Goal: Task Accomplishment & Management: Complete application form

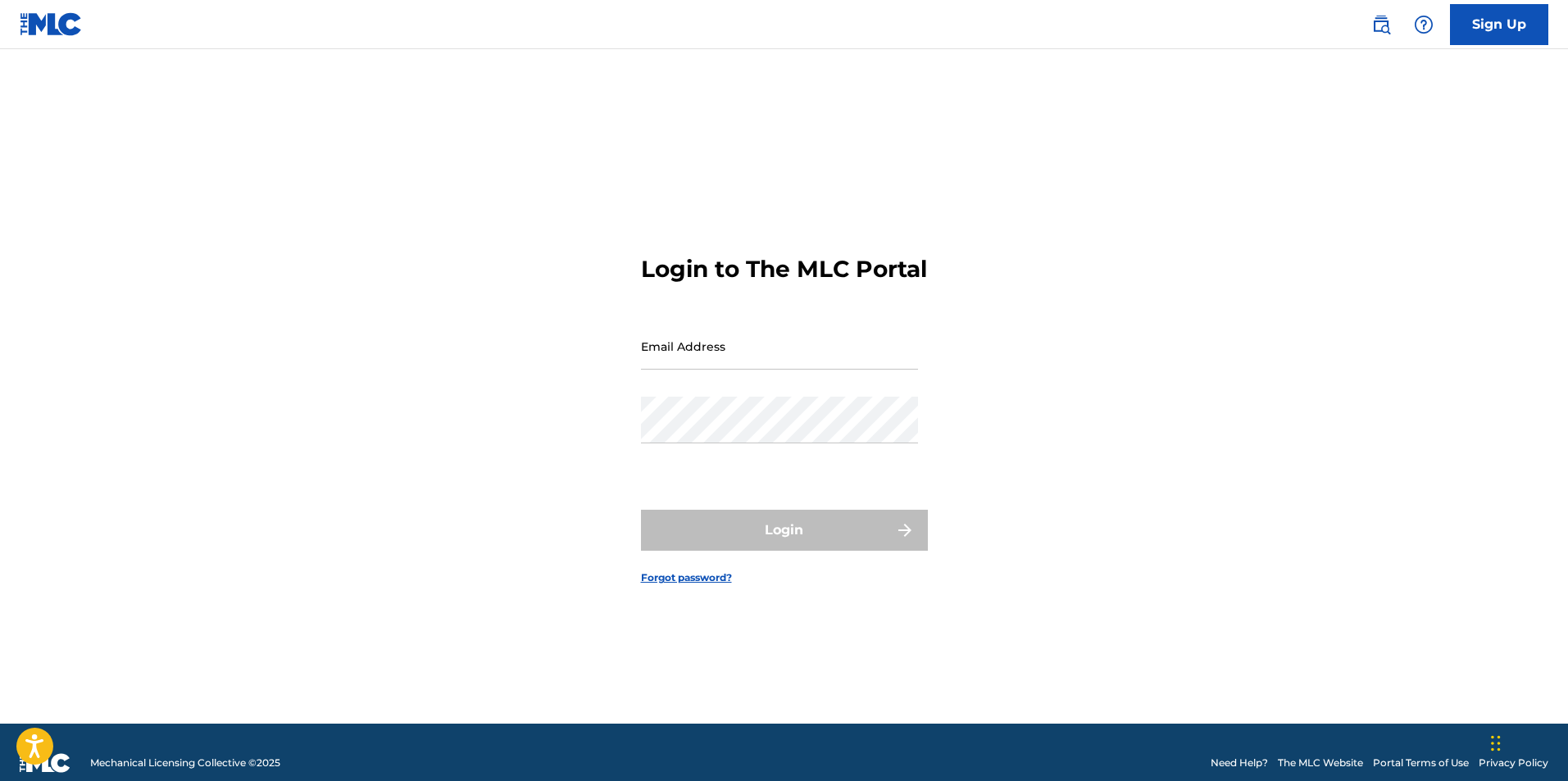
drag, startPoint x: 743, startPoint y: 369, endPoint x: 747, endPoint y: 353, distance: 16.5
click at [743, 369] on input "Email Address" at bounding box center [780, 346] width 277 height 47
type input "[EMAIL_ADDRESS][DOMAIN_NAME]"
click at [759, 370] on input "[EMAIL_ADDRESS][DOMAIN_NAME]" at bounding box center [780, 346] width 277 height 47
click at [760, 370] on input "[EMAIL_ADDRESS][DOMAIN_NAME]" at bounding box center [780, 346] width 277 height 47
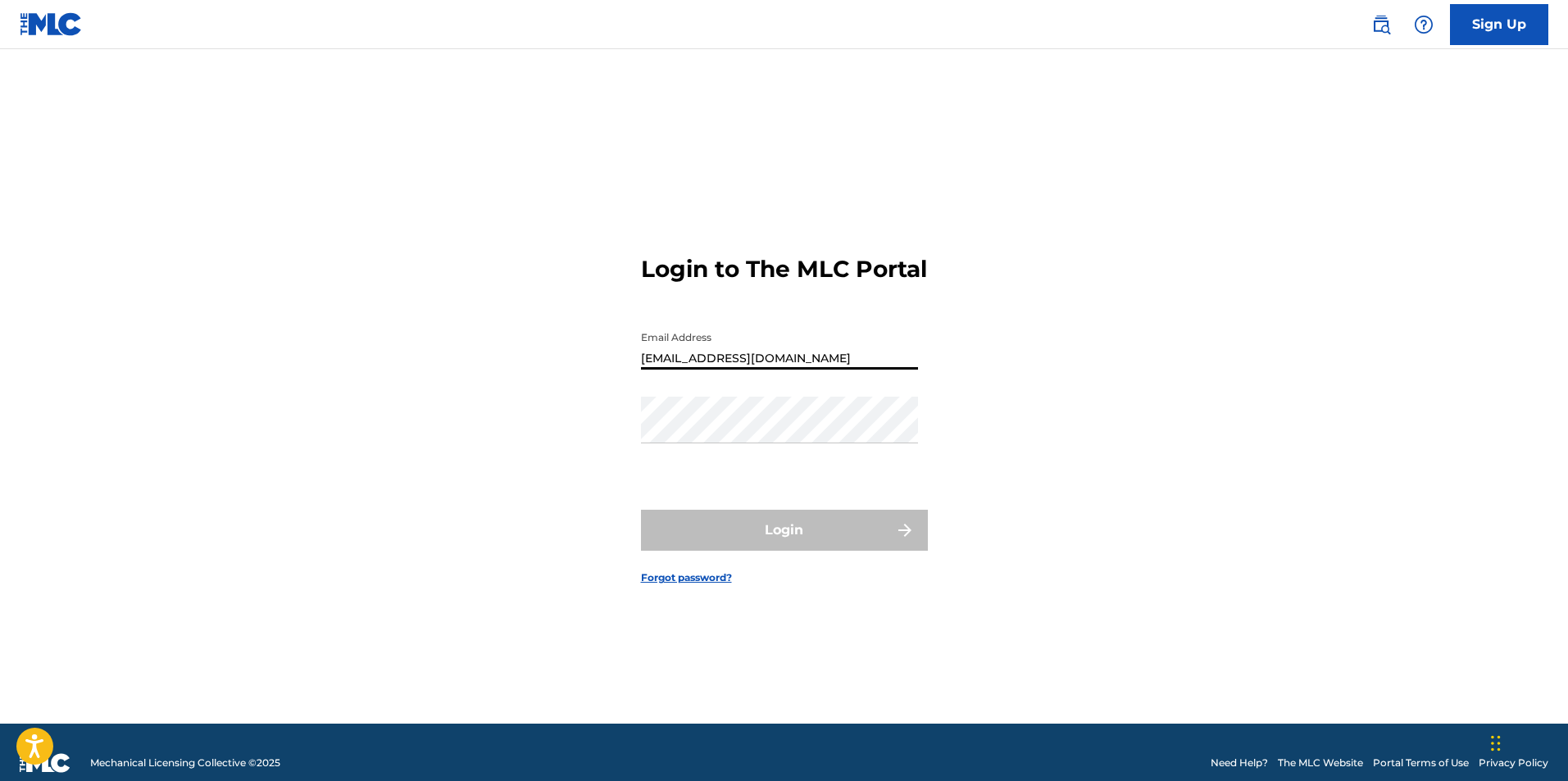
click at [760, 370] on input "[EMAIL_ADDRESS][DOMAIN_NAME]" at bounding box center [780, 346] width 277 height 47
click at [753, 370] on input "Email Address" at bounding box center [780, 346] width 277 height 47
type input "[EMAIL_ADDRESS][DOMAIN_NAME]"
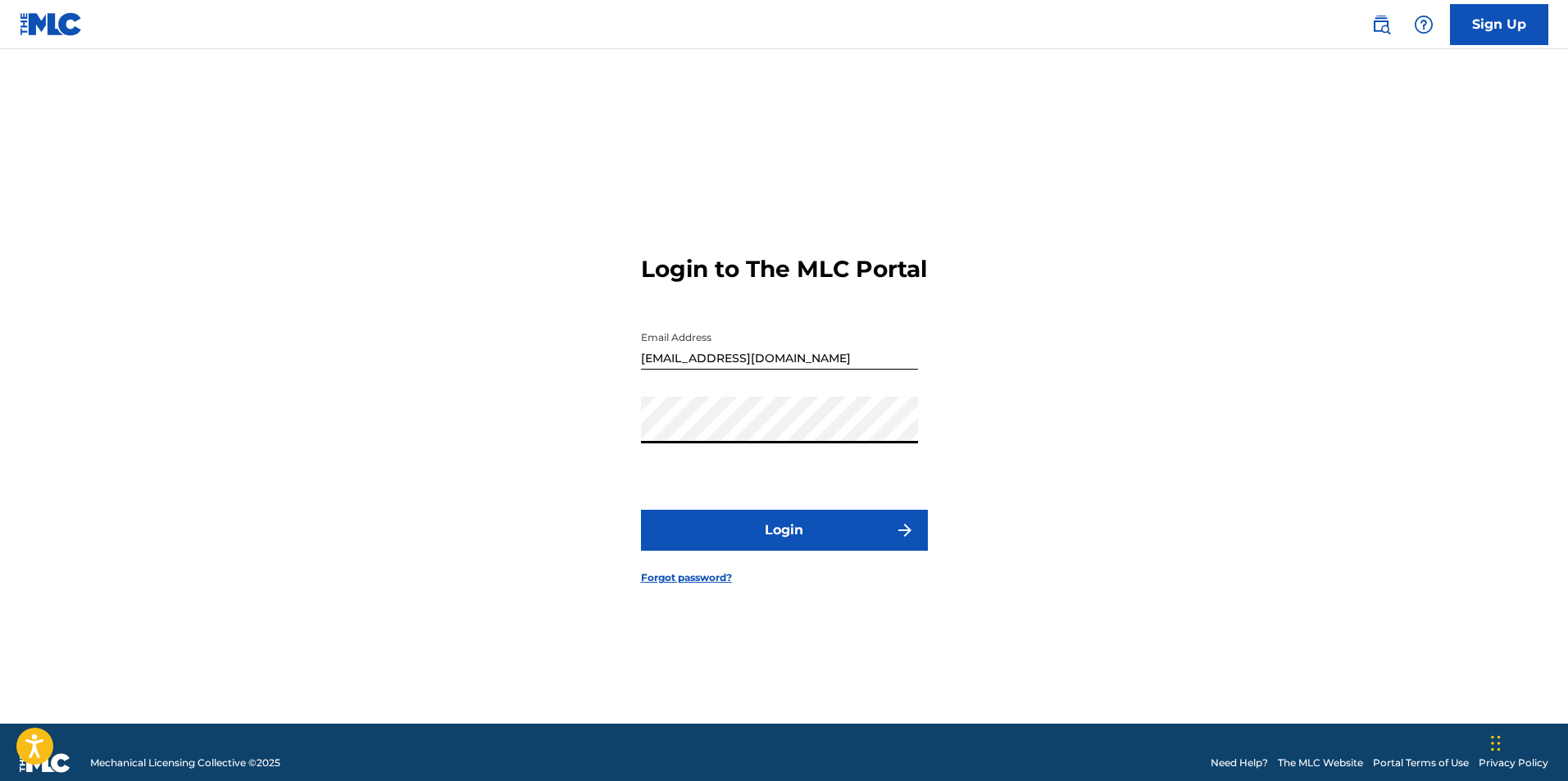
click at [735, 525] on button "Login" at bounding box center [785, 530] width 287 height 41
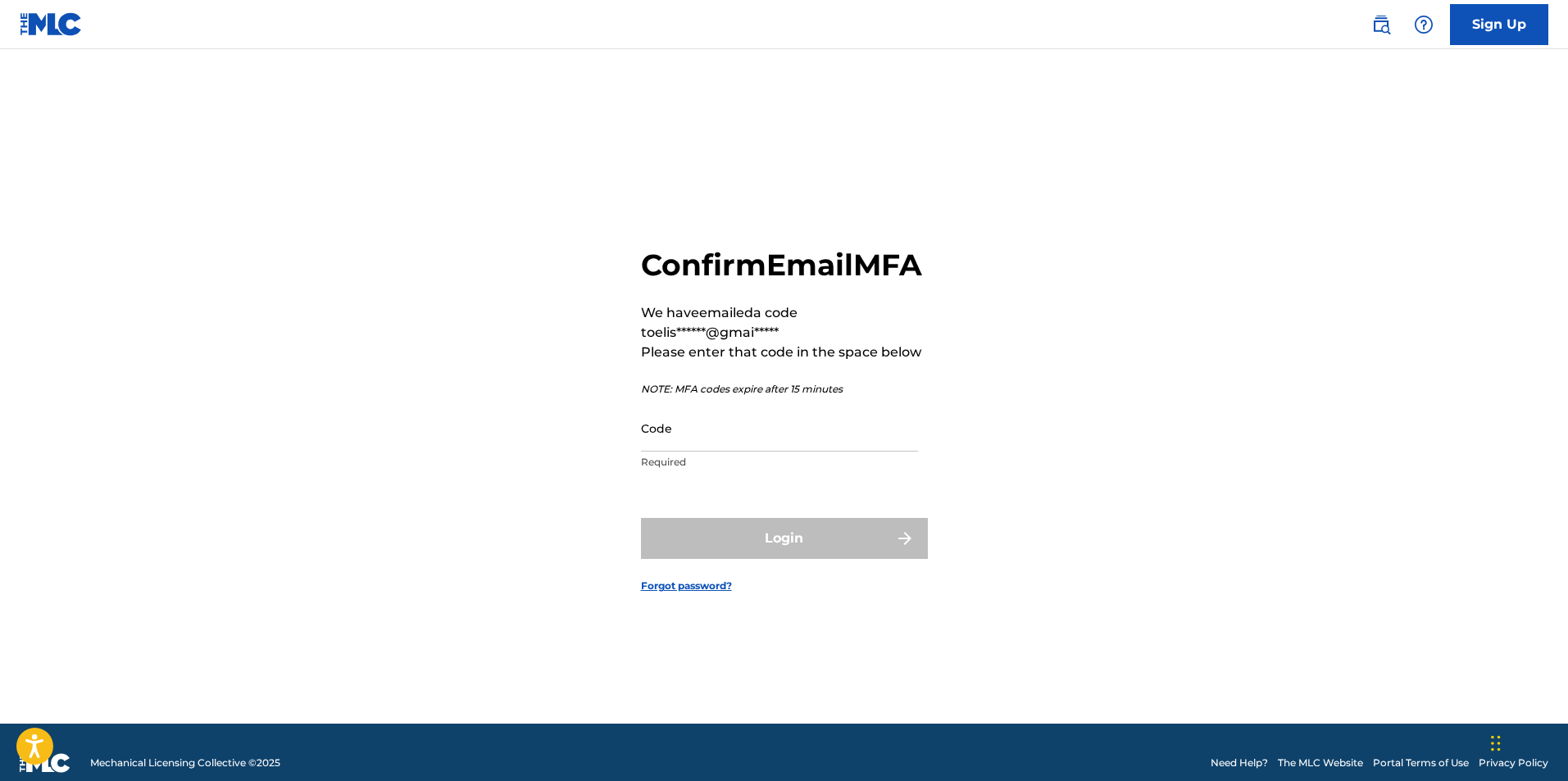
drag, startPoint x: 666, startPoint y: 450, endPoint x: 665, endPoint y: 470, distance: 20.0
drag, startPoint x: 665, startPoint y: 470, endPoint x: 644, endPoint y: 466, distance: 21.4
paste input "780791"
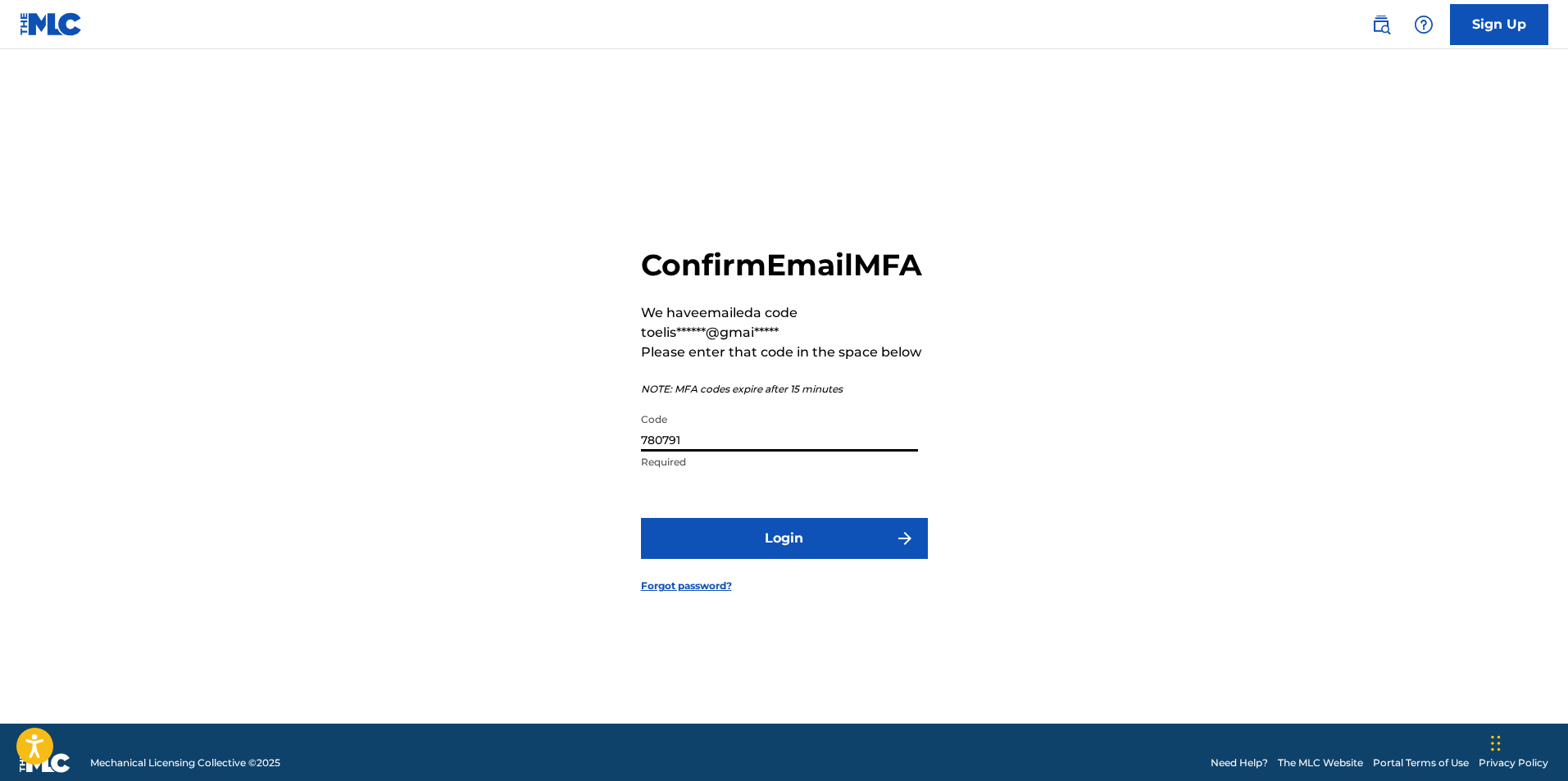
type input "780791"
click at [702, 543] on button "Login" at bounding box center [785, 538] width 287 height 41
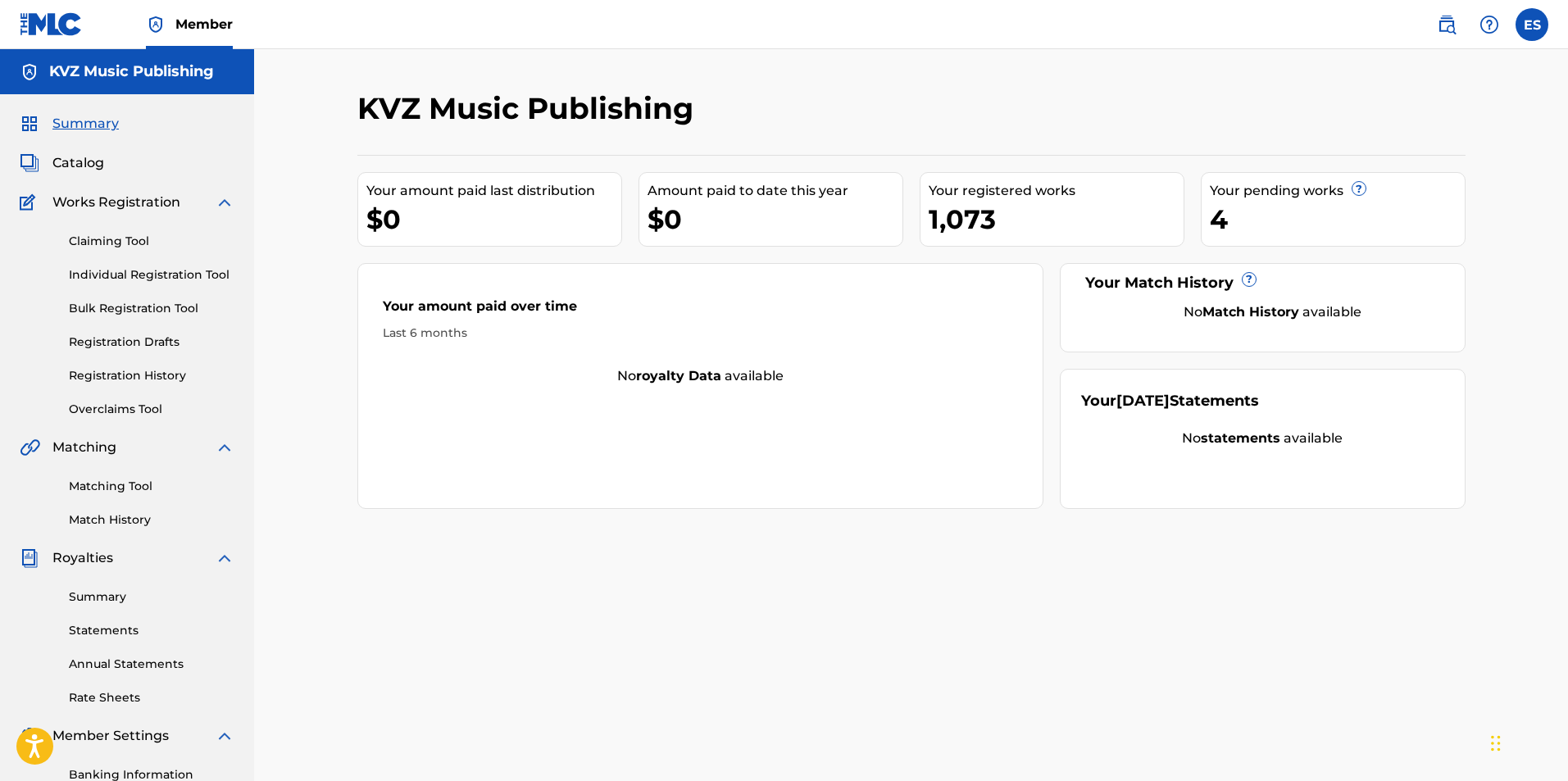
click at [112, 269] on link "Individual Registration Tool" at bounding box center [152, 275] width 166 height 18
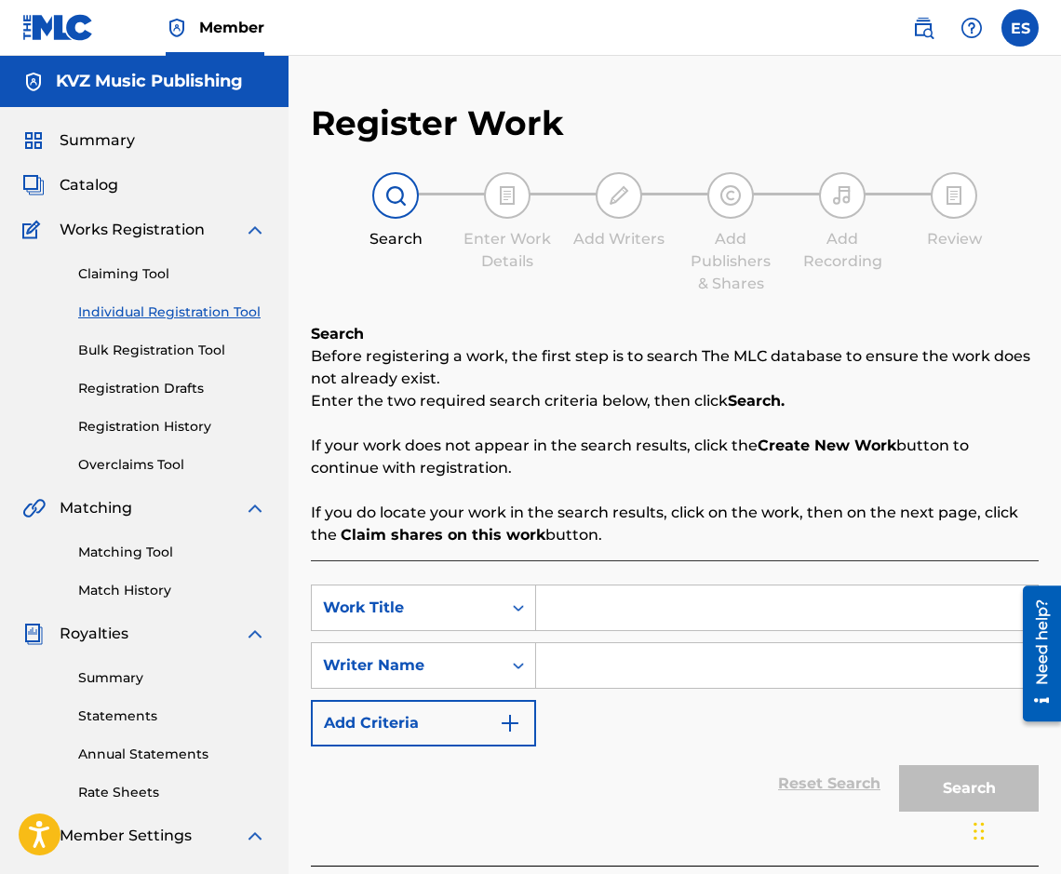
drag, startPoint x: 813, startPoint y: 573, endPoint x: 744, endPoint y: 598, distance: 73.3
drag, startPoint x: 744, startPoint y: 598, endPoint x: 645, endPoint y: 604, distance: 99.7
paste input "AZ TE OBICHAM"
click at [564, 594] on input "AZ TE OBICHAM" at bounding box center [787, 607] width 502 height 45
click at [556, 596] on input "AZ TE OBICHAM" at bounding box center [787, 607] width 502 height 45
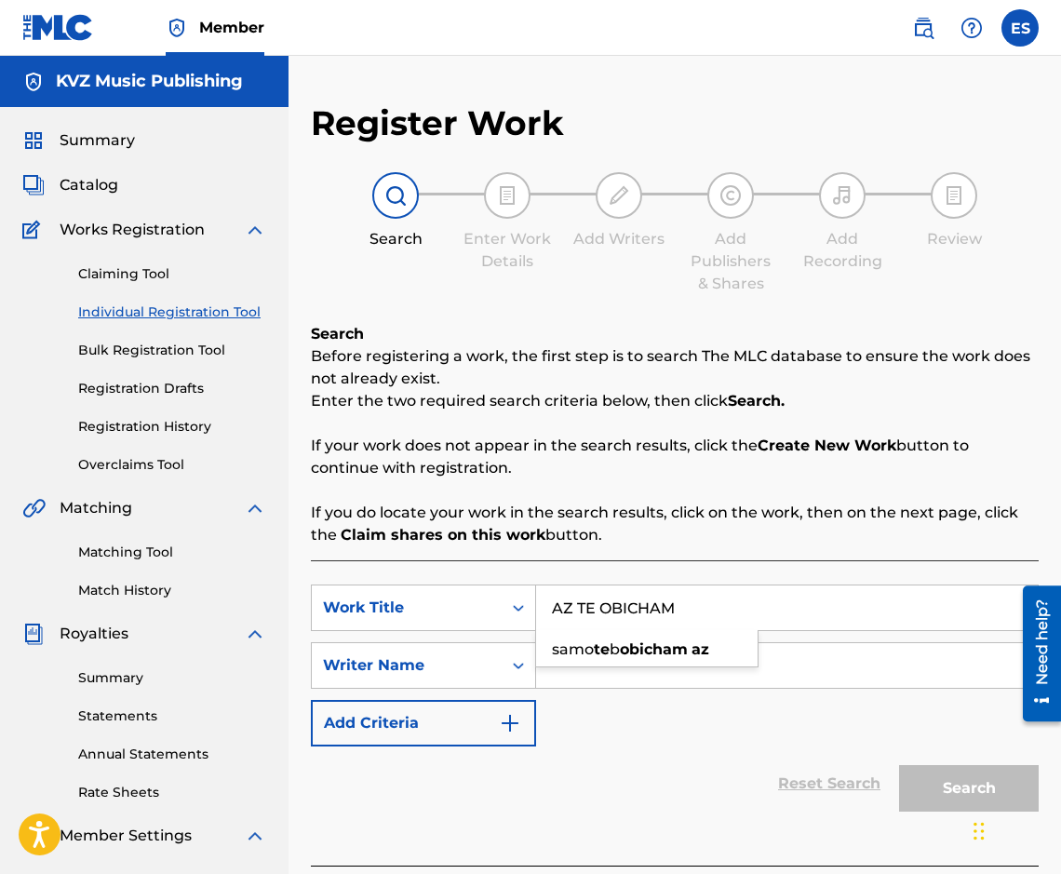
type input "AZ TE OBICHAM"
click at [866, 677] on input "Search Form" at bounding box center [787, 665] width 502 height 45
paste input "[PERSON_NAME]"
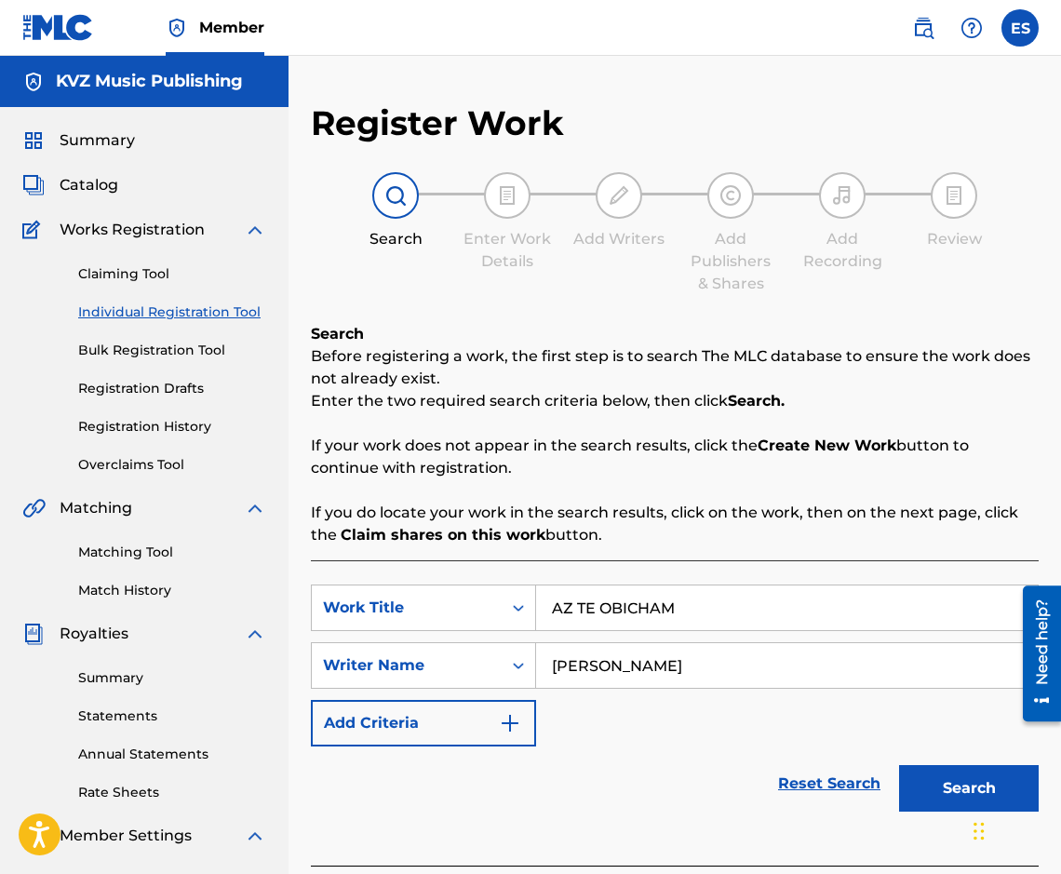
click at [539, 676] on input "[PERSON_NAME]" at bounding box center [787, 665] width 502 height 45
click at [684, 675] on input "[PERSON_NAME]" at bounding box center [787, 665] width 502 height 45
drag, startPoint x: 707, startPoint y: 668, endPoint x: 487, endPoint y: 657, distance: 220.8
click at [476, 656] on div "SearchWithCriteria655ce2c9-76e0-4200-8b7f-b893cf978b8b Writer Name [PERSON_NAME]" at bounding box center [675, 665] width 728 height 47
paste input "V"
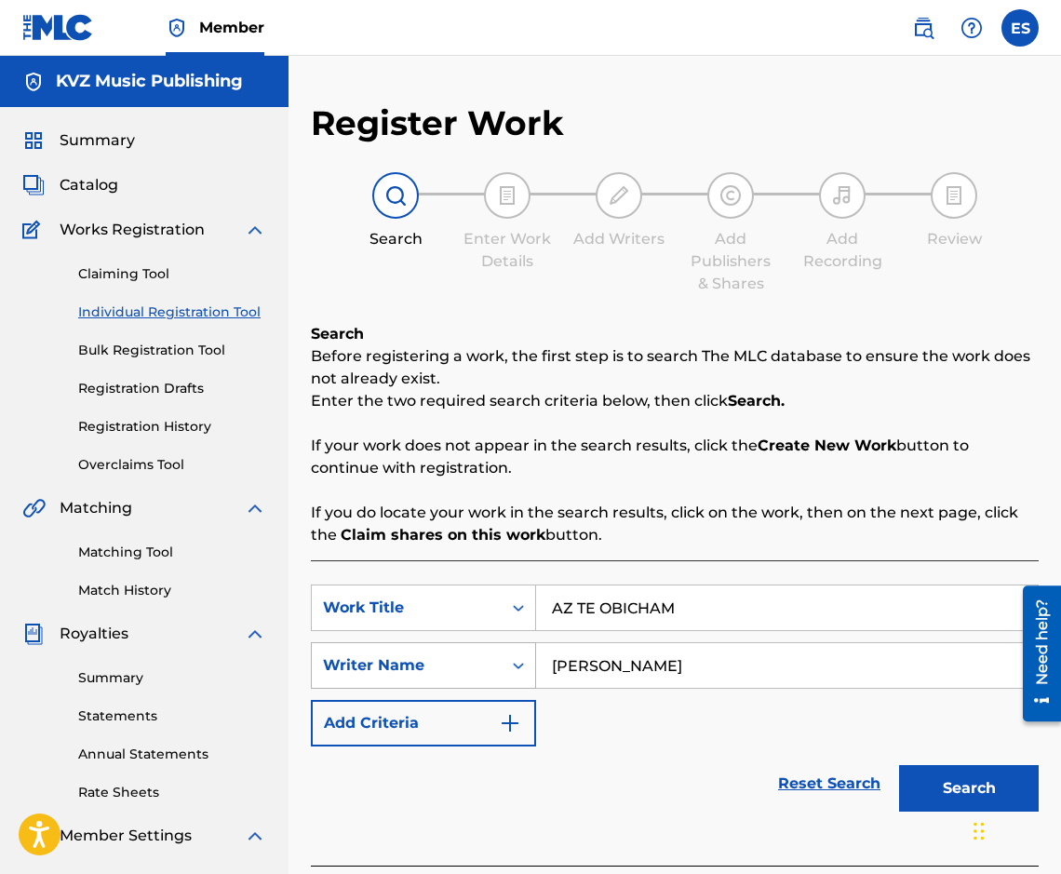
drag, startPoint x: 736, startPoint y: 665, endPoint x: 499, endPoint y: 671, distance: 237.4
click at [499, 671] on div "SearchWithCriteria655ce2c9-76e0-4200-8b7f-b893cf978b8b Writer Name [PERSON_NAME]" at bounding box center [675, 665] width 728 height 47
paste input "V"
click at [556, 665] on input "[PERSON_NAME]" at bounding box center [787, 665] width 502 height 45
type input "[PERSON_NAME]"
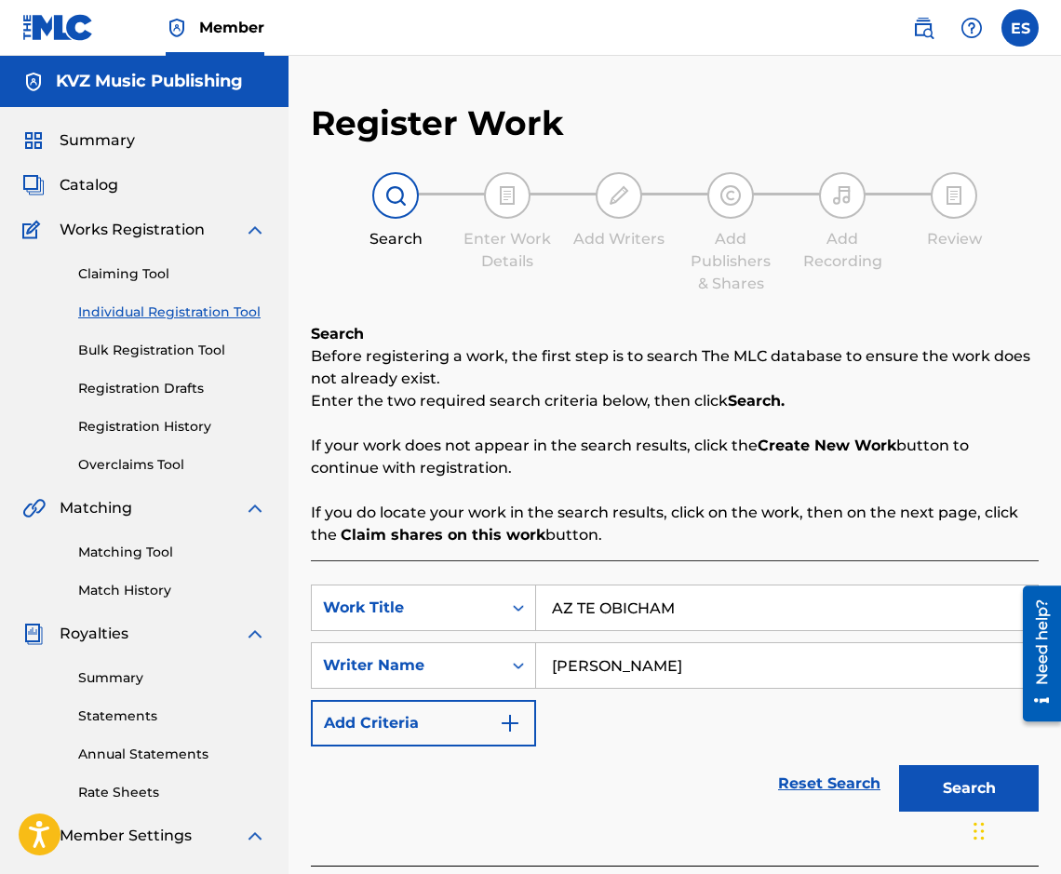
click at [942, 778] on button "Search" at bounding box center [969, 788] width 140 height 47
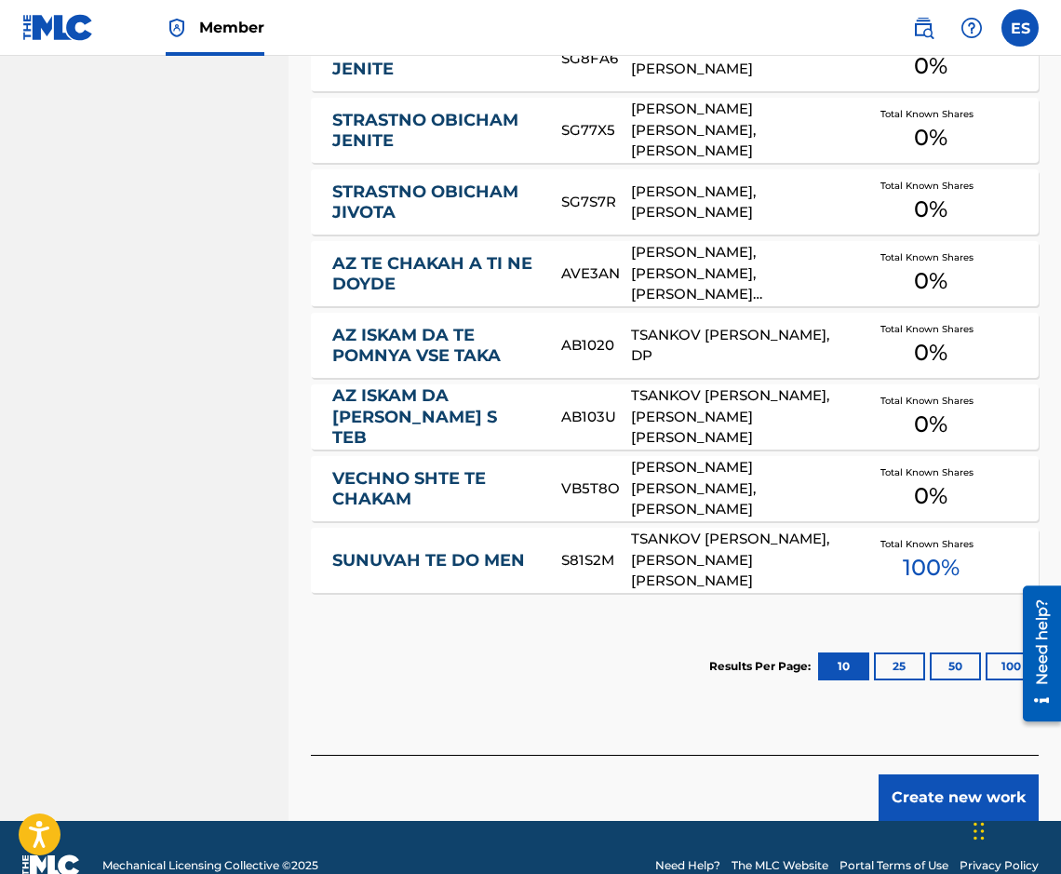
scroll to position [1101, 0]
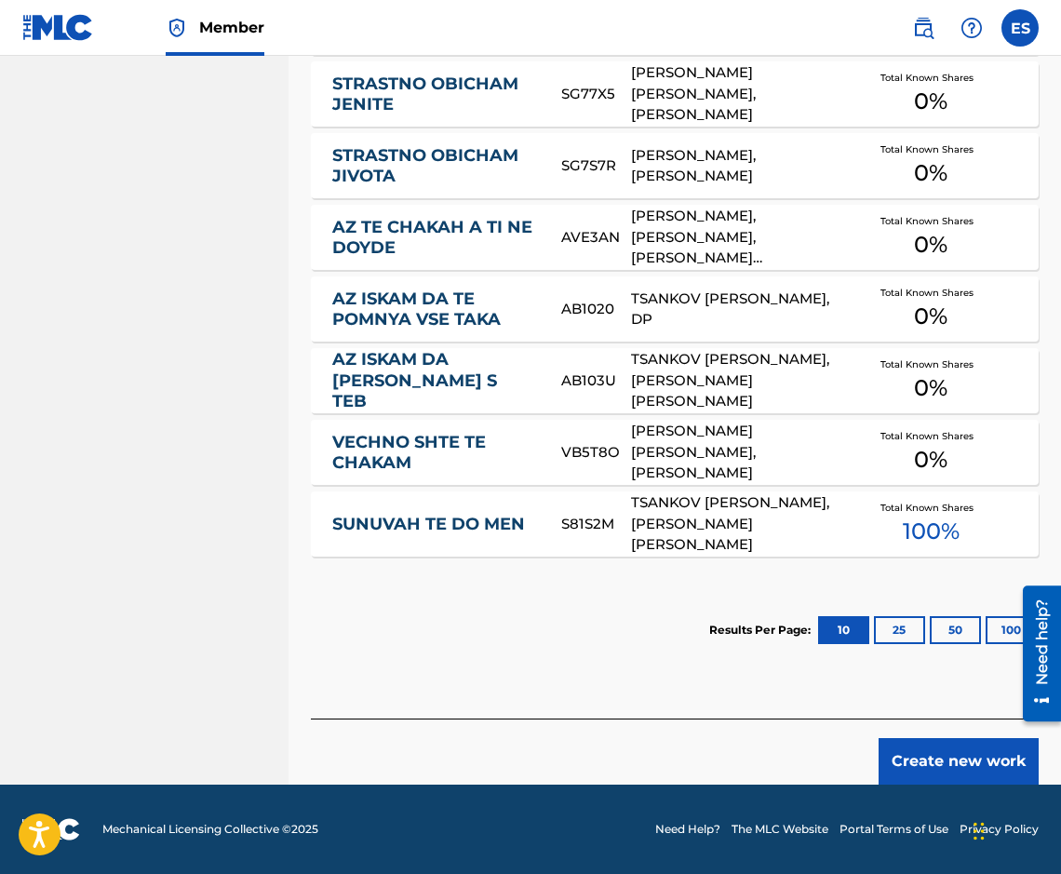
click at [943, 783] on button "Create new work" at bounding box center [958, 761] width 160 height 47
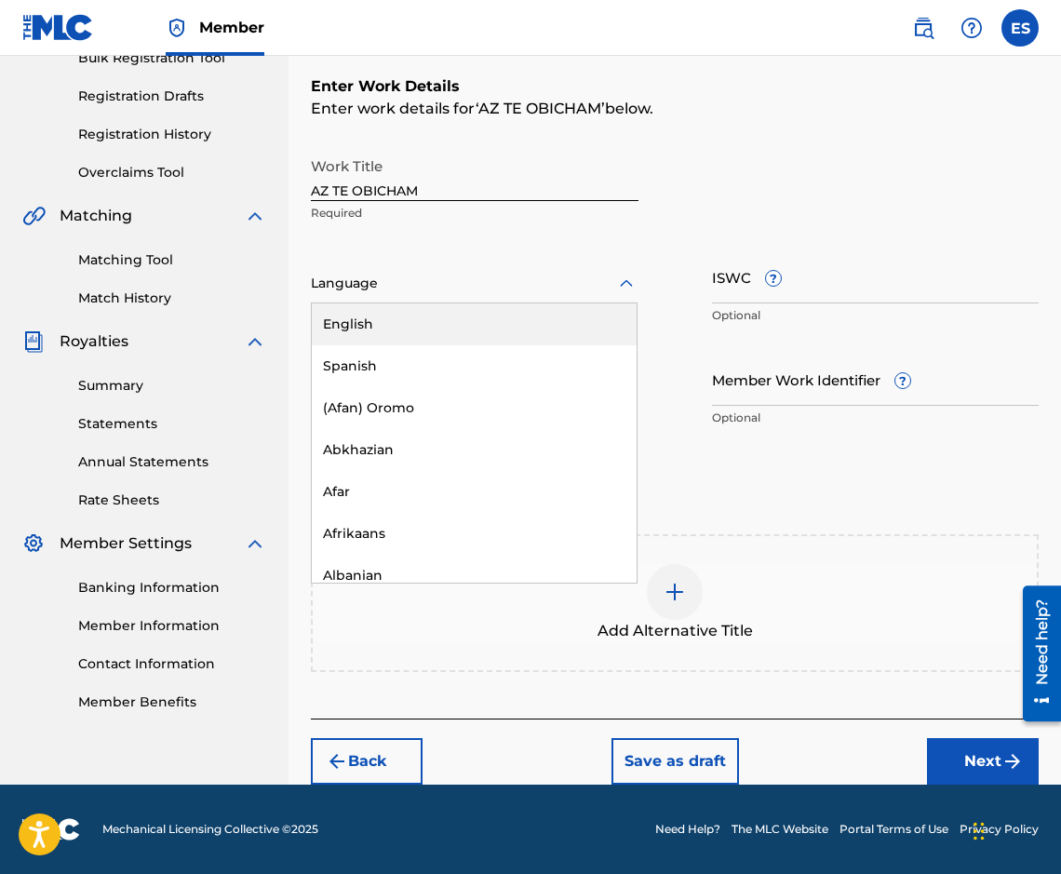
click at [399, 287] on div at bounding box center [474, 283] width 327 height 23
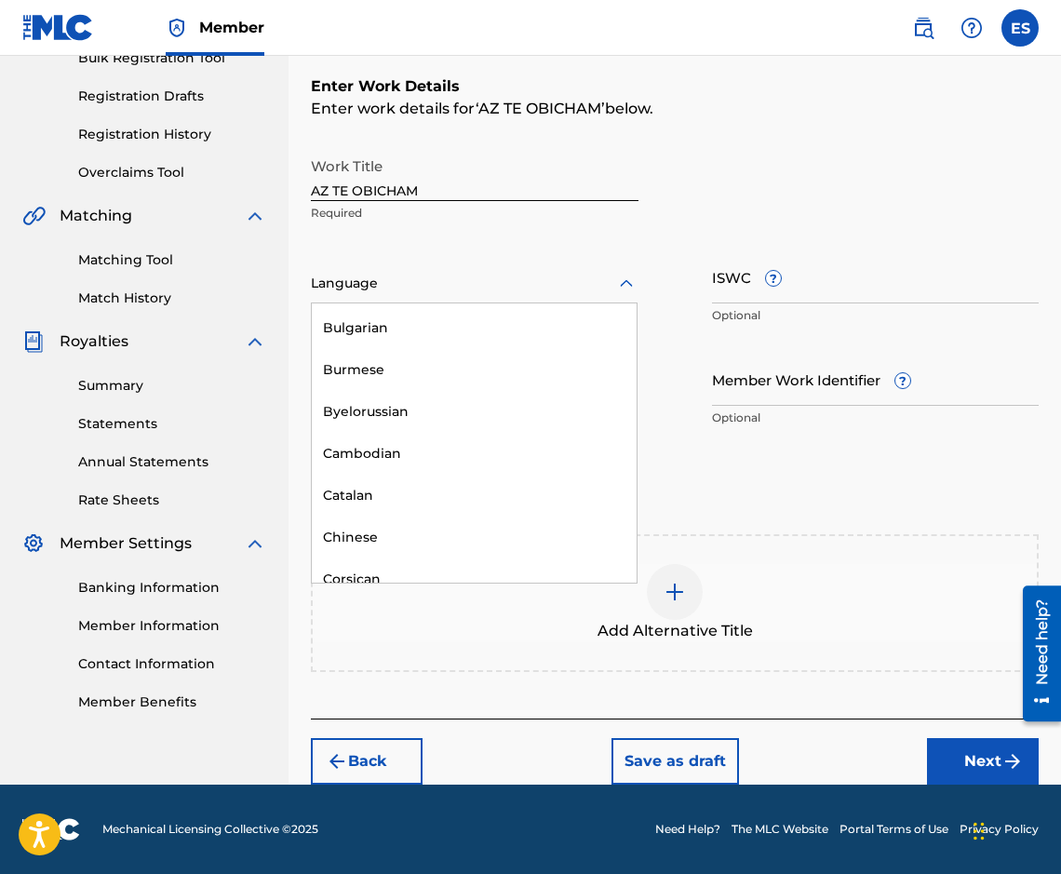
scroll to position [744, 0]
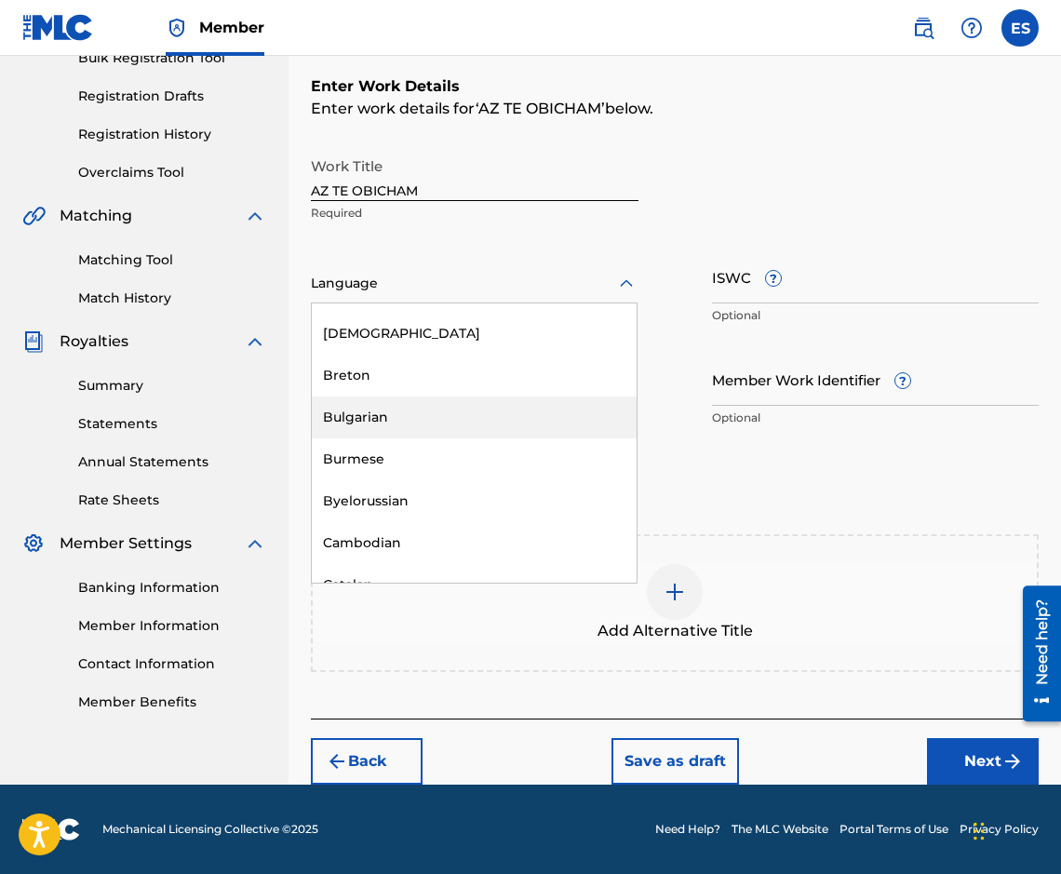
click at [415, 414] on div "Bulgarian" at bounding box center [474, 417] width 325 height 42
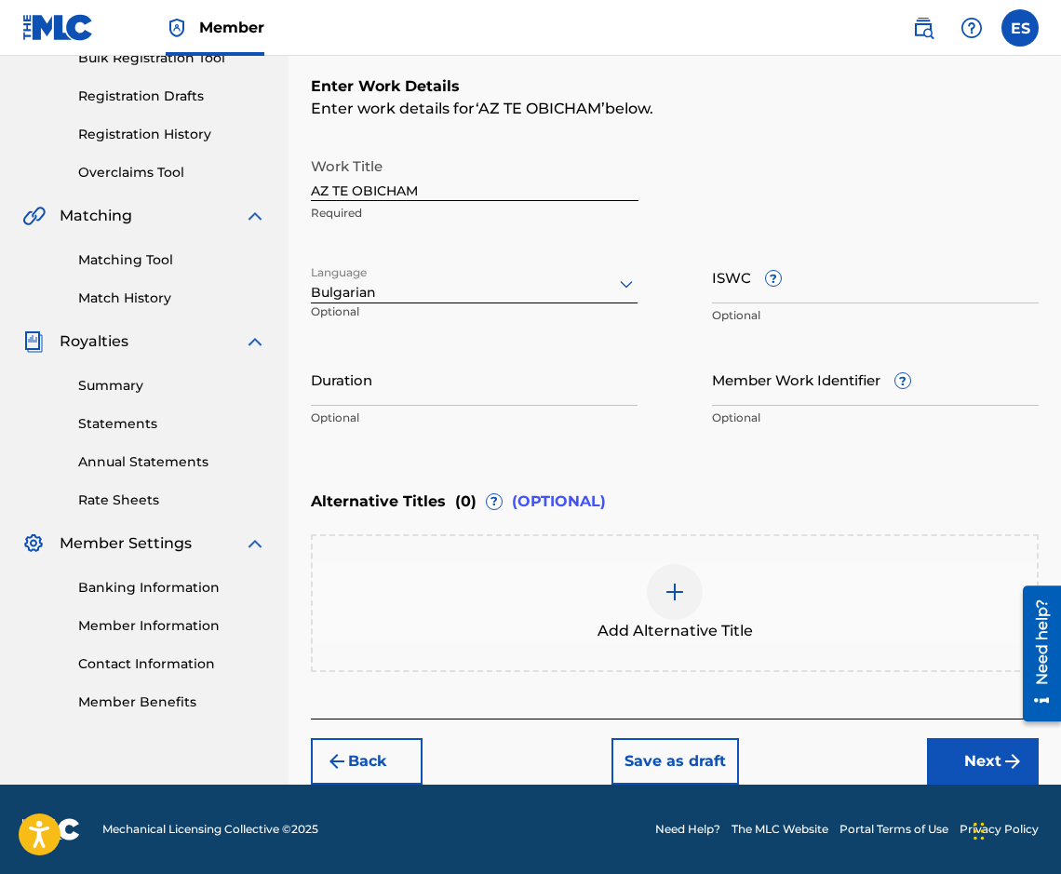
click at [595, 381] on input "Duration" at bounding box center [474, 379] width 327 height 53
type input "03:00"
click at [747, 613] on div "Add Alternative Title" at bounding box center [675, 603] width 724 height 78
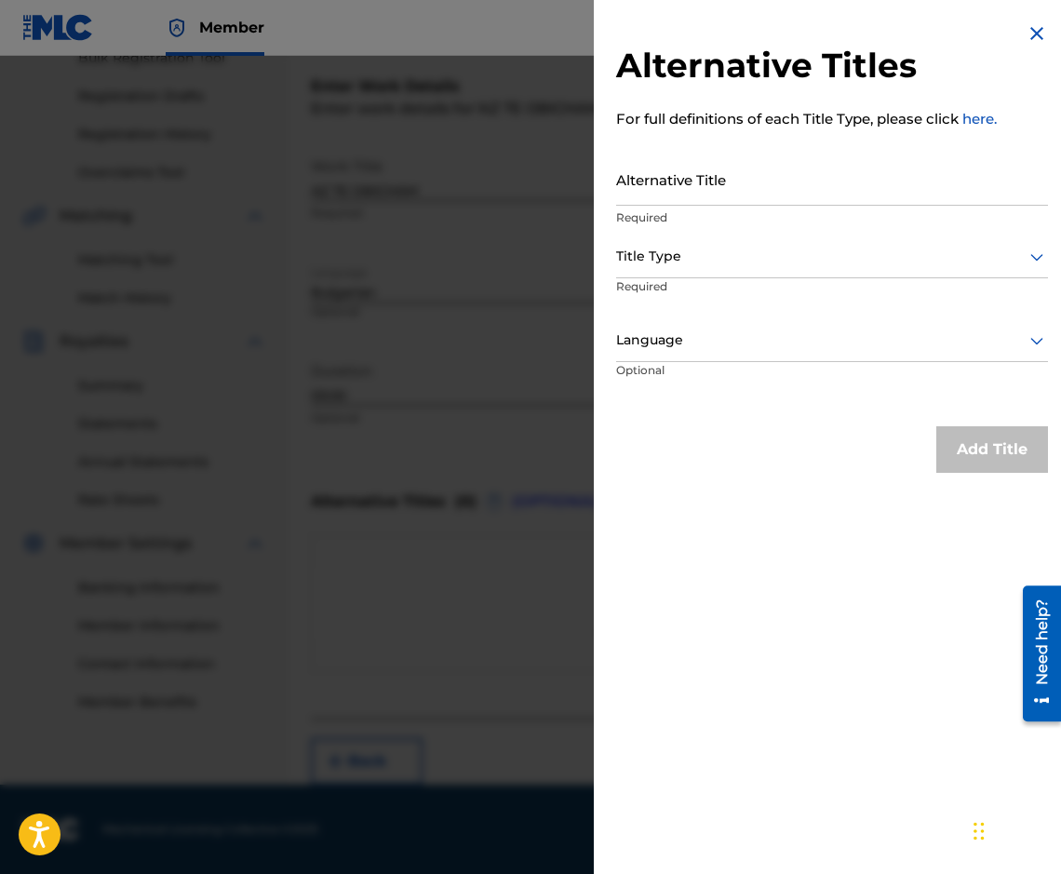
drag, startPoint x: 920, startPoint y: 224, endPoint x: 775, endPoint y: 182, distance: 151.1
paste input "АЗ ТЕ ОБИЧАМ"
type input "АЗ ТЕ ОБИЧАМ"
click at [766, 251] on div at bounding box center [832, 256] width 432 height 23
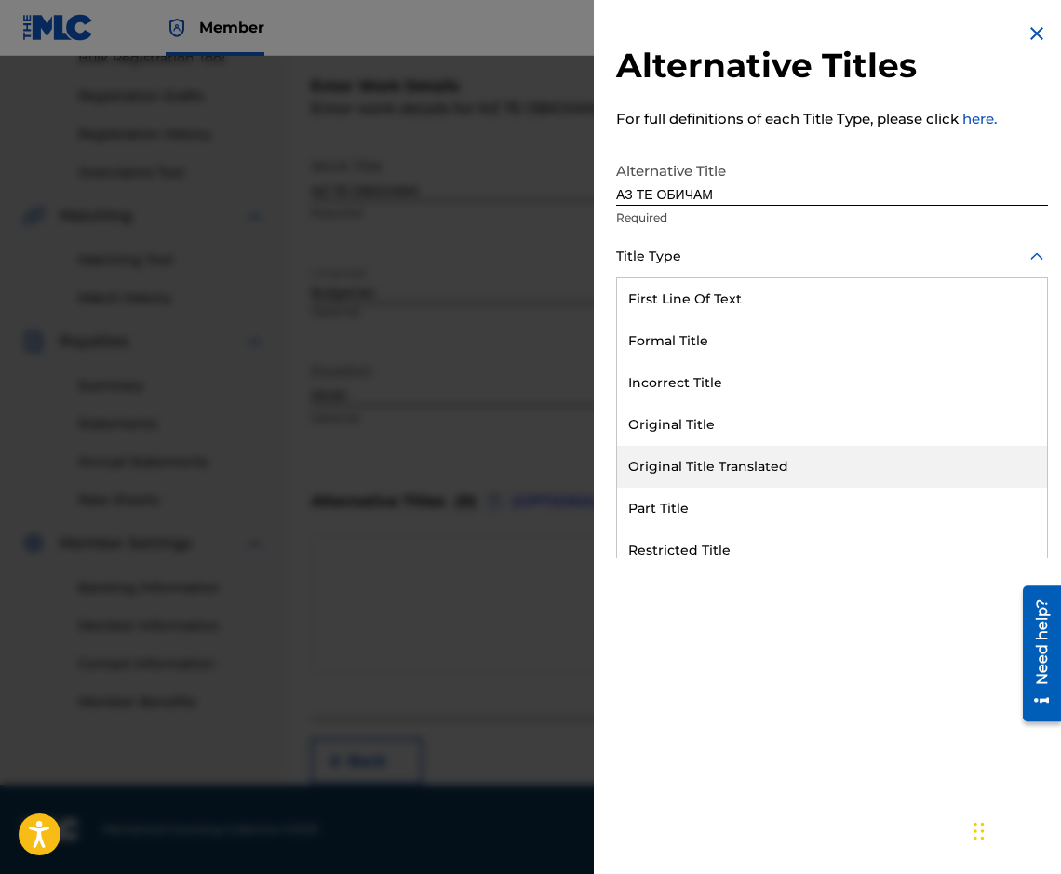
click at [829, 453] on div "Original Title Translated" at bounding box center [832, 467] width 430 height 42
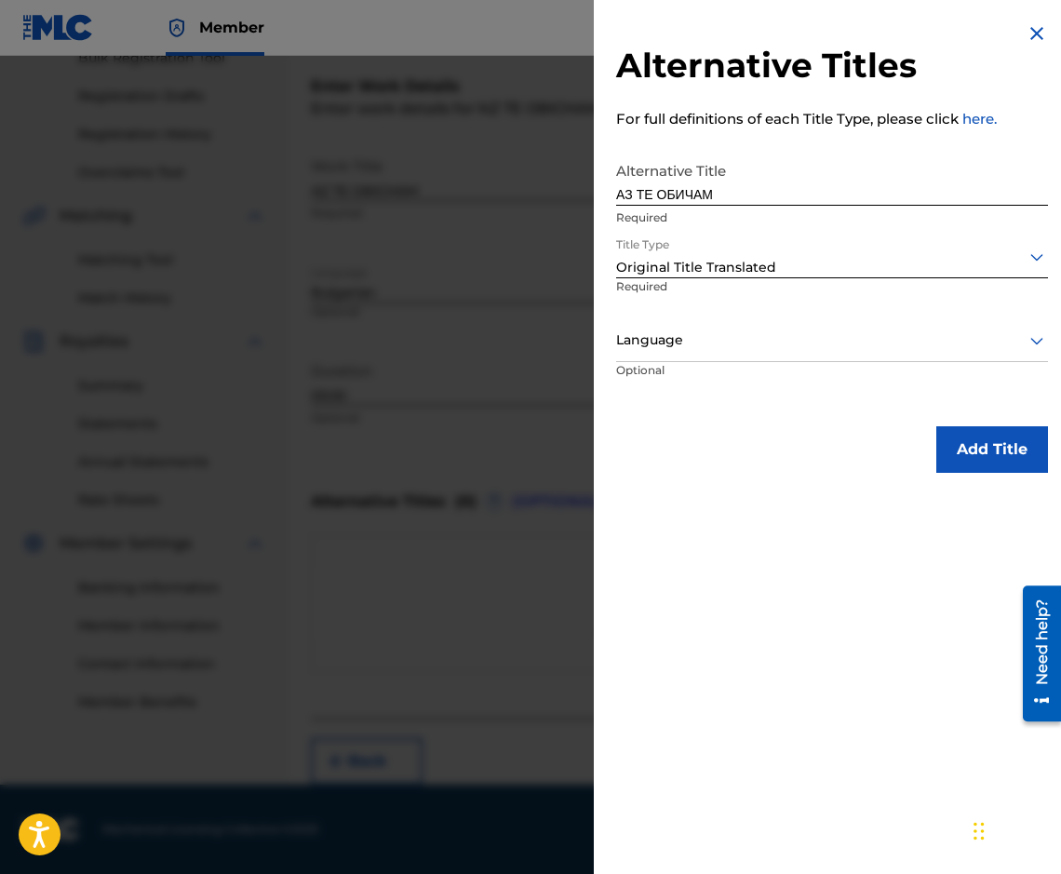
click at [801, 338] on div at bounding box center [832, 339] width 432 height 23
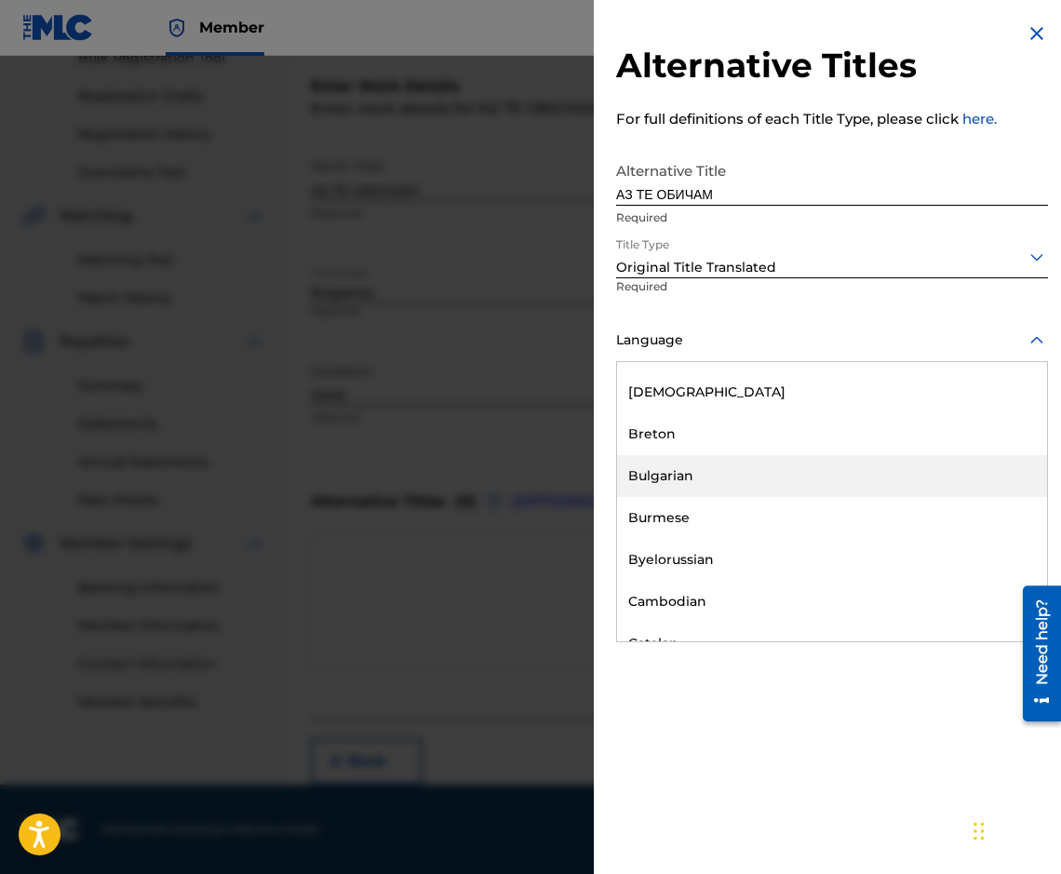
click at [958, 462] on div "Bulgarian" at bounding box center [832, 476] width 430 height 42
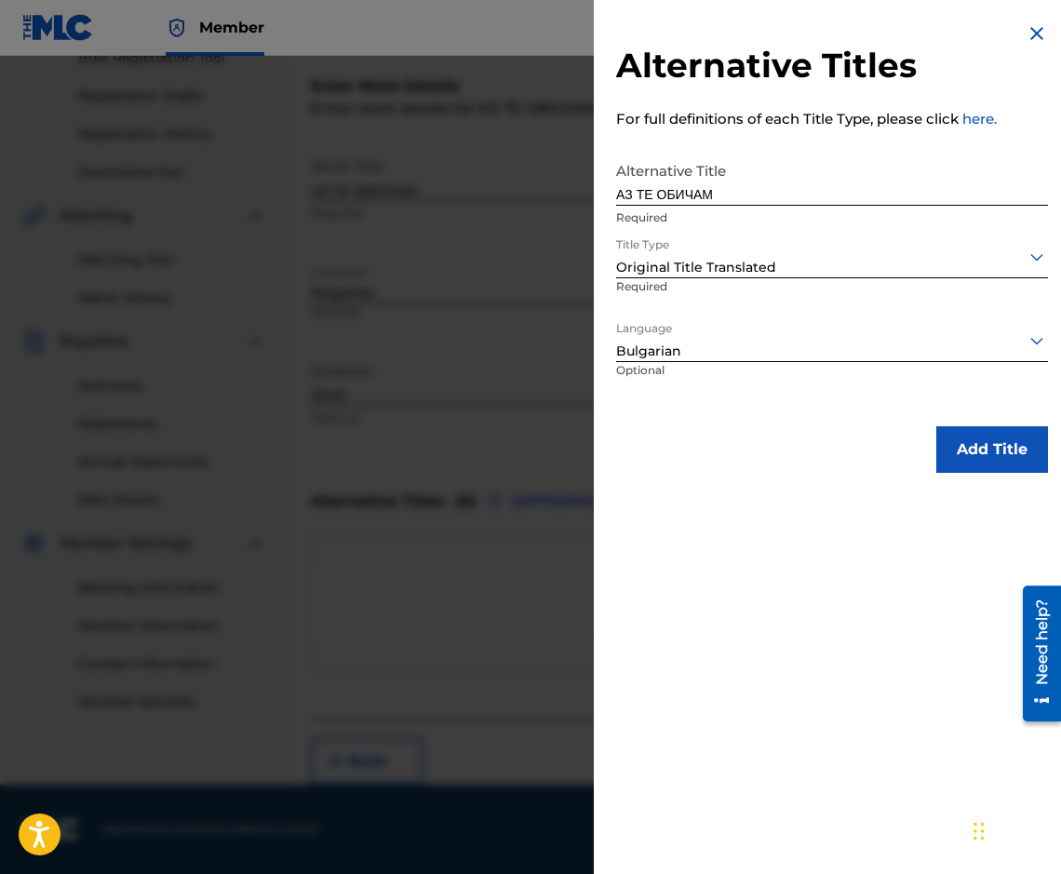
click at [965, 461] on button "Add Title" at bounding box center [992, 449] width 112 height 47
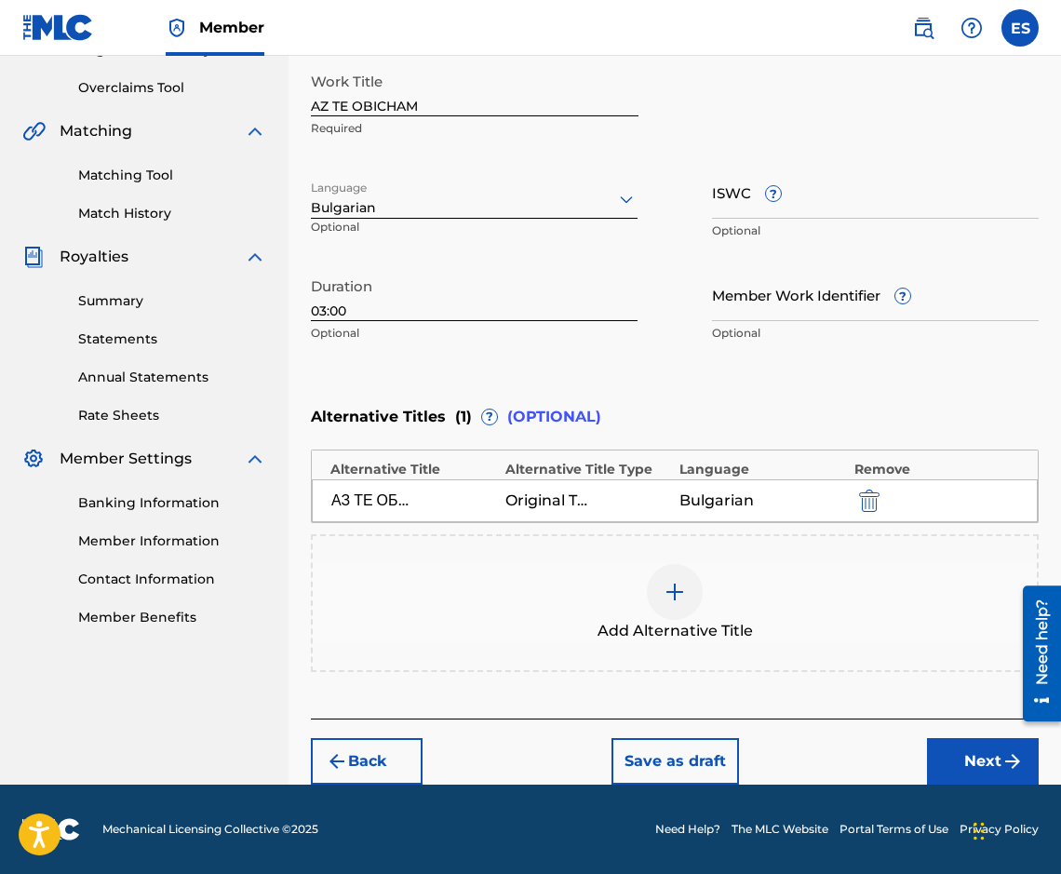
click at [972, 758] on button "Next" at bounding box center [983, 761] width 112 height 47
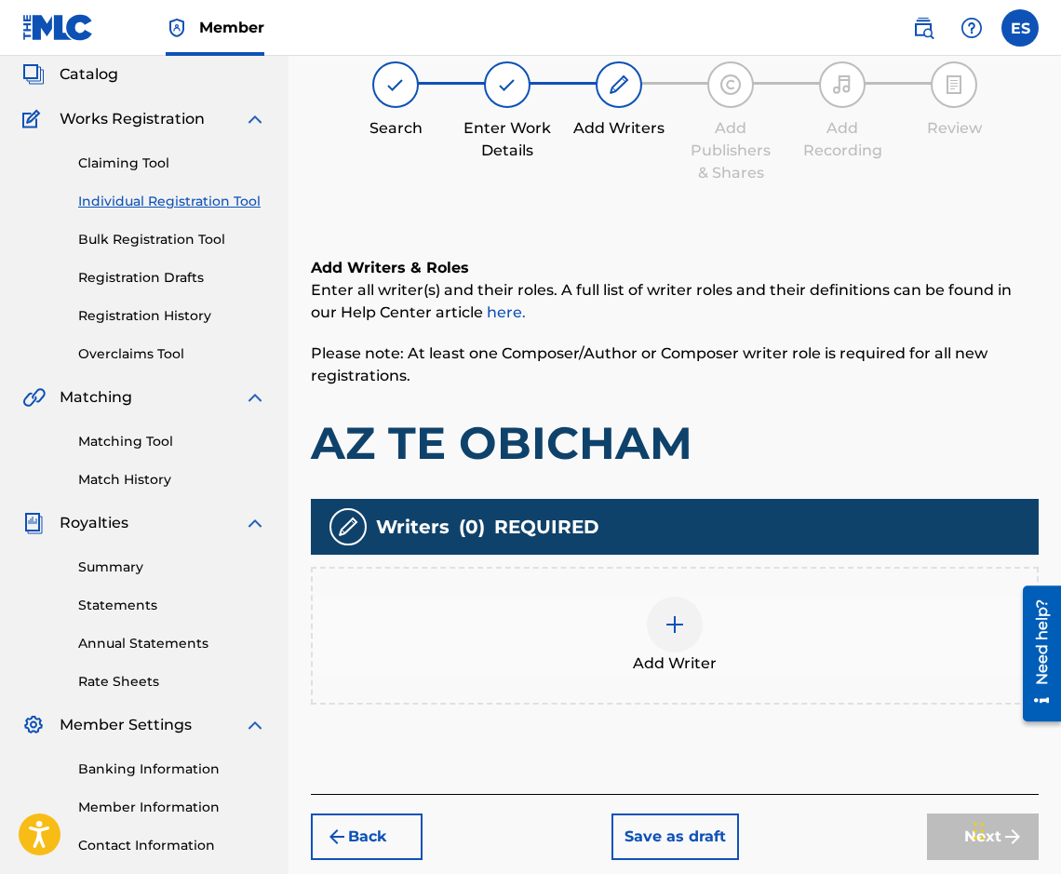
scroll to position [84, 0]
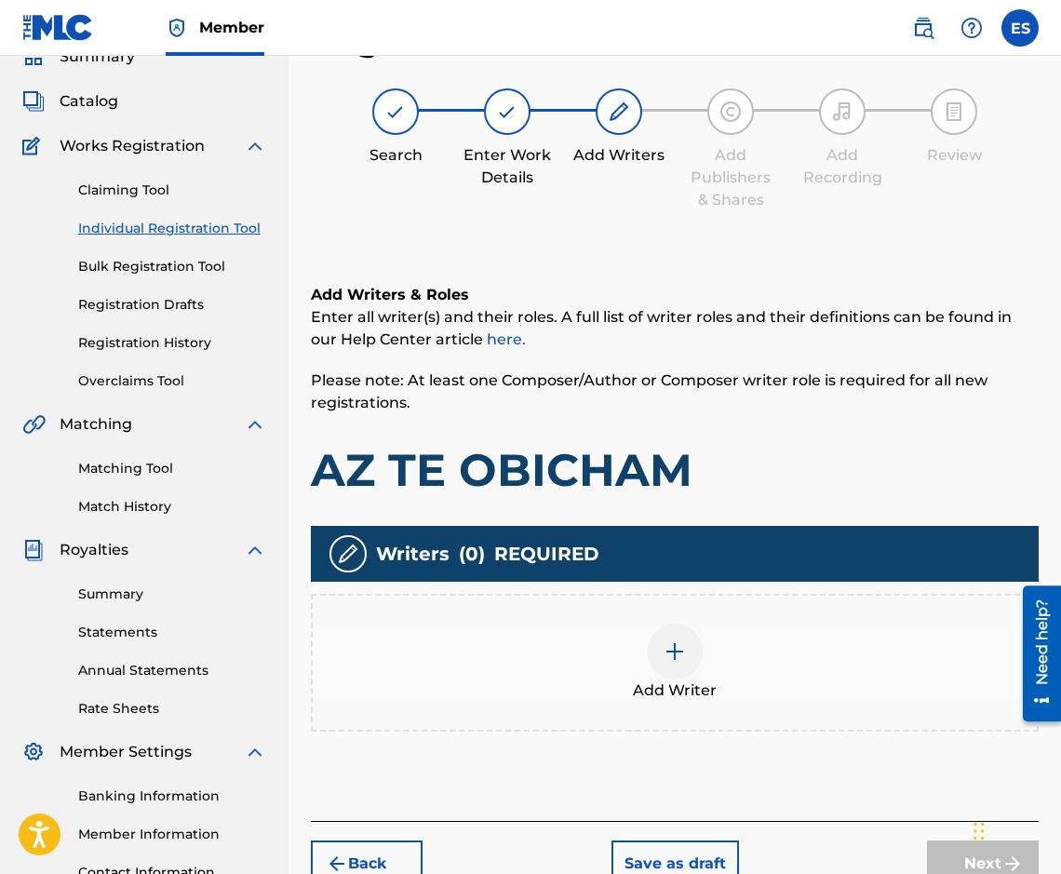
click at [738, 686] on div "Add Writer" at bounding box center [675, 662] width 724 height 78
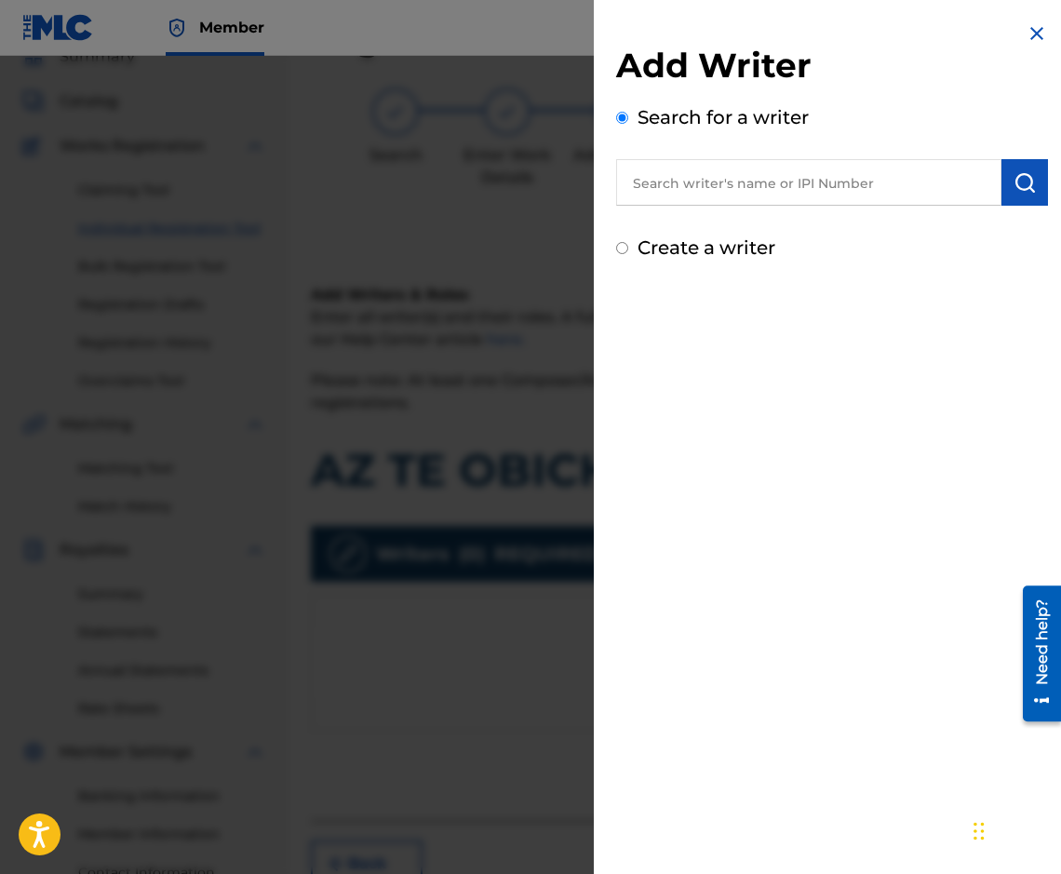
paste input "00087889792"
type input "00087889792"
click at [1008, 169] on button "submit" at bounding box center [1024, 182] width 47 height 47
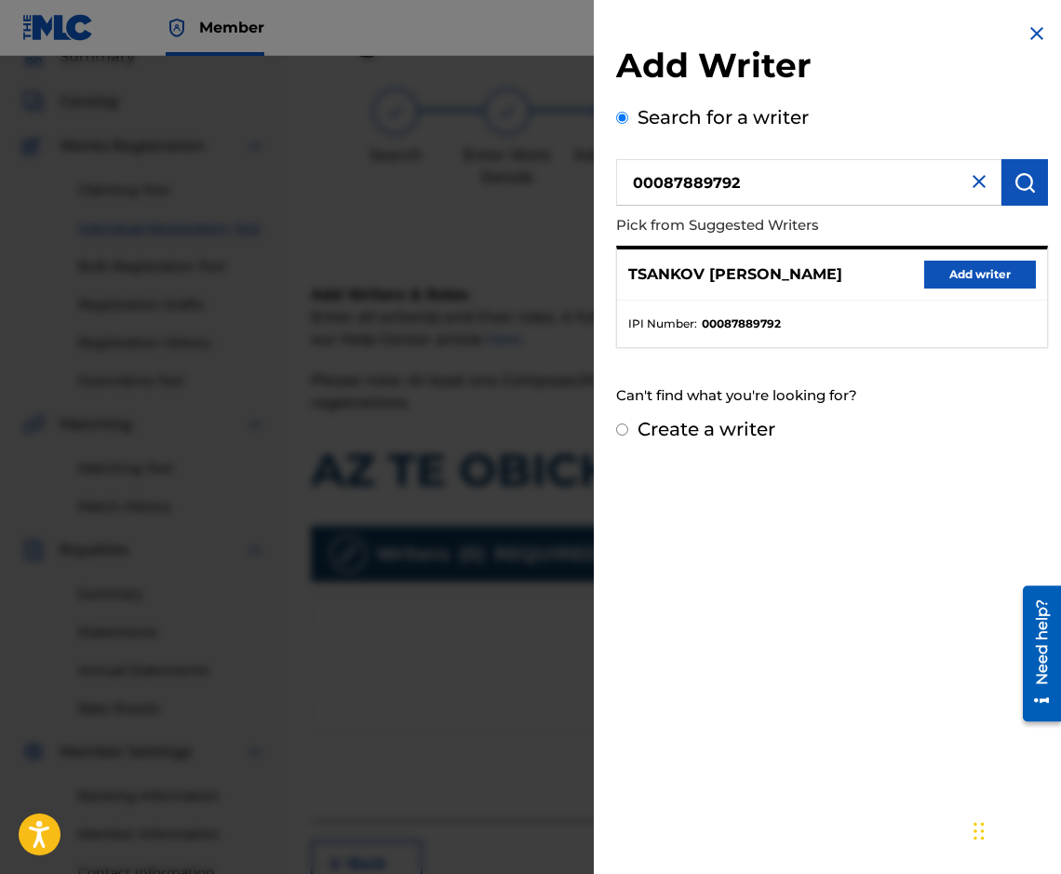
click at [985, 261] on button "Add writer" at bounding box center [980, 275] width 112 height 28
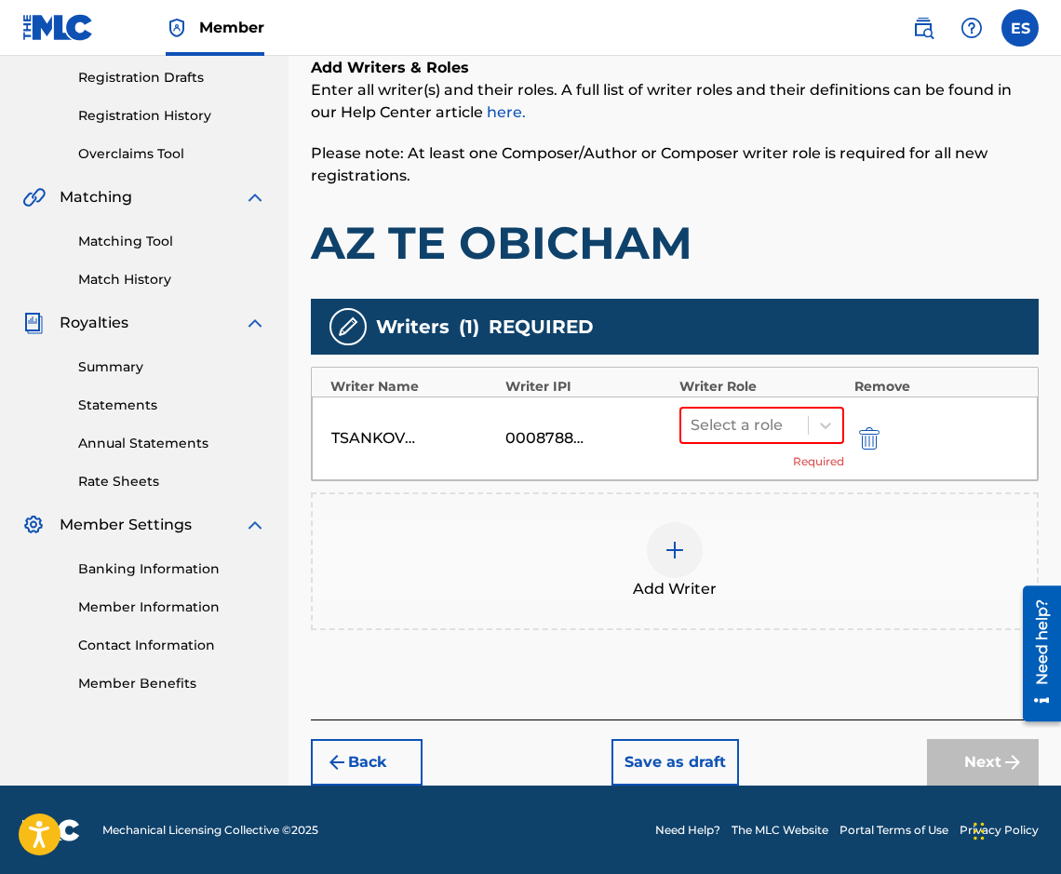
scroll to position [312, 0]
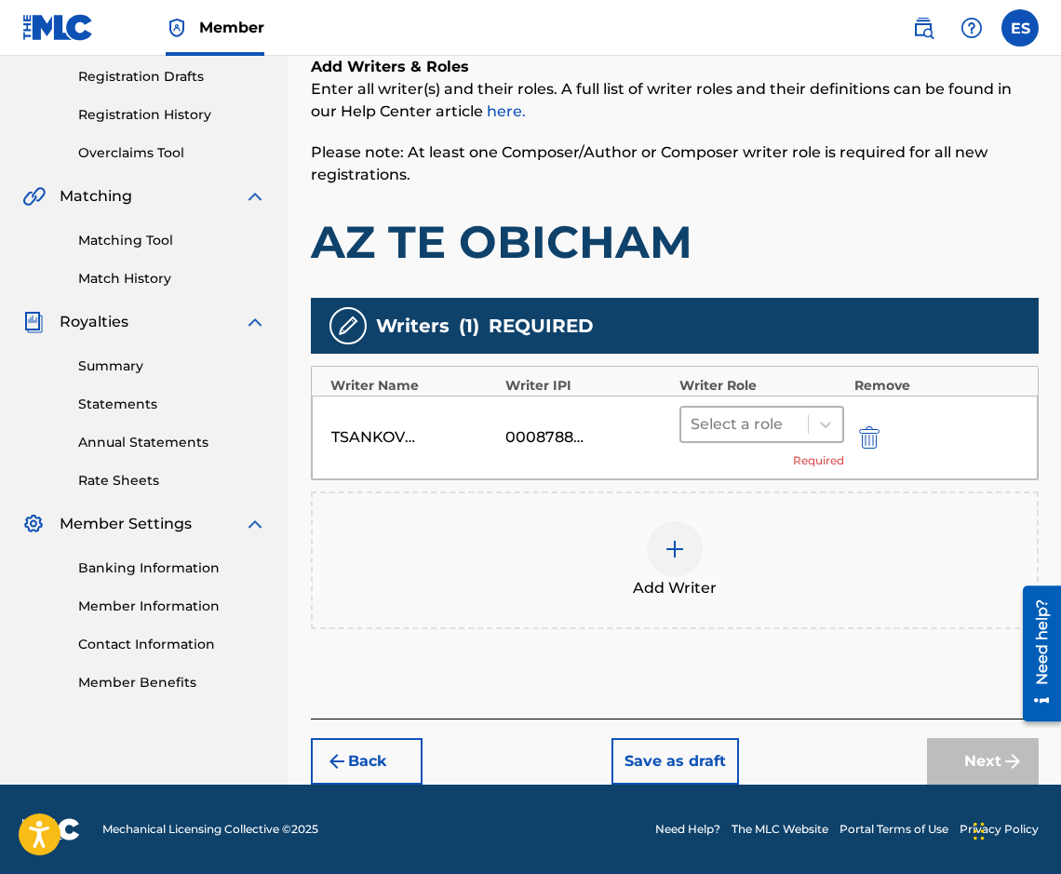
click at [762, 421] on div at bounding box center [744, 424] width 108 height 26
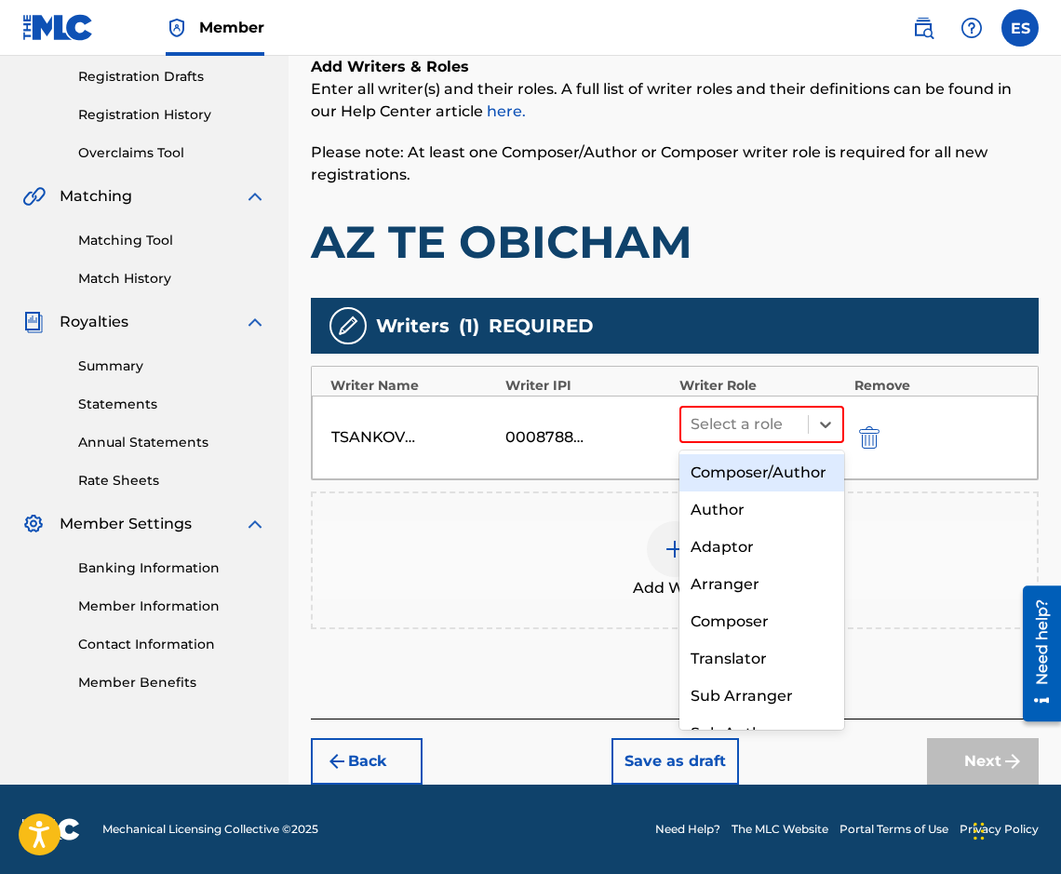
click at [762, 491] on div "Composer/Author" at bounding box center [761, 472] width 165 height 37
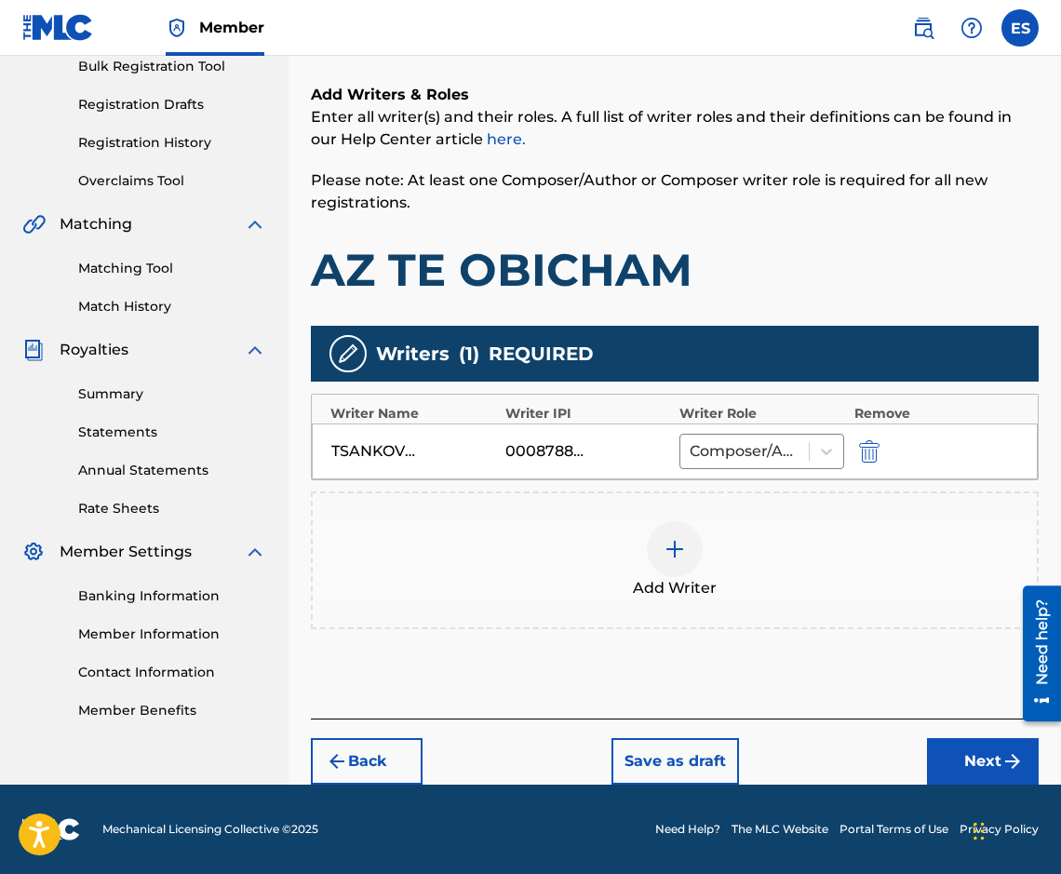
click at [972, 758] on button "Next" at bounding box center [983, 761] width 112 height 47
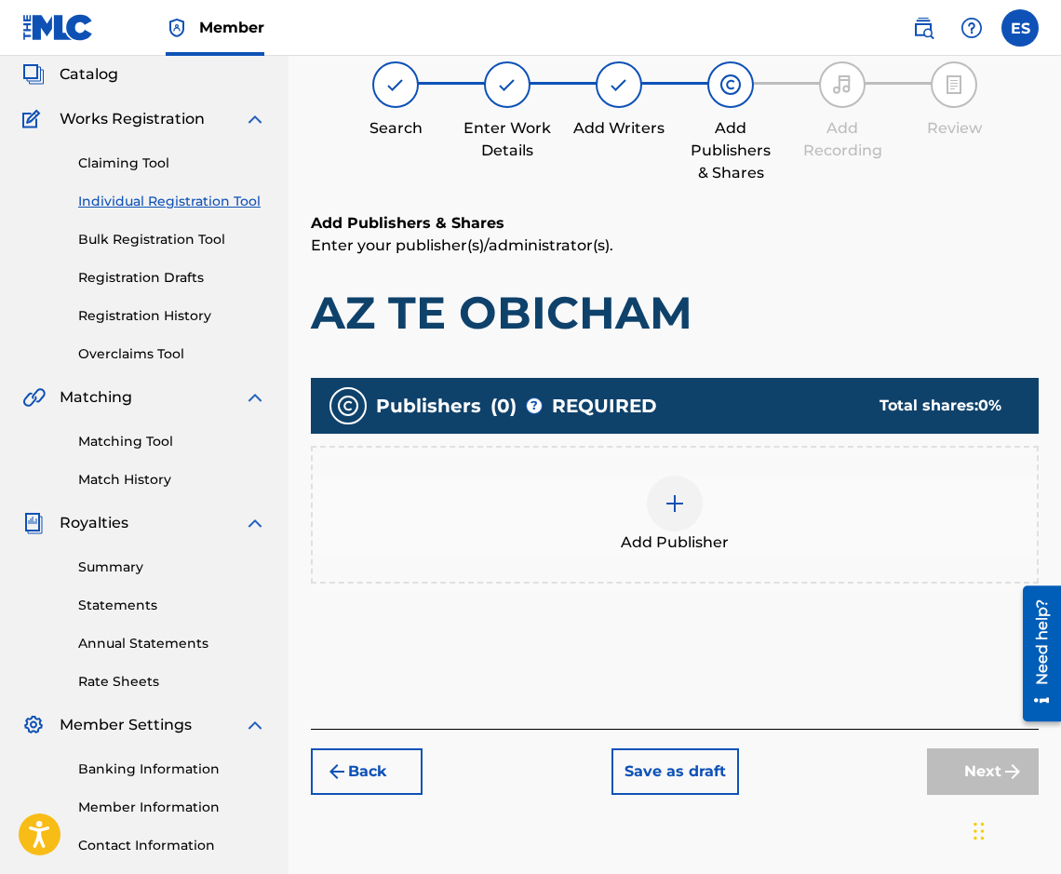
scroll to position [84, 0]
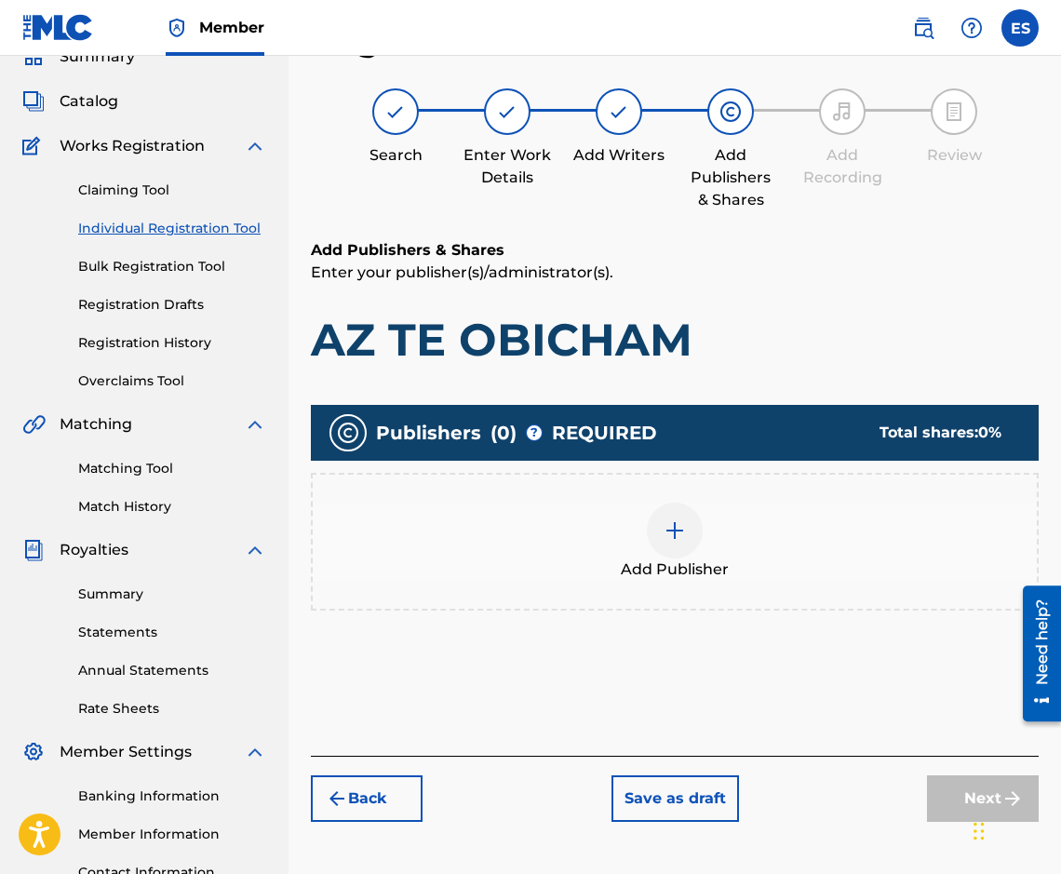
click at [529, 565] on div "Add Publisher" at bounding box center [675, 542] width 724 height 78
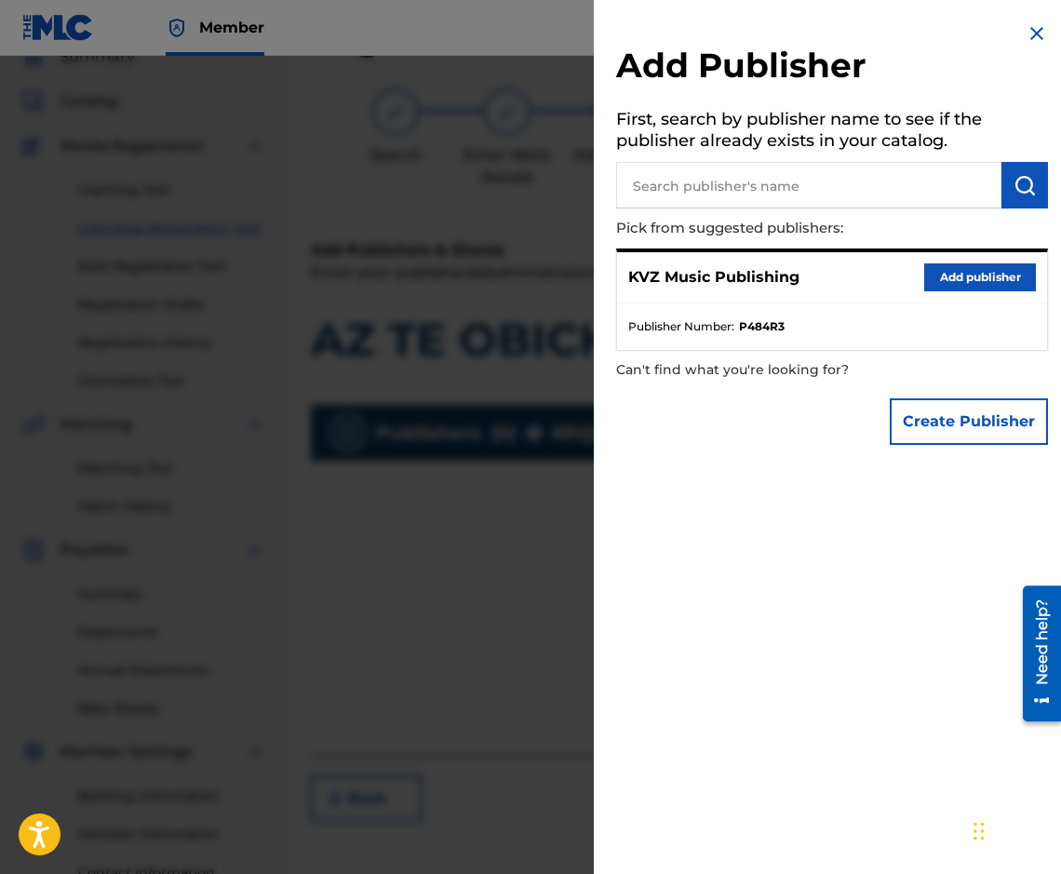
click at [931, 295] on div "KVZ Music Publishing Add publisher" at bounding box center [832, 277] width 430 height 51
click at [934, 290] on button "Add publisher" at bounding box center [980, 277] width 112 height 28
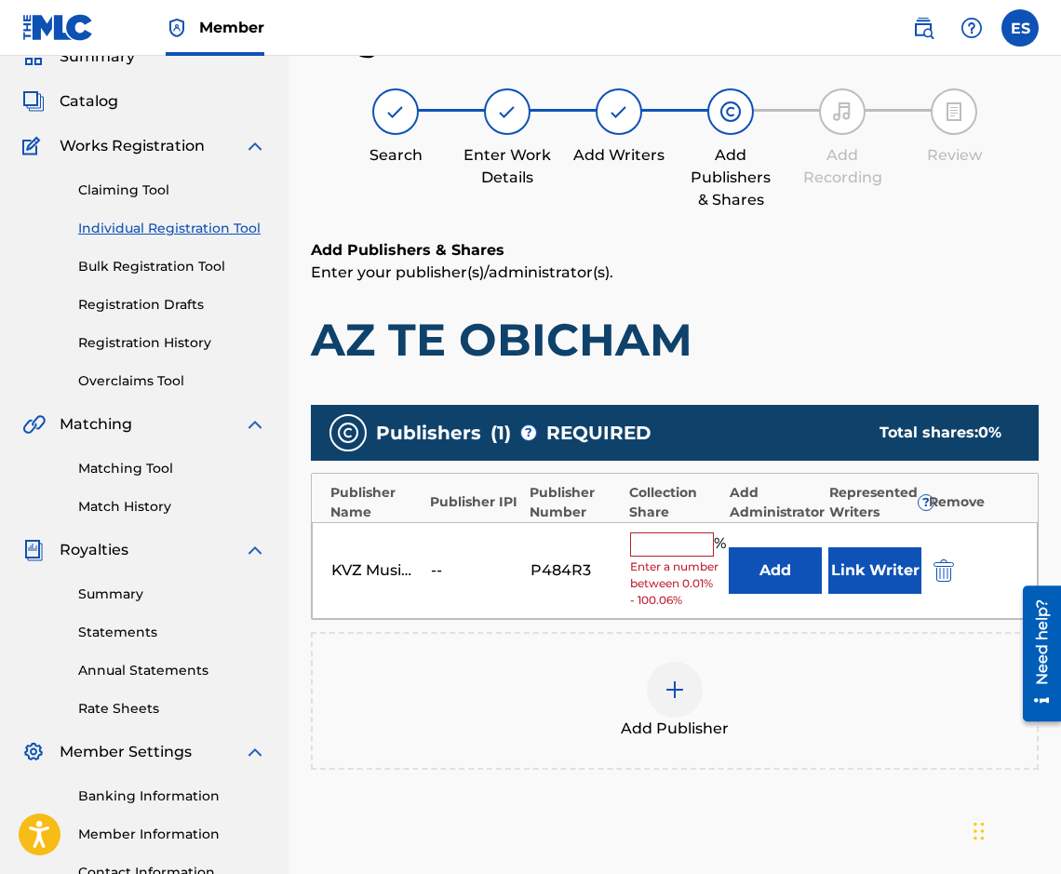
click at [686, 538] on input "text" at bounding box center [672, 544] width 84 height 24
type input "100"
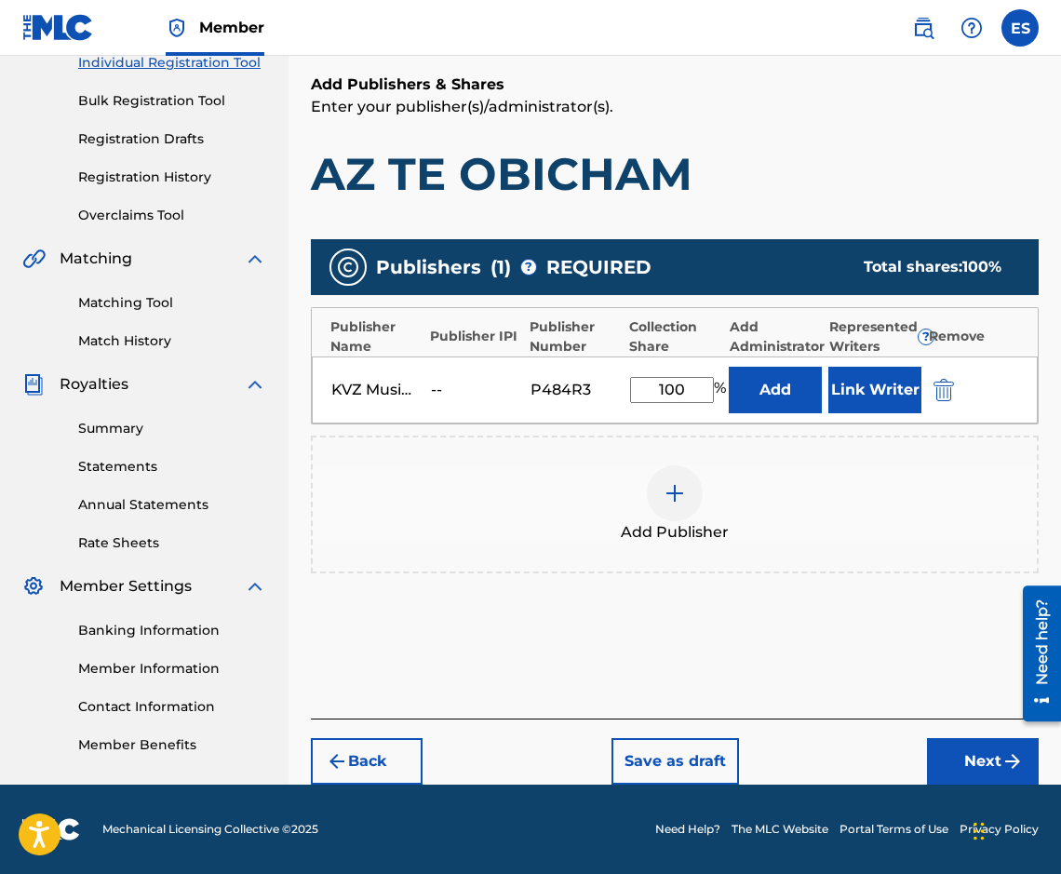
click at [966, 743] on button "Next" at bounding box center [983, 761] width 112 height 47
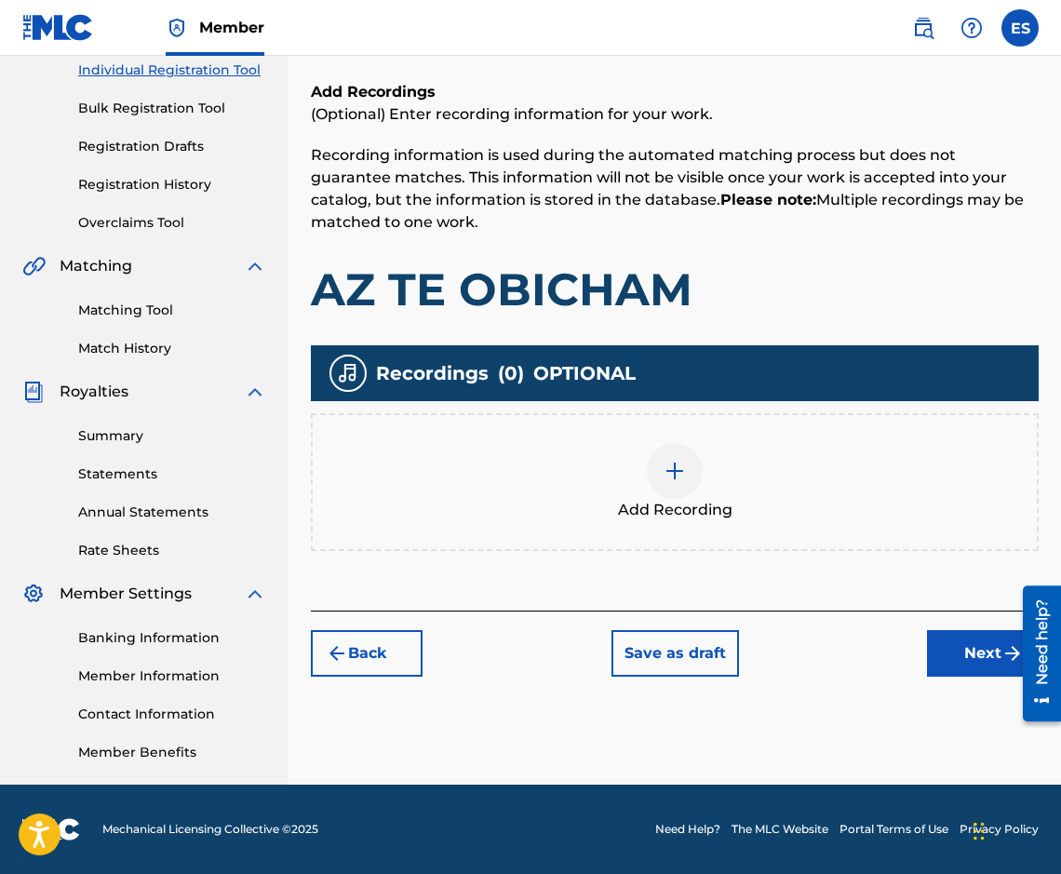
click at [976, 672] on button "Next" at bounding box center [983, 653] width 112 height 47
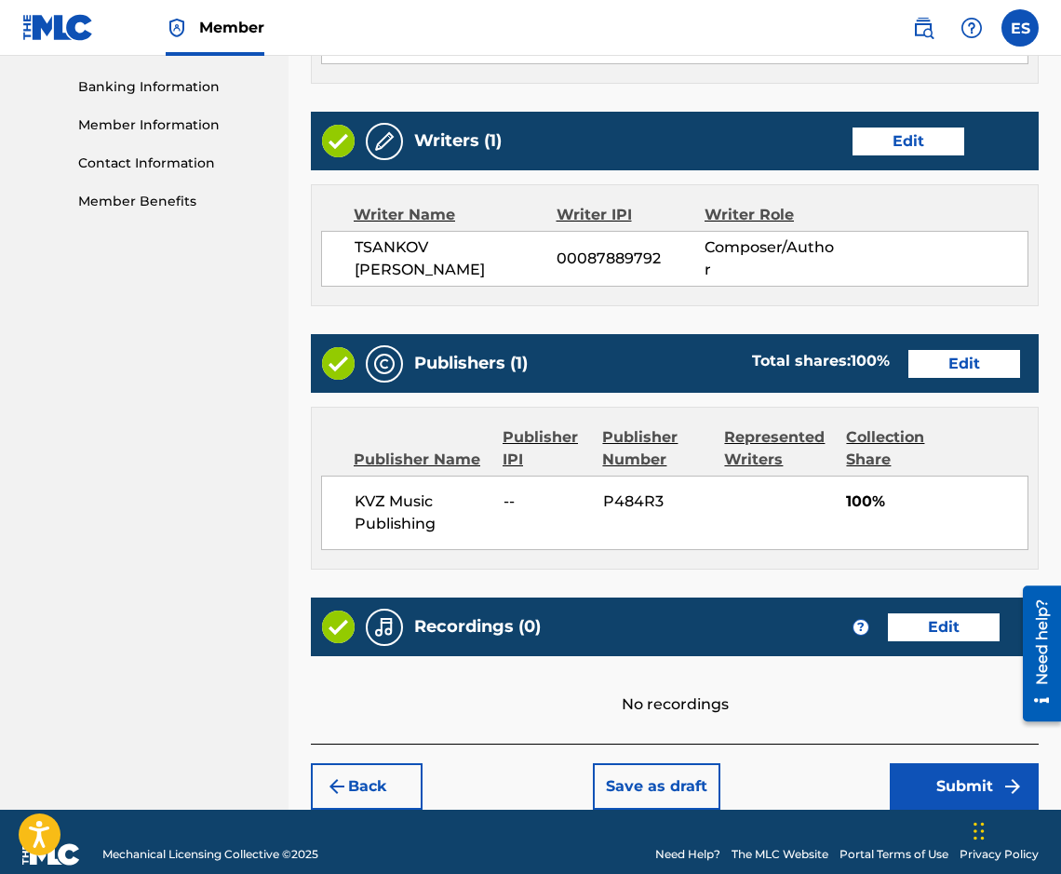
scroll to position [809, 0]
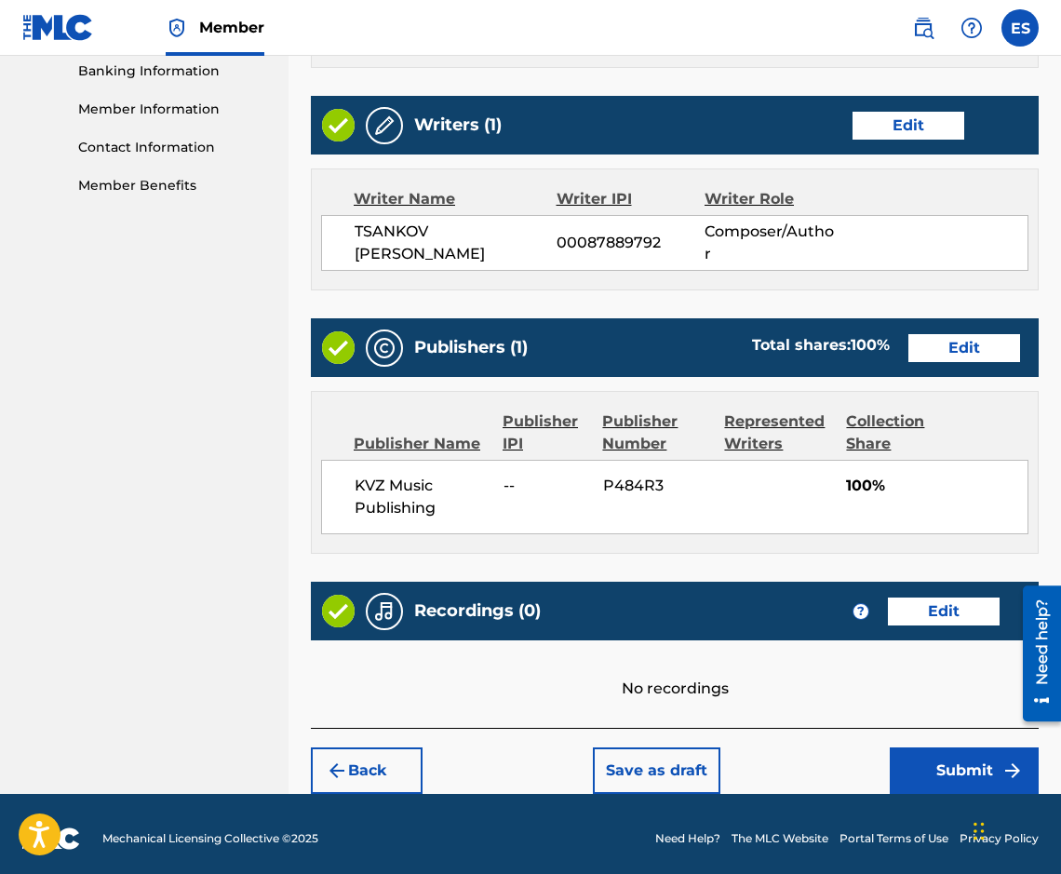
click at [961, 776] on button "Submit" at bounding box center [964, 770] width 149 height 47
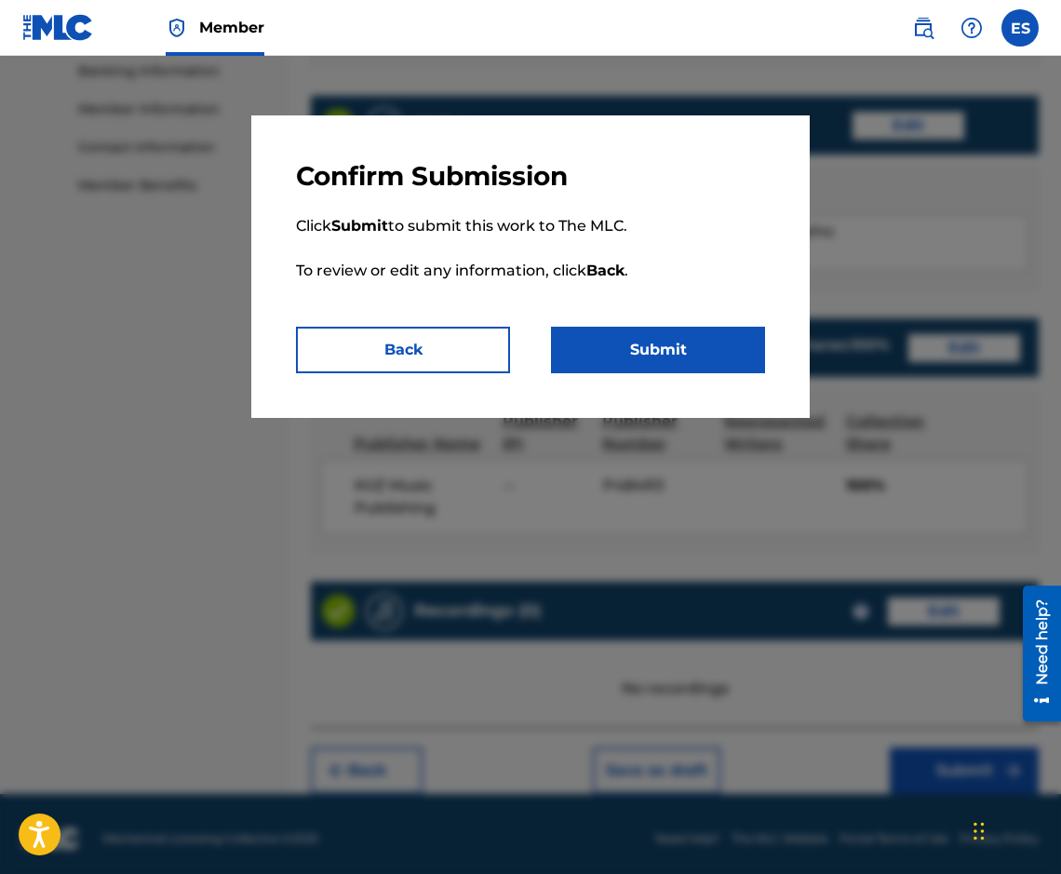
click at [599, 351] on button "Submit" at bounding box center [658, 350] width 214 height 47
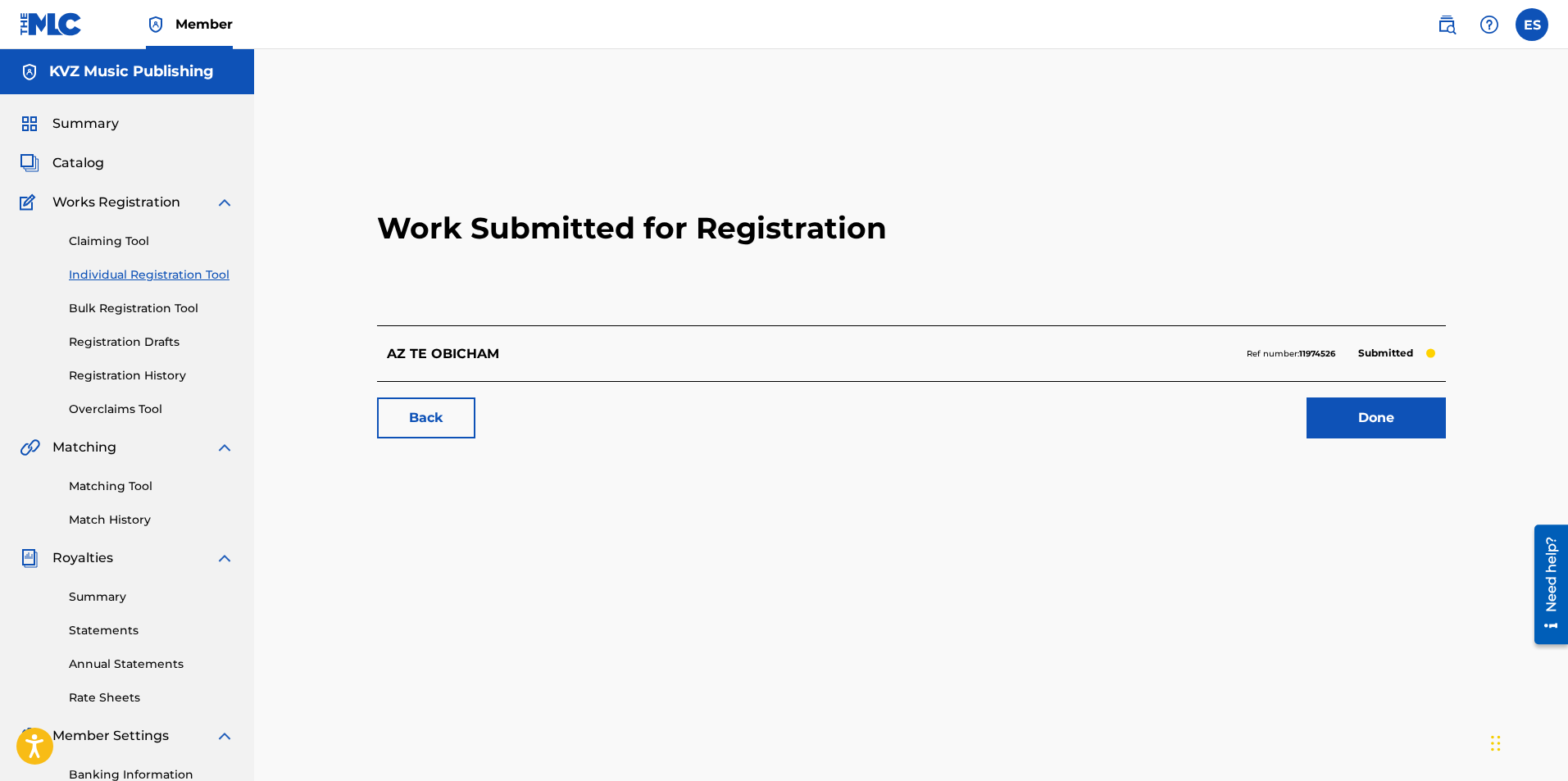
click at [229, 287] on div "Claiming Tool Individual Registration Tool Bulk Registration Tool Registration …" at bounding box center [127, 315] width 215 height 206
click at [224, 278] on link "Individual Registration Tool" at bounding box center [152, 275] width 166 height 18
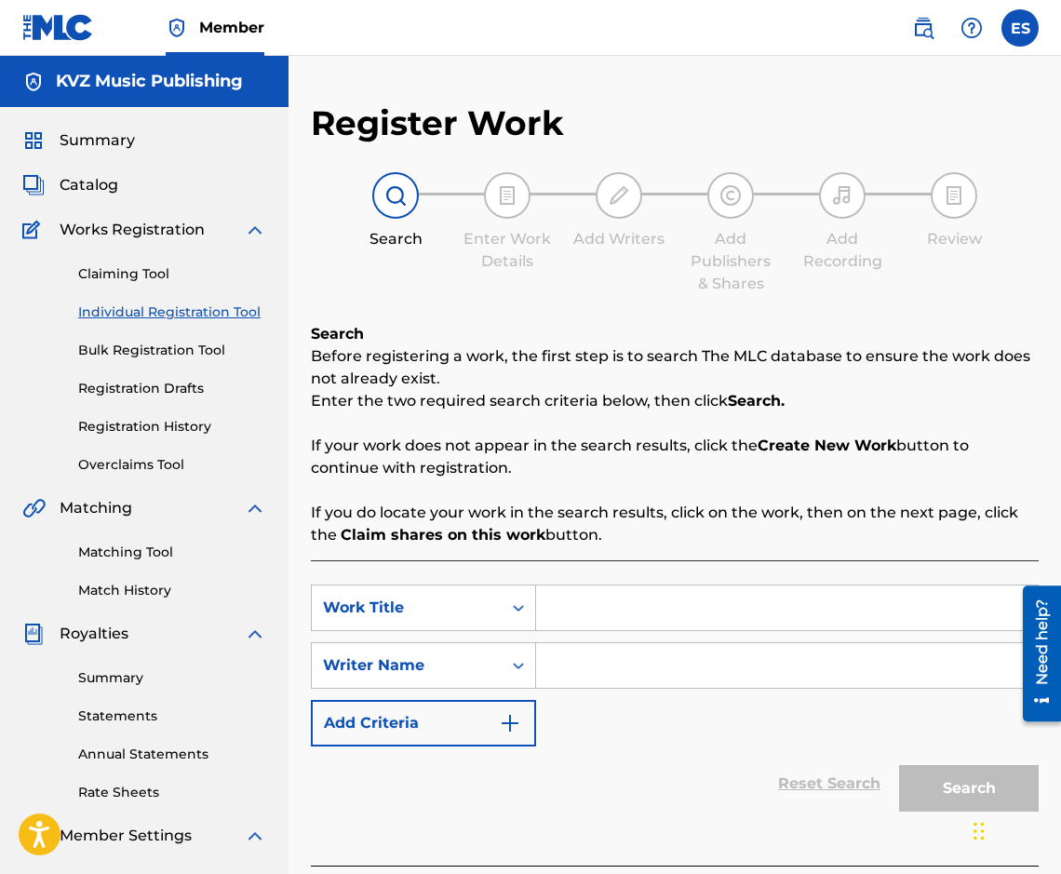
paste input "BAVEN FOKSTROT"
type input "BAVEN FOKSTROT"
click at [690, 657] on input "Search Form" at bounding box center [787, 665] width 502 height 45
paste input "[PERSON_NAME]"
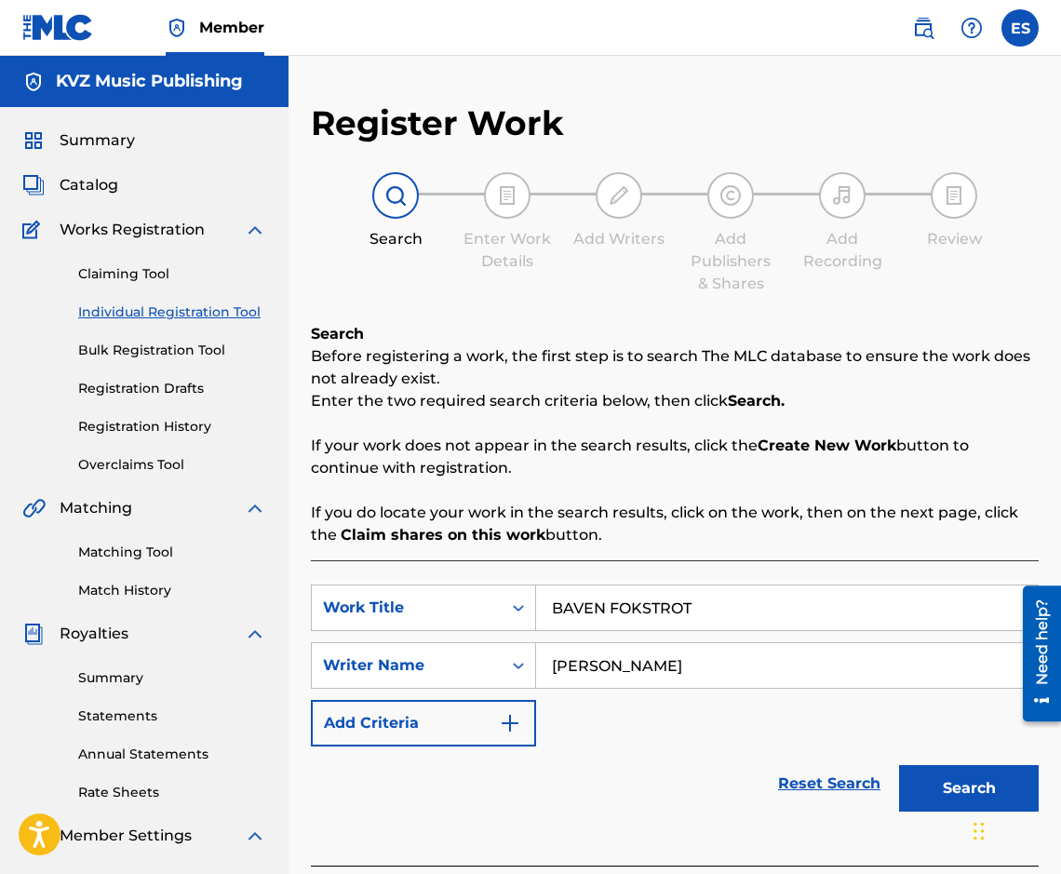
click at [544, 666] on input "[PERSON_NAME]" at bounding box center [787, 665] width 502 height 45
type input "[PERSON_NAME]"
click at [546, 610] on input "BAVEN FOKSTROT" at bounding box center [787, 607] width 502 height 45
click at [936, 768] on button "Search" at bounding box center [969, 788] width 140 height 47
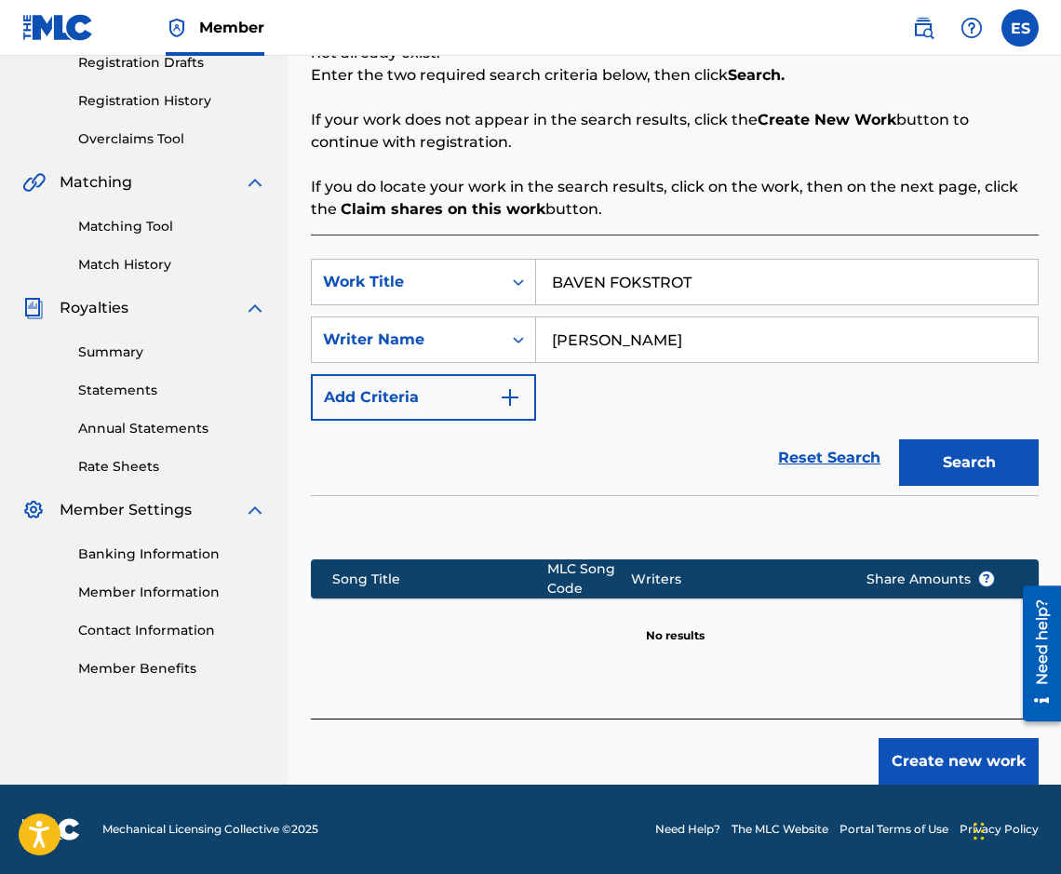
click at [951, 766] on button "Create new work" at bounding box center [958, 761] width 160 height 47
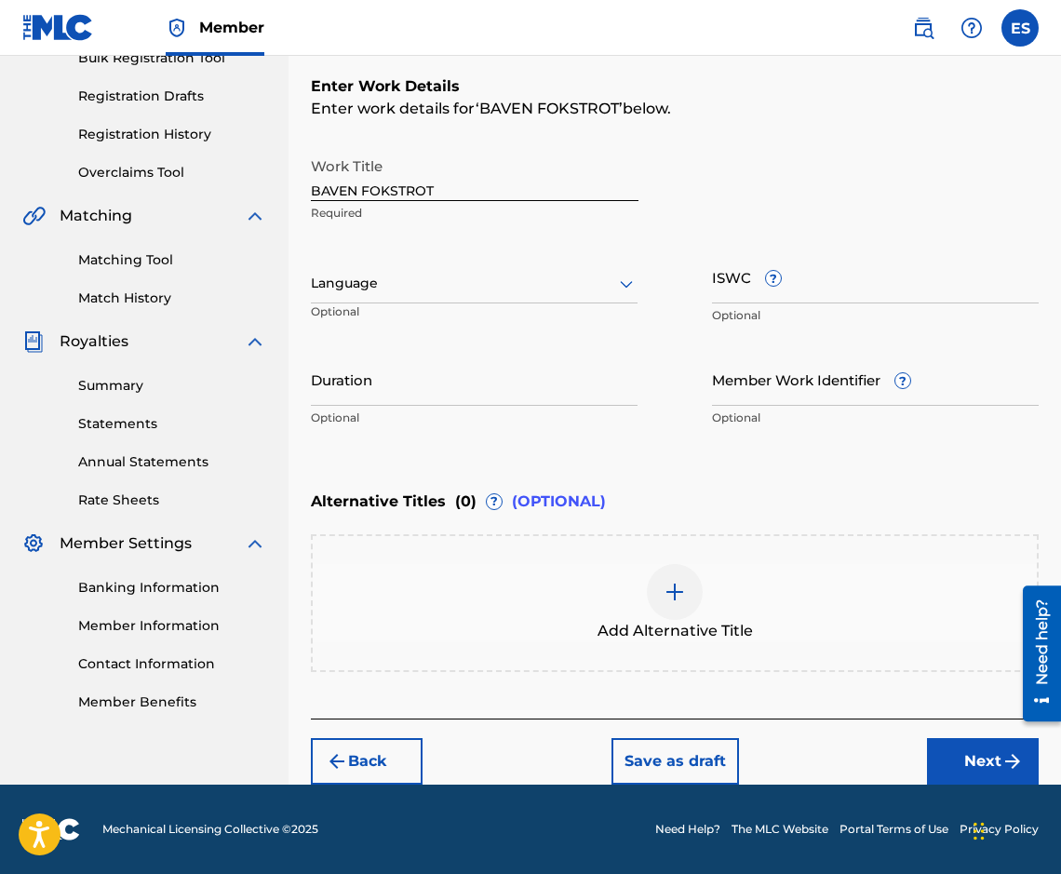
click at [637, 640] on span "Add Alternative Title" at bounding box center [674, 631] width 155 height 22
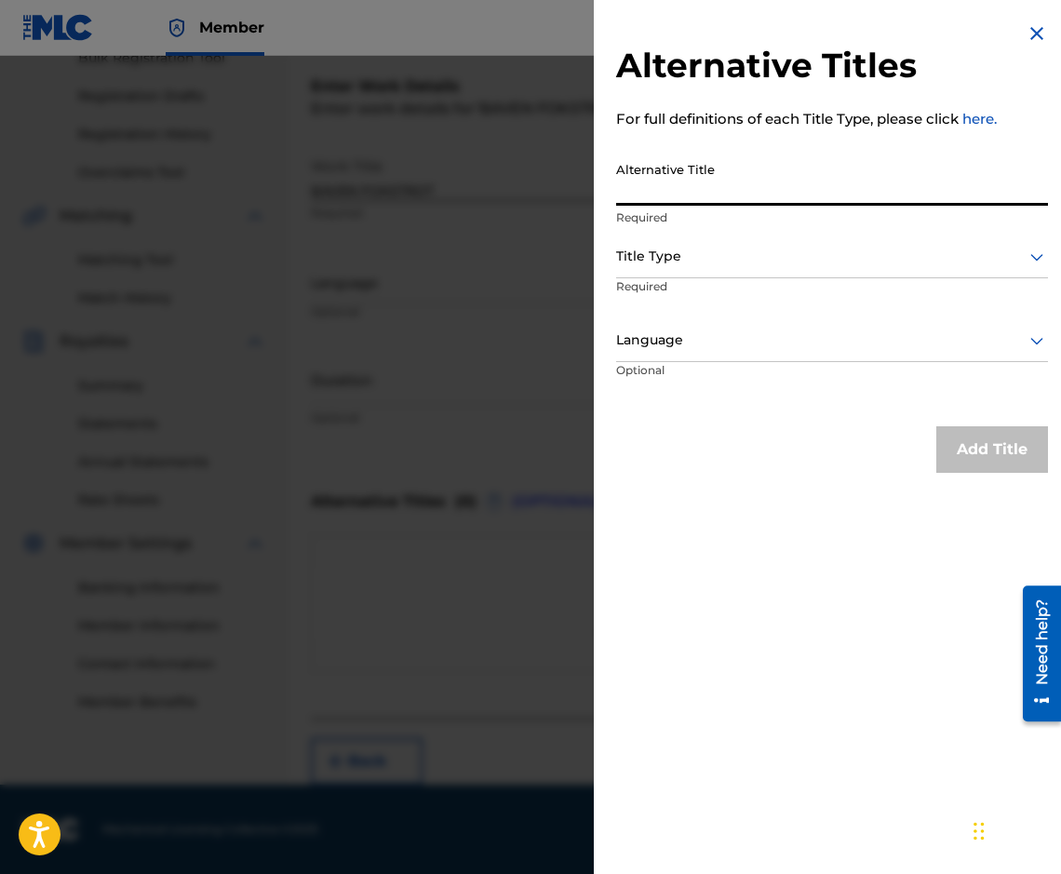
paste input "БАВЕН ФОКСТРОТ"
type input "БАВЕН ФОКСТРОТ"
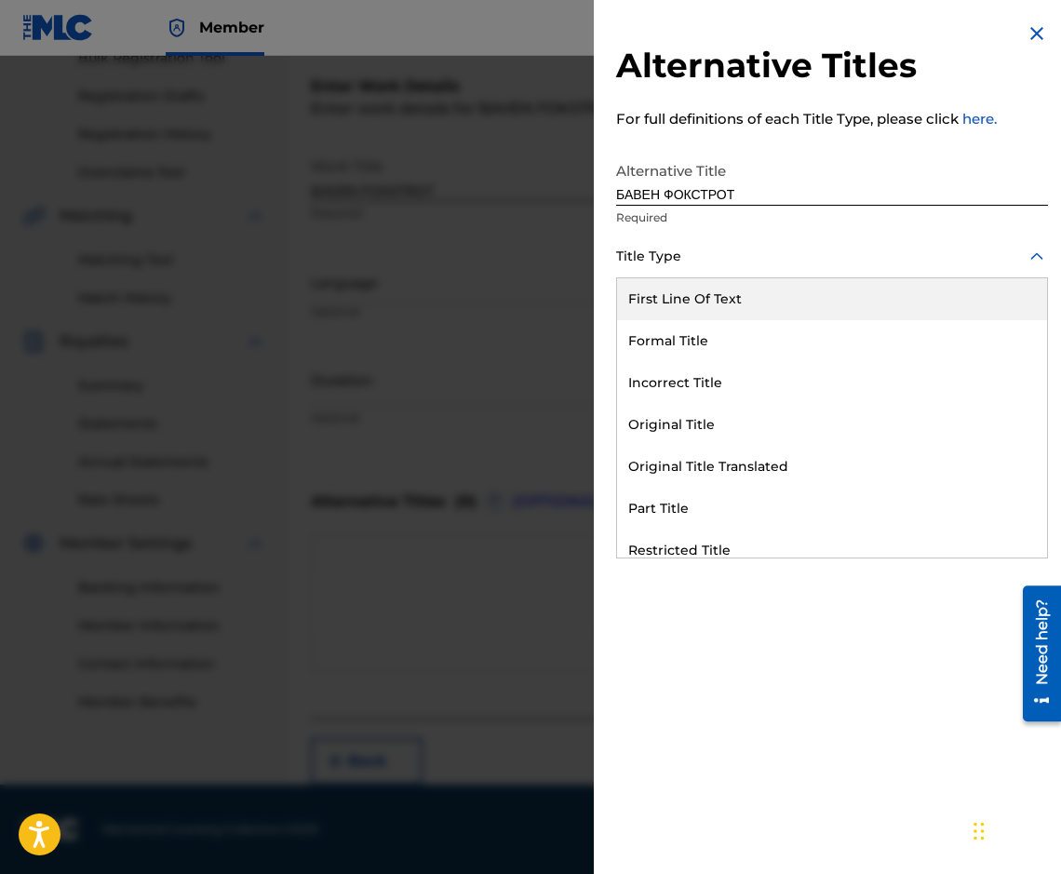
click at [705, 245] on div at bounding box center [832, 256] width 432 height 23
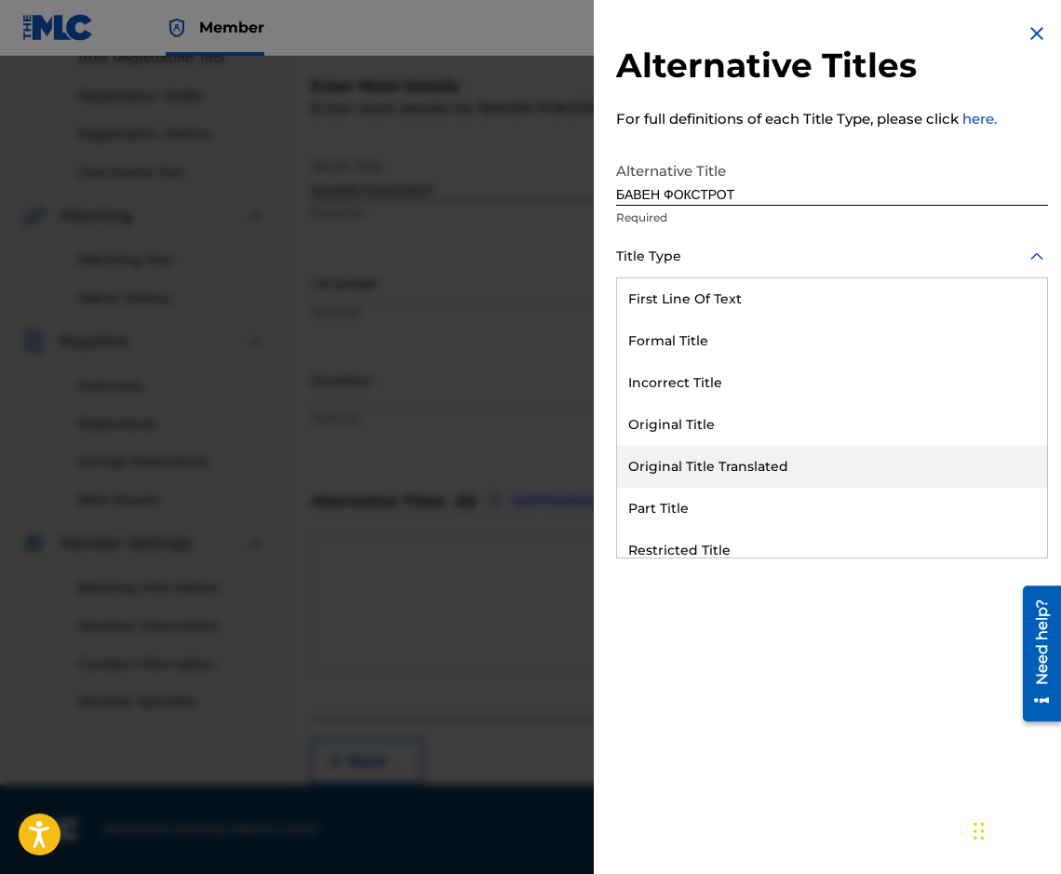
drag, startPoint x: 760, startPoint y: 458, endPoint x: 763, endPoint y: 439, distance: 18.8
click at [761, 458] on div "Original Title Translated" at bounding box center [832, 467] width 430 height 42
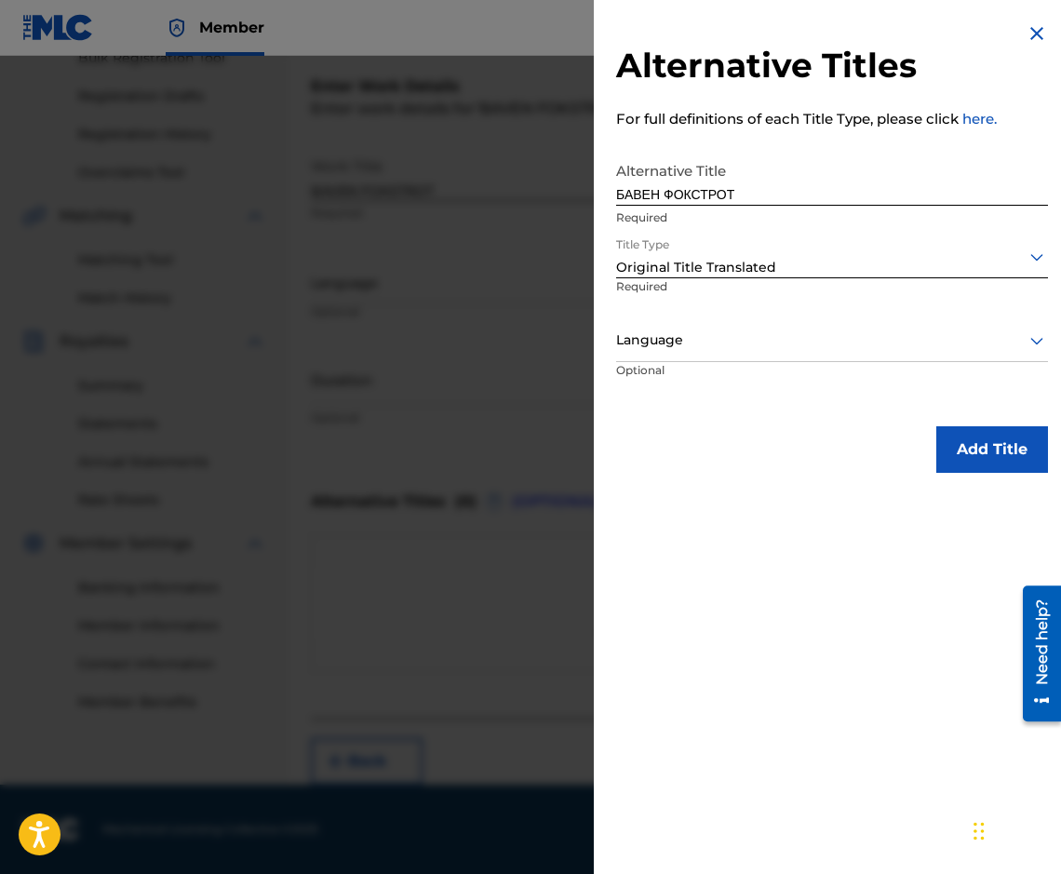
click at [733, 323] on div "Language" at bounding box center [832, 341] width 432 height 42
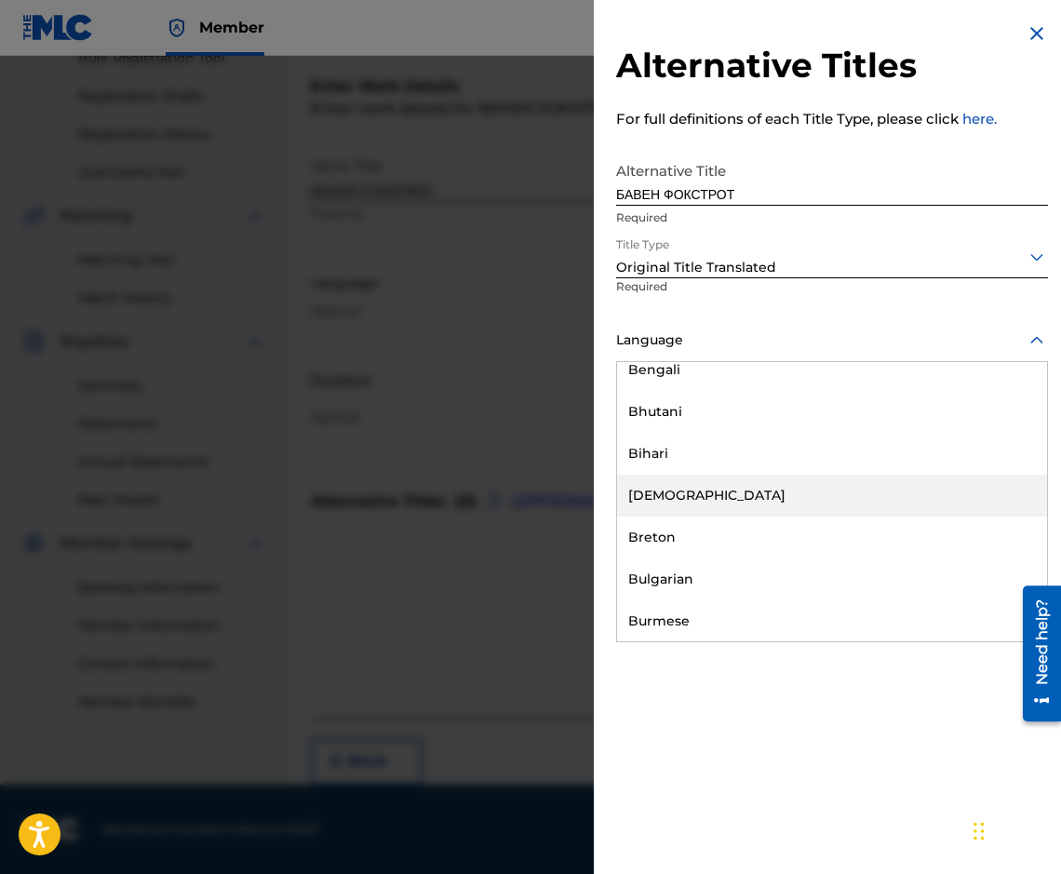
scroll to position [838, 0]
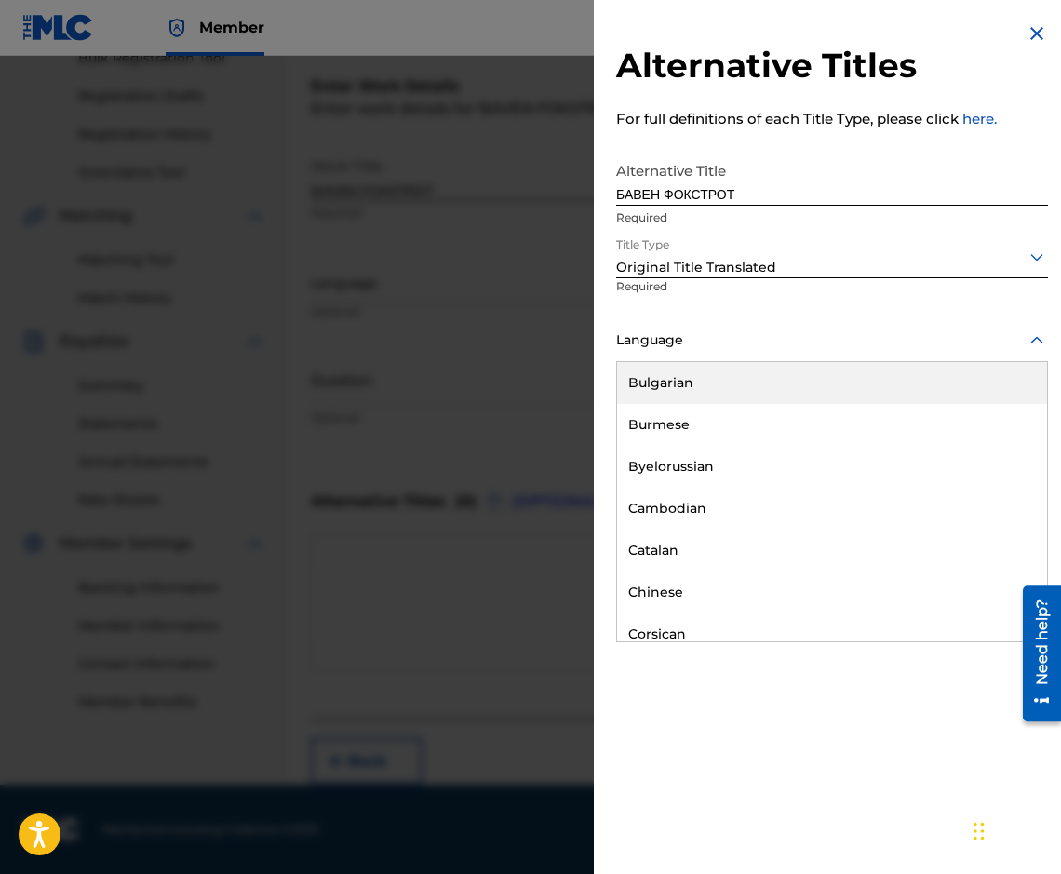
click at [796, 387] on div "Bulgarian" at bounding box center [832, 383] width 430 height 42
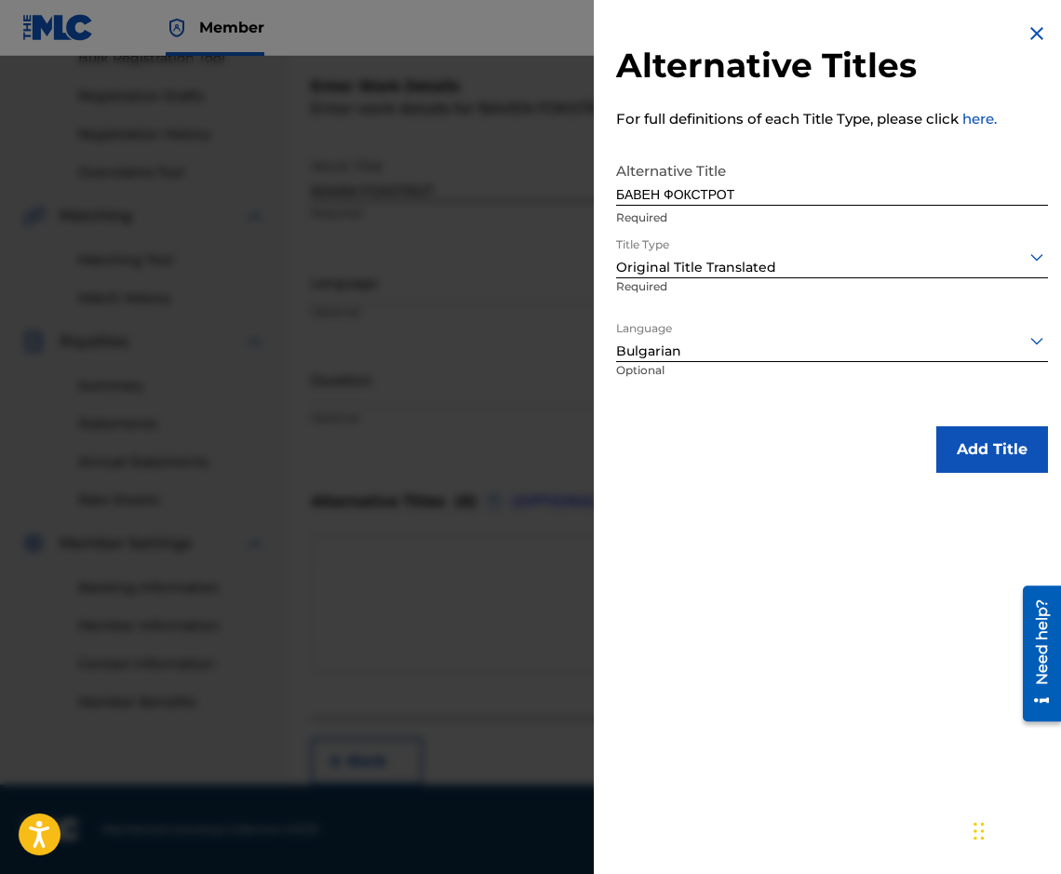
click at [964, 436] on button "Add Title" at bounding box center [992, 449] width 112 height 47
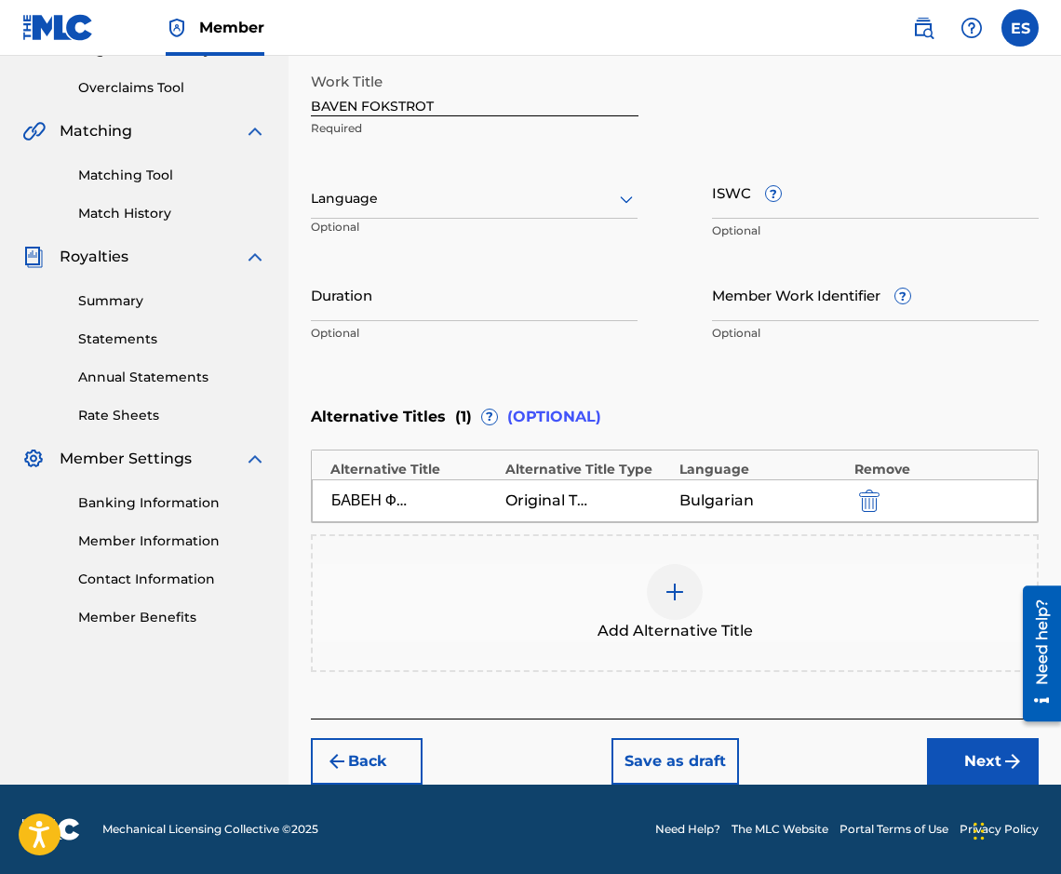
click at [1019, 768] on img "submit" at bounding box center [1012, 761] width 22 height 22
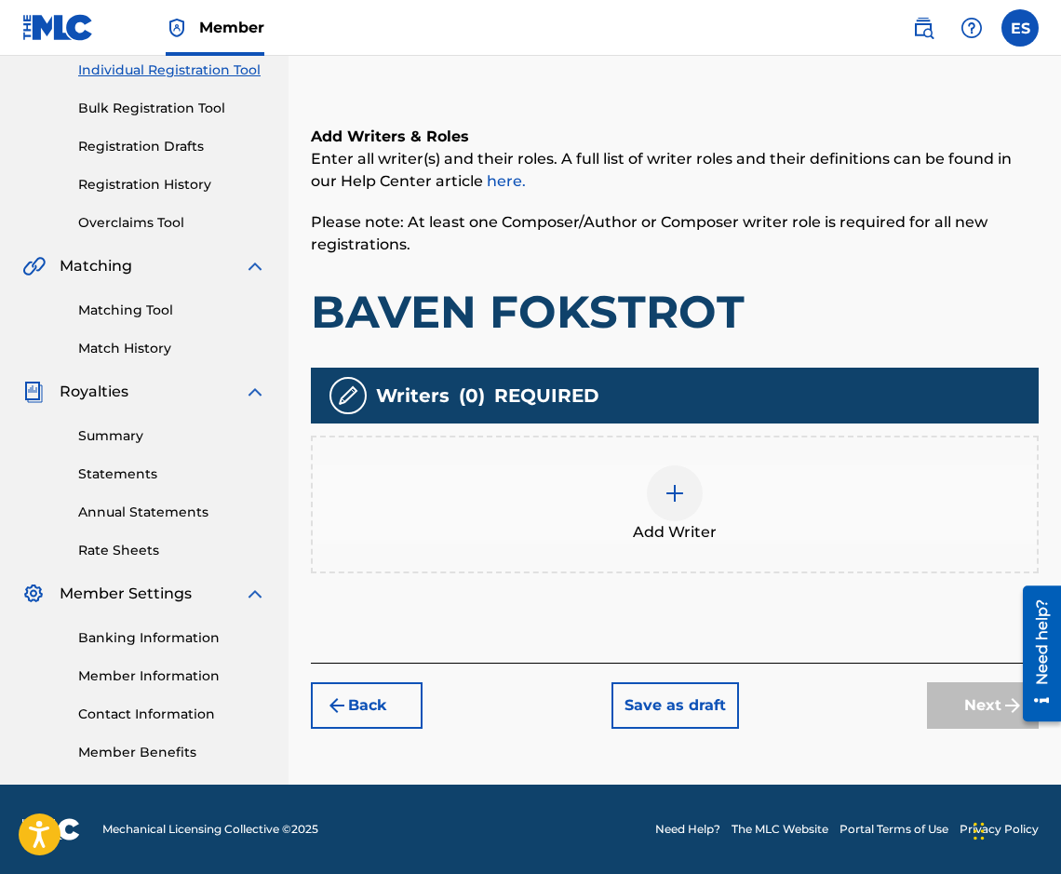
scroll to position [84, 0]
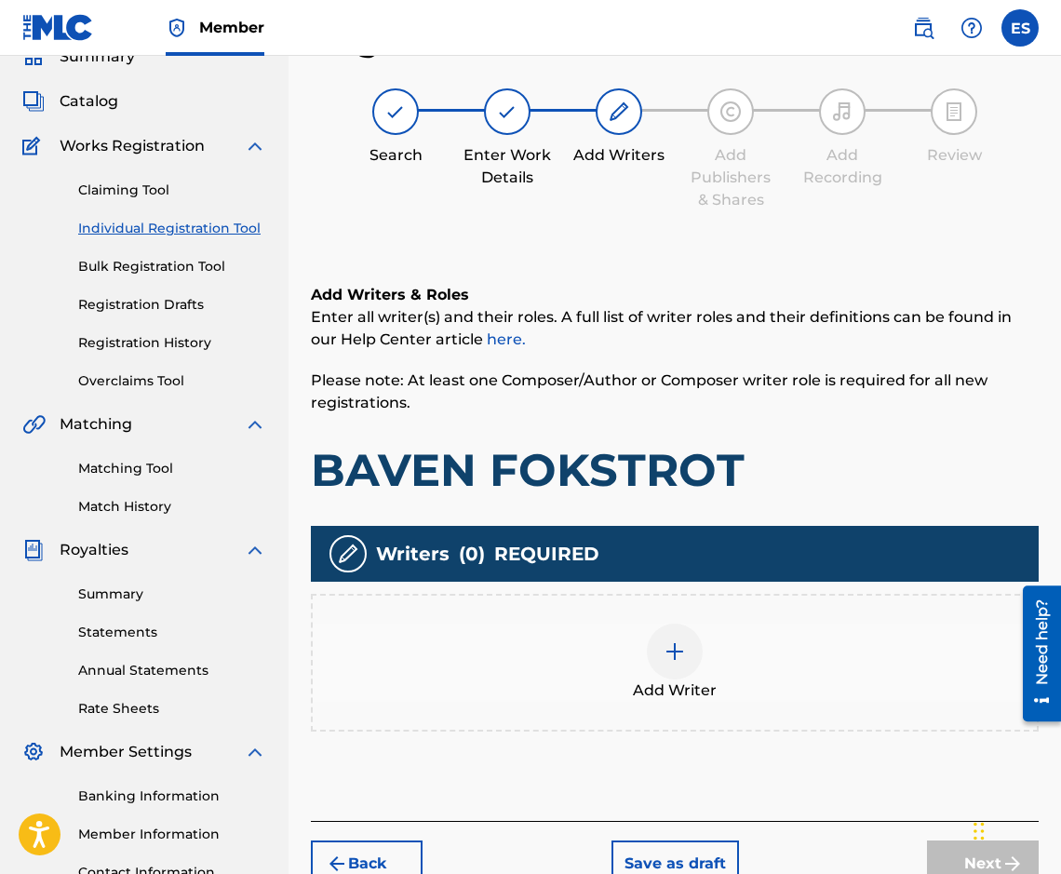
click at [747, 636] on div "Add Writer" at bounding box center [675, 662] width 724 height 78
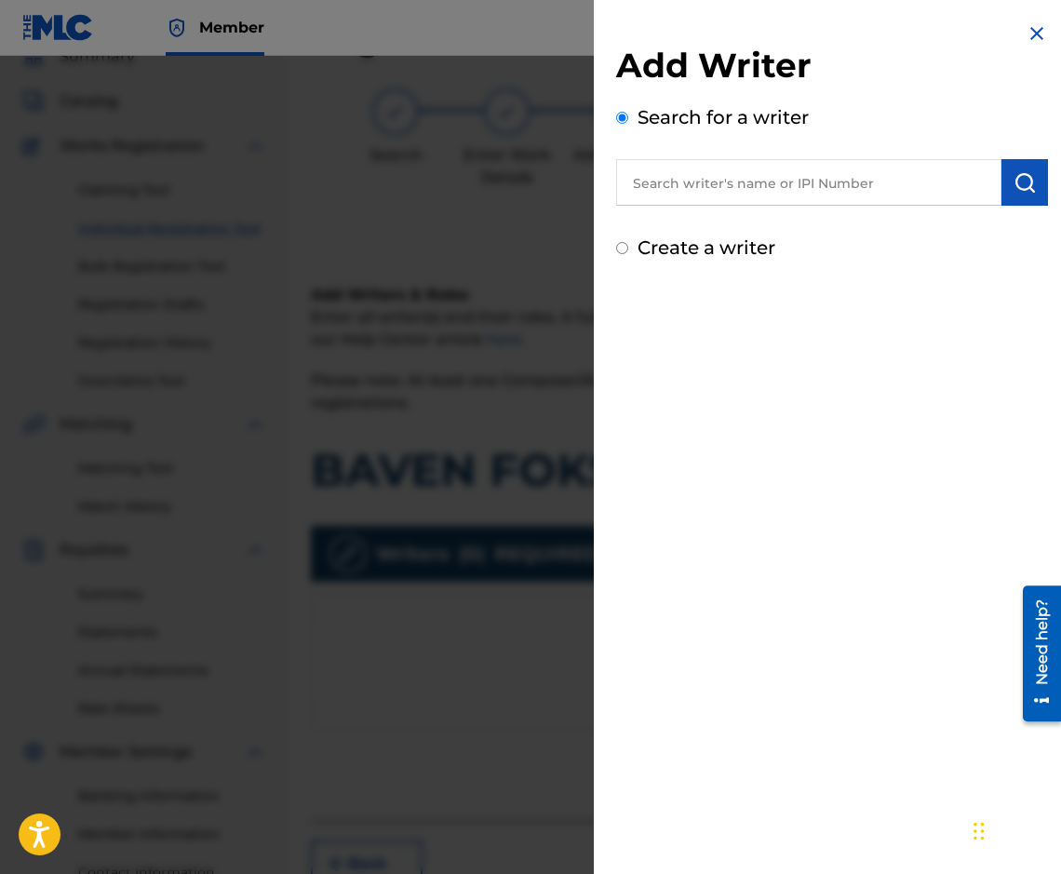
drag, startPoint x: 793, startPoint y: 158, endPoint x: 755, endPoint y: 181, distance: 44.2
paste input "00087889792"
type input "00087889792"
click at [1026, 202] on button "submit" at bounding box center [1024, 182] width 47 height 47
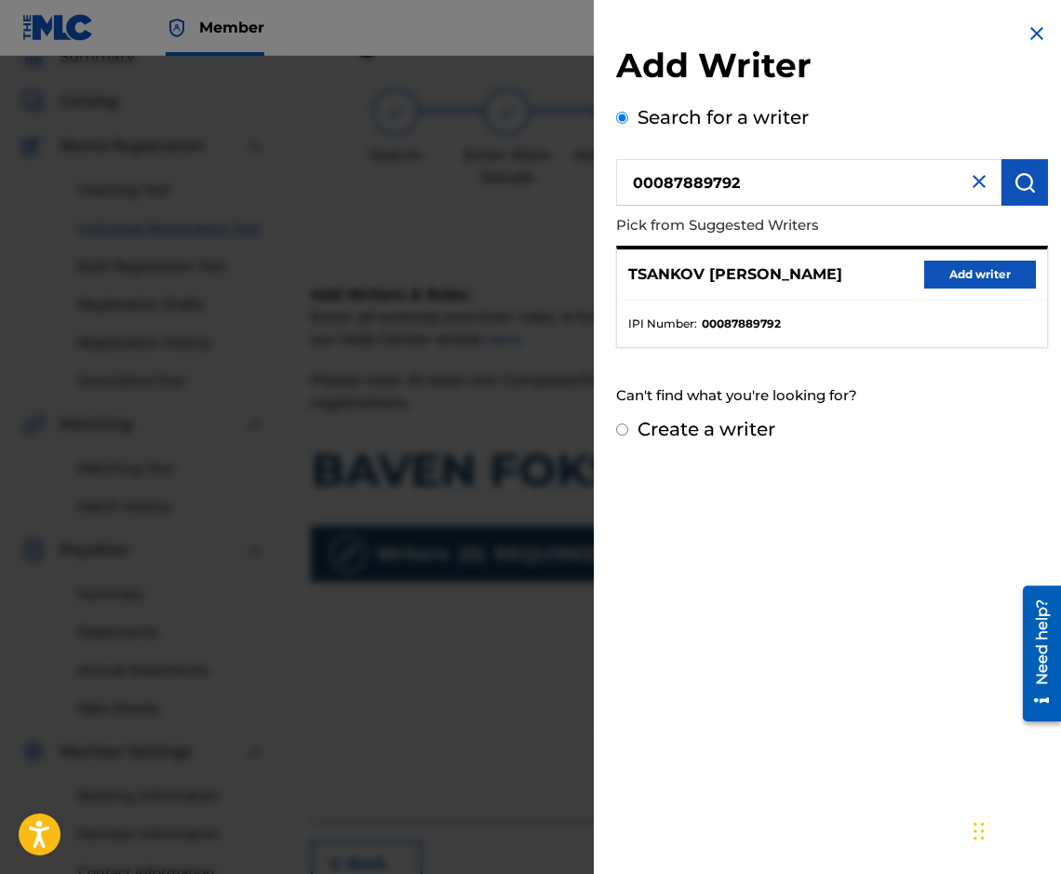
click at [987, 259] on div "TSANKOV [PERSON_NAME] Add writer" at bounding box center [832, 274] width 430 height 51
click at [983, 275] on button "Add writer" at bounding box center [980, 275] width 112 height 28
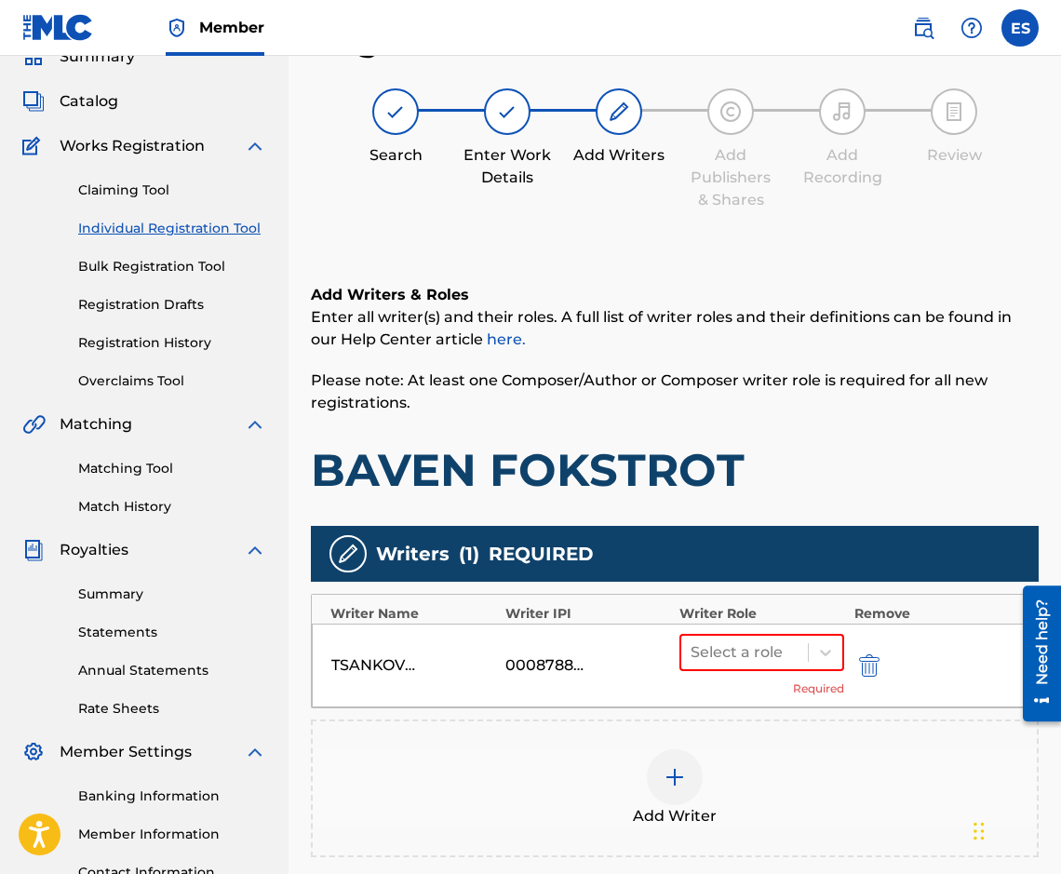
click at [782, 671] on div "Select a role Required" at bounding box center [761, 665] width 165 height 63
click at [784, 657] on div at bounding box center [744, 652] width 108 height 26
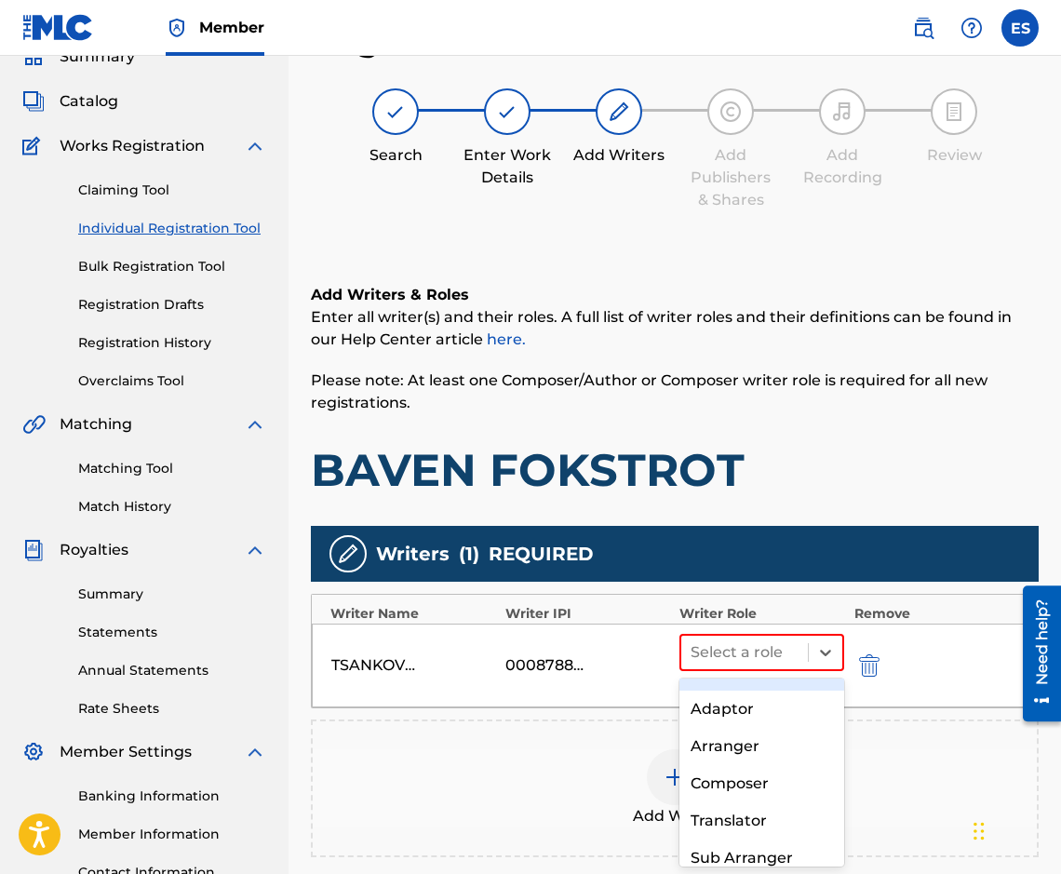
scroll to position [93, 0]
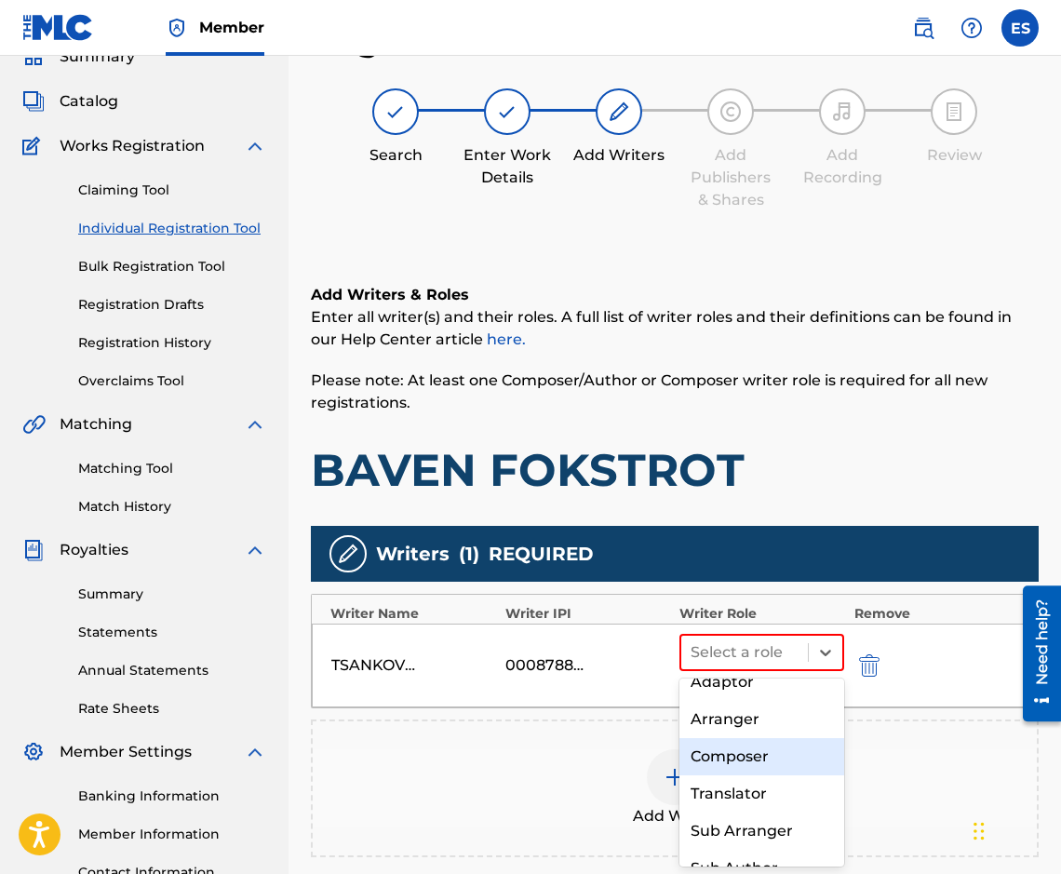
drag, startPoint x: 775, startPoint y: 757, endPoint x: 771, endPoint y: 789, distance: 32.8
click at [771, 789] on div "Composer/Author Author Adaptor Arranger Composer Translator Sub Arranger Sub Au…" at bounding box center [761, 772] width 165 height 189
click at [771, 775] on div "Composer" at bounding box center [761, 756] width 165 height 37
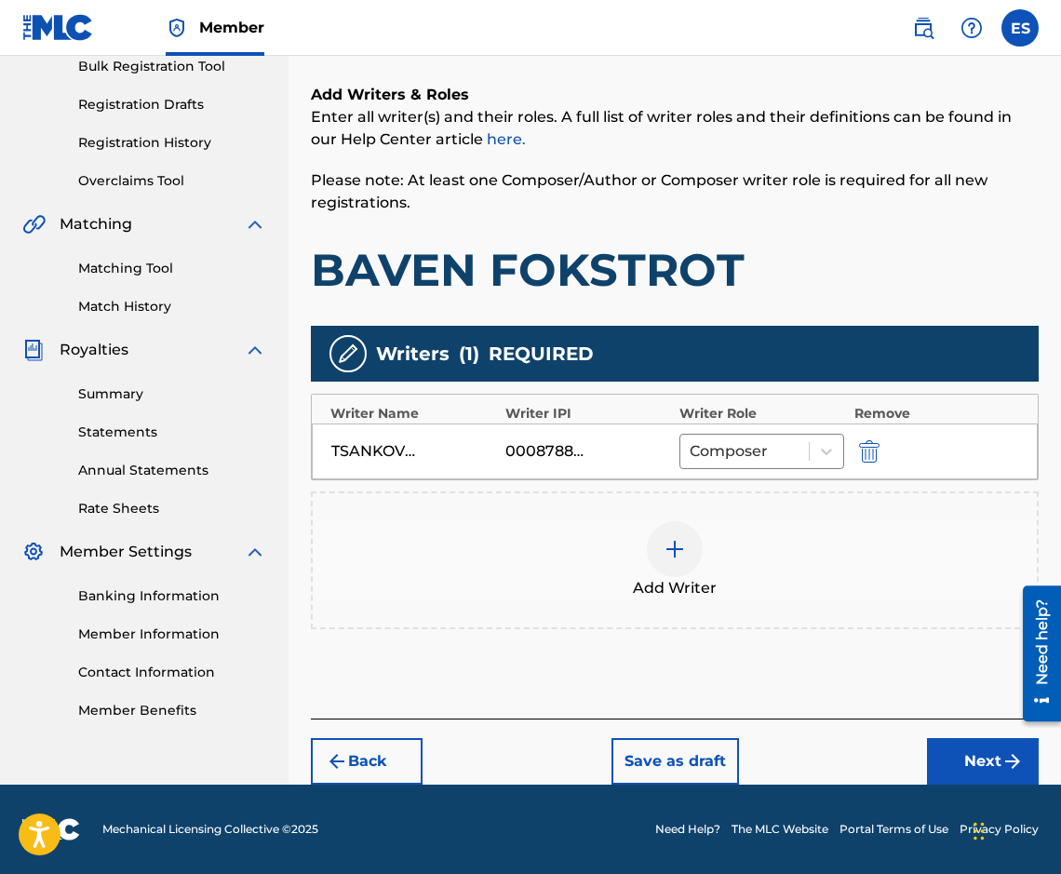
click at [972, 762] on button "Next" at bounding box center [983, 761] width 112 height 47
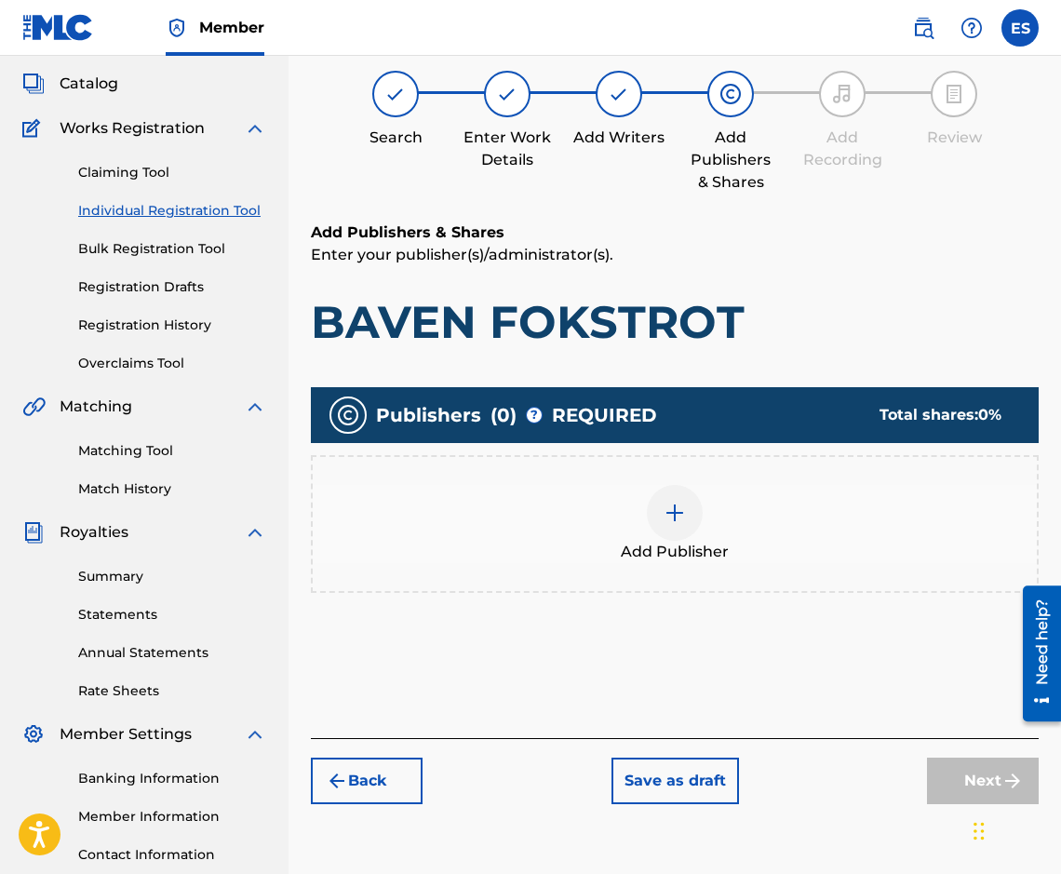
scroll to position [84, 0]
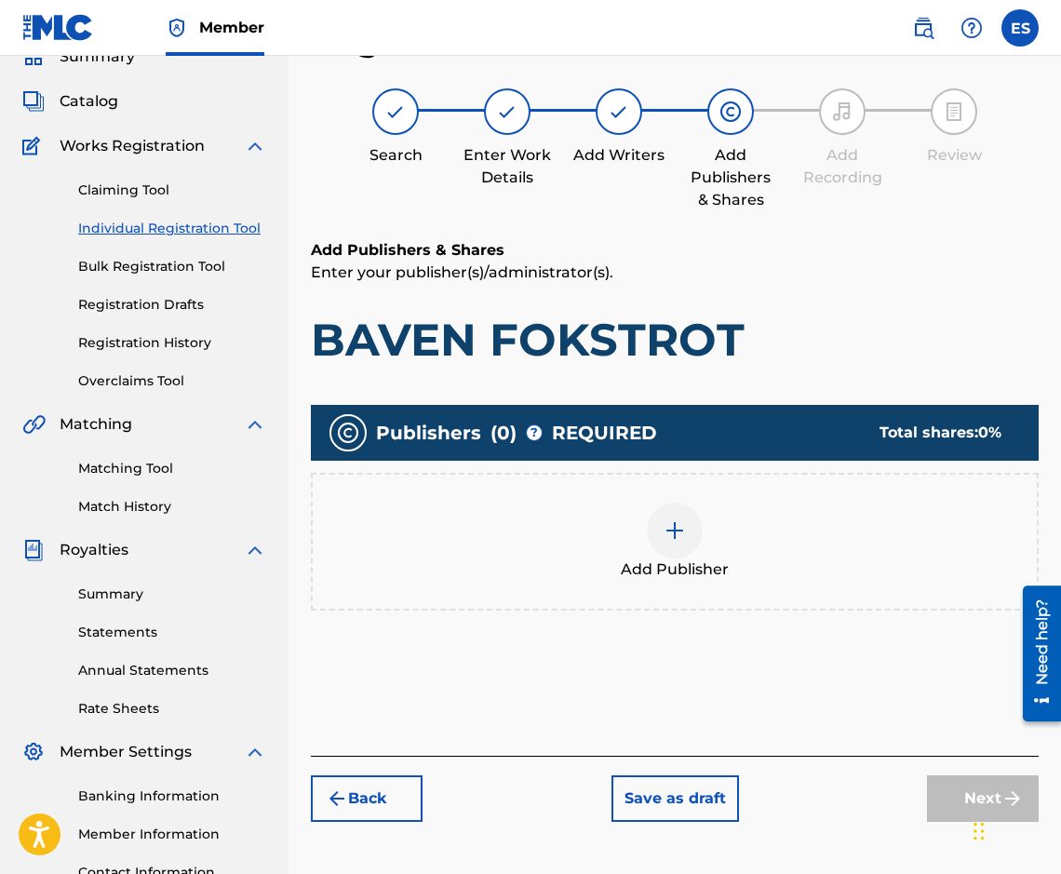
click at [623, 580] on span "Add Publisher" at bounding box center [675, 569] width 108 height 22
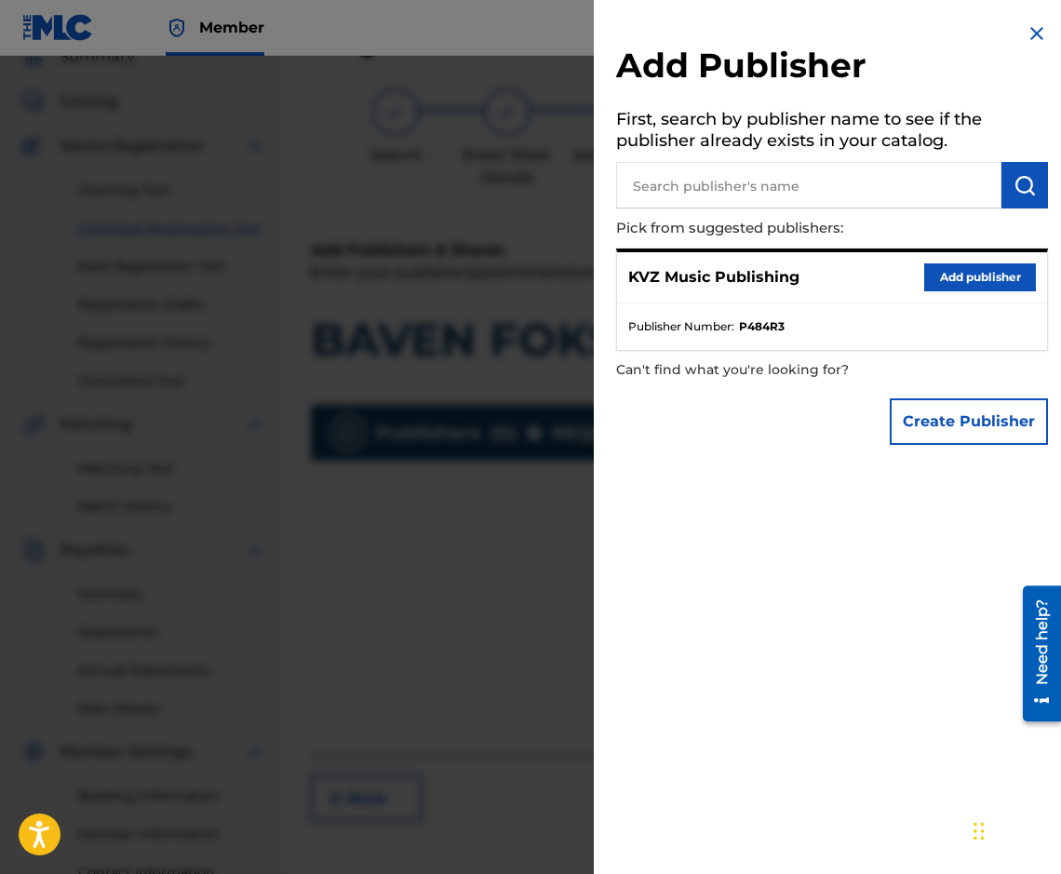
click at [993, 267] on button "Add publisher" at bounding box center [980, 277] width 112 height 28
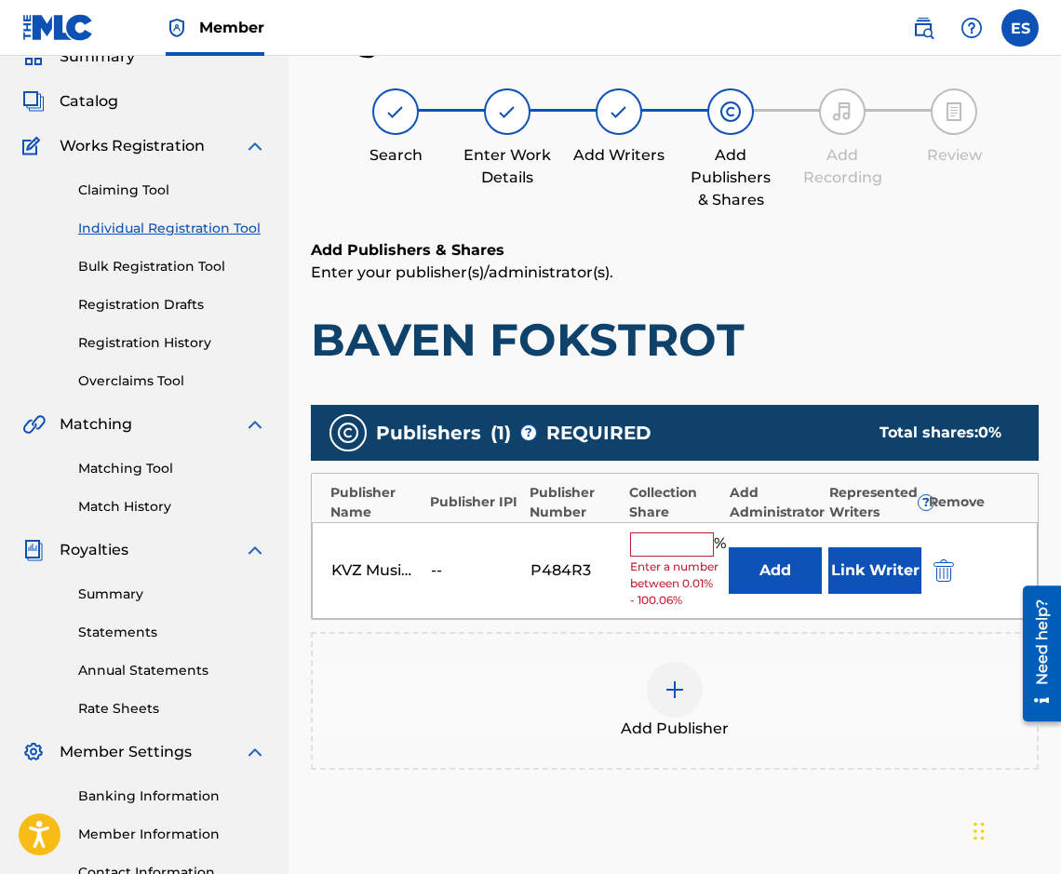
click at [694, 562] on span "Enter a number between 0.01% - 100.06%" at bounding box center [675, 583] width 90 height 50
click at [694, 560] on span "Enter a number between 0.01% - 100.06%" at bounding box center [675, 583] width 90 height 50
click at [701, 543] on input "text" at bounding box center [672, 544] width 84 height 24
type input "100"
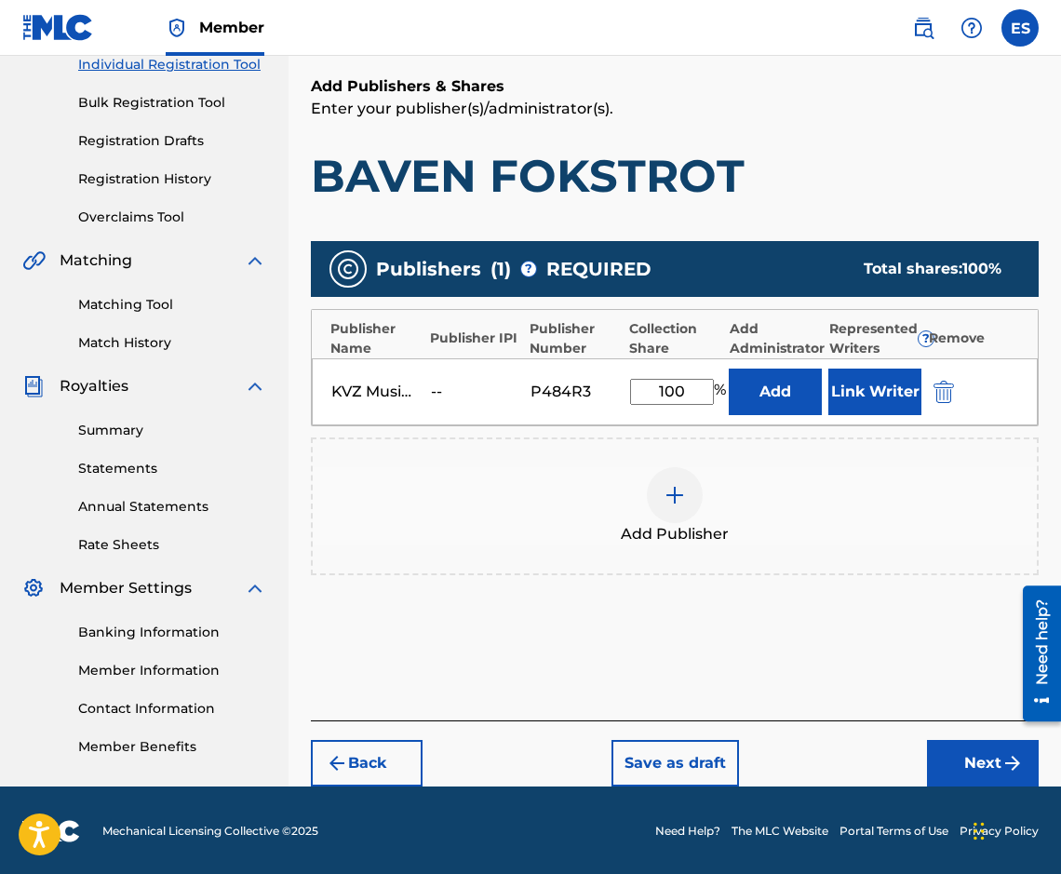
scroll to position [249, 0]
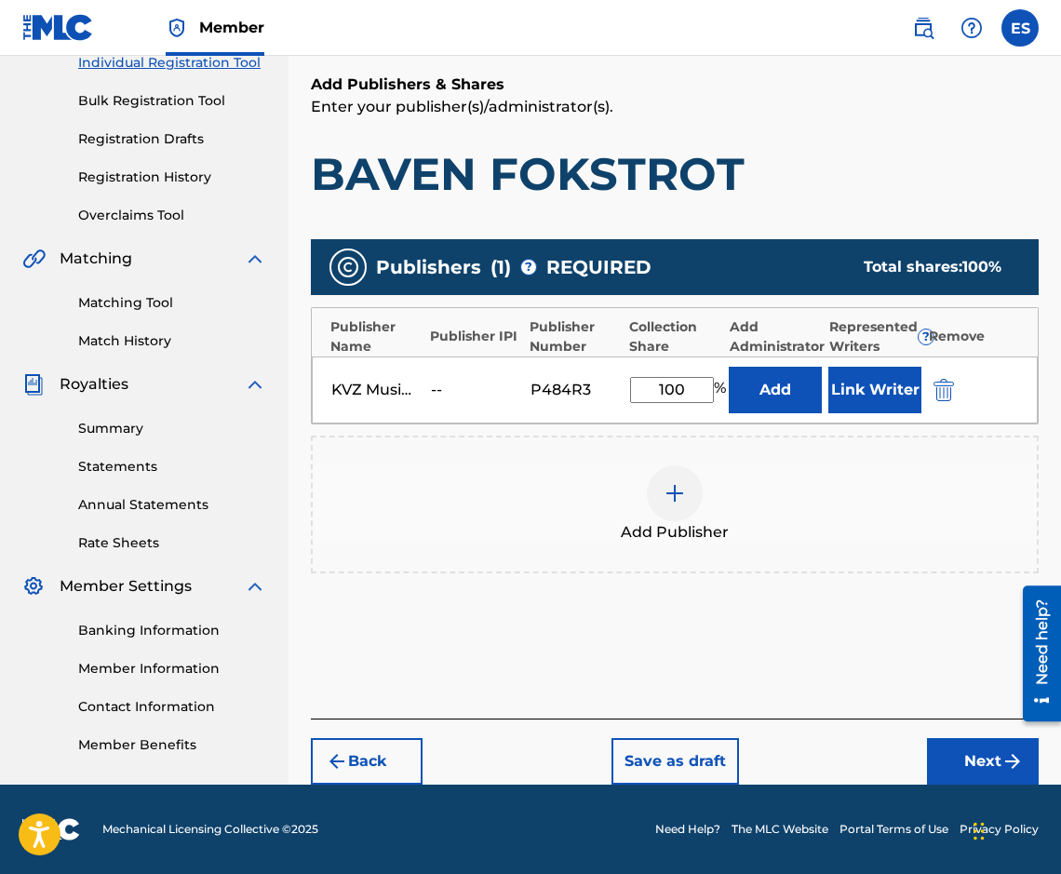
click at [968, 779] on button "Next" at bounding box center [983, 761] width 112 height 47
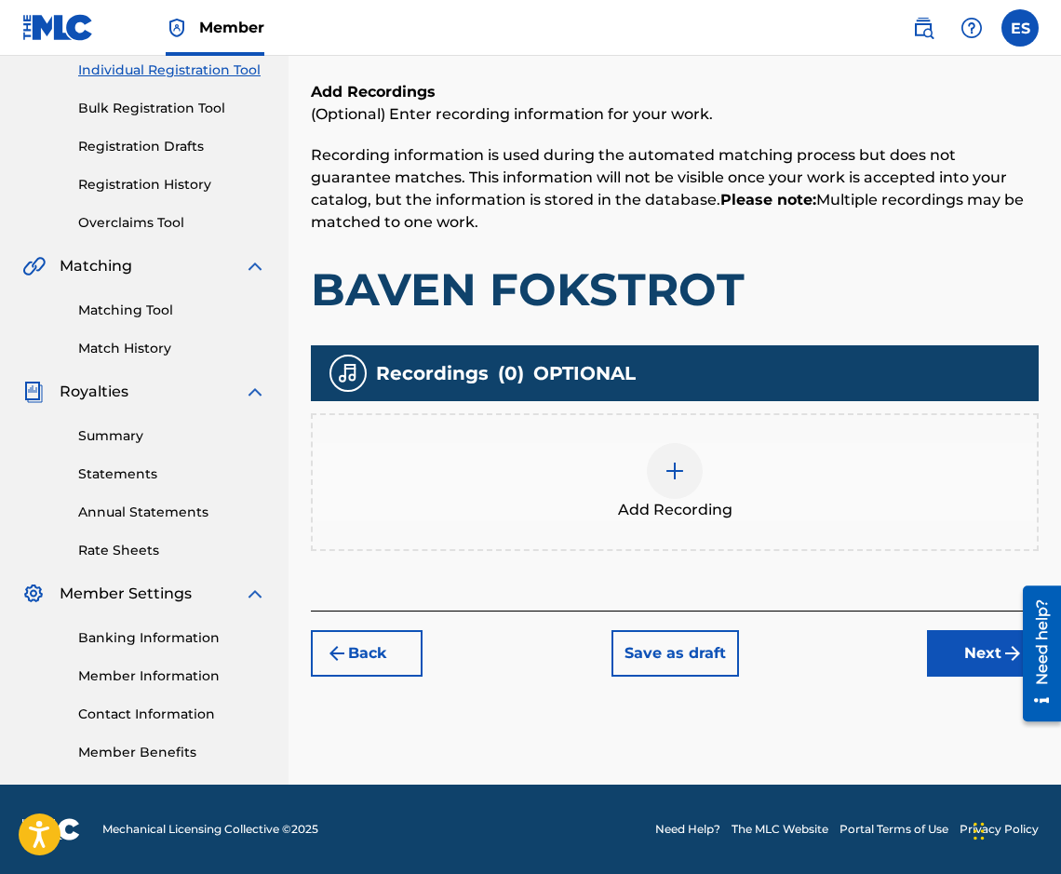
scroll to position [84, 0]
click at [969, 667] on button "Next" at bounding box center [983, 653] width 112 height 47
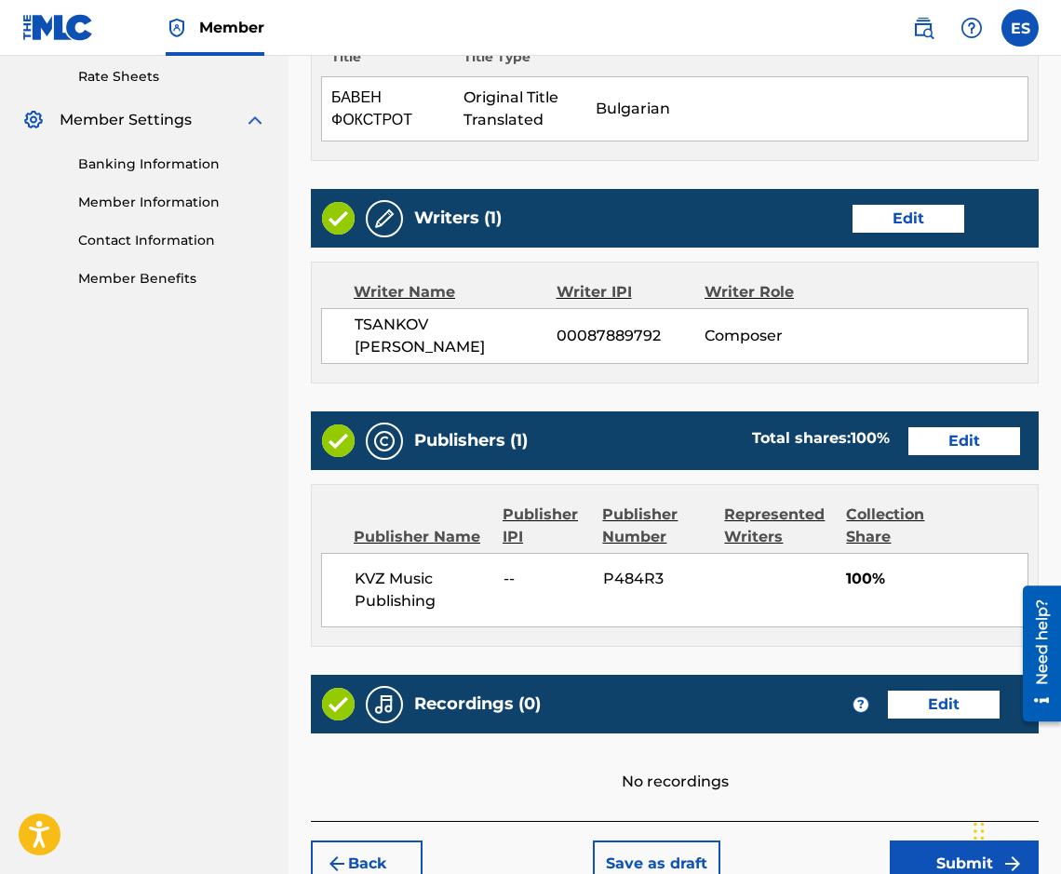
scroll to position [809, 0]
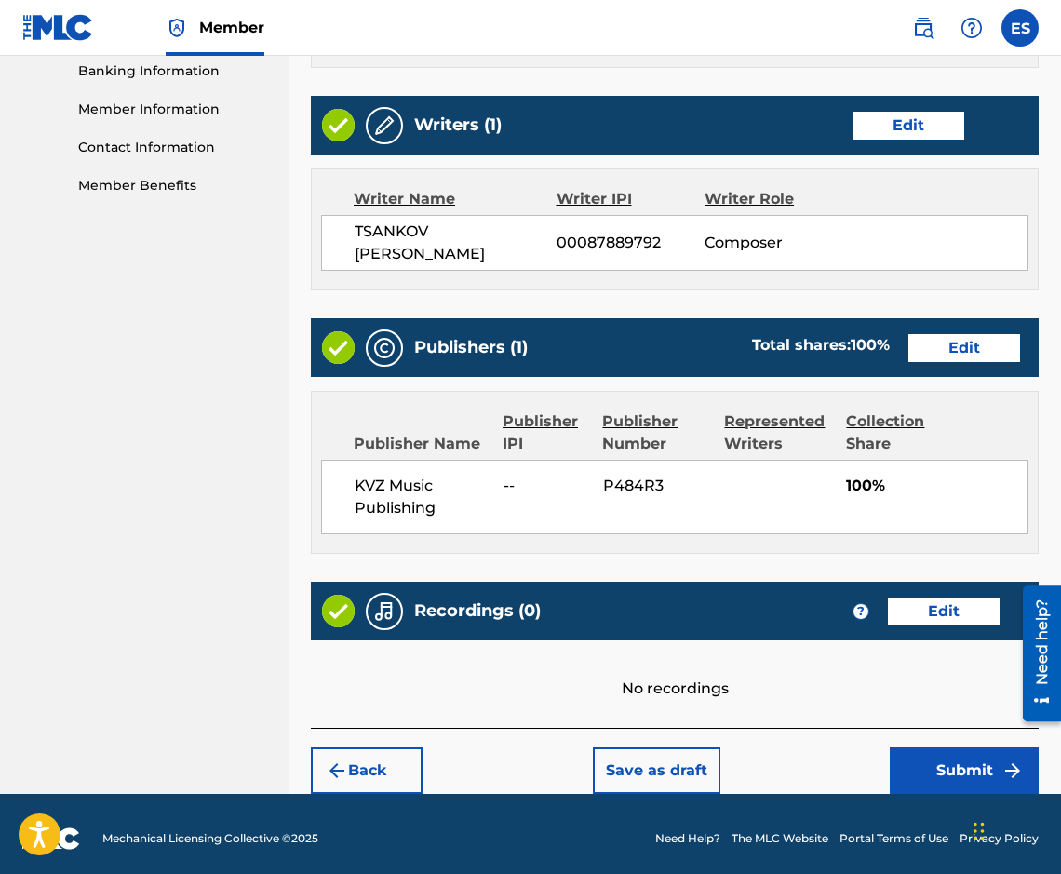
click at [958, 762] on button "Submit" at bounding box center [964, 770] width 149 height 47
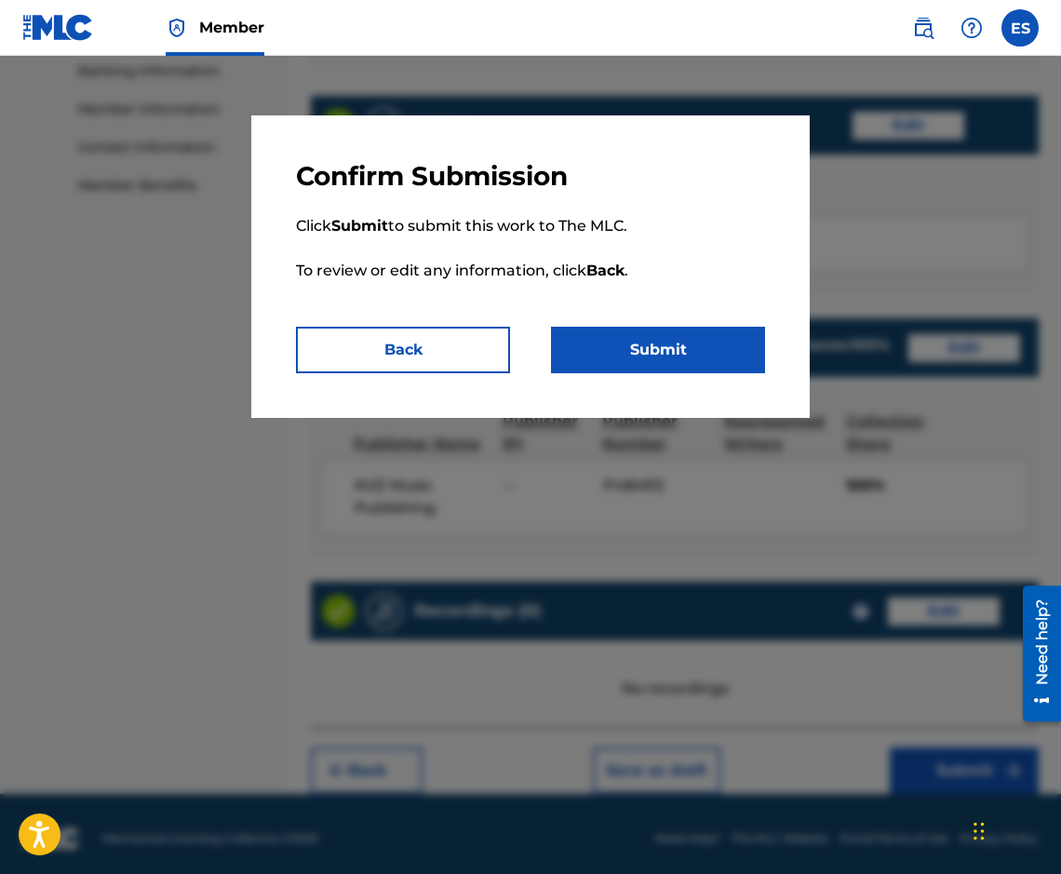
click at [728, 350] on button "Submit" at bounding box center [658, 350] width 214 height 47
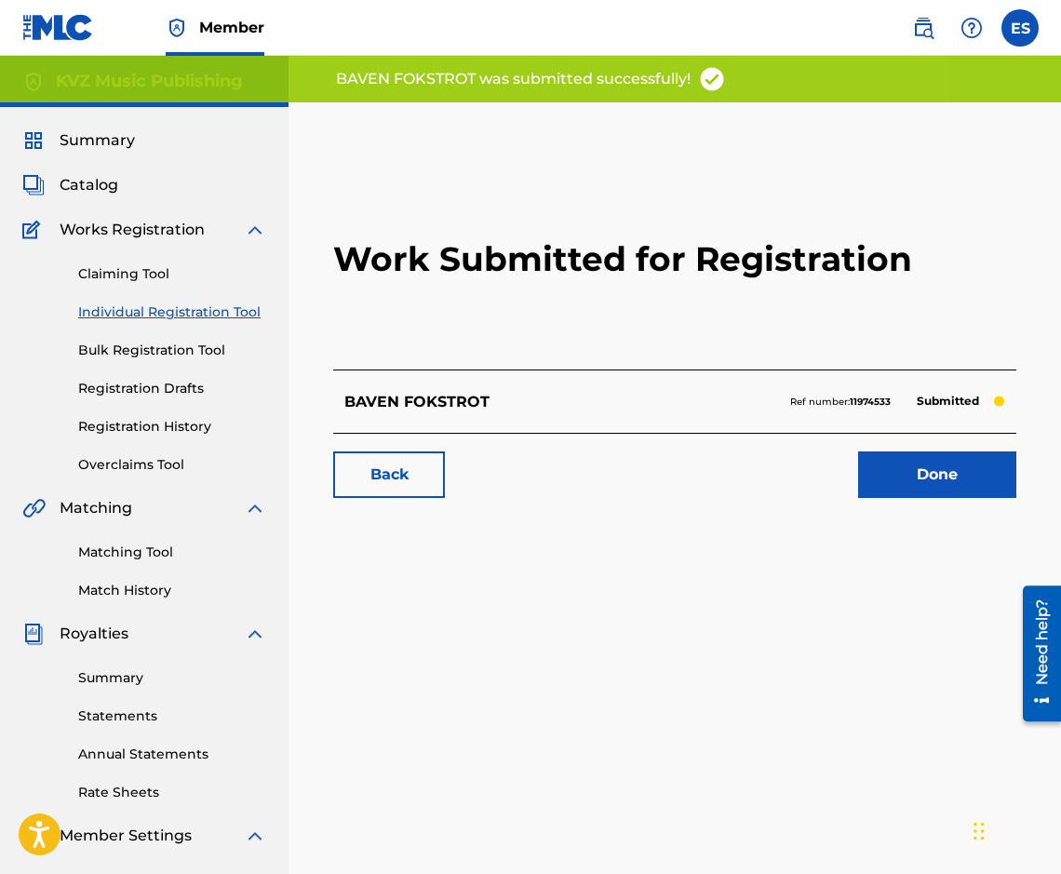
click at [195, 315] on link "Individual Registration Tool" at bounding box center [172, 312] width 188 height 20
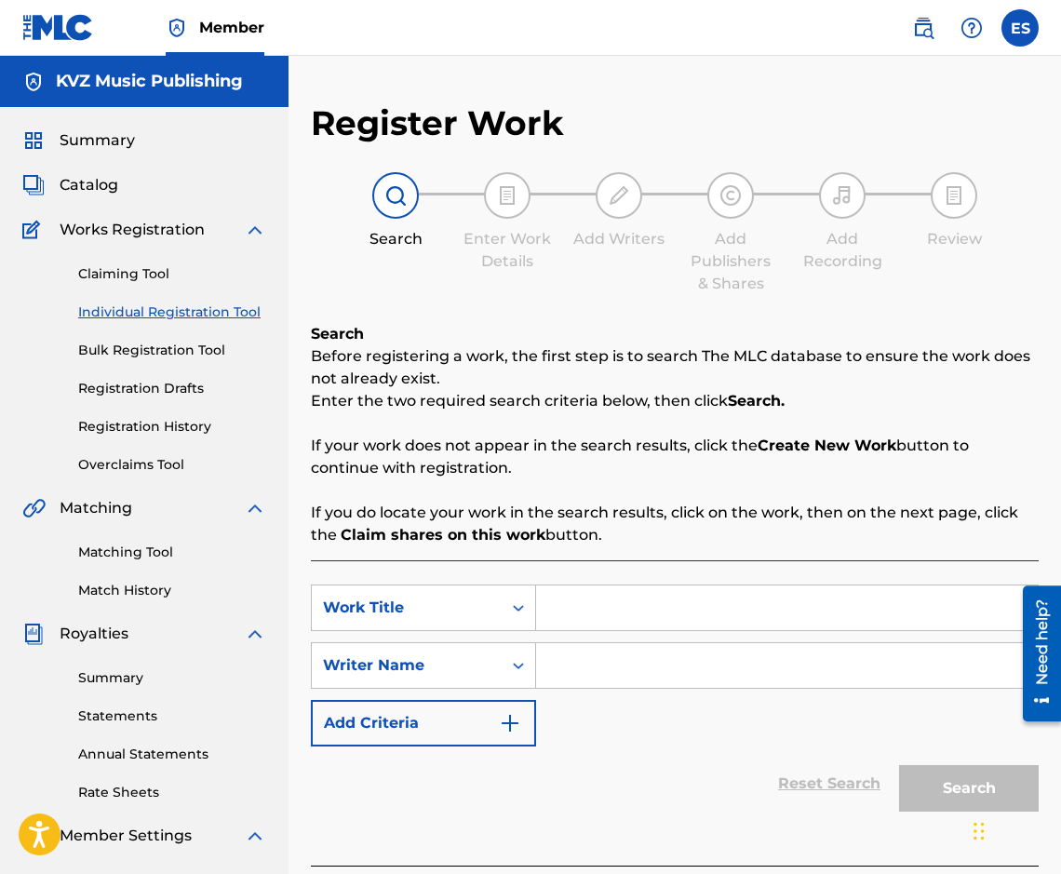
paste input "BEDNIYAT STUDENT"
click at [541, 607] on input "BEDNIYAT STUDENT" at bounding box center [787, 607] width 502 height 45
type input "BEDNIYAT STUDENT"
paste input "[PERSON_NAME]"
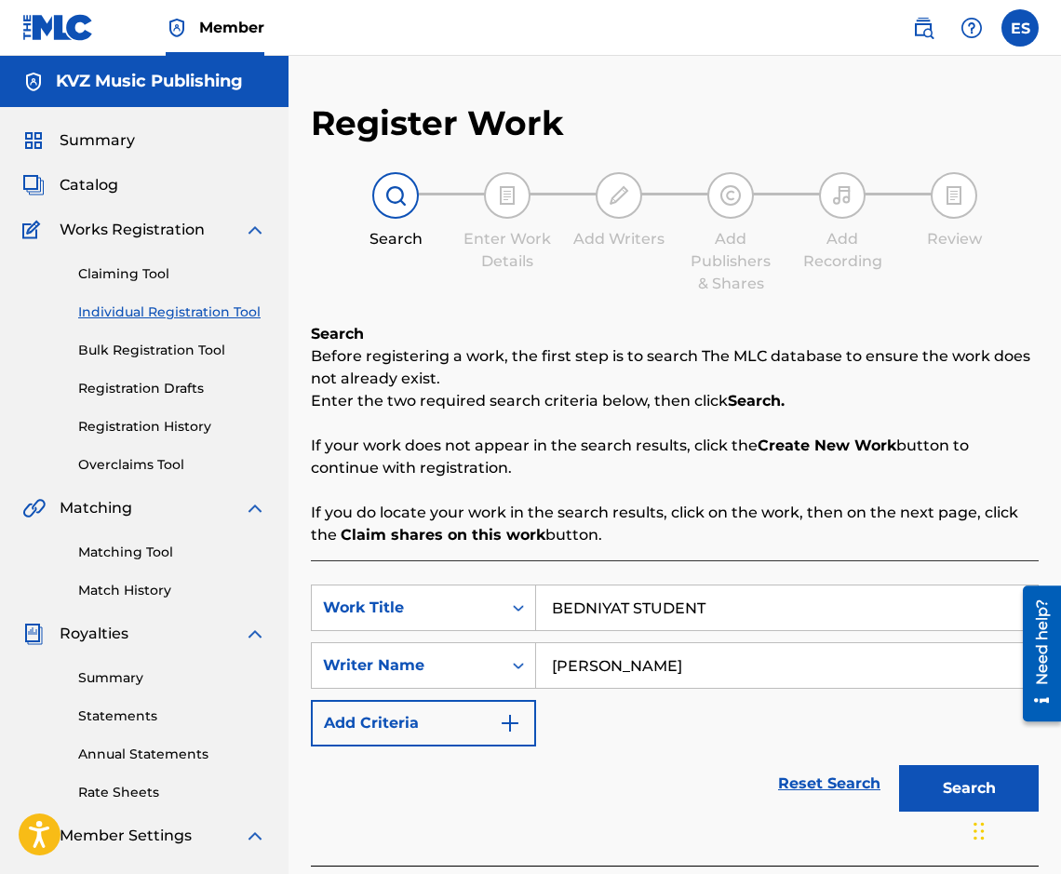
click at [554, 663] on input "[PERSON_NAME]" at bounding box center [787, 665] width 502 height 45
type input "[PERSON_NAME]"
click at [553, 603] on input "BEDNIYAT STUDENT" at bounding box center [787, 607] width 502 height 45
click at [727, 680] on input "[PERSON_NAME]" at bounding box center [787, 665] width 502 height 45
click at [935, 769] on button "Search" at bounding box center [969, 788] width 140 height 47
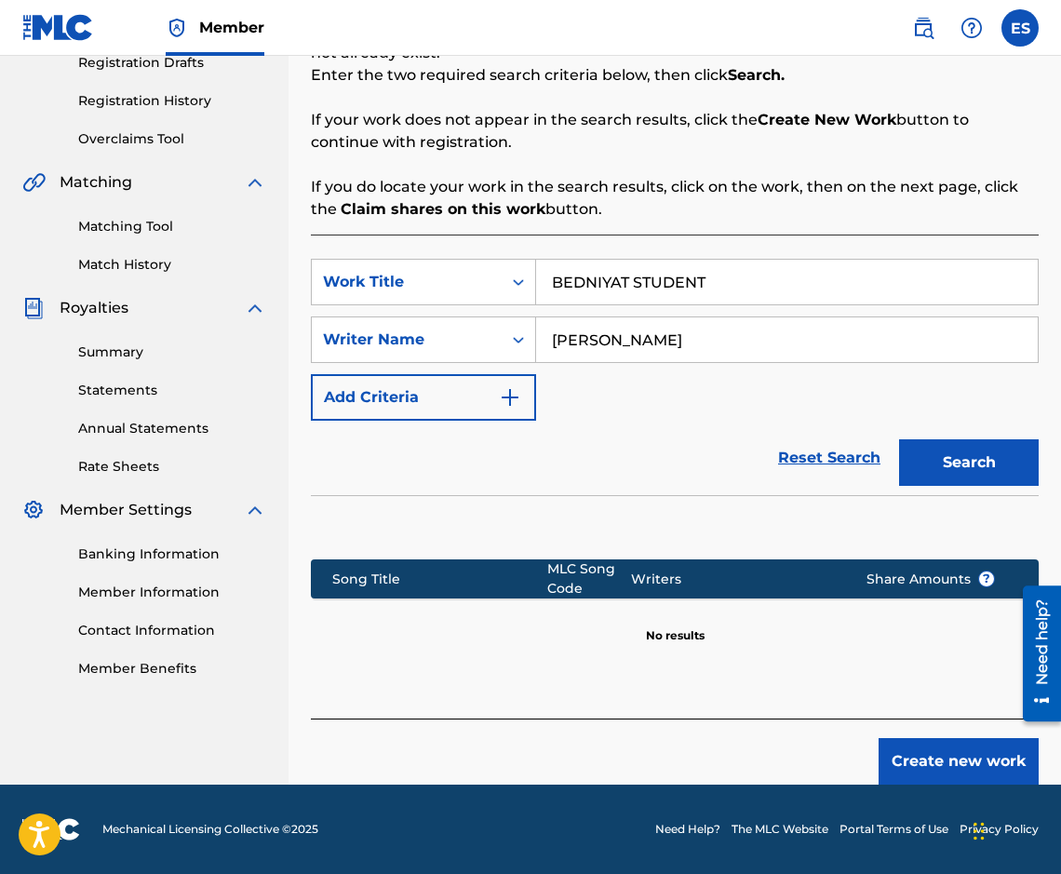
click at [917, 758] on button "Create new work" at bounding box center [958, 761] width 160 height 47
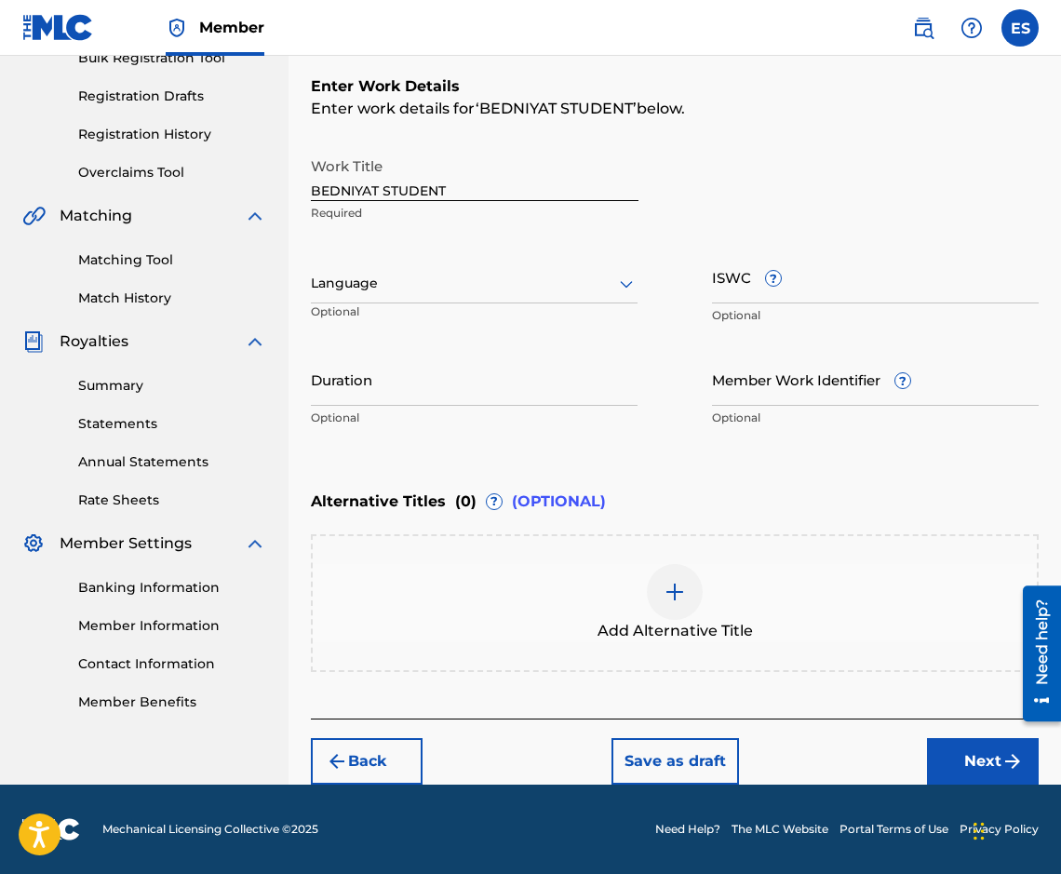
scroll to position [292, 0]
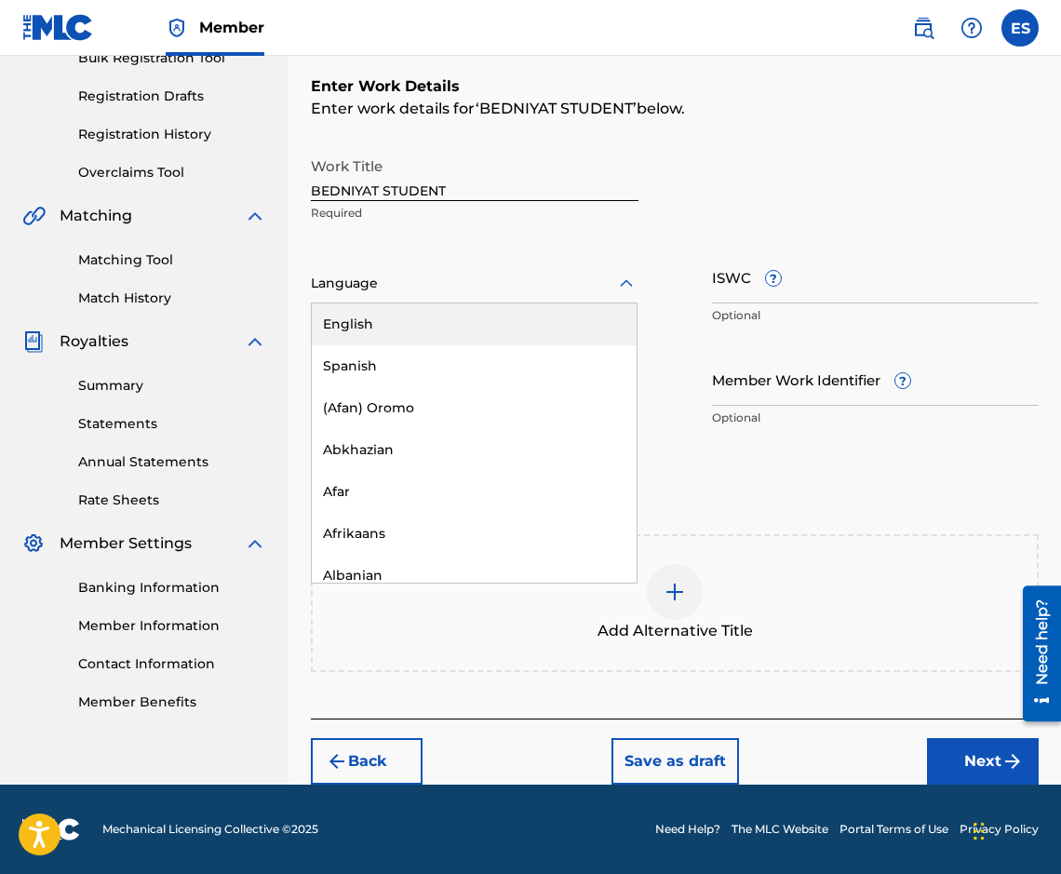
click at [386, 288] on div at bounding box center [474, 283] width 327 height 23
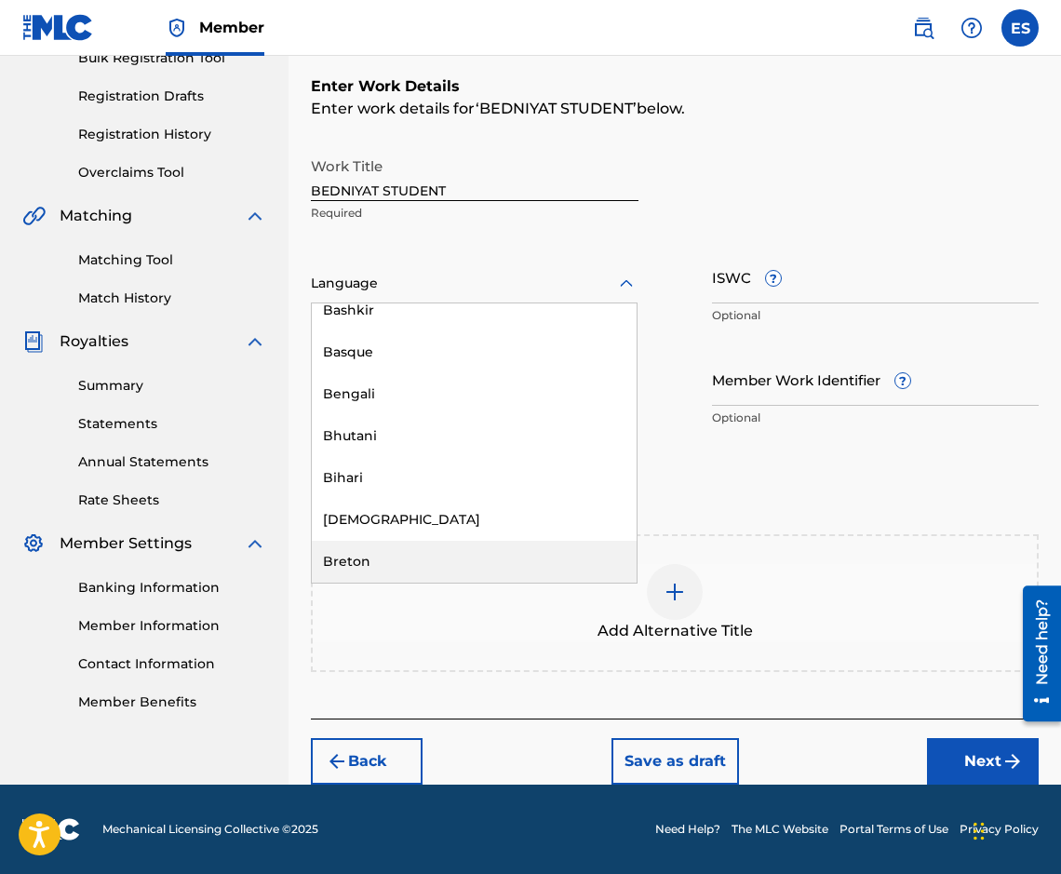
scroll to position [651, 0]
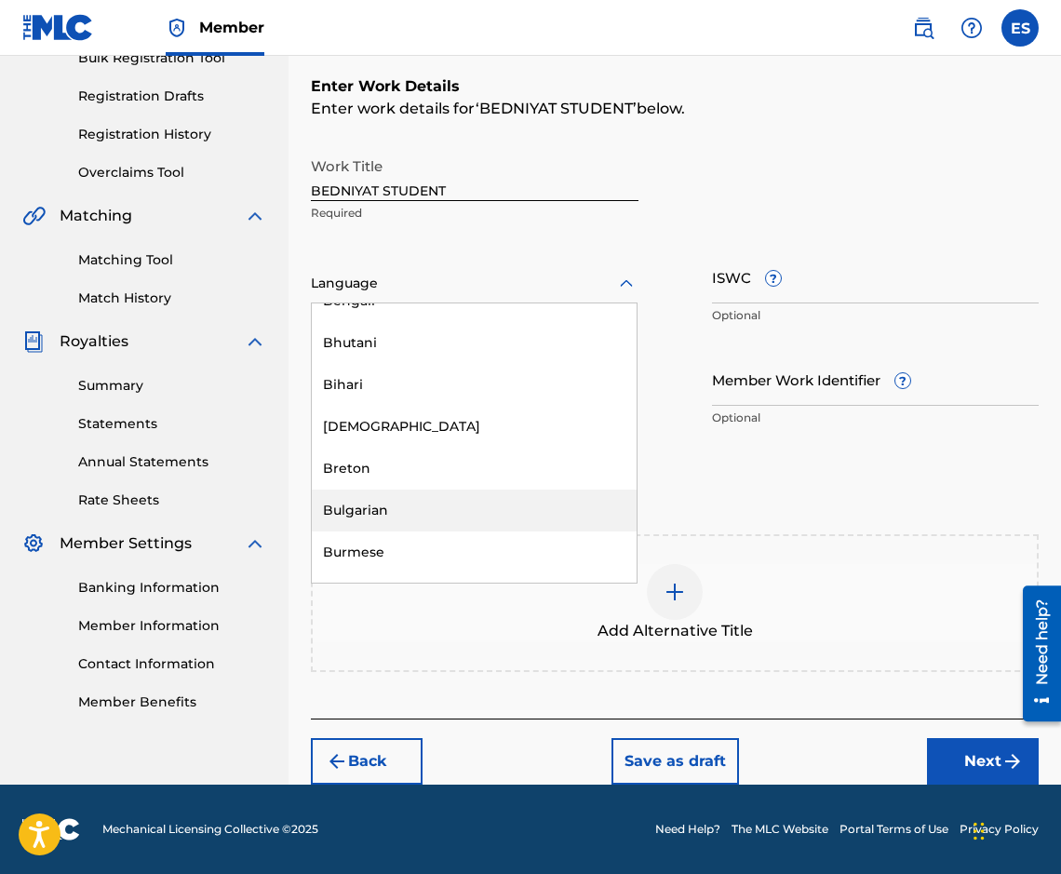
click at [417, 499] on div "Bulgarian" at bounding box center [474, 510] width 325 height 42
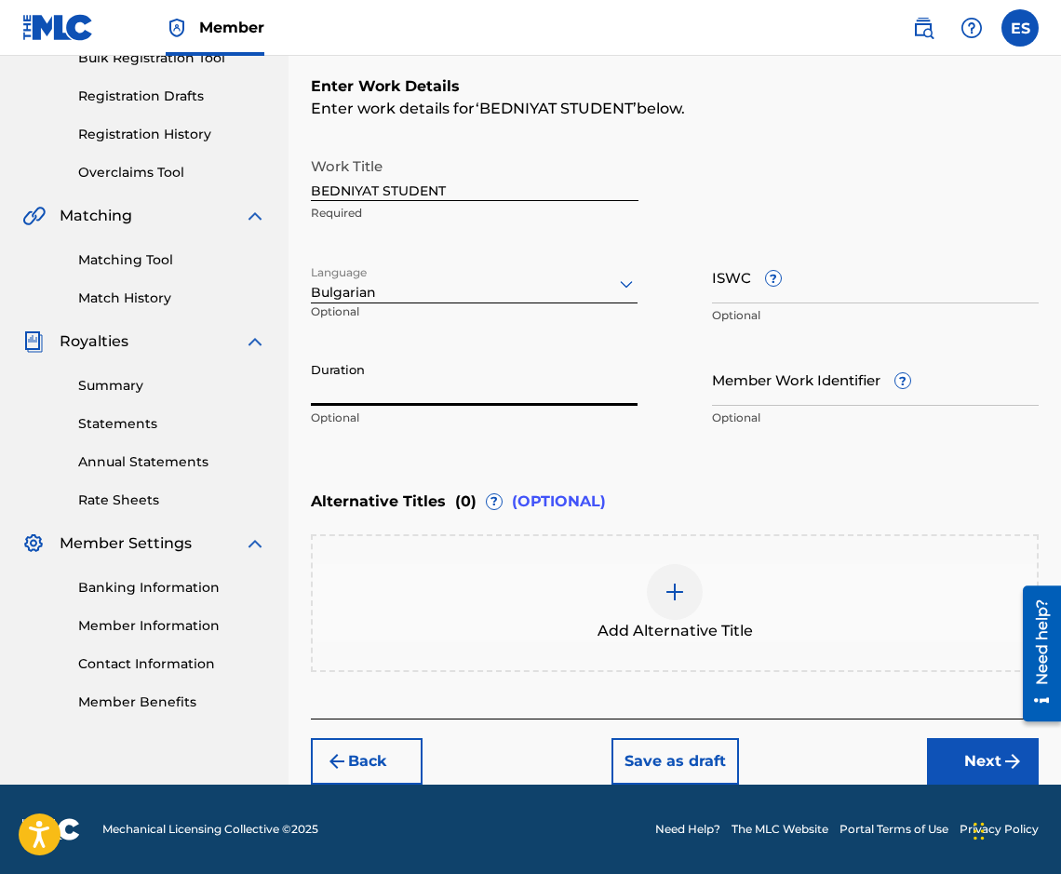
click at [493, 389] on input "Duration" at bounding box center [474, 379] width 327 height 53
type input "03:00"
click at [727, 581] on div "Add Alternative Title" at bounding box center [675, 603] width 724 height 78
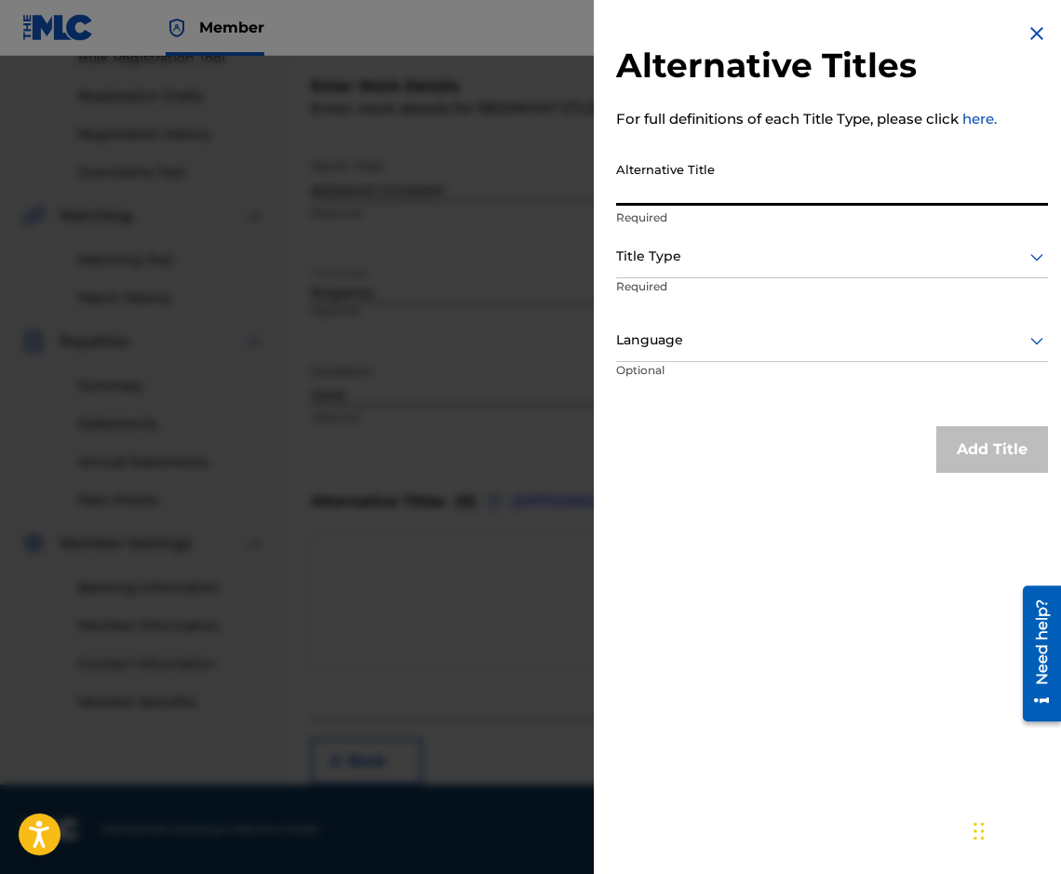
paste input "БЕДНИЯТ СТУДЕНТ"
type input "БЕДНИЯТ СТУДЕНТ"
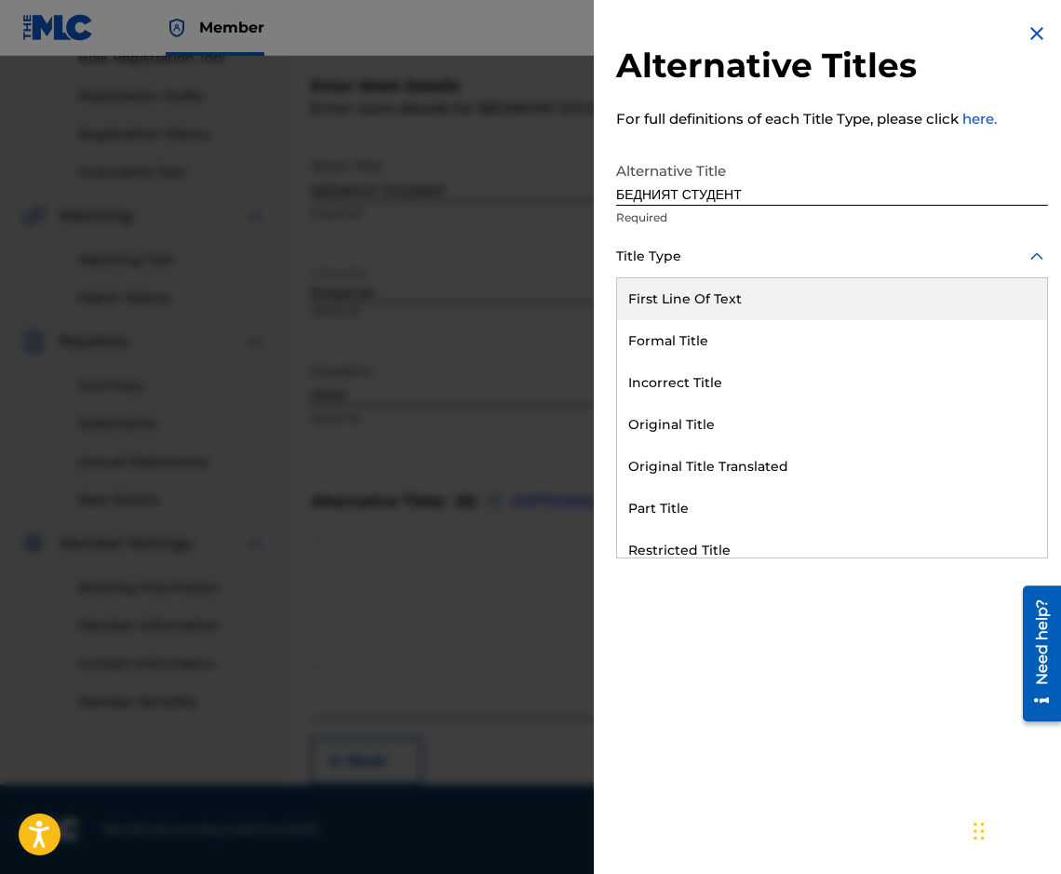
click at [736, 251] on div at bounding box center [832, 256] width 432 height 23
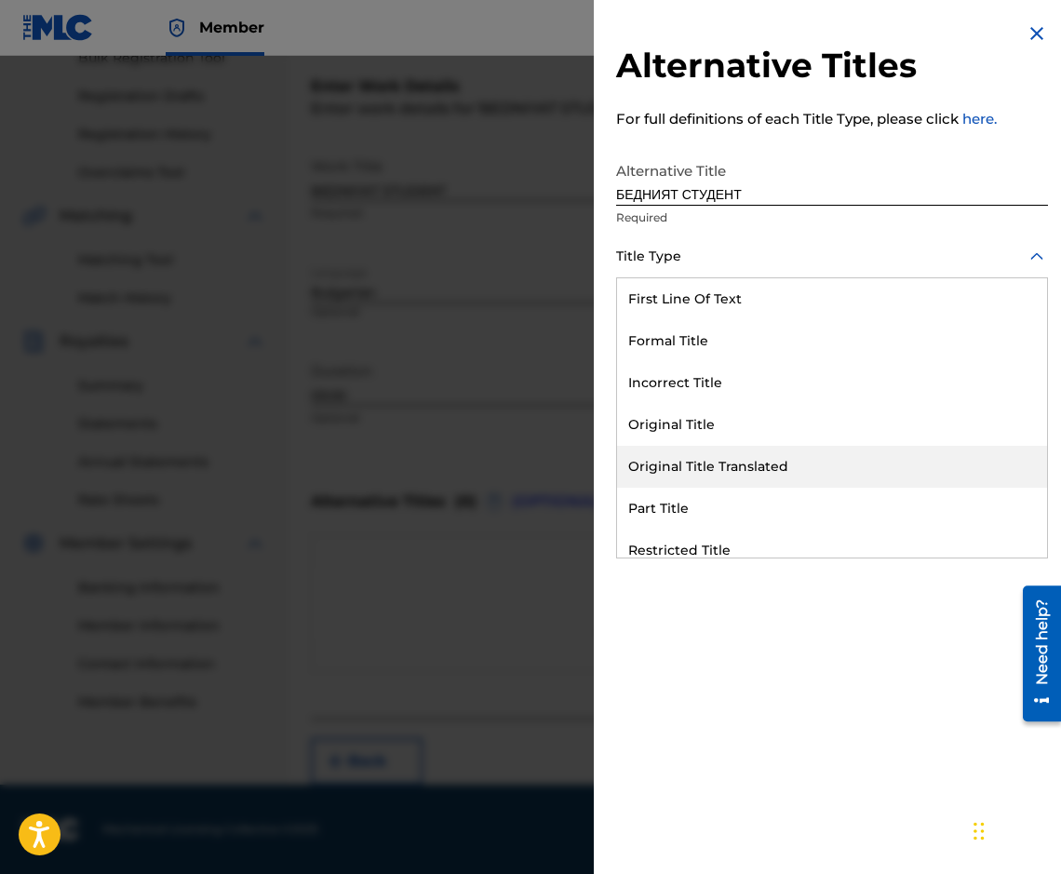
click at [763, 447] on div "Original Title Translated" at bounding box center [832, 467] width 430 height 42
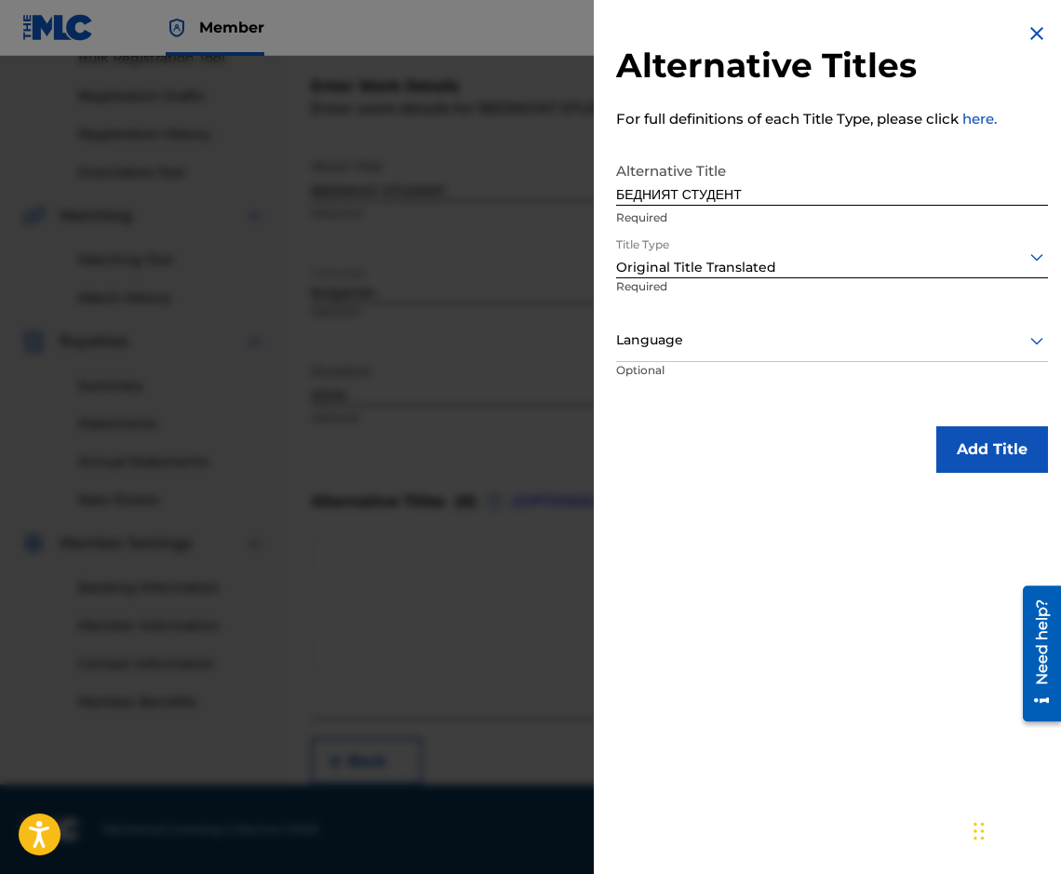
click at [728, 358] on div "Language" at bounding box center [832, 341] width 432 height 42
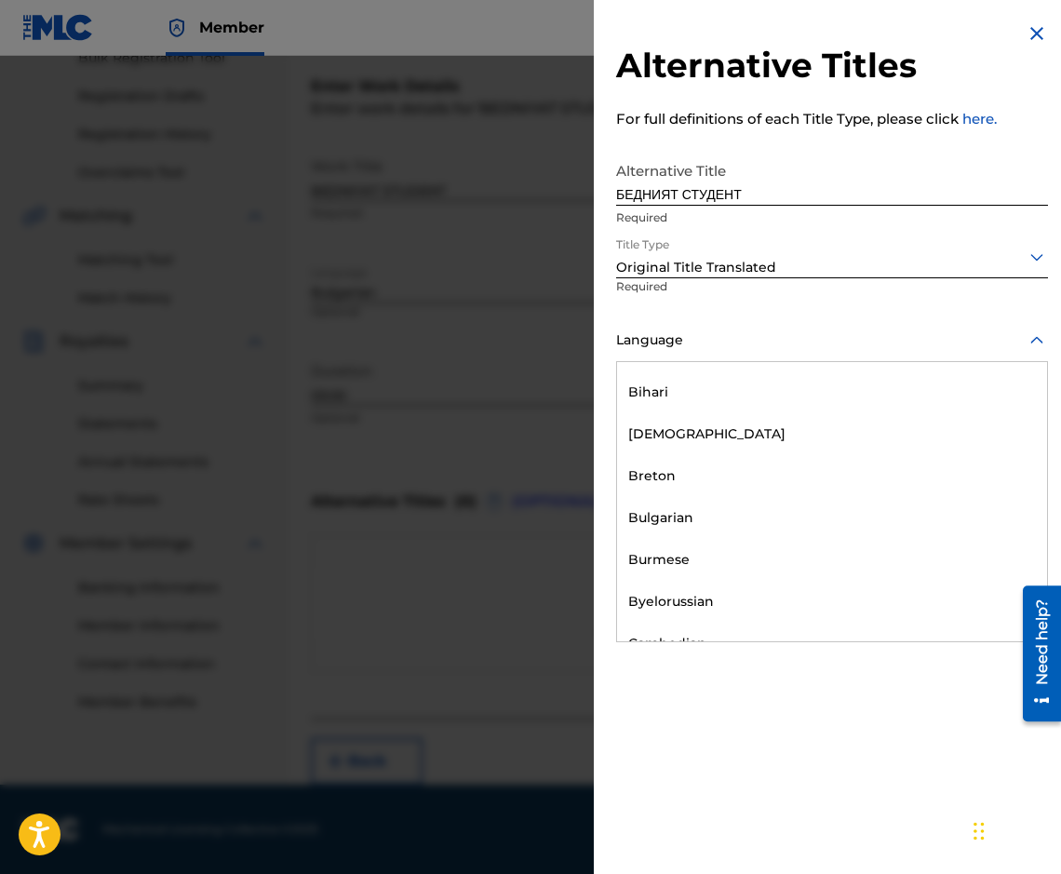
scroll to position [744, 0]
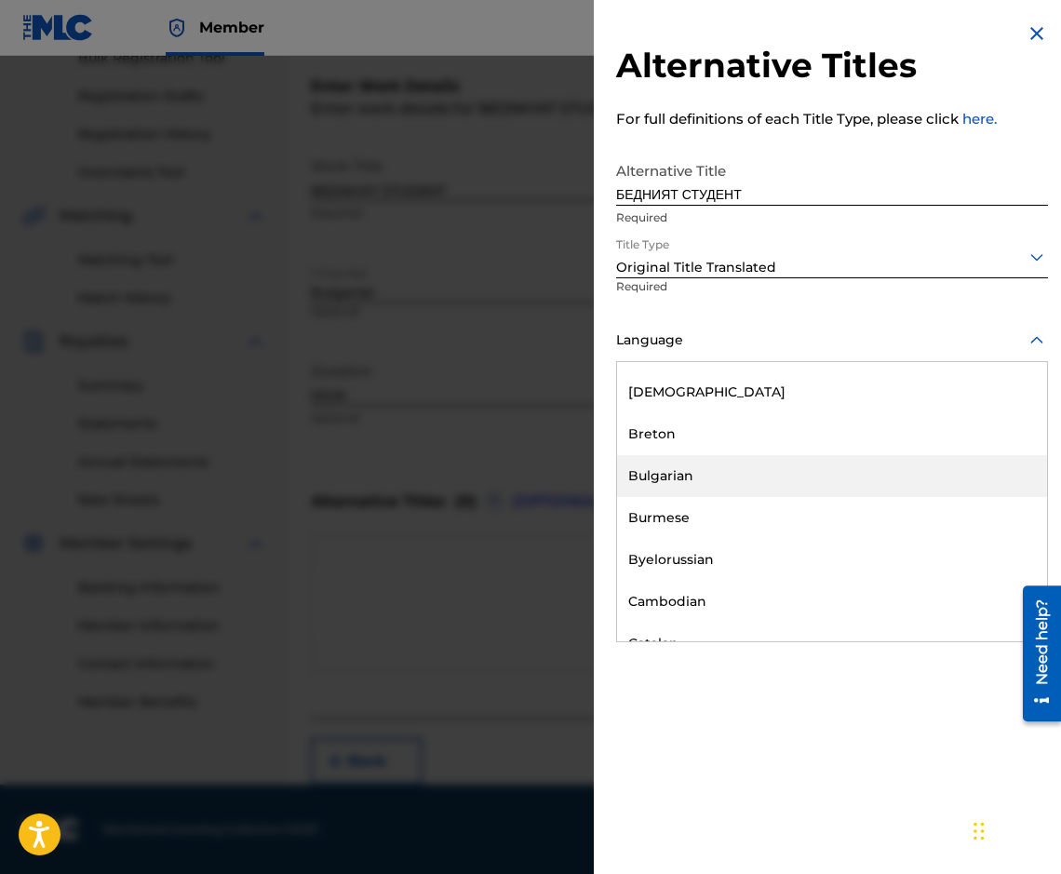
click at [713, 485] on div "Bulgarian" at bounding box center [832, 476] width 430 height 42
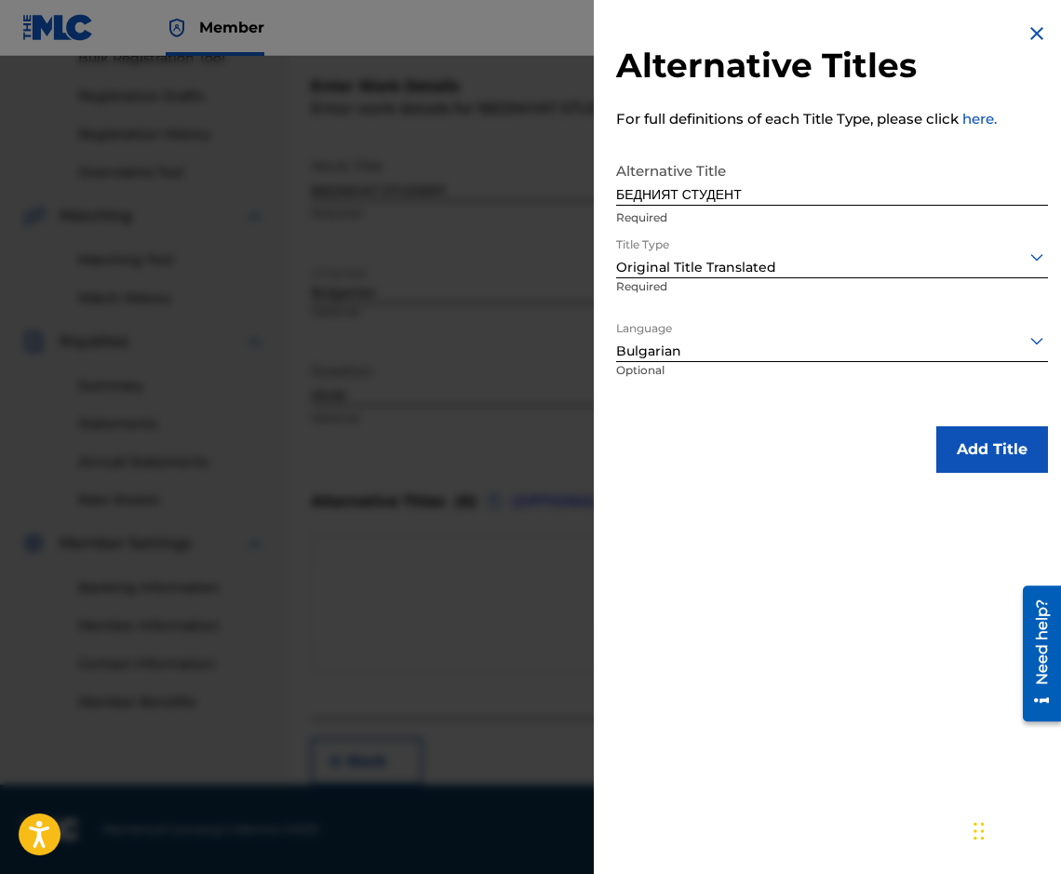
click at [962, 426] on button "Add Title" at bounding box center [992, 449] width 112 height 47
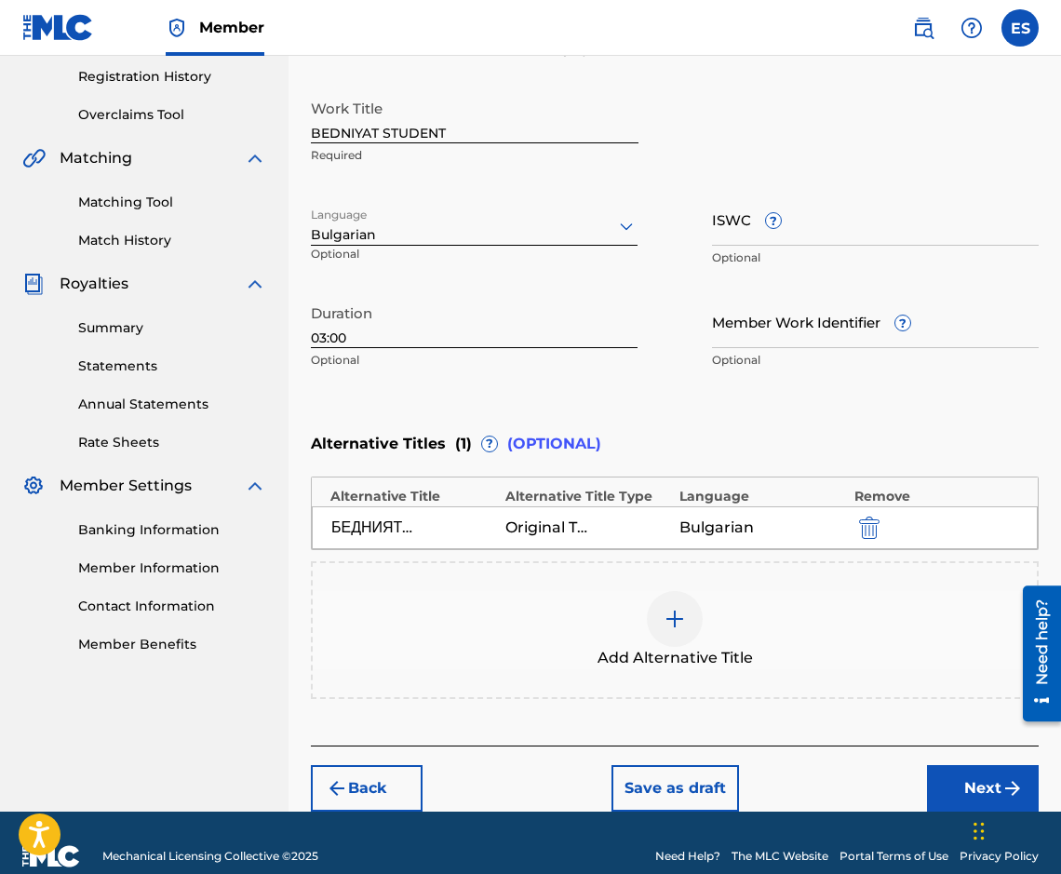
scroll to position [377, 0]
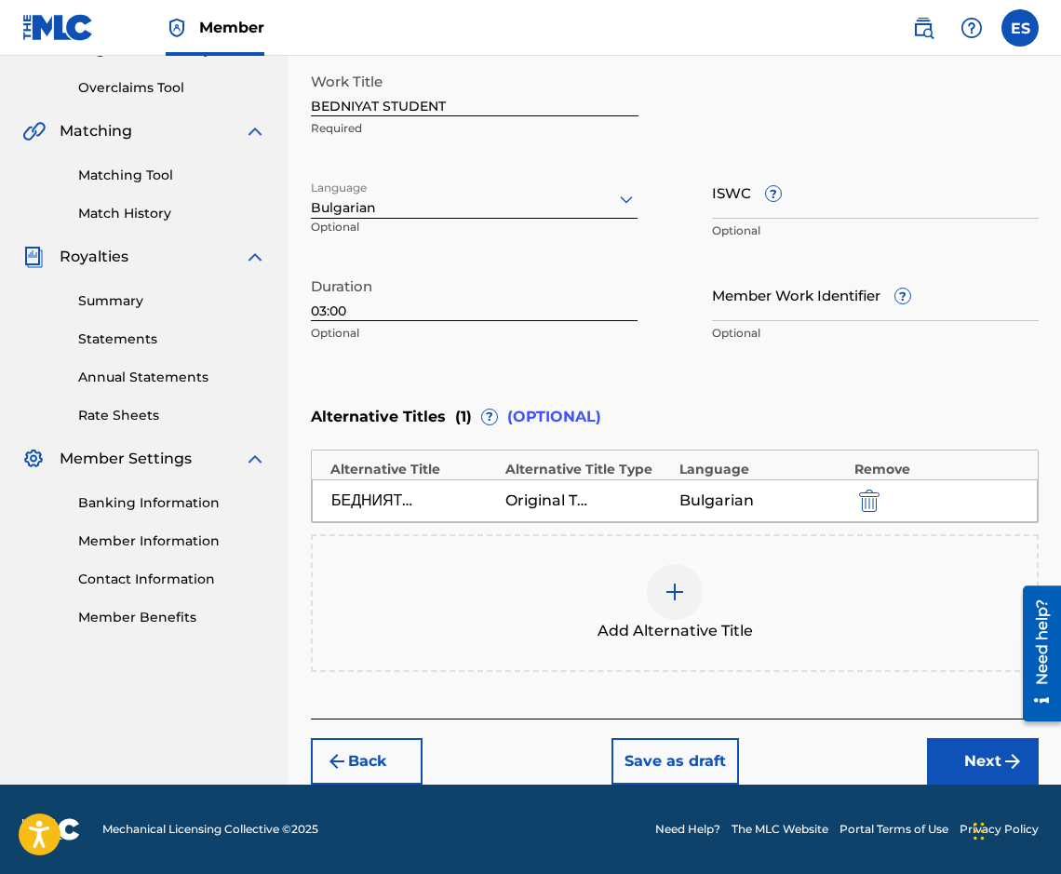
click at [947, 757] on button "Next" at bounding box center [983, 761] width 112 height 47
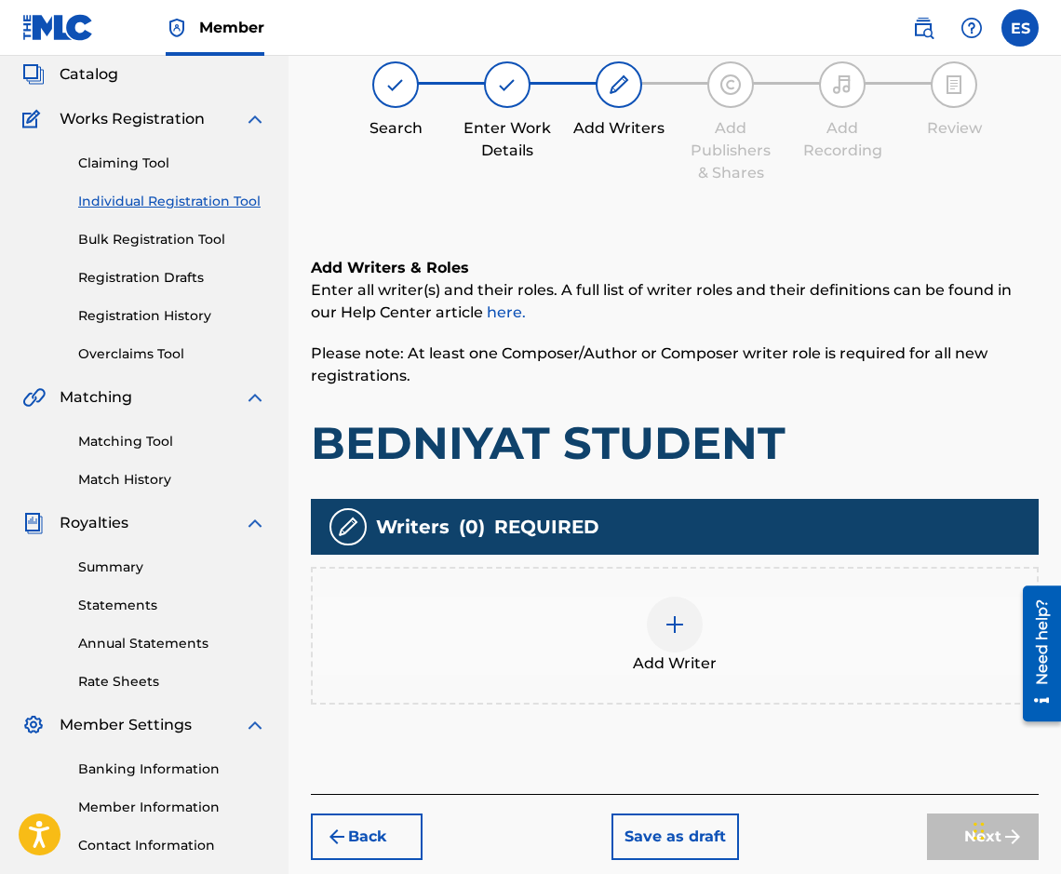
scroll to position [84, 0]
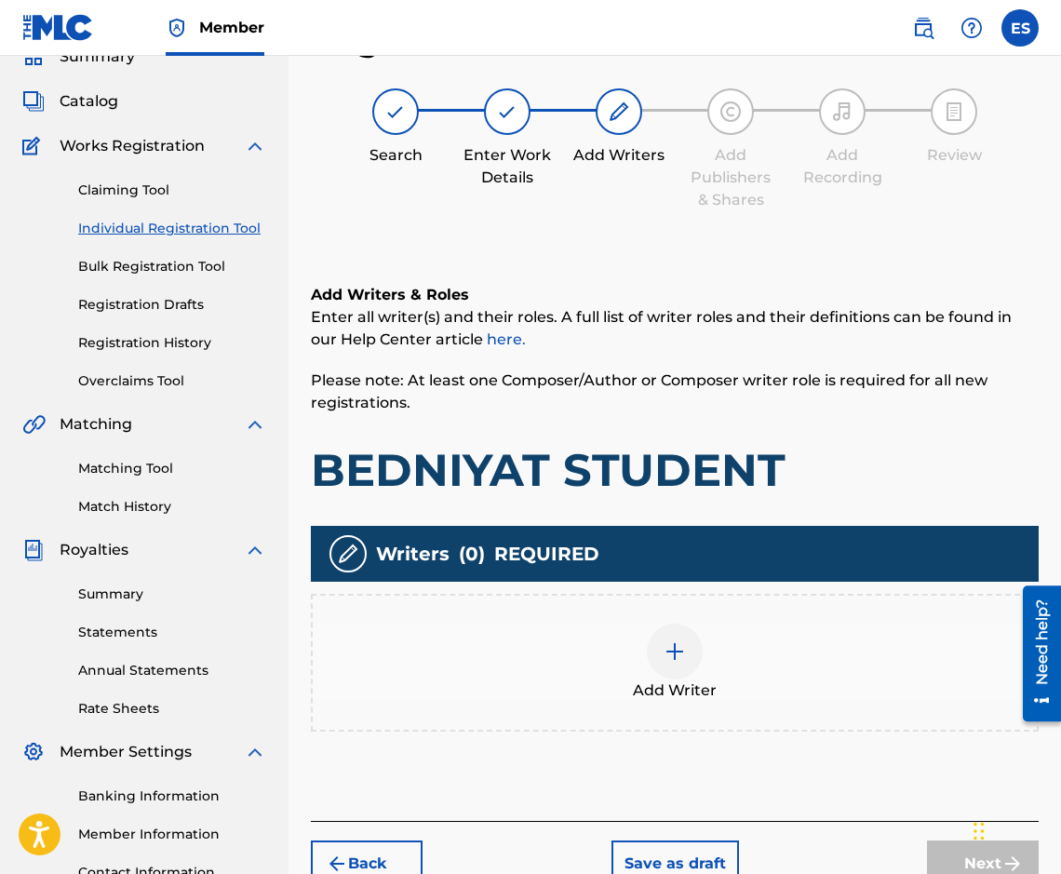
click at [725, 668] on div "Add Writer" at bounding box center [675, 662] width 724 height 78
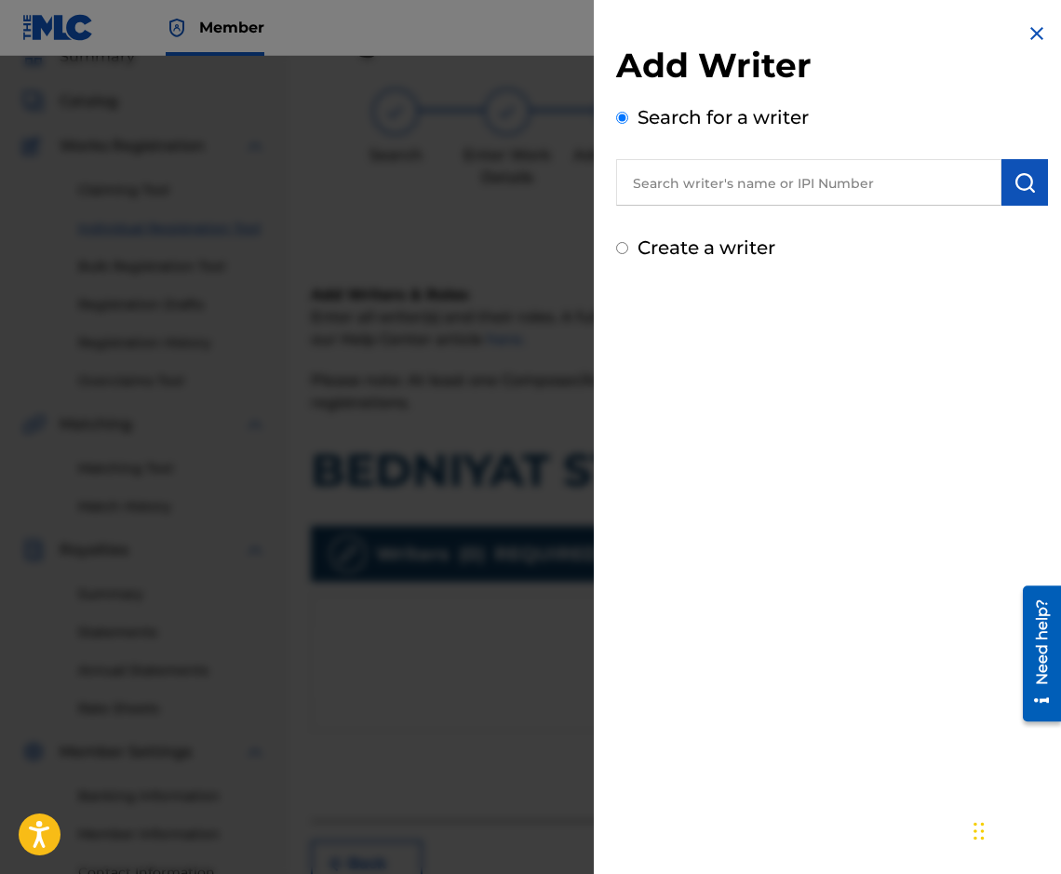
paste input "00087889792"
click at [636, 199] on input "00087889792" at bounding box center [808, 182] width 385 height 47
click at [780, 163] on input "00087889792" at bounding box center [808, 182] width 385 height 47
type input "00087889792"
click at [1037, 198] on button "submit" at bounding box center [1024, 182] width 47 height 47
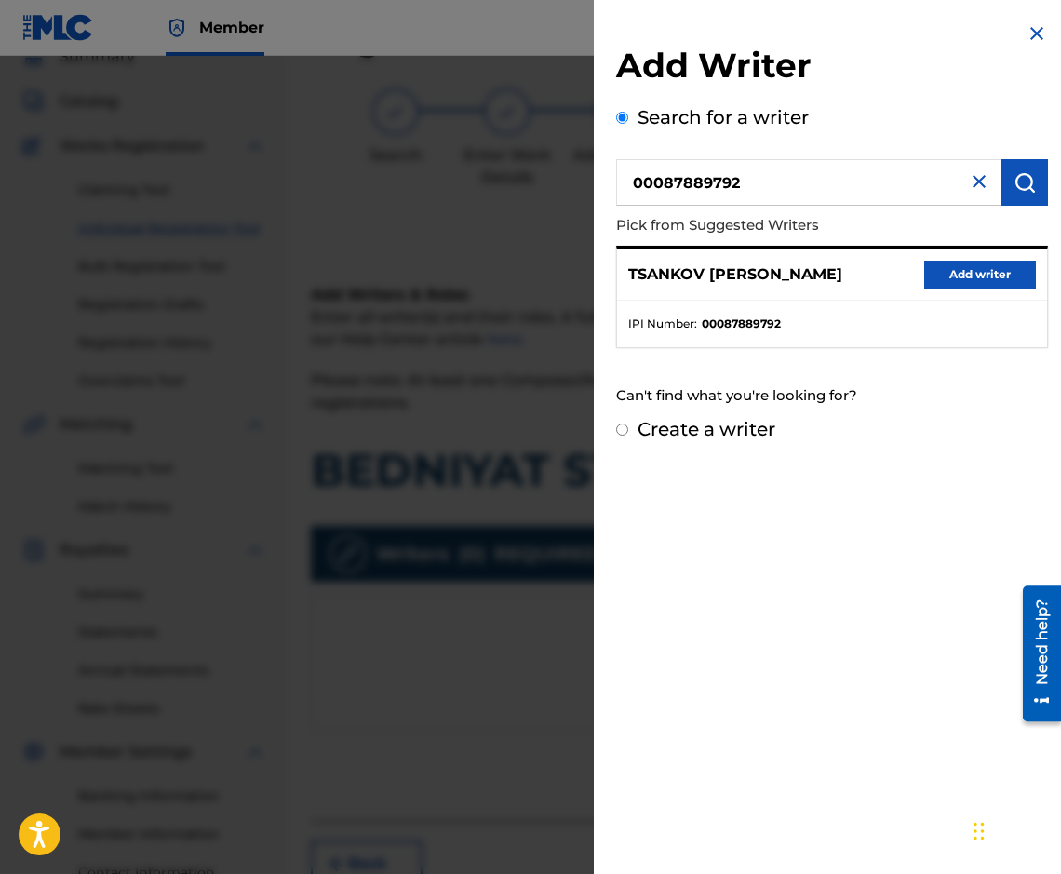
click at [921, 288] on div "TSANKOV [PERSON_NAME] Add writer" at bounding box center [832, 274] width 430 height 51
click at [933, 272] on button "Add writer" at bounding box center [980, 275] width 112 height 28
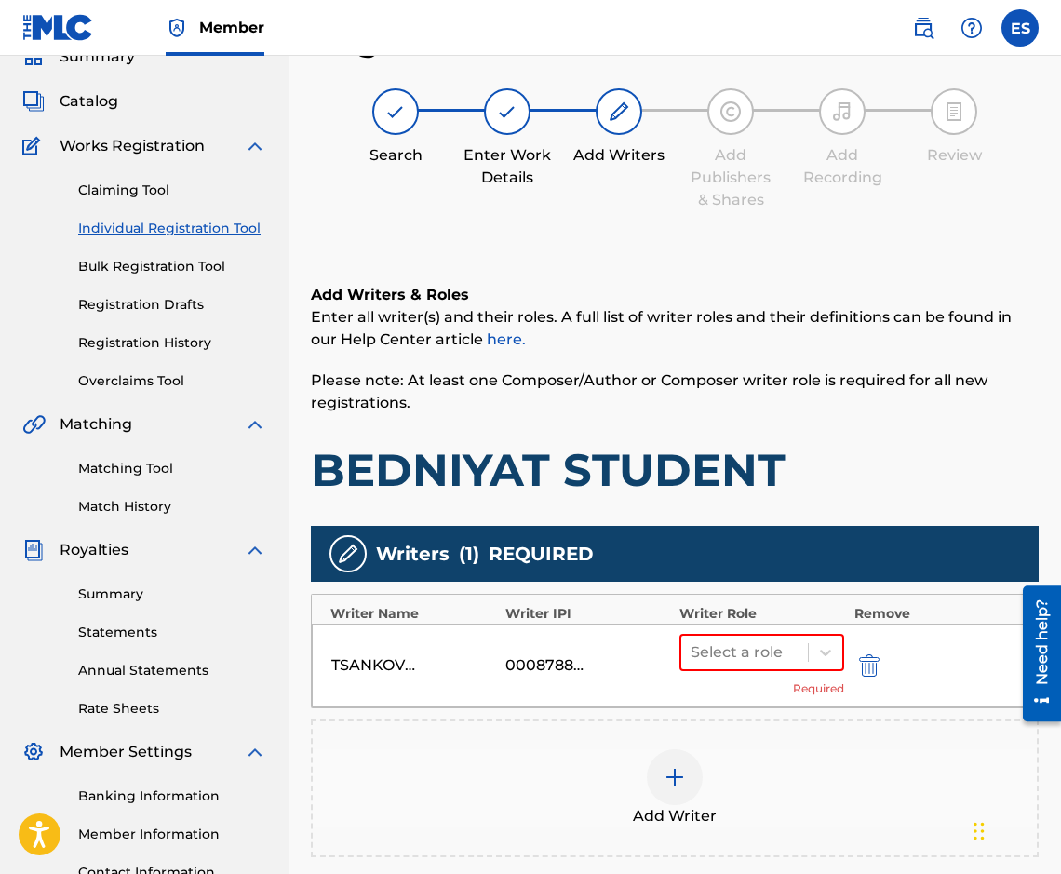
click at [788, 687] on div "Select a role Required" at bounding box center [761, 665] width 165 height 63
click at [787, 673] on div "Select a role Required" at bounding box center [761, 665] width 165 height 63
click at [776, 658] on div at bounding box center [744, 652] width 108 height 26
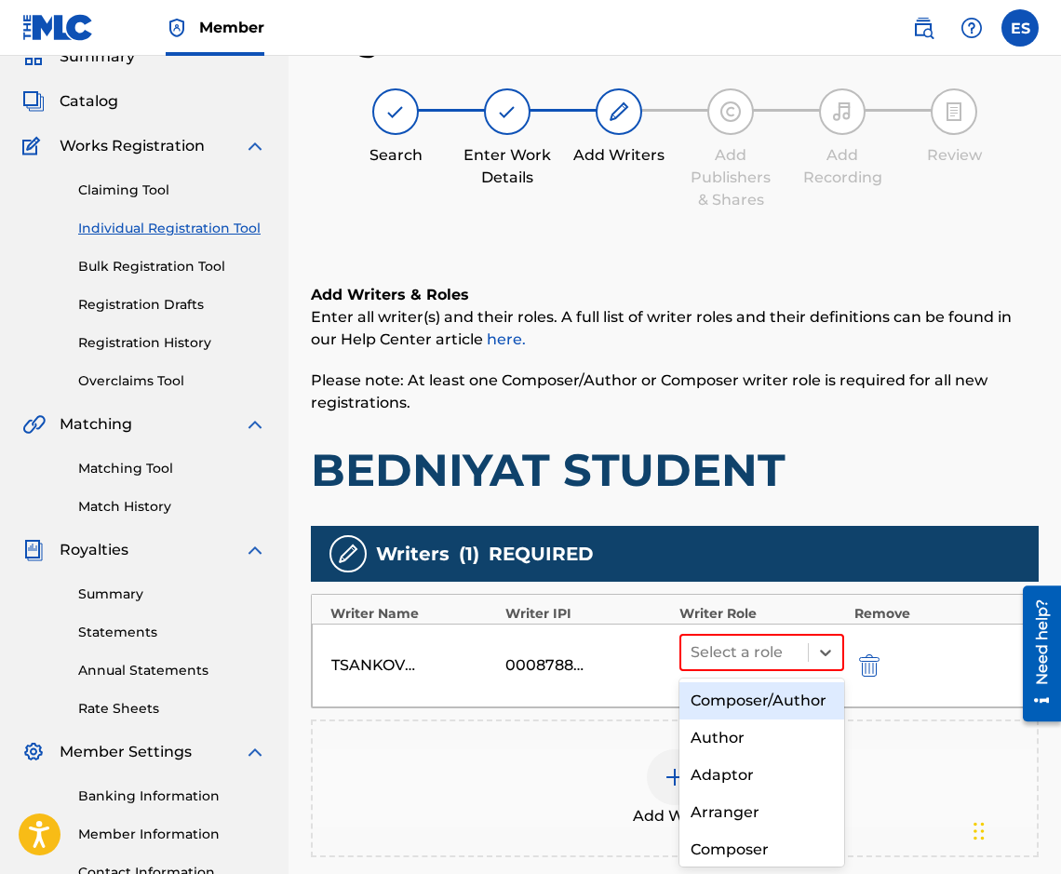
click at [768, 719] on div "Composer/Author" at bounding box center [761, 700] width 165 height 37
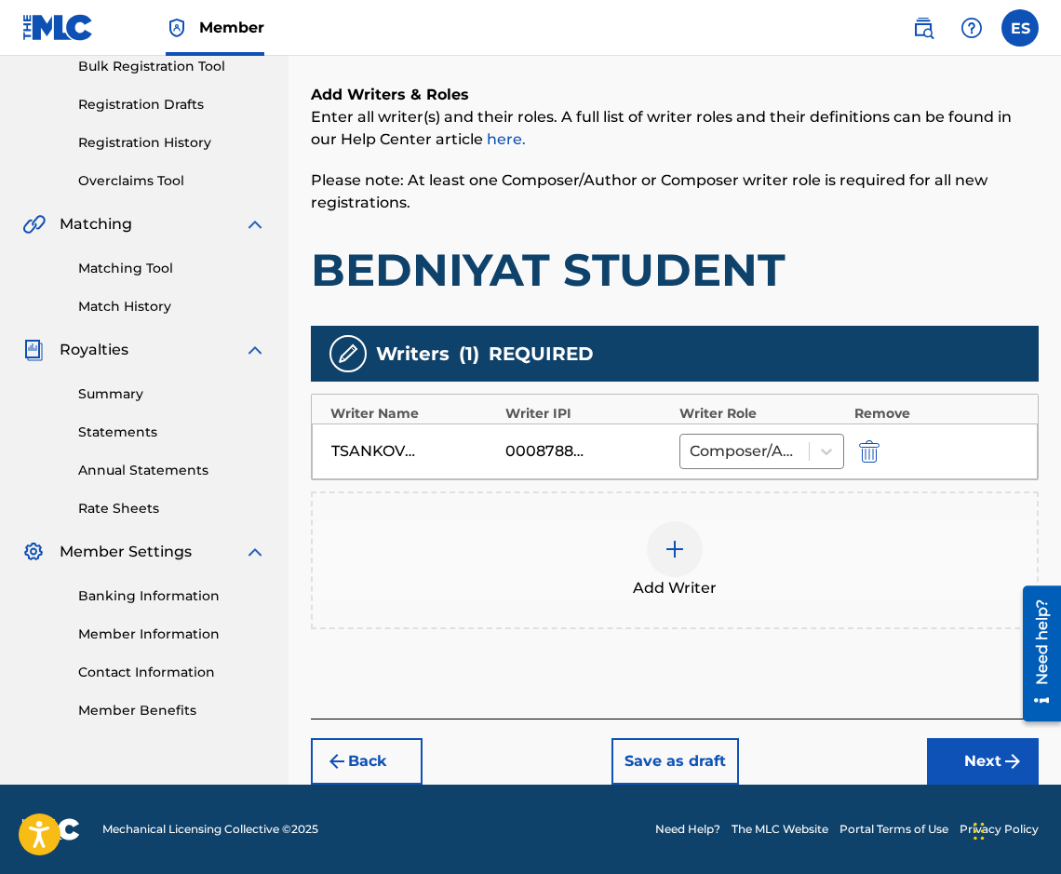
click at [975, 776] on button "Next" at bounding box center [983, 761] width 112 height 47
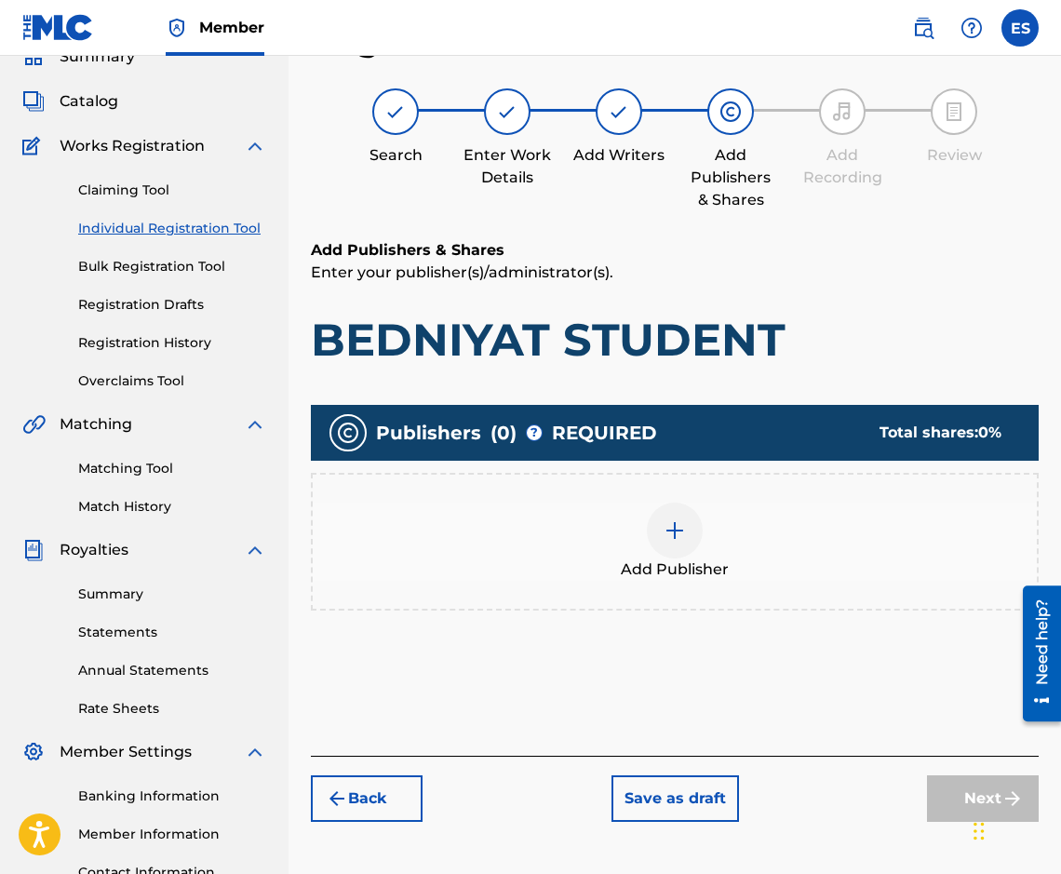
click at [543, 595] on div "Add Publisher" at bounding box center [675, 542] width 728 height 138
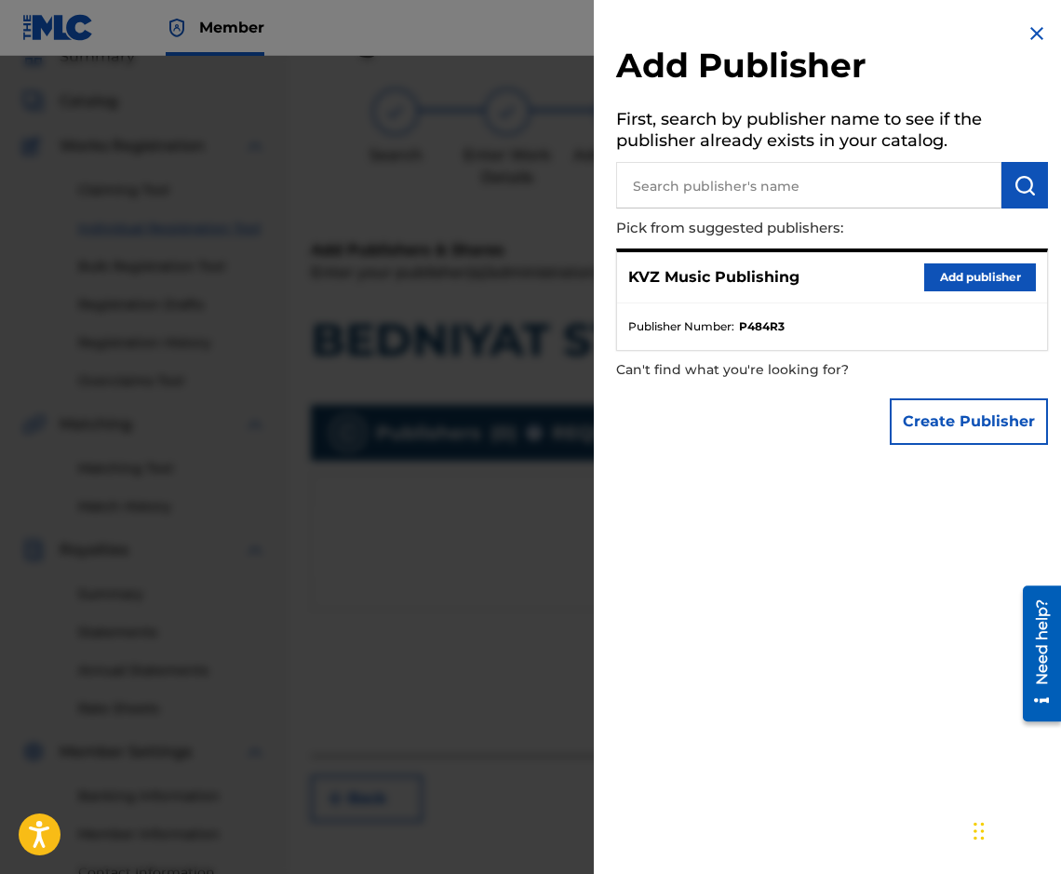
click at [933, 270] on button "Add publisher" at bounding box center [980, 277] width 112 height 28
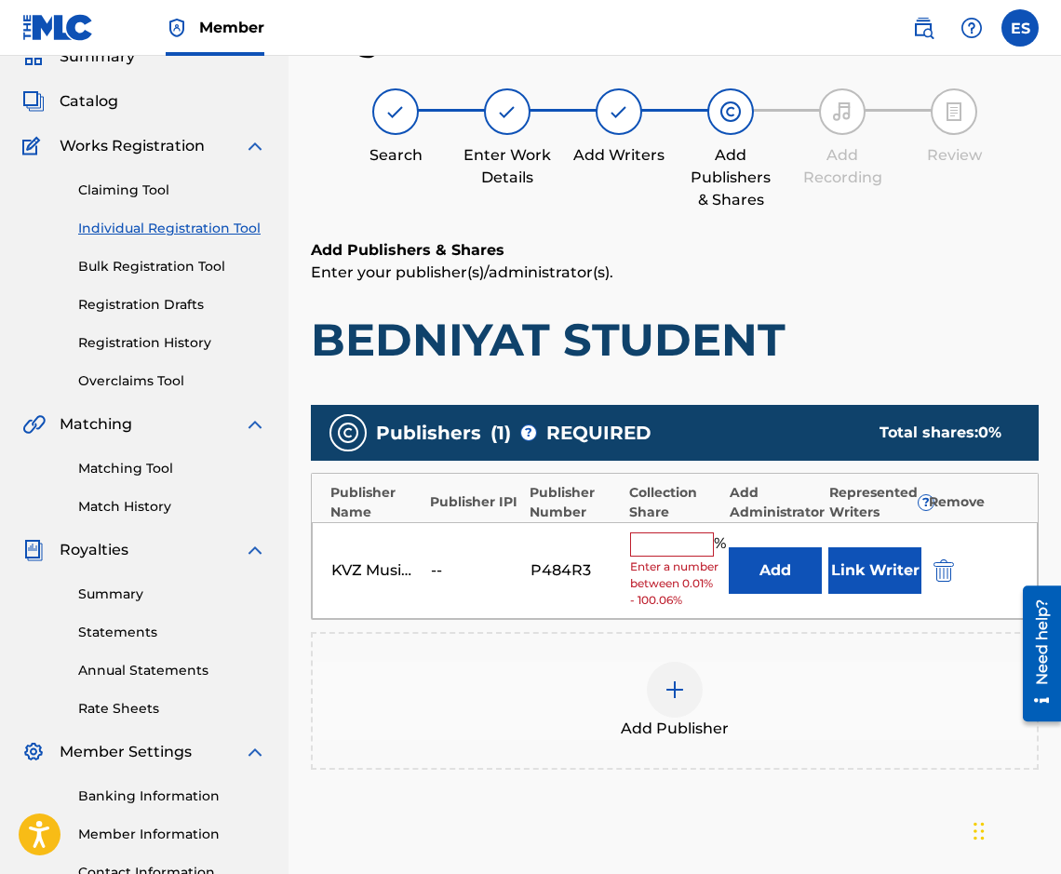
click at [686, 544] on input "text" at bounding box center [672, 544] width 84 height 24
type input "100"
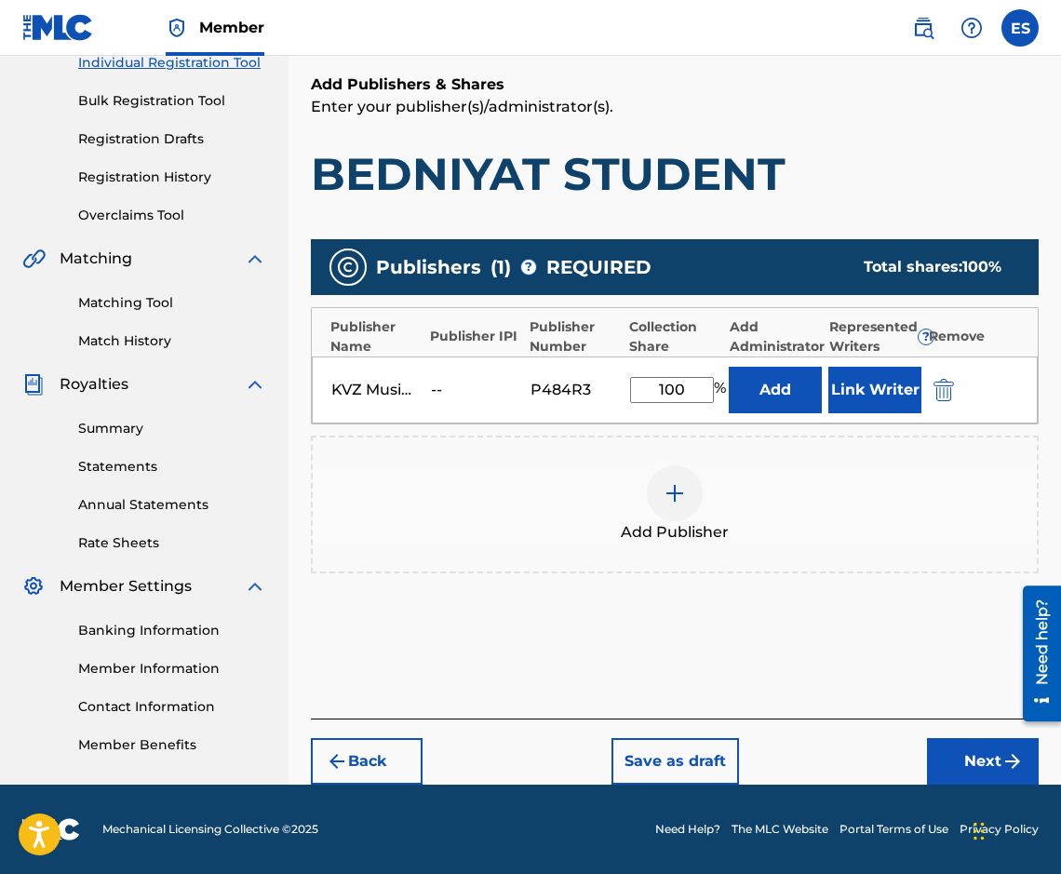
click at [941, 770] on button "Next" at bounding box center [983, 761] width 112 height 47
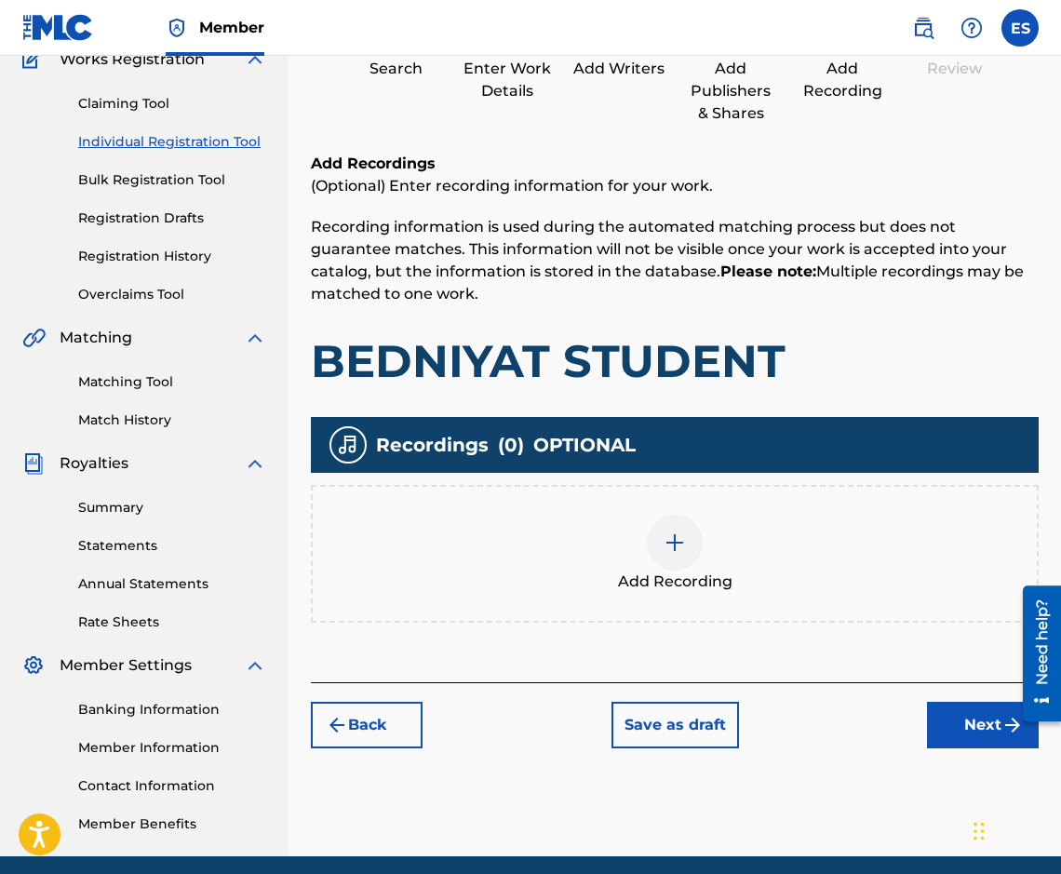
scroll to position [242, 0]
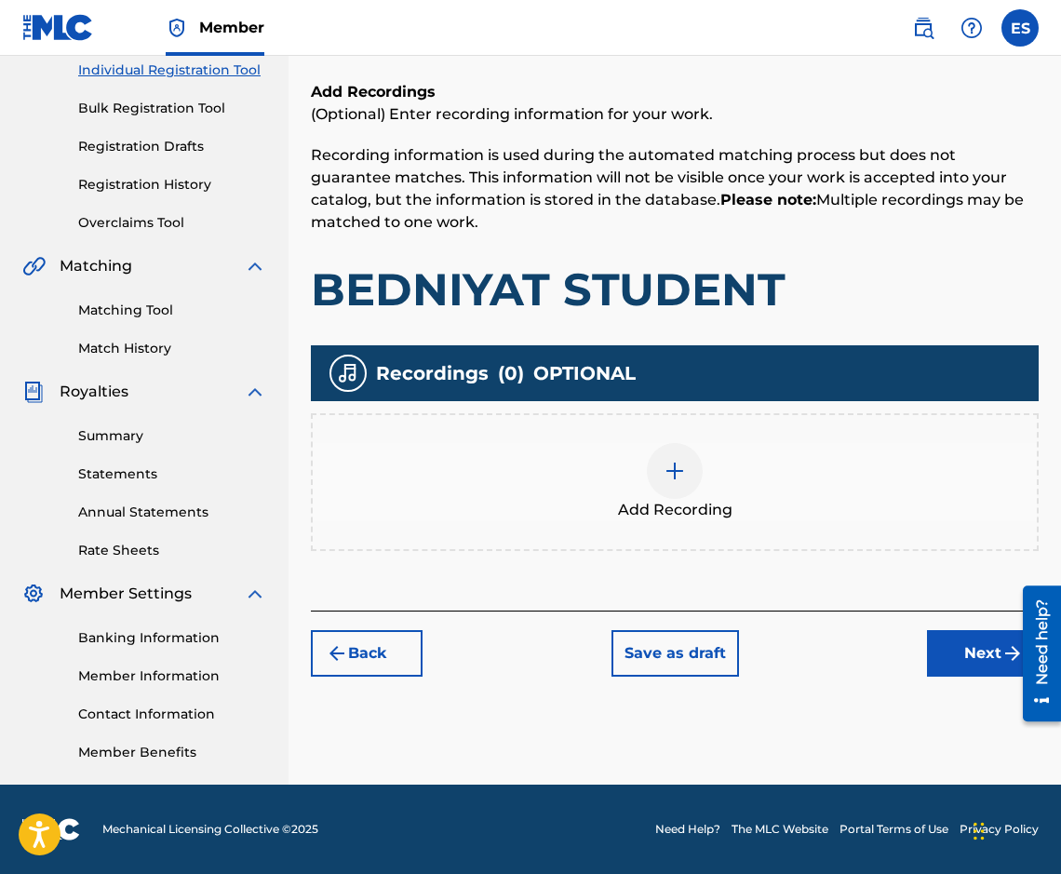
click at [957, 653] on button "Next" at bounding box center [983, 653] width 112 height 47
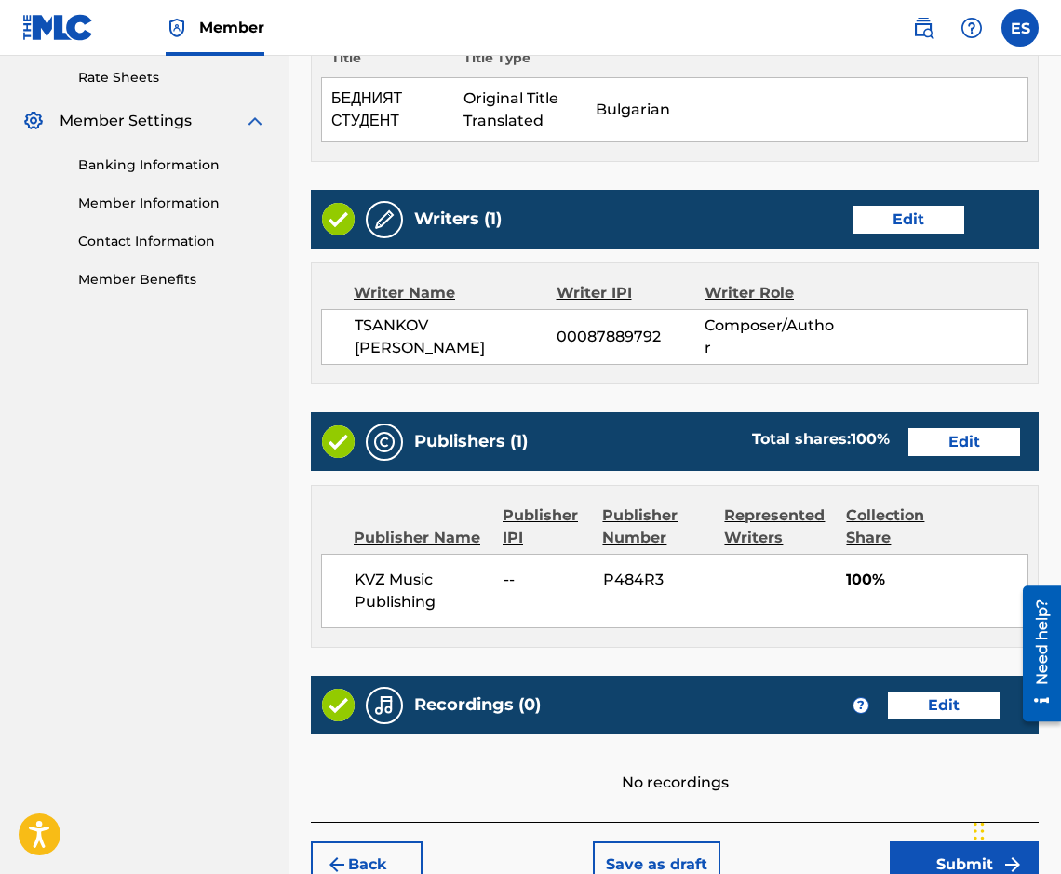
scroll to position [809, 0]
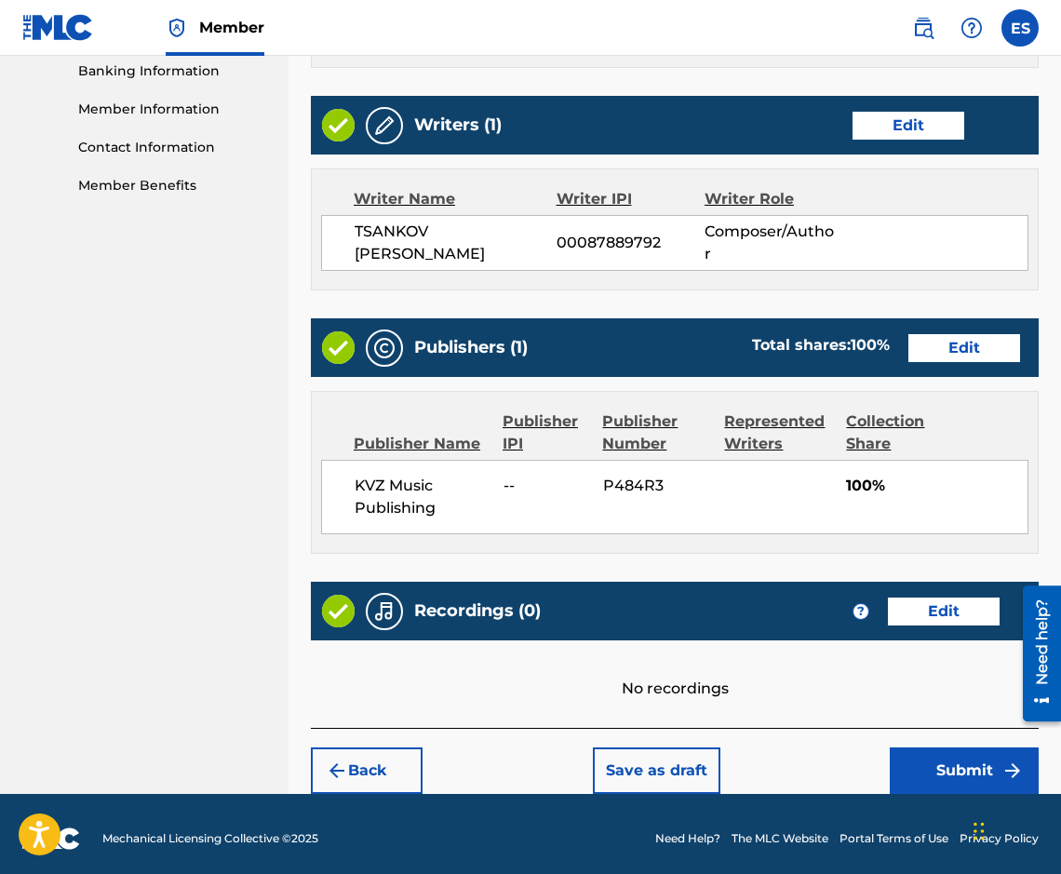
click at [936, 757] on button "Submit" at bounding box center [964, 770] width 149 height 47
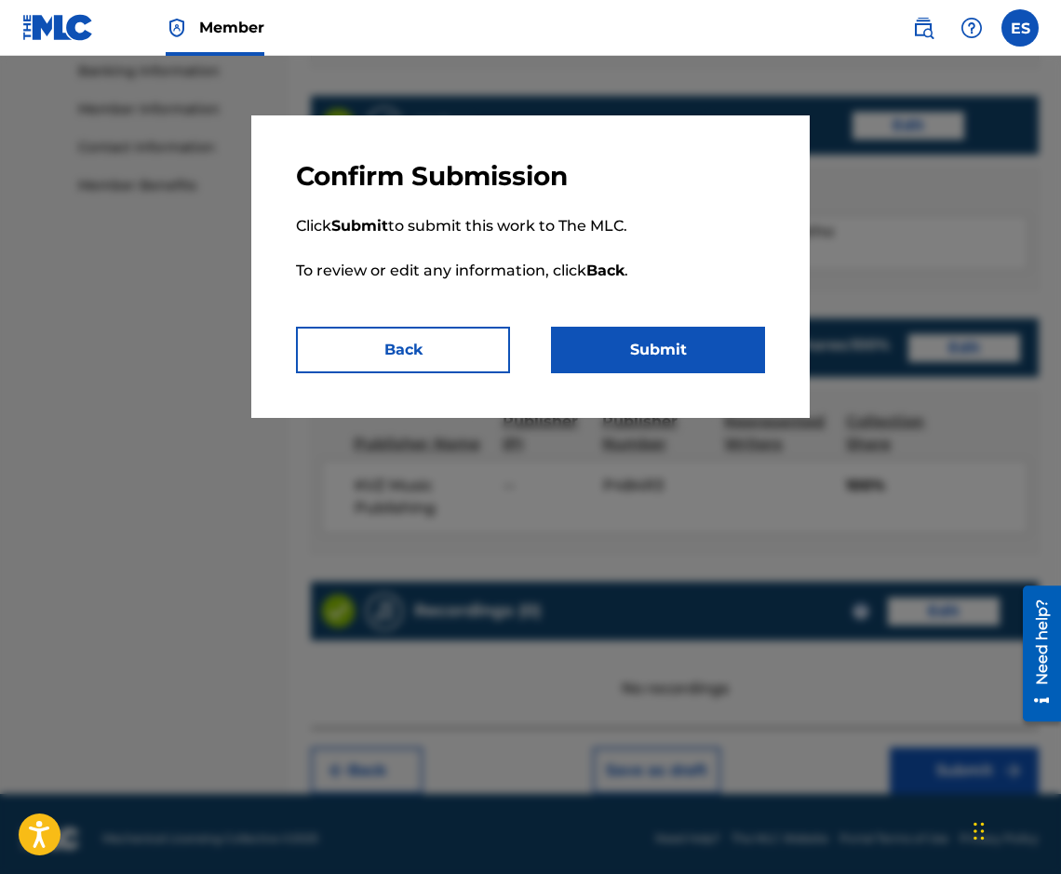
click at [322, 339] on button "Back" at bounding box center [403, 350] width 214 height 47
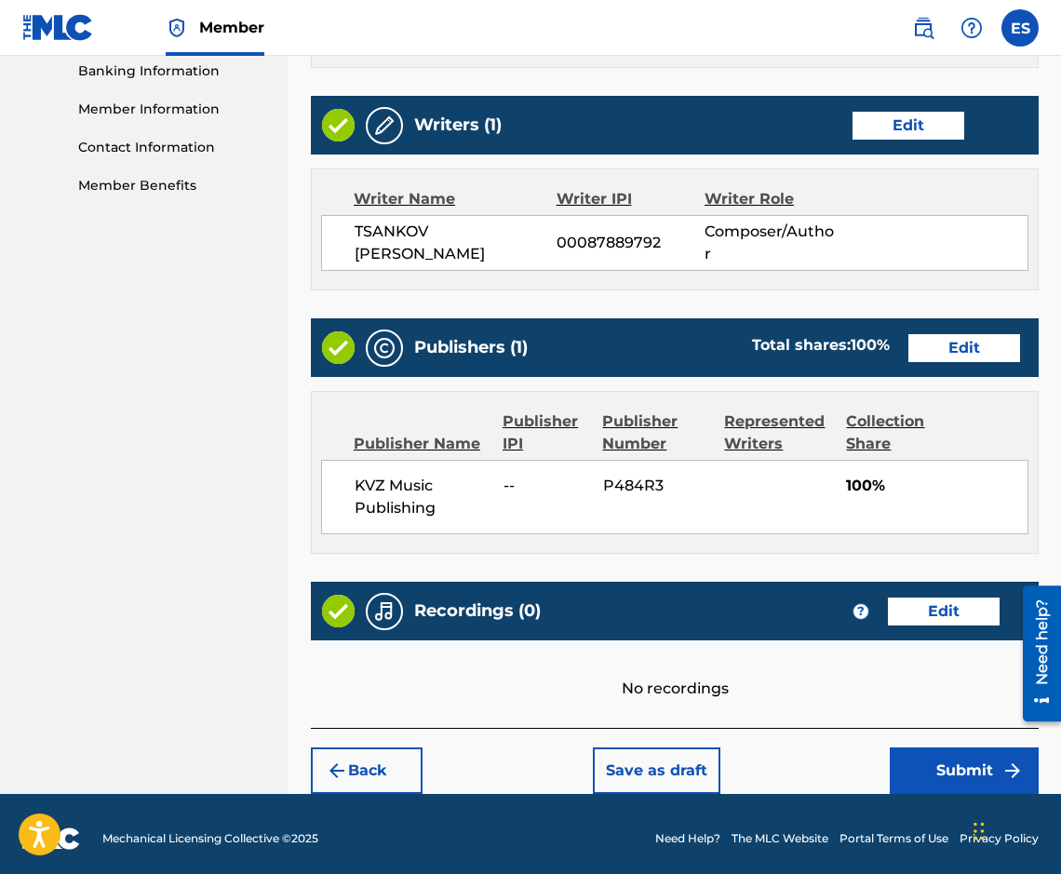
click at [963, 762] on button "Submit" at bounding box center [964, 770] width 149 height 47
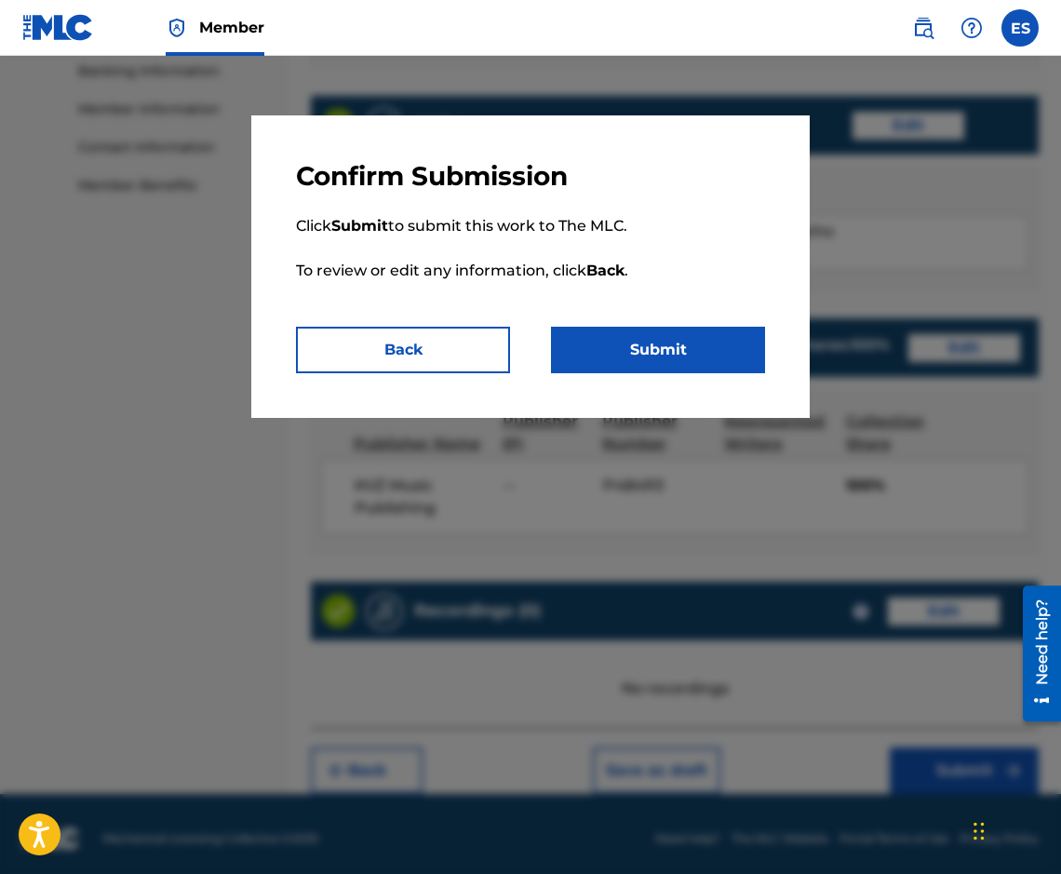
click at [613, 348] on button "Submit" at bounding box center [658, 350] width 214 height 47
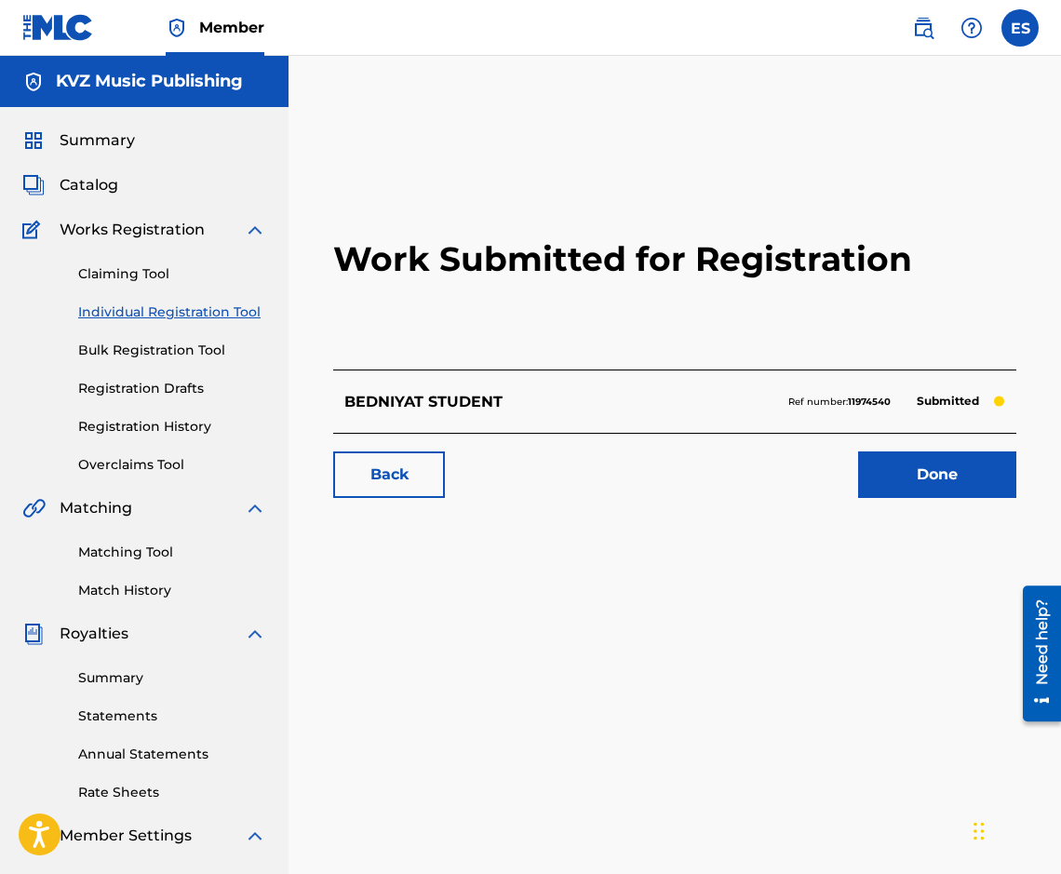
click at [173, 317] on link "Individual Registration Tool" at bounding box center [172, 312] width 188 height 20
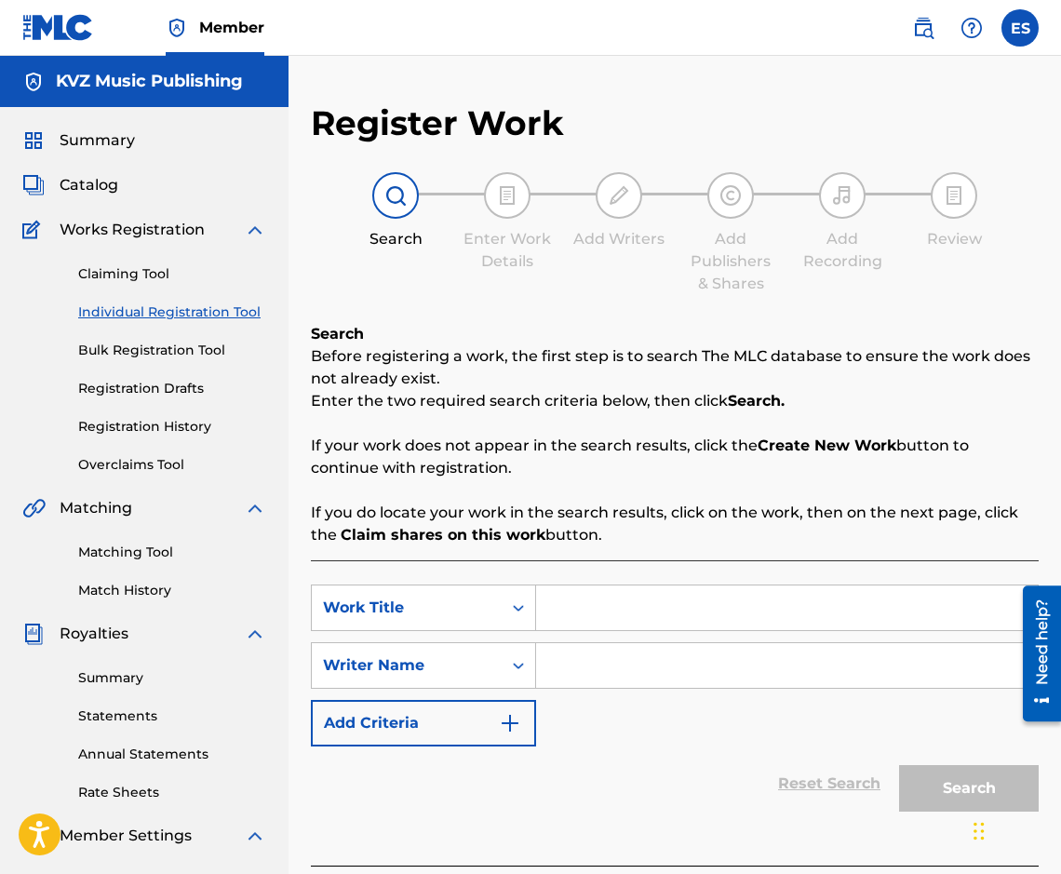
paste input "BEDNO SURTSE"
type input "BEDNO SURTSE"
click at [755, 663] on input "Search Form" at bounding box center [787, 665] width 502 height 45
paste input "[PERSON_NAME]"
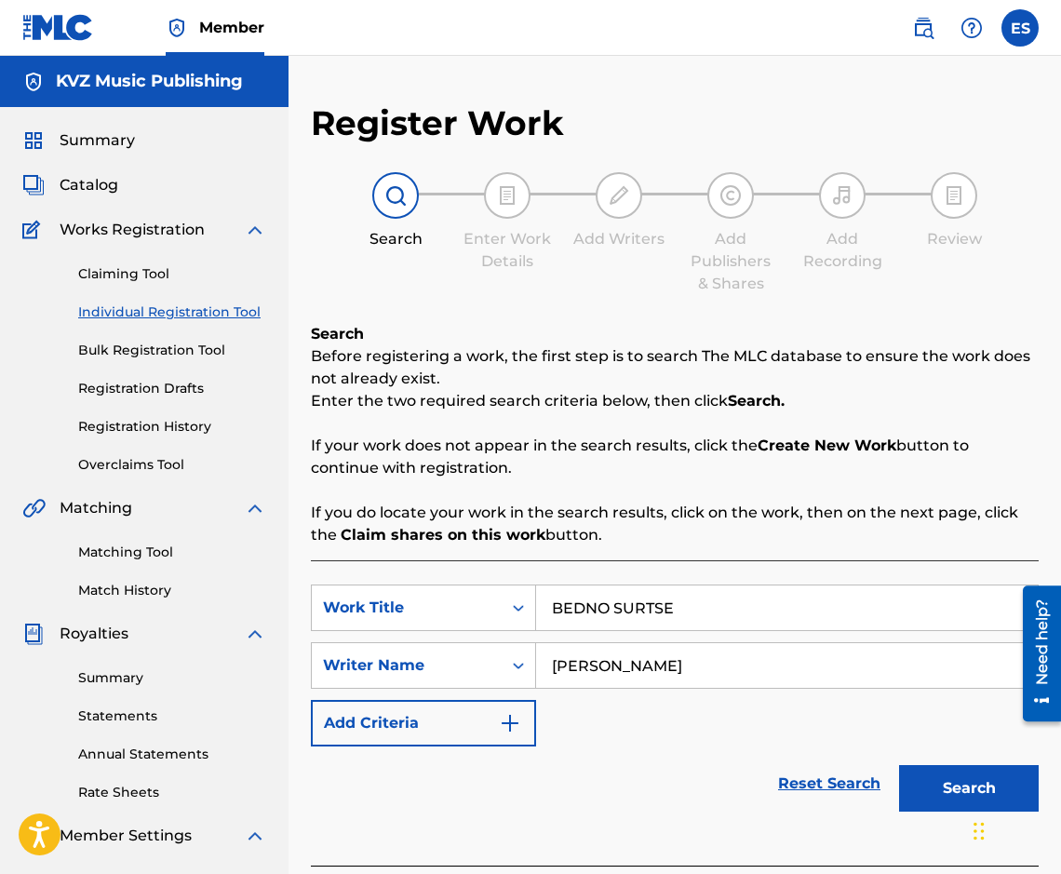
click at [553, 659] on input "[PERSON_NAME]" at bounding box center [787, 665] width 502 height 45
type input "[PERSON_NAME]"
click at [551, 612] on input "BEDNO SURTSE" at bounding box center [787, 607] width 502 height 45
click at [951, 783] on button "Search" at bounding box center [969, 788] width 140 height 47
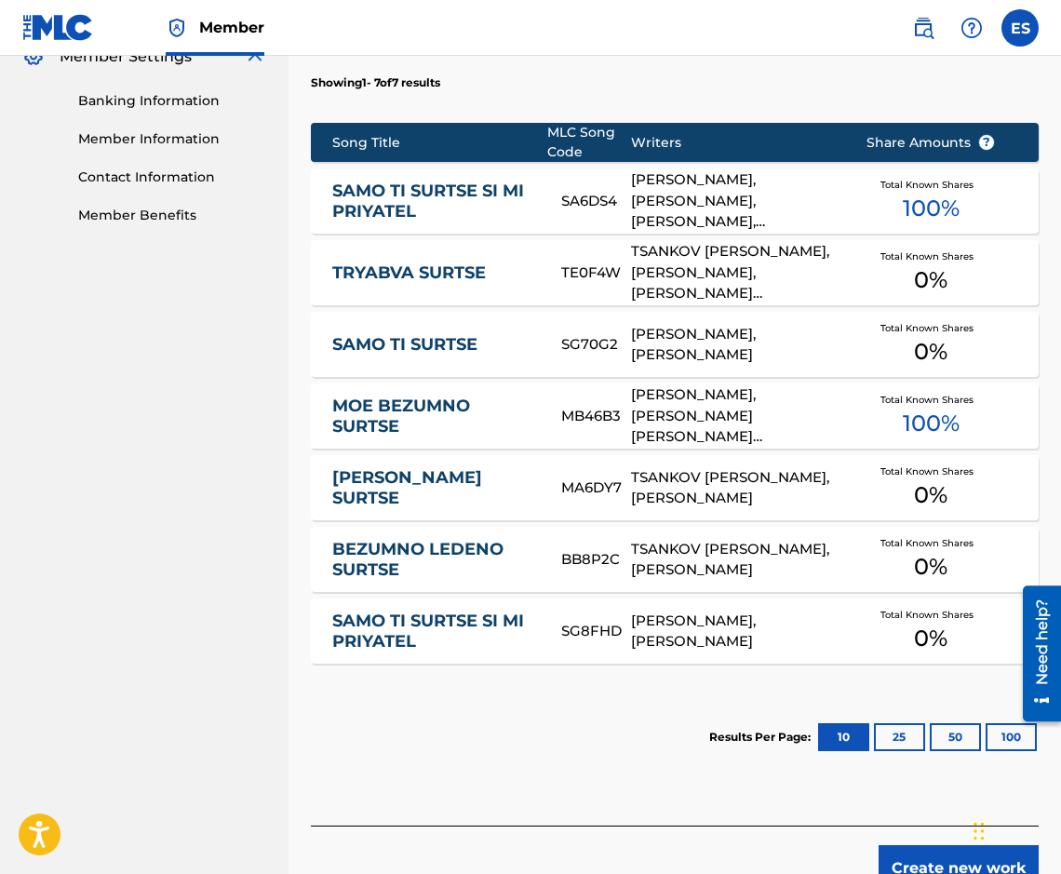
scroll to position [886, 0]
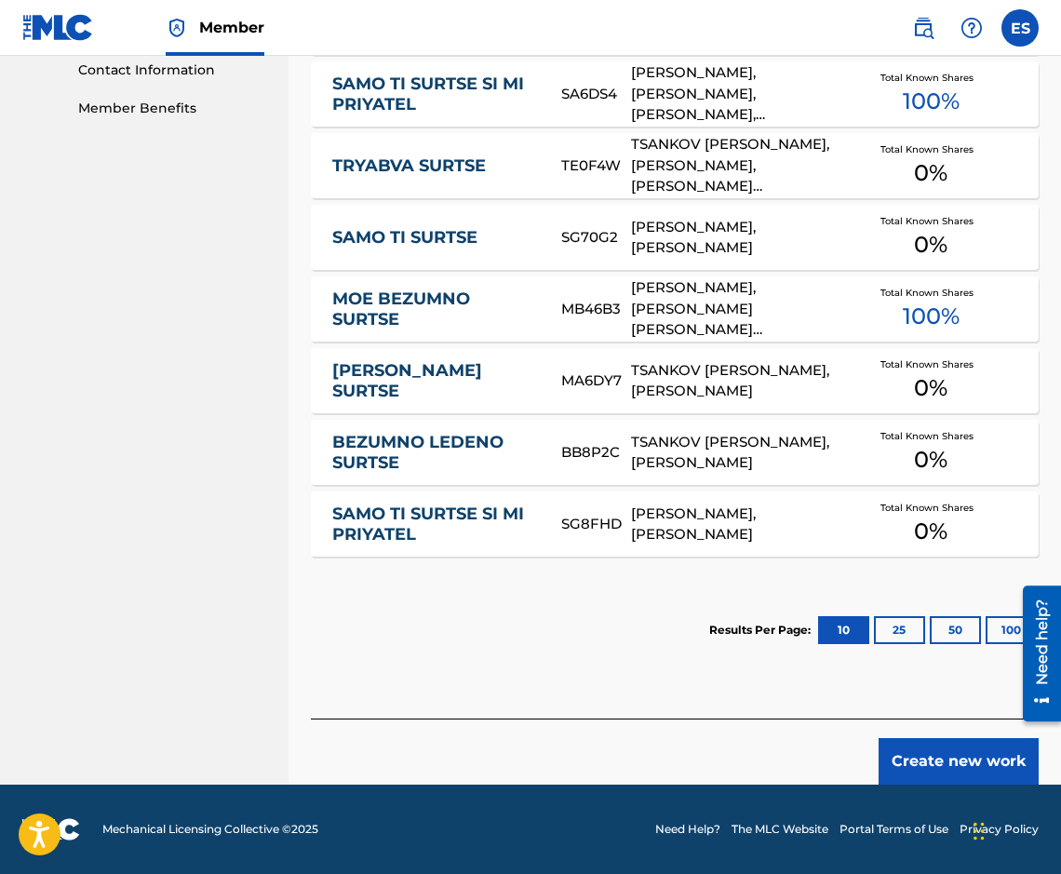
click at [956, 745] on button "Create new work" at bounding box center [958, 761] width 160 height 47
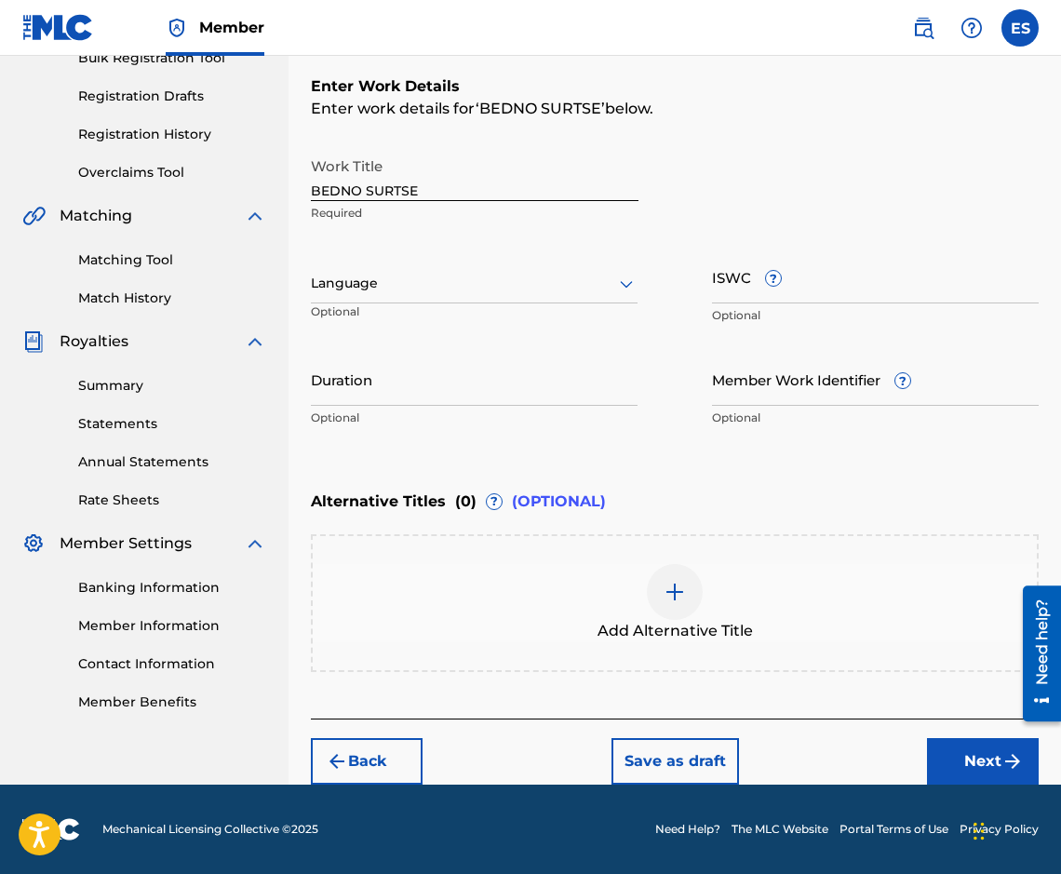
click at [424, 292] on div at bounding box center [474, 283] width 327 height 23
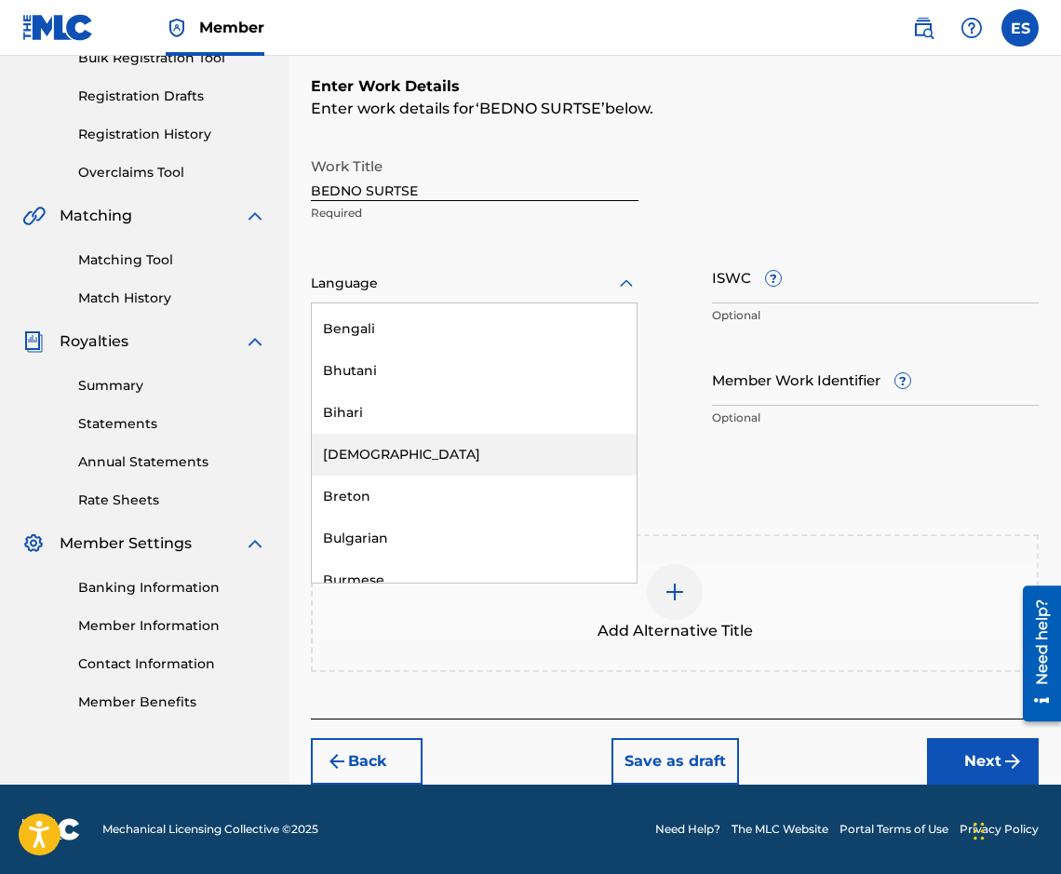
scroll to position [651, 0]
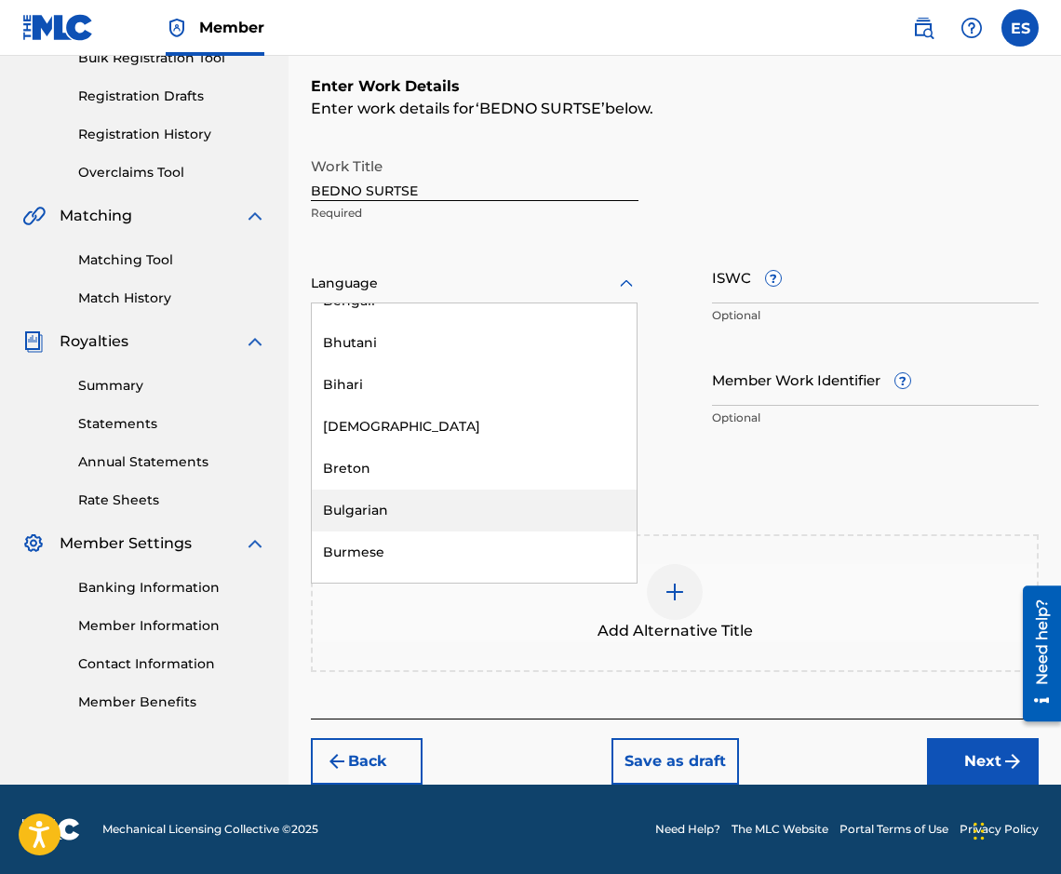
click at [476, 520] on div "Bulgarian" at bounding box center [474, 510] width 325 height 42
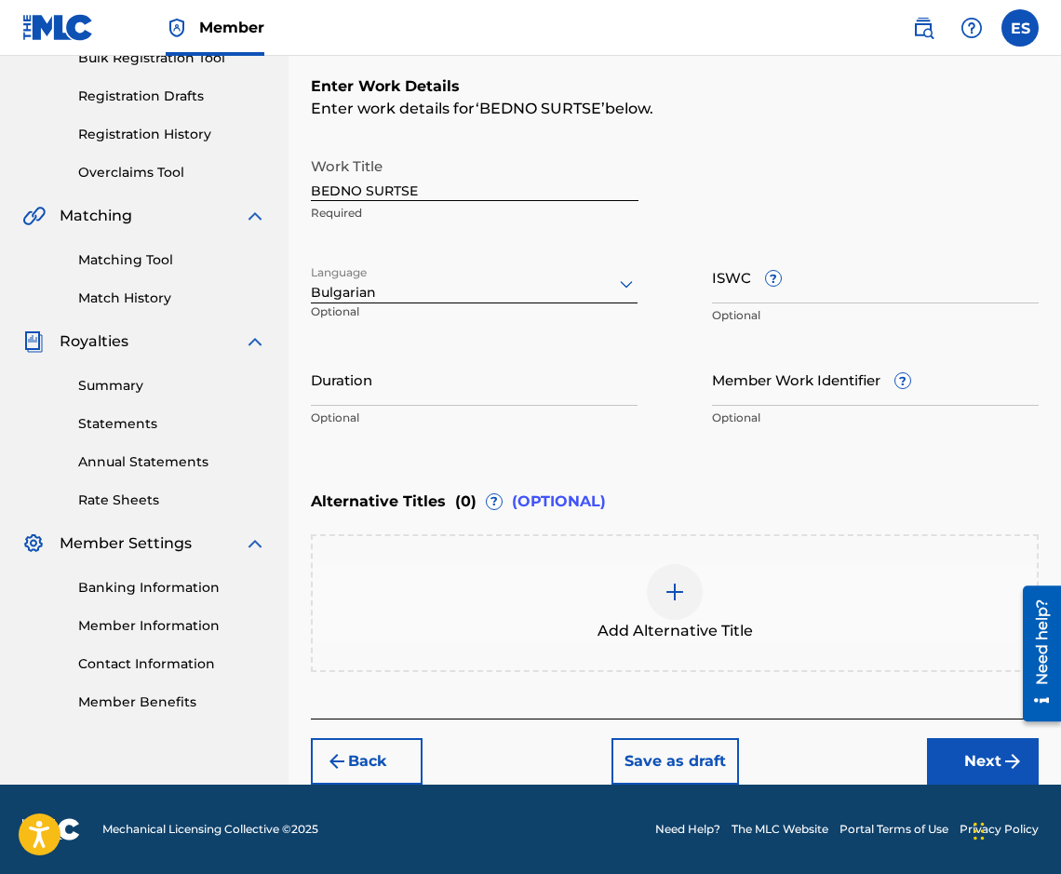
click at [780, 583] on div "Add Alternative Title" at bounding box center [675, 603] width 724 height 78
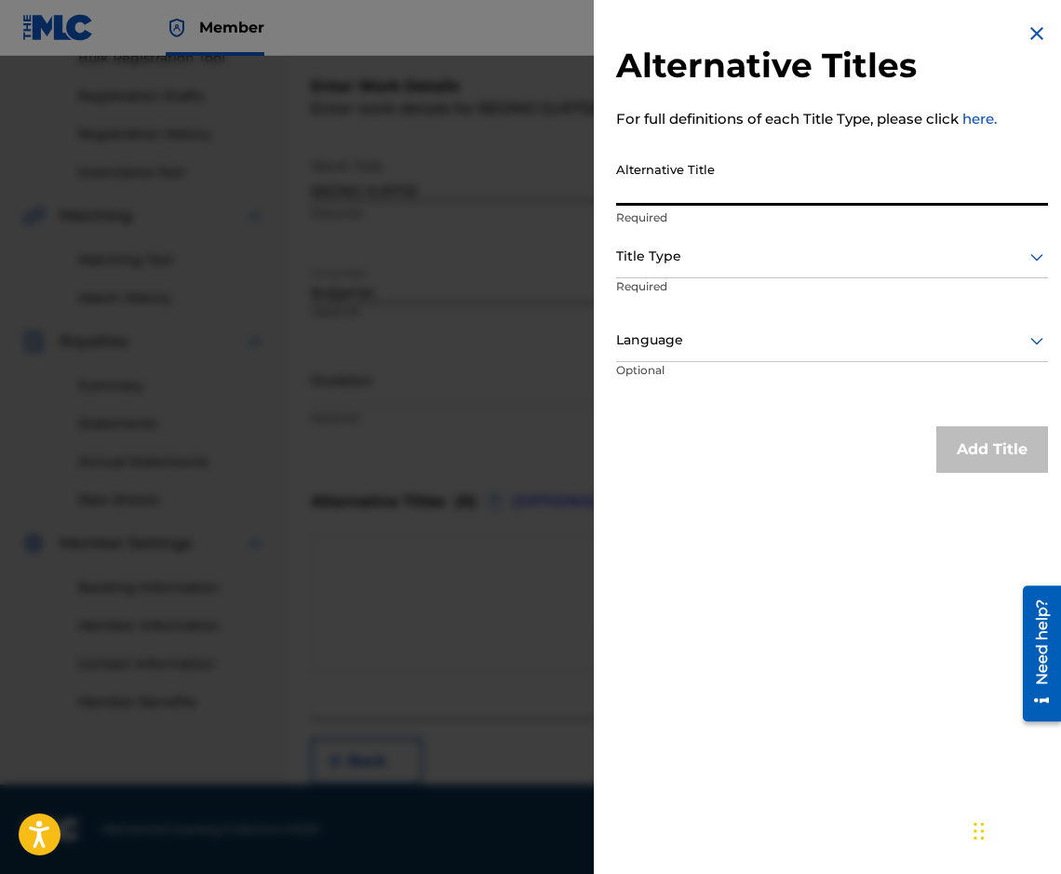
paste input "БЕДНО СЪРЦЕ"
type input "БЕДНО СЪРЦЕ"
click at [726, 251] on div at bounding box center [832, 256] width 432 height 23
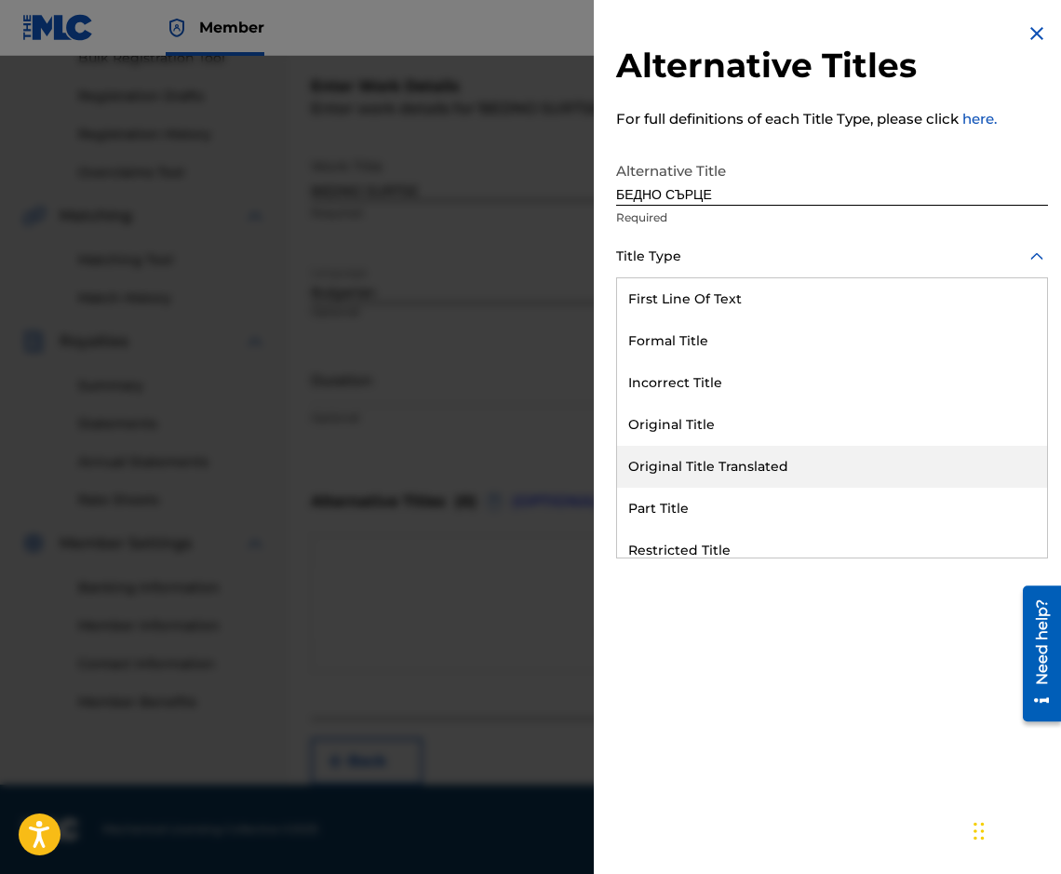
click at [756, 462] on div "Original Title Translated" at bounding box center [832, 467] width 430 height 42
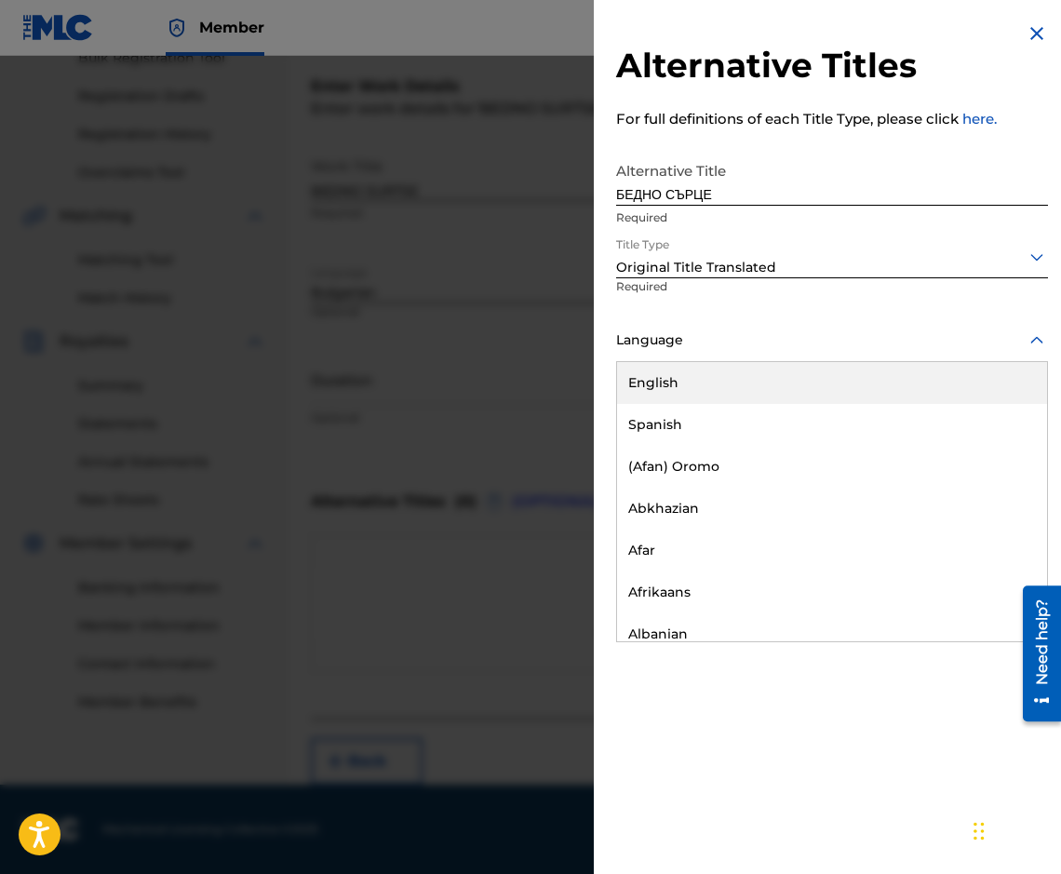
click at [744, 321] on div "Language" at bounding box center [832, 341] width 432 height 42
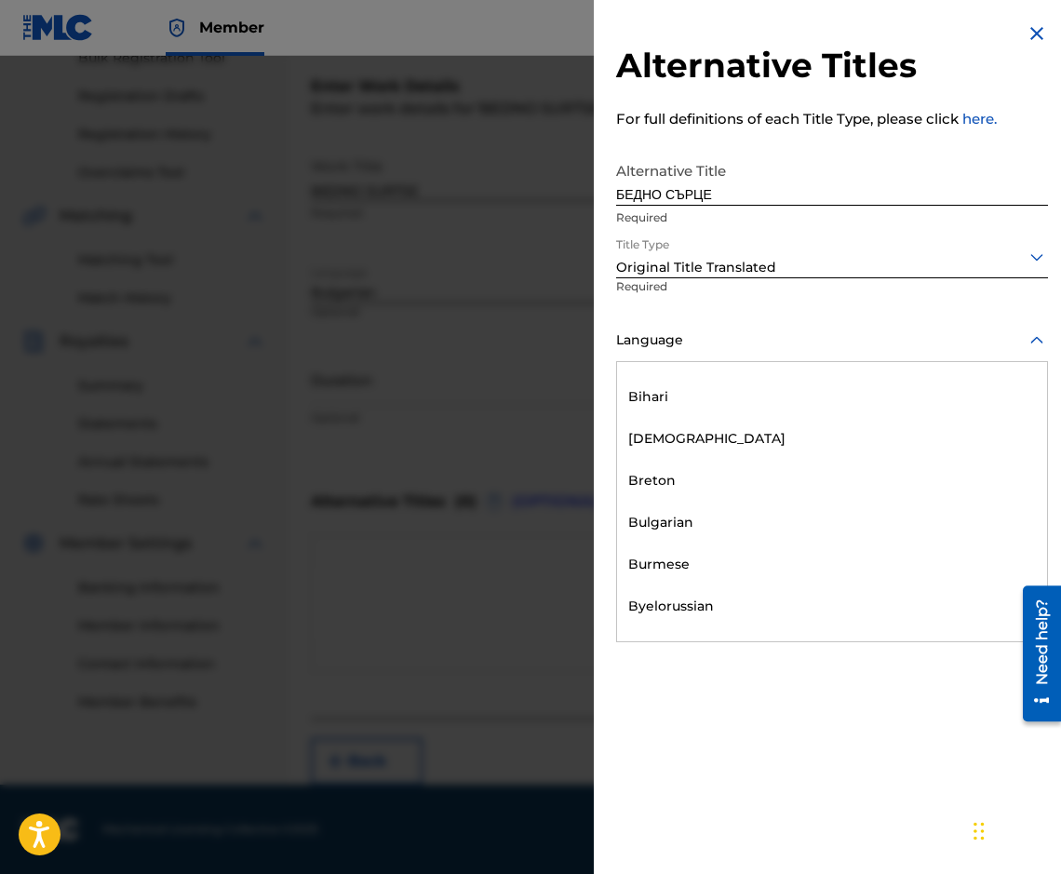
scroll to position [744, 0]
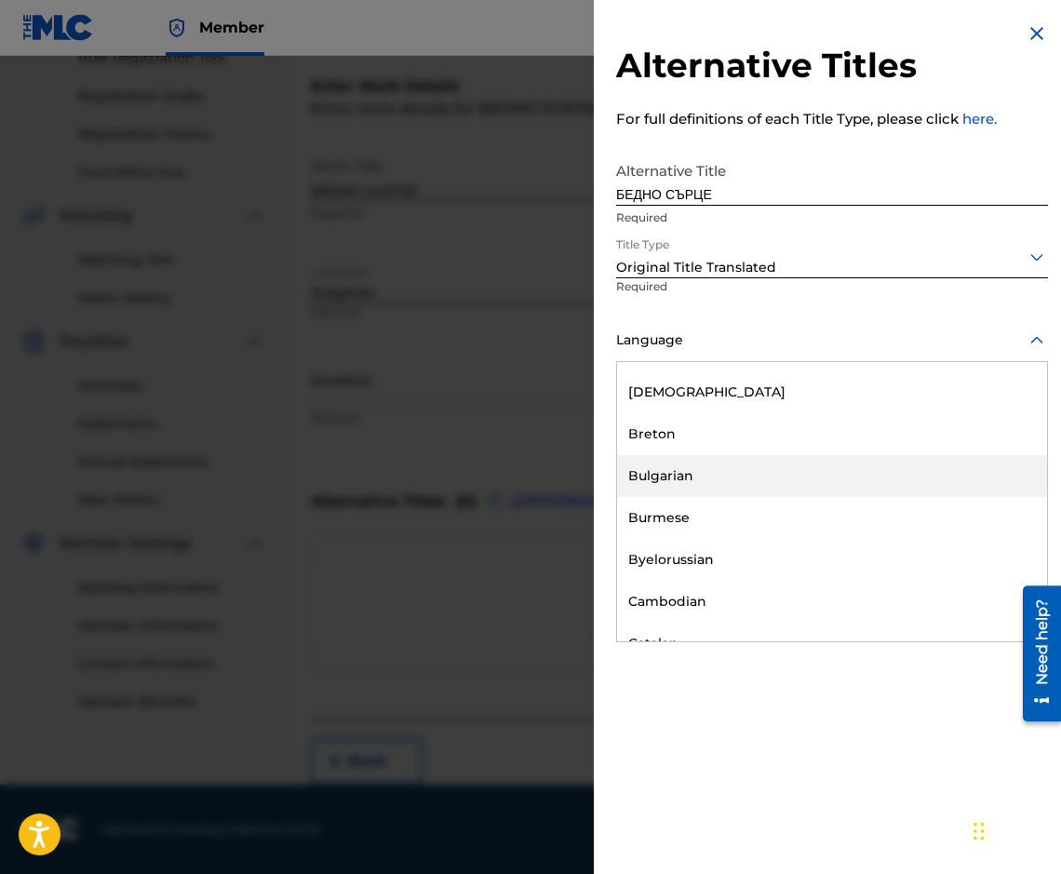
click at [811, 476] on div "Bulgarian" at bounding box center [832, 476] width 430 height 42
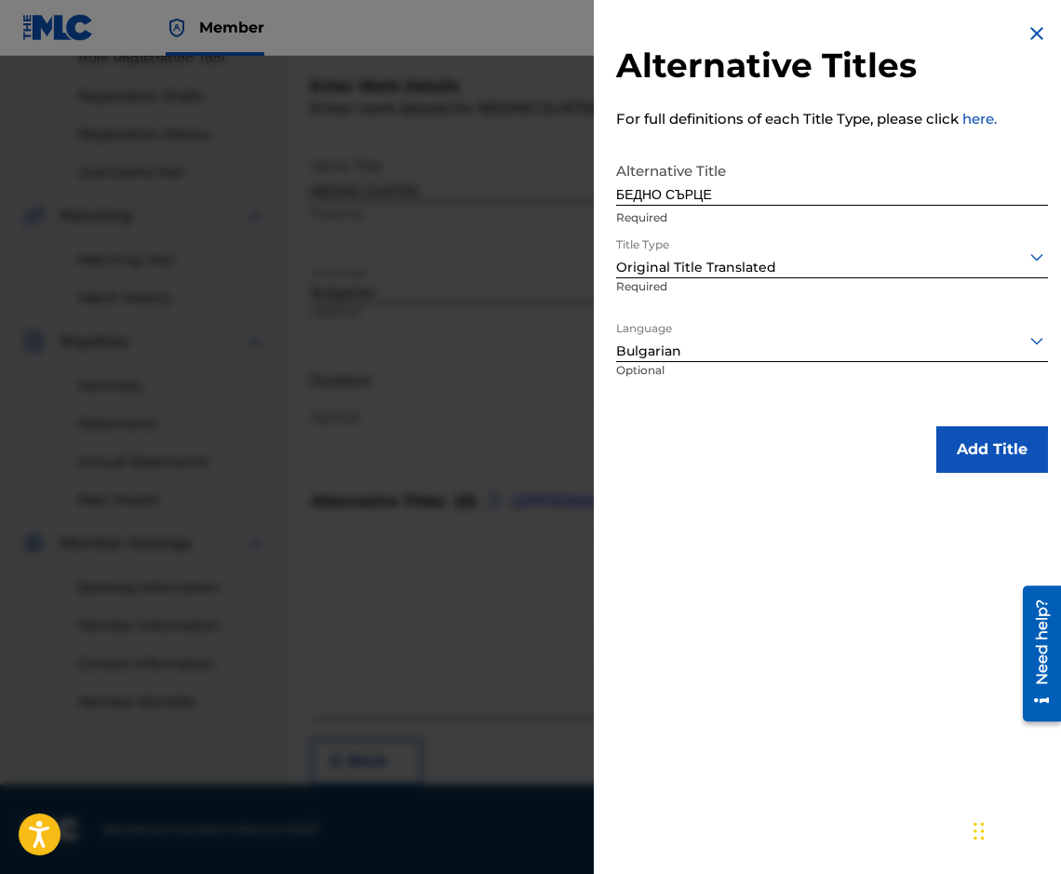
click at [1002, 459] on button "Add Title" at bounding box center [992, 449] width 112 height 47
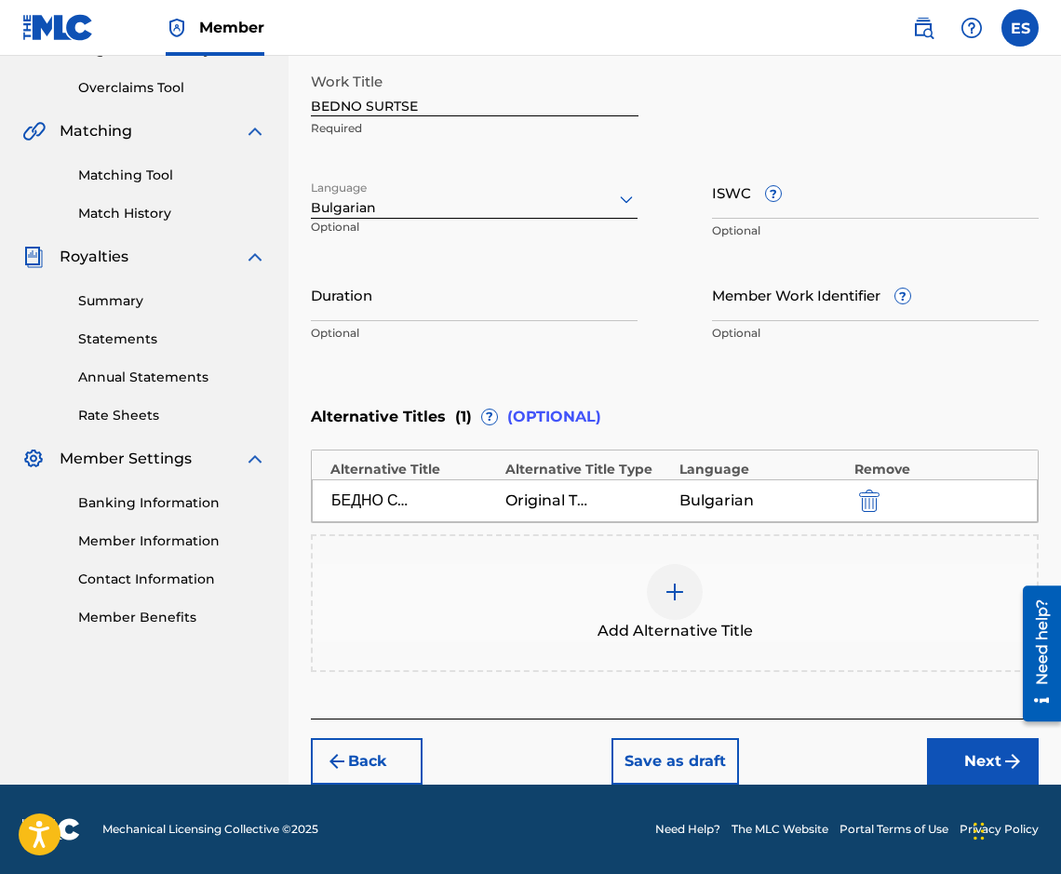
click at [959, 762] on button "Next" at bounding box center [983, 761] width 112 height 47
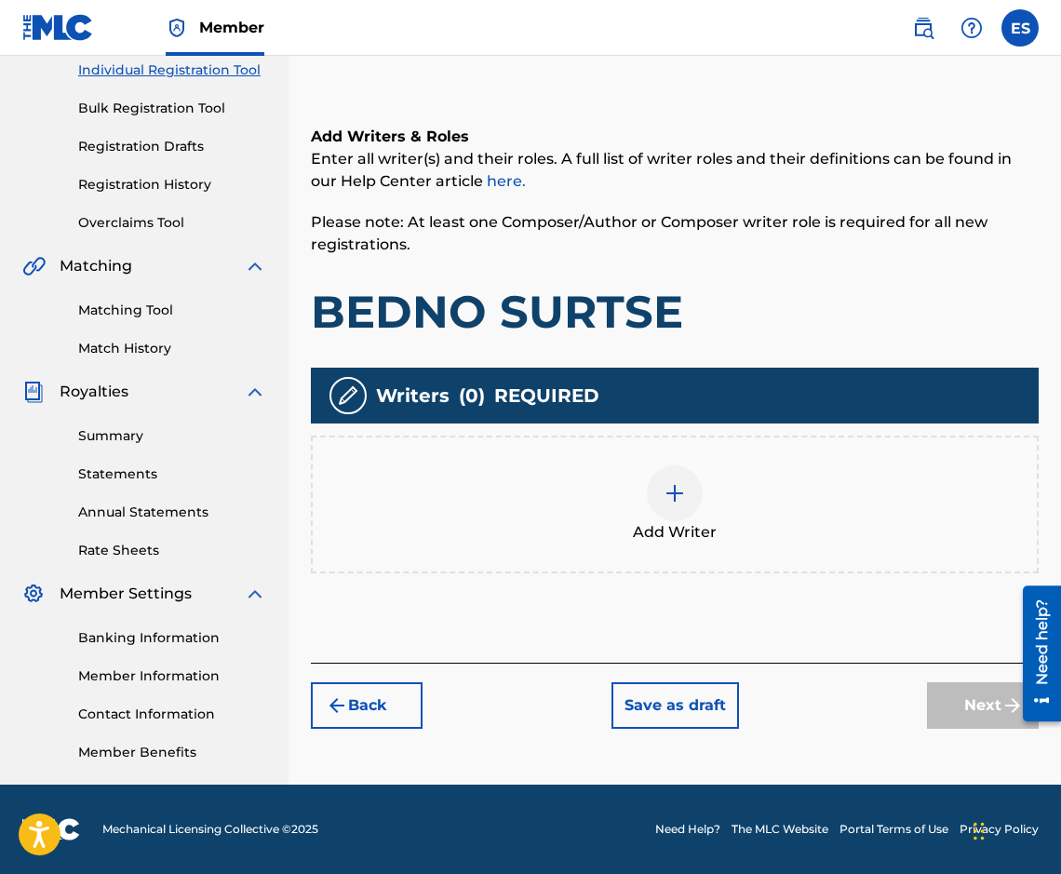
scroll to position [84, 0]
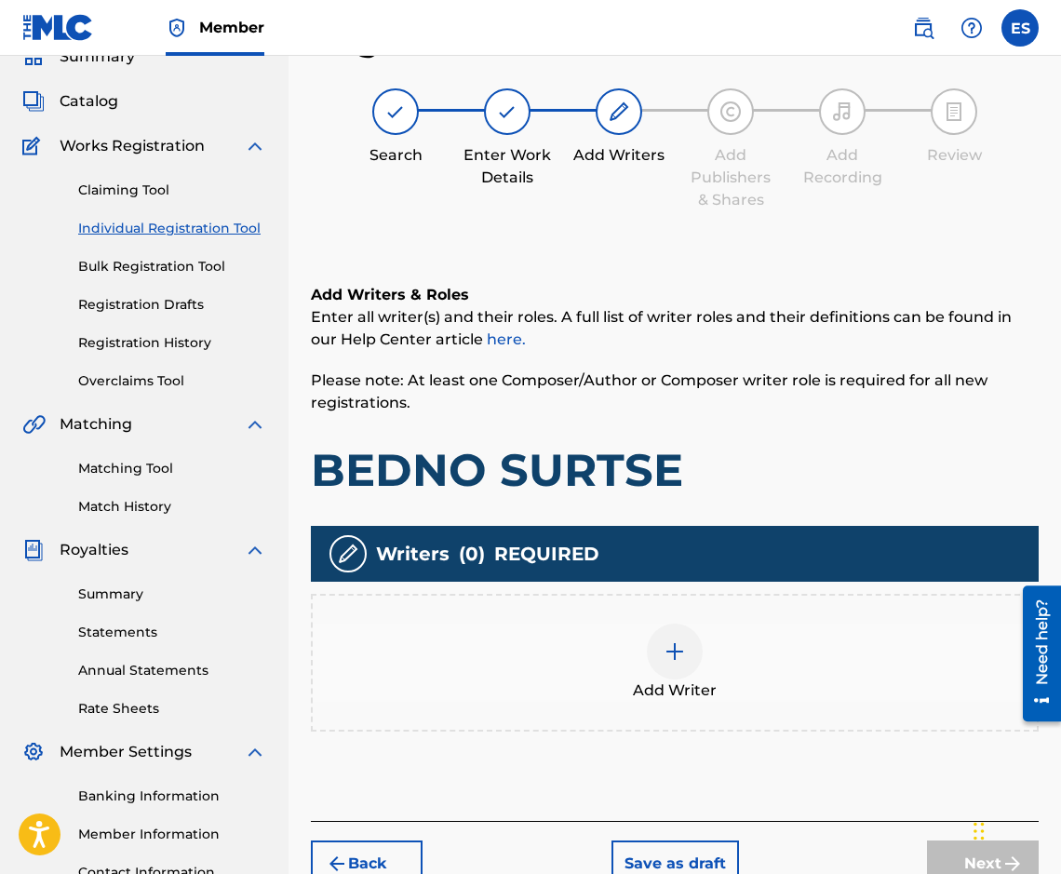
click at [596, 692] on div "Add Writer" at bounding box center [675, 662] width 724 height 78
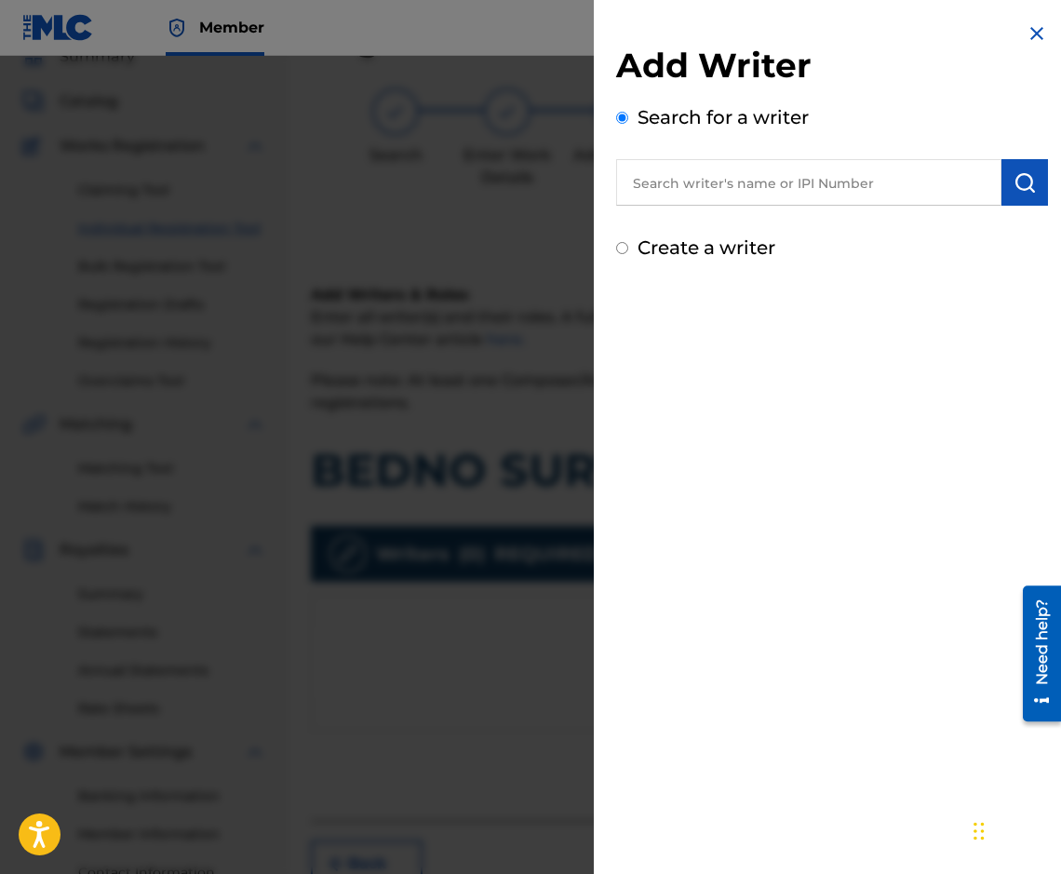
click at [828, 196] on input "text" at bounding box center [808, 182] width 385 height 47
drag, startPoint x: 785, startPoint y: 209, endPoint x: 687, endPoint y: 175, distance: 104.5
paste input "00087889792"
type input "00087889792"
click at [711, 417] on div "Add Writer Search for a writer 00087889792 Create a writer" at bounding box center [832, 437] width 476 height 874
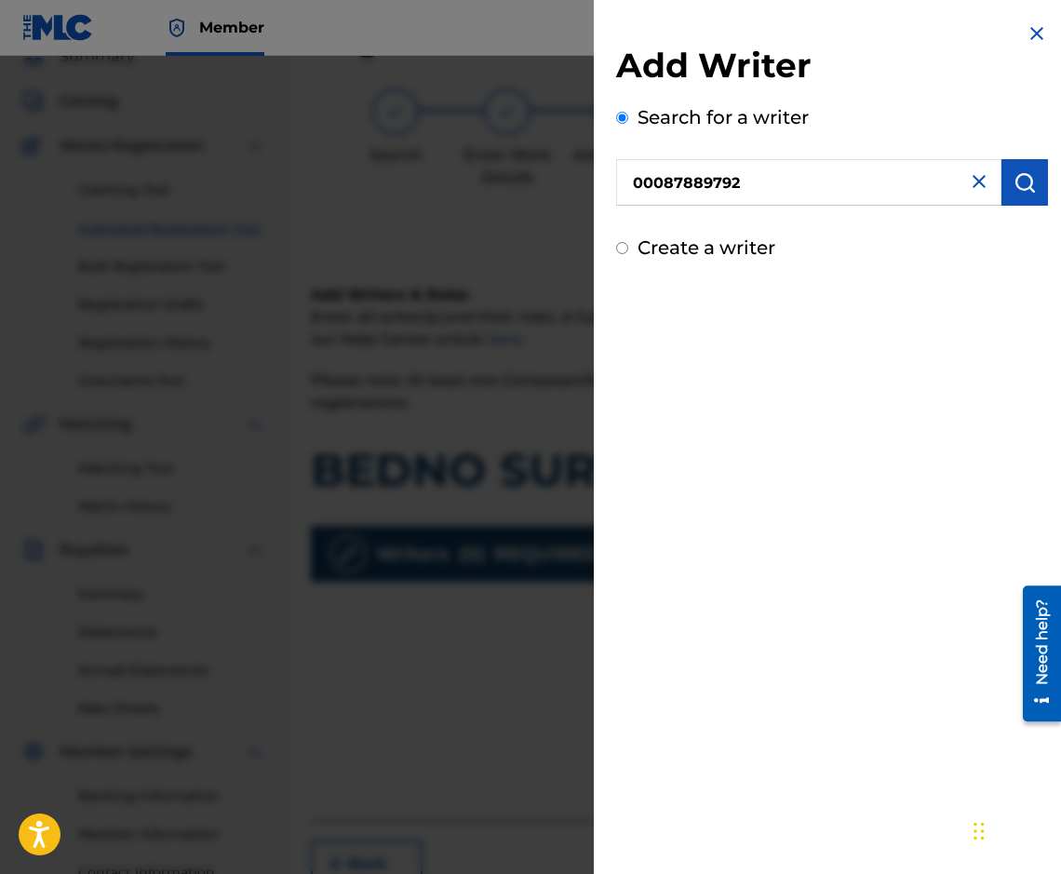
click at [1035, 181] on button "submit" at bounding box center [1024, 182] width 47 height 47
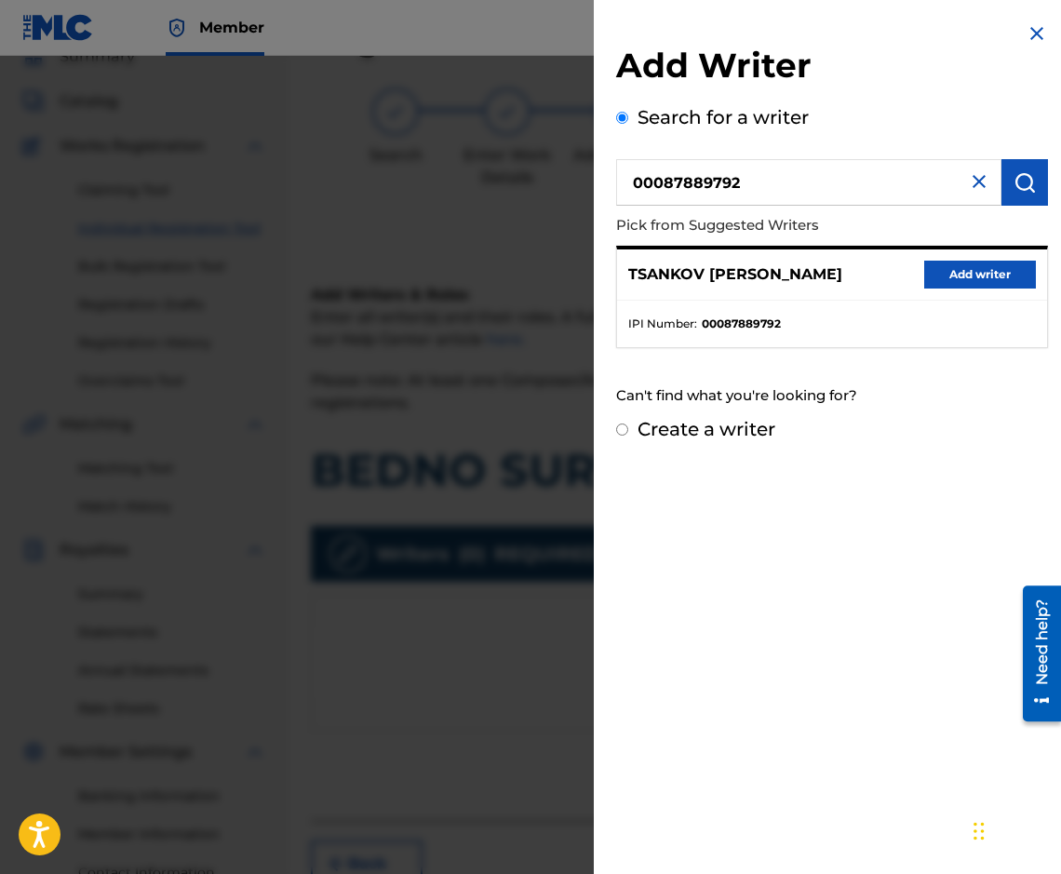
click at [975, 270] on button "Add writer" at bounding box center [980, 275] width 112 height 28
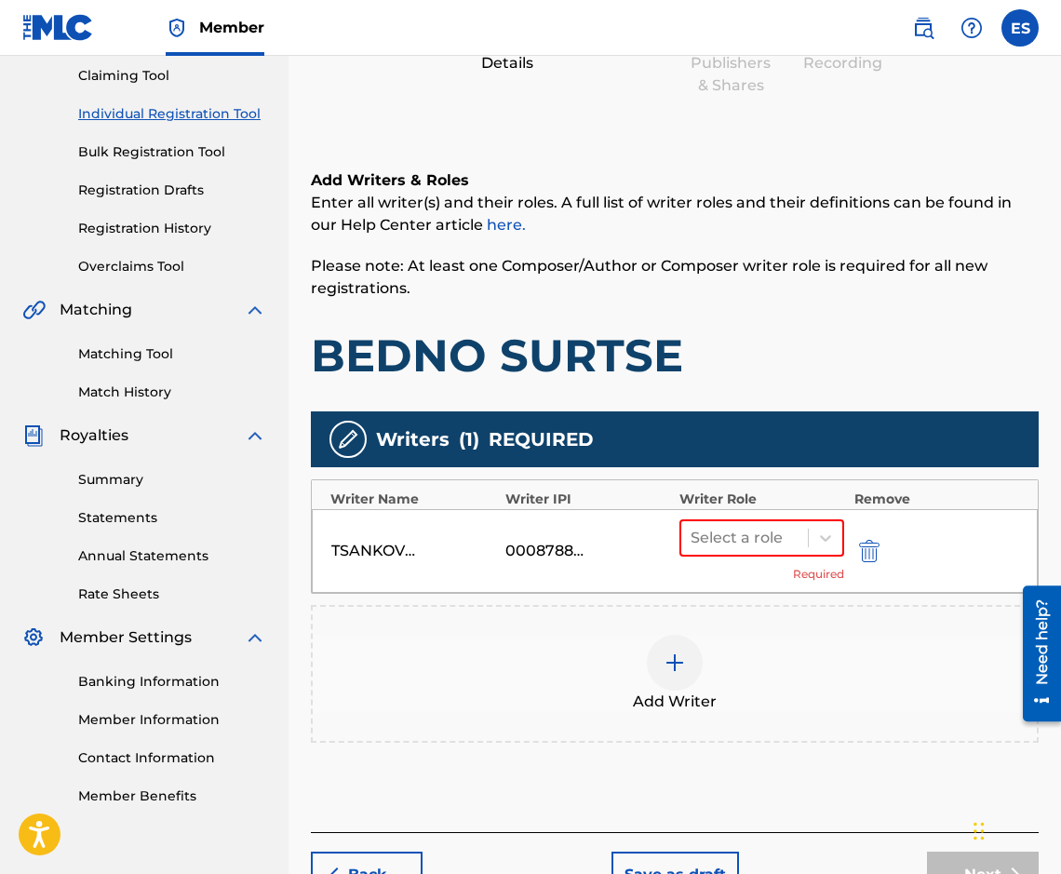
scroll to position [312, 0]
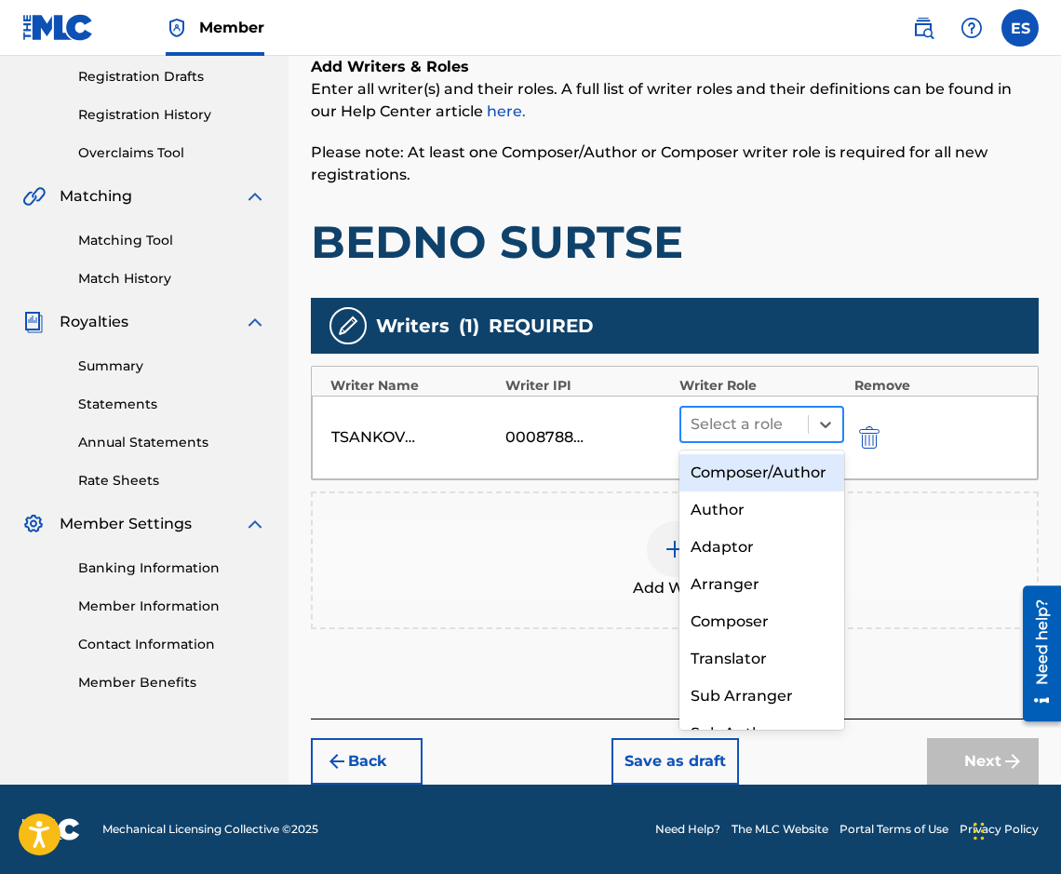
click at [758, 436] on div at bounding box center [744, 424] width 108 height 26
click at [778, 491] on div "Composer/Author" at bounding box center [761, 472] width 165 height 37
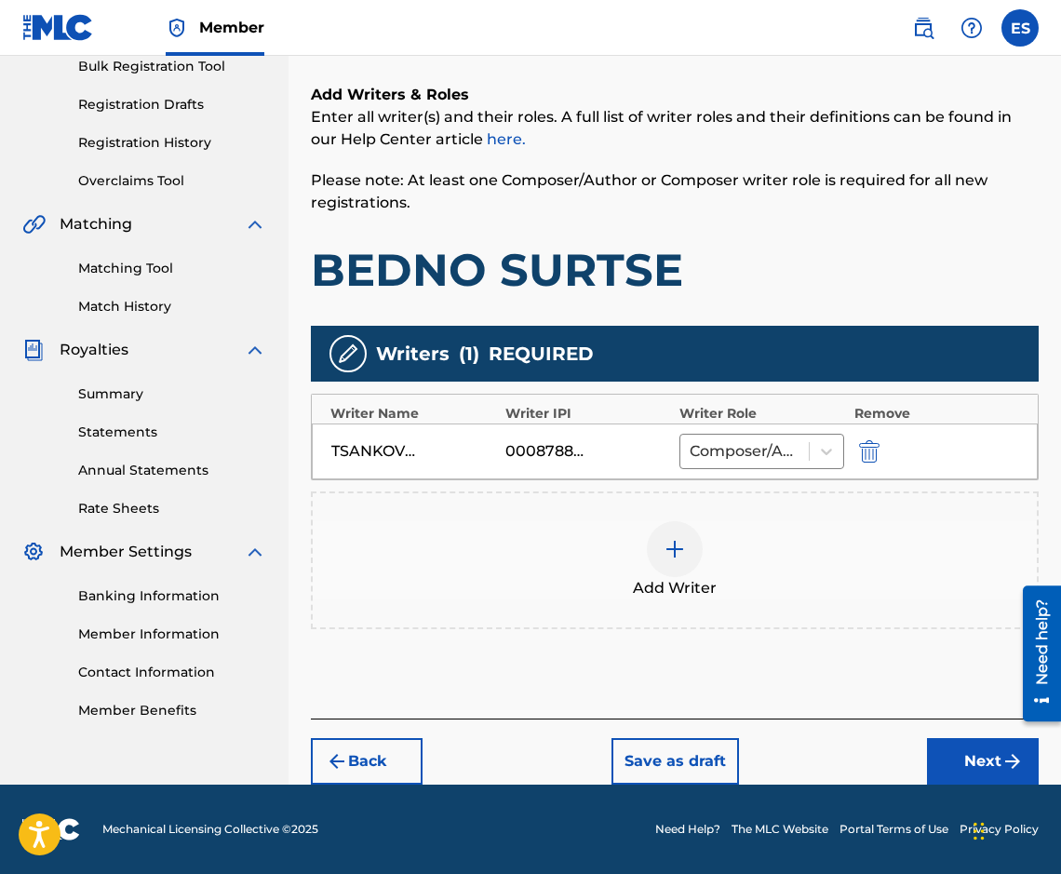
click at [705, 525] on div "Add Writer" at bounding box center [675, 560] width 724 height 78
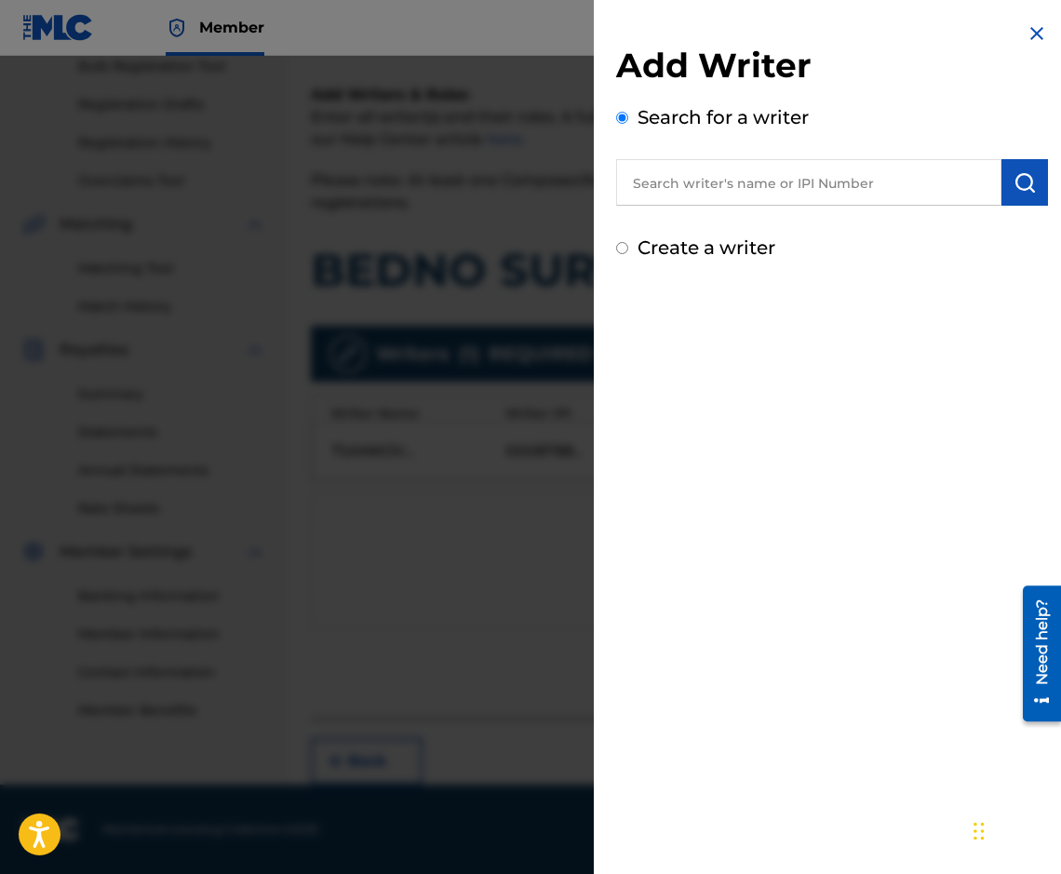
paste input "90001 42 31 67"
click at [723, 179] on input "90001 42 31 67" at bounding box center [808, 182] width 385 height 47
click at [704, 175] on input "90001 42 3167" at bounding box center [808, 182] width 385 height 47
click at [687, 187] on input "90001 423167" at bounding box center [808, 182] width 385 height 47
click at [1021, 194] on button "submit" at bounding box center [1024, 182] width 47 height 47
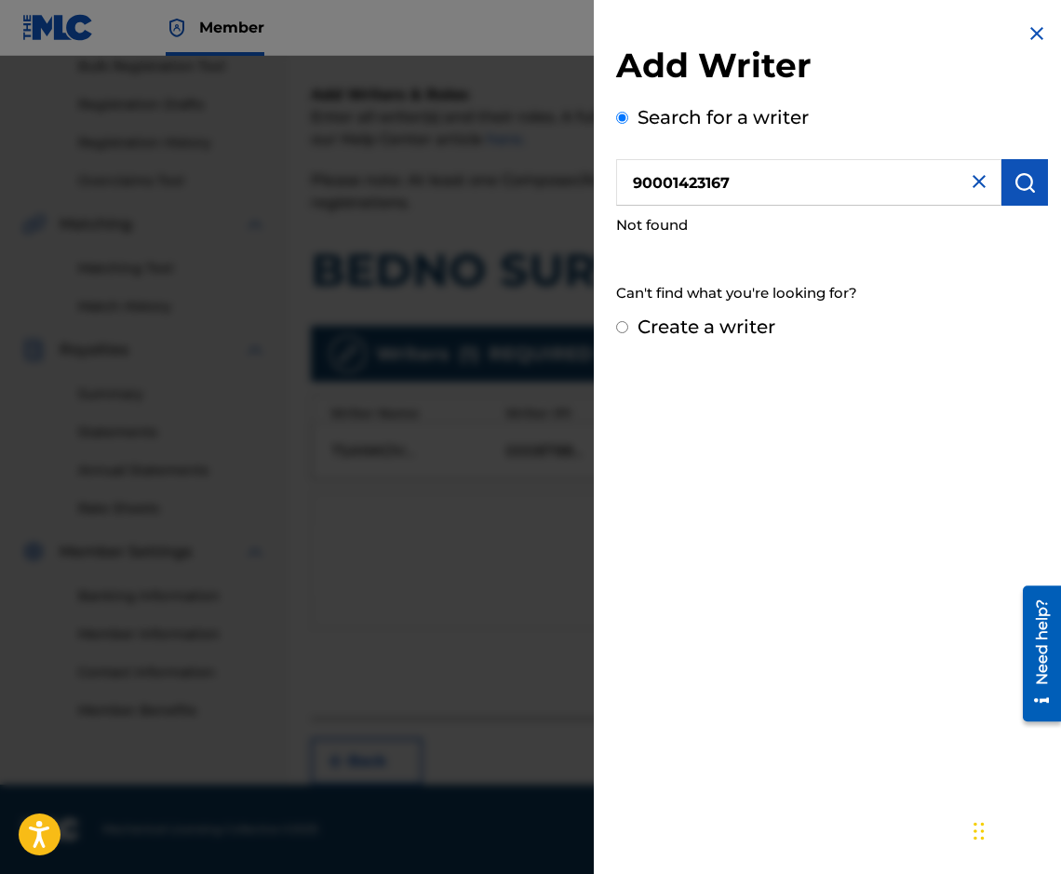
click at [629, 169] on input "90001423167" at bounding box center [808, 182] width 385 height 47
click at [1030, 189] on button "submit" at bounding box center [1024, 182] width 47 height 47
click at [623, 194] on input "90001423167" at bounding box center [808, 182] width 385 height 47
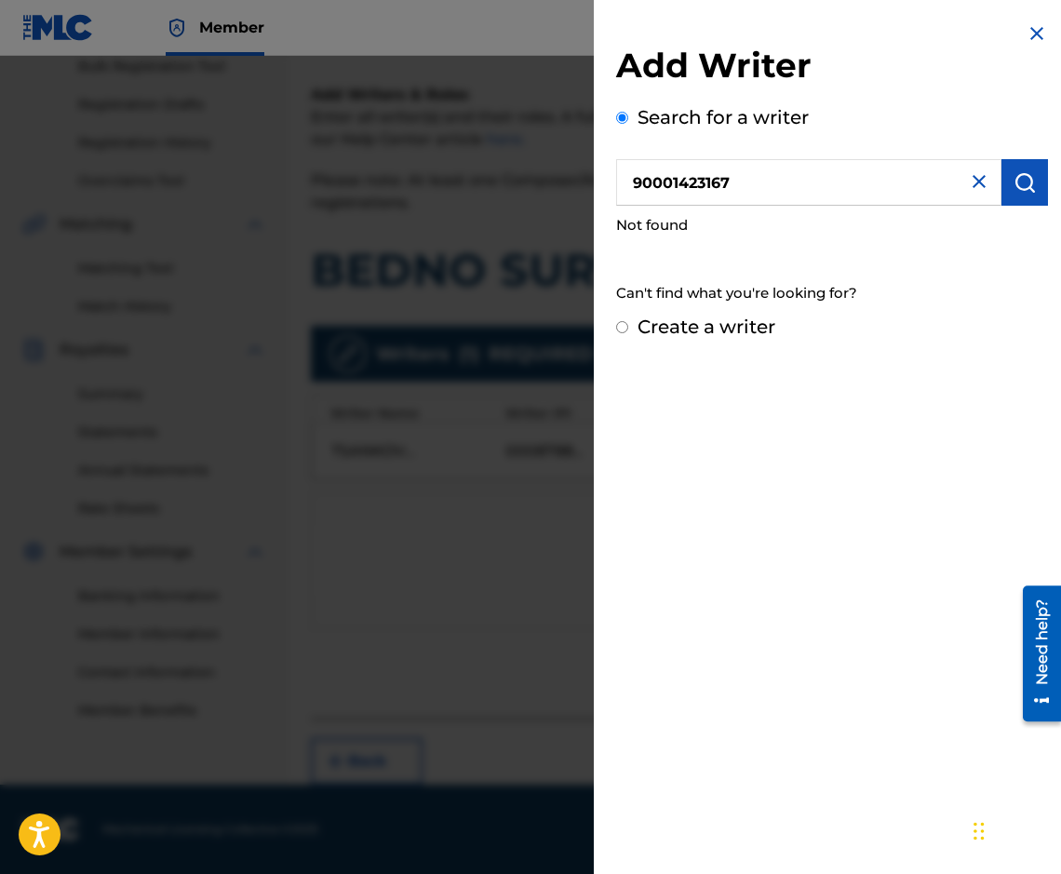
click at [1022, 186] on img "submit" at bounding box center [1024, 182] width 22 height 22
drag, startPoint x: 641, startPoint y: 192, endPoint x: 630, endPoint y: 192, distance: 11.2
click at [630, 192] on input "90001423167" at bounding box center [808, 182] width 385 height 47
type input "00001423167"
click at [1013, 188] on img "submit" at bounding box center [1024, 182] width 22 height 22
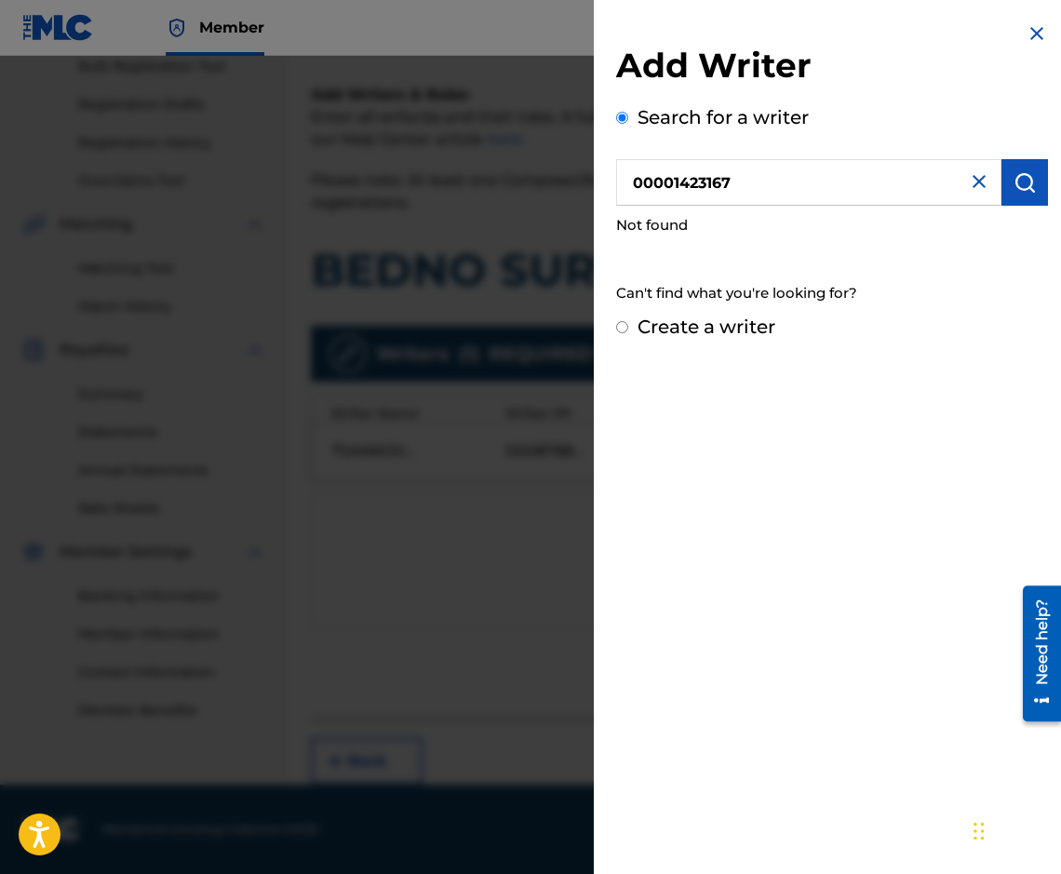
click at [1013, 187] on img "submit" at bounding box center [1024, 182] width 22 height 22
click at [974, 184] on img at bounding box center [979, 181] width 22 height 22
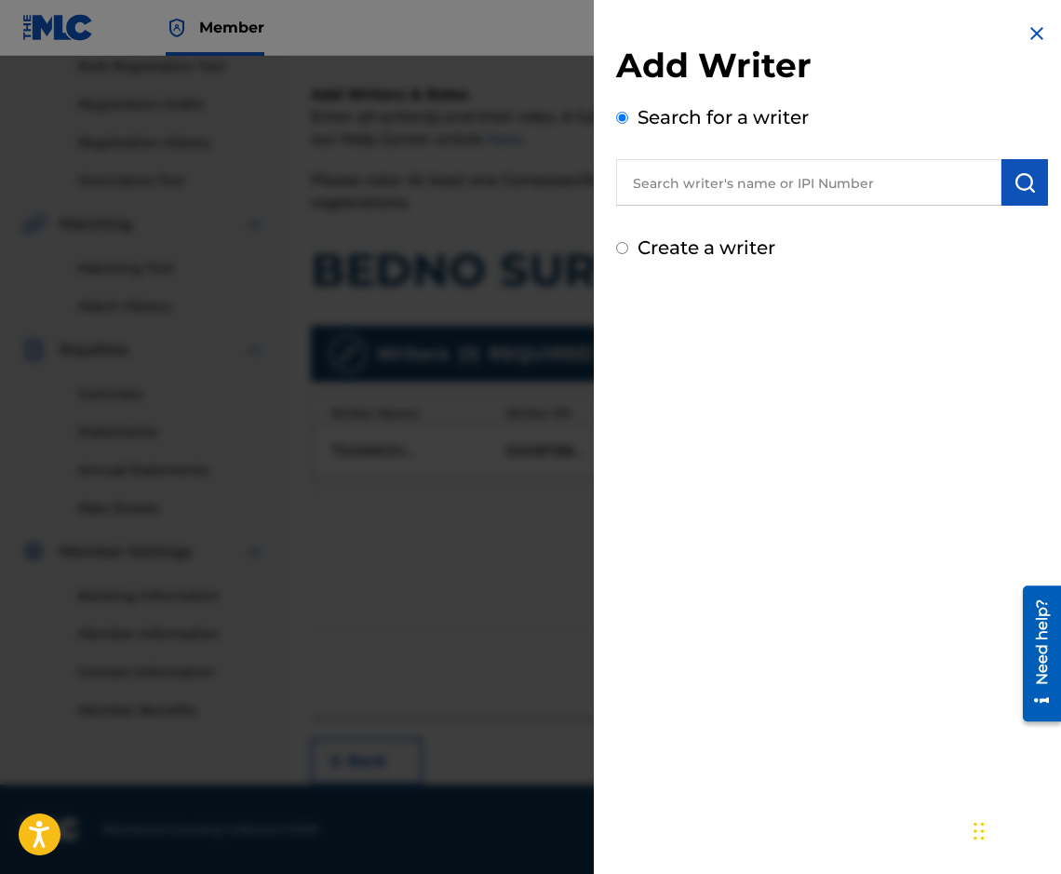
drag, startPoint x: 664, startPoint y: 144, endPoint x: 630, endPoint y: 171, distance: 43.7
paste input "[PERSON_NAME]"
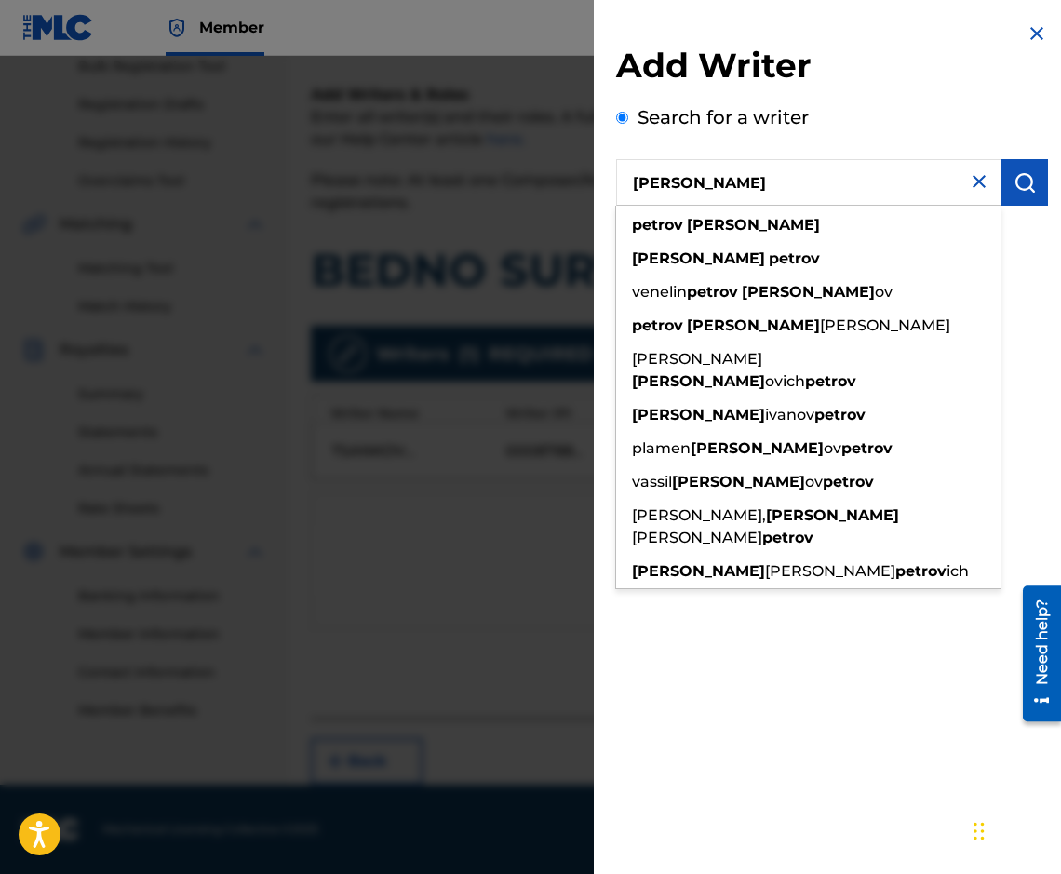
type input "[PERSON_NAME]"
click at [1023, 177] on img "submit" at bounding box center [1024, 182] width 22 height 22
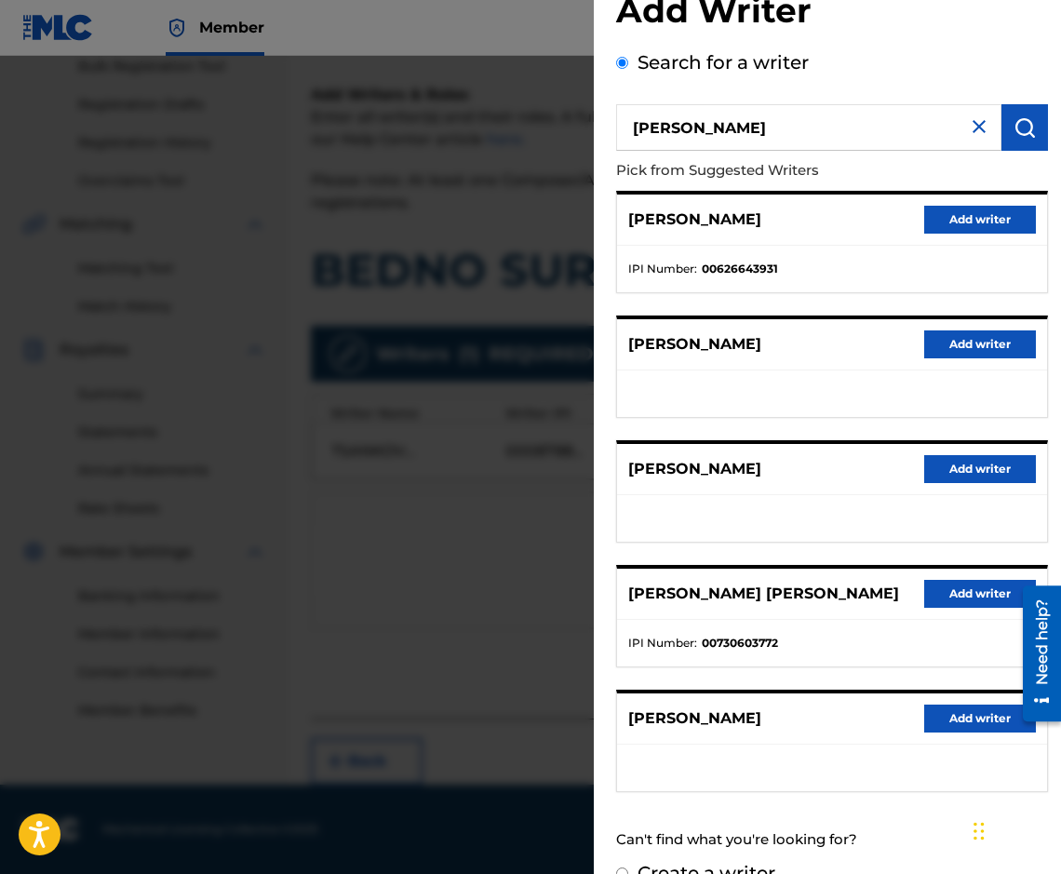
scroll to position [0, 0]
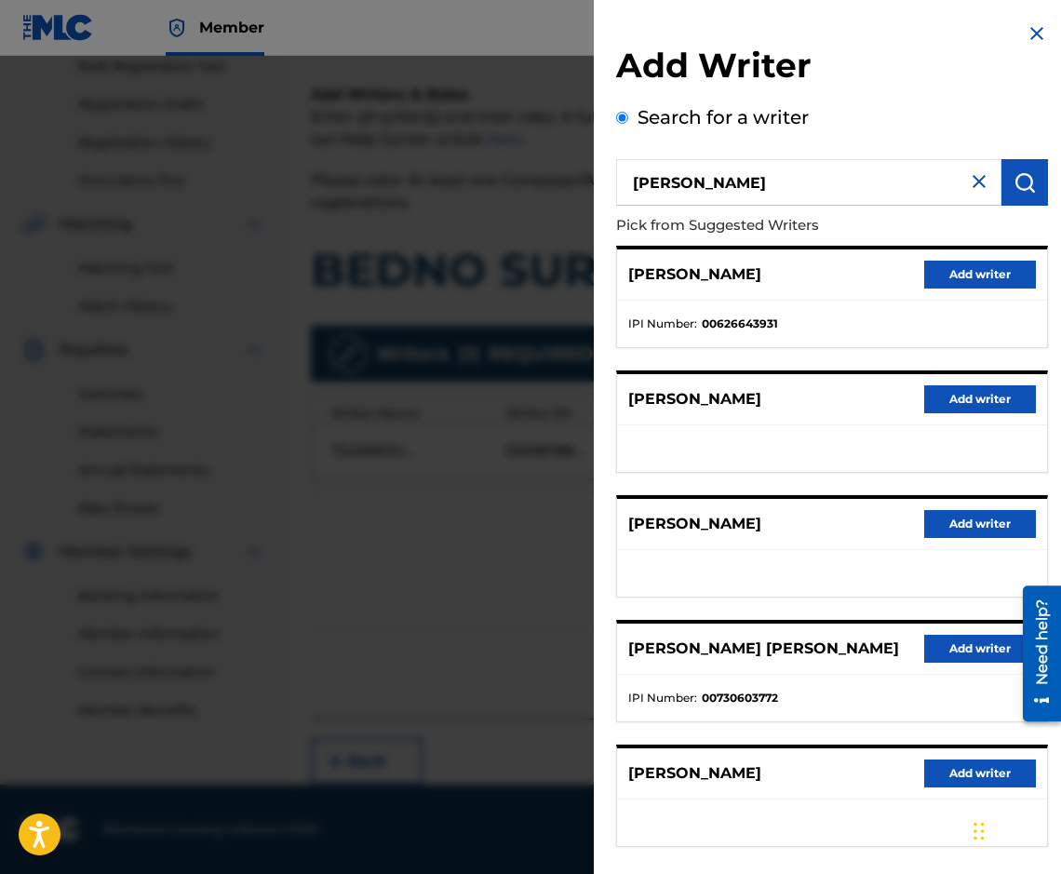
click at [975, 184] on img at bounding box center [979, 181] width 22 height 22
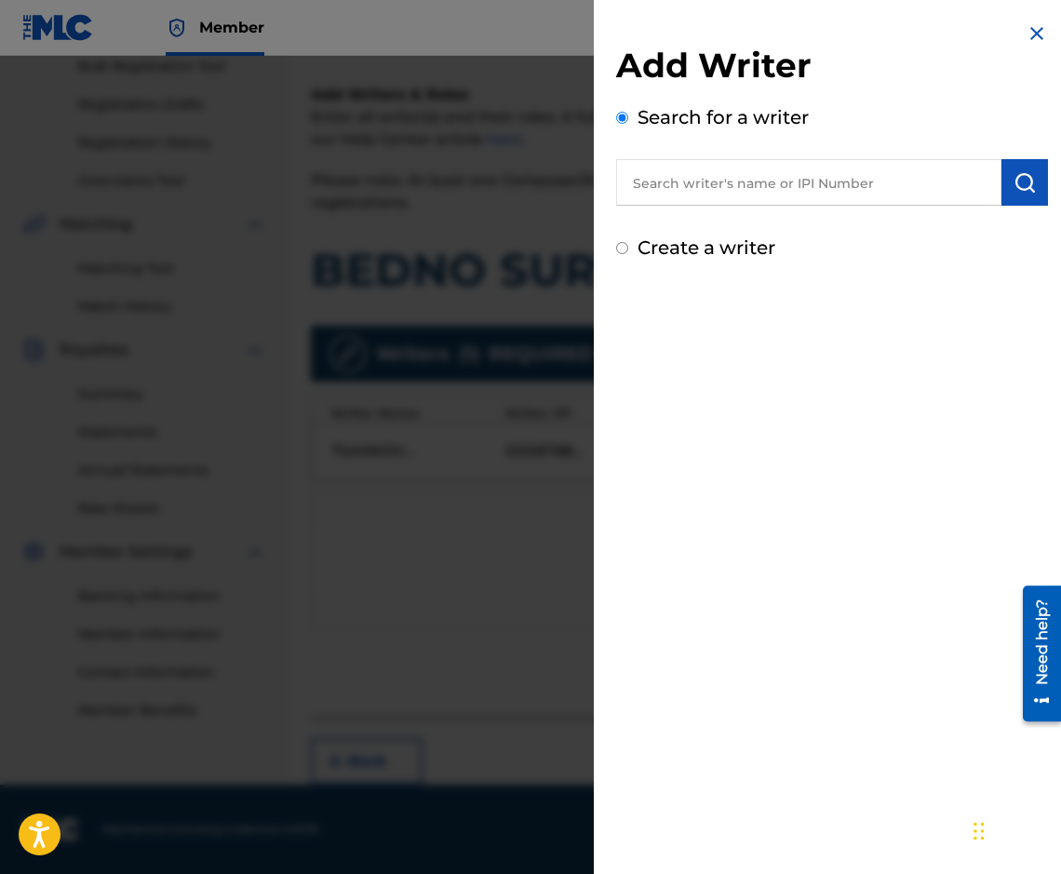
click at [1025, 26] on img at bounding box center [1036, 33] width 22 height 22
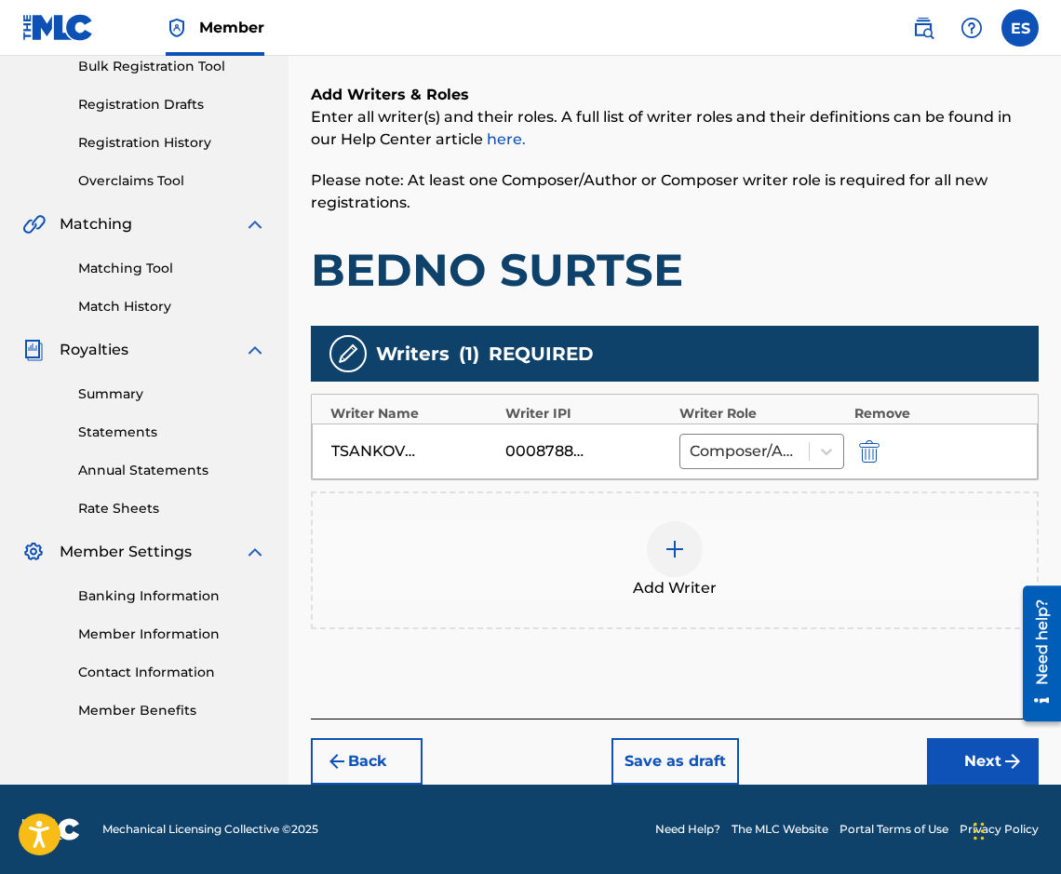
click at [626, 540] on div "Add Writer" at bounding box center [675, 560] width 724 height 78
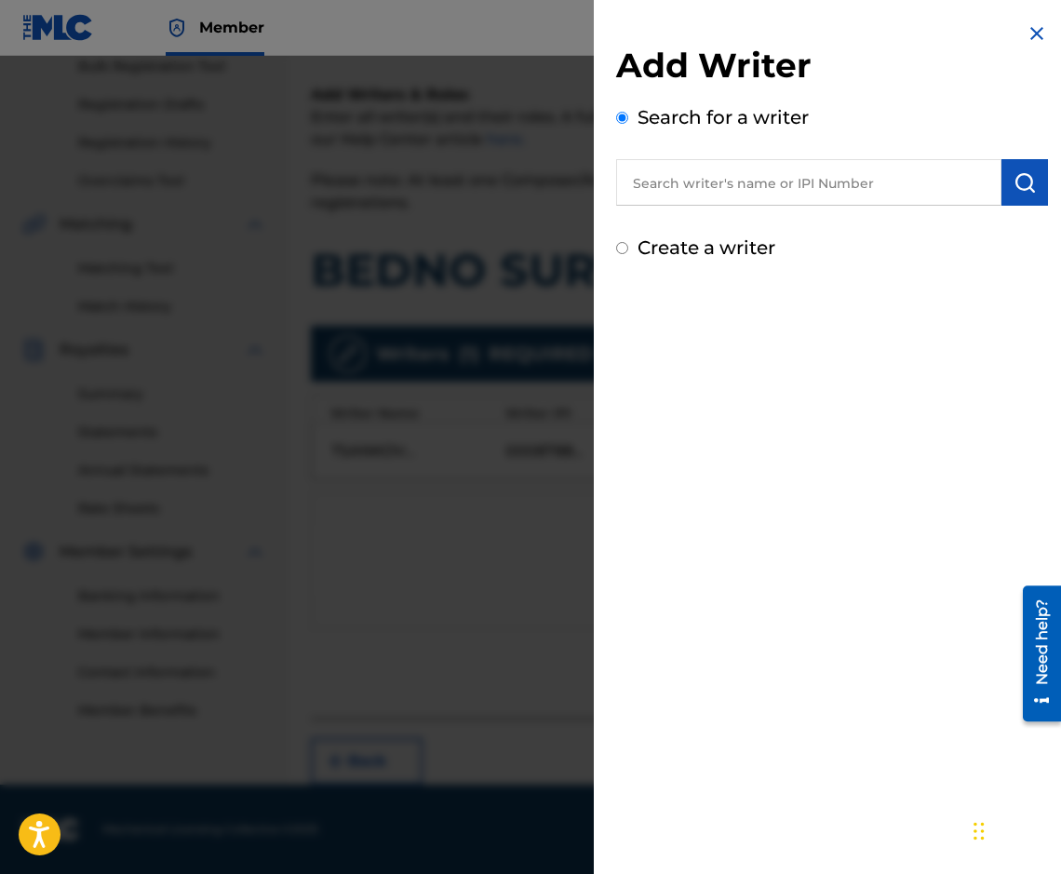
click at [609, 241] on div "Add Writer Search for a writer Create a writer" at bounding box center [832, 142] width 476 height 284
click at [619, 241] on div "Create a writer" at bounding box center [832, 248] width 432 height 28
click at [620, 244] on input "Create a writer" at bounding box center [622, 248] width 12 height 12
radio input "false"
radio input "true"
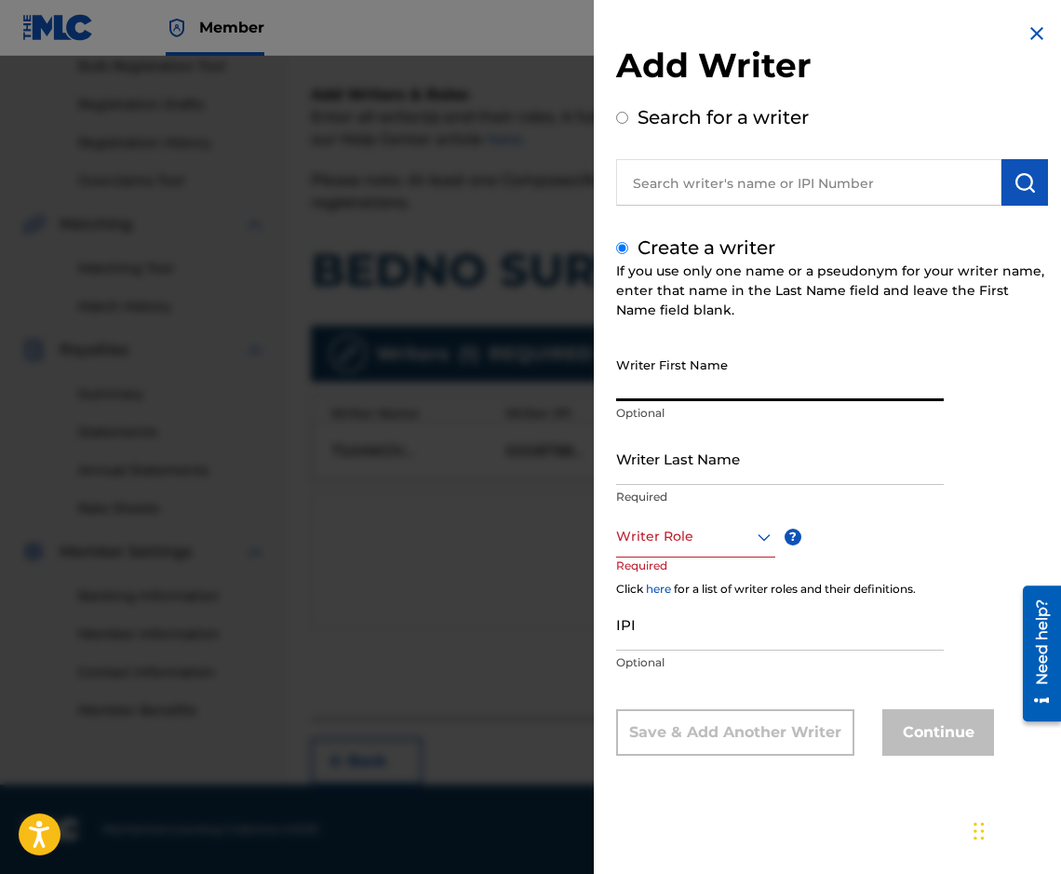
paste input "[PERSON_NAME]"
drag, startPoint x: 671, startPoint y: 385, endPoint x: 601, endPoint y: 376, distance: 70.4
click at [601, 376] on div "Add Writer Search for a writer Create a writer If you use only one name or a ps…" at bounding box center [832, 403] width 476 height 806
type input "[PERSON_NAME]"
click at [614, 386] on div "Add Writer Search for a writer Create a writer If you use only one name or a ps…" at bounding box center [832, 403] width 476 height 806
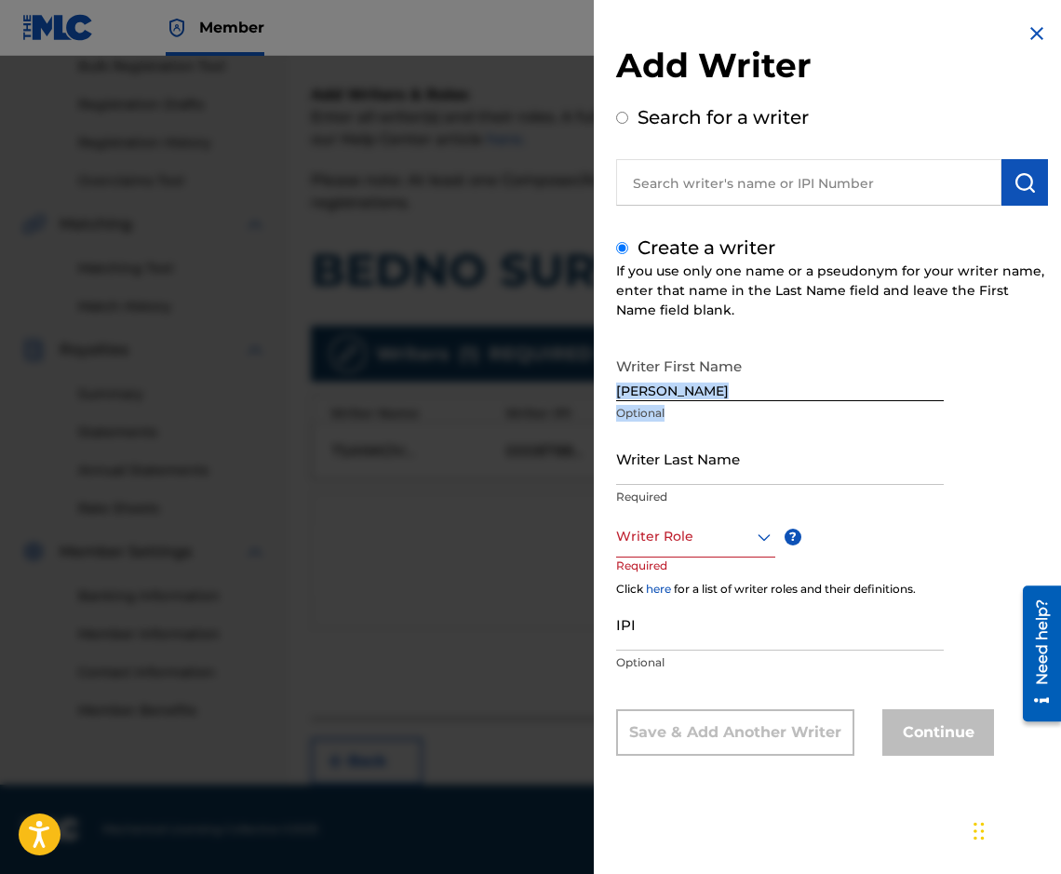
click at [614, 388] on div "Add Writer Search for a writer Create a writer If you use only one name or a ps…" at bounding box center [832, 403] width 476 height 806
click at [616, 389] on input "[PERSON_NAME]" at bounding box center [780, 374] width 328 height 53
click at [619, 394] on input "[PERSON_NAME]" at bounding box center [780, 374] width 328 height 53
click at [617, 394] on input "[PERSON_NAME]" at bounding box center [780, 374] width 328 height 53
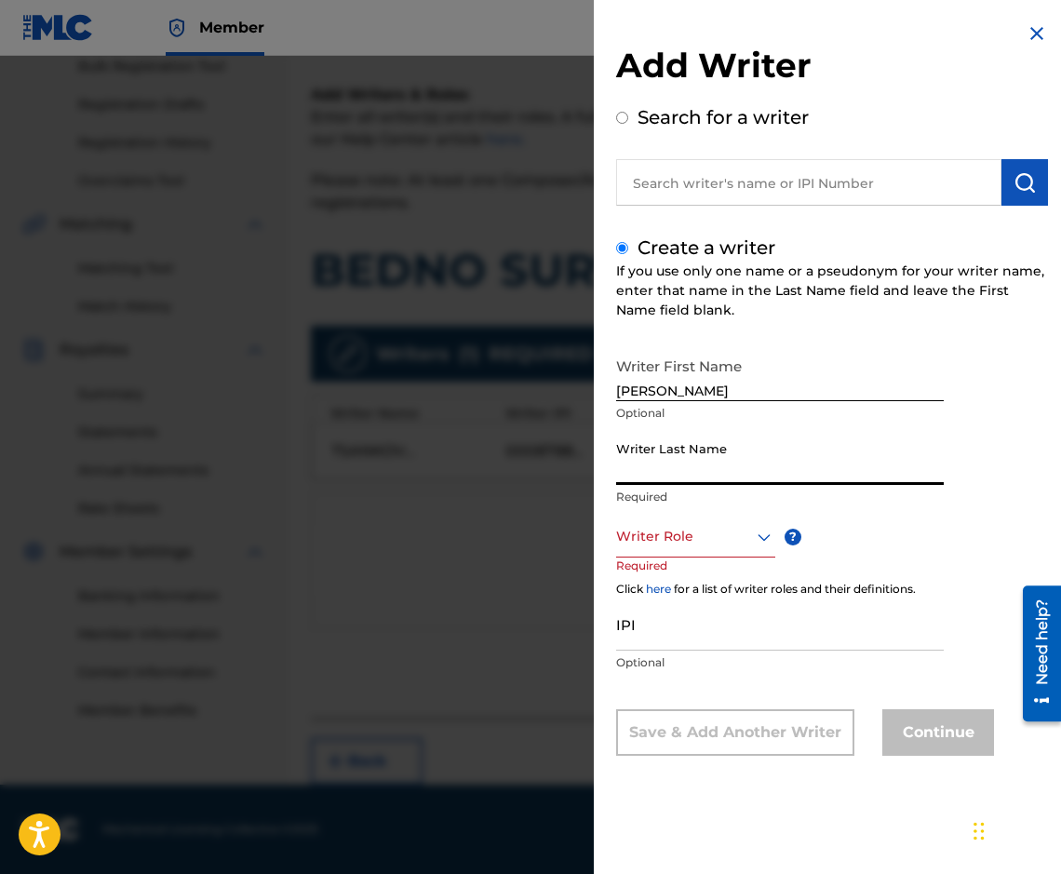
paste input "[PERSON_NAME]"
click at [617, 472] on input "[PERSON_NAME]" at bounding box center [780, 458] width 328 height 53
type input "[PERSON_NAME]"
click at [678, 538] on div at bounding box center [695, 536] width 159 height 23
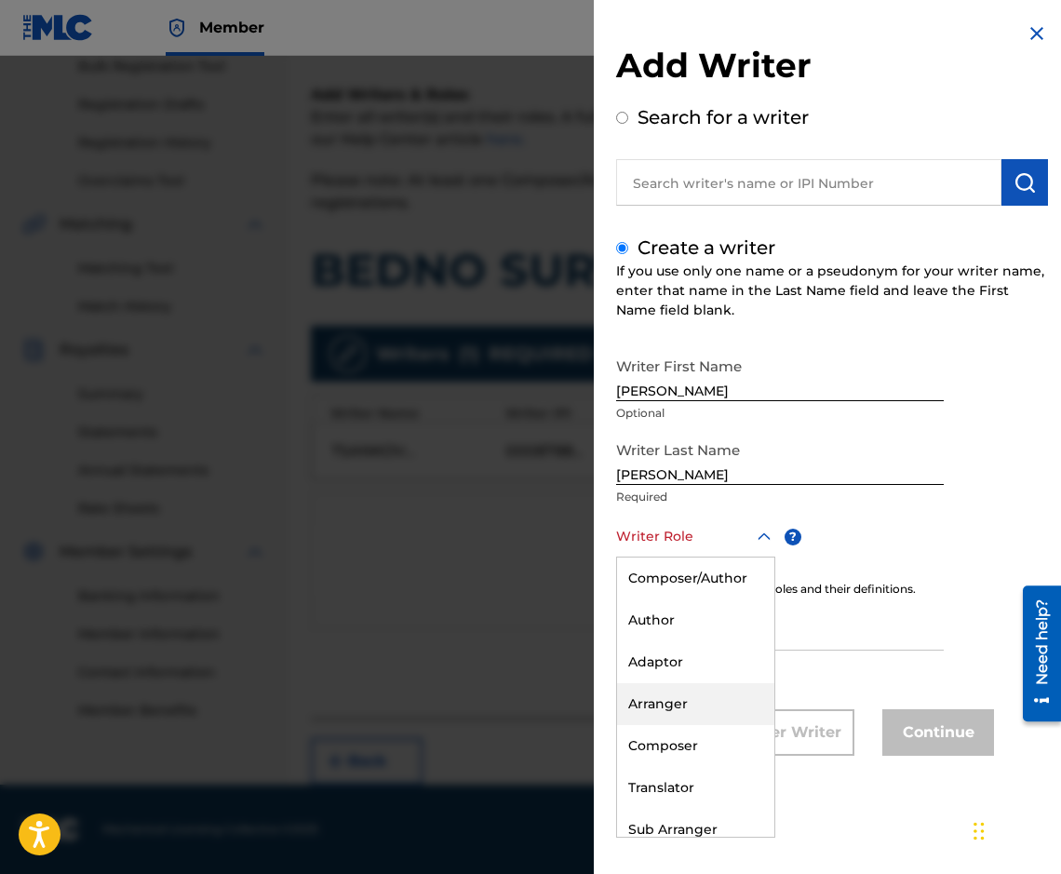
click at [680, 694] on div "Arranger" at bounding box center [695, 704] width 157 height 42
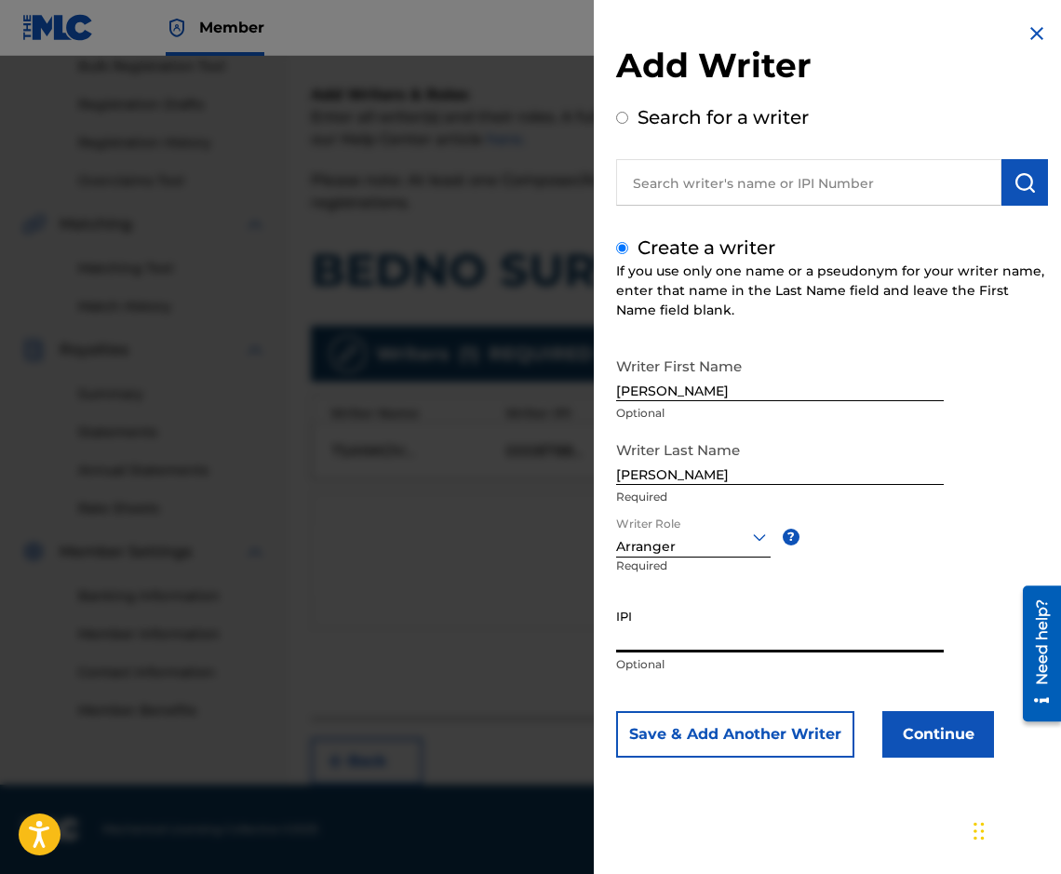
paste input "90001 42 31 67"
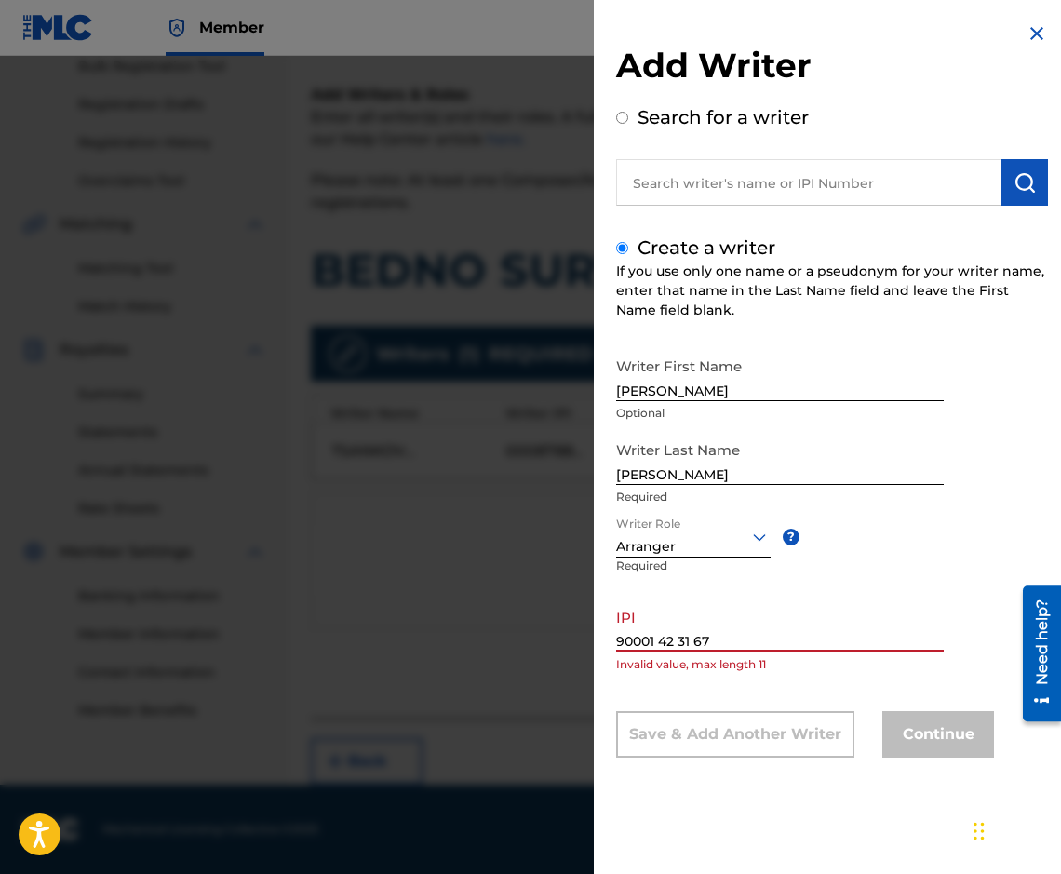
click at [662, 636] on input "90001 42 31 67" at bounding box center [780, 625] width 328 height 53
click at [674, 637] on input "9000142 31 67" at bounding box center [780, 625] width 328 height 53
click at [690, 639] on input "900014231 67" at bounding box center [780, 625] width 328 height 53
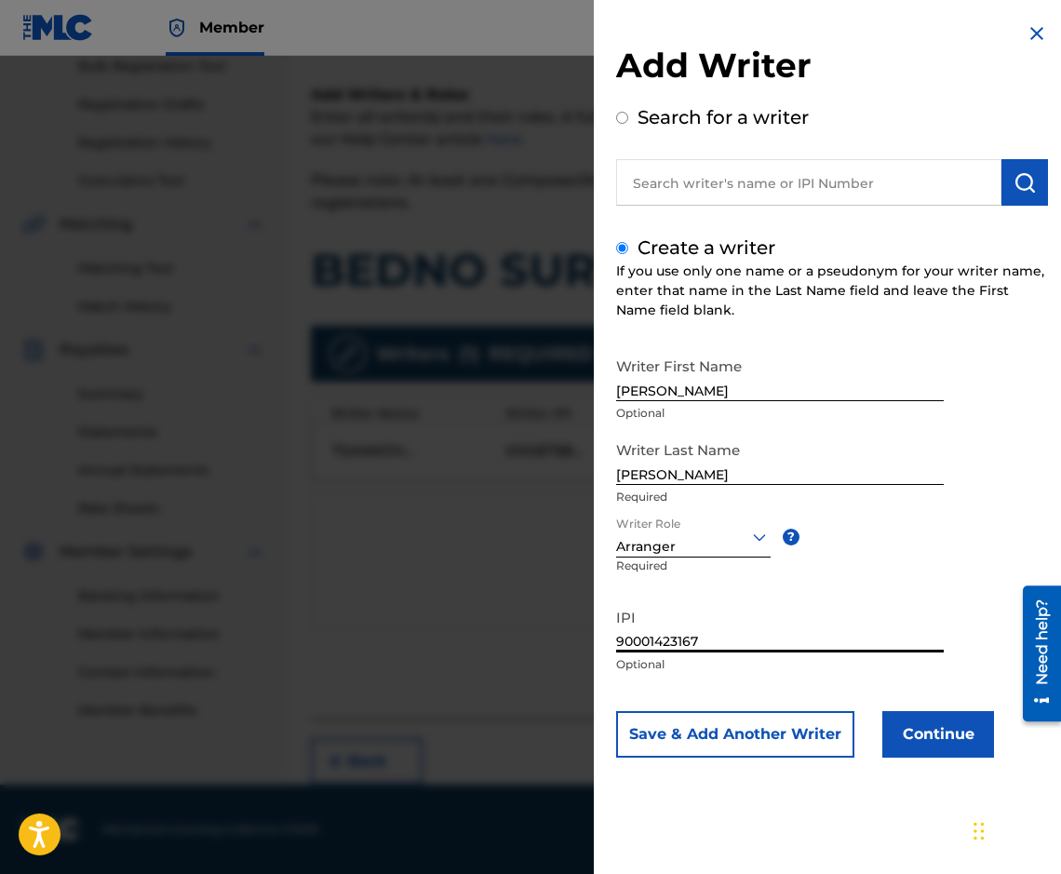
type input "90001423167"
click at [967, 751] on button "Continue" at bounding box center [938, 734] width 112 height 47
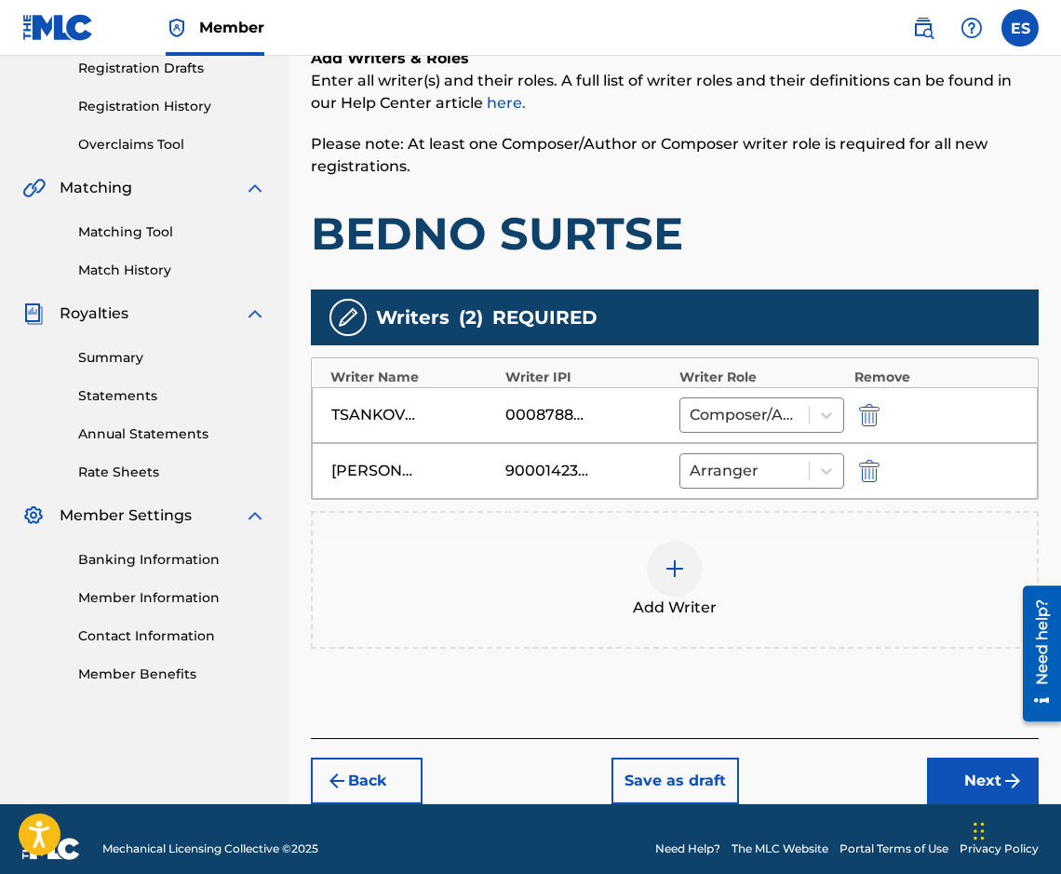
scroll to position [340, 0]
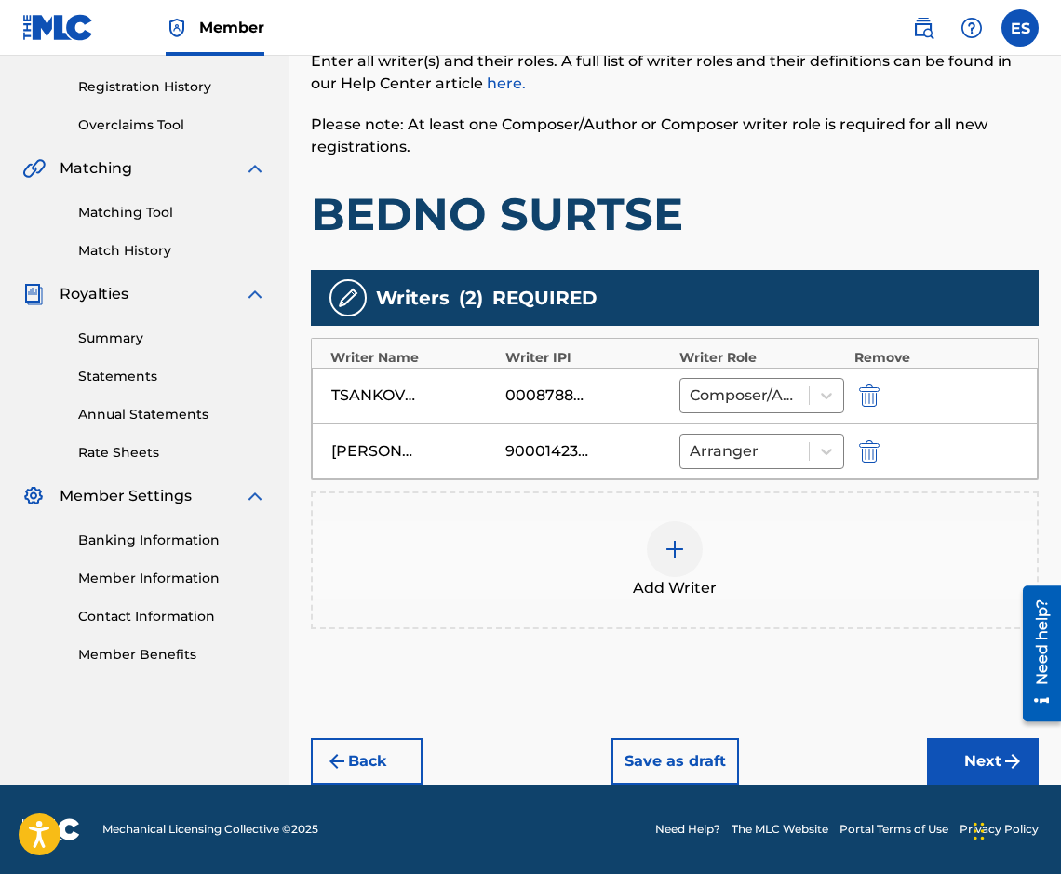
click at [963, 766] on button "Next" at bounding box center [983, 761] width 112 height 47
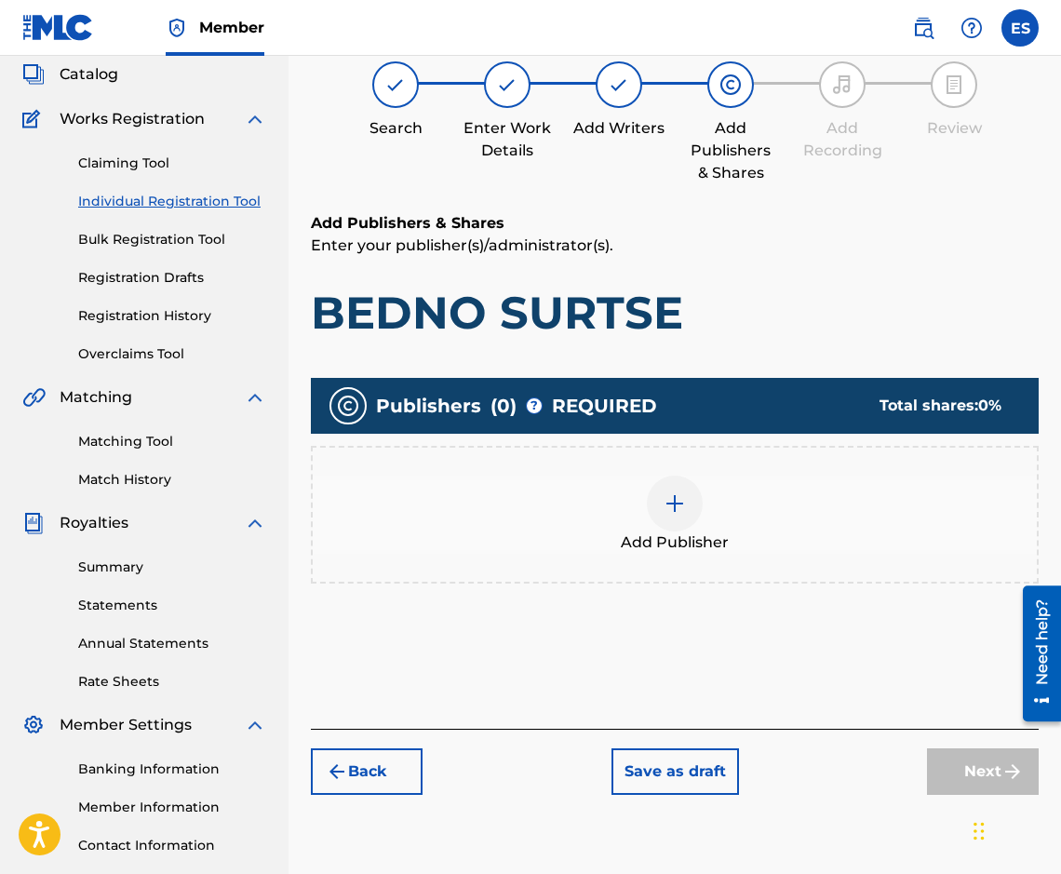
scroll to position [84, 0]
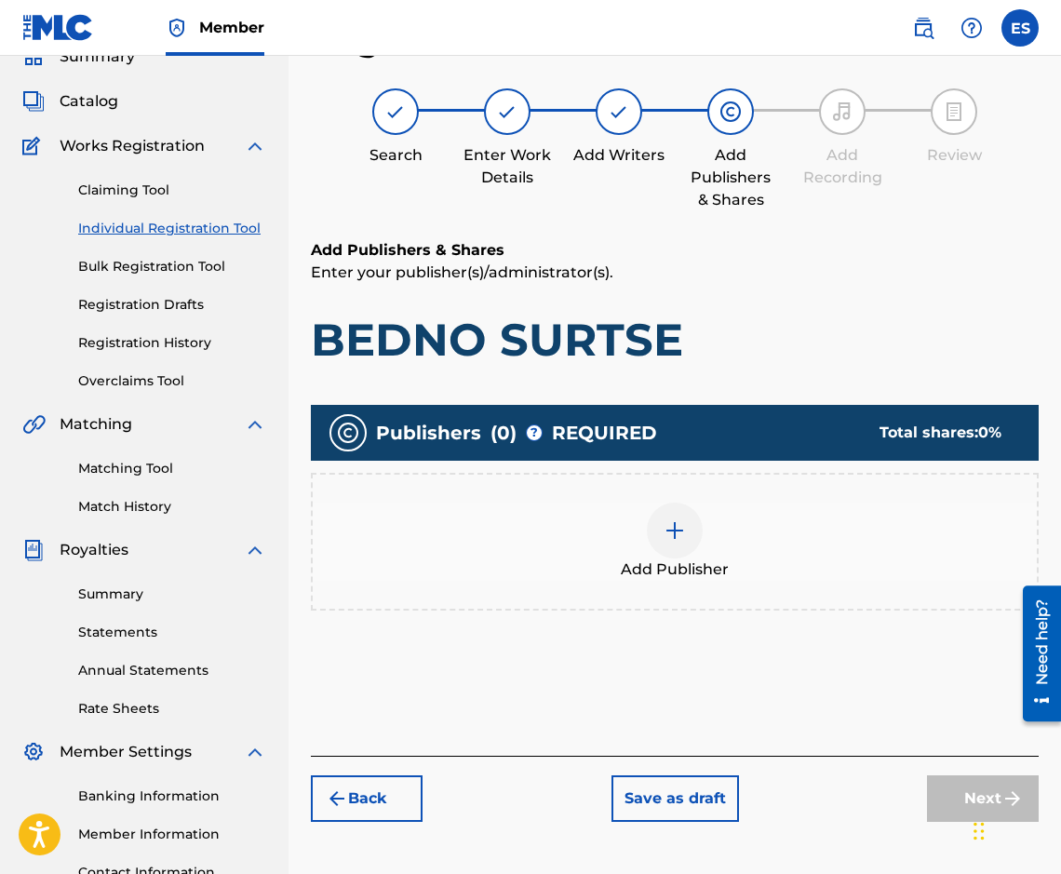
click at [579, 440] on span "REQUIRED" at bounding box center [604, 433] width 105 height 28
click at [610, 522] on div "Add Publisher" at bounding box center [675, 542] width 724 height 78
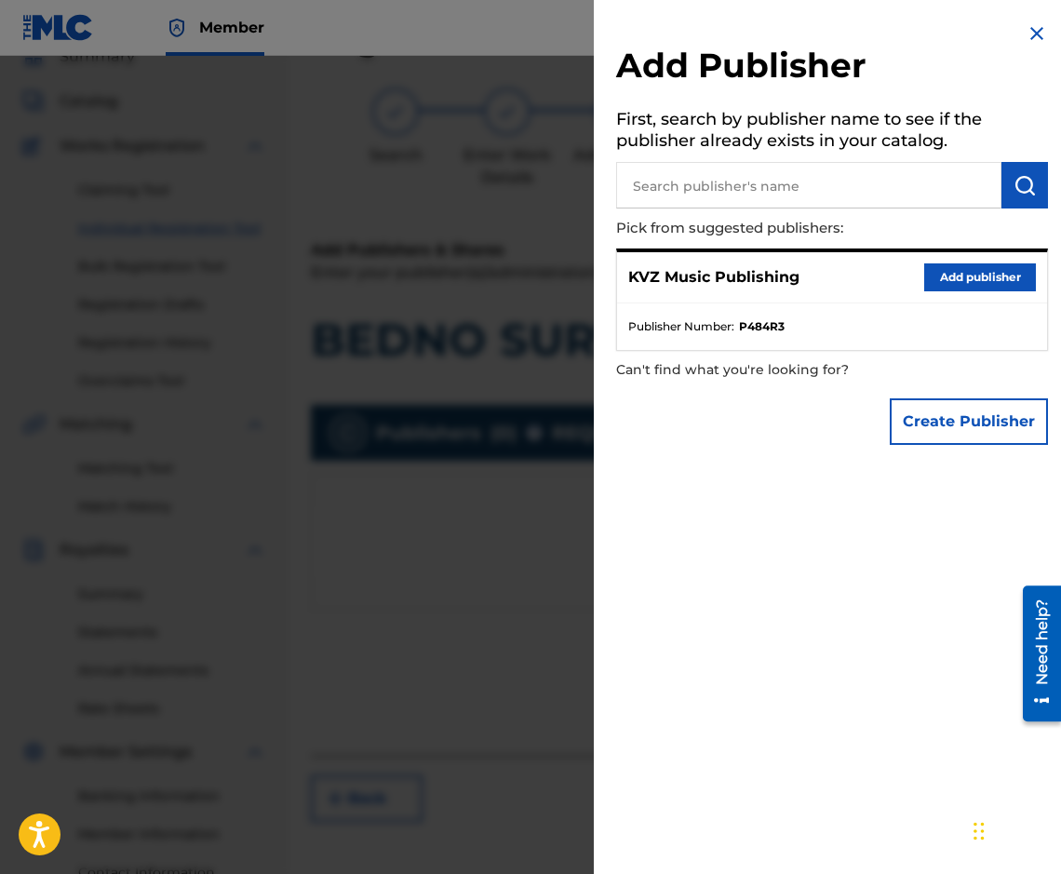
click at [949, 281] on button "Add publisher" at bounding box center [980, 277] width 112 height 28
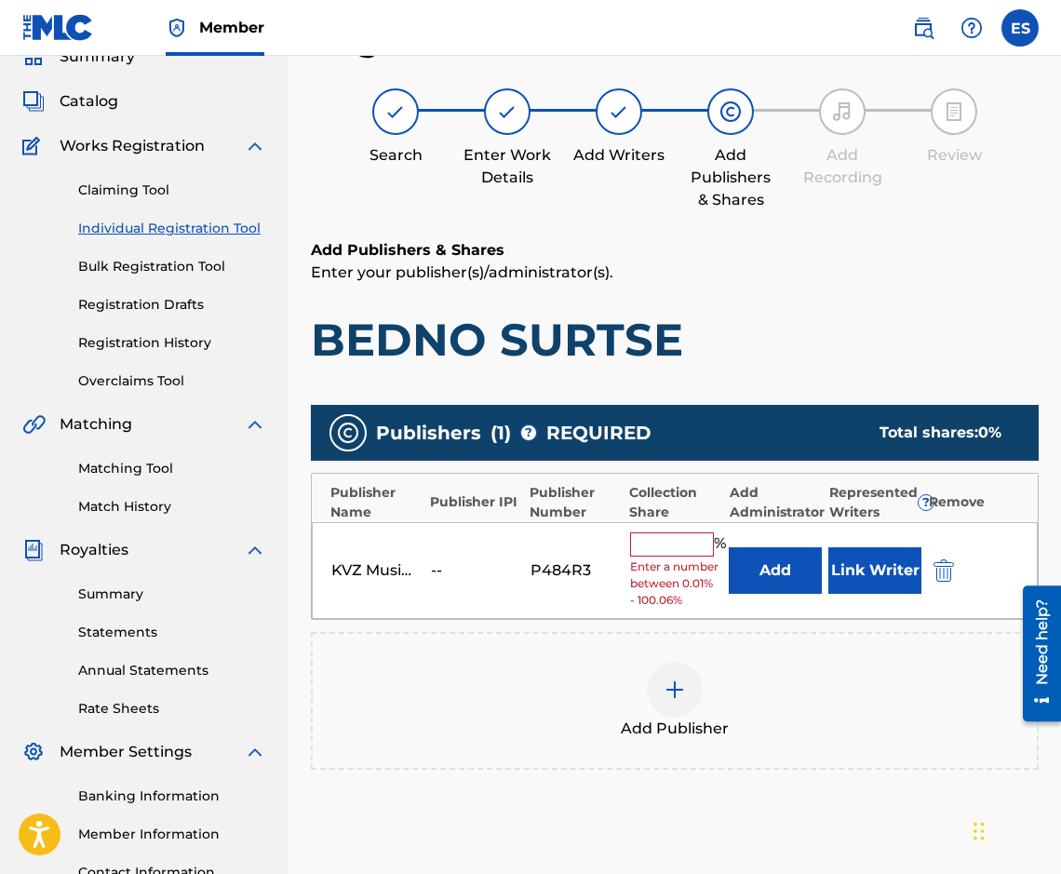
click at [685, 536] on input "text" at bounding box center [672, 544] width 84 height 24
type input "83.33"
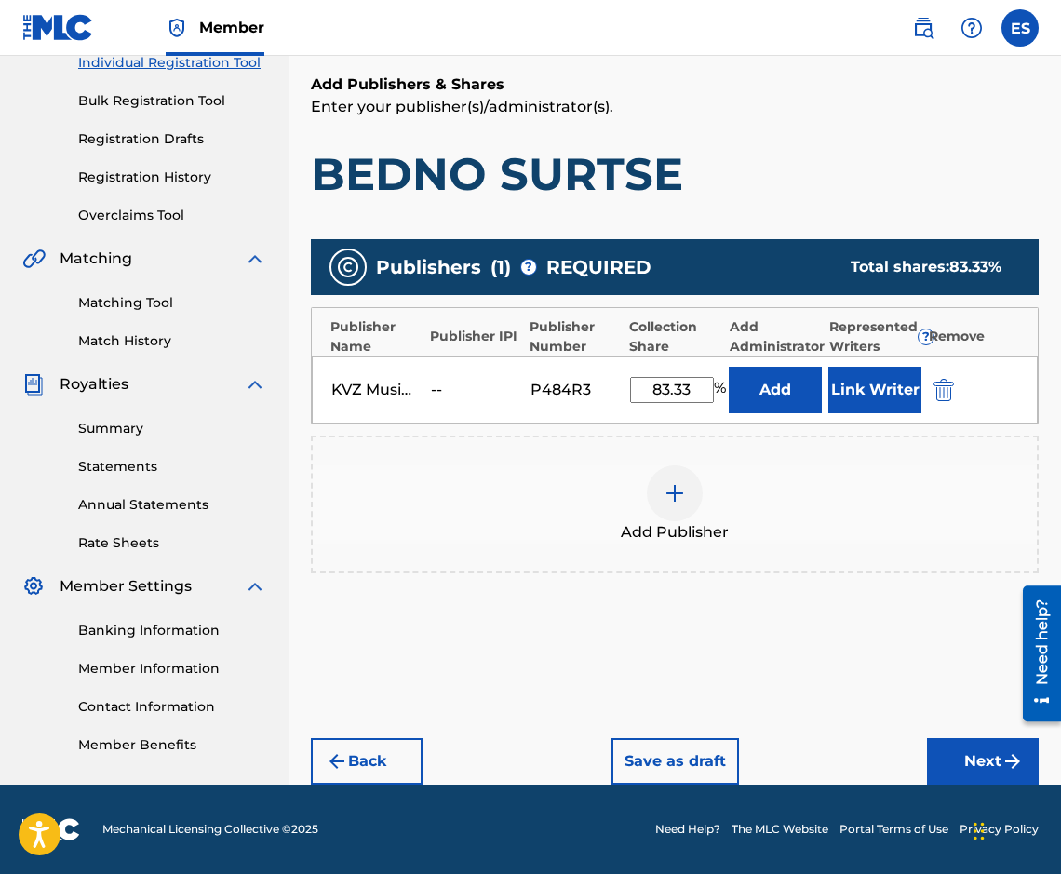
click at [934, 754] on button "Next" at bounding box center [983, 761] width 112 height 47
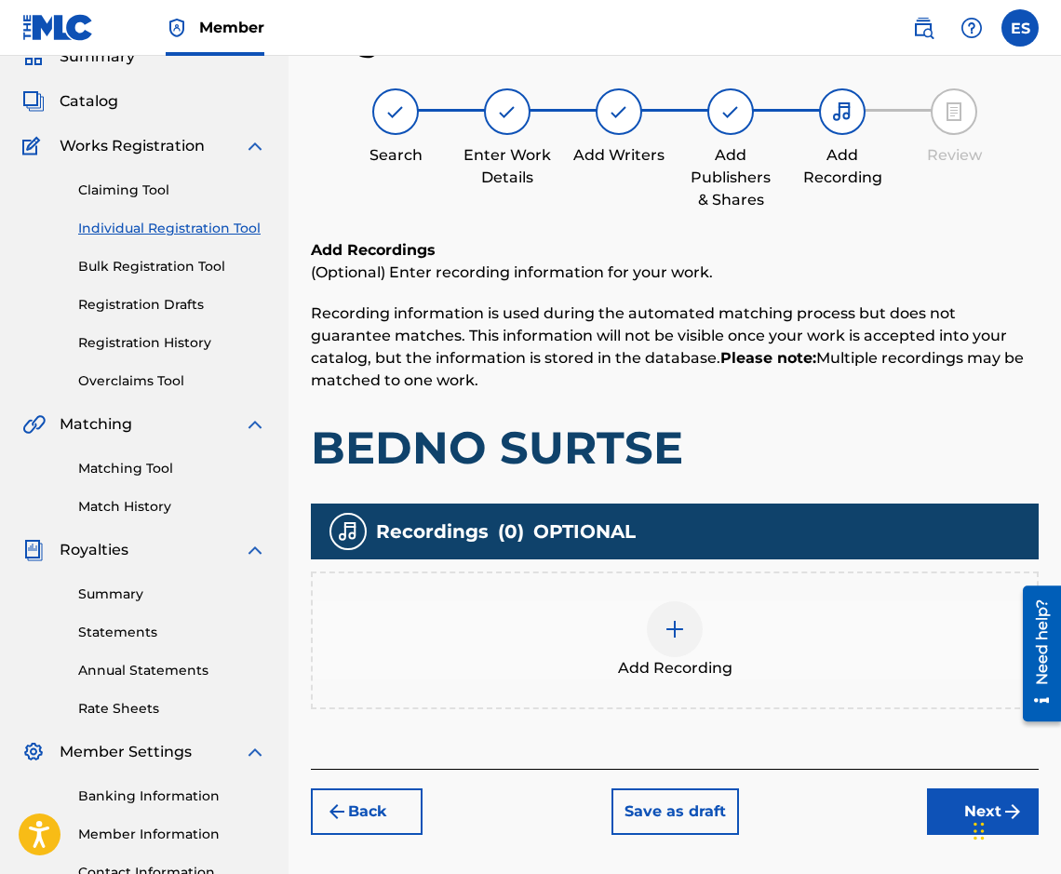
click at [672, 616] on div at bounding box center [675, 629] width 56 height 56
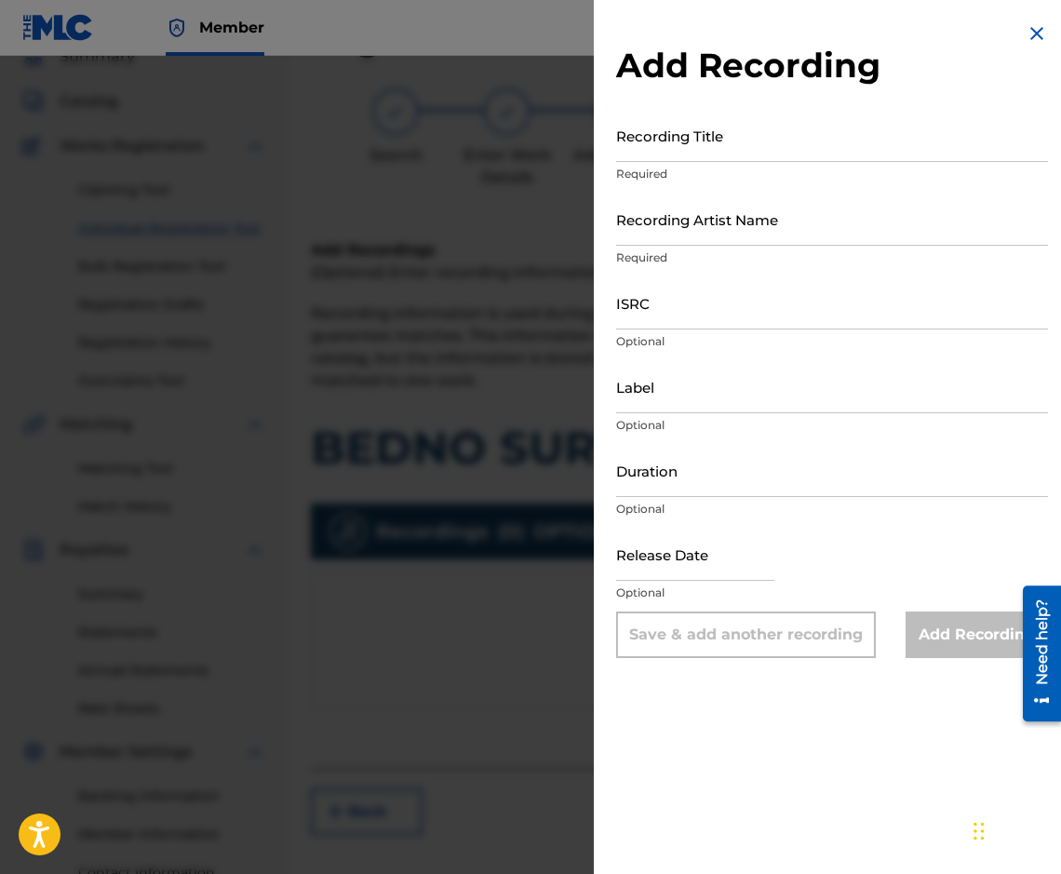
drag, startPoint x: 744, startPoint y: 173, endPoint x: 713, endPoint y: 167, distance: 31.4
drag, startPoint x: 713, startPoint y: 167, endPoint x: 650, endPoint y: 137, distance: 69.1
paste input "BEDNO SURTSE"
type input "BEDNO SURTSE"
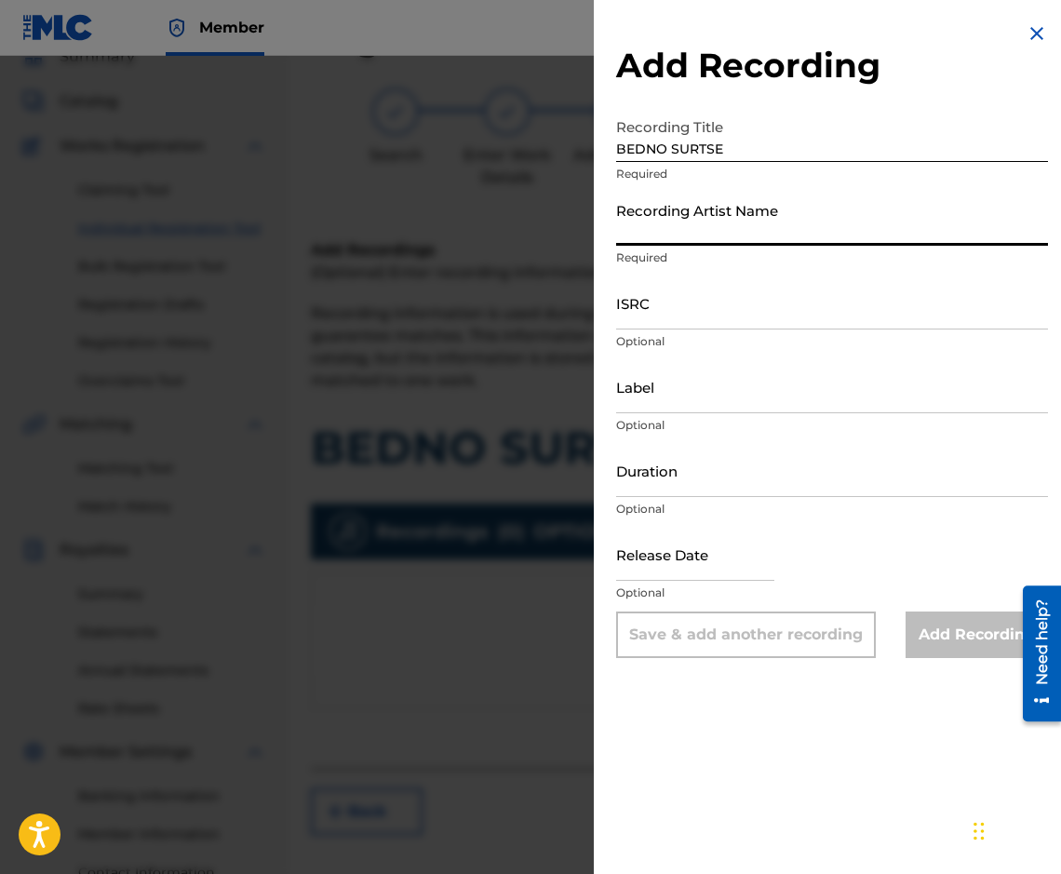
paste input "BONI MILCHEVA"
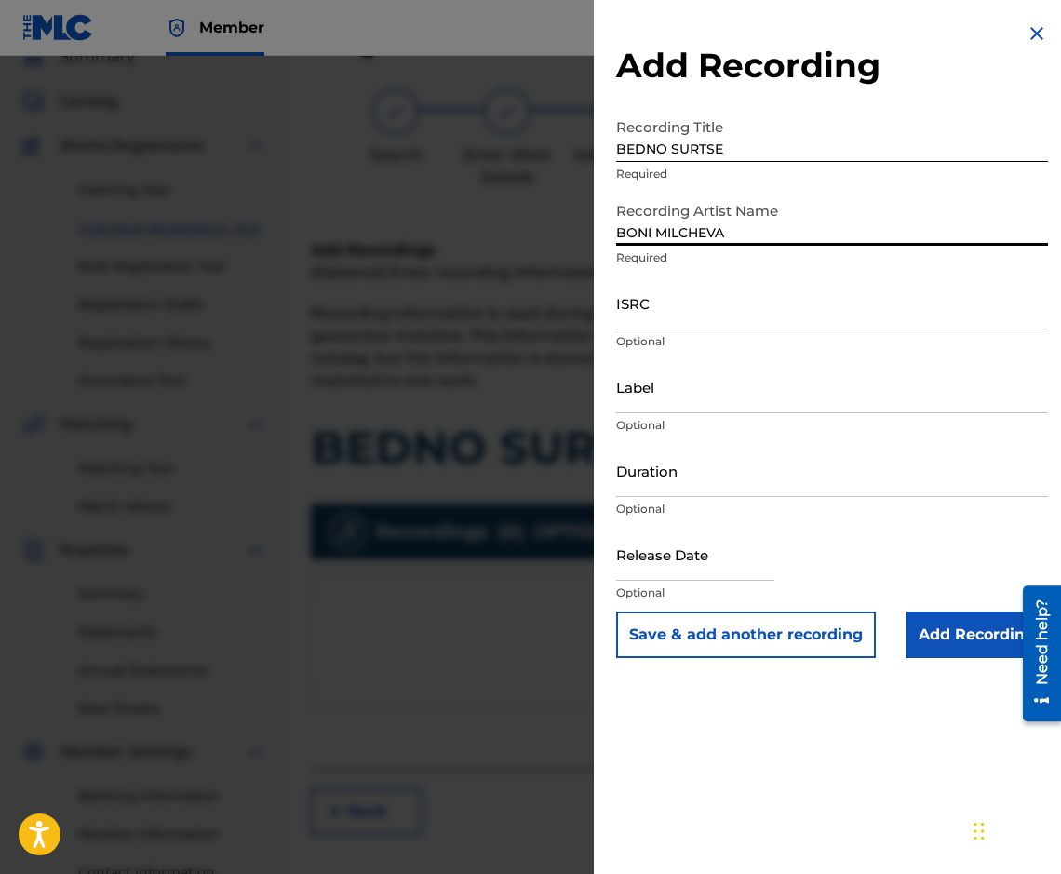
type input "BONI MILCHEVA"
click at [956, 639] on input "Add Recording" at bounding box center [976, 634] width 142 height 47
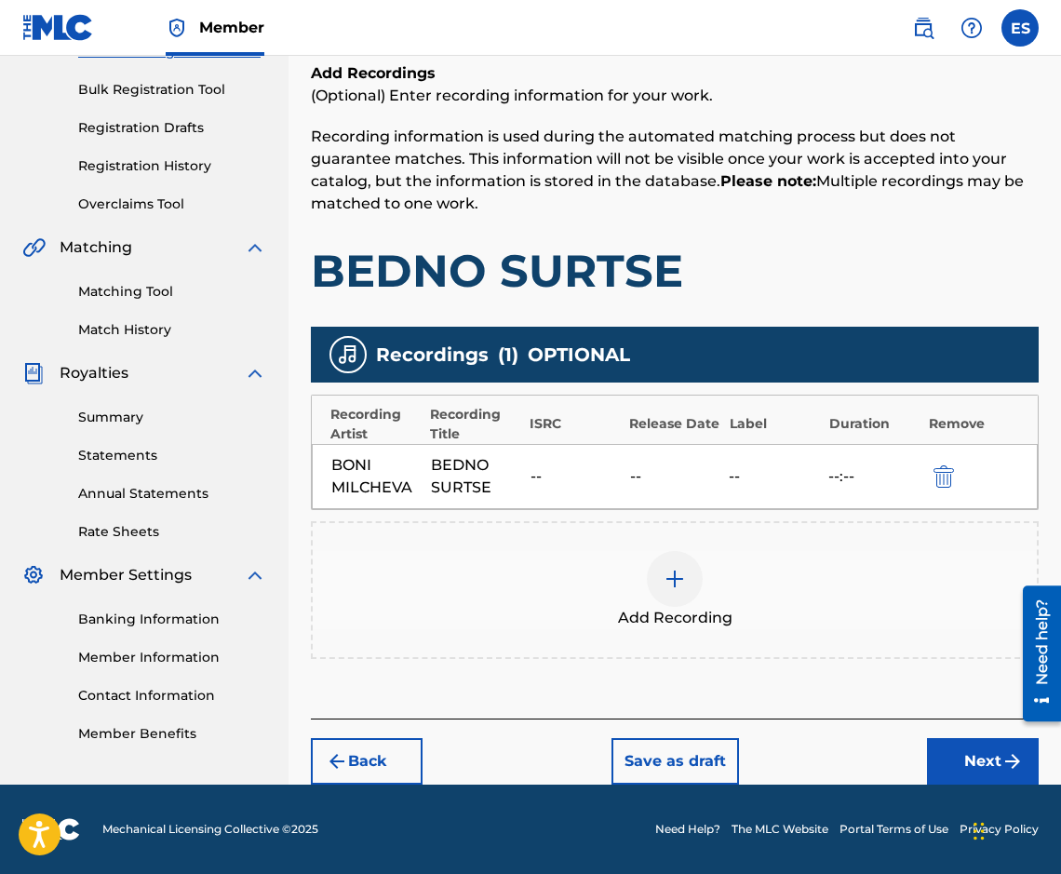
click at [954, 778] on button "Next" at bounding box center [983, 761] width 112 height 47
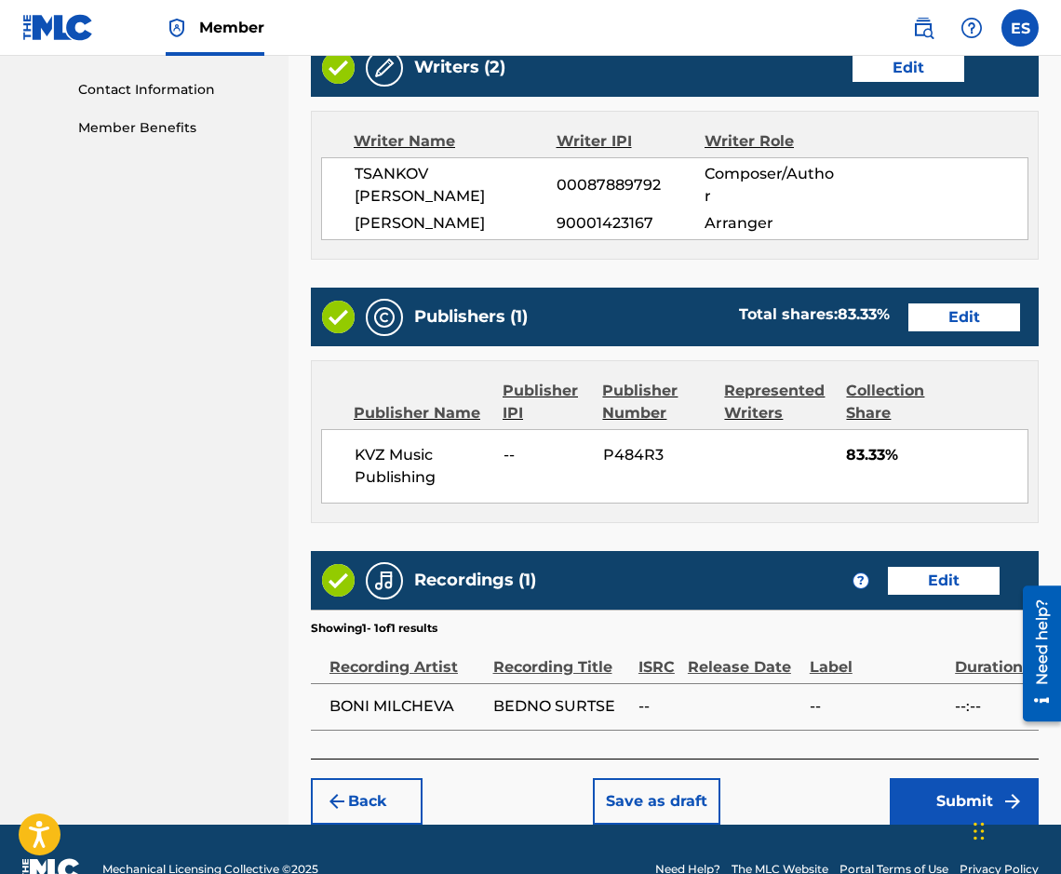
scroll to position [884, 0]
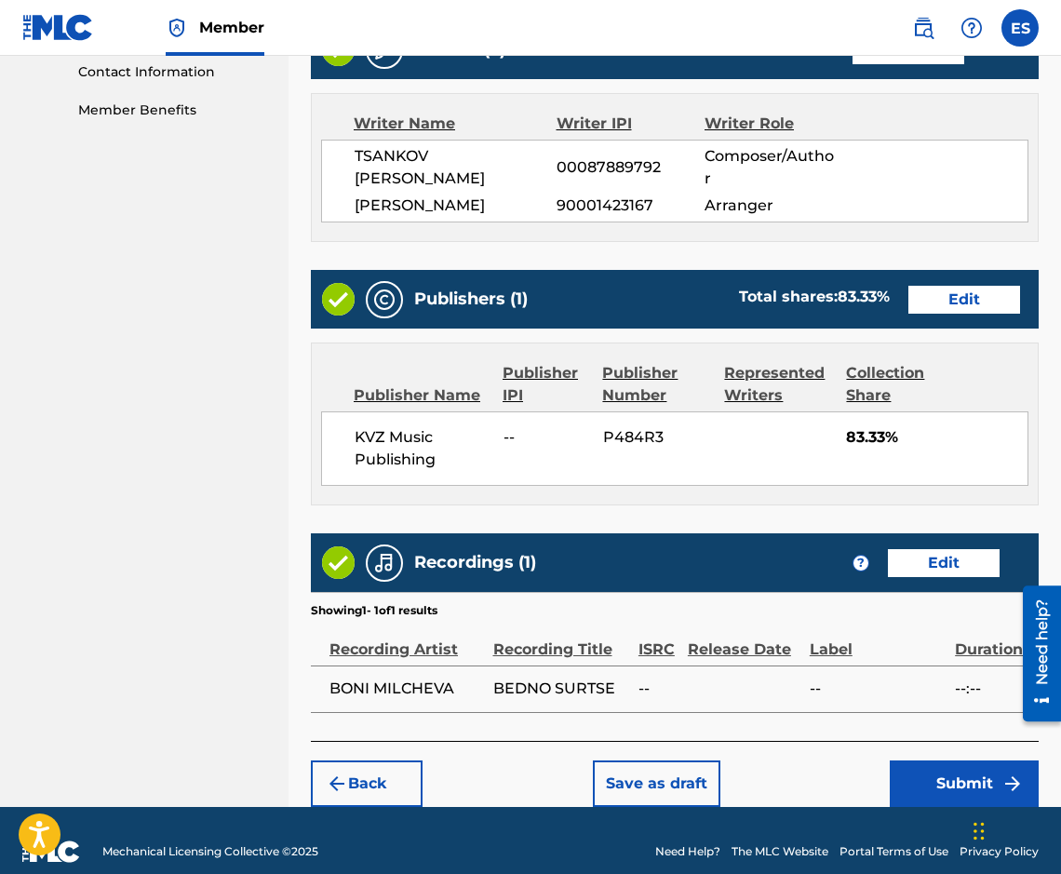
click at [932, 760] on button "Submit" at bounding box center [964, 783] width 149 height 47
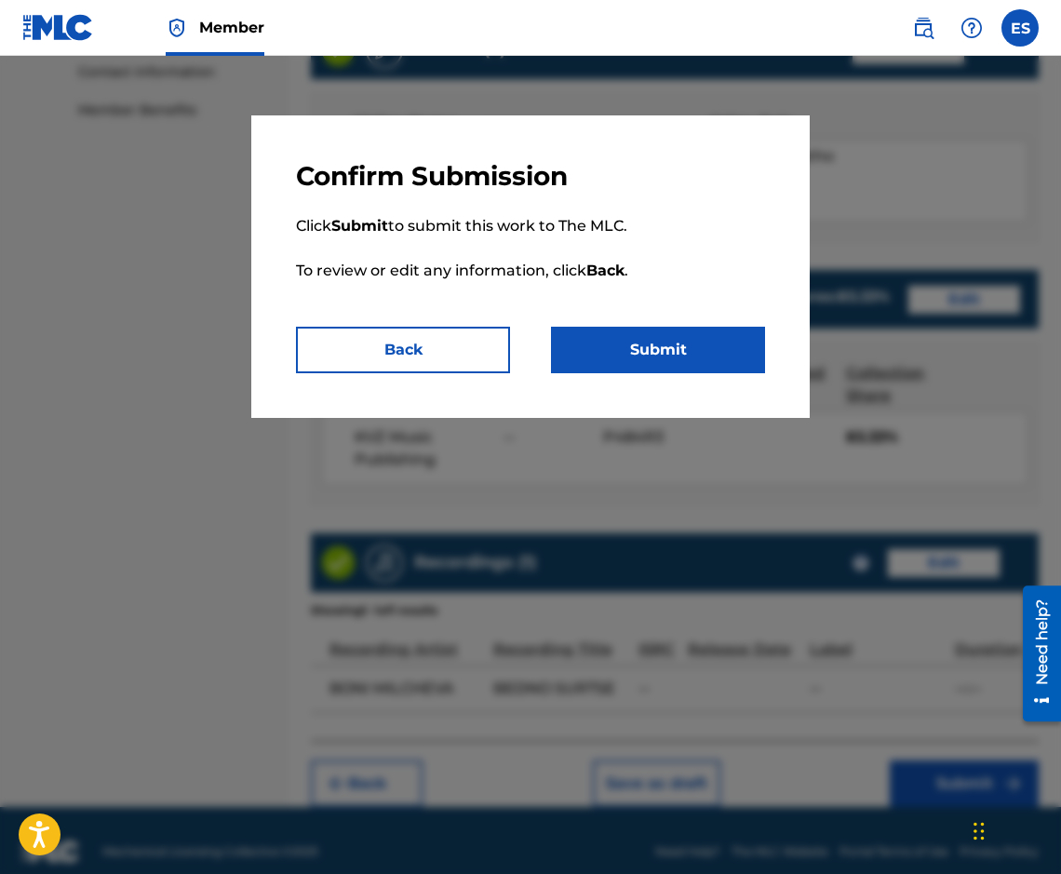
click at [637, 365] on button "Submit" at bounding box center [658, 350] width 214 height 47
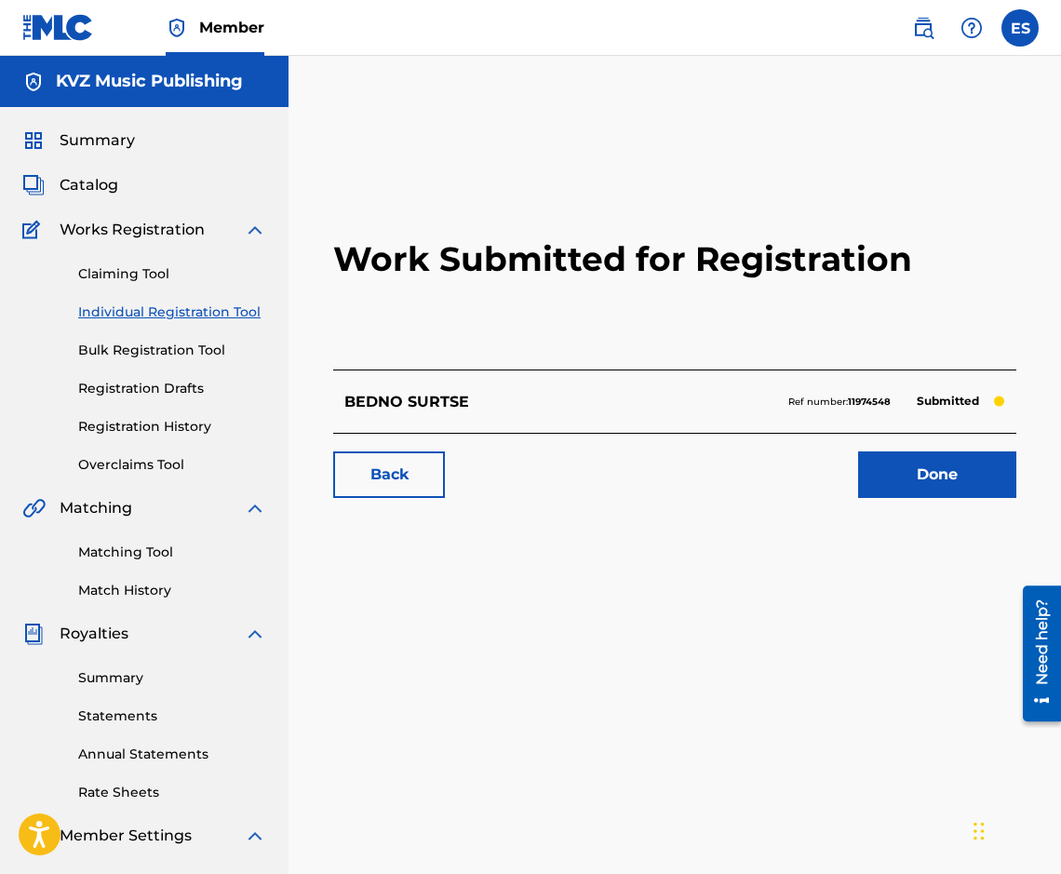
click at [254, 313] on link "Individual Registration Tool" at bounding box center [172, 312] width 188 height 20
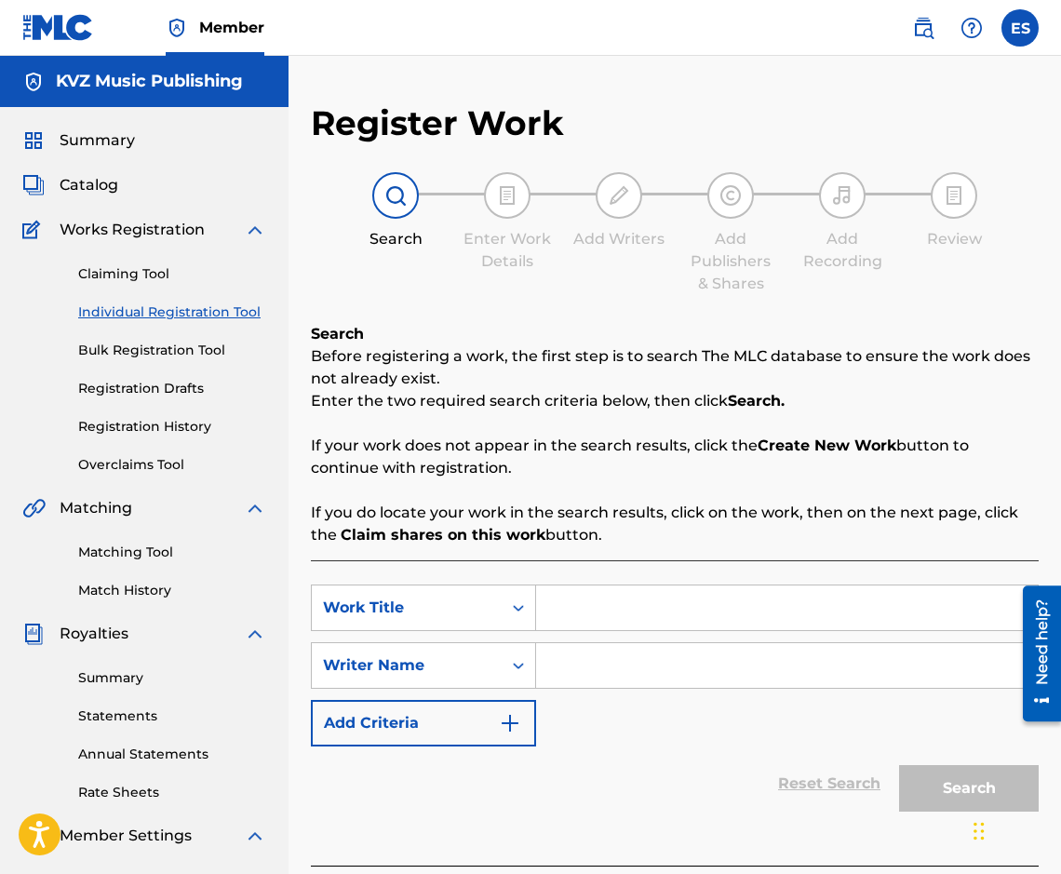
drag, startPoint x: 645, startPoint y: 580, endPoint x: 631, endPoint y: 595, distance: 20.4
paste input "BELI OBLATSI"
type input "BELI OBLATSI"
paste input "[PERSON_NAME]"
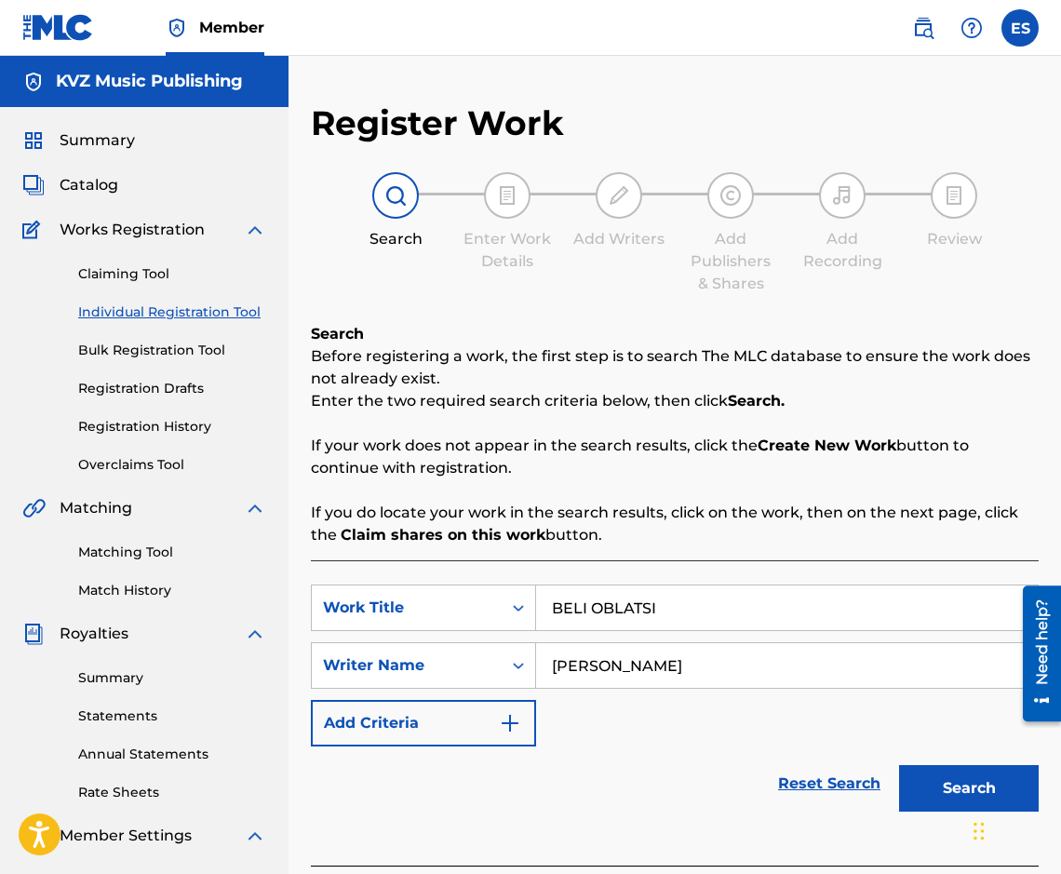
click at [553, 660] on input "[PERSON_NAME]" at bounding box center [787, 665] width 502 height 45
type input "[PERSON_NAME]"
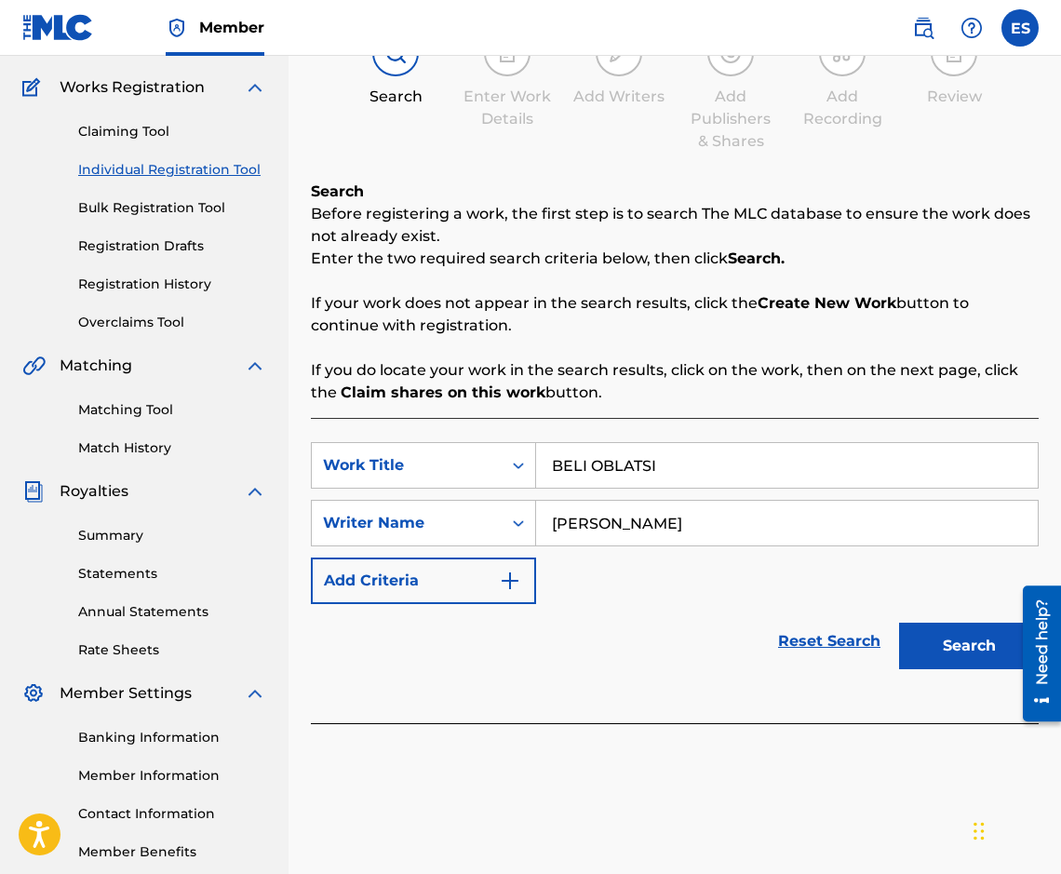
scroll to position [242, 0]
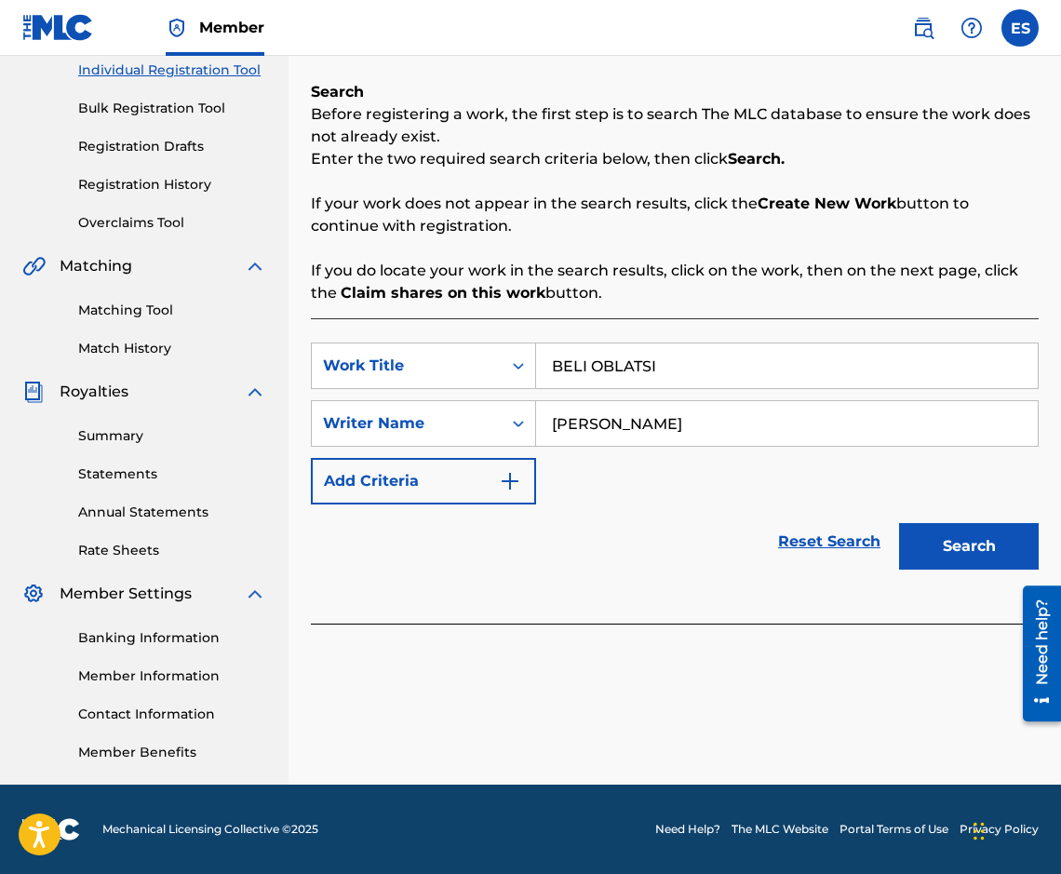
click at [964, 521] on div "Search" at bounding box center [964, 541] width 149 height 74
click at [962, 530] on button "Search" at bounding box center [969, 546] width 140 height 47
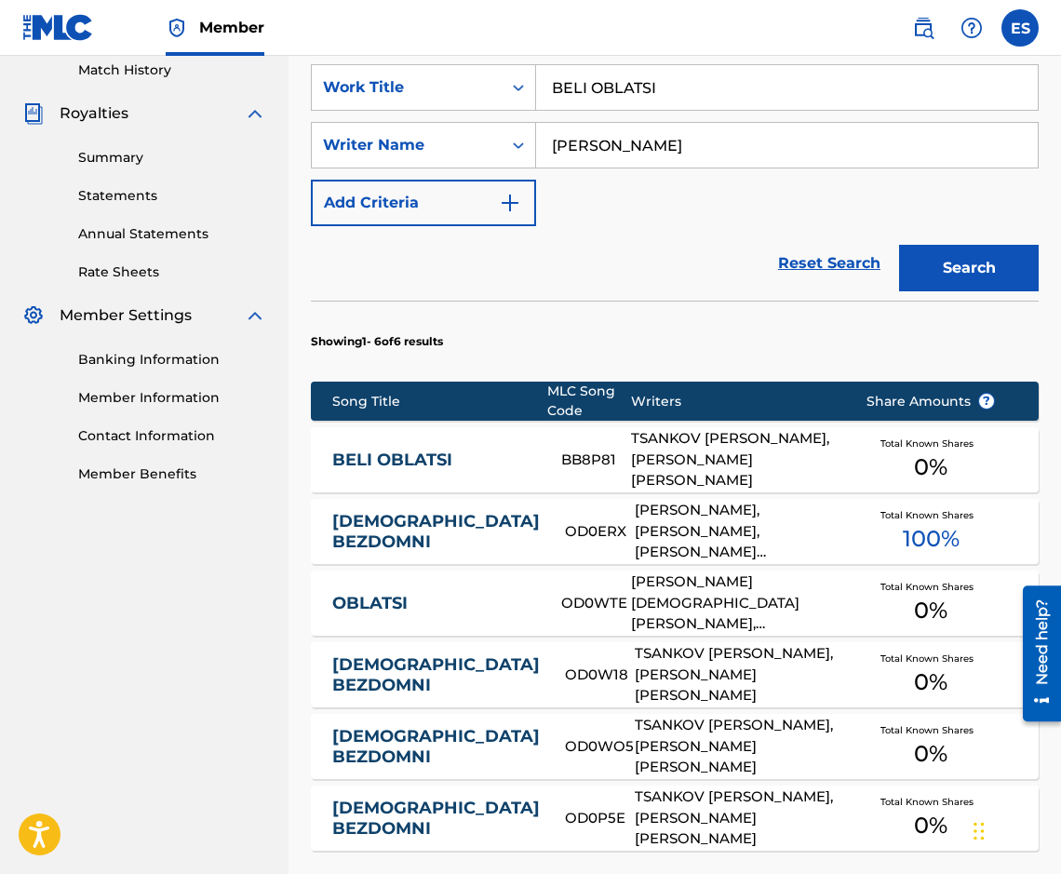
scroll to position [521, 0]
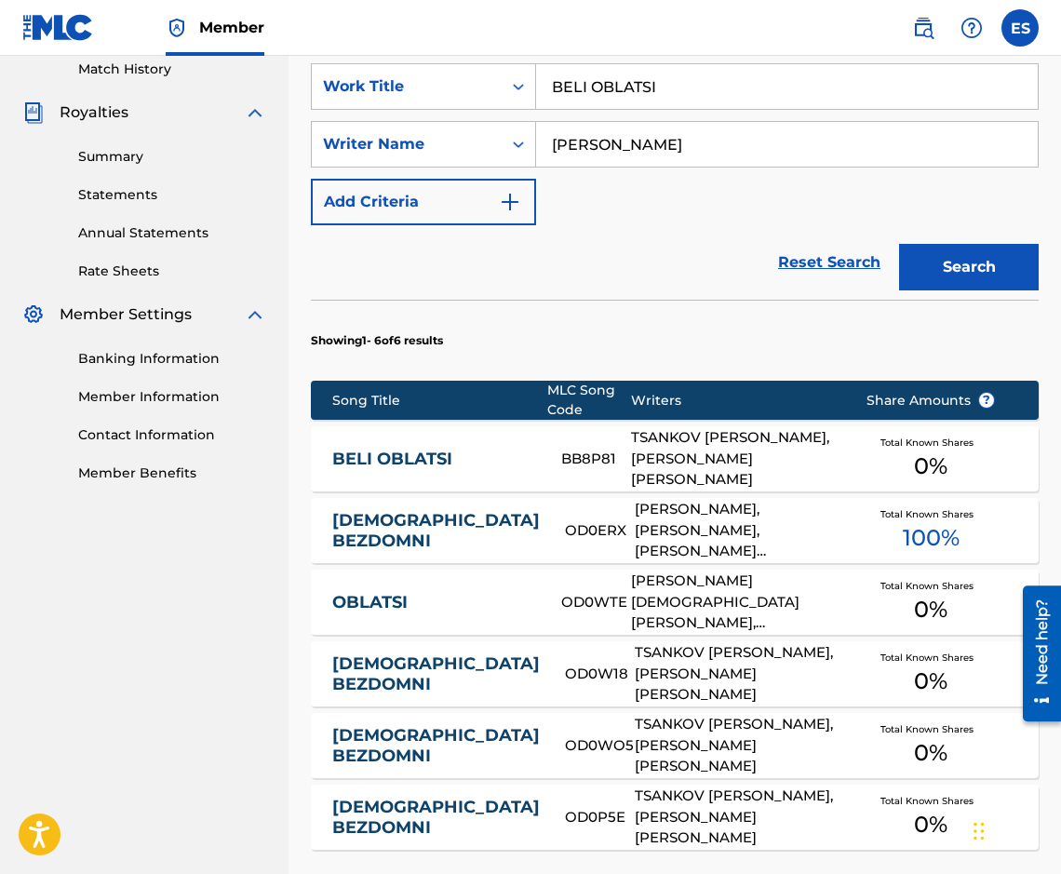
click at [494, 447] on div "BELI OBLATSI BB8P81 TSANKOV [PERSON_NAME], [PERSON_NAME] [PERSON_NAME] Total Kn…" at bounding box center [675, 458] width 728 height 65
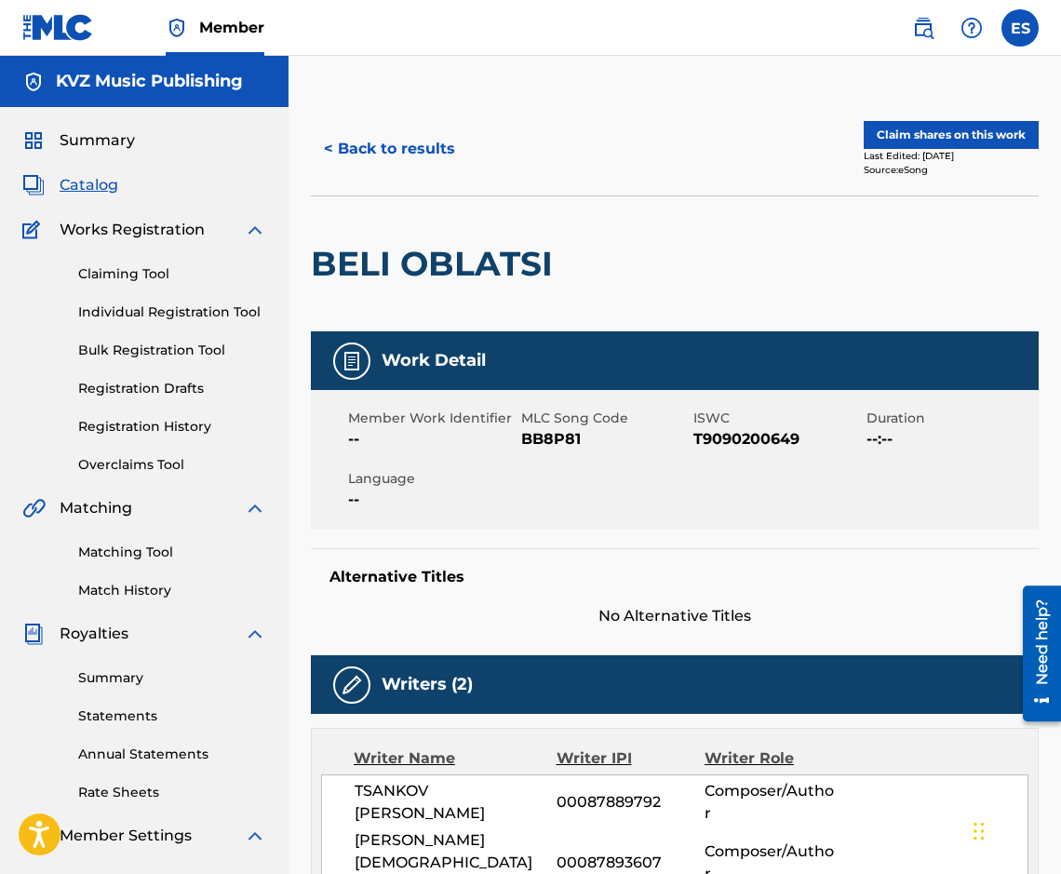
click at [363, 171] on button "< Back to results" at bounding box center [389, 149] width 157 height 47
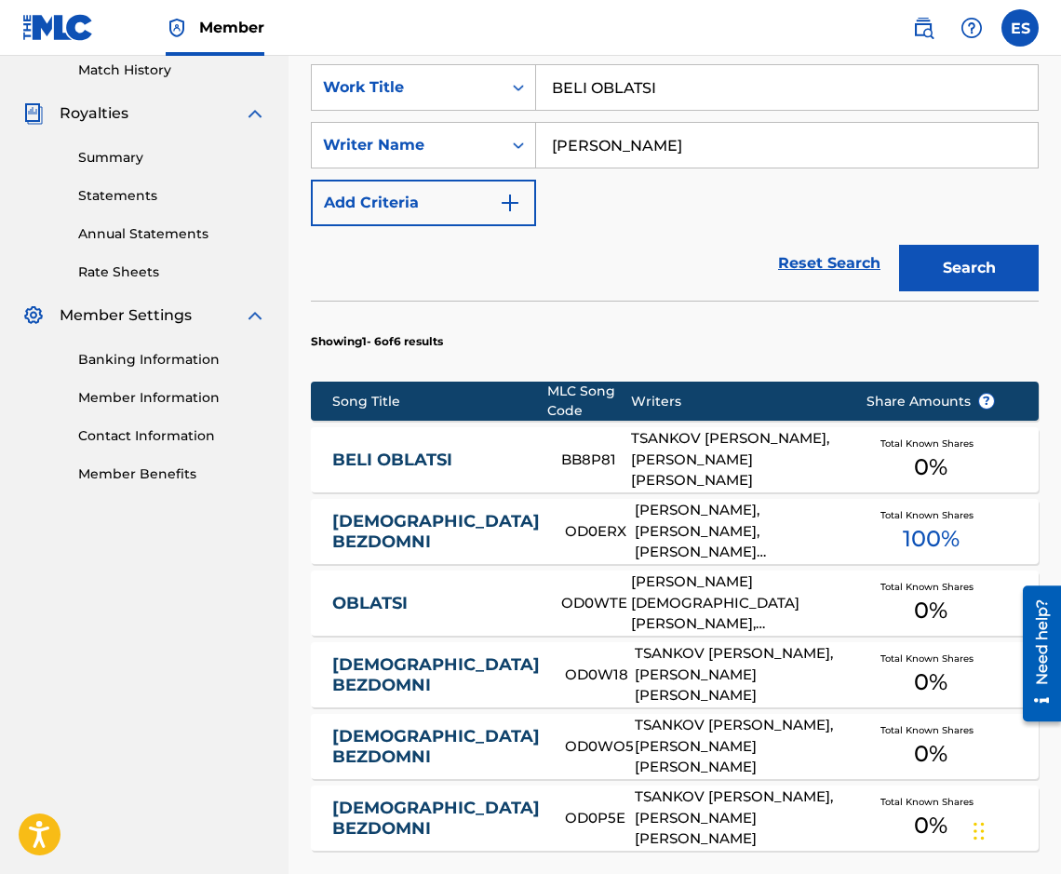
scroll to position [521, 0]
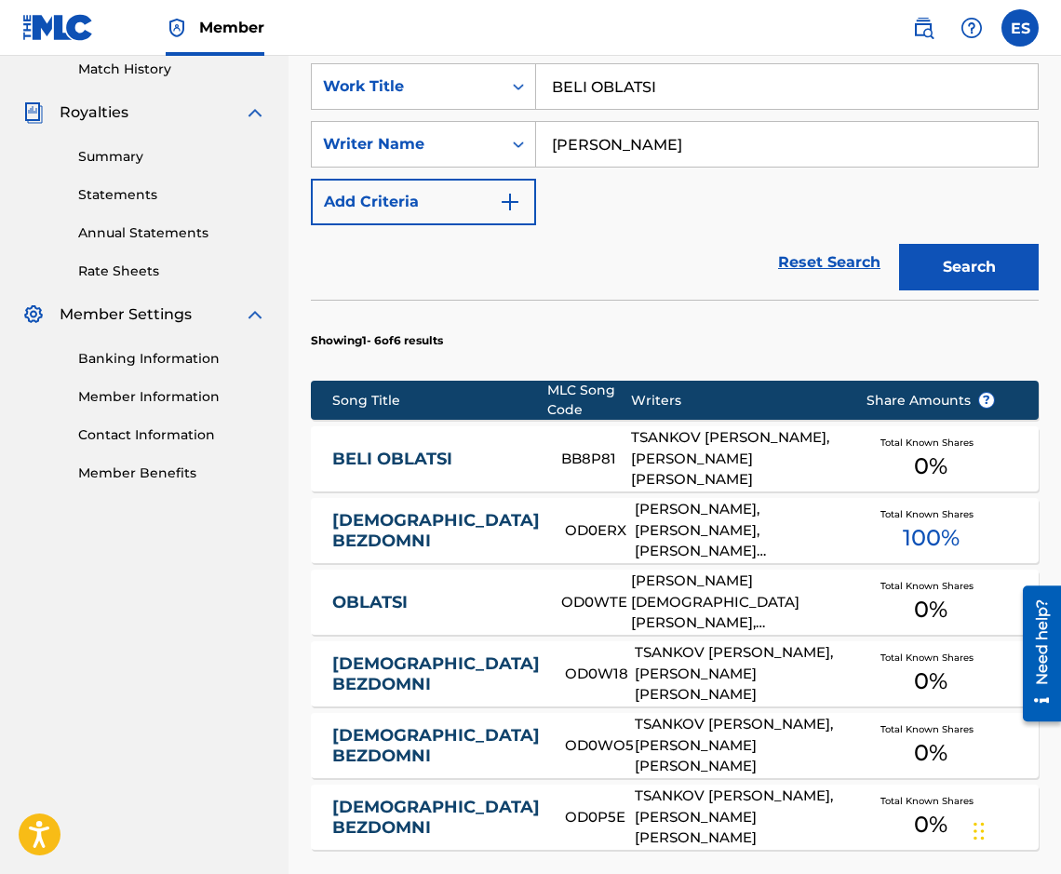
click at [401, 433] on div "BELI OBLATSI BB8P81 TSANKOV [PERSON_NAME], [PERSON_NAME] [PERSON_NAME] Total Kn…" at bounding box center [675, 458] width 728 height 65
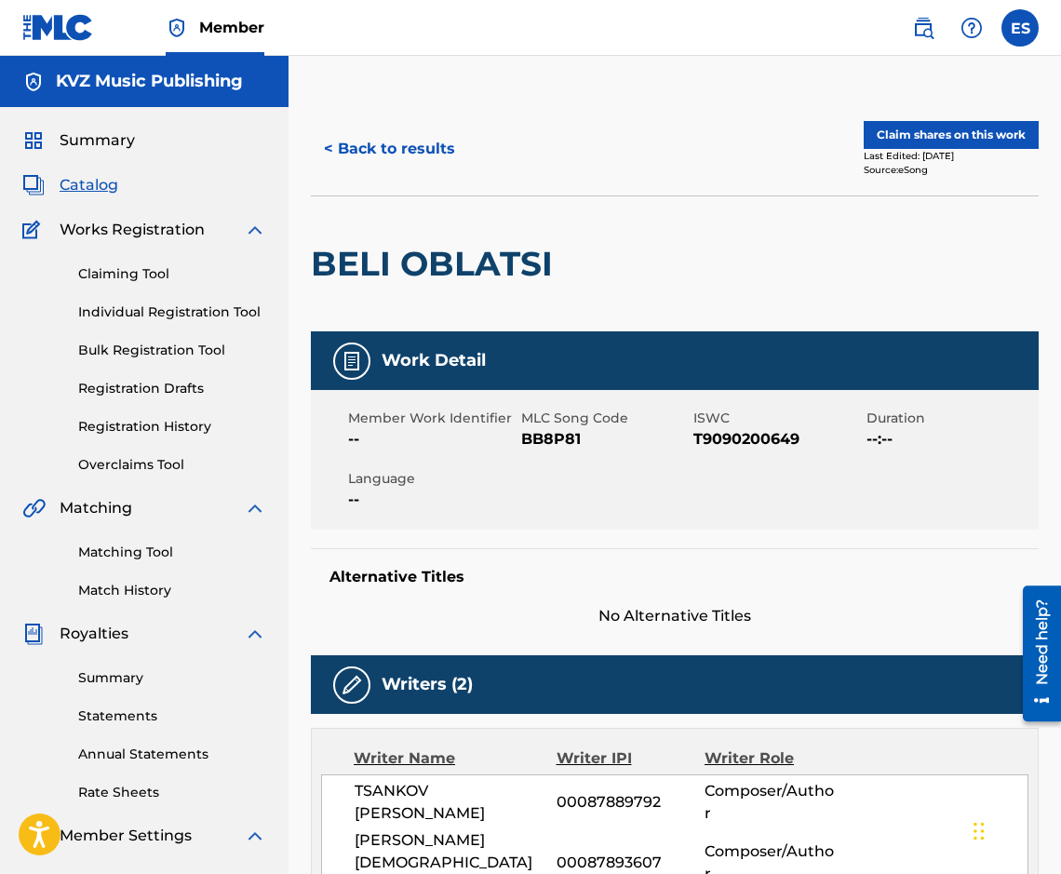
click at [363, 148] on button "< Back to results" at bounding box center [389, 149] width 157 height 47
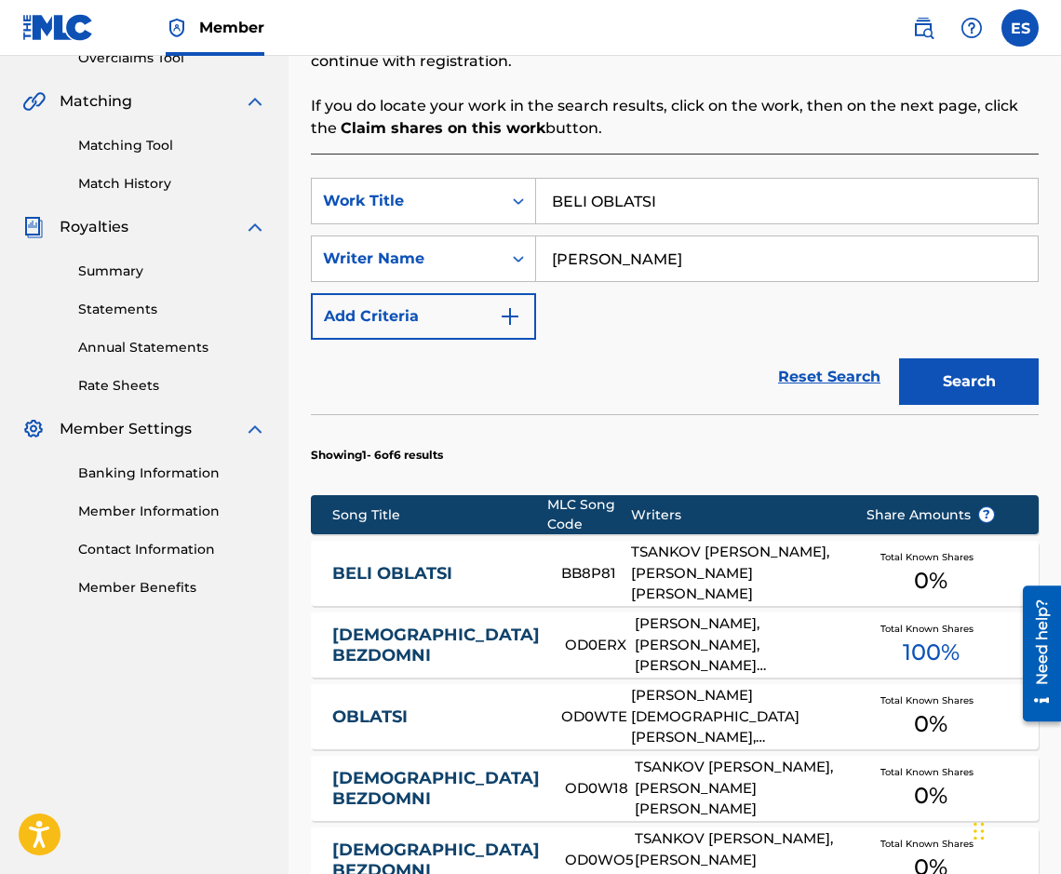
scroll to position [163, 0]
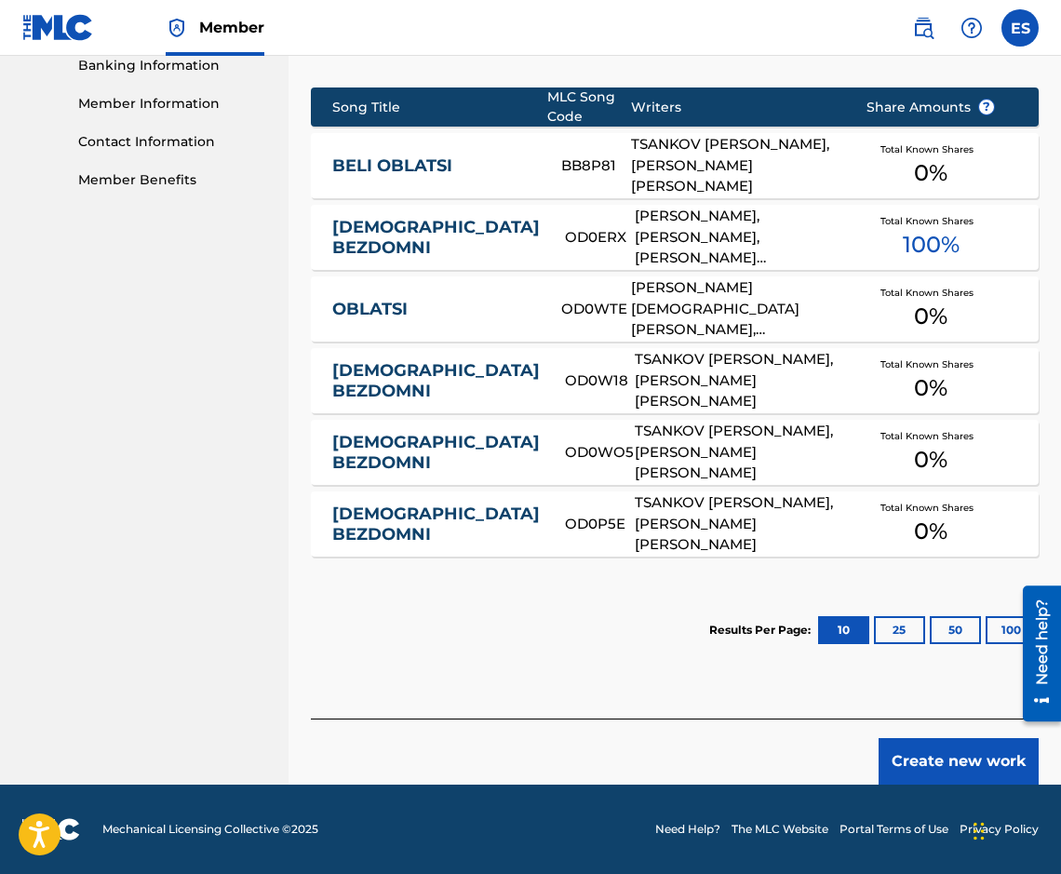
click at [943, 781] on button "Create new work" at bounding box center [958, 761] width 160 height 47
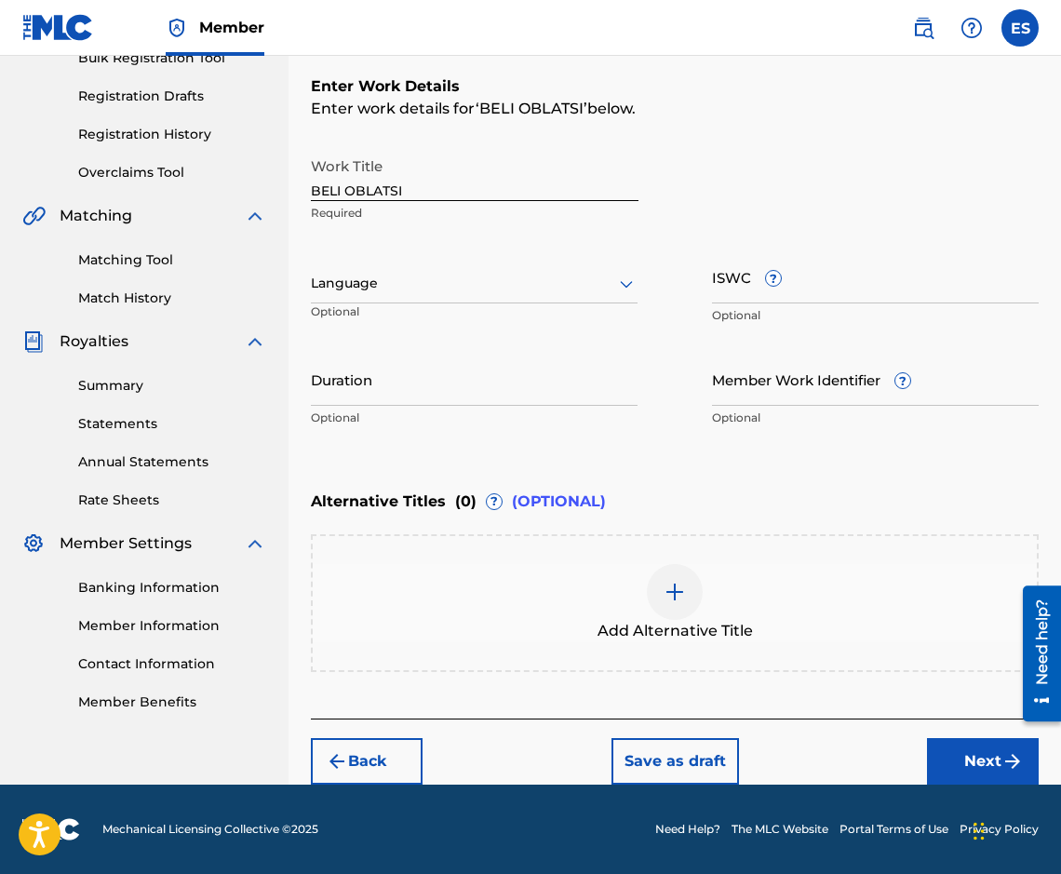
scroll to position [292, 0]
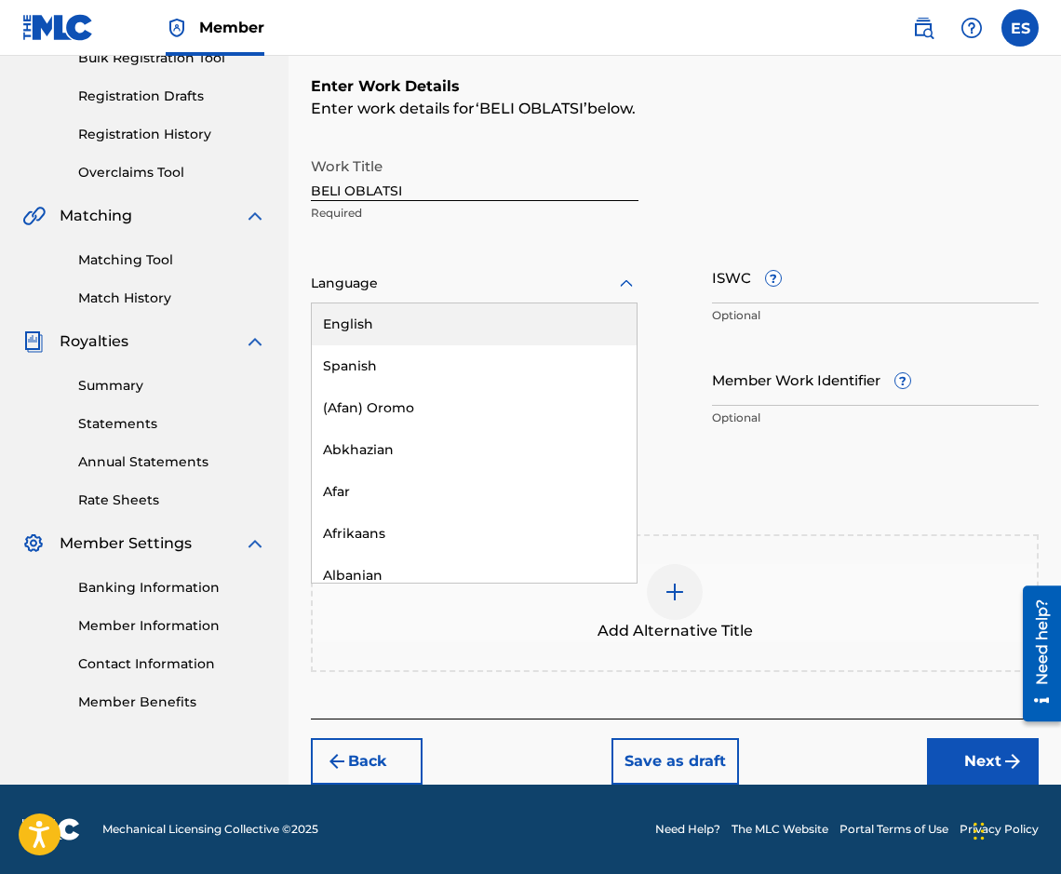
click at [347, 296] on div "Language" at bounding box center [474, 283] width 327 height 39
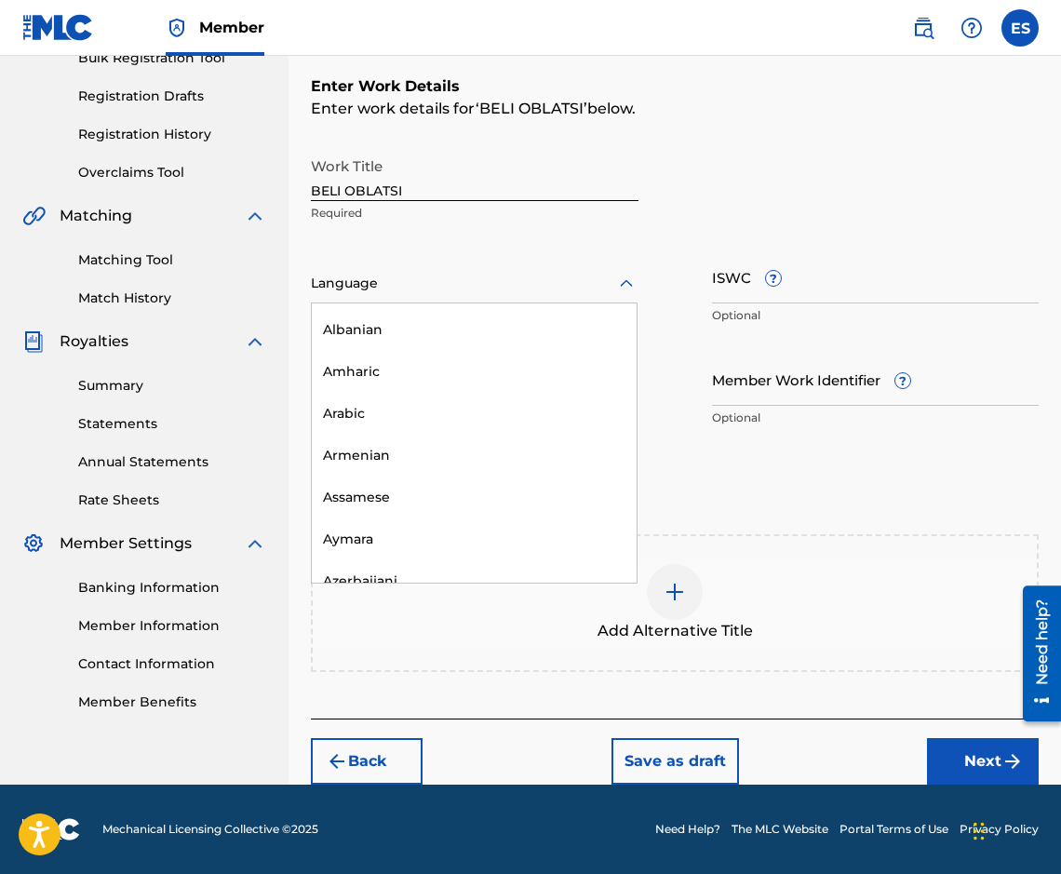
scroll to position [651, 0]
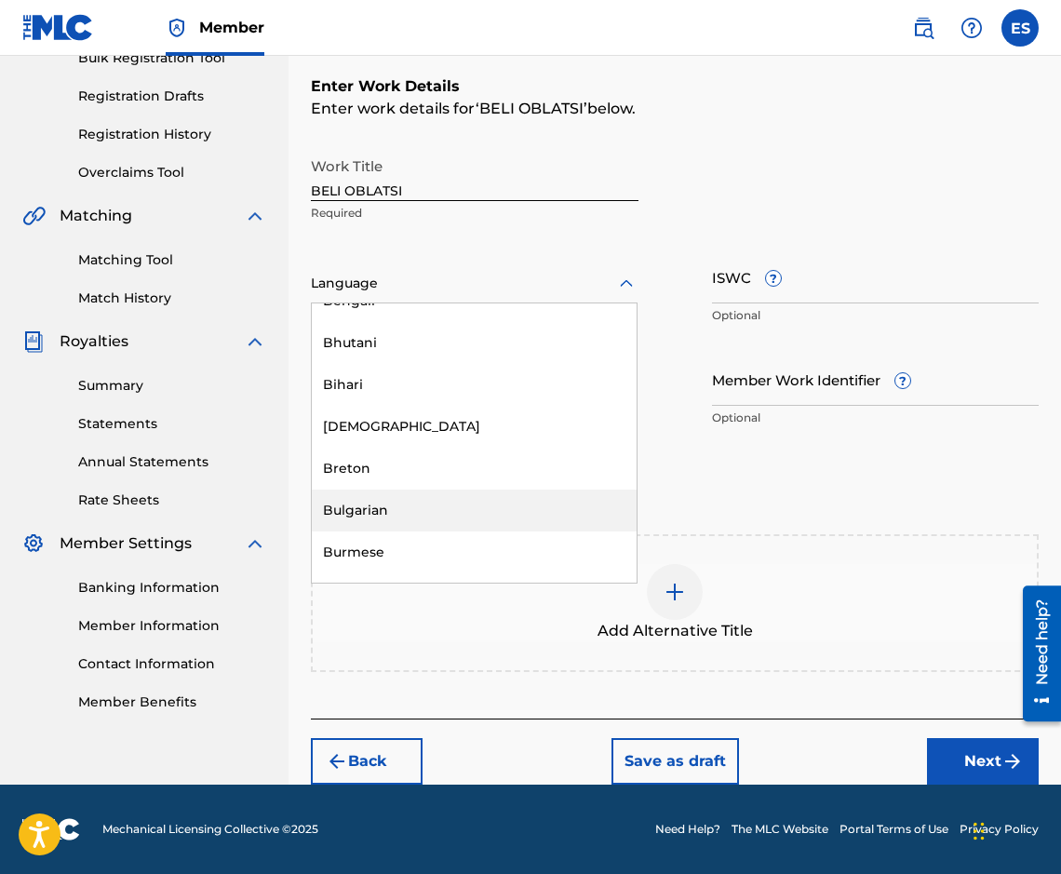
click at [401, 498] on div "Bulgarian" at bounding box center [474, 510] width 325 height 42
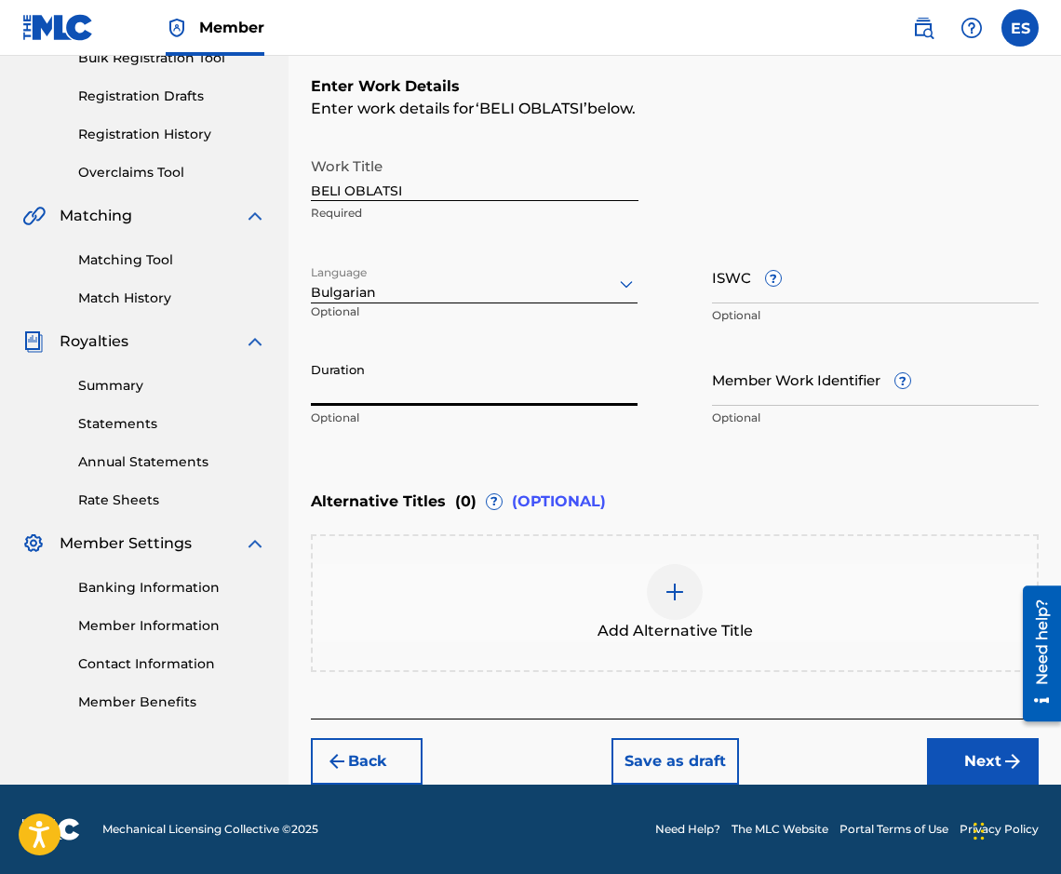
click at [475, 369] on input "Duration" at bounding box center [474, 379] width 327 height 53
type input "03:00"
click at [600, 552] on div "Add Alternative Title" at bounding box center [675, 603] width 728 height 138
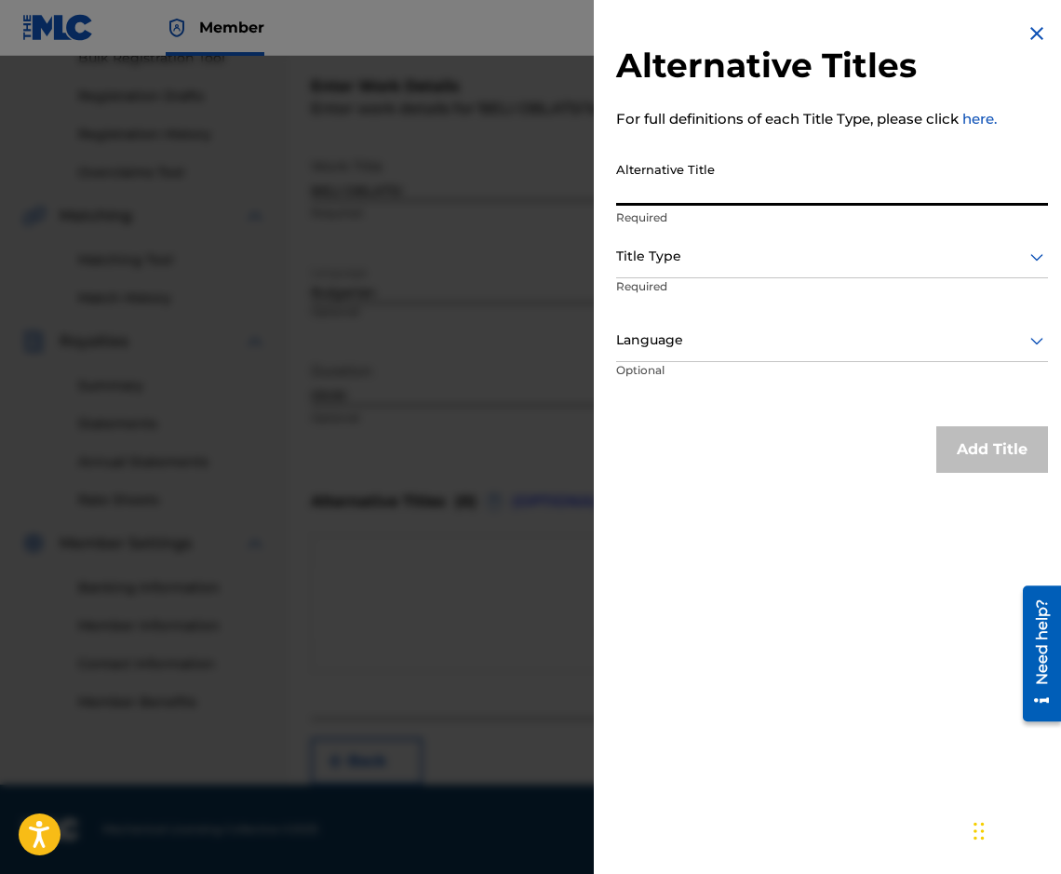
paste input "БЕЛИ ОБЛАЦИ"
type input "БЕЛИ ОБЛАЦИ"
click at [675, 212] on p "Required" at bounding box center [832, 217] width 432 height 17
click at [660, 278] on p "Required" at bounding box center [687, 299] width 142 height 42
click at [666, 228] on div "Alternative Title БЕЛИ ОБЛАЦИ Required" at bounding box center [832, 195] width 432 height 84
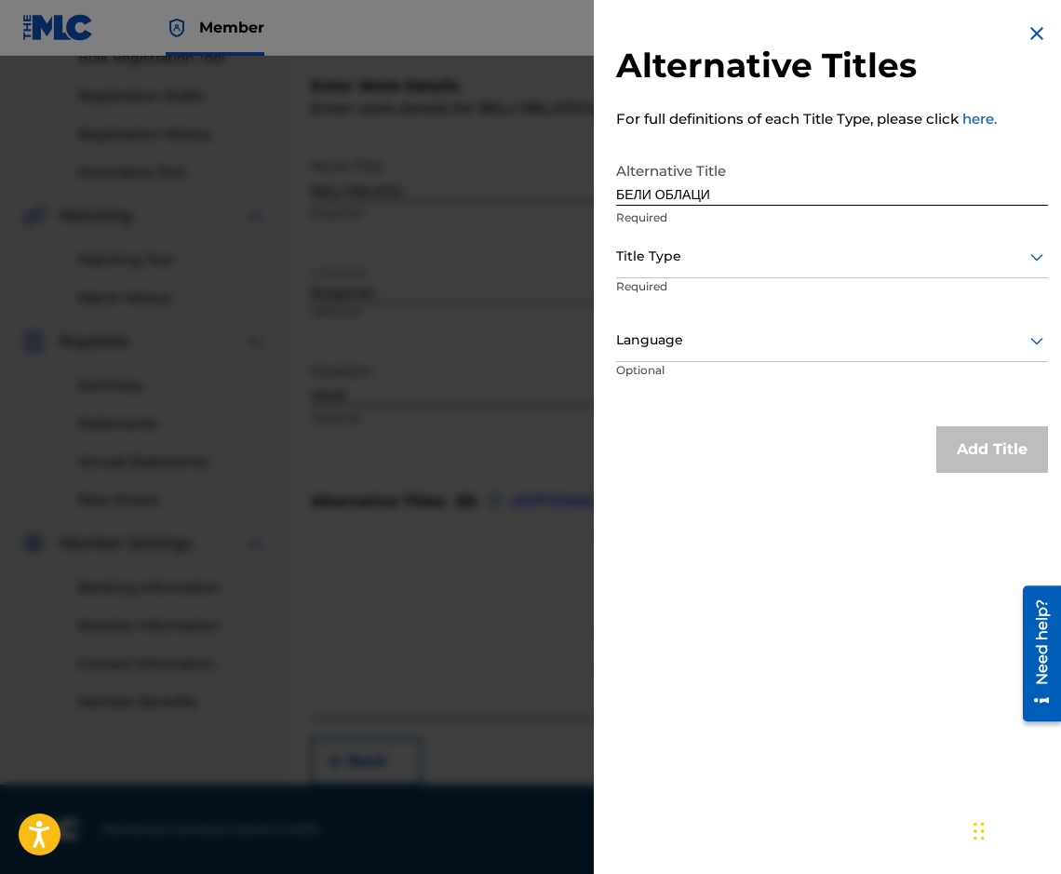
click at [697, 247] on div at bounding box center [832, 256] width 432 height 23
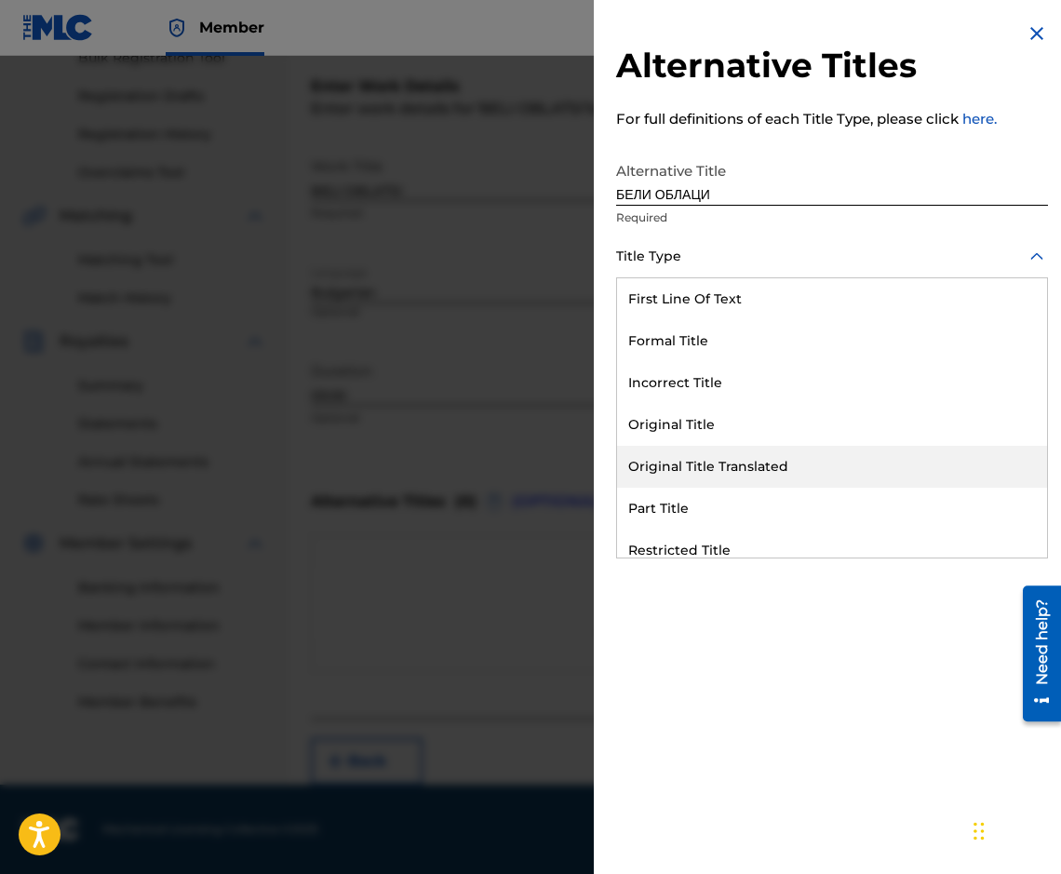
click at [714, 451] on div "Original Title Translated" at bounding box center [832, 467] width 430 height 42
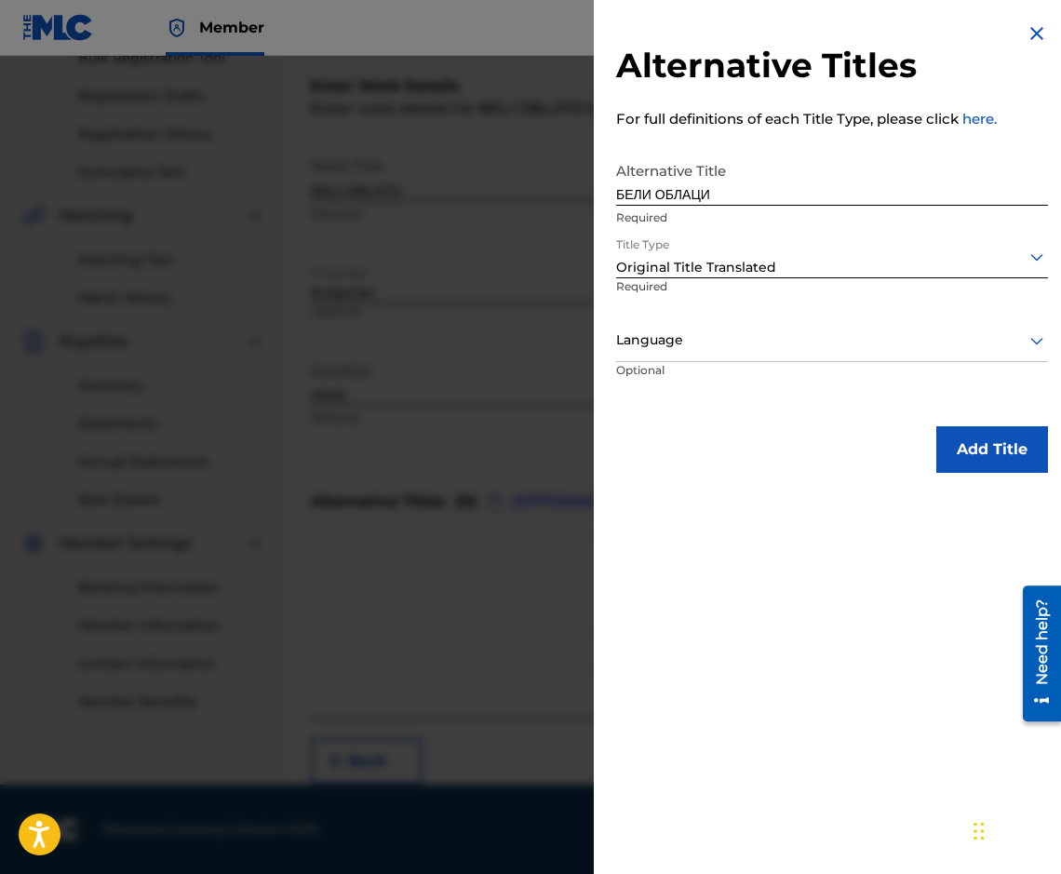
click at [792, 347] on div at bounding box center [832, 339] width 432 height 23
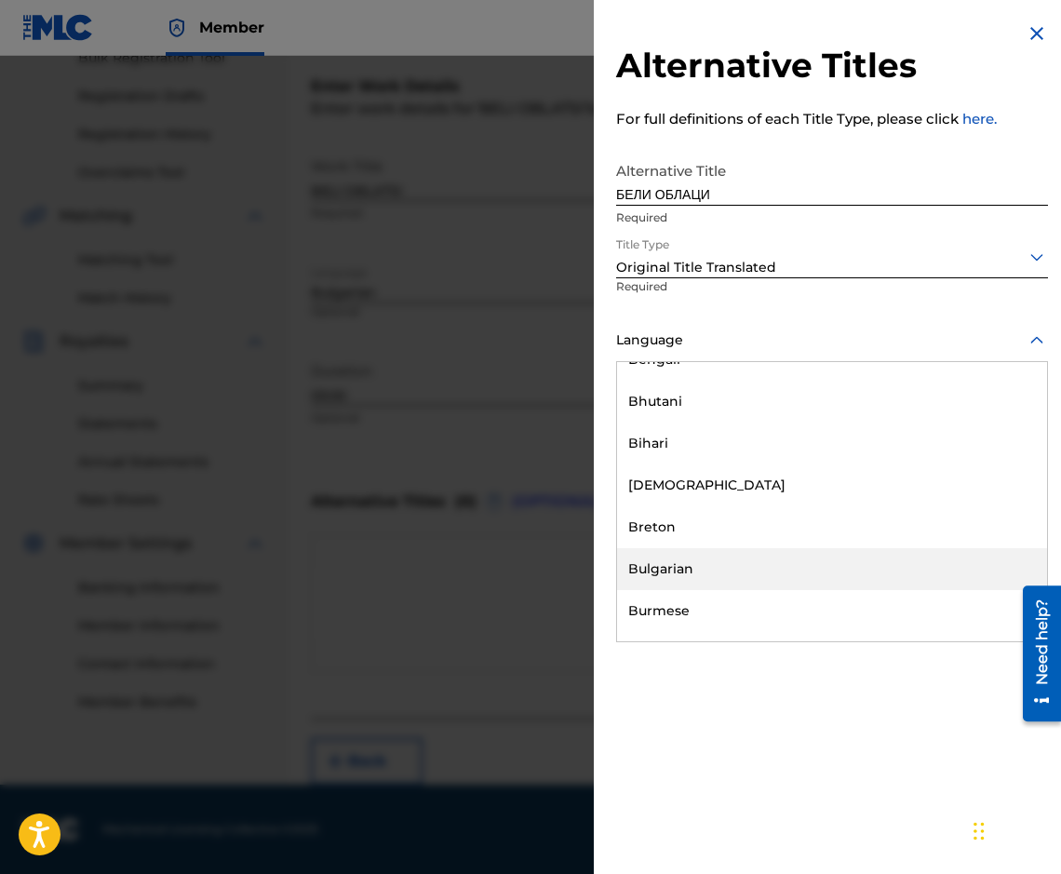
click at [731, 557] on div "Bulgarian" at bounding box center [832, 569] width 430 height 42
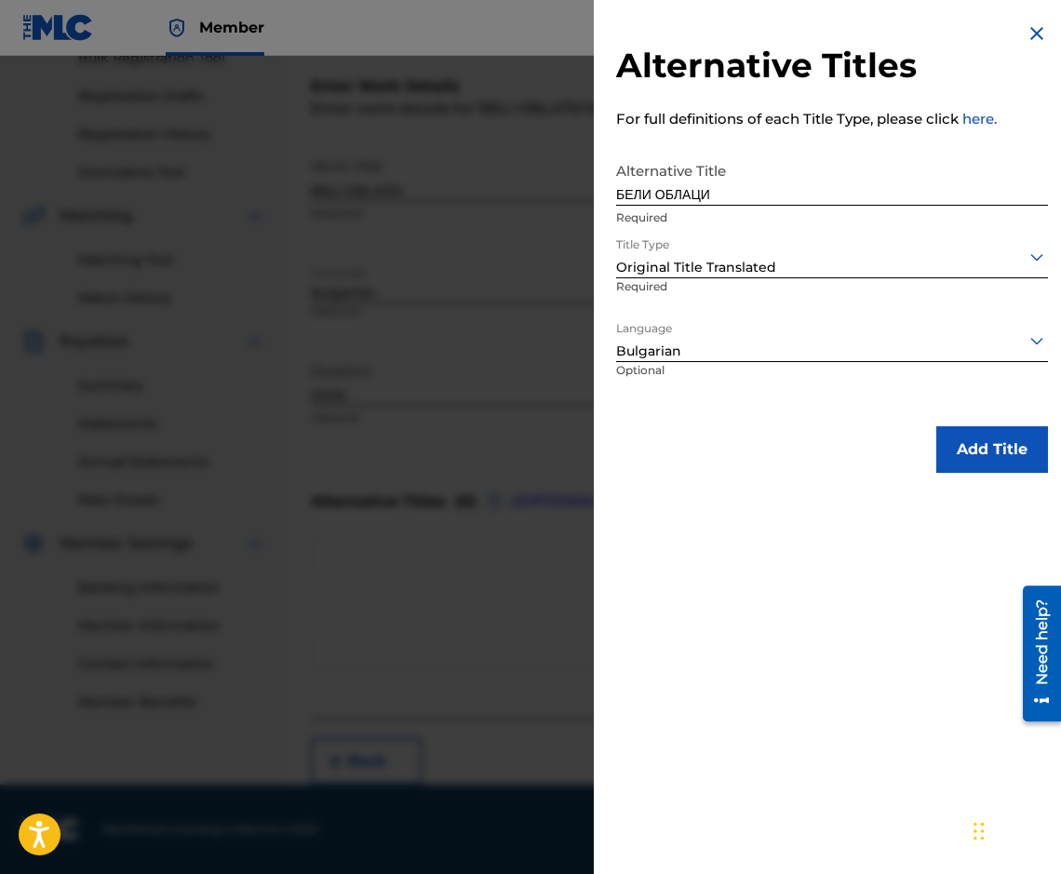
click at [963, 447] on button "Add Title" at bounding box center [992, 449] width 112 height 47
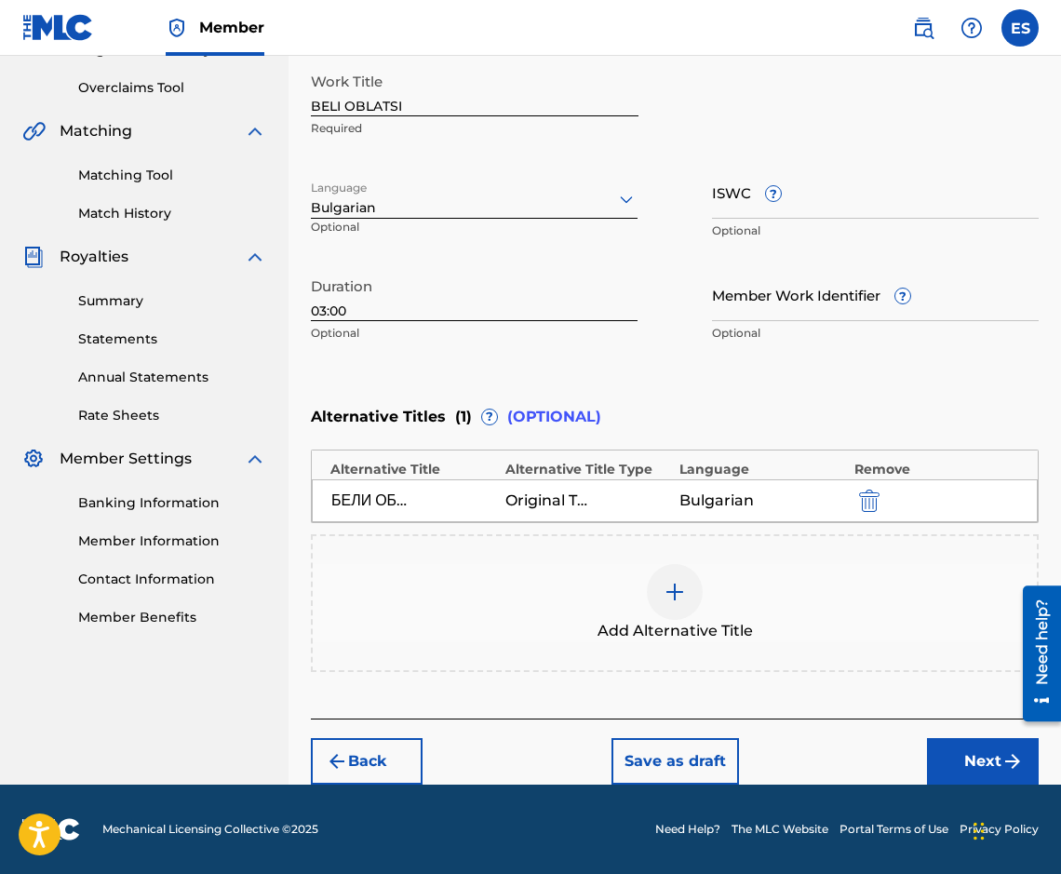
click at [970, 762] on button "Next" at bounding box center [983, 761] width 112 height 47
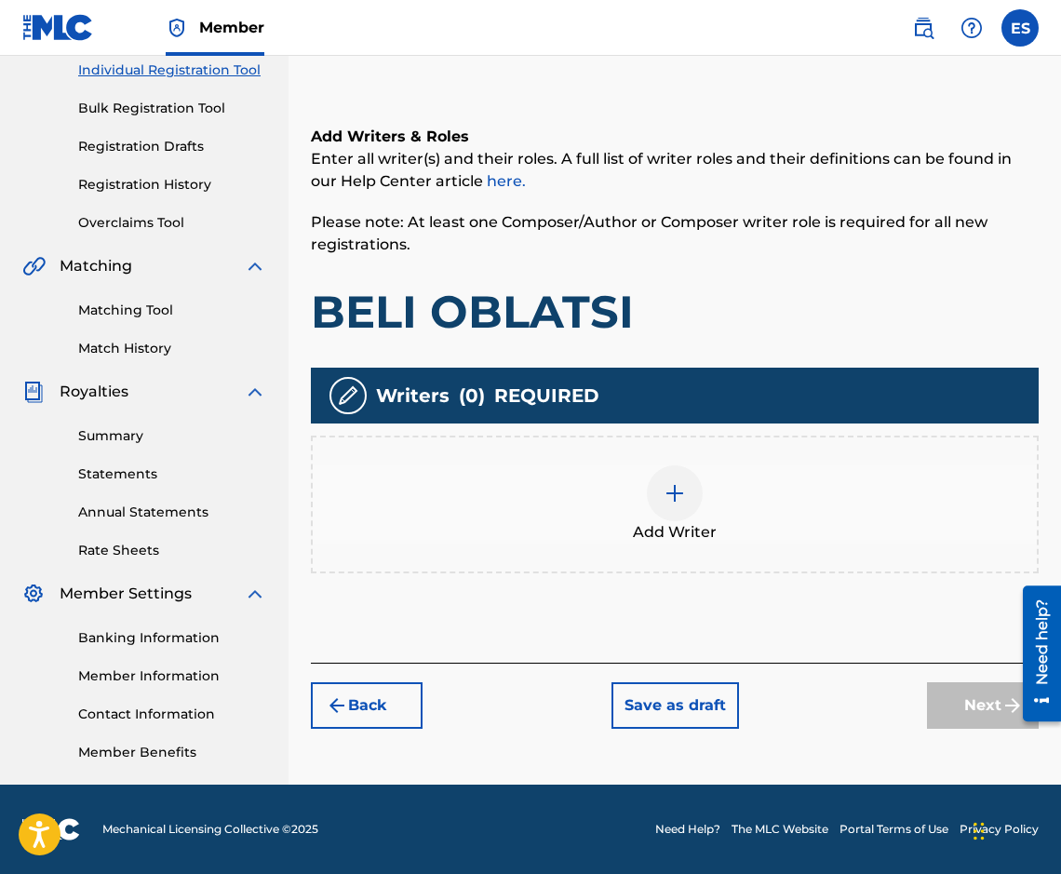
scroll to position [84, 0]
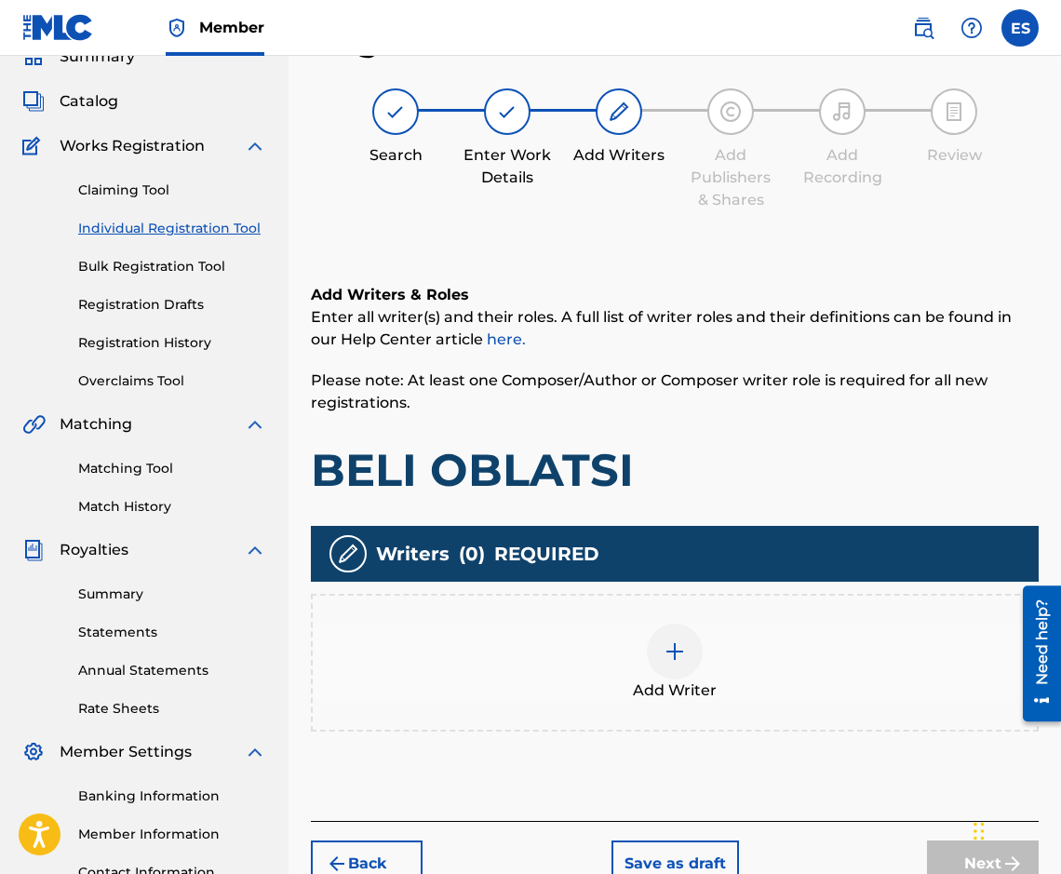
click at [637, 651] on div "Add Writer" at bounding box center [675, 662] width 724 height 78
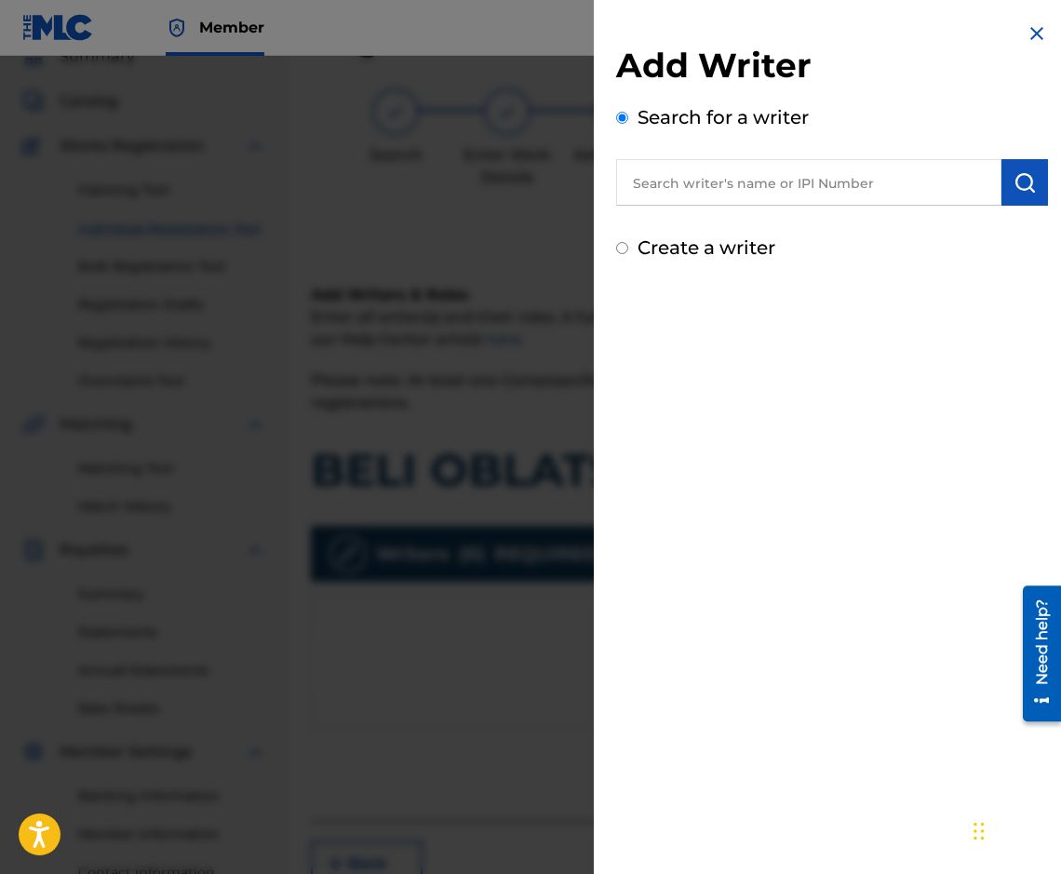
paste input "00087889792"
type input "00087889792"
click at [1006, 172] on button "submit" at bounding box center [1024, 182] width 47 height 47
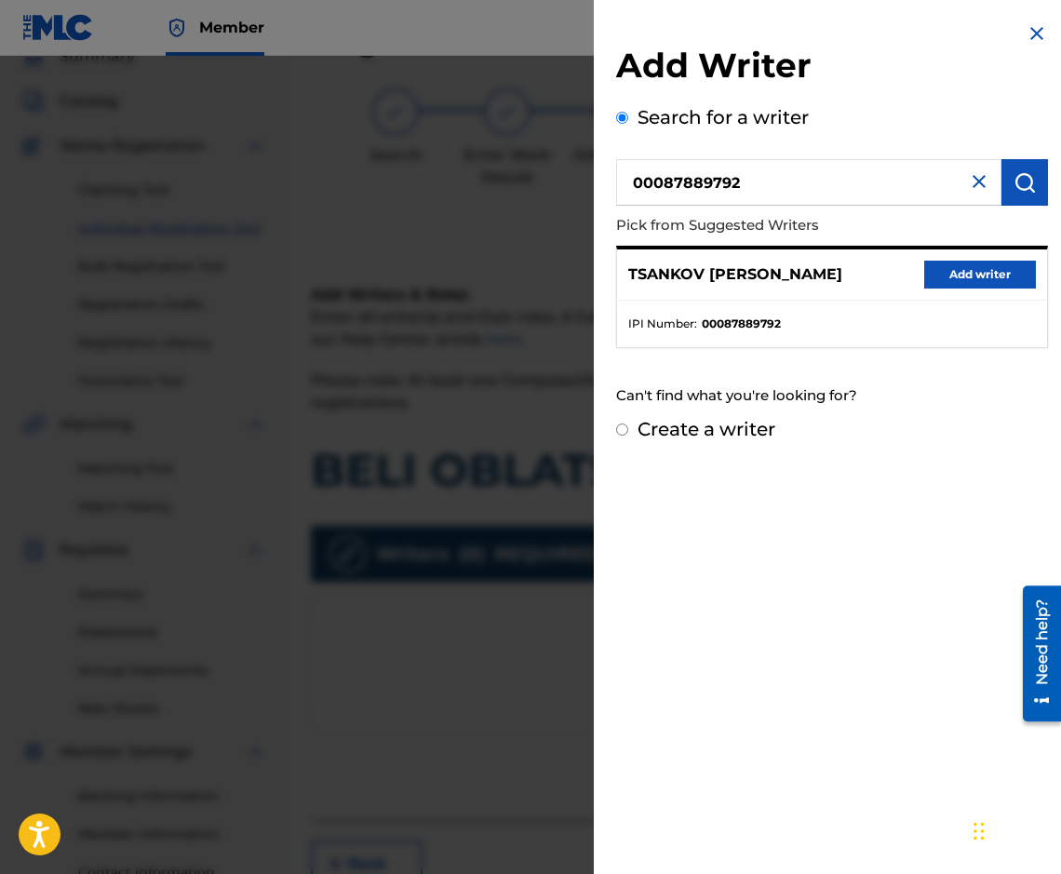
click at [972, 275] on button "Add writer" at bounding box center [980, 275] width 112 height 28
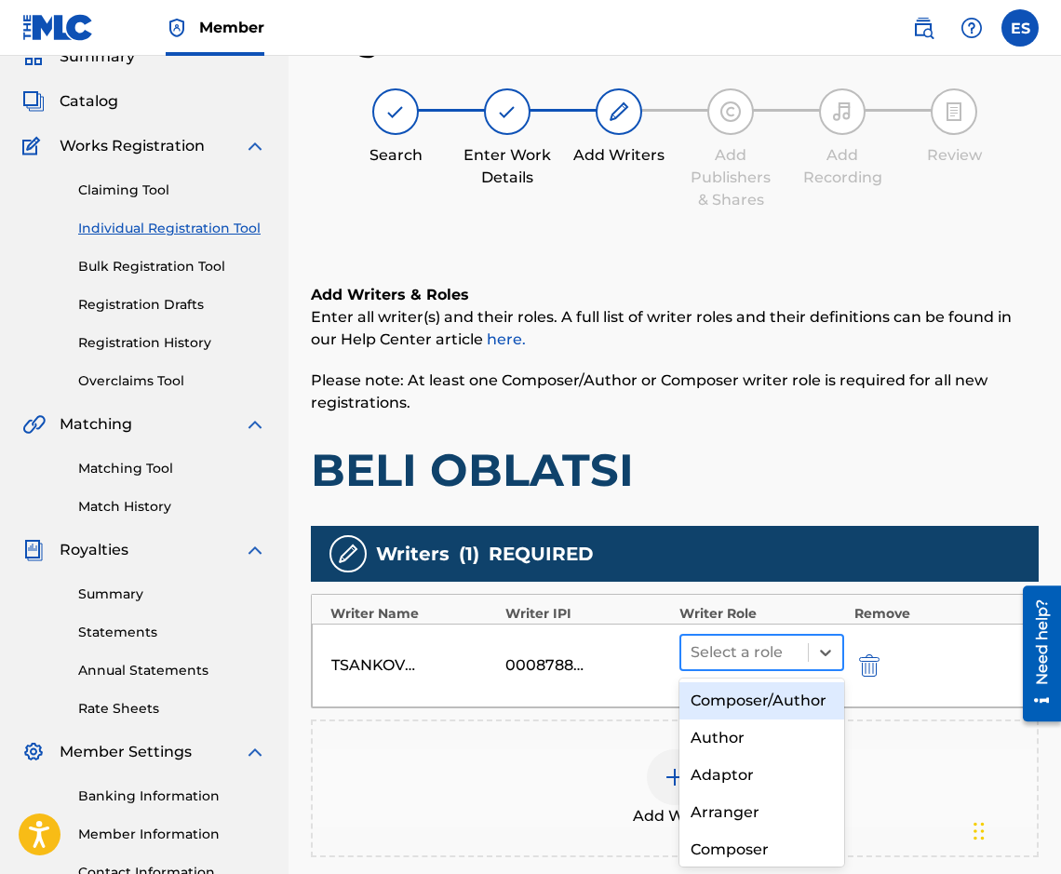
click at [713, 648] on div at bounding box center [744, 652] width 108 height 26
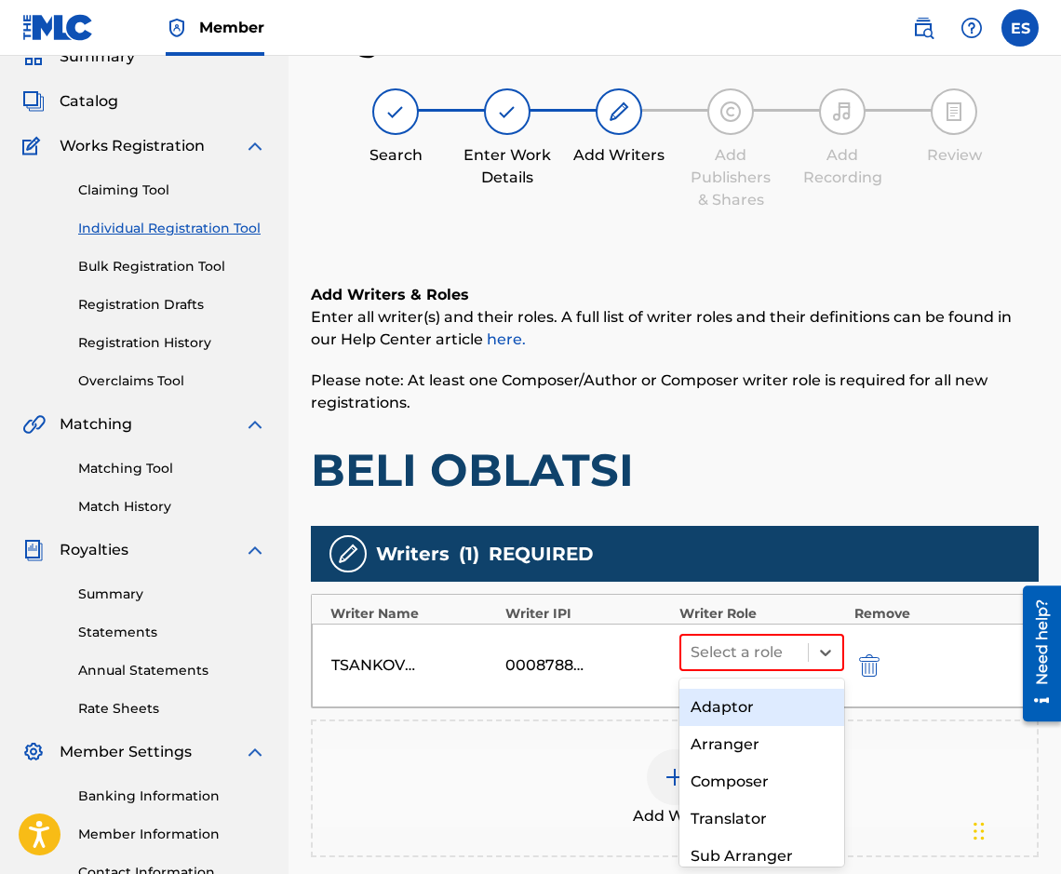
scroll to position [93, 0]
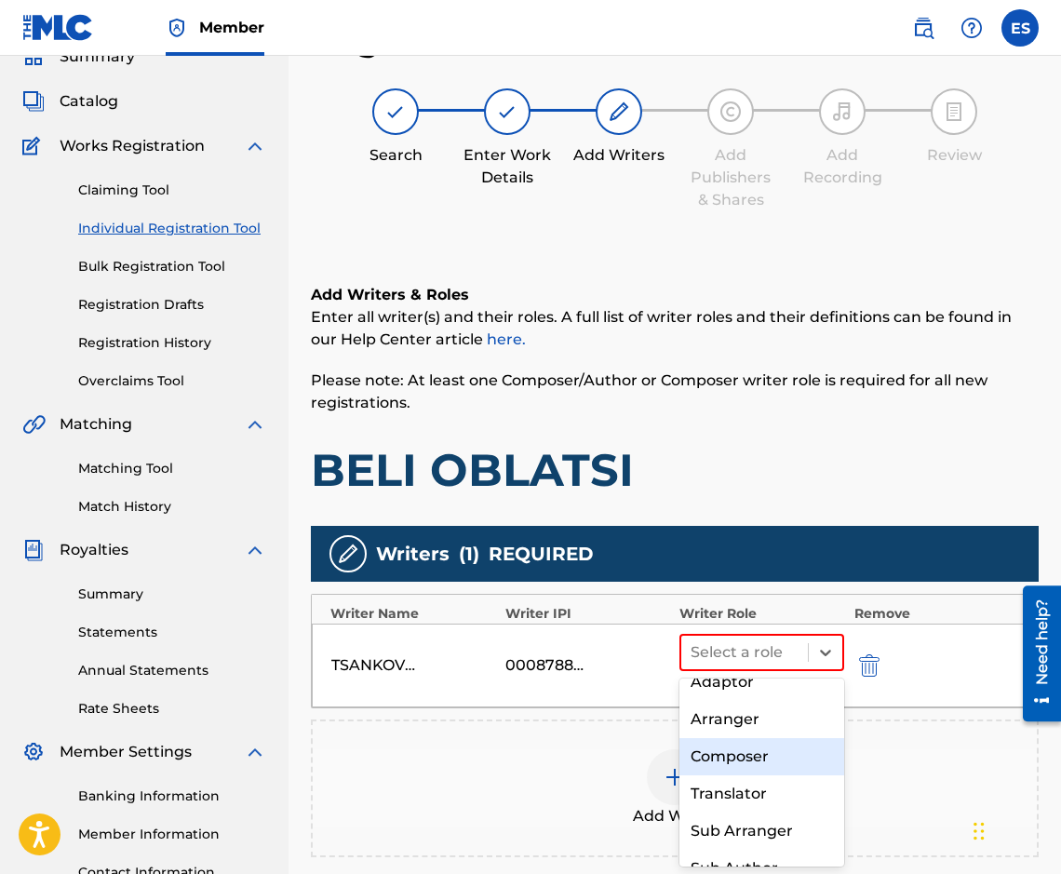
click at [755, 775] on div "Composer" at bounding box center [761, 756] width 165 height 37
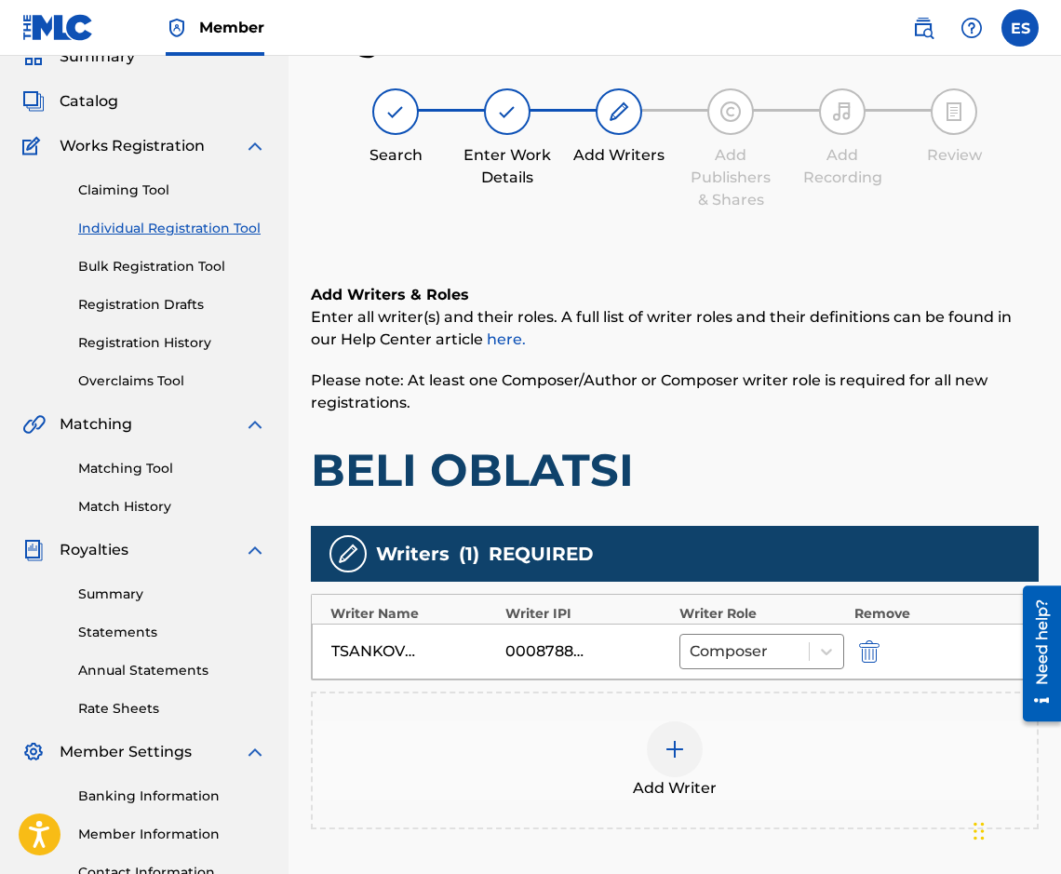
click at [743, 754] on div "Add Writer" at bounding box center [675, 760] width 724 height 78
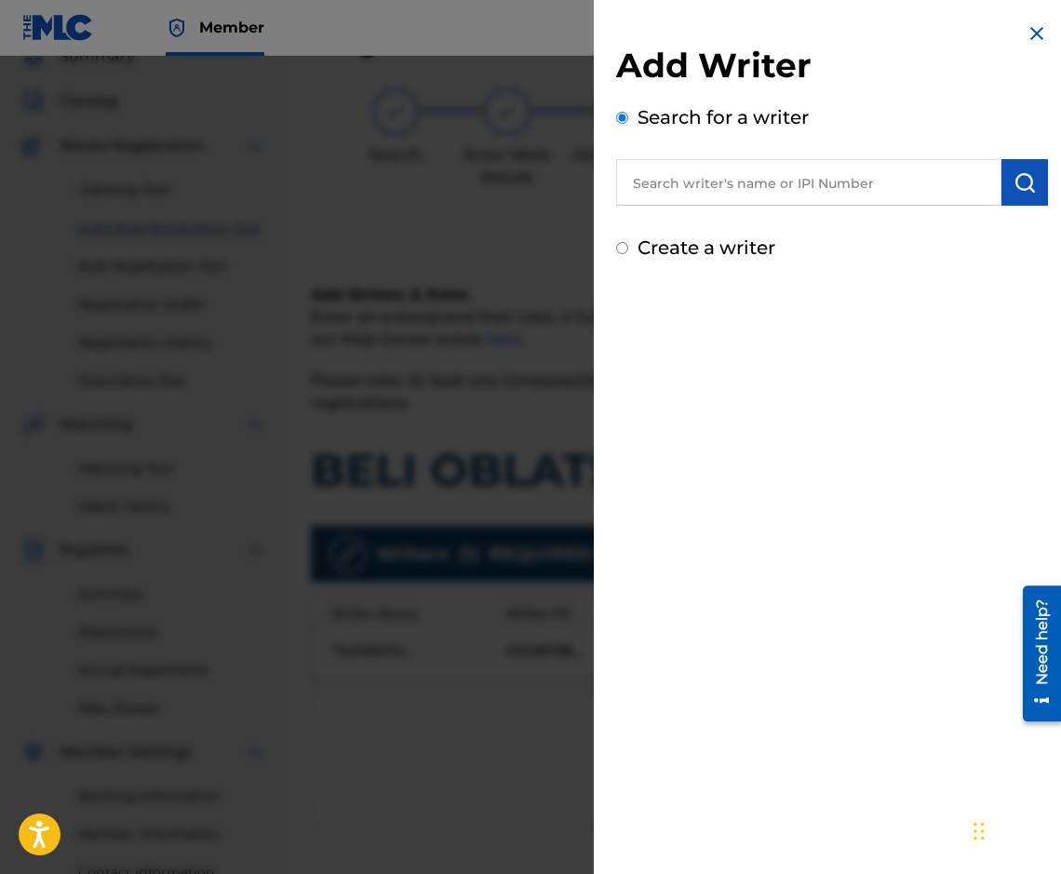
paste input "00087 89 36 07"
click at [735, 182] on input "00087 89 36 07" at bounding box center [808, 182] width 385 height 47
click at [710, 181] on input "00087 89 3607" at bounding box center [808, 182] width 385 height 47
click at [689, 178] on input "00087 893607" at bounding box center [808, 182] width 385 height 47
type input "00087893607"
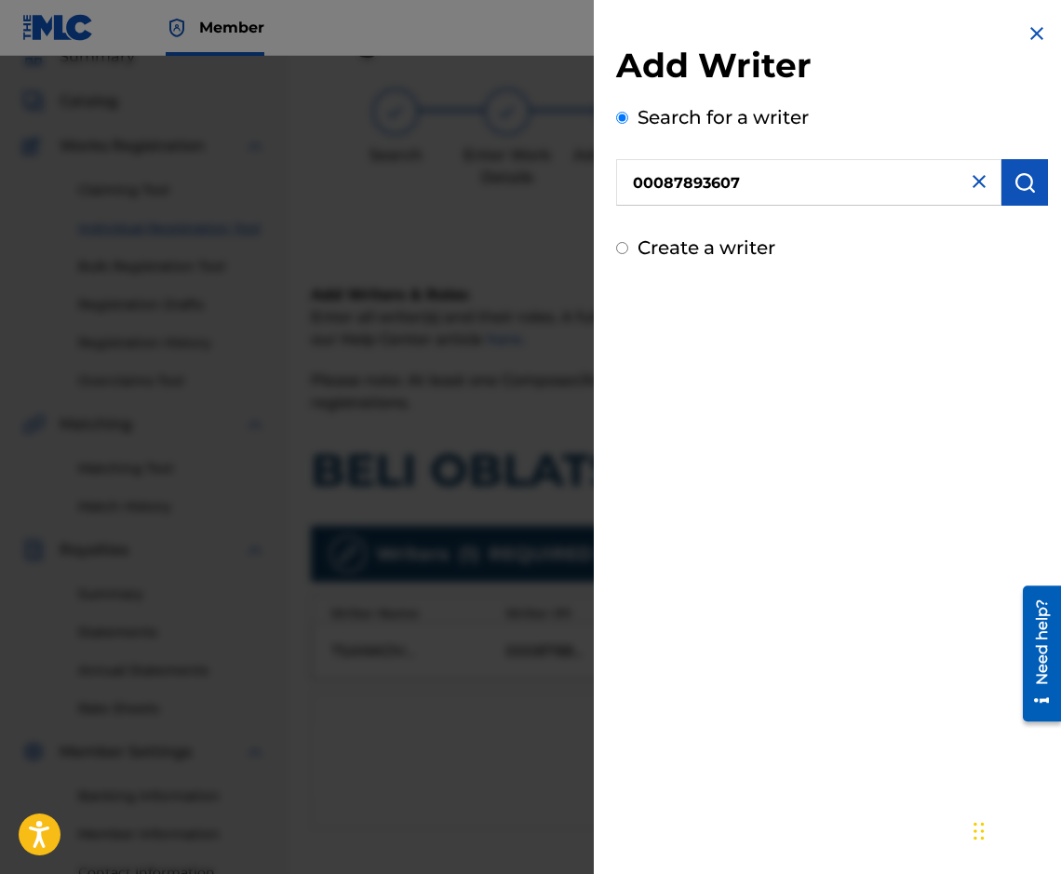
click at [1013, 193] on img "submit" at bounding box center [1024, 182] width 22 height 22
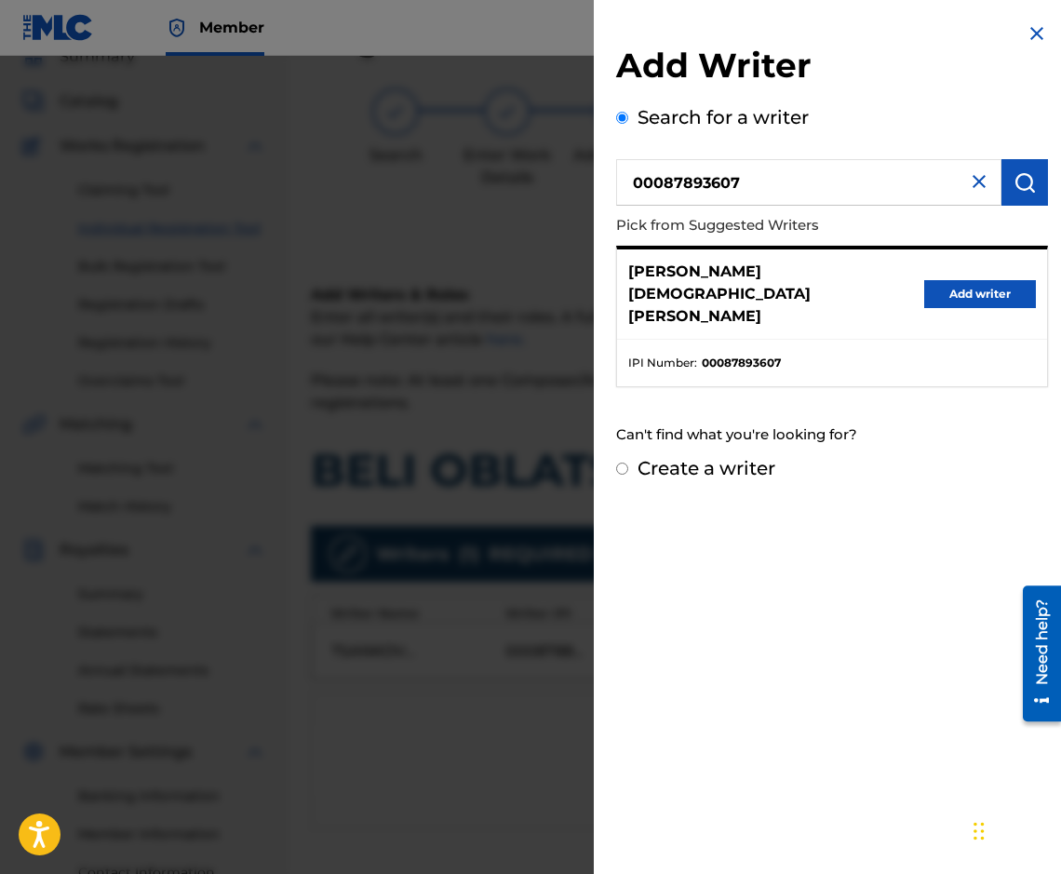
drag, startPoint x: 636, startPoint y: 189, endPoint x: 597, endPoint y: 193, distance: 38.3
click at [597, 193] on div "Add Writer Search for a writer 00087893607 Pick from Suggested Writers [PERSON_…" at bounding box center [832, 252] width 476 height 504
click at [981, 280] on button "Add writer" at bounding box center [980, 294] width 112 height 28
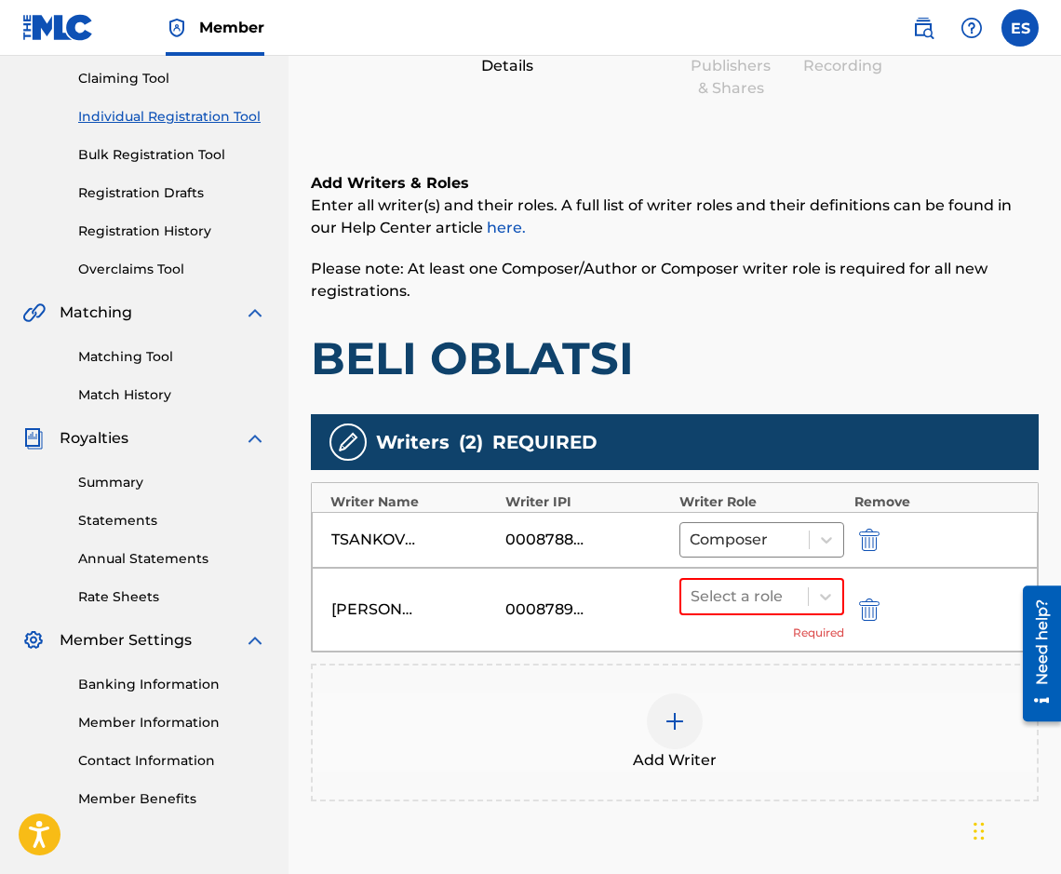
scroll to position [368, 0]
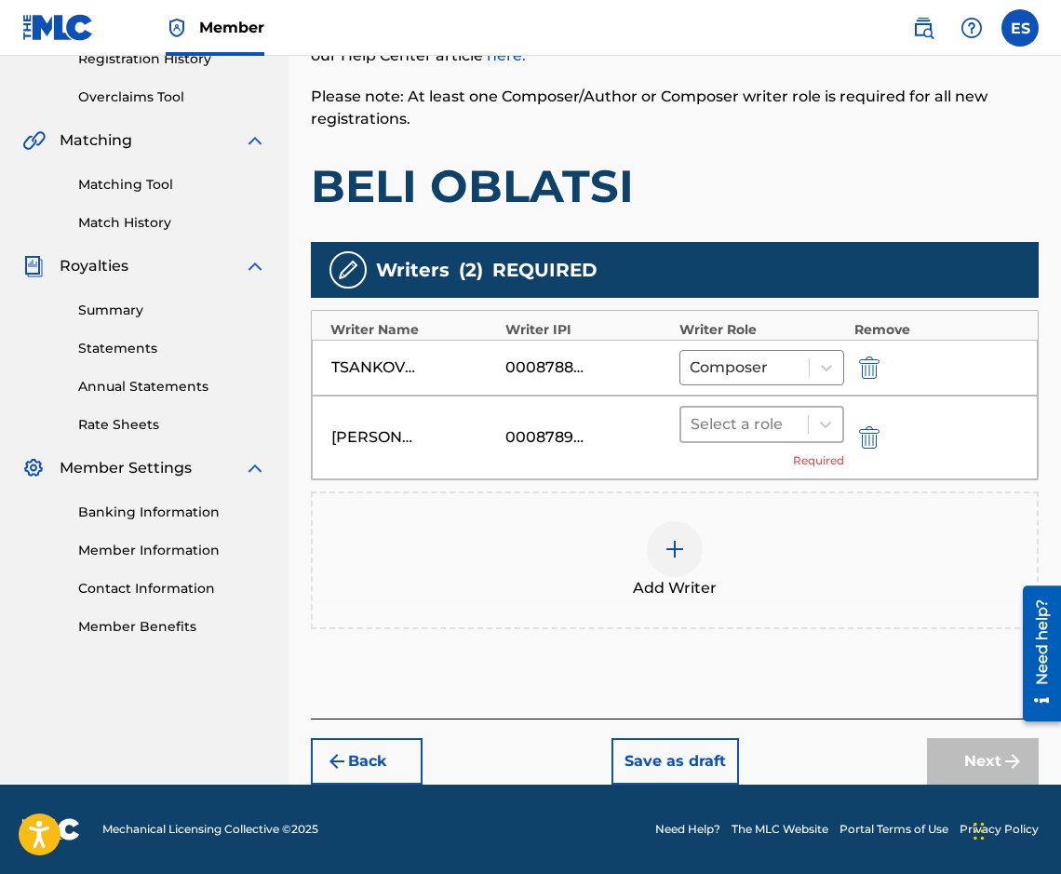
click at [734, 427] on div at bounding box center [744, 424] width 108 height 26
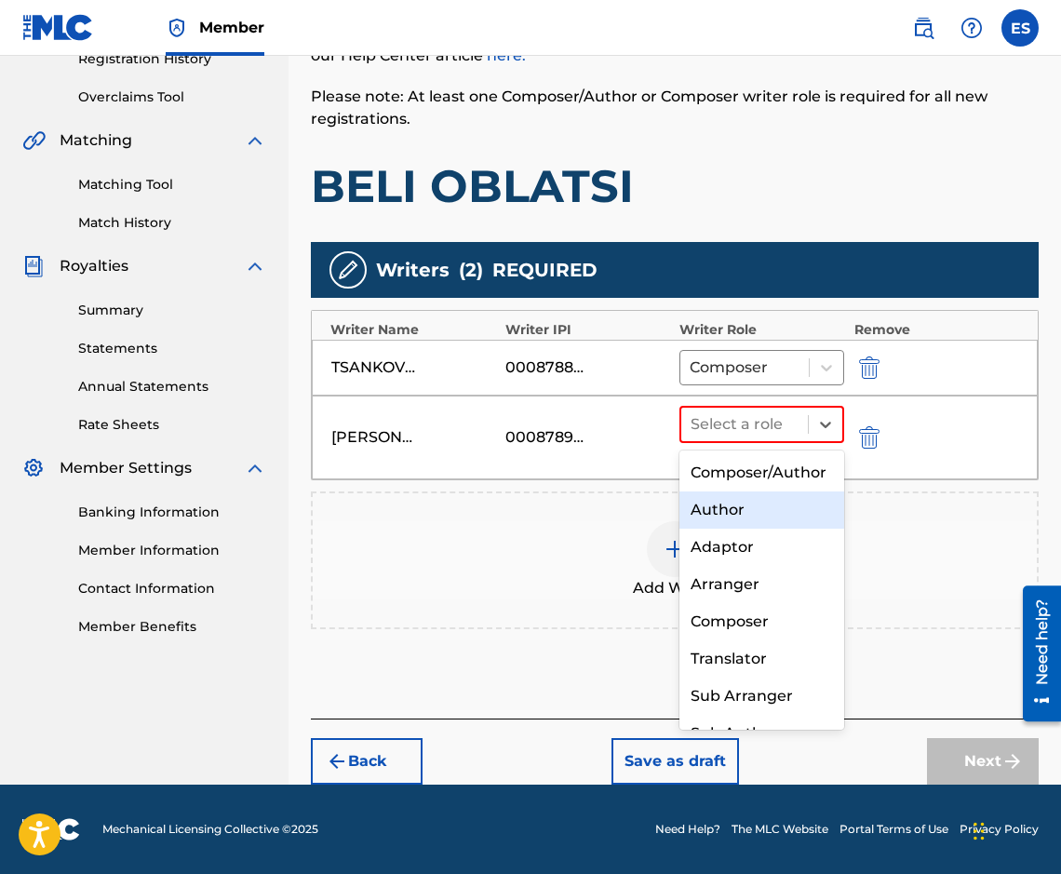
click at [765, 527] on div "Author" at bounding box center [761, 509] width 165 height 37
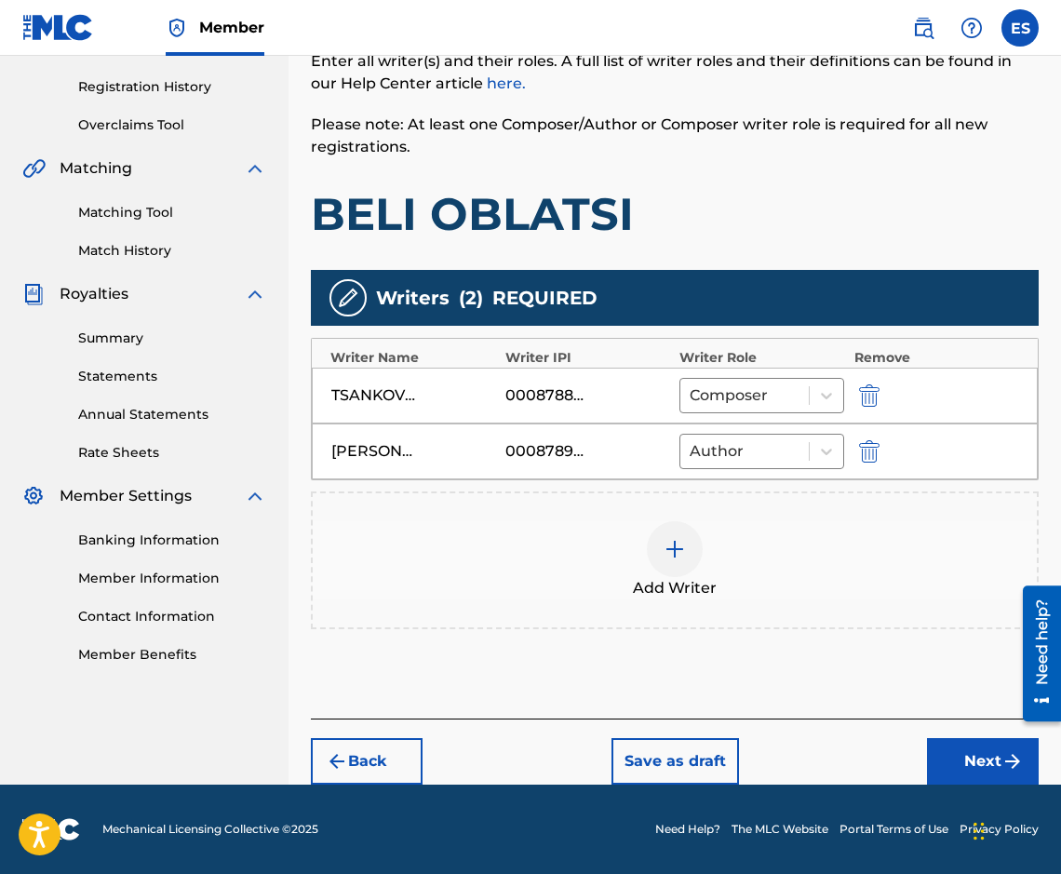
click at [932, 745] on button "Next" at bounding box center [983, 761] width 112 height 47
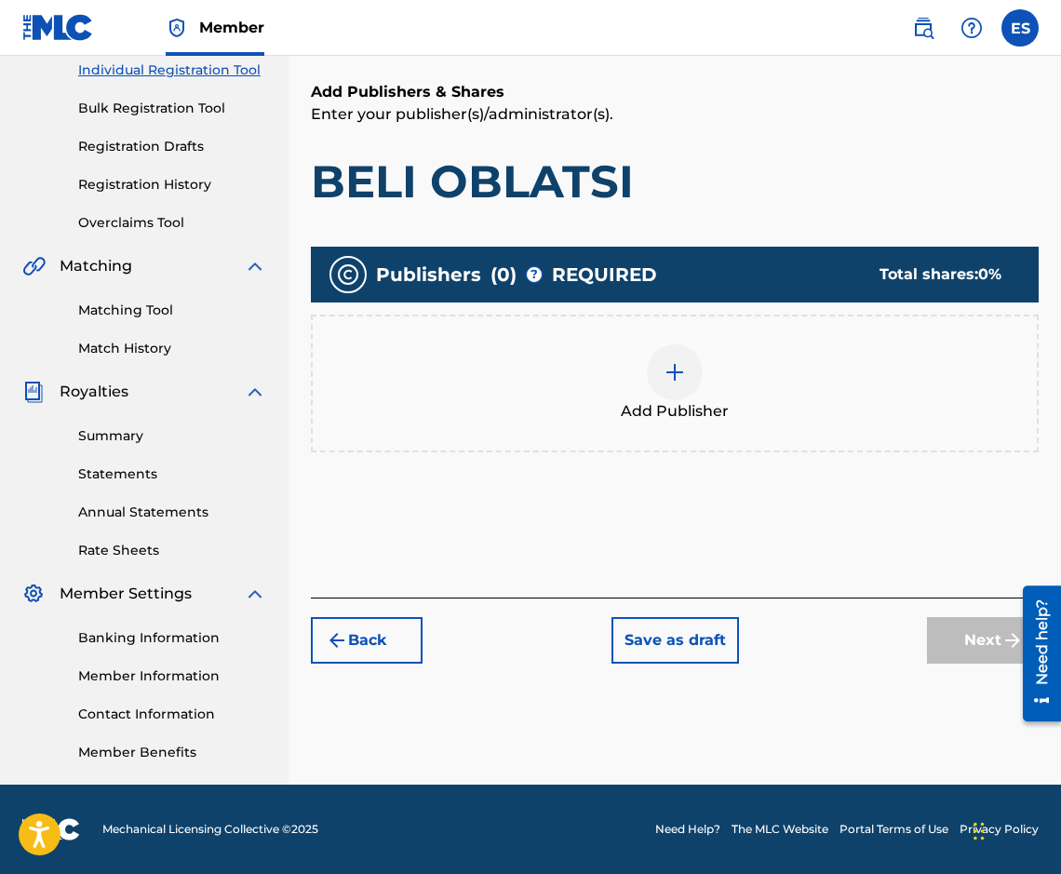
scroll to position [84, 0]
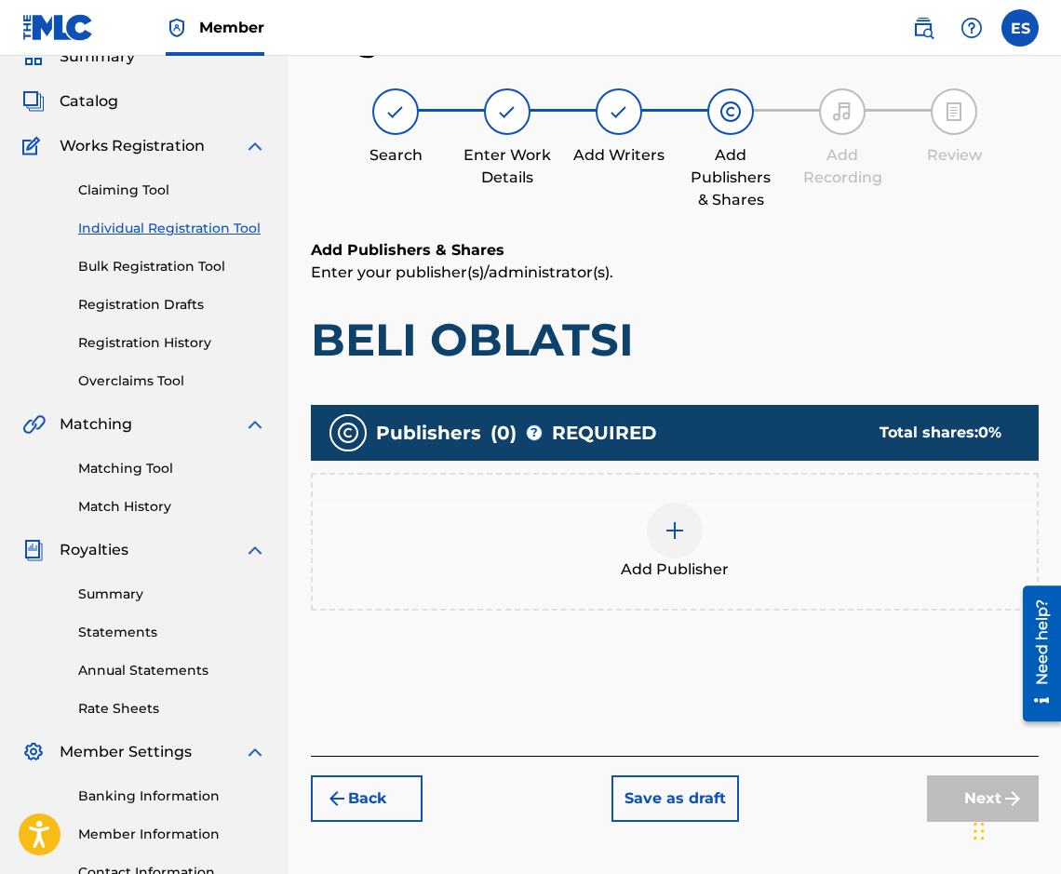
click at [615, 586] on div "Add Publisher" at bounding box center [675, 542] width 728 height 138
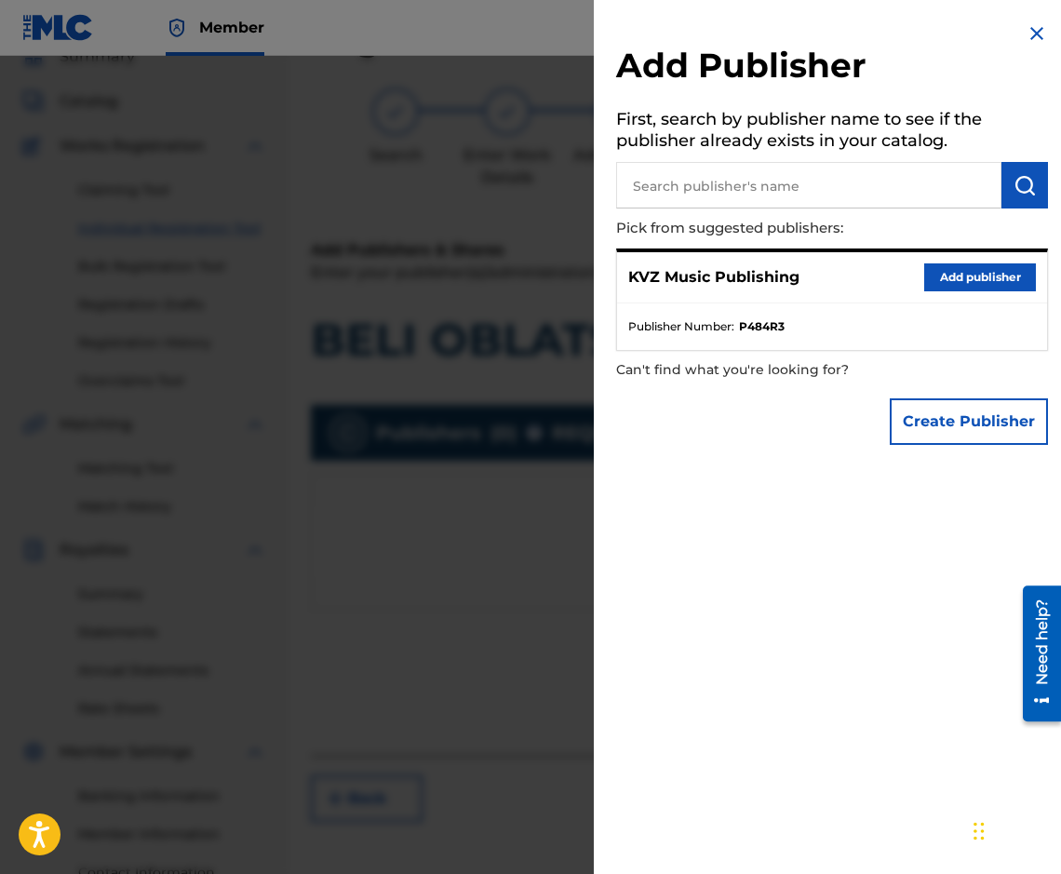
click at [1012, 281] on button "Add publisher" at bounding box center [980, 277] width 112 height 28
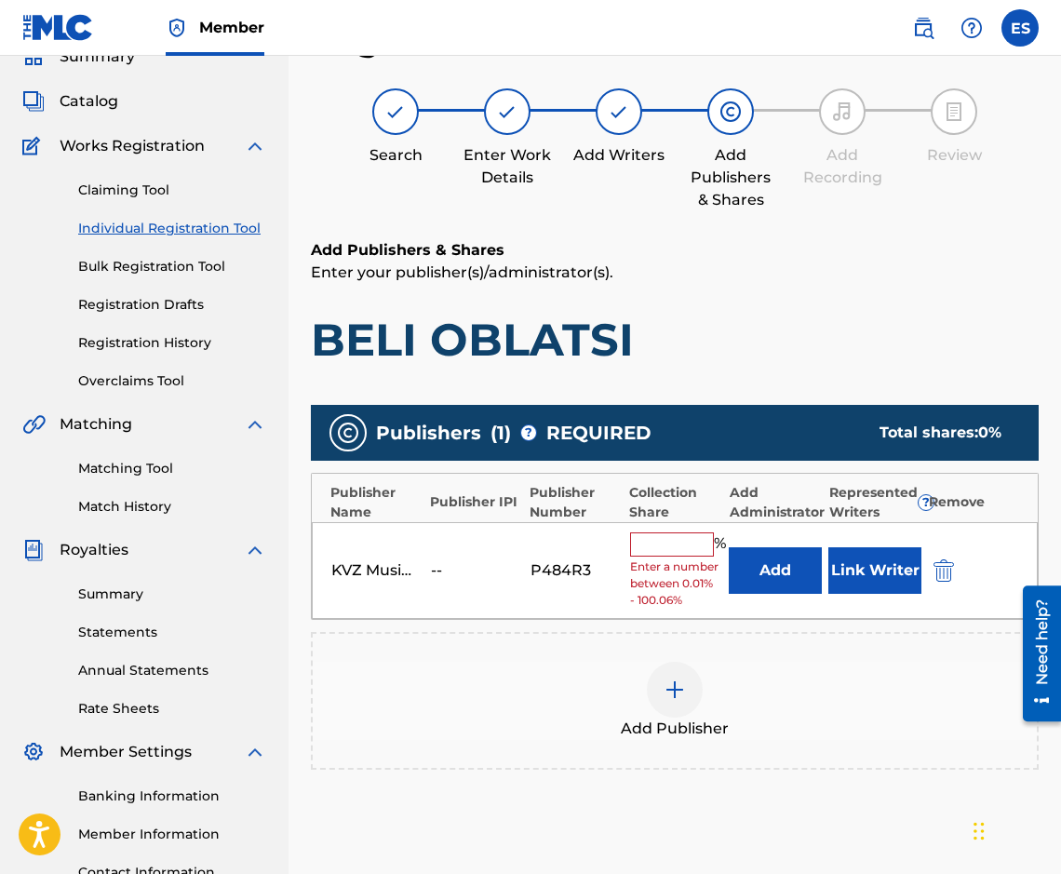
click at [647, 537] on input "text" at bounding box center [672, 544] width 84 height 24
type input "83.33"
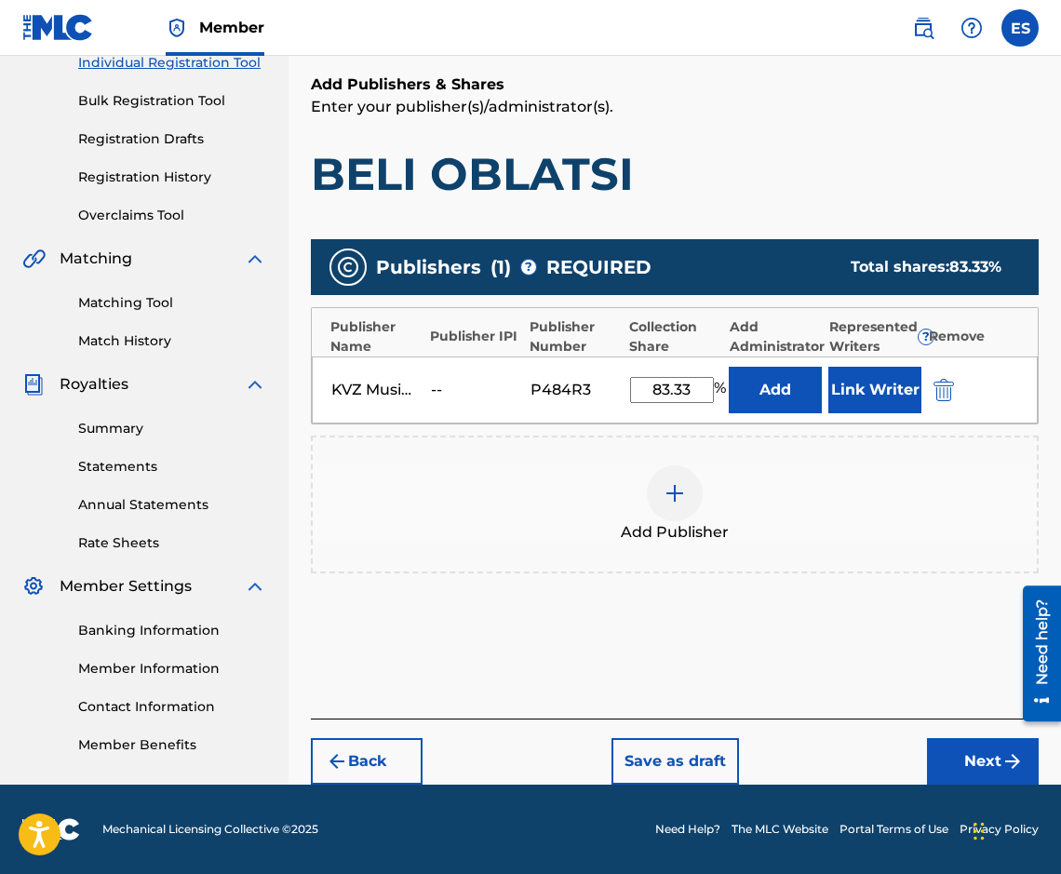
click at [983, 766] on button "Next" at bounding box center [983, 761] width 112 height 47
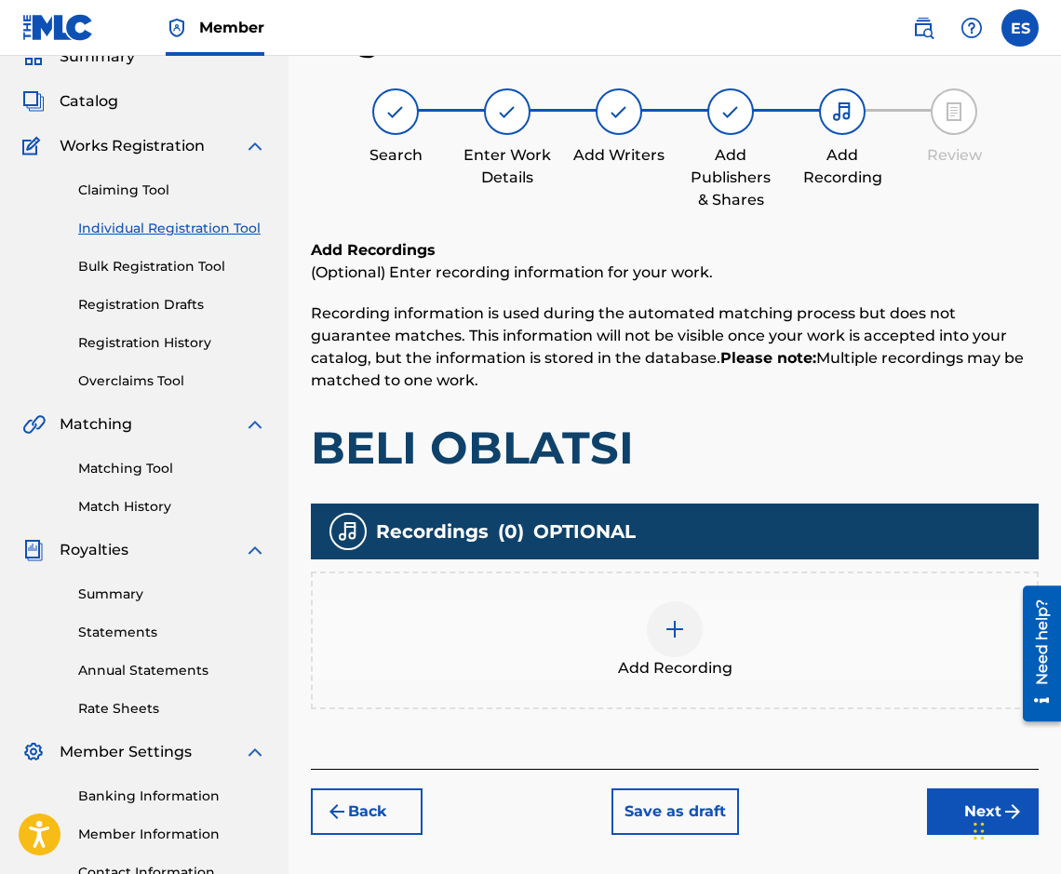
click at [626, 606] on div "Add Recording" at bounding box center [675, 640] width 724 height 78
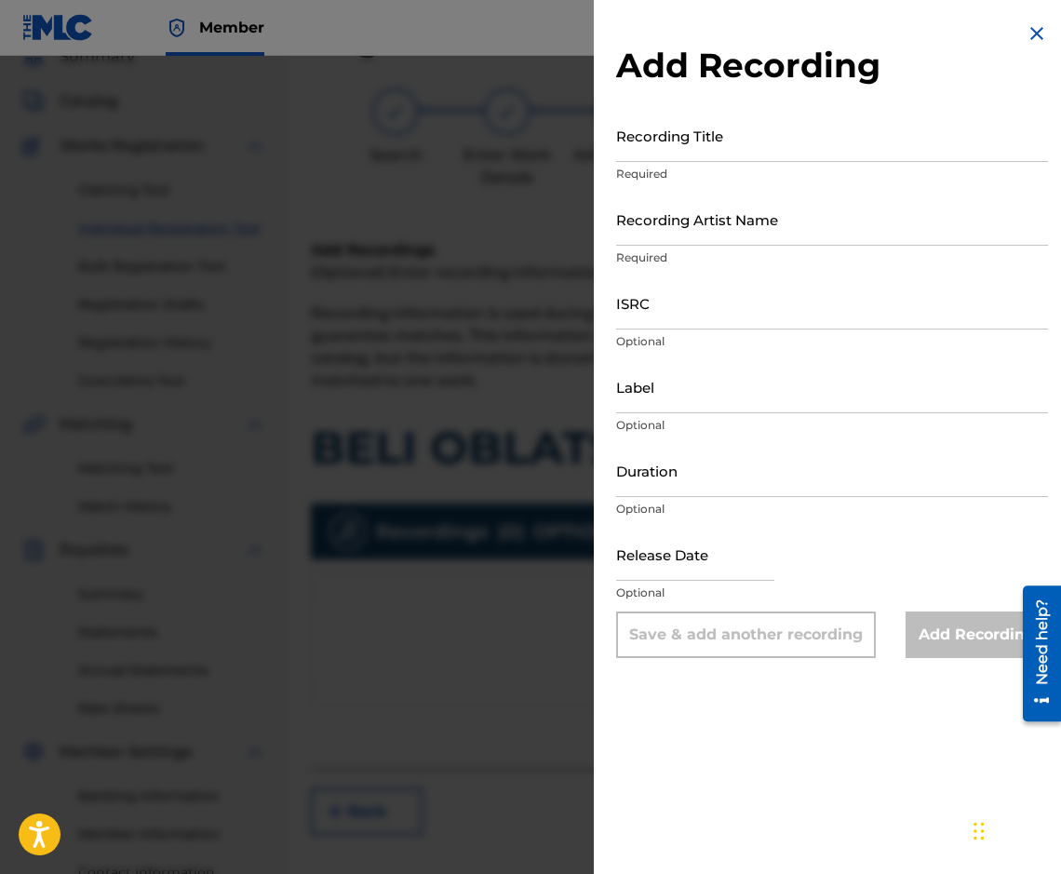
click at [1018, 39] on div "Add Recording Recording Title Required Recording Artist Name Required ISRC Opti…" at bounding box center [832, 340] width 476 height 680
click at [1025, 39] on img at bounding box center [1036, 33] width 22 height 22
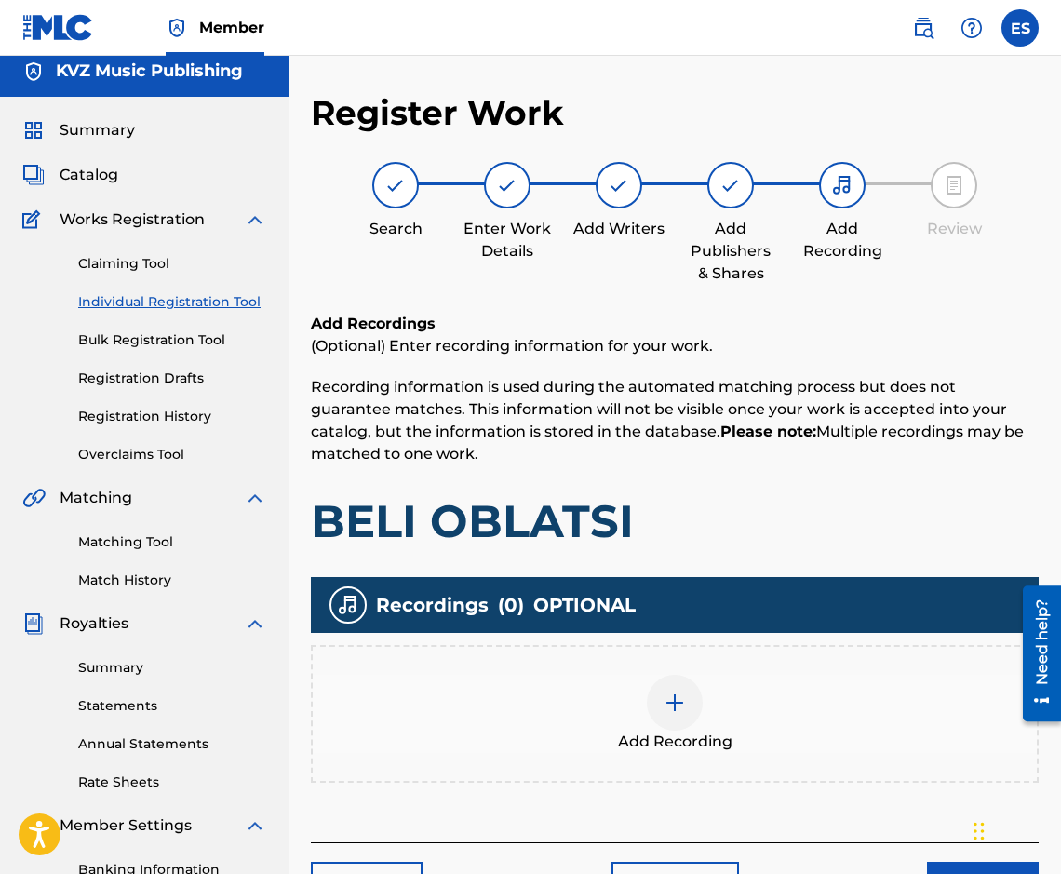
scroll to position [0, 0]
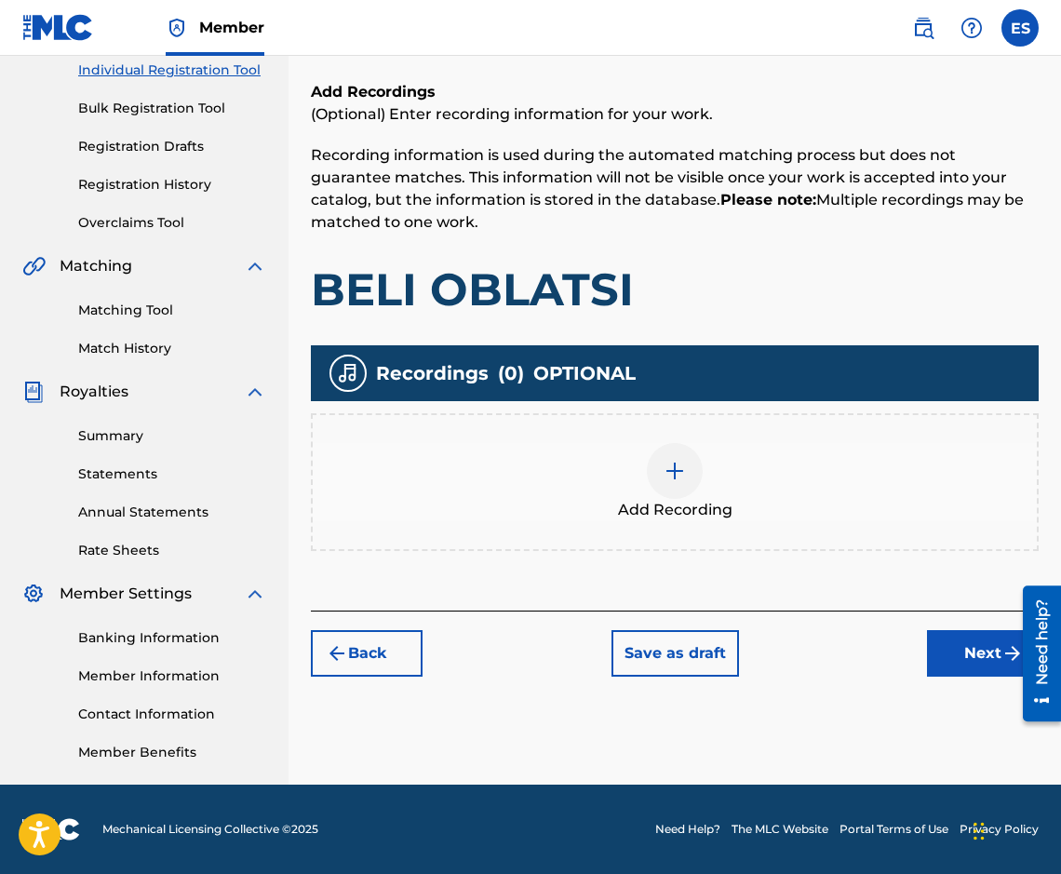
click at [932, 637] on button "Next" at bounding box center [983, 653] width 112 height 47
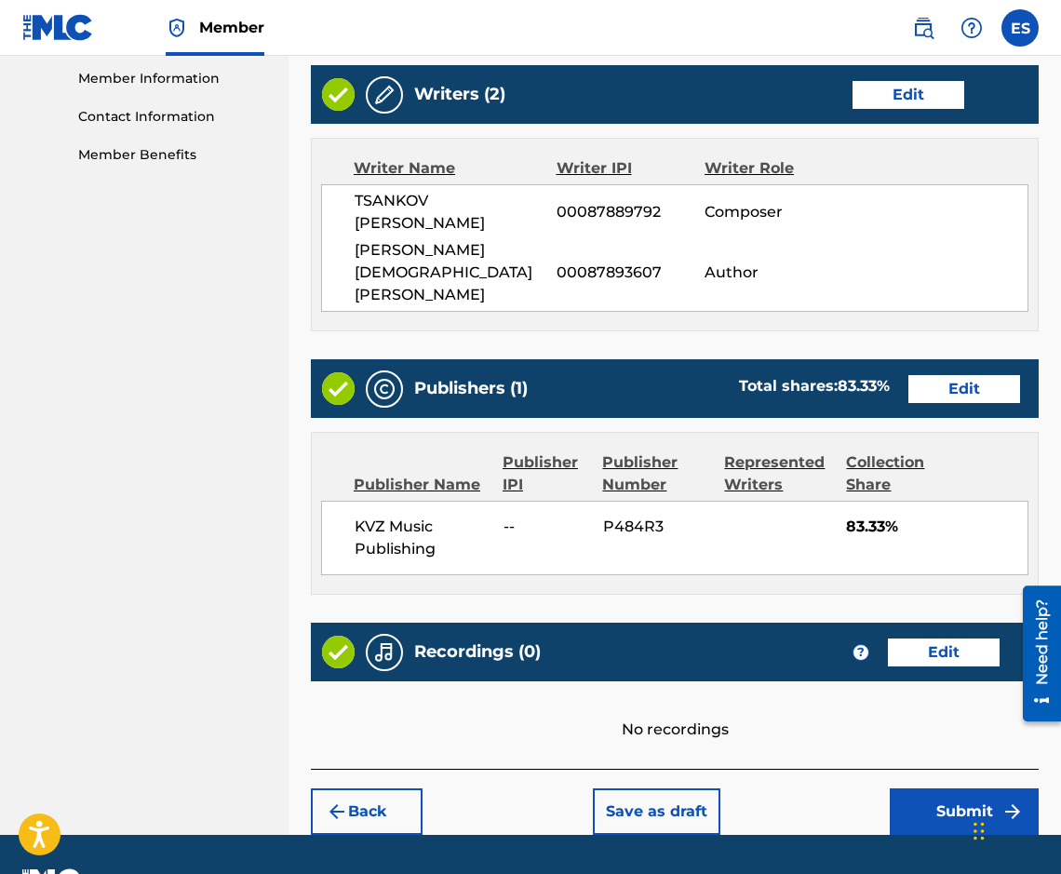
scroll to position [845, 0]
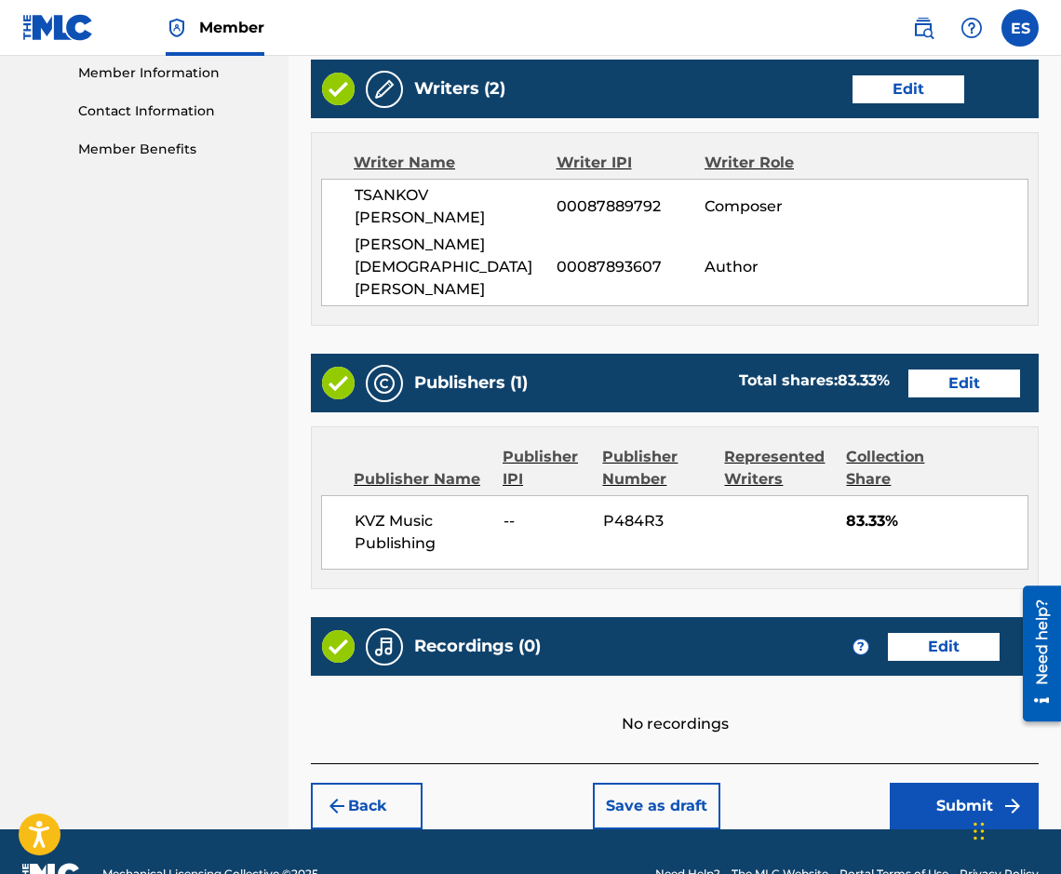
click at [962, 369] on button "Edit" at bounding box center [964, 383] width 112 height 28
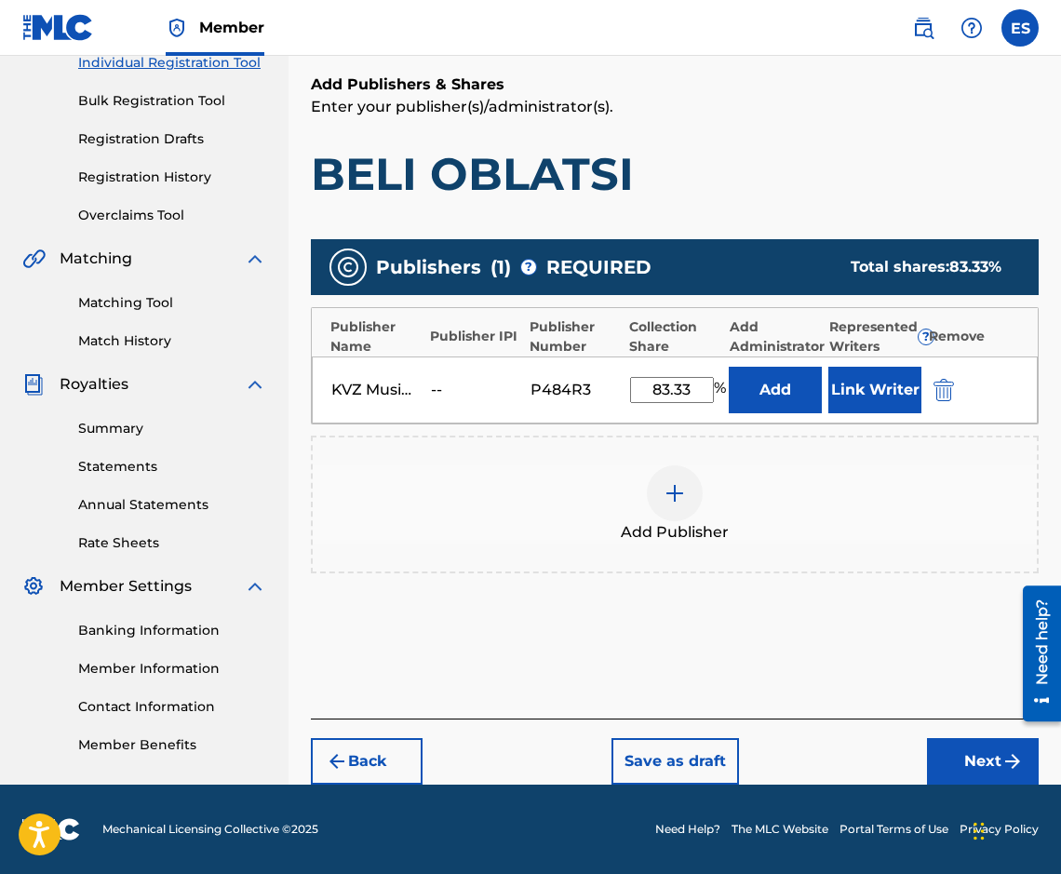
click at [670, 394] on input "83.33" at bounding box center [672, 390] width 84 height 26
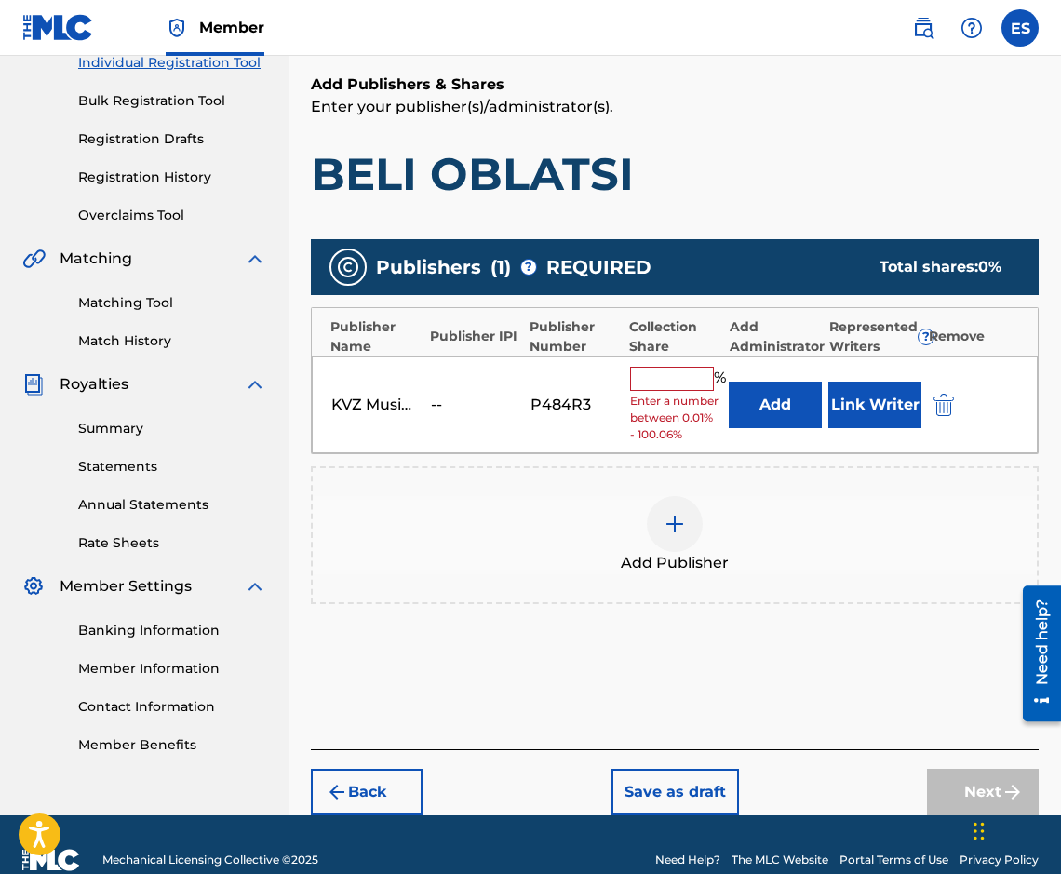
click at [675, 382] on input "text" at bounding box center [672, 379] width 84 height 24
type input "66.67"
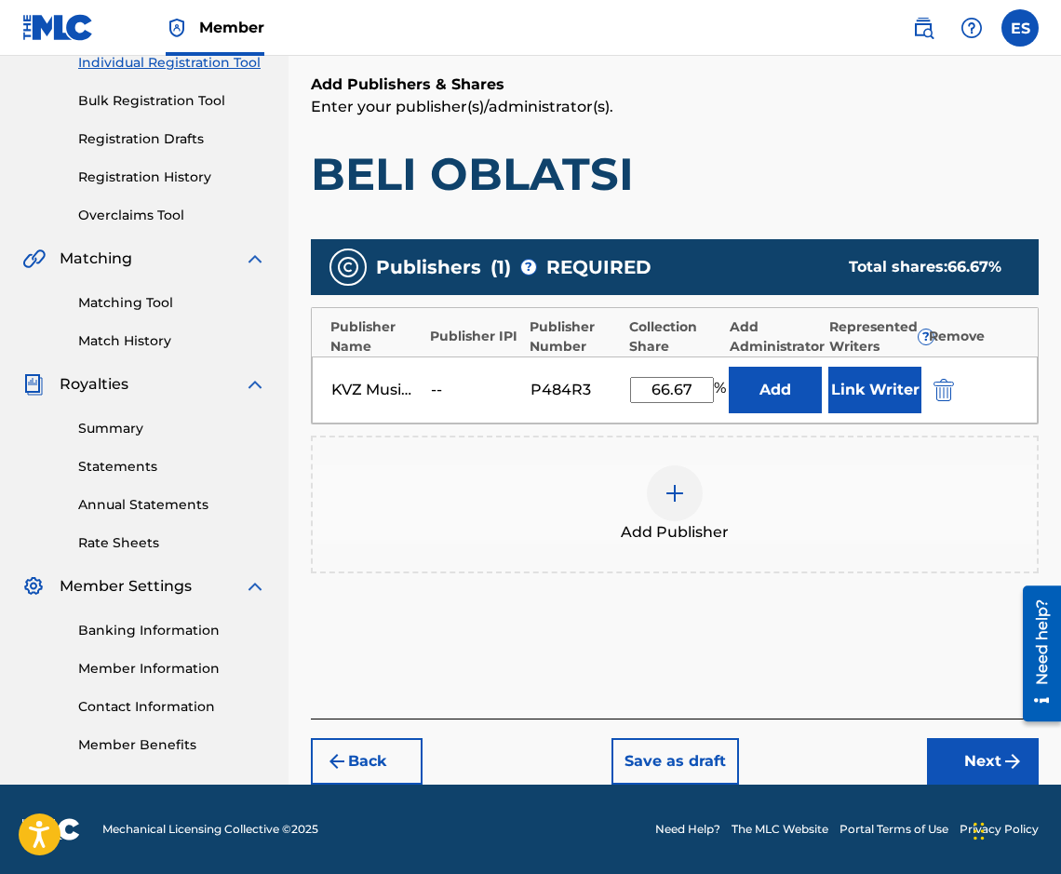
click at [994, 765] on button "Next" at bounding box center [983, 761] width 112 height 47
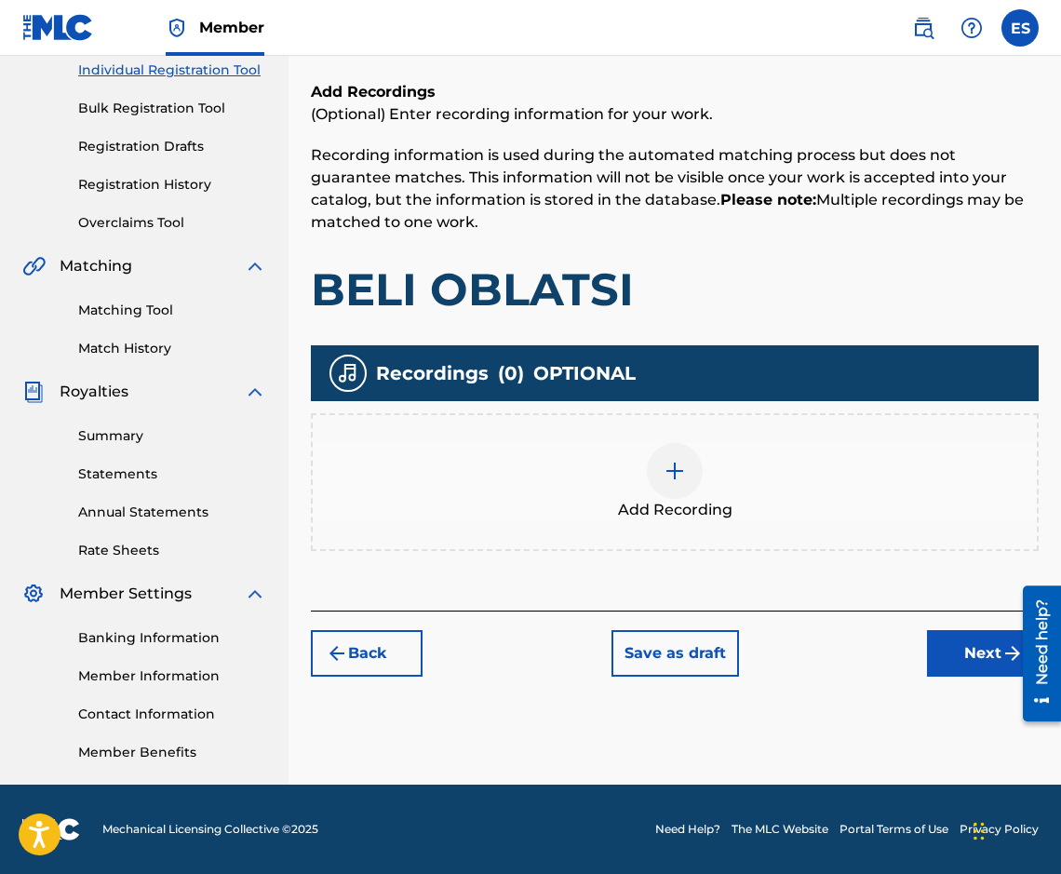
click at [946, 664] on button "Next" at bounding box center [983, 653] width 112 height 47
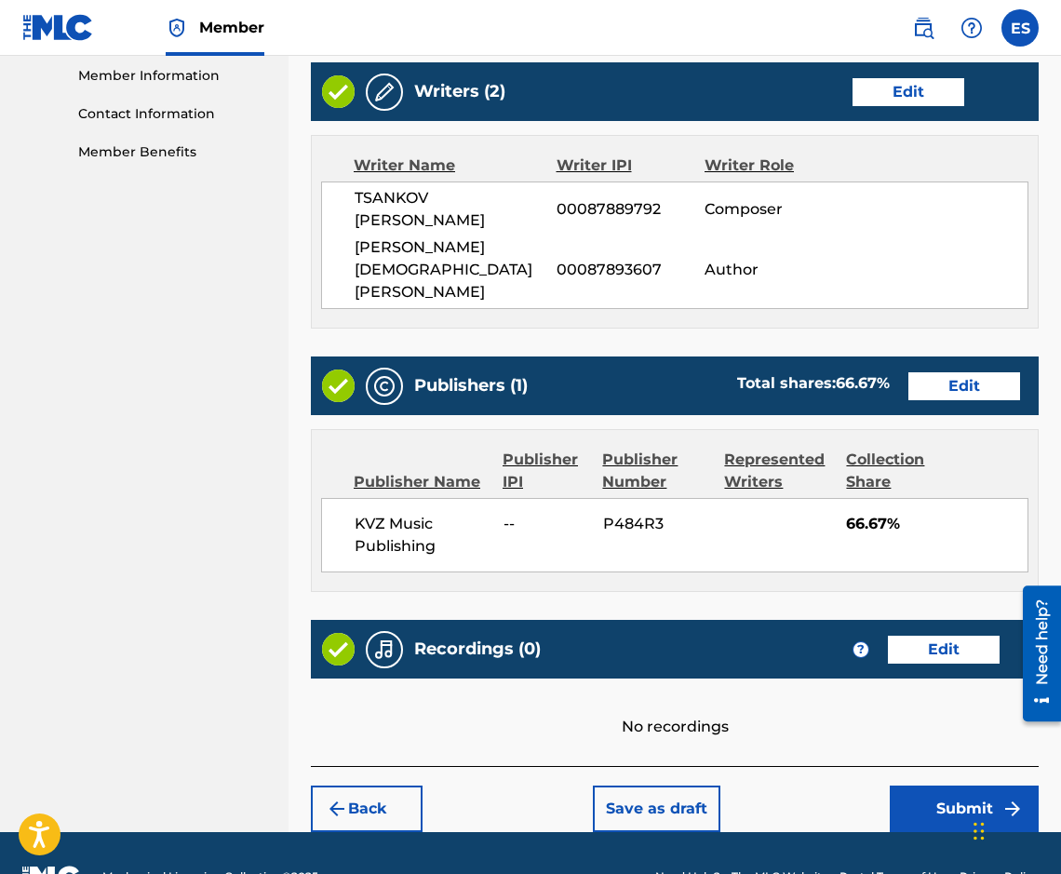
scroll to position [845, 0]
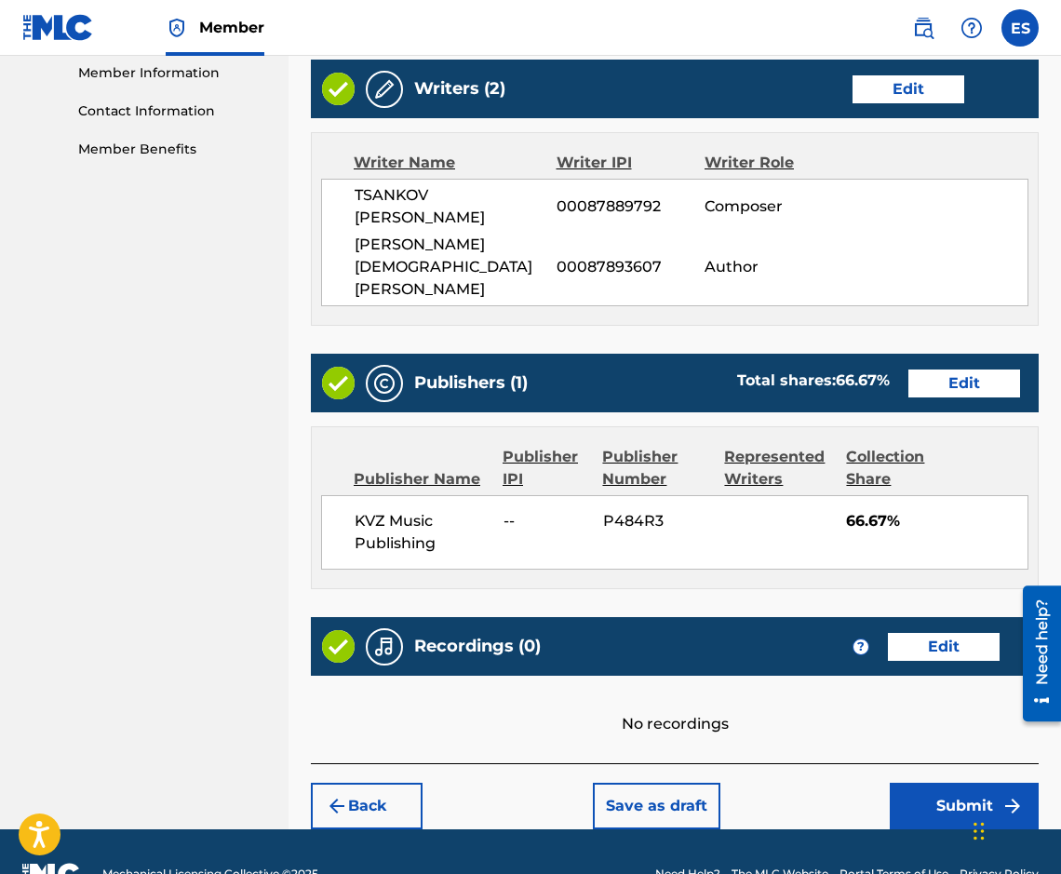
click at [902, 783] on button "Submit" at bounding box center [964, 806] width 149 height 47
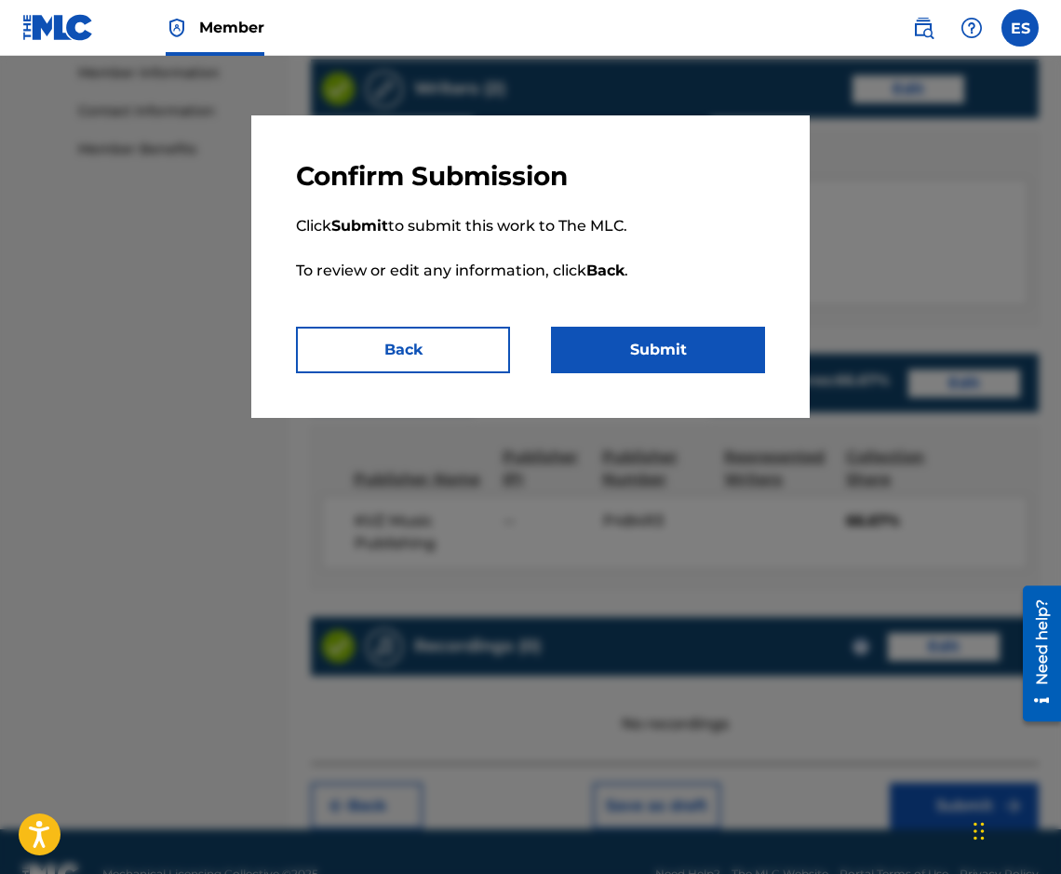
click at [570, 361] on button "Submit" at bounding box center [658, 350] width 214 height 47
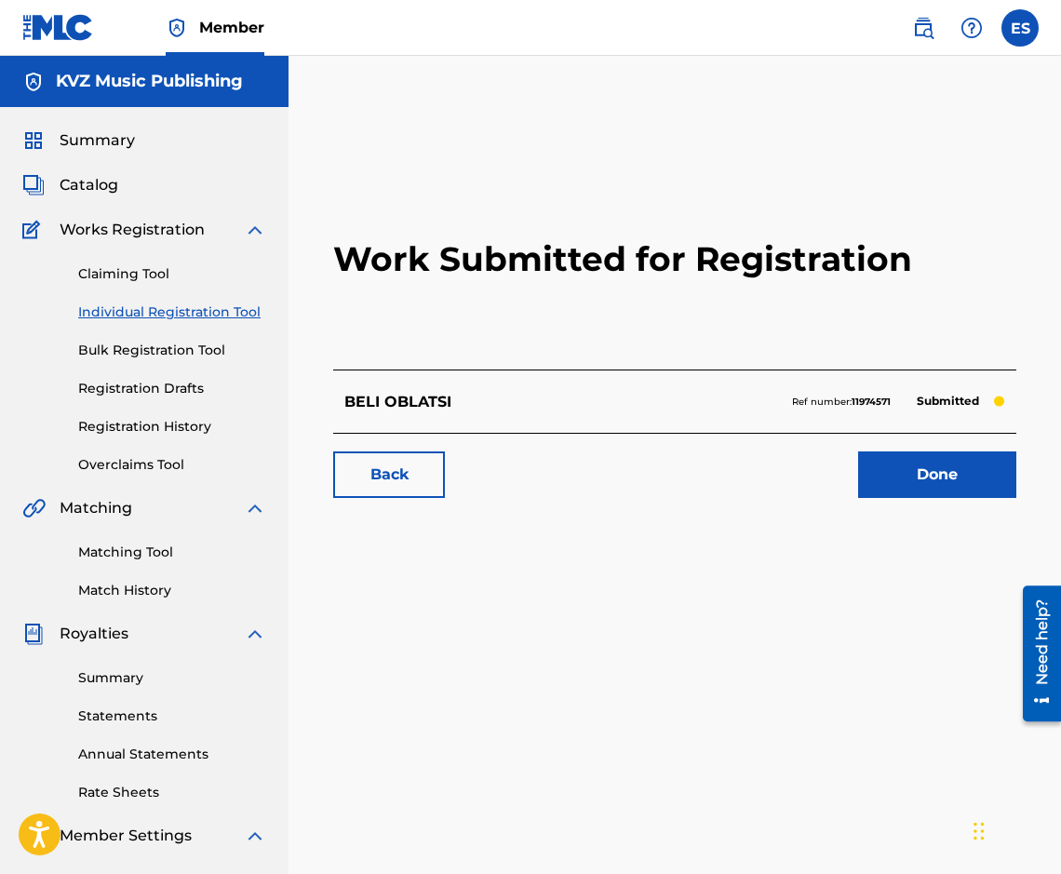
drag, startPoint x: 166, startPoint y: 319, endPoint x: 179, endPoint y: 318, distance: 13.1
click at [166, 319] on link "Individual Registration Tool" at bounding box center [172, 312] width 188 height 20
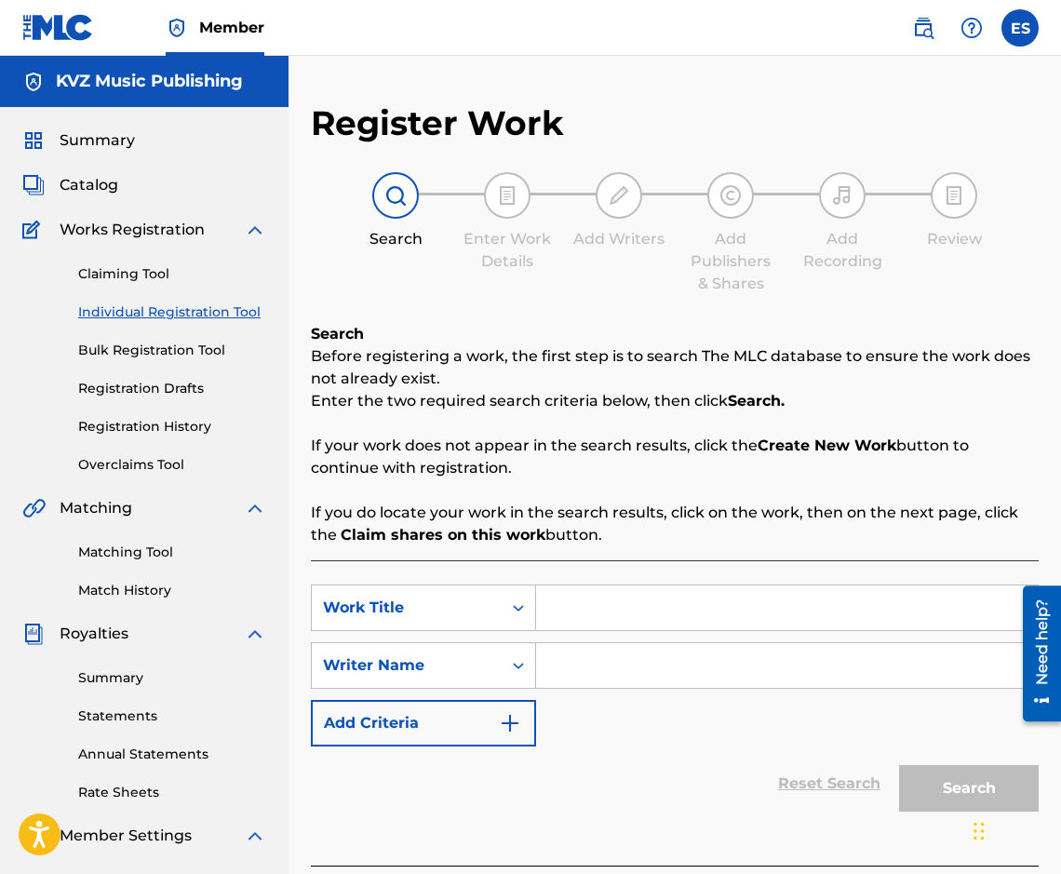
click at [170, 399] on div "Claiming Tool Individual Registration Tool Bulk Registration Tool Registration …" at bounding box center [144, 358] width 244 height 234
click at [169, 427] on link "Registration History" at bounding box center [172, 427] width 188 height 20
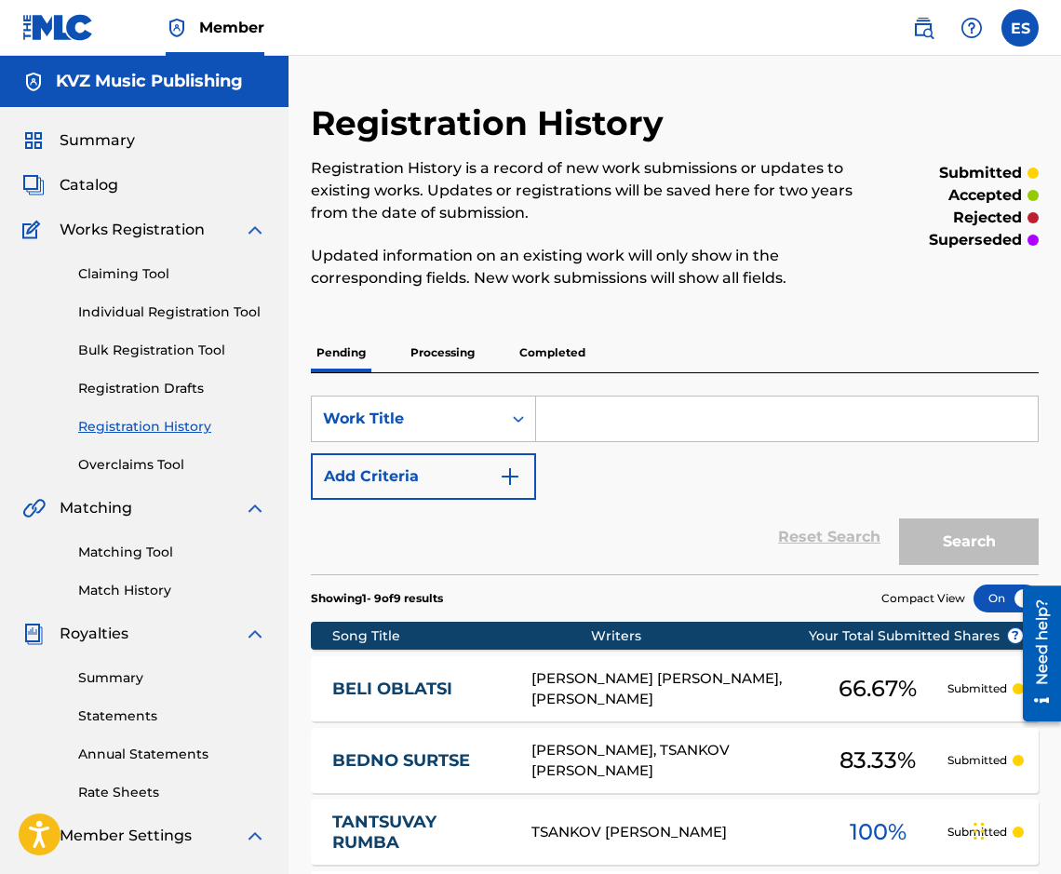
click at [210, 308] on link "Individual Registration Tool" at bounding box center [172, 312] width 188 height 20
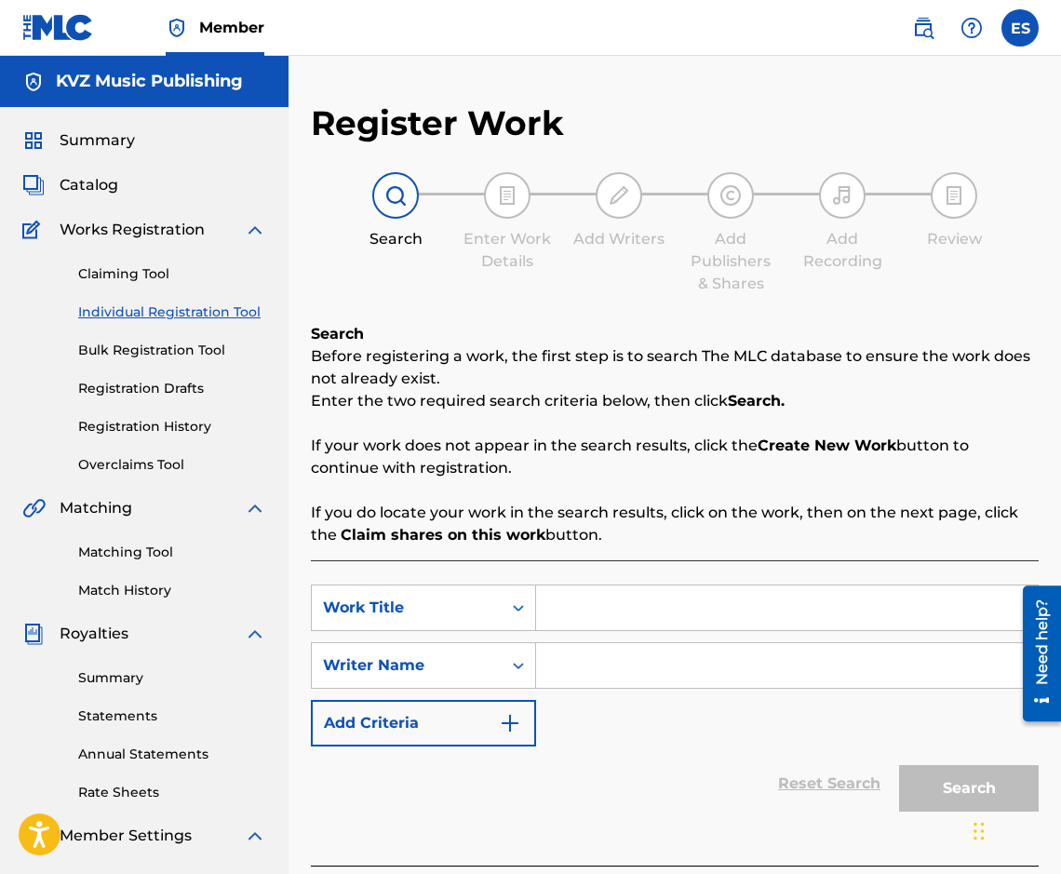
drag, startPoint x: 796, startPoint y: 586, endPoint x: 788, endPoint y: 595, distance: 11.2
paste input "BELIYAT BIB"
type input "BELIYAT BIB"
click at [661, 670] on input "Search Form" at bounding box center [787, 665] width 502 height 45
click at [558, 602] on input "BELIYAT BIB" at bounding box center [787, 607] width 502 height 45
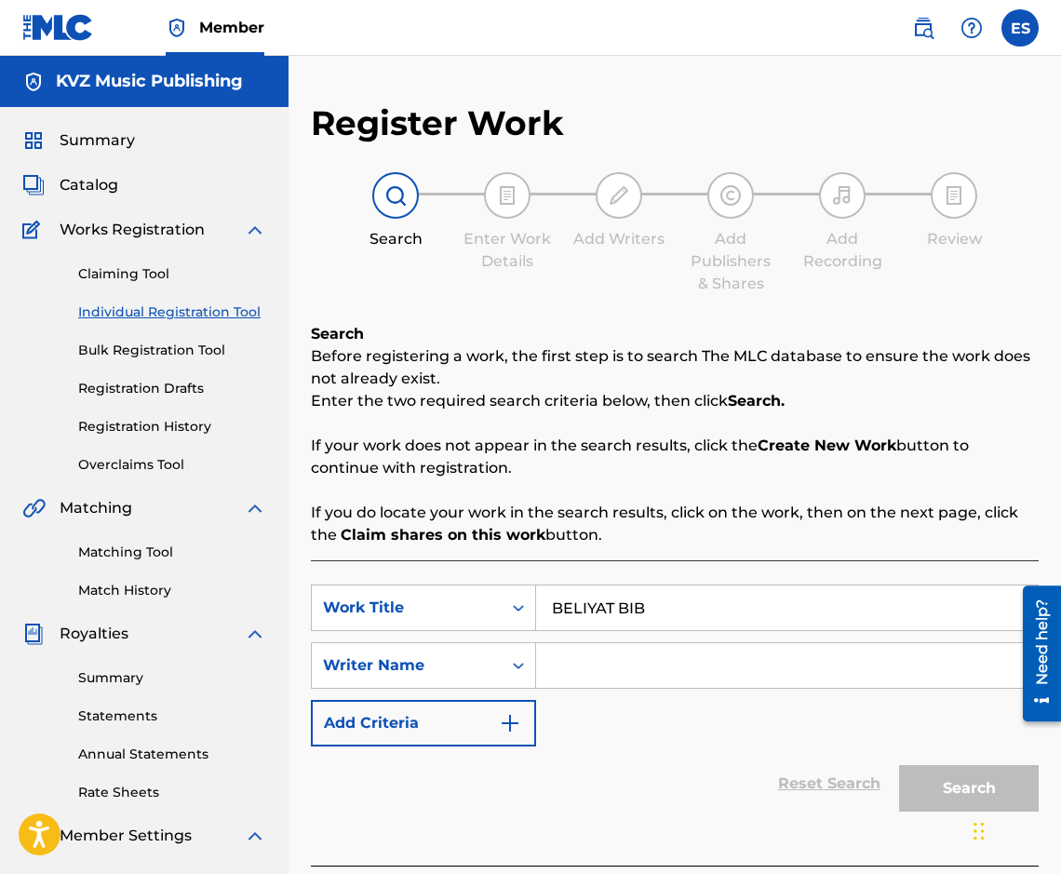
click at [551, 607] on input "BELIYAT BIB" at bounding box center [787, 607] width 502 height 45
paste input "[PERSON_NAME]"
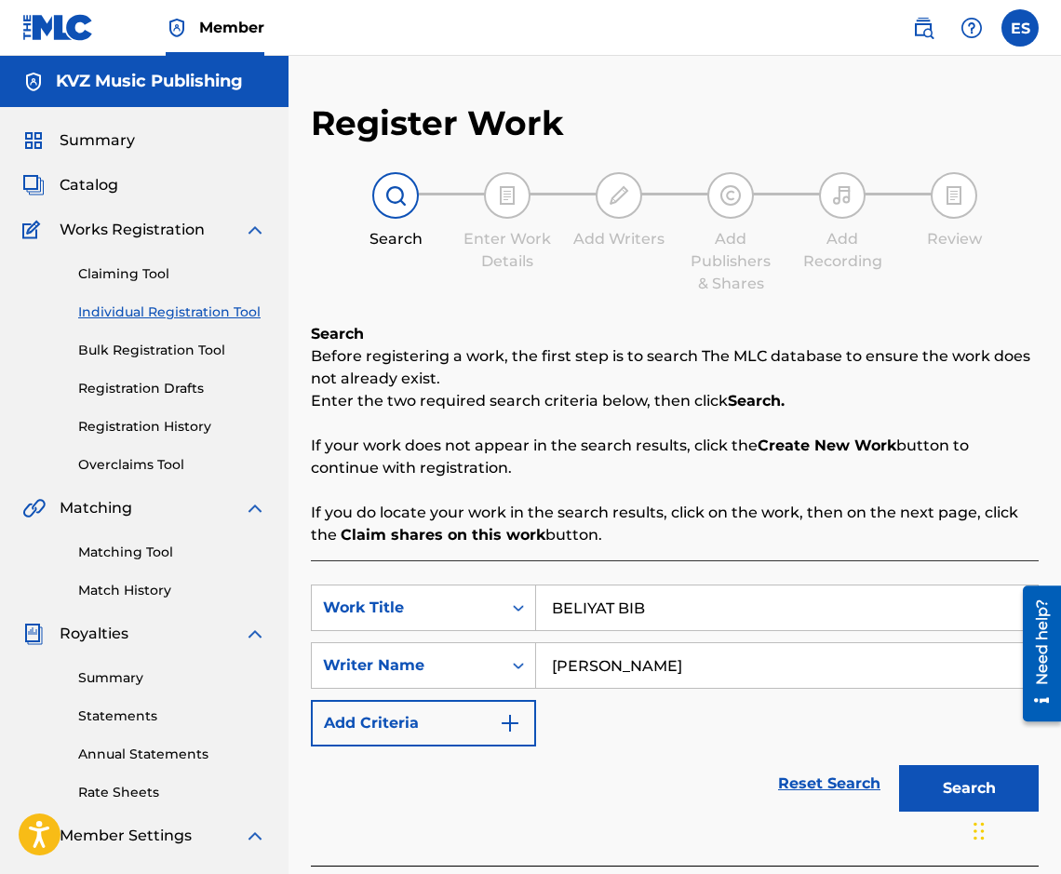
click at [543, 674] on input "[PERSON_NAME]" at bounding box center [787, 665] width 502 height 45
type input "[PERSON_NAME]"
click at [926, 774] on button "Search" at bounding box center [969, 788] width 140 height 47
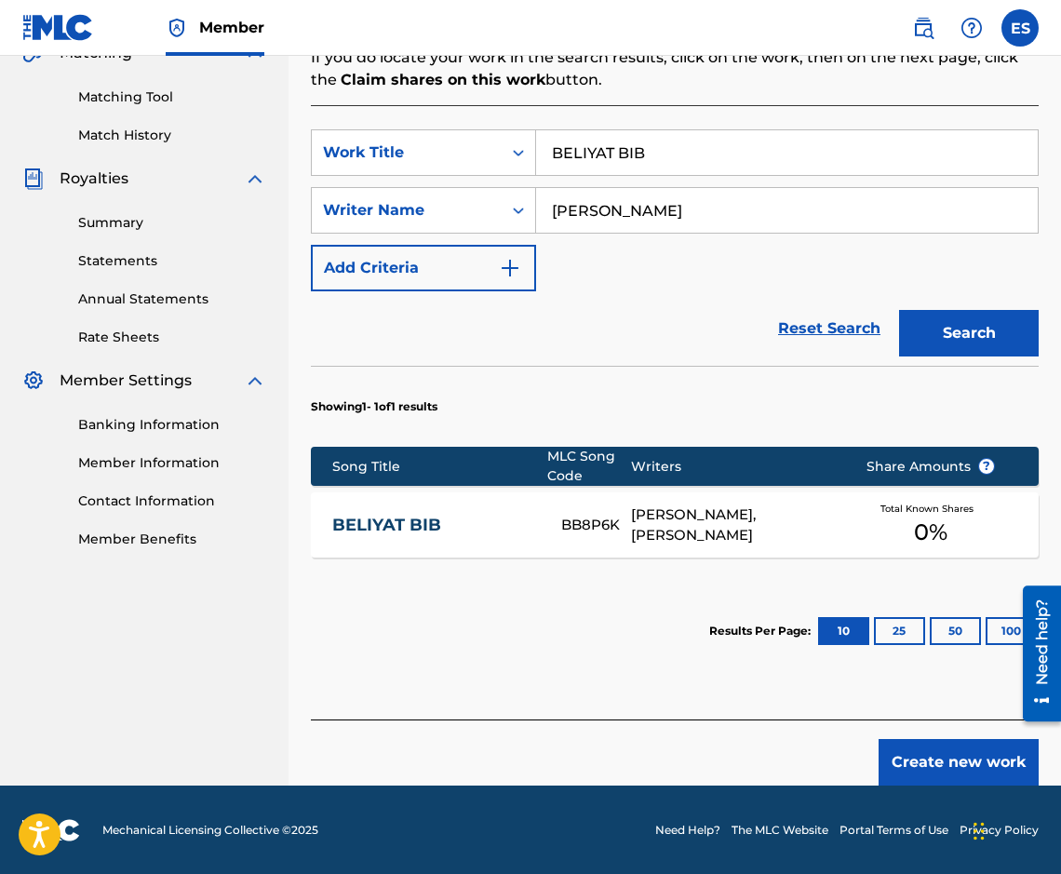
scroll to position [456, 0]
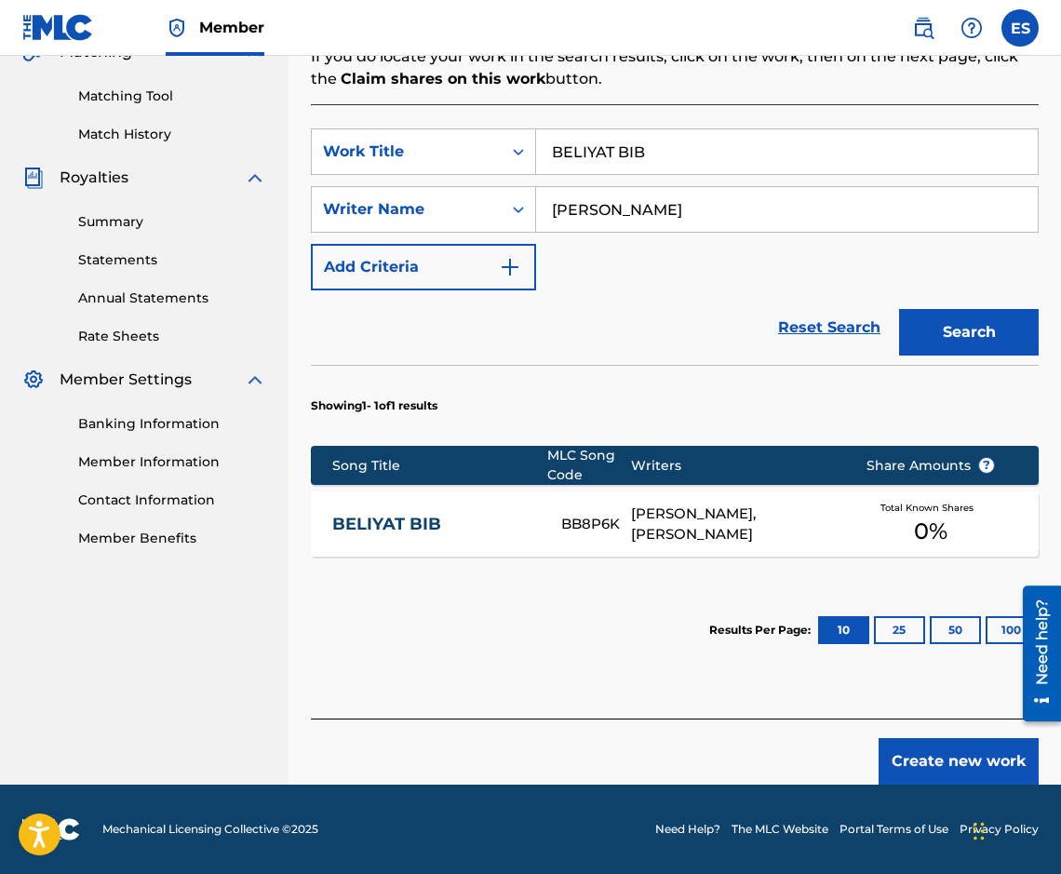
click at [504, 499] on div "BELIYAT BIB BB8P6K [PERSON_NAME], [PERSON_NAME] Total Known Shares 0 %" at bounding box center [675, 523] width 728 height 65
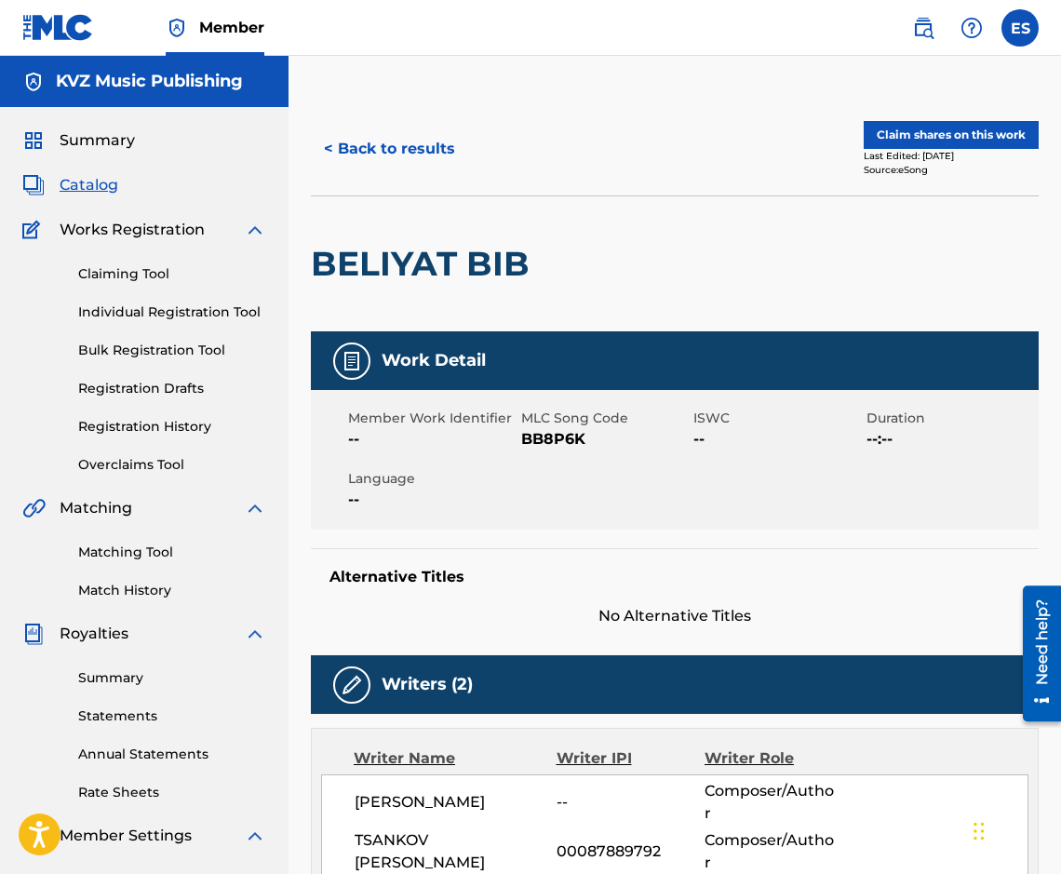
click at [423, 127] on button "< Back to results" at bounding box center [389, 149] width 157 height 47
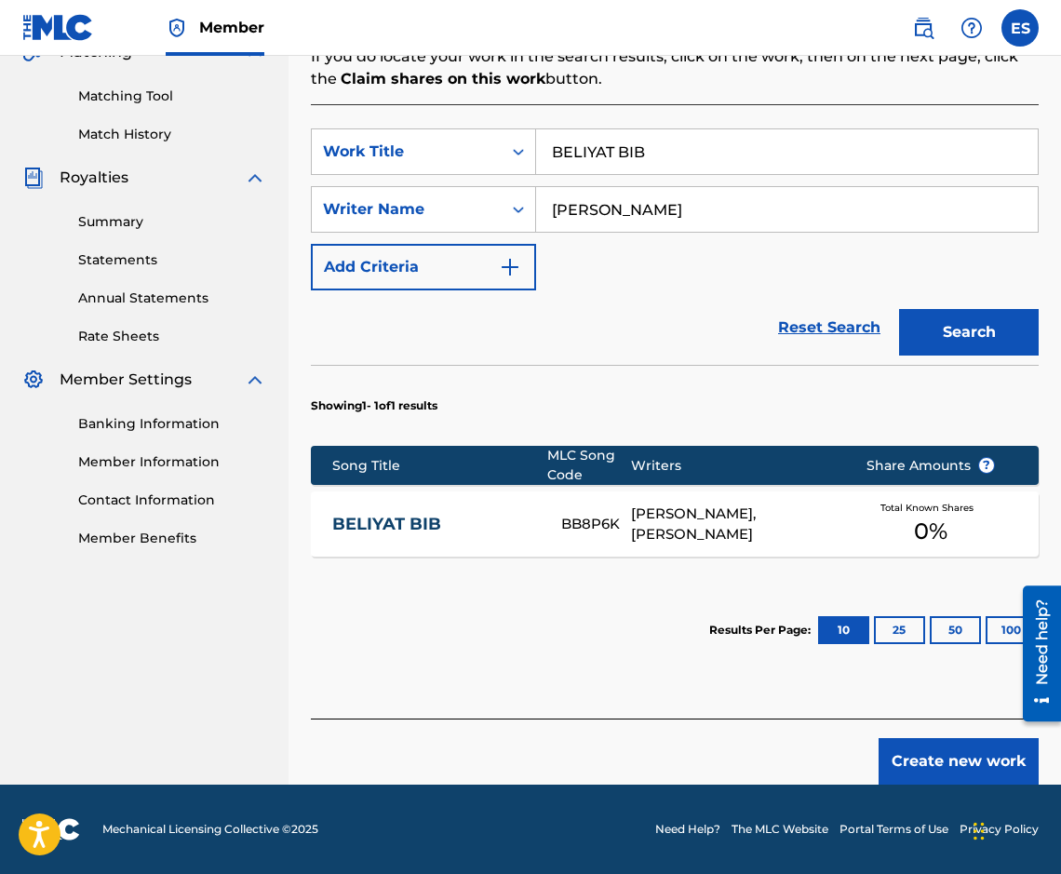
click at [892, 762] on button "Create new work" at bounding box center [958, 761] width 160 height 47
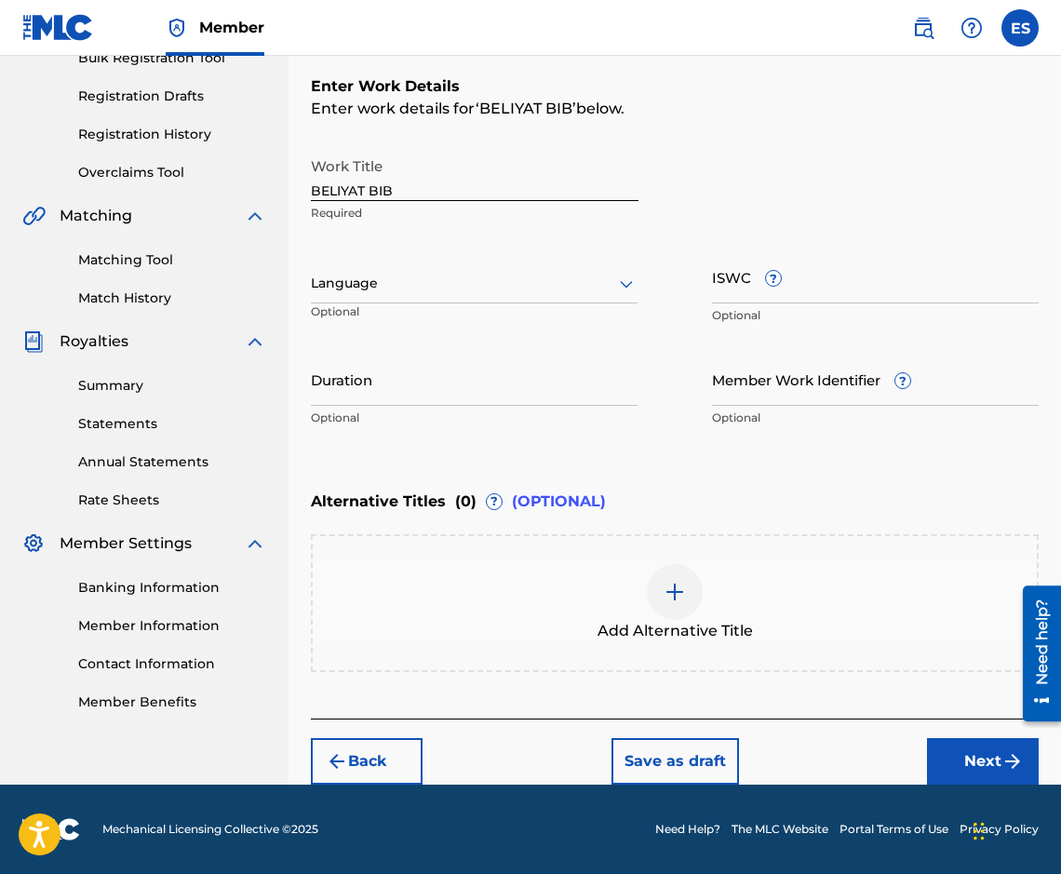
scroll to position [292, 0]
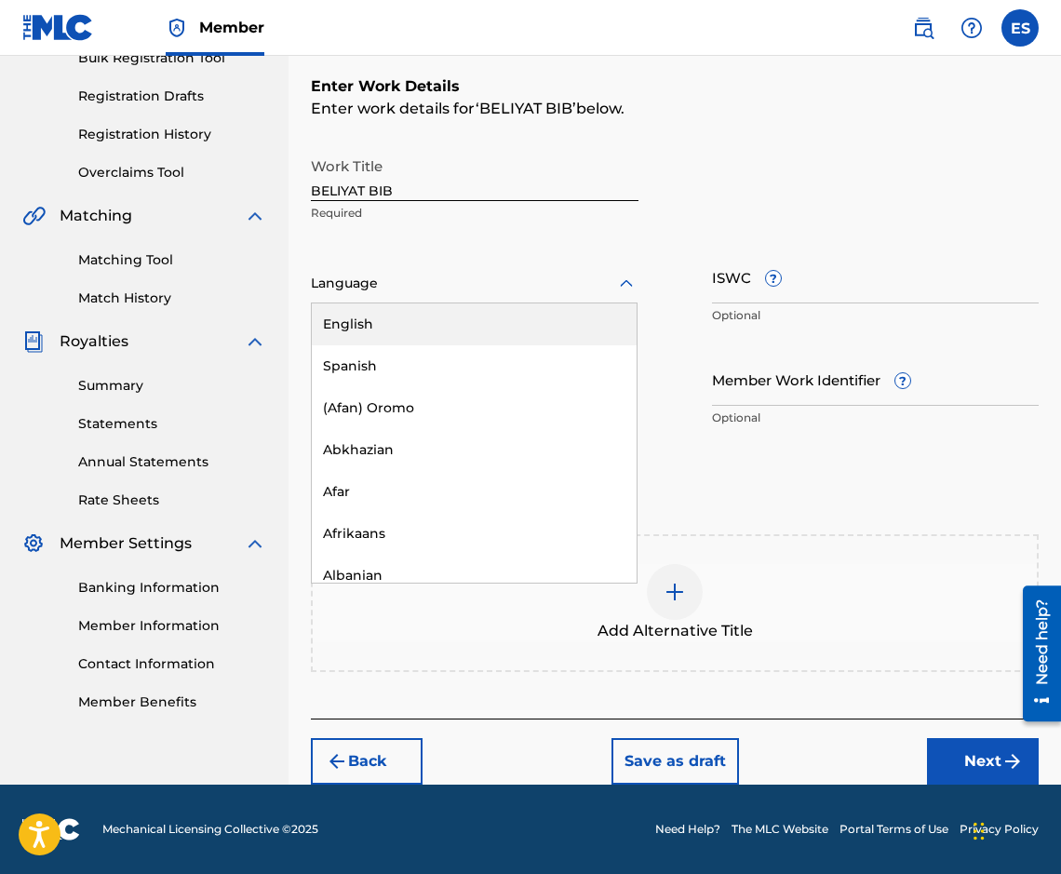
click at [460, 269] on div "Language" at bounding box center [474, 283] width 327 height 39
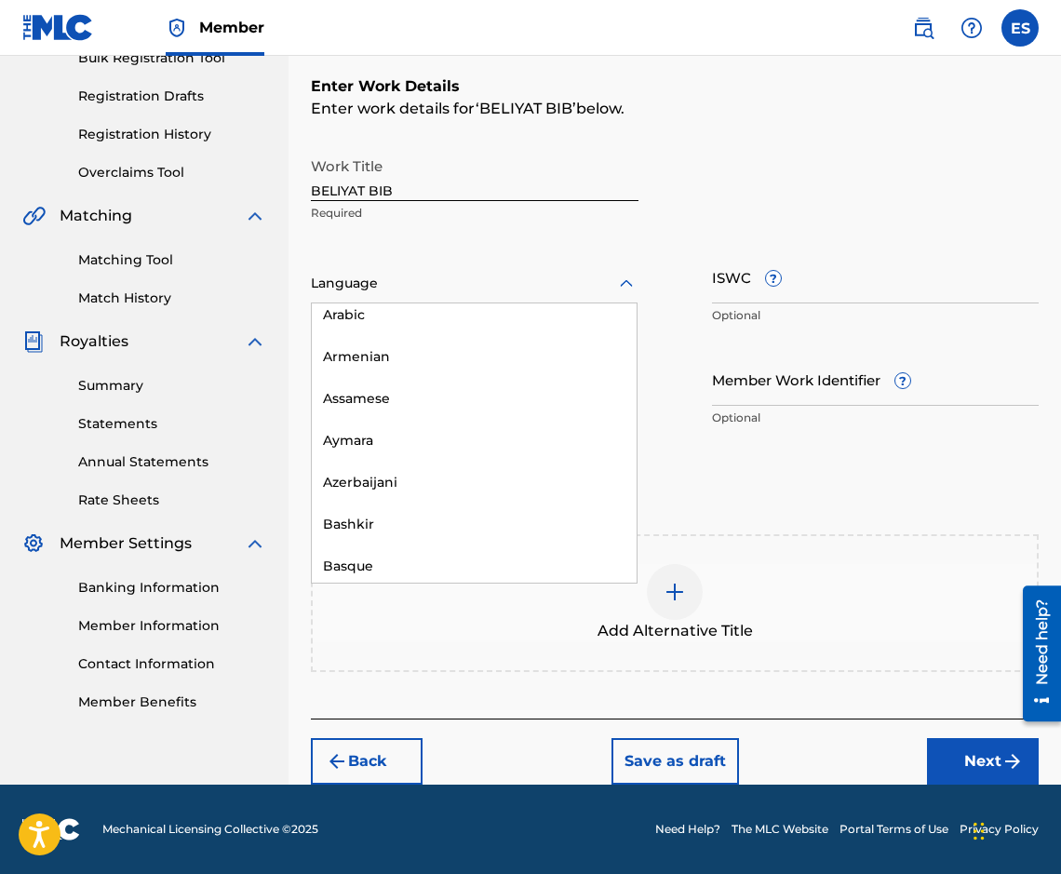
scroll to position [651, 0]
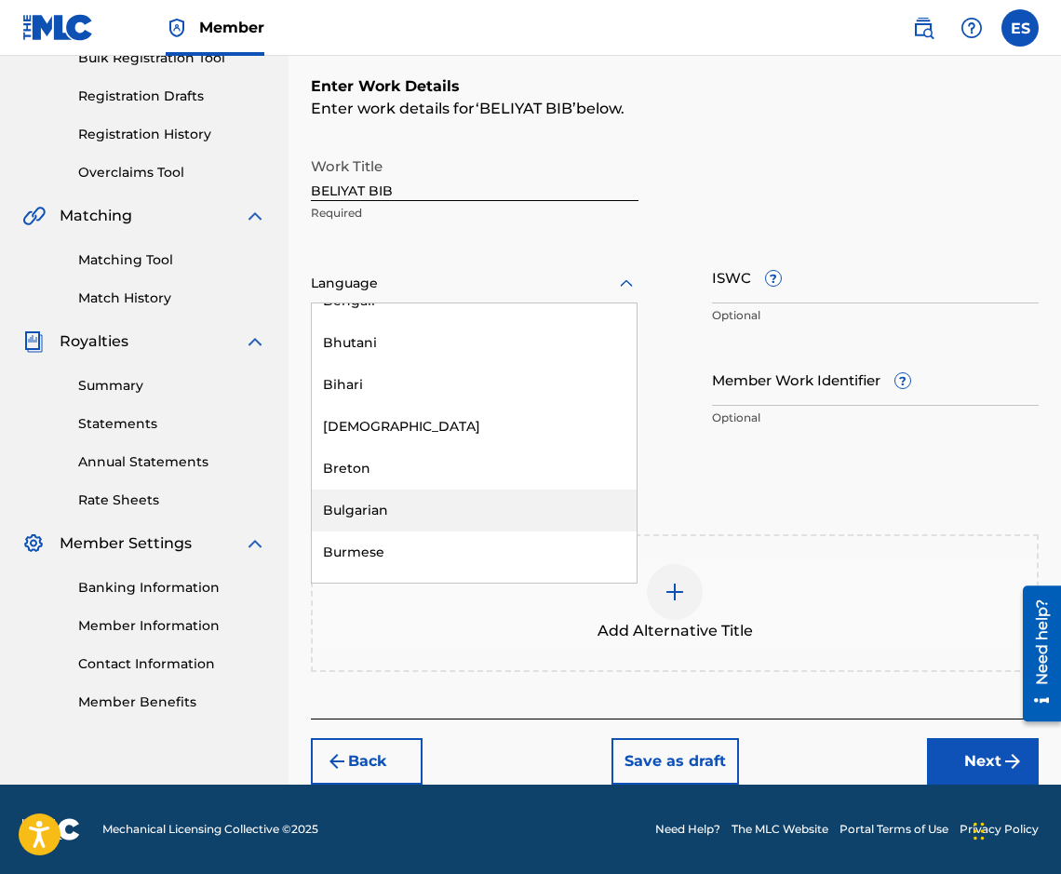
click at [520, 515] on div "Bulgarian" at bounding box center [474, 510] width 325 height 42
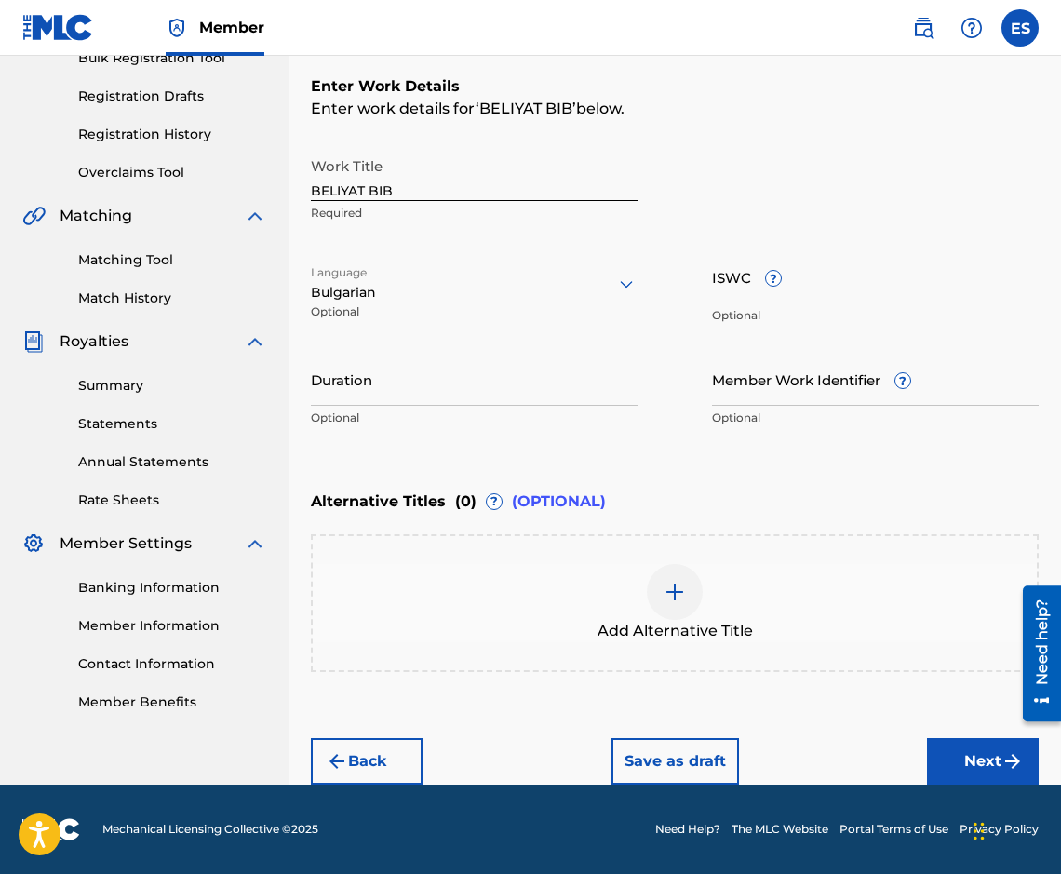
click at [472, 352] on div "Work Title BELIYAT BIB Required Language Bulgarian Optional ISWC ? Optional Dur…" at bounding box center [675, 292] width 728 height 288
click at [459, 399] on input "Duration" at bounding box center [474, 379] width 327 height 53
type input "03:00"
click at [793, 596] on div "Add Alternative Title" at bounding box center [675, 603] width 724 height 78
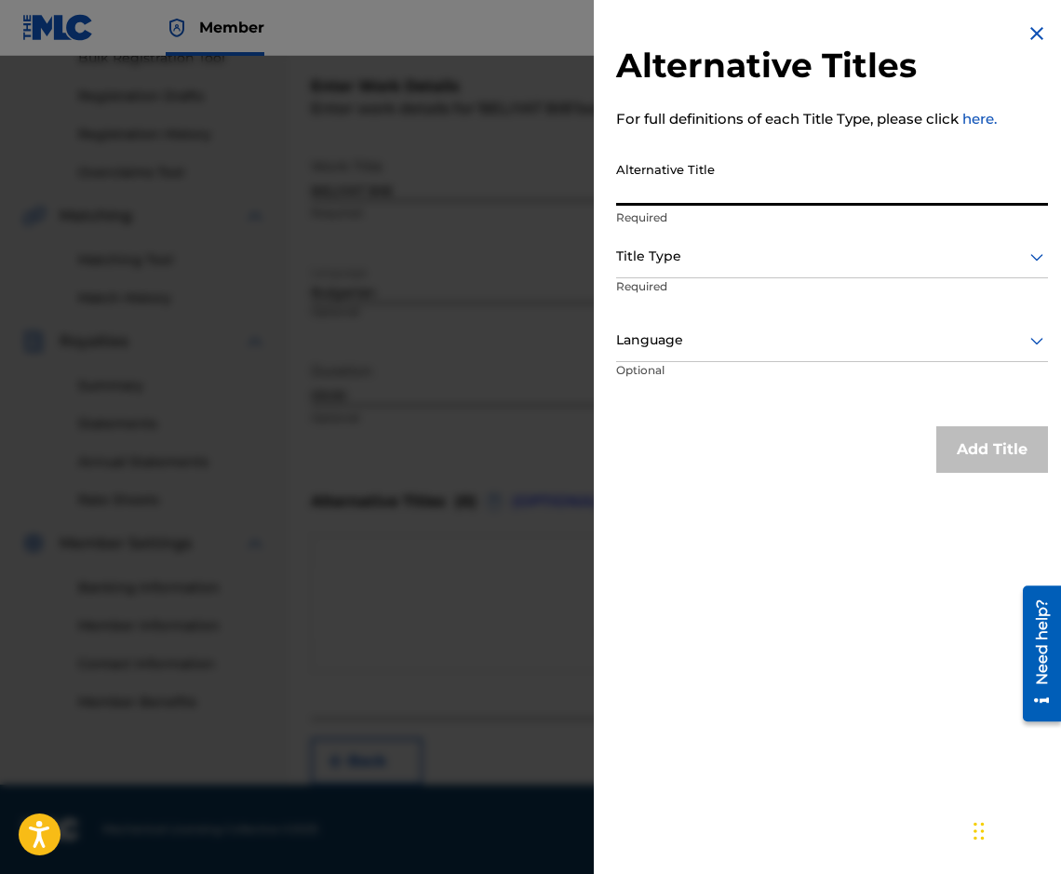
paste input "БЕЛИЯТ БИБ"
type input "БЕЛИЯТ БИБ"
click at [677, 261] on div at bounding box center [832, 256] width 432 height 23
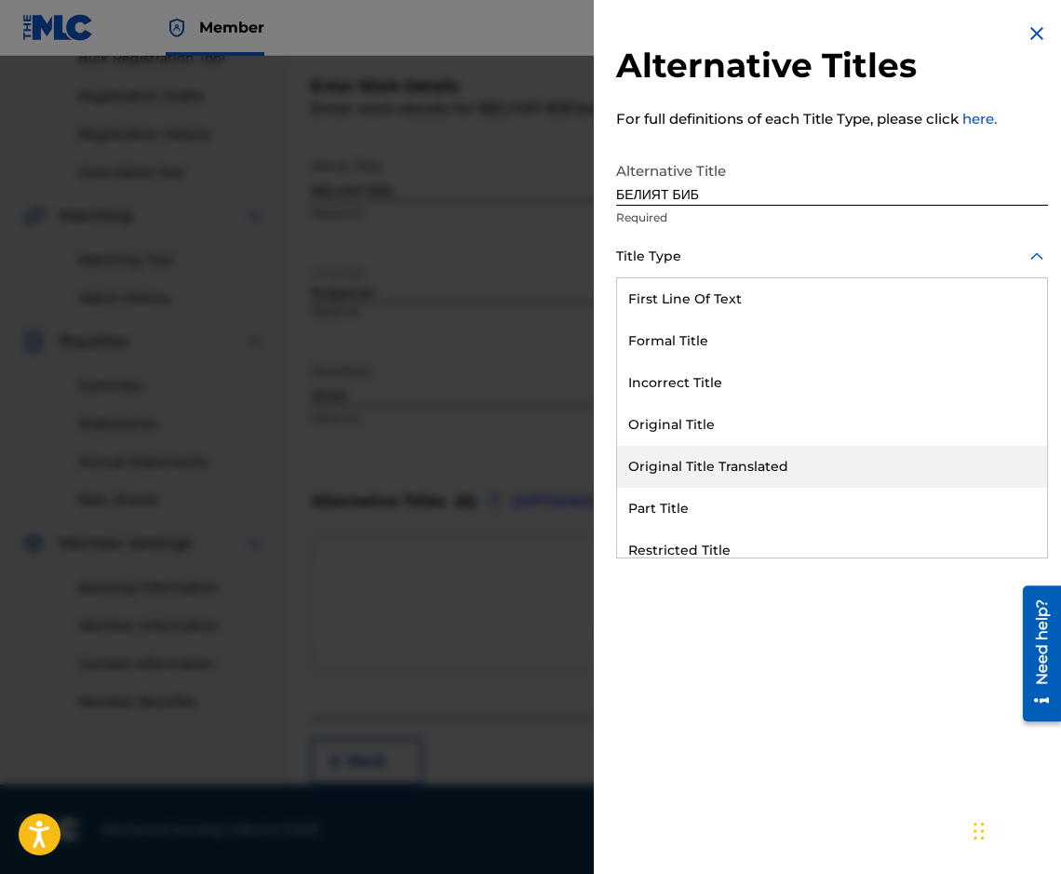
click at [745, 466] on div "Original Title Translated" at bounding box center [832, 467] width 430 height 42
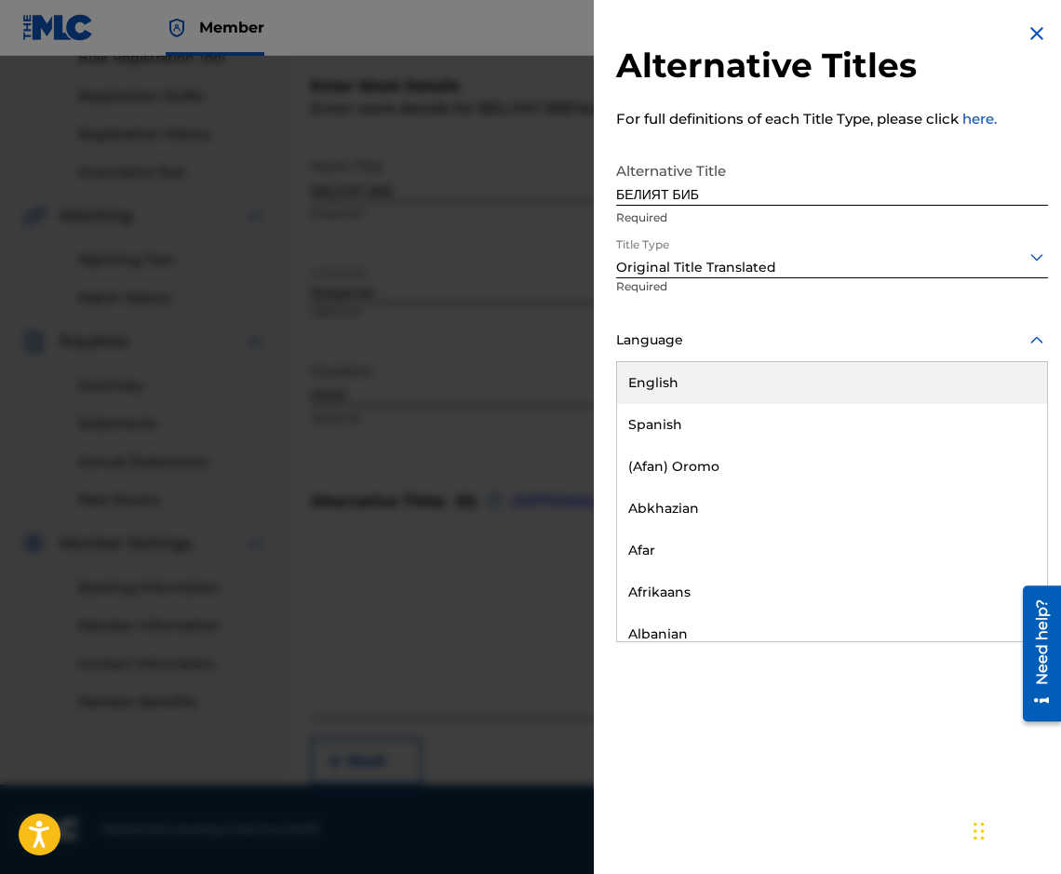
click at [726, 352] on div "Language" at bounding box center [832, 341] width 432 height 42
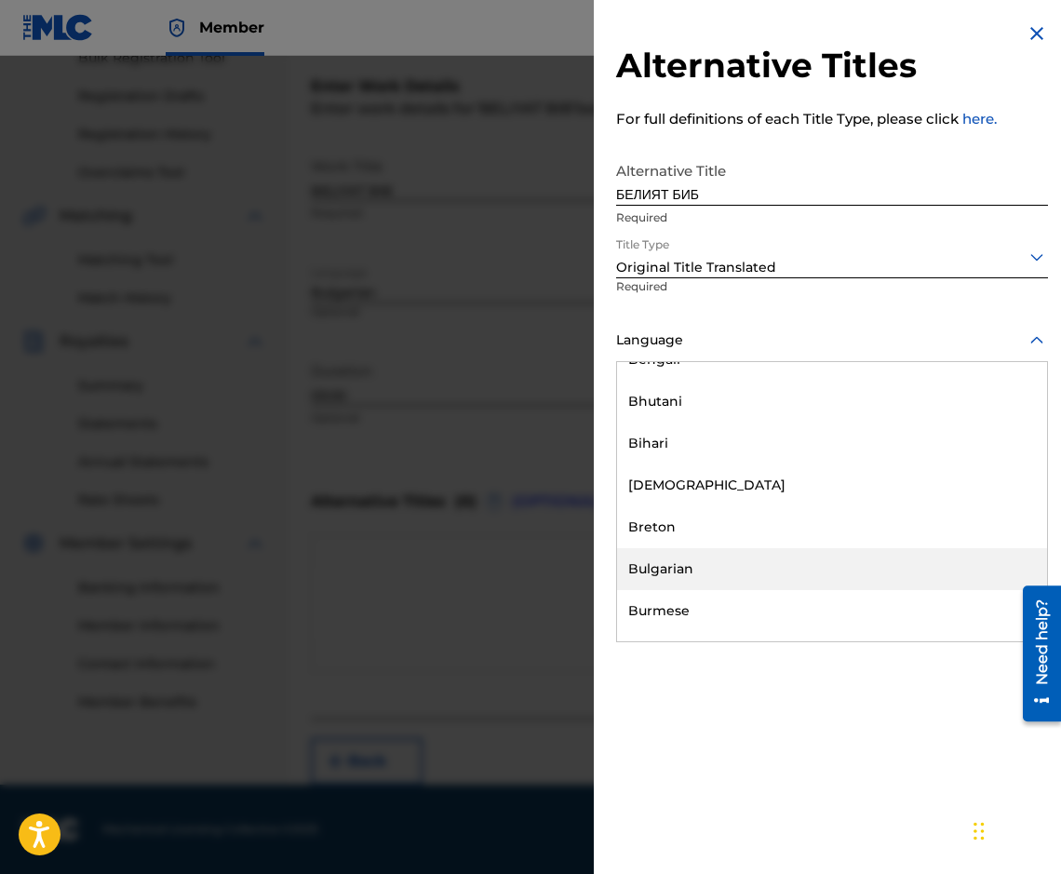
click at [821, 586] on div "Bulgarian" at bounding box center [832, 569] width 430 height 42
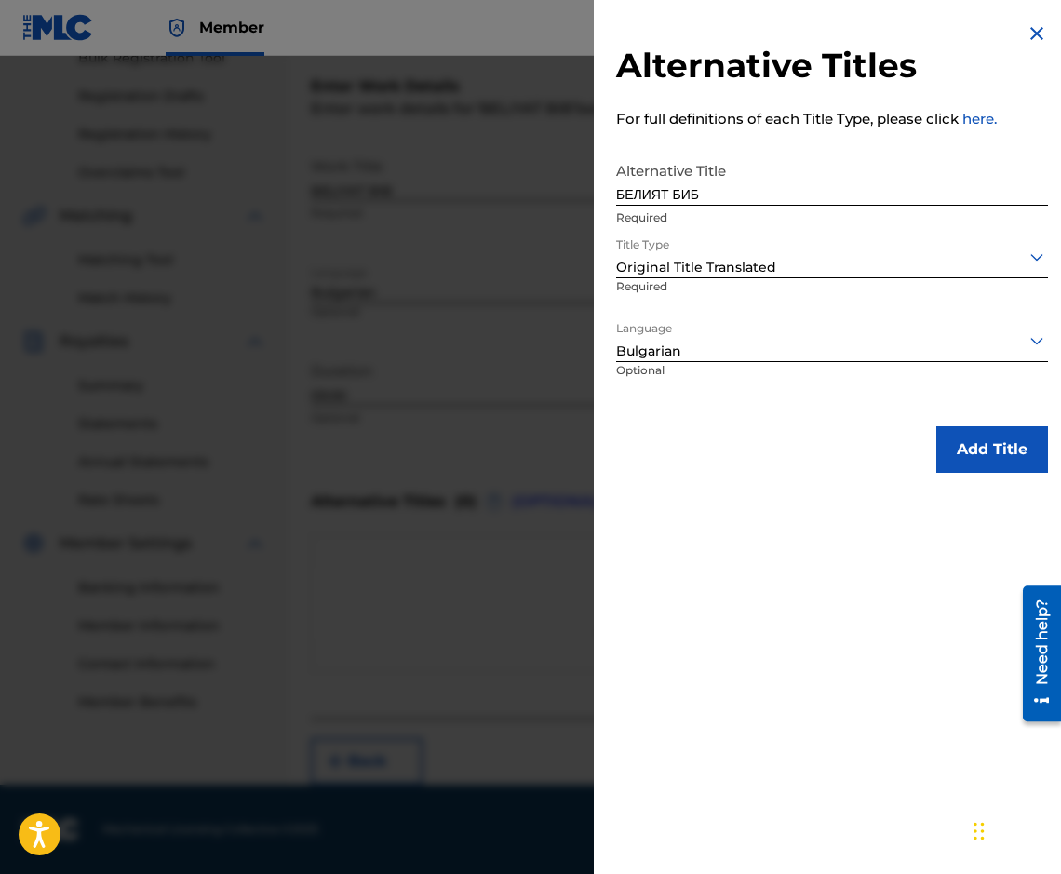
click at [994, 435] on button "Add Title" at bounding box center [992, 449] width 112 height 47
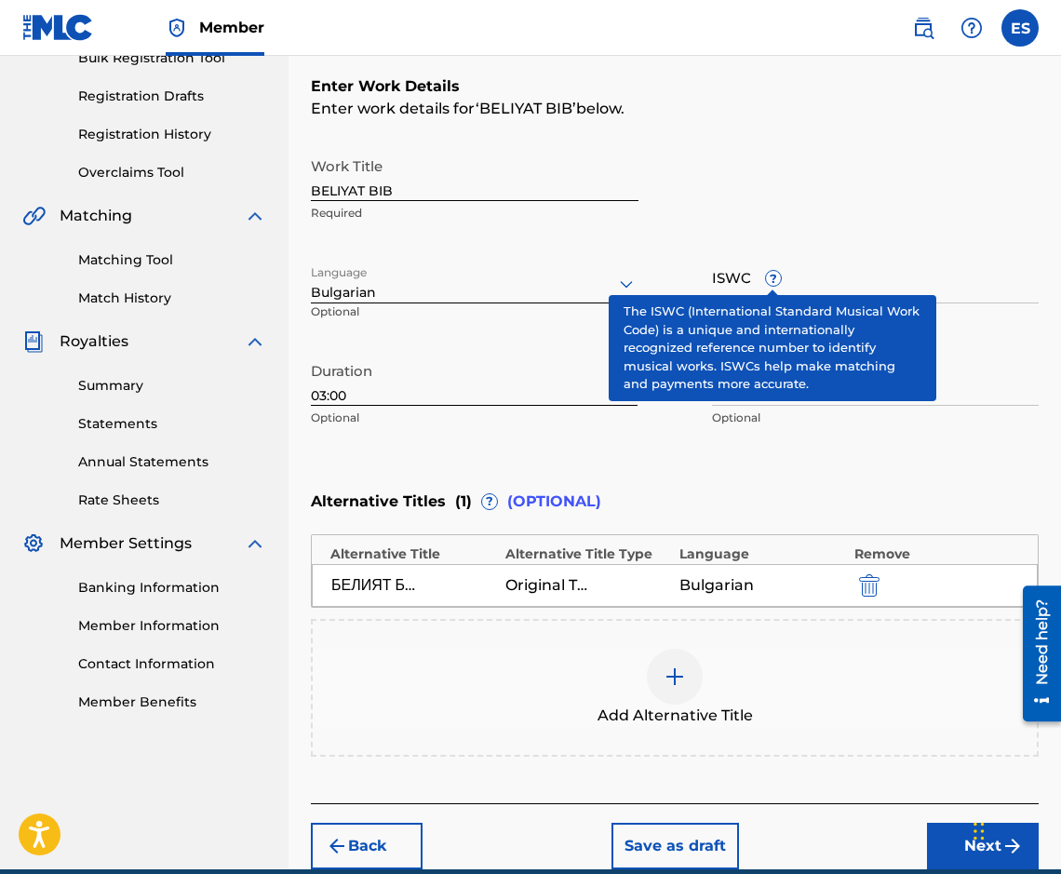
scroll to position [377, 0]
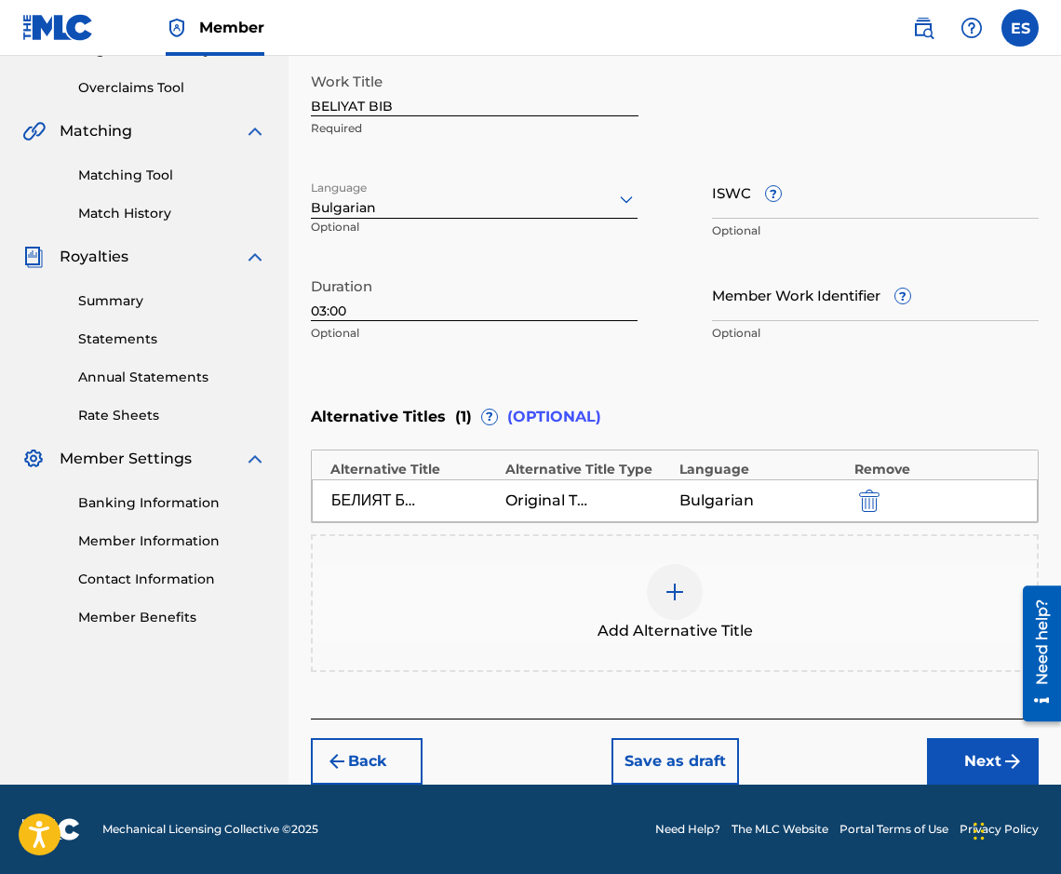
click at [337, 306] on input "03:00" at bounding box center [474, 294] width 327 height 53
paste input "2:35"
type input "02:35"
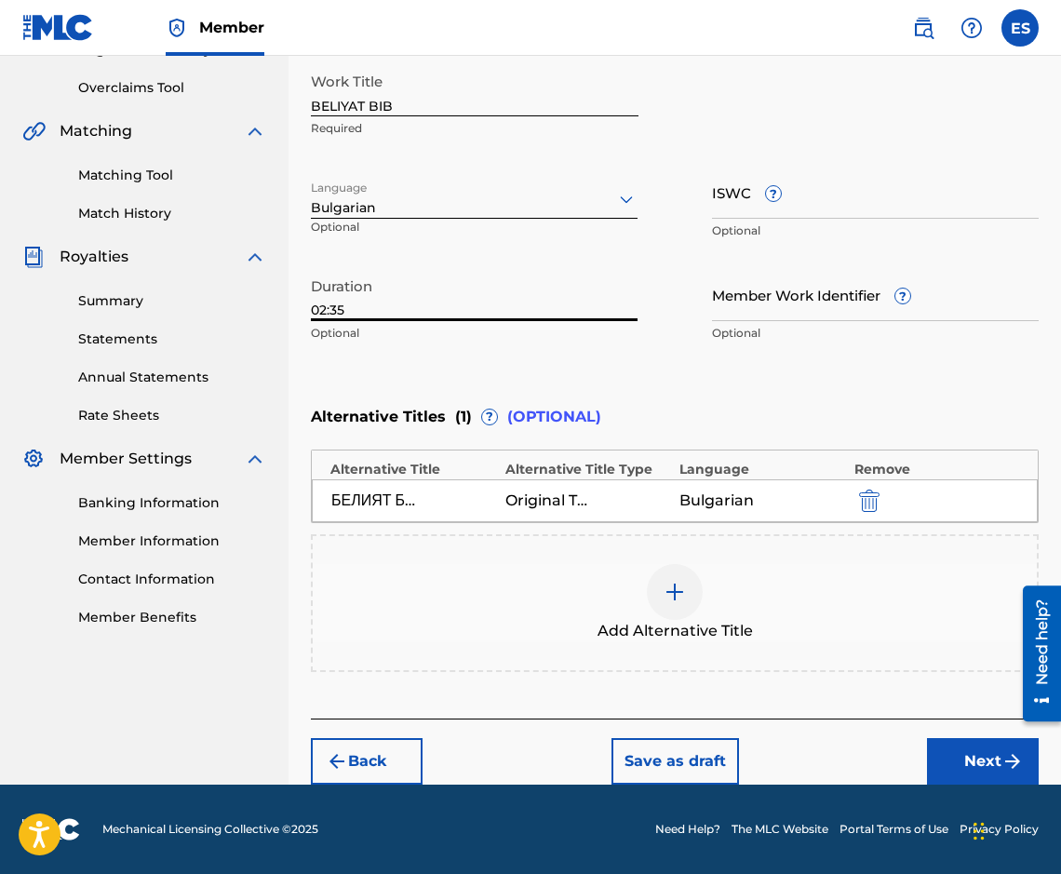
click at [933, 749] on button "Next" at bounding box center [983, 761] width 112 height 47
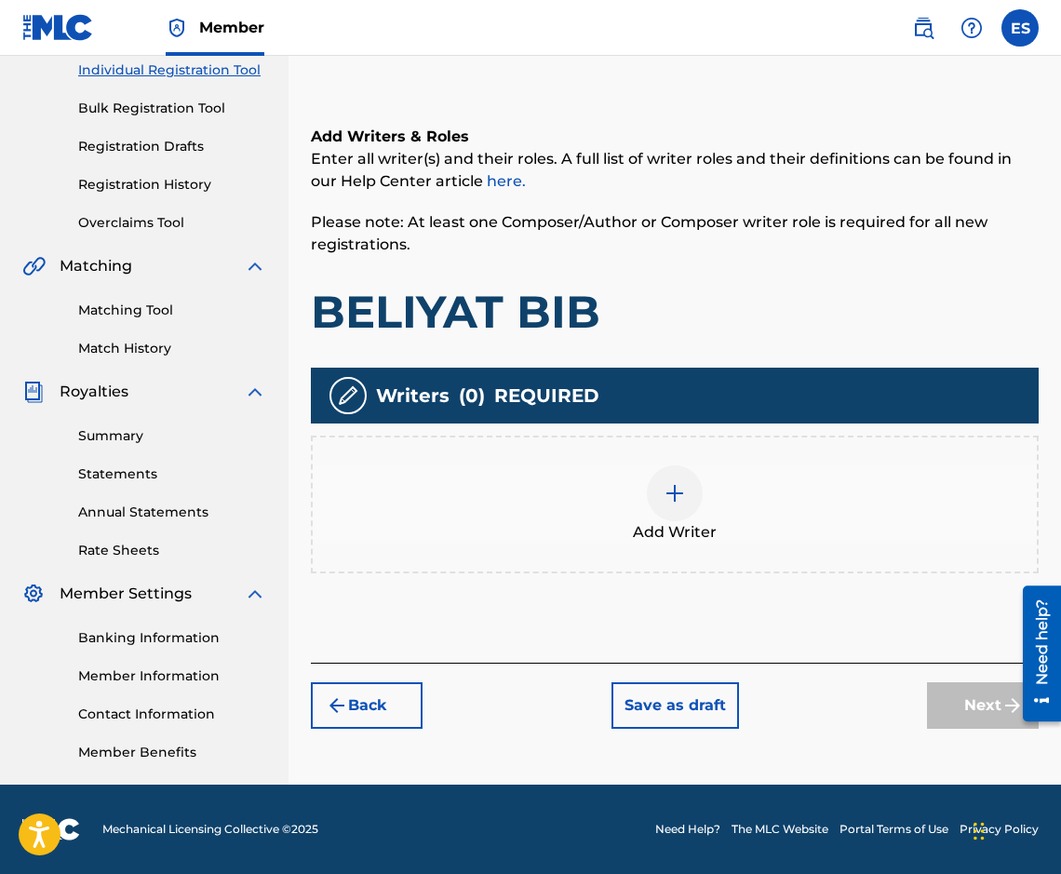
scroll to position [84, 0]
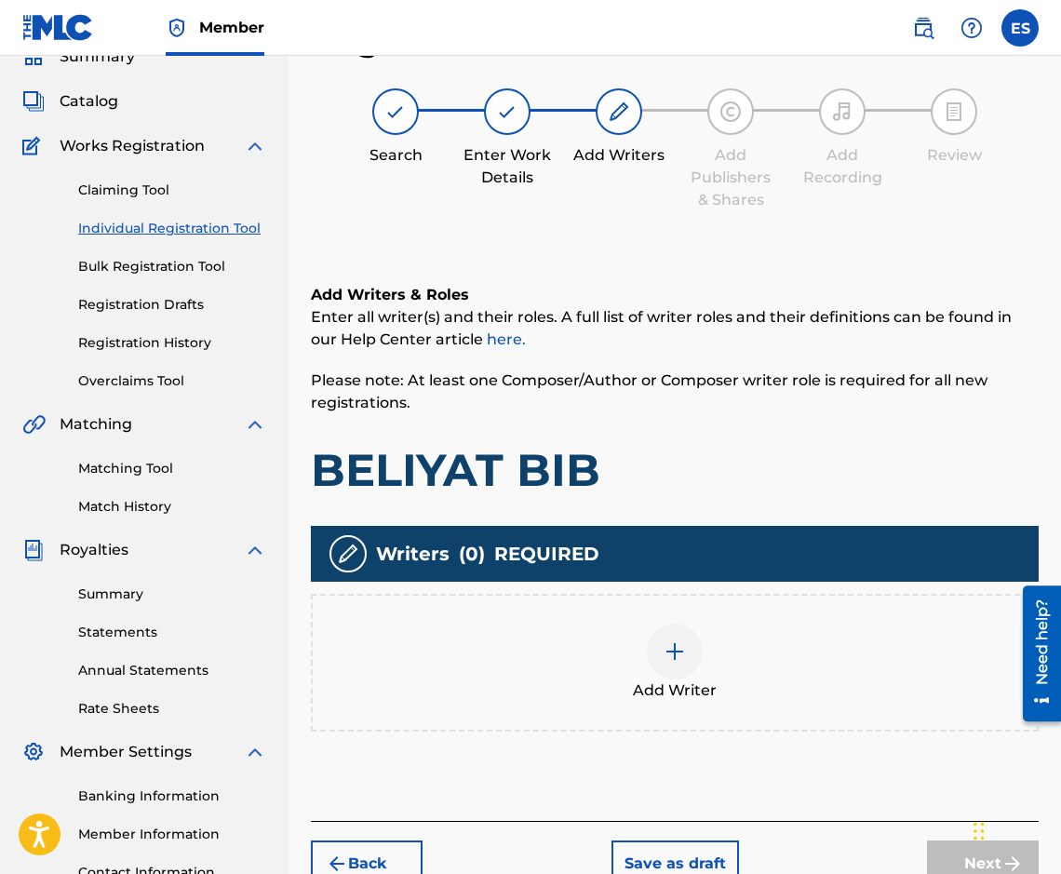
click at [713, 685] on span "Add Writer" at bounding box center [675, 690] width 84 height 22
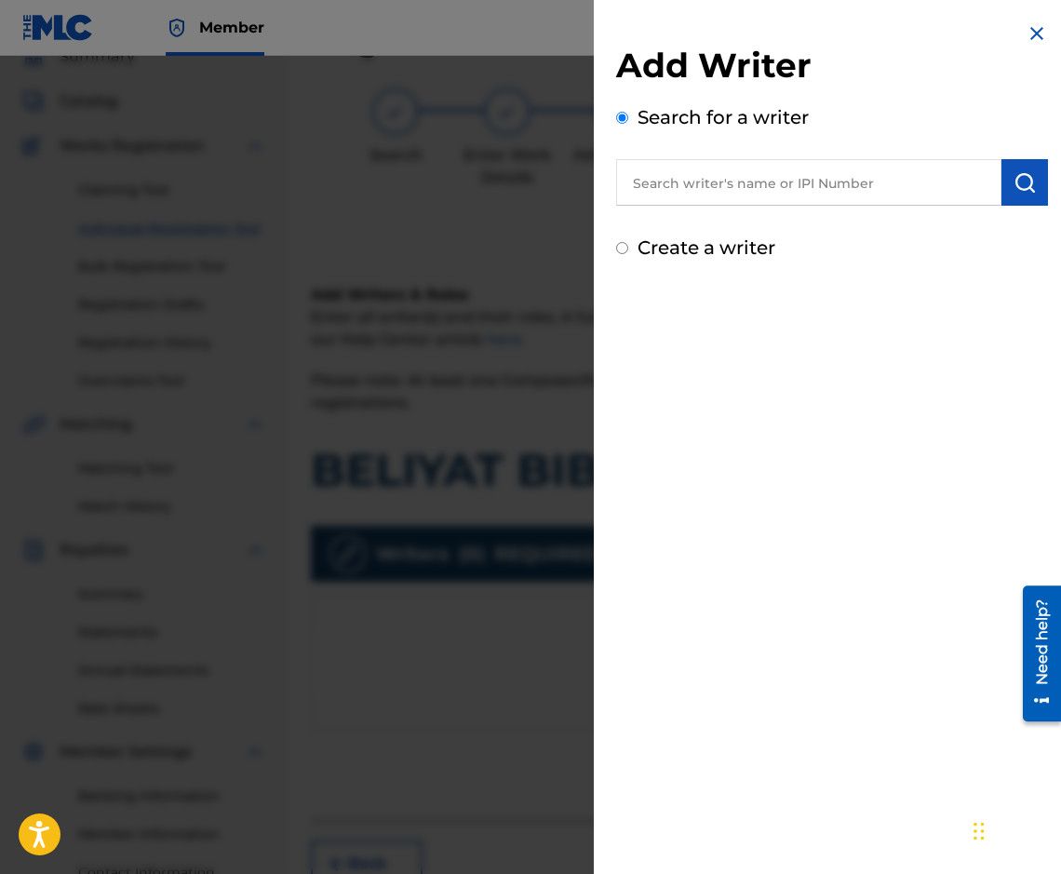
paste input "00087889792"
type input "00087889792"
click at [1016, 172] on img "submit" at bounding box center [1024, 182] width 22 height 22
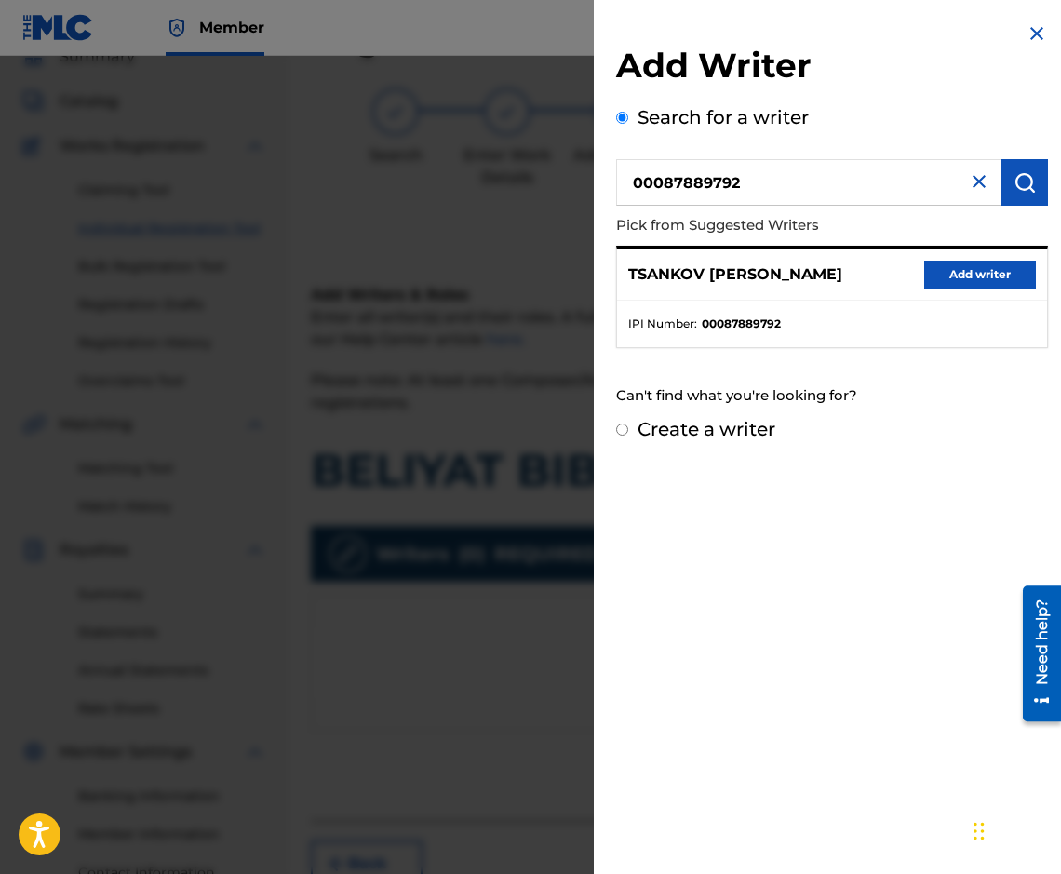
click at [981, 283] on button "Add writer" at bounding box center [980, 275] width 112 height 28
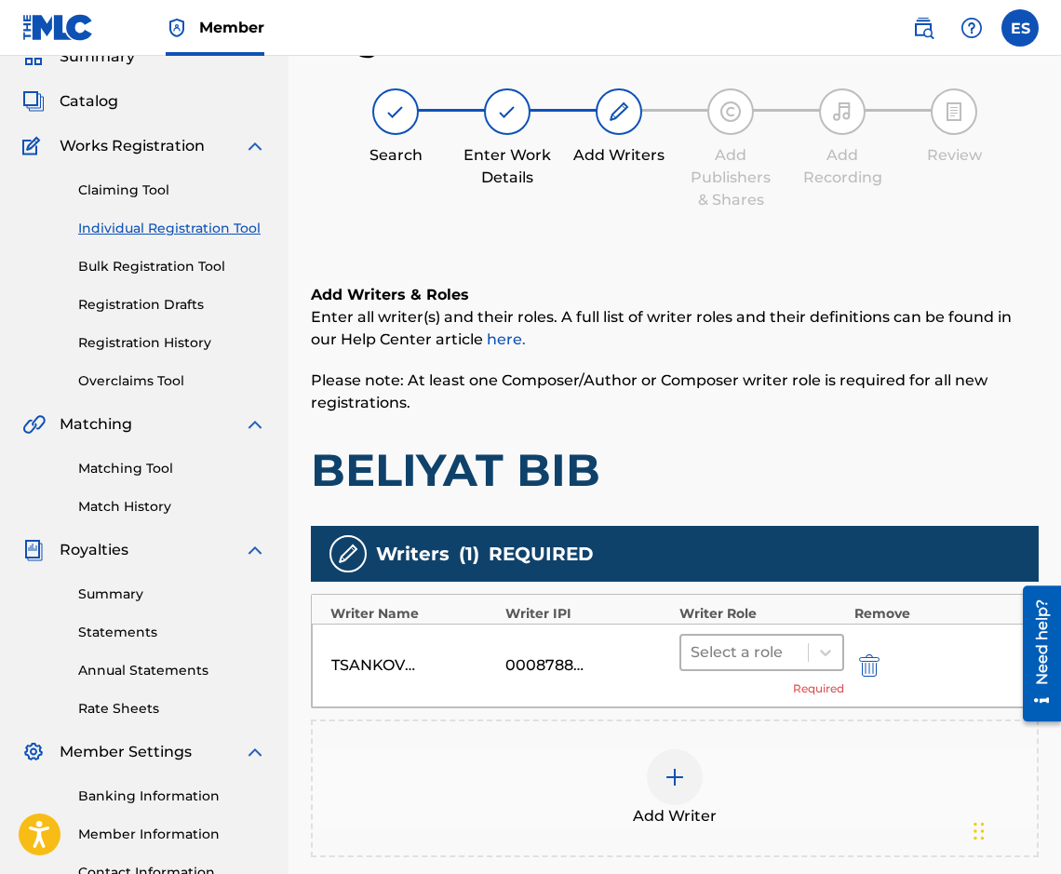
click at [730, 659] on div at bounding box center [744, 652] width 108 height 26
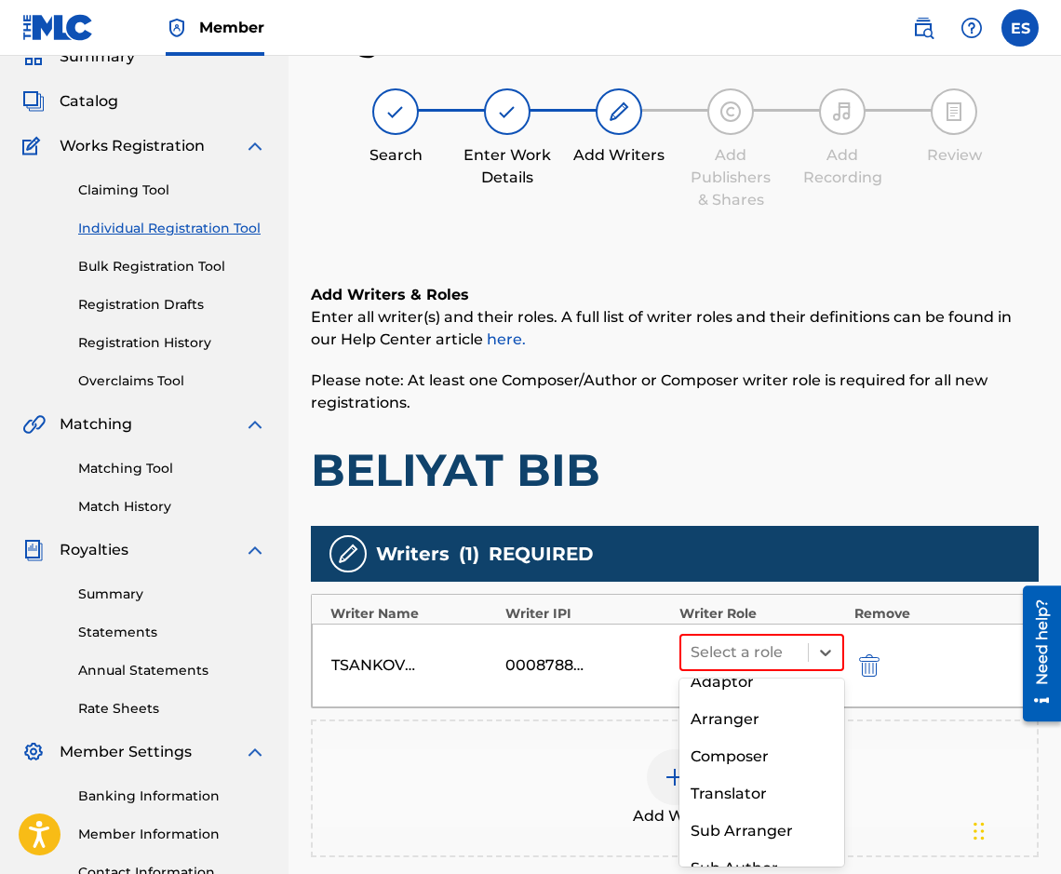
scroll to position [88, 0]
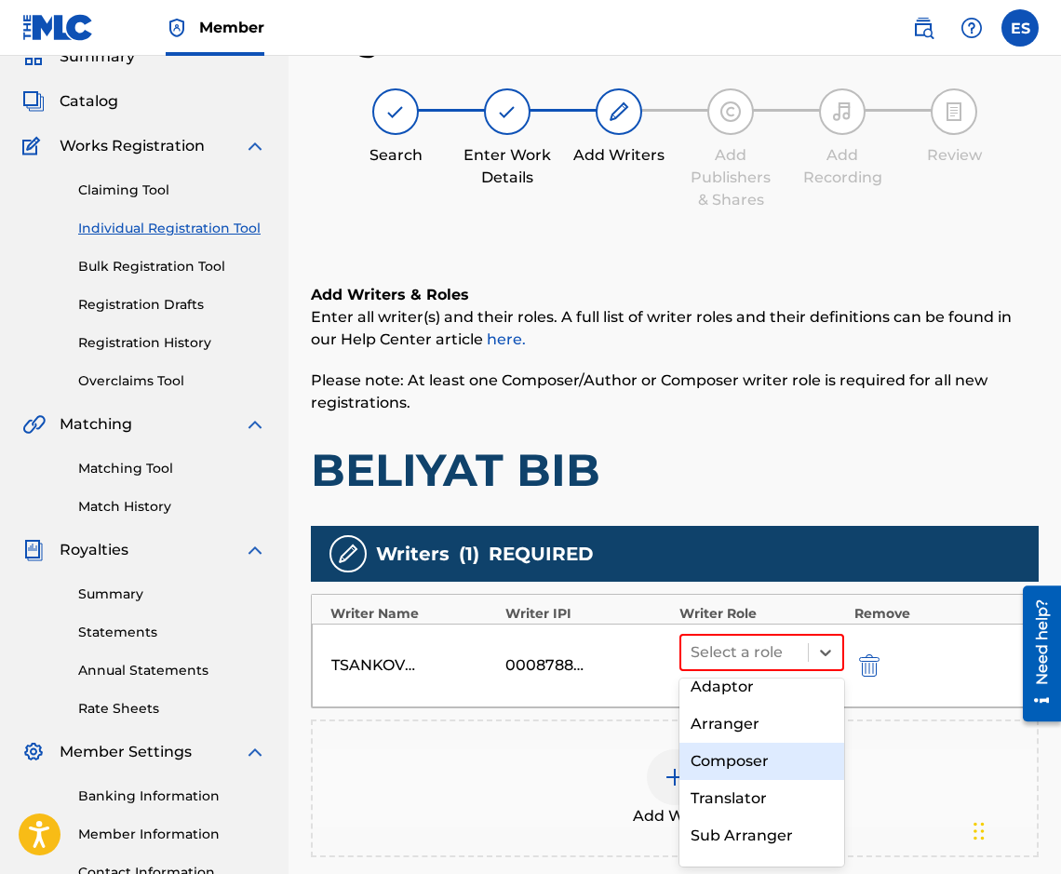
click at [758, 769] on div "Composer" at bounding box center [761, 761] width 165 height 37
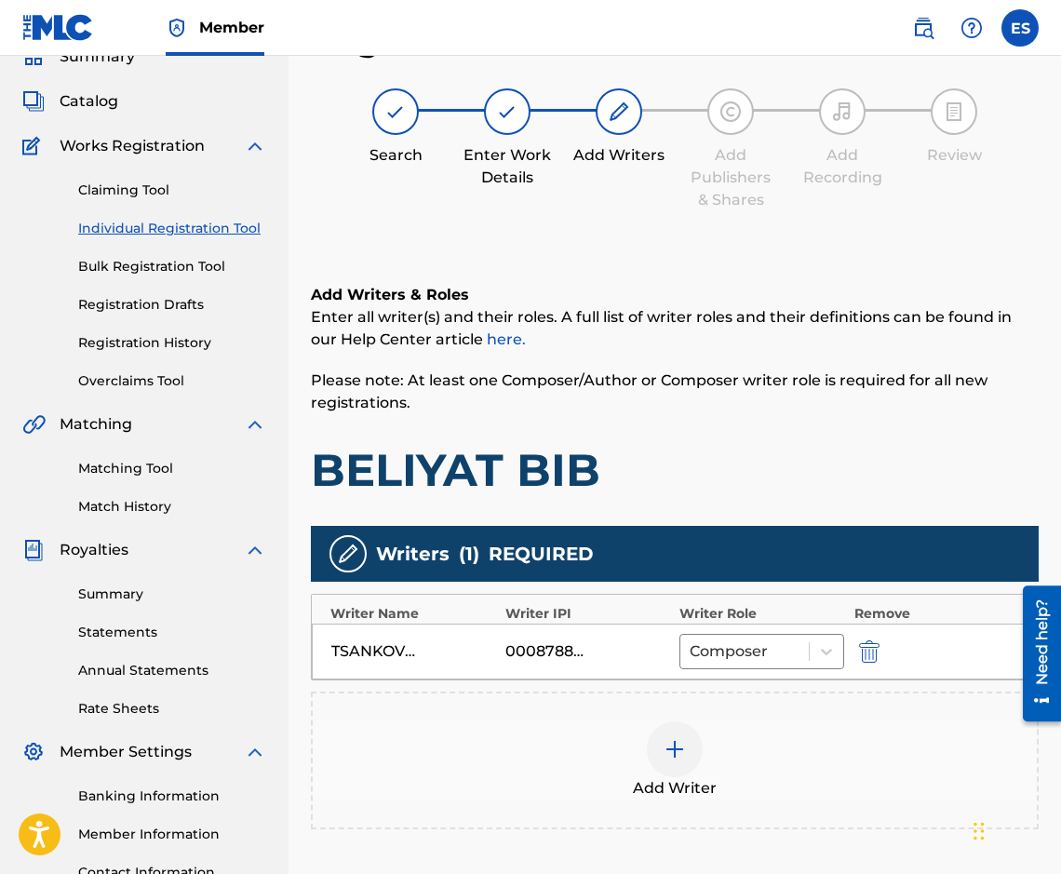
click at [684, 751] on img at bounding box center [674, 749] width 22 height 22
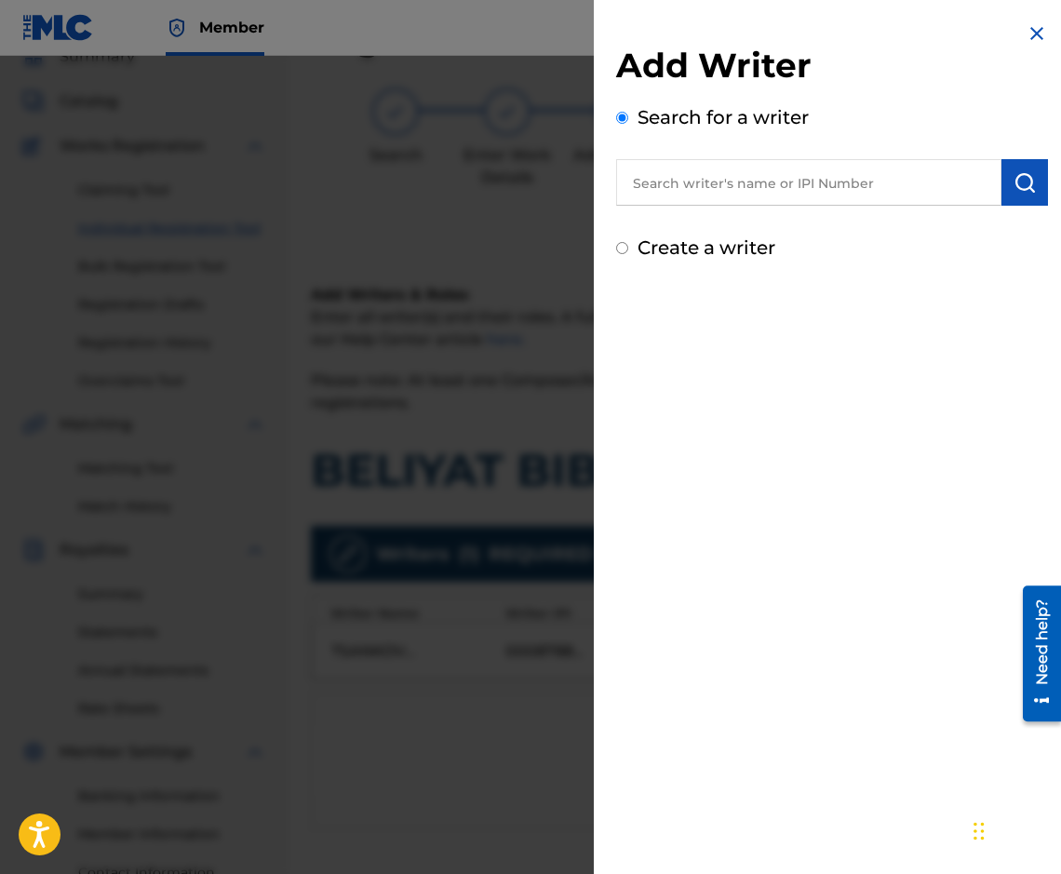
paste input "90001 28 89 22"
click at [708, 166] on input "90001 28 89 22" at bounding box center [808, 182] width 385 height 47
click at [730, 187] on input "90001 2889 22" at bounding box center [808, 182] width 385 height 47
click at [725, 187] on input "90001 2889 22" at bounding box center [808, 182] width 385 height 47
click at [683, 179] on input "90001 288922" at bounding box center [808, 182] width 385 height 47
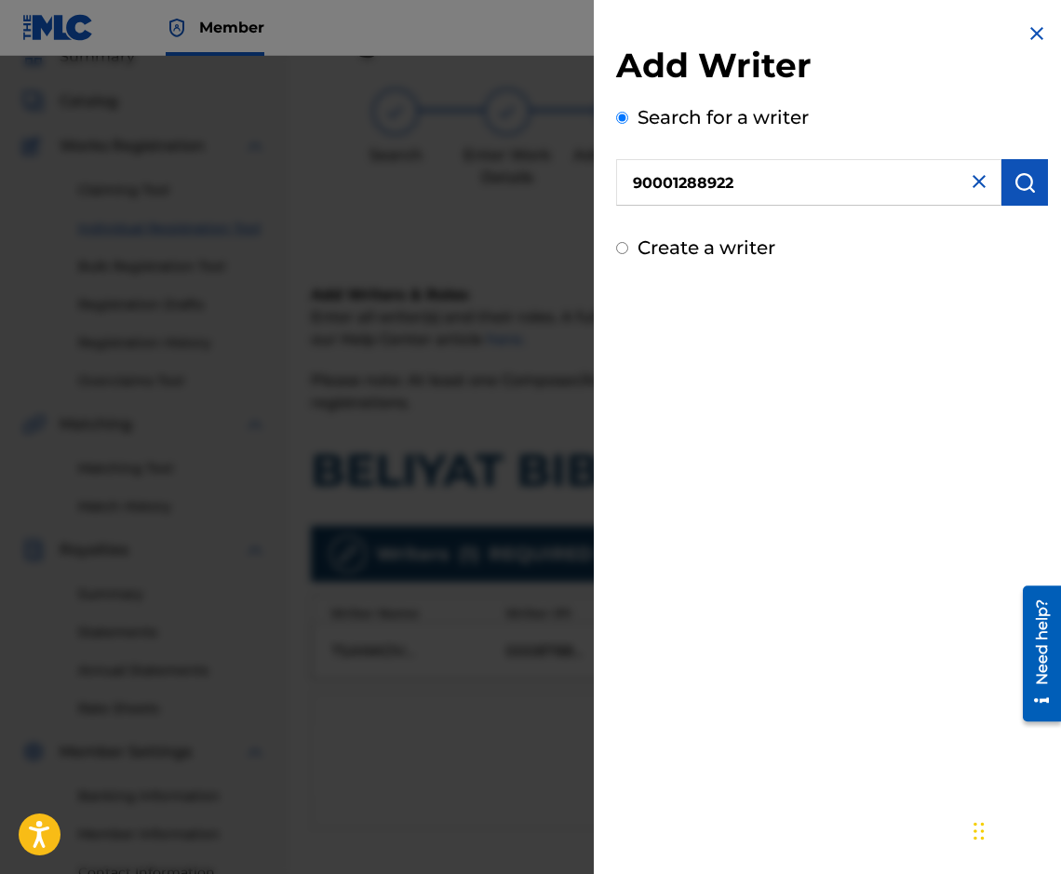
type input "90001288922"
click at [1013, 180] on img "submit" at bounding box center [1024, 182] width 22 height 22
click at [624, 189] on input "90001288922" at bounding box center [808, 182] width 385 height 47
click at [1024, 190] on img "submit" at bounding box center [1024, 182] width 22 height 22
click at [1013, 182] on img "submit" at bounding box center [1024, 182] width 22 height 22
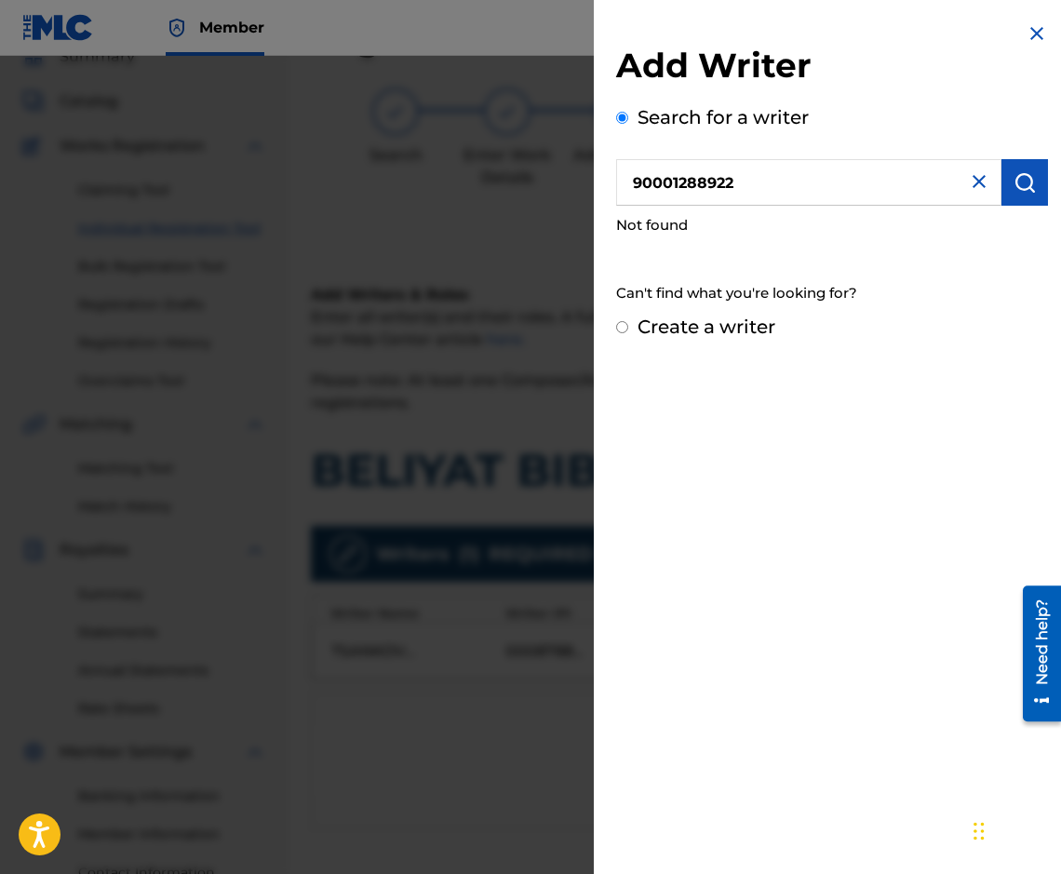
click at [755, 178] on input "90001288922" at bounding box center [808, 182] width 385 height 47
click at [1013, 186] on img "submit" at bounding box center [1024, 182] width 22 height 22
click at [1013, 188] on img "submit" at bounding box center [1024, 182] width 22 height 22
click at [626, 192] on input "90001288922" at bounding box center [808, 182] width 385 height 47
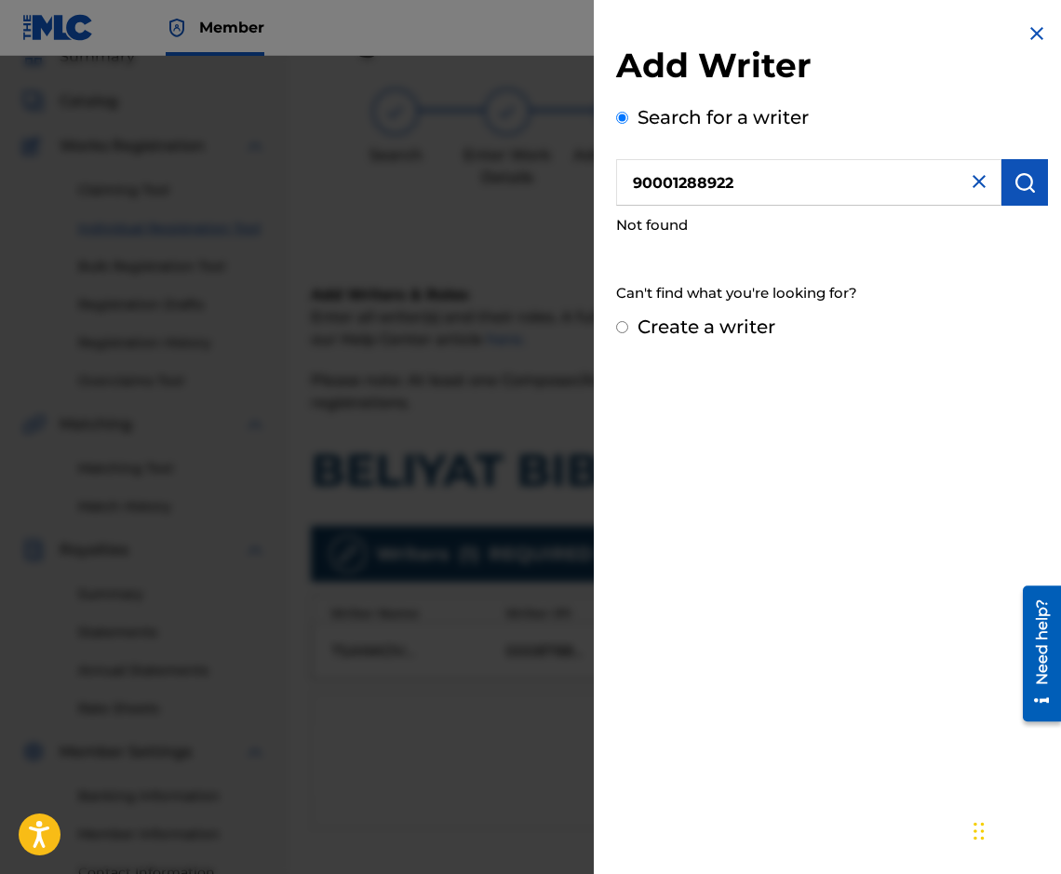
click at [981, 182] on img at bounding box center [979, 181] width 22 height 22
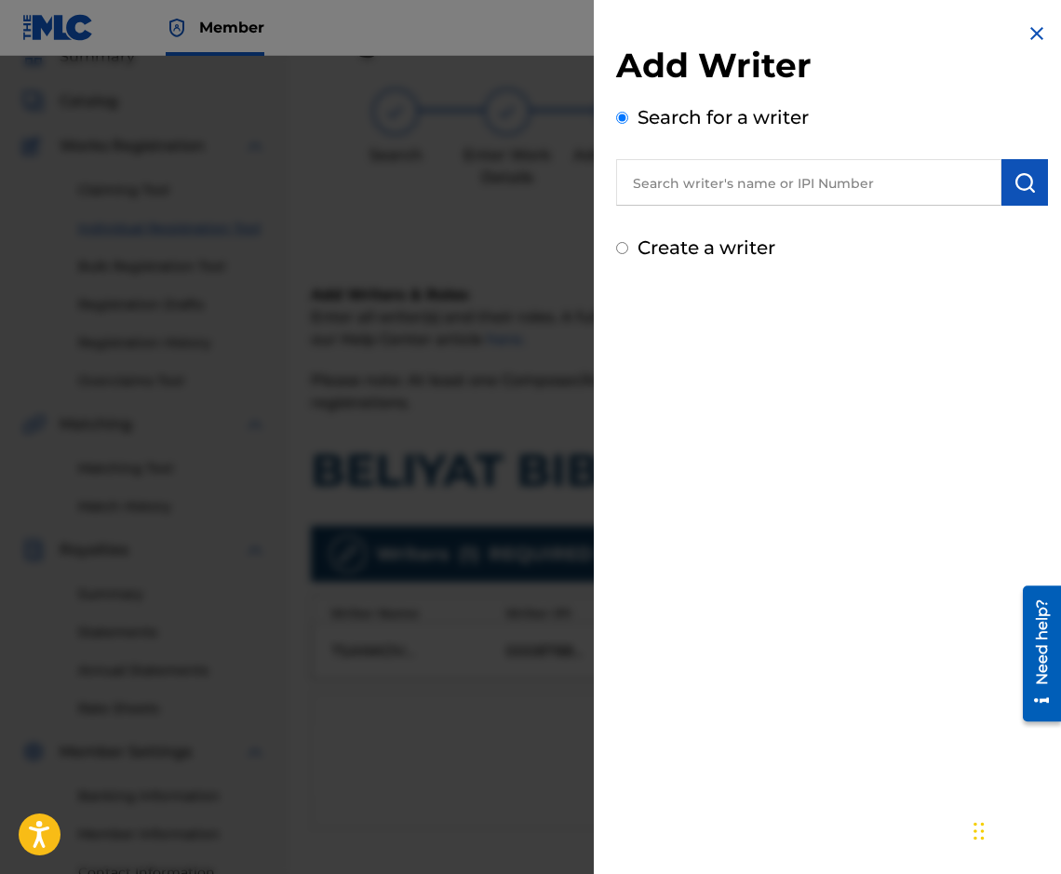
paste input "HANCHEV VESELIN"
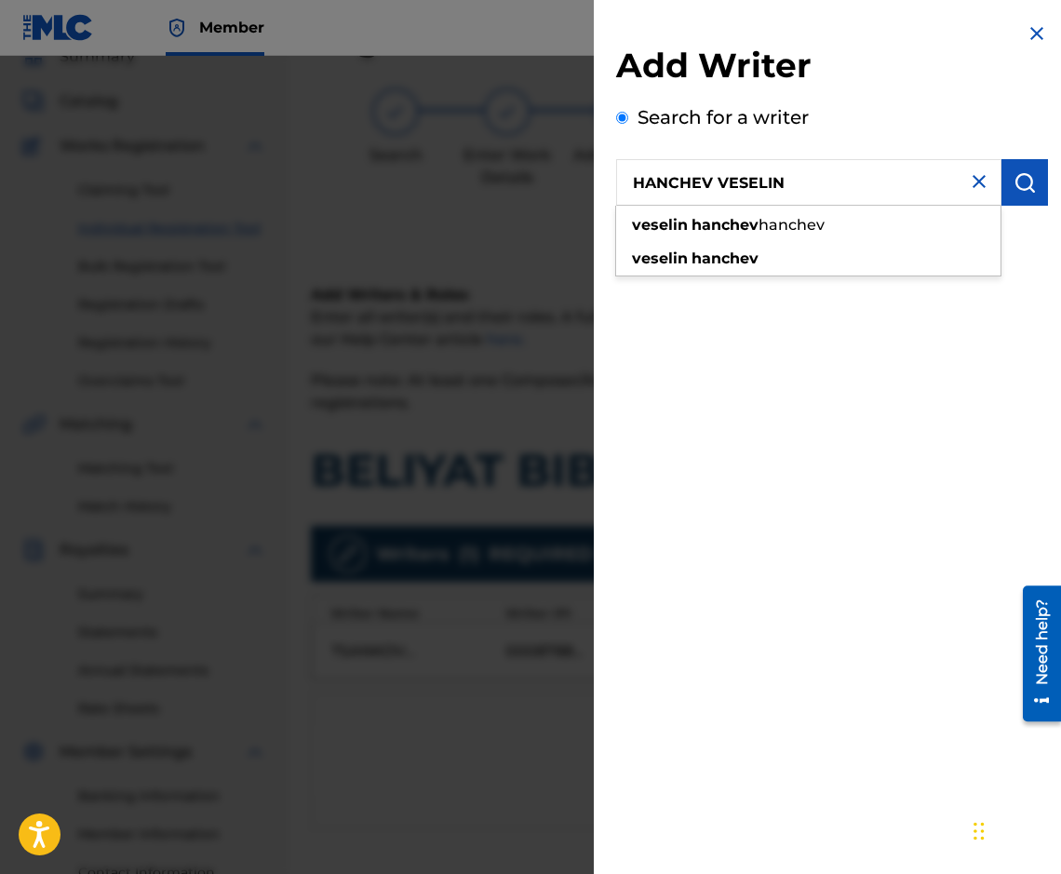
drag, startPoint x: 718, startPoint y: 191, endPoint x: 627, endPoint y: 184, distance: 91.4
click at [627, 184] on input "HANCHEV VESELIN" at bounding box center [808, 182] width 385 height 47
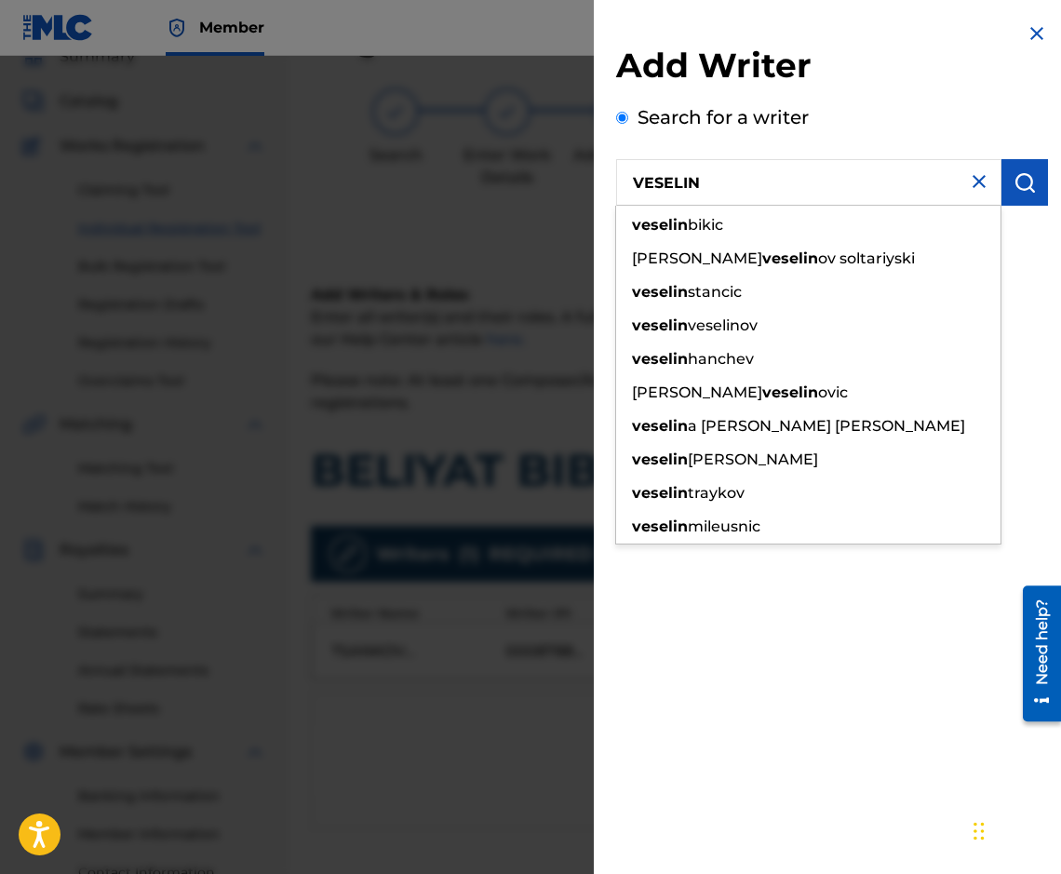
click at [722, 190] on input "VESELIN" at bounding box center [808, 182] width 385 height 47
click at [735, 355] on span "hanchev" at bounding box center [721, 359] width 66 height 18
type input "[PERSON_NAME]"
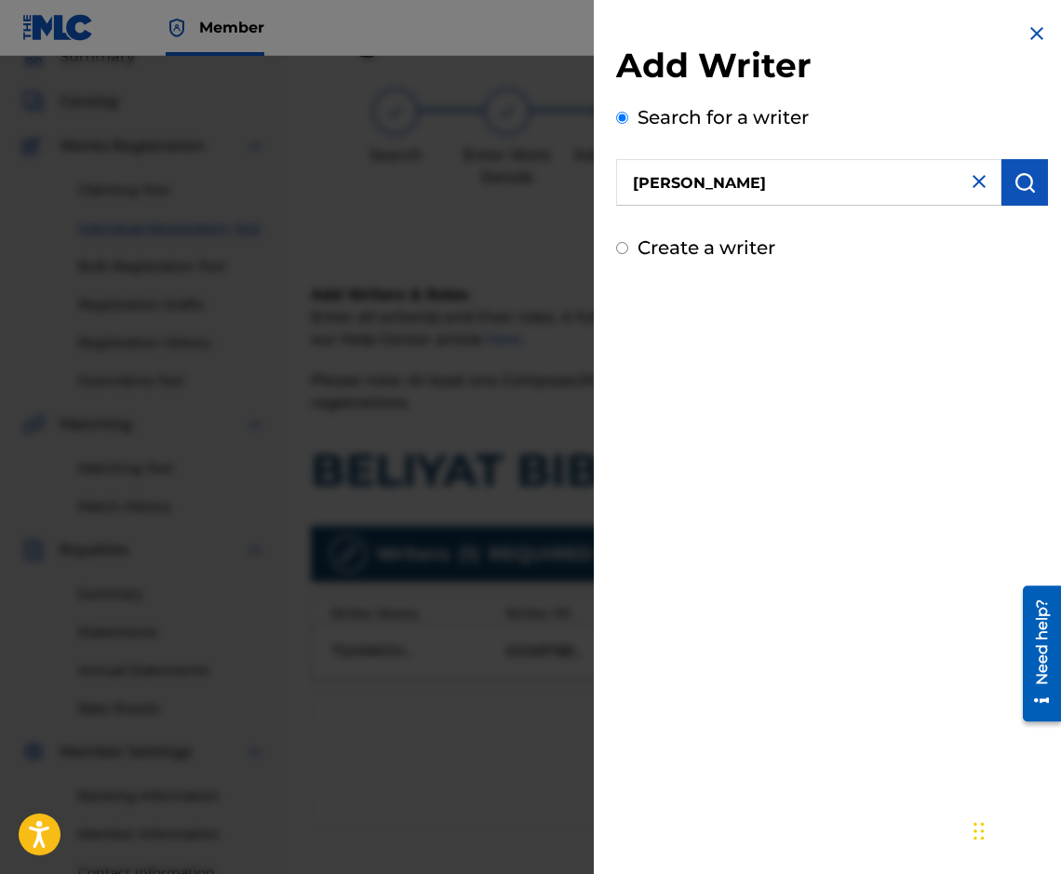
click at [1026, 170] on button "submit" at bounding box center [1024, 182] width 47 height 47
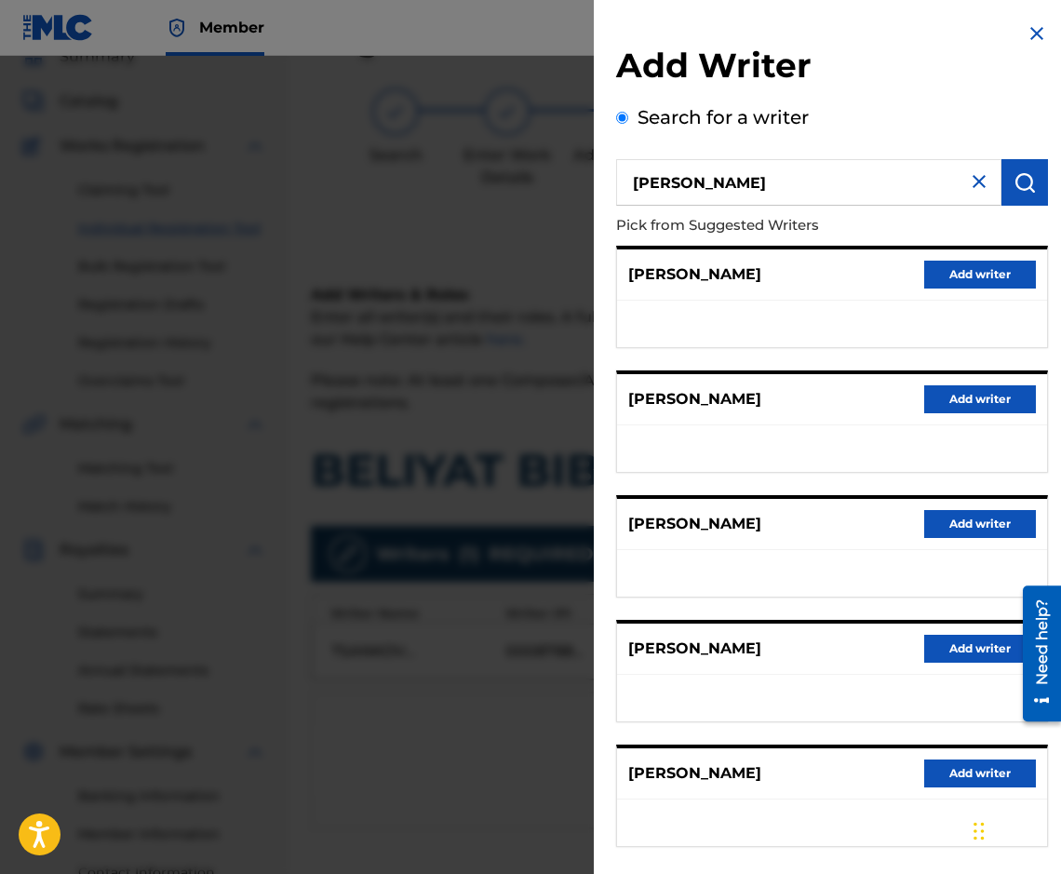
scroll to position [90, 0]
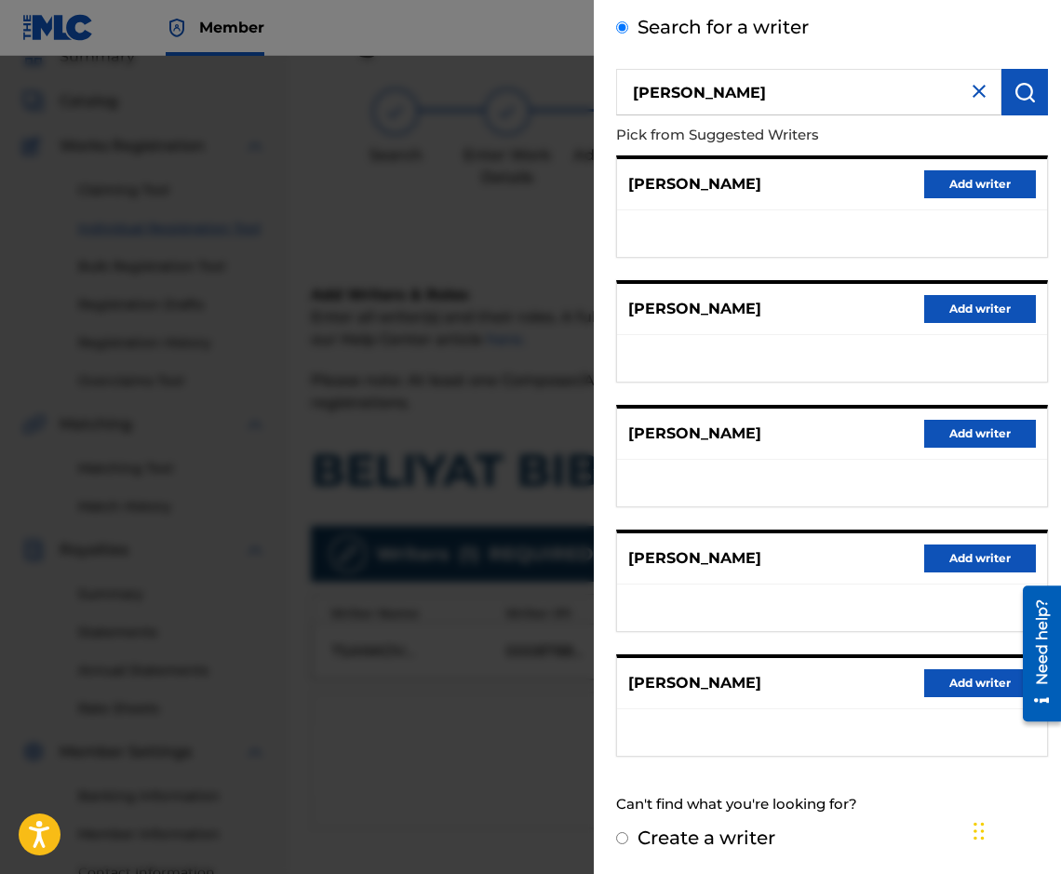
click at [619, 851] on div "Create a writer" at bounding box center [832, 838] width 432 height 28
click at [619, 840] on input "Create a writer" at bounding box center [622, 838] width 12 height 12
radio input "false"
radio input "true"
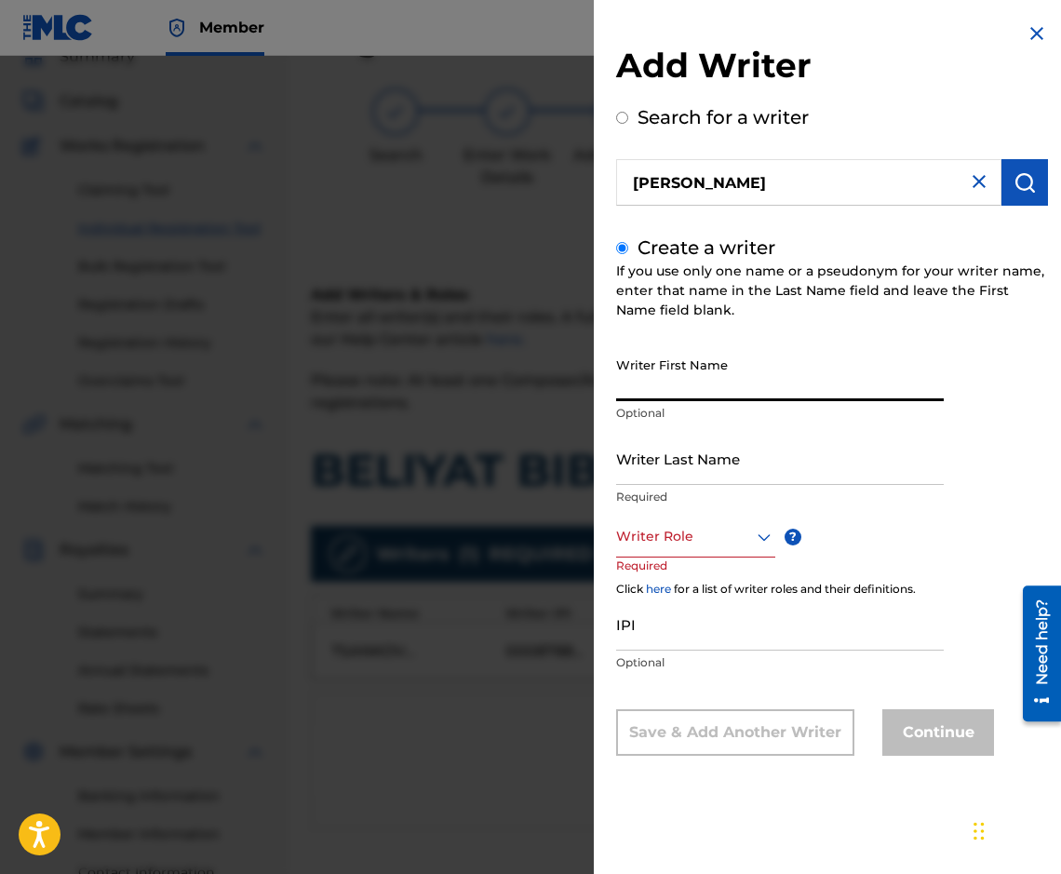
paste input "HANCHEV VESELIN"
drag, startPoint x: 690, startPoint y: 388, endPoint x: 598, endPoint y: 381, distance: 92.4
click at [598, 381] on div "Add Writer Search for a writer [PERSON_NAME] Create a writer If you use only on…" at bounding box center [832, 403] width 476 height 806
type input "VESELIN"
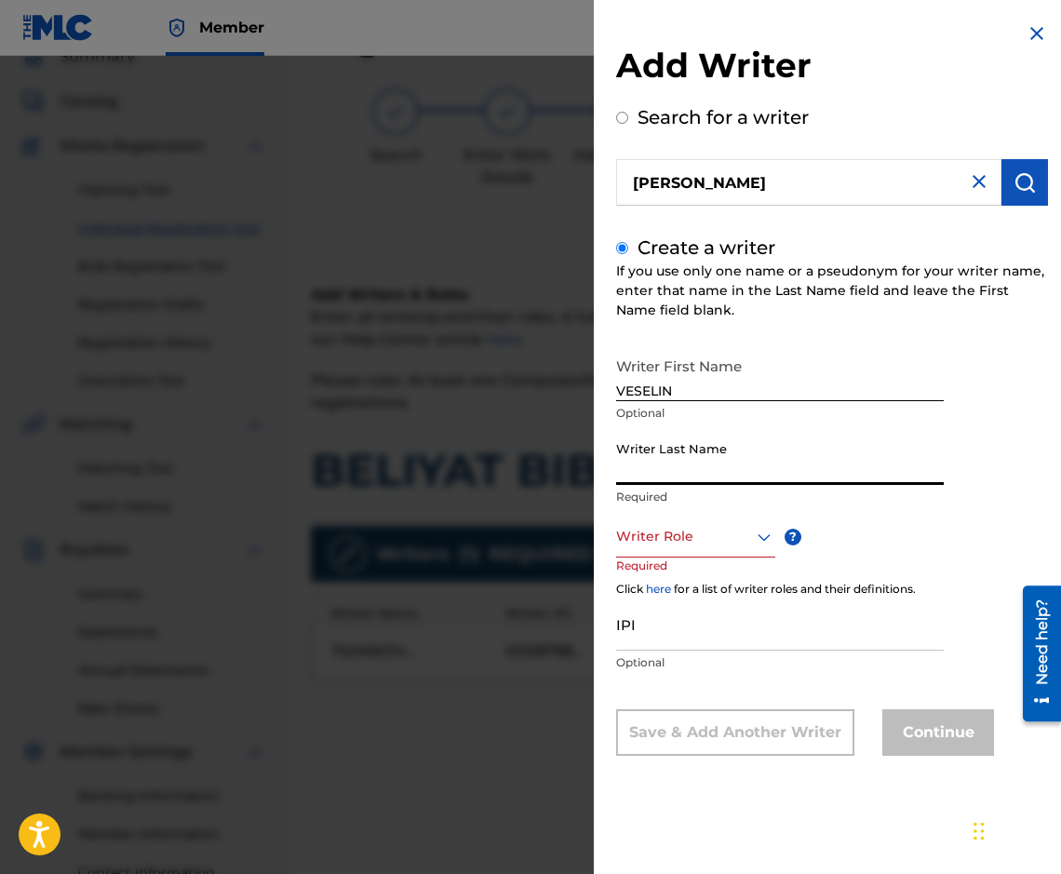
paste input "HANCHEV VESELIN"
drag, startPoint x: 683, startPoint y: 477, endPoint x: 838, endPoint y: 469, distance: 154.7
click at [838, 469] on input "HANCHEV VESELIN" at bounding box center [780, 458] width 328 height 53
type input "HANCHEV"
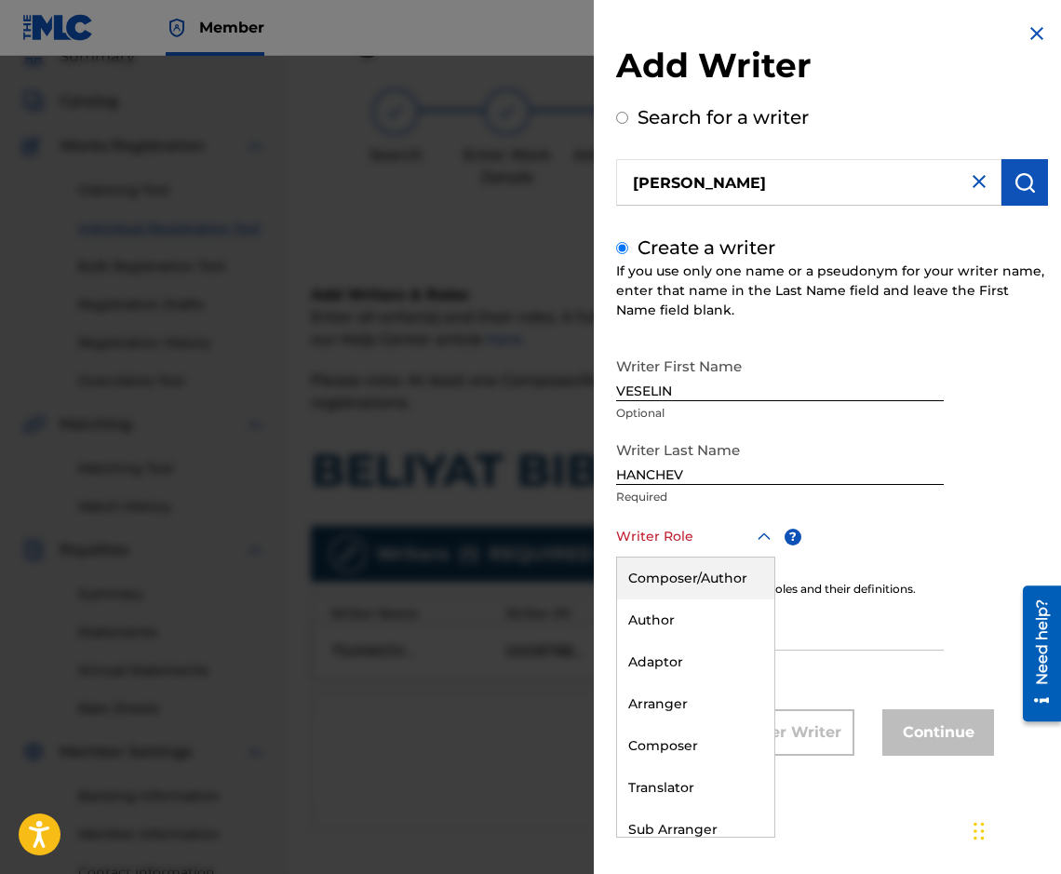
click at [699, 533] on div at bounding box center [695, 536] width 159 height 23
click at [699, 639] on div "Author" at bounding box center [695, 620] width 157 height 42
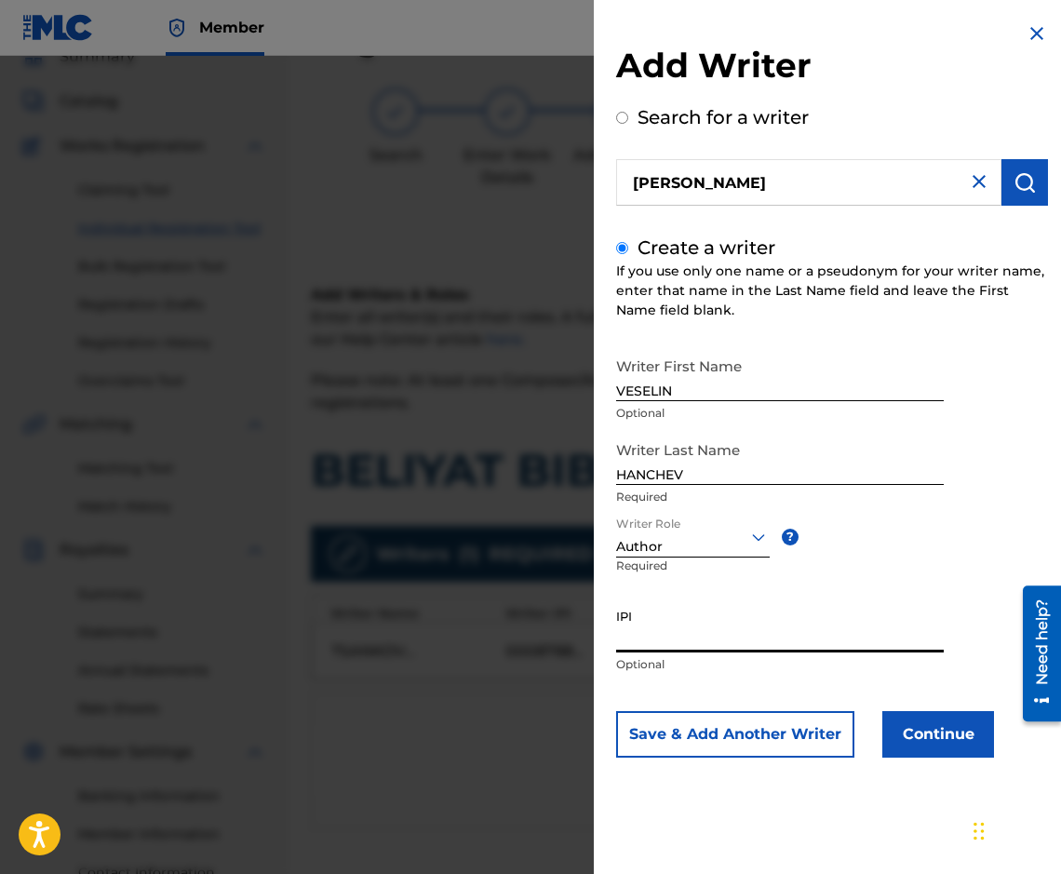
paste input "90001 28 89 22"
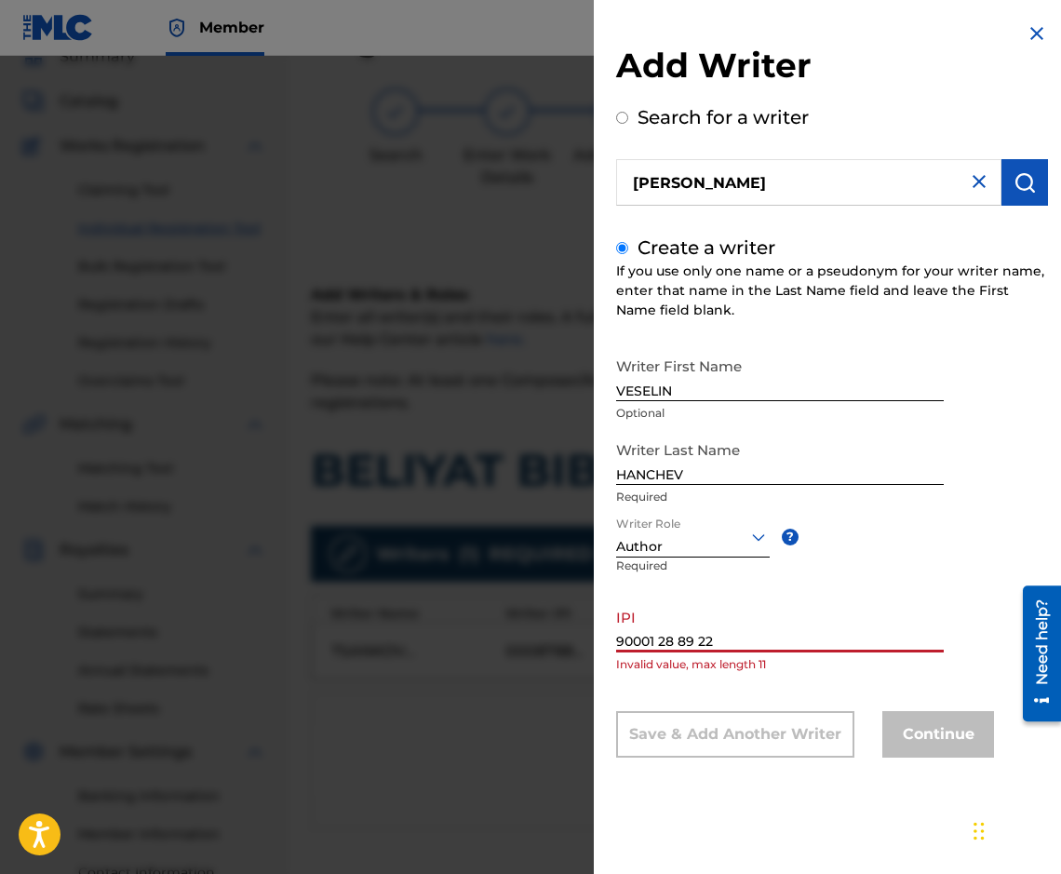
click at [660, 646] on input "90001 28 89 22" at bounding box center [780, 625] width 328 height 53
click at [672, 639] on input "9000128 89 22" at bounding box center [780, 625] width 328 height 53
click at [677, 636] on input "9000128 89 22" at bounding box center [780, 625] width 328 height 53
click at [692, 630] on input "900012889 22" at bounding box center [780, 625] width 328 height 53
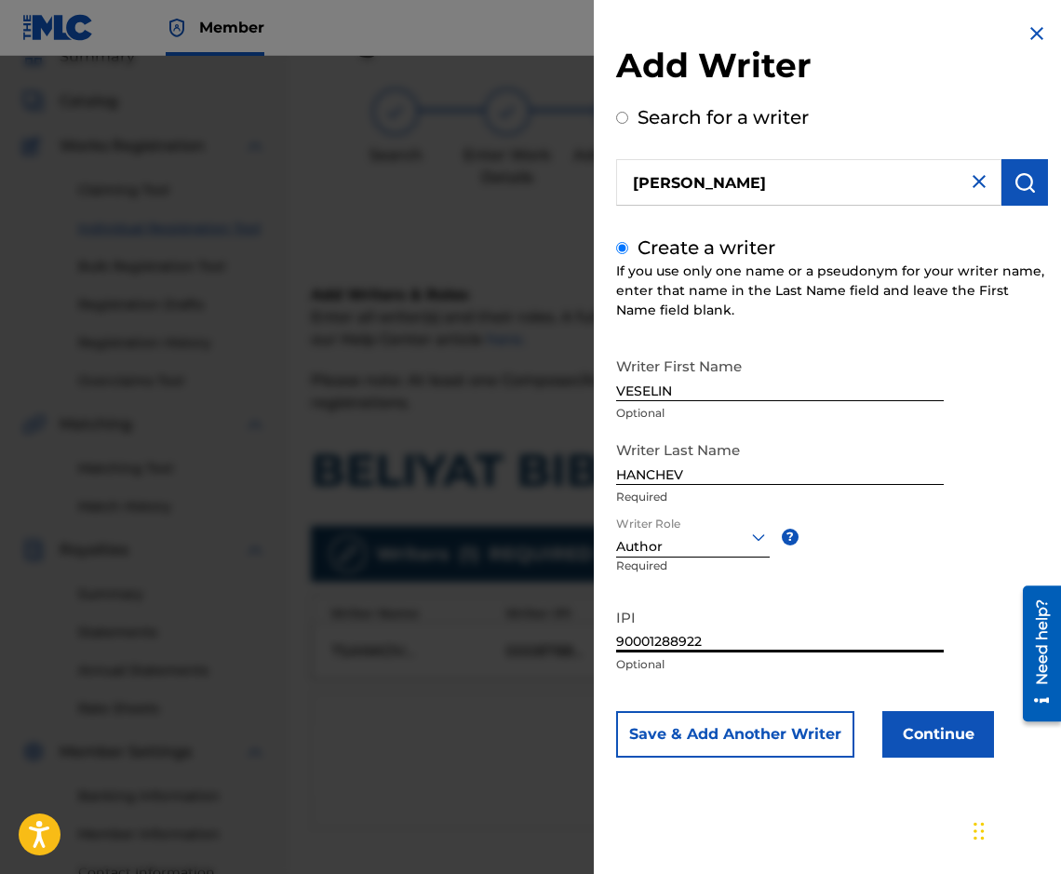
type input "90001288922"
click at [936, 748] on button "Continue" at bounding box center [938, 734] width 112 height 47
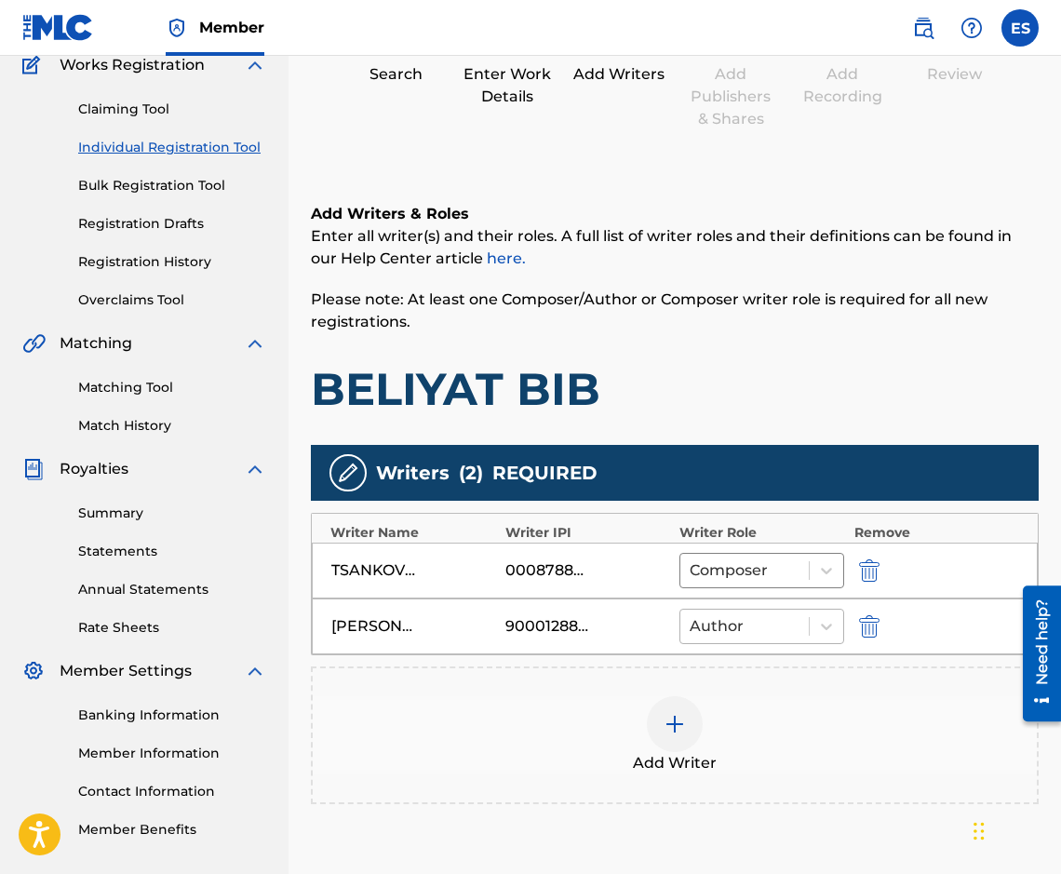
scroll to position [340, 0]
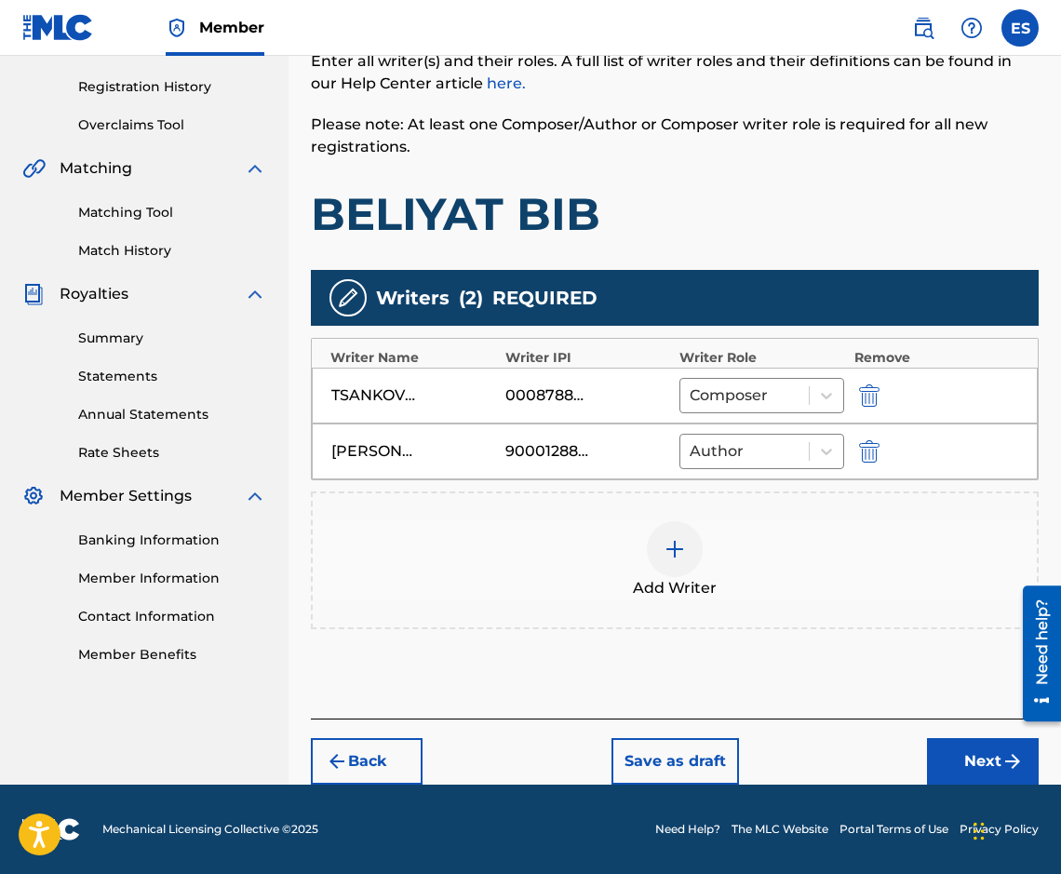
click at [952, 740] on button "Next" at bounding box center [983, 761] width 112 height 47
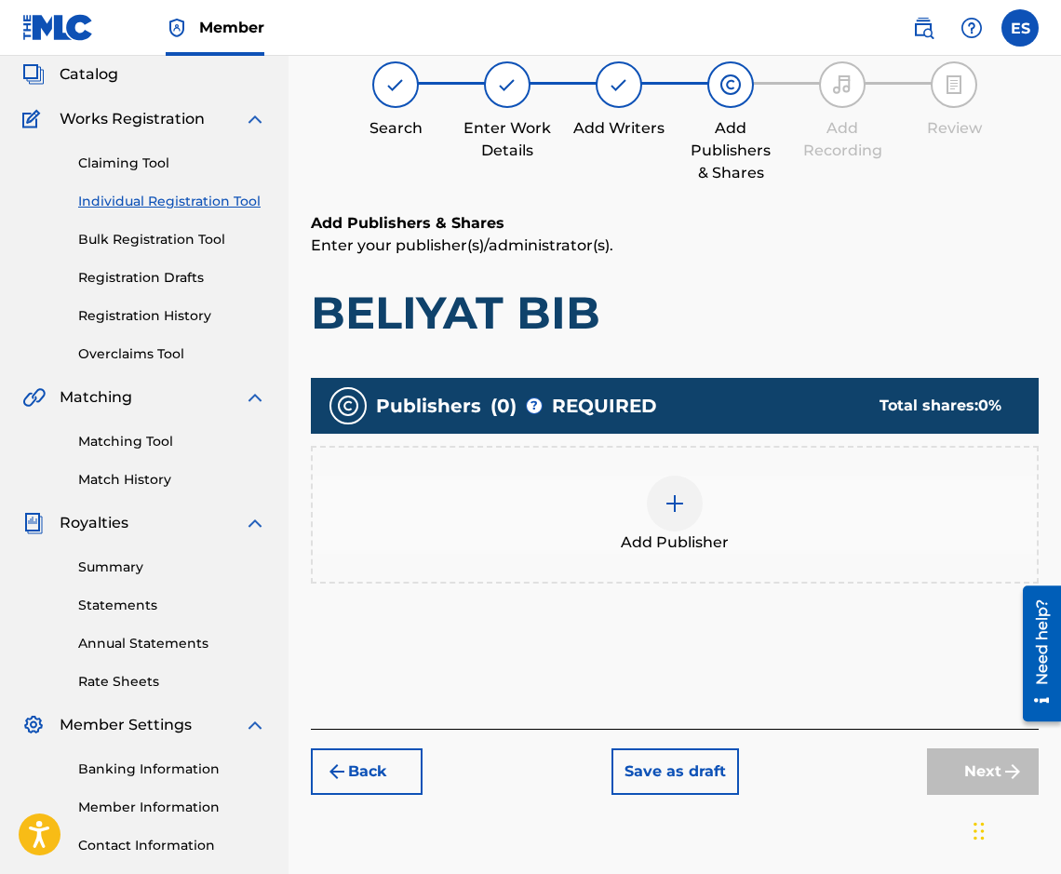
scroll to position [84, 0]
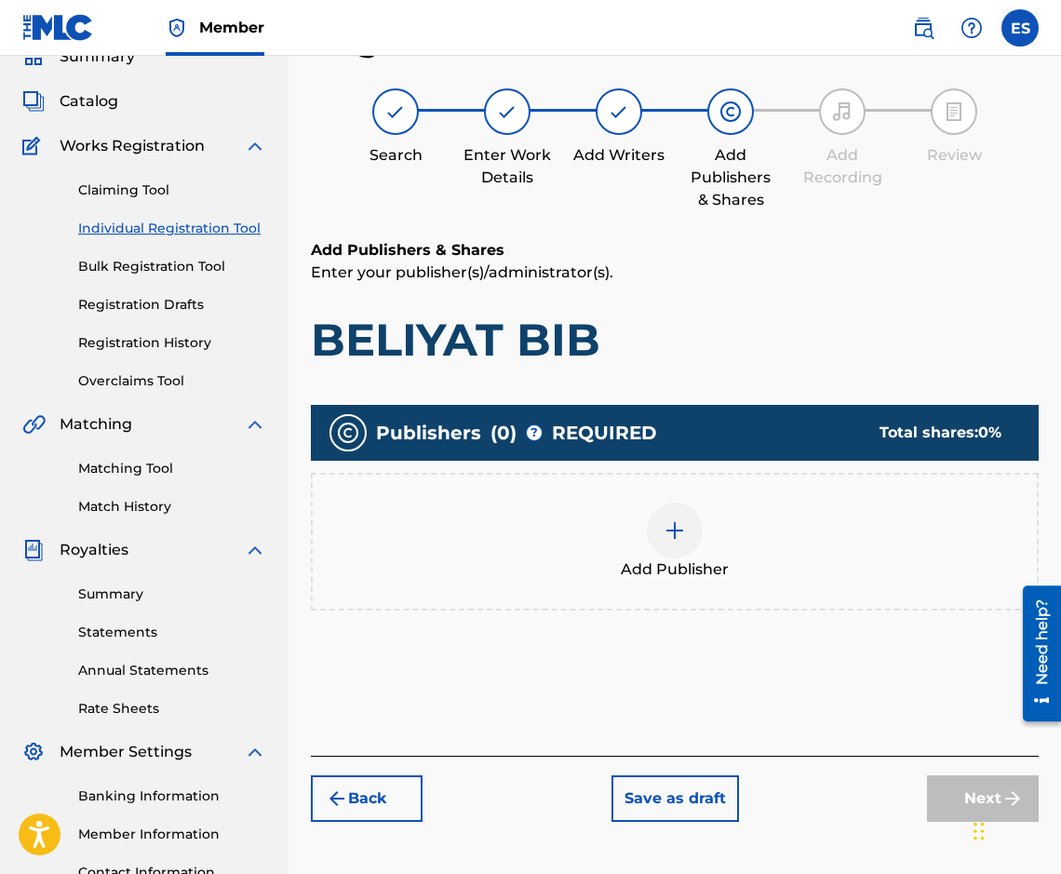
click at [631, 543] on div "Add Publisher" at bounding box center [675, 542] width 724 height 78
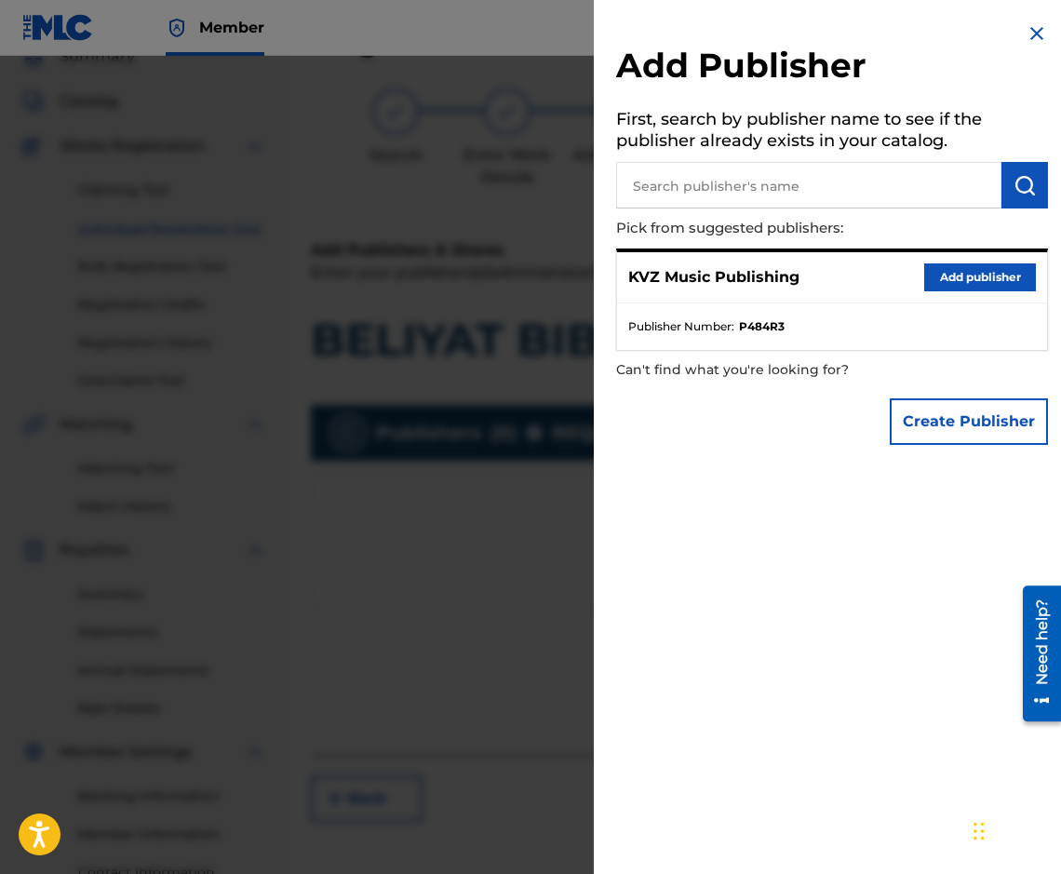
click at [945, 267] on button "Add publisher" at bounding box center [980, 277] width 112 height 28
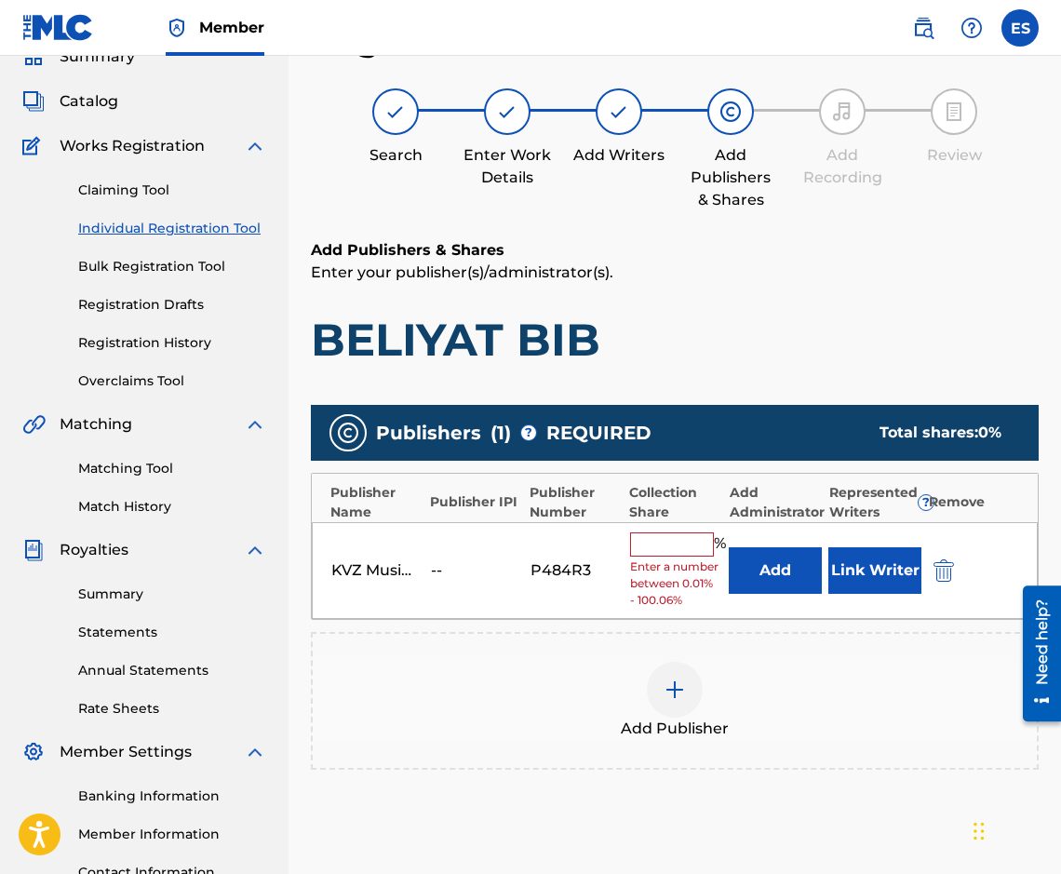
click at [644, 550] on input "text" at bounding box center [672, 544] width 84 height 24
type input "66.67"
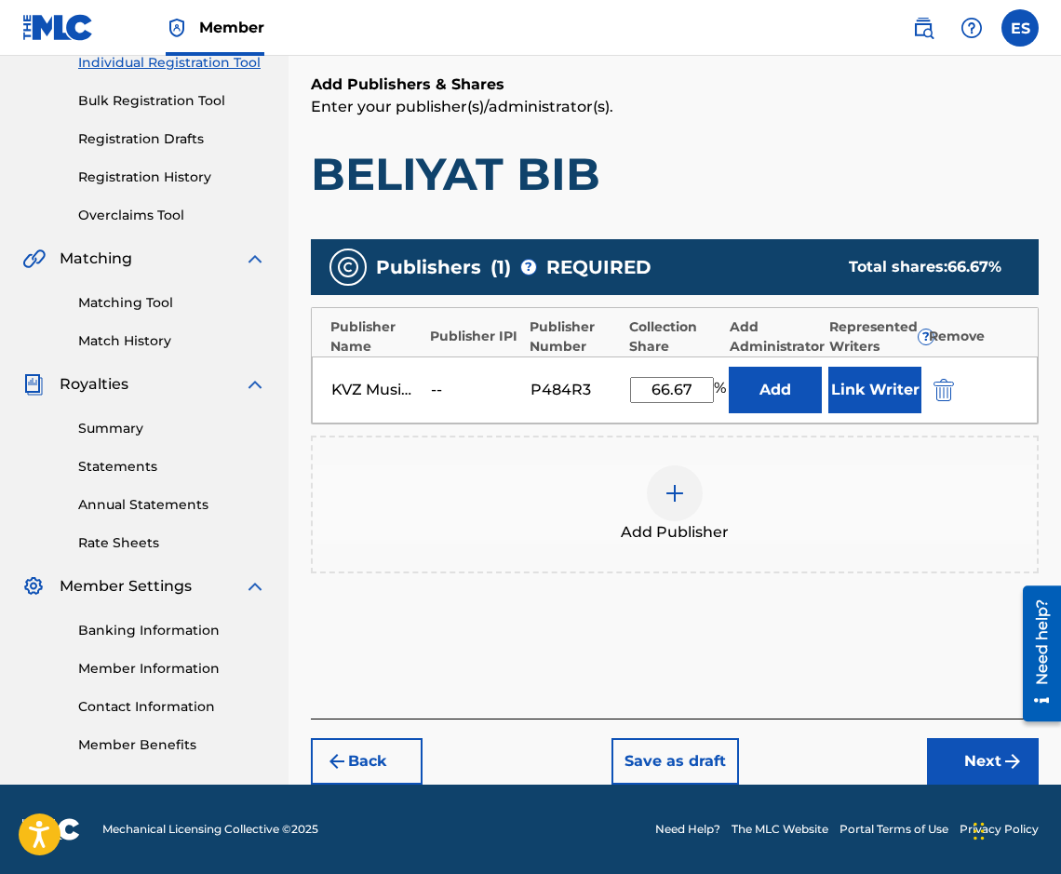
click at [970, 765] on button "Next" at bounding box center [983, 761] width 112 height 47
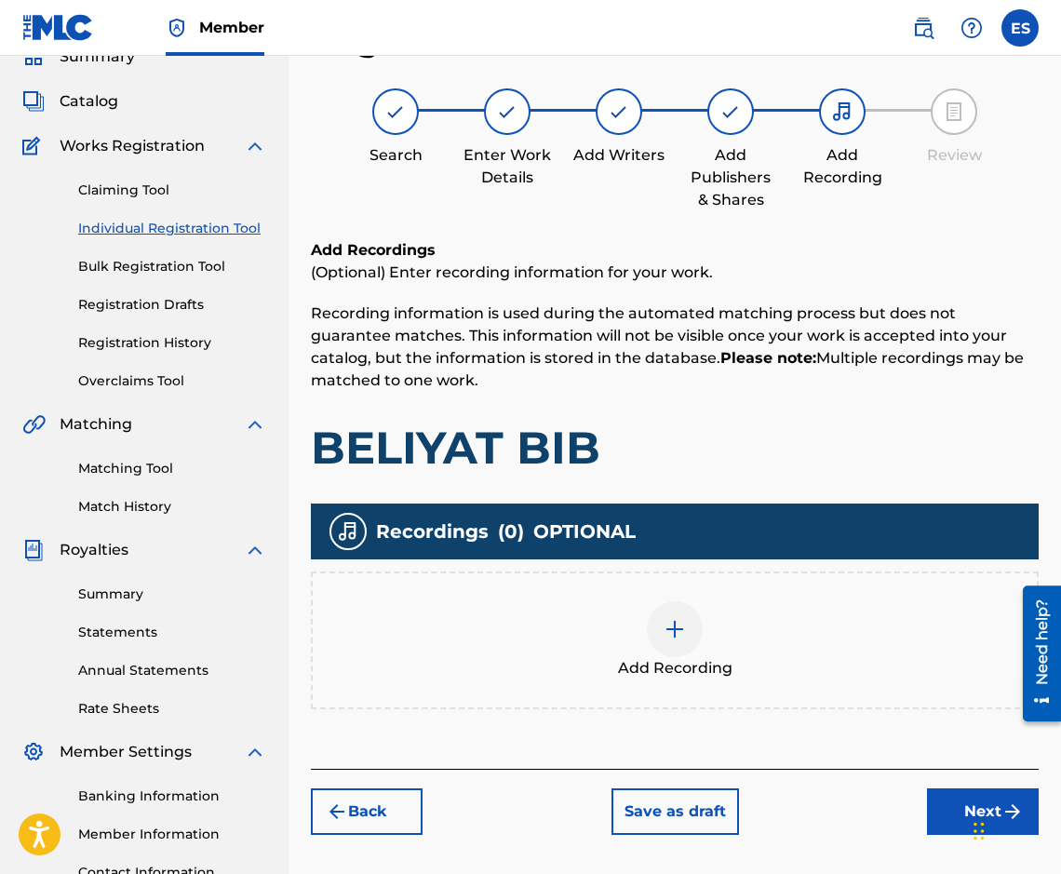
click at [687, 695] on div "Add Recording" at bounding box center [675, 640] width 728 height 138
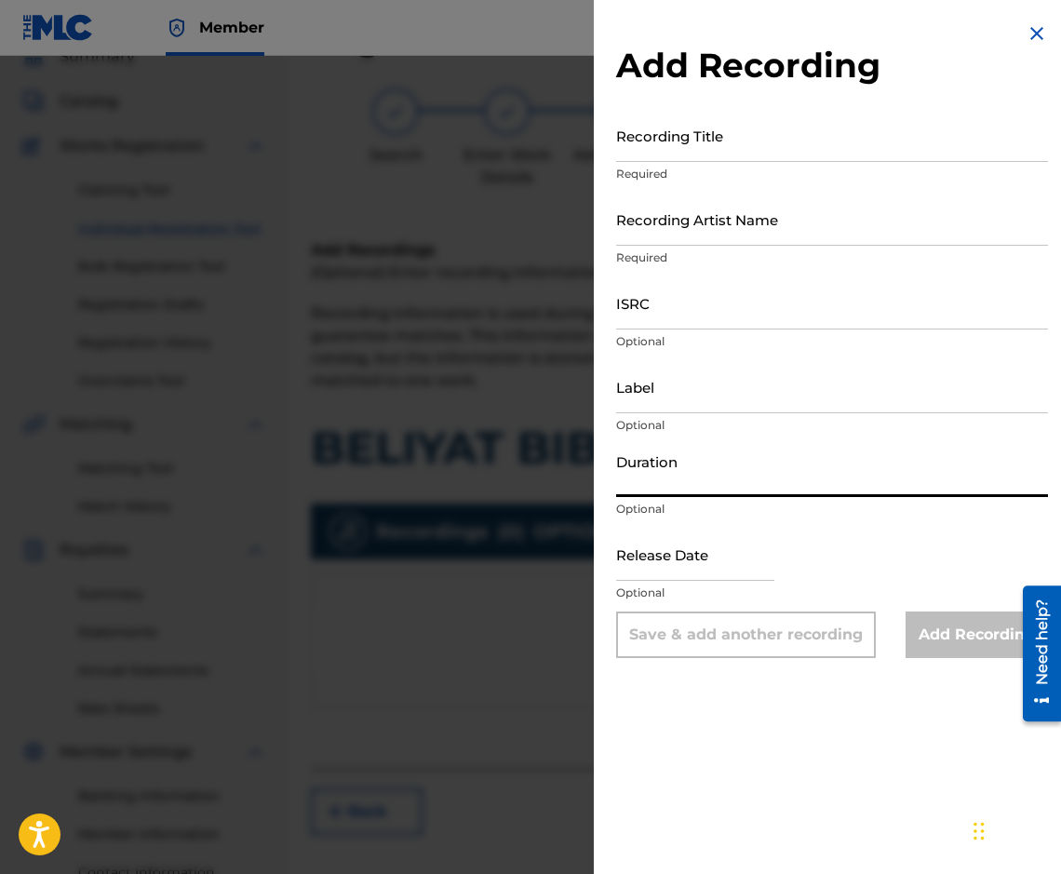
paste input "02:35"
type input "02:35"
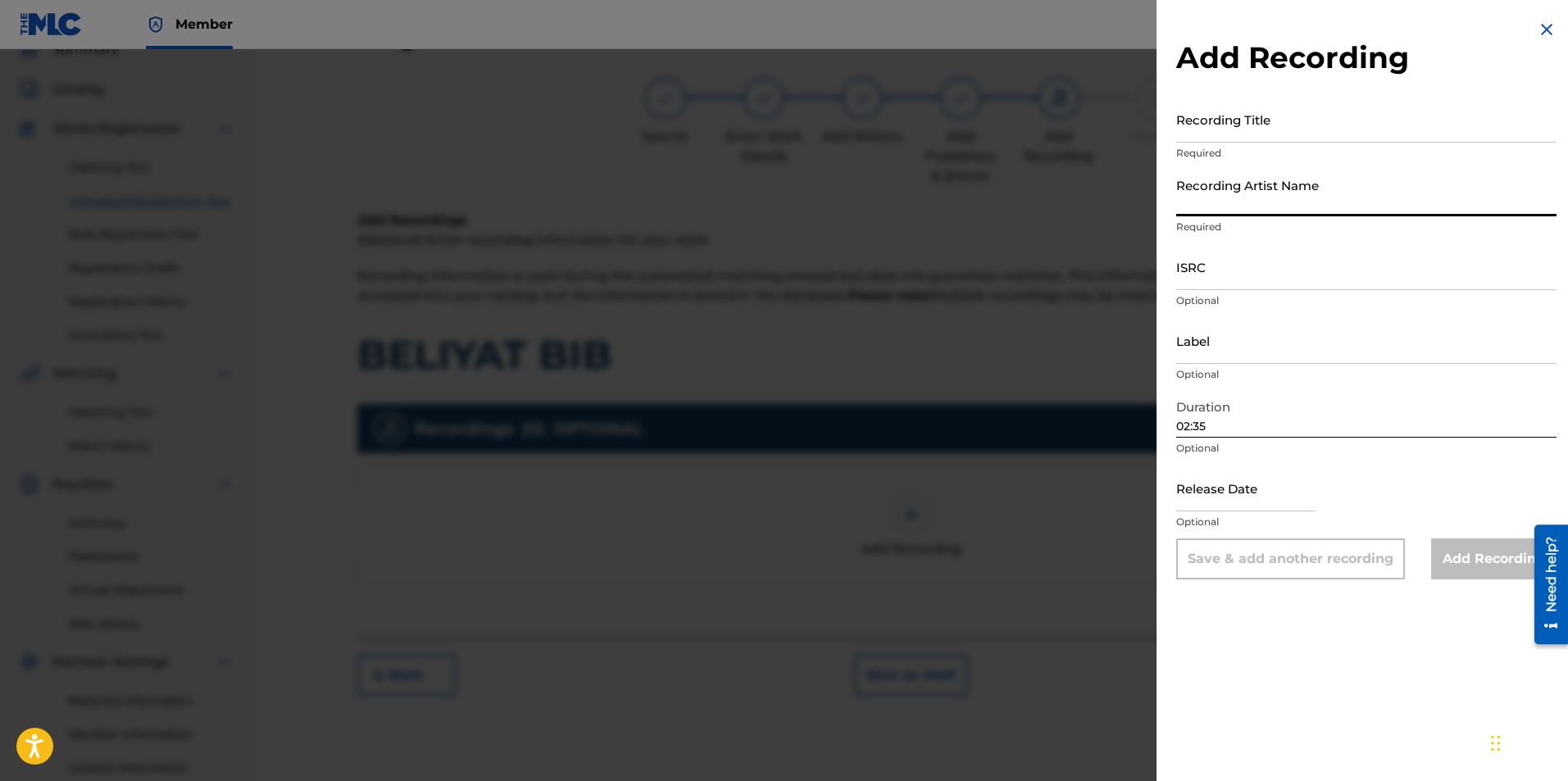
paste input "[PERSON_NAME]/Orkestar Balkanton"
click at [1260, 207] on input "[PERSON_NAME]/Orkestar Balkanton" at bounding box center [1366, 193] width 381 height 47
type input "[PERSON_NAME] & Orkestar Balkanton"
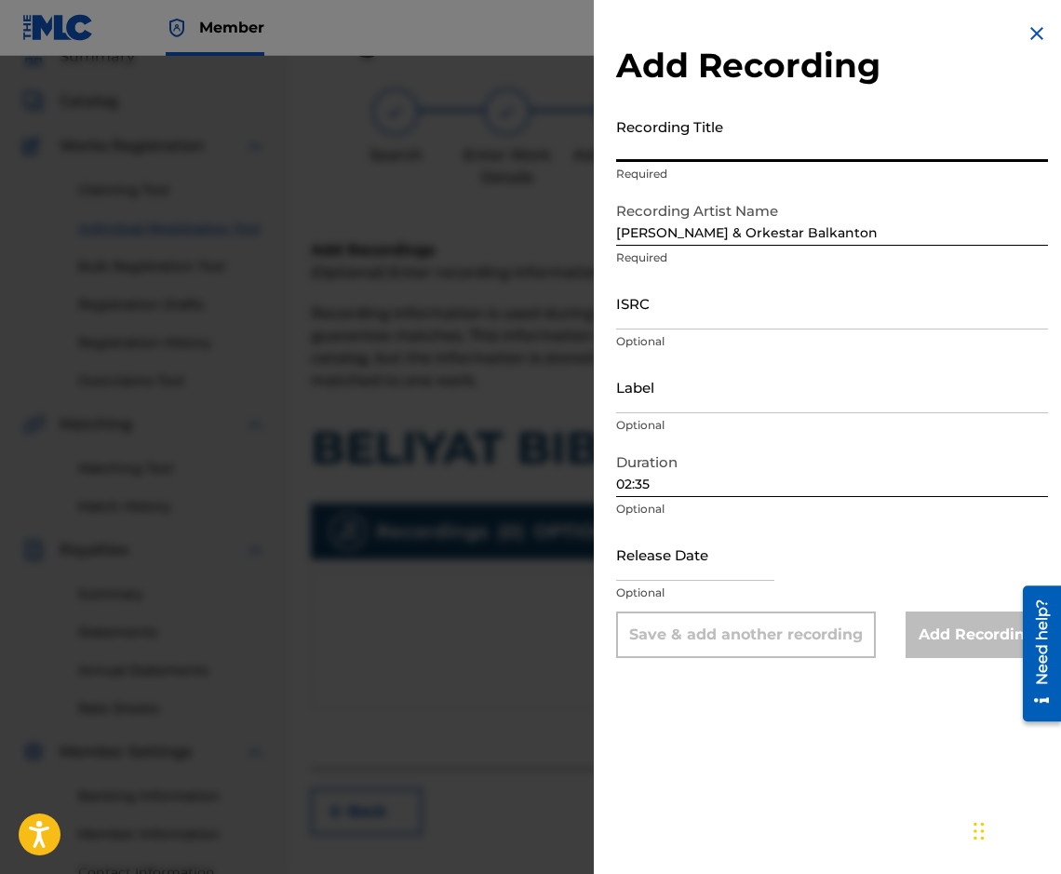
paste input "BELIYAT BIB"
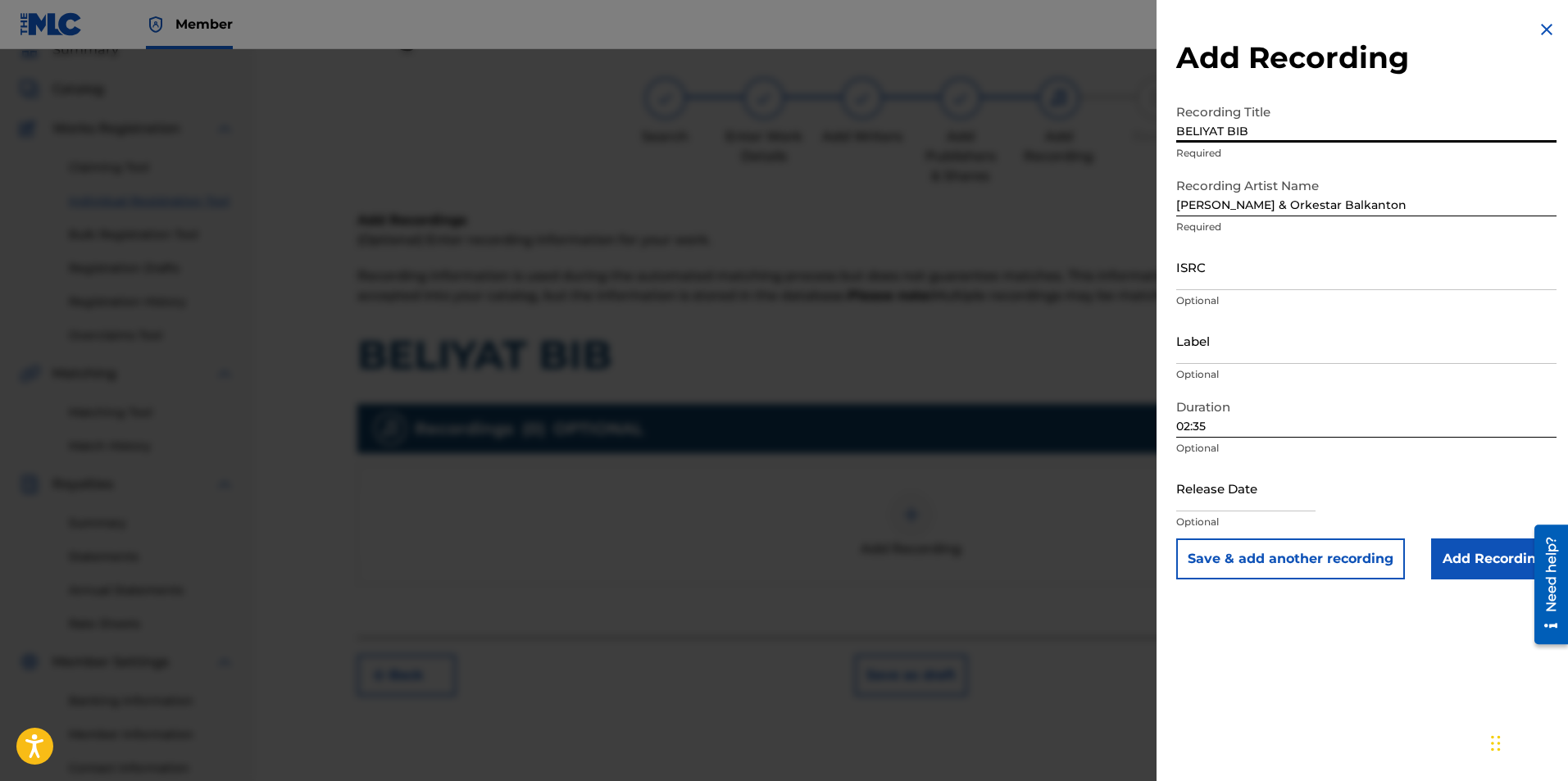
type input "BELIYAT BIB"
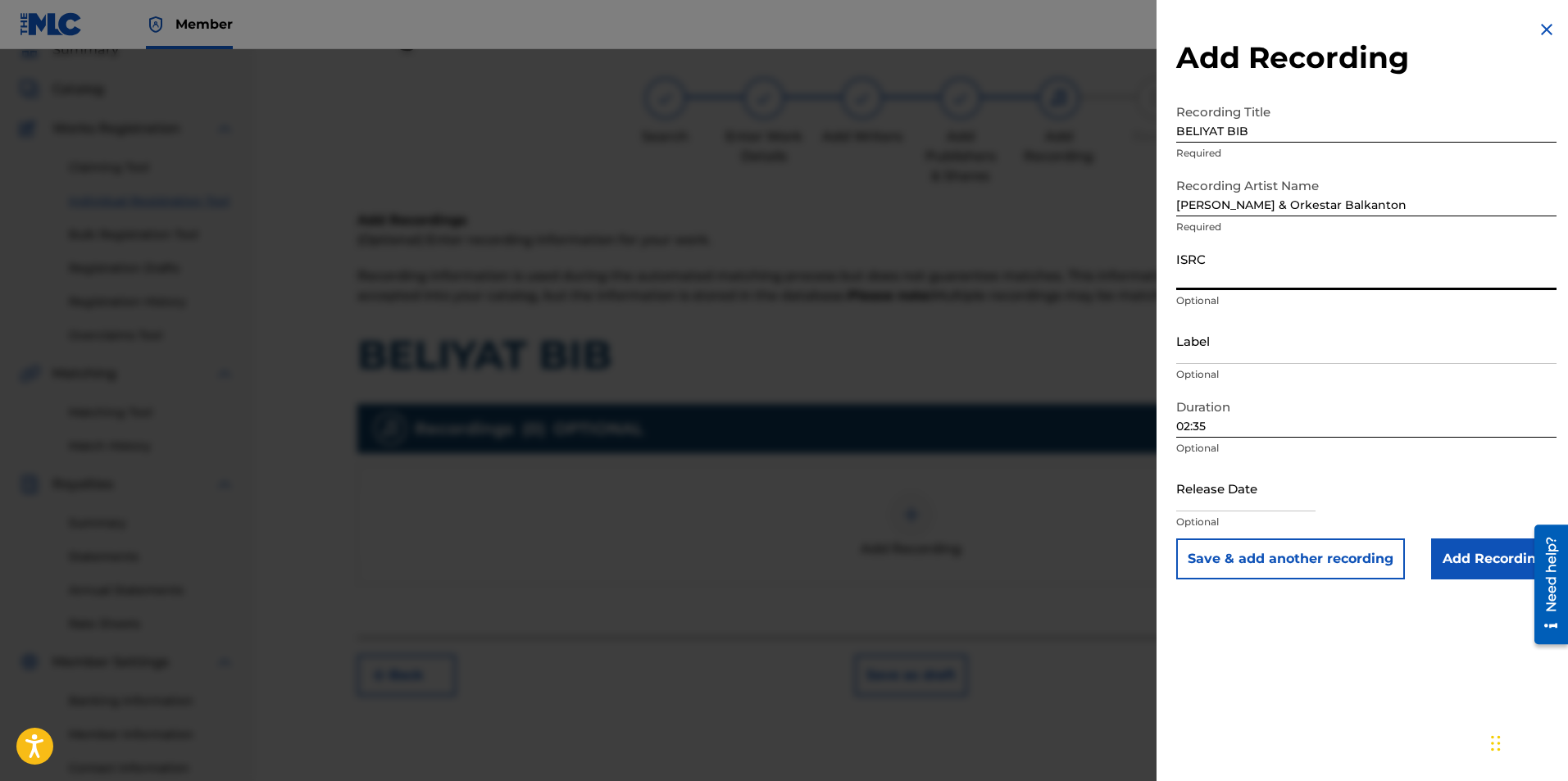
paste input "BGA672194921"
type input "BGA672194921"
click at [1198, 327] on input "Label" at bounding box center [1366, 340] width 381 height 47
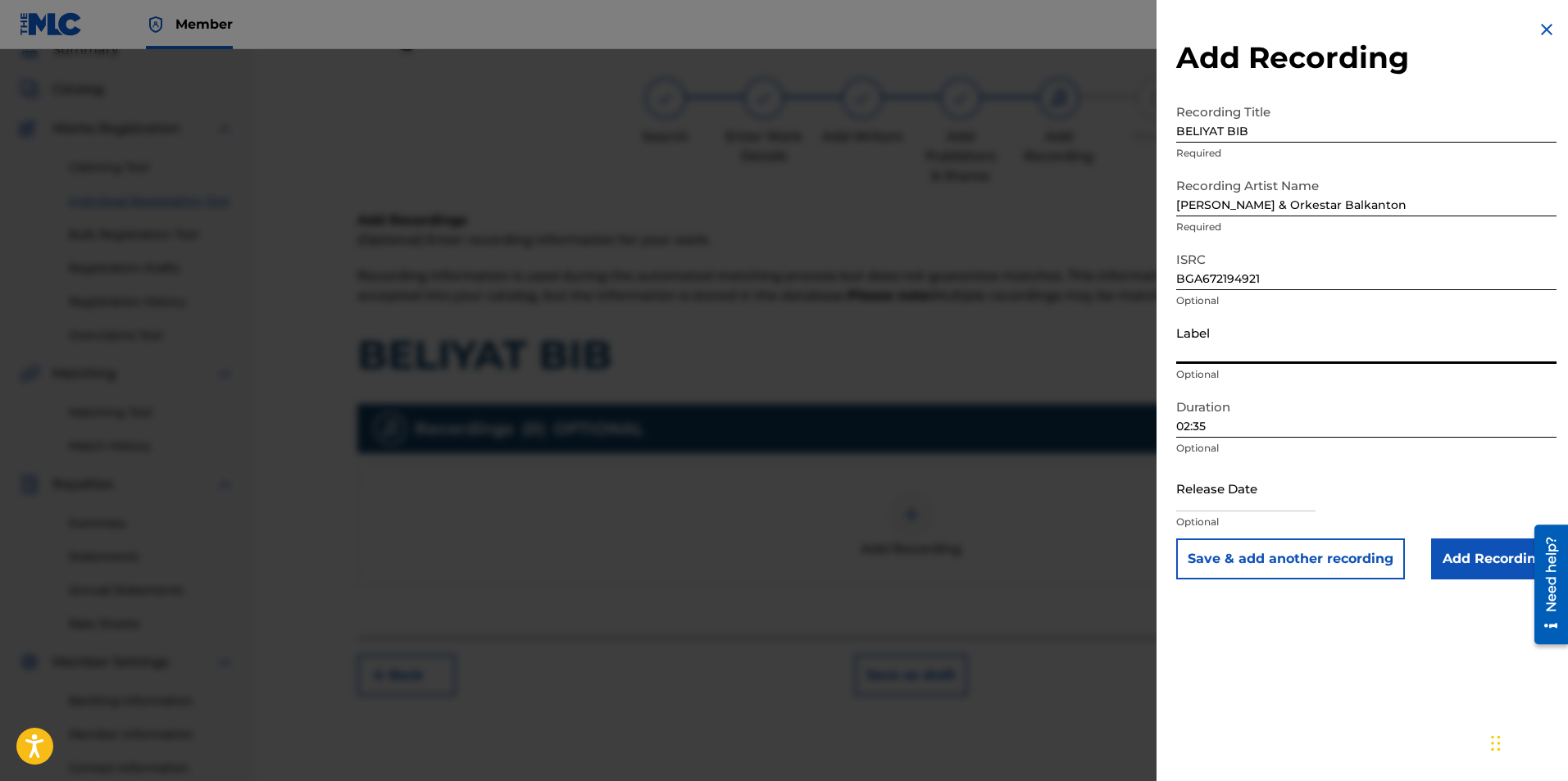
type input "BALKANTON AD"
click at [1456, 545] on input "Add Recording" at bounding box center [1494, 558] width 125 height 41
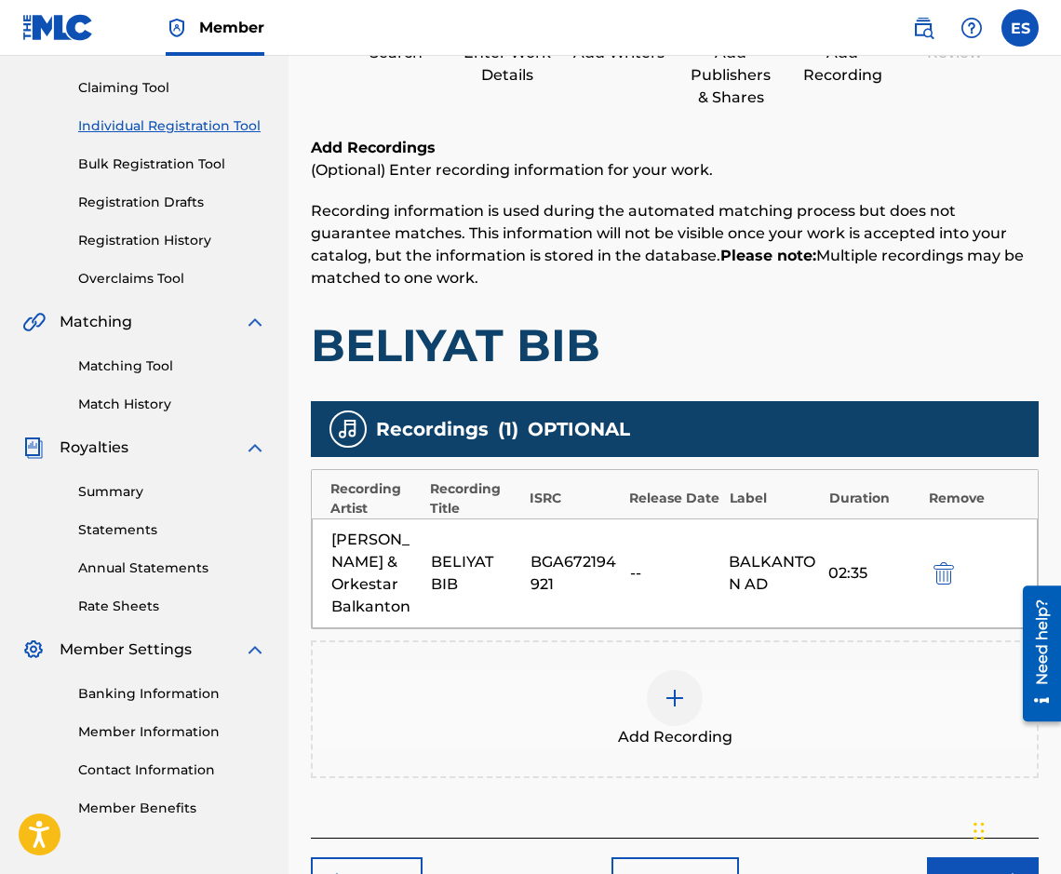
scroll to position [305, 0]
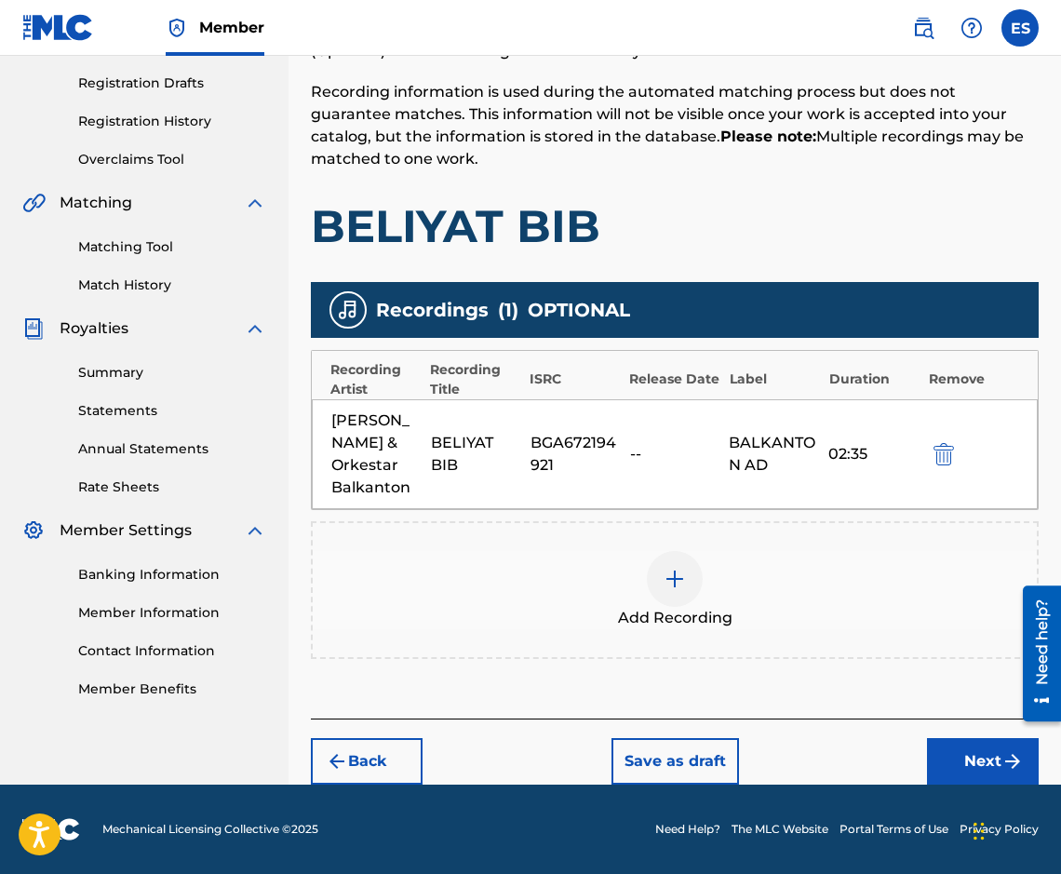
click at [972, 758] on button "Next" at bounding box center [983, 761] width 112 height 47
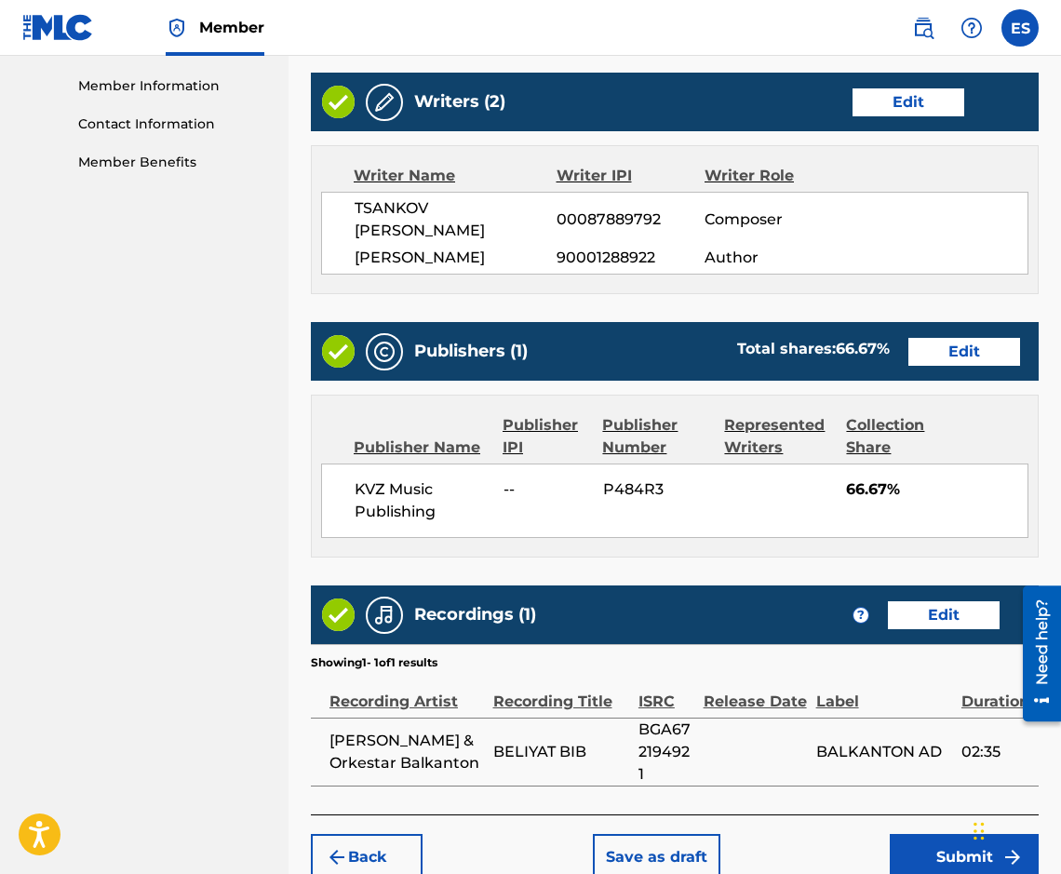
scroll to position [884, 0]
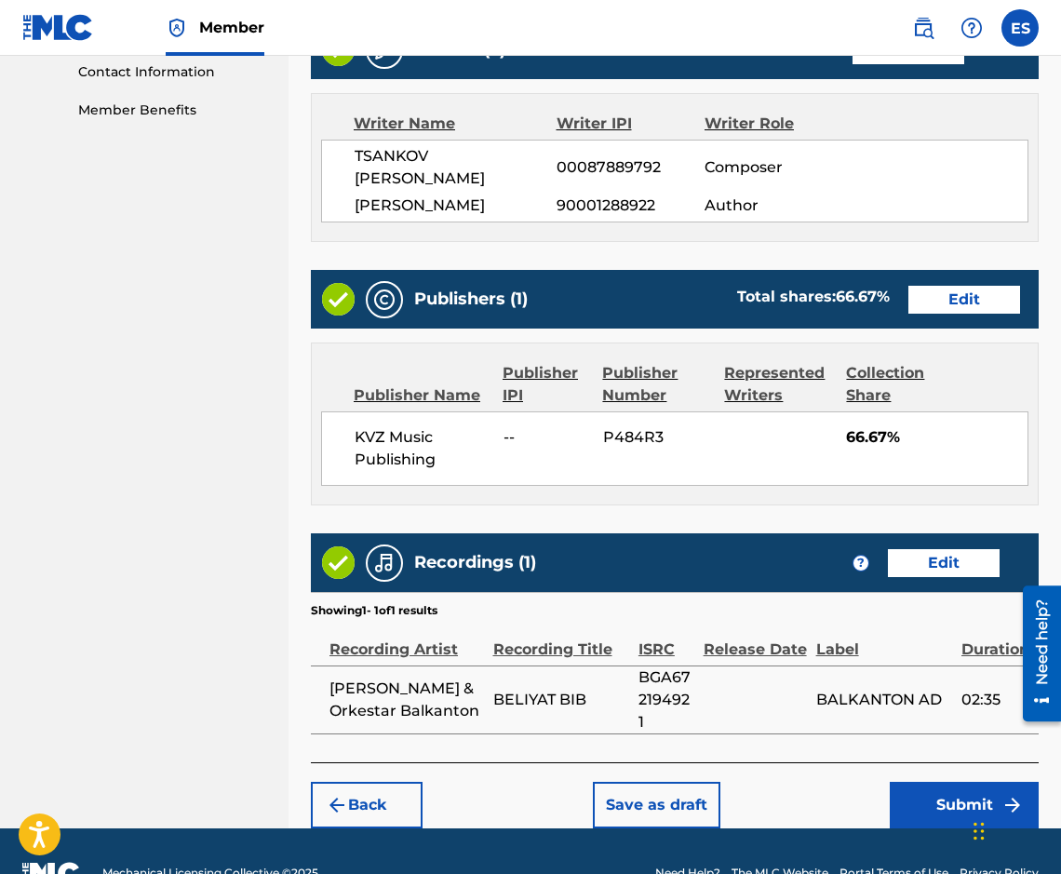
click at [958, 782] on button "Submit" at bounding box center [964, 805] width 149 height 47
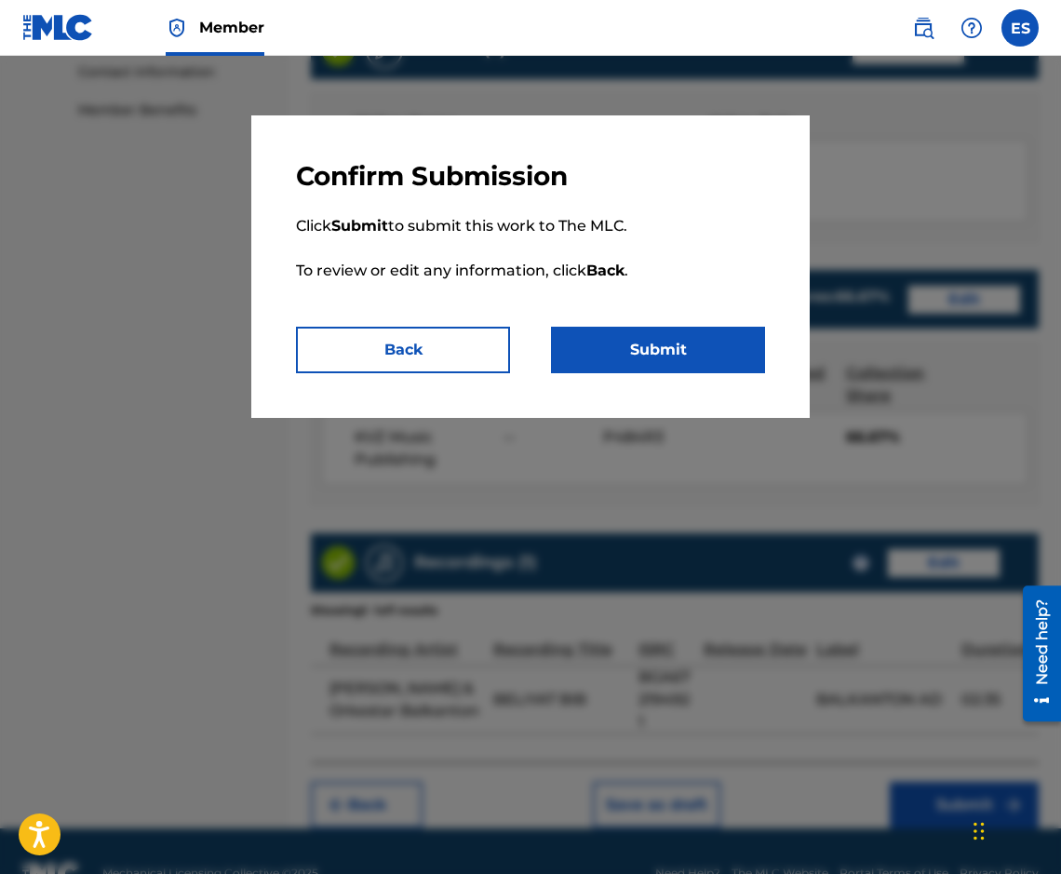
click at [638, 334] on button "Submit" at bounding box center [658, 350] width 214 height 47
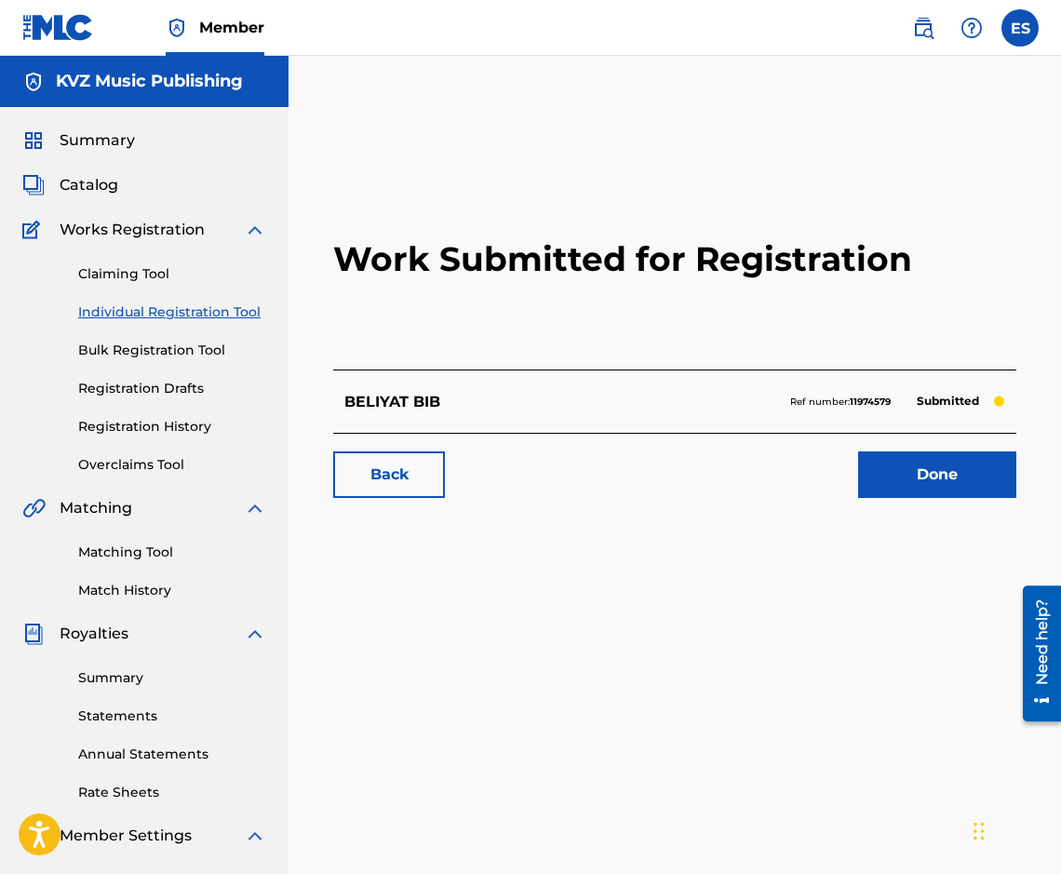
click at [147, 304] on link "Individual Registration Tool" at bounding box center [172, 312] width 188 height 20
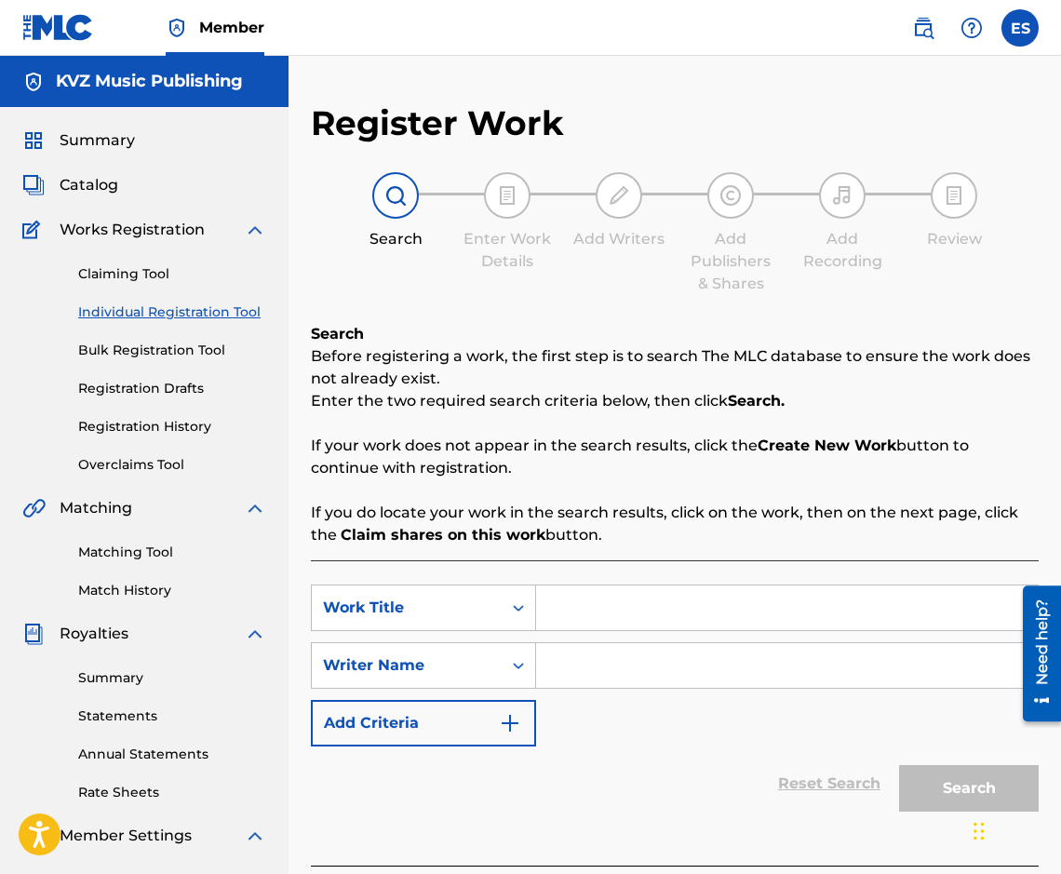
paste input "BEZ TEBE SOFIYA"
type input "BEZ TEBE SOFIYA"
click at [576, 658] on input "Search Form" at bounding box center [787, 665] width 502 height 45
drag, startPoint x: 609, startPoint y: 690, endPoint x: 562, endPoint y: 675, distance: 48.9
paste input "[PERSON_NAME]"
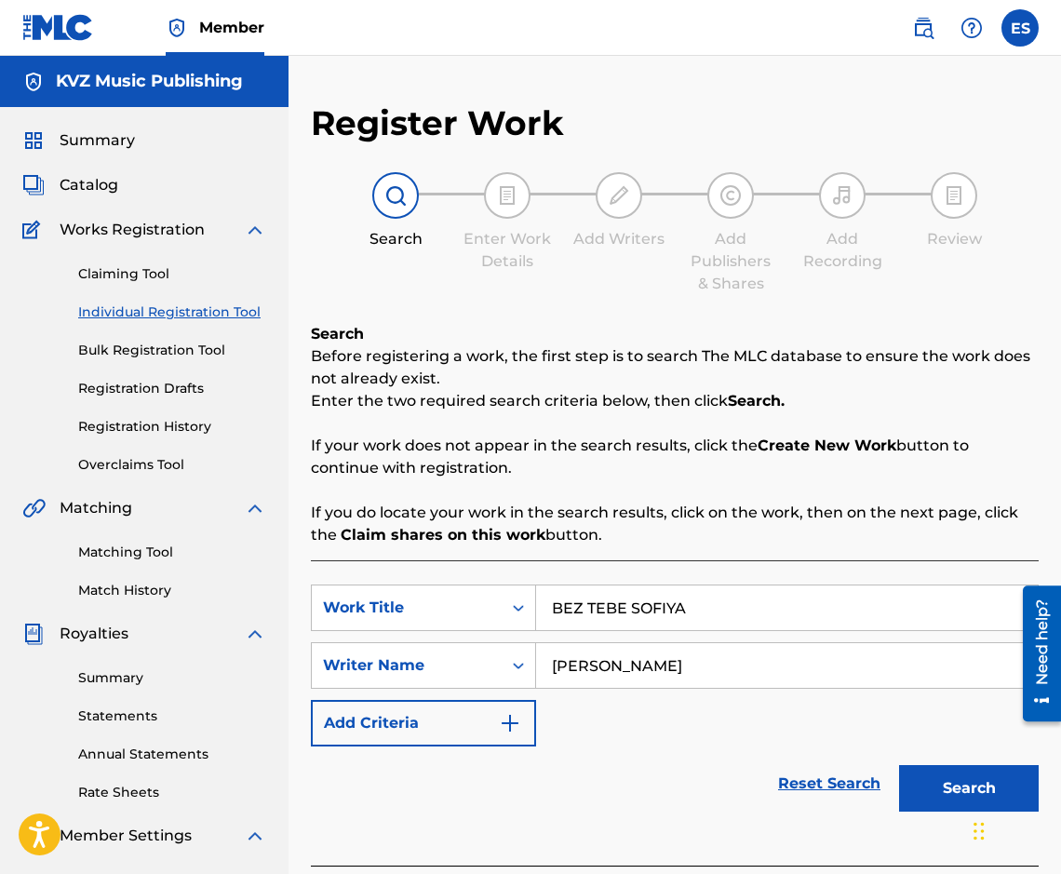
type input "[PERSON_NAME]"
click at [542, 602] on input "BEZ TEBE SOFIYA" at bounding box center [787, 607] width 502 height 45
click at [990, 772] on button "Search" at bounding box center [969, 788] width 140 height 47
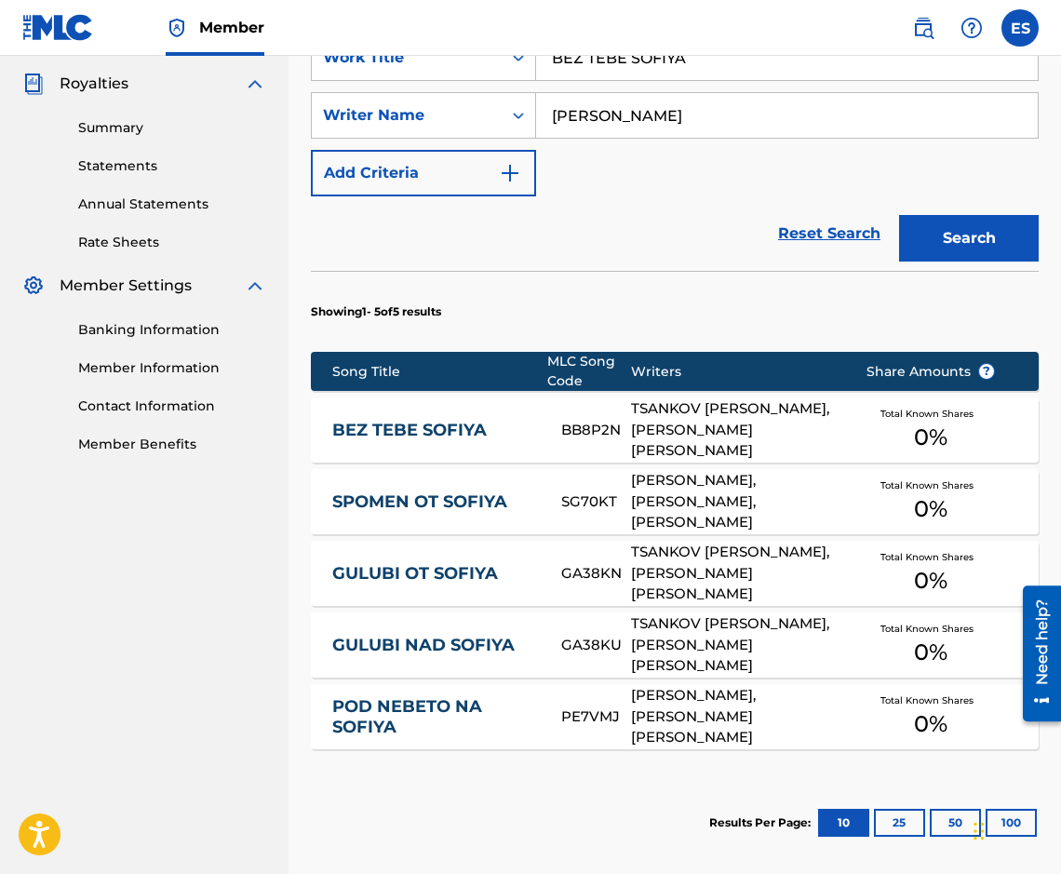
scroll to position [651, 0]
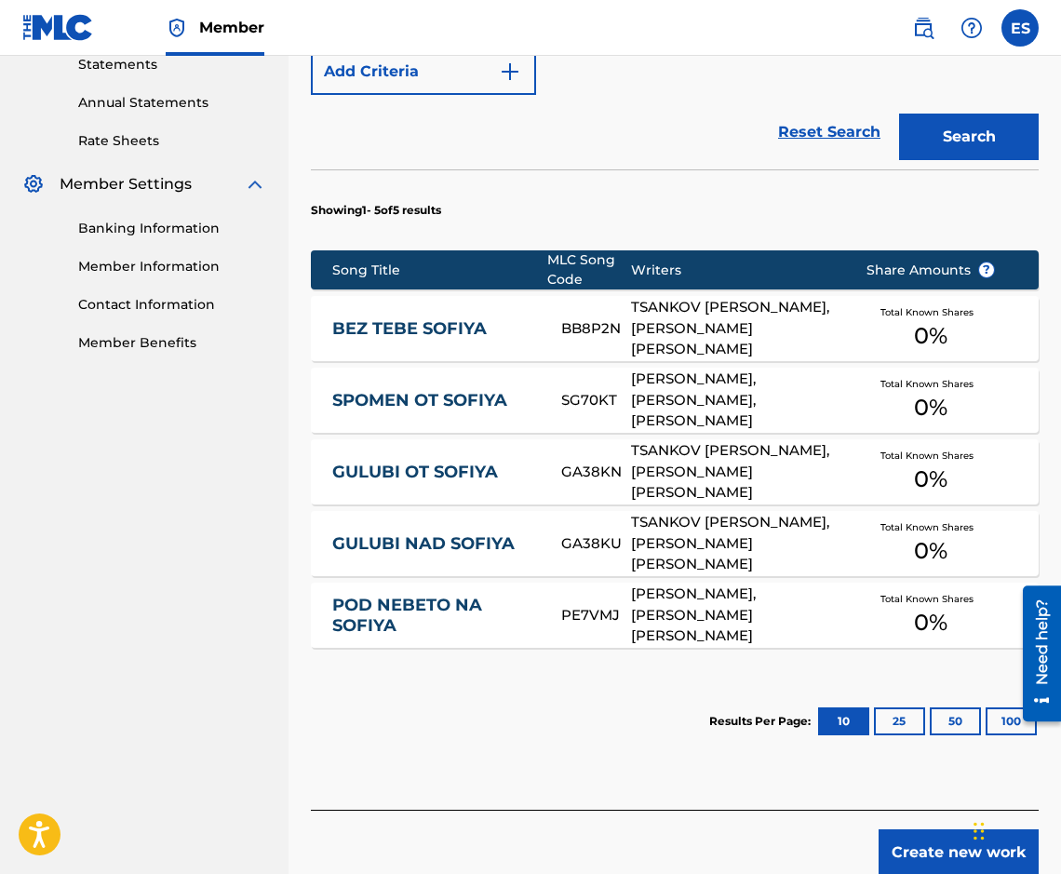
click at [407, 310] on div "BEZ TEBE [PERSON_NAME] BB8P2N TSANKOV [PERSON_NAME], [PERSON_NAME] [PERSON_NAME…" at bounding box center [675, 328] width 728 height 65
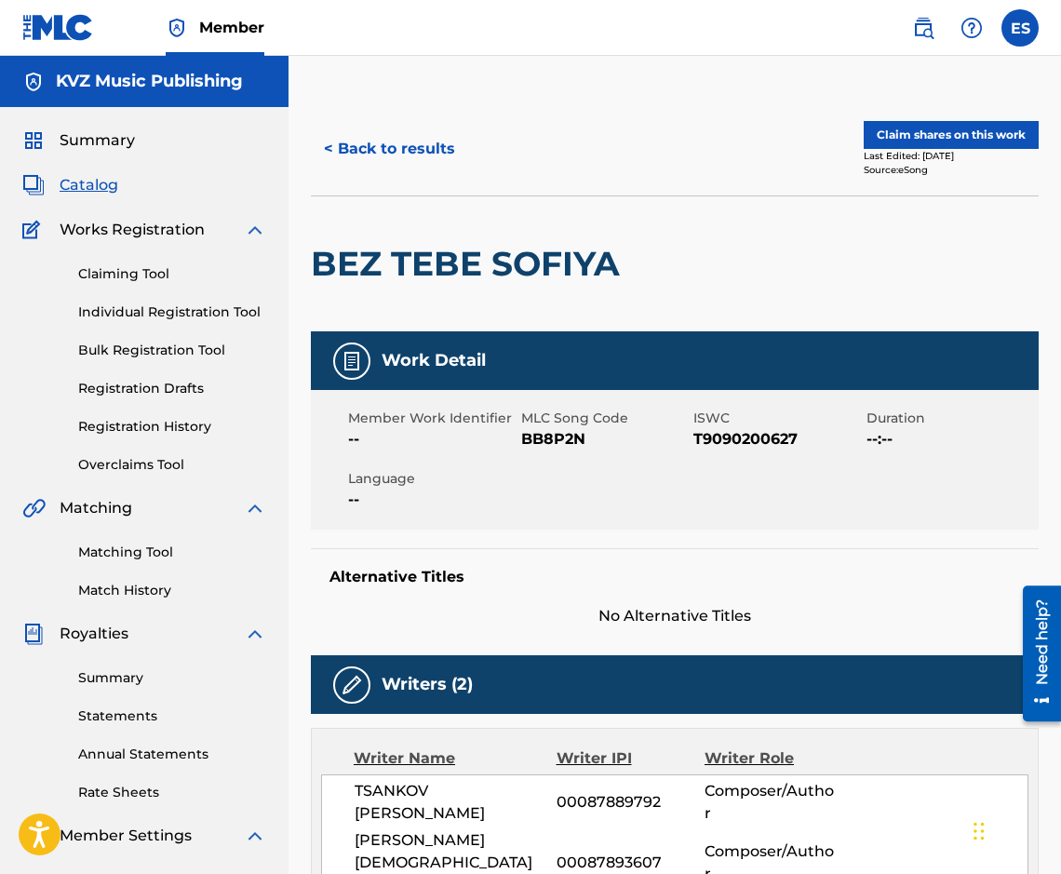
click at [382, 168] on button "< Back to results" at bounding box center [389, 149] width 157 height 47
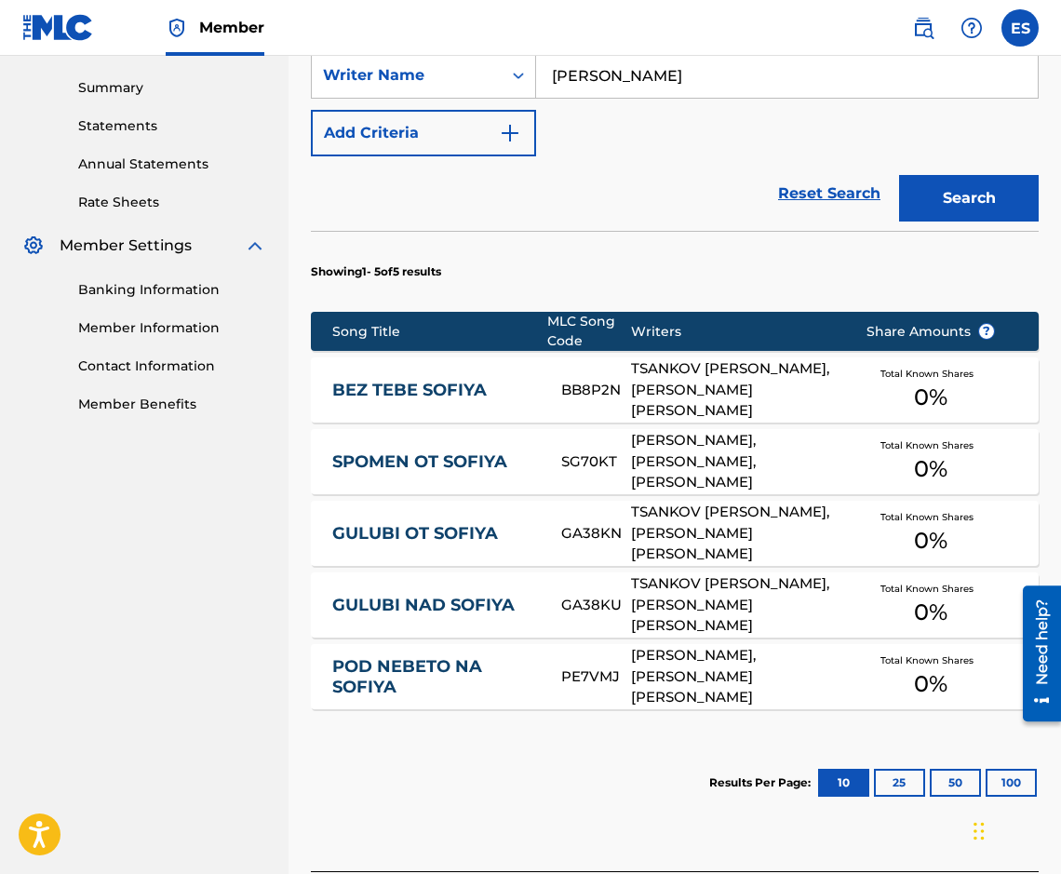
scroll to position [707, 0]
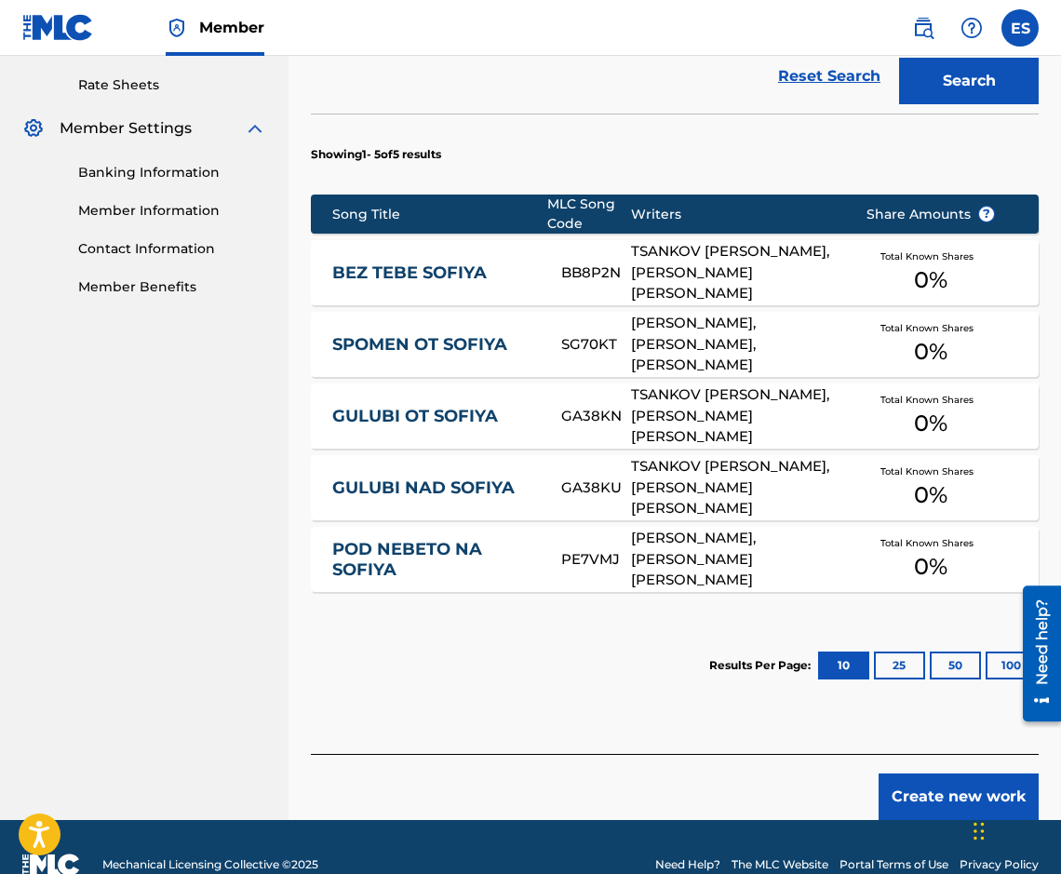
click at [912, 784] on button "Create new work" at bounding box center [958, 796] width 160 height 47
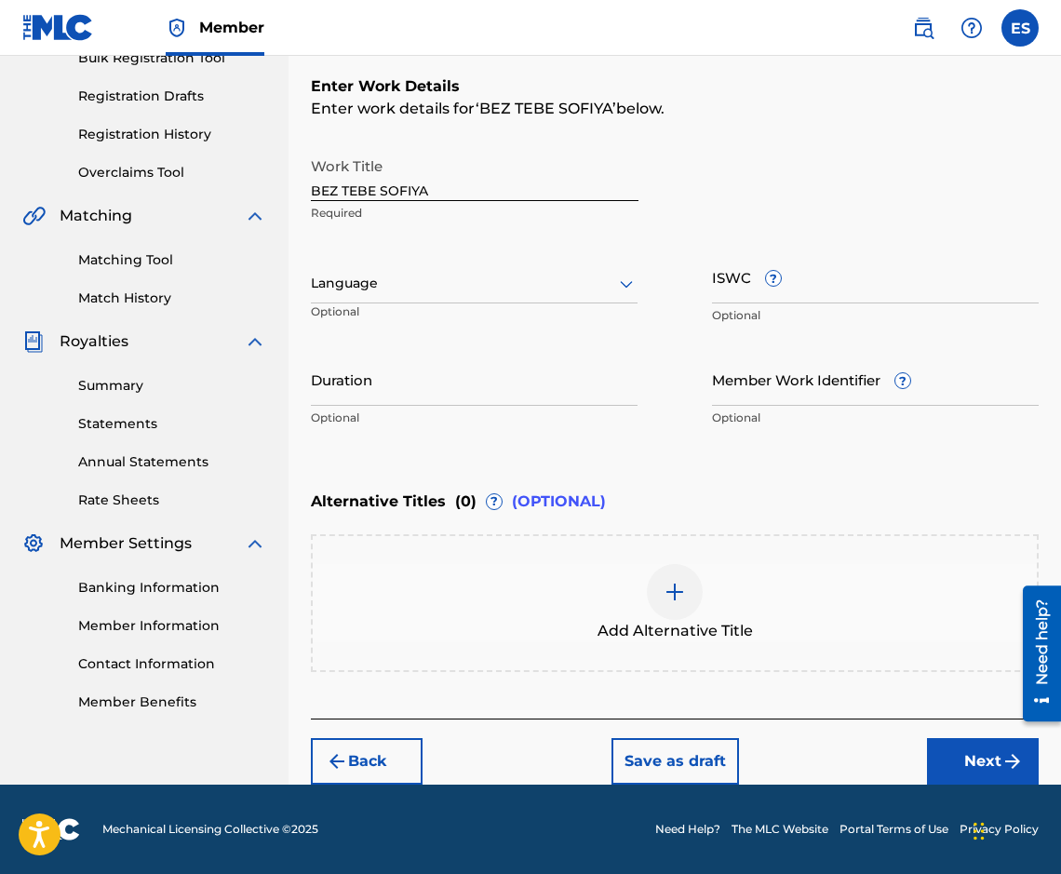
scroll to position [292, 0]
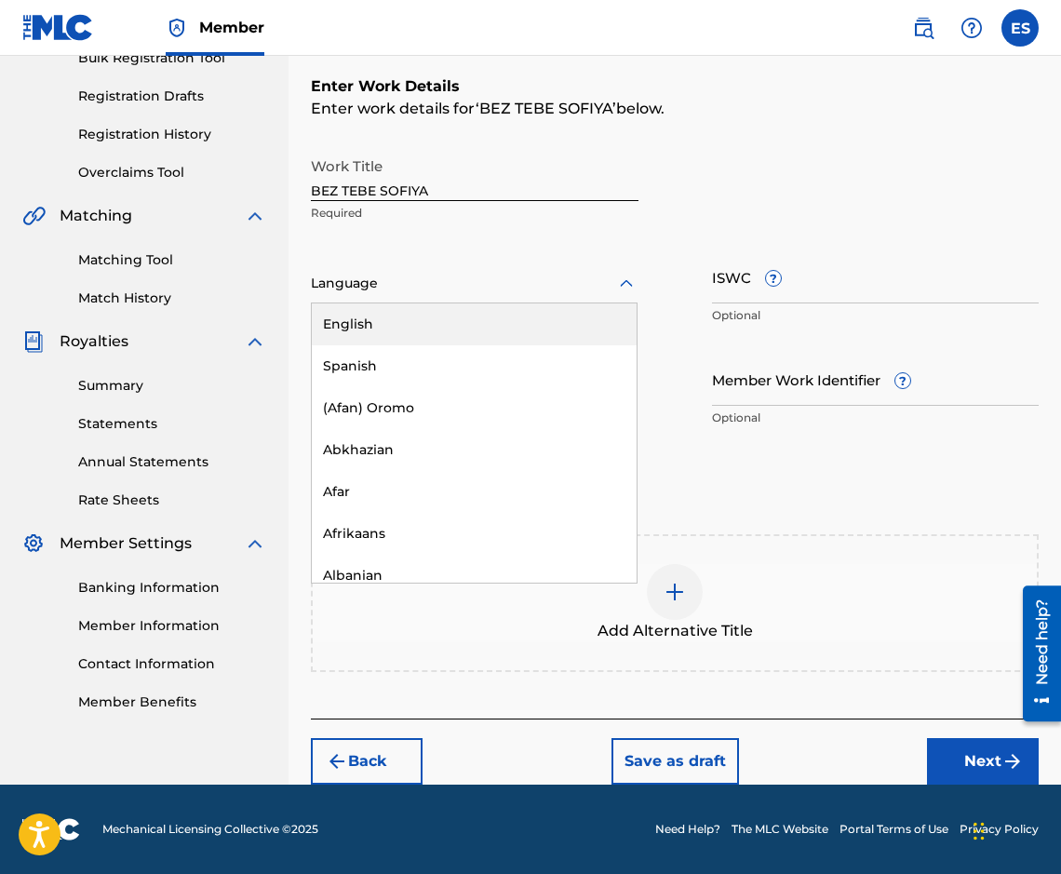
click at [382, 289] on div at bounding box center [474, 283] width 327 height 23
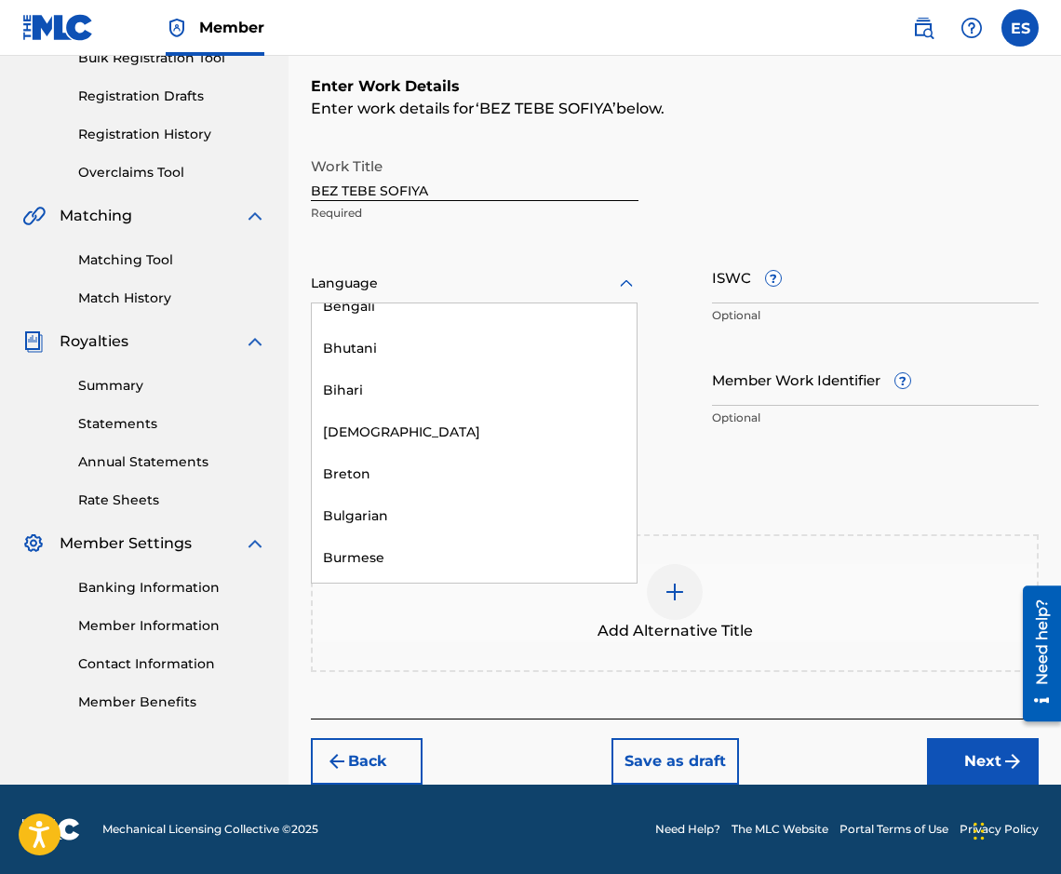
scroll to position [651, 0]
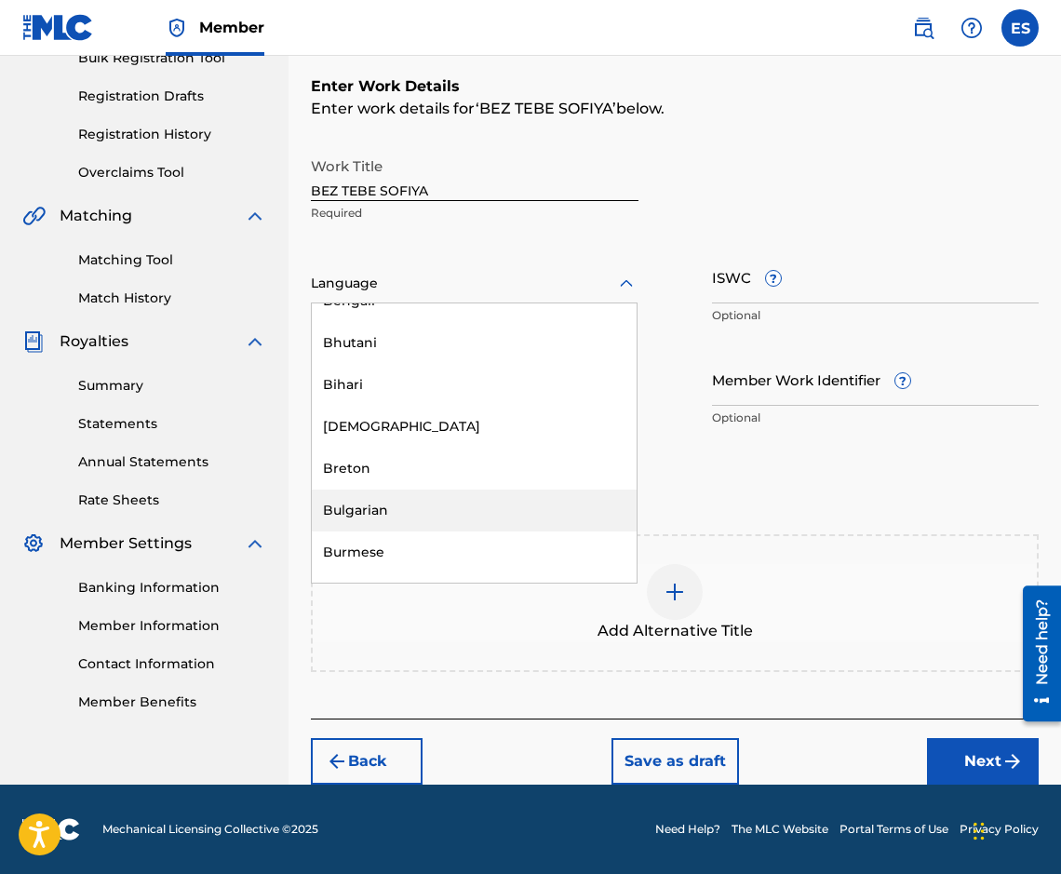
click at [436, 506] on div "Bulgarian" at bounding box center [474, 510] width 325 height 42
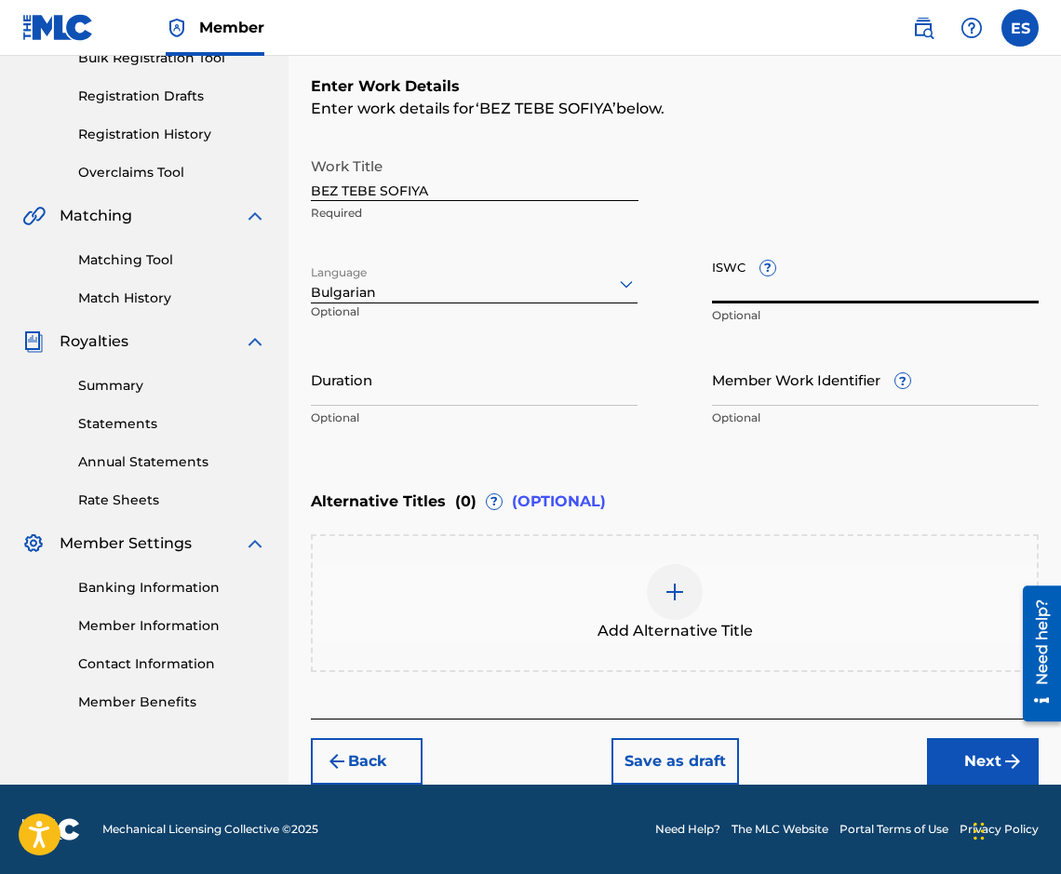
drag, startPoint x: 786, startPoint y: 293, endPoint x: 574, endPoint y: 378, distance: 228.4
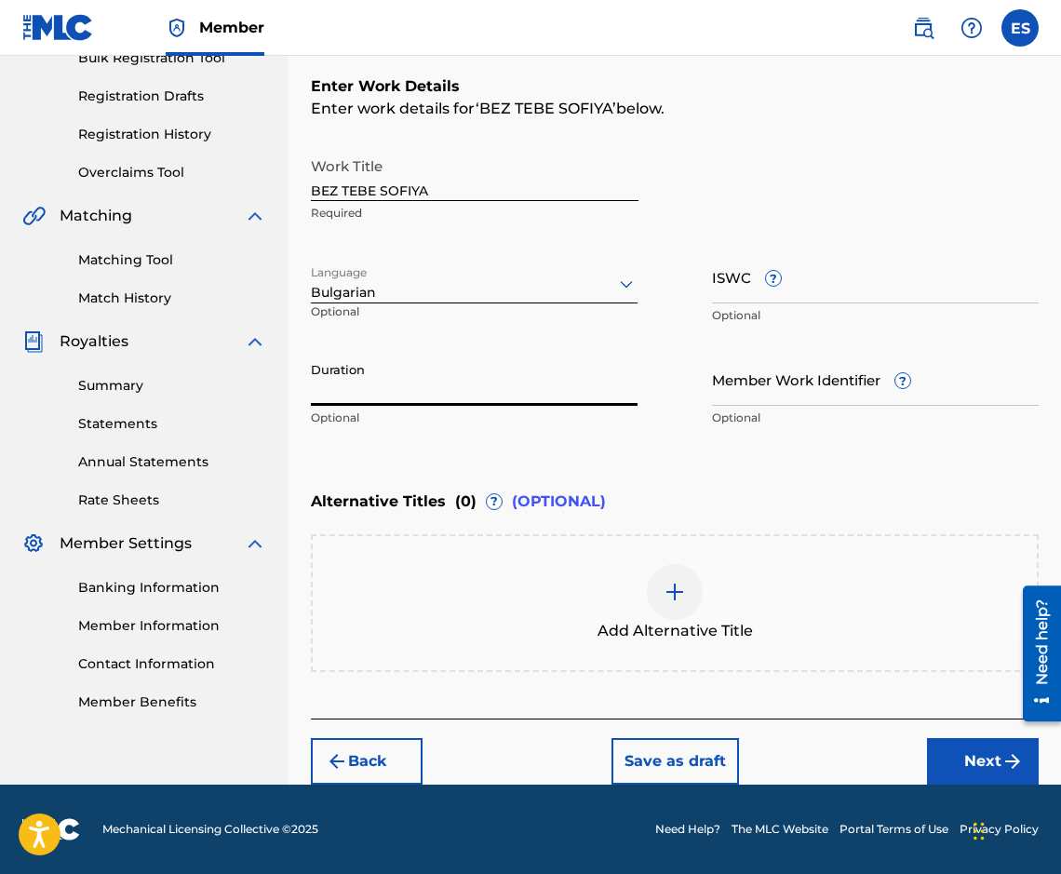
paste input "03:55"
type input "03:55"
click at [712, 603] on div "Add Alternative Title" at bounding box center [675, 603] width 724 height 78
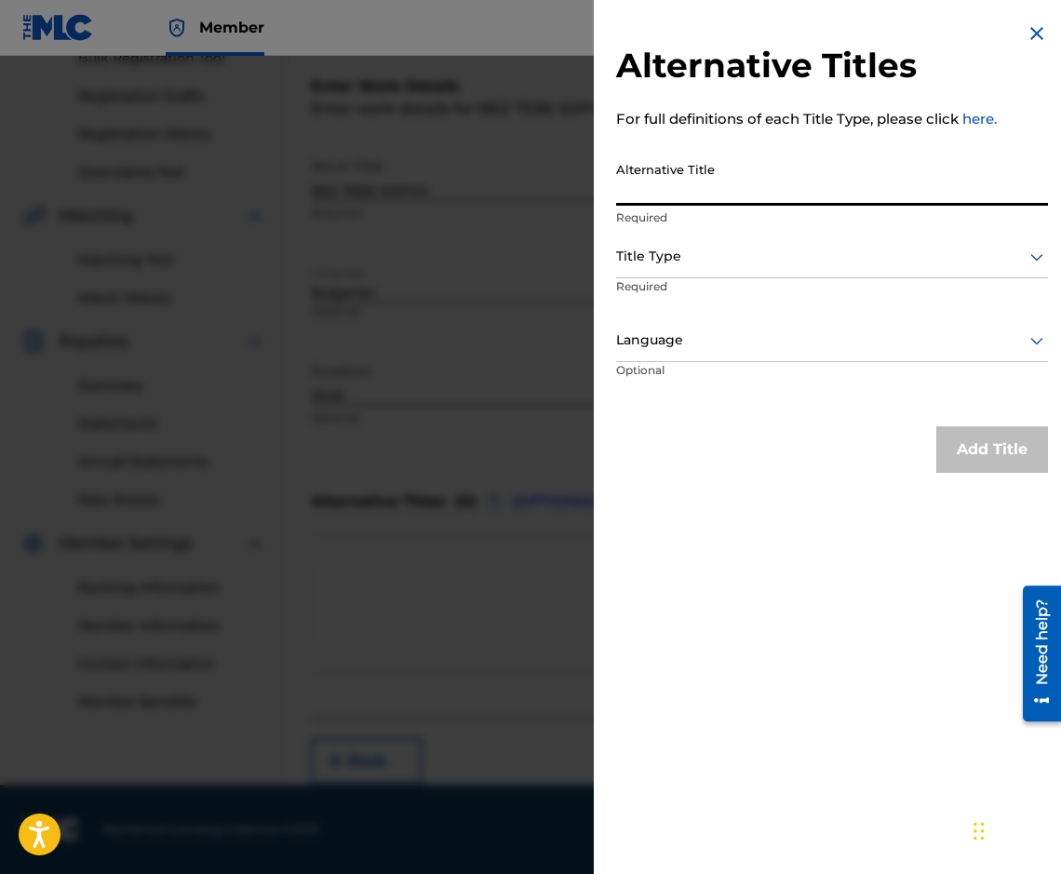
paste input "БЕЗ ТЕБЕ [GEOGRAPHIC_DATA]"
type input "БЕЗ ТЕБЕ [GEOGRAPHIC_DATA]"
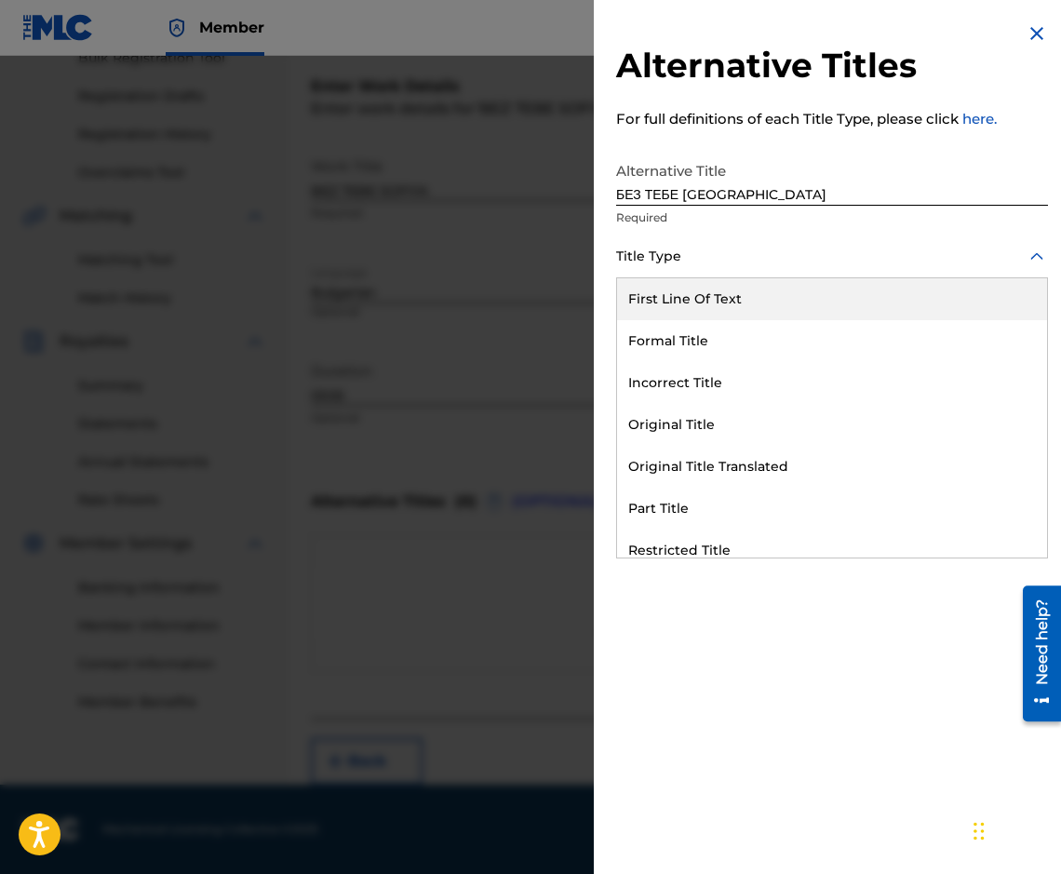
click at [672, 261] on div at bounding box center [832, 256] width 432 height 23
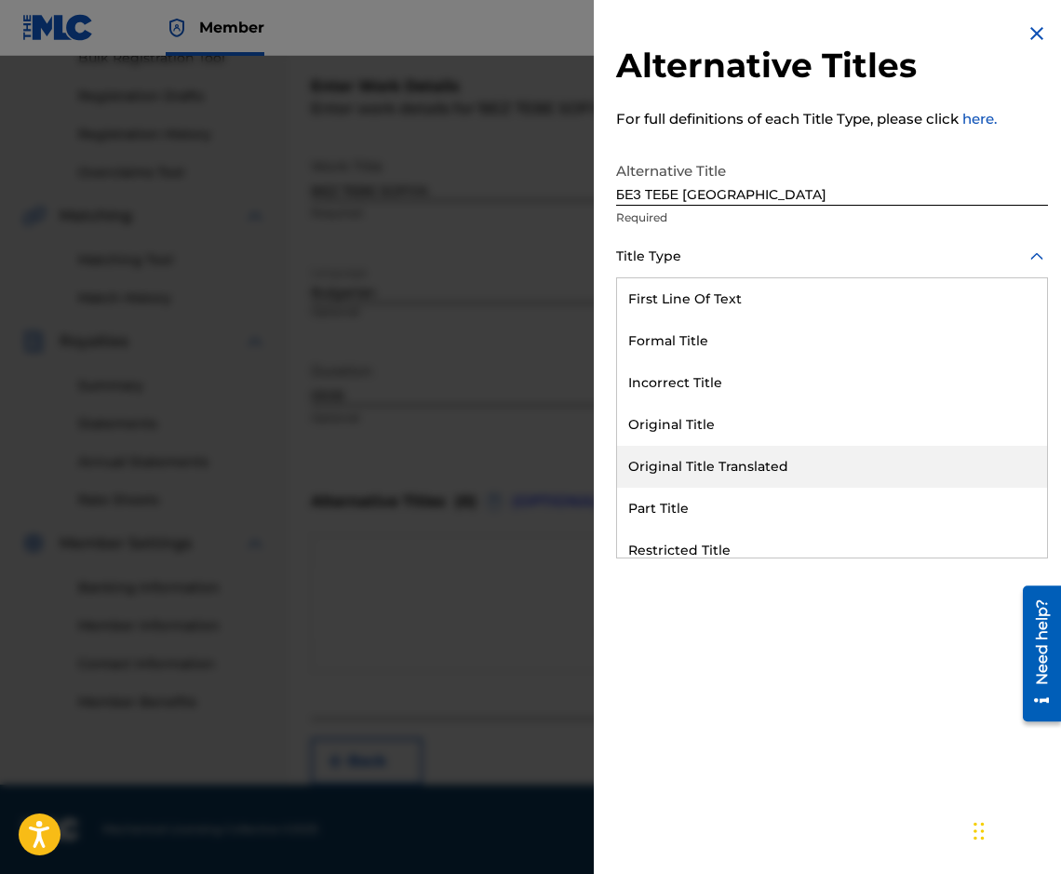
click at [735, 447] on div "Original Title Translated" at bounding box center [832, 467] width 430 height 42
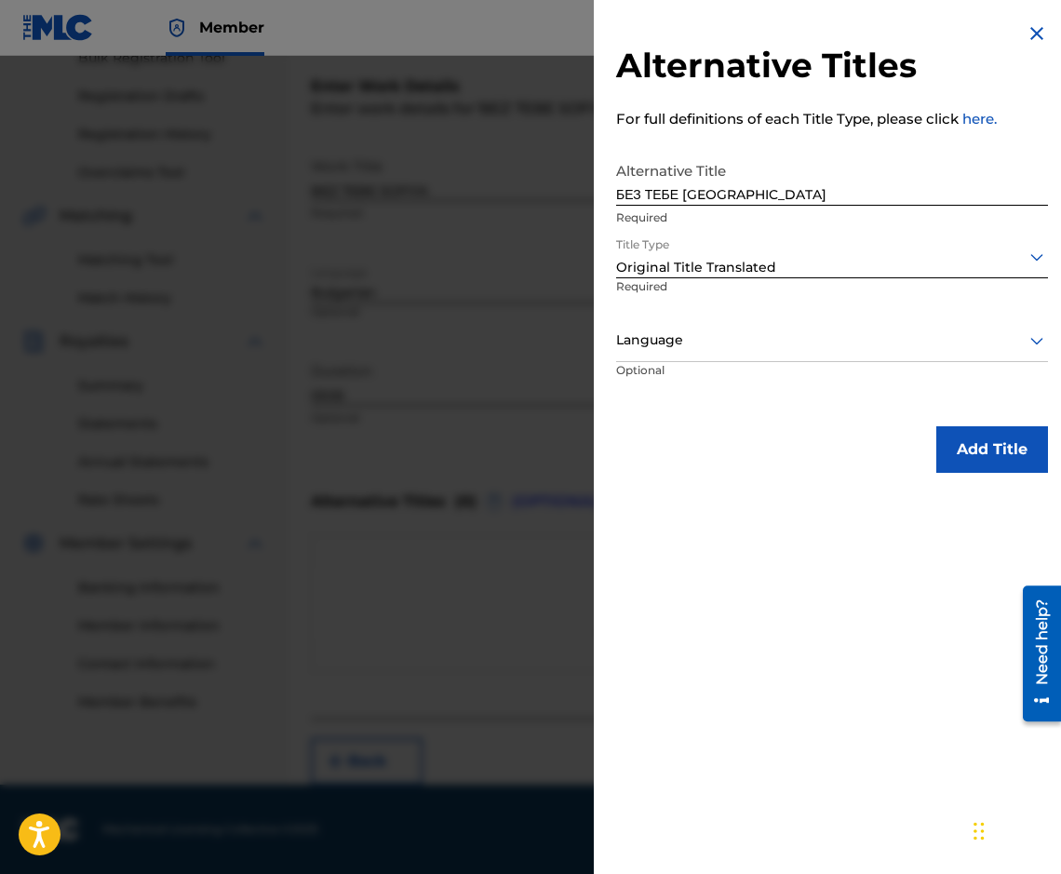
click at [699, 338] on div at bounding box center [832, 339] width 432 height 23
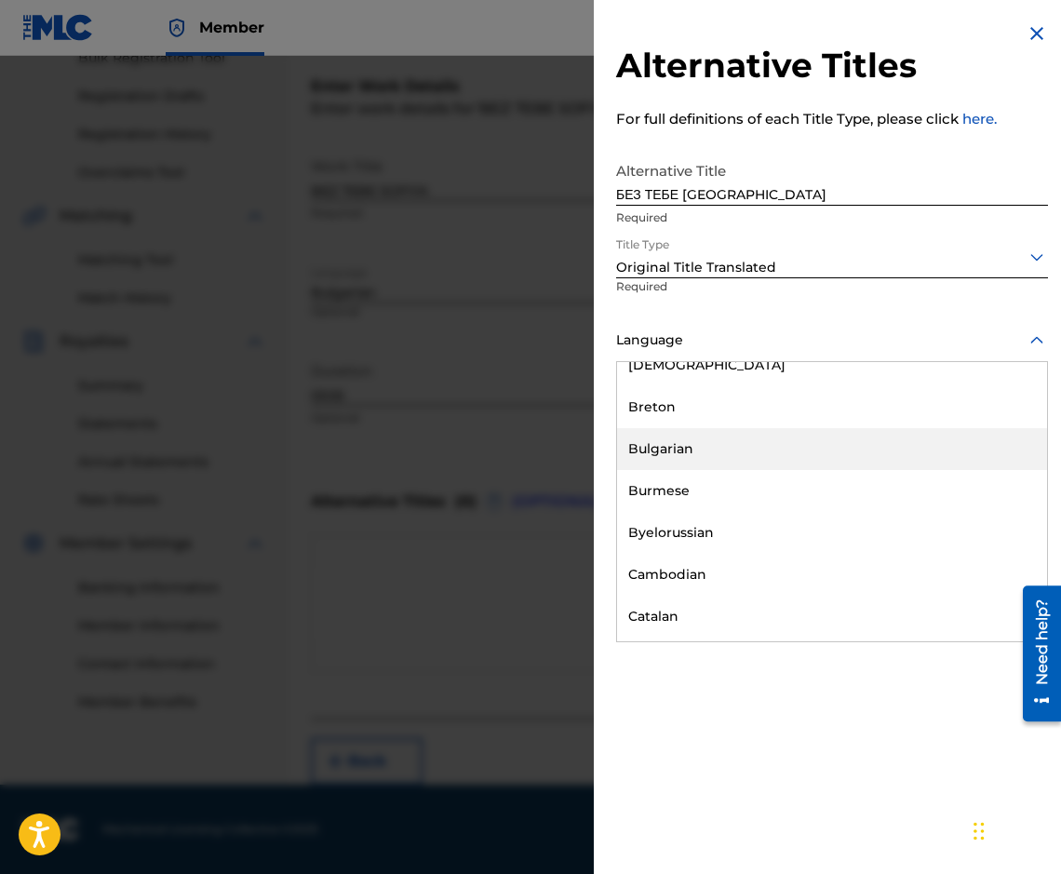
scroll to position [744, 0]
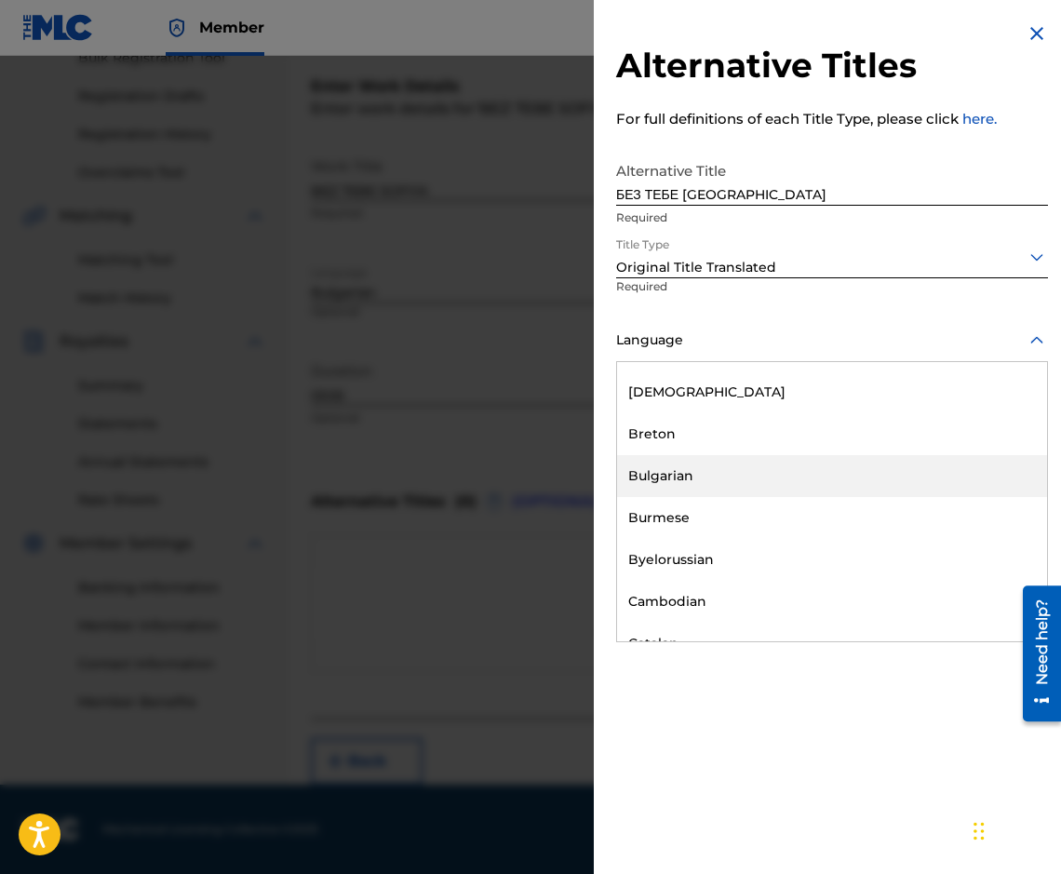
click at [710, 490] on div "Bulgarian" at bounding box center [832, 476] width 430 height 42
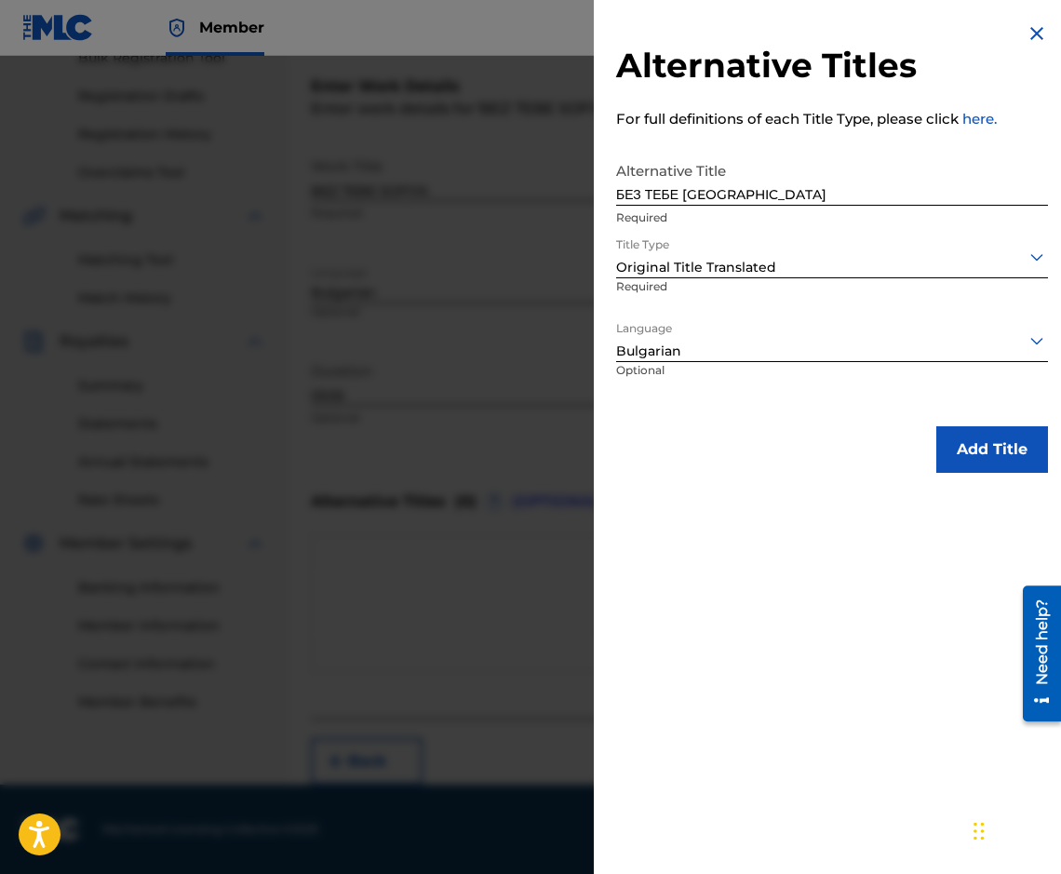
click at [981, 447] on button "Add Title" at bounding box center [992, 449] width 112 height 47
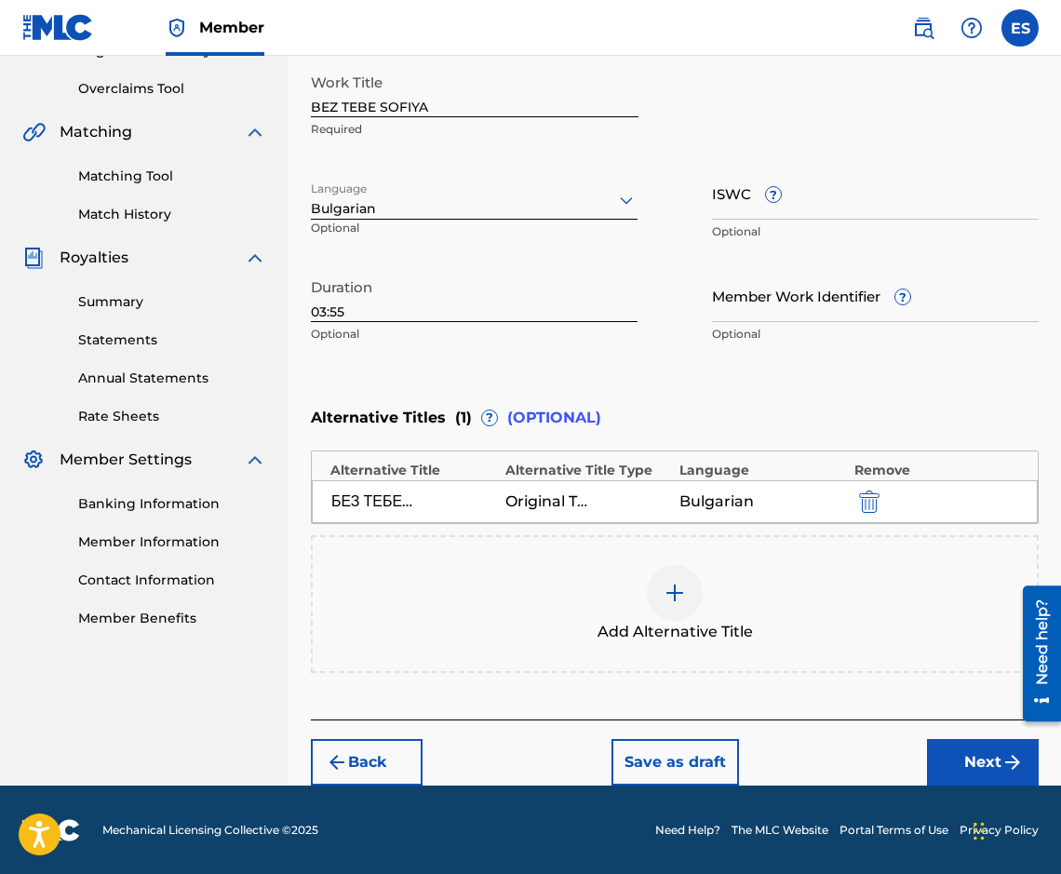
scroll to position [377, 0]
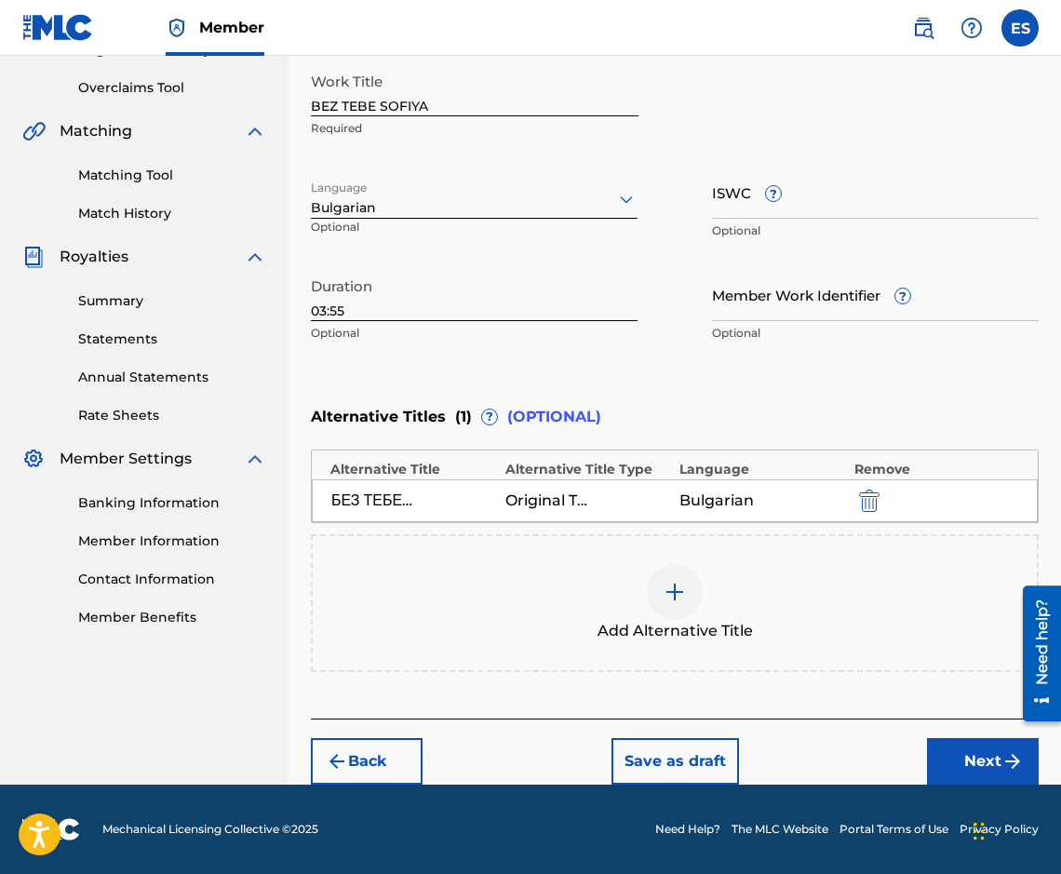
click at [936, 770] on button "Next" at bounding box center [983, 761] width 112 height 47
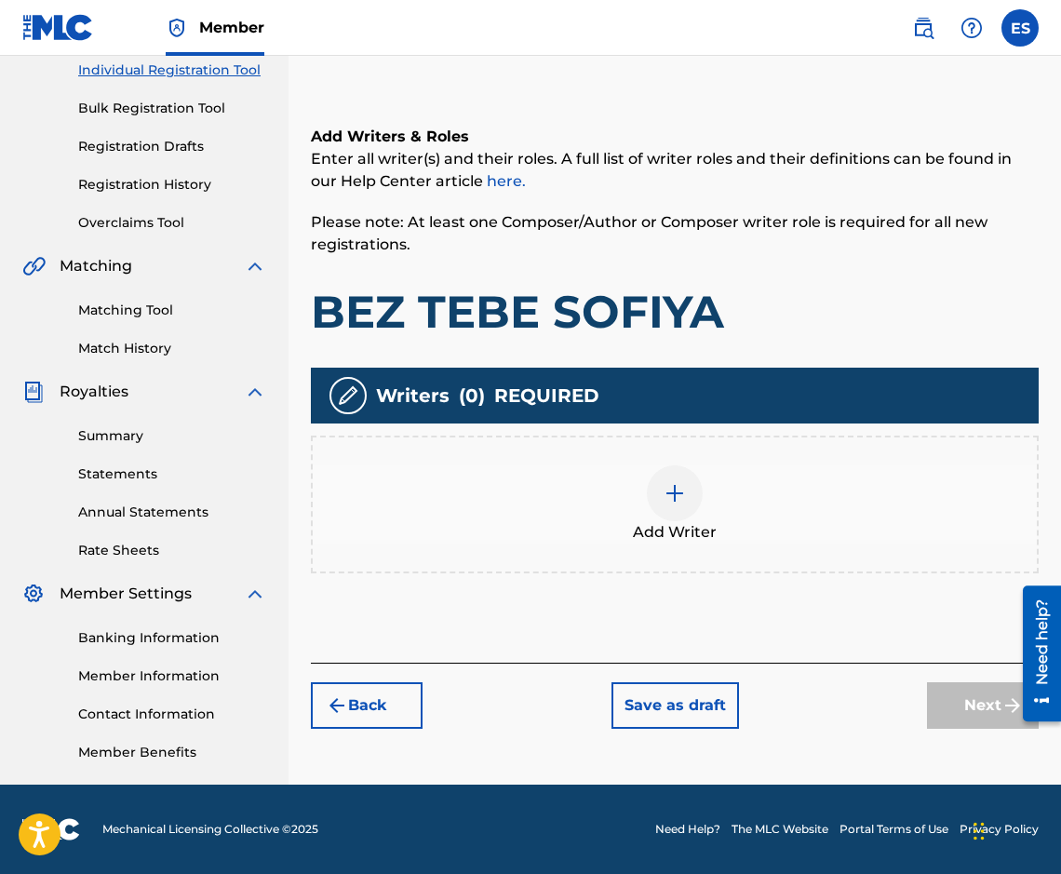
scroll to position [84, 0]
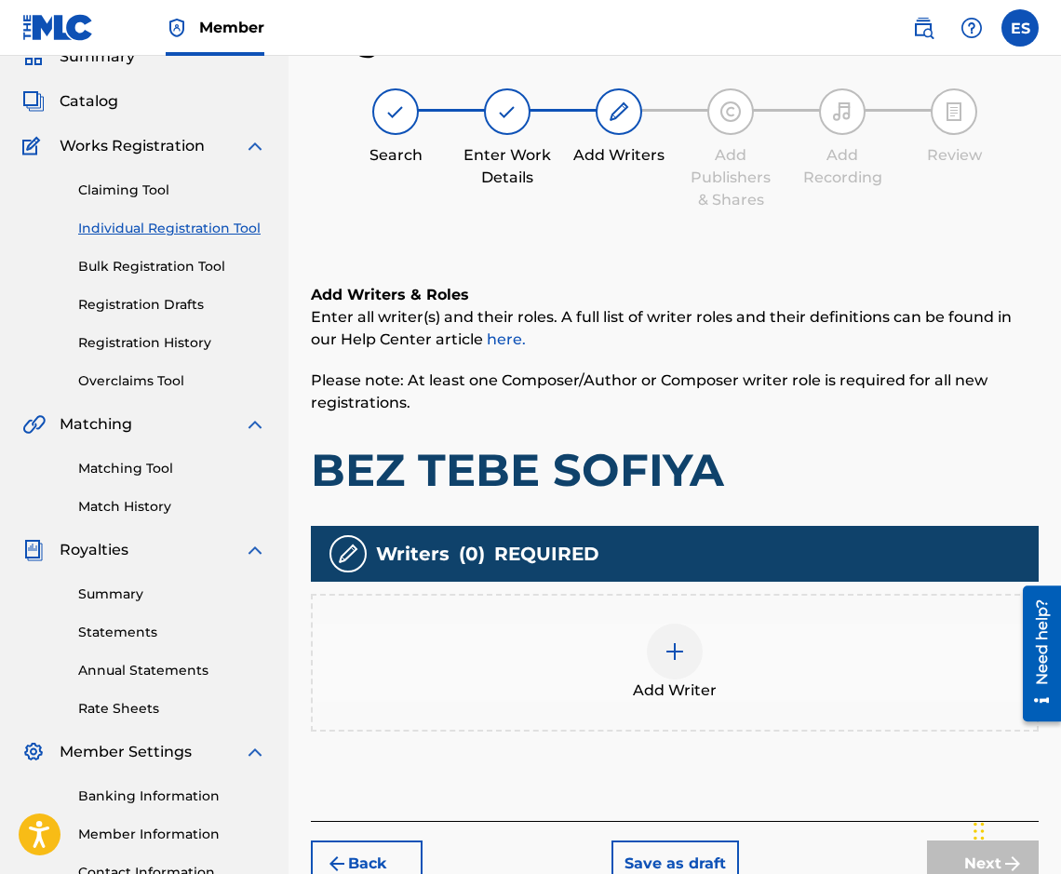
click at [637, 680] on span "Add Writer" at bounding box center [675, 690] width 84 height 22
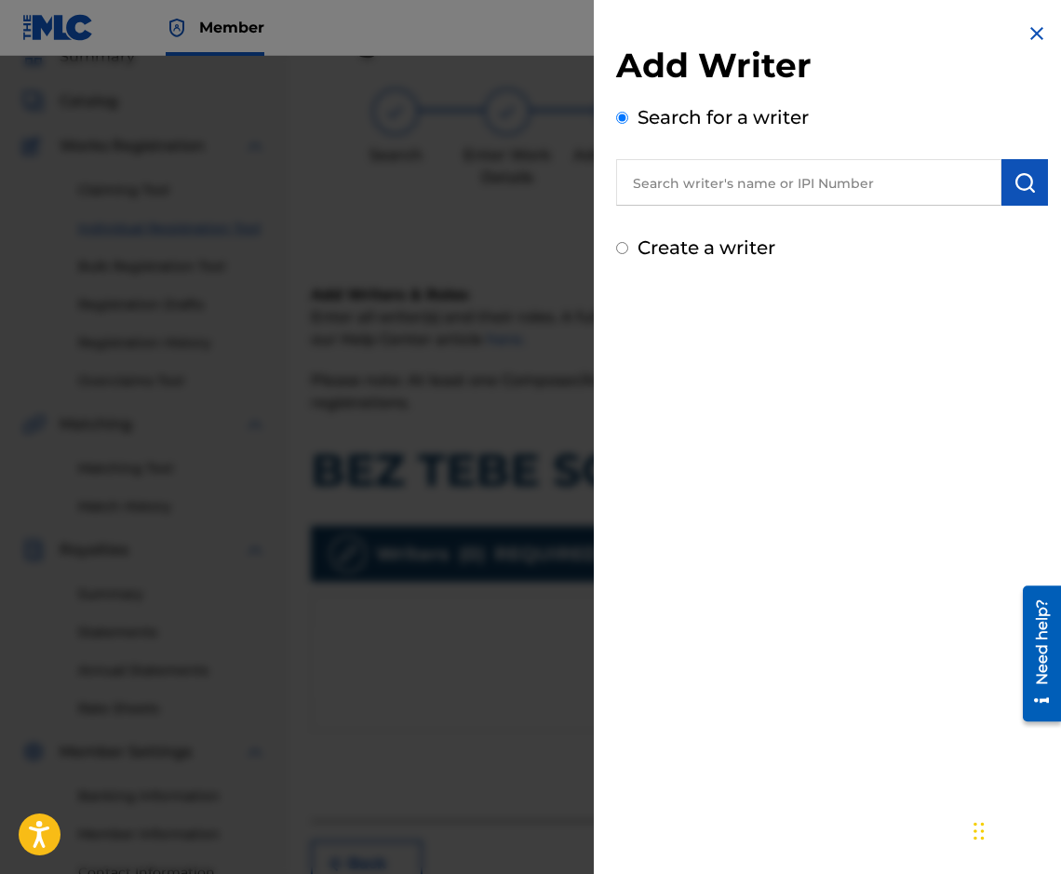
paste input "00087889792"
type input "00087889792"
click at [1001, 187] on button "submit" at bounding box center [1024, 182] width 47 height 47
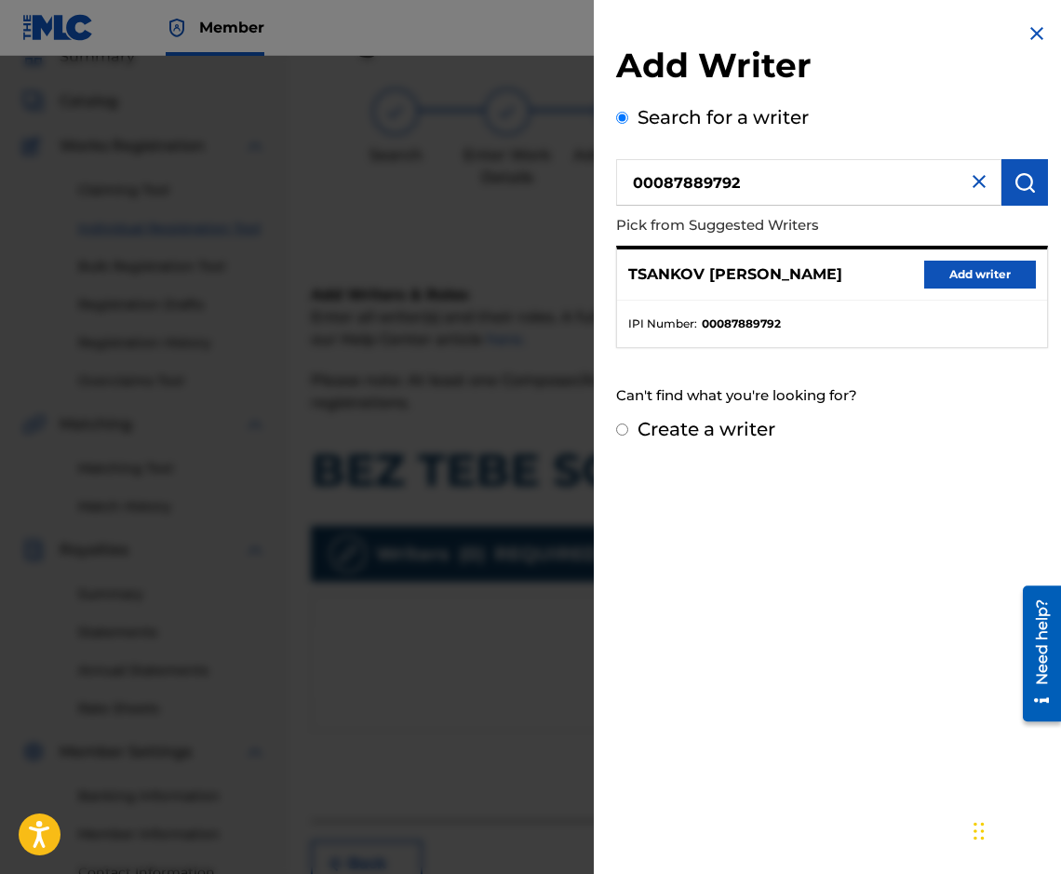
click at [968, 265] on button "Add writer" at bounding box center [980, 275] width 112 height 28
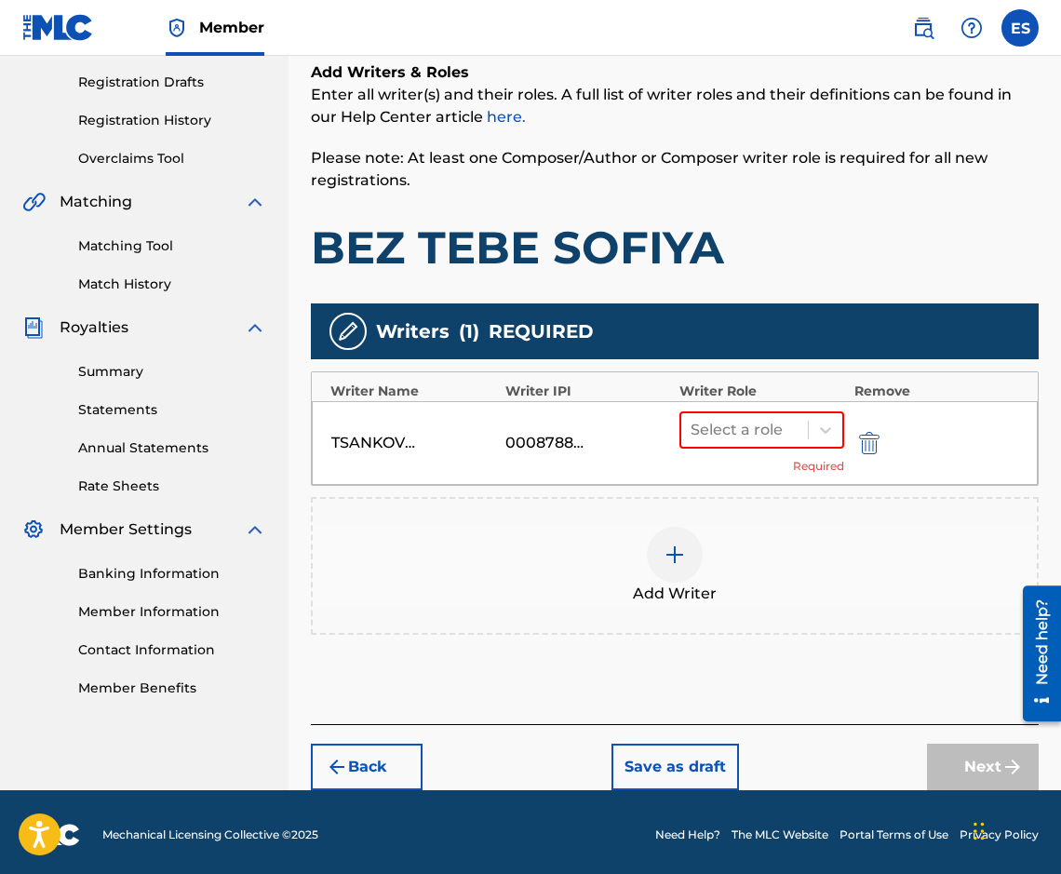
scroll to position [312, 0]
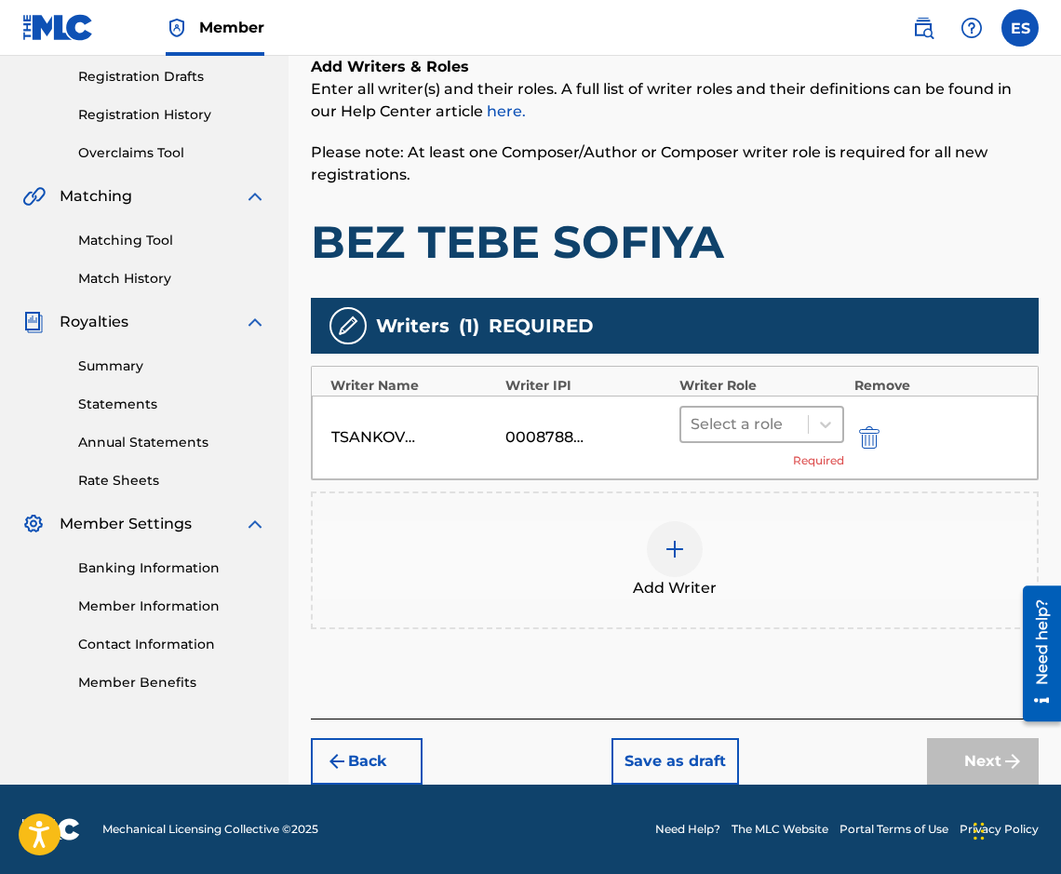
click at [702, 429] on div at bounding box center [744, 424] width 108 height 26
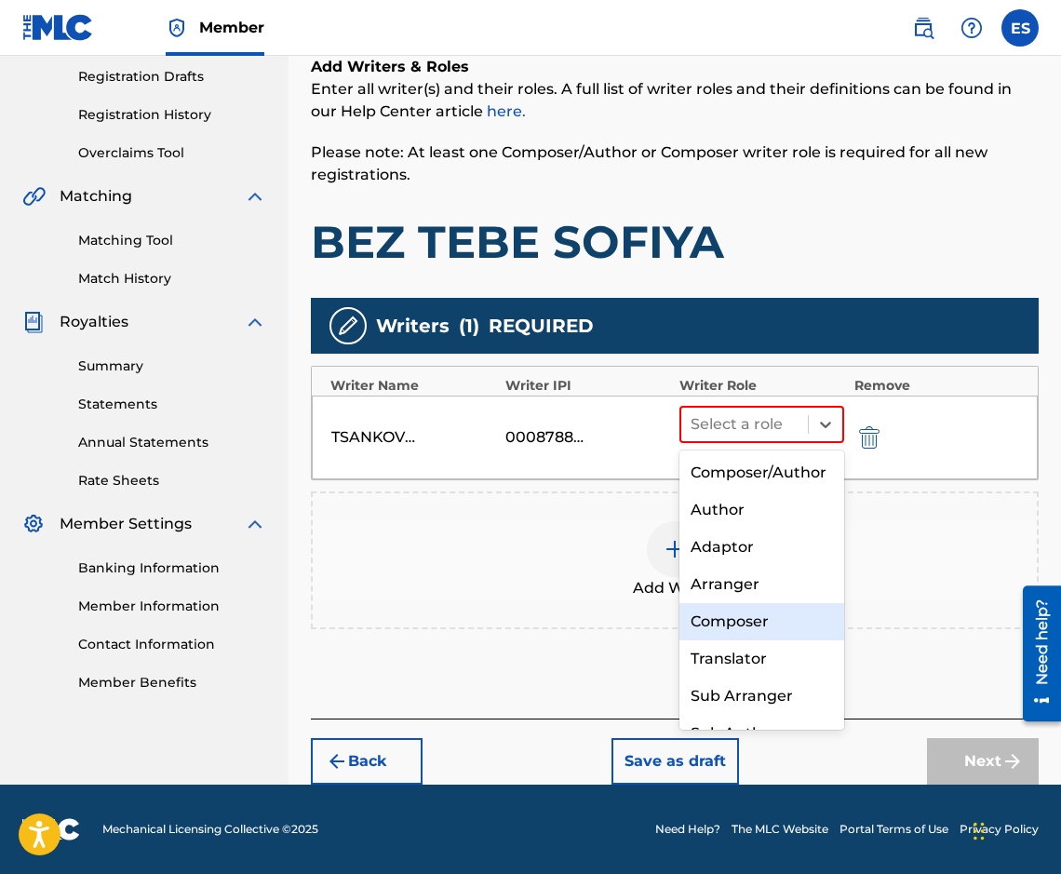
click at [711, 640] on div "Composer" at bounding box center [761, 621] width 165 height 37
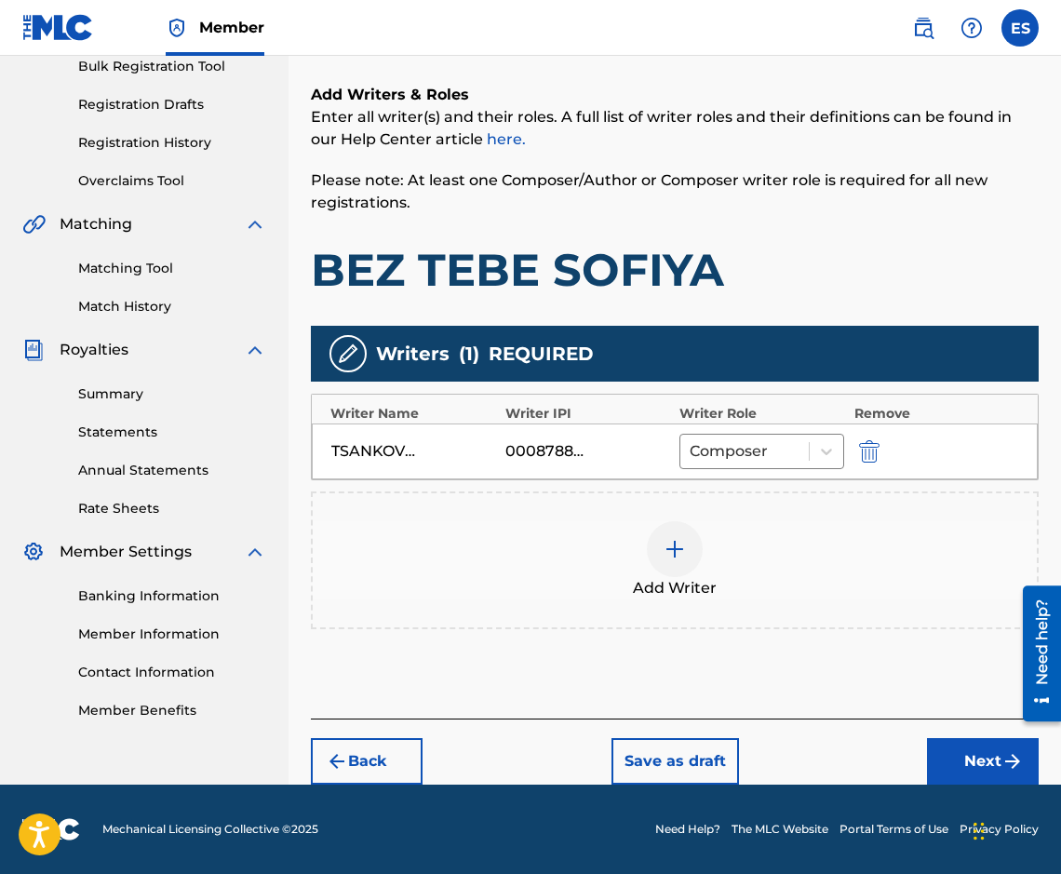
click at [615, 592] on div "Add Writer" at bounding box center [675, 560] width 724 height 78
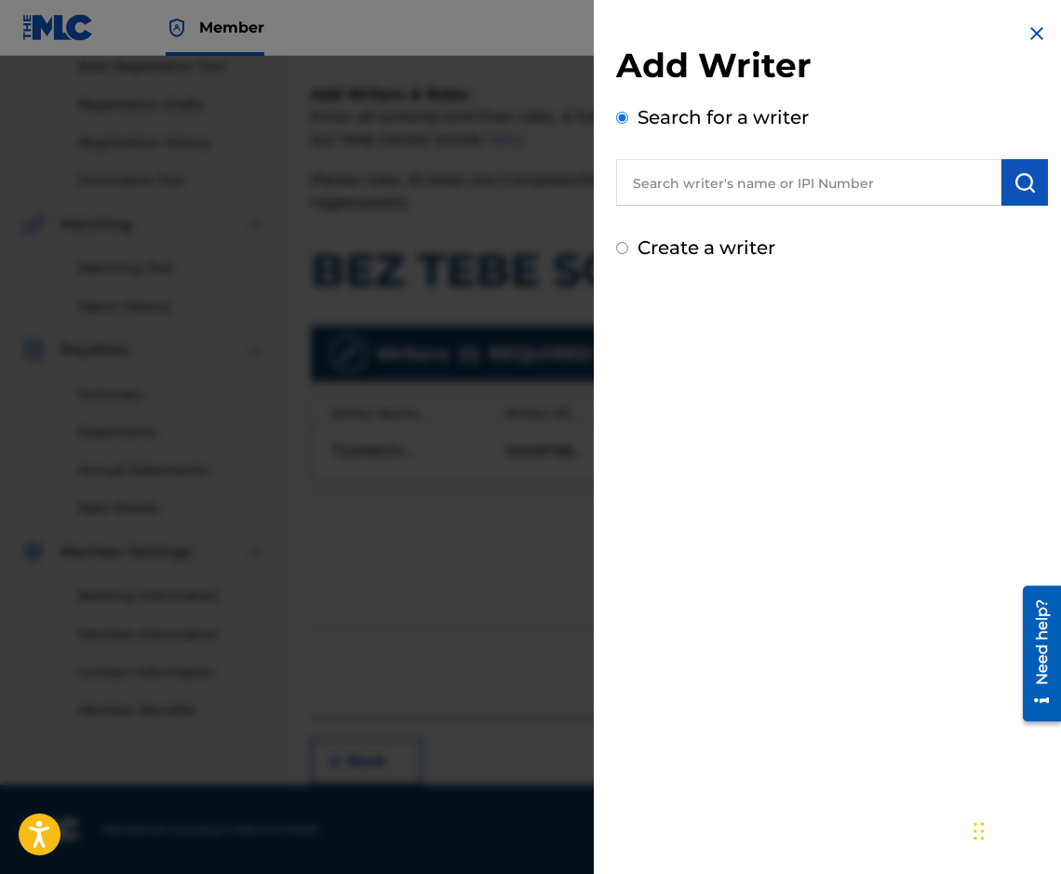
paste input "00087 89 36 07"
click at [689, 187] on input "00087 89 36 07" at bounding box center [808, 182] width 385 height 47
click at [697, 185] on input "0008789 36 07" at bounding box center [808, 182] width 385 height 47
click at [708, 188] on input "0008789 36 07" at bounding box center [808, 182] width 385 height 47
click at [733, 171] on input "000878936 07" at bounding box center [808, 182] width 385 height 47
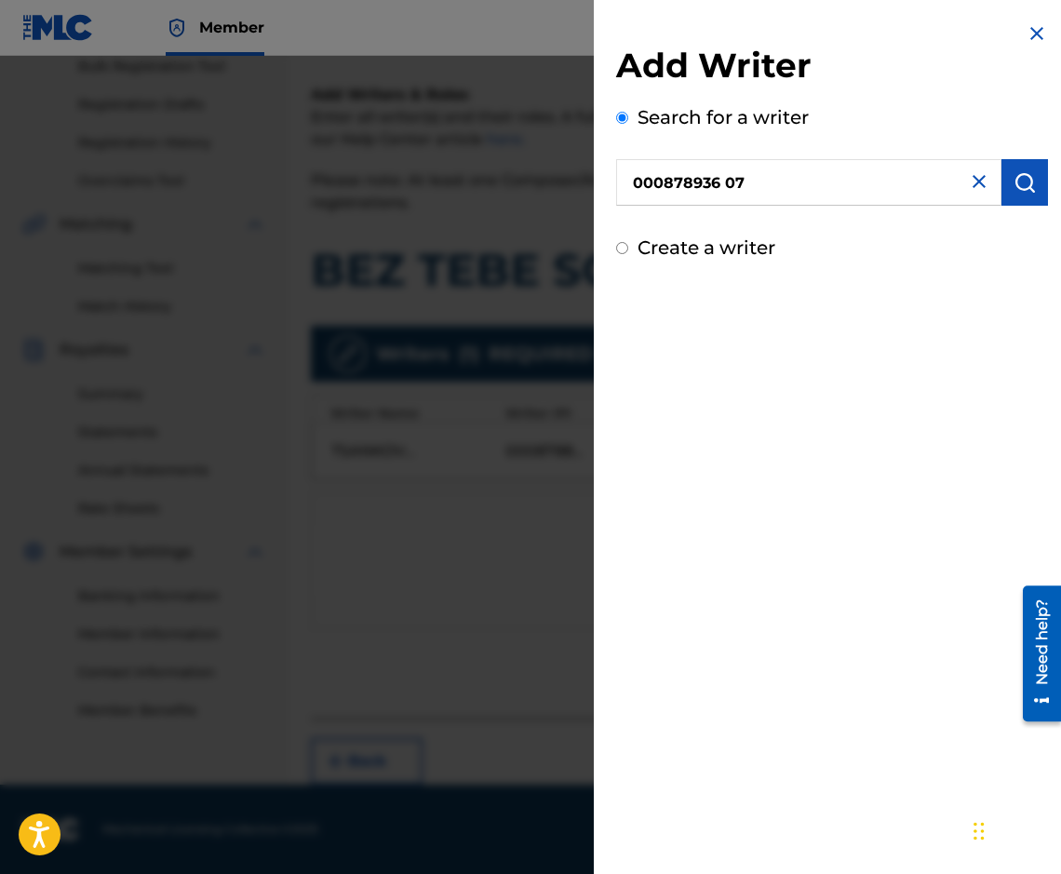
click at [726, 183] on input "000878936 07" at bounding box center [808, 182] width 385 height 47
type input "00087893607"
click at [1030, 191] on button "submit" at bounding box center [1024, 182] width 47 height 47
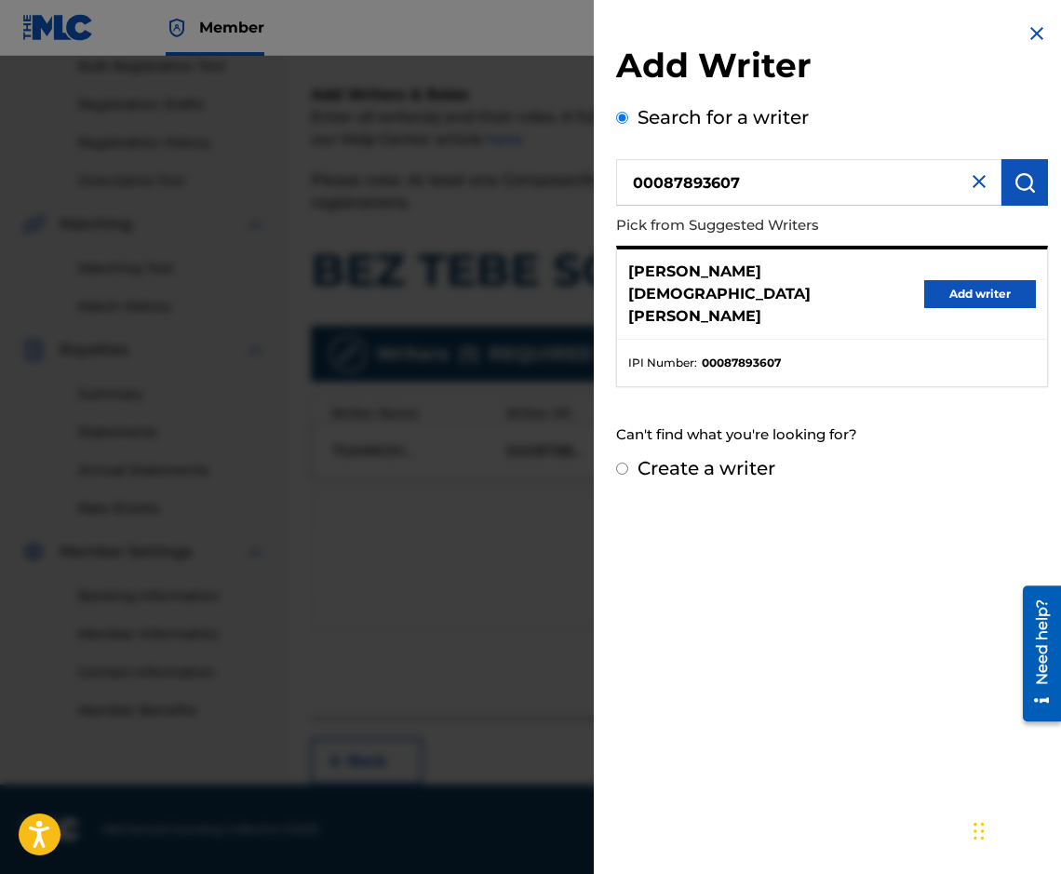
click at [979, 280] on button "Add writer" at bounding box center [980, 294] width 112 height 28
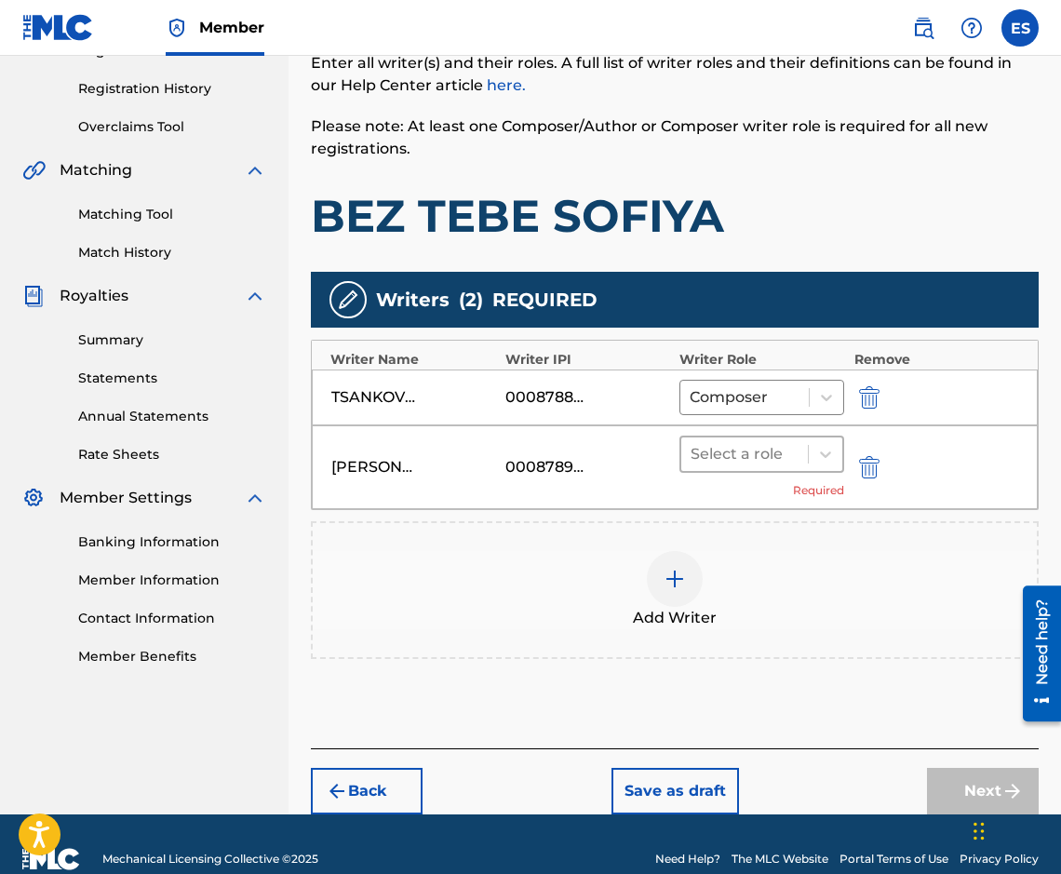
scroll to position [368, 0]
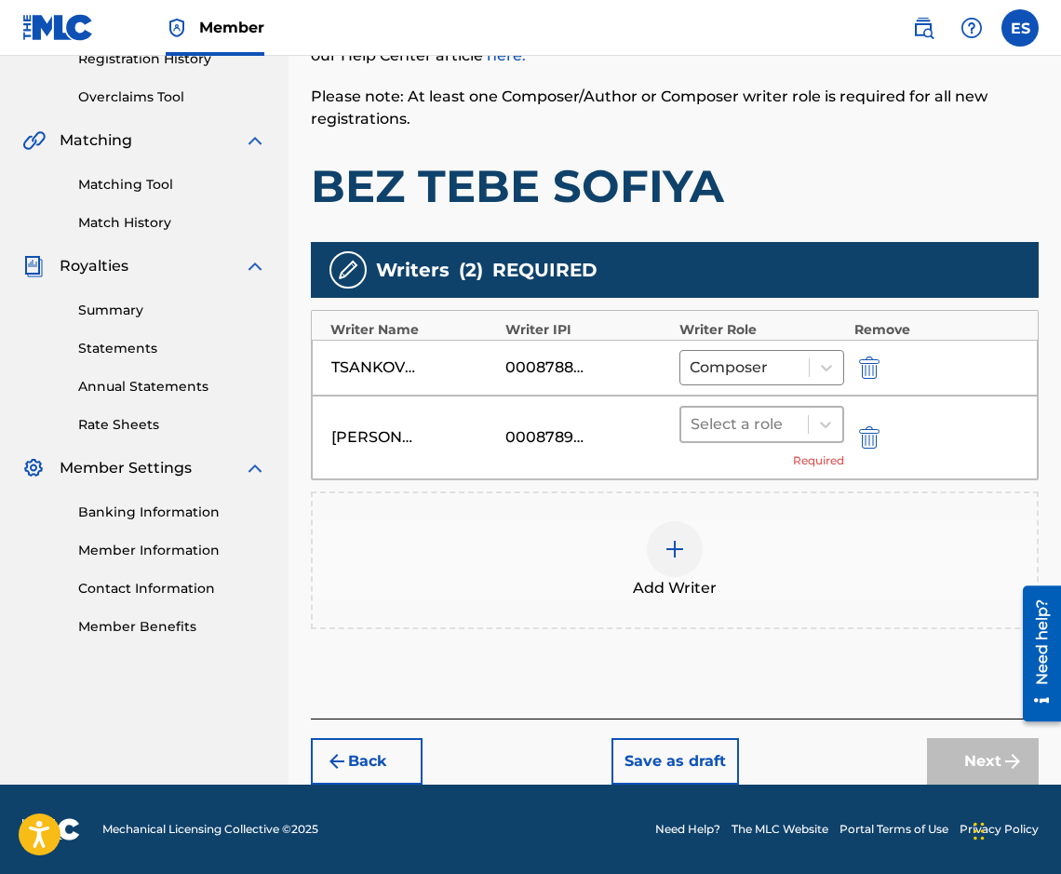
click at [713, 422] on div at bounding box center [744, 424] width 108 height 26
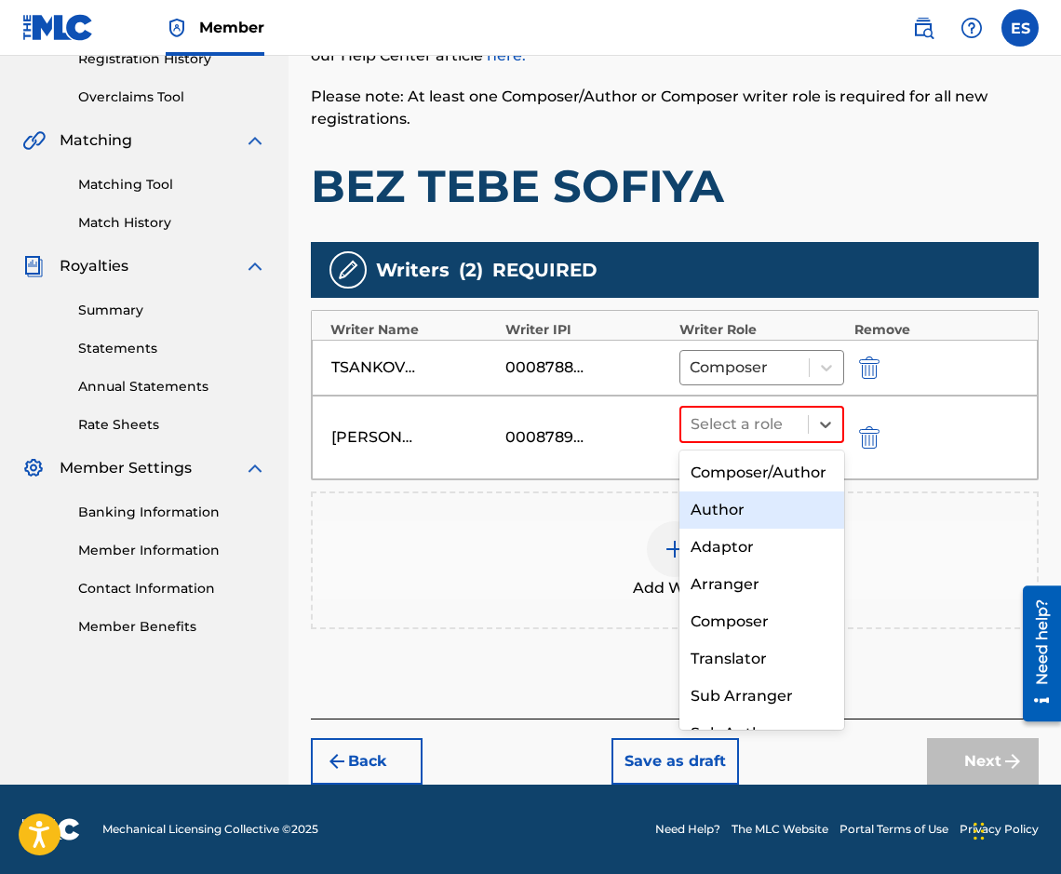
click at [789, 529] on div "Author" at bounding box center [761, 509] width 165 height 37
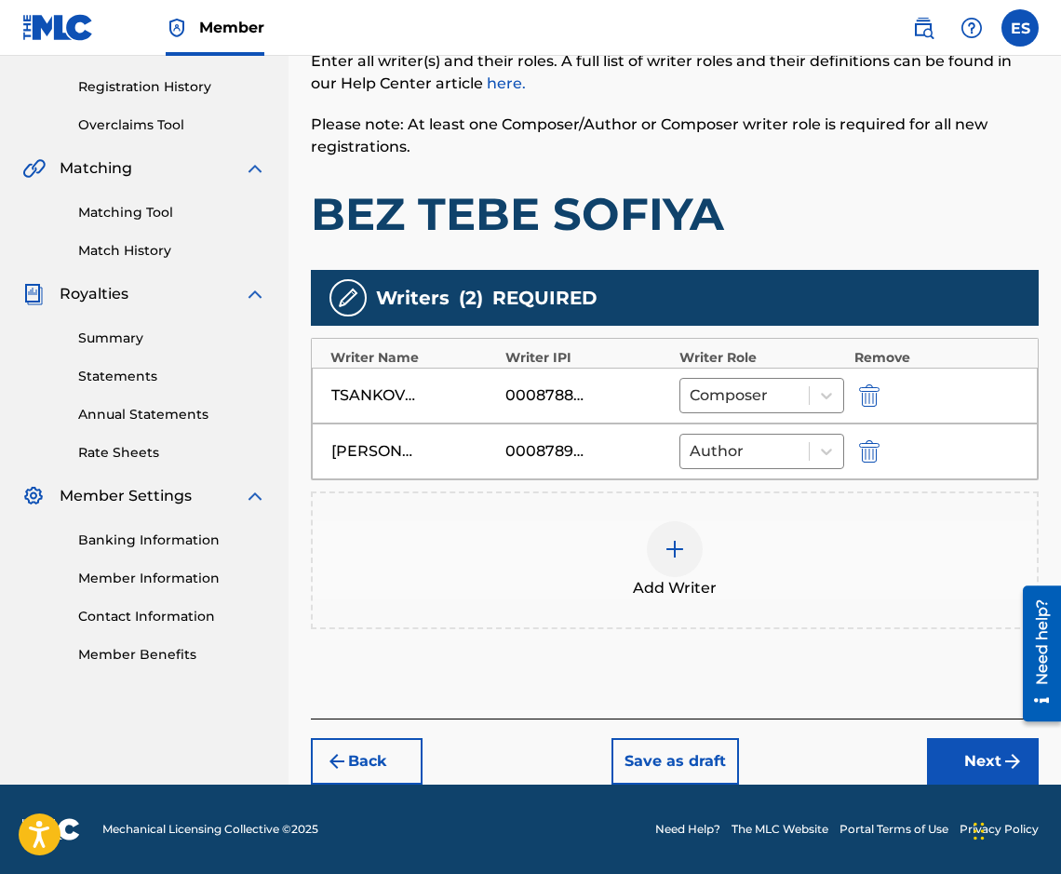
scroll to position [340, 0]
click at [975, 748] on button "Next" at bounding box center [983, 761] width 112 height 47
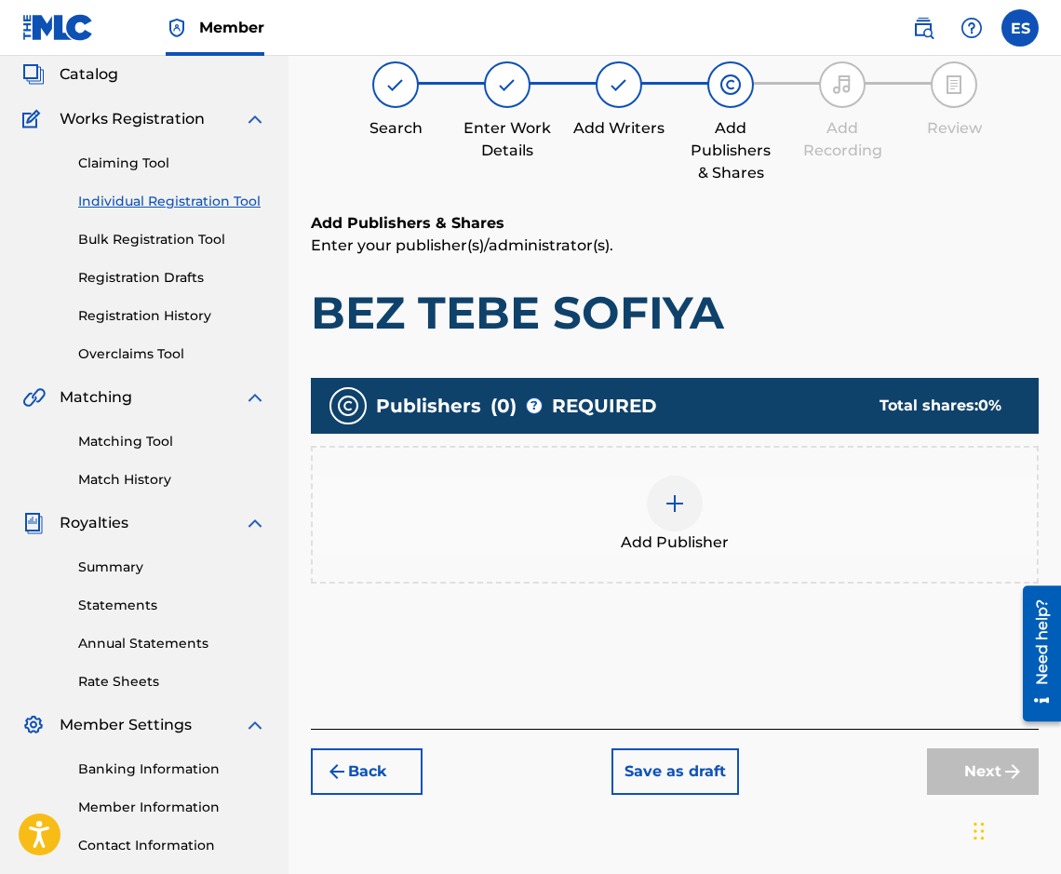
scroll to position [84, 0]
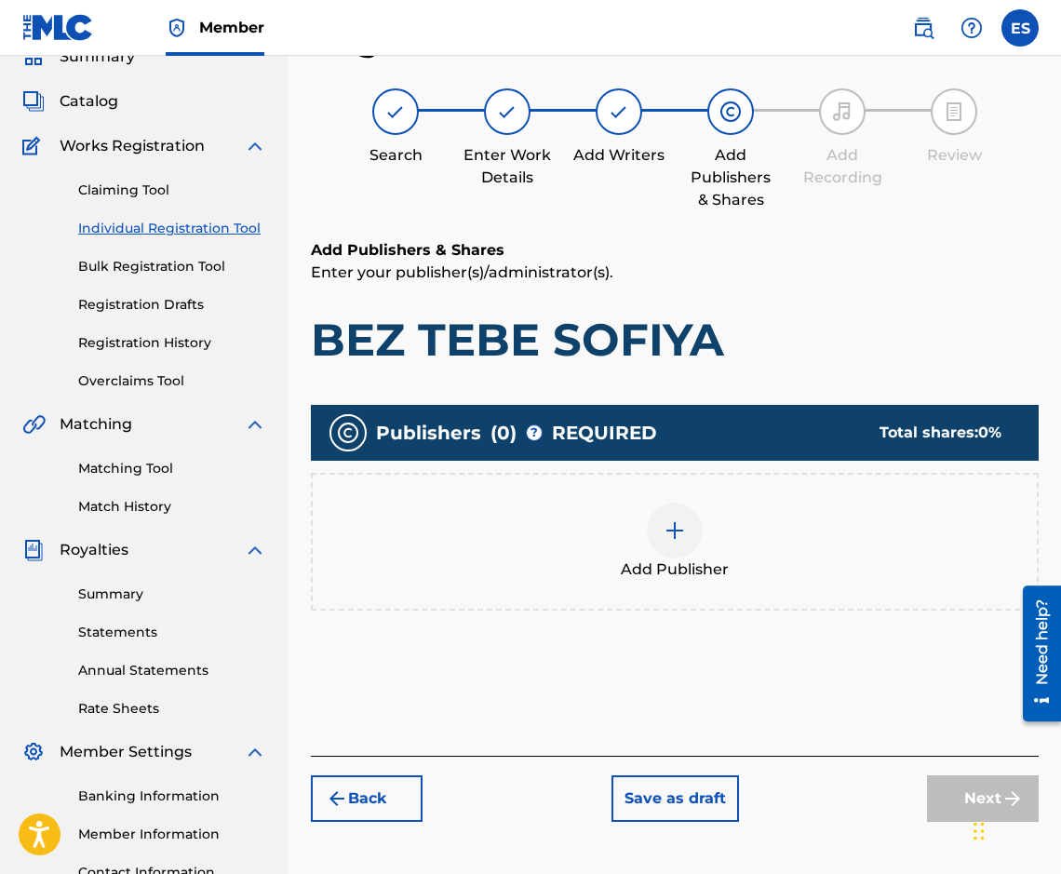
click at [662, 580] on span "Add Publisher" at bounding box center [675, 569] width 108 height 22
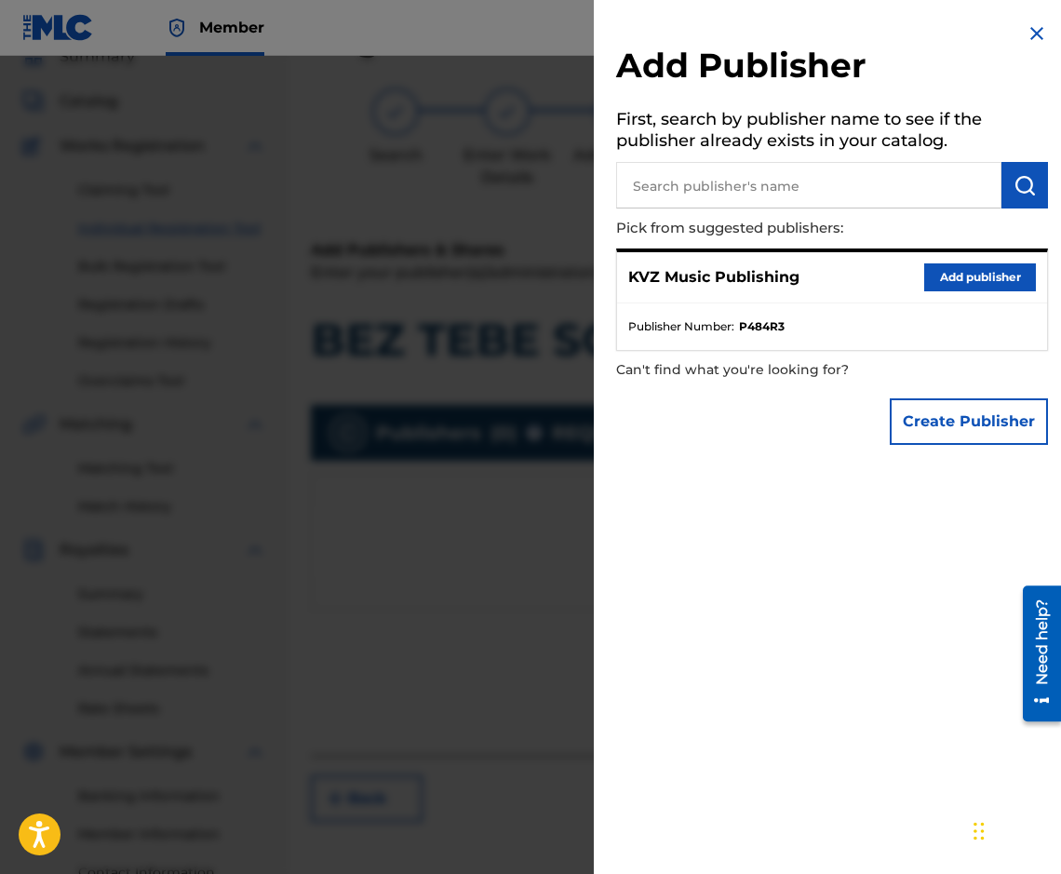
click at [959, 264] on button "Add publisher" at bounding box center [980, 277] width 112 height 28
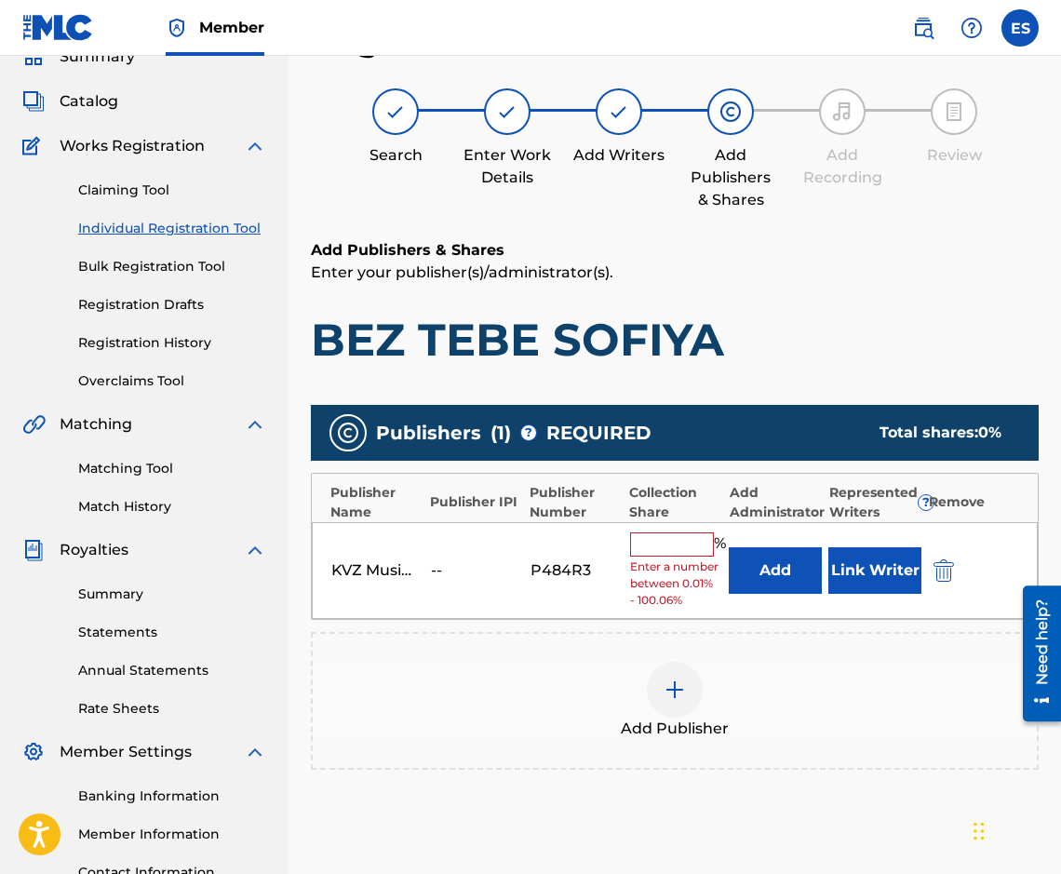
click at [678, 559] on span "Enter a number between 0.01% - 100.06%" at bounding box center [675, 583] width 90 height 50
click at [678, 557] on div "% Enter a number between 0.01% - 100.06%" at bounding box center [675, 570] width 90 height 77
click at [676, 548] on input "text" at bounding box center [672, 544] width 84 height 24
type input "66.67"
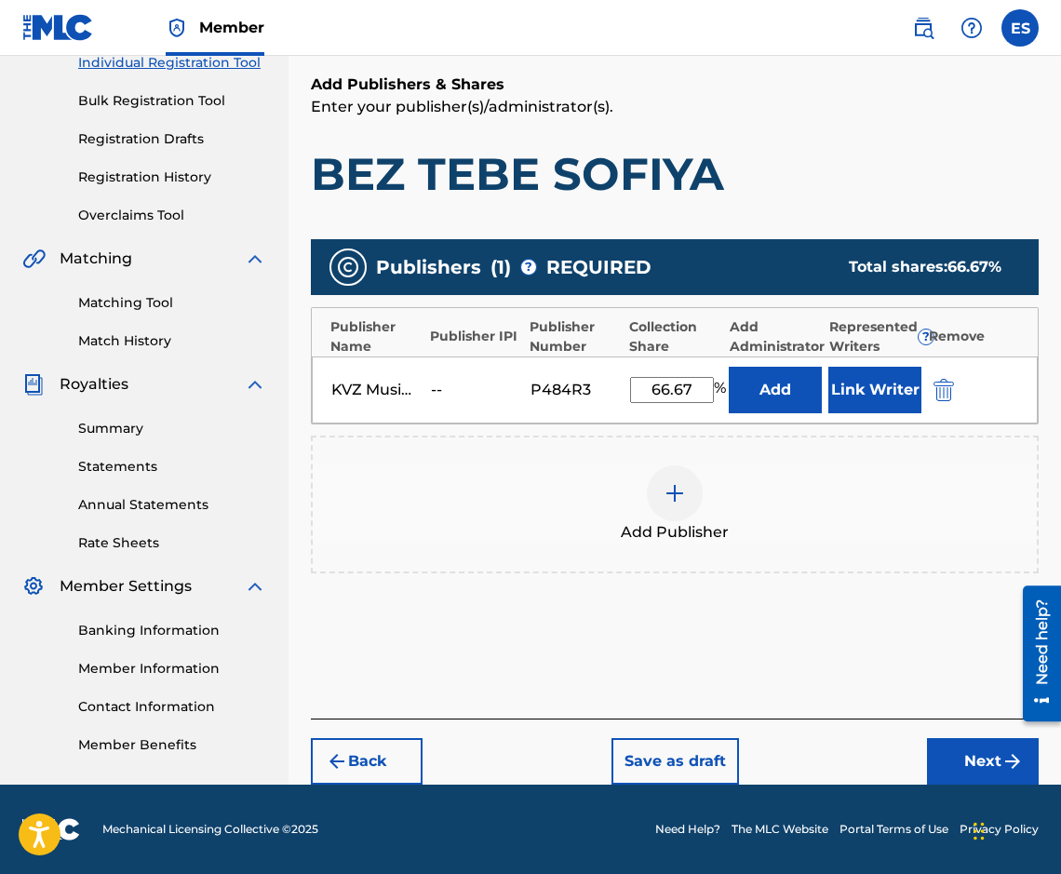
click at [1004, 752] on img "submit" at bounding box center [1012, 761] width 22 height 22
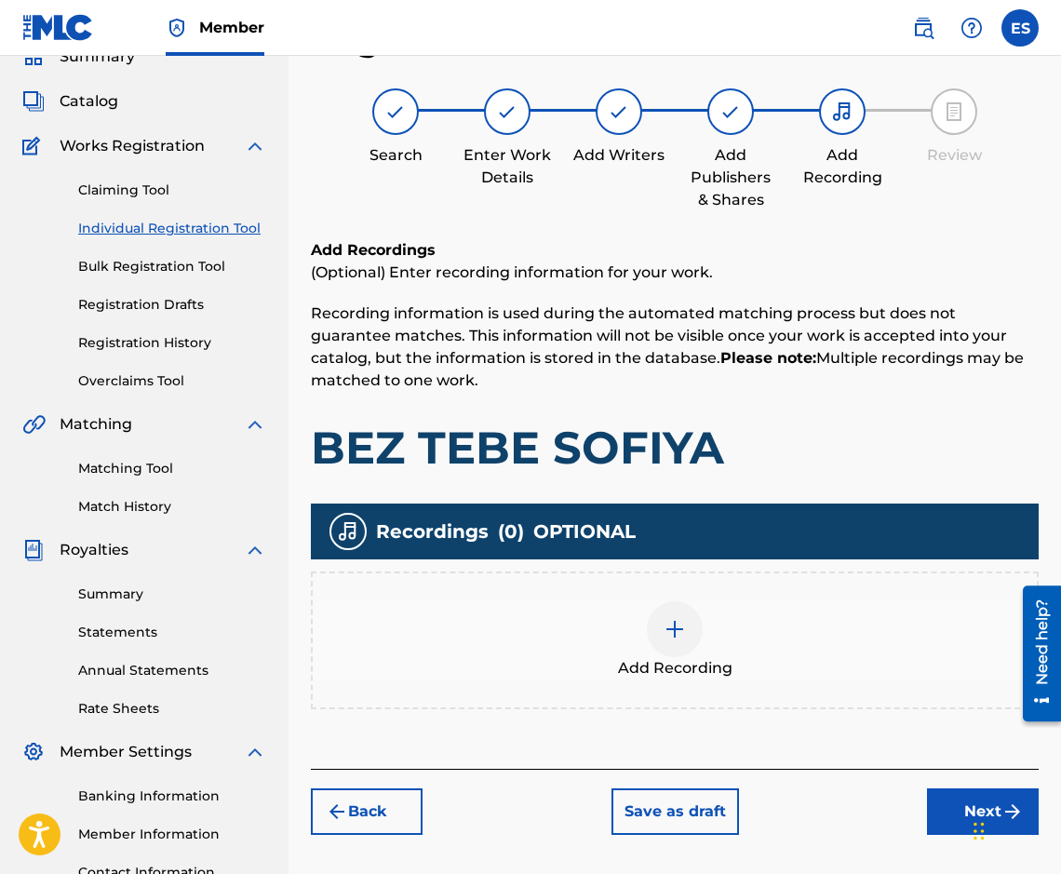
click at [596, 599] on div "Add Recording" at bounding box center [675, 640] width 728 height 138
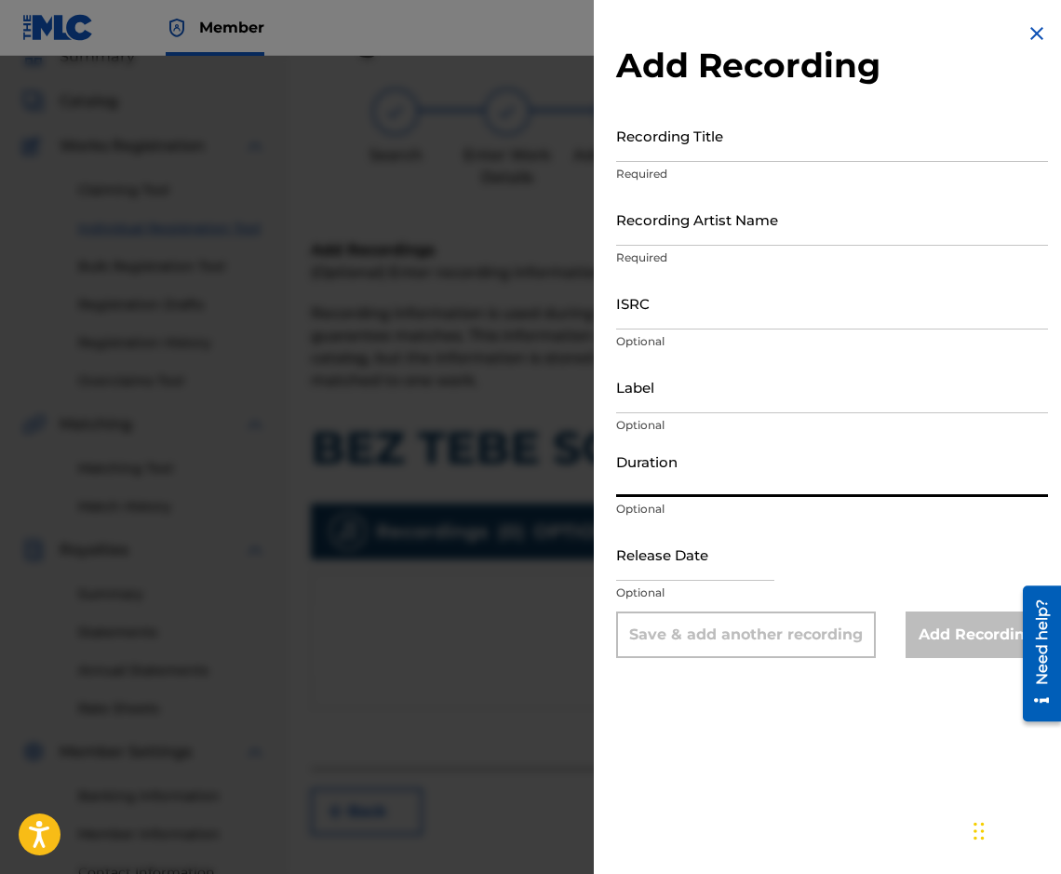
paste input "03:55"
type input "03:55"
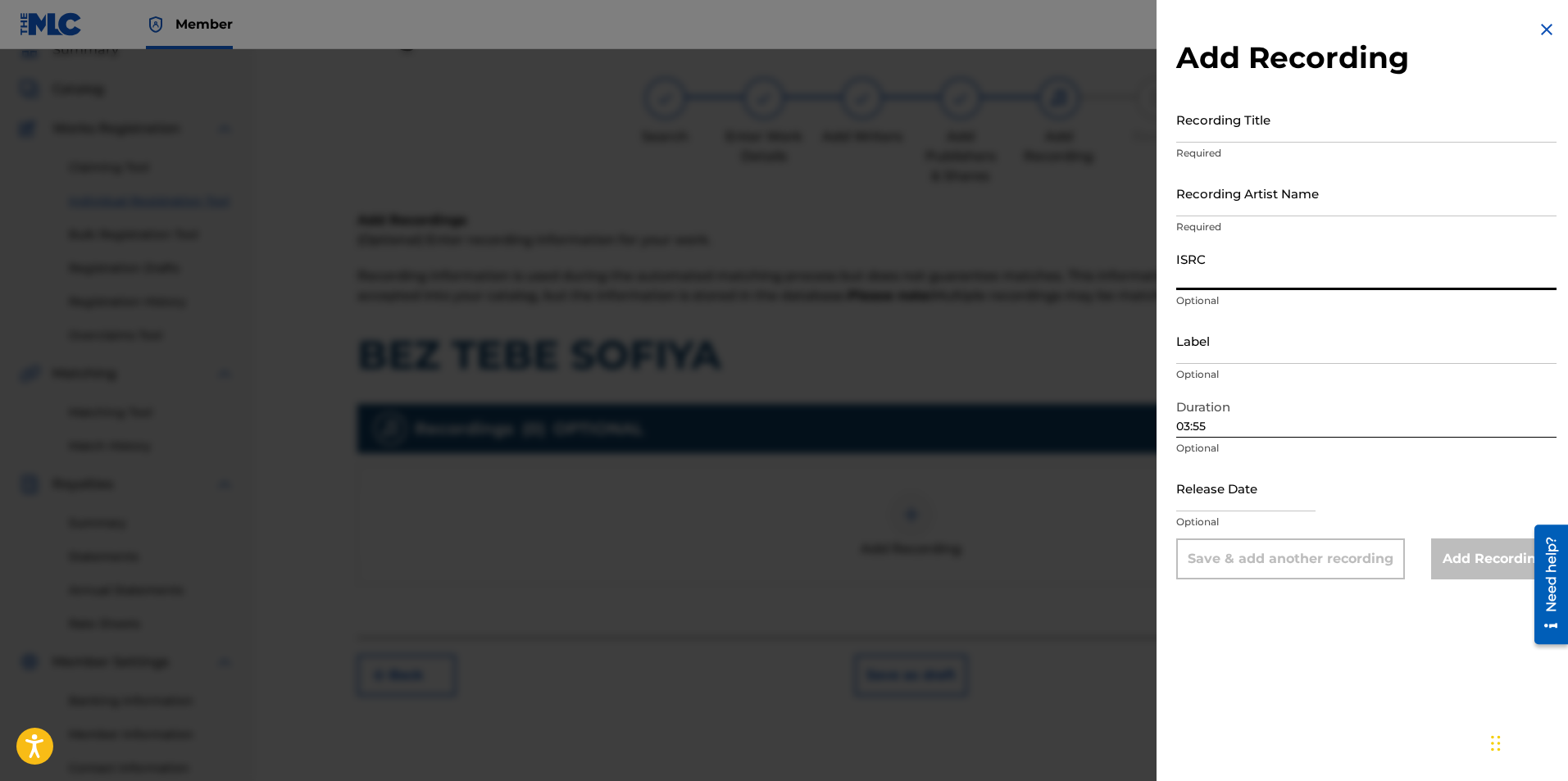
paste input "BGA262239304"
type input "BGA262239304"
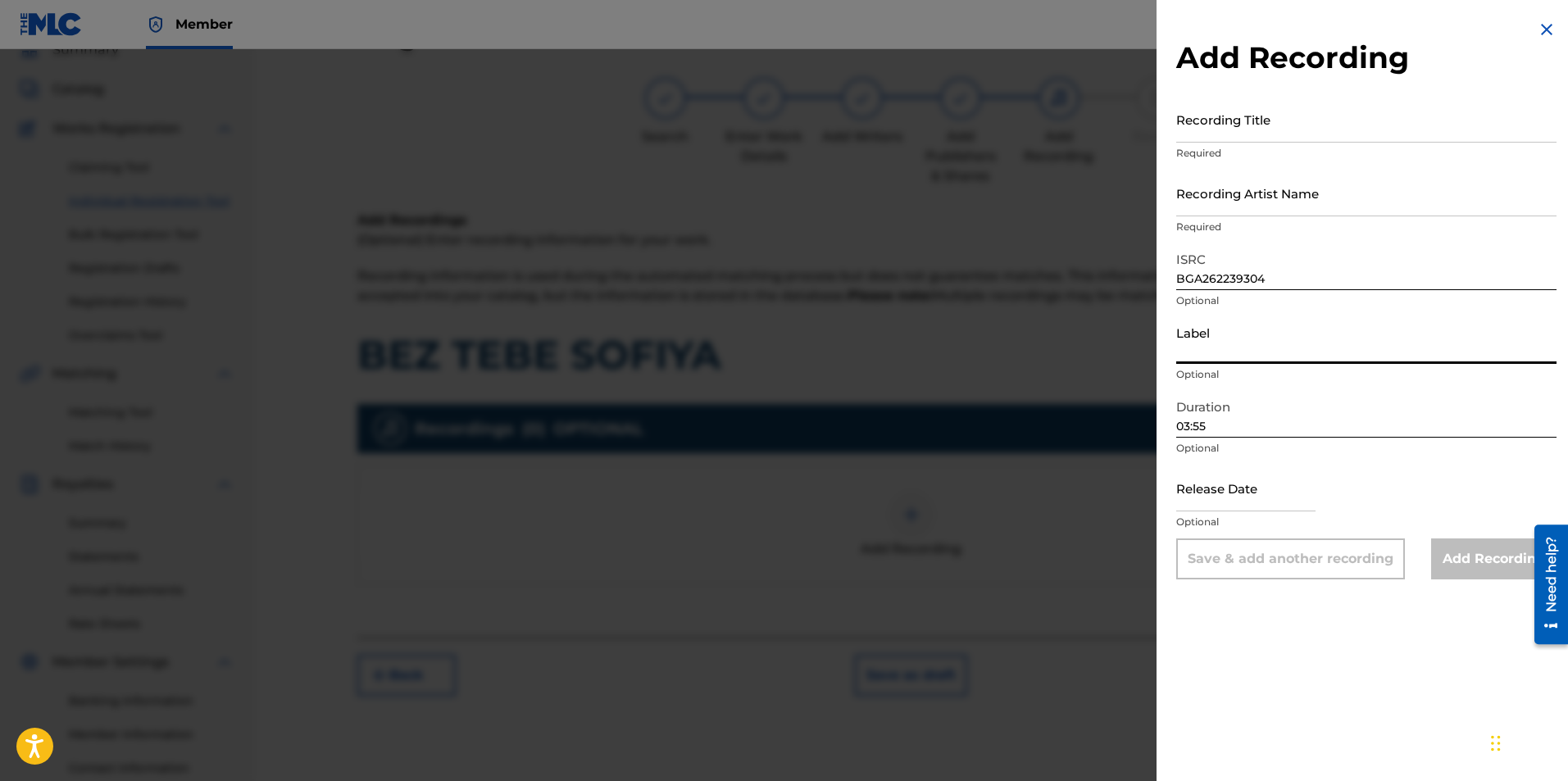
paste input "MIK BALKANTON"
type input "MIK BALKANTON"
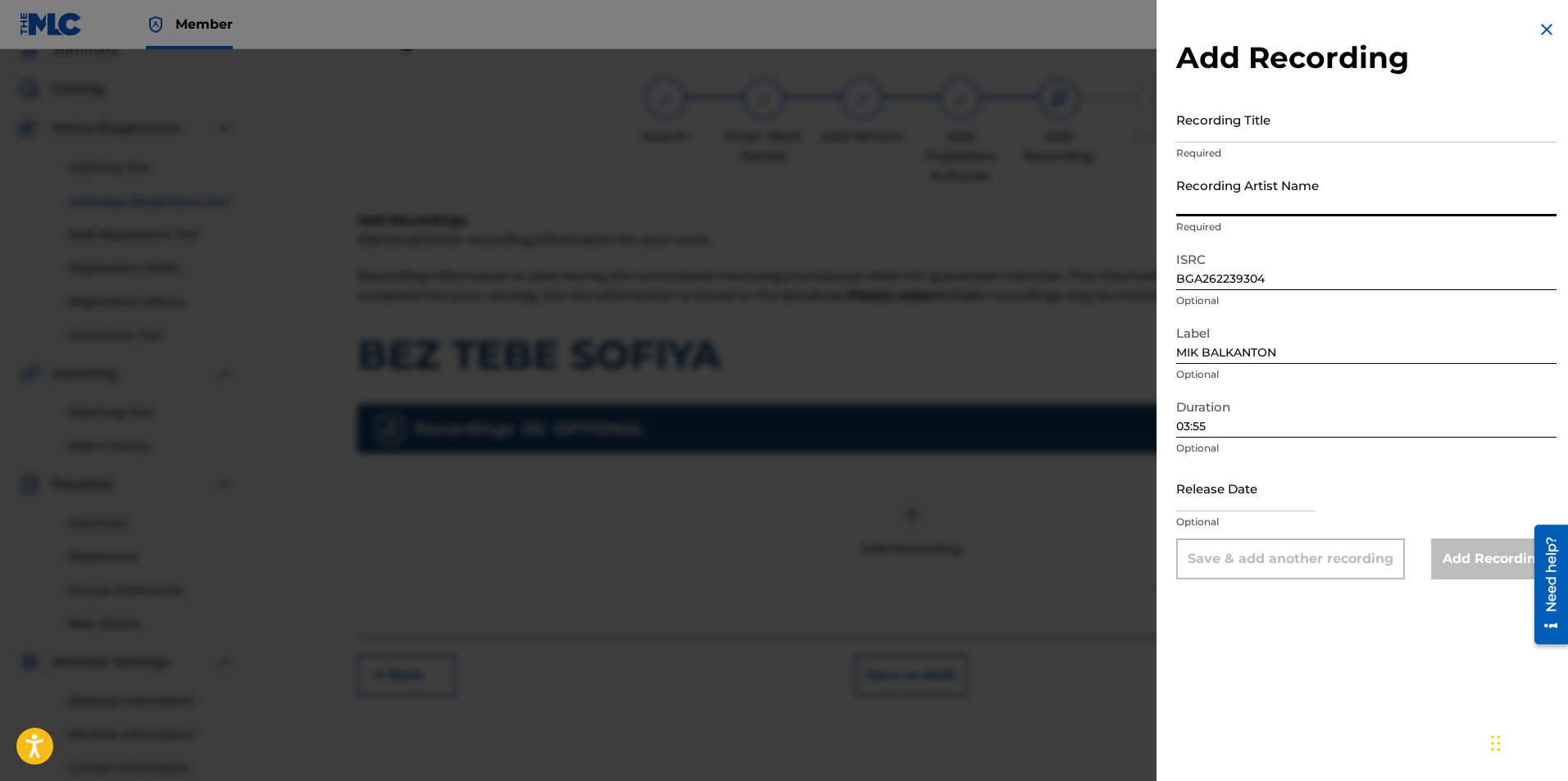
paste input "[PERSON_NAME]/Orkestar s dirigent [PERSON_NAME]"
click at [1258, 202] on input "[PERSON_NAME]/Orkestar s dirigent [PERSON_NAME]" at bounding box center [1366, 193] width 381 height 47
click at [1506, 196] on input "[PERSON_NAME] & Orkestar s dirigent [PERSON_NAME]" at bounding box center [1366, 193] width 381 height 47
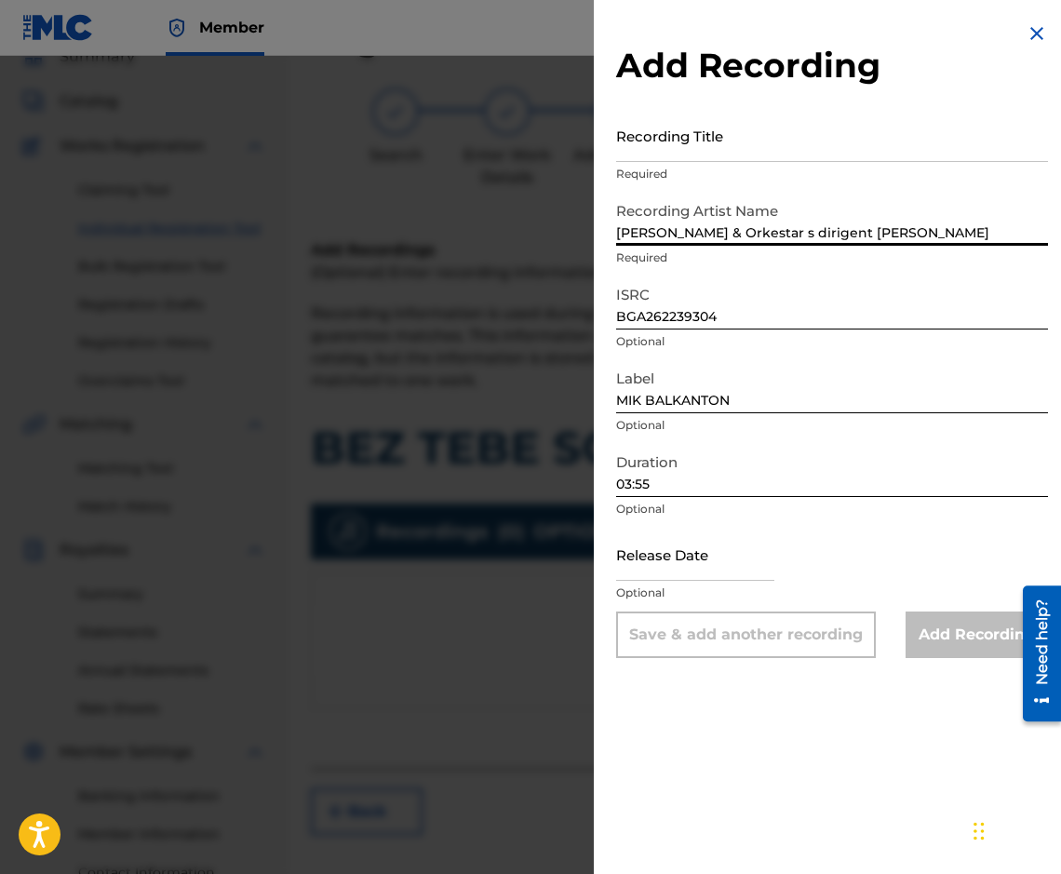
type input "[PERSON_NAME] & Orkestar s dirigent [PERSON_NAME]"
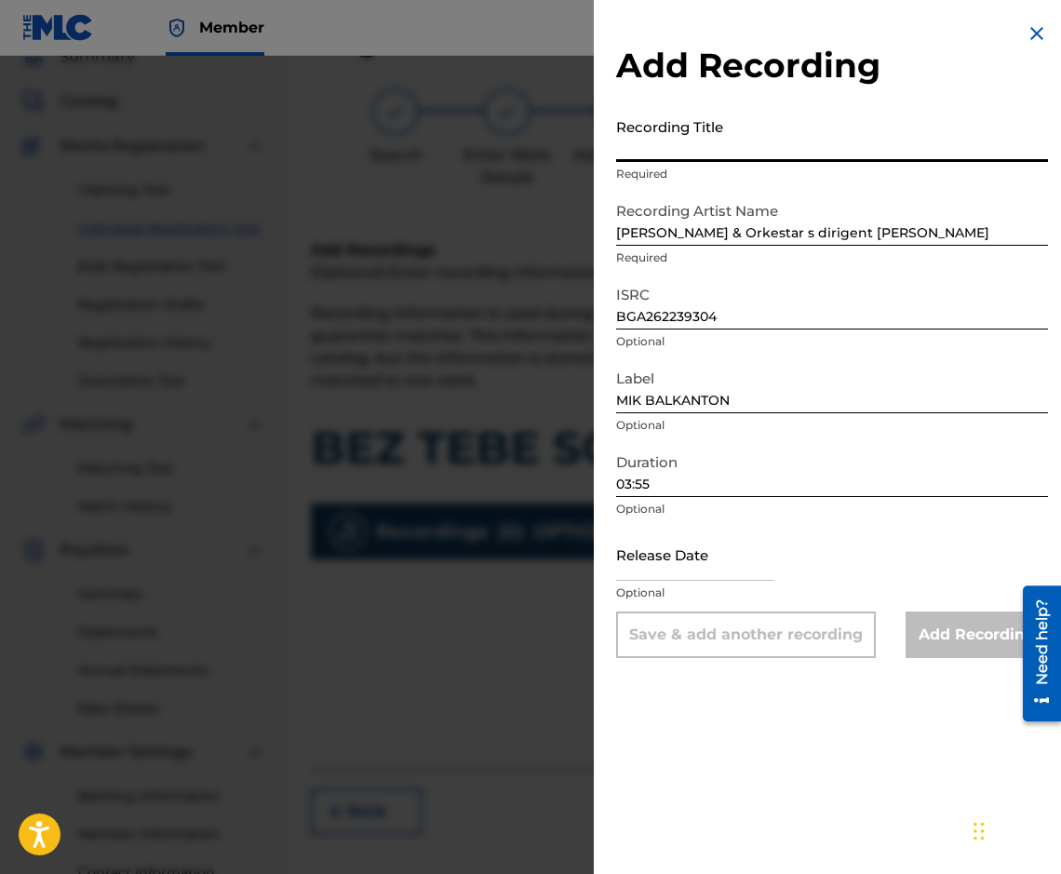
paste input "BEZ TEBE SOFIYA"
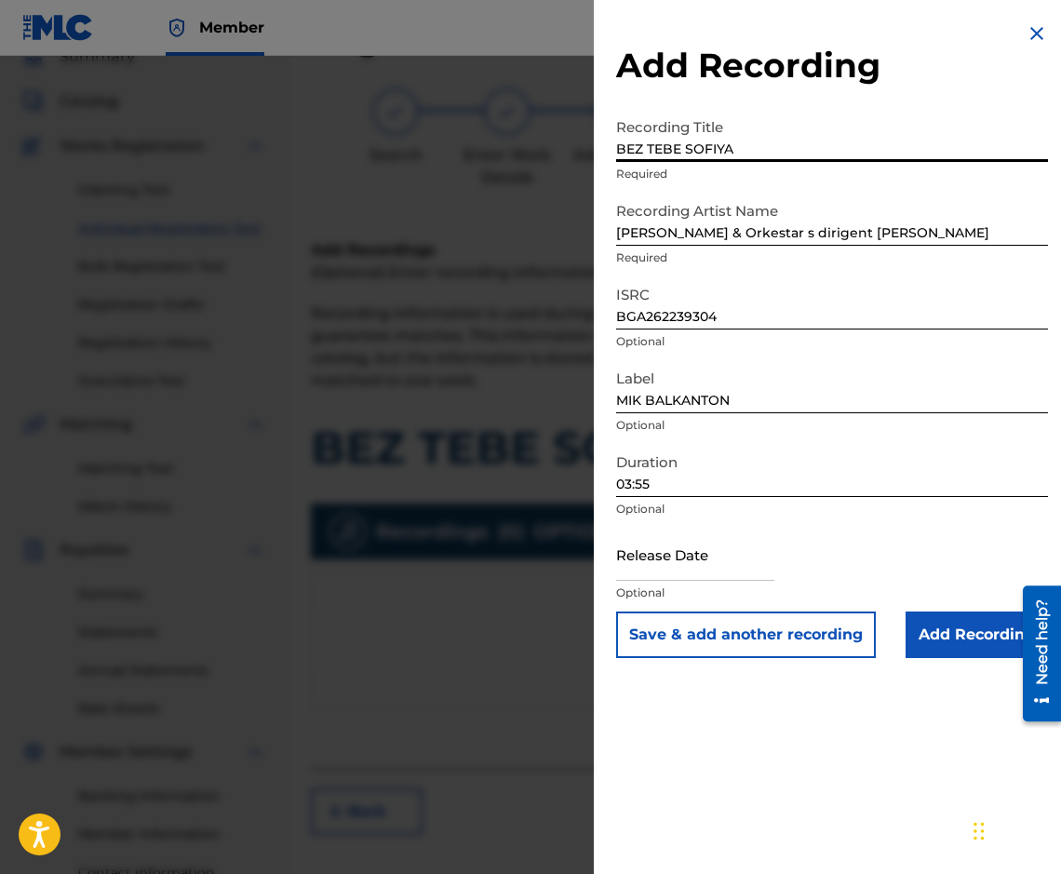
click at [677, 147] on input "BEZ TEBE SOFIYA" at bounding box center [832, 135] width 432 height 53
type input "BEZ TEBE, [PERSON_NAME]"
click at [922, 632] on input "Add Recording" at bounding box center [976, 634] width 142 height 47
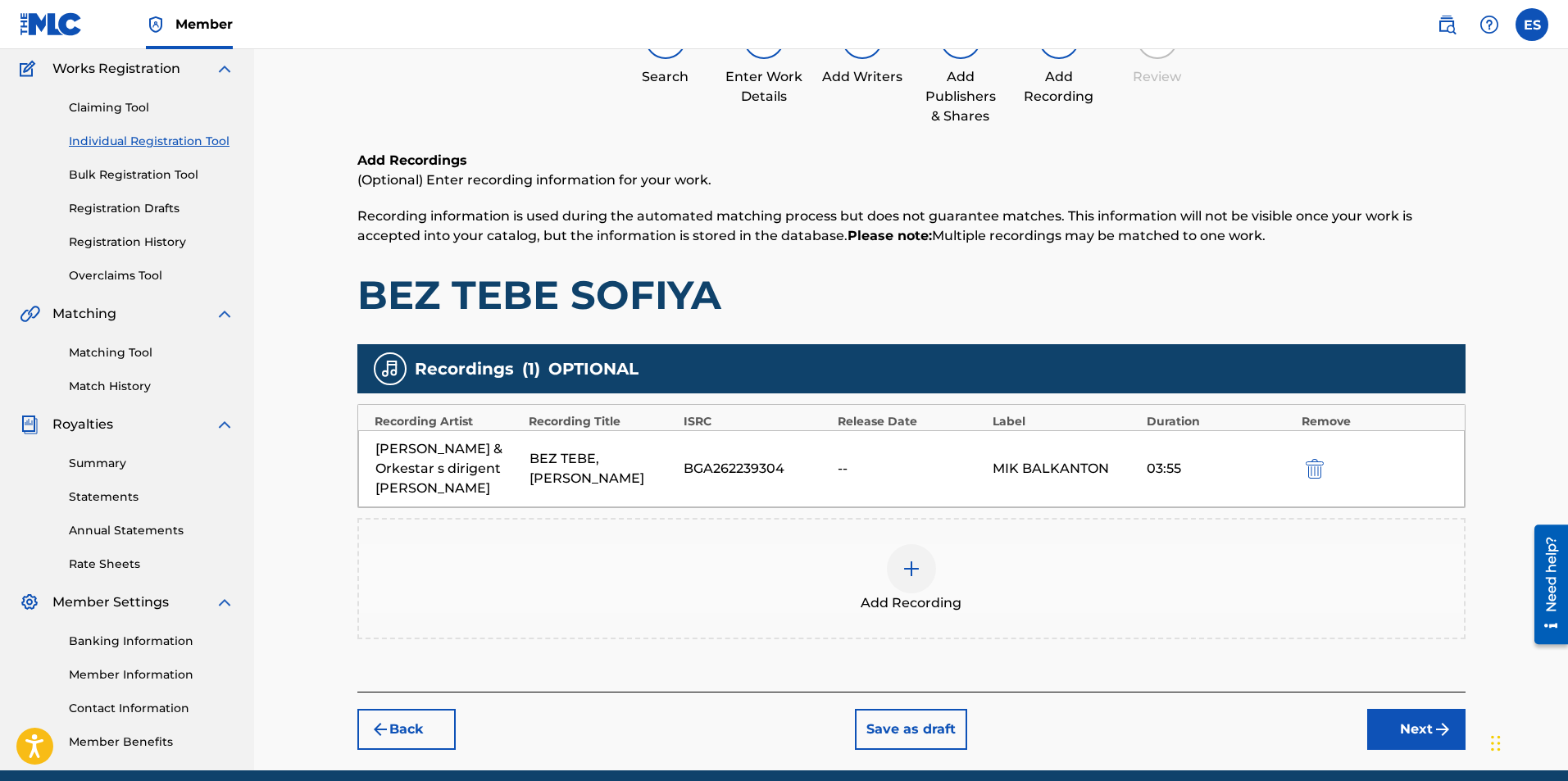
scroll to position [202, 0]
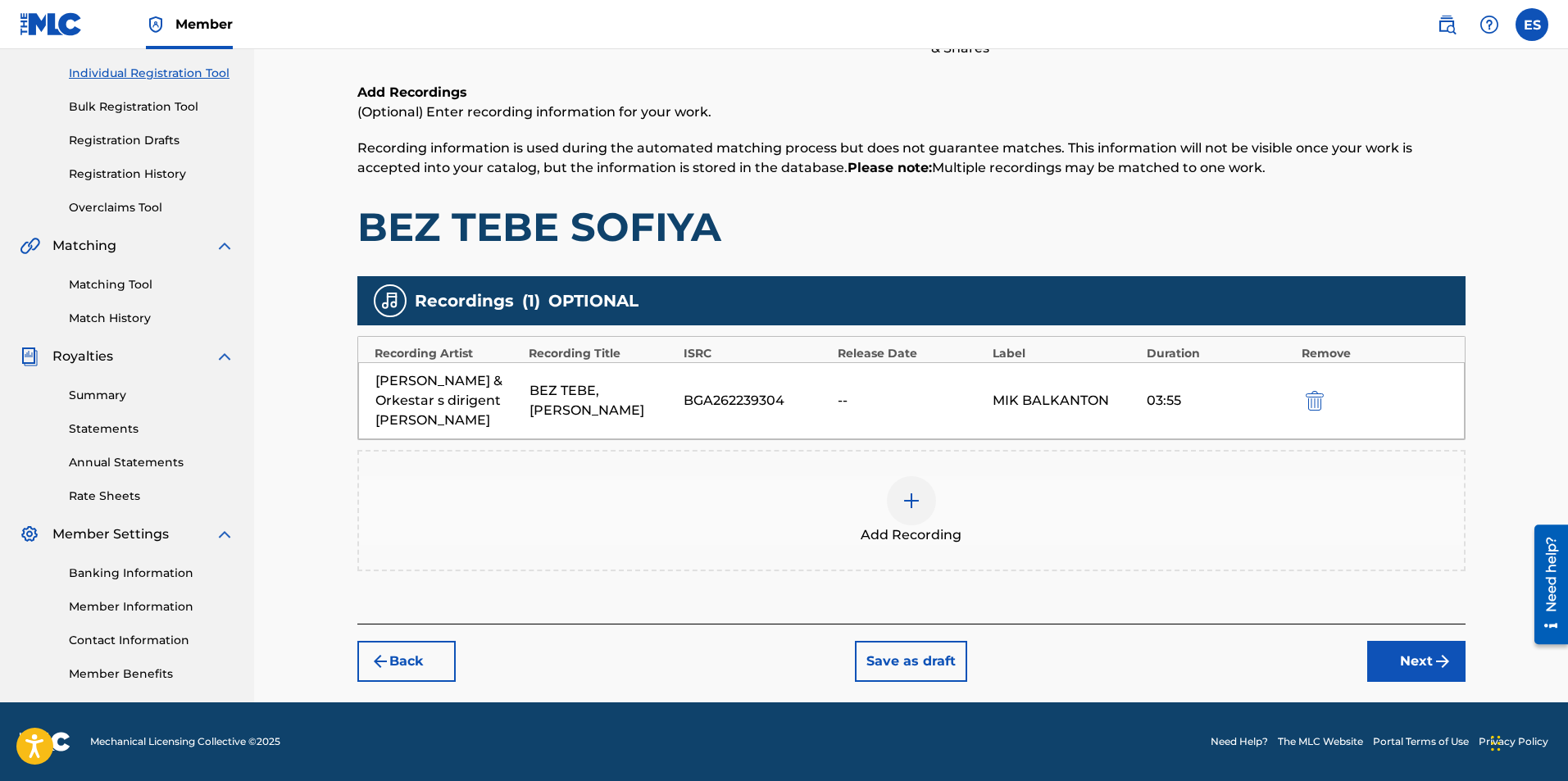
click at [1416, 678] on button "Next" at bounding box center [1416, 661] width 99 height 41
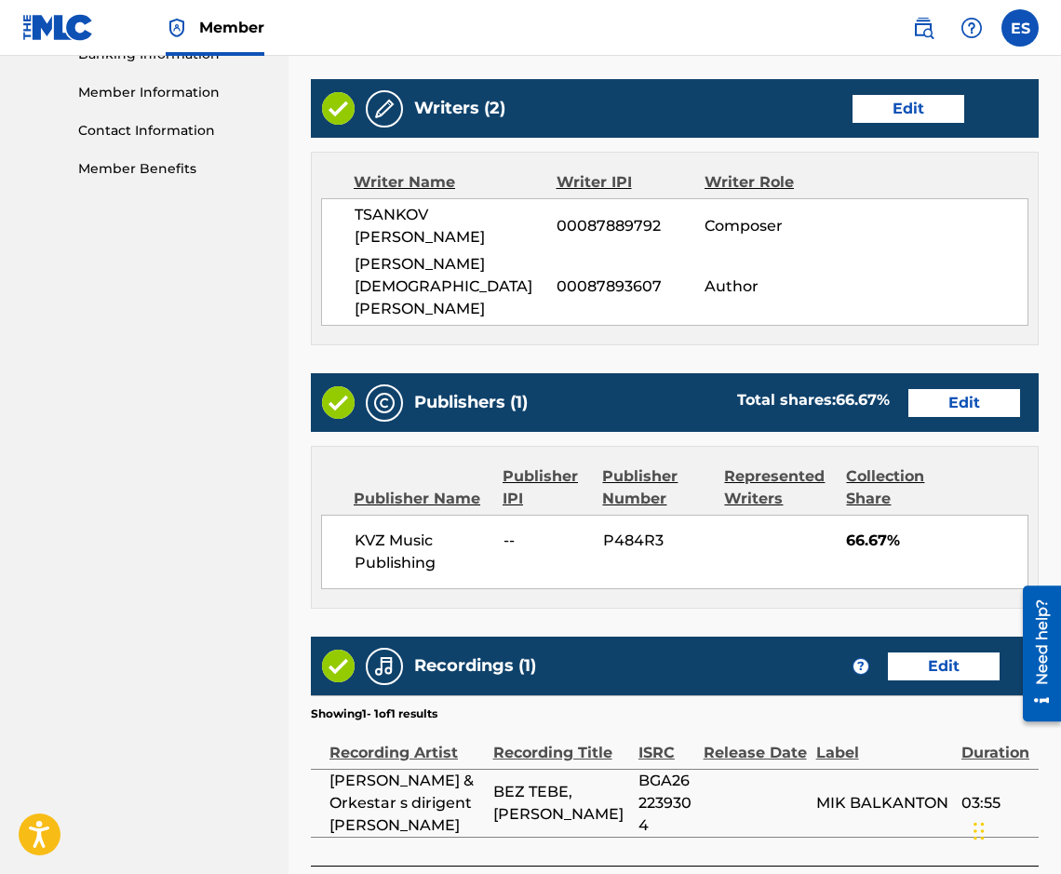
scroll to position [928, 0]
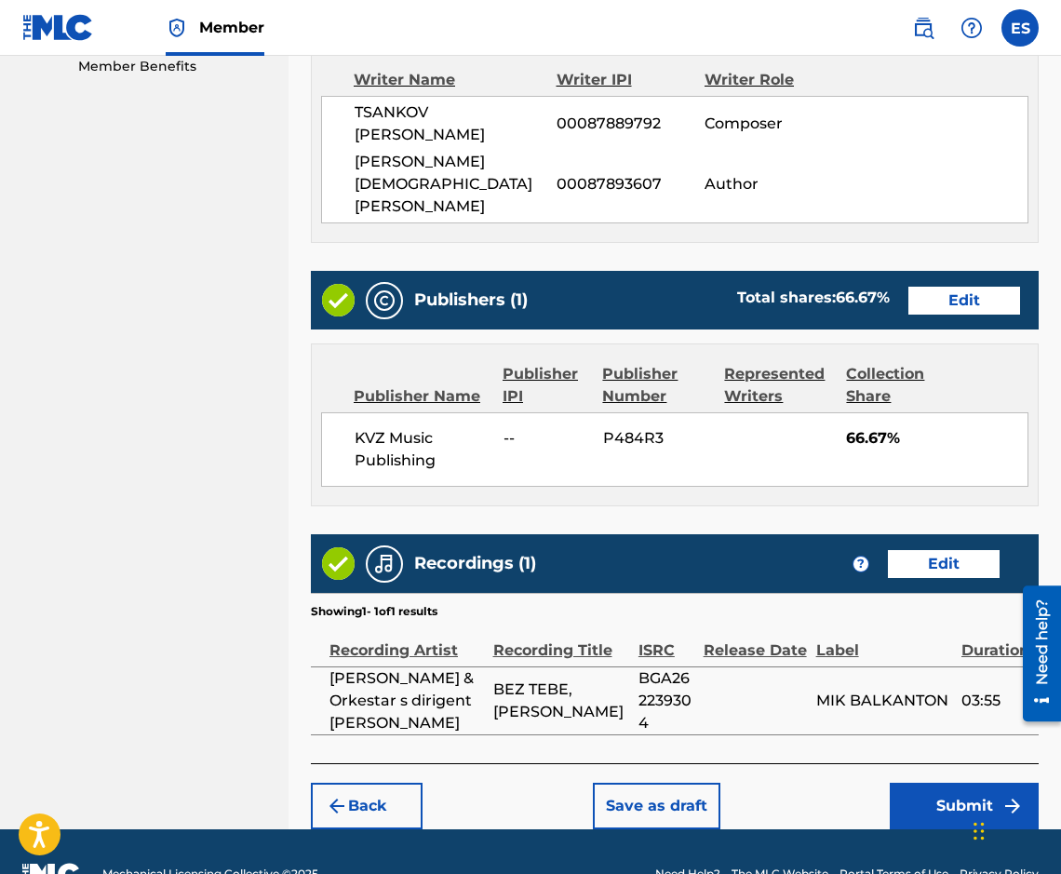
click at [958, 783] on button "Submit" at bounding box center [964, 806] width 149 height 47
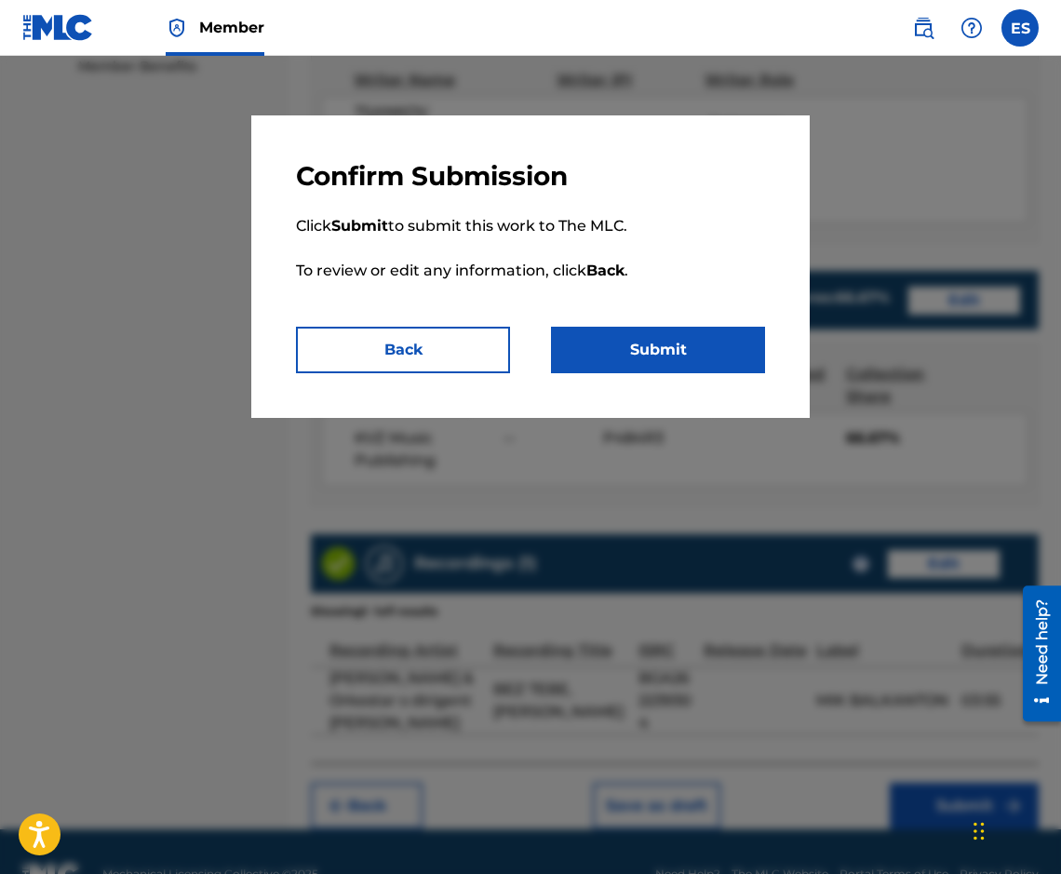
click at [609, 360] on button "Submit" at bounding box center [658, 350] width 214 height 47
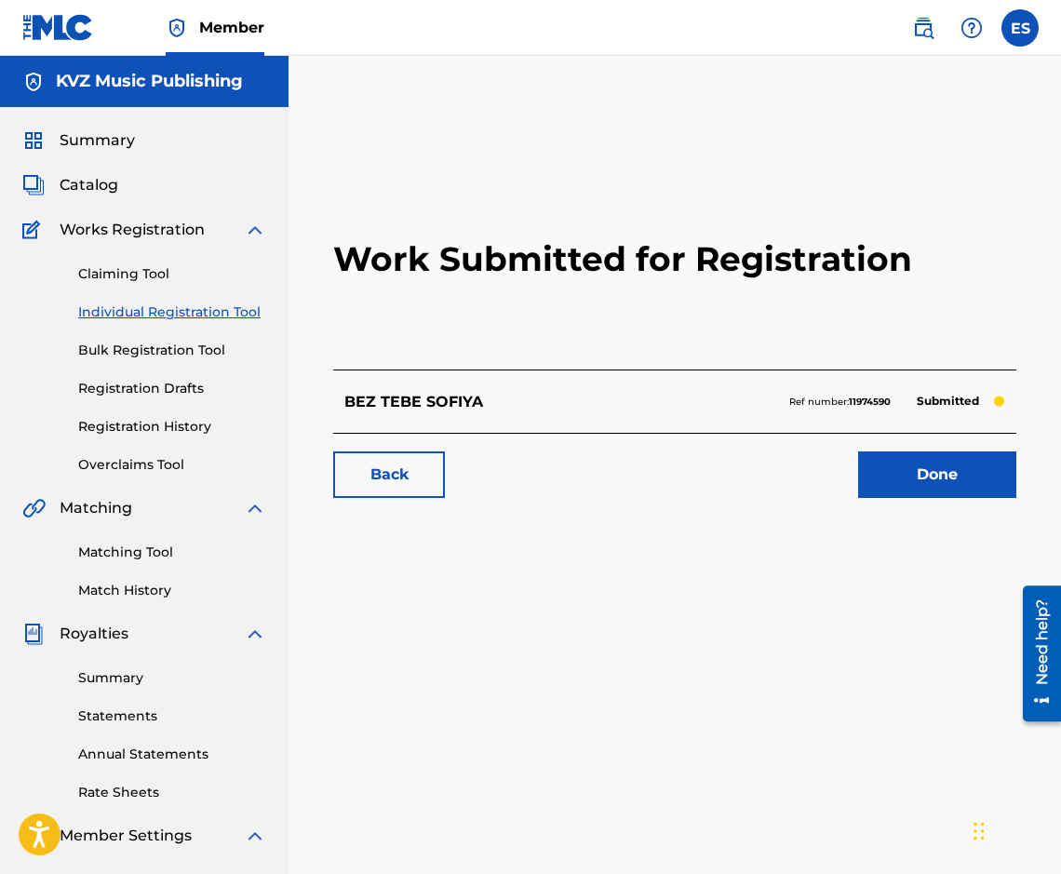
click at [166, 317] on link "Individual Registration Tool" at bounding box center [172, 312] width 188 height 20
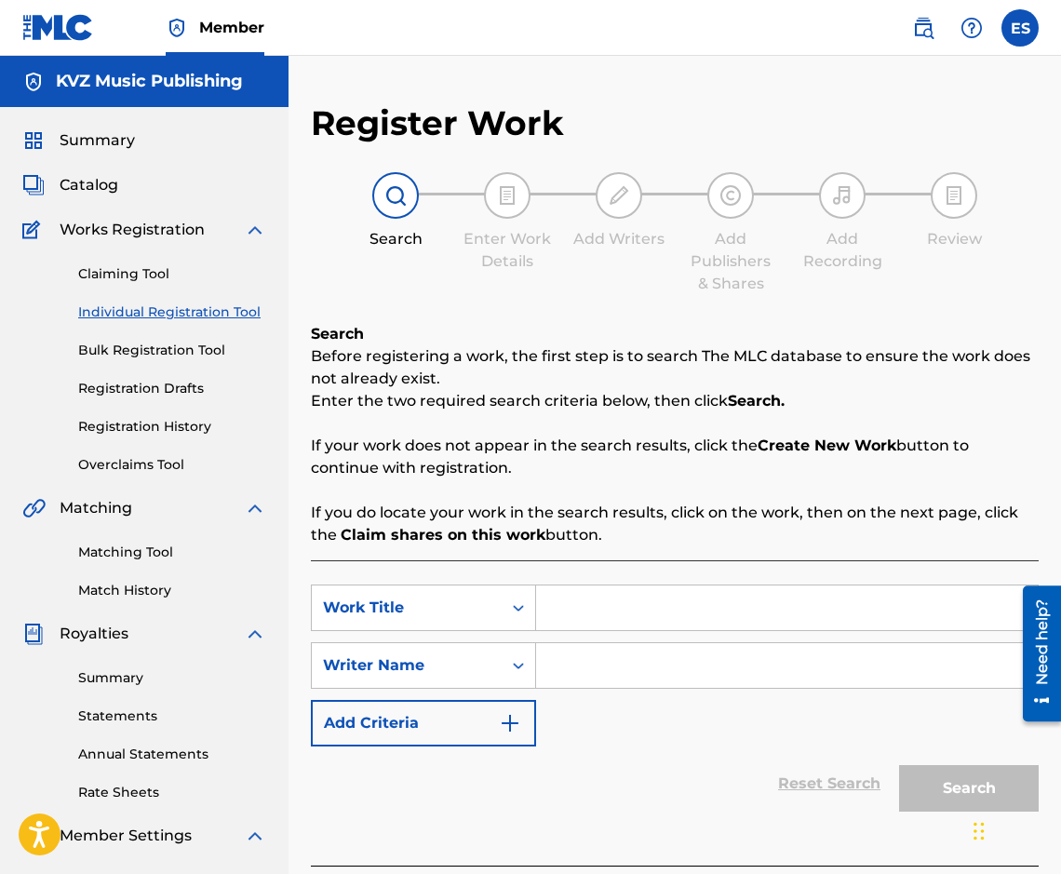
click at [140, 299] on div "Claiming Tool Individual Registration Tool Bulk Registration Tool Registration …" at bounding box center [144, 358] width 244 height 234
paste input "BLAGODARYA TI LYUBOV"
type input "BLAGODARYA TI LYUBOV"
click at [594, 663] on input "Search Form" at bounding box center [787, 665] width 502 height 45
paste input "[PERSON_NAME]"
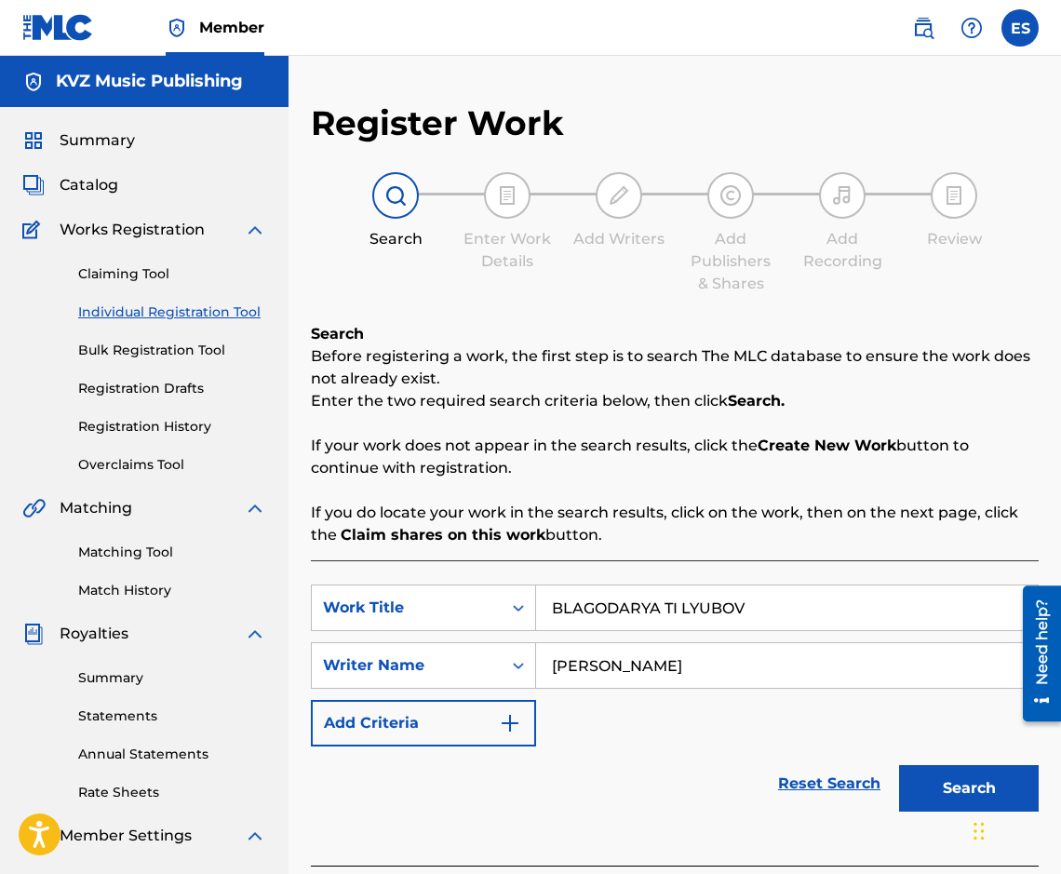
click at [553, 676] on input "[PERSON_NAME]" at bounding box center [787, 665] width 502 height 45
click at [714, 679] on input "[PERSON_NAME]" at bounding box center [787, 665] width 502 height 45
type input "[PERSON_NAME]"
click at [909, 789] on button "Search" at bounding box center [969, 788] width 140 height 47
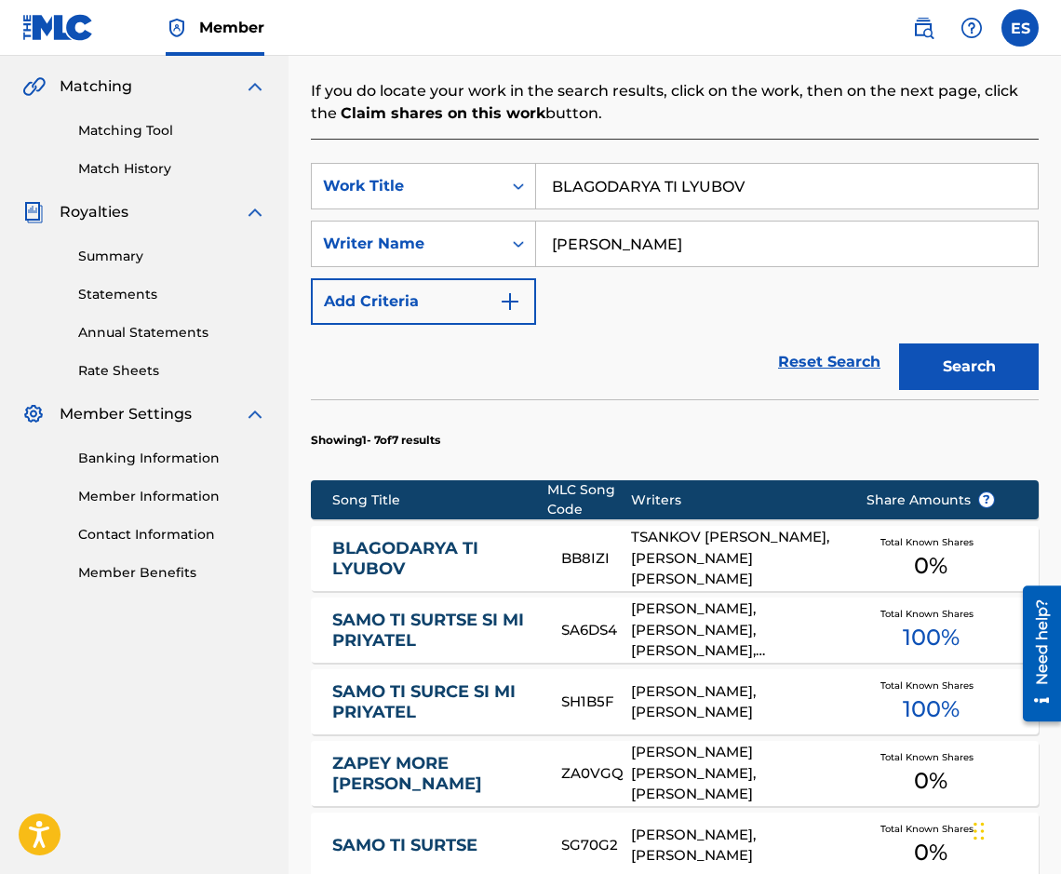
scroll to position [545, 0]
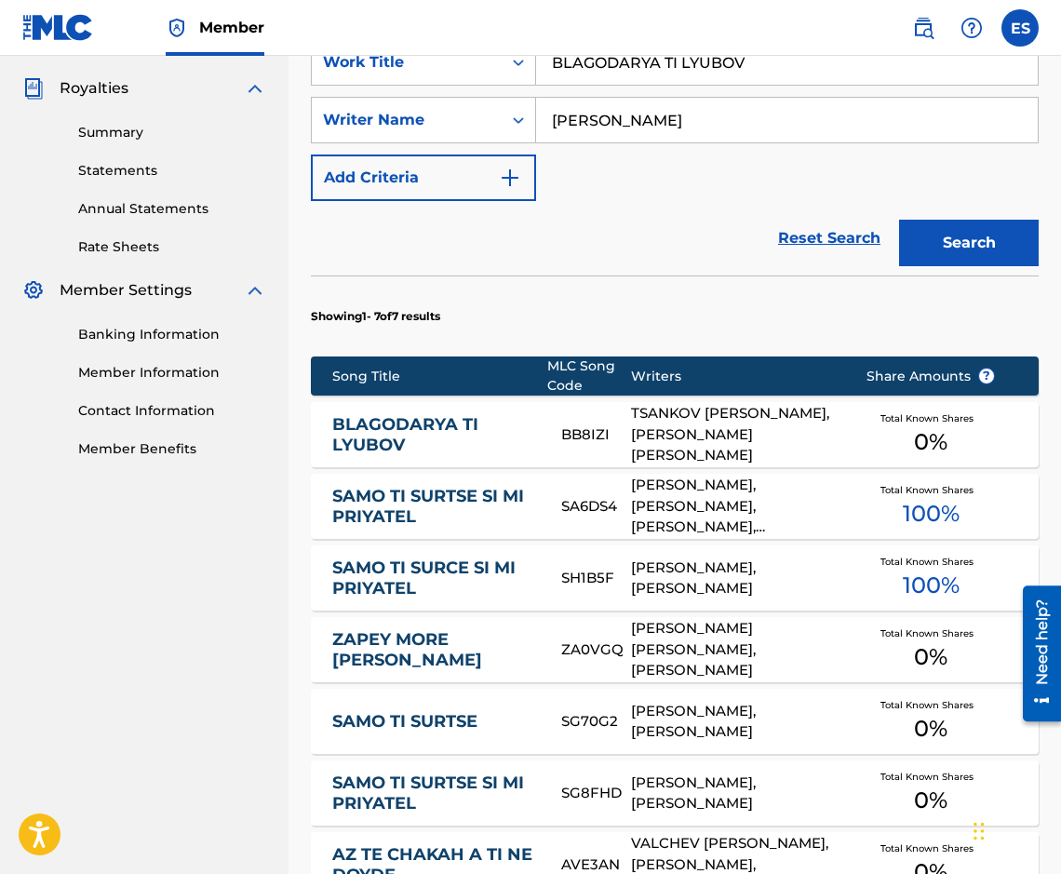
click at [457, 446] on link "BLAGODARYA TI LYUBOV" at bounding box center [434, 435] width 204 height 42
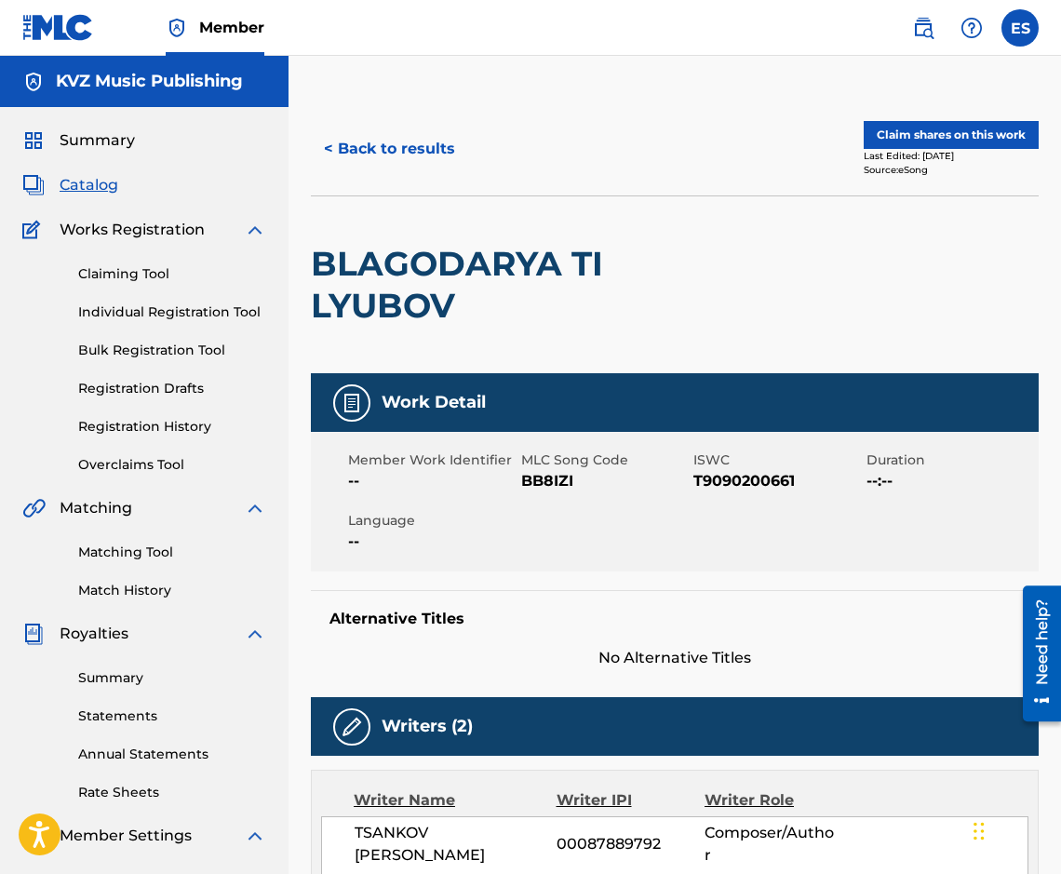
click at [375, 165] on button "< Back to results" at bounding box center [389, 149] width 157 height 47
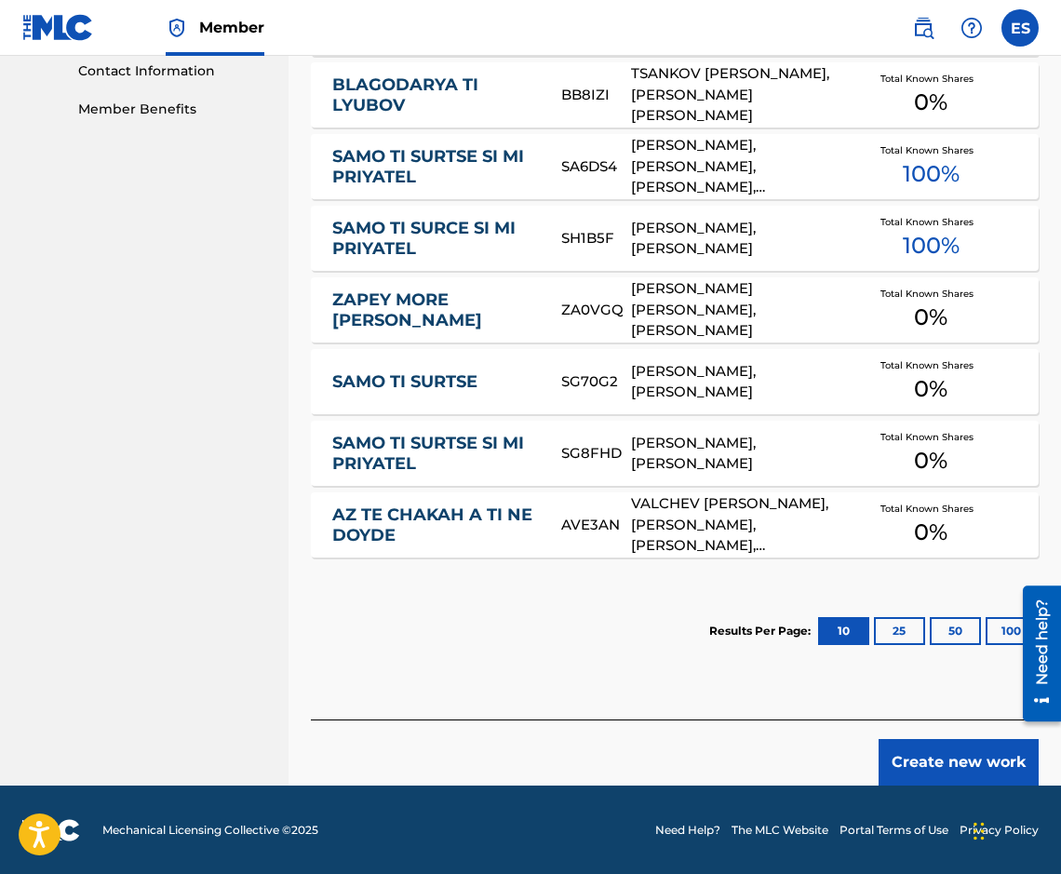
scroll to position [886, 0]
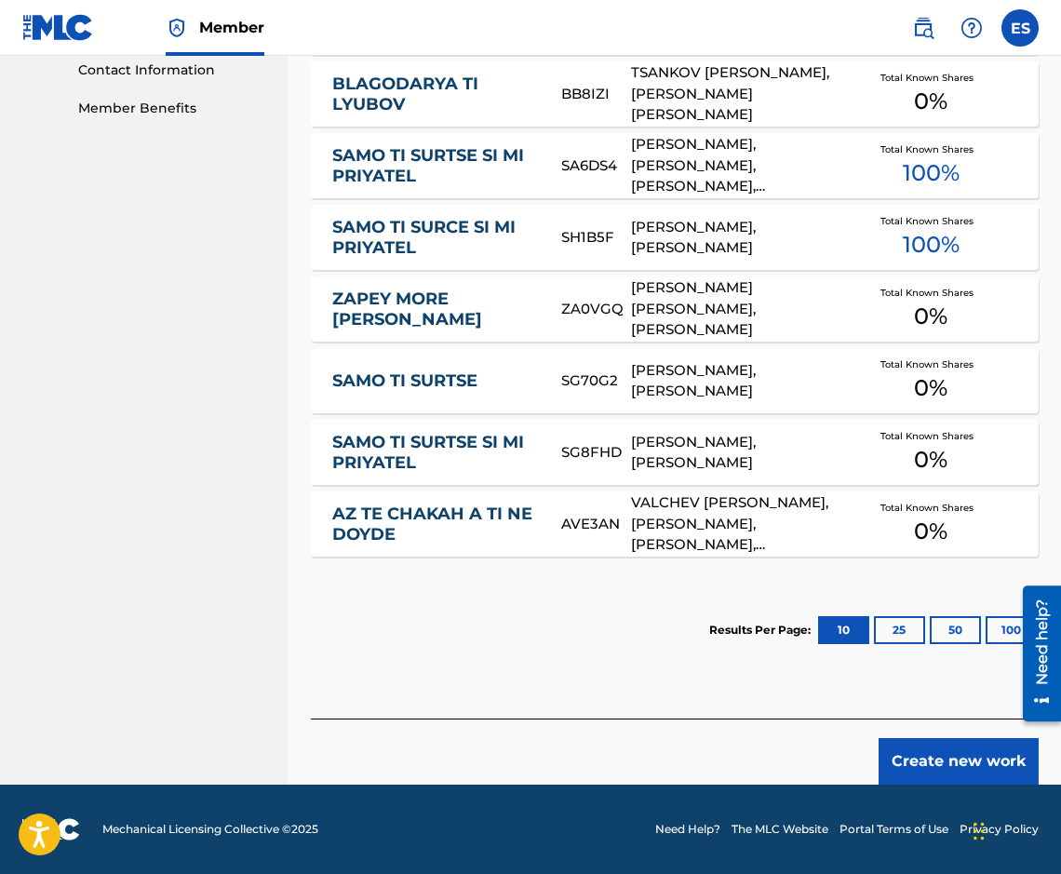
click at [906, 756] on button "Create new work" at bounding box center [958, 761] width 160 height 47
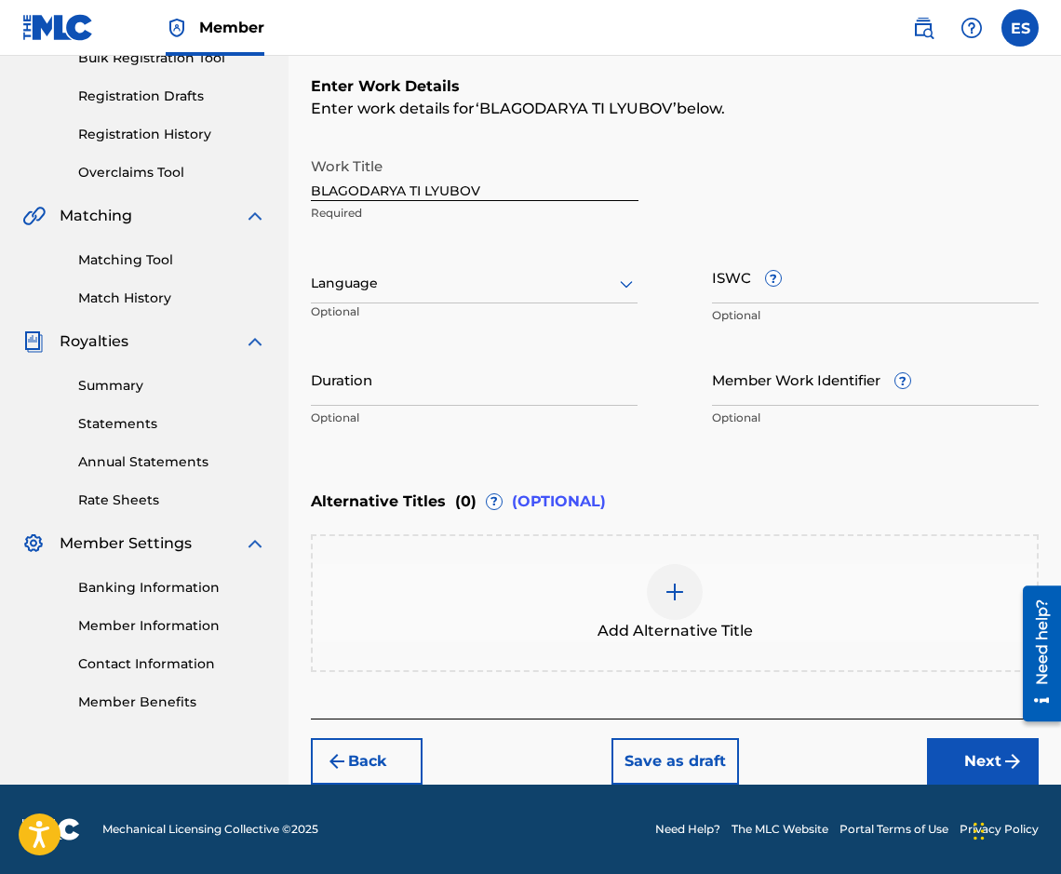
click at [401, 274] on div at bounding box center [474, 283] width 327 height 23
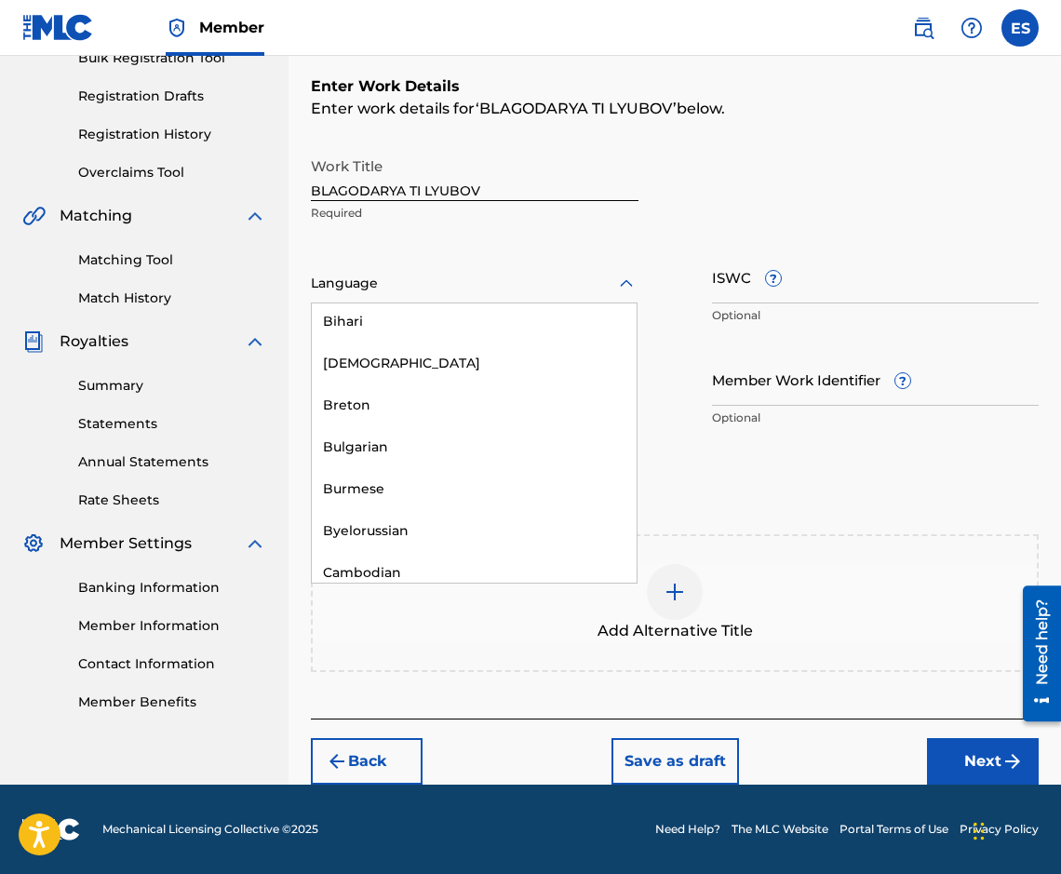
scroll to position [744, 0]
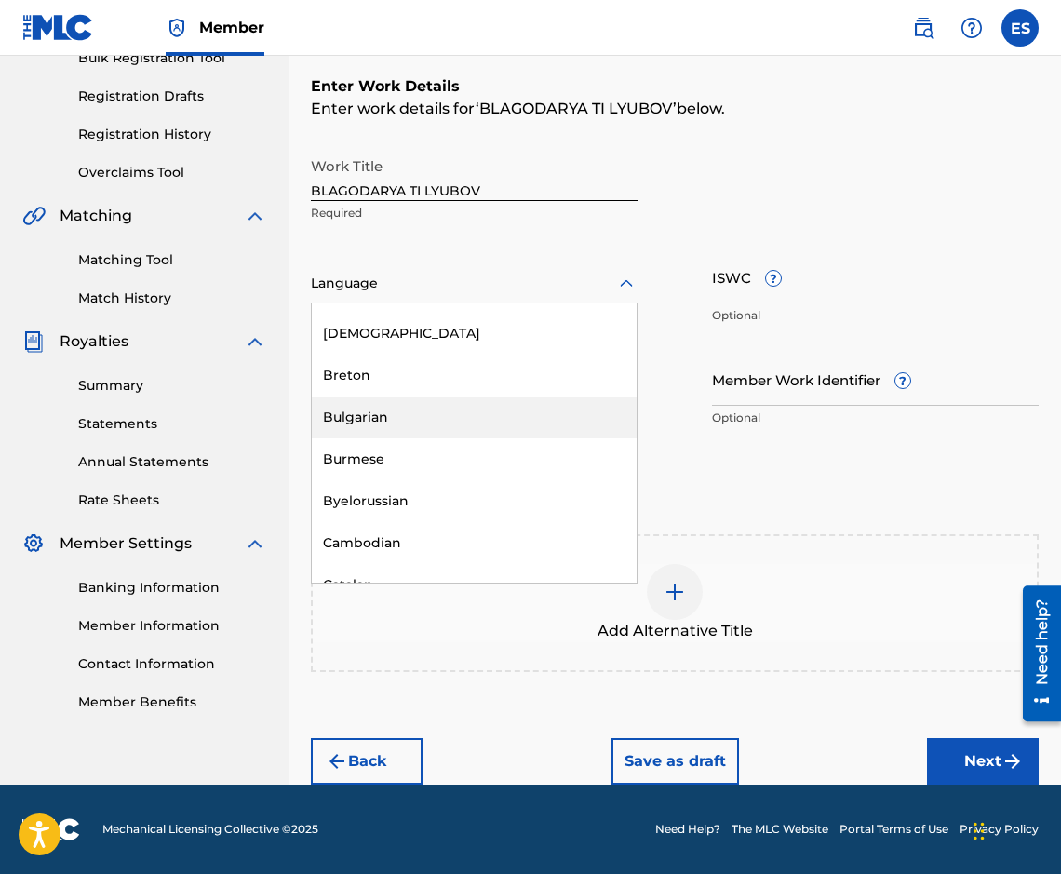
click at [411, 425] on div "Bulgarian" at bounding box center [474, 417] width 325 height 42
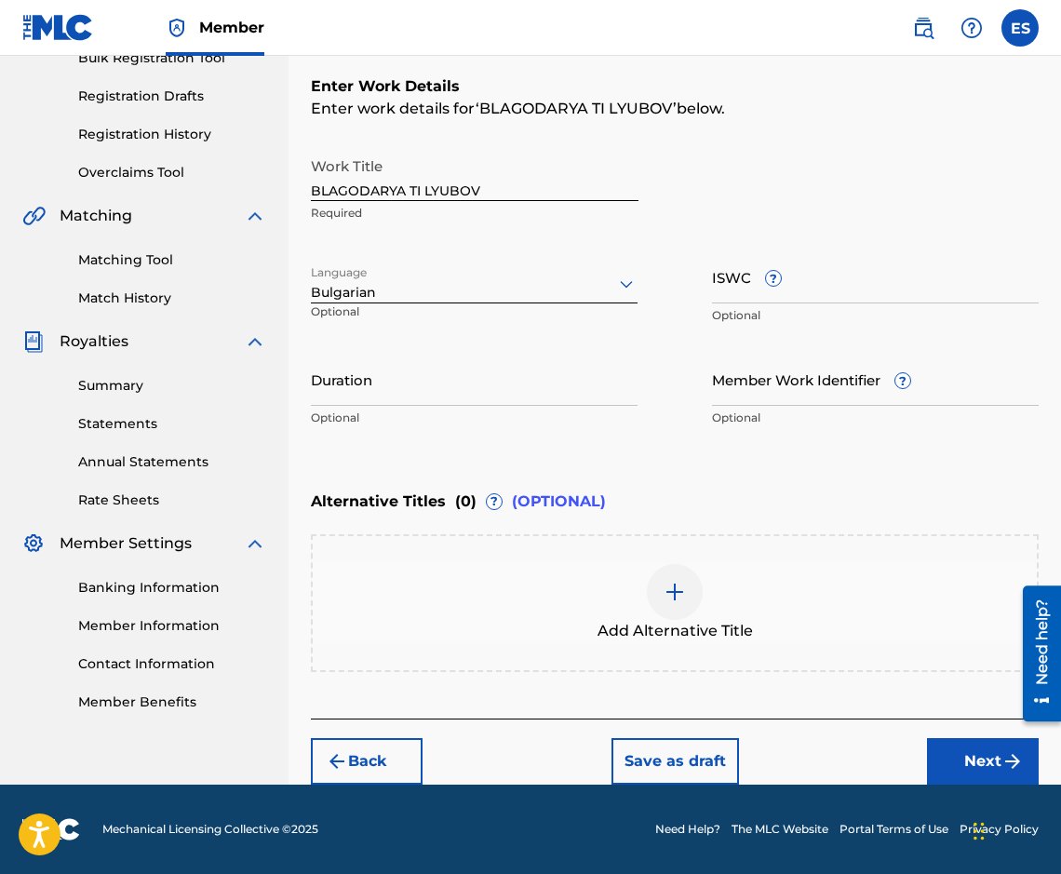
click at [579, 381] on input "Duration" at bounding box center [474, 379] width 327 height 53
type input "03:00"
click at [800, 579] on div "Add Alternative Title" at bounding box center [675, 603] width 724 height 78
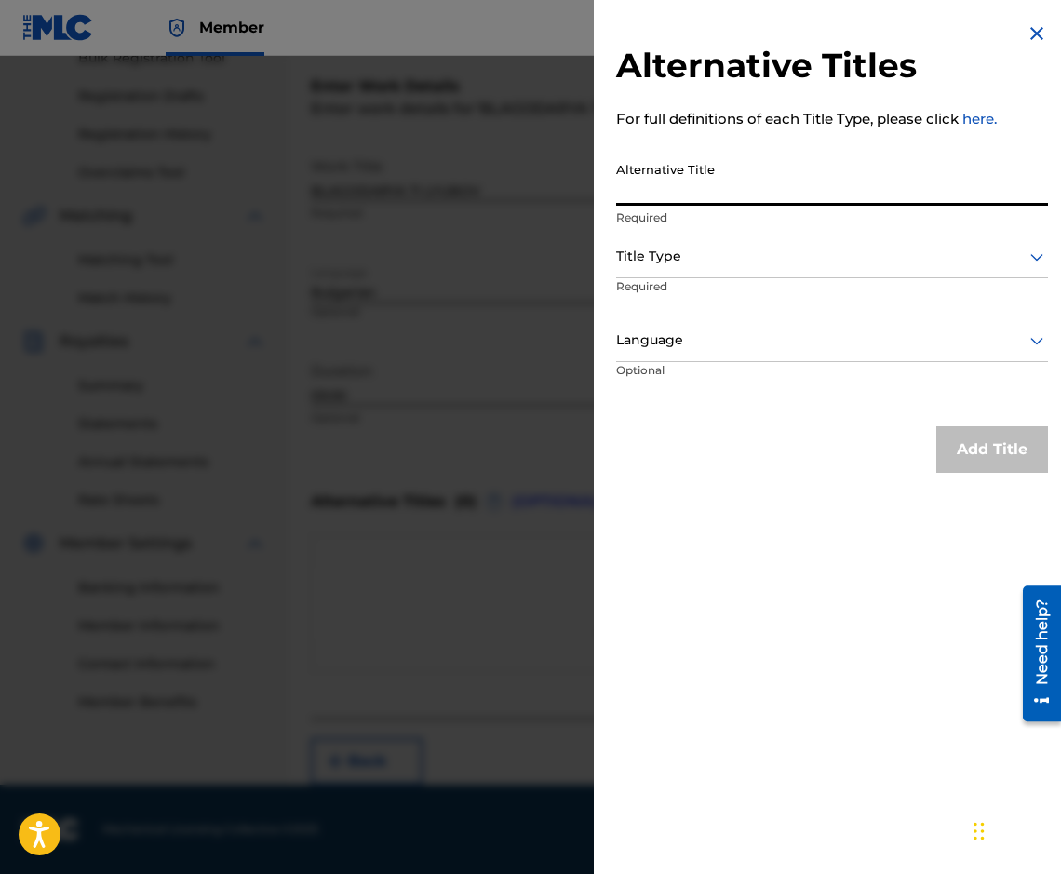
paste input "БЛАГОДАРЯ ТИ ЛЮБОВ"
type input "БЛАГОДАРЯ ТИ ЛЮБОВ"
click at [733, 248] on div at bounding box center [832, 256] width 432 height 23
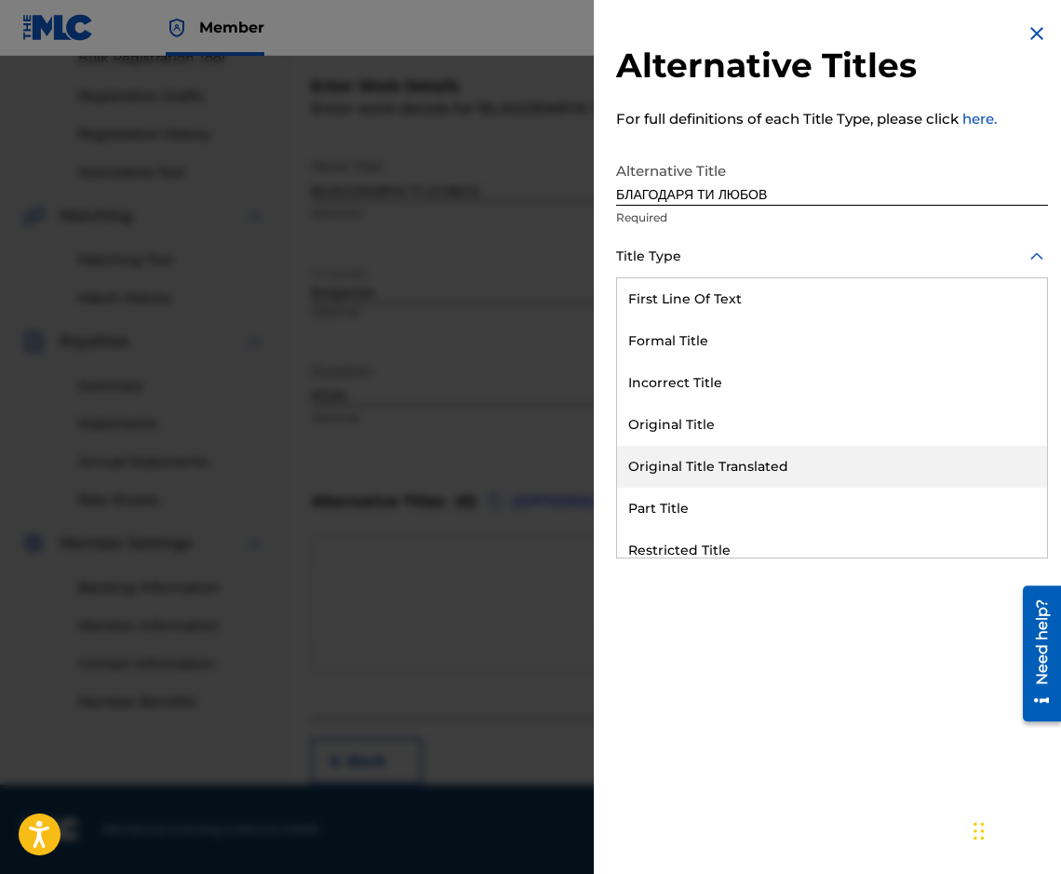
click at [783, 450] on div "Original Title Translated" at bounding box center [832, 467] width 430 height 42
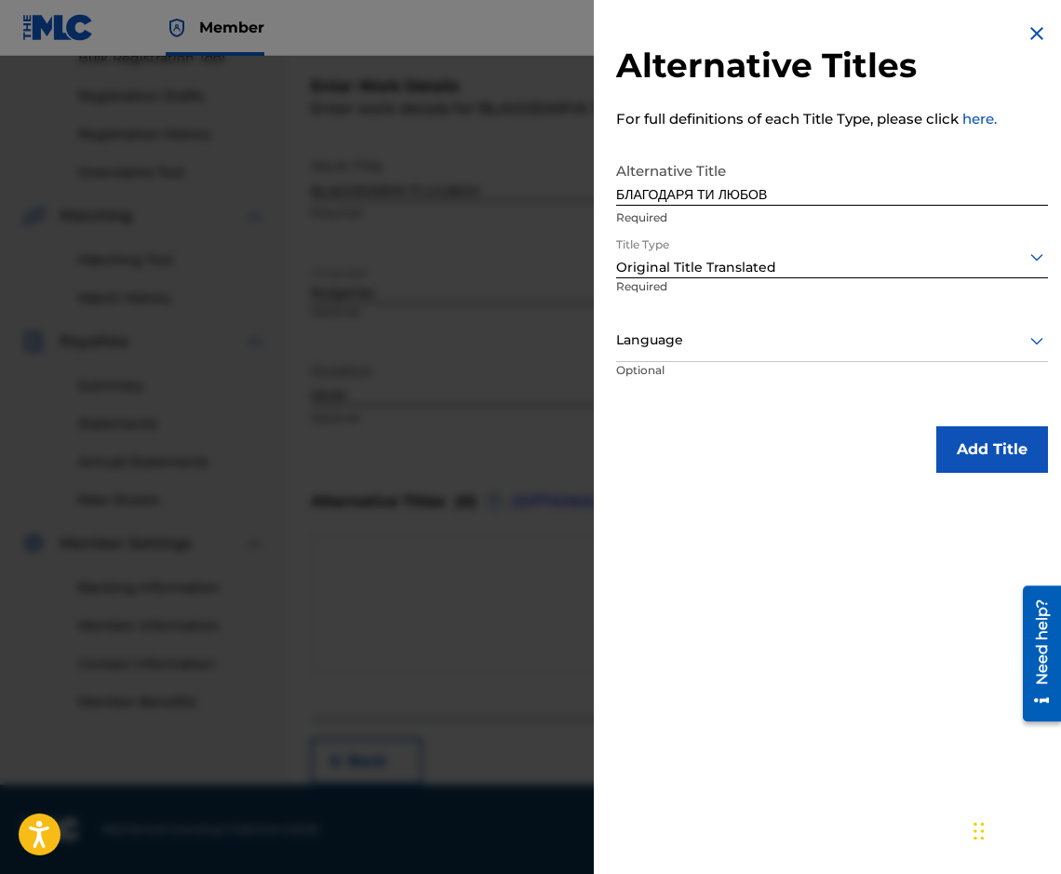
click at [722, 332] on div at bounding box center [832, 339] width 432 height 23
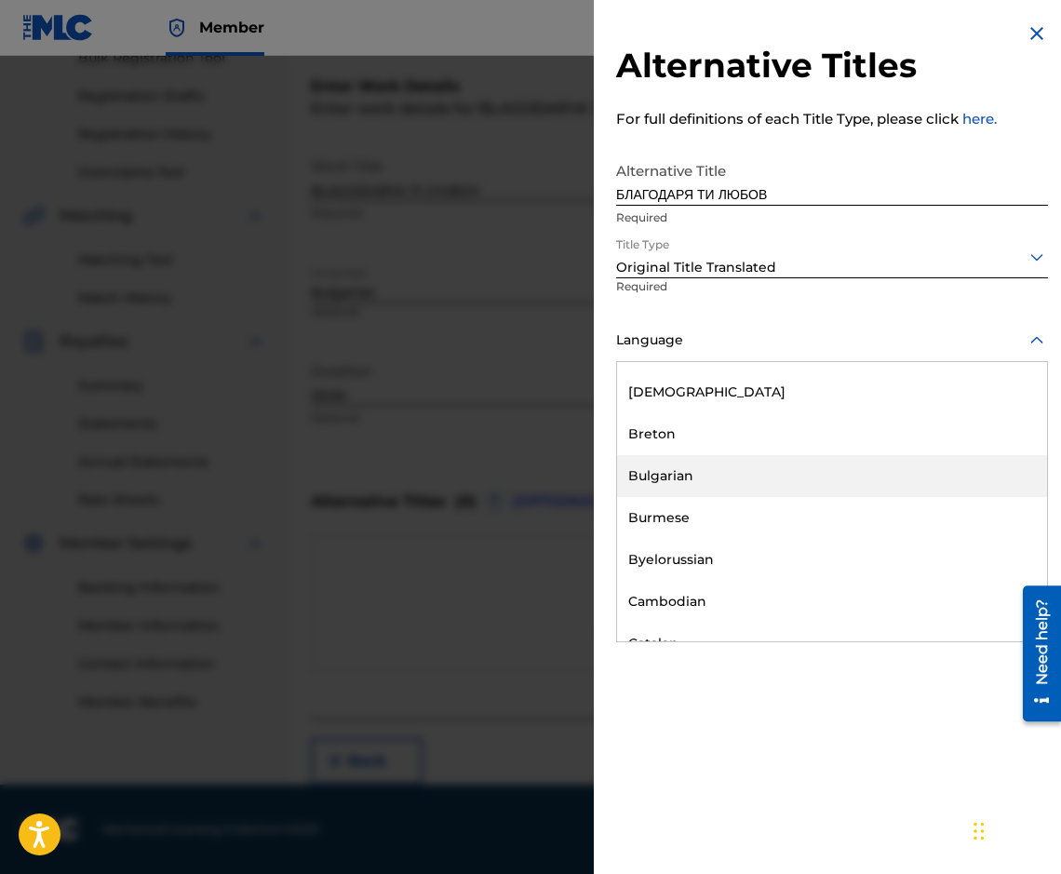
click at [724, 464] on div "Bulgarian" at bounding box center [832, 476] width 430 height 42
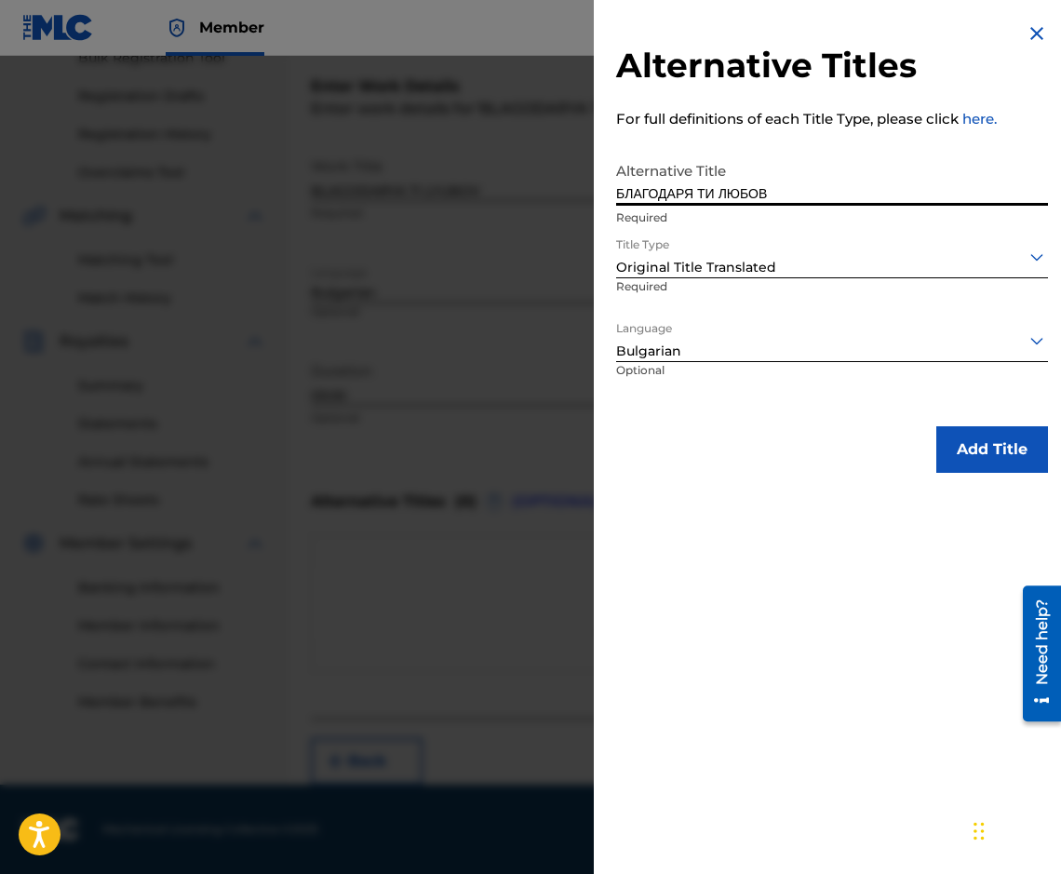
drag, startPoint x: 618, startPoint y: 201, endPoint x: 595, endPoint y: 208, distance: 24.4
click at [595, 208] on div "Alternative Titles For full definitions of each Title Type, please click here. …" at bounding box center [832, 247] width 476 height 495
click at [876, 111] on p "For full definitions of each Title Type, please click here." at bounding box center [832, 119] width 432 height 21
click at [975, 463] on button "Add Title" at bounding box center [992, 449] width 112 height 47
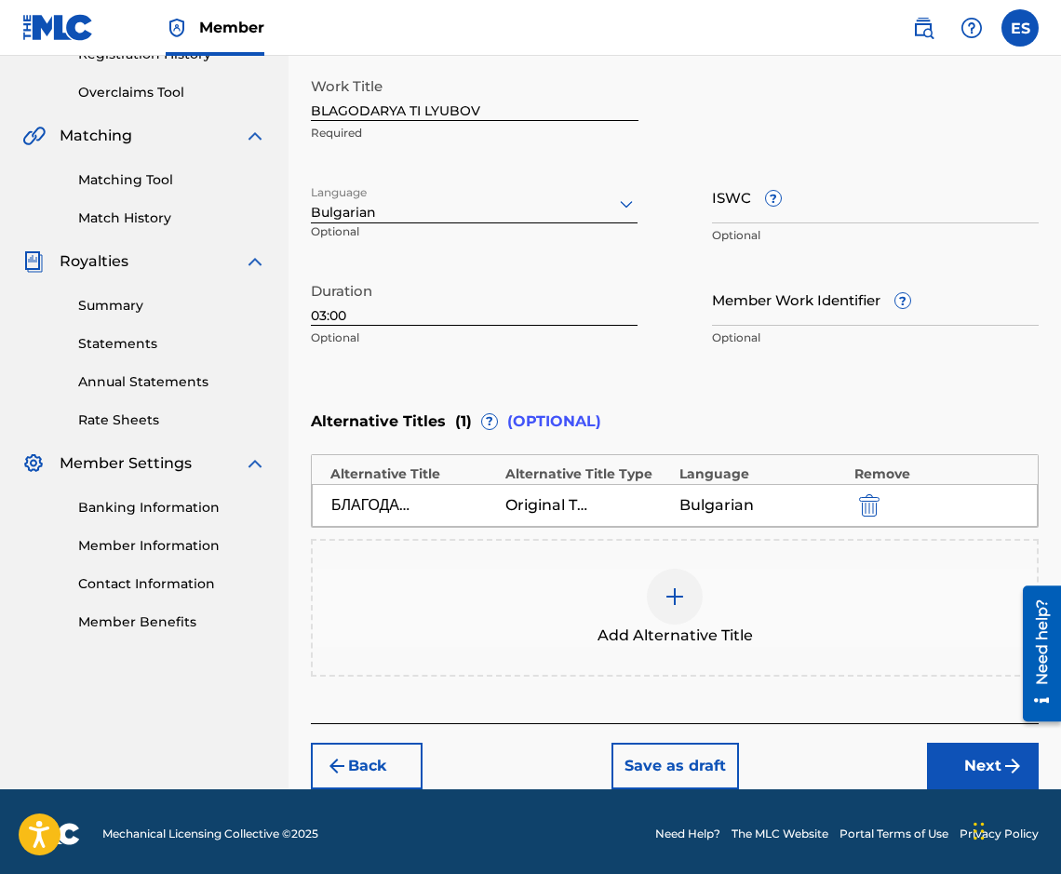
scroll to position [377, 0]
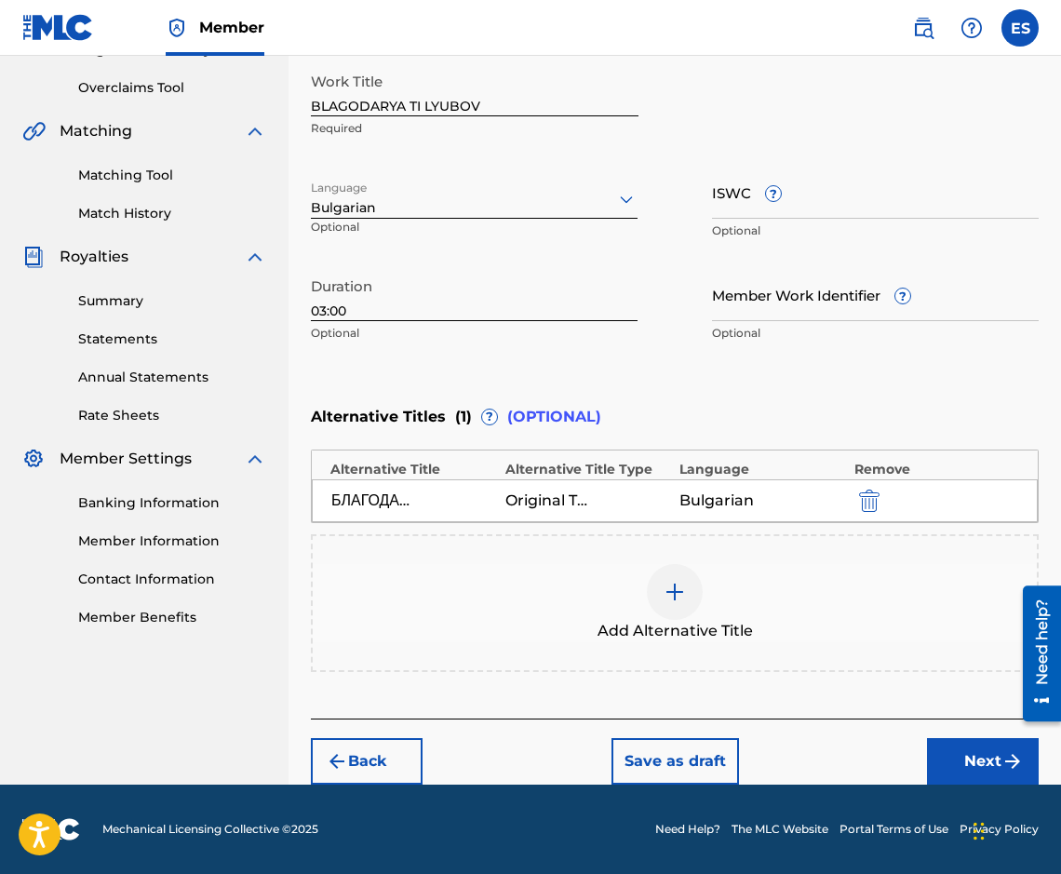
click at [938, 769] on button "Next" at bounding box center [983, 761] width 112 height 47
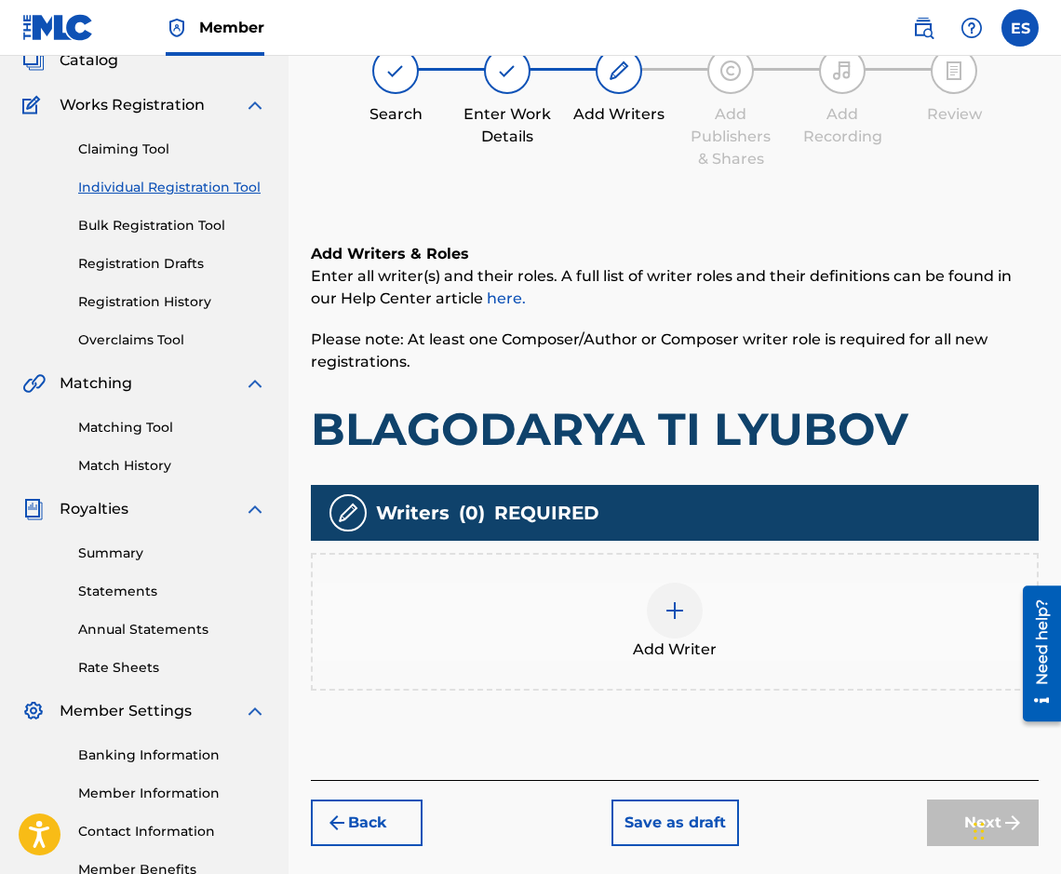
scroll to position [84, 0]
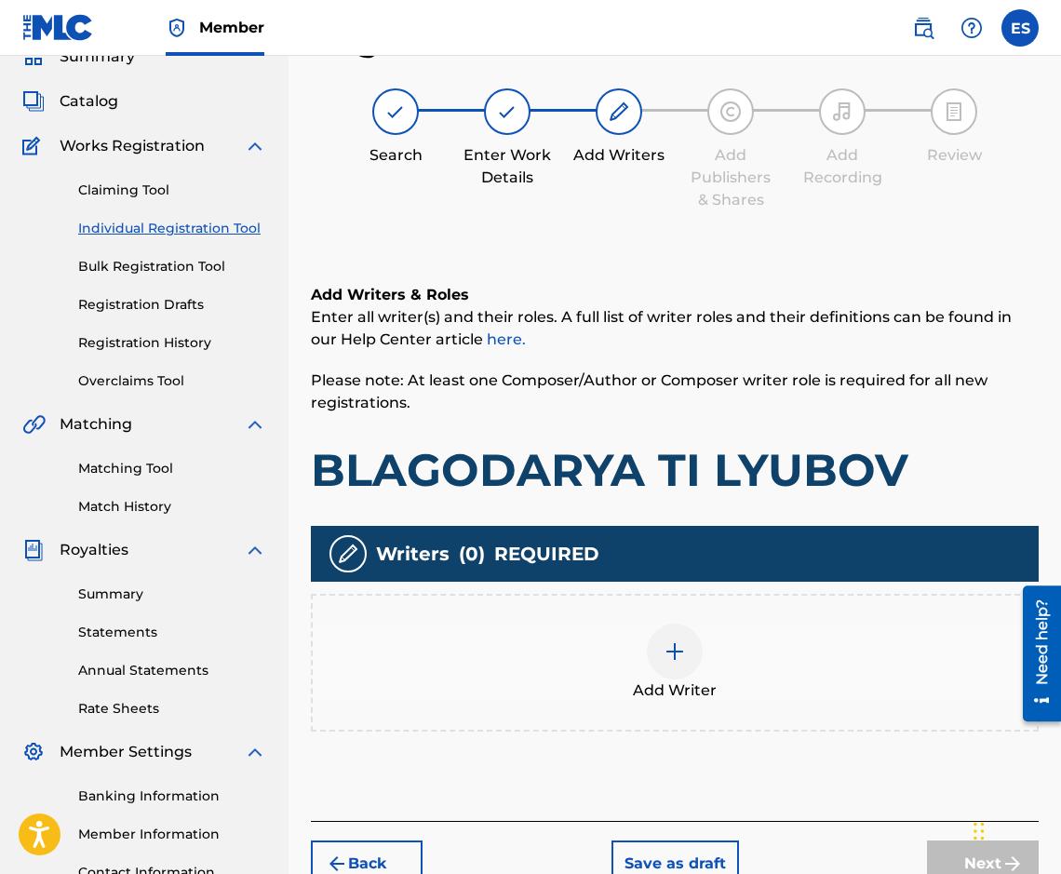
click at [588, 627] on div "Add Writer" at bounding box center [675, 662] width 724 height 78
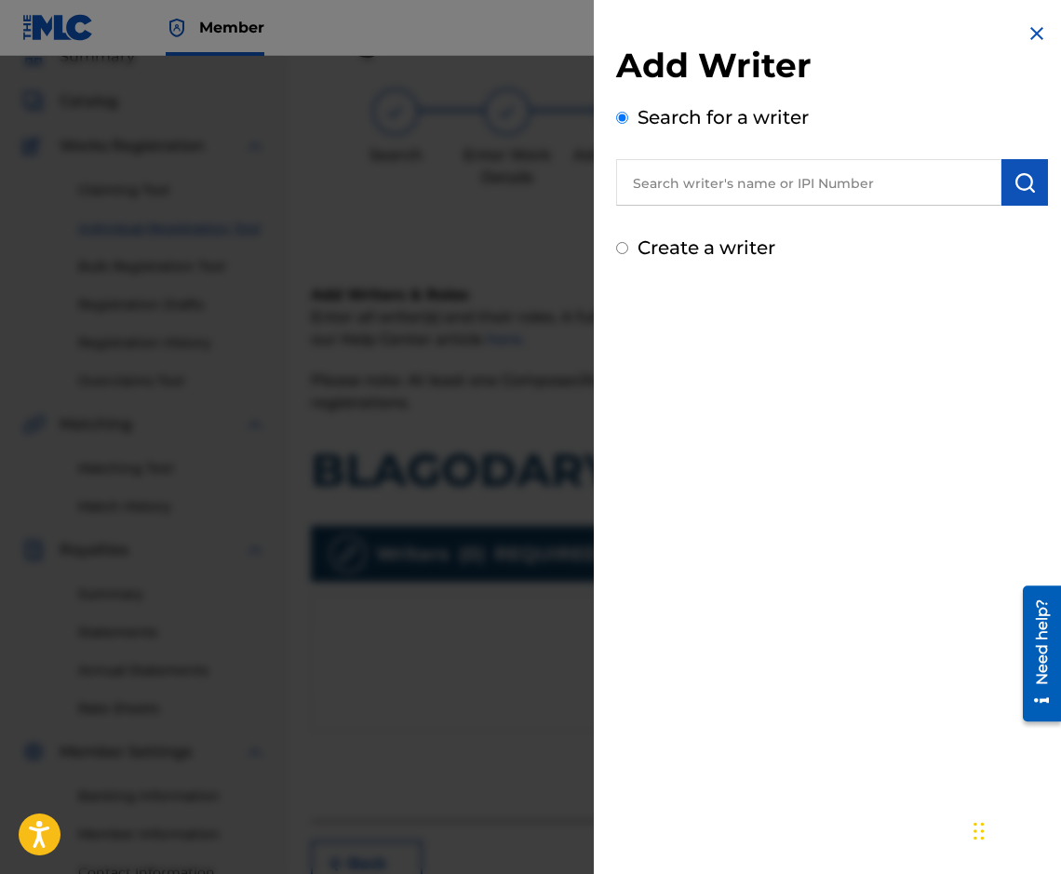
paste input "00087889792"
type input "00087889792"
click at [1016, 188] on img "submit" at bounding box center [1024, 182] width 22 height 22
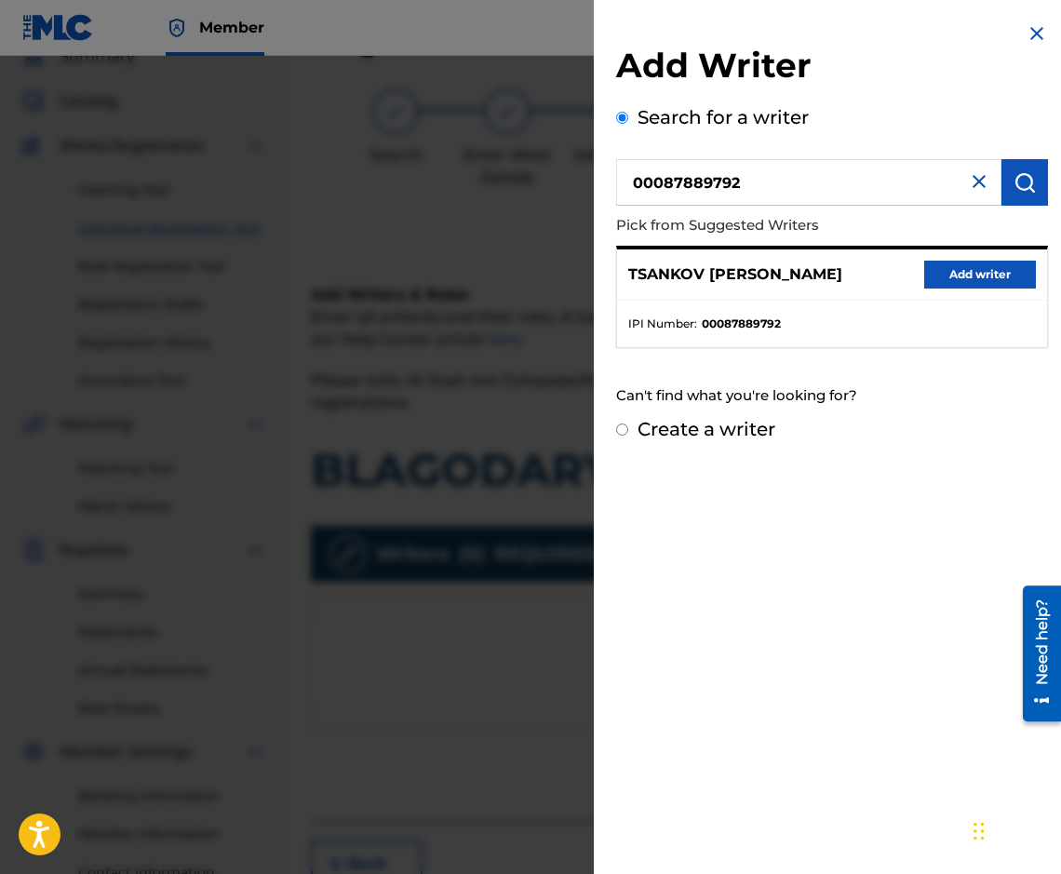
click at [924, 264] on button "Add writer" at bounding box center [980, 275] width 112 height 28
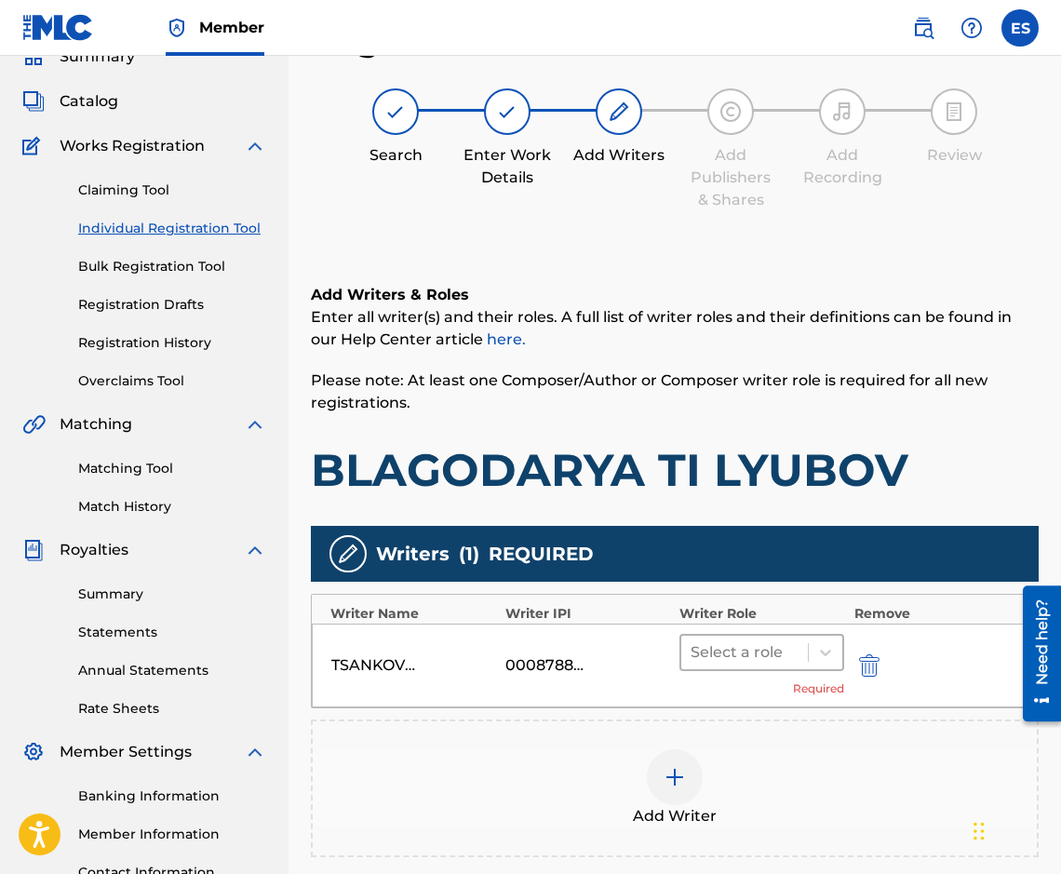
click at [723, 650] on div at bounding box center [744, 652] width 108 height 26
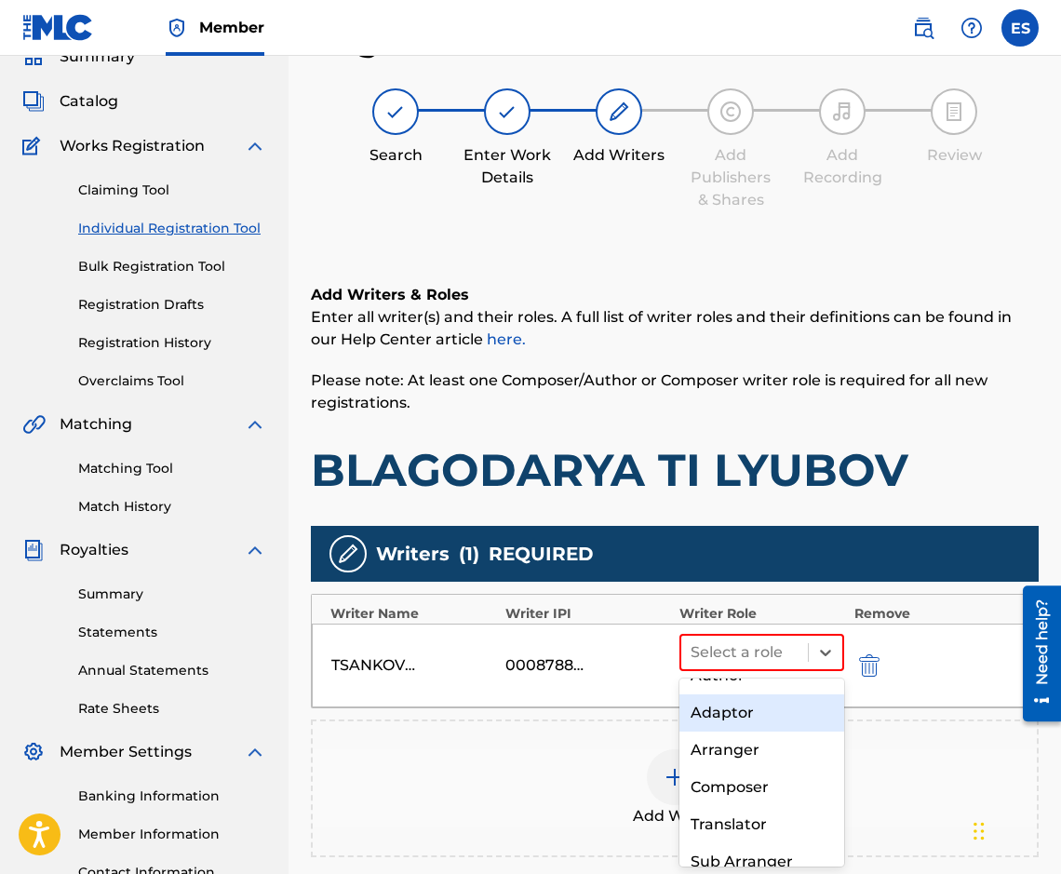
scroll to position [93, 0]
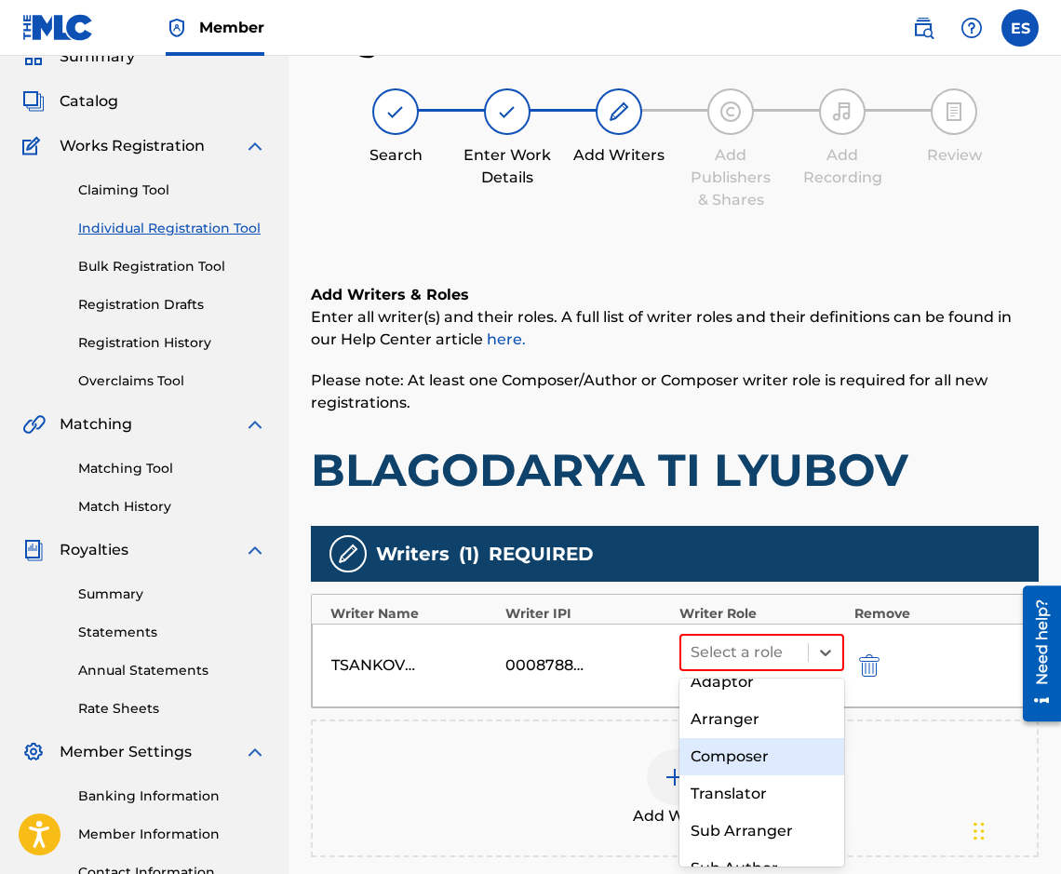
click at [718, 775] on div "Composer" at bounding box center [761, 756] width 165 height 37
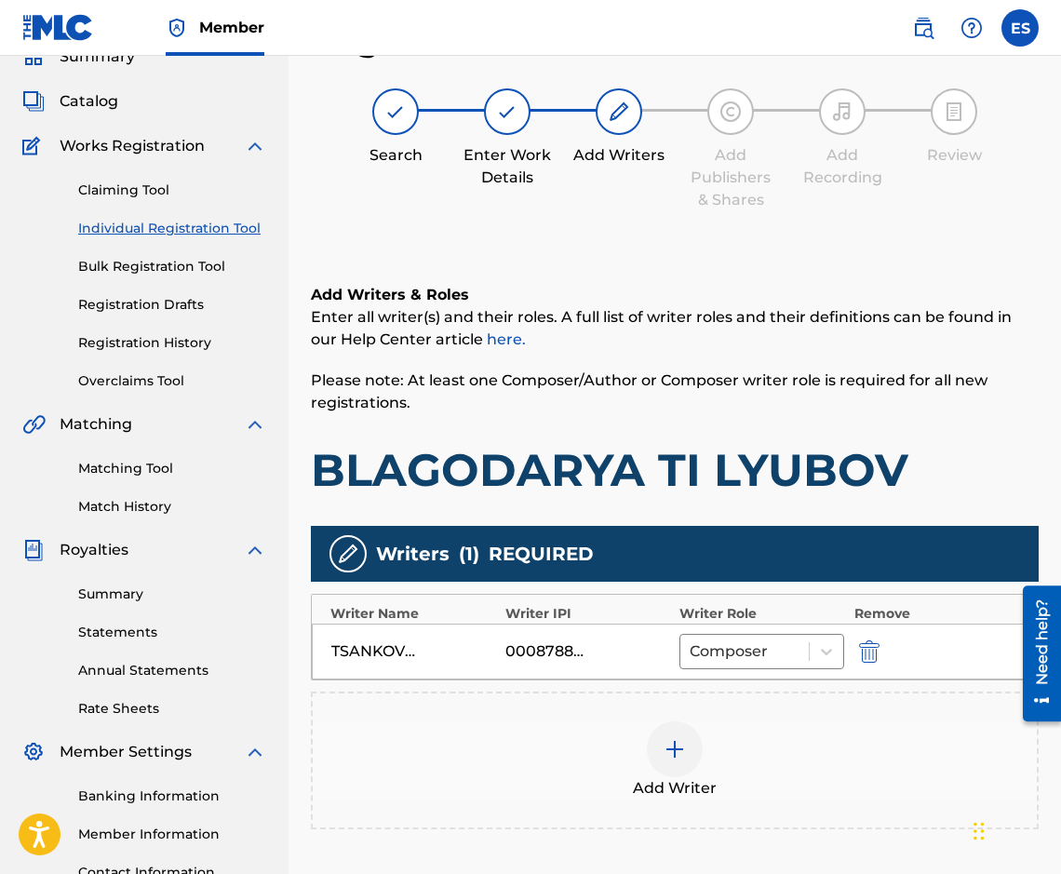
click at [718, 786] on div "Add Writer" at bounding box center [675, 760] width 724 height 78
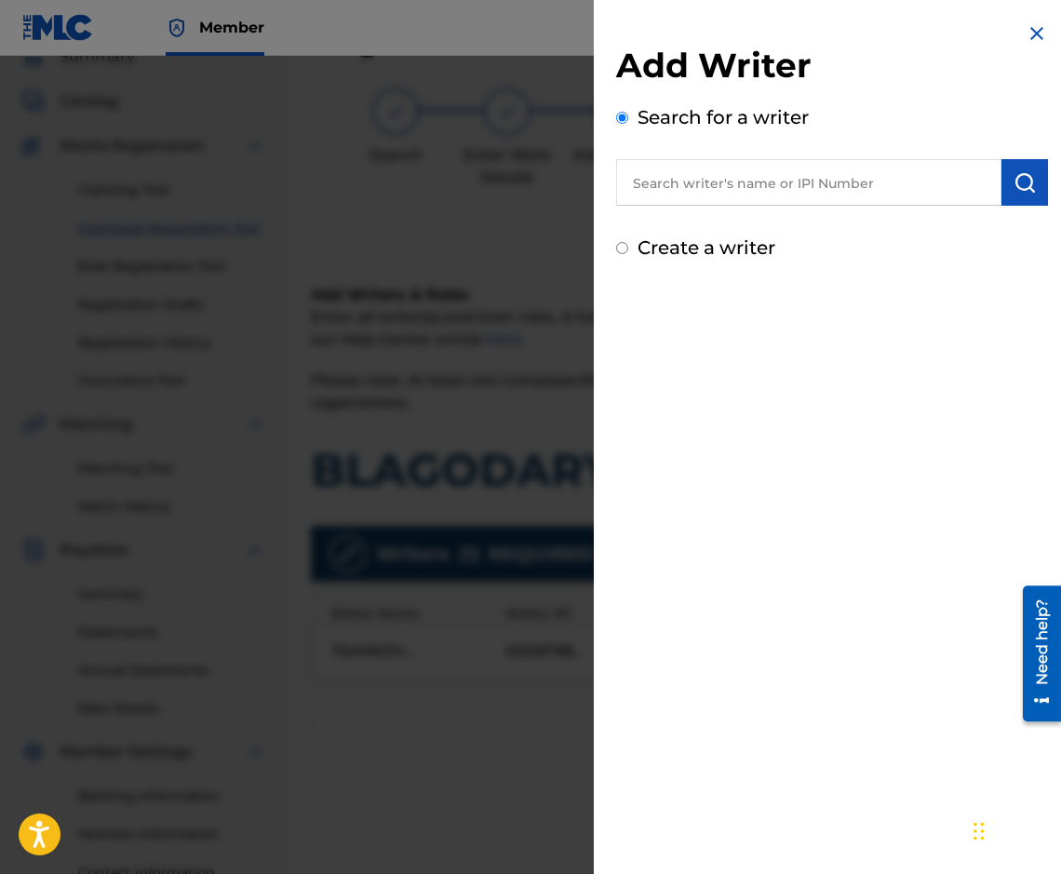
paste input "00087 89 36 07"
click at [1013, 176] on img "submit" at bounding box center [1024, 182] width 22 height 22
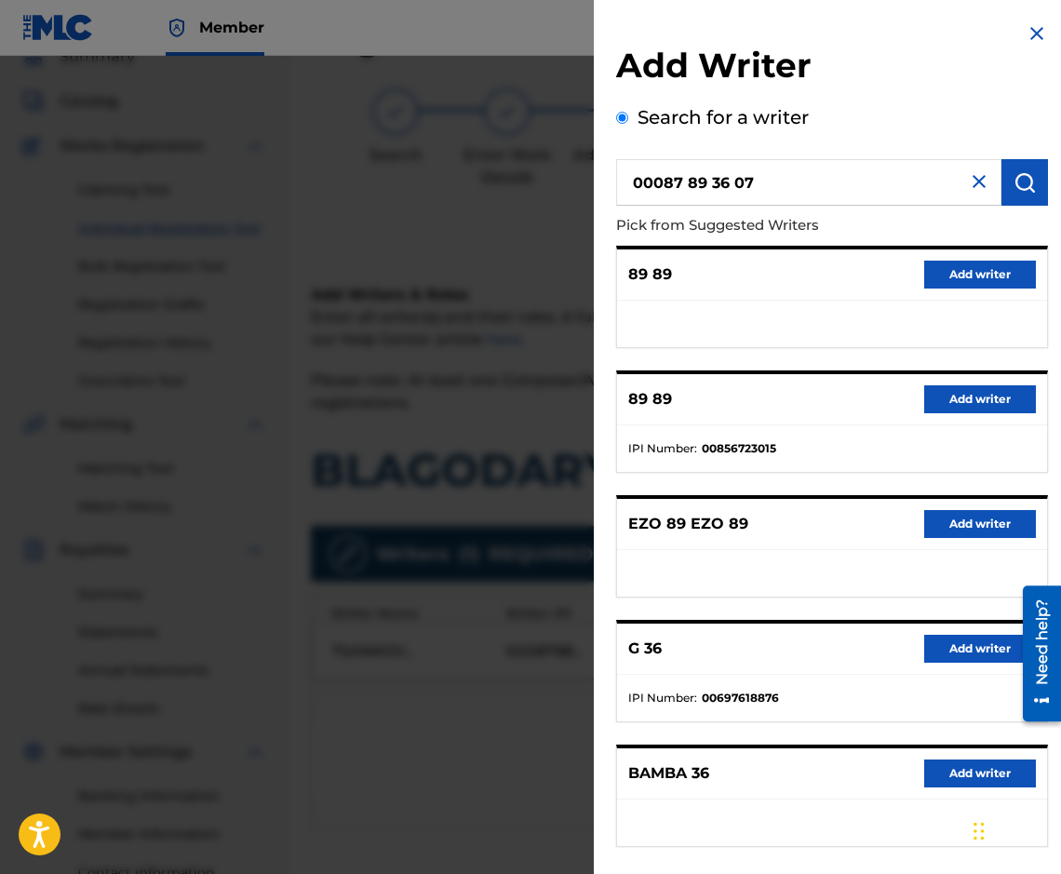
click at [711, 181] on input "00087 89 36 07" at bounding box center [808, 182] width 385 height 47
click at [732, 181] on input "00087 8936 07" at bounding box center [808, 182] width 385 height 47
click at [683, 180] on input "00087 893607" at bounding box center [808, 182] width 385 height 47
click at [724, 195] on input "0008 893607" at bounding box center [808, 182] width 385 height 47
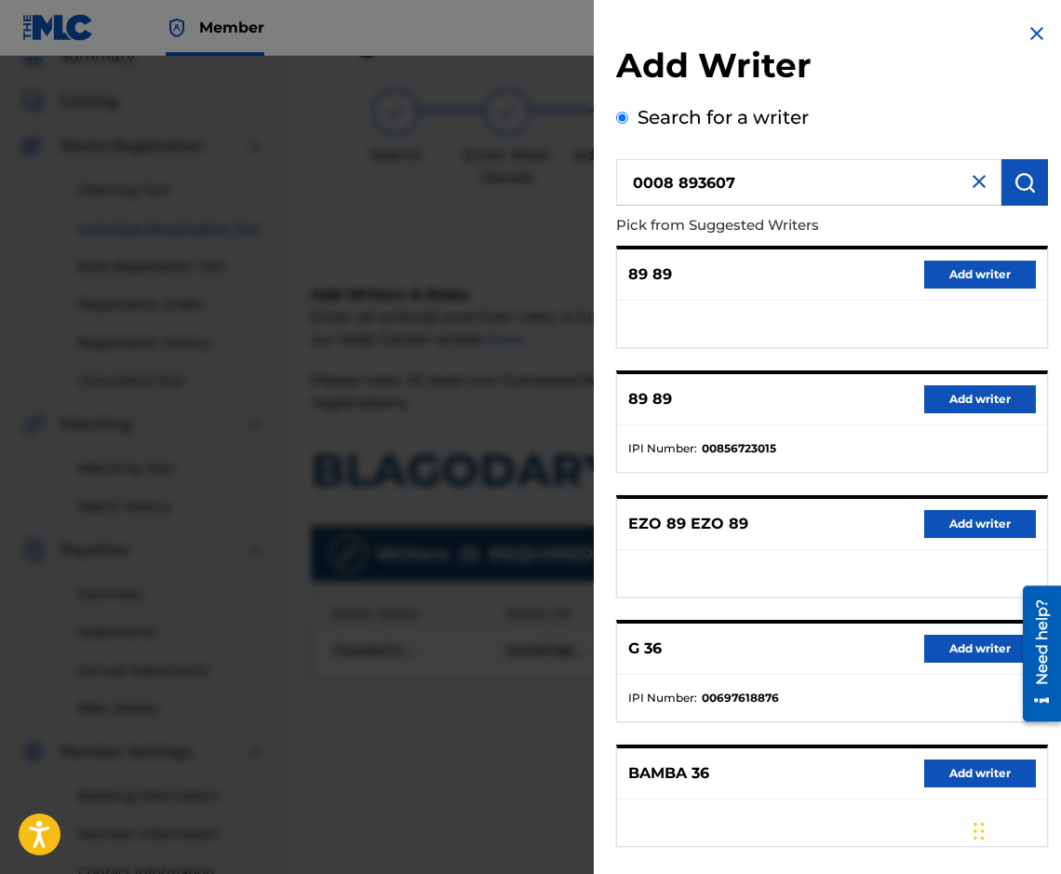
click at [724, 195] on input "0008 893607" at bounding box center [808, 182] width 385 height 47
paste input "7 89 36"
click at [684, 172] on input "00087 89 36 07" at bounding box center [808, 182] width 385 height 47
click at [710, 174] on input "0008 89 36 07" at bounding box center [808, 182] width 385 height 47
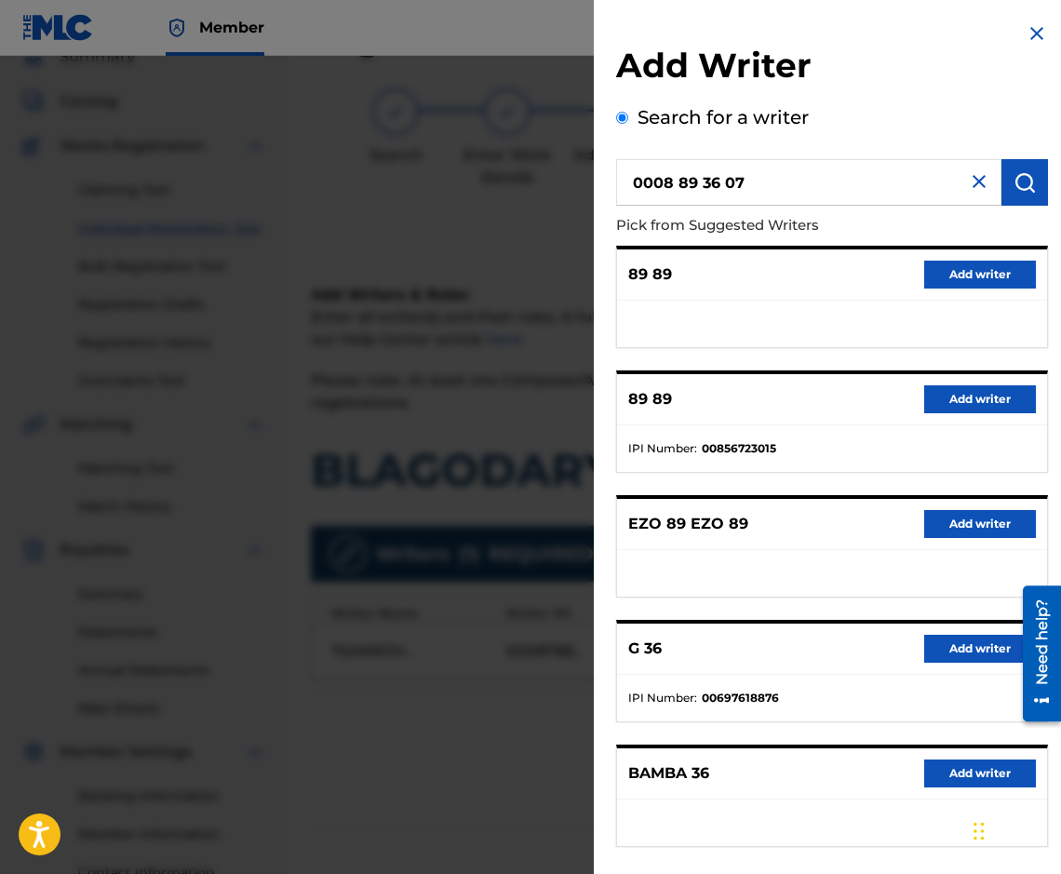
click at [710, 174] on input "0008 89 36 07" at bounding box center [808, 182] width 385 height 47
paste input "7"
click at [686, 173] on input "00087 89 36 07" at bounding box center [808, 182] width 385 height 47
click at [704, 179] on input "0008789 36 07" at bounding box center [808, 182] width 385 height 47
click at [722, 183] on input "000878936 07" at bounding box center [808, 182] width 385 height 47
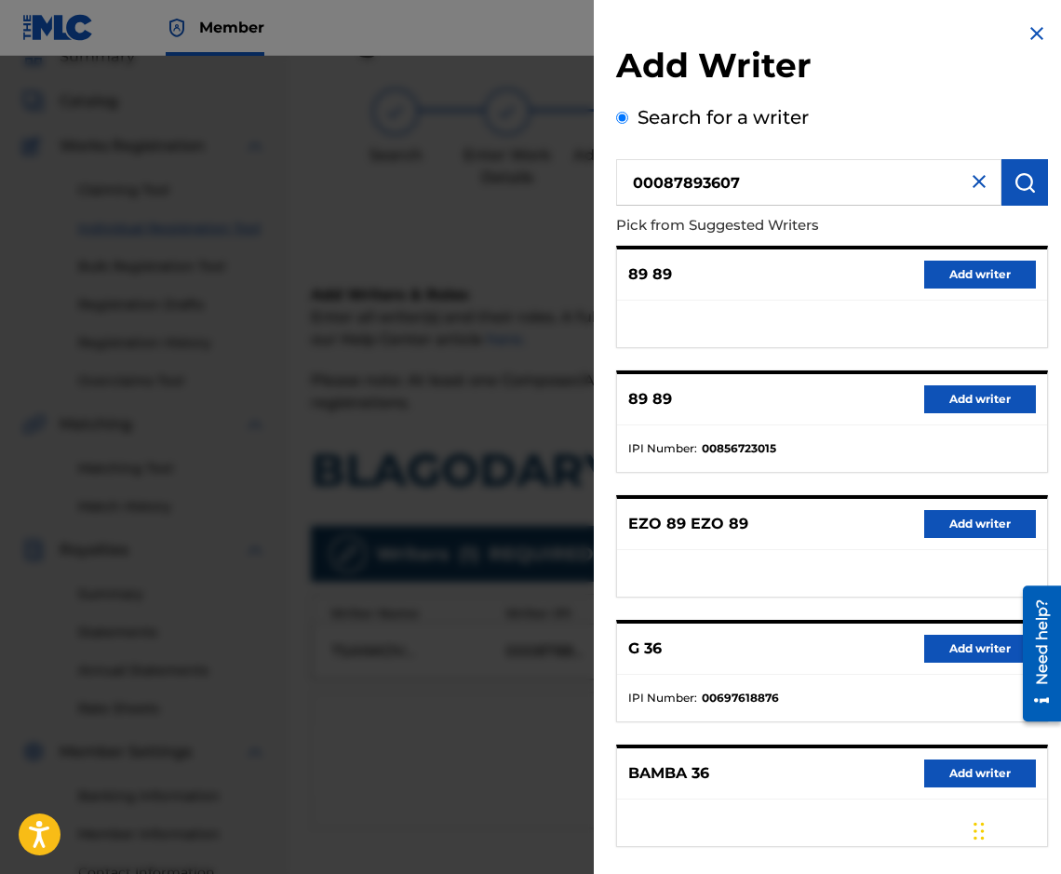
click at [630, 179] on input "00087893607" at bounding box center [808, 182] width 385 height 47
type input "00087893607"
click at [1015, 184] on img "submit" at bounding box center [1024, 182] width 22 height 22
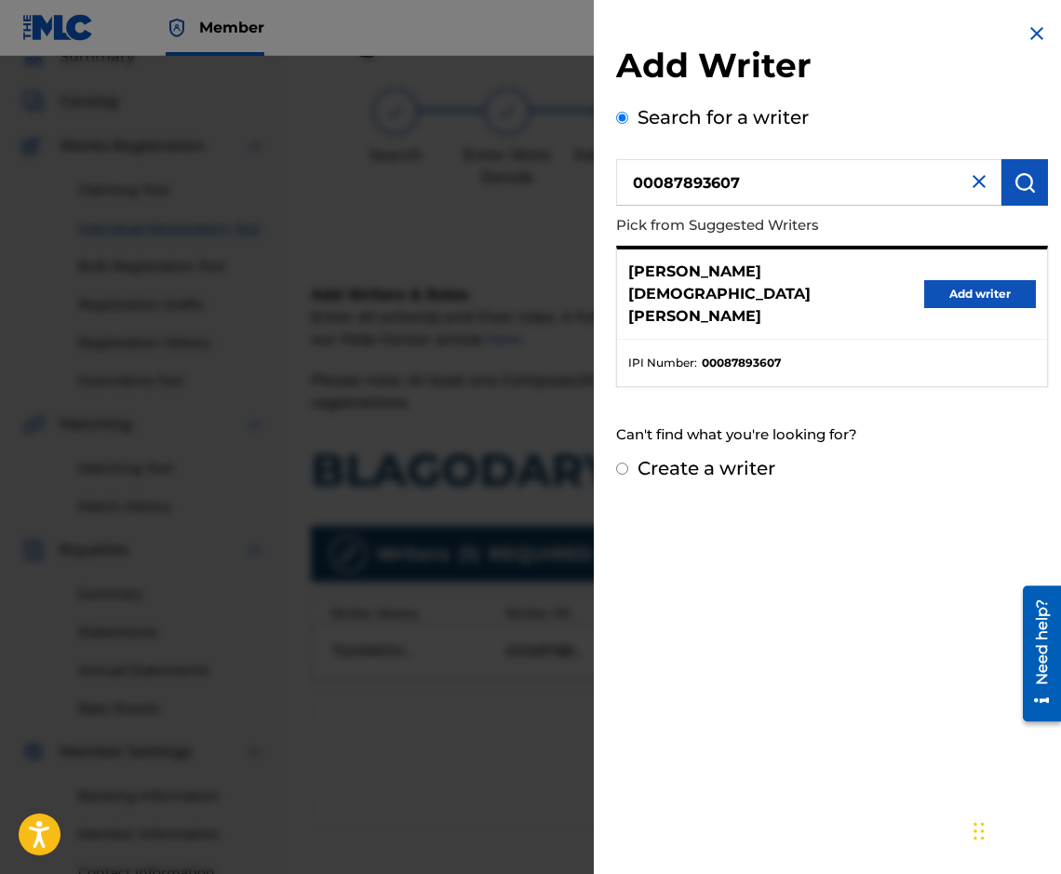
click at [965, 280] on button "Add writer" at bounding box center [980, 294] width 112 height 28
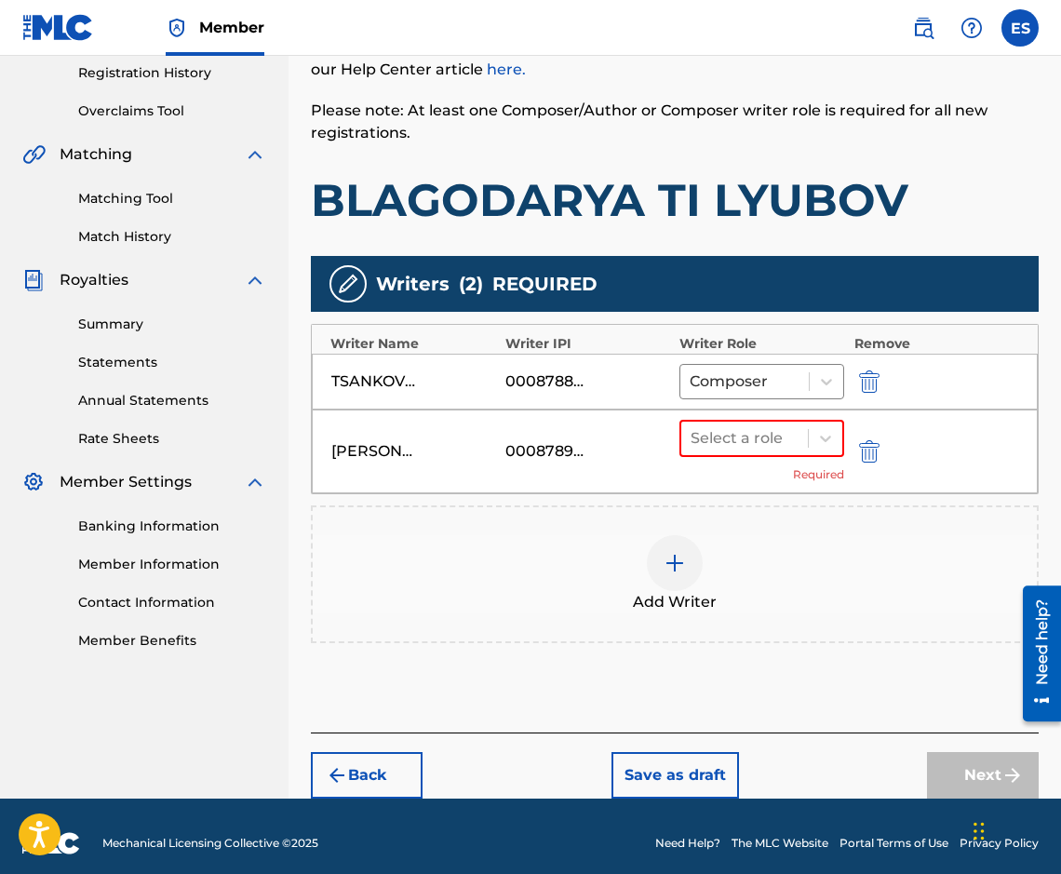
scroll to position [368, 0]
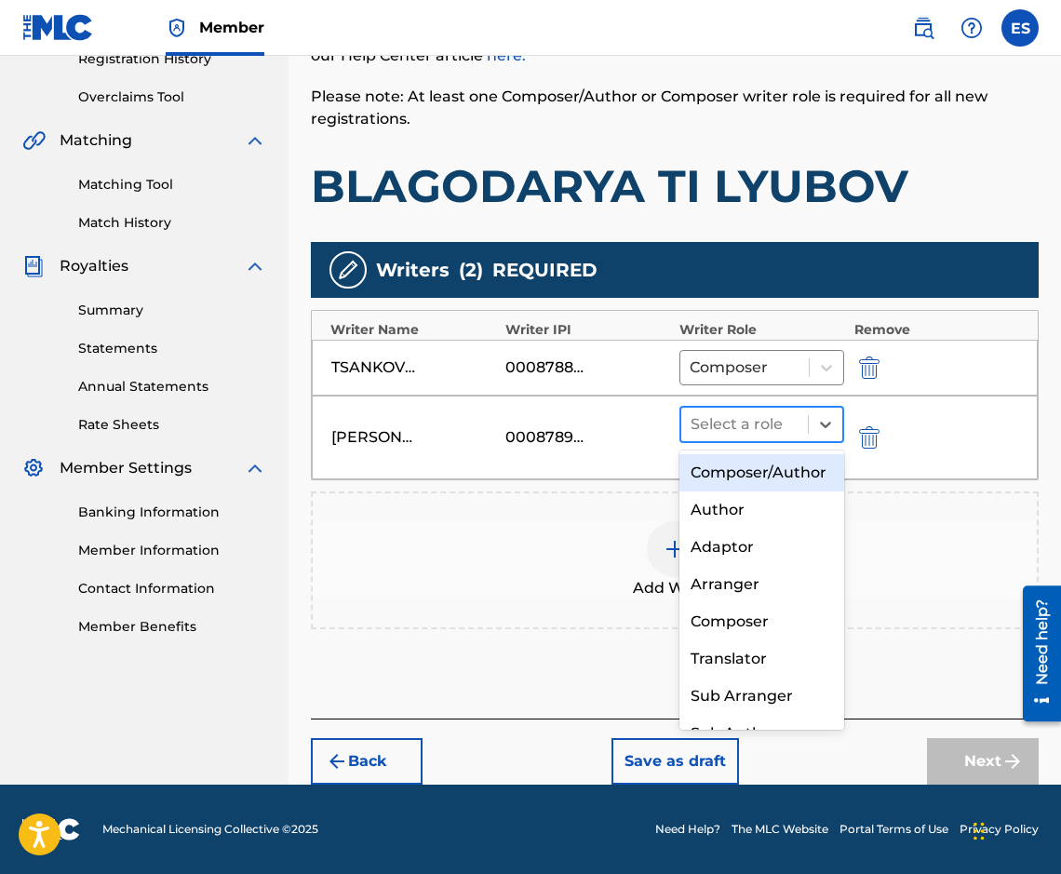
click at [707, 419] on div at bounding box center [744, 424] width 108 height 26
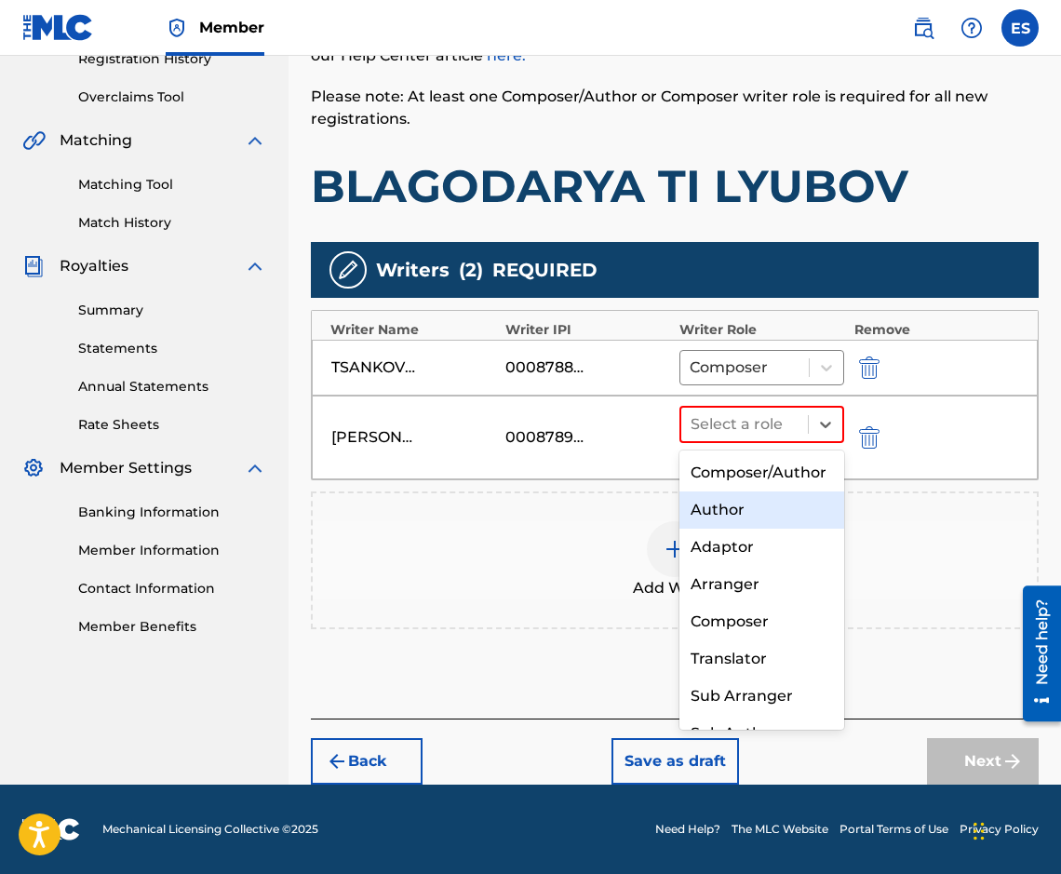
click at [728, 529] on div "Author" at bounding box center [761, 509] width 165 height 37
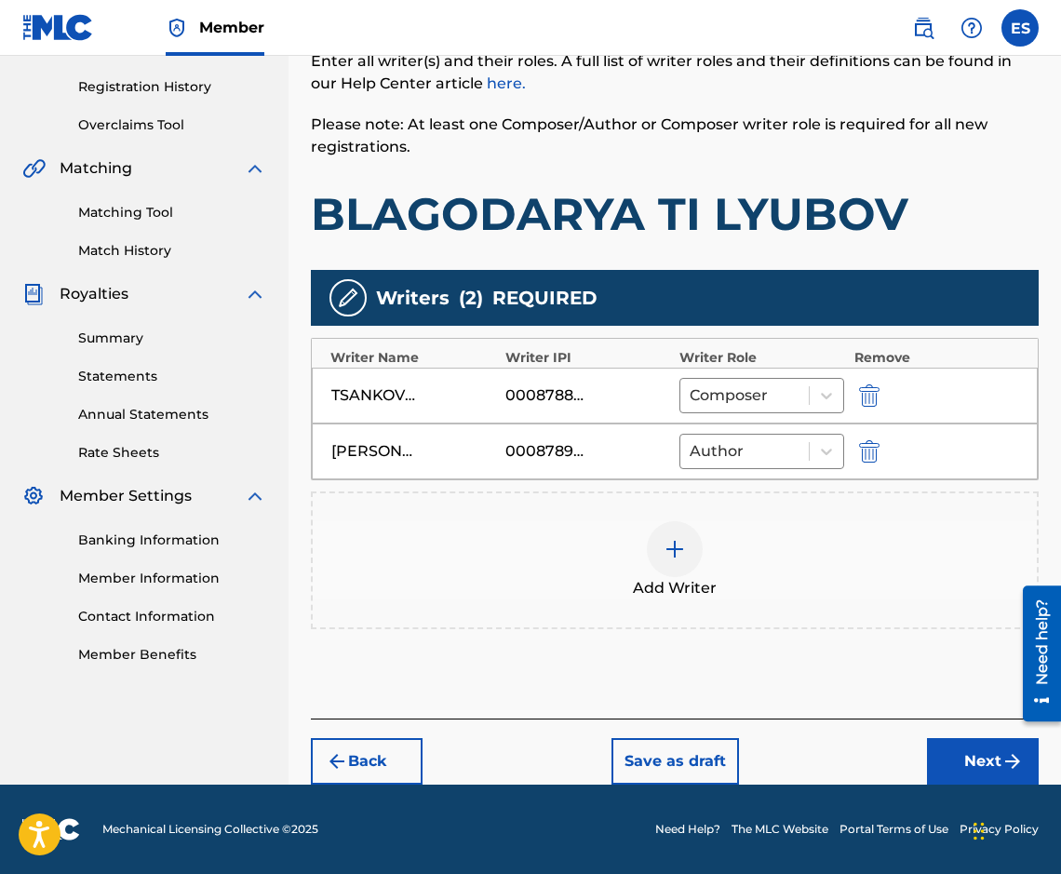
click at [975, 749] on button "Next" at bounding box center [983, 761] width 112 height 47
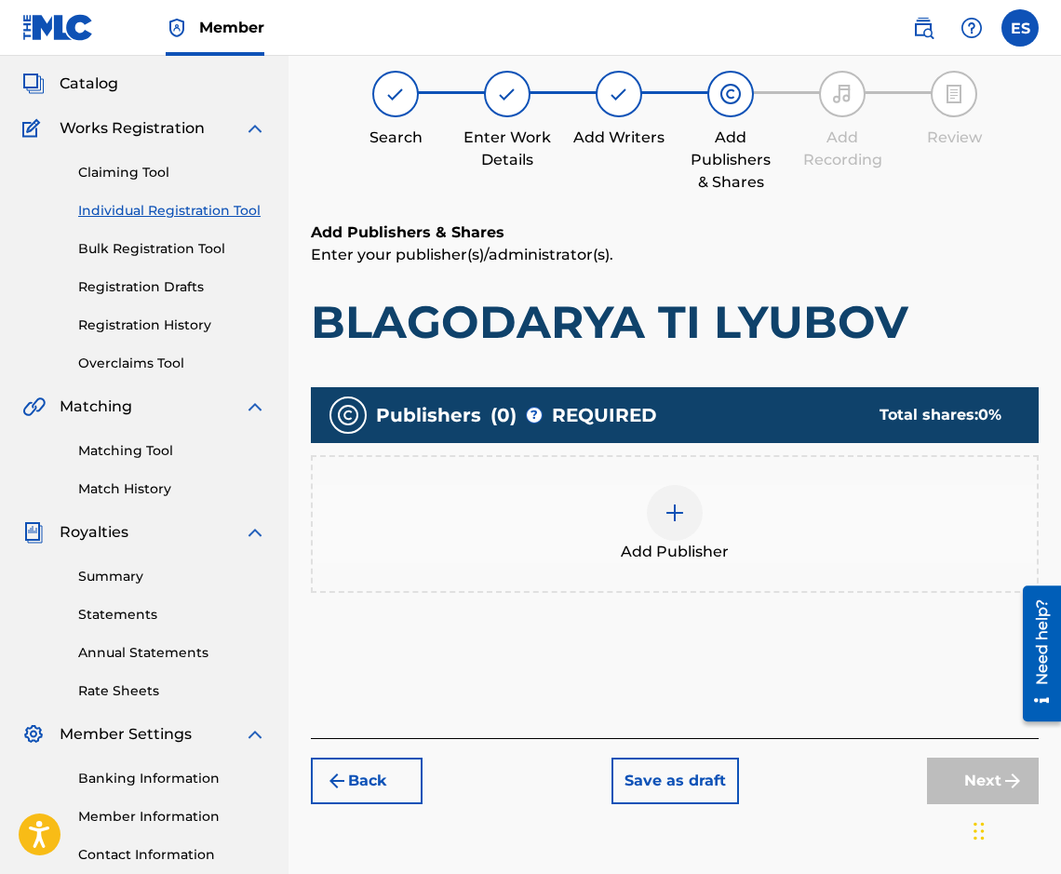
scroll to position [84, 0]
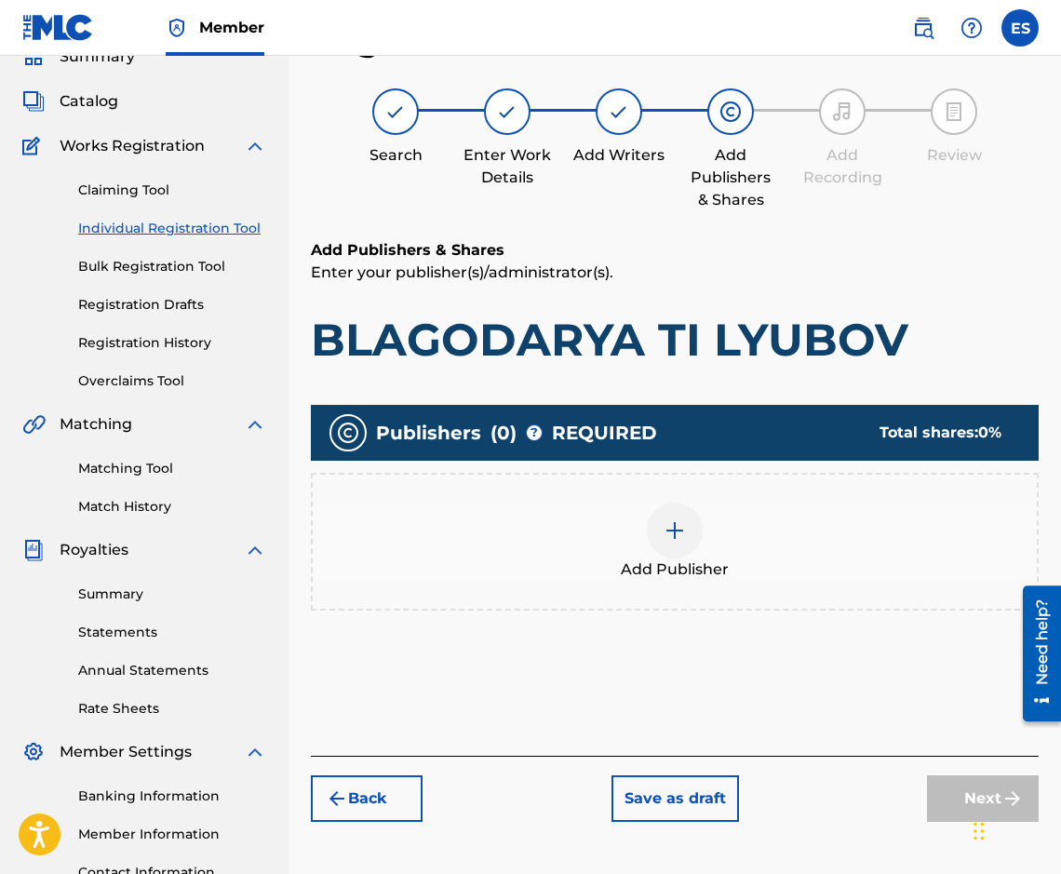
click at [719, 529] on div "Add Publisher" at bounding box center [675, 542] width 724 height 78
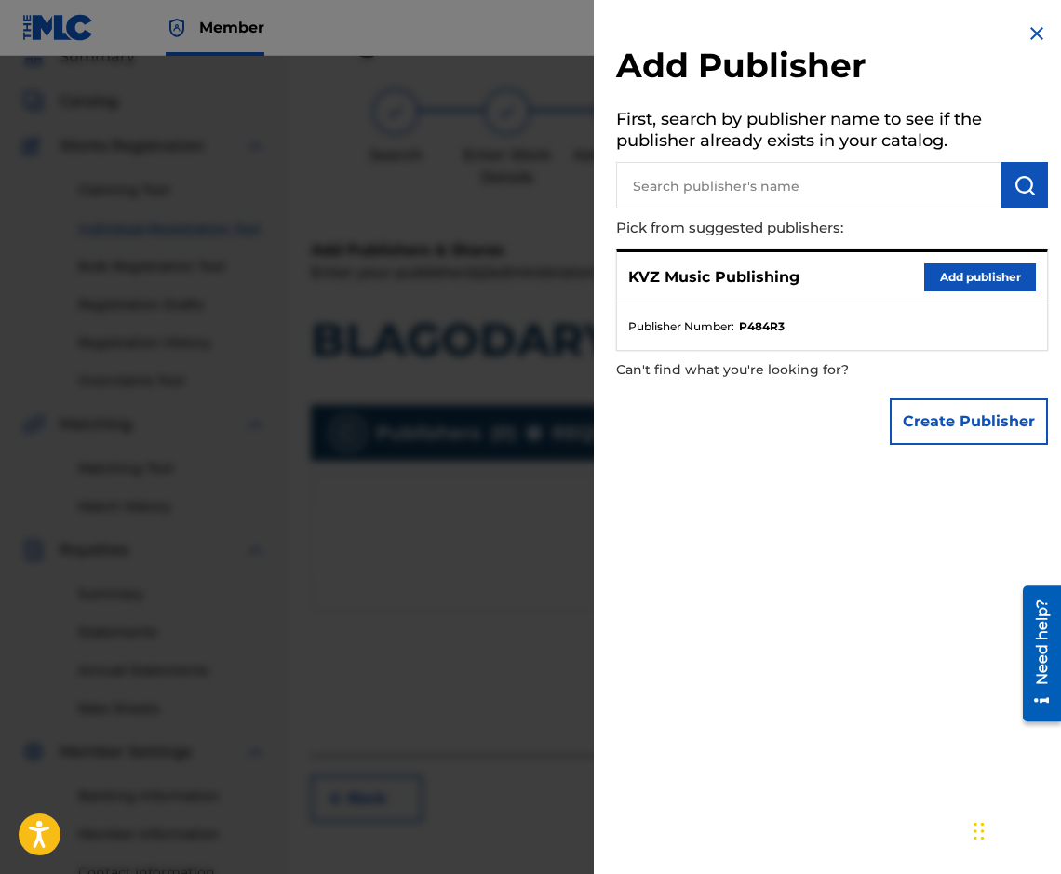
click at [985, 277] on button "Add publisher" at bounding box center [980, 277] width 112 height 28
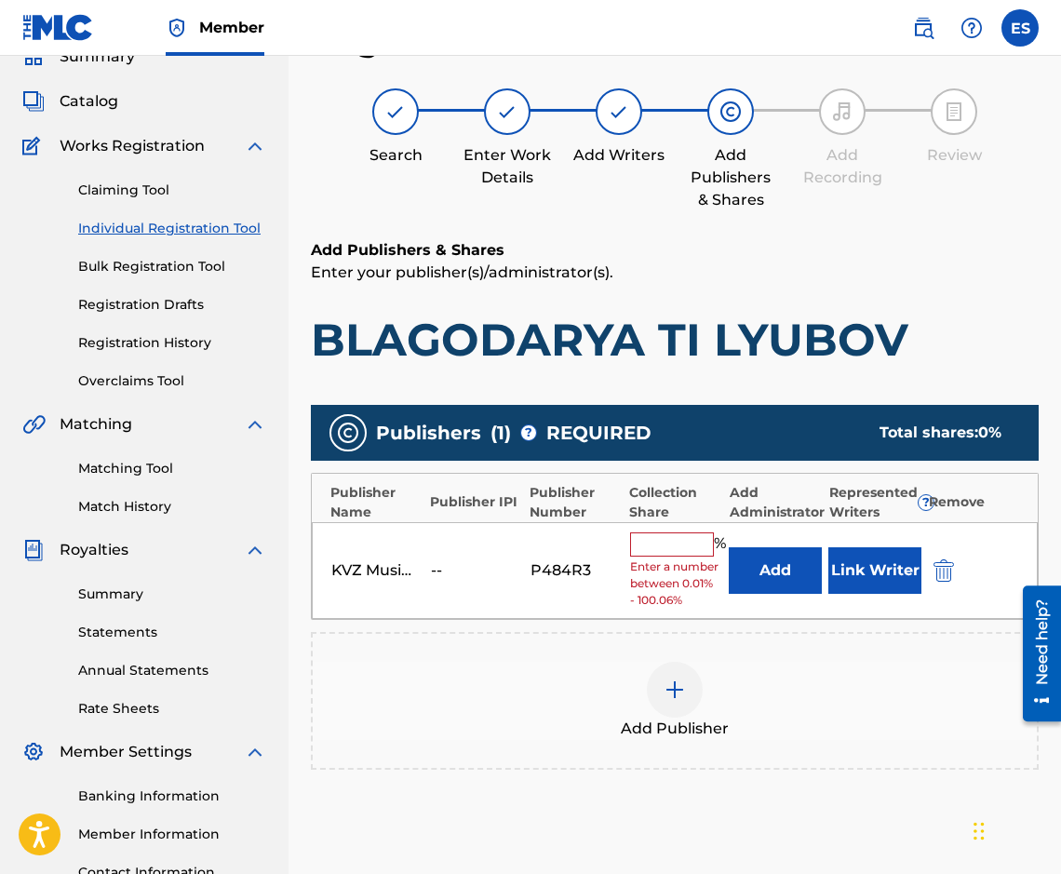
click at [689, 549] on input "text" at bounding box center [672, 544] width 84 height 24
type input "100"
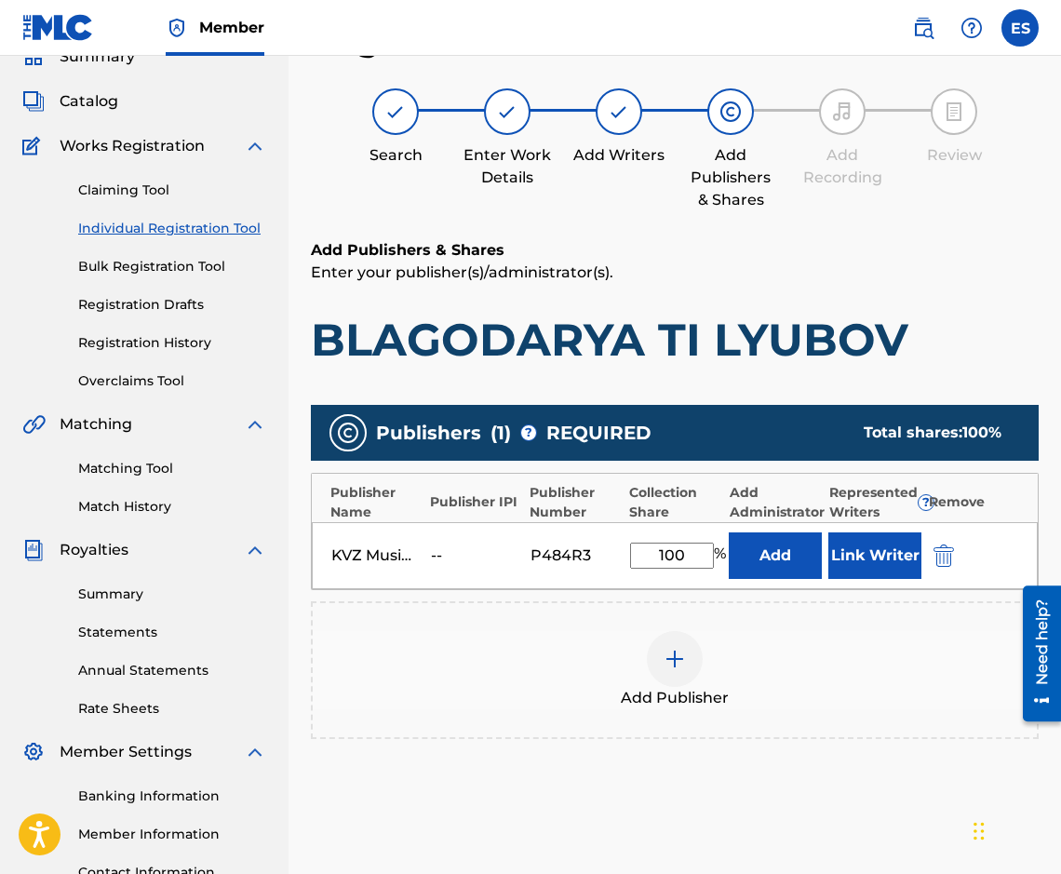
click at [680, 558] on input "100" at bounding box center [672, 556] width 84 height 26
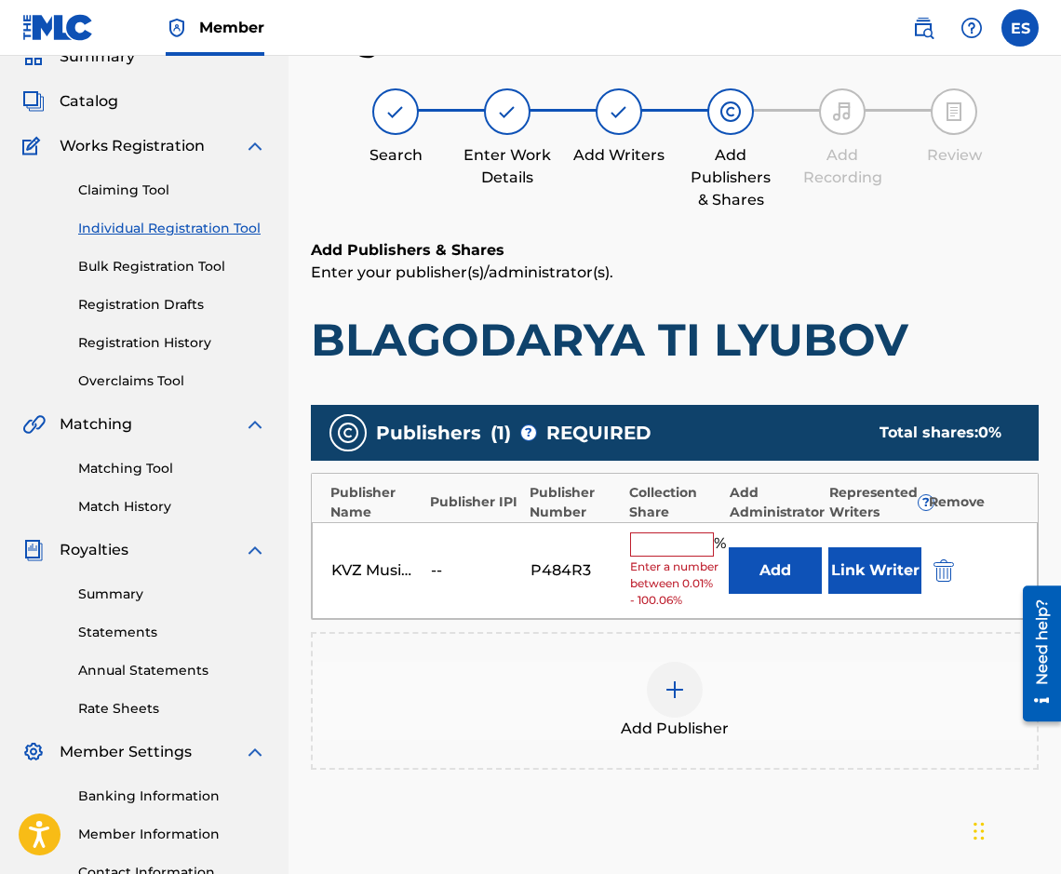
click at [680, 558] on span "Enter a number between 0.01% - 100.06%" at bounding box center [675, 583] width 90 height 50
click at [681, 543] on input "text" at bounding box center [672, 544] width 84 height 24
type input "66.67"
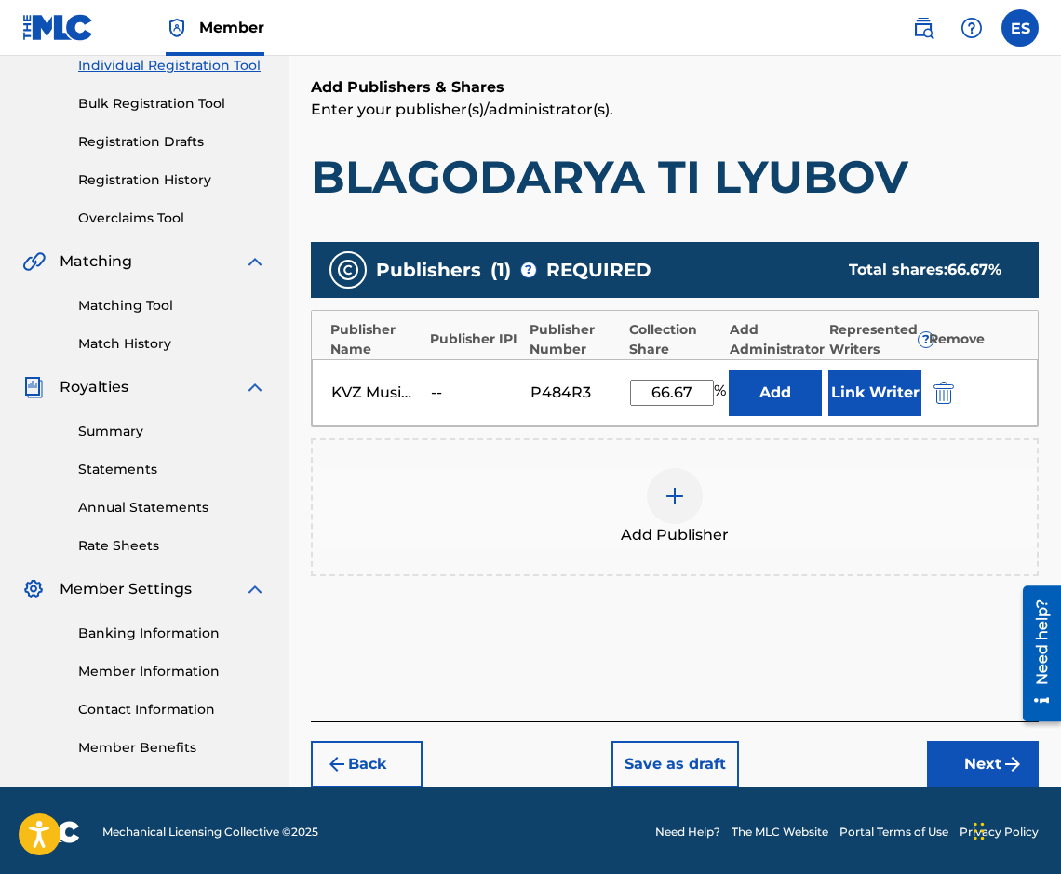
scroll to position [249, 0]
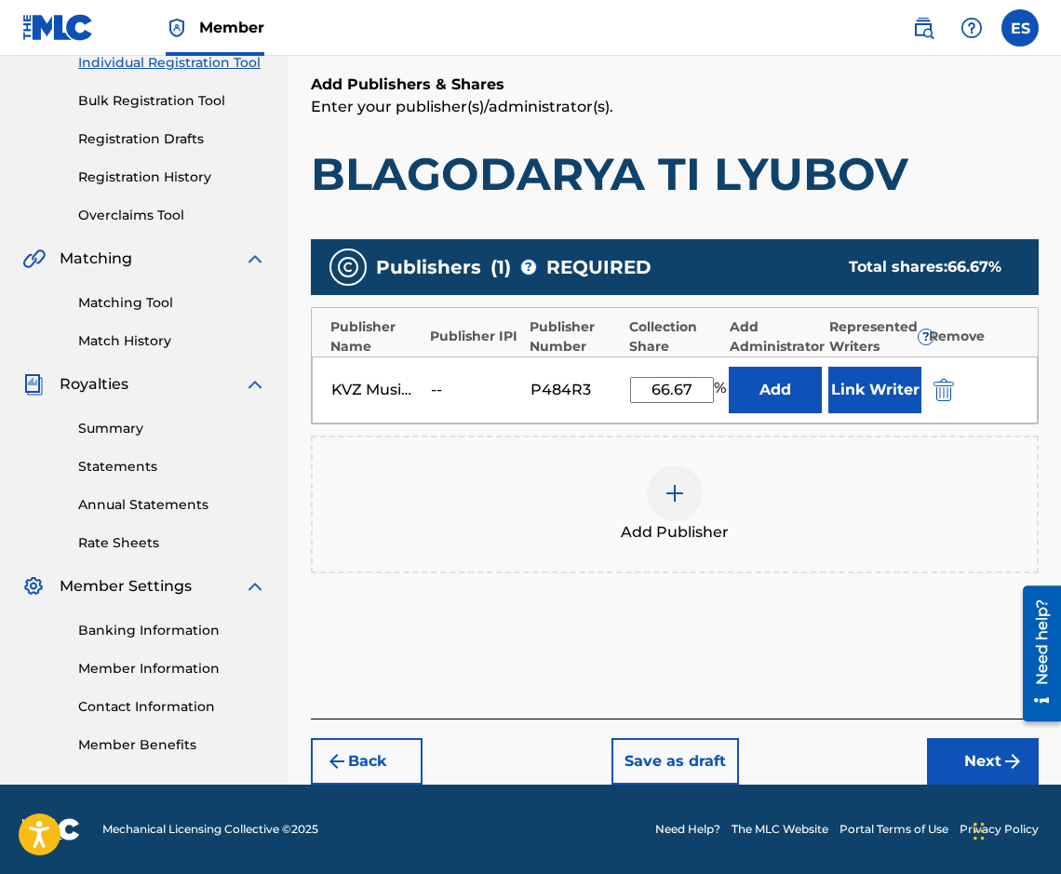
click at [965, 731] on div "Back Save as draft Next" at bounding box center [675, 751] width 728 height 66
click at [965, 743] on button "Next" at bounding box center [983, 761] width 112 height 47
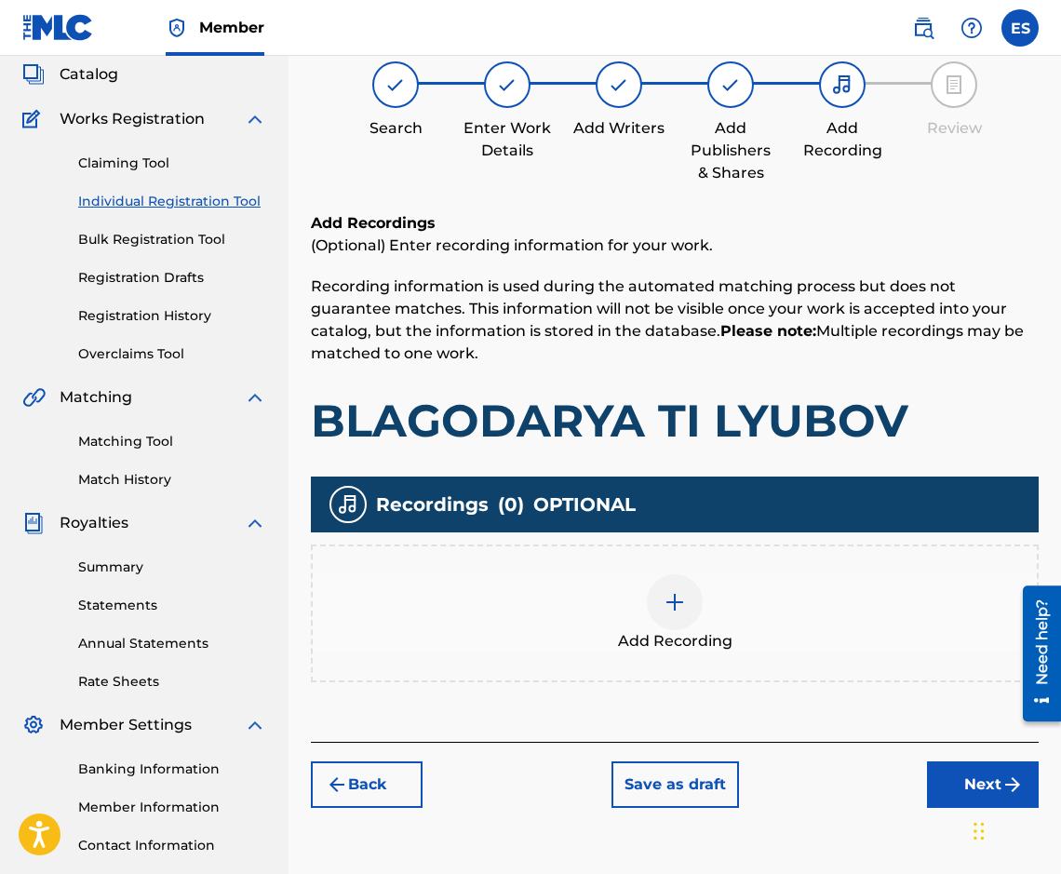
scroll to position [84, 0]
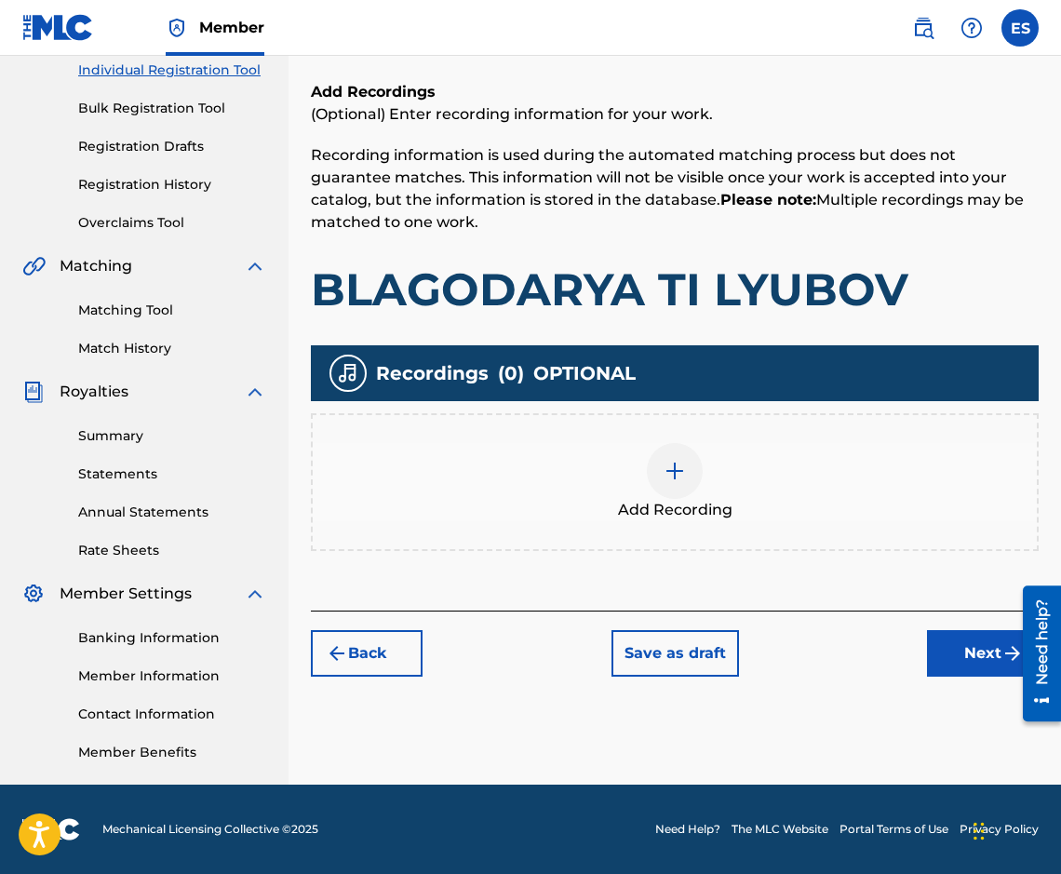
click at [942, 637] on button "Next" at bounding box center [983, 653] width 112 height 47
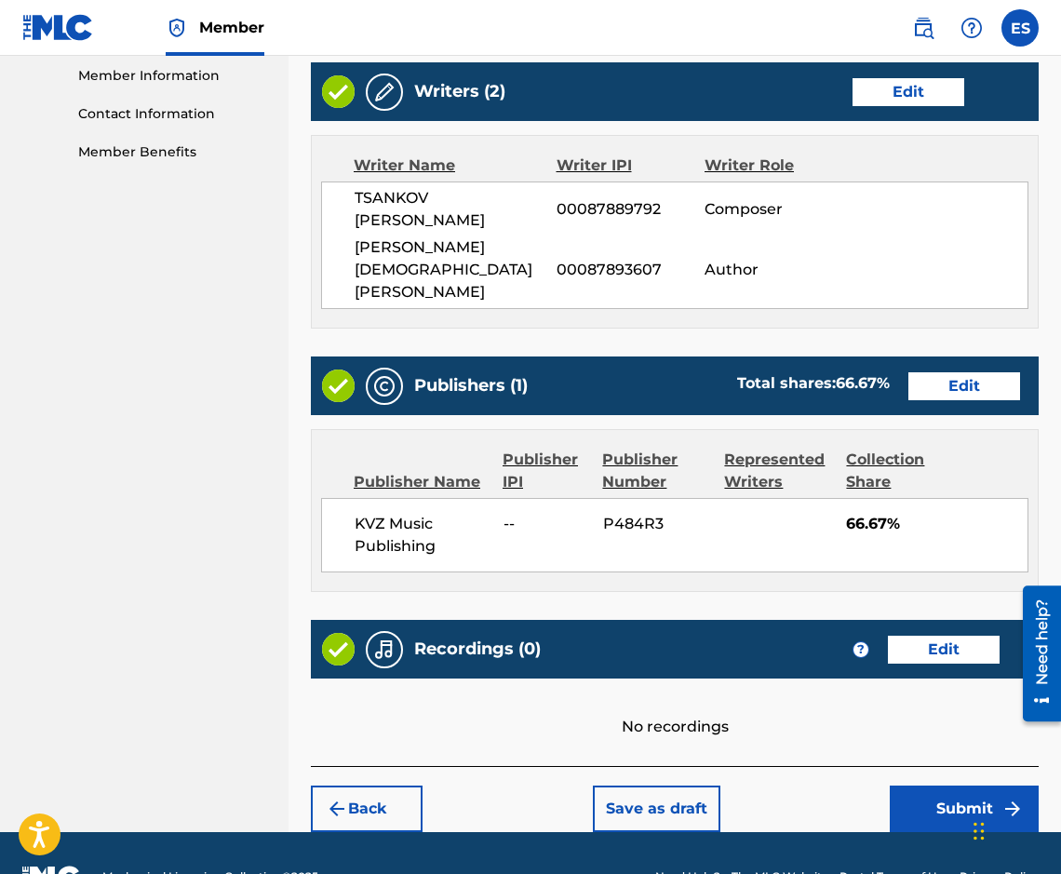
scroll to position [845, 0]
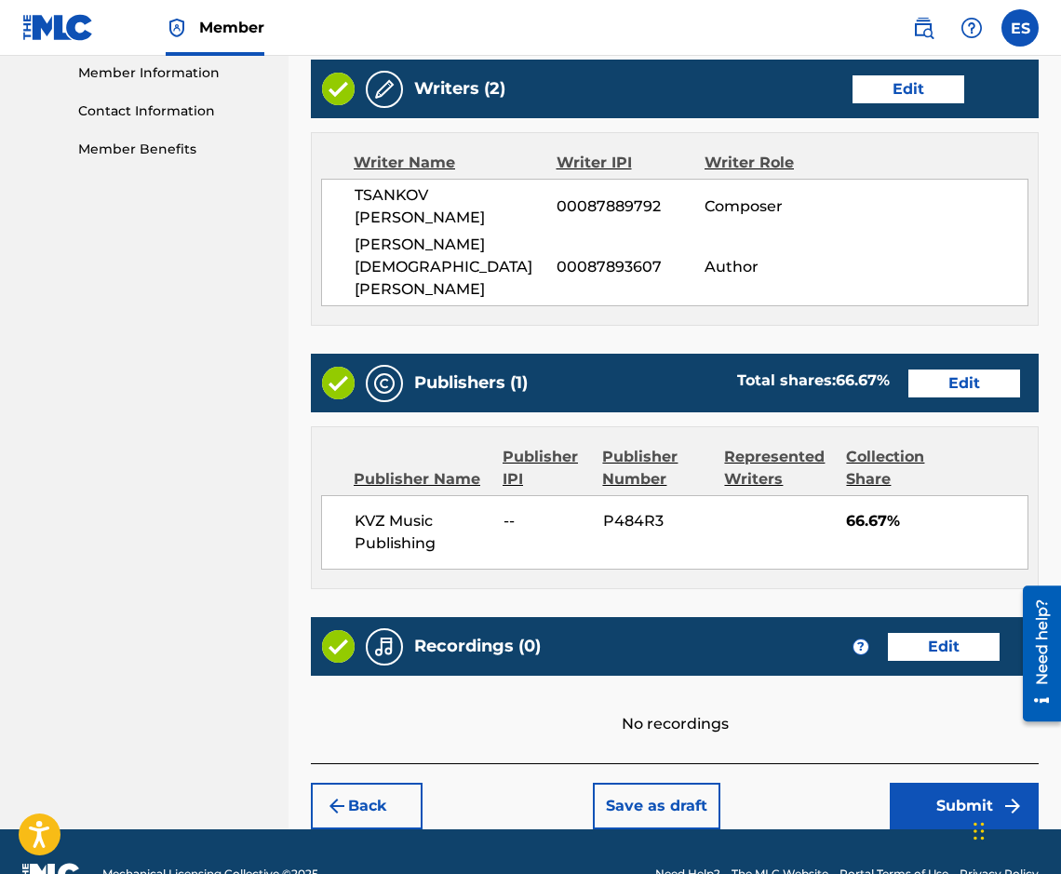
click at [911, 783] on button "Submit" at bounding box center [964, 806] width 149 height 47
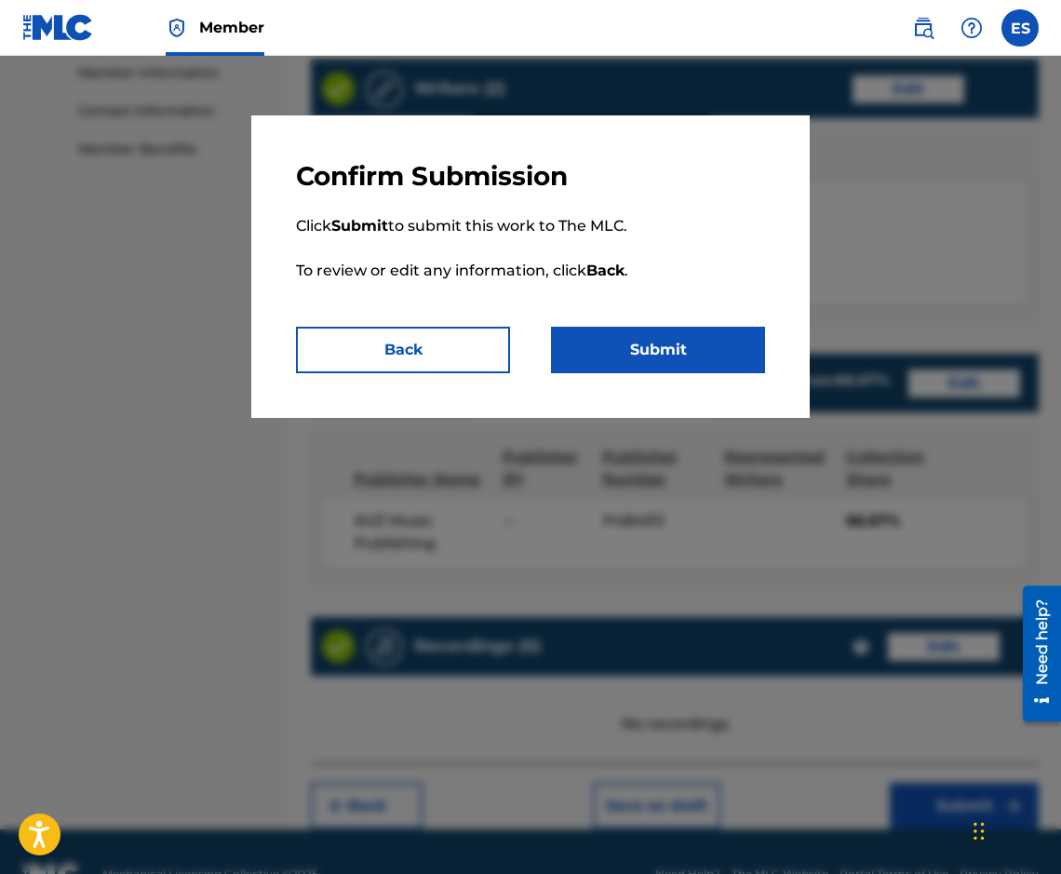
click at [438, 351] on button "Back" at bounding box center [403, 350] width 214 height 47
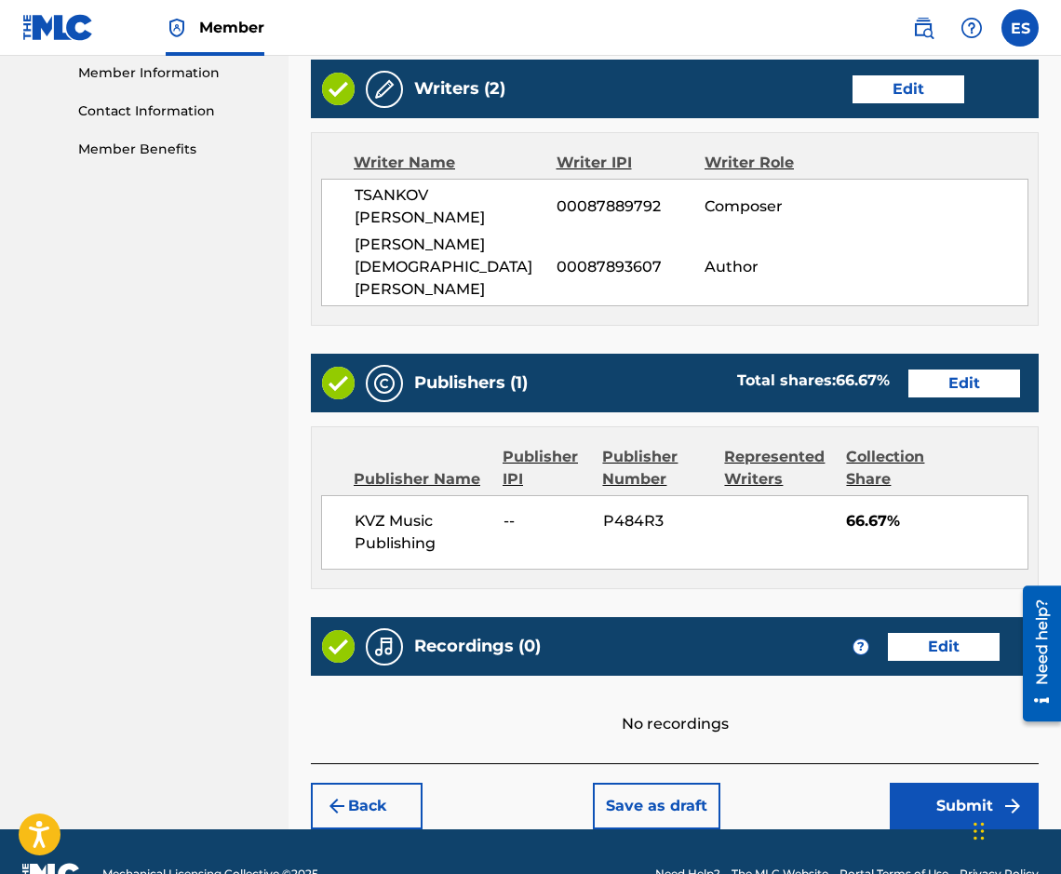
click at [974, 783] on button "Submit" at bounding box center [964, 806] width 149 height 47
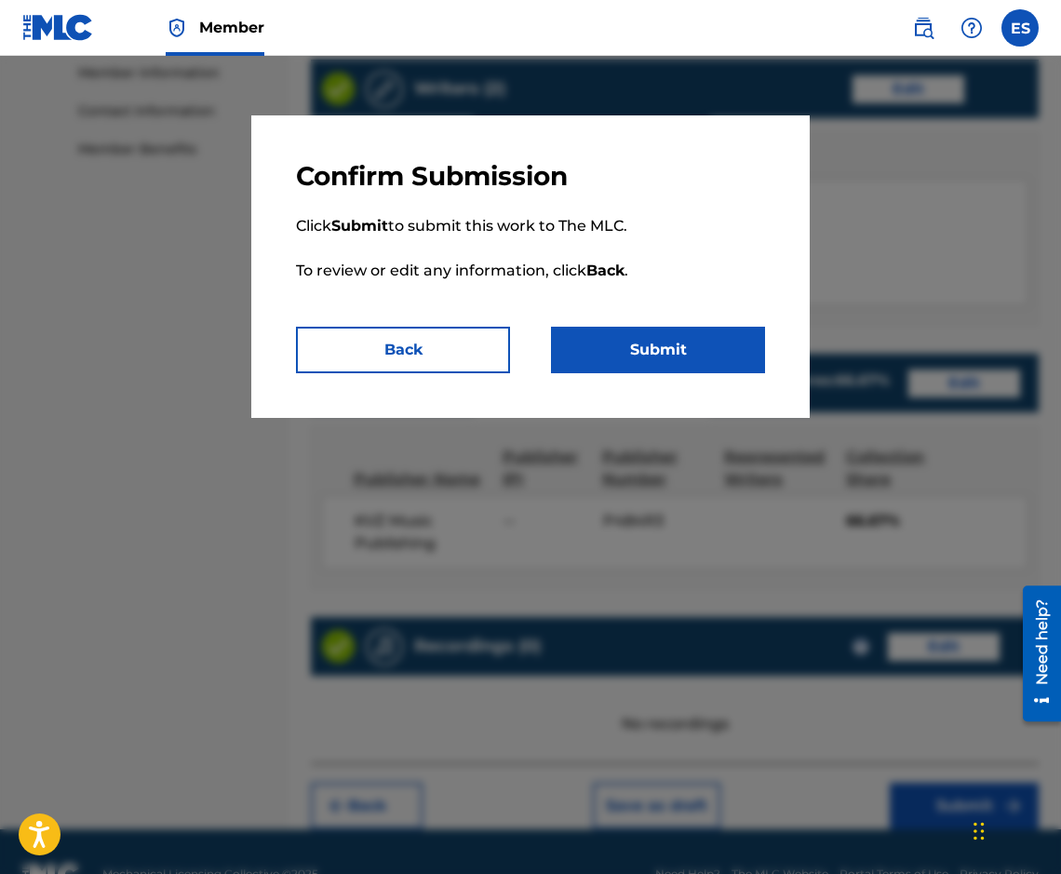
click at [623, 334] on button "Submit" at bounding box center [658, 350] width 214 height 47
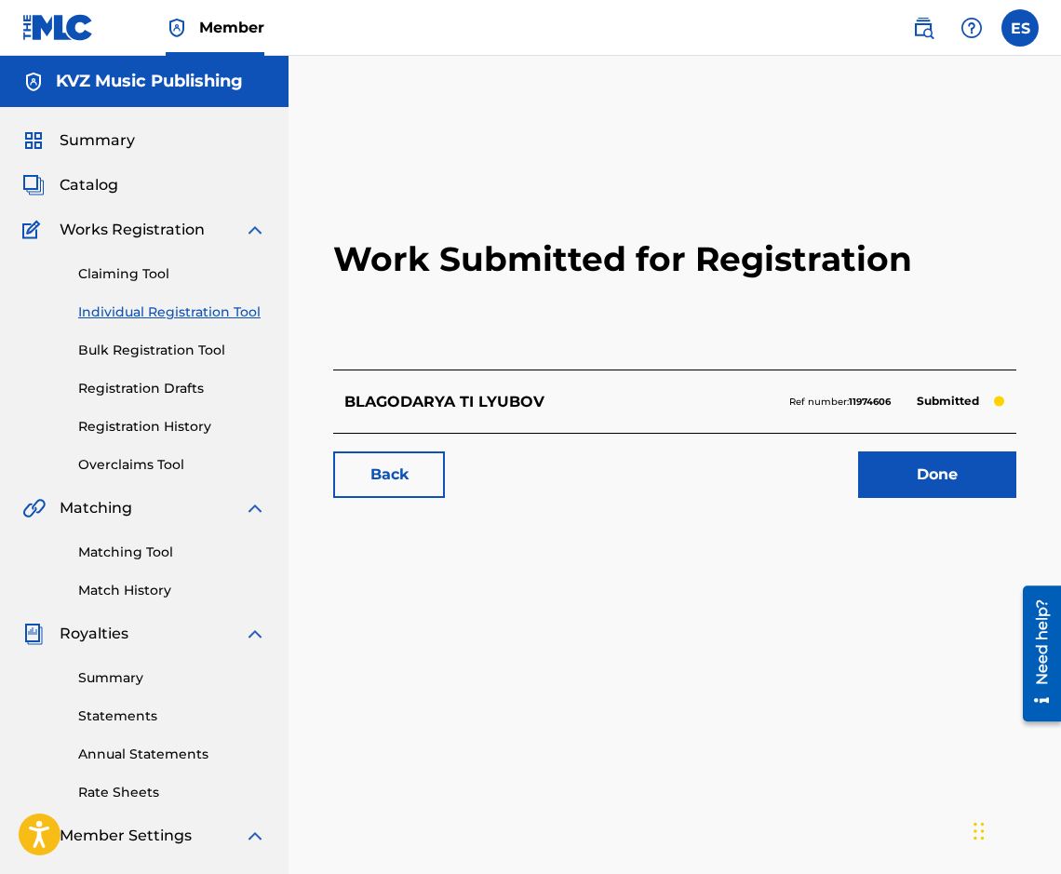
click at [133, 305] on link "Individual Registration Tool" at bounding box center [172, 312] width 188 height 20
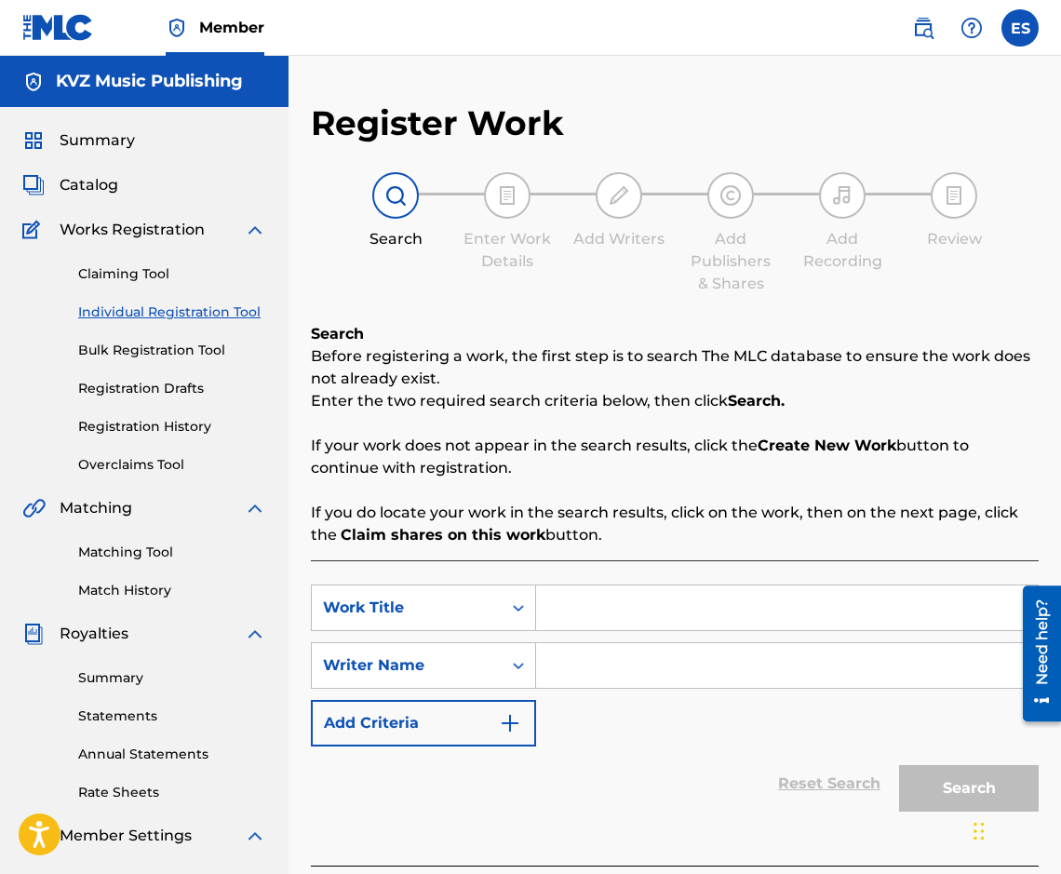
paste input "BOLERO"
type input "BOLERO"
click at [553, 602] on input "BOLERO" at bounding box center [787, 607] width 502 height 45
paste input "[PERSON_NAME]"
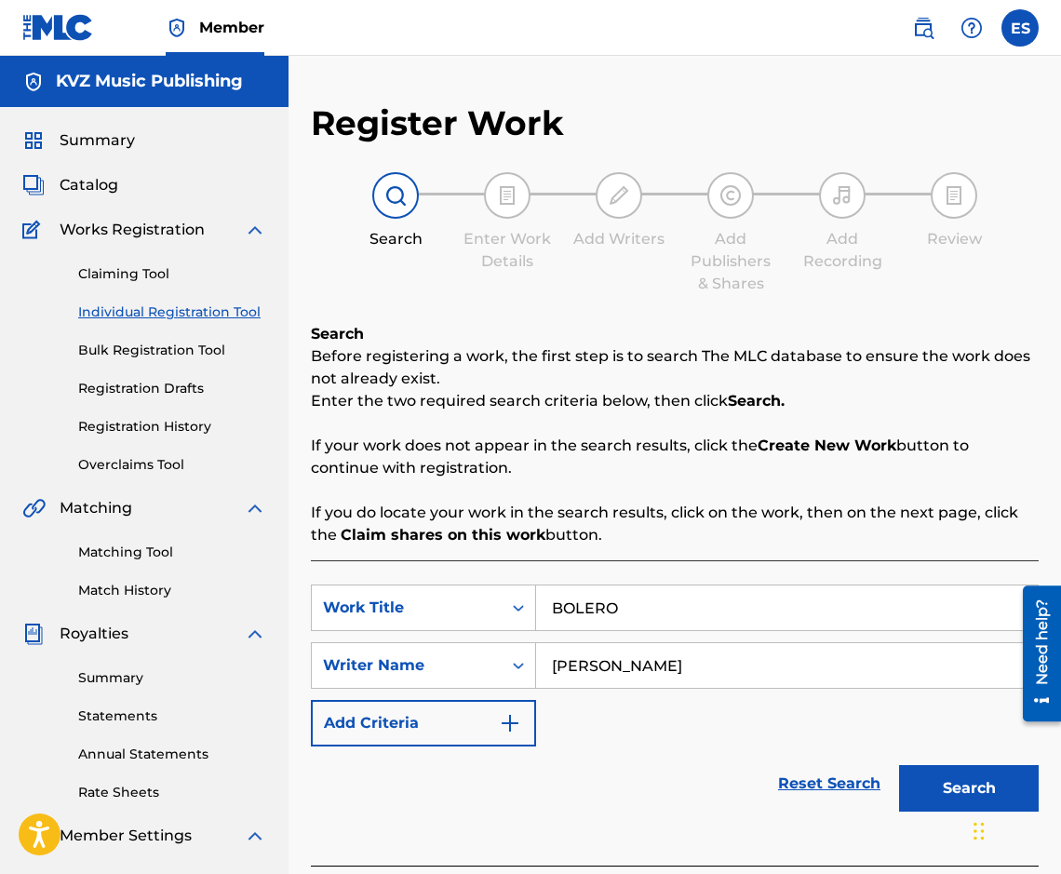
click at [552, 680] on input "[PERSON_NAME]" at bounding box center [787, 665] width 502 height 45
type input "[PERSON_NAME]"
click at [932, 769] on button "Search" at bounding box center [969, 788] width 140 height 47
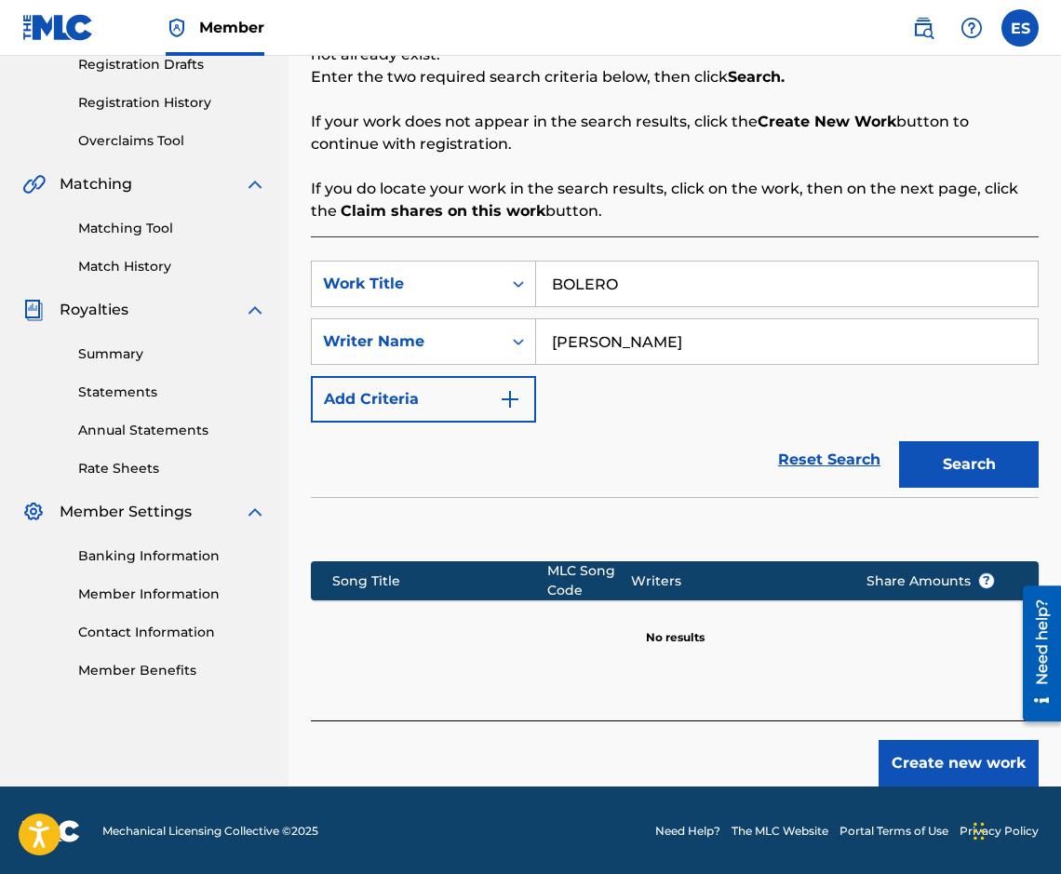
scroll to position [326, 0]
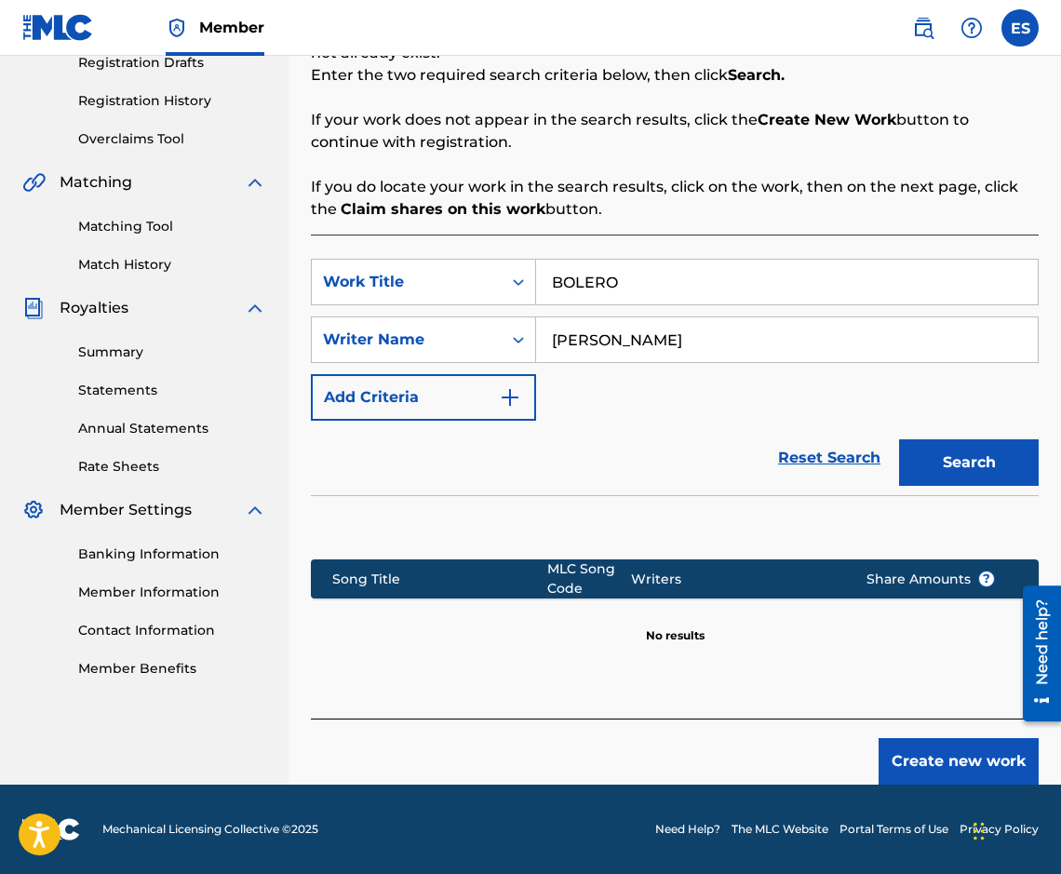
click at [905, 743] on button "Create new work" at bounding box center [958, 761] width 160 height 47
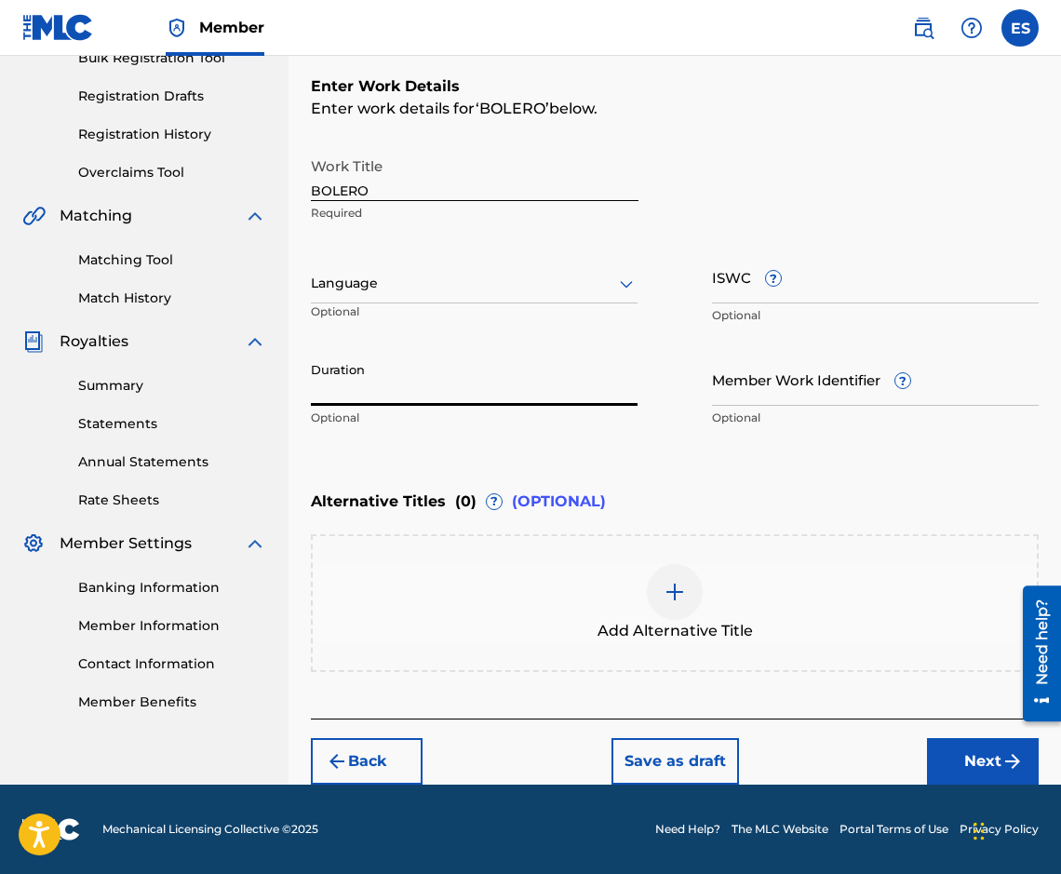
click at [557, 379] on input "Duration" at bounding box center [474, 379] width 327 height 53
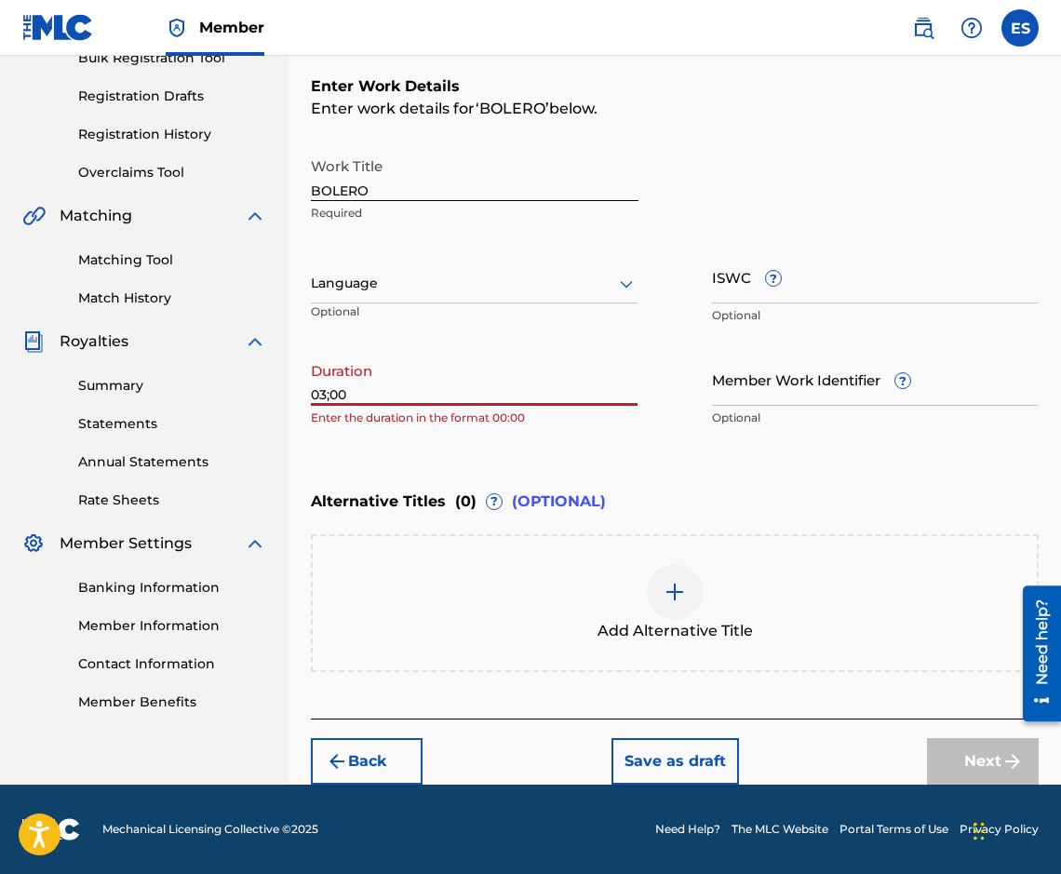
click at [326, 398] on input "03;00" at bounding box center [474, 379] width 327 height 53
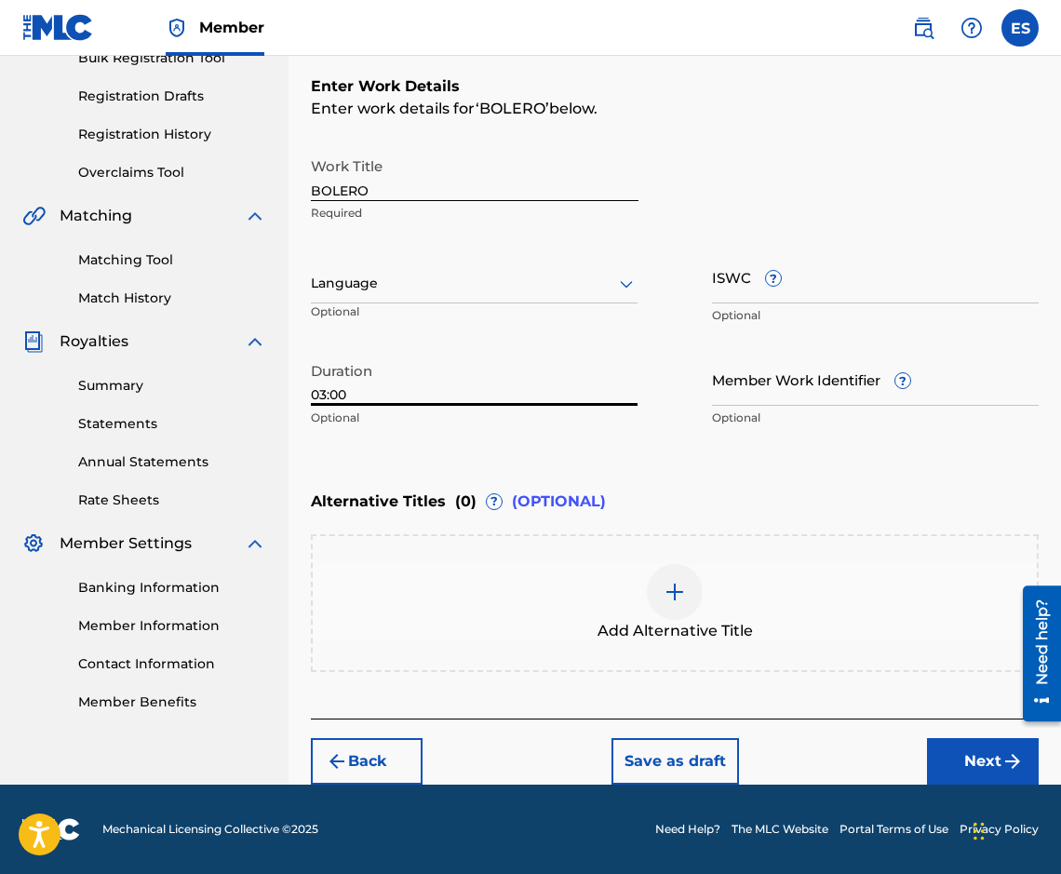
type input "03:00"
click at [599, 596] on div "Add Alternative Title" at bounding box center [675, 603] width 724 height 78
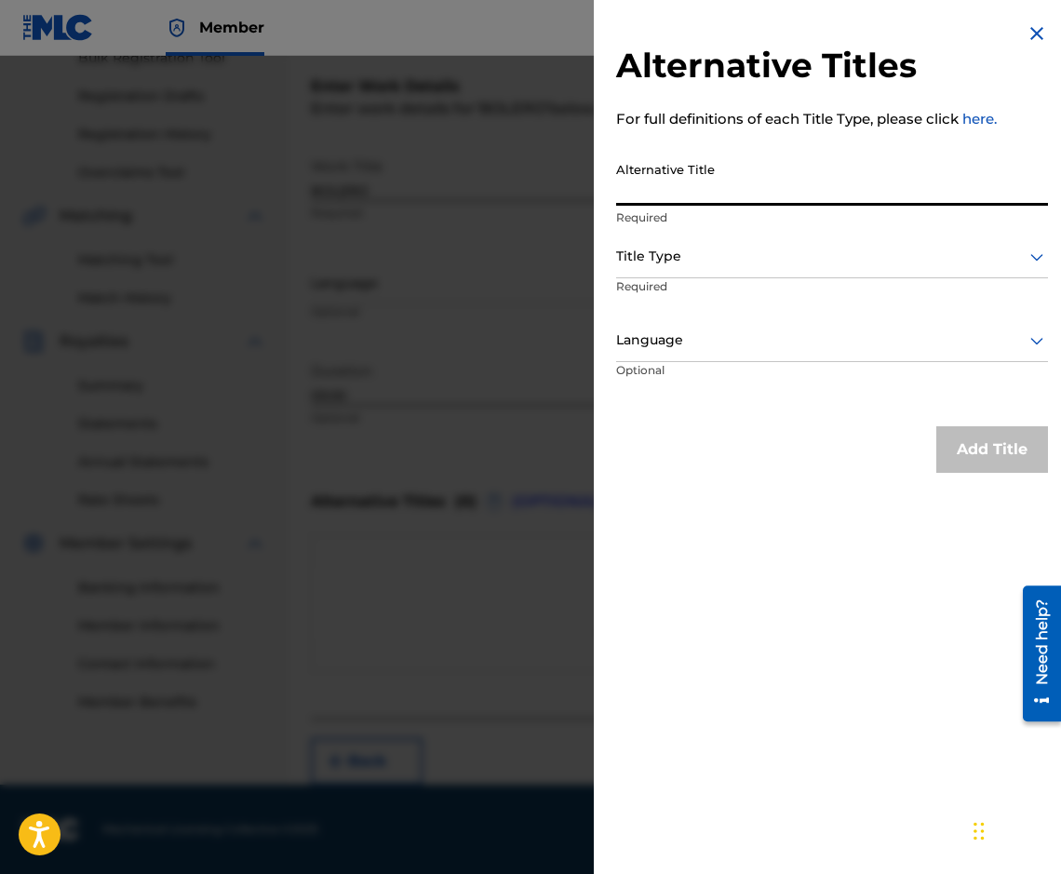
paste input "БОЛЕРО"
type input "БОЛЕРО"
click at [678, 279] on p "Required" at bounding box center [687, 299] width 142 height 42
click at [674, 273] on div "Title Type" at bounding box center [832, 257] width 432 height 42
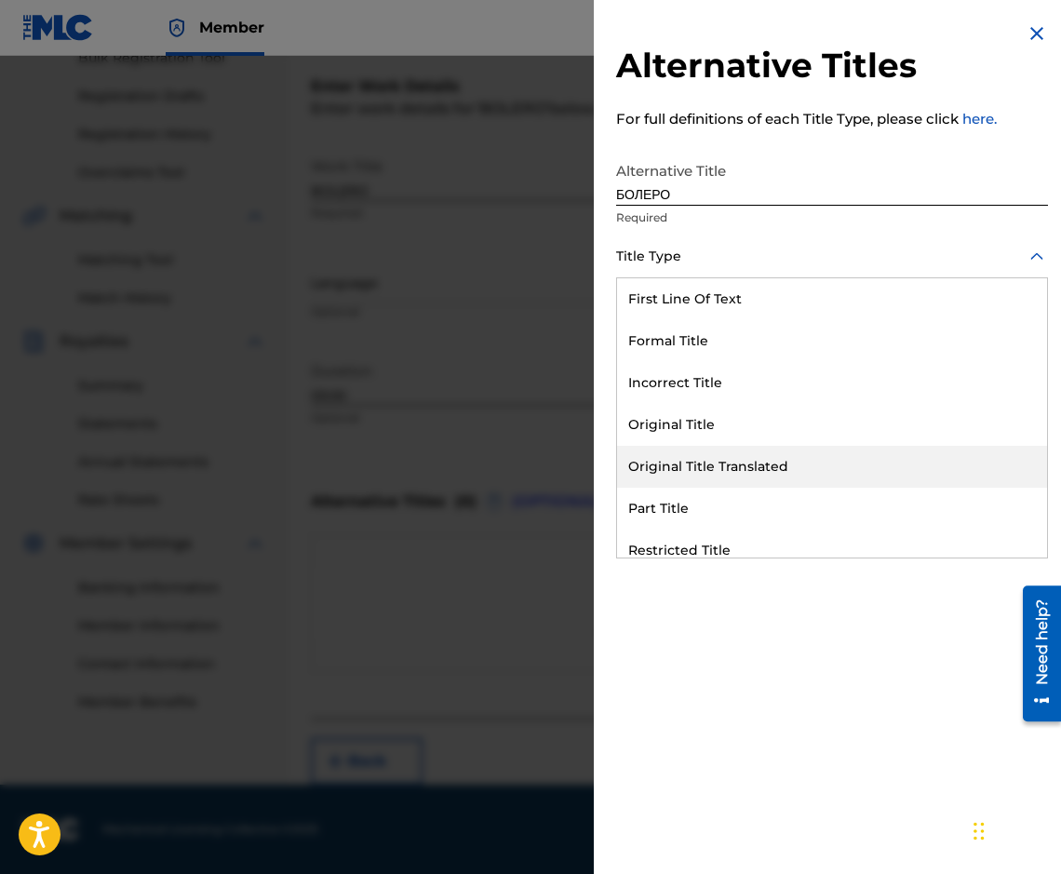
click at [744, 462] on div "Original Title Translated" at bounding box center [832, 467] width 430 height 42
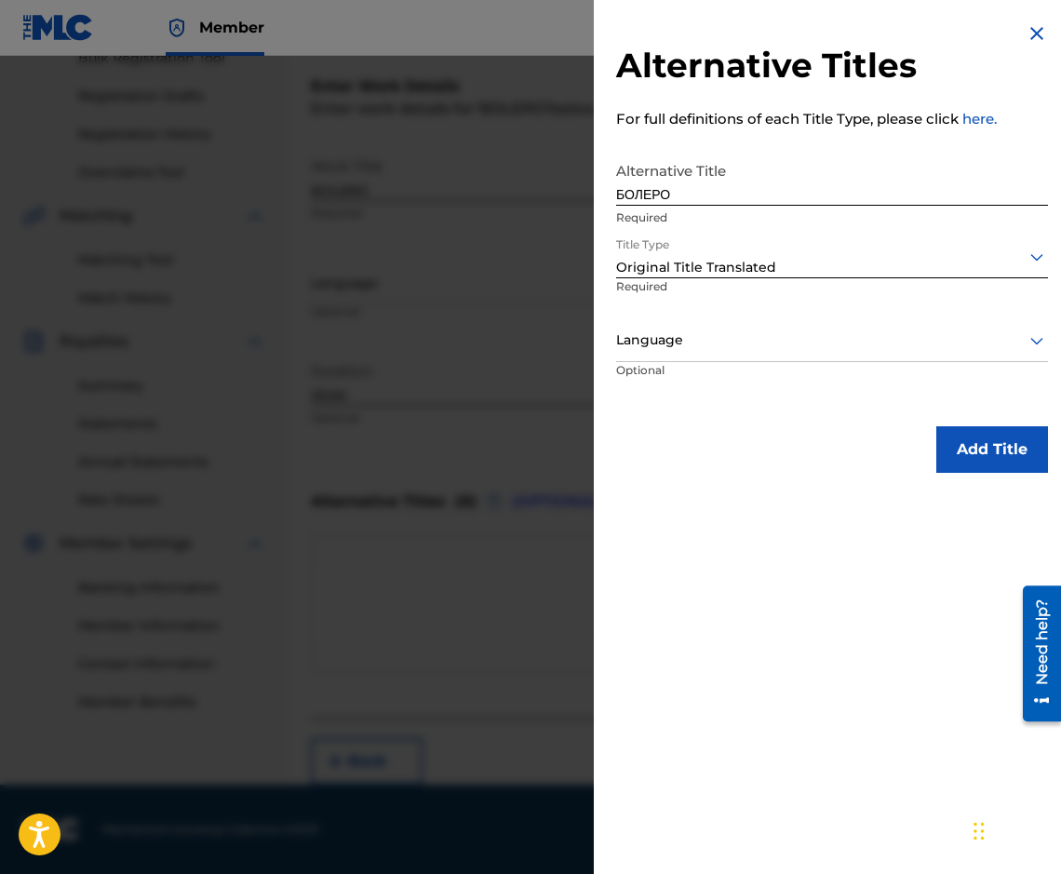
click at [648, 347] on div at bounding box center [832, 339] width 432 height 23
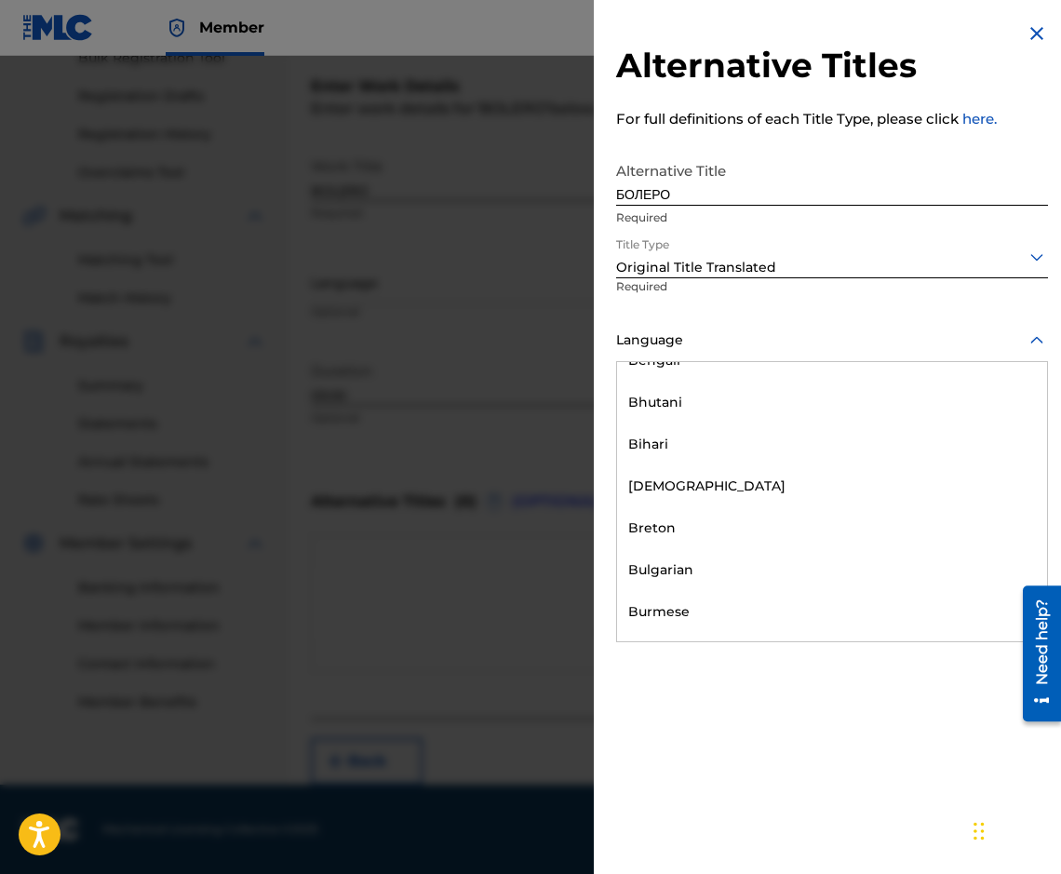
scroll to position [651, 0]
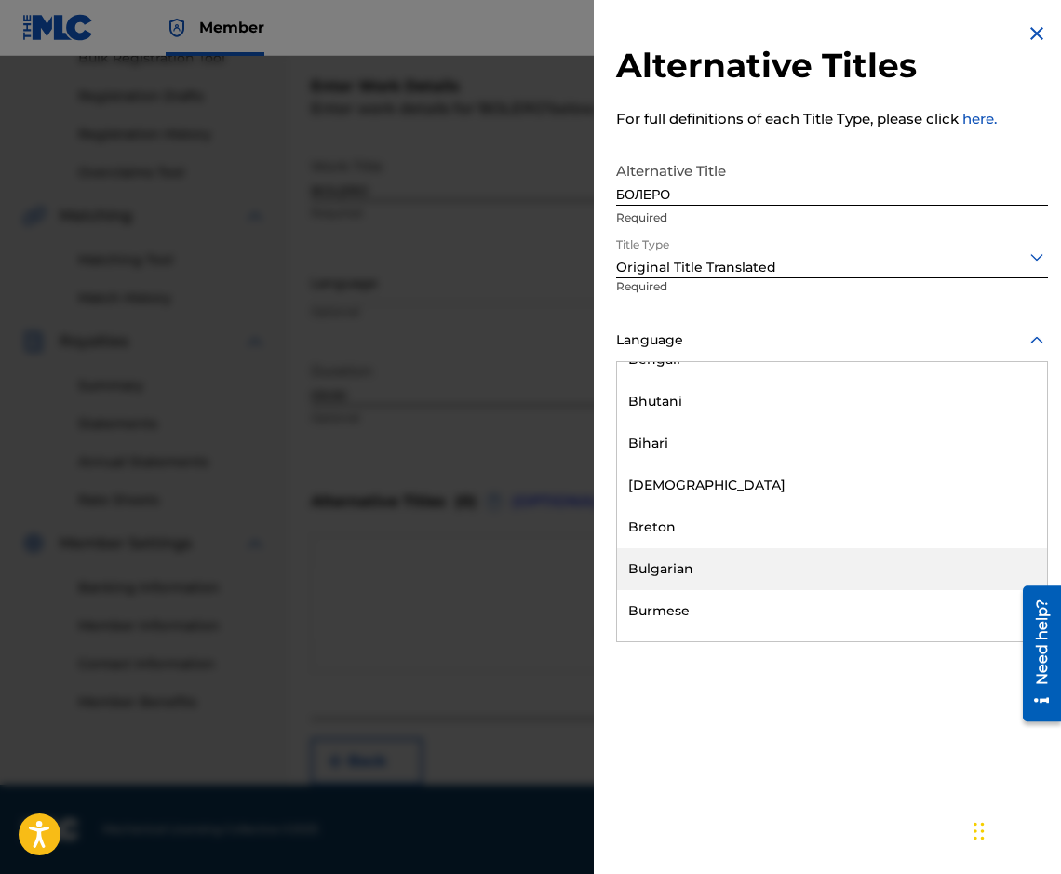
click at [771, 574] on div "Bulgarian" at bounding box center [832, 569] width 430 height 42
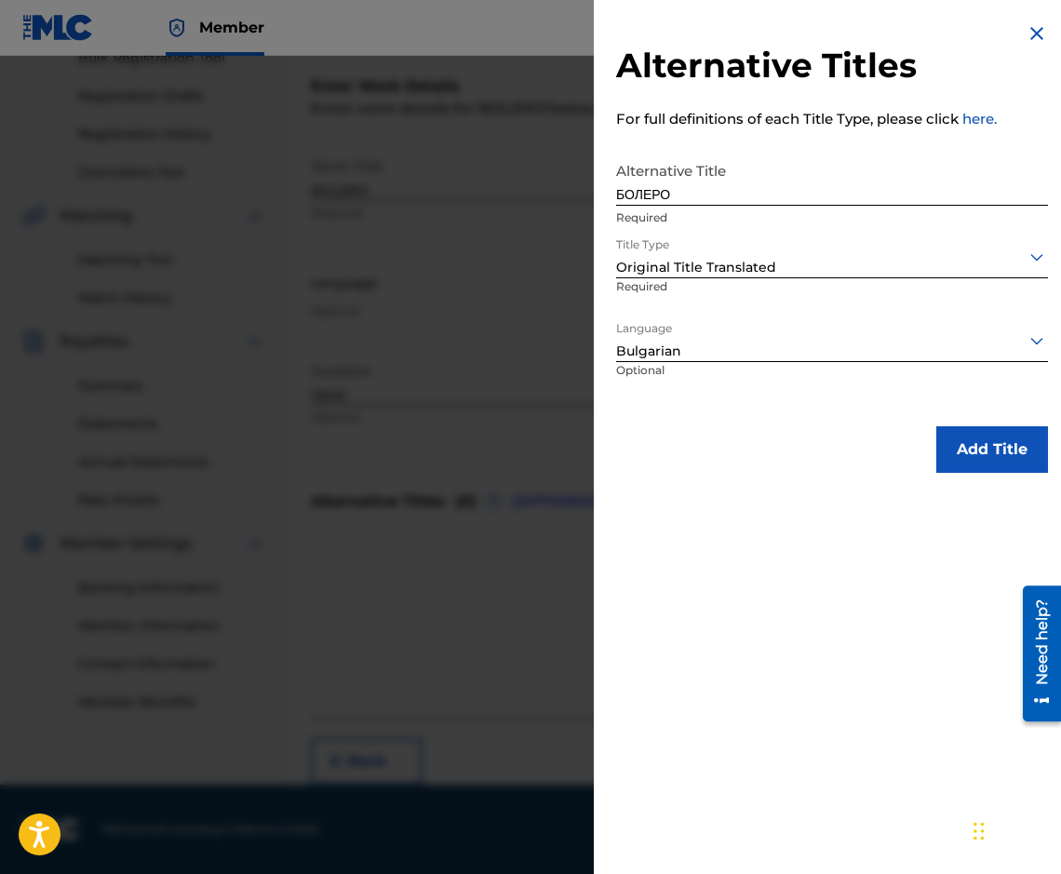
click at [949, 462] on button "Add Title" at bounding box center [992, 449] width 112 height 47
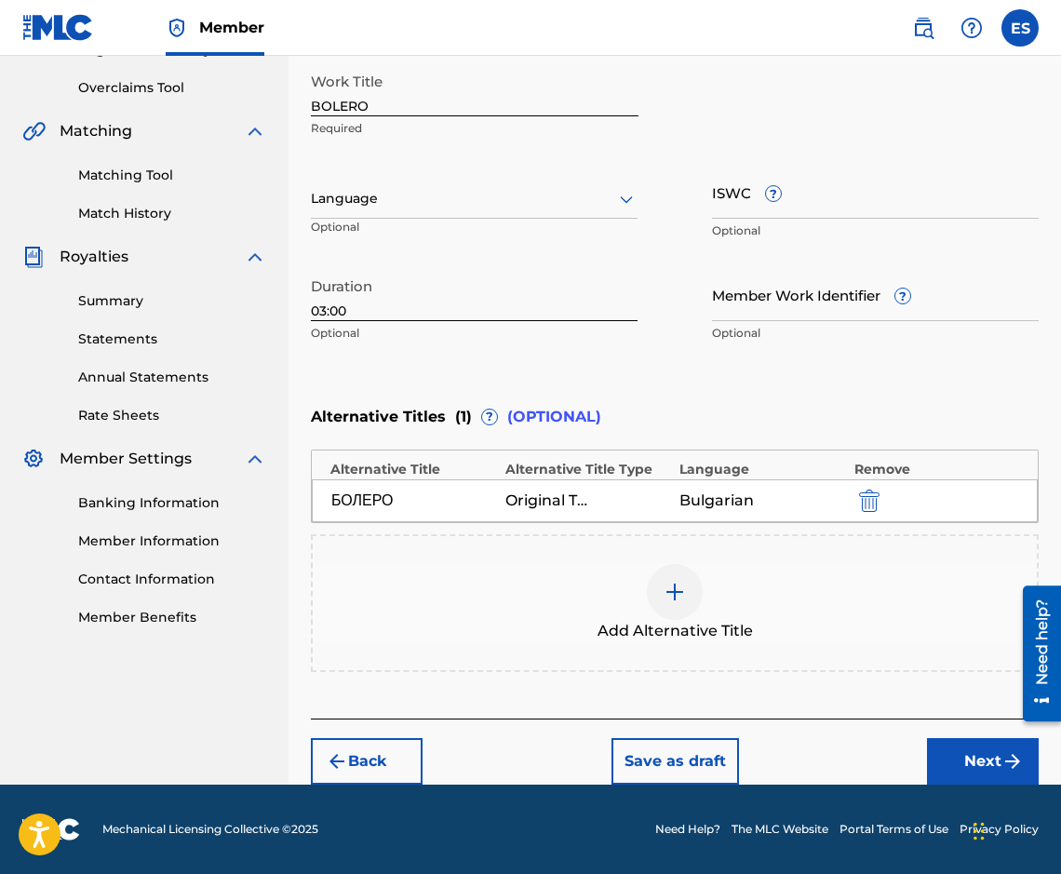
click at [973, 745] on button "Next" at bounding box center [983, 761] width 112 height 47
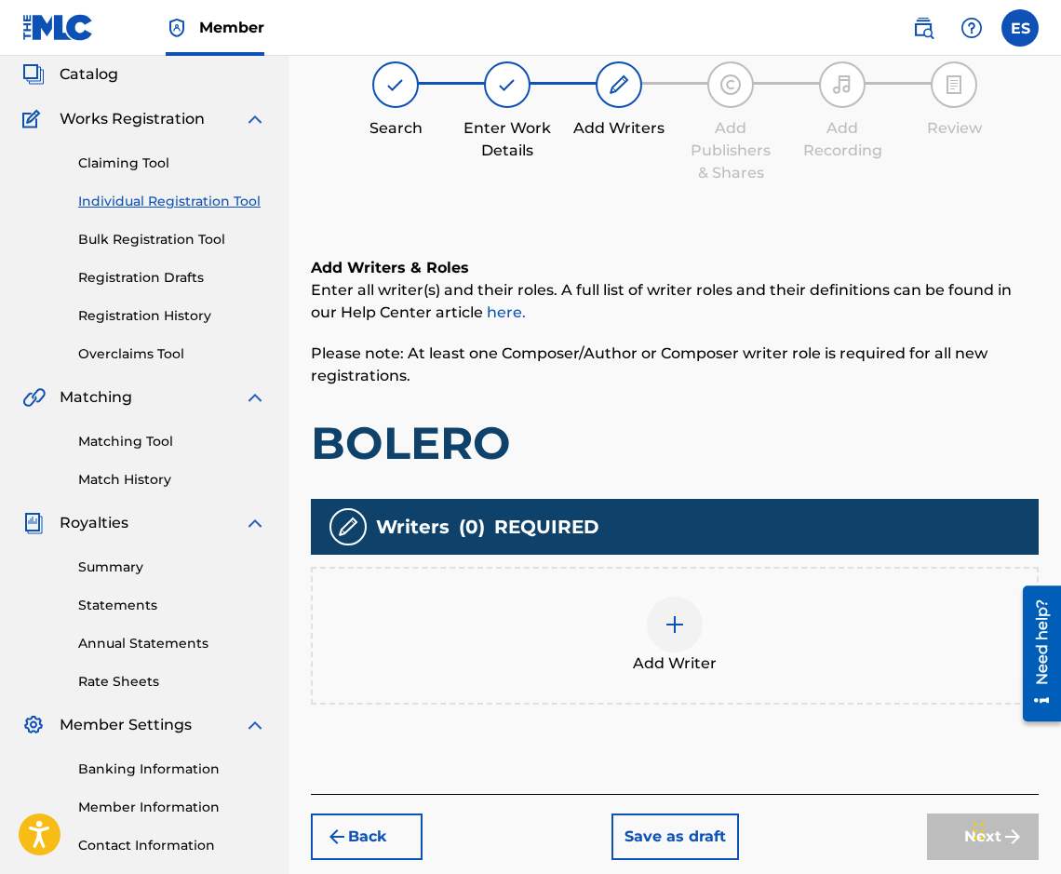
scroll to position [84, 0]
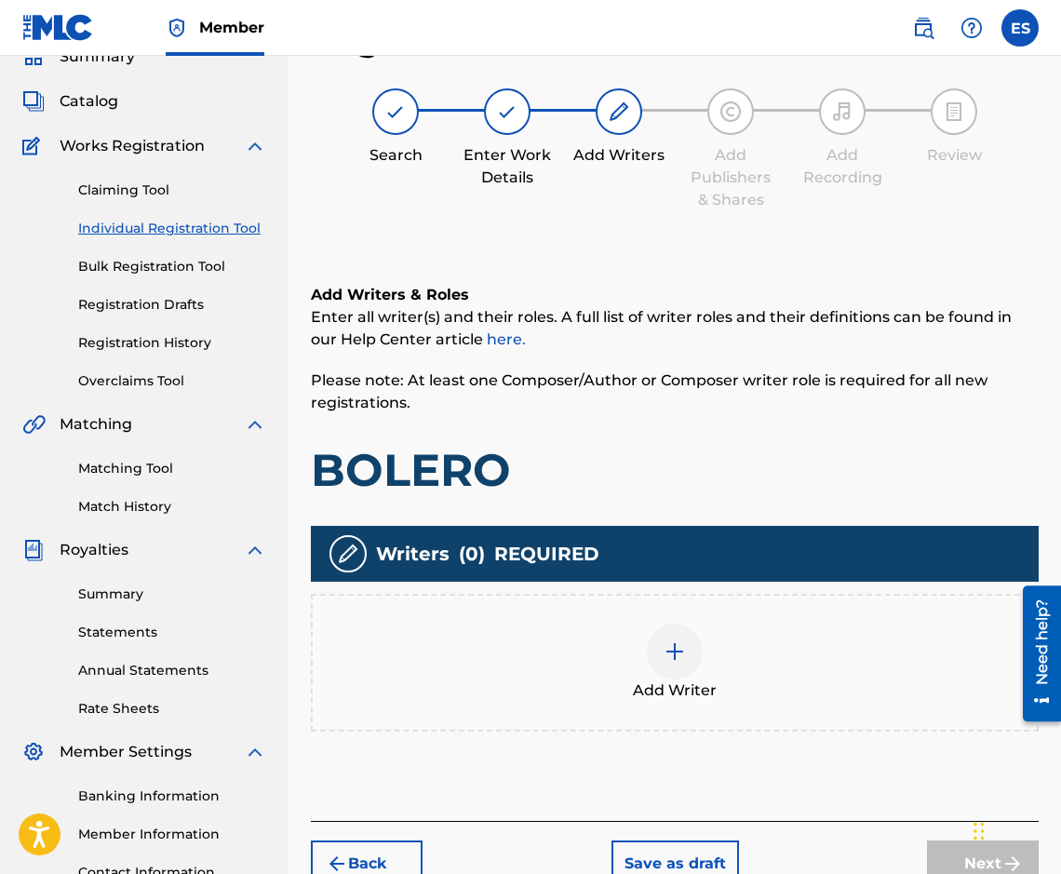
click at [480, 639] on div "Add Writer" at bounding box center [675, 662] width 724 height 78
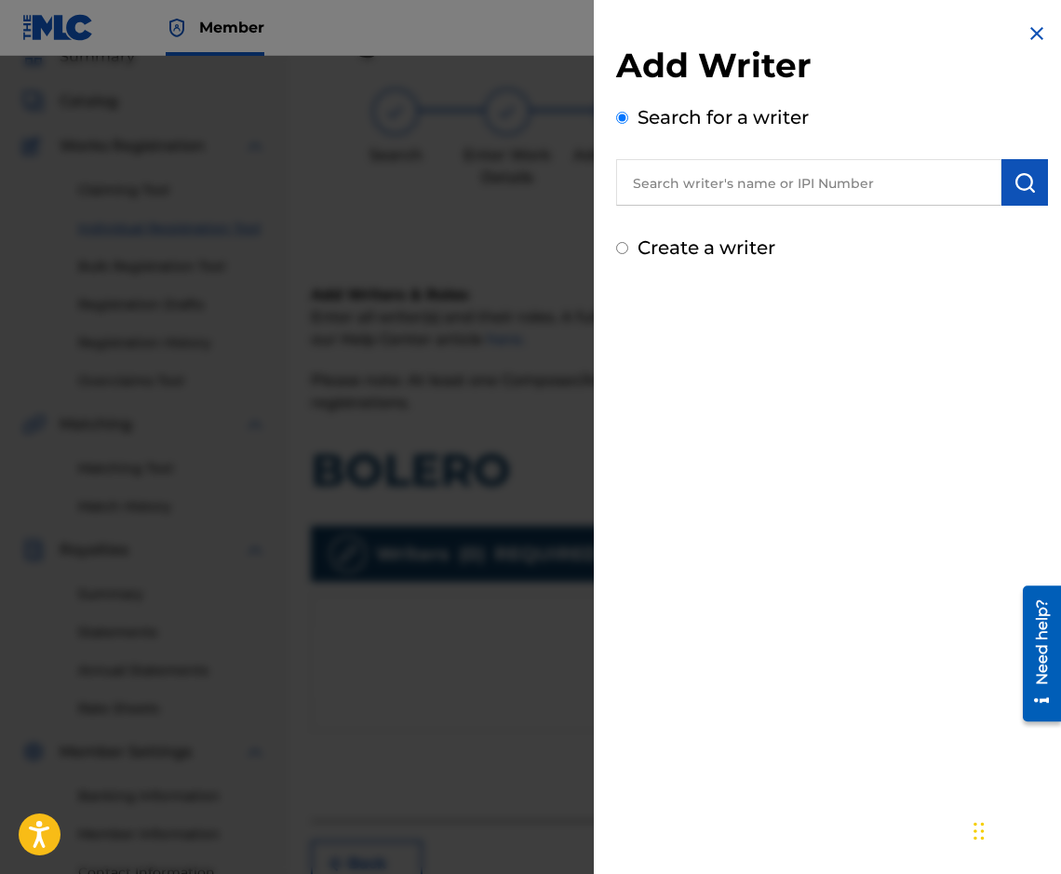
paste input "00087889792"
type input "00087889792"
click at [1044, 177] on div "Add Writer Search for a writer 00087889792 Create a writer" at bounding box center [832, 142] width 476 height 284
click at [1028, 181] on img "submit" at bounding box center [1024, 182] width 22 height 22
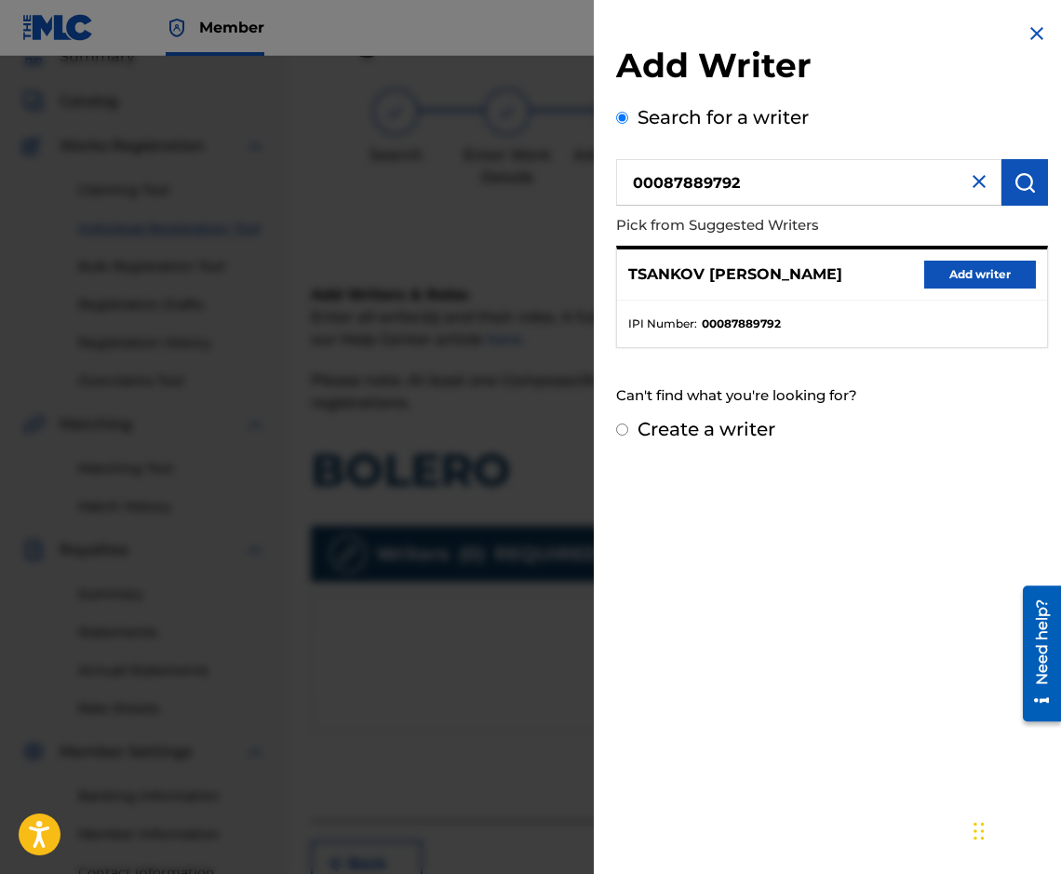
click at [938, 275] on button "Add writer" at bounding box center [980, 275] width 112 height 28
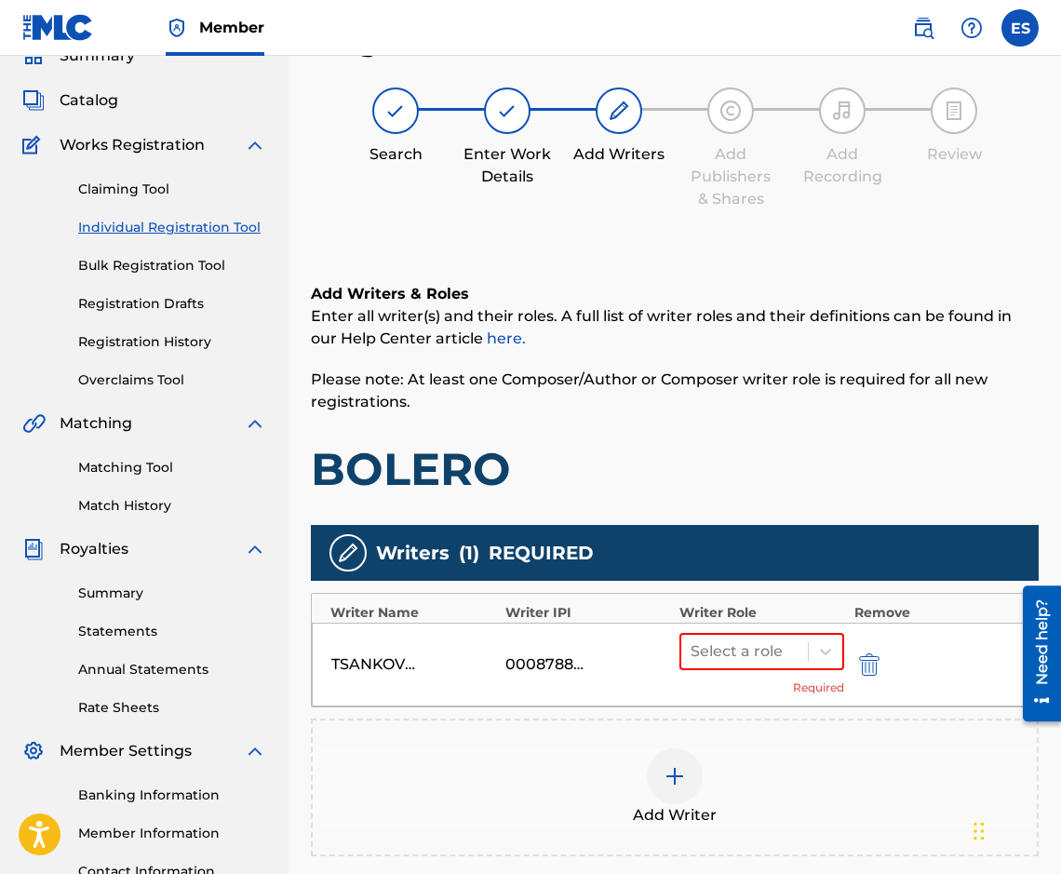
scroll to position [312, 0]
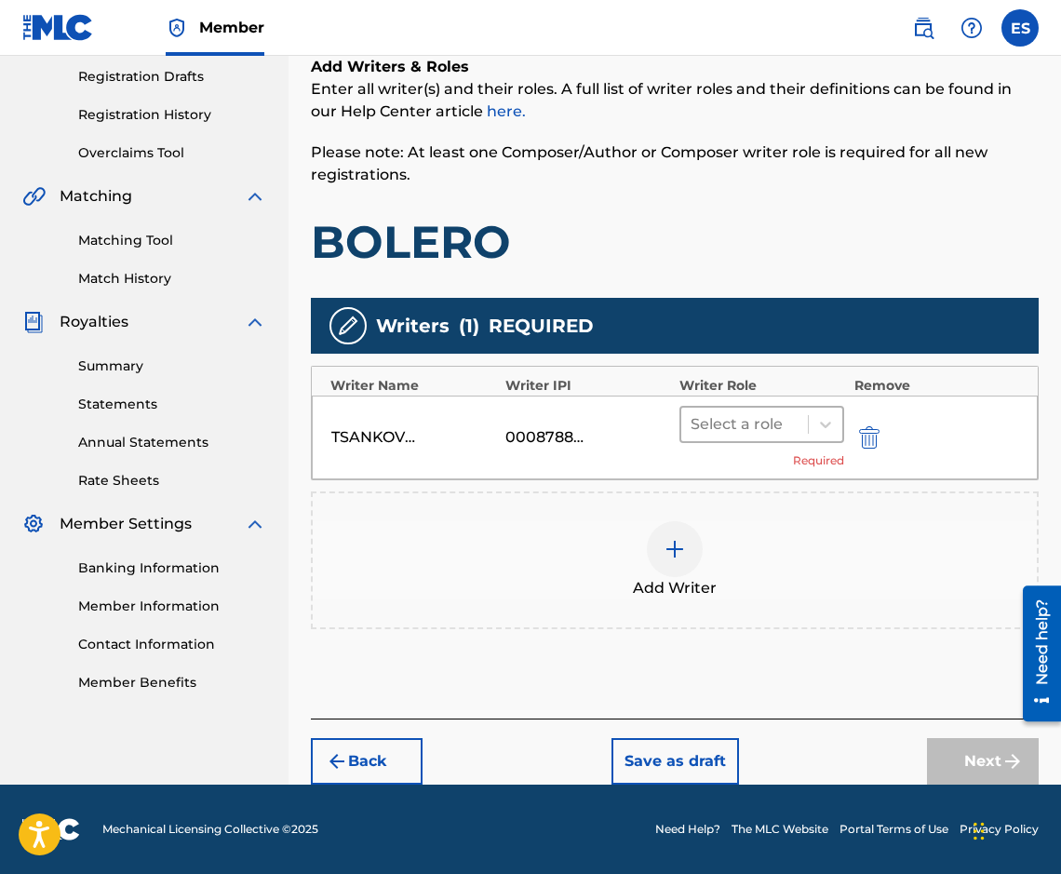
click at [702, 418] on div at bounding box center [744, 424] width 108 height 26
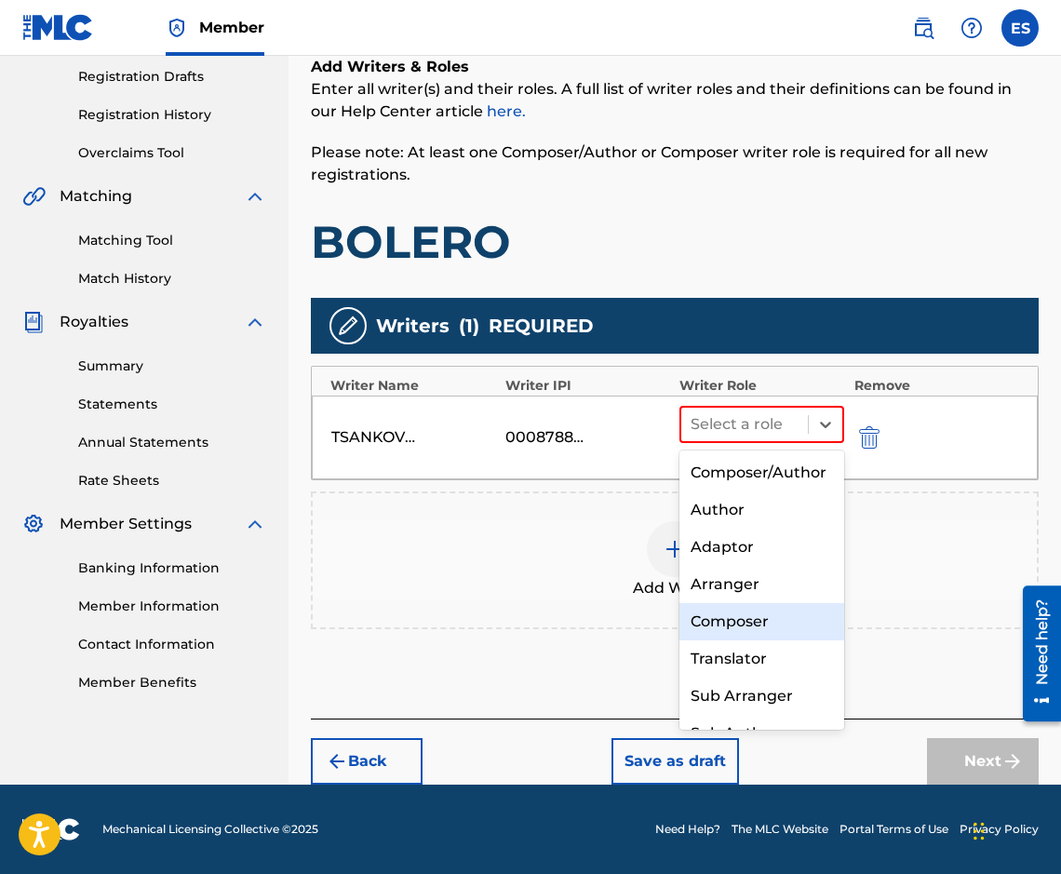
click at [794, 640] on div "Composer" at bounding box center [761, 621] width 165 height 37
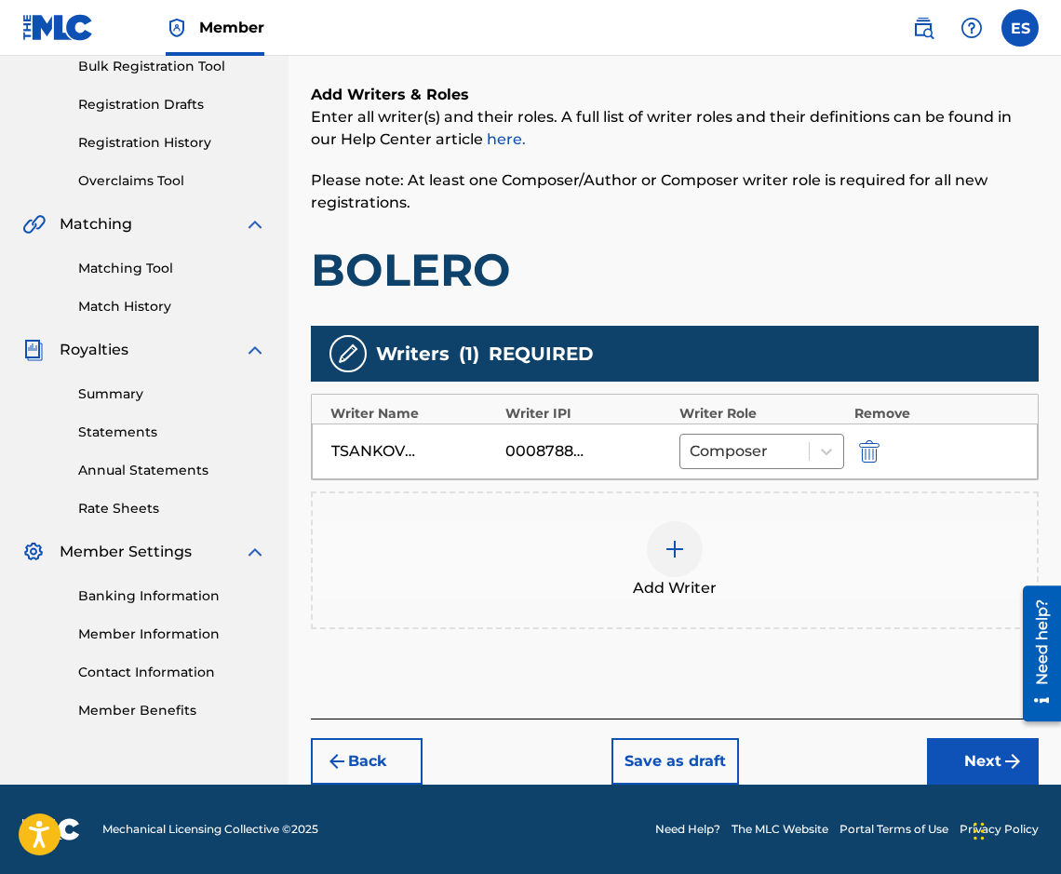
click at [961, 761] on button "Next" at bounding box center [983, 761] width 112 height 47
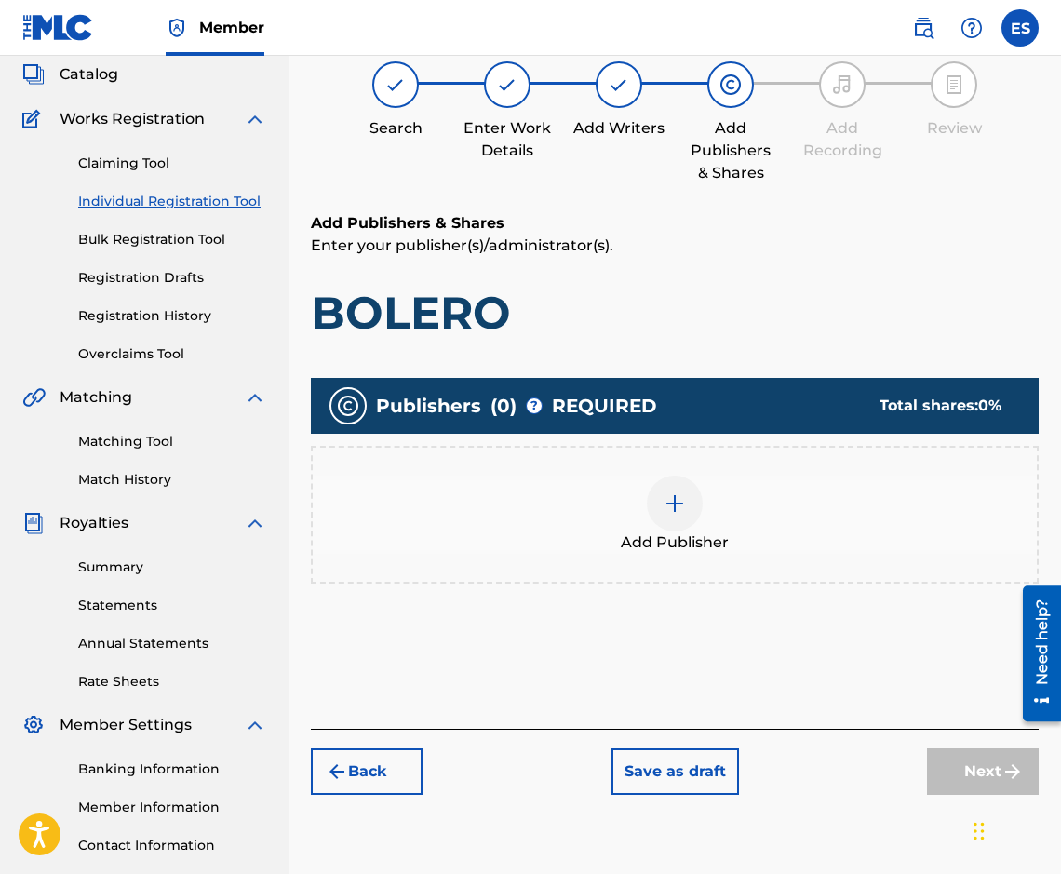
scroll to position [84, 0]
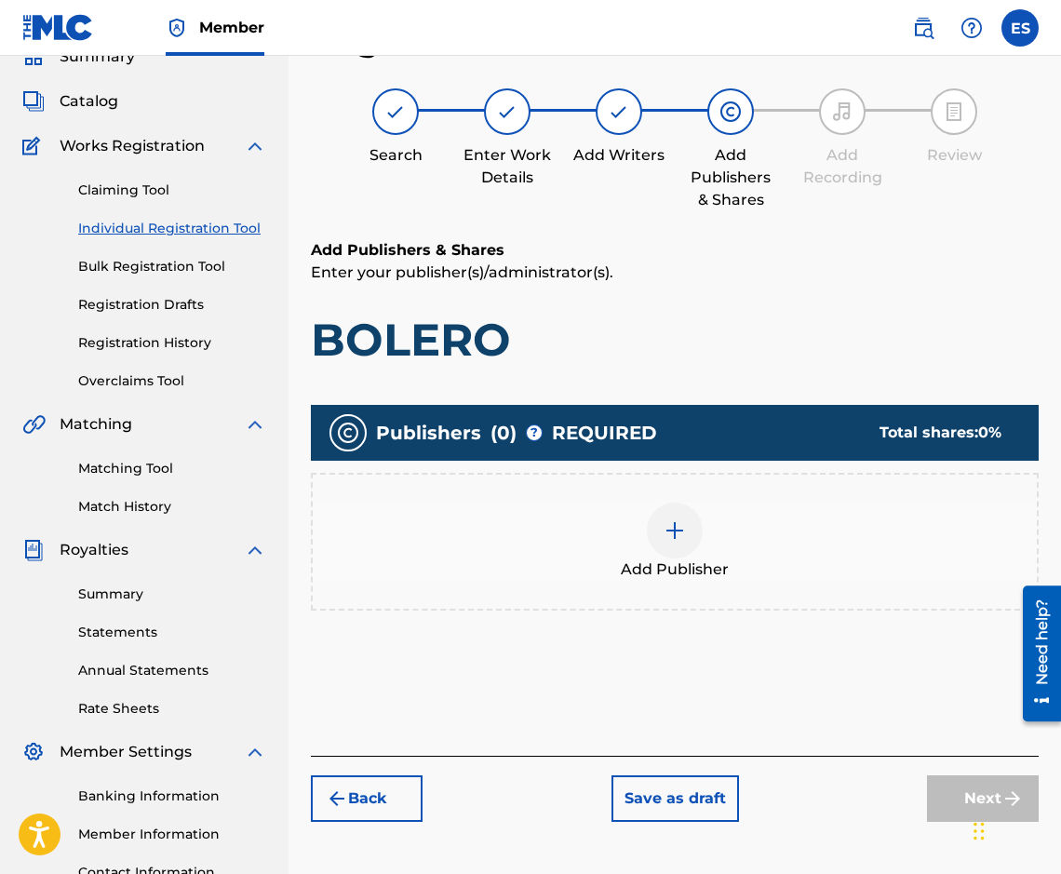
click at [529, 552] on div "Add Publisher" at bounding box center [675, 542] width 724 height 78
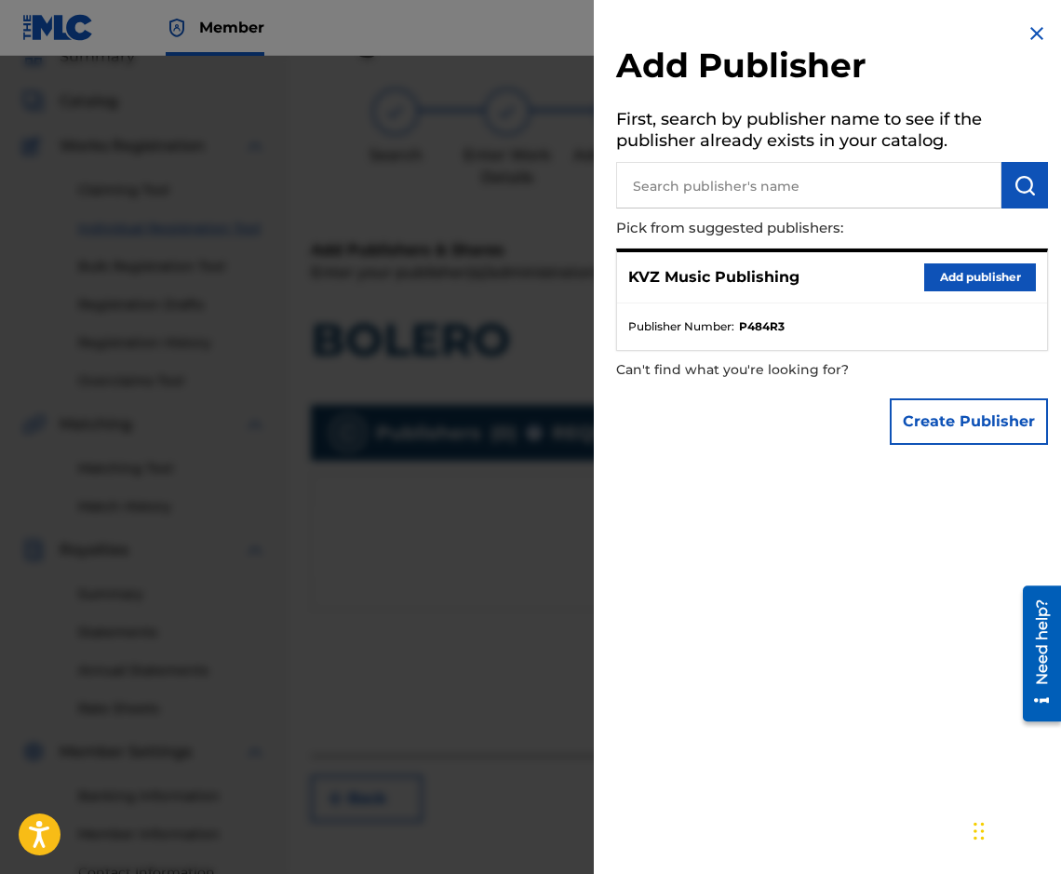
click at [937, 288] on button "Add publisher" at bounding box center [980, 277] width 112 height 28
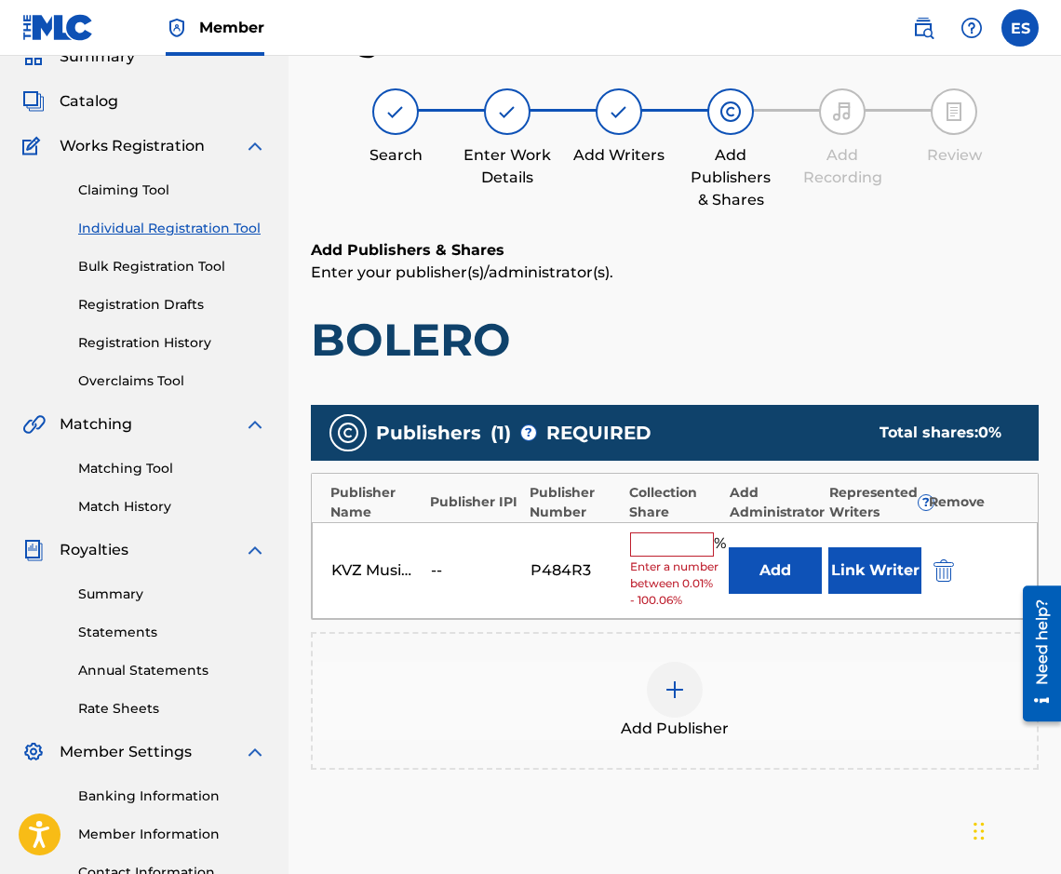
click at [673, 548] on input "text" at bounding box center [672, 544] width 84 height 24
type input "100"
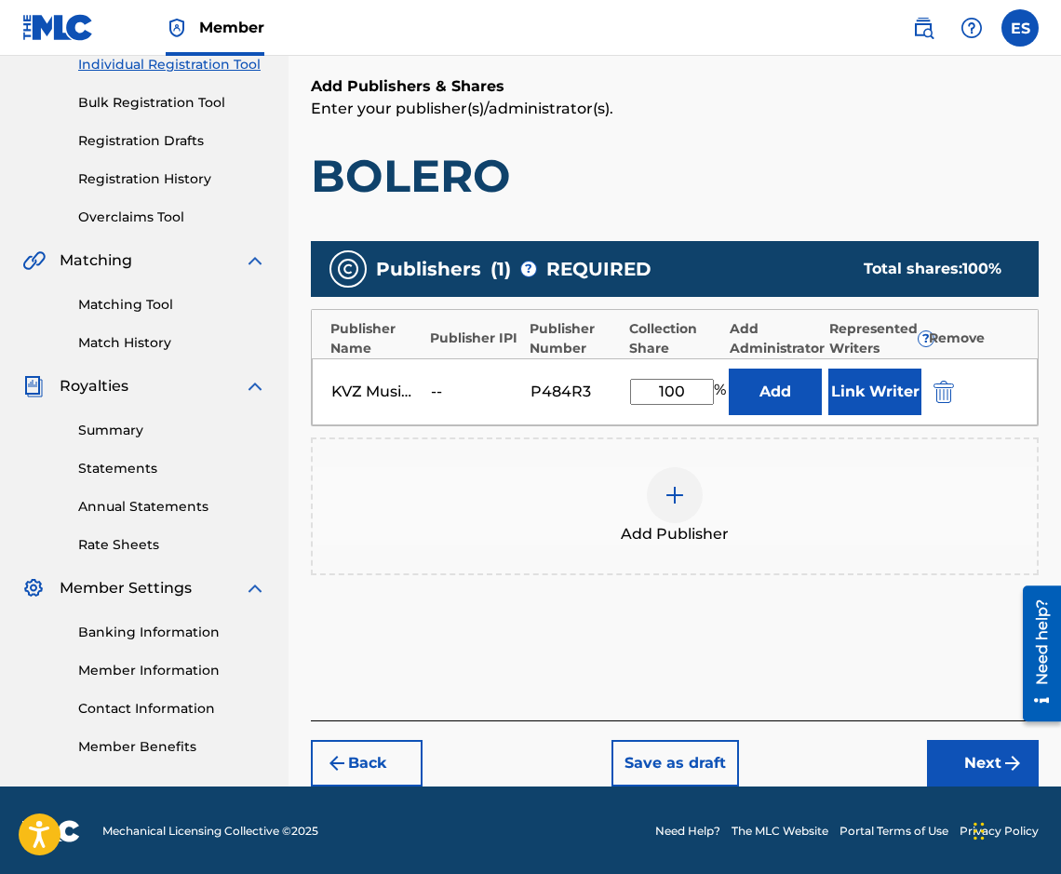
scroll to position [249, 0]
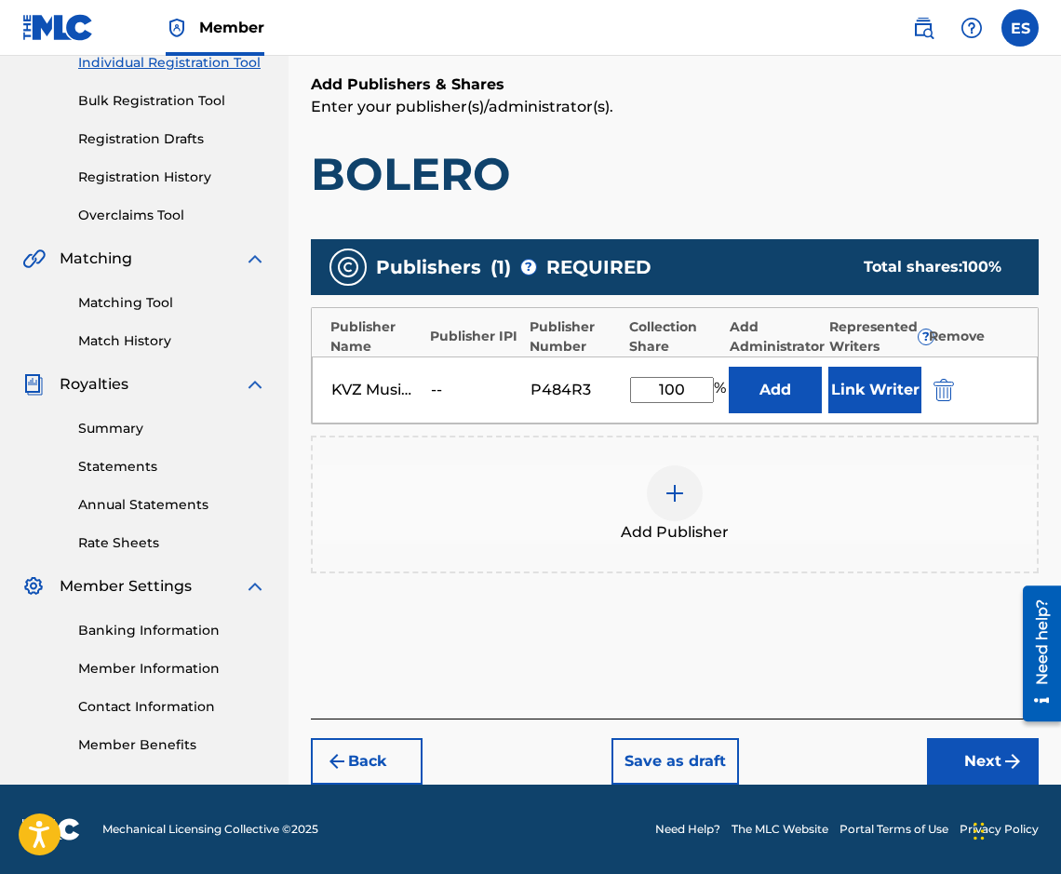
click at [962, 756] on button "Next" at bounding box center [983, 761] width 112 height 47
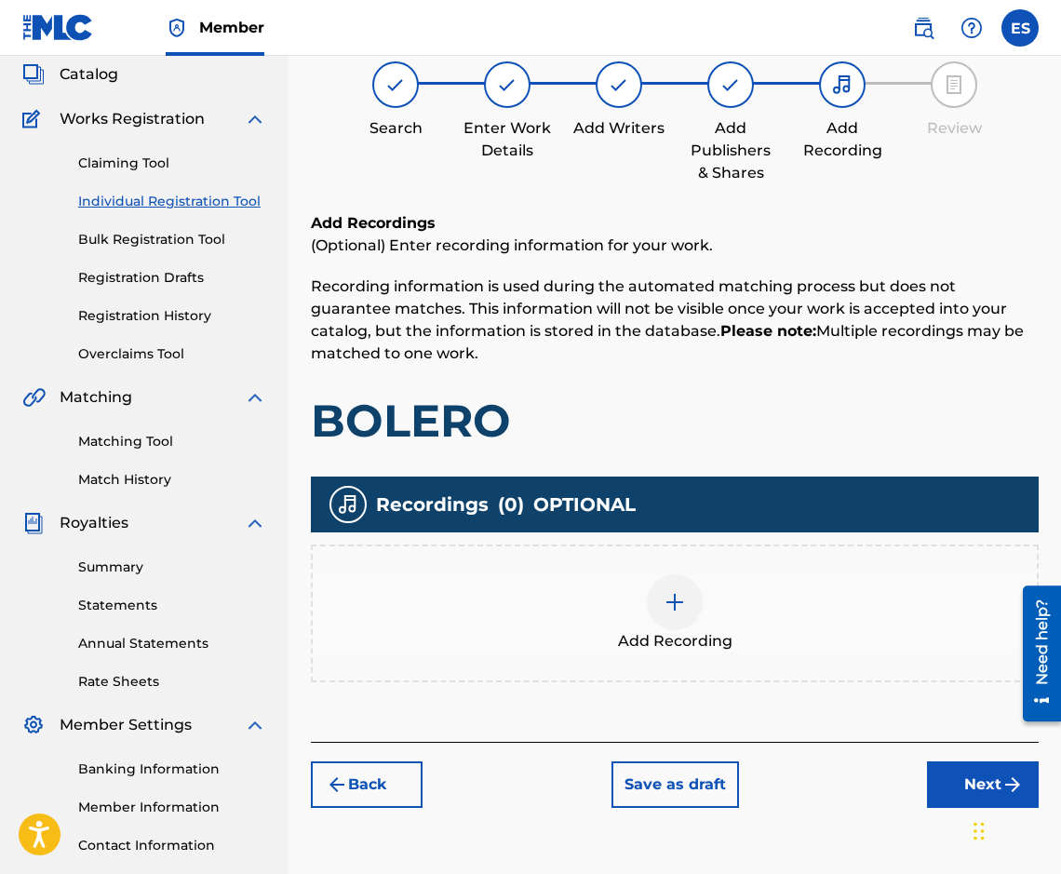
scroll to position [84, 0]
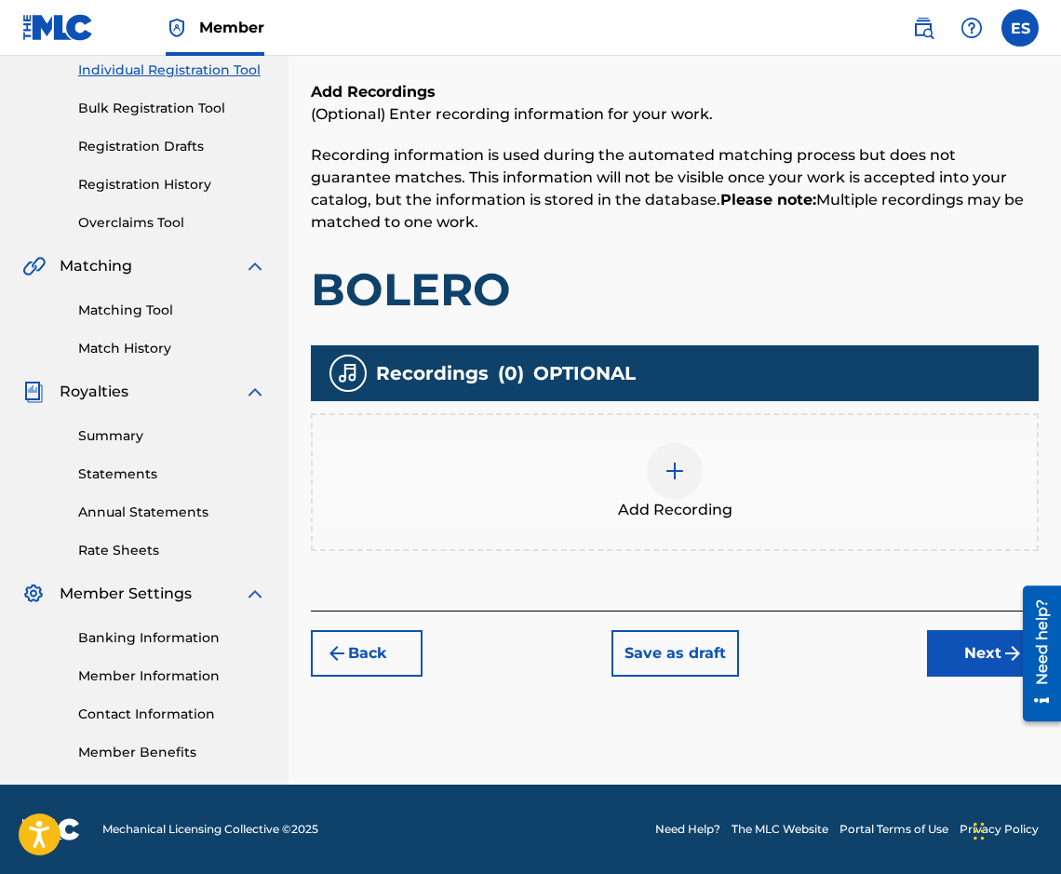
click at [961, 671] on button "Next" at bounding box center [983, 653] width 112 height 47
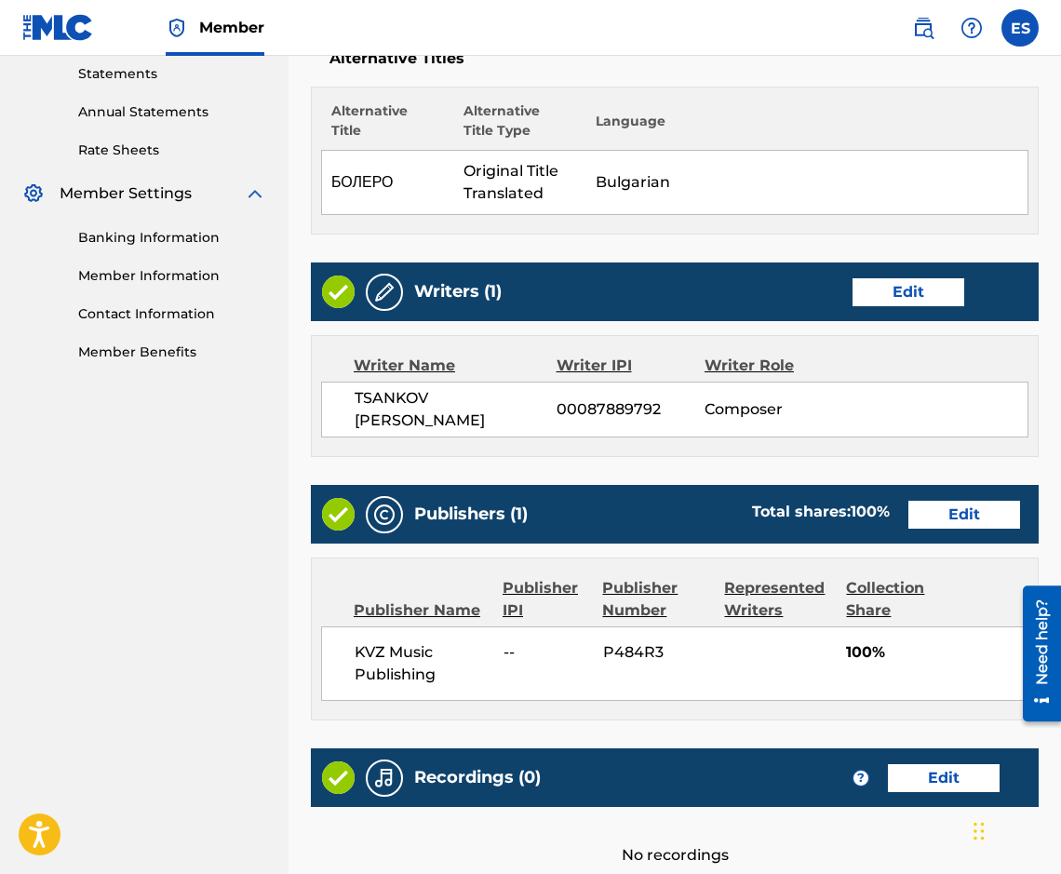
scroll to position [809, 0]
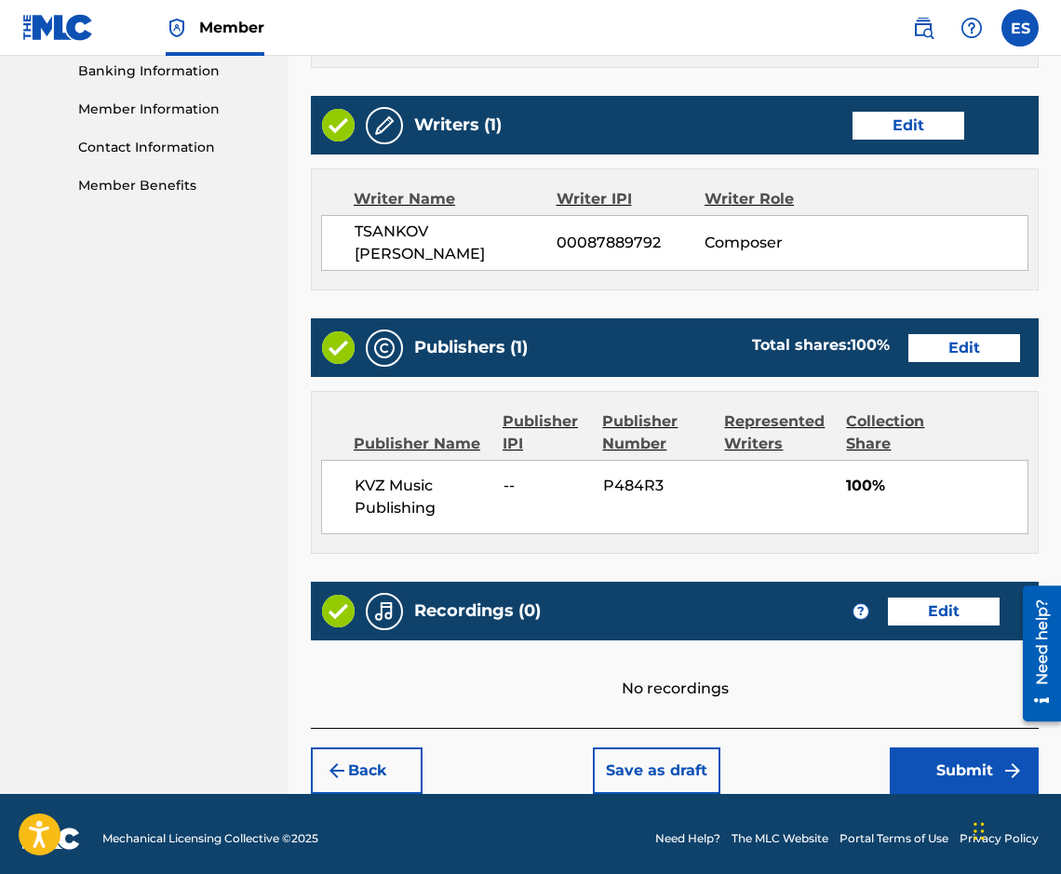
click at [699, 755] on button "Save as draft" at bounding box center [656, 770] width 127 height 47
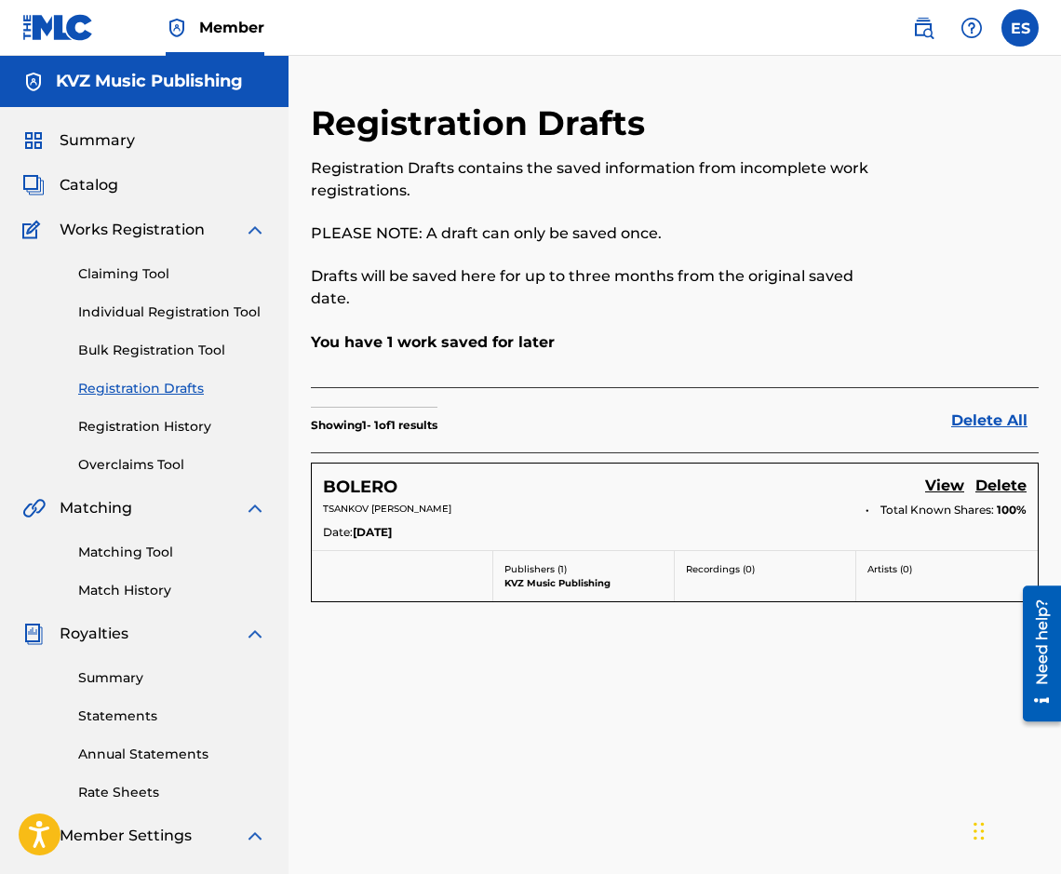
click at [237, 320] on link "Individual Registration Tool" at bounding box center [172, 312] width 188 height 20
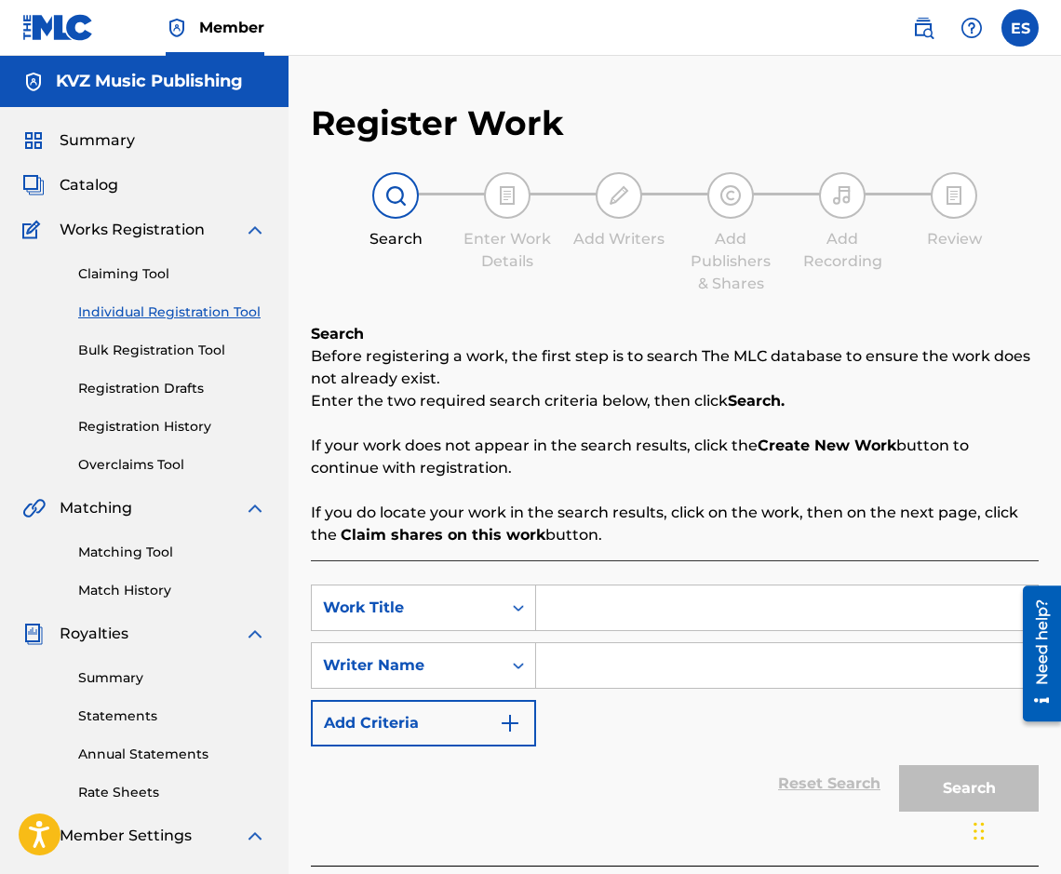
drag, startPoint x: 600, startPoint y: 564, endPoint x: 571, endPoint y: 614, distance: 57.9
paste input "BOTUSHITE NA [GEOGRAPHIC_DATA]"
type input "BOTUSHITE NA [GEOGRAPHIC_DATA]"
click at [611, 655] on input "Search Form" at bounding box center [787, 665] width 502 height 45
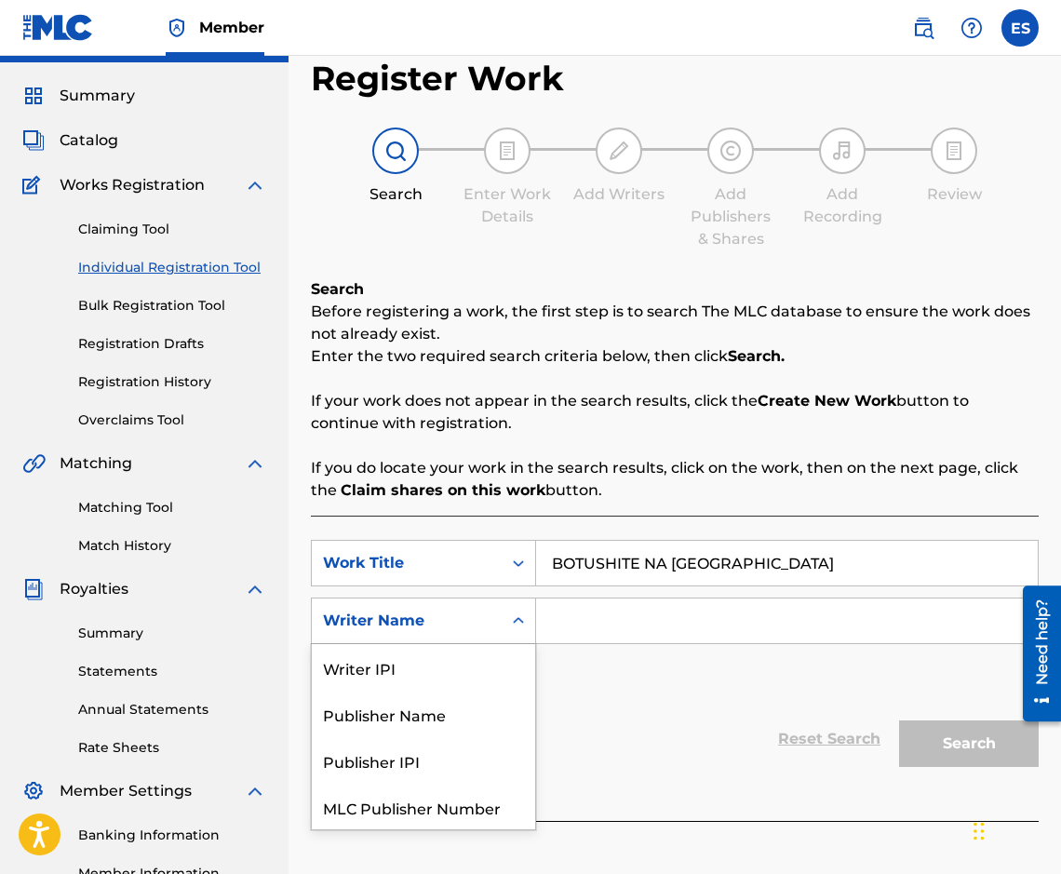
scroll to position [48, 0]
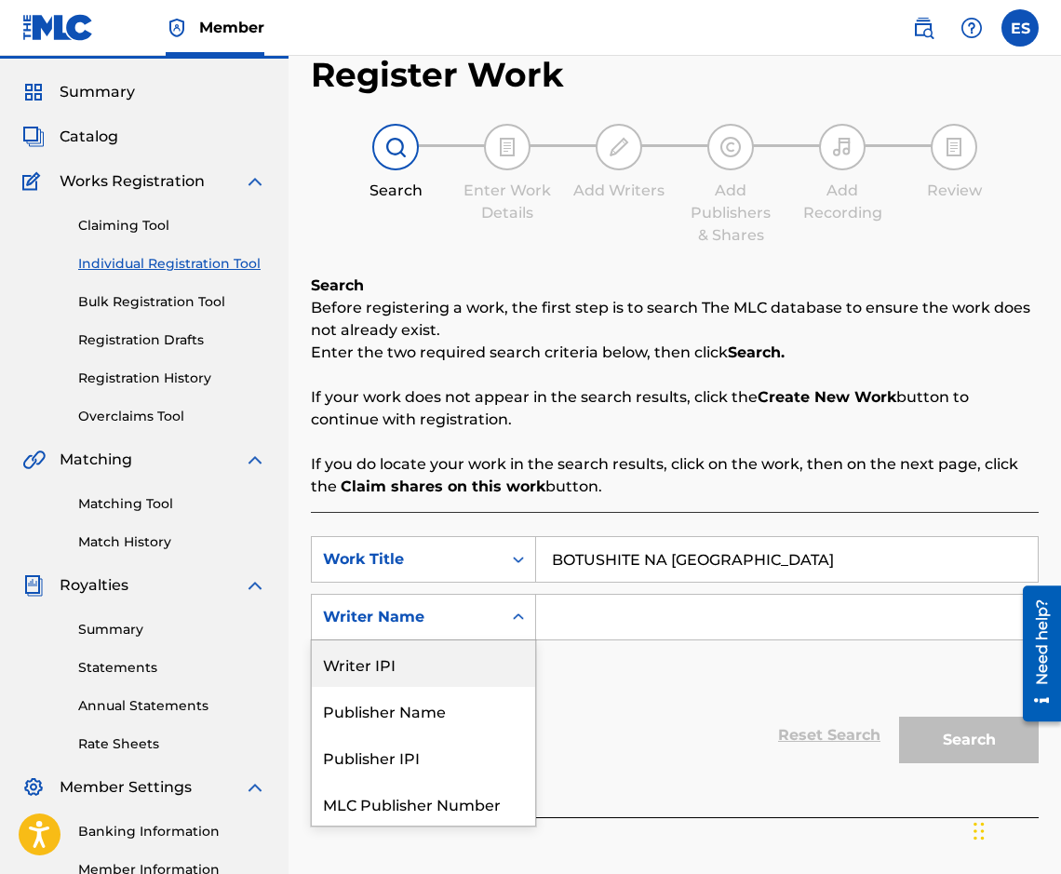
drag, startPoint x: 516, startPoint y: 645, endPoint x: 439, endPoint y: 610, distance: 83.7
click at [439, 610] on div "Writer Name" at bounding box center [407, 617] width 168 height 22
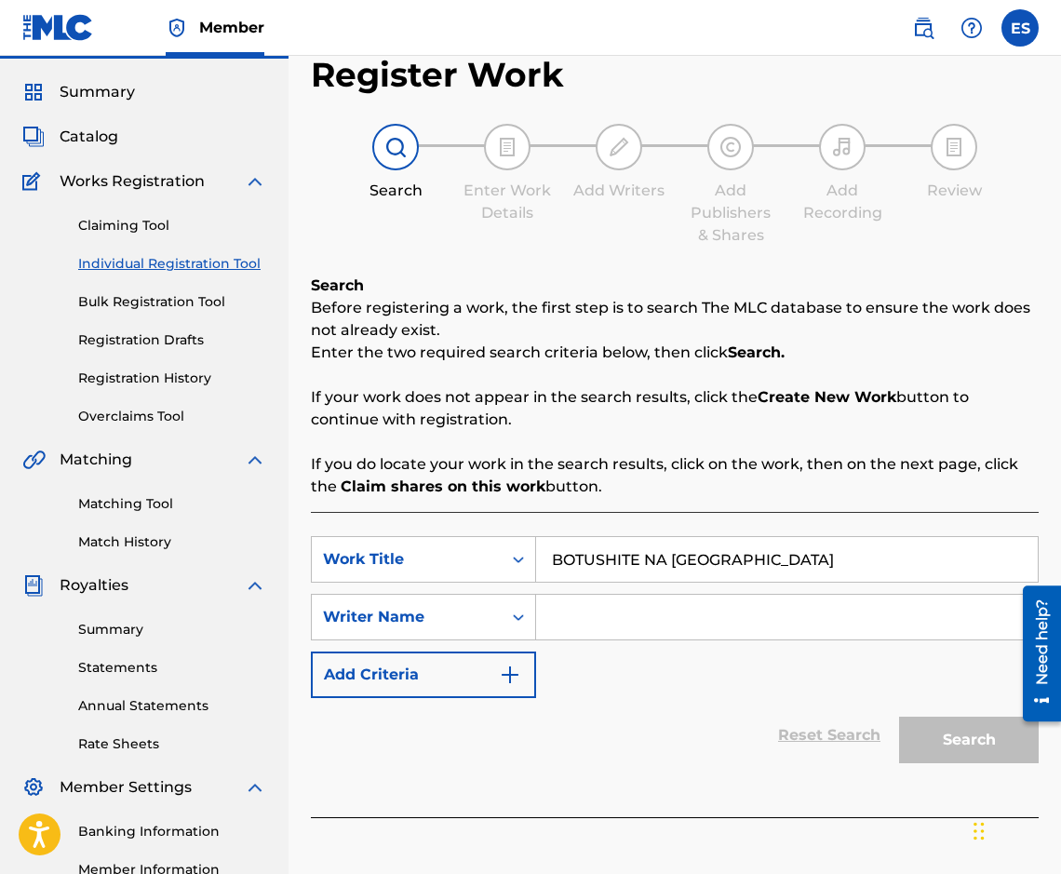
paste input "[PERSON_NAME]"
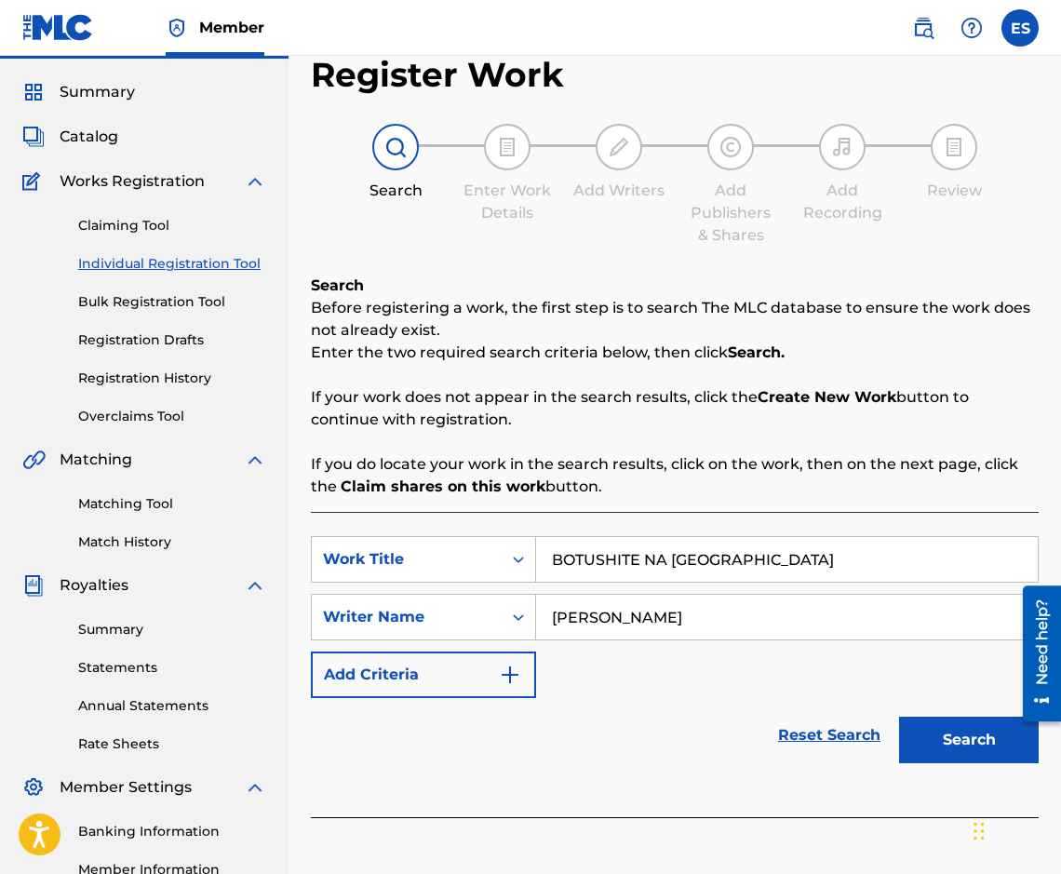
click at [555, 606] on input "[PERSON_NAME]" at bounding box center [787, 617] width 502 height 45
click at [709, 620] on input "[PERSON_NAME]" at bounding box center [787, 617] width 502 height 45
type input "[PERSON_NAME]"
click at [947, 739] on button "Search" at bounding box center [969, 740] width 140 height 47
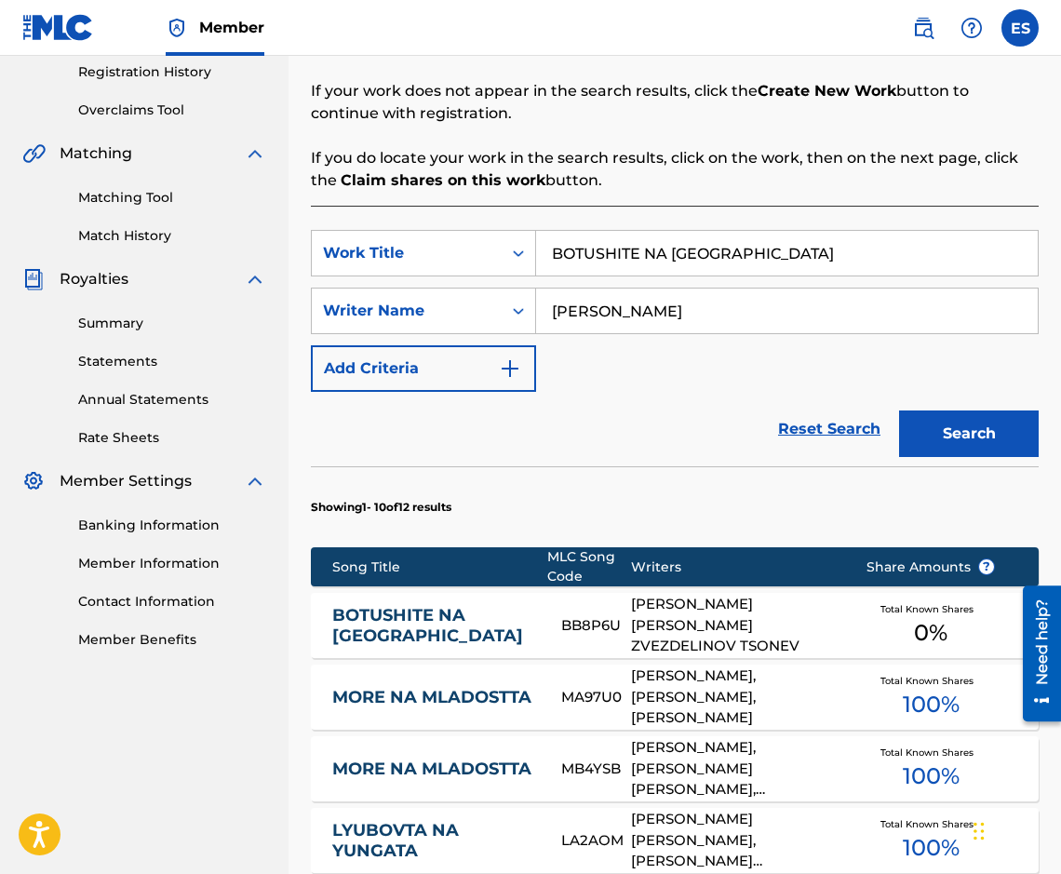
scroll to position [521, 0]
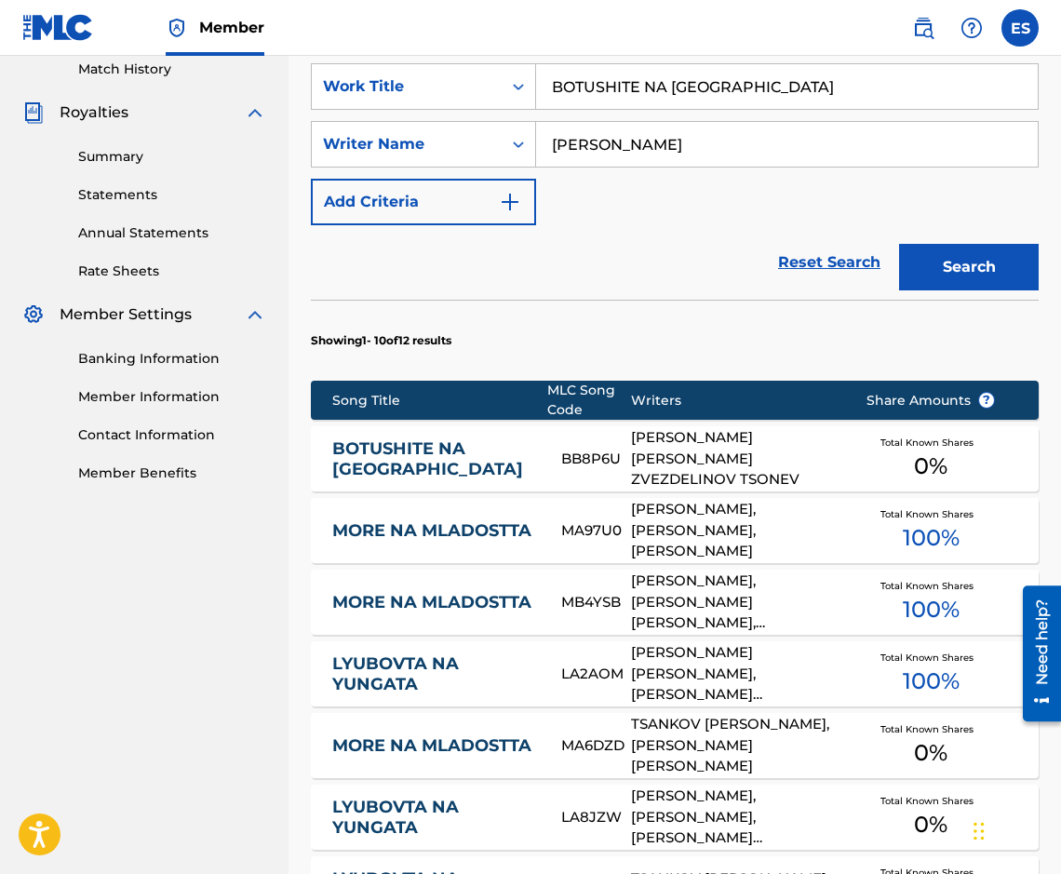
click at [435, 457] on link "BOTUSHITE NA [GEOGRAPHIC_DATA]" at bounding box center [434, 459] width 204 height 42
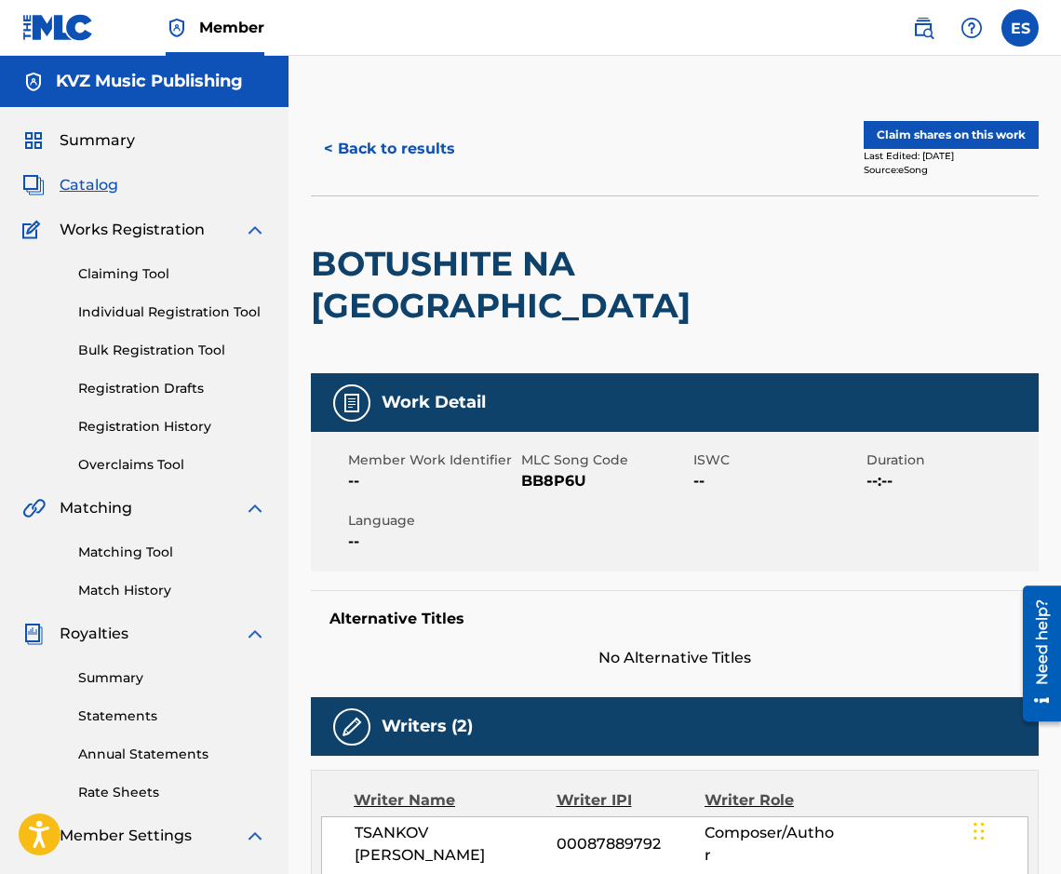
click at [412, 166] on button "< Back to results" at bounding box center [389, 149] width 157 height 47
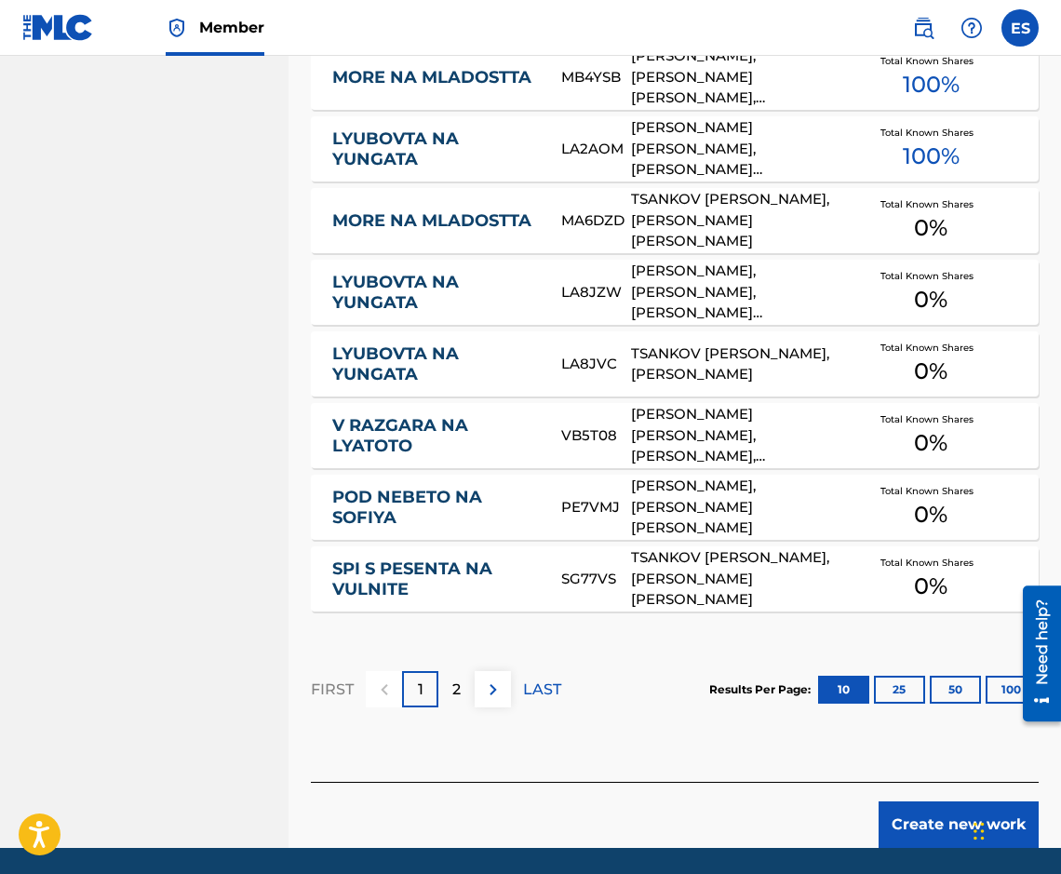
scroll to position [1079, 0]
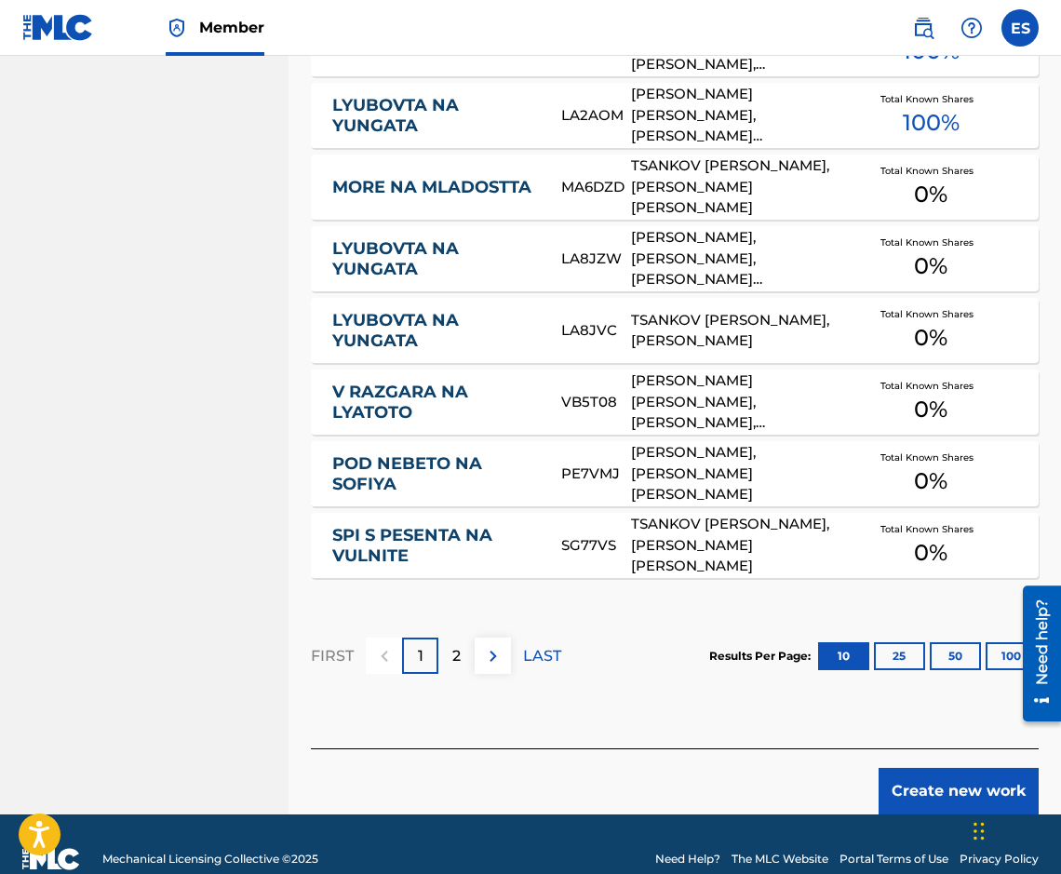
click at [941, 773] on button "Create new work" at bounding box center [958, 791] width 160 height 47
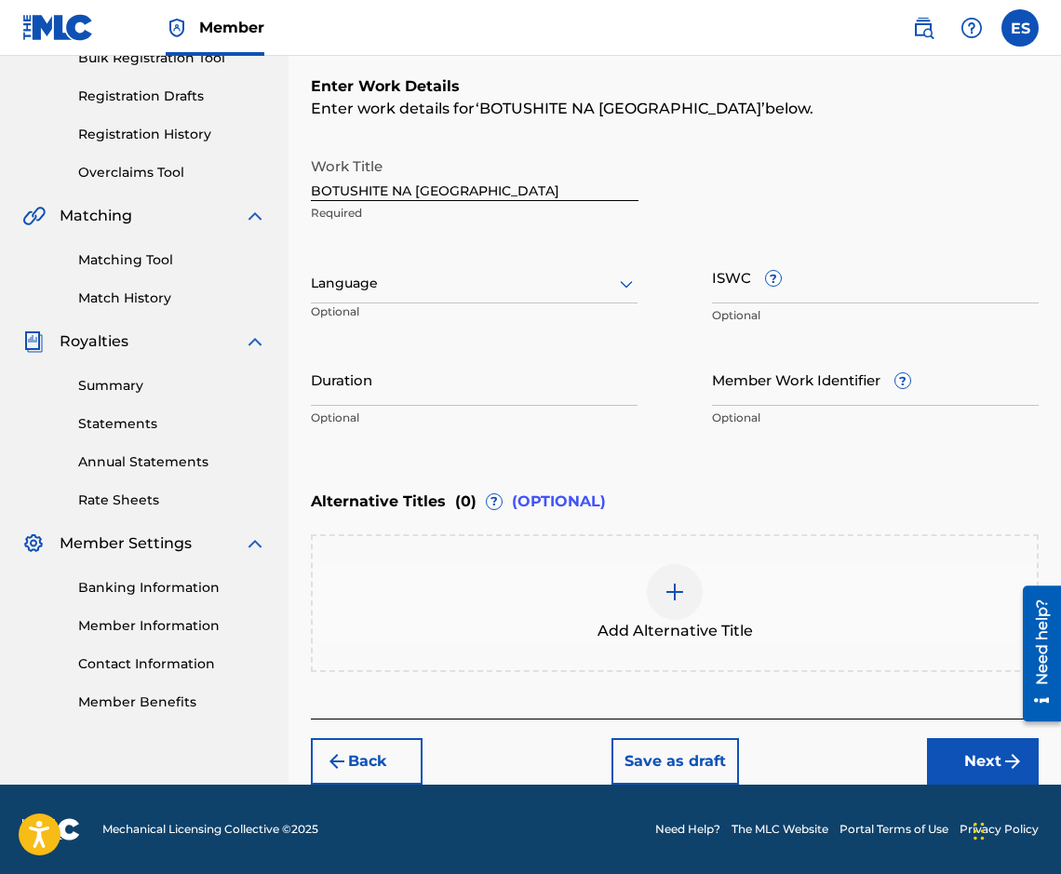
scroll to position [292, 0]
click at [521, 306] on div "Language Optional" at bounding box center [474, 292] width 327 height 84
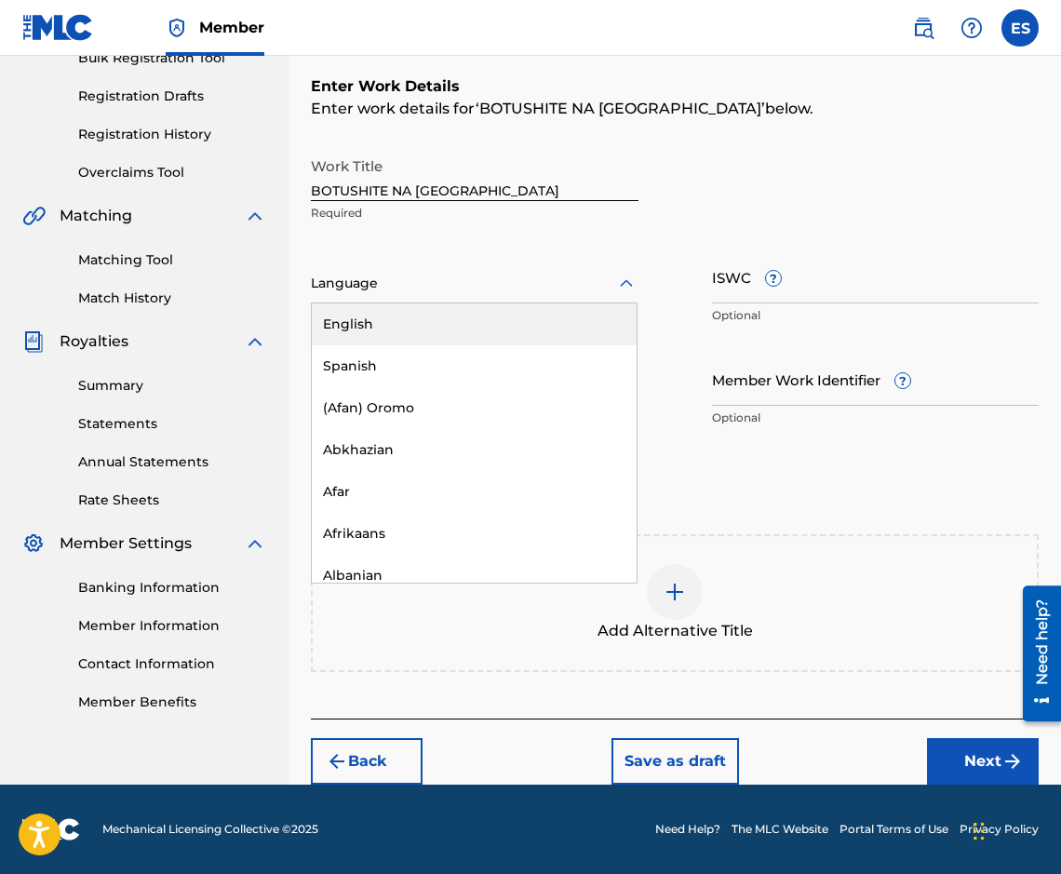
click at [519, 274] on div at bounding box center [474, 283] width 327 height 23
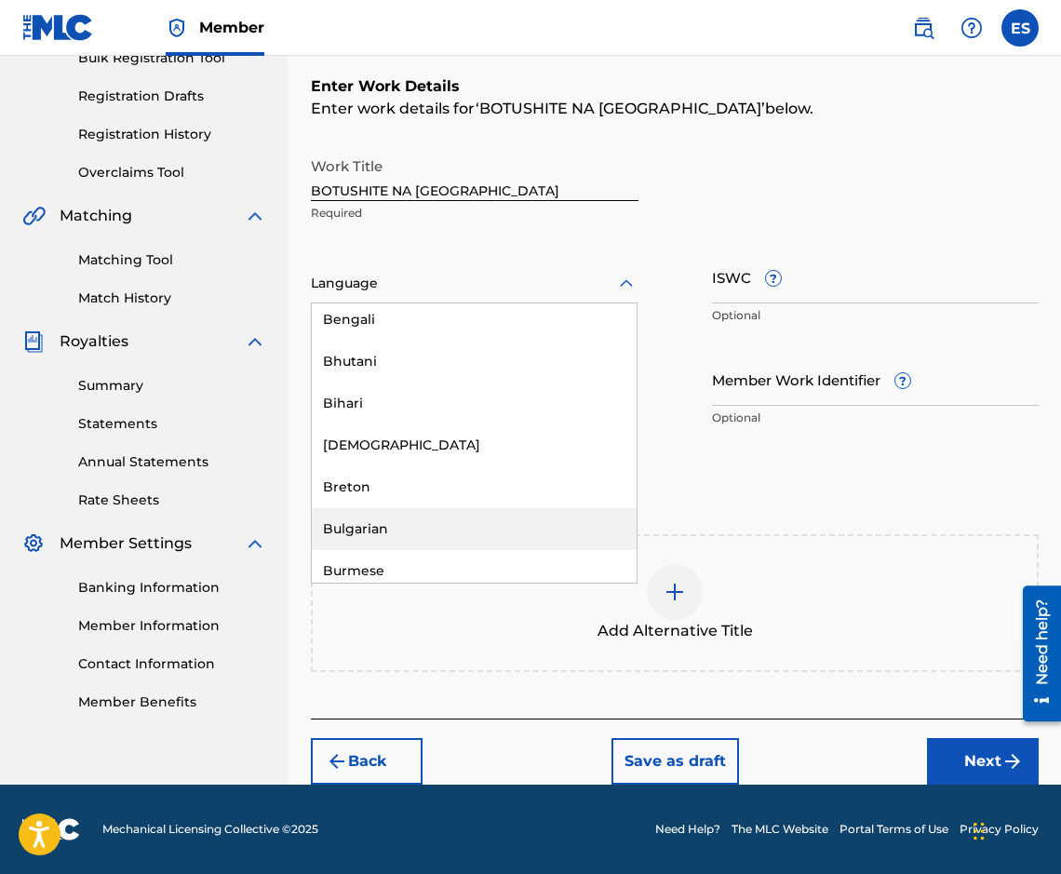
scroll to position [651, 0]
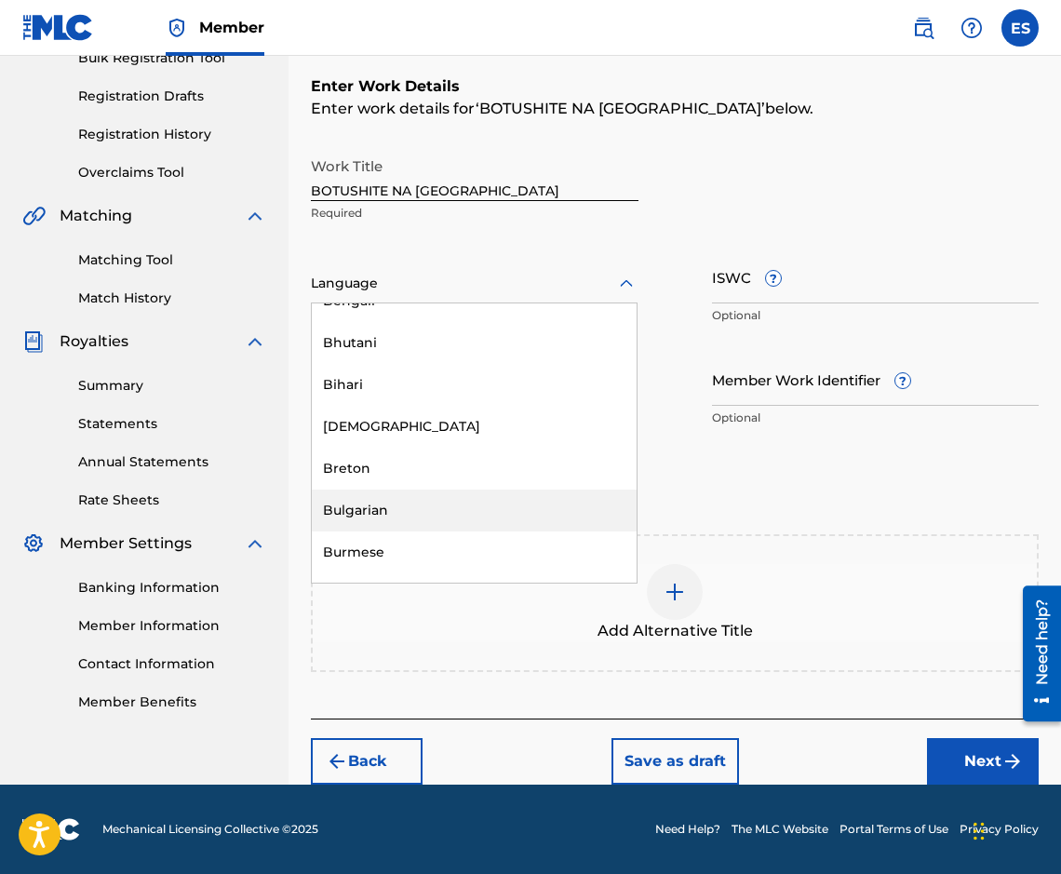
click at [518, 522] on div "Bulgarian" at bounding box center [474, 510] width 325 height 42
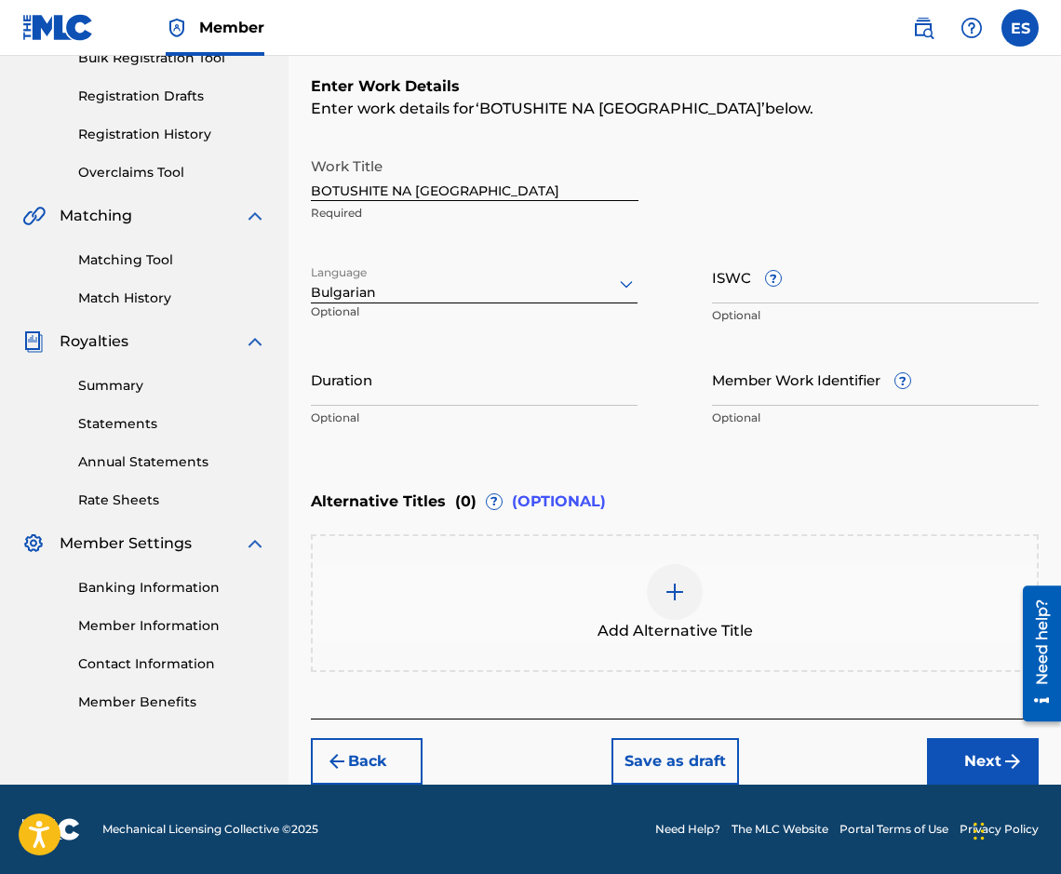
click at [586, 385] on input "Duration" at bounding box center [474, 379] width 327 height 53
type input "03:00"
click at [653, 560] on div "Add Alternative Title" at bounding box center [675, 603] width 728 height 138
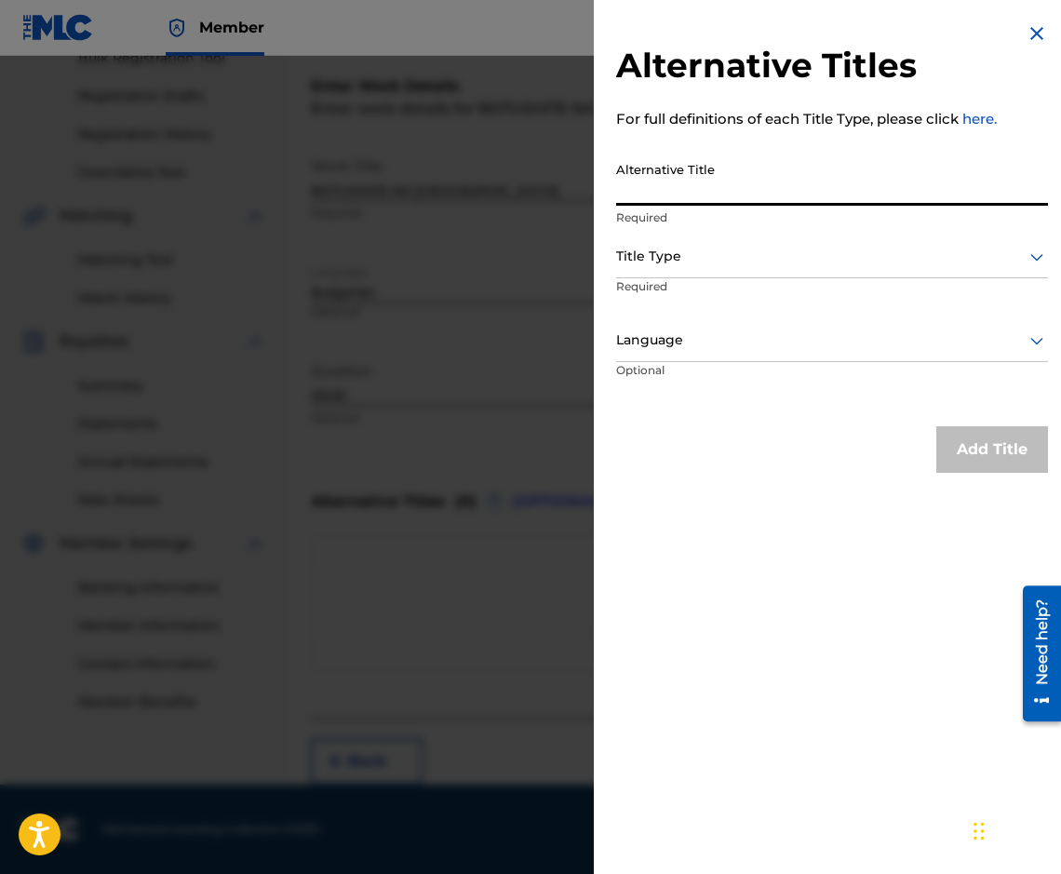
paste input "БОТУШИТЕ НА КУРСАНТА"
type input "БОТУШИТЕ НА КУРСАНТА"
click at [781, 262] on div at bounding box center [832, 256] width 432 height 23
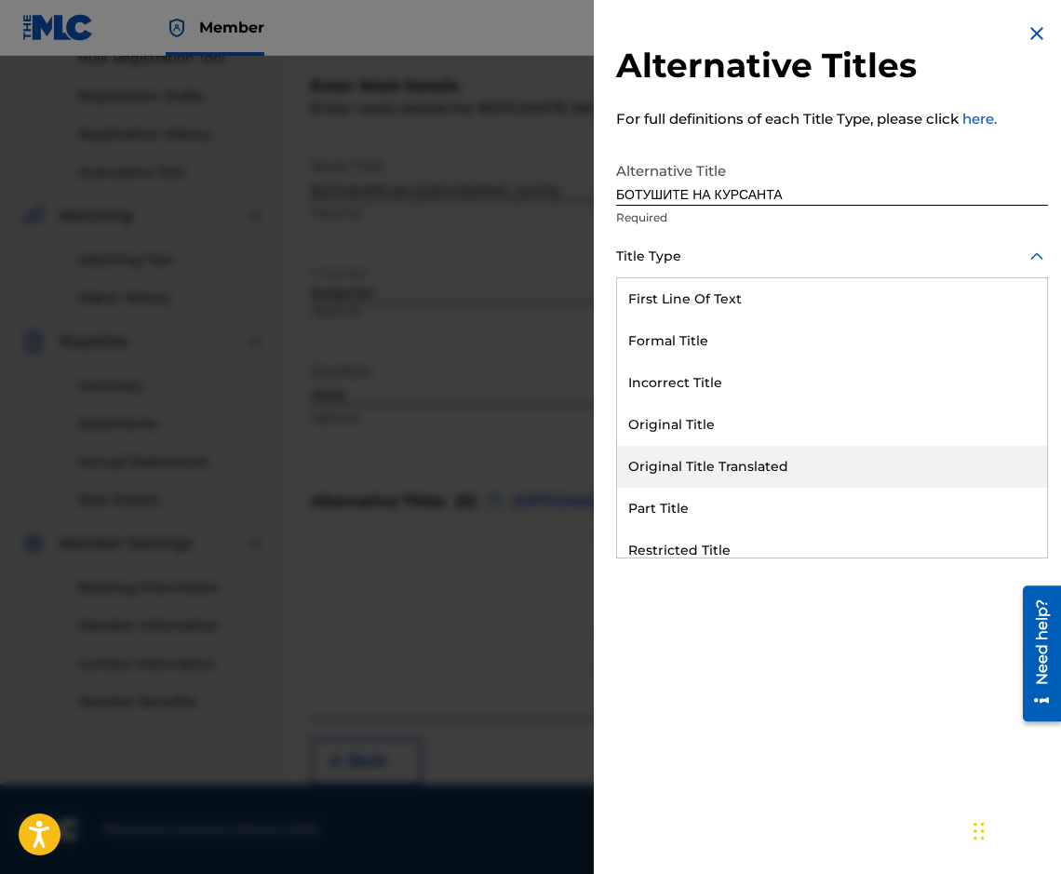
click at [920, 491] on div "Part Title" at bounding box center [832, 509] width 430 height 42
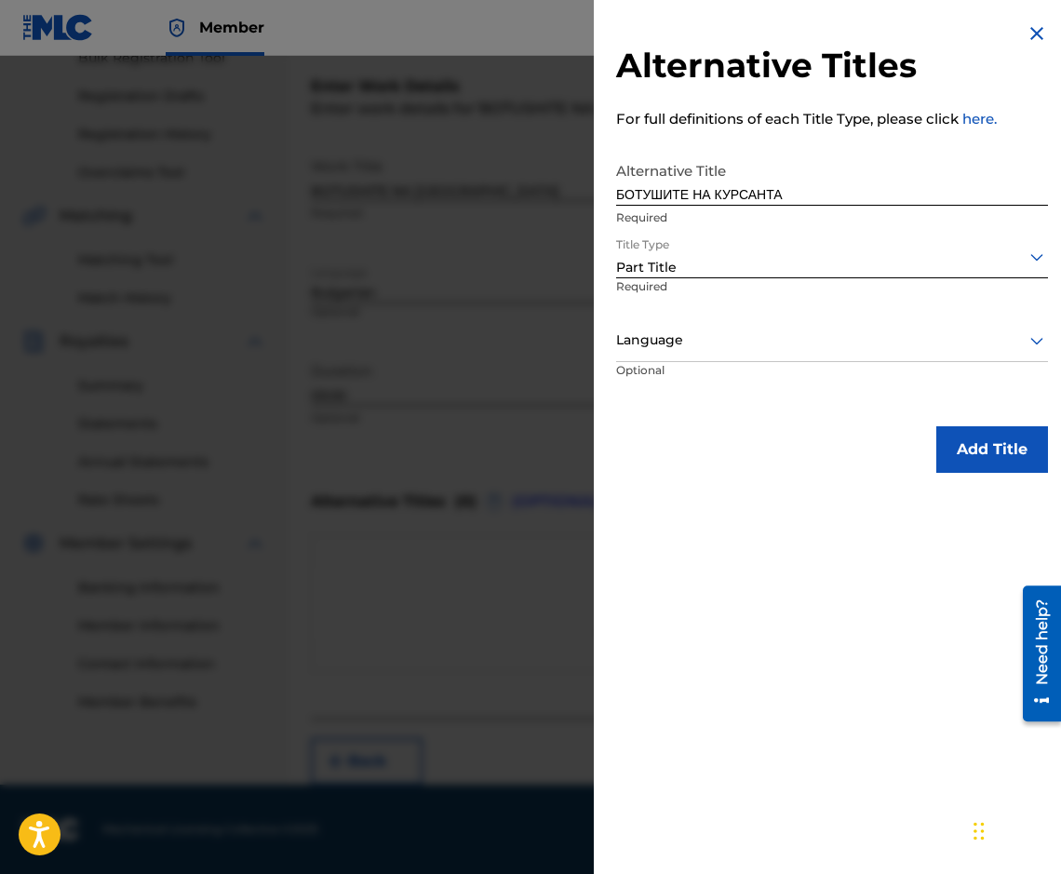
click at [755, 276] on div "Part Title" at bounding box center [832, 268] width 432 height 20
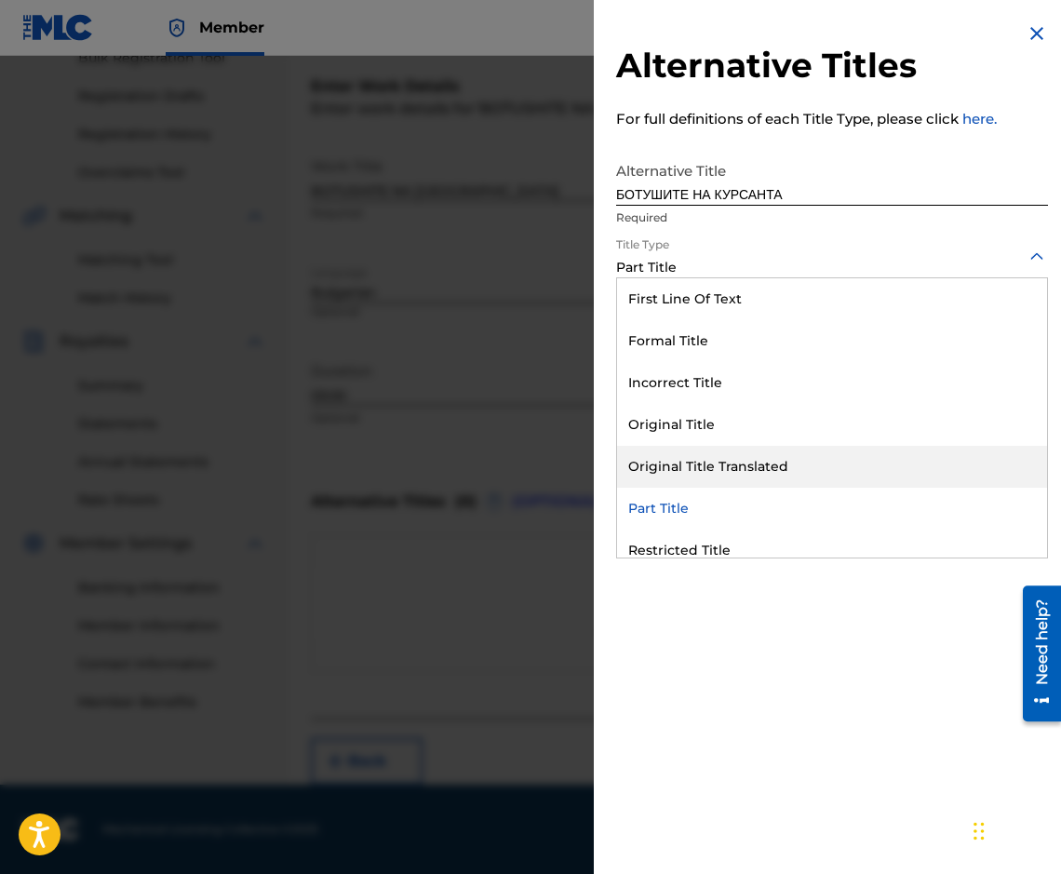
click at [771, 467] on div "Original Title Translated" at bounding box center [832, 467] width 430 height 42
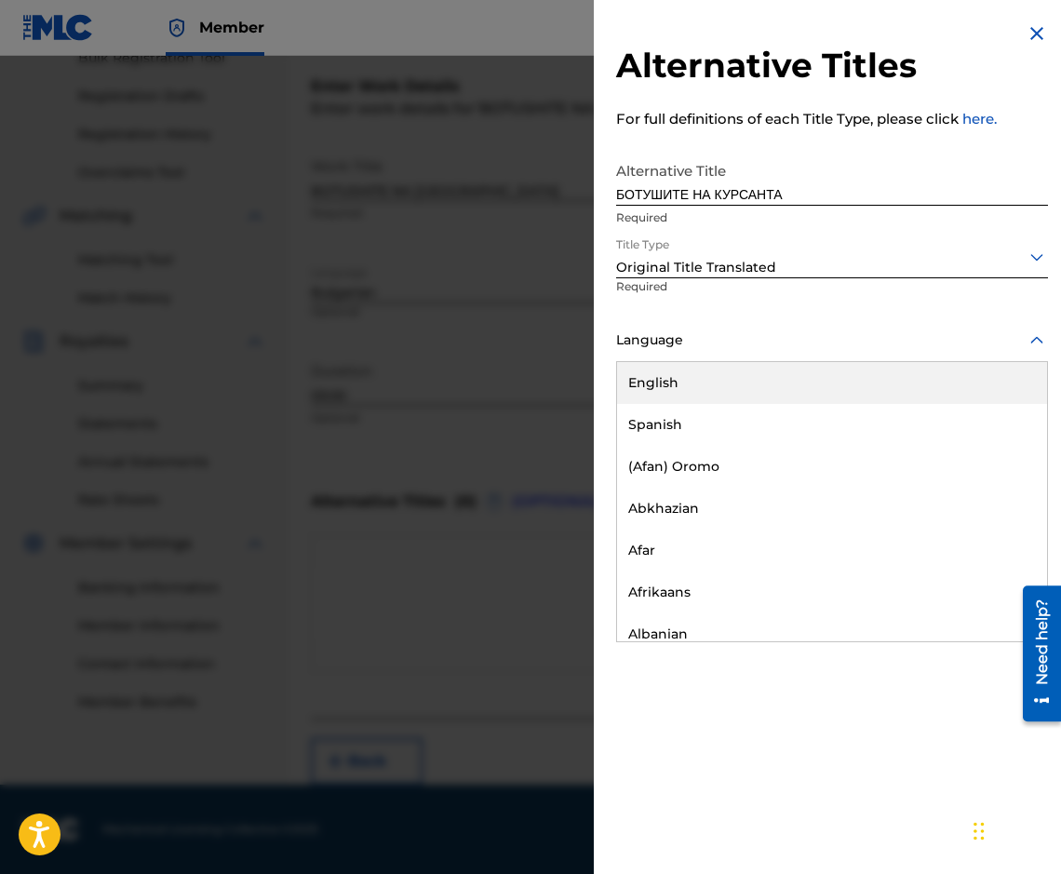
click at [681, 353] on div "Language" at bounding box center [832, 341] width 432 height 42
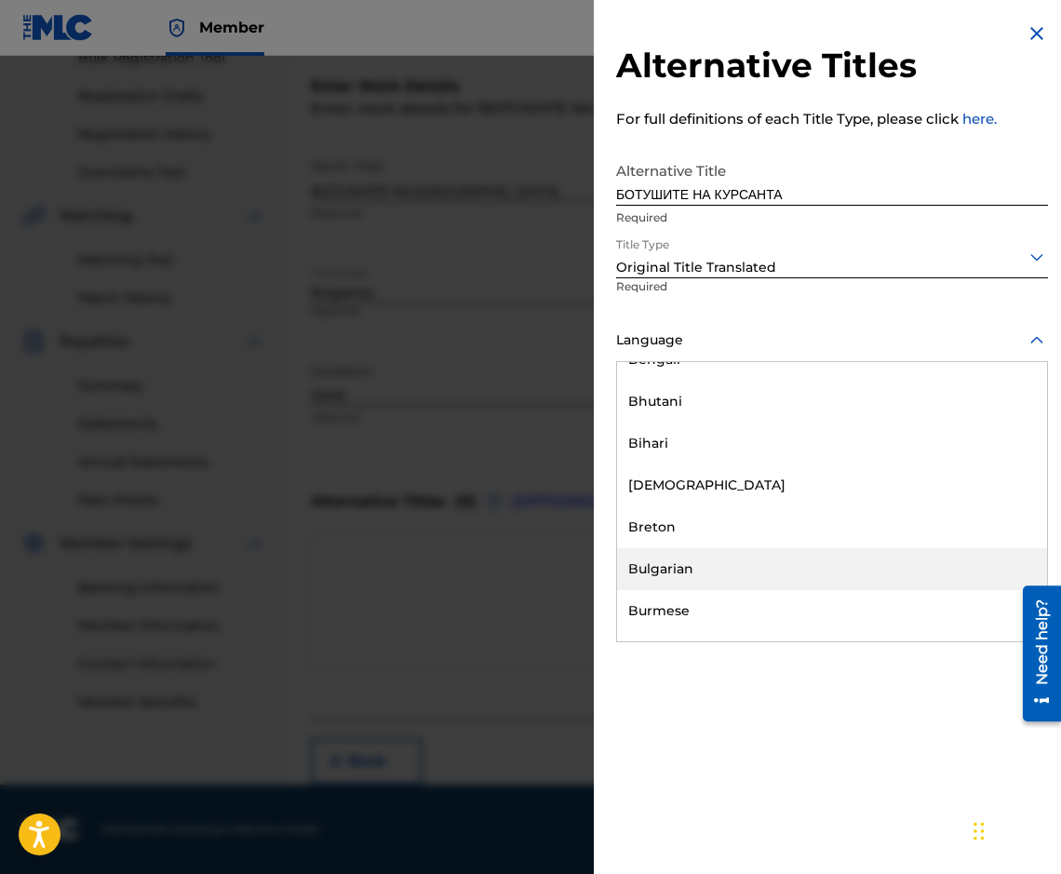
click at [682, 576] on div "Bulgarian" at bounding box center [832, 569] width 430 height 42
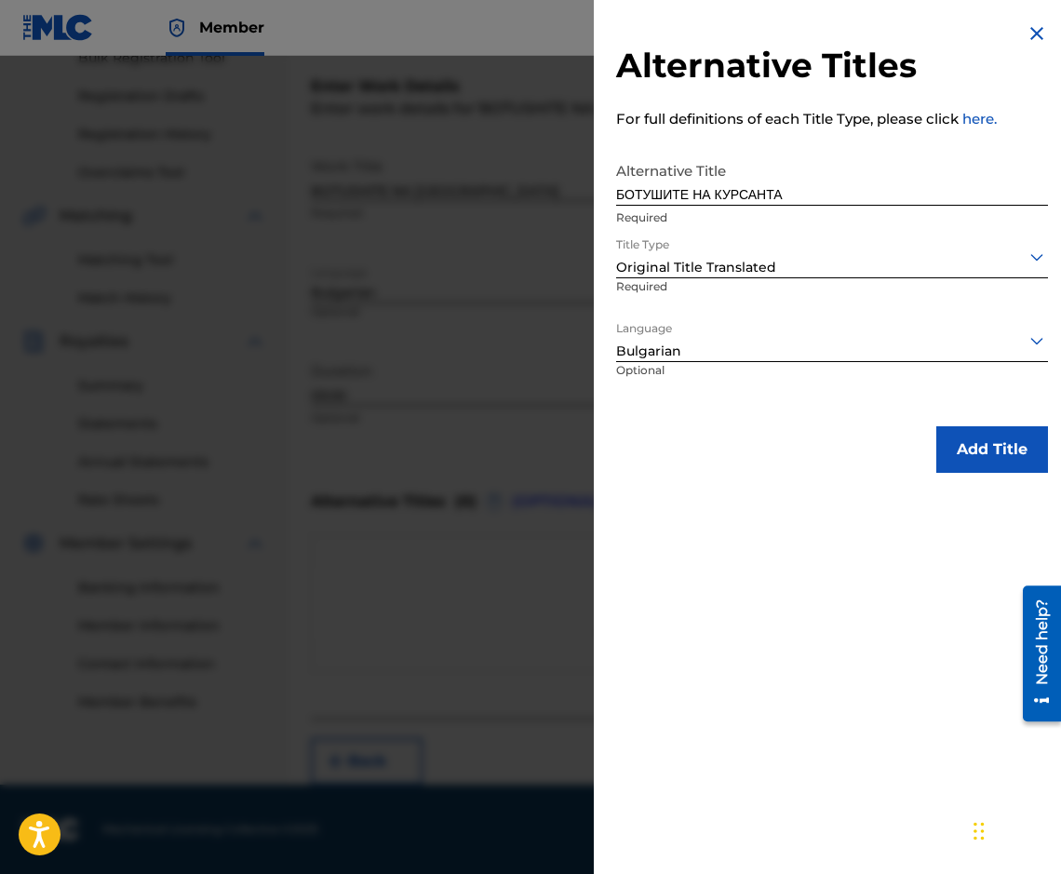
click at [951, 419] on div "Alternative Titles For full definitions of each Title Type, please click here. …" at bounding box center [832, 247] width 476 height 495
click at [945, 447] on button "Add Title" at bounding box center [992, 449] width 112 height 47
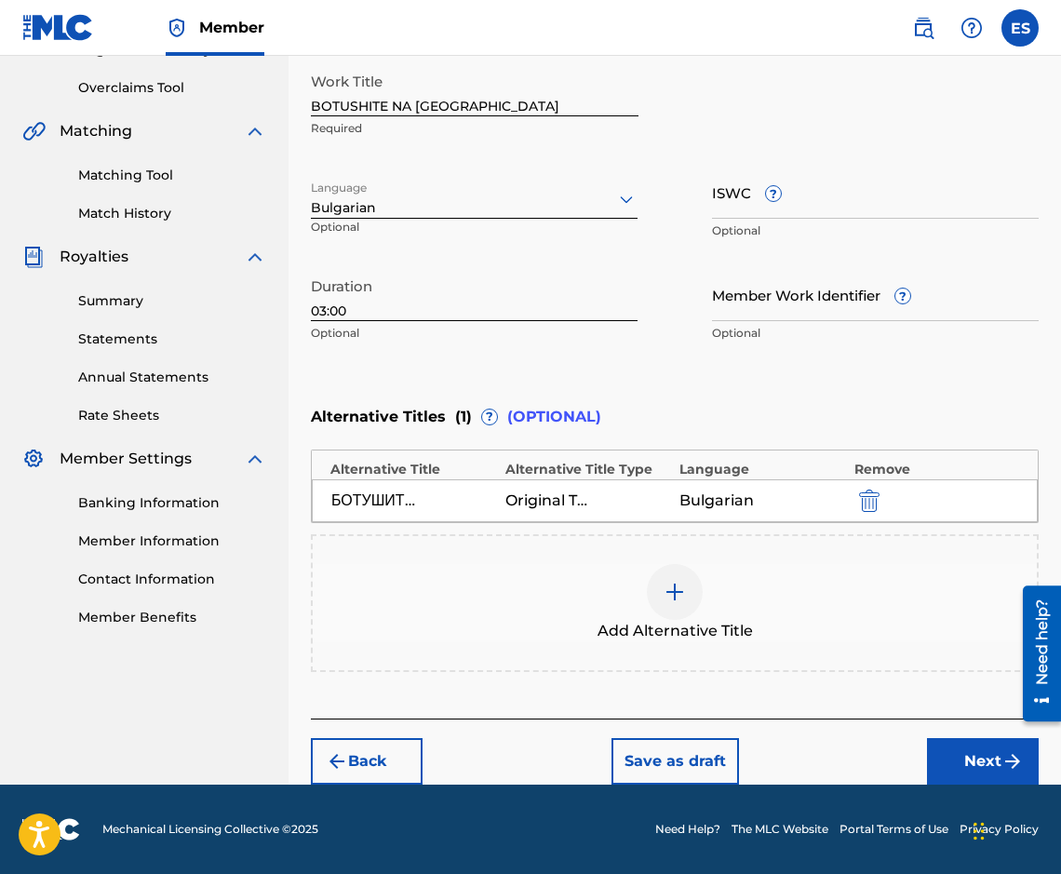
click at [953, 748] on button "Next" at bounding box center [983, 761] width 112 height 47
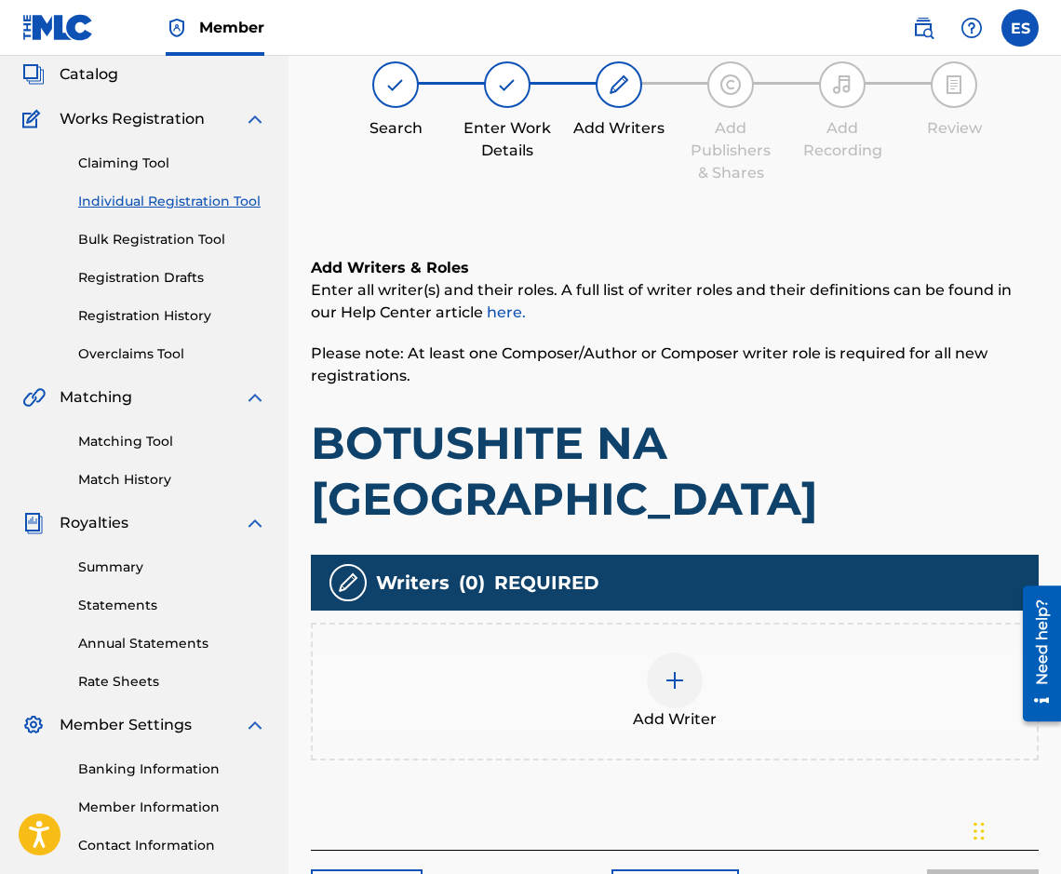
scroll to position [84, 0]
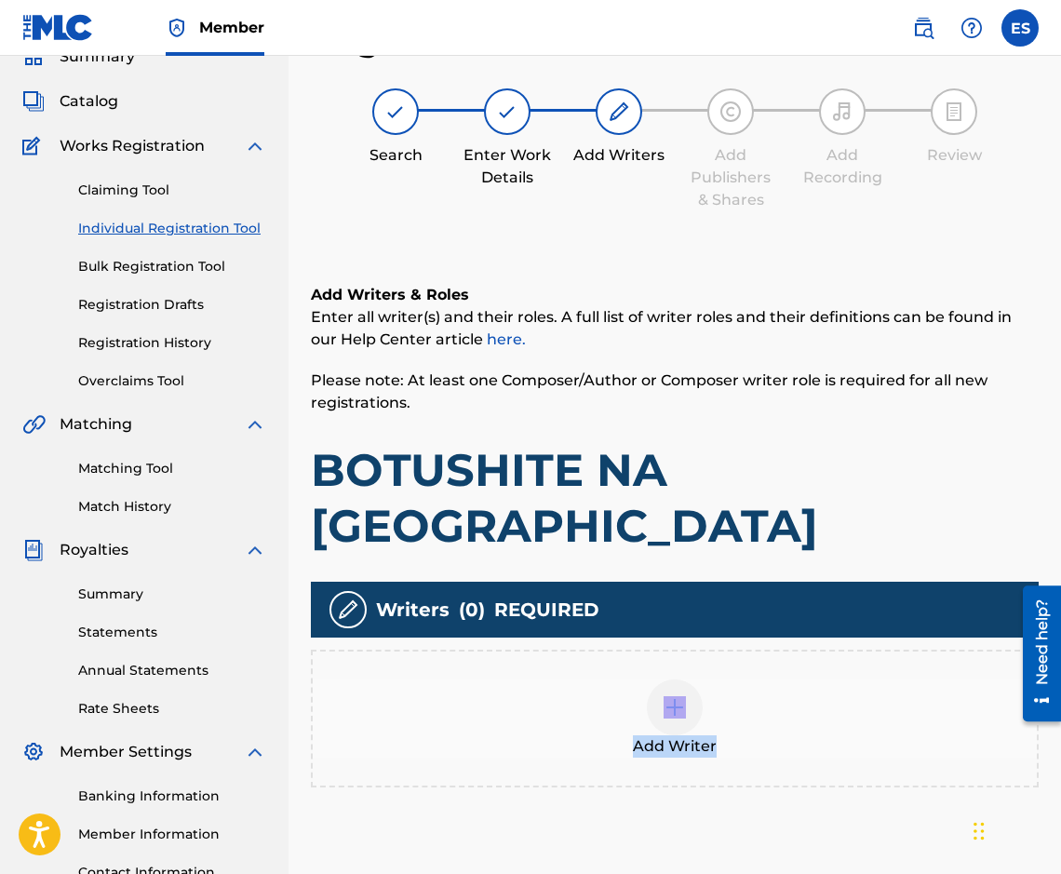
click at [744, 679] on div "Add Writer" at bounding box center [675, 718] width 724 height 78
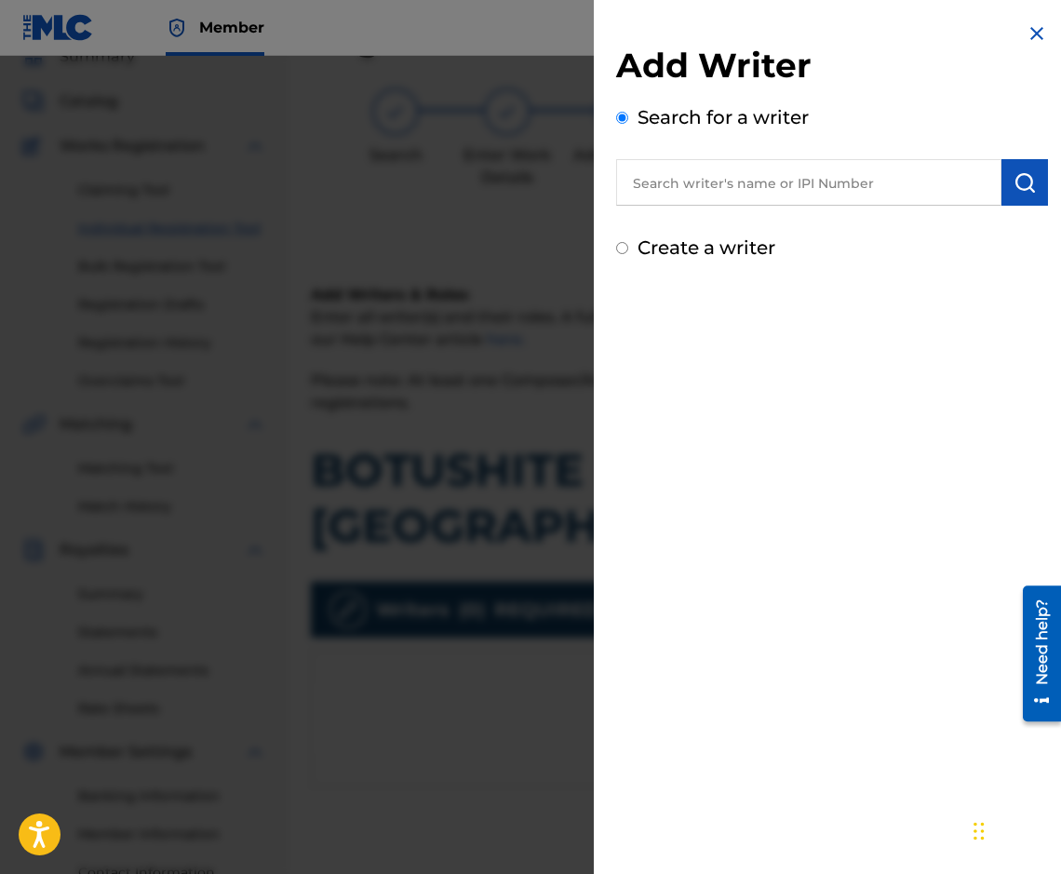
paste input "00087889792"
click at [632, 198] on input "00087889792" at bounding box center [808, 182] width 385 height 47
type input "00087889792"
click at [1032, 181] on button "submit" at bounding box center [1024, 182] width 47 height 47
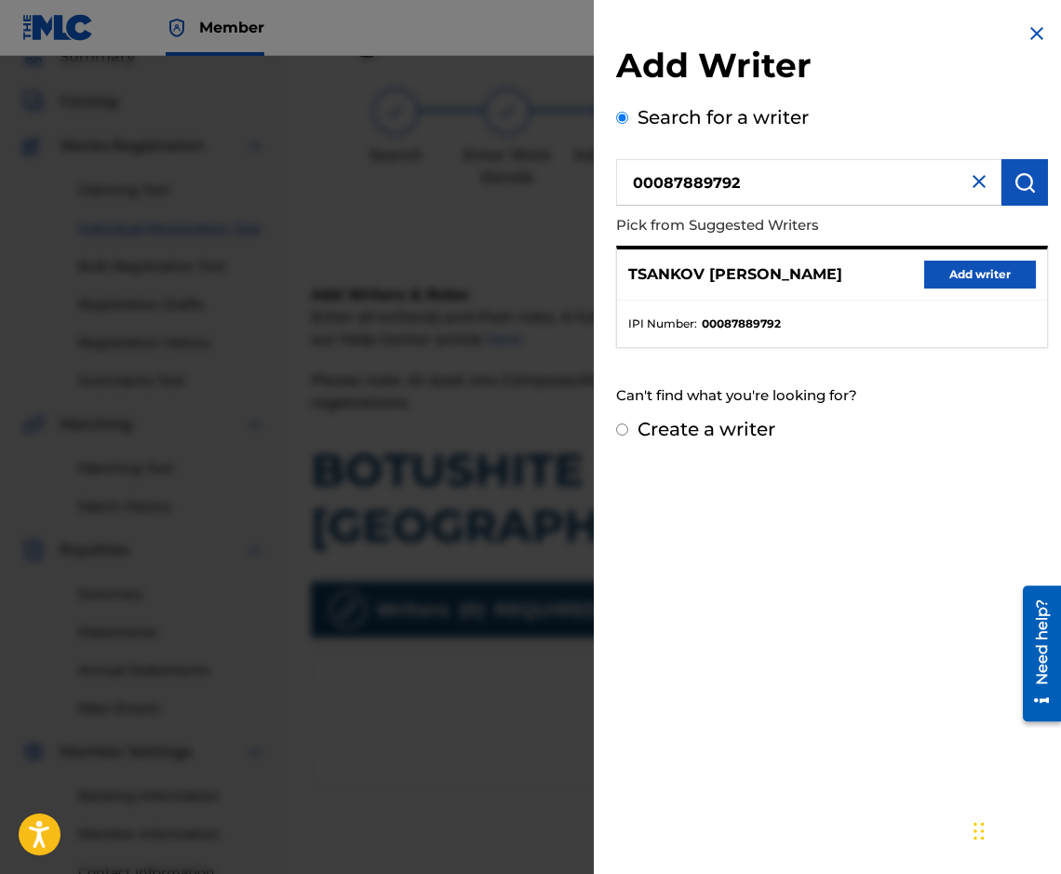
click at [940, 254] on div "TSANKOV [PERSON_NAME] Add writer" at bounding box center [832, 274] width 430 height 51
click at [939, 262] on button "Add writer" at bounding box center [980, 275] width 112 height 28
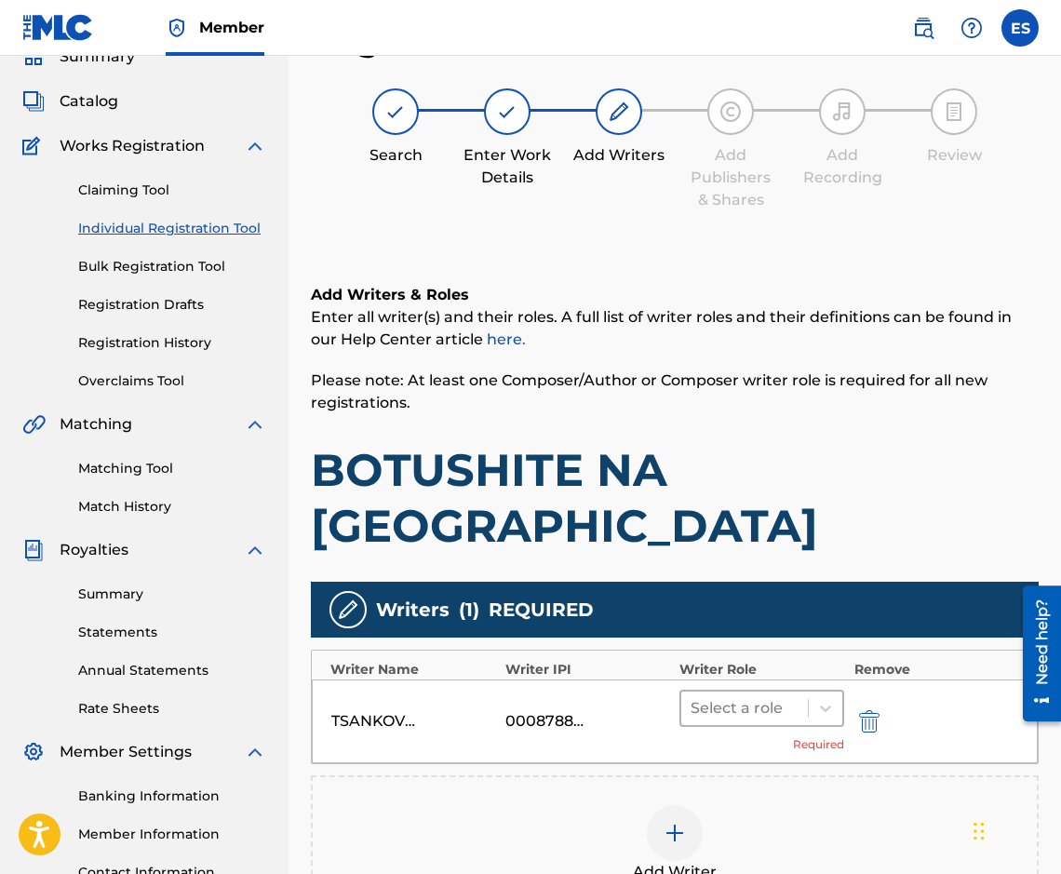
click at [693, 697] on input "text" at bounding box center [692, 708] width 4 height 22
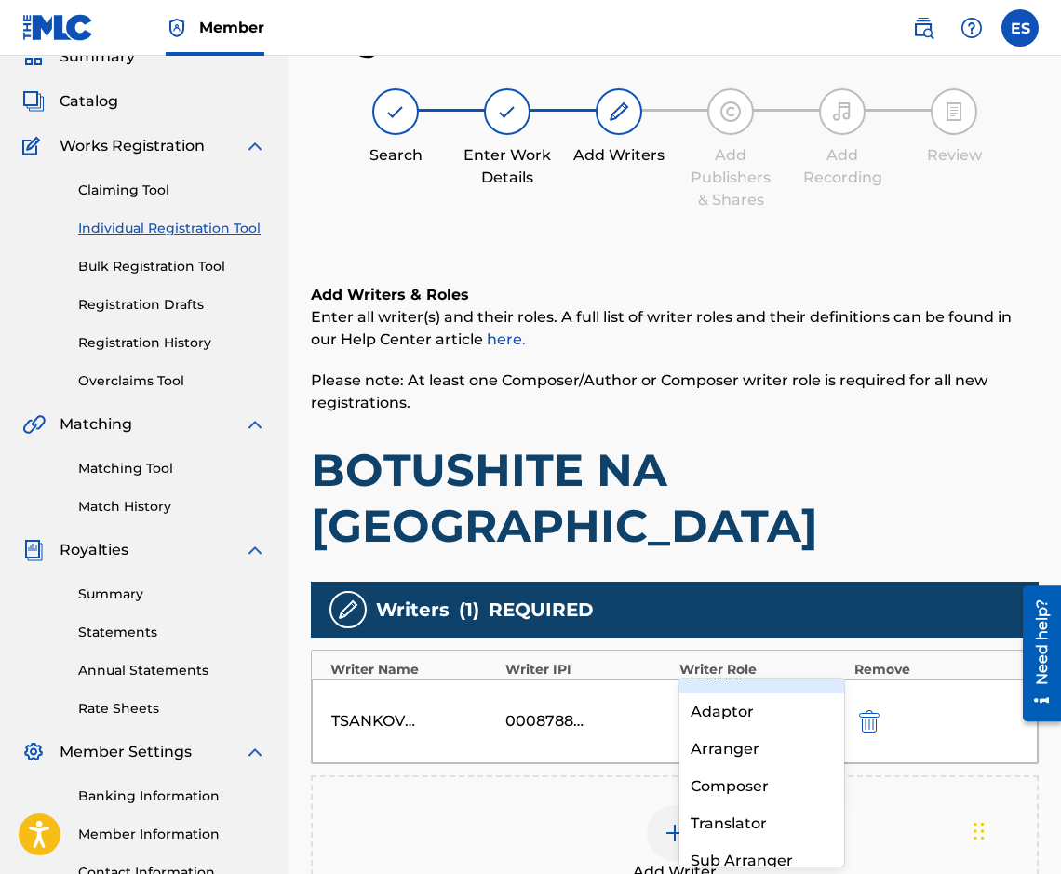
scroll to position [93, 0]
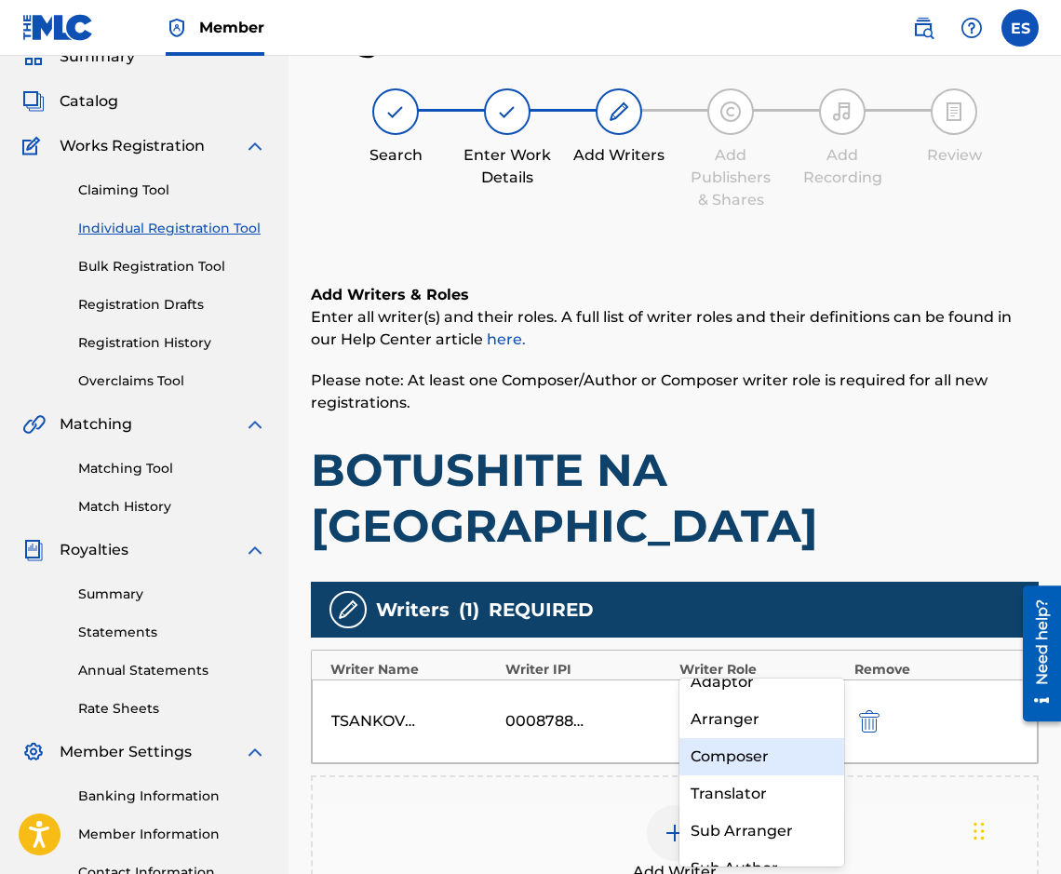
click at [756, 775] on div "Composer" at bounding box center [761, 756] width 165 height 37
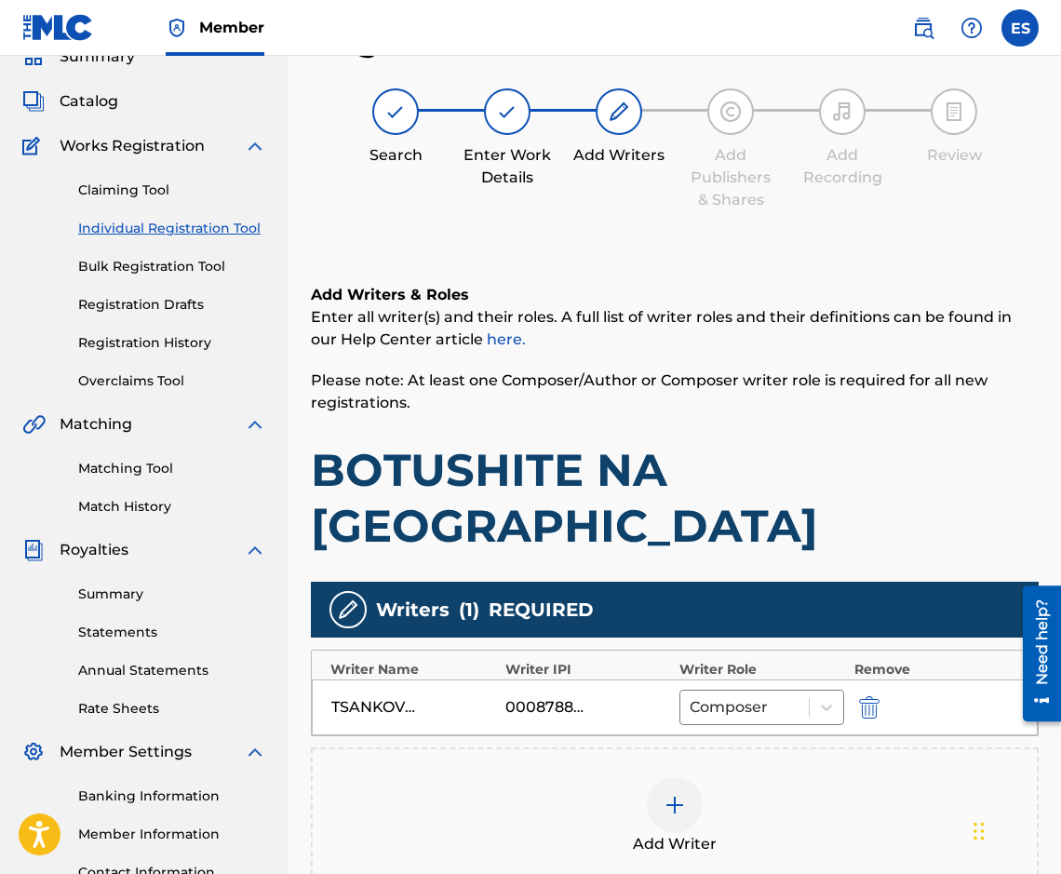
click at [694, 777] on div at bounding box center [675, 805] width 56 height 56
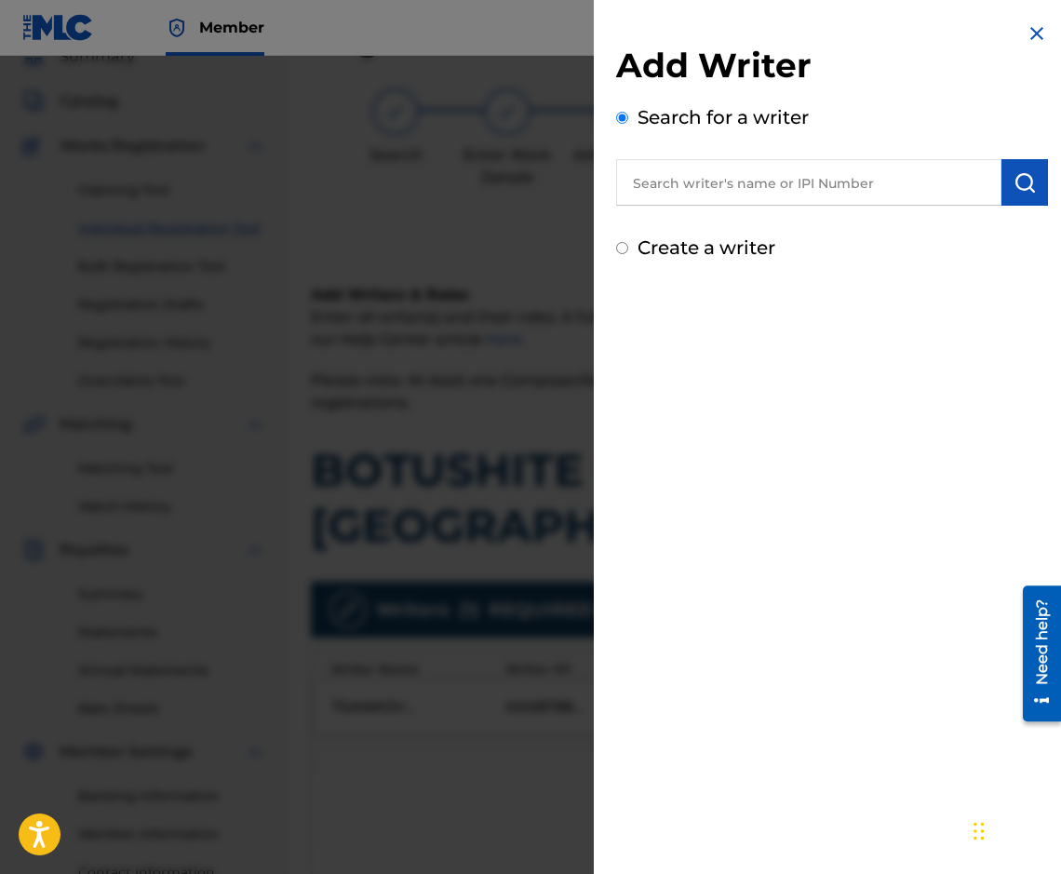
paste input "90001 38 85 25"
click at [679, 178] on input "90001 38 85 25" at bounding box center [808, 182] width 385 height 47
click at [688, 179] on input "90001 38 85 25" at bounding box center [808, 182] width 385 height 47
click at [681, 179] on input "90001 38 85 25" at bounding box center [808, 182] width 385 height 47
click at [701, 174] on input "9000138 85 25" at bounding box center [808, 182] width 385 height 47
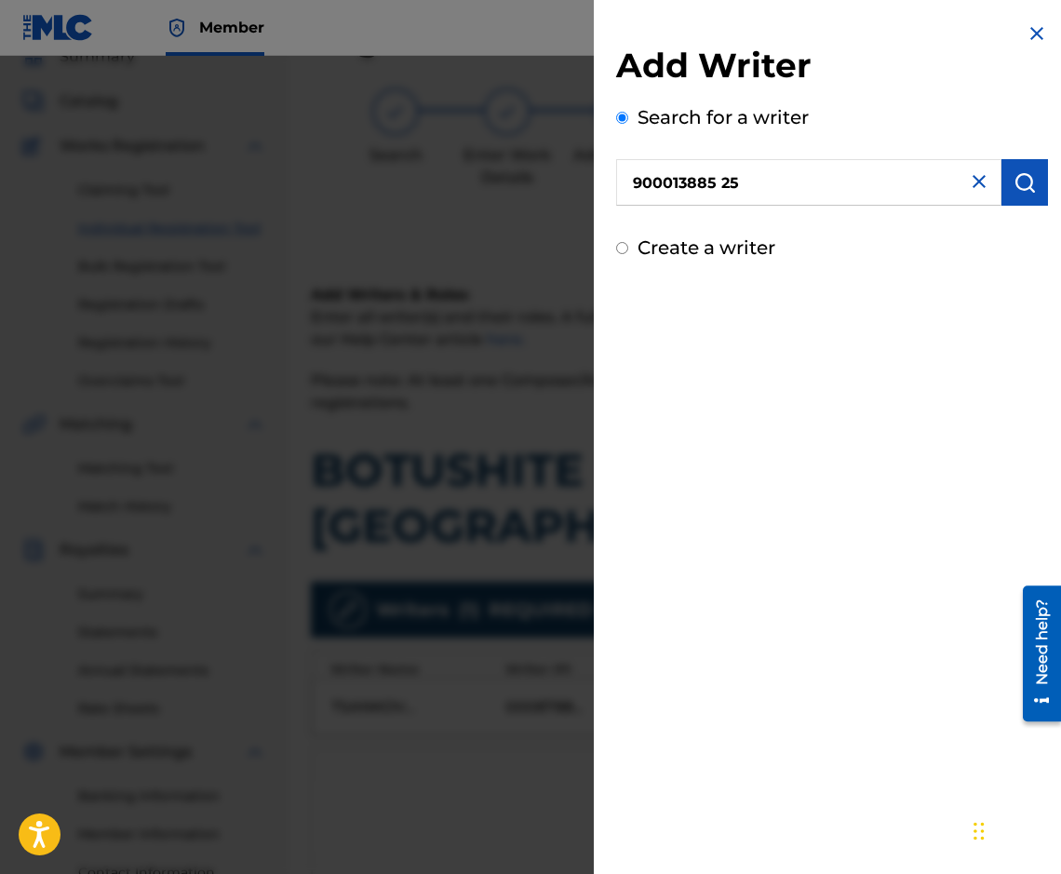
click at [726, 172] on input "900013885 25" at bounding box center [808, 182] width 385 height 47
click at [721, 174] on input "900013885 25" at bounding box center [808, 182] width 385 height 47
click at [1039, 184] on button "submit" at bounding box center [1024, 182] width 47 height 47
click at [619, 176] on input "90001388525" at bounding box center [808, 182] width 385 height 47
click at [1018, 170] on button "submit" at bounding box center [1024, 182] width 47 height 47
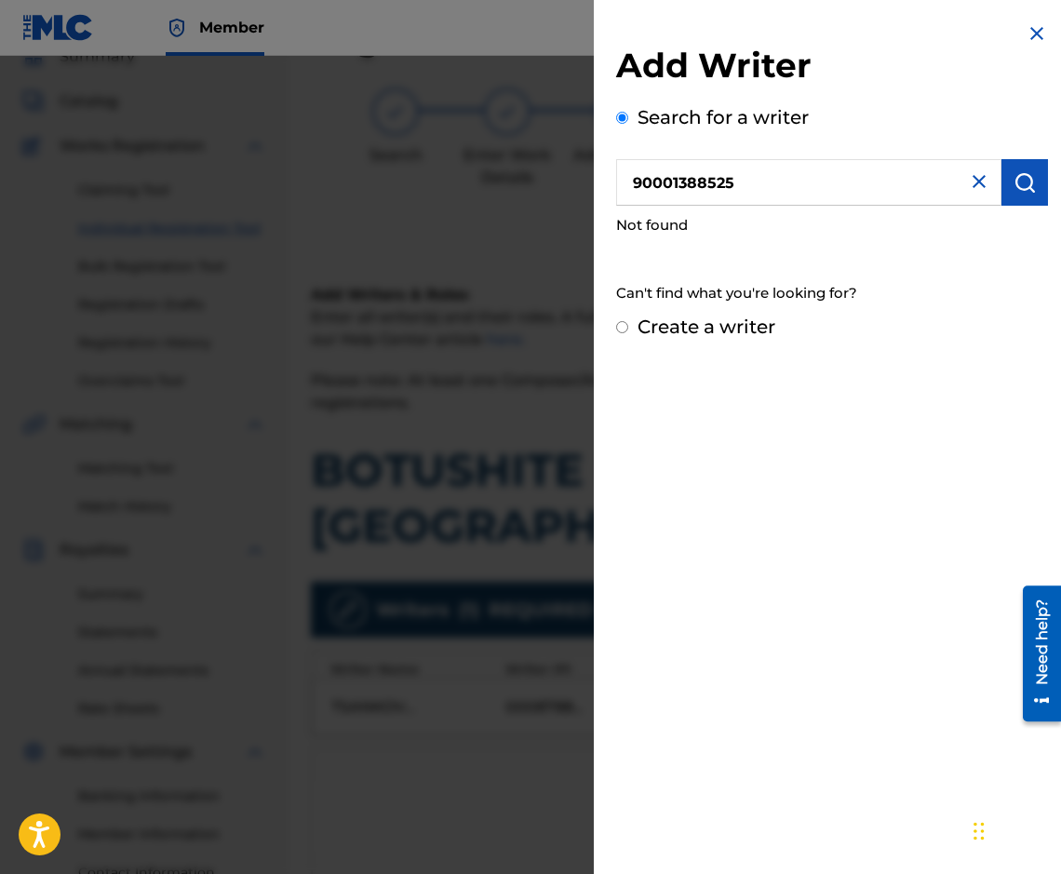
click at [825, 168] on input "90001388525" at bounding box center [808, 182] width 385 height 47
paste input "[PERSON_NAME] ZVEZDELINOV"
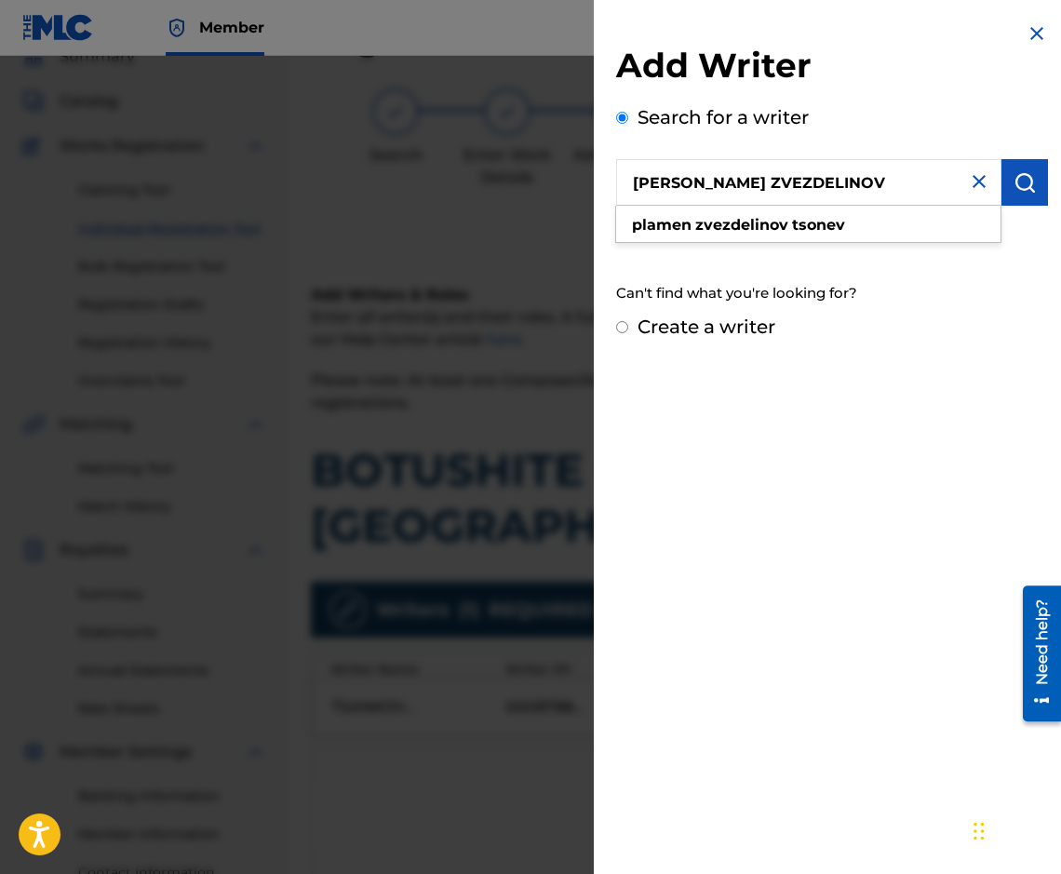
type input "[PERSON_NAME] ZVEZDELINOV"
click at [1013, 187] on img "submit" at bounding box center [1024, 182] width 22 height 22
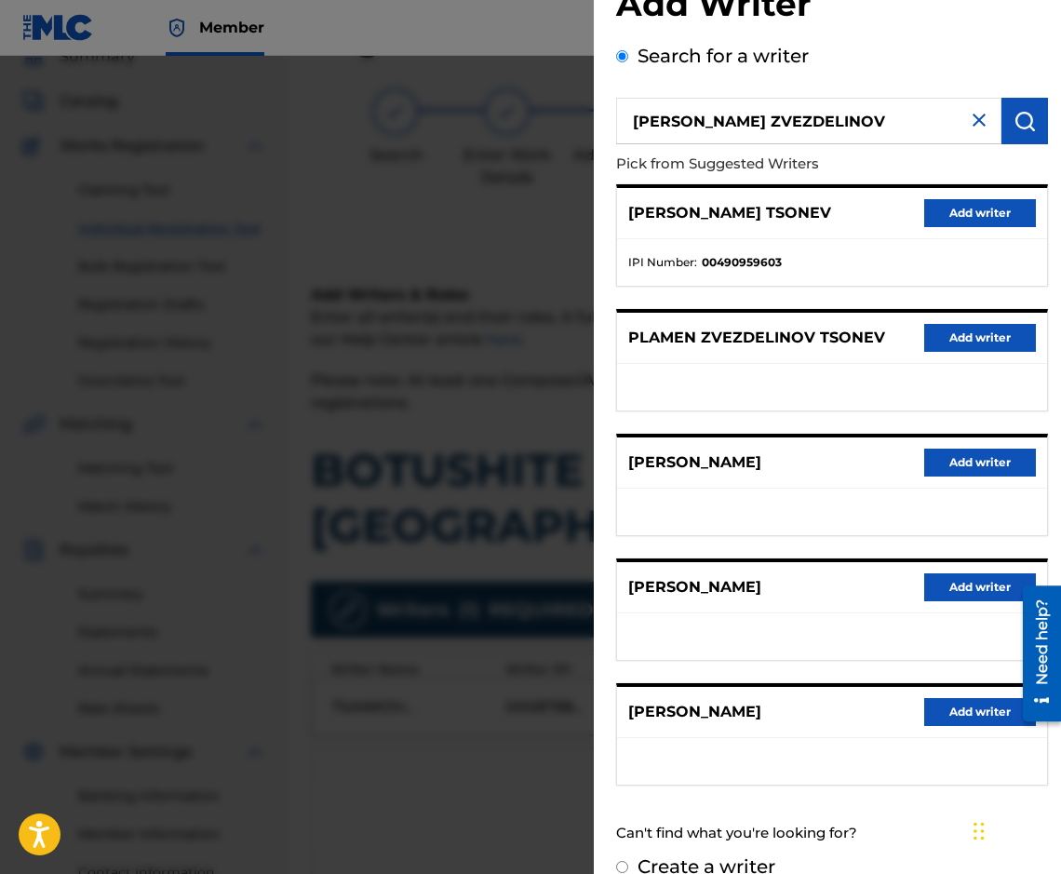
scroll to position [90, 0]
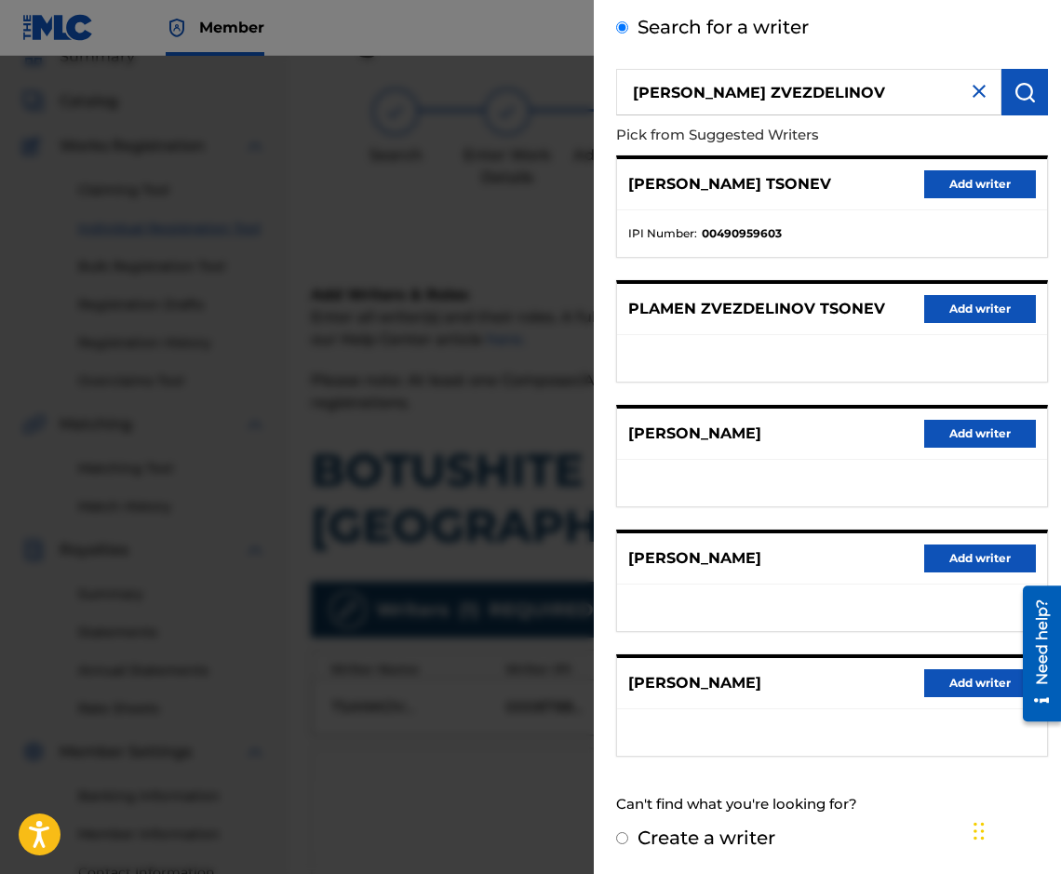
click at [624, 840] on input "Create a writer" at bounding box center [622, 838] width 12 height 12
radio input "false"
radio input "true"
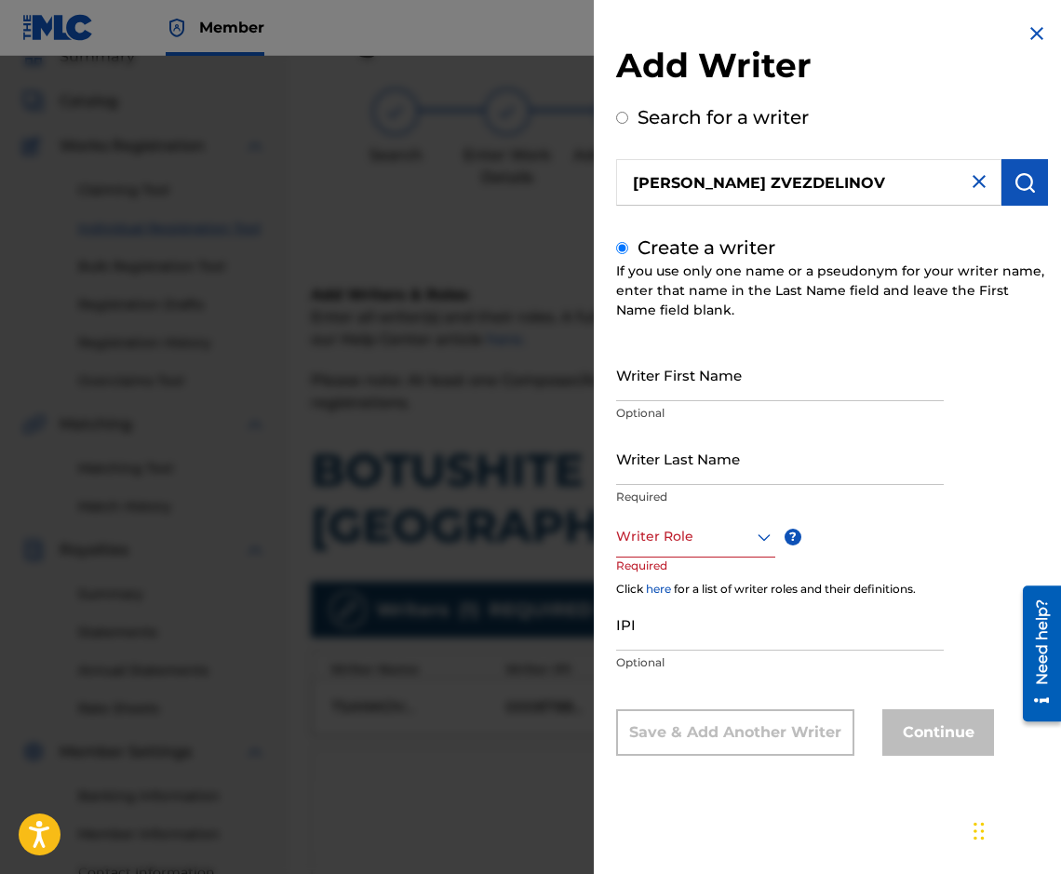
scroll to position [0, 0]
drag, startPoint x: 710, startPoint y: 328, endPoint x: 657, endPoint y: 384, distance: 77.7
paste input "[PERSON_NAME] ZVEZDELINOV"
click at [676, 612] on input "IPI" at bounding box center [780, 623] width 328 height 53
click at [669, 395] on input "[PERSON_NAME] ZVEZDELINOV" at bounding box center [780, 374] width 328 height 53
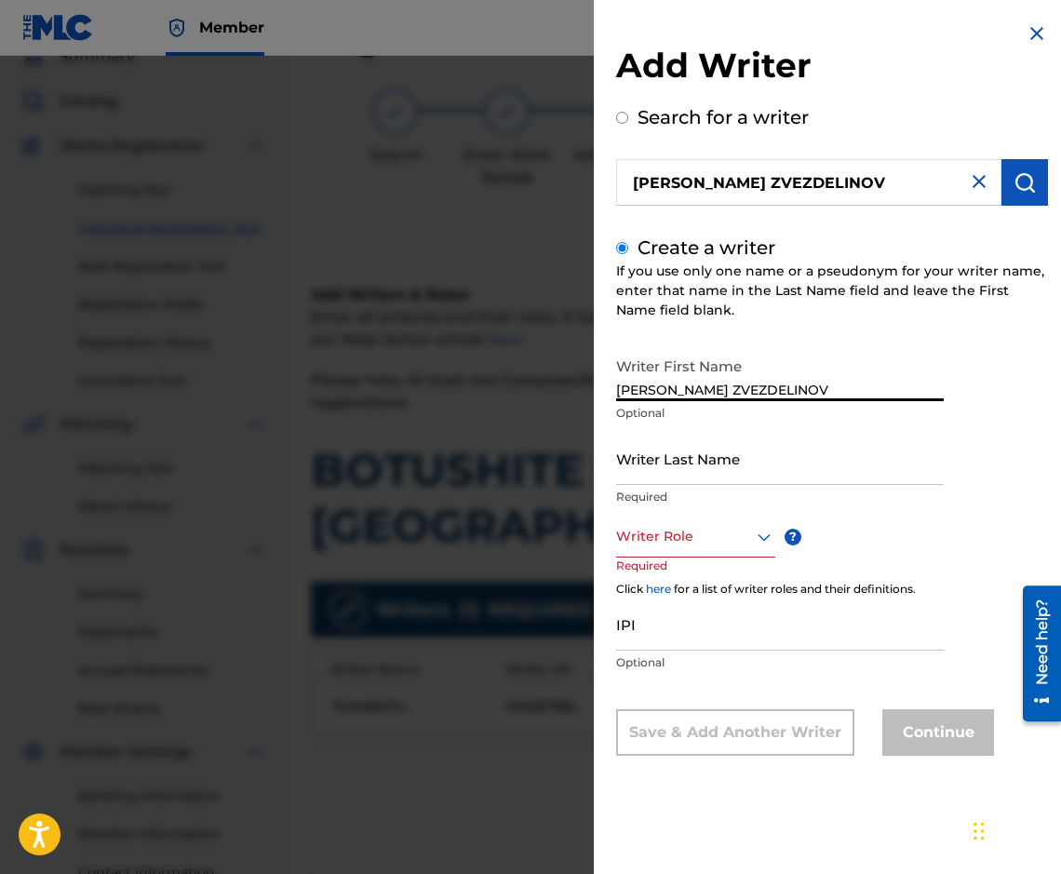
click at [672, 392] on input "[PERSON_NAME] ZVEZDELINOV" at bounding box center [780, 374] width 328 height 53
click at [676, 382] on input "[PERSON_NAME] ZVEZDELINOV" at bounding box center [780, 374] width 328 height 53
drag, startPoint x: 840, startPoint y: 385, endPoint x: 676, endPoint y: 385, distance: 164.7
click at [676, 385] on input "PLAMEN ZVEZDELINOV" at bounding box center [780, 374] width 328 height 53
type input "PLAMEN"
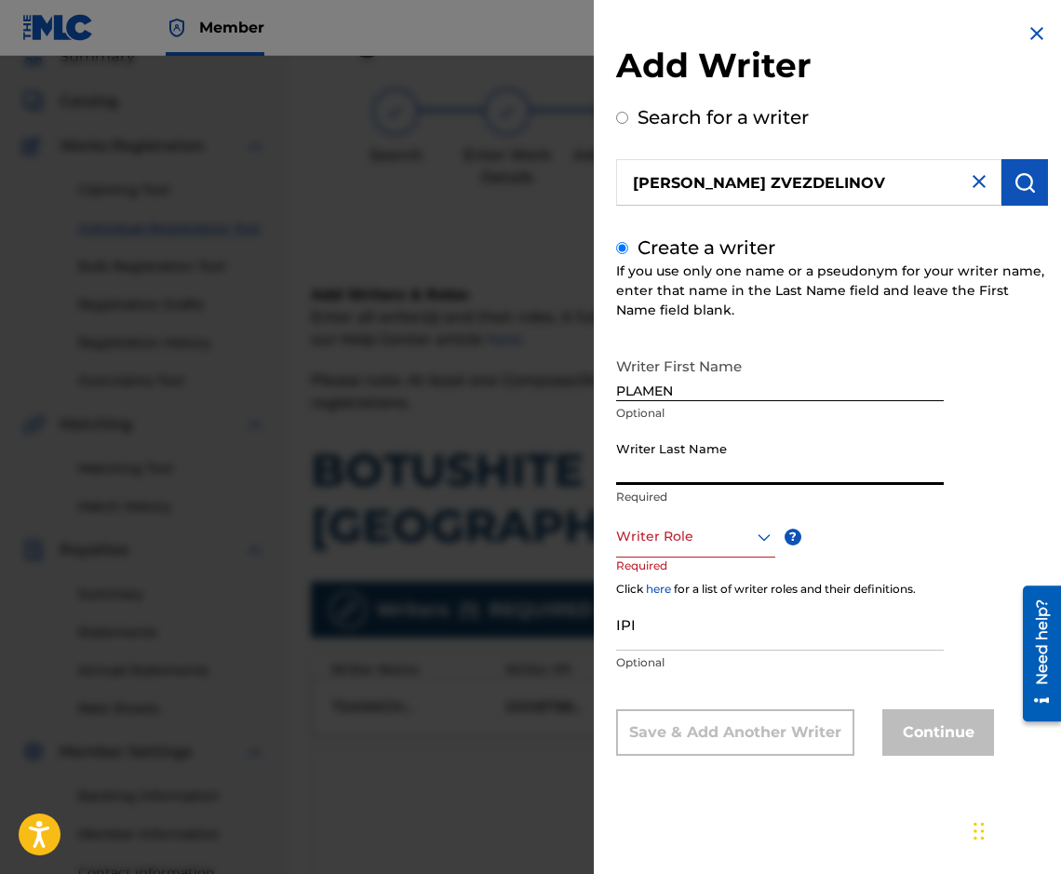
paste input "[PERSON_NAME] ZVEZDELINOV"
drag, startPoint x: 733, startPoint y: 461, endPoint x: 671, endPoint y: 459, distance: 62.4
click at [671, 459] on input "[PERSON_NAME] ZVEZDELINOV" at bounding box center [780, 458] width 328 height 53
type input "Z"
paste input "[PERSON_NAME] ZVEZDELINOV"
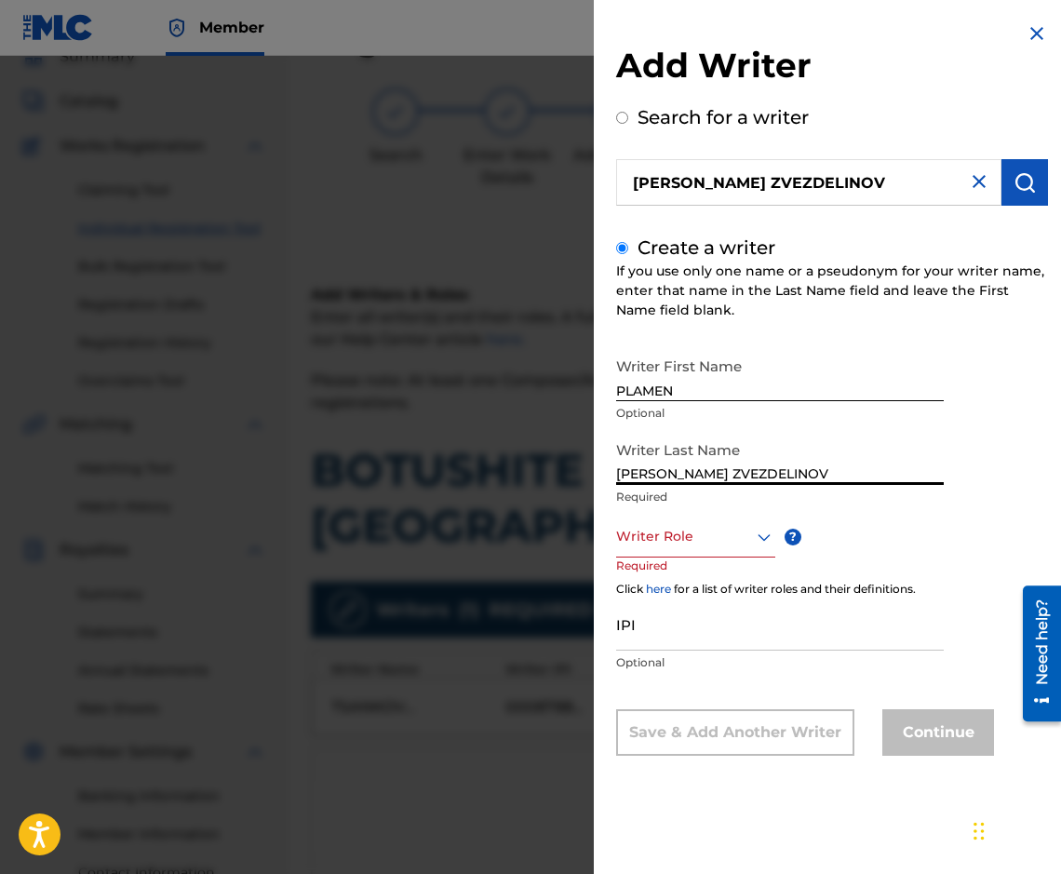
click at [739, 463] on input "[PERSON_NAME] ZVEZDELINOV" at bounding box center [780, 458] width 328 height 53
click at [764, 471] on input "ZVEZDELINOV" at bounding box center [780, 458] width 328 height 53
paste input "[PERSON_NAME] ZVEZDELINOV"
click at [714, 464] on input "ZVEZDELINOVTSONEV" at bounding box center [780, 458] width 328 height 53
type input "ZVEZDELINOV TSONEV"
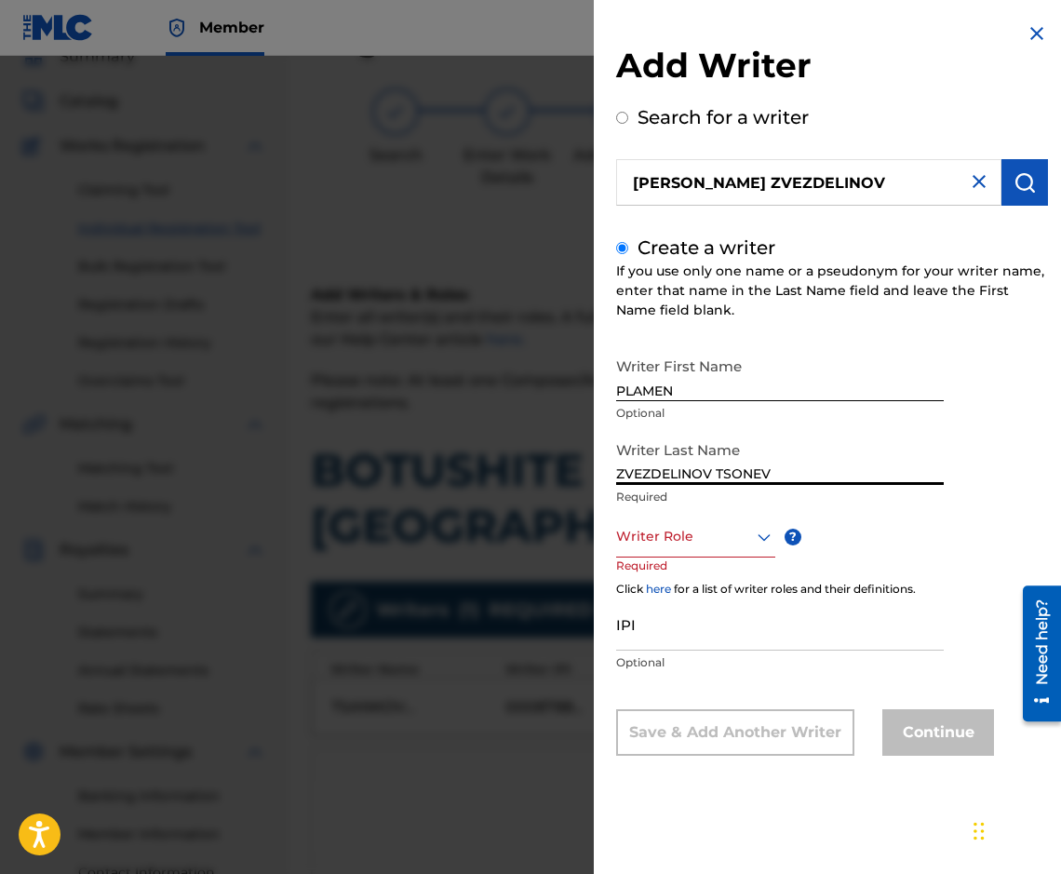
click at [732, 529] on div at bounding box center [695, 536] width 159 height 23
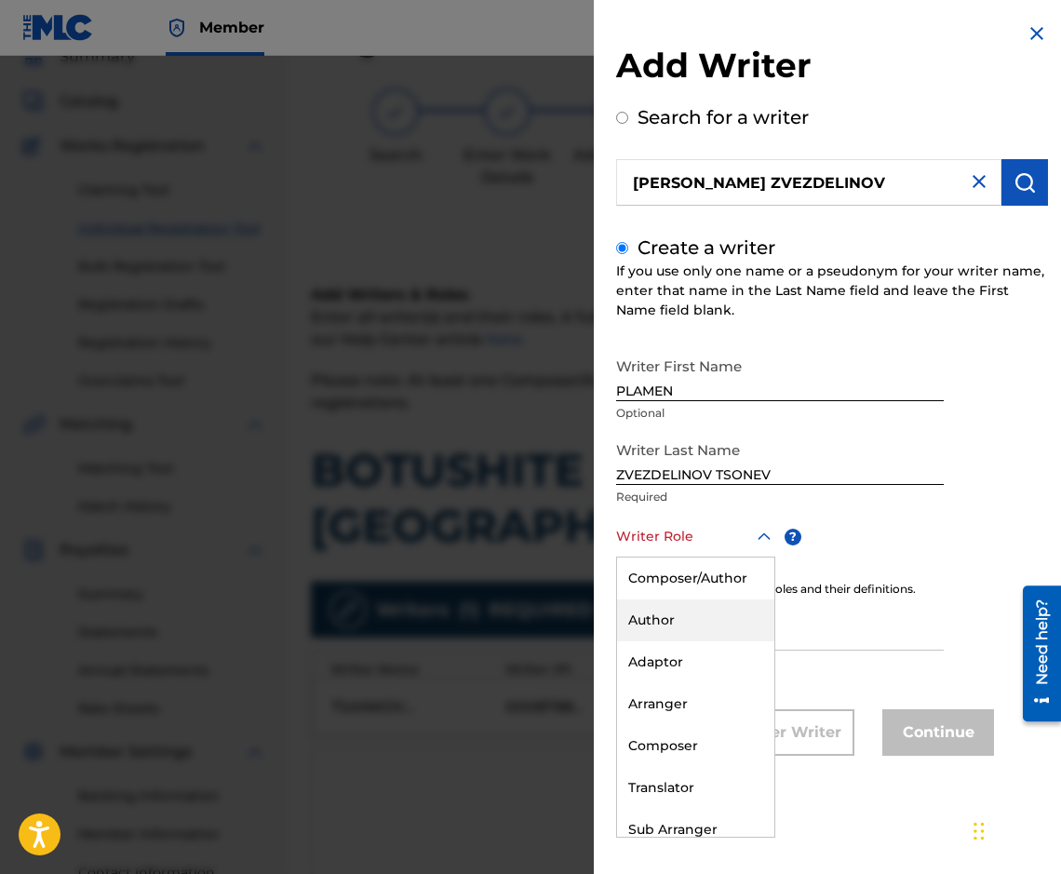
click at [718, 611] on div "Author" at bounding box center [695, 620] width 157 height 42
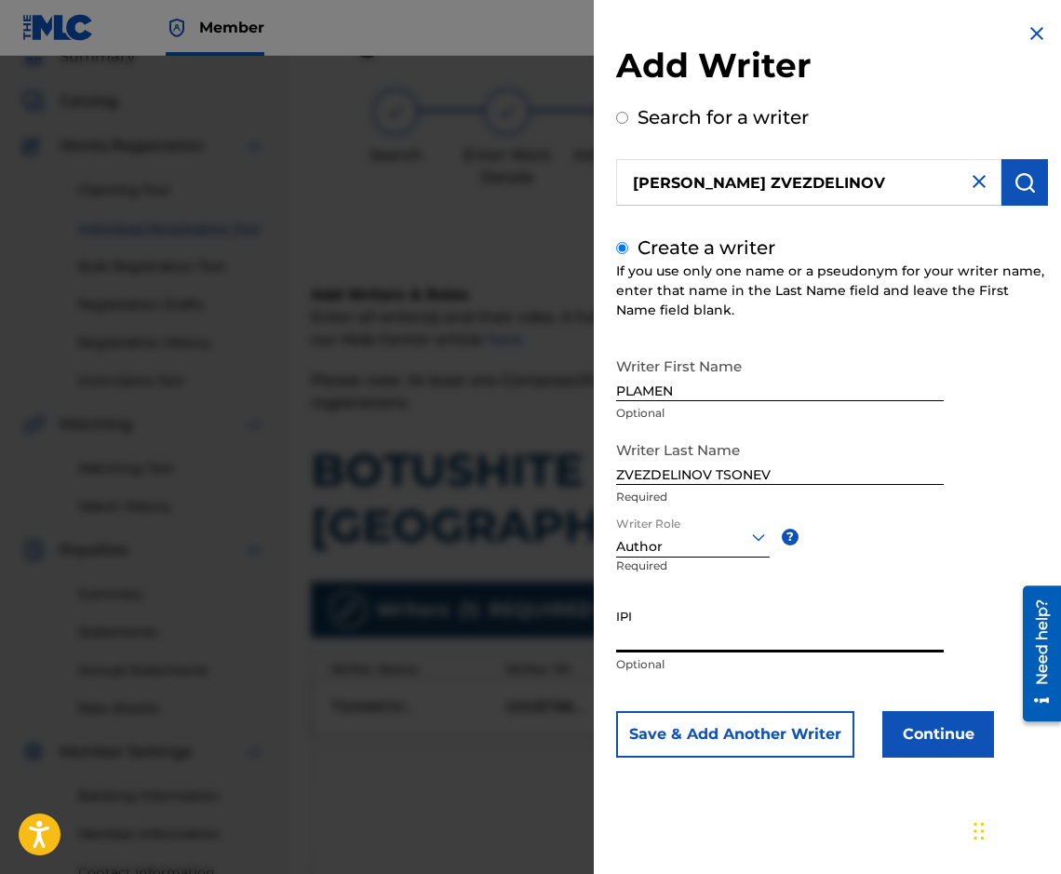
paste input "90001 38 85 25"
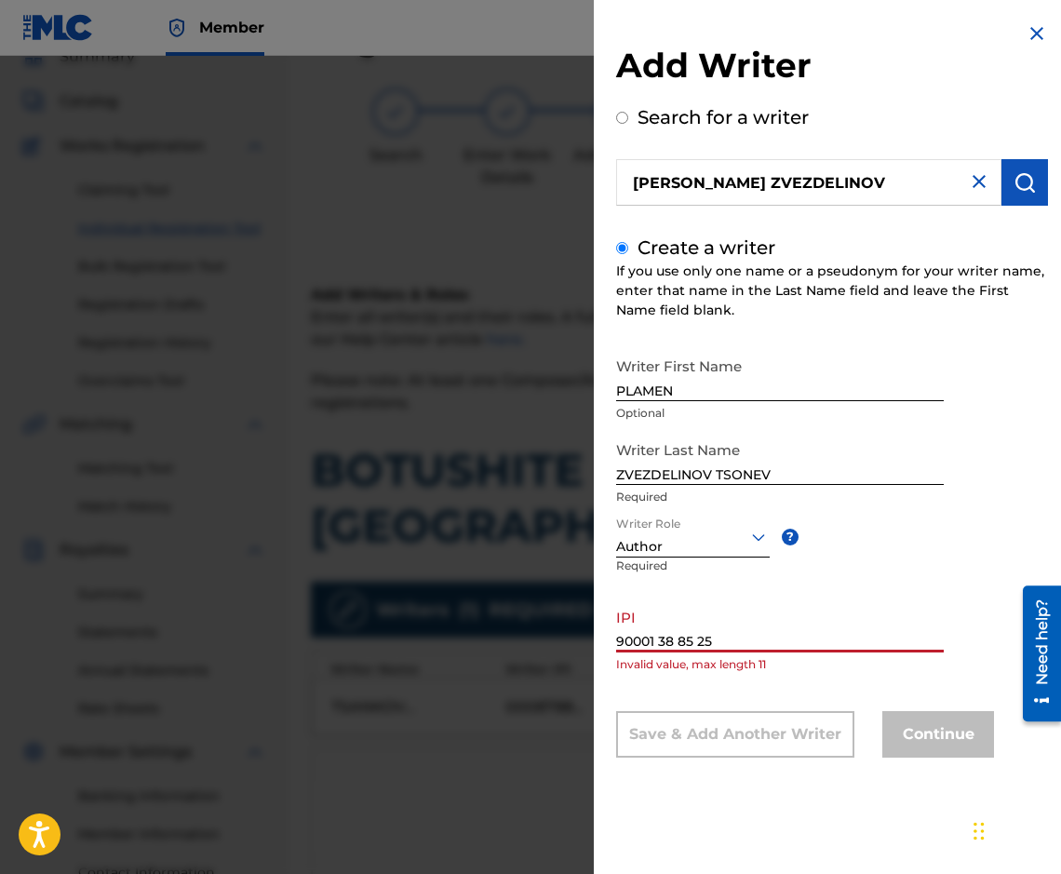
click at [661, 627] on input "90001 38 85 25" at bounding box center [780, 625] width 328 height 53
click at [697, 631] on input "9000138 85 25" at bounding box center [780, 625] width 328 height 53
click at [680, 628] on input "9000138 8525" at bounding box center [780, 625] width 328 height 53
click at [672, 630] on input "9000138 8525" at bounding box center [780, 625] width 328 height 53
click at [678, 630] on input "9000138 8525" at bounding box center [780, 625] width 328 height 53
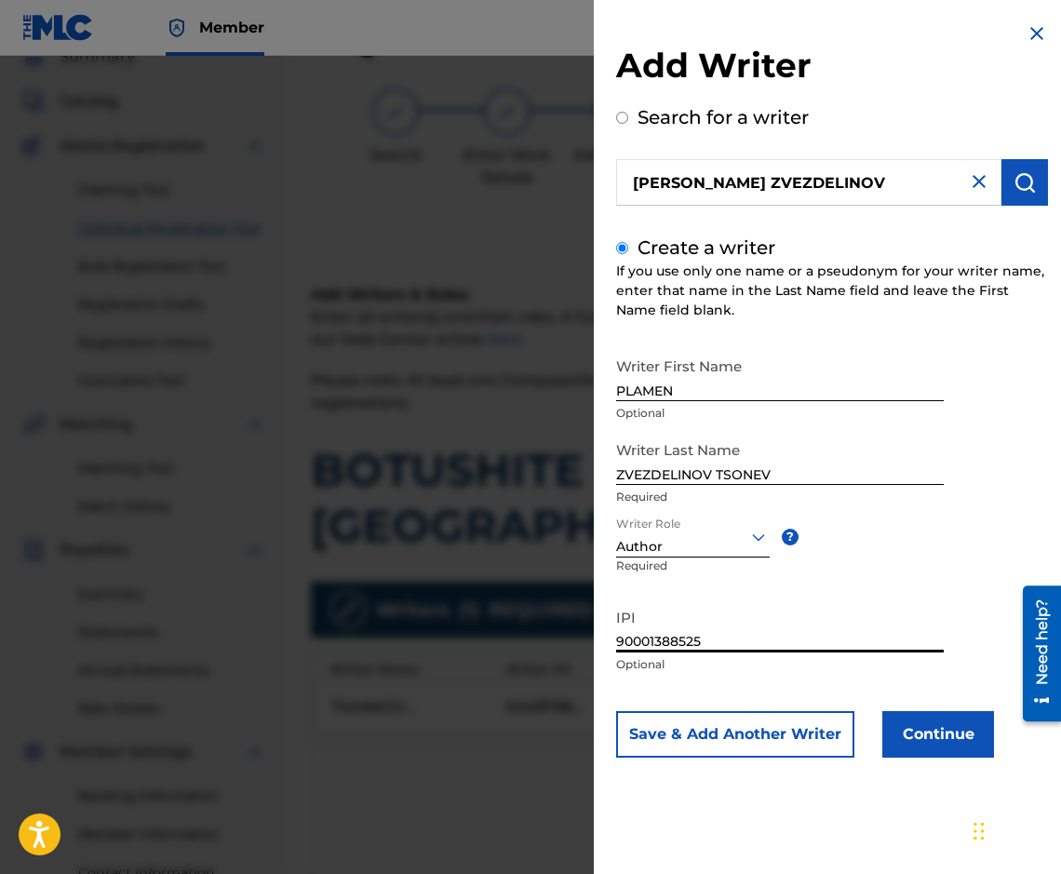
type input "90001388525"
click at [929, 741] on button "Continue" at bounding box center [938, 734] width 112 height 47
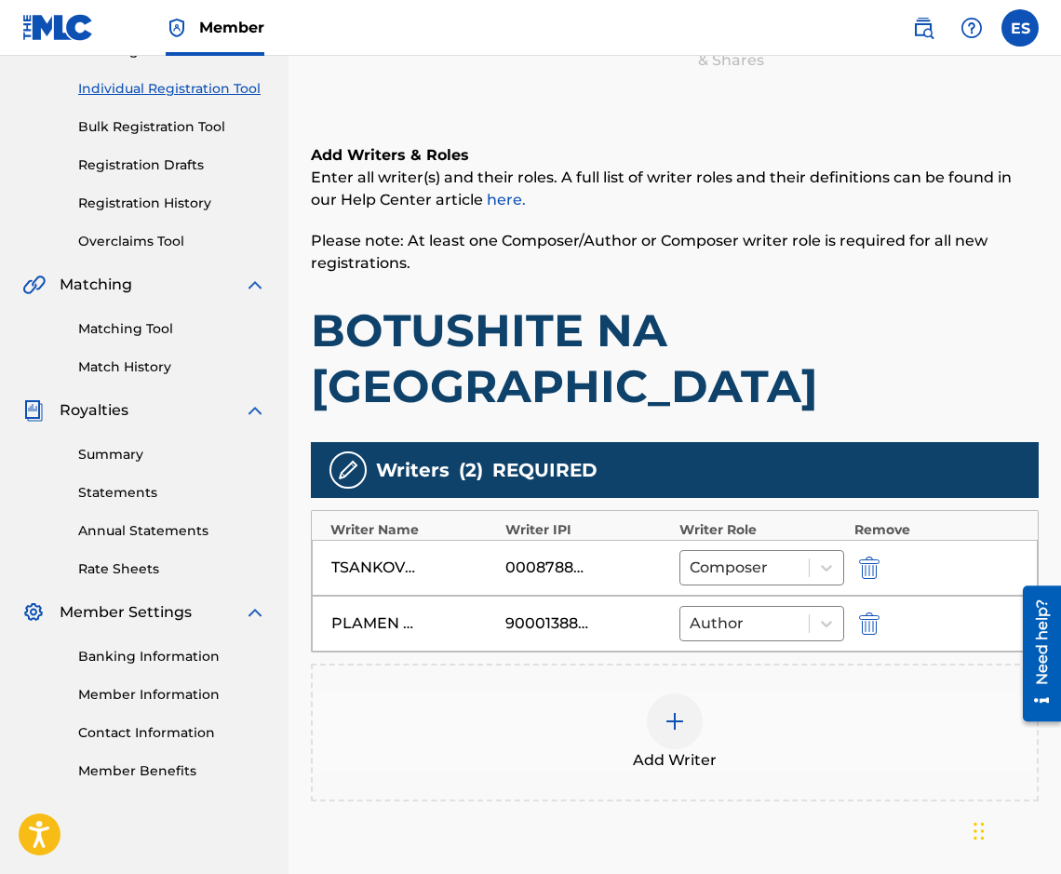
scroll to position [340, 0]
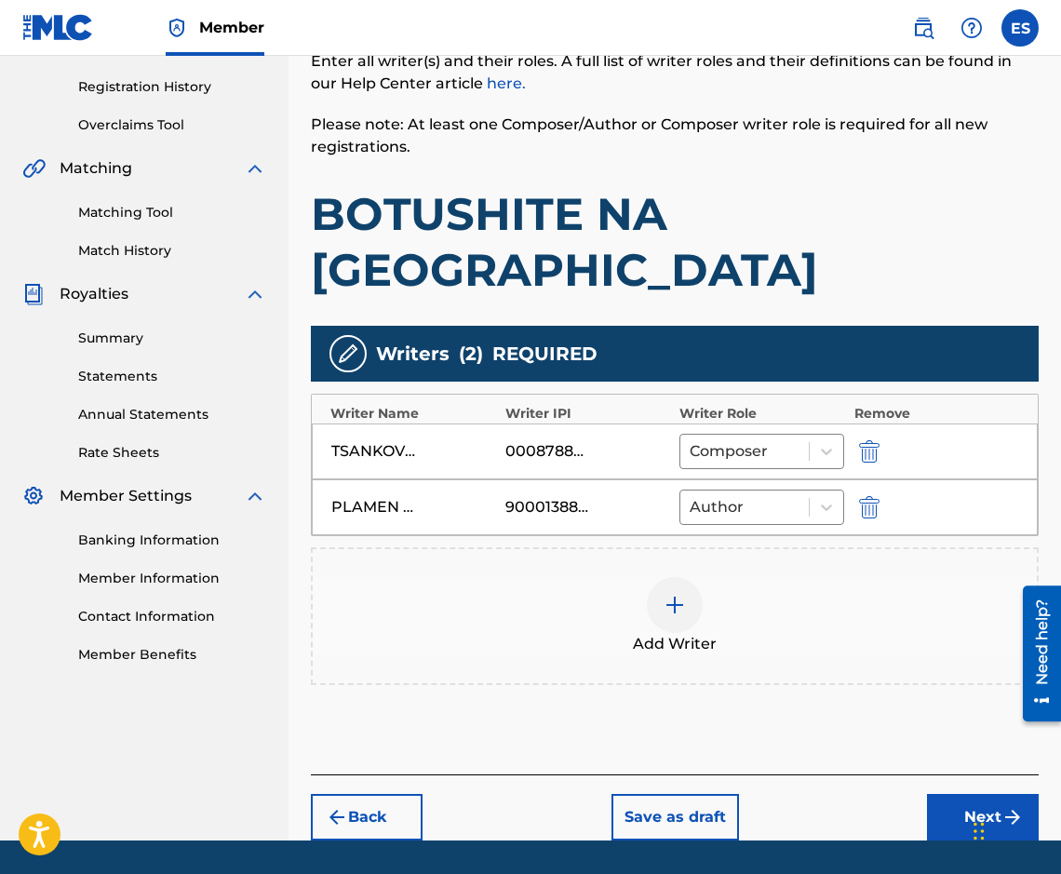
click at [995, 794] on button "Next" at bounding box center [983, 817] width 112 height 47
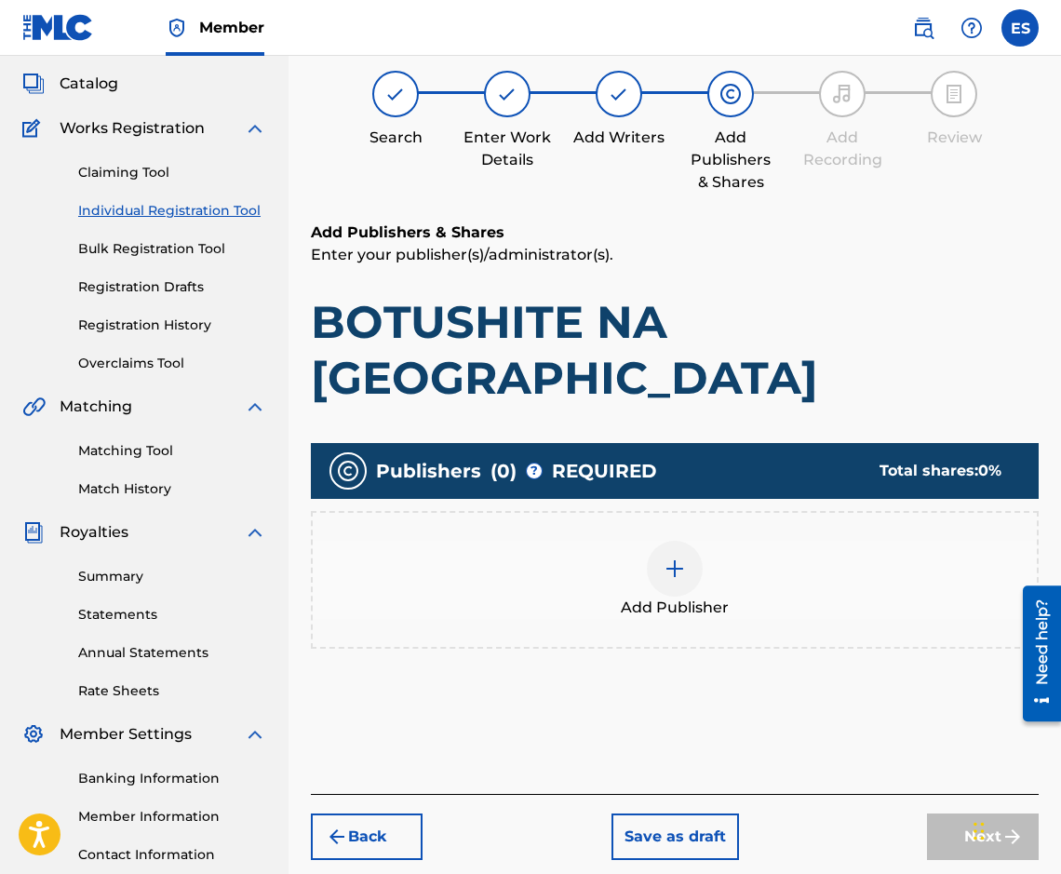
scroll to position [84, 0]
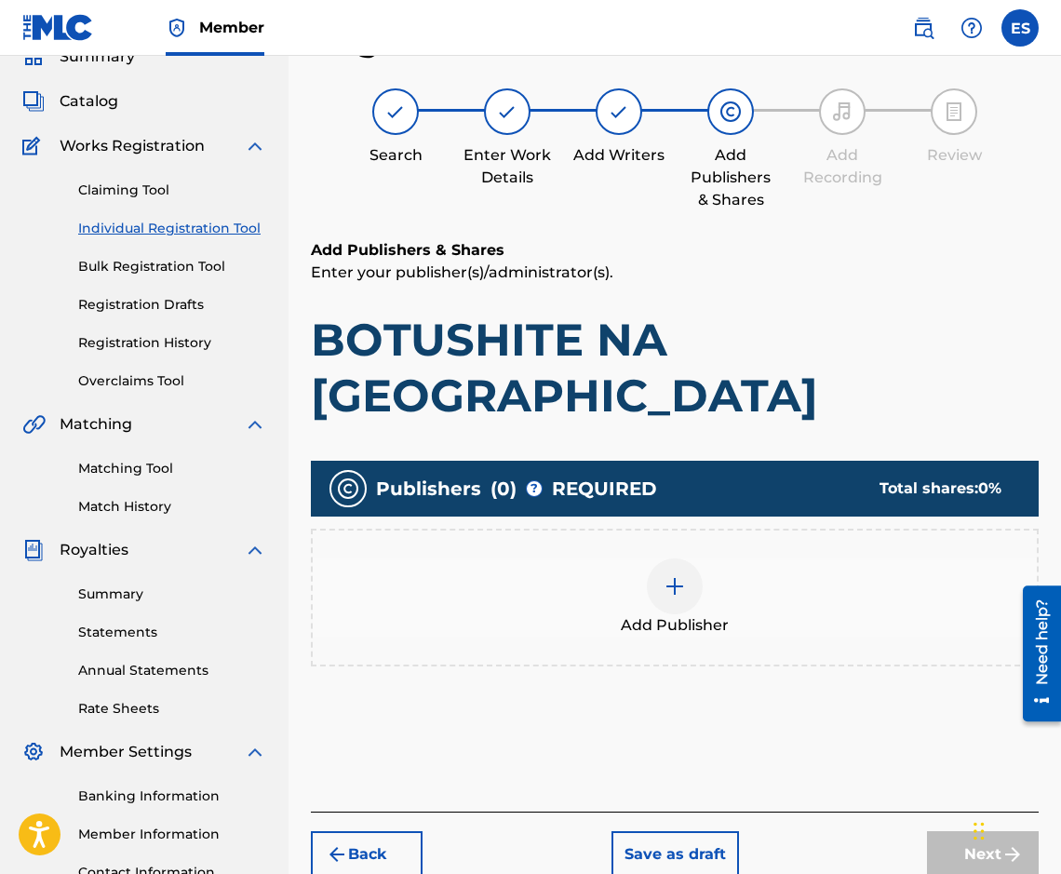
click at [645, 558] on div "Add Publisher" at bounding box center [675, 597] width 724 height 78
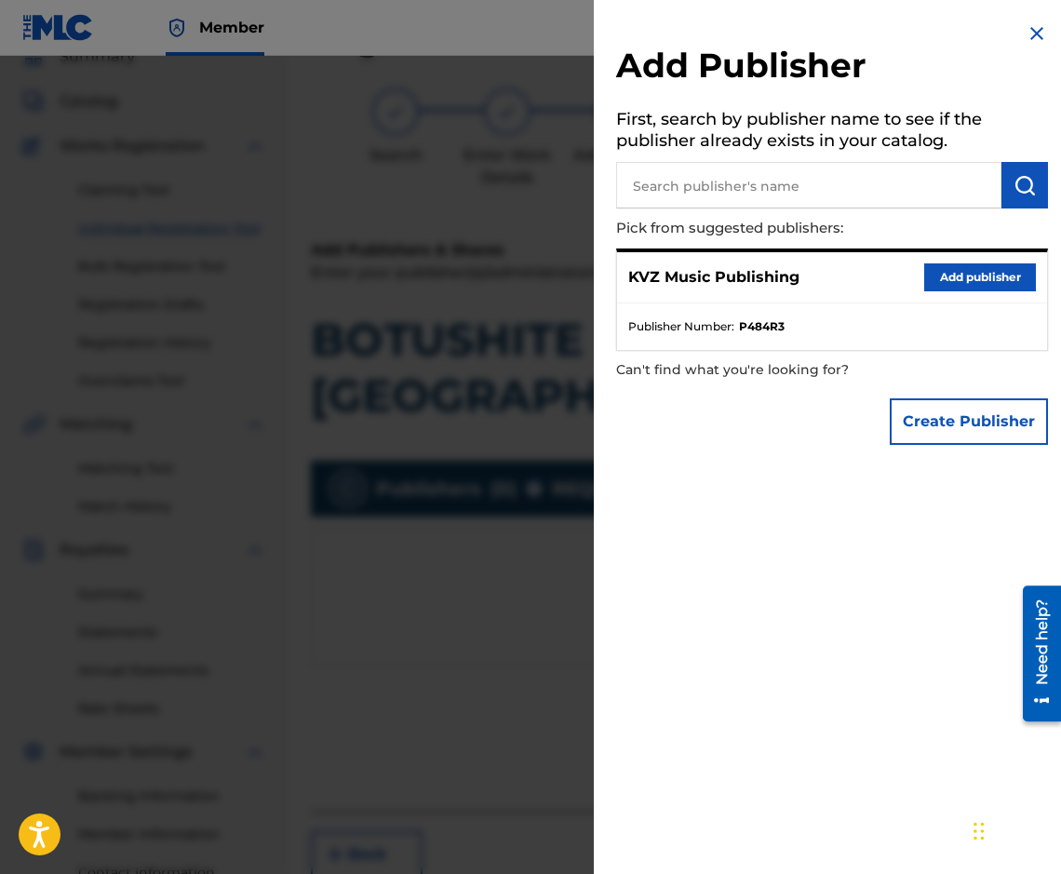
click at [975, 275] on button "Add publisher" at bounding box center [980, 277] width 112 height 28
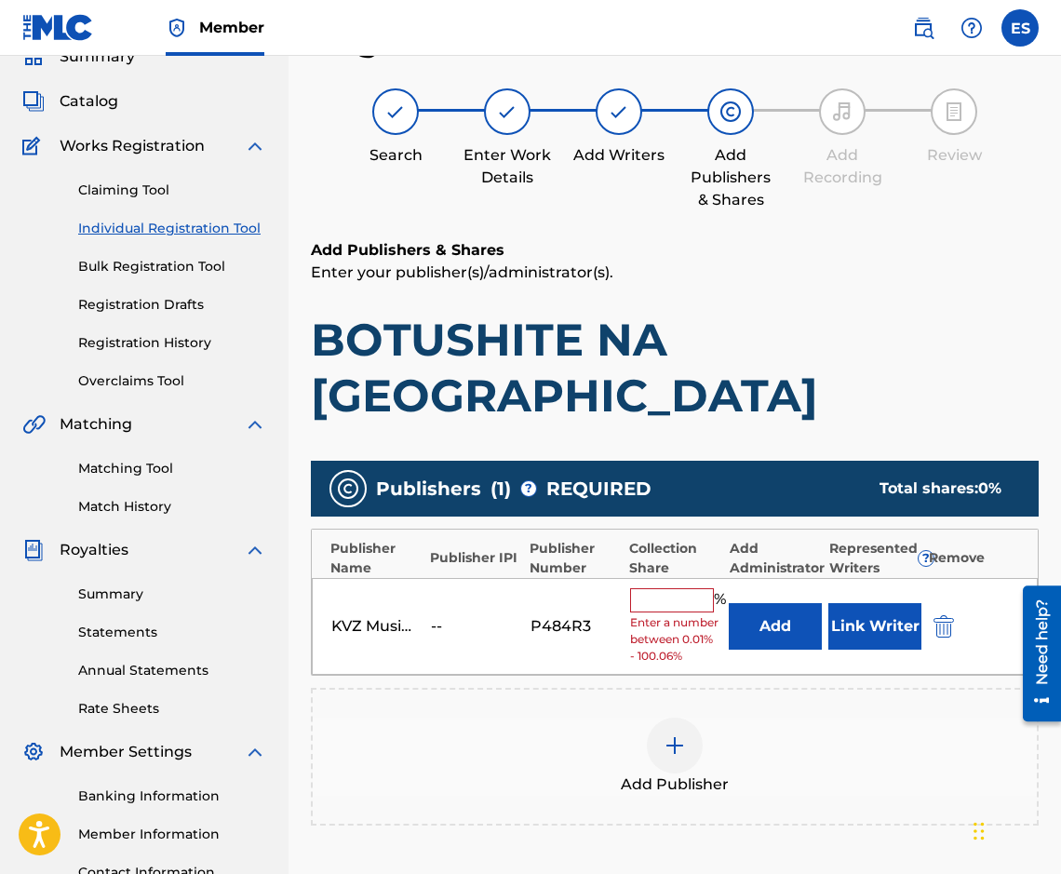
click at [663, 588] on input "text" at bounding box center [672, 600] width 84 height 24
type input "66.67"
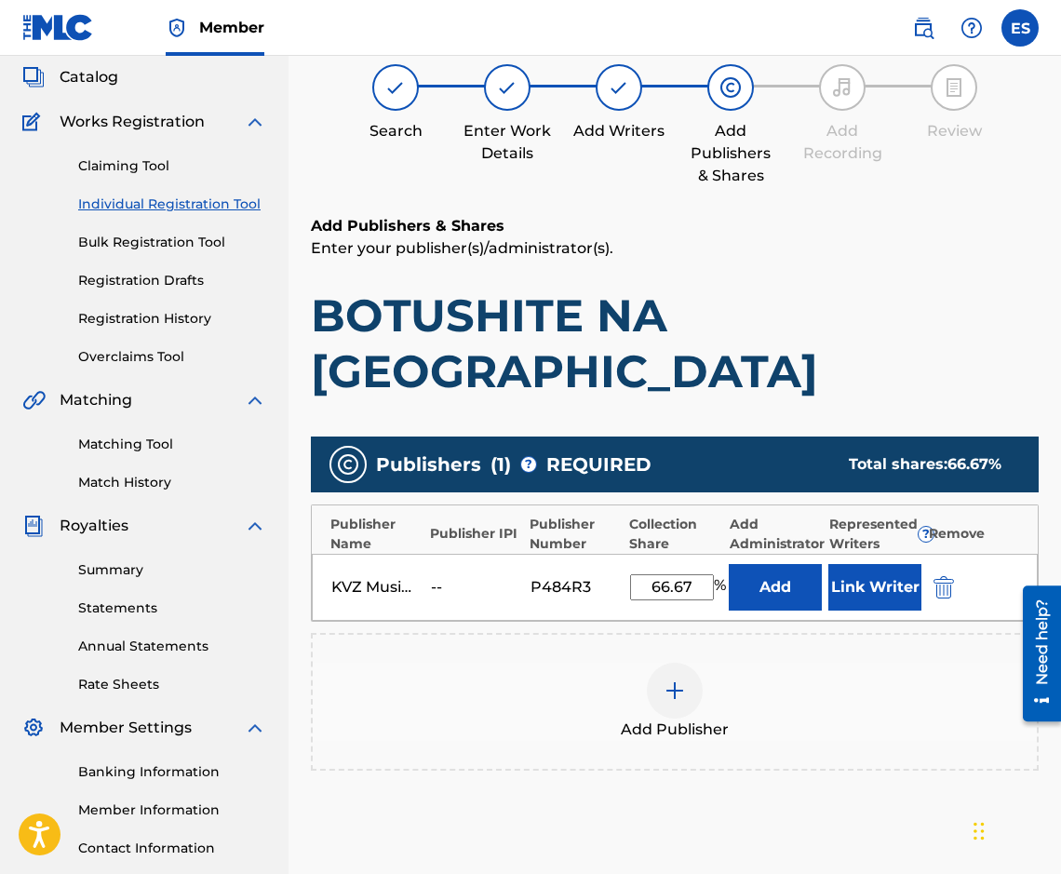
scroll to position [249, 0]
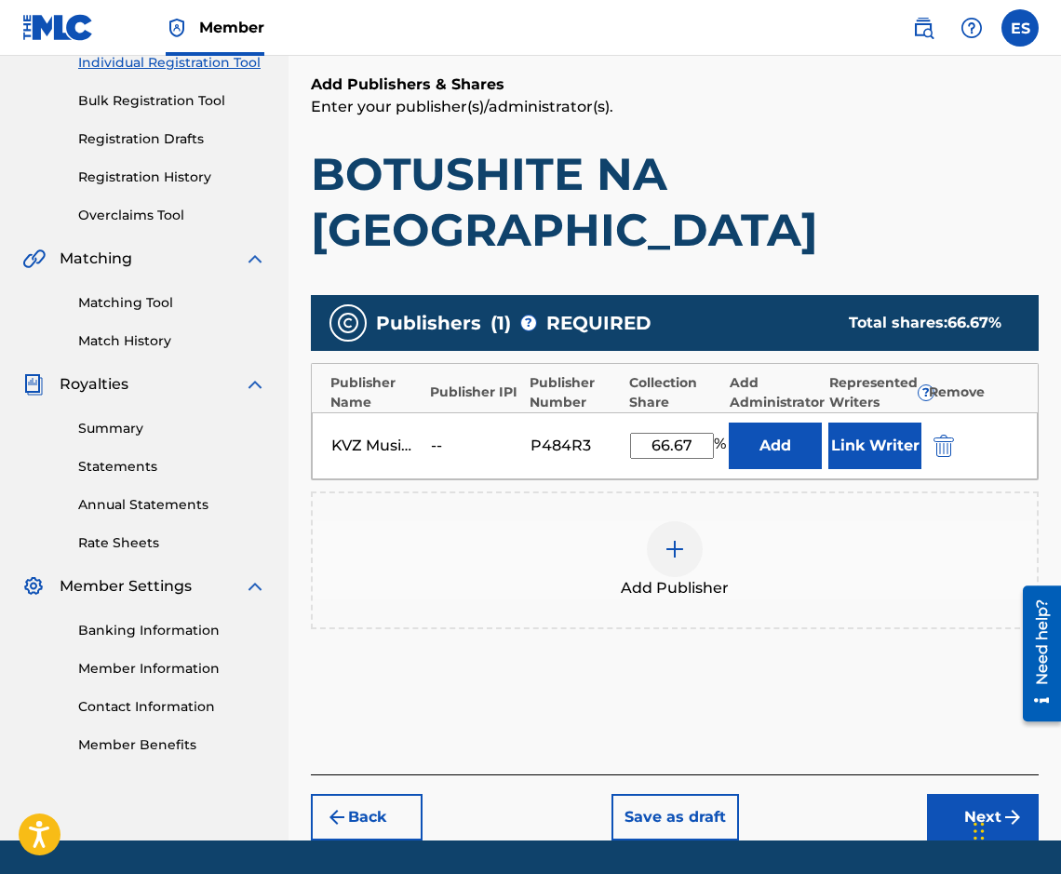
click at [985, 794] on button "Next" at bounding box center [983, 817] width 112 height 47
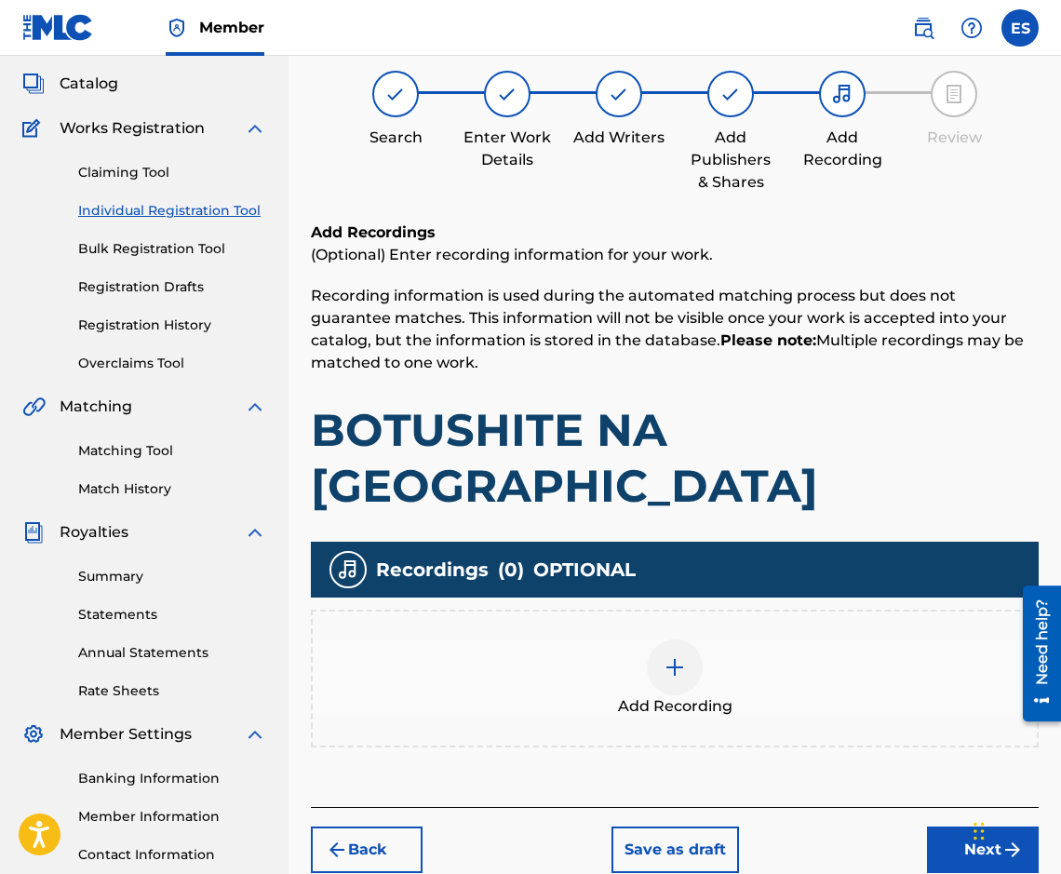
scroll to position [84, 0]
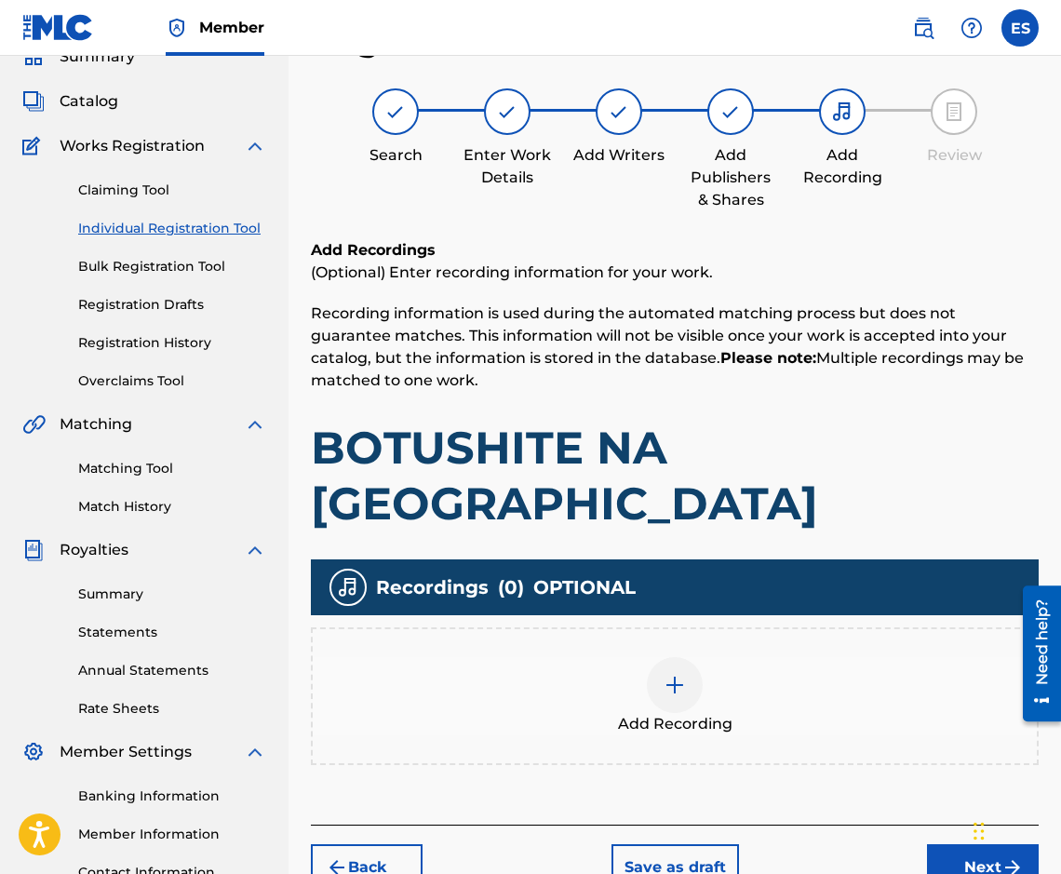
click at [934, 844] on button "Next" at bounding box center [983, 867] width 112 height 47
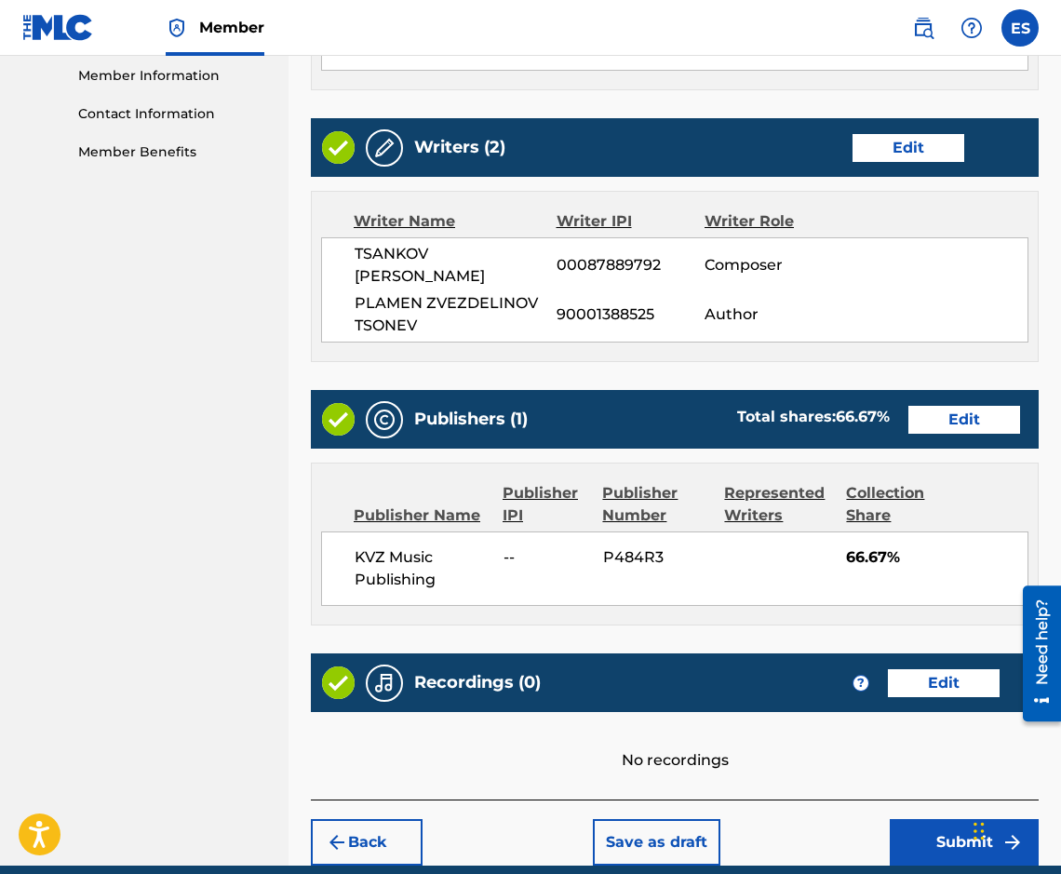
scroll to position [845, 0]
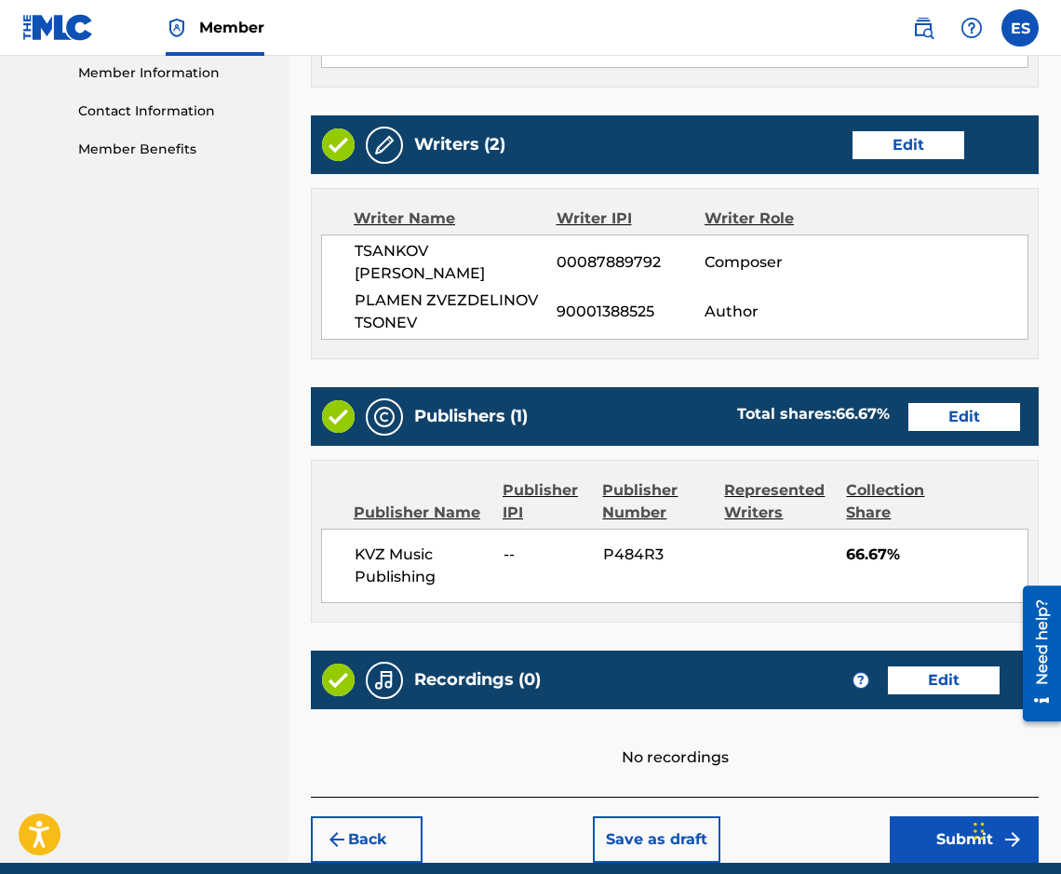
click at [916, 816] on button "Submit" at bounding box center [964, 839] width 149 height 47
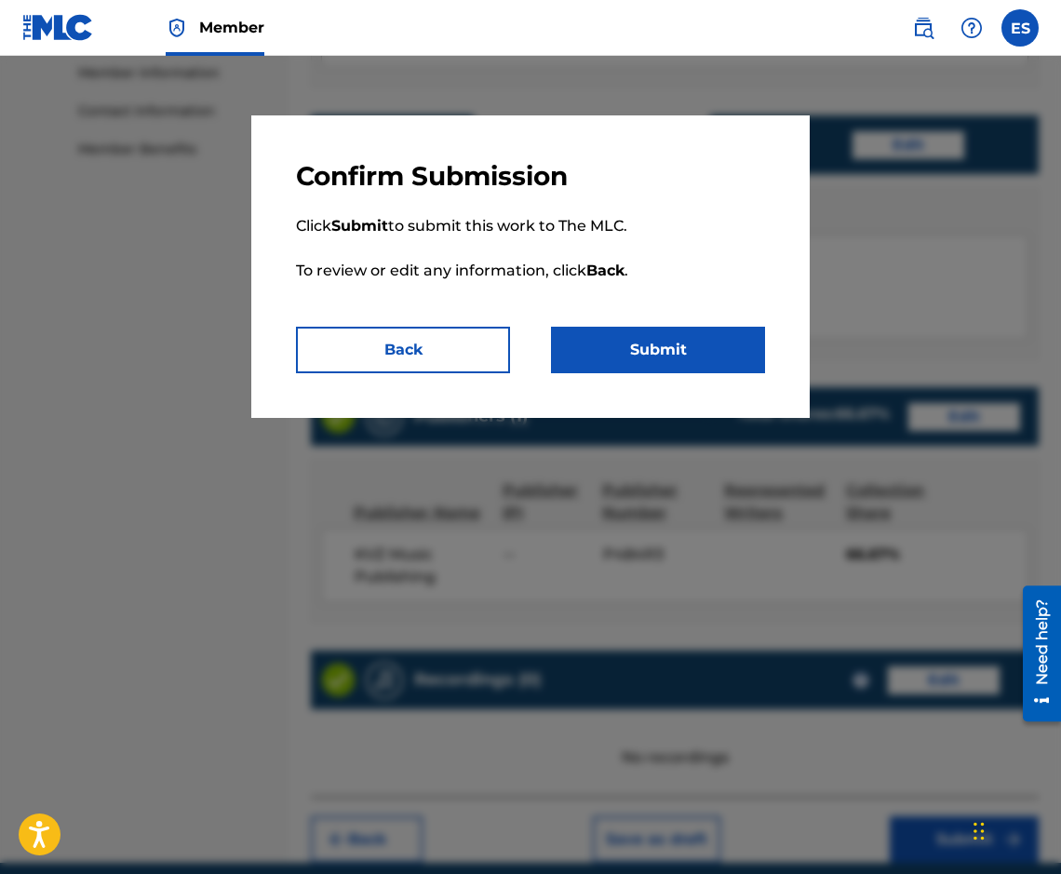
click at [661, 354] on button "Submit" at bounding box center [658, 350] width 214 height 47
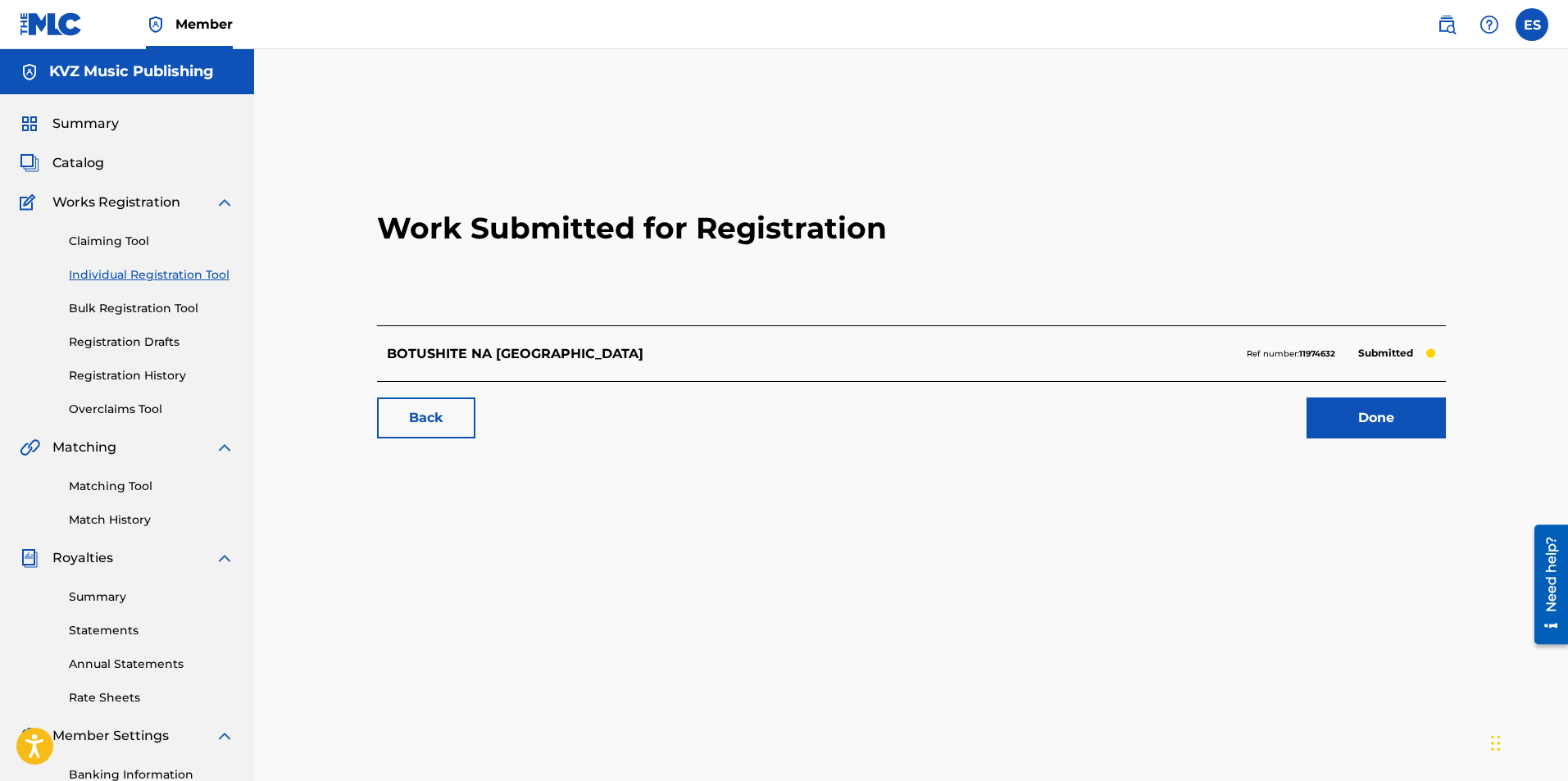
click at [164, 287] on div "Claiming Tool Individual Registration Tool Bulk Registration Tool Registration …" at bounding box center [127, 315] width 215 height 206
click at [163, 278] on link "Individual Registration Tool" at bounding box center [152, 275] width 166 height 18
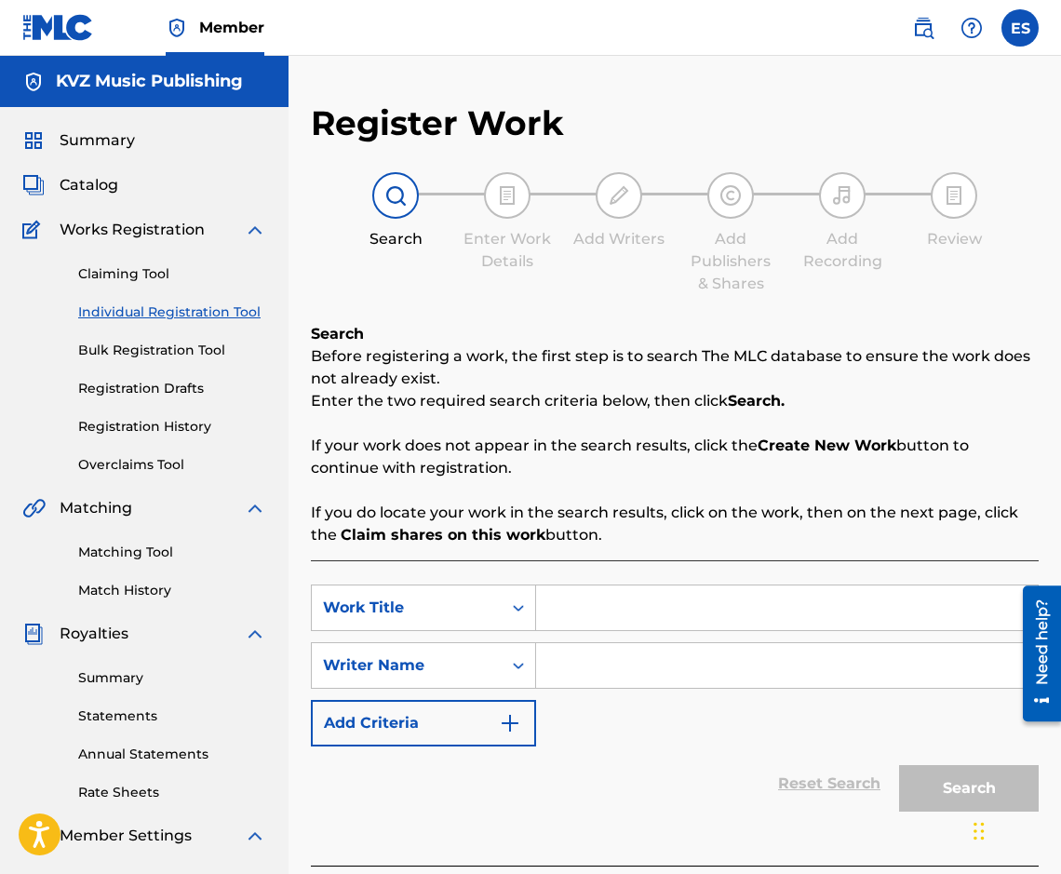
drag, startPoint x: 637, startPoint y: 584, endPoint x: 610, endPoint y: 608, distance: 34.9
paste input "BRAZILIANA"
type input "BRAZILIANA"
click at [629, 662] on input "Search Form" at bounding box center [787, 665] width 502 height 45
paste input "[PERSON_NAME]"
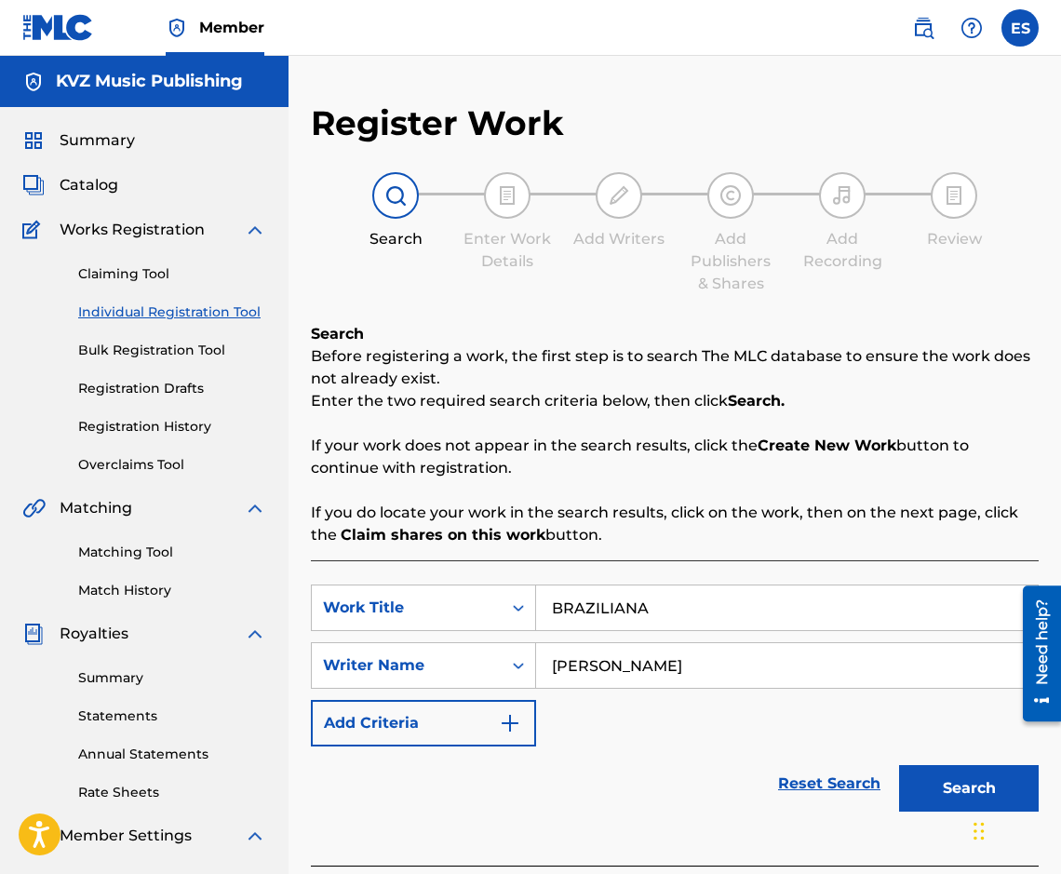
click at [551, 674] on input "[PERSON_NAME]" at bounding box center [787, 665] width 502 height 45
type input "[PERSON_NAME]"
click at [549, 613] on input "BRAZILIANA" at bounding box center [787, 607] width 502 height 45
click at [935, 780] on button "Search" at bounding box center [969, 788] width 140 height 47
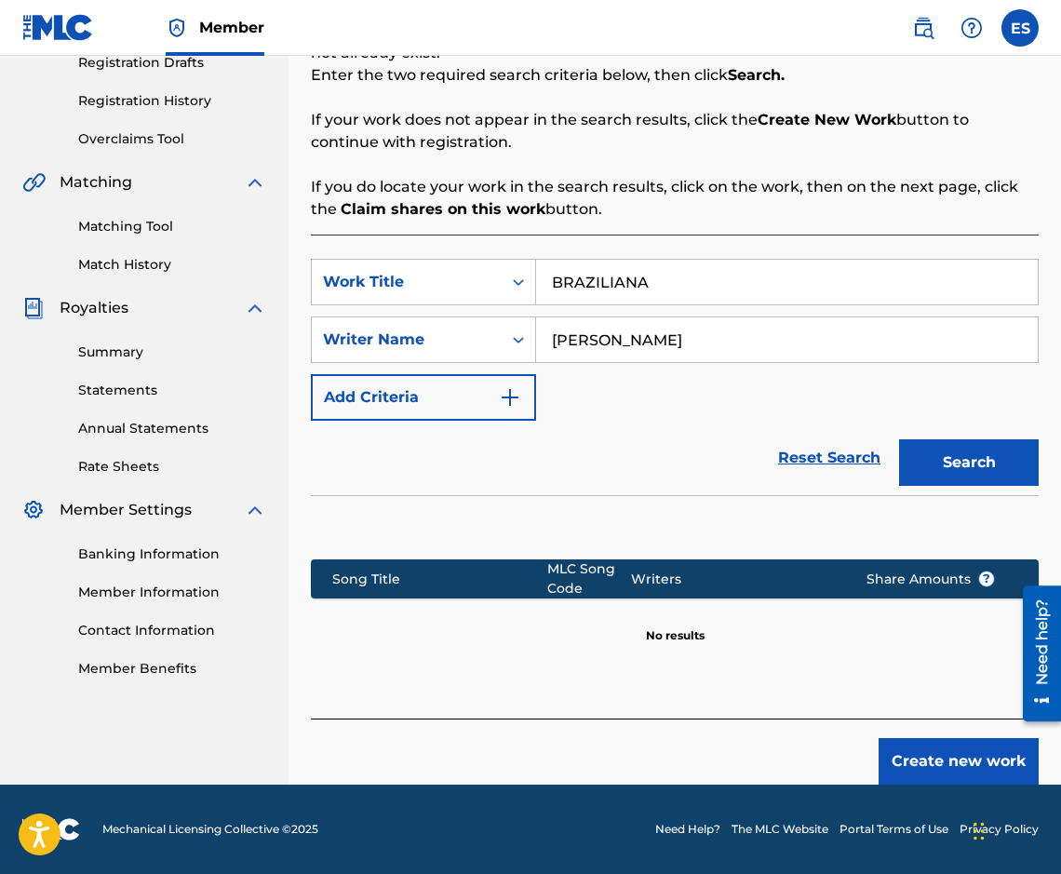
click at [962, 753] on button "Create new work" at bounding box center [958, 761] width 160 height 47
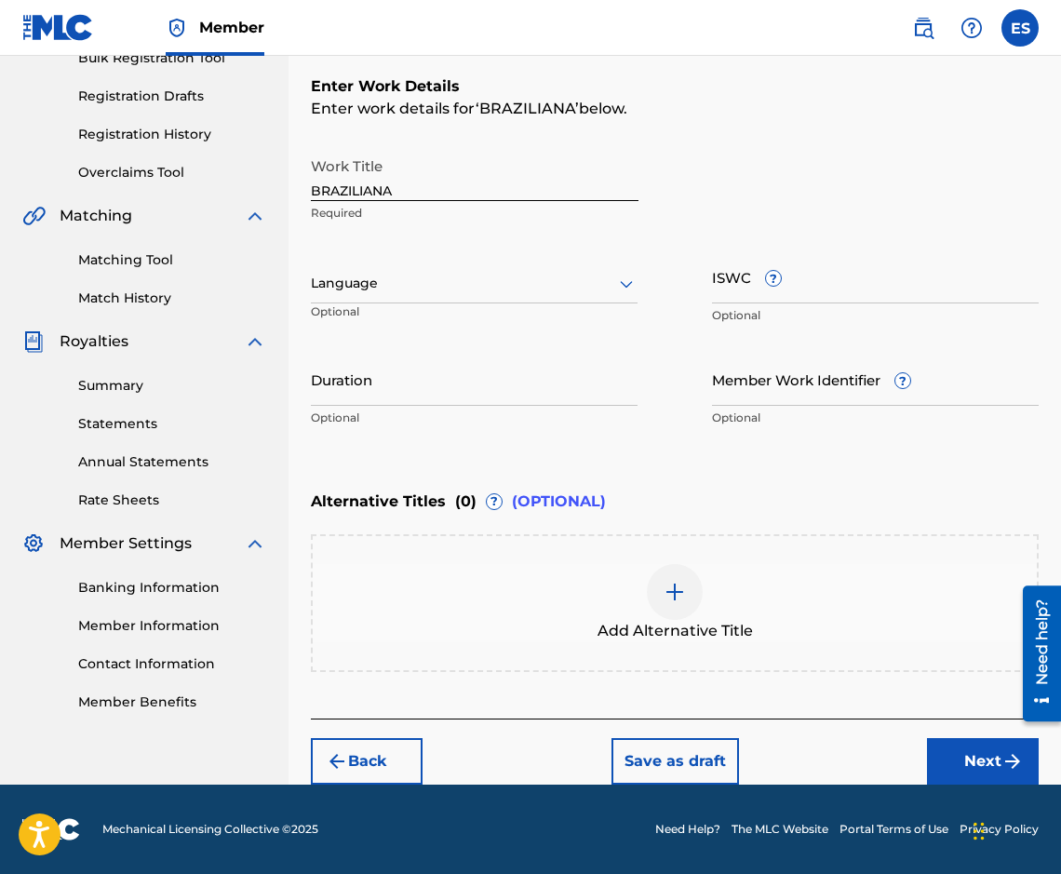
scroll to position [292, 0]
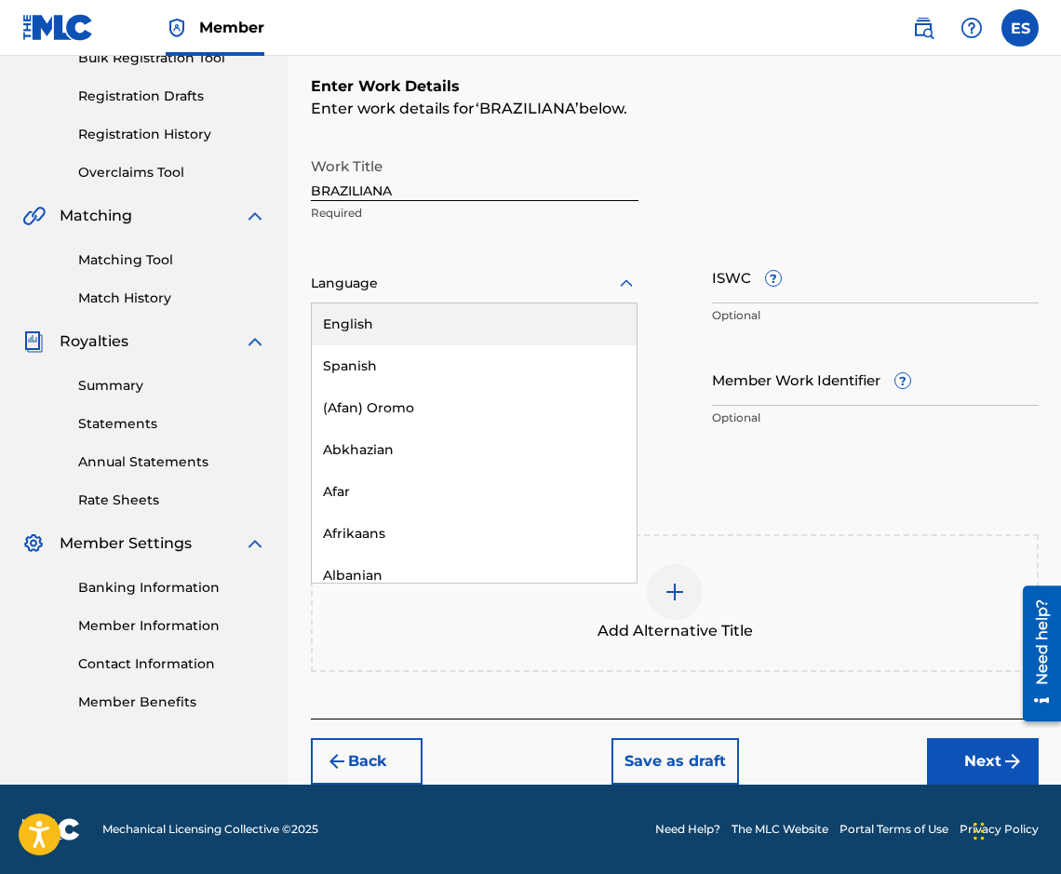
click at [396, 286] on div at bounding box center [474, 283] width 327 height 23
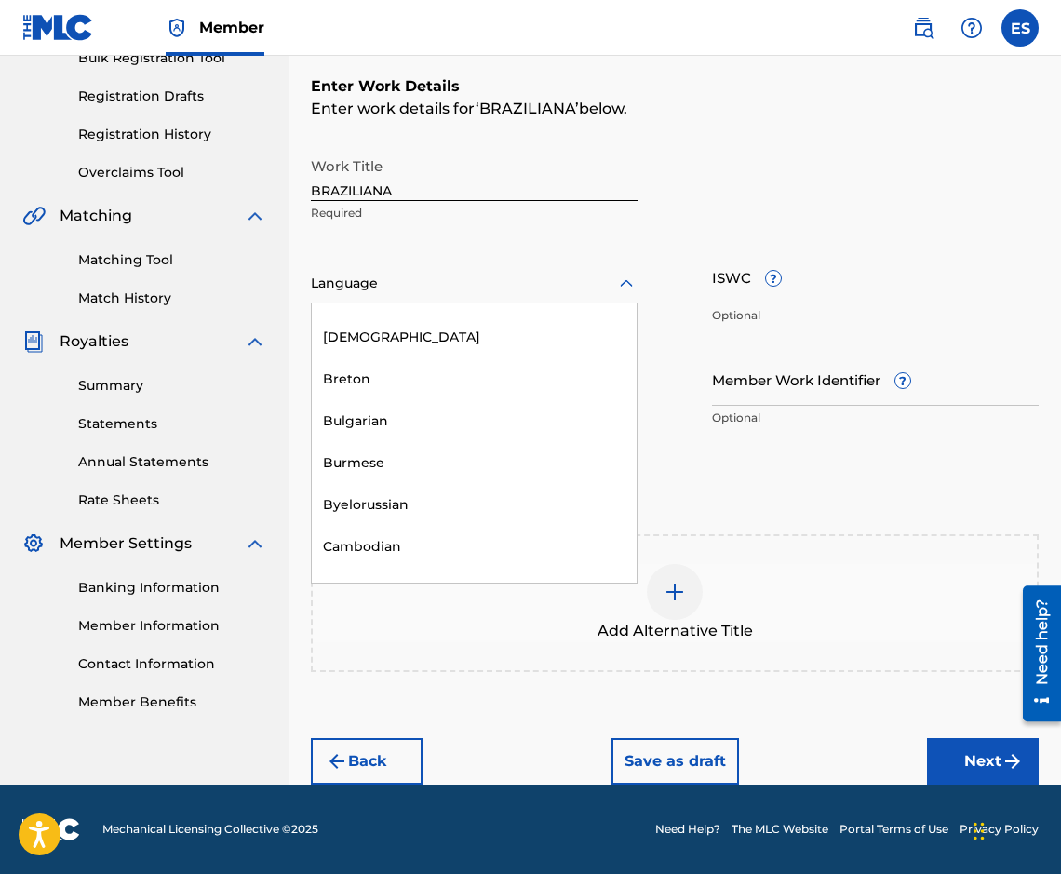
scroll to position [744, 0]
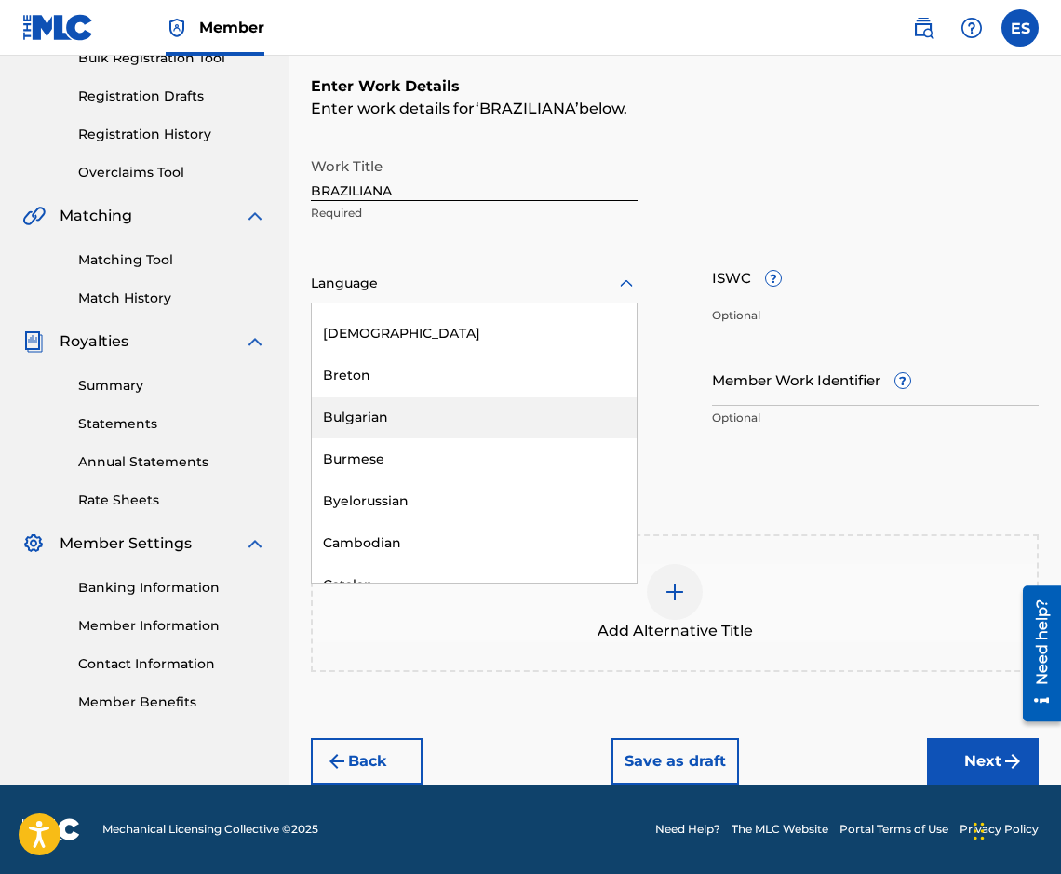
click at [424, 405] on div "Bulgarian" at bounding box center [474, 417] width 325 height 42
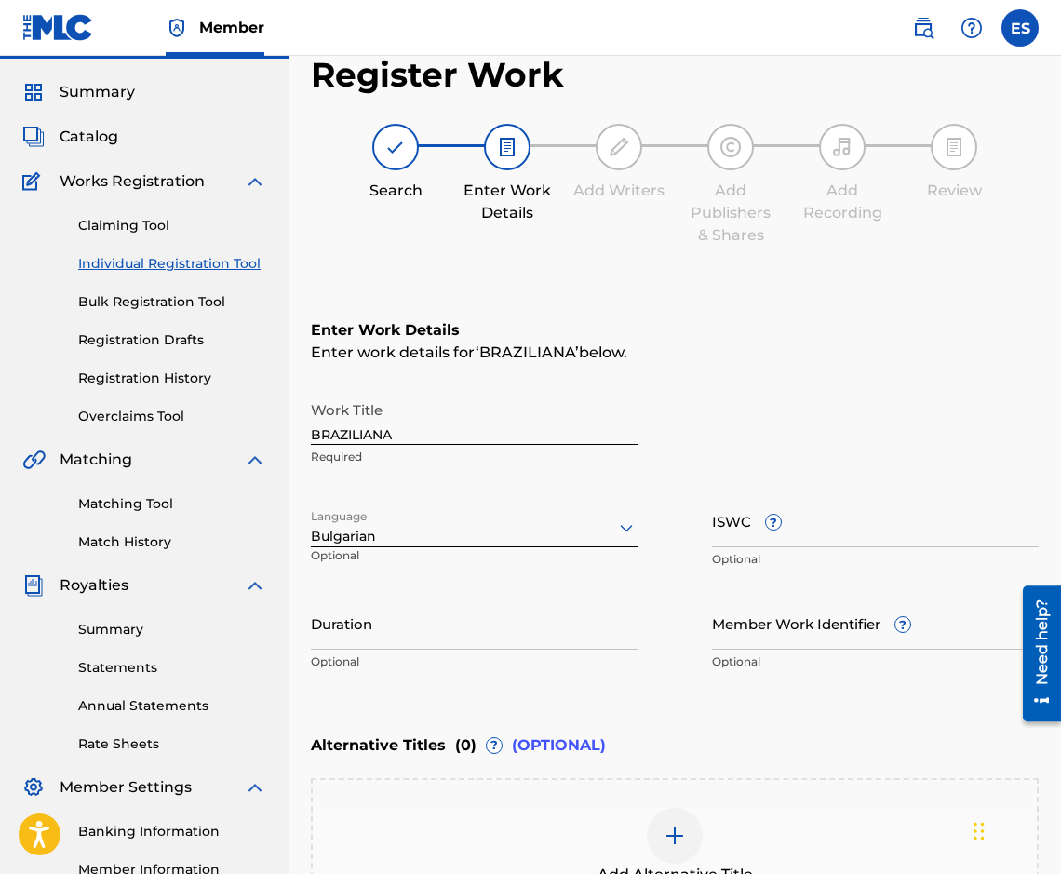
scroll to position [0, 0]
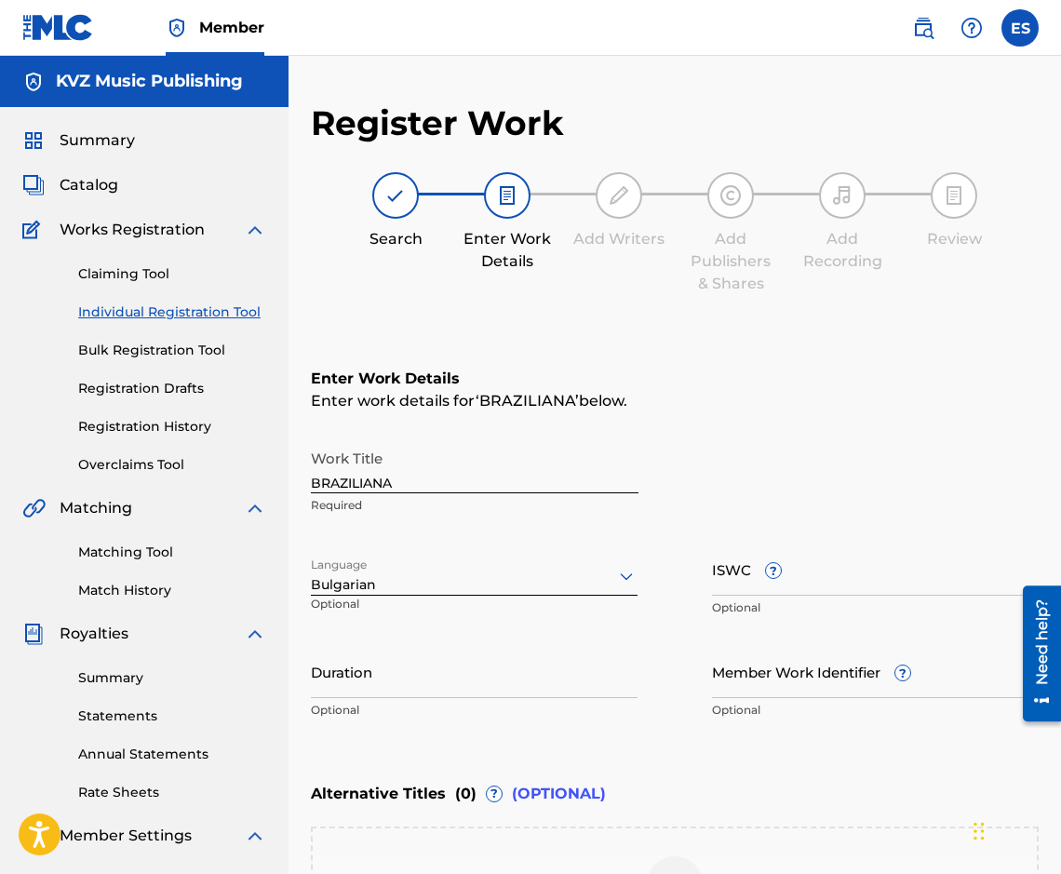
click at [184, 425] on link "Registration History" at bounding box center [172, 427] width 188 height 20
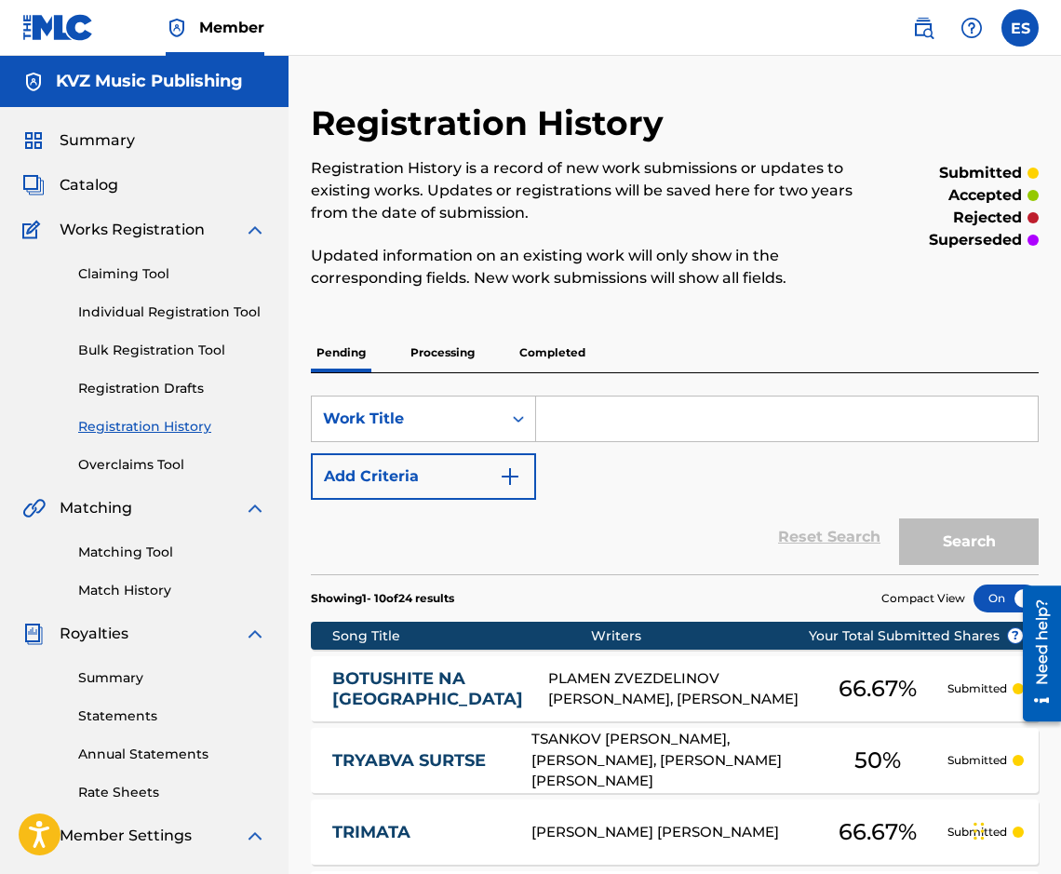
click at [208, 313] on link "Individual Registration Tool" at bounding box center [172, 312] width 188 height 20
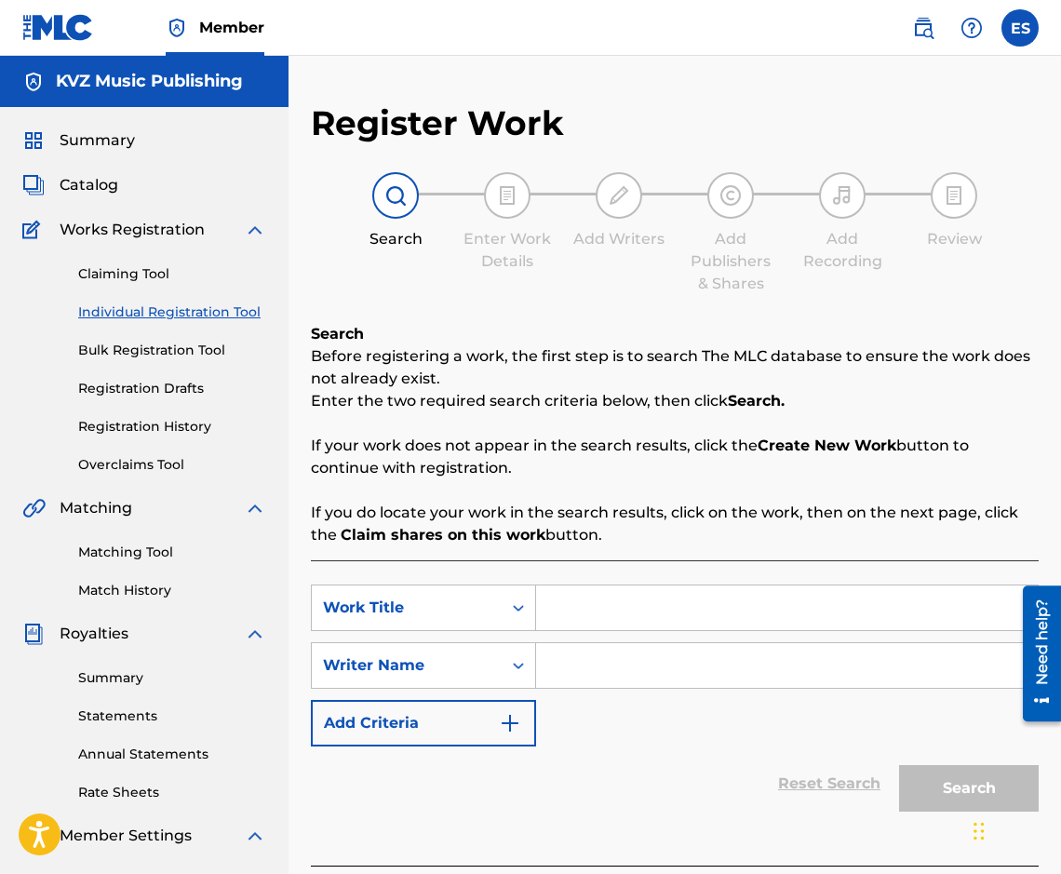
paste input "BRAZILIANA"
type input "BRAZILIANA"
paste input "[PERSON_NAME]"
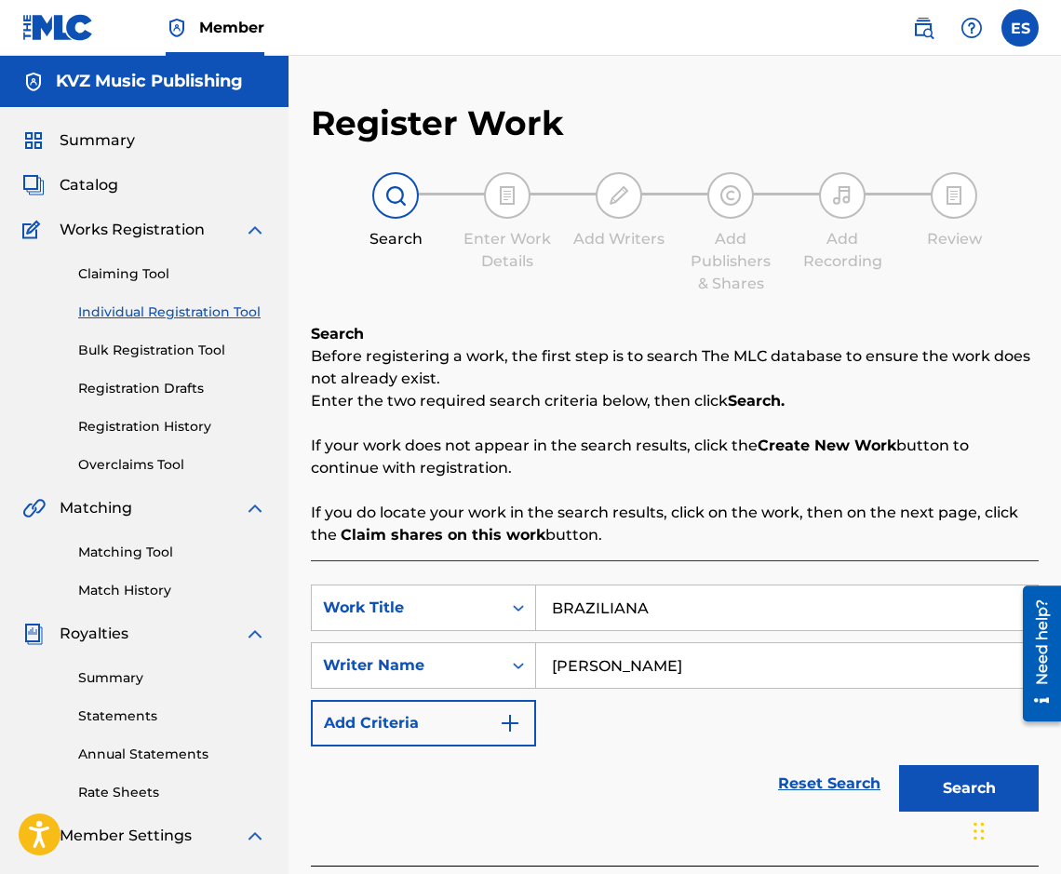
click at [552, 682] on input "[PERSON_NAME]" at bounding box center [787, 665] width 502 height 45
type input "[PERSON_NAME]"
click at [545, 605] on input "BRAZILIANA" at bounding box center [787, 607] width 502 height 45
click at [917, 782] on button "Search" at bounding box center [969, 788] width 140 height 47
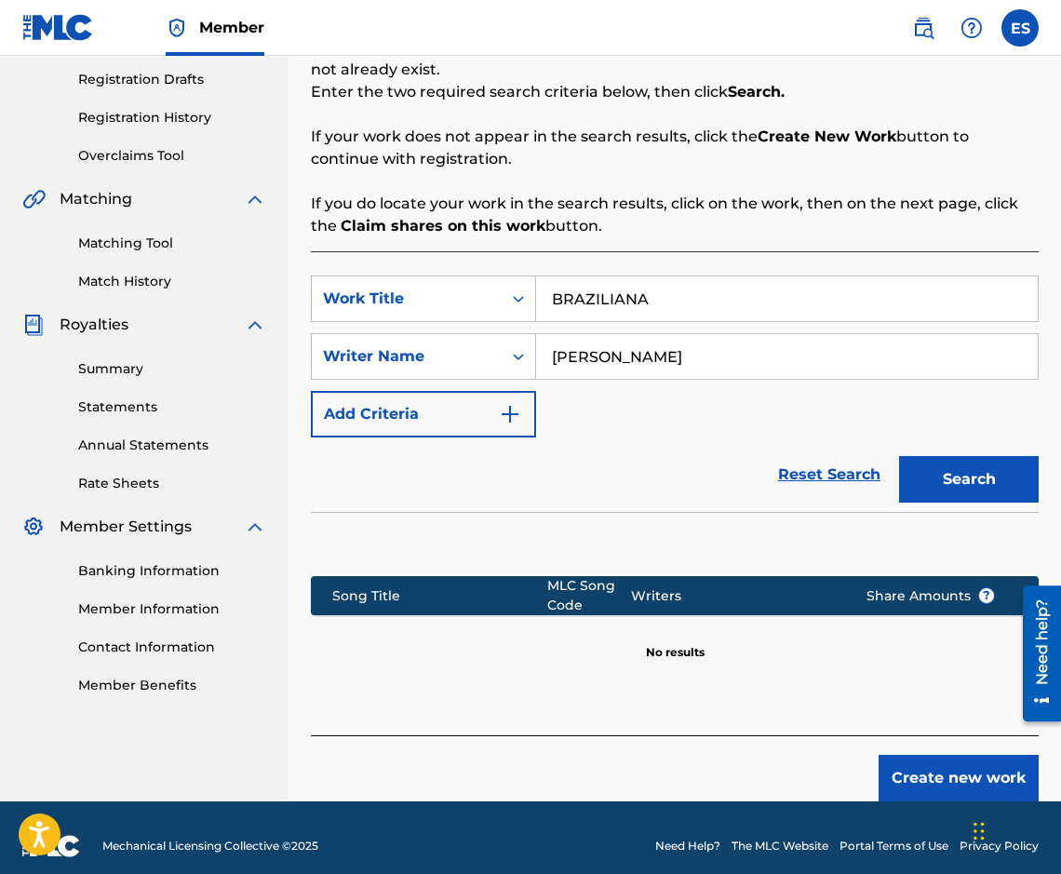
scroll to position [326, 0]
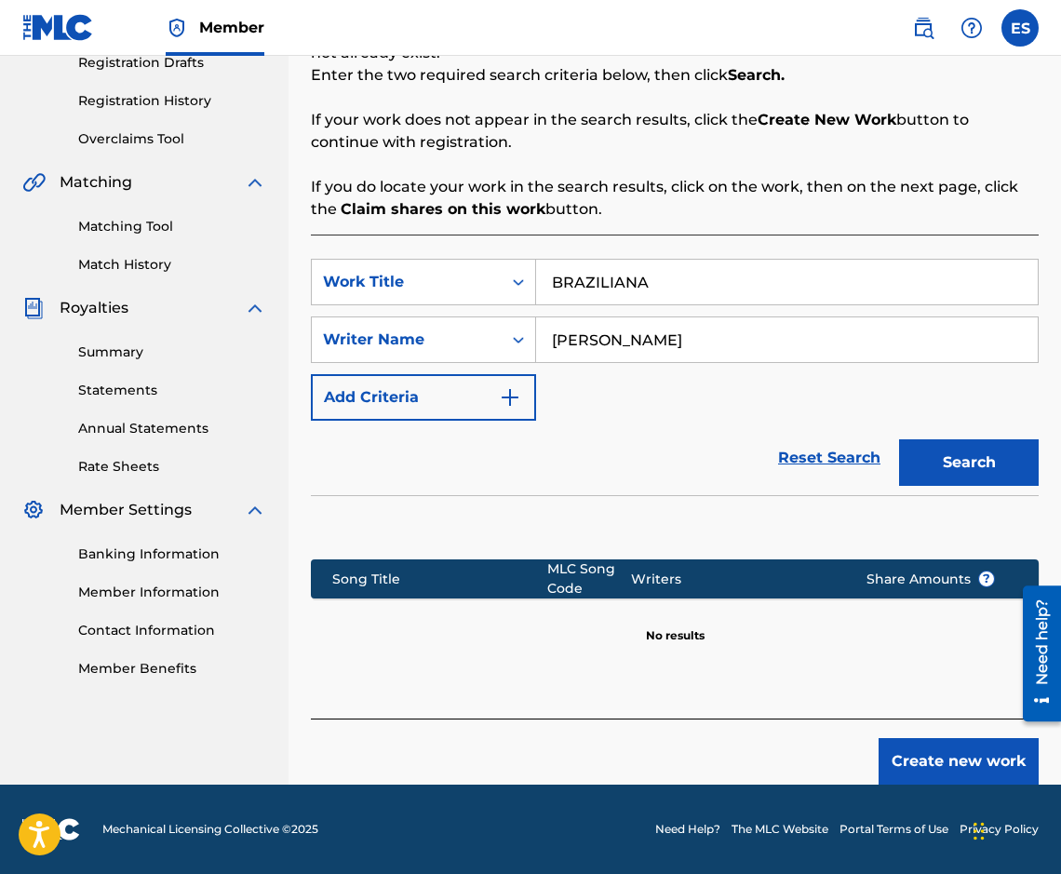
click at [894, 748] on button "Create new work" at bounding box center [958, 761] width 160 height 47
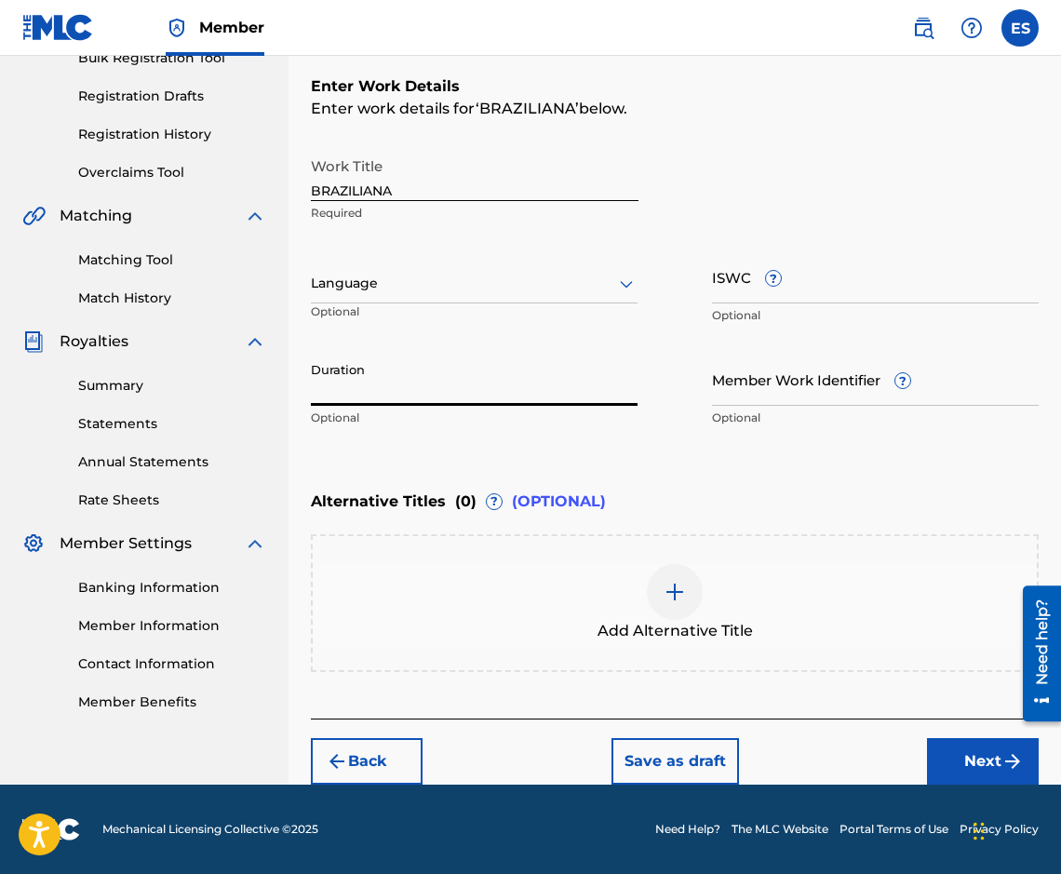
click at [457, 389] on input "Duration" at bounding box center [474, 379] width 327 height 53
type input "03:00"
click at [923, 547] on div "Add Alternative Title" at bounding box center [675, 603] width 728 height 138
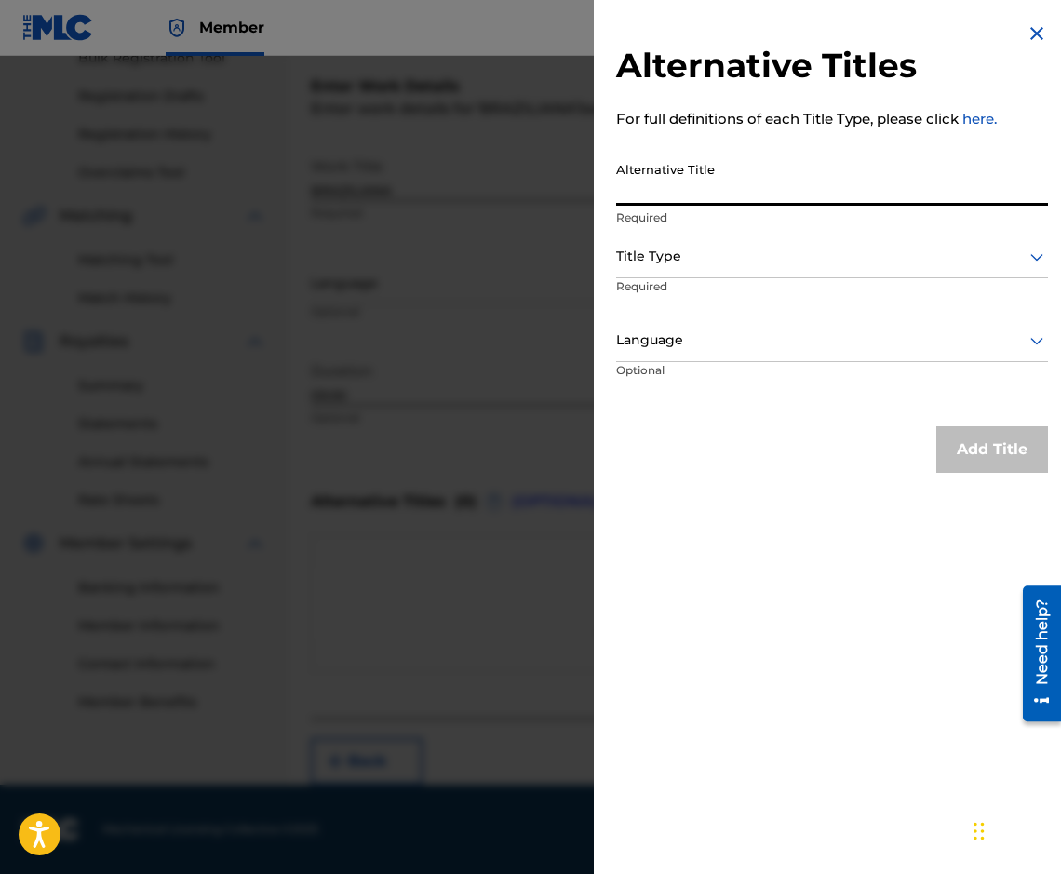
paste input "БРАЗИЛИАНА"
type input "БРАЗИЛИАНА"
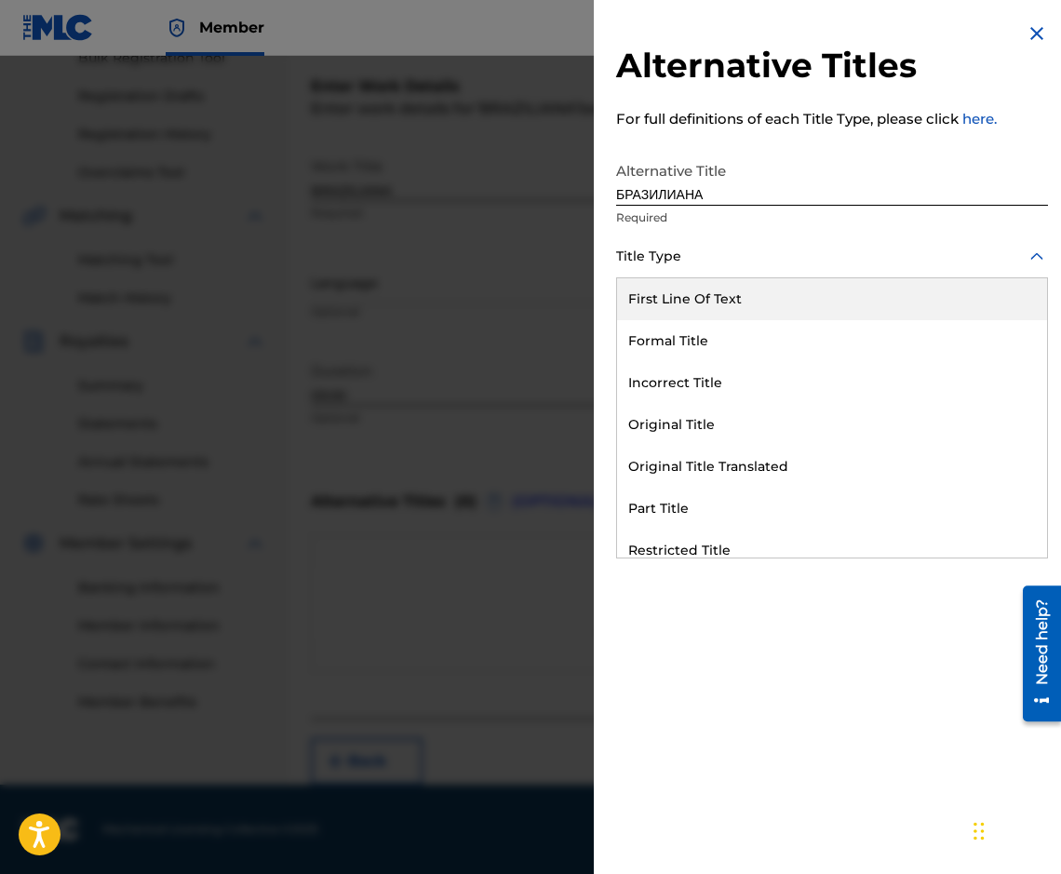
click at [662, 244] on div "Title Type" at bounding box center [832, 257] width 432 height 42
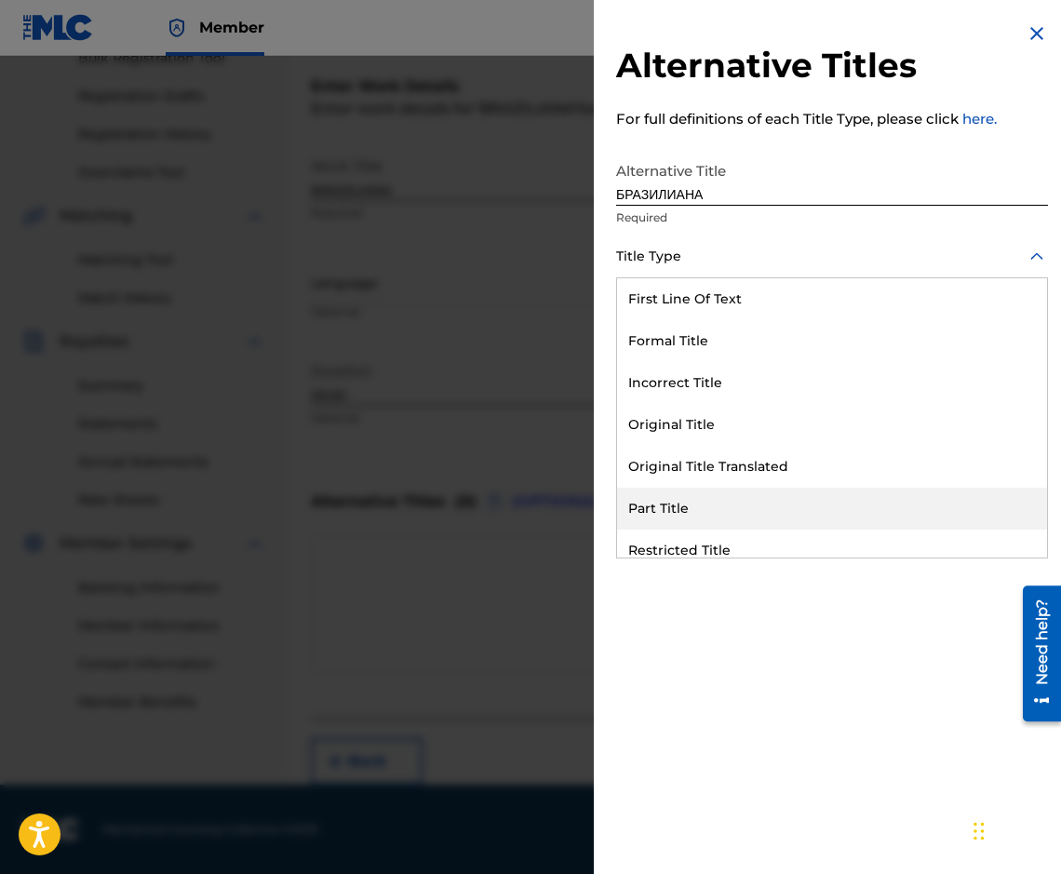
click at [713, 461] on div "Original Title Translated" at bounding box center [832, 467] width 430 height 42
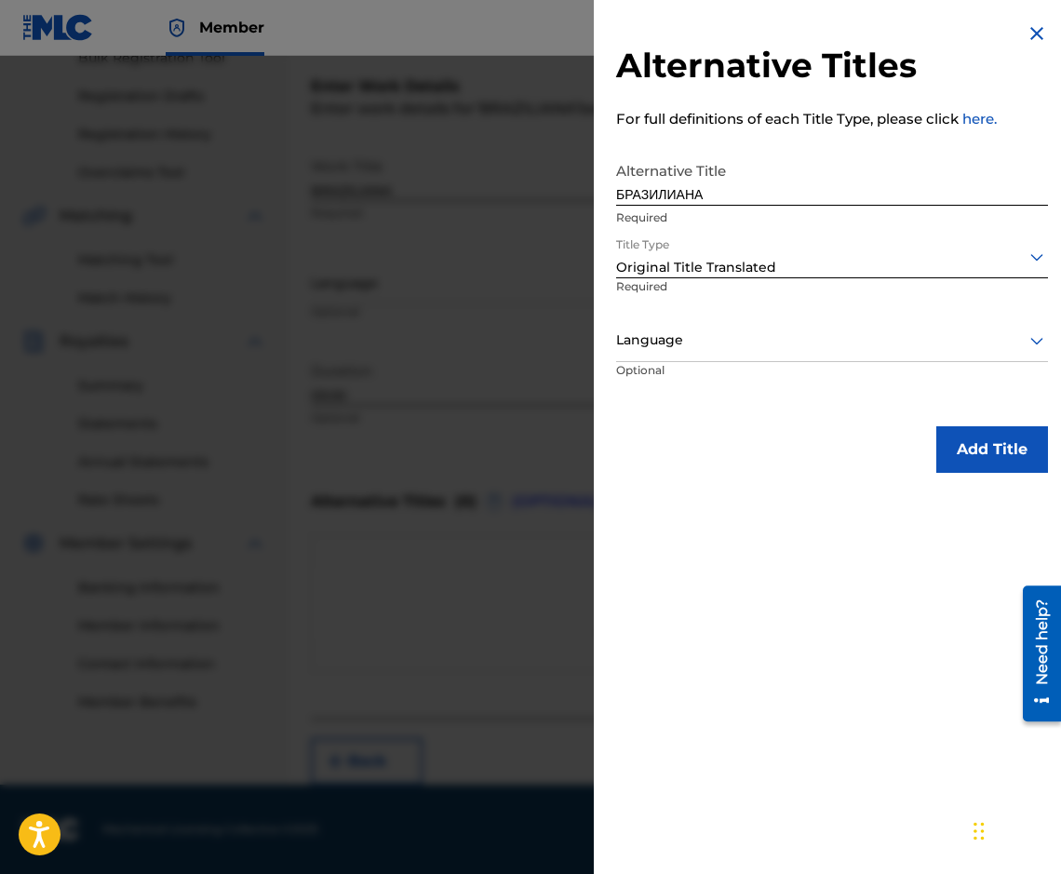
click at [683, 341] on div at bounding box center [832, 339] width 432 height 23
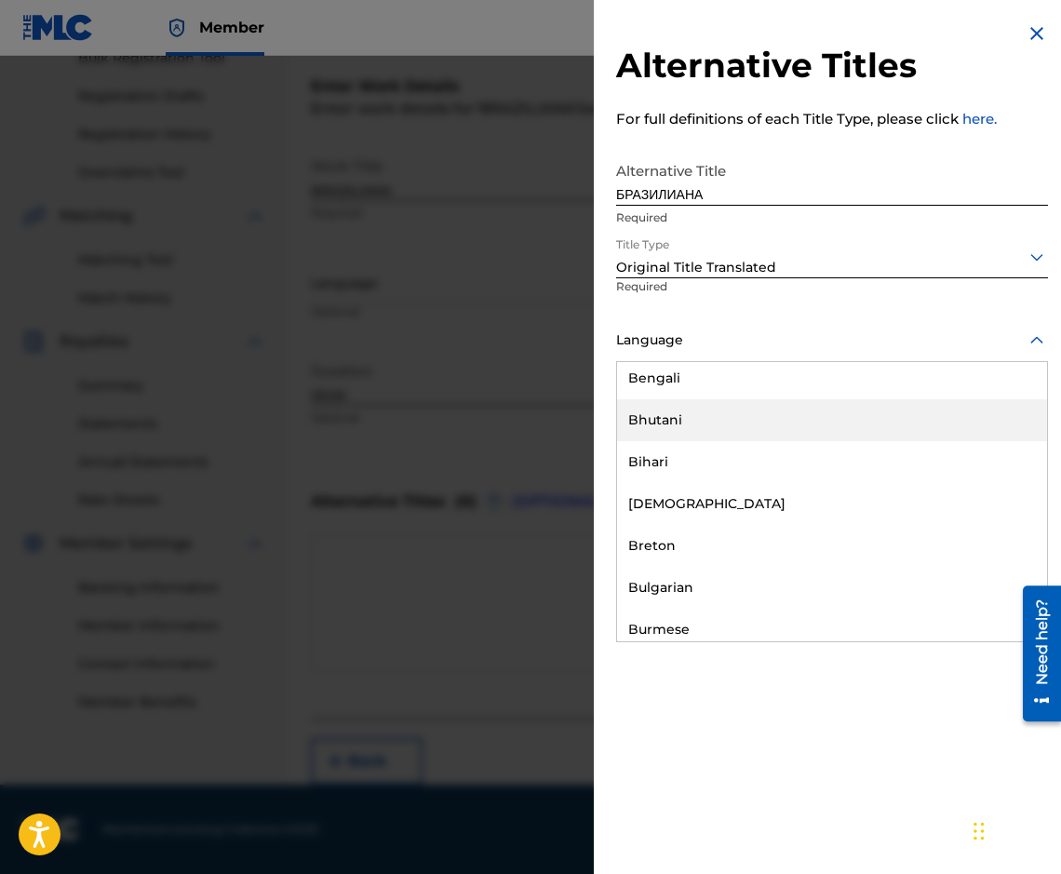
scroll to position [651, 0]
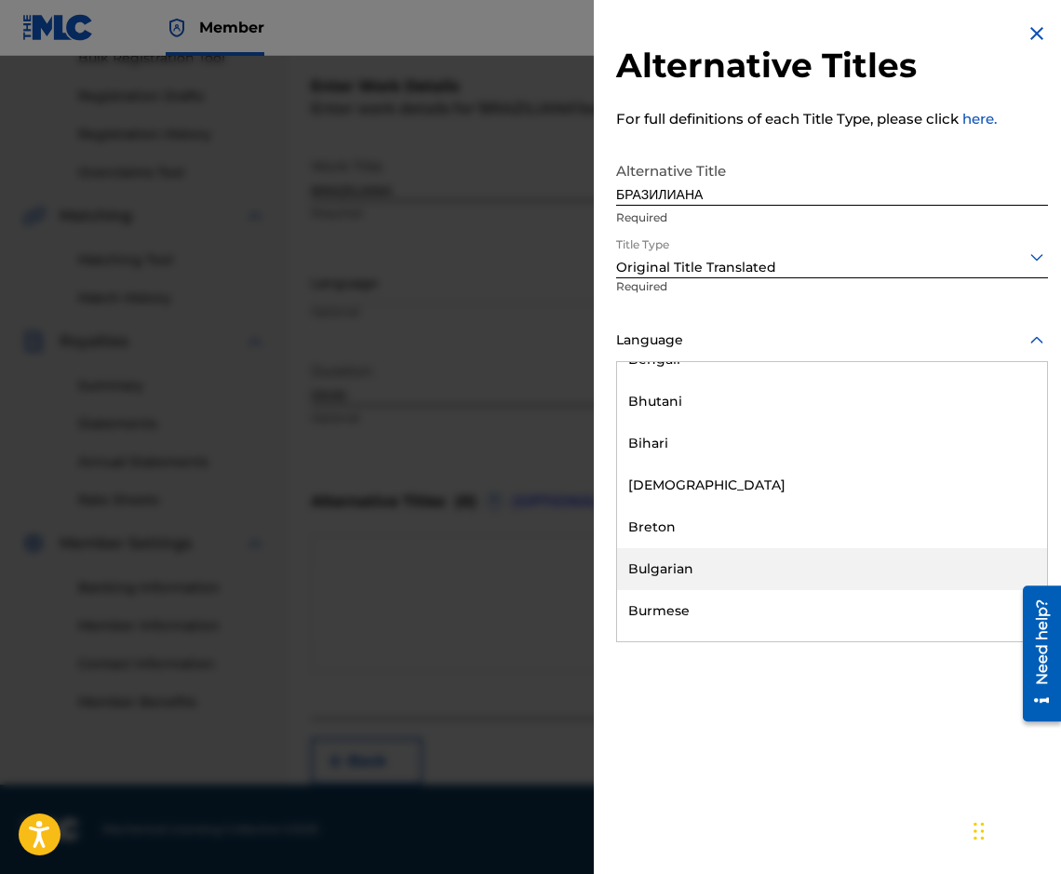
click at [730, 577] on div "Bulgarian" at bounding box center [832, 569] width 430 height 42
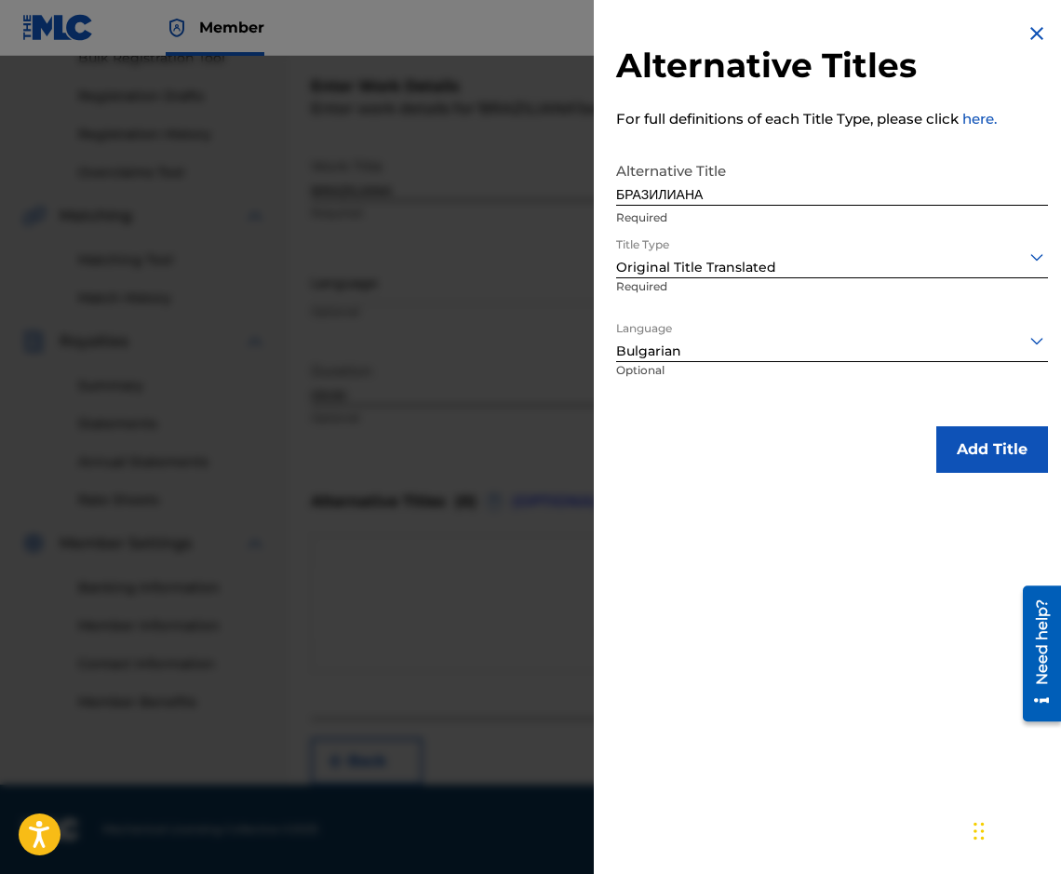
click at [945, 464] on button "Add Title" at bounding box center [992, 449] width 112 height 47
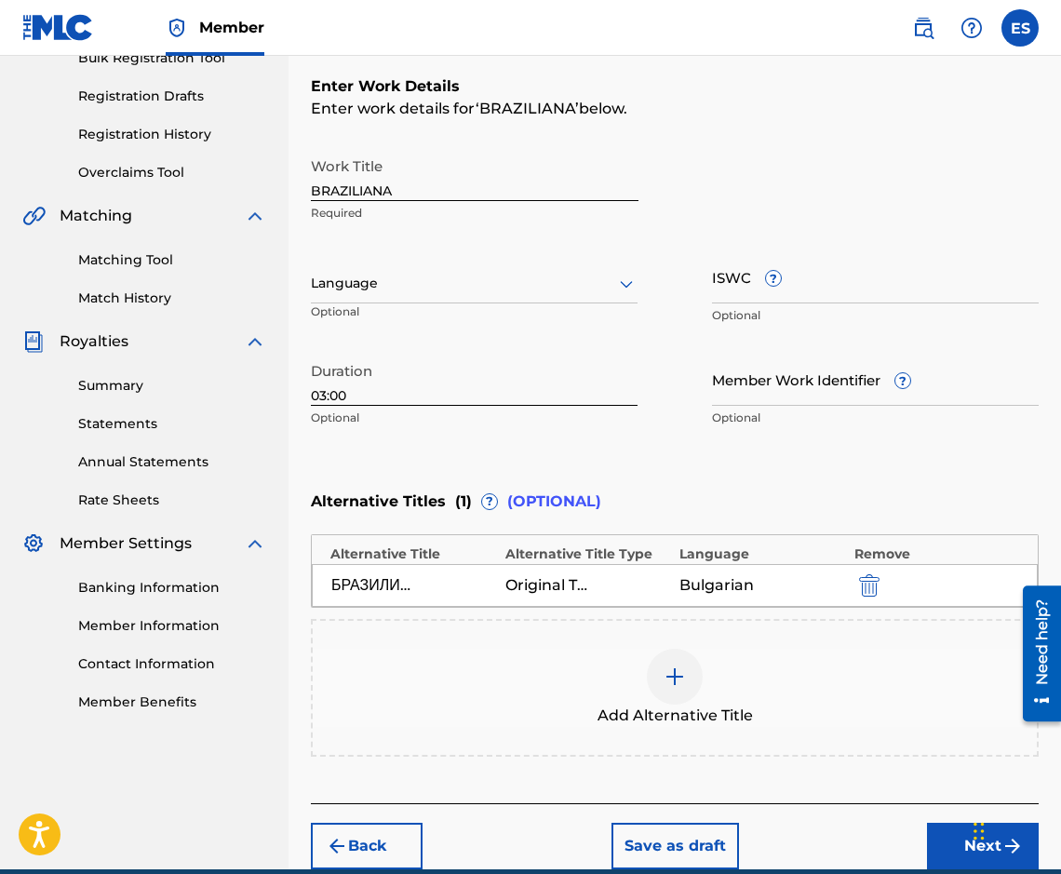
click at [948, 847] on button "Next" at bounding box center [983, 846] width 112 height 47
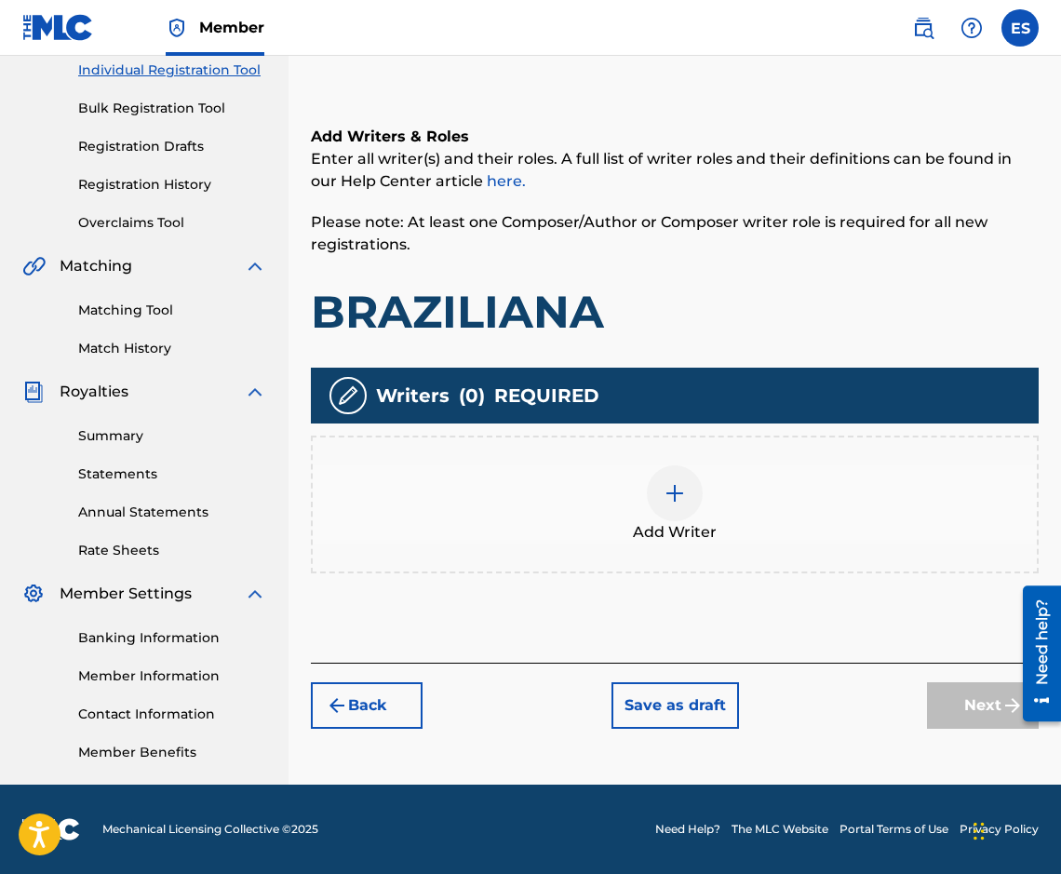
scroll to position [84, 0]
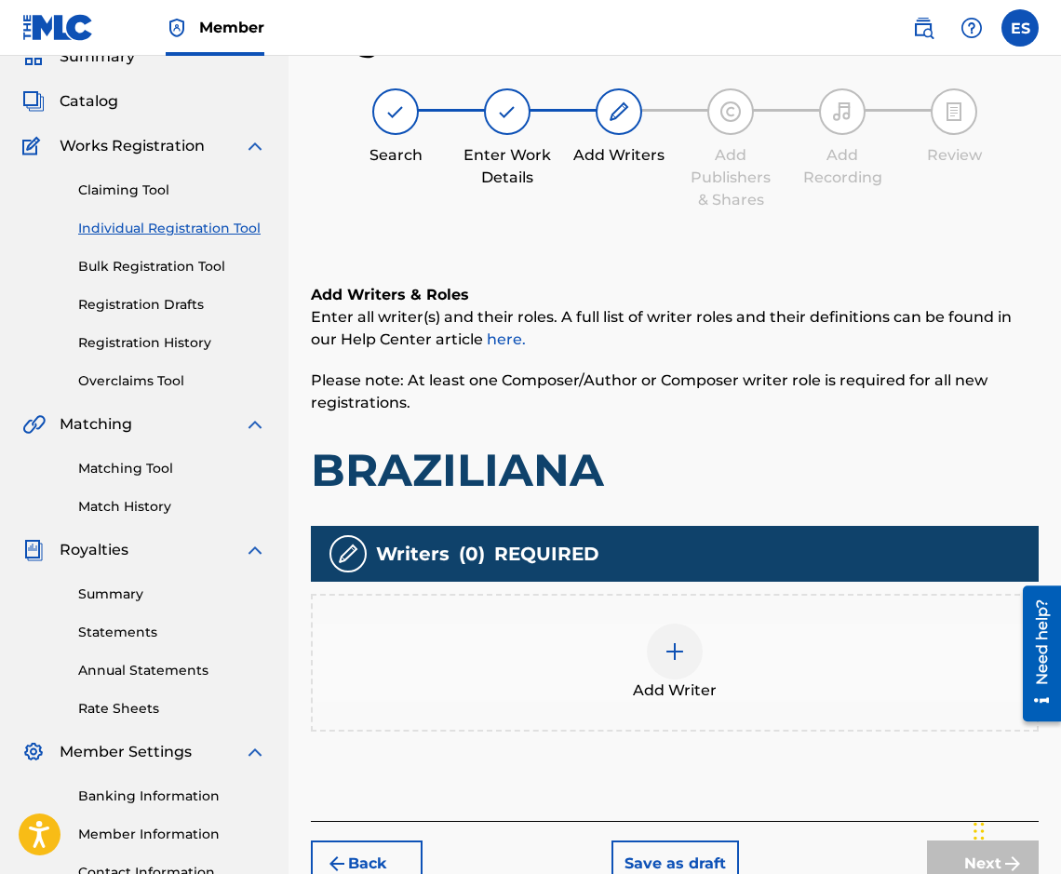
click at [773, 633] on div "Add Writer" at bounding box center [675, 662] width 724 height 78
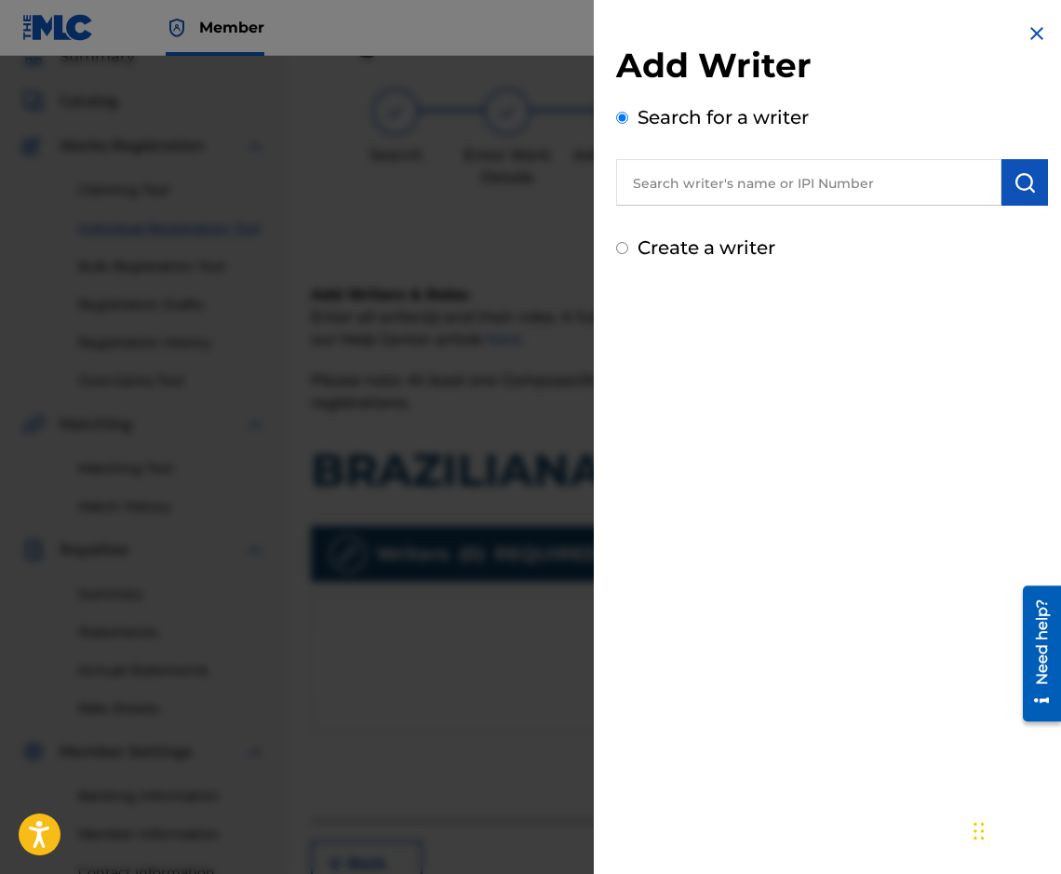
paste input "00087889792"
type input "00087889792"
click at [1004, 190] on button "submit" at bounding box center [1024, 182] width 47 height 47
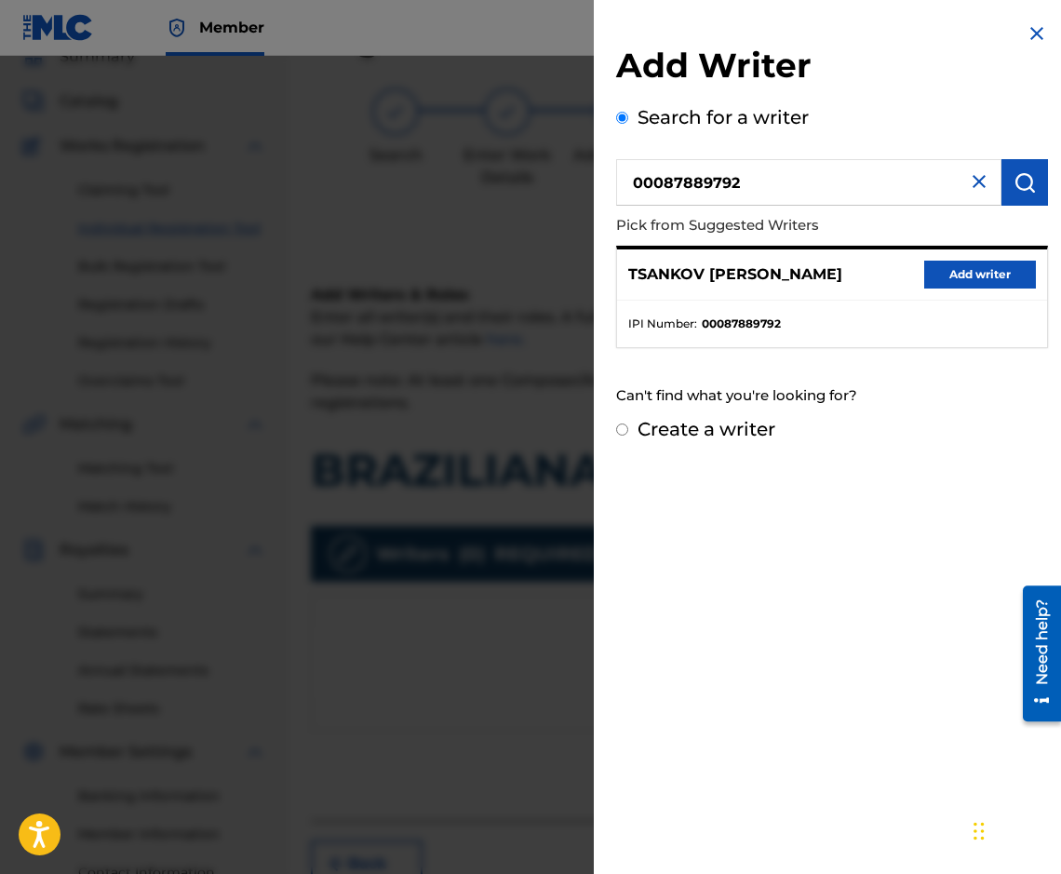
click at [957, 270] on button "Add writer" at bounding box center [980, 275] width 112 height 28
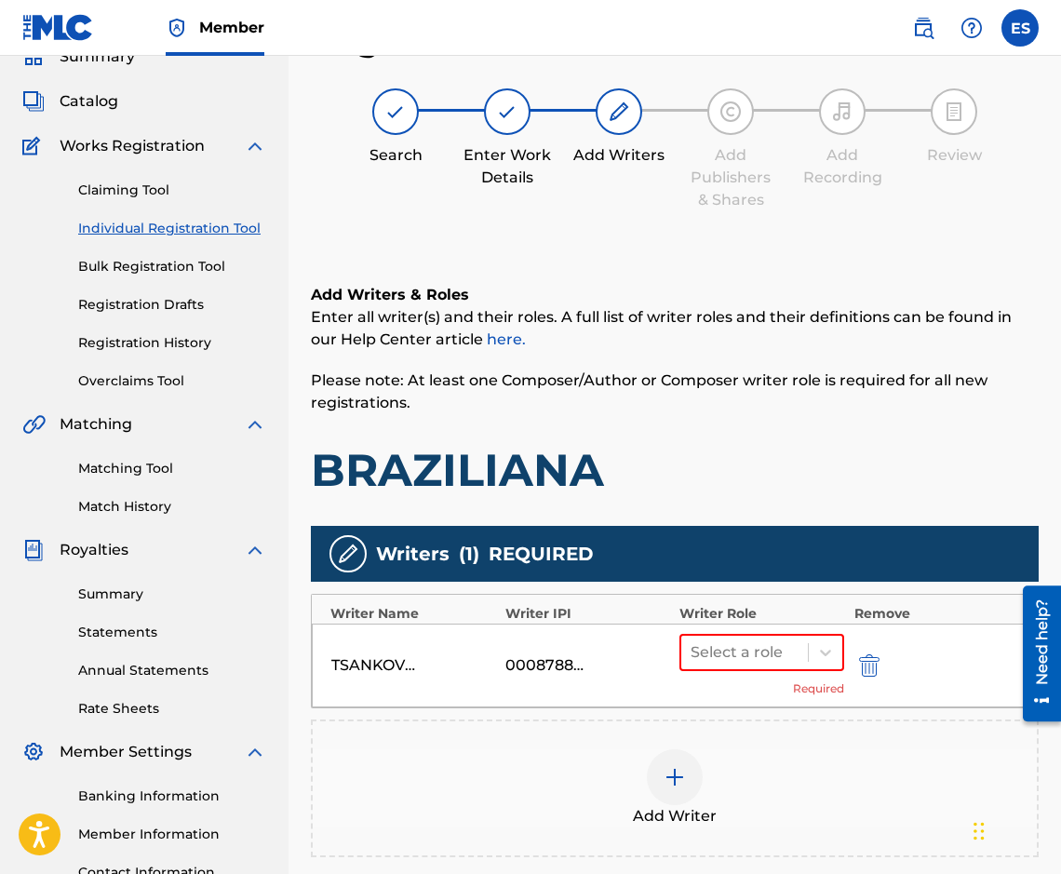
click at [726, 625] on div "TSANKOV [PERSON_NAME] 00087889792 Select a role Required" at bounding box center [675, 665] width 726 height 84
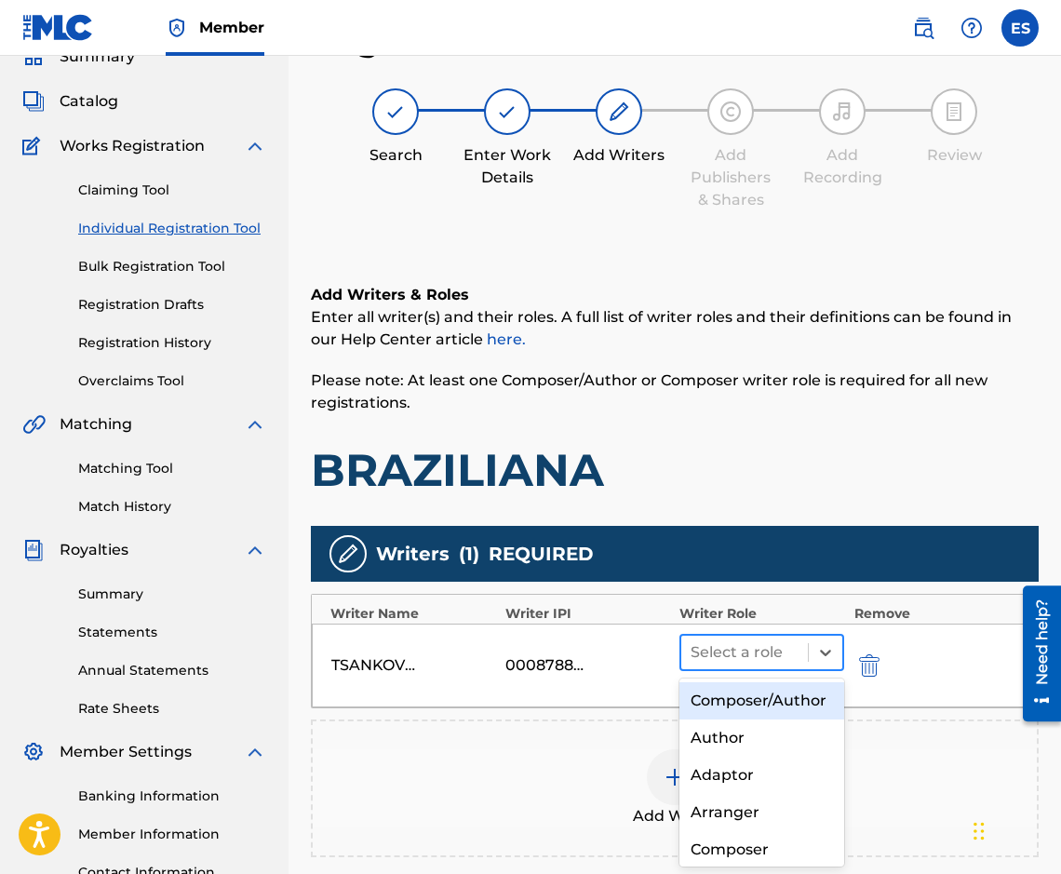
click at [710, 649] on div at bounding box center [744, 652] width 108 height 26
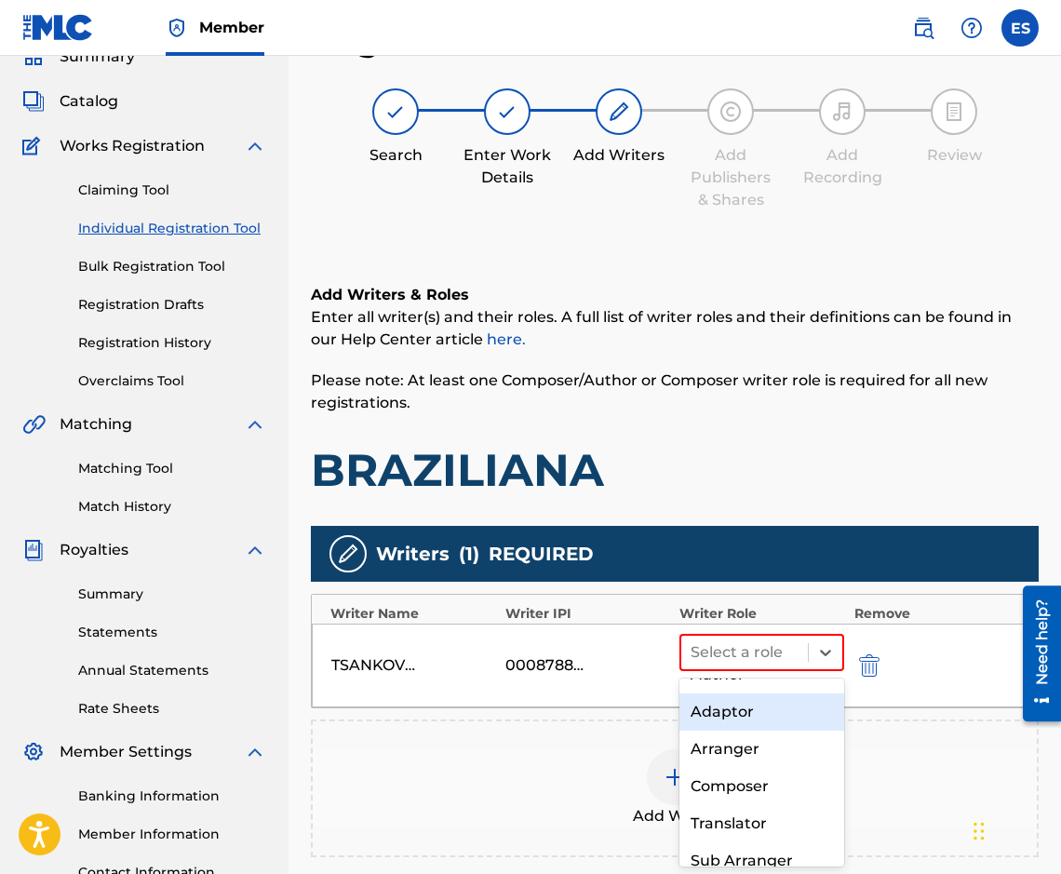
scroll to position [93, 0]
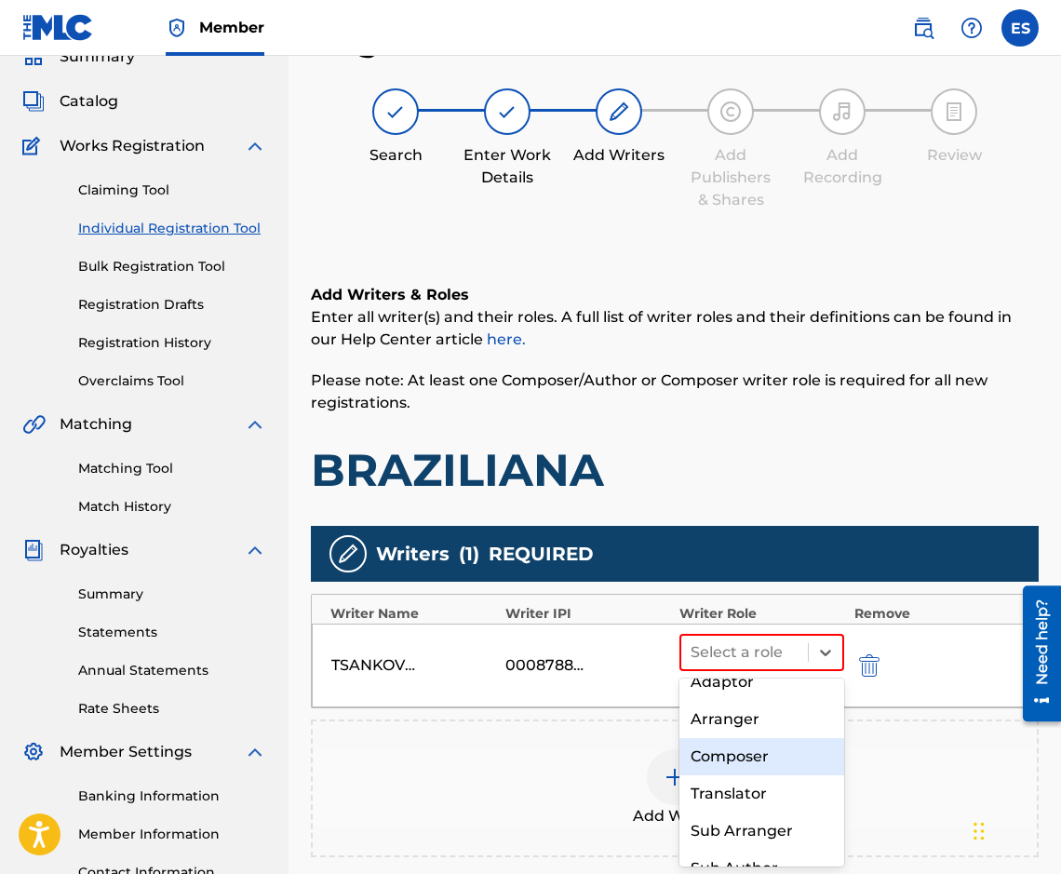
click at [729, 775] on div "Composer" at bounding box center [761, 756] width 165 height 37
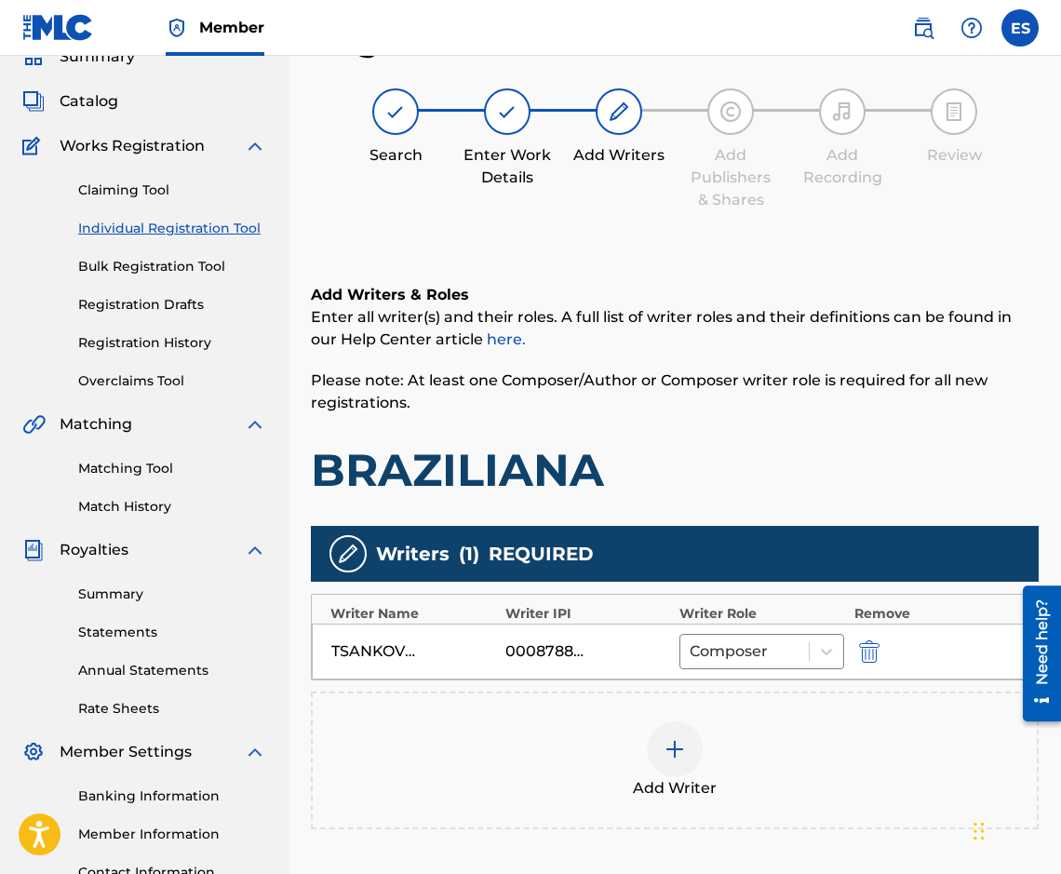
scroll to position [284, 0]
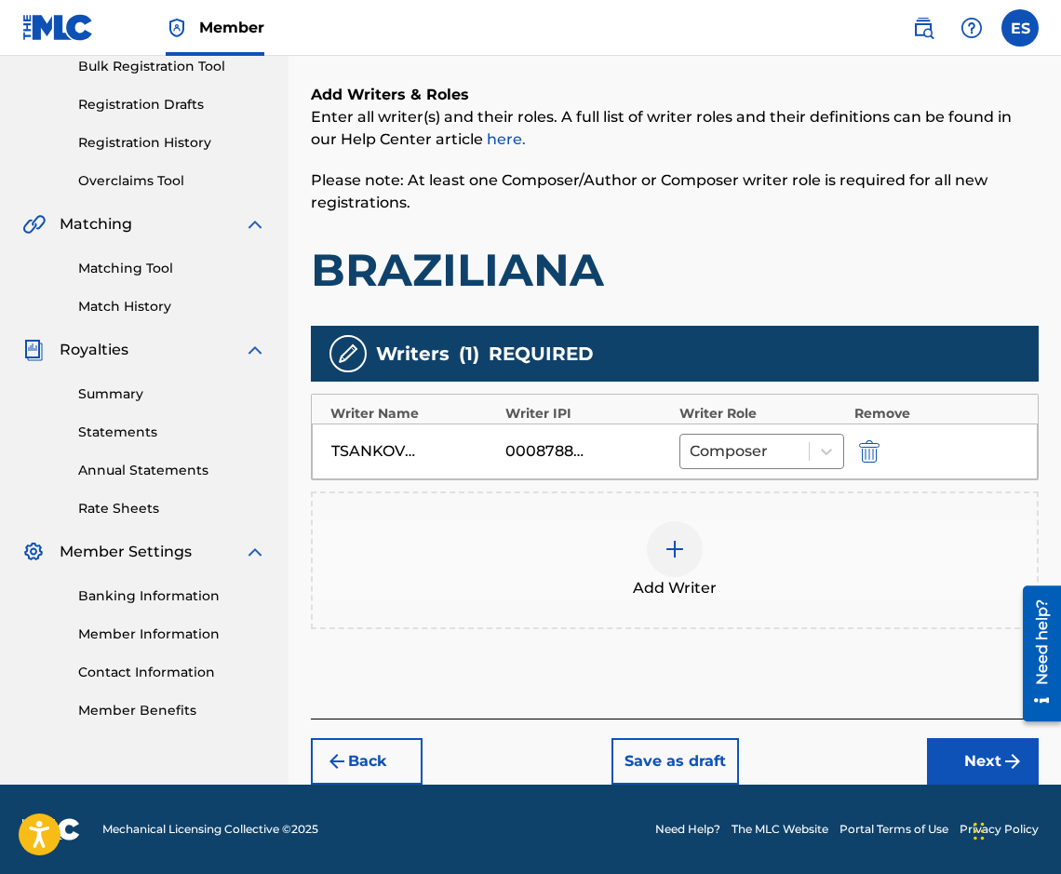
click at [942, 751] on button "Next" at bounding box center [983, 761] width 112 height 47
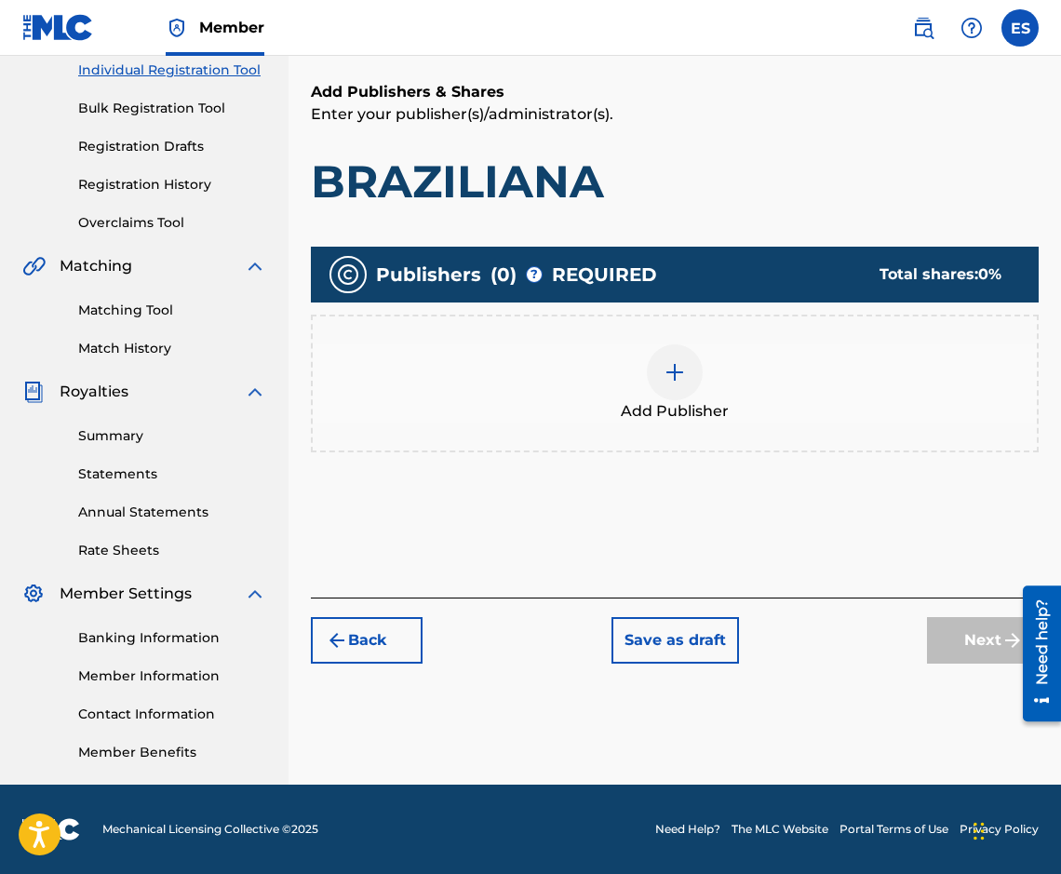
scroll to position [84, 0]
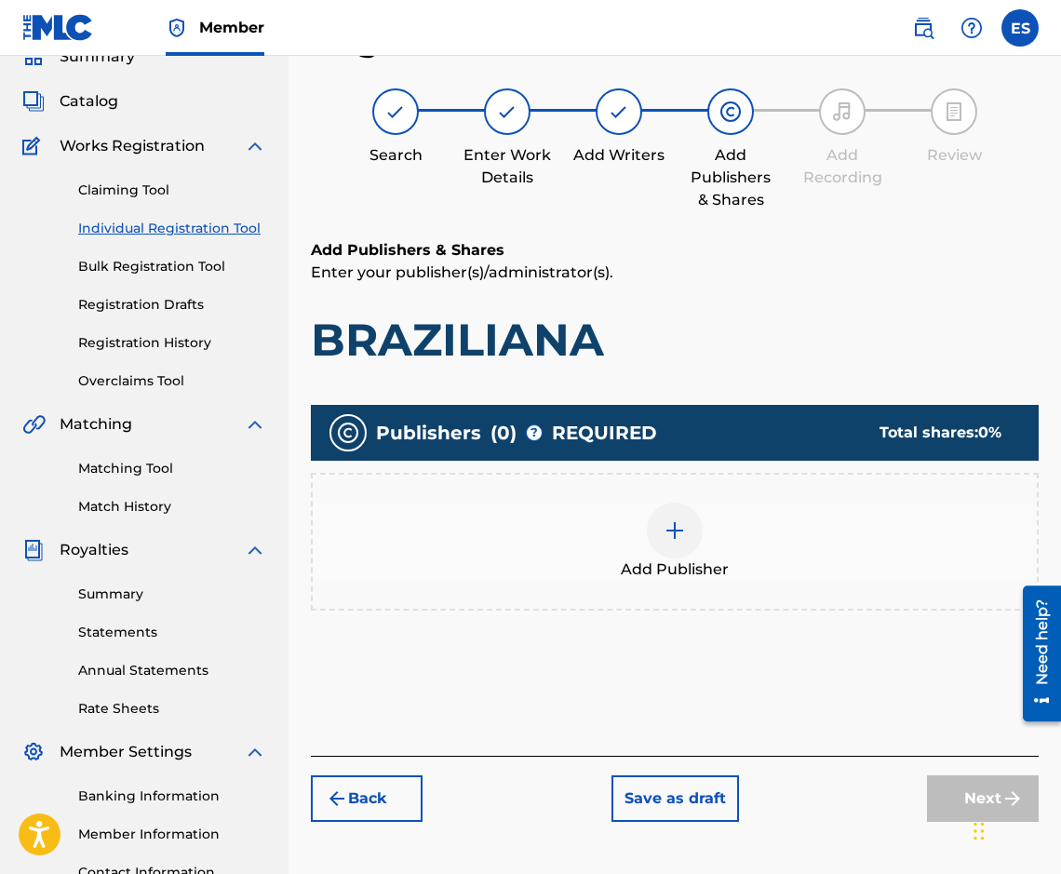
click at [685, 538] on div at bounding box center [675, 531] width 56 height 56
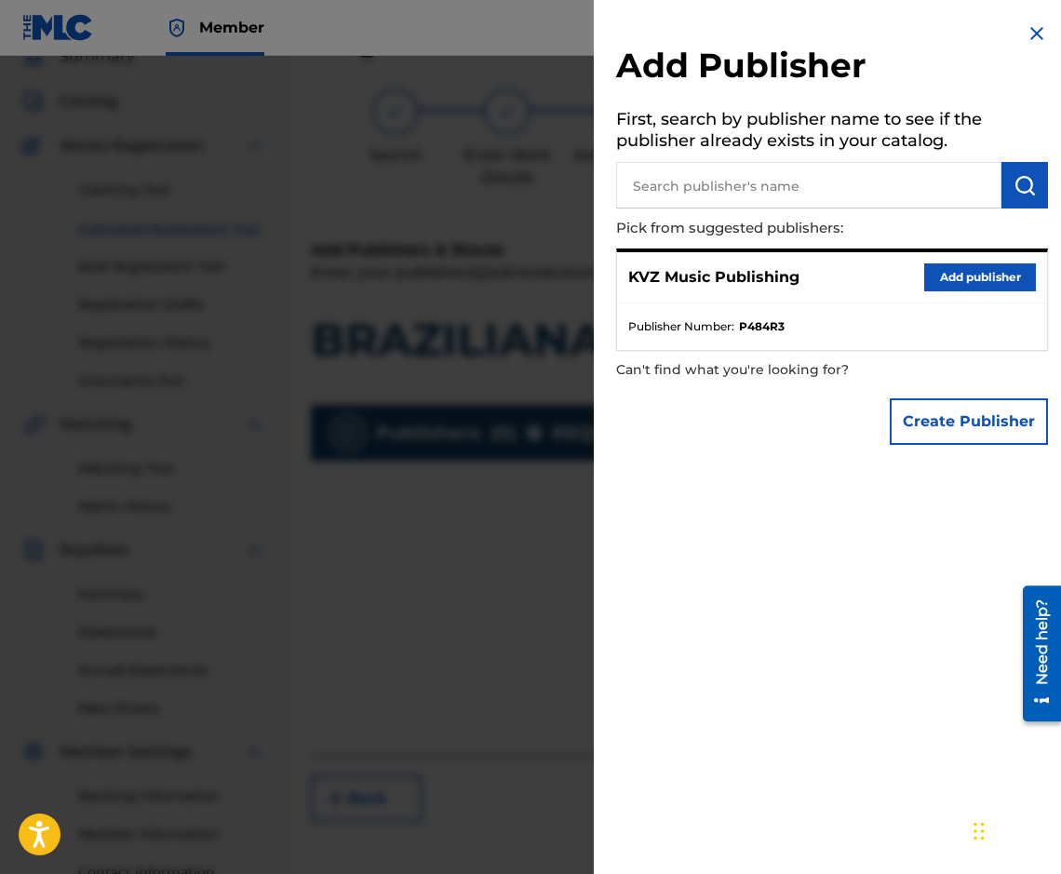
click at [953, 281] on button "Add publisher" at bounding box center [980, 277] width 112 height 28
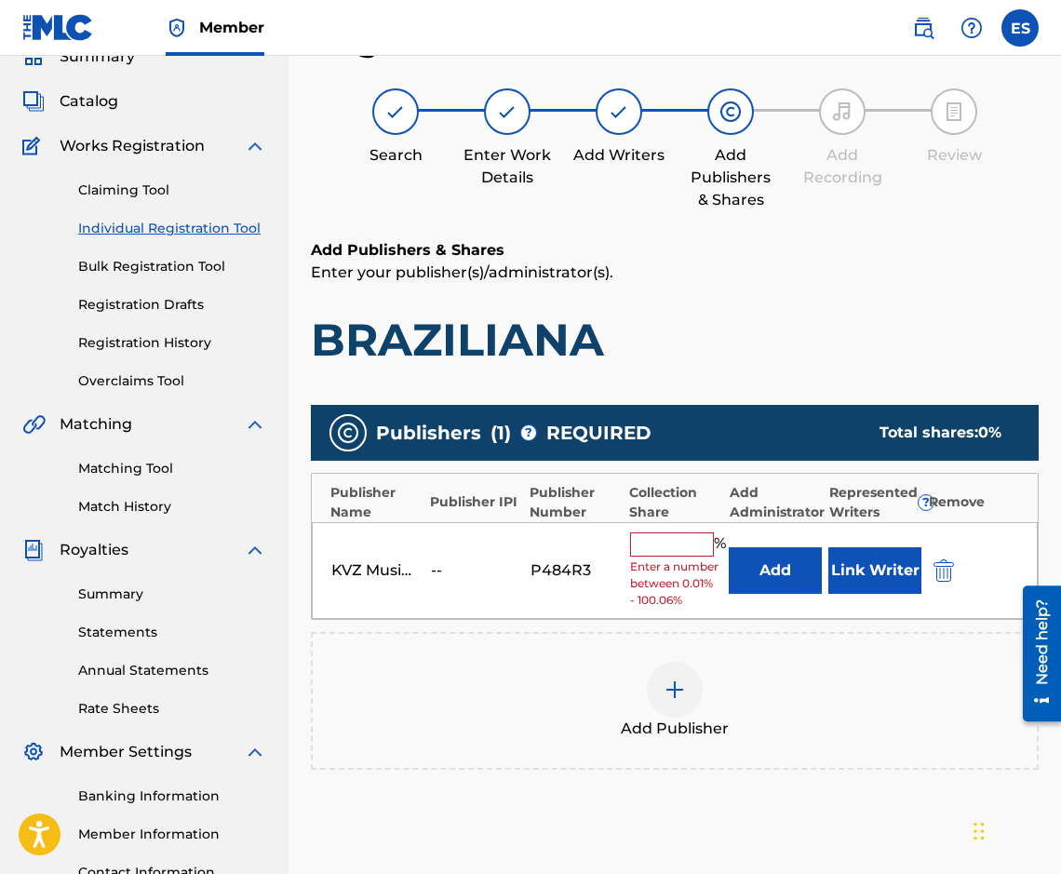
click at [626, 536] on div "KVZ Music Publishing -- P484R3 % Enter a number between 0.01% - 100.06% Add Lin…" at bounding box center [675, 571] width 726 height 98
click at [647, 537] on input "text" at bounding box center [672, 544] width 84 height 24
type input "100"
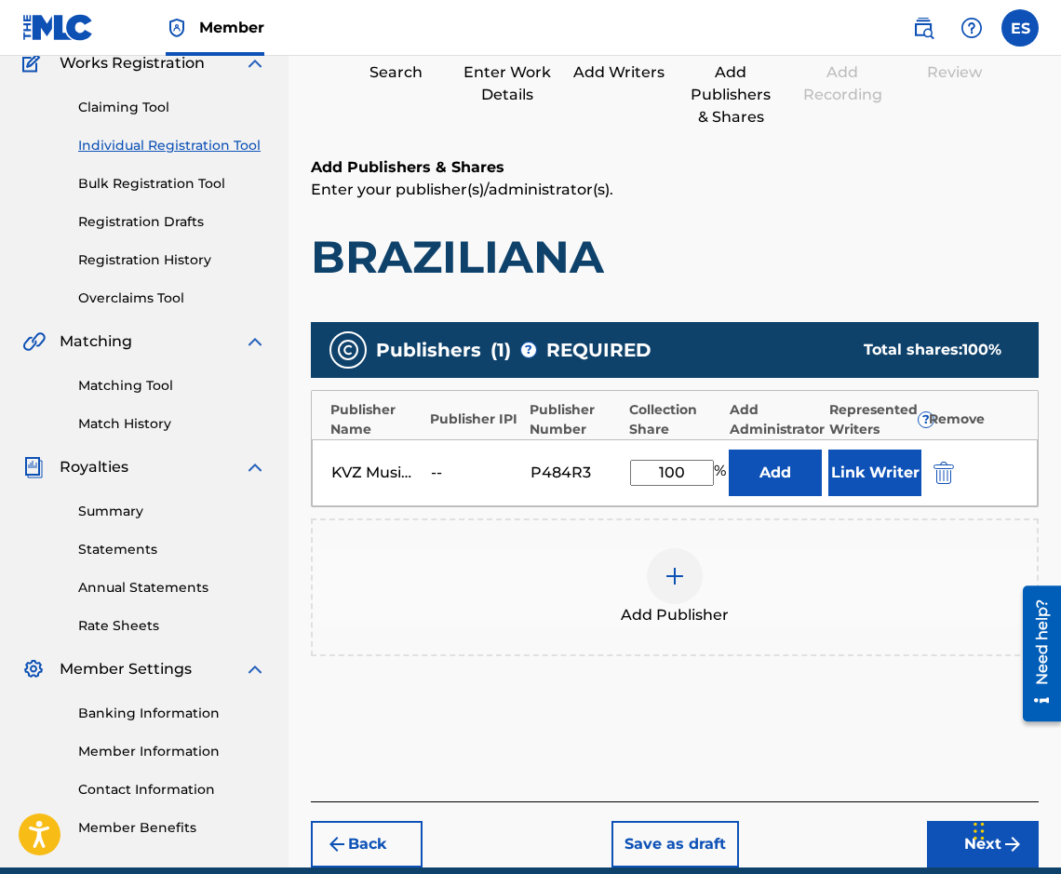
scroll to position [249, 0]
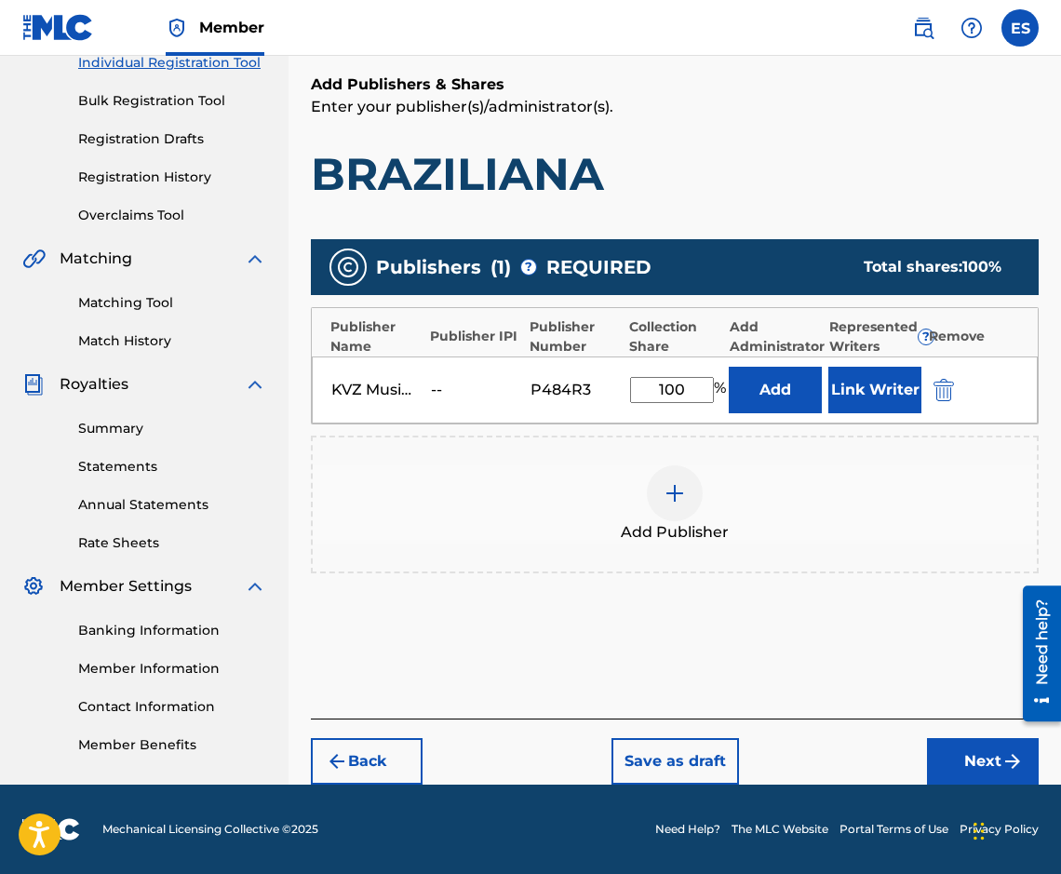
click at [951, 749] on button "Next" at bounding box center [983, 761] width 112 height 47
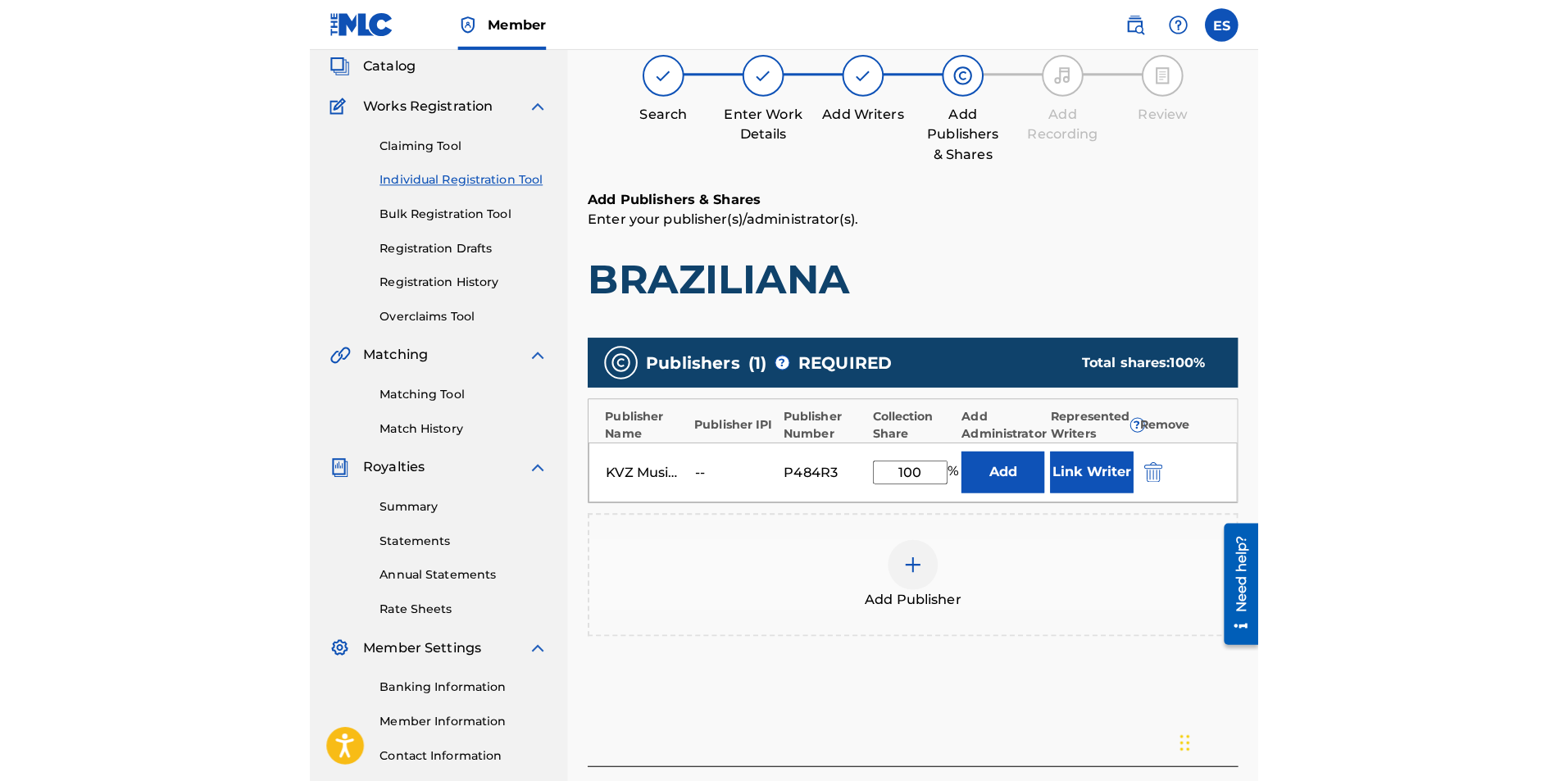
scroll to position [74, 0]
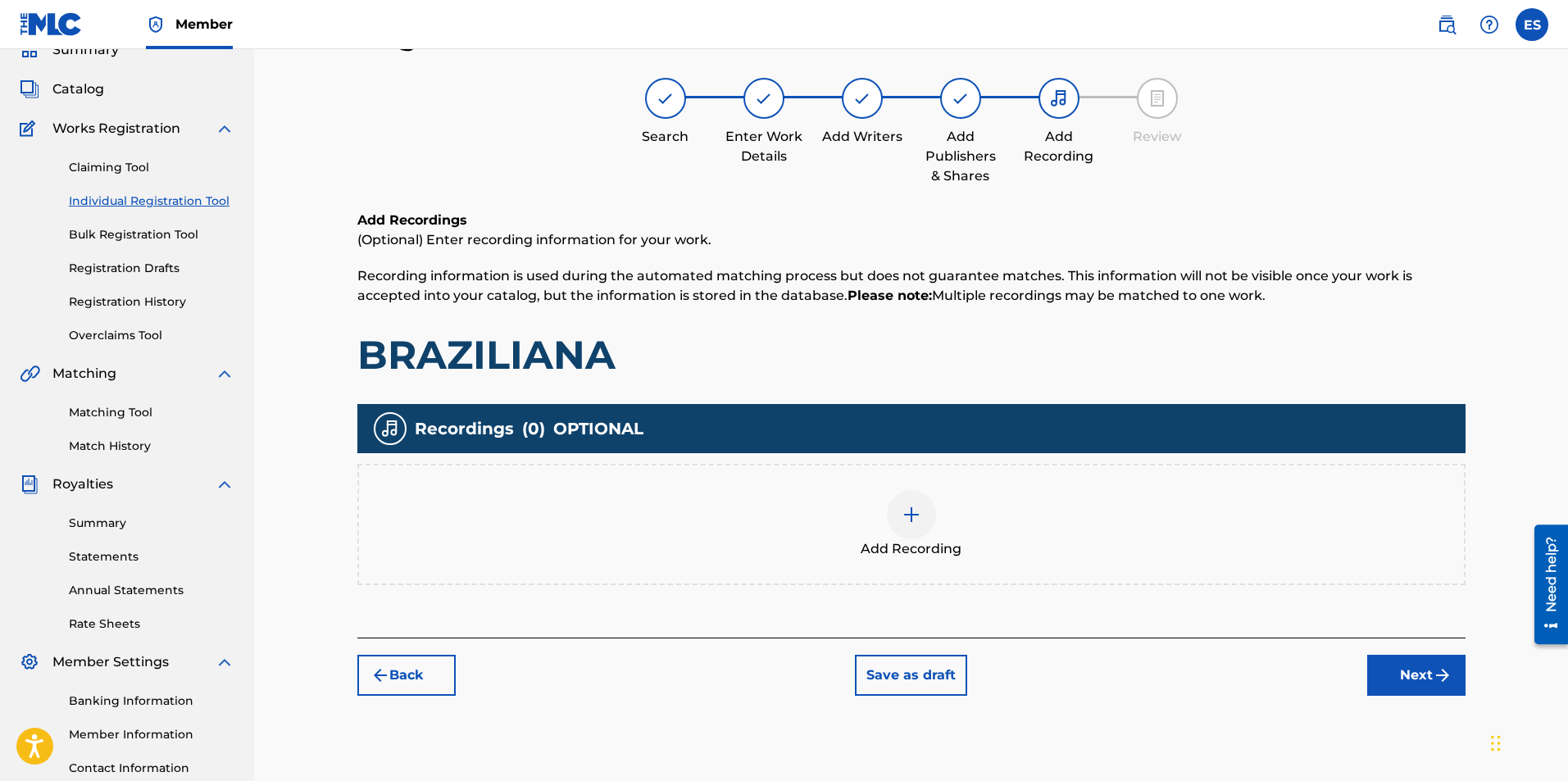
click at [1435, 675] on img "submit" at bounding box center [1443, 675] width 19 height 19
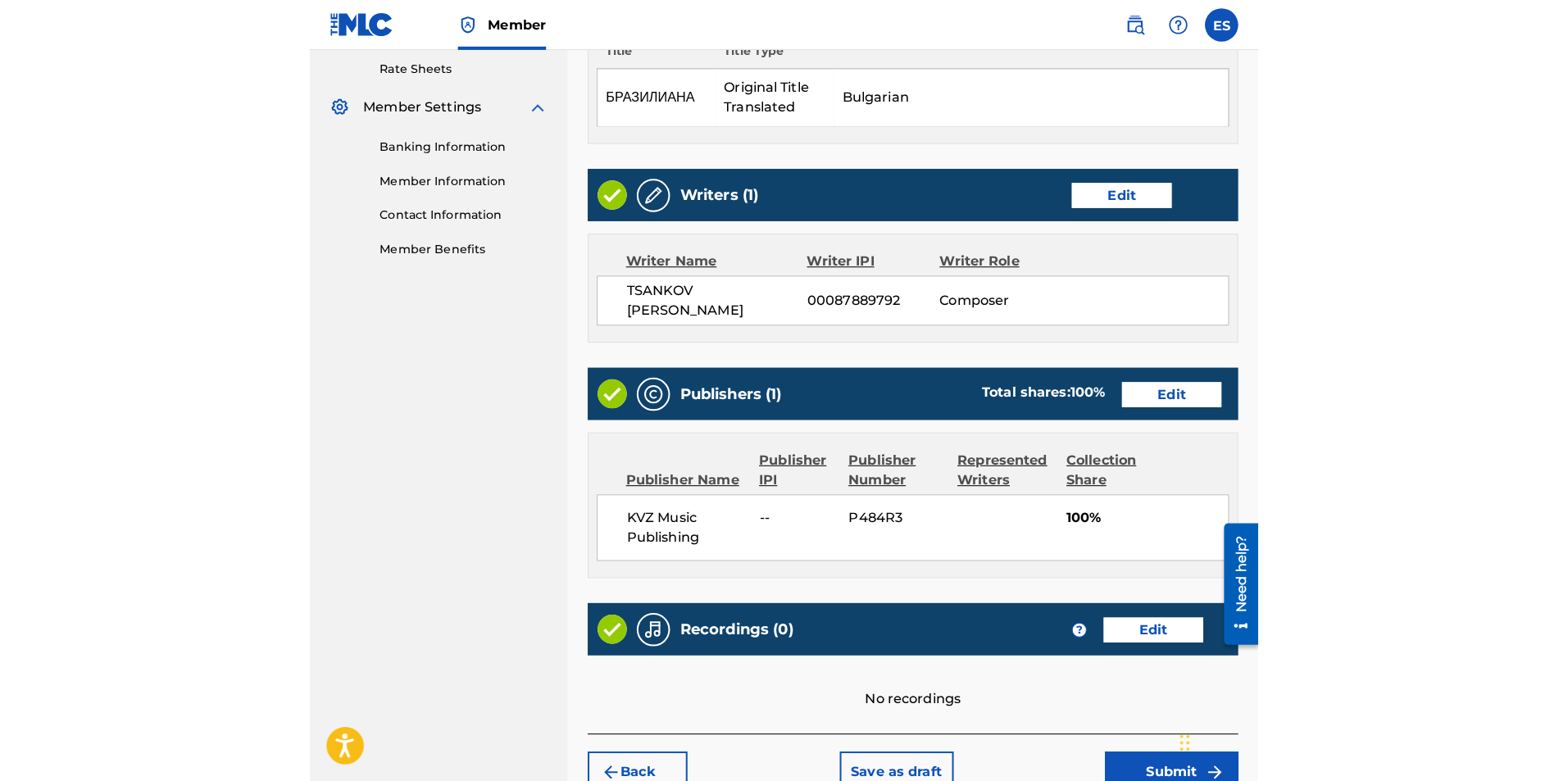
scroll to position [624, 0]
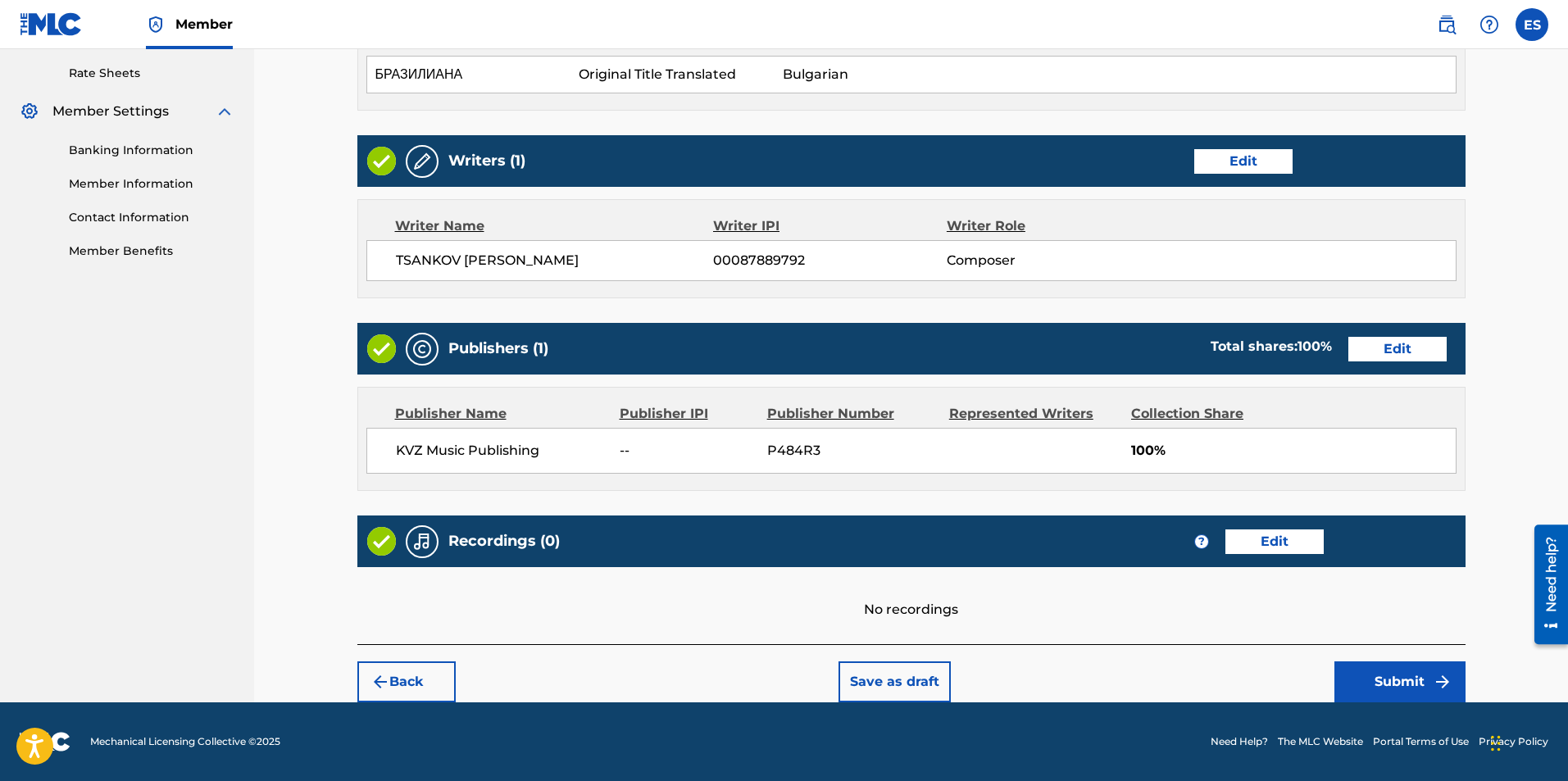
click at [1404, 685] on button "Submit" at bounding box center [1400, 682] width 131 height 41
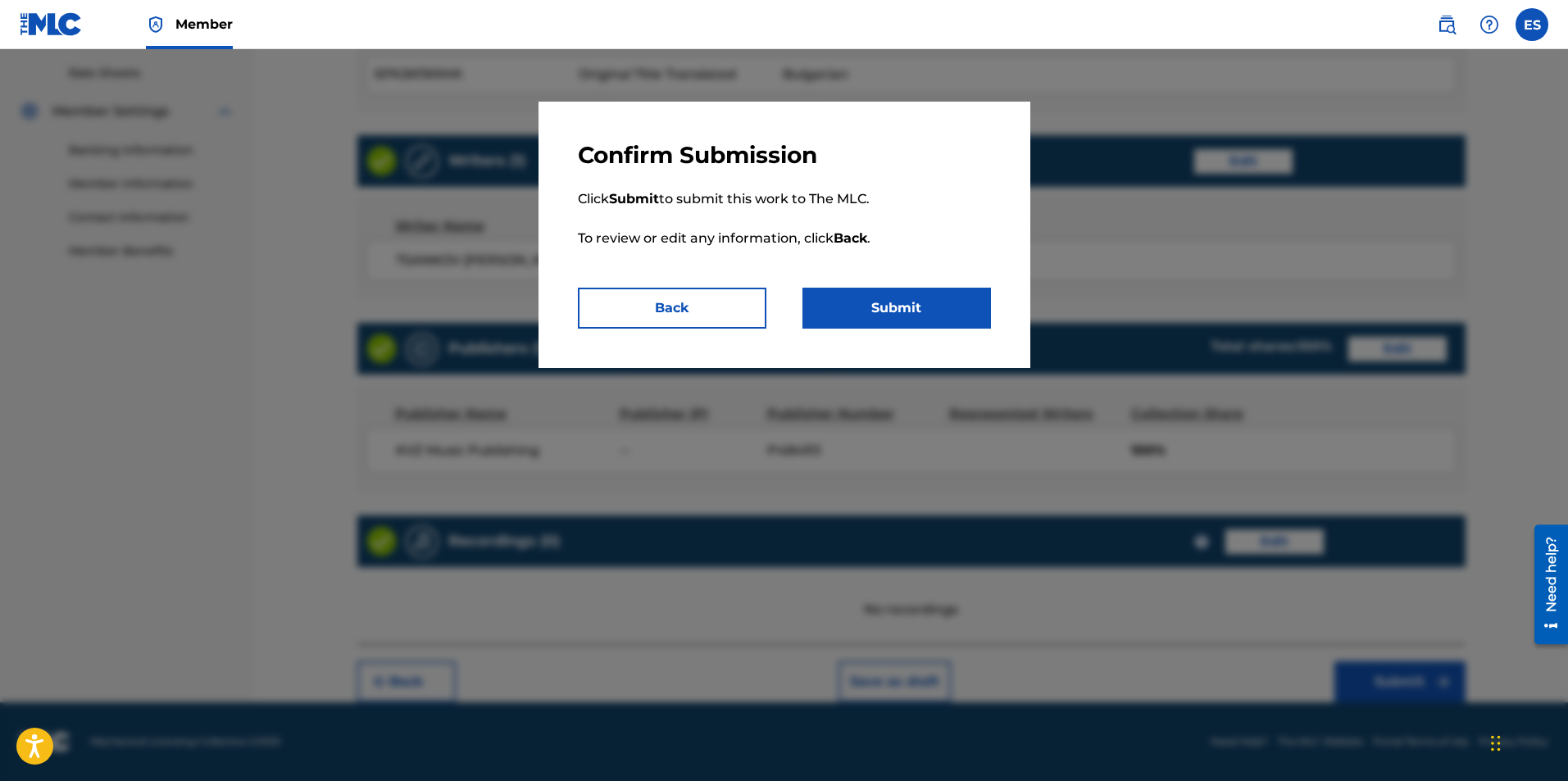
click at [672, 297] on button "Back" at bounding box center [672, 308] width 189 height 41
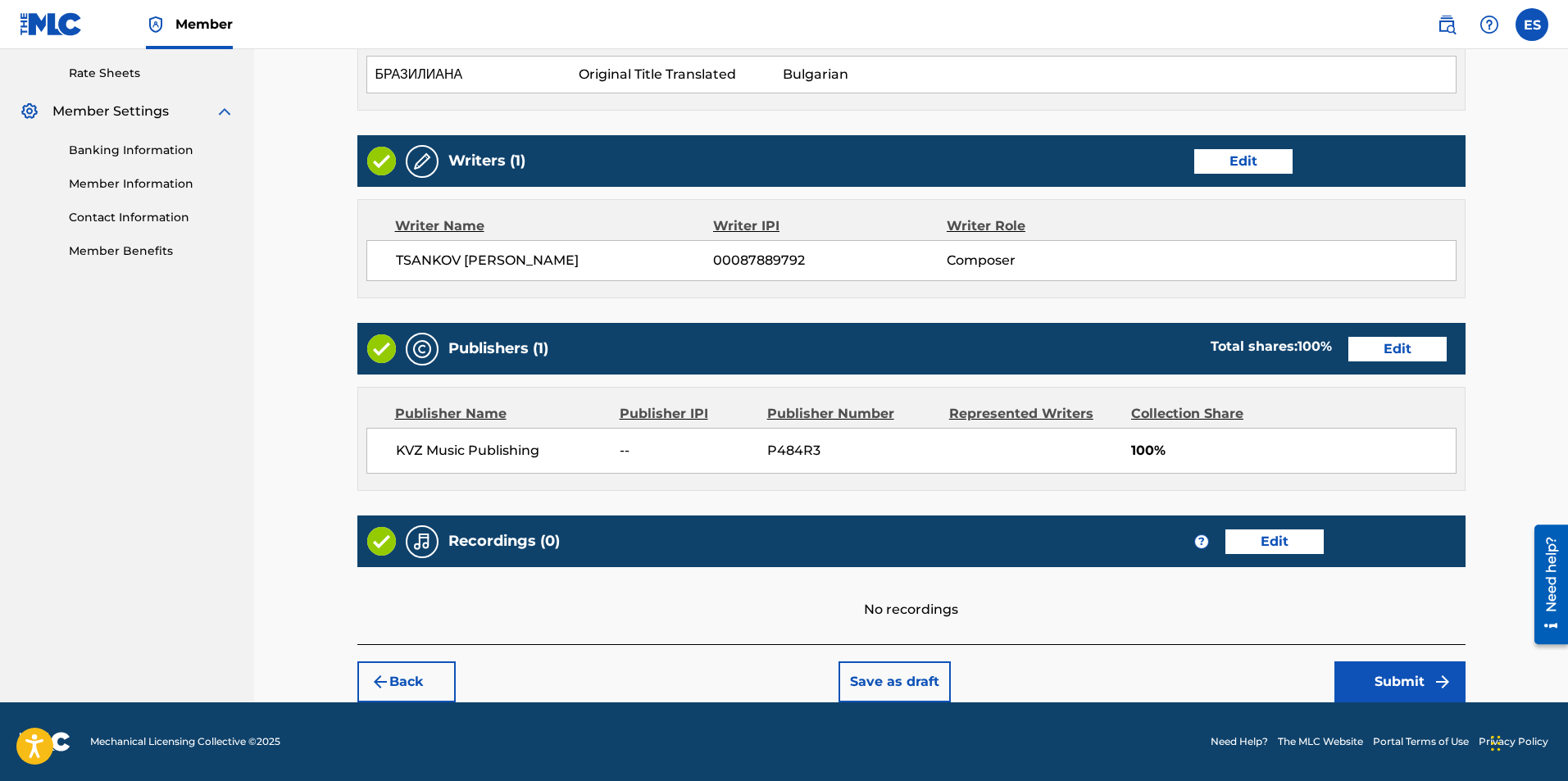
click at [1408, 688] on button "Submit" at bounding box center [1400, 682] width 131 height 41
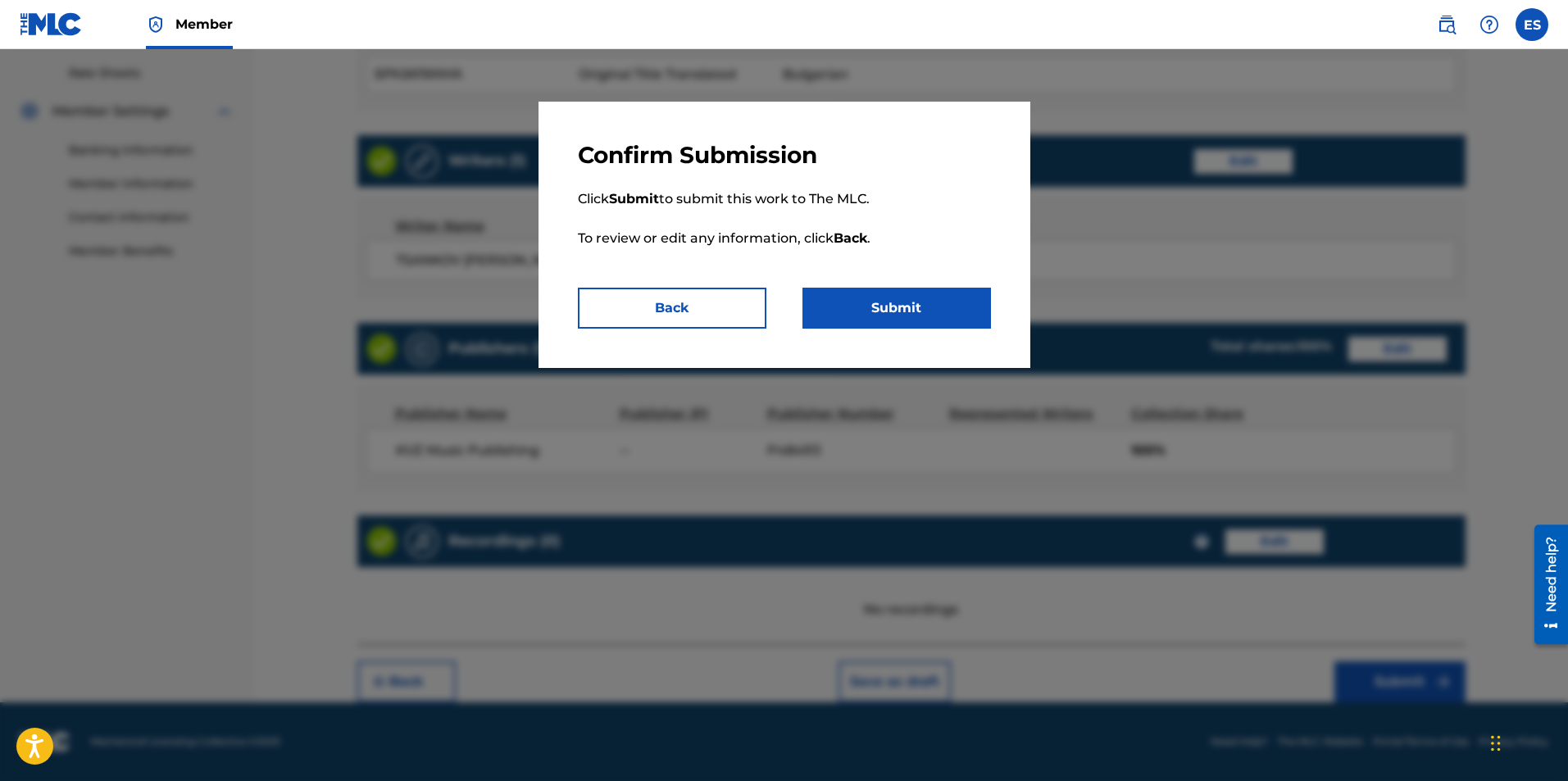
click at [885, 336] on div "Confirm Submission Click Submit to submit this work to The MLC. To review or ed…" at bounding box center [784, 234] width 492 height 266
click at [880, 324] on button "Submit" at bounding box center [897, 308] width 189 height 41
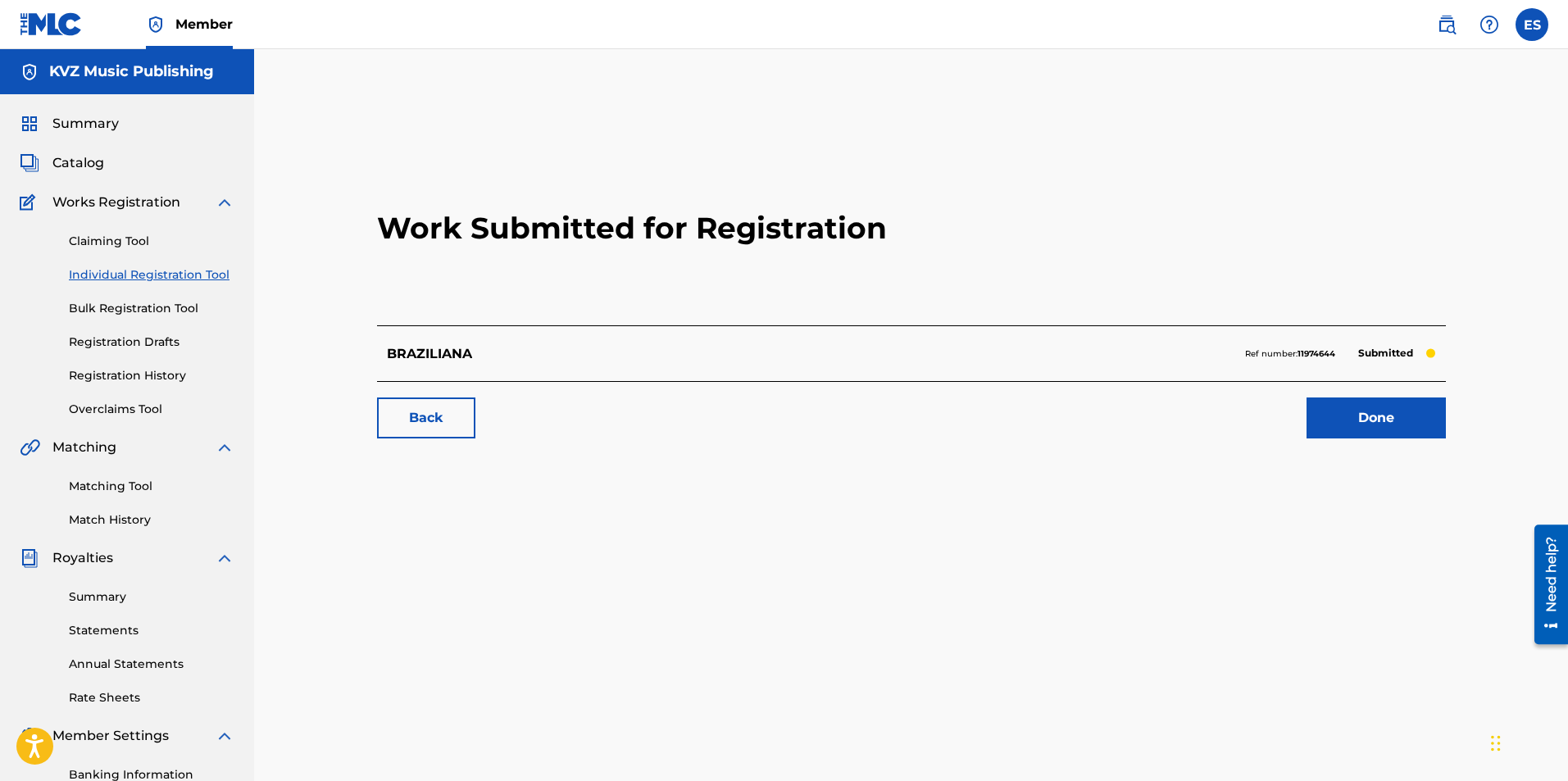
click at [169, 274] on link "Individual Registration Tool" at bounding box center [152, 275] width 166 height 18
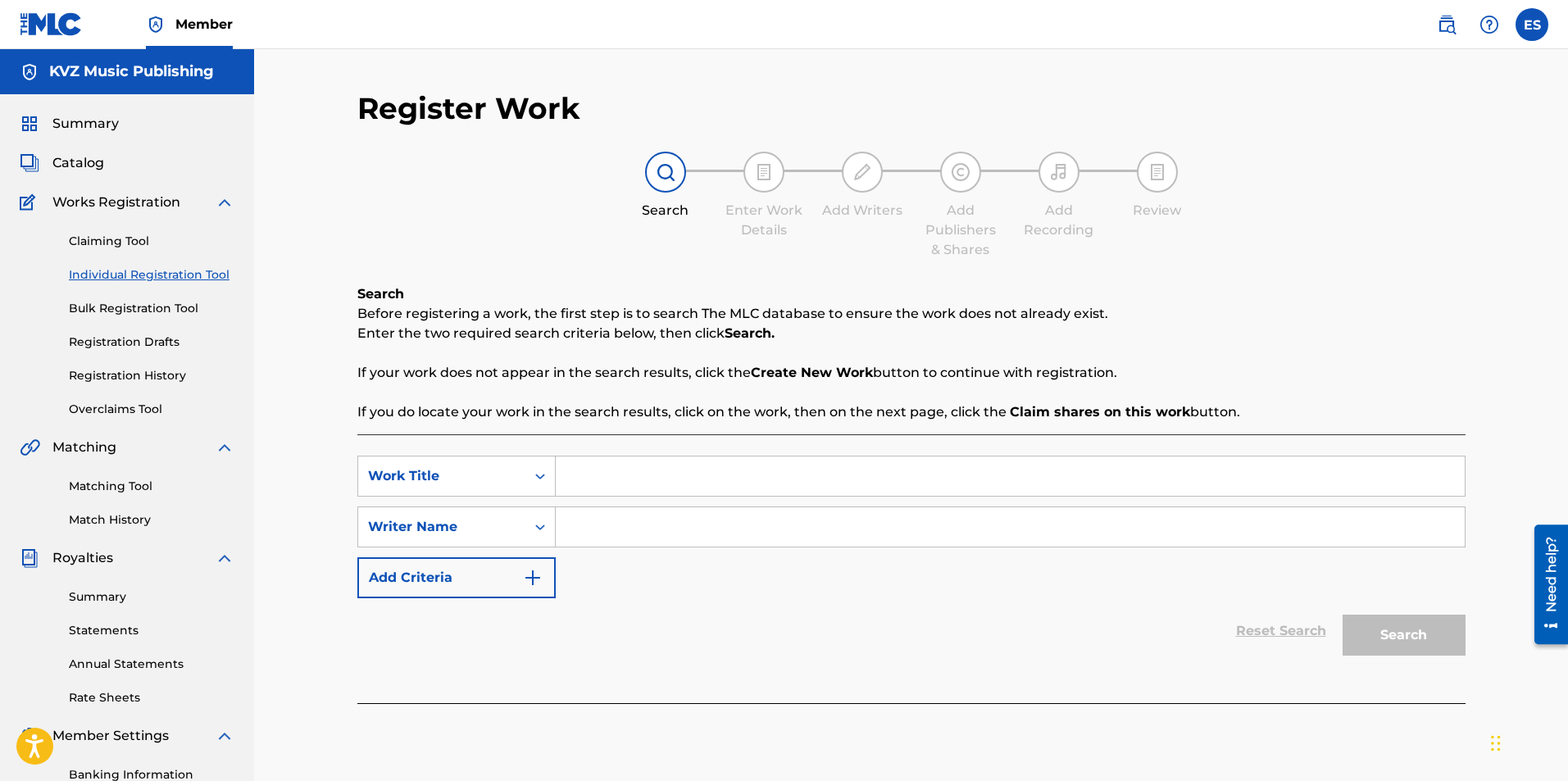
click at [142, 269] on link "Individual Registration Tool" at bounding box center [152, 275] width 166 height 18
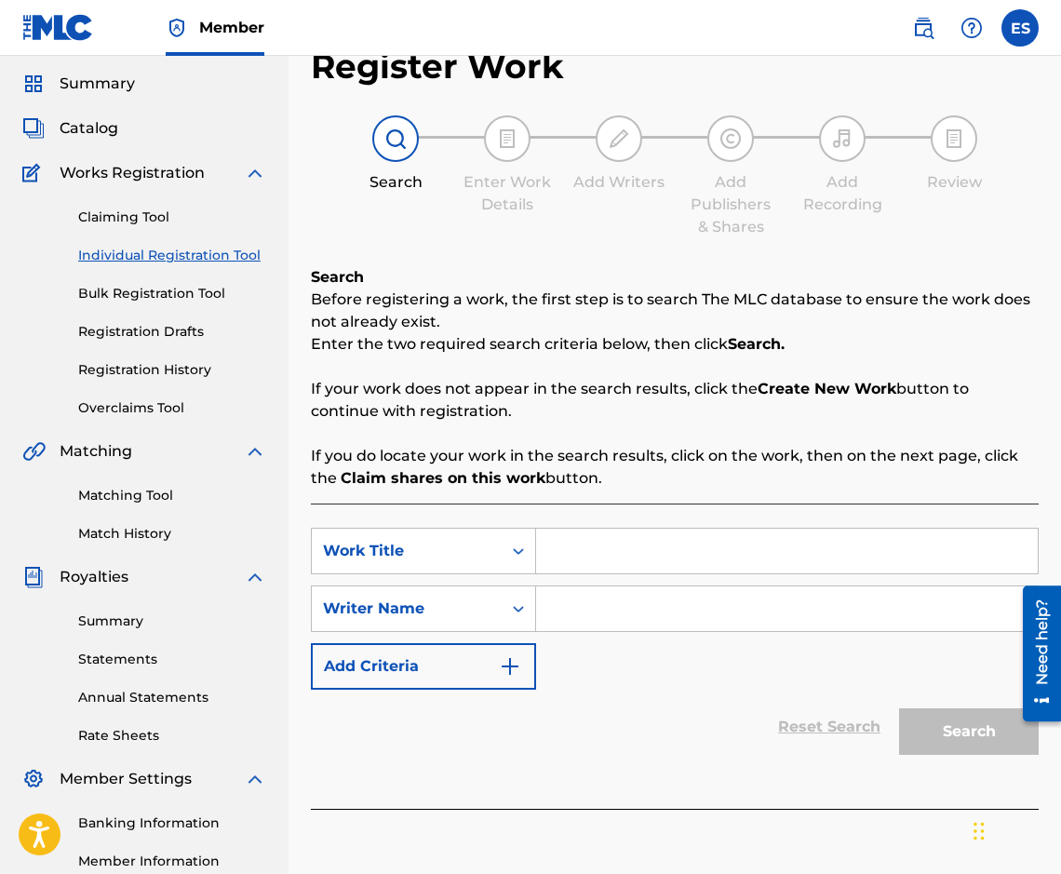
scroll to position [56, 0]
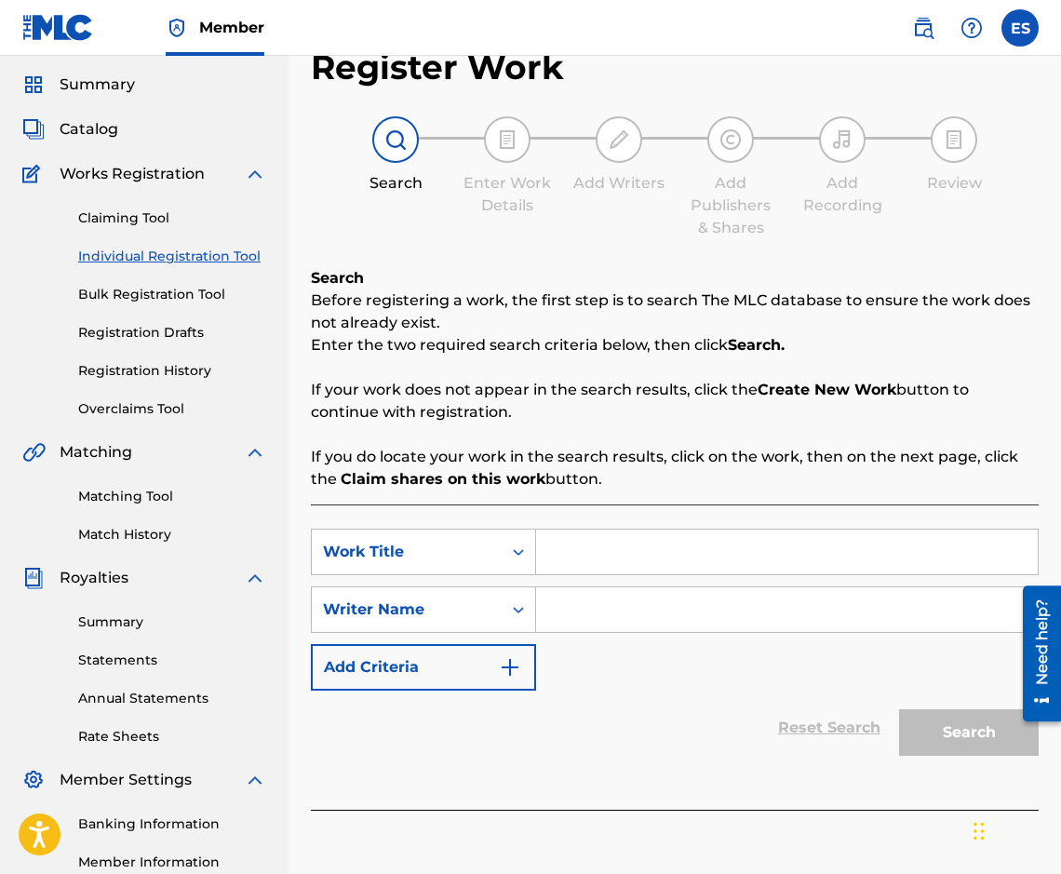
paste input "DALECH OT MEN"
type input "DALECH OT MEN"
click at [703, 594] on input "Search Form" at bounding box center [787, 609] width 502 height 45
paste input "[PERSON_NAME]"
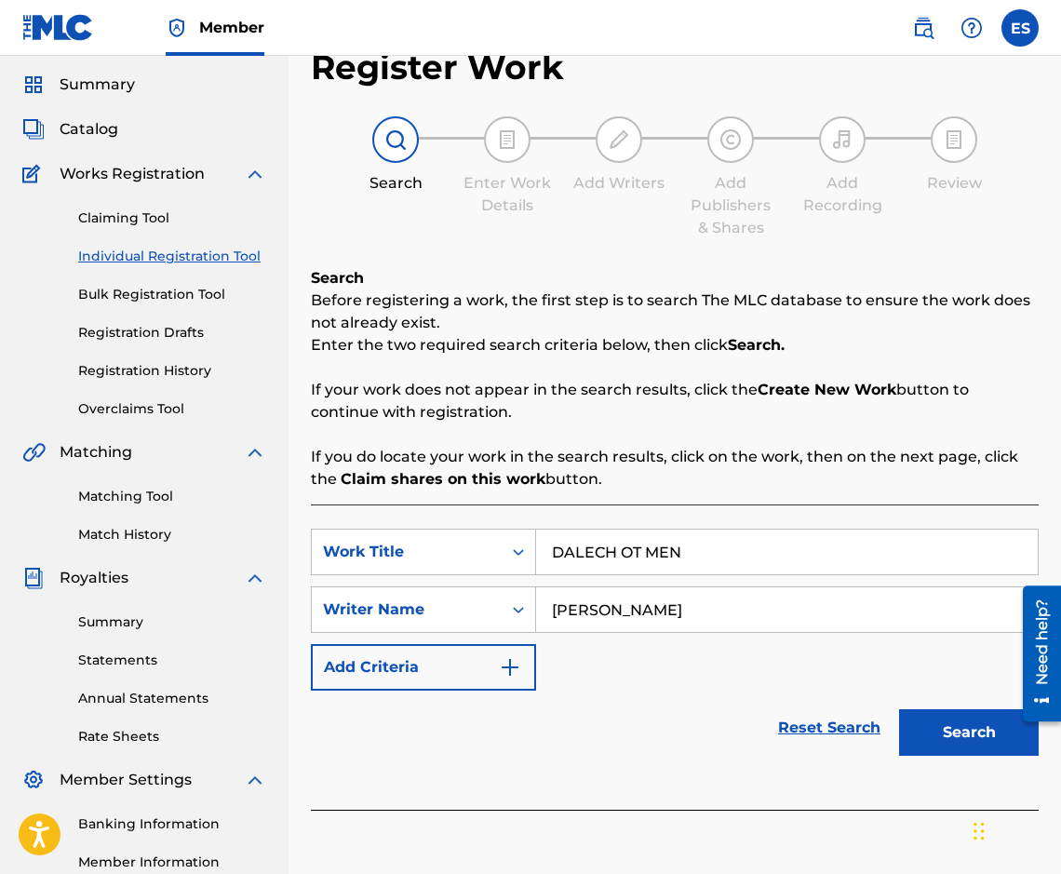
click at [552, 594] on input "[PERSON_NAME]" at bounding box center [787, 609] width 502 height 45
type input "[PERSON_NAME]"
click at [905, 727] on button "Search" at bounding box center [969, 732] width 140 height 47
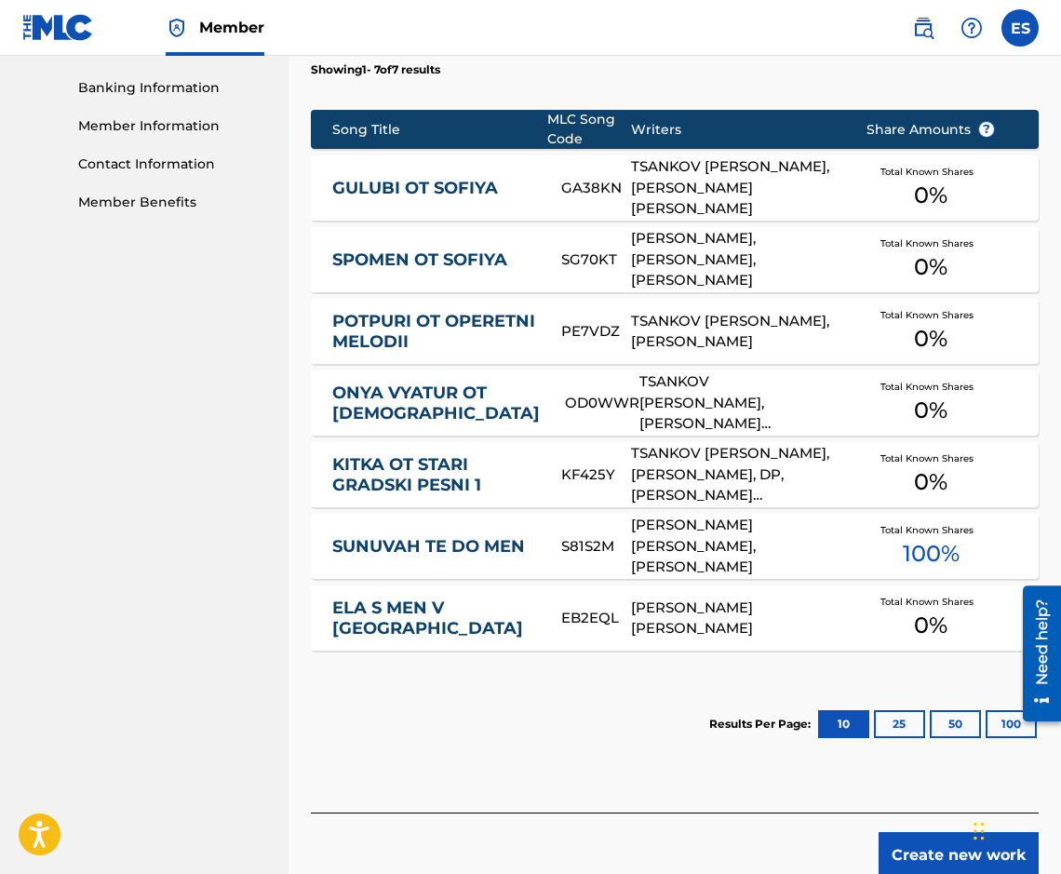
scroll to position [793, 0]
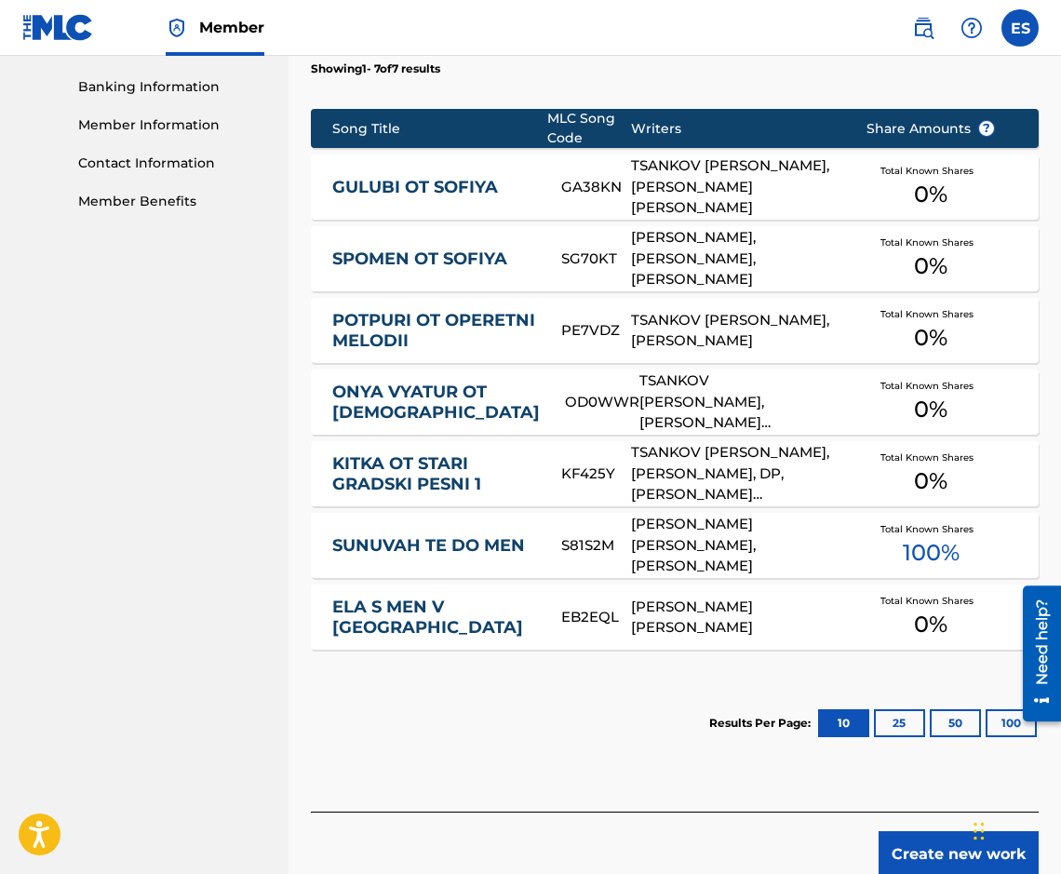
click at [886, 838] on button "Create new work" at bounding box center [958, 854] width 160 height 47
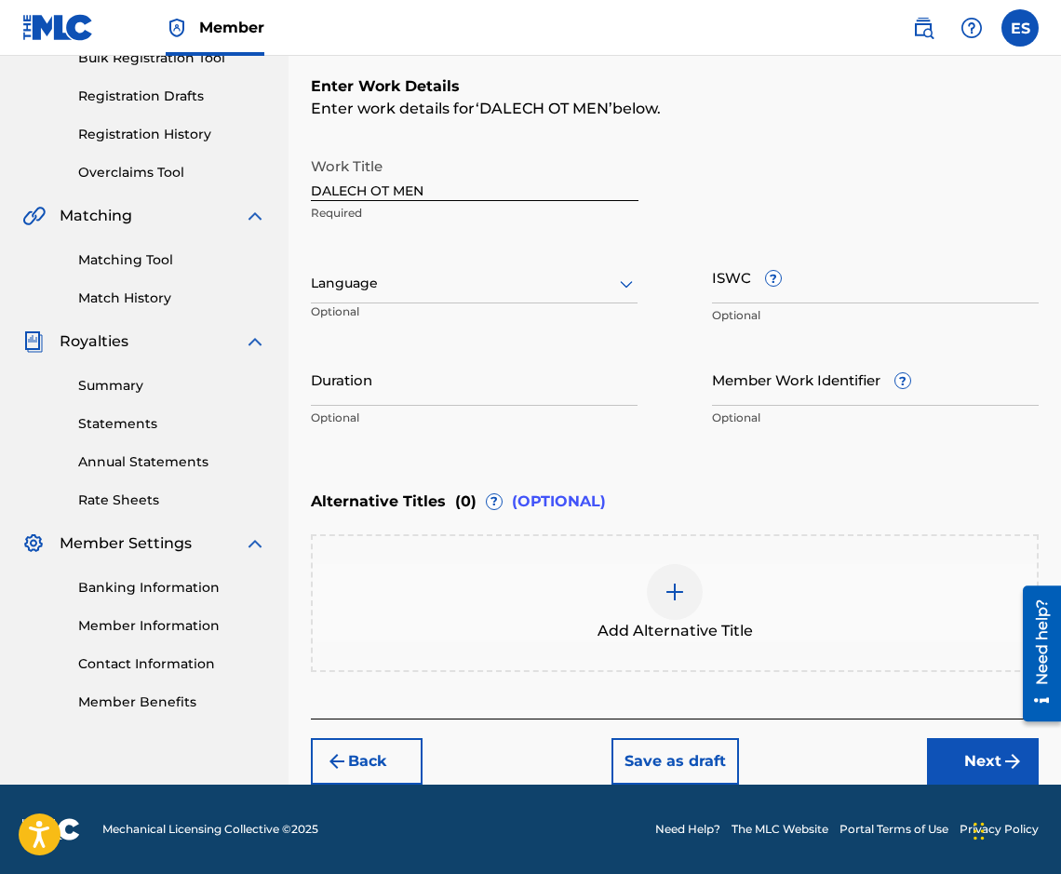
scroll to position [292, 0]
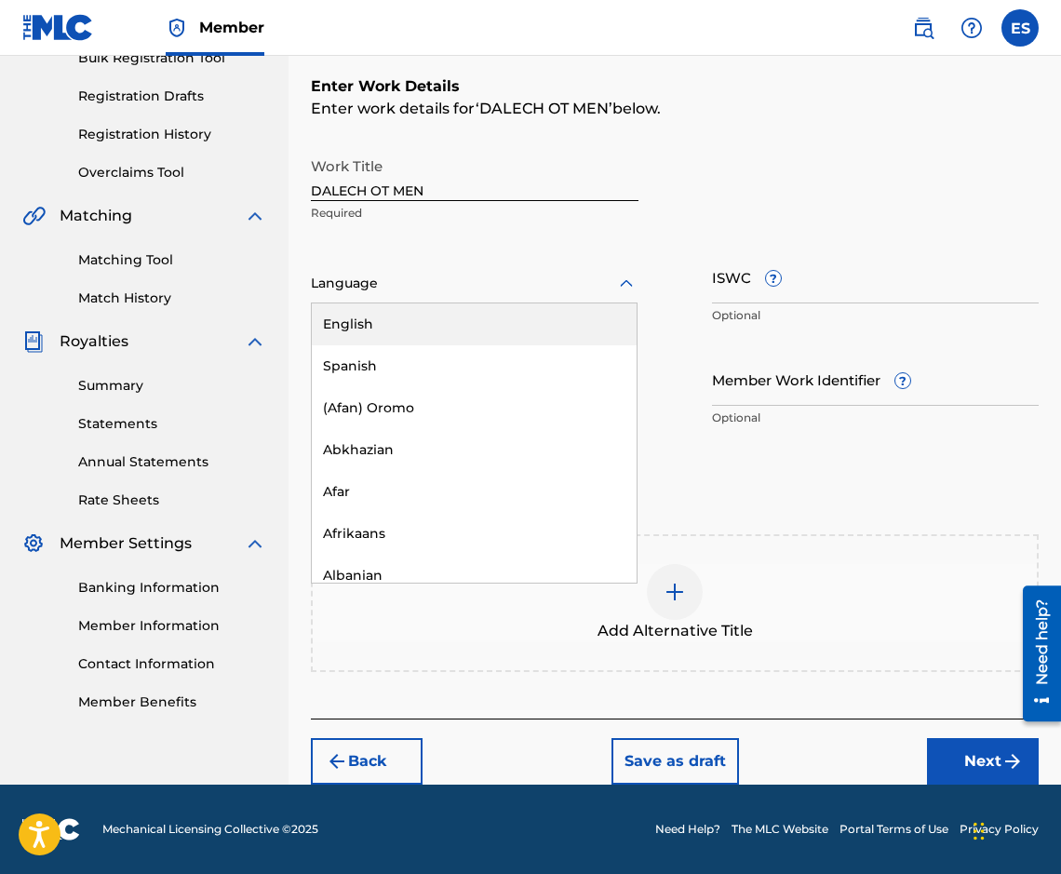
click at [376, 292] on div at bounding box center [474, 283] width 327 height 23
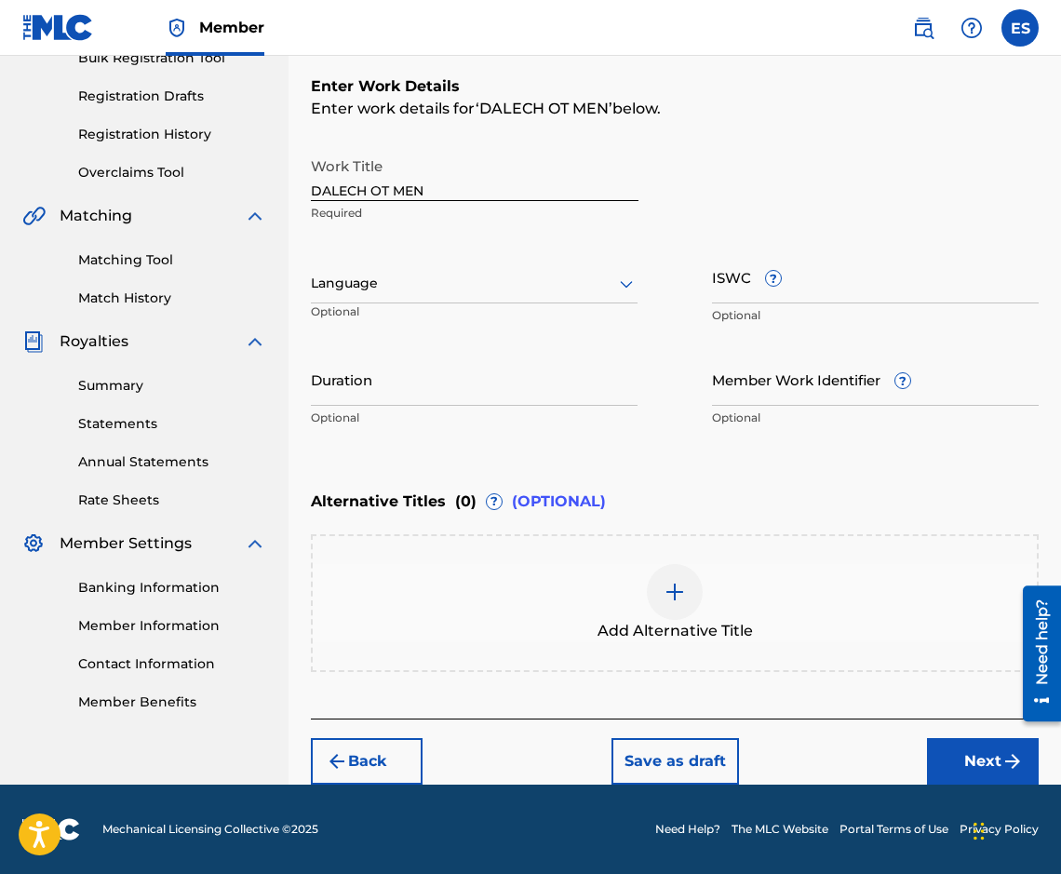
click at [376, 292] on div at bounding box center [474, 283] width 327 height 23
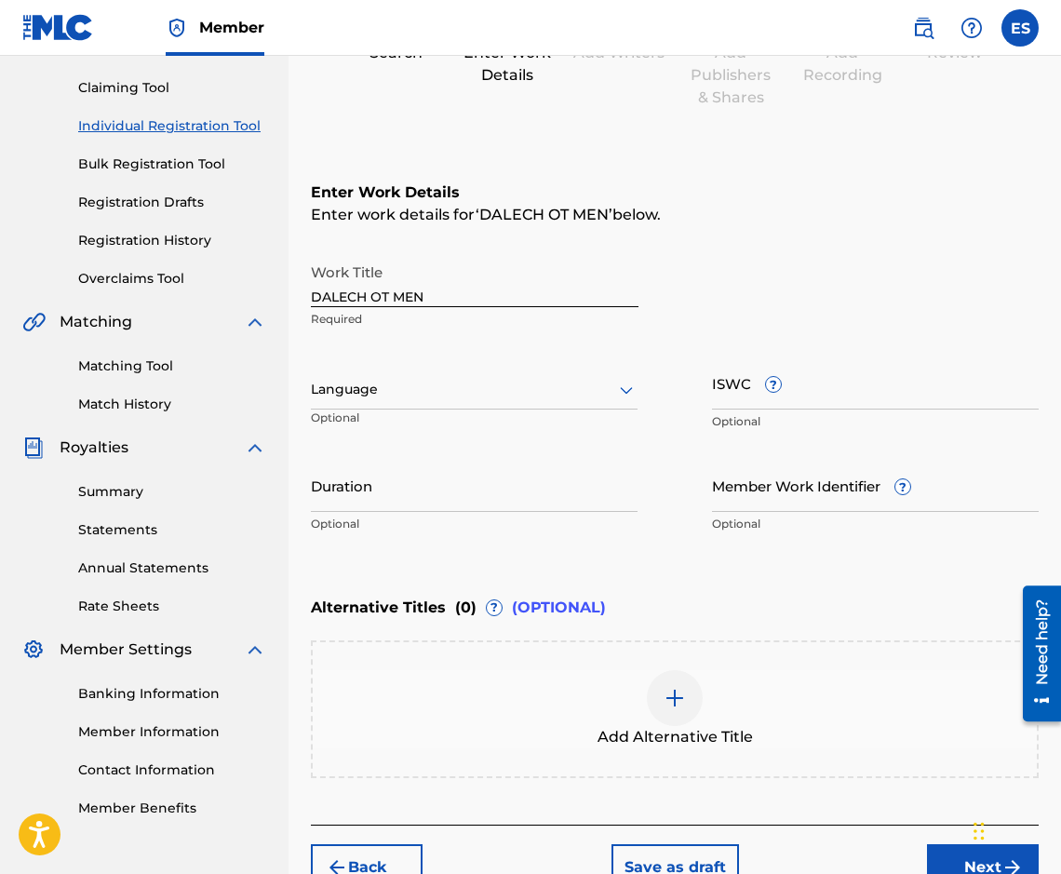
scroll to position [279, 0]
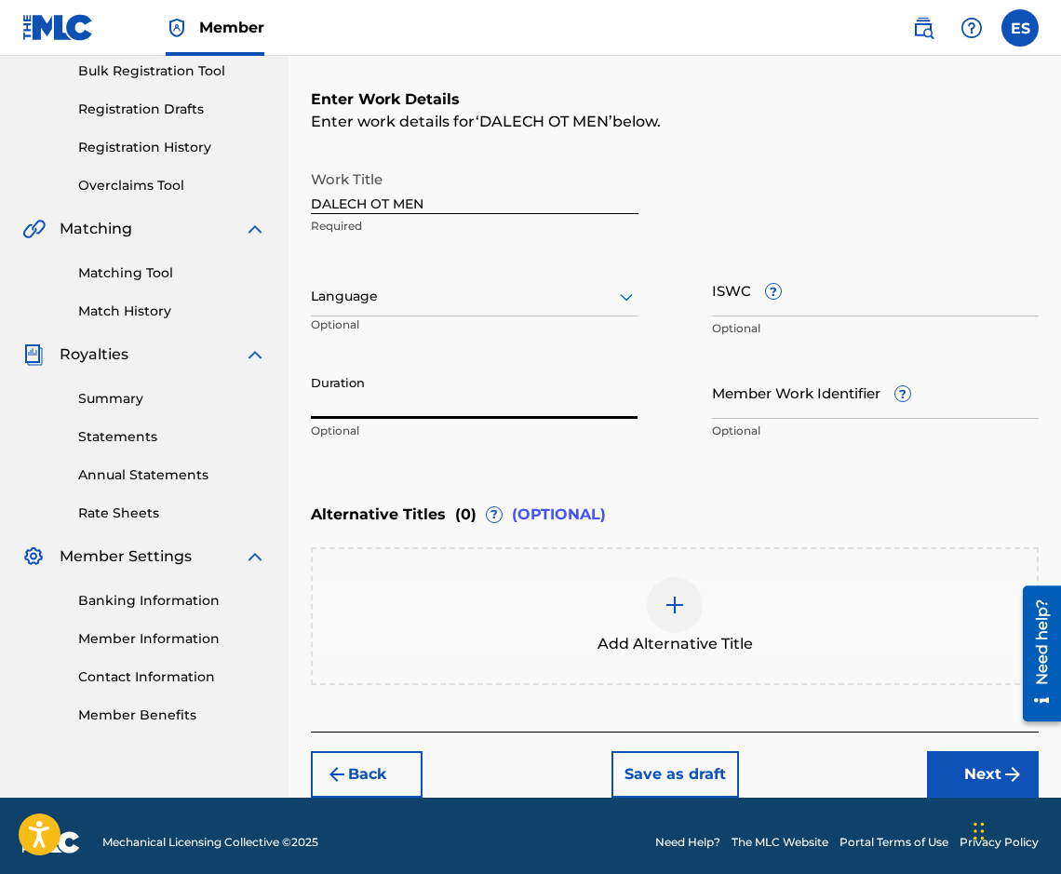
click at [519, 382] on input "Duration" at bounding box center [474, 392] width 327 height 53
type input "03:16"
click at [679, 636] on span "Add Alternative Title" at bounding box center [674, 644] width 155 height 22
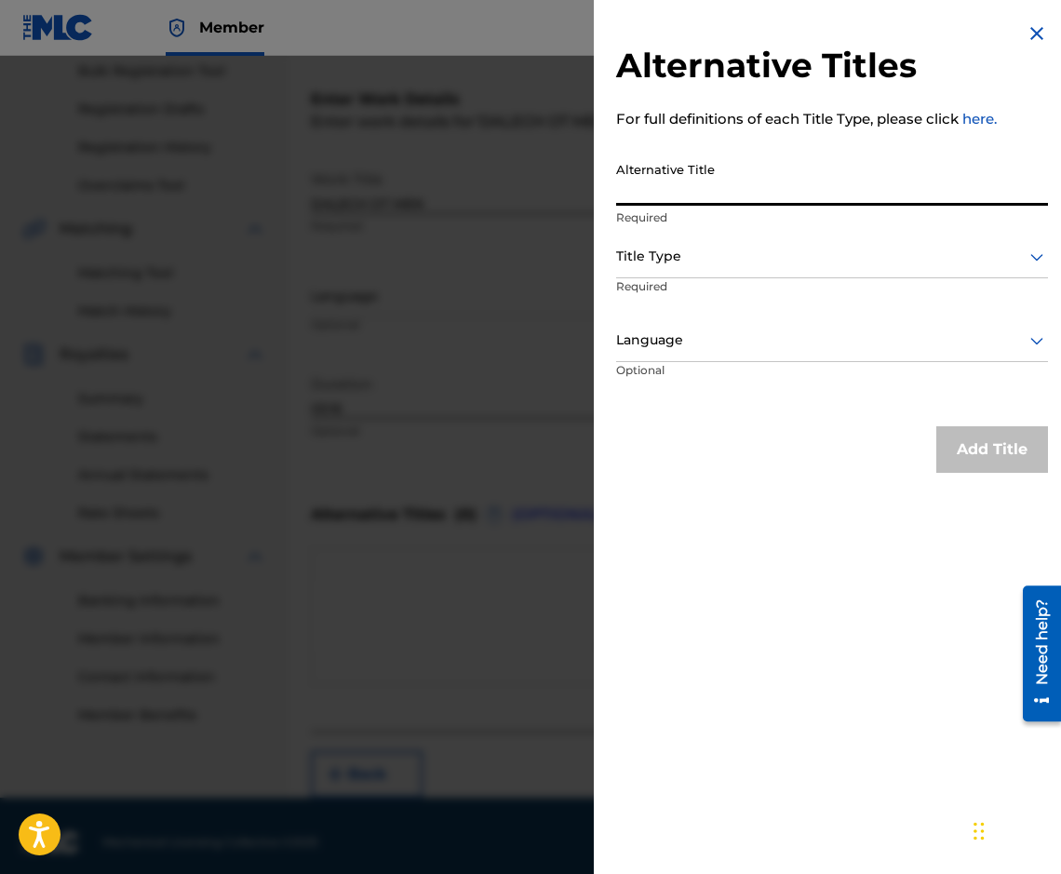
paste input "ДАЛЕЧ ОТ МЕН"
type input "ДАЛЕЧ ОТ МЕН"
click at [825, 261] on div at bounding box center [832, 256] width 432 height 23
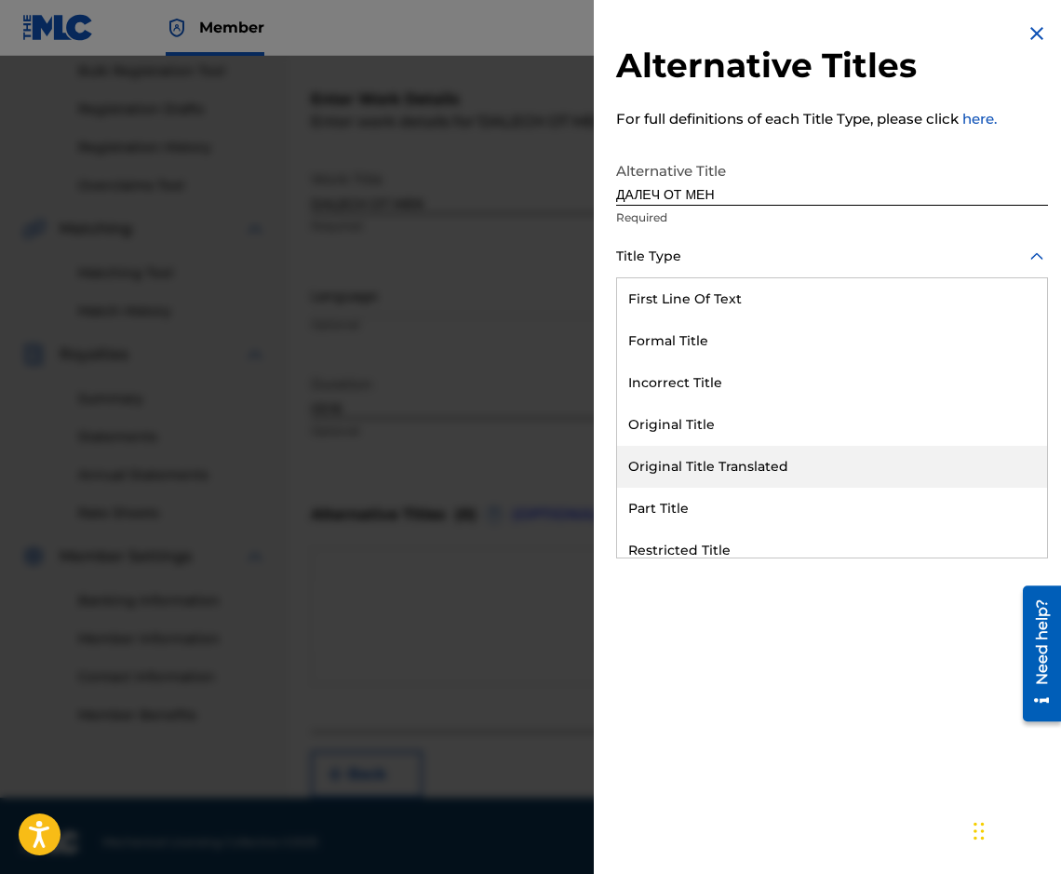
click at [836, 449] on div "Original Title Translated" at bounding box center [832, 467] width 430 height 42
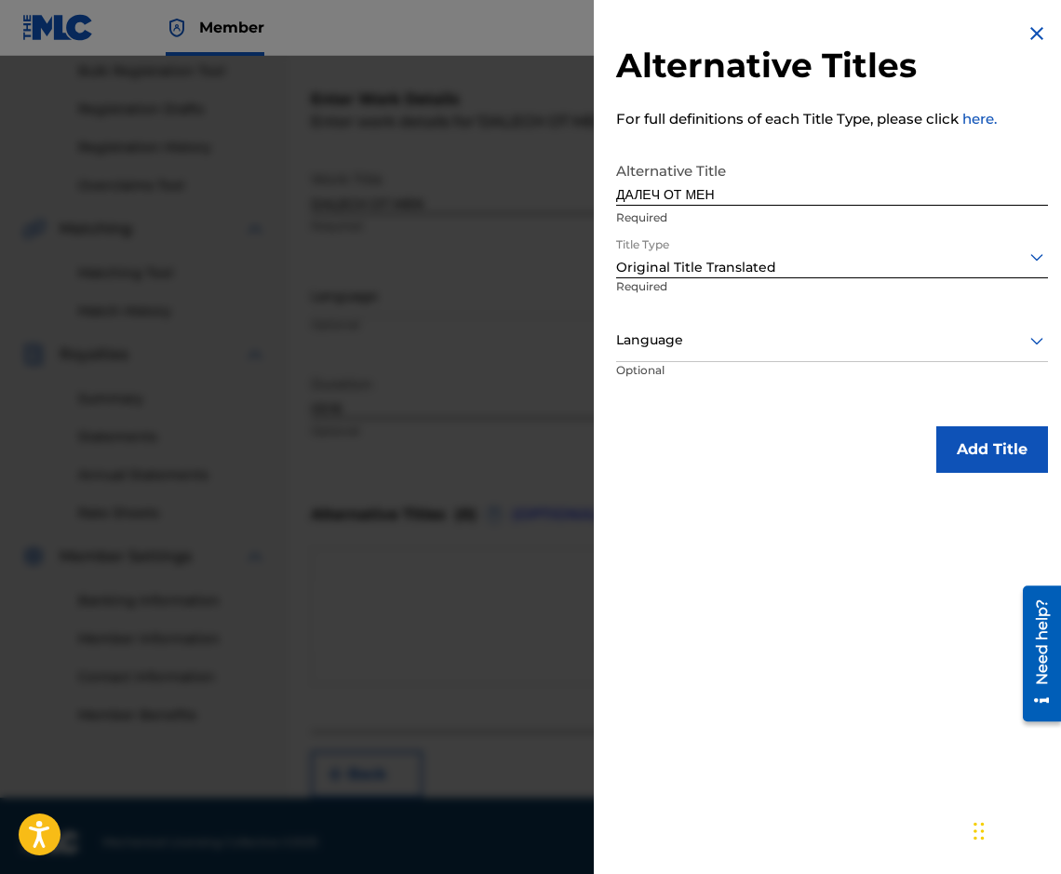
click at [773, 340] on div at bounding box center [832, 339] width 432 height 23
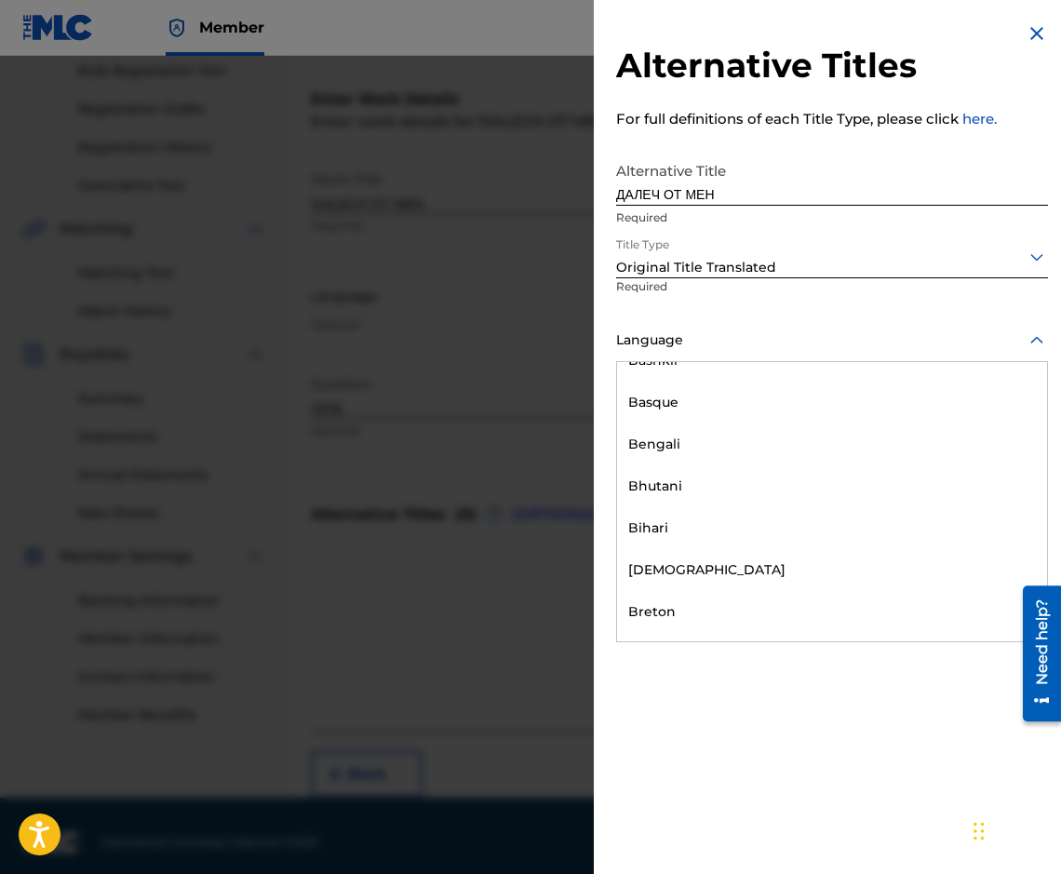
scroll to position [651, 0]
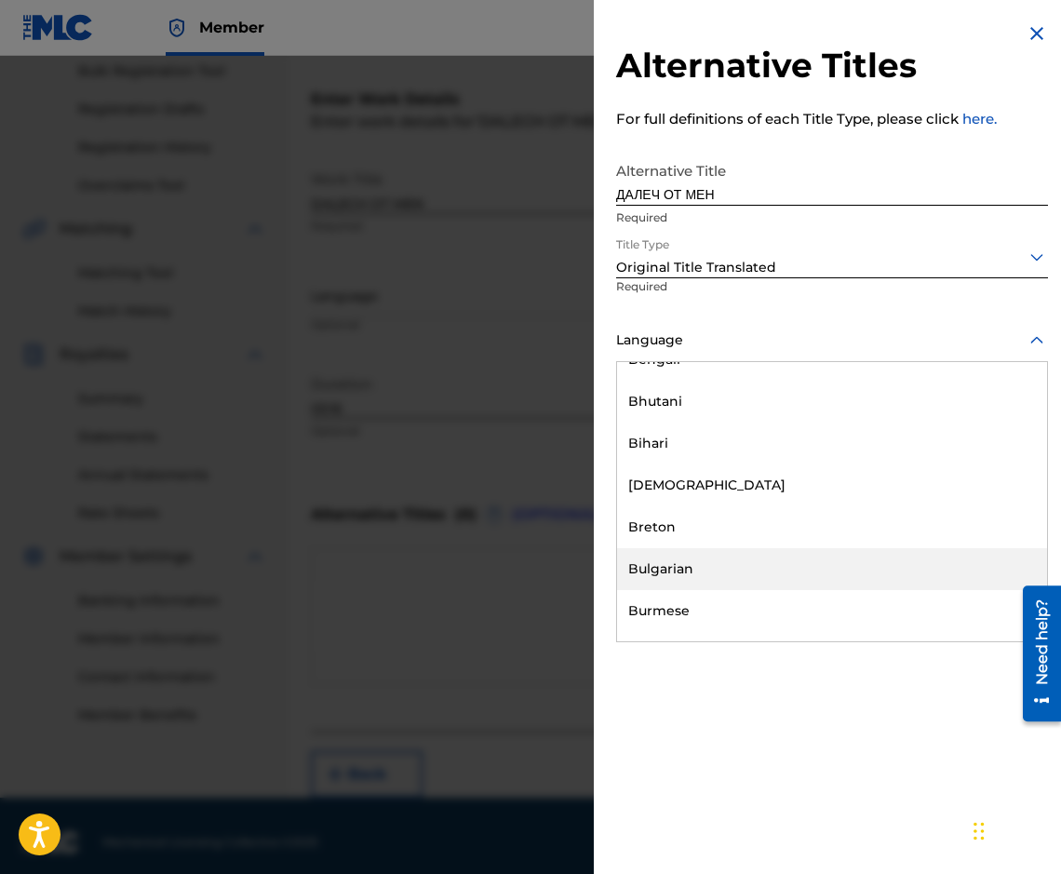
click at [838, 584] on div "Bulgarian" at bounding box center [832, 569] width 430 height 42
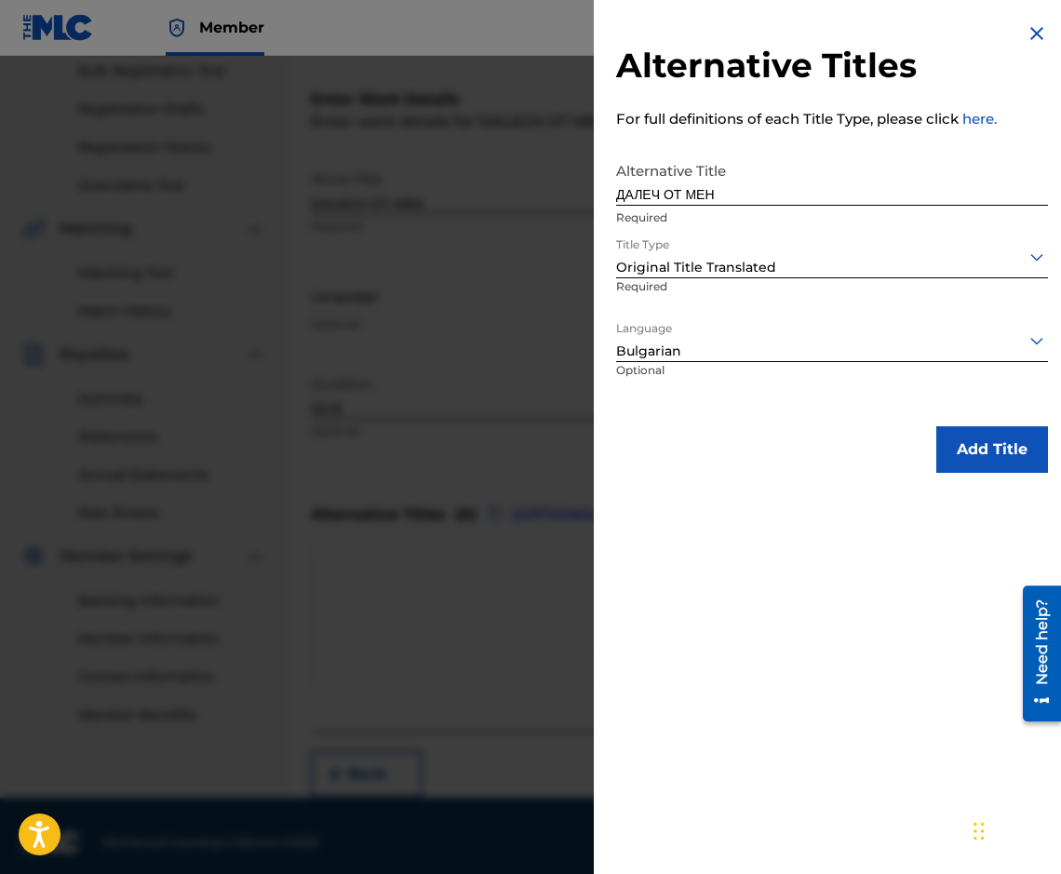
click at [988, 444] on button "Add Title" at bounding box center [992, 449] width 112 height 47
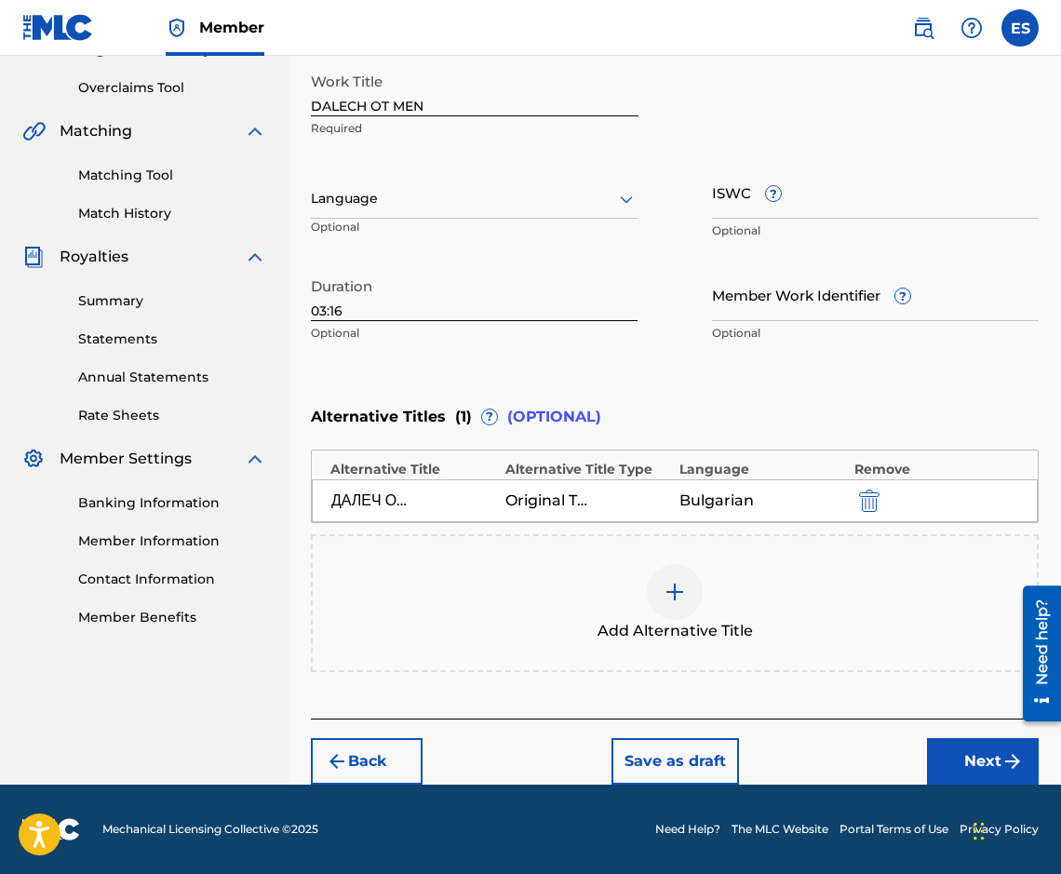
click at [955, 766] on button "Next" at bounding box center [983, 761] width 112 height 47
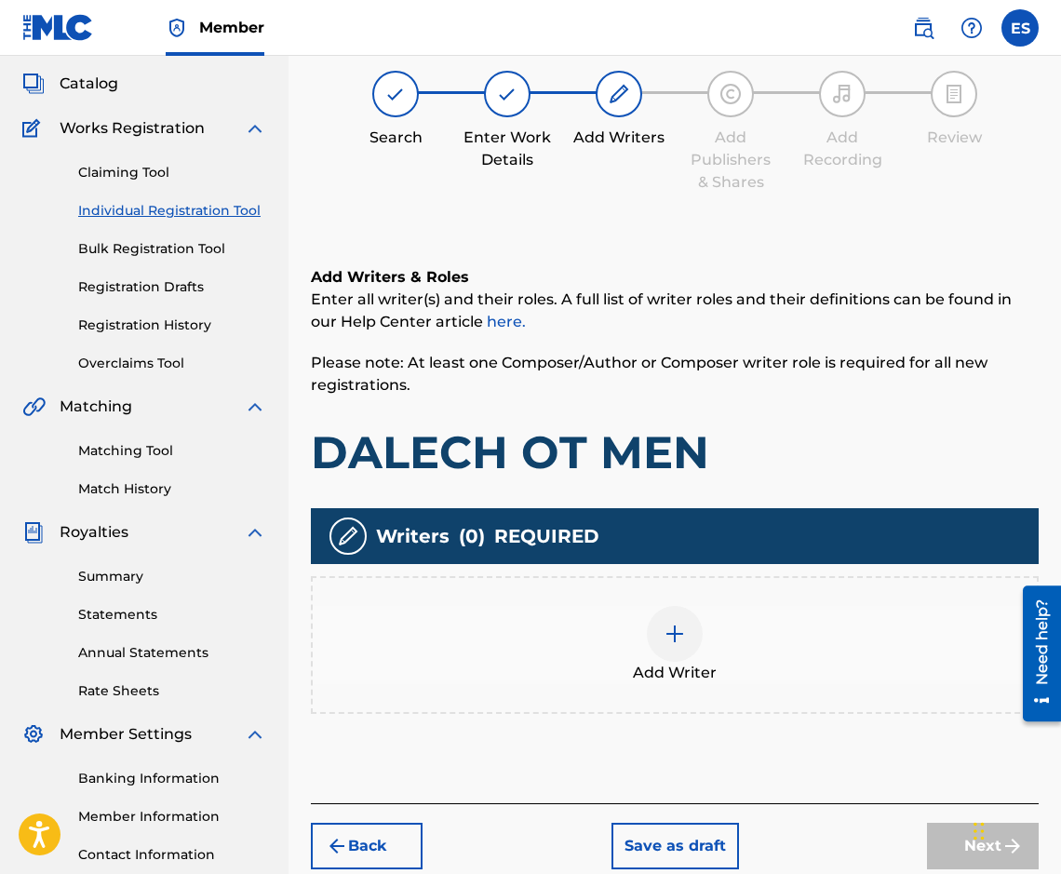
scroll to position [84, 0]
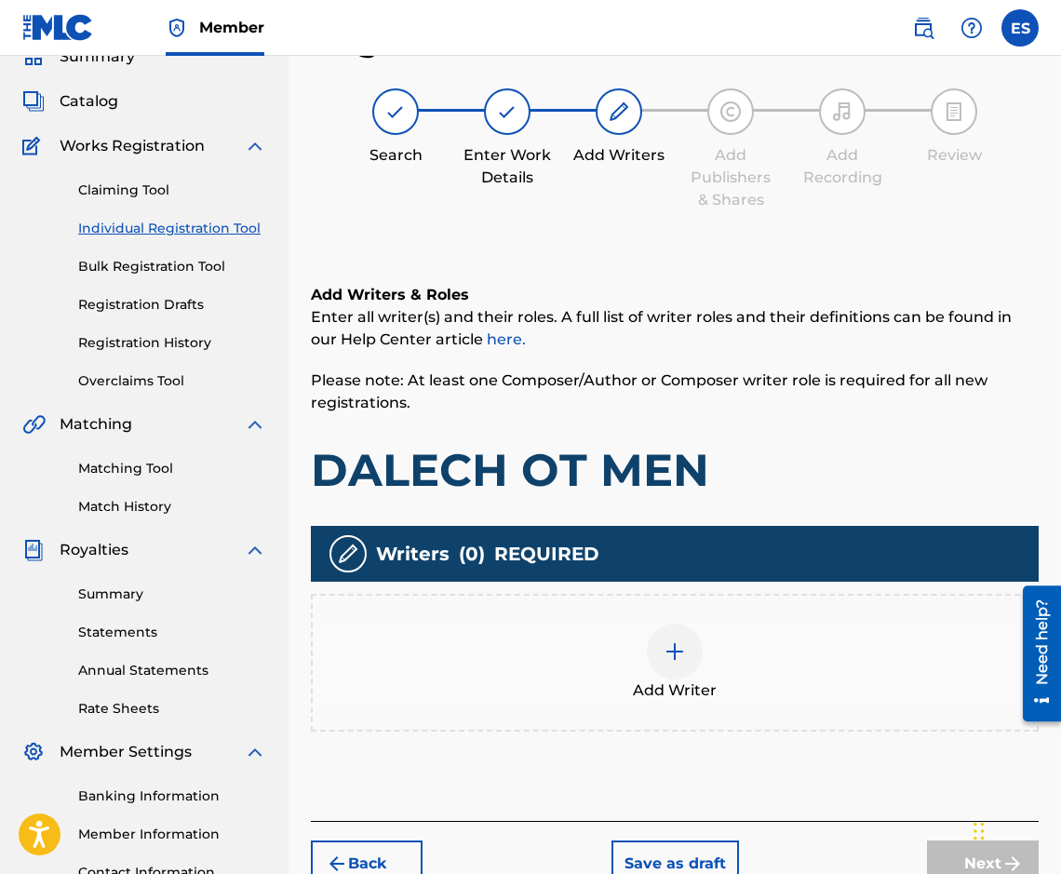
click at [638, 617] on div "Add Writer" at bounding box center [675, 663] width 728 height 138
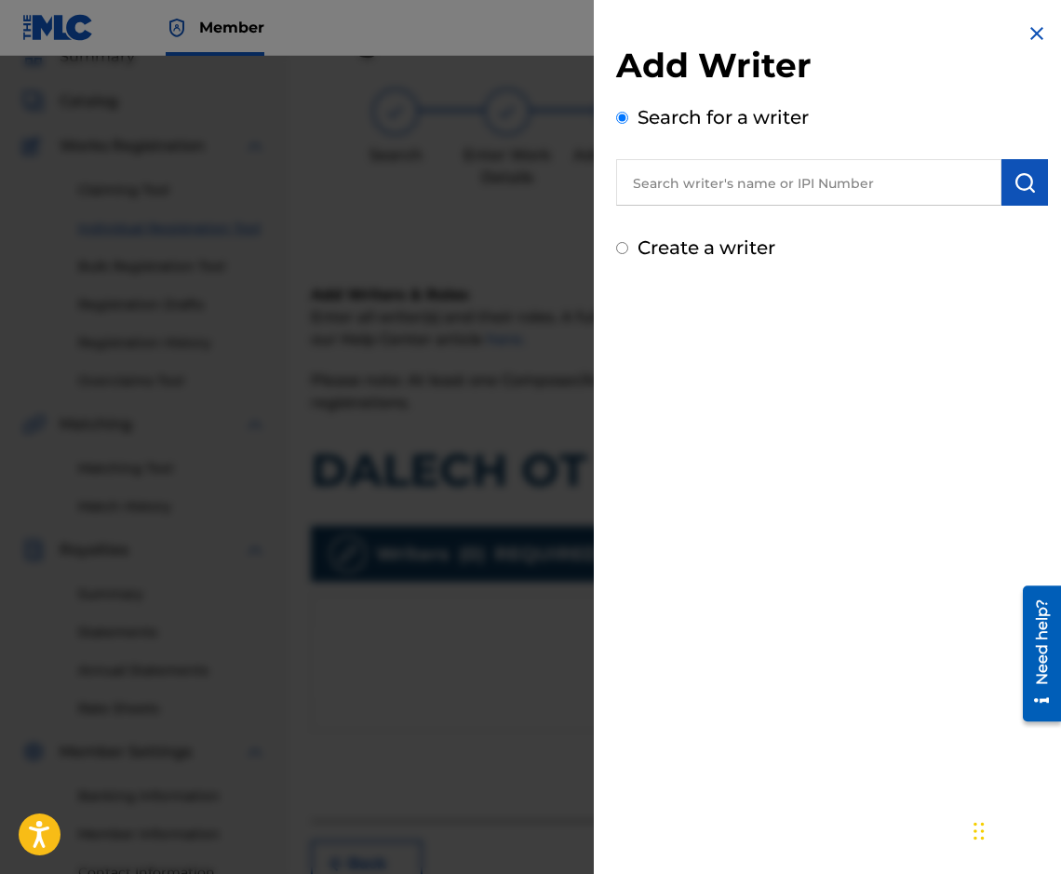
drag, startPoint x: 749, startPoint y: 217, endPoint x: 741, endPoint y: 179, distance: 39.1
paste input "[PERSON_NAME]"
type input "[PERSON_NAME]"
click at [1028, 182] on img "submit" at bounding box center [1024, 182] width 22 height 22
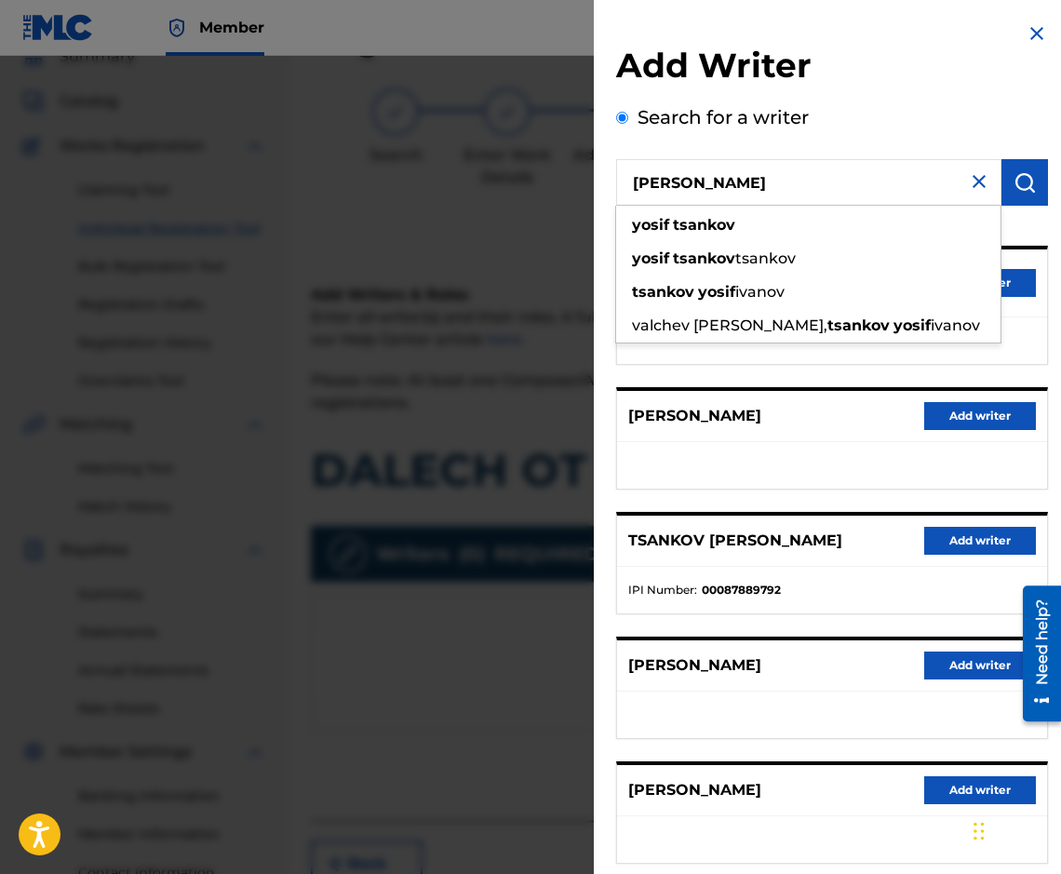
click at [957, 192] on input "[PERSON_NAME]" at bounding box center [808, 182] width 385 height 47
click at [1022, 195] on button "submit" at bounding box center [1024, 182] width 47 height 47
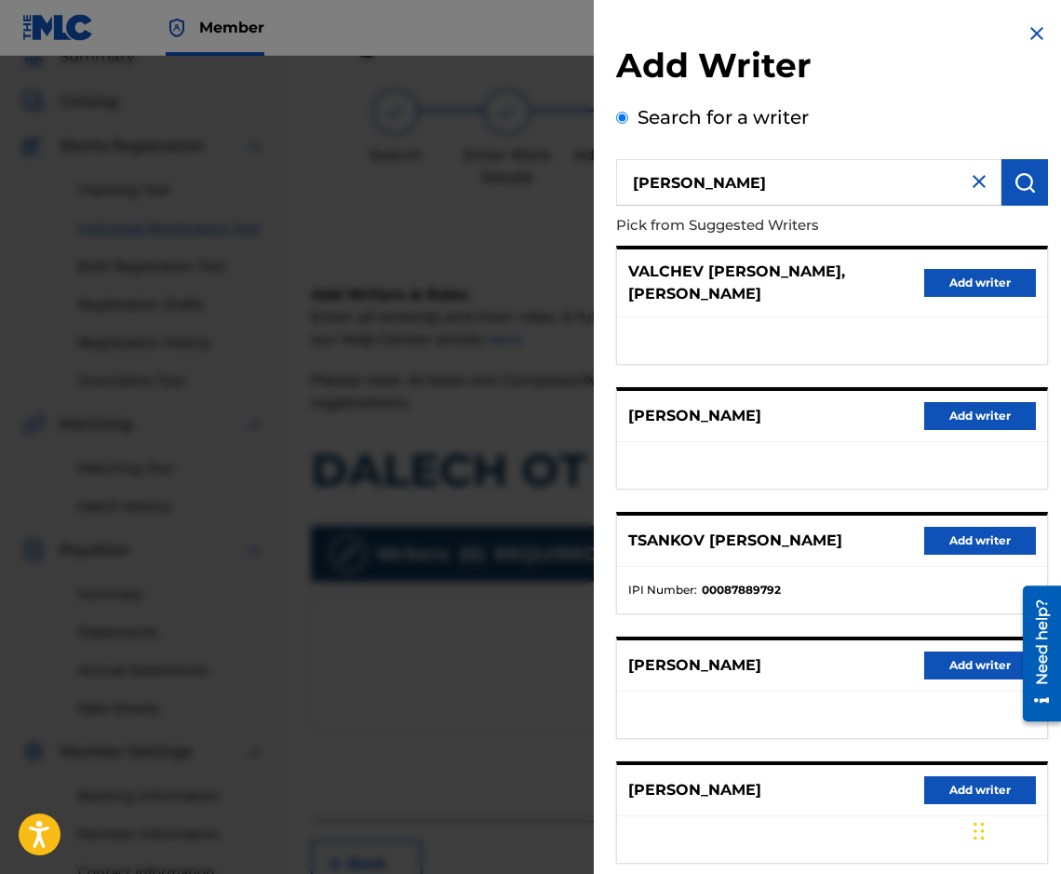
click at [980, 191] on img at bounding box center [979, 181] width 22 height 22
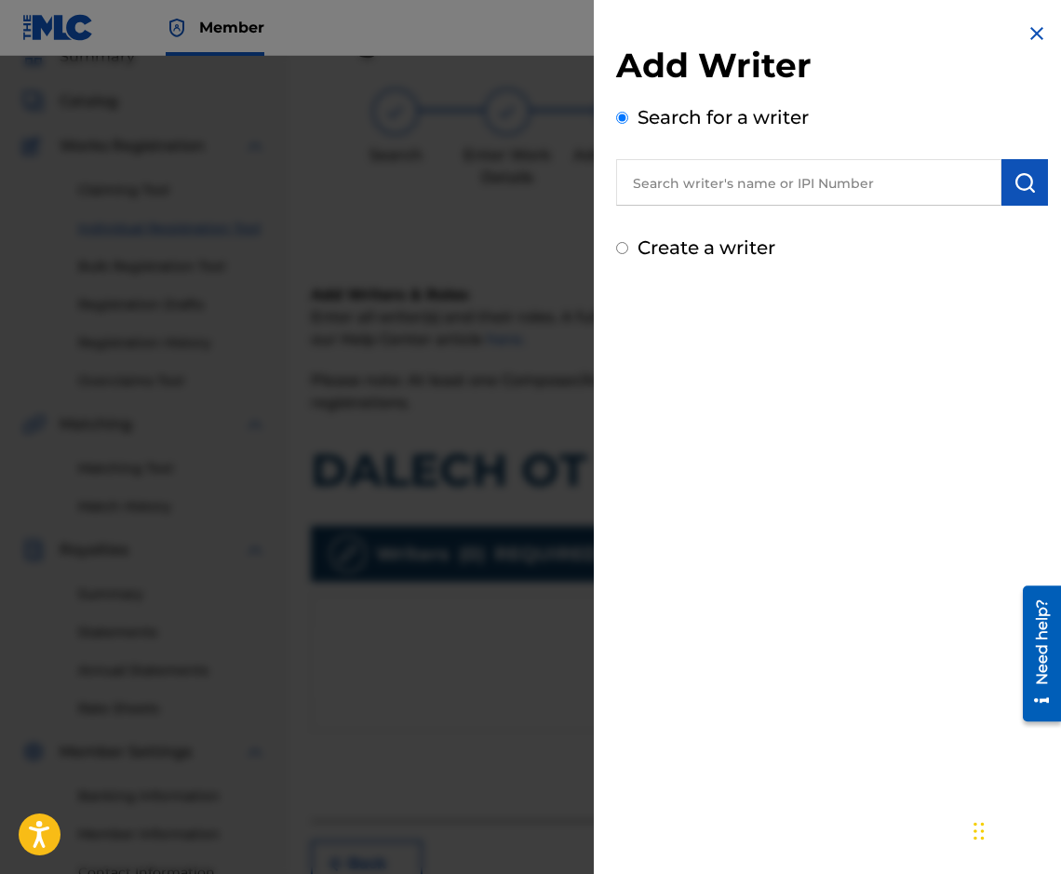
drag, startPoint x: 764, startPoint y: 158, endPoint x: 749, endPoint y: 190, distance: 35.0
paste input "00087889792"
type input "00087889792"
click at [1011, 196] on button "submit" at bounding box center [1024, 182] width 47 height 47
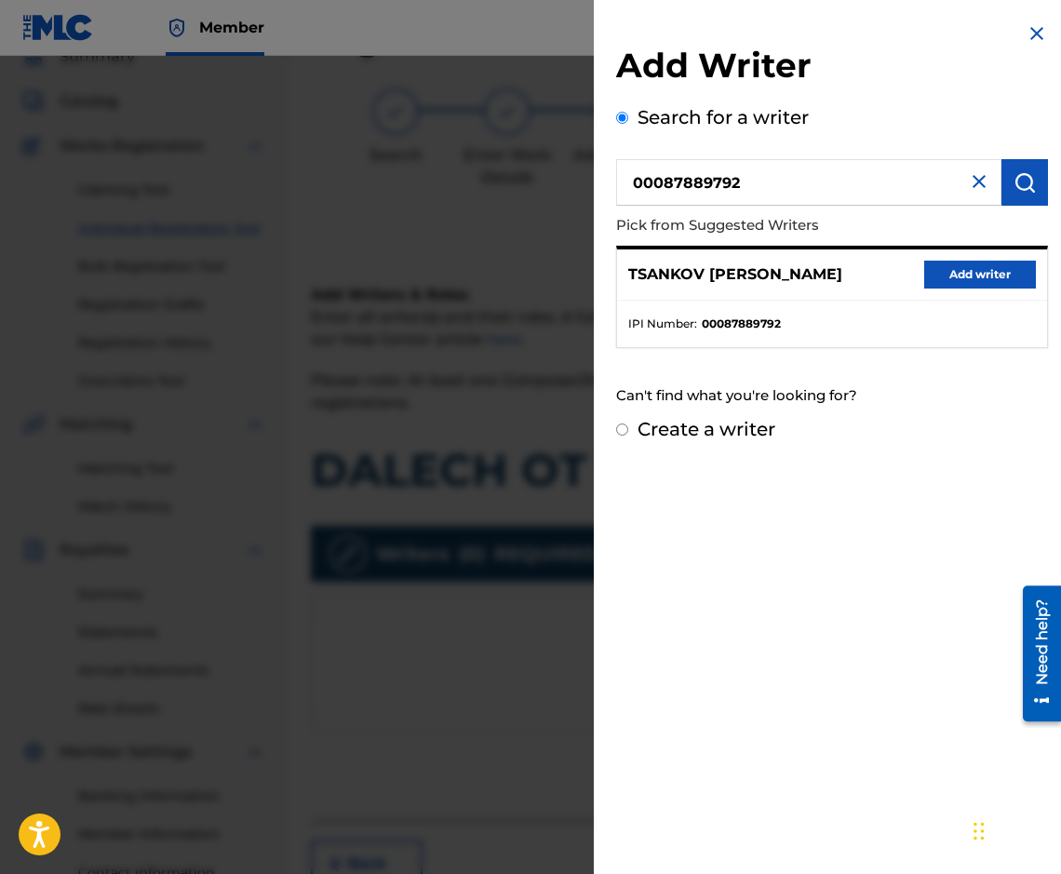
click at [975, 259] on div "TSANKOV [PERSON_NAME] Add writer" at bounding box center [832, 274] width 430 height 51
click at [965, 282] on button "Add writer" at bounding box center [980, 275] width 112 height 28
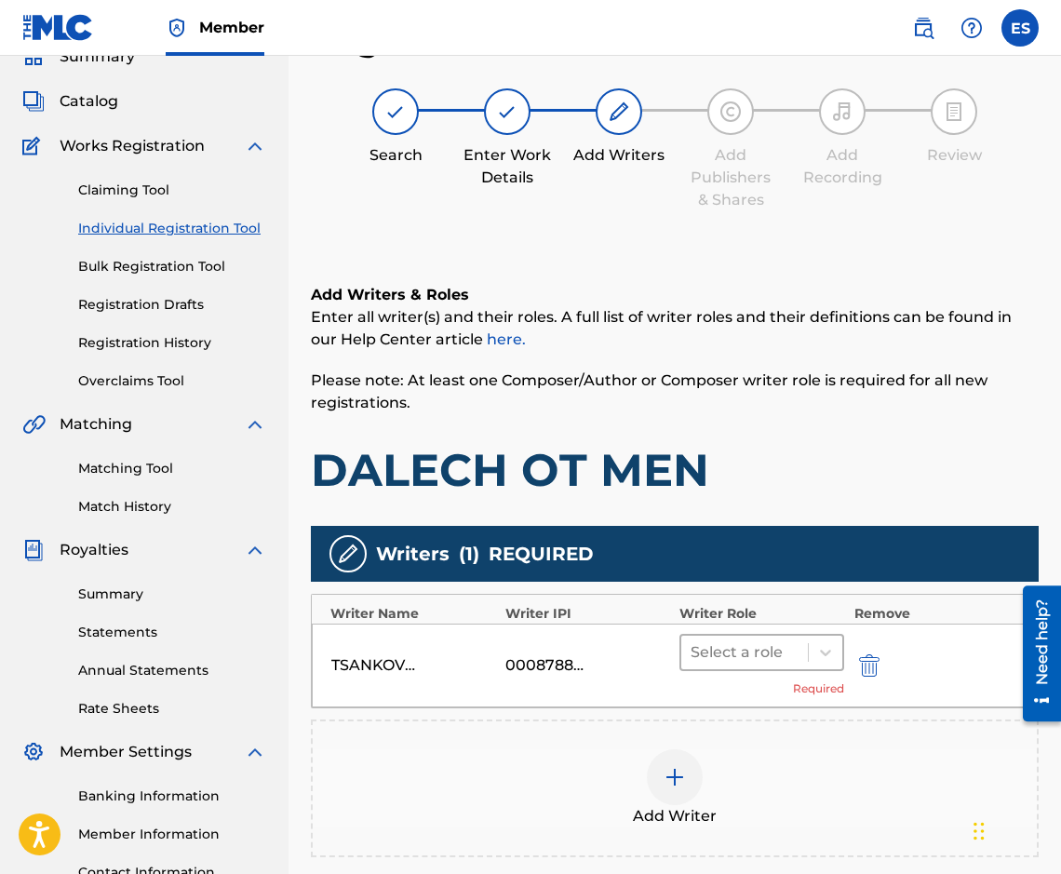
click at [726, 642] on div at bounding box center [744, 652] width 108 height 26
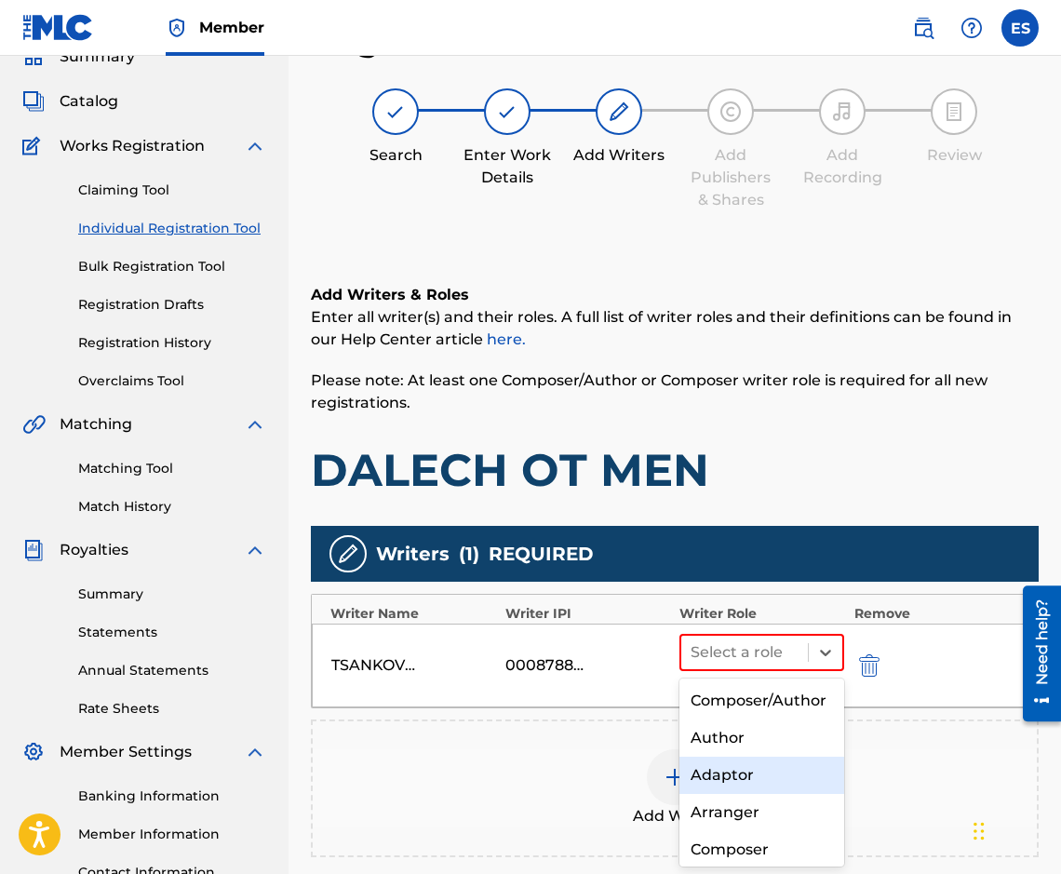
scroll to position [93, 0]
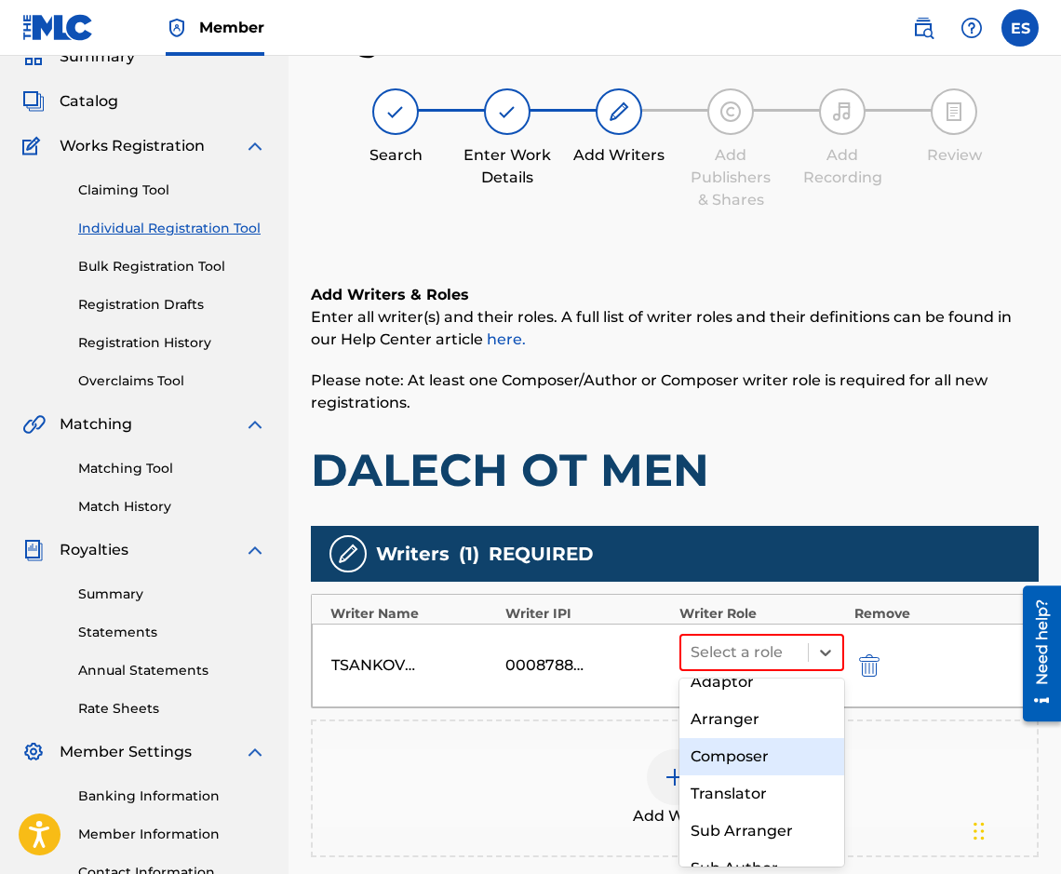
click at [776, 775] on div "Composer" at bounding box center [761, 756] width 165 height 37
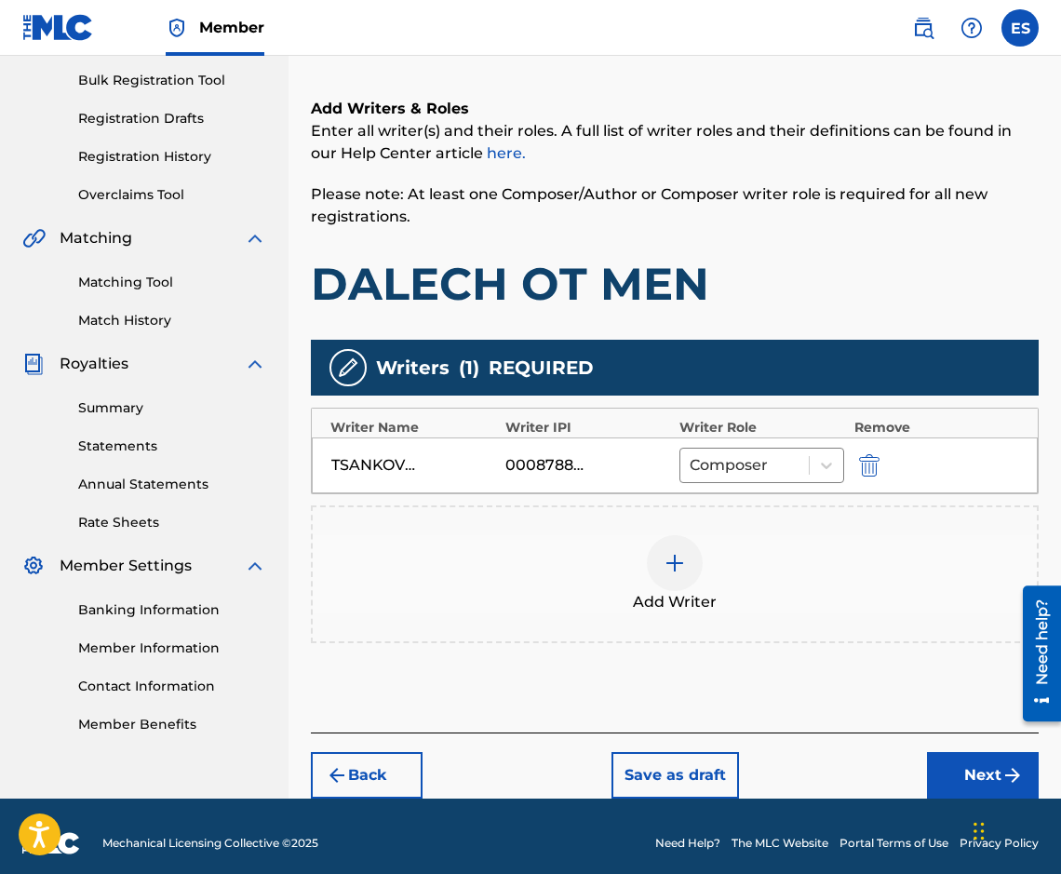
scroll to position [284, 0]
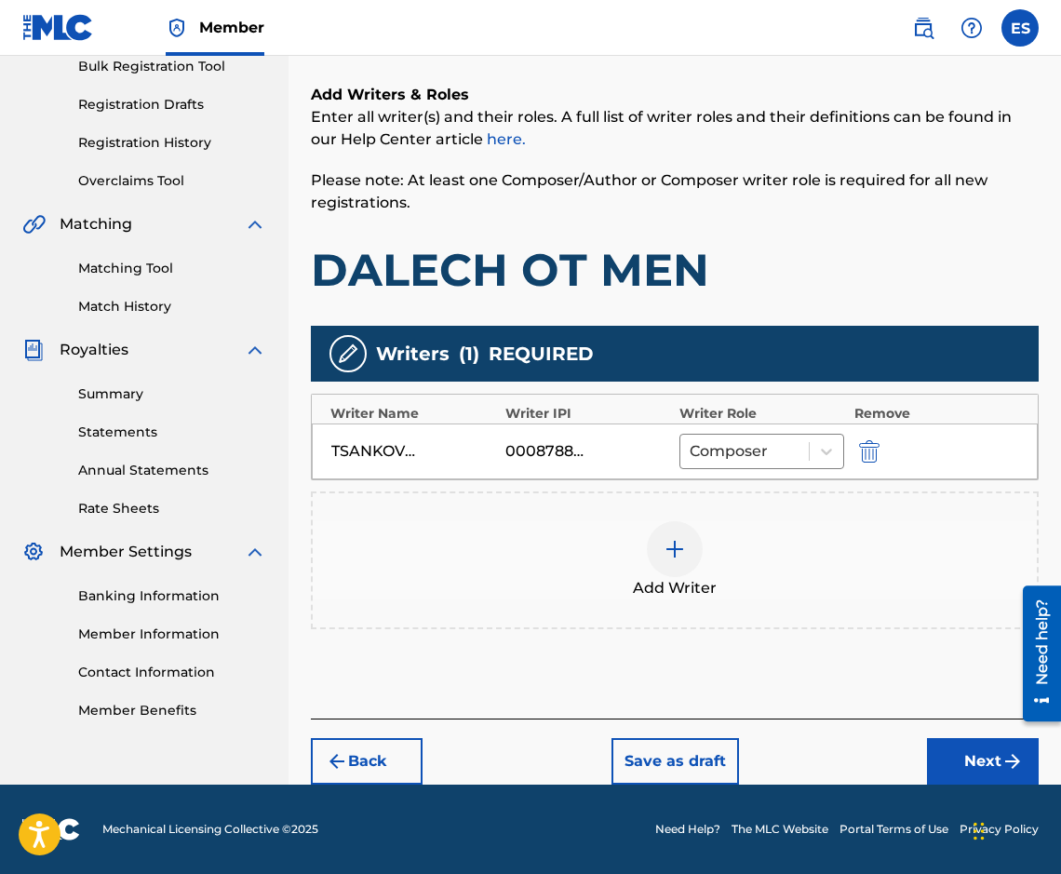
click at [928, 766] on button "Next" at bounding box center [983, 761] width 112 height 47
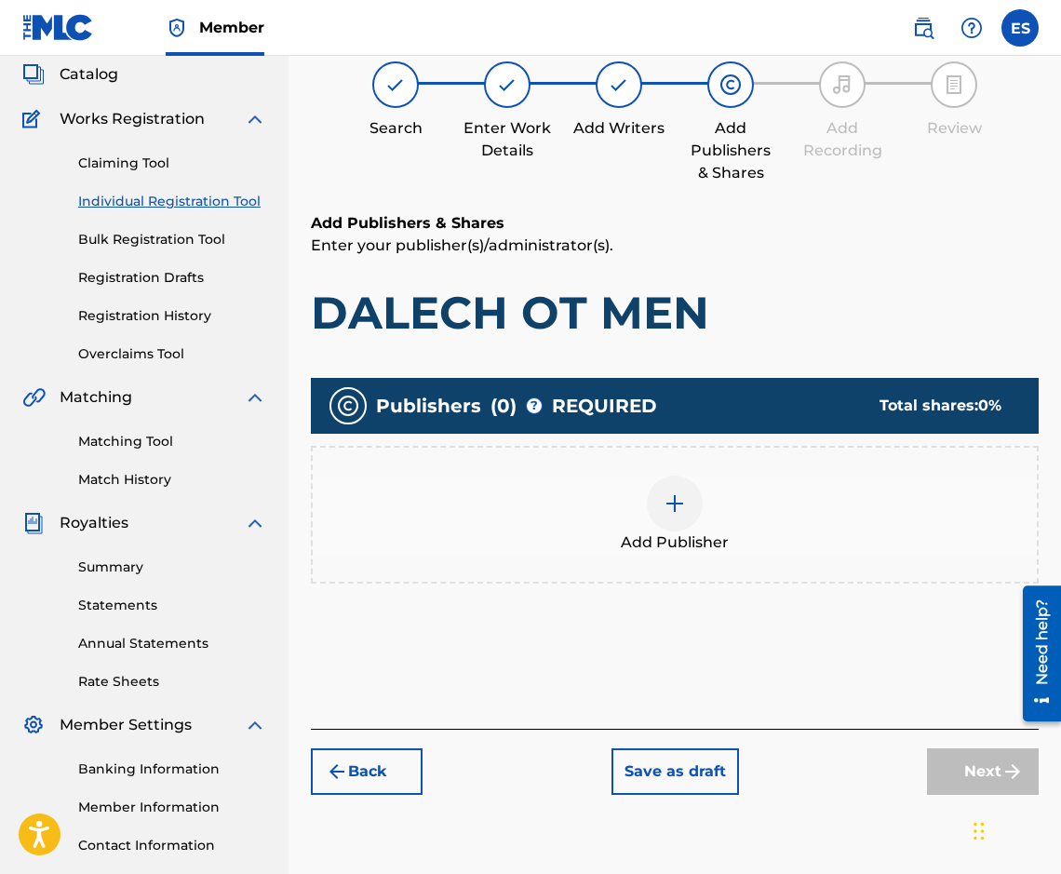
scroll to position [84, 0]
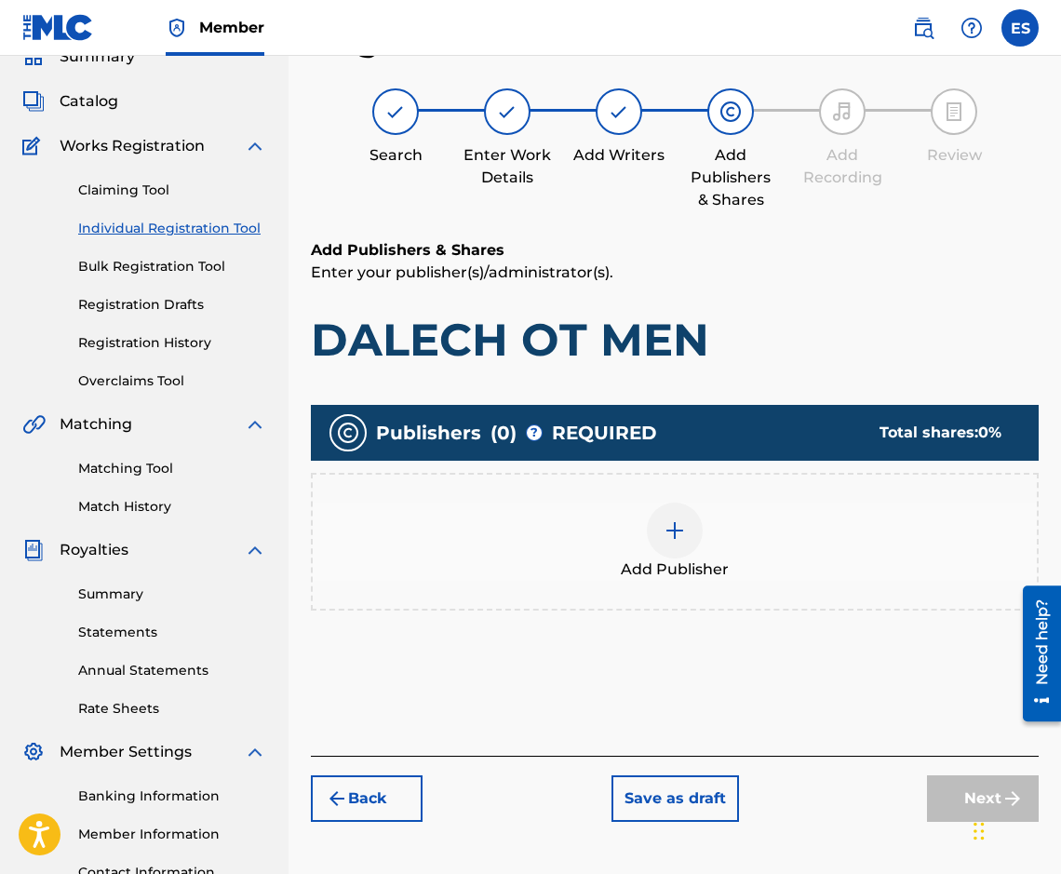
click at [562, 592] on div "Add Publisher" at bounding box center [675, 542] width 728 height 138
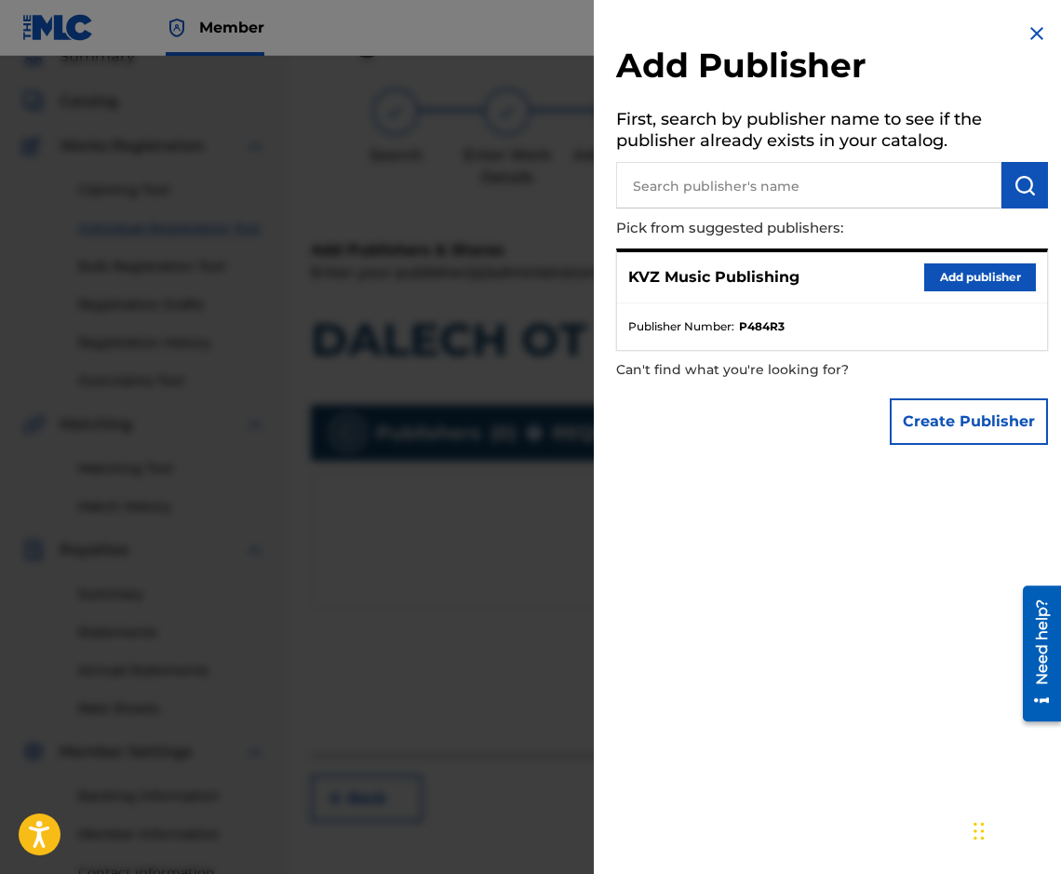
click at [978, 276] on button "Add publisher" at bounding box center [980, 277] width 112 height 28
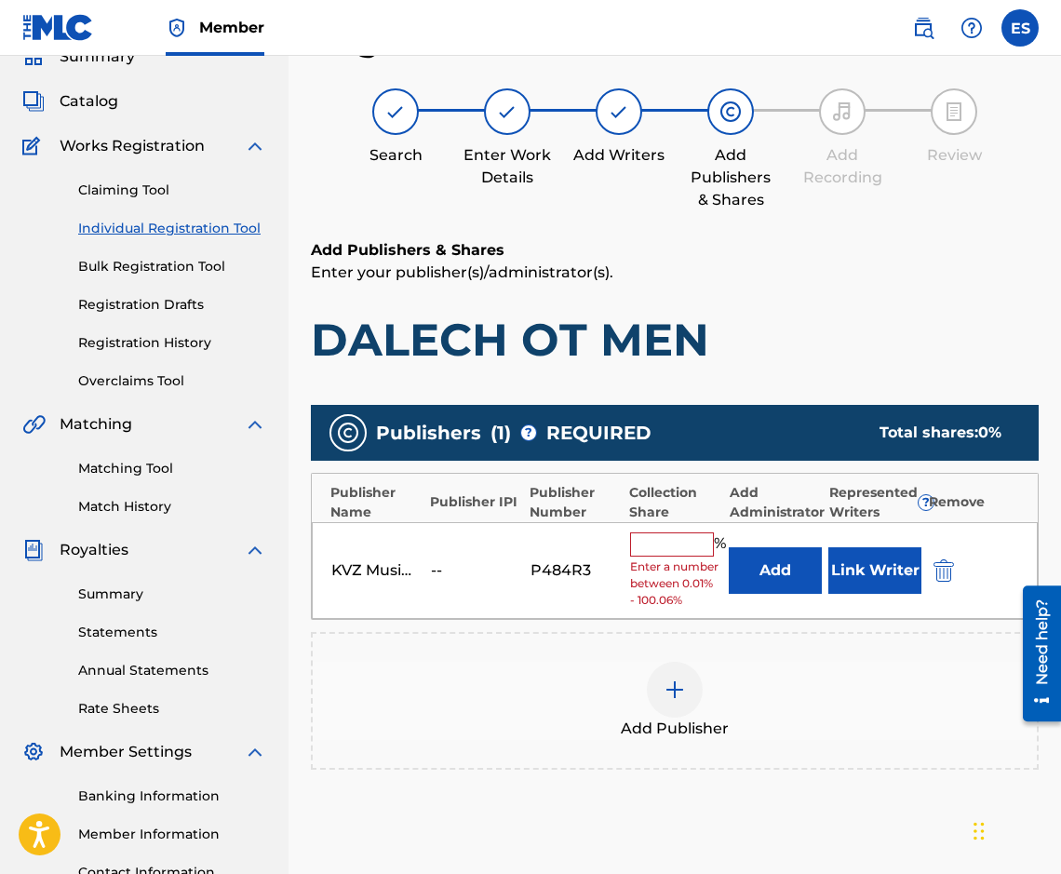
click at [637, 528] on div "KVZ Music Publishing -- P484R3 % Enter a number between 0.01% - 100.06% Add Lin…" at bounding box center [675, 571] width 726 height 98
click at [637, 538] on input "text" at bounding box center [672, 544] width 84 height 24
type input "100"
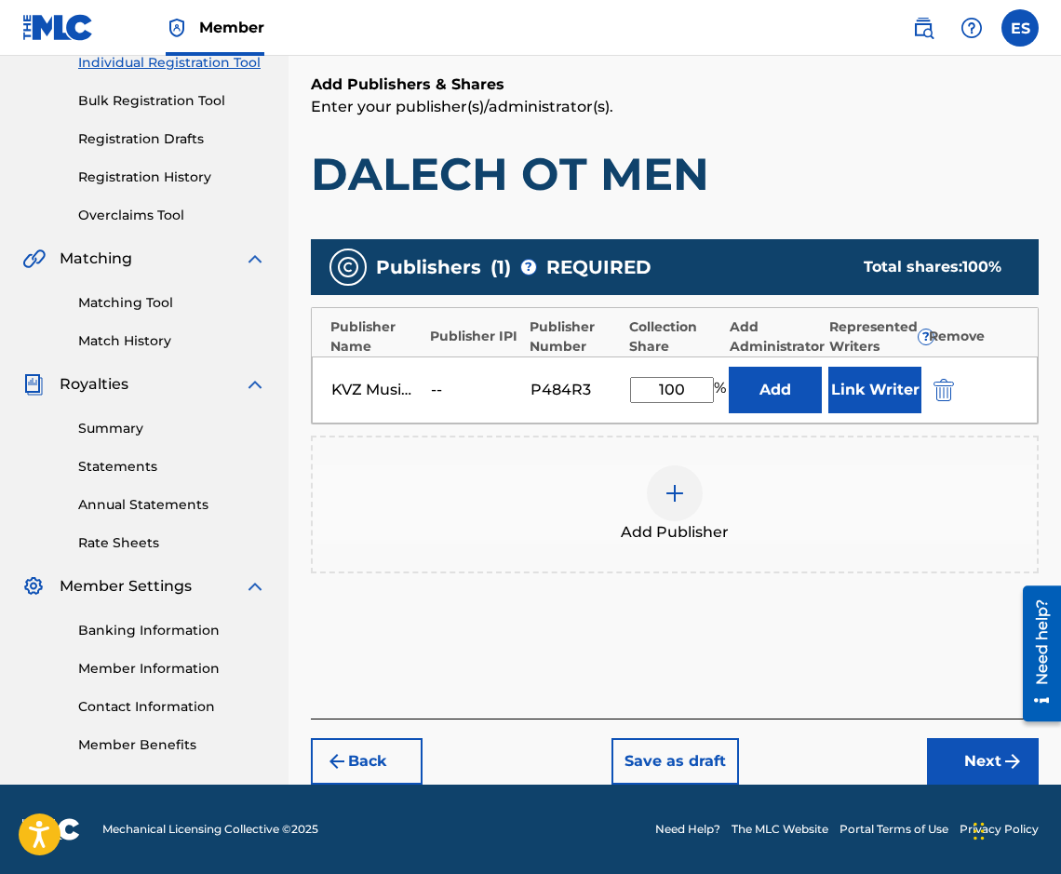
click at [977, 757] on button "Next" at bounding box center [983, 761] width 112 height 47
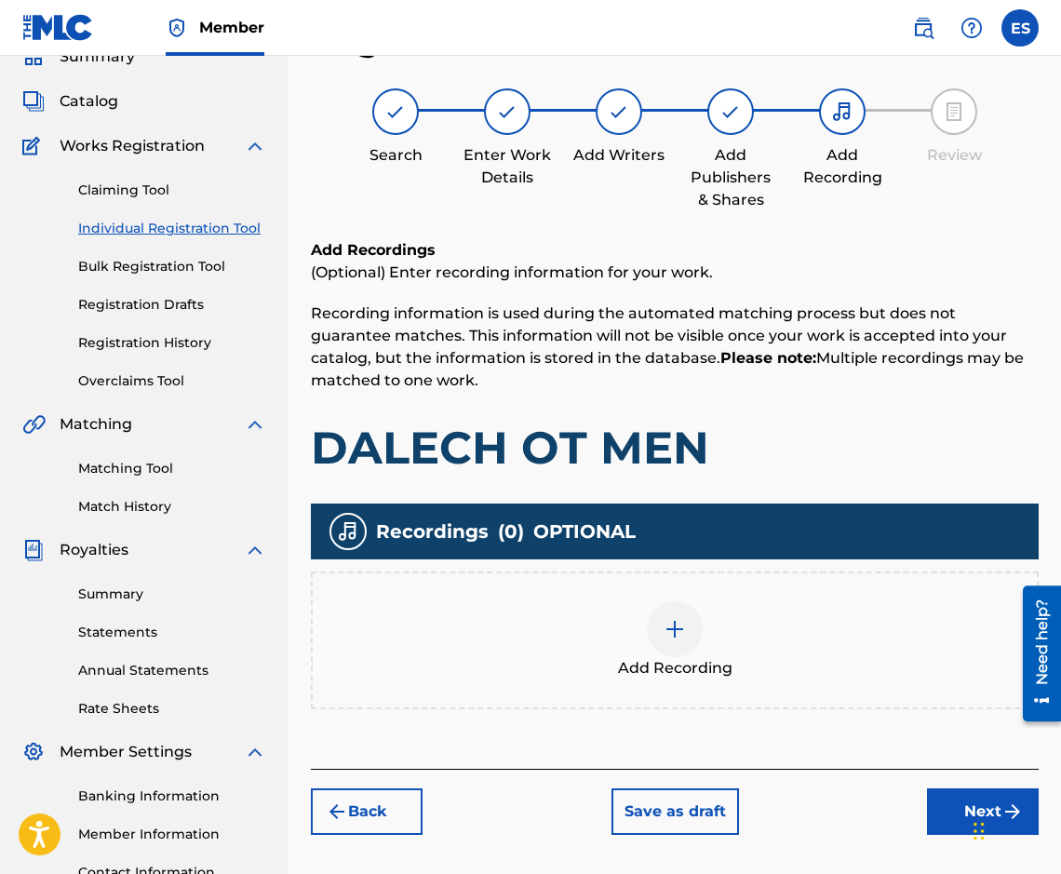
click at [650, 561] on div "Recordings ( 0 ) OPTIONAL Add Recording" at bounding box center [675, 606] width 728 height 206
click at [669, 602] on div at bounding box center [675, 629] width 56 height 56
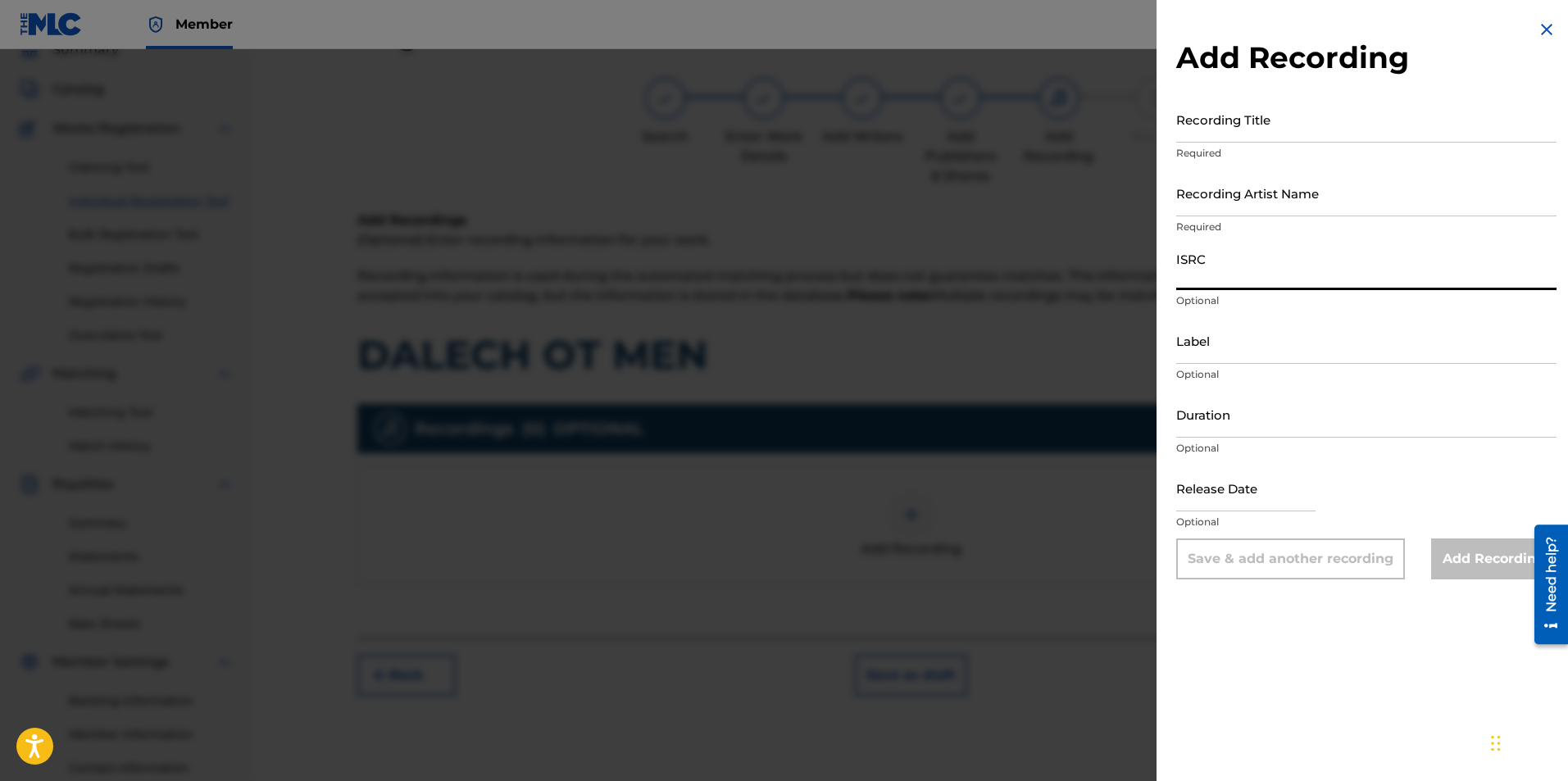
paste input "BGA262103602"
type input "BGA262103602"
click at [1331, 416] on input "Duration" at bounding box center [1366, 414] width 381 height 47
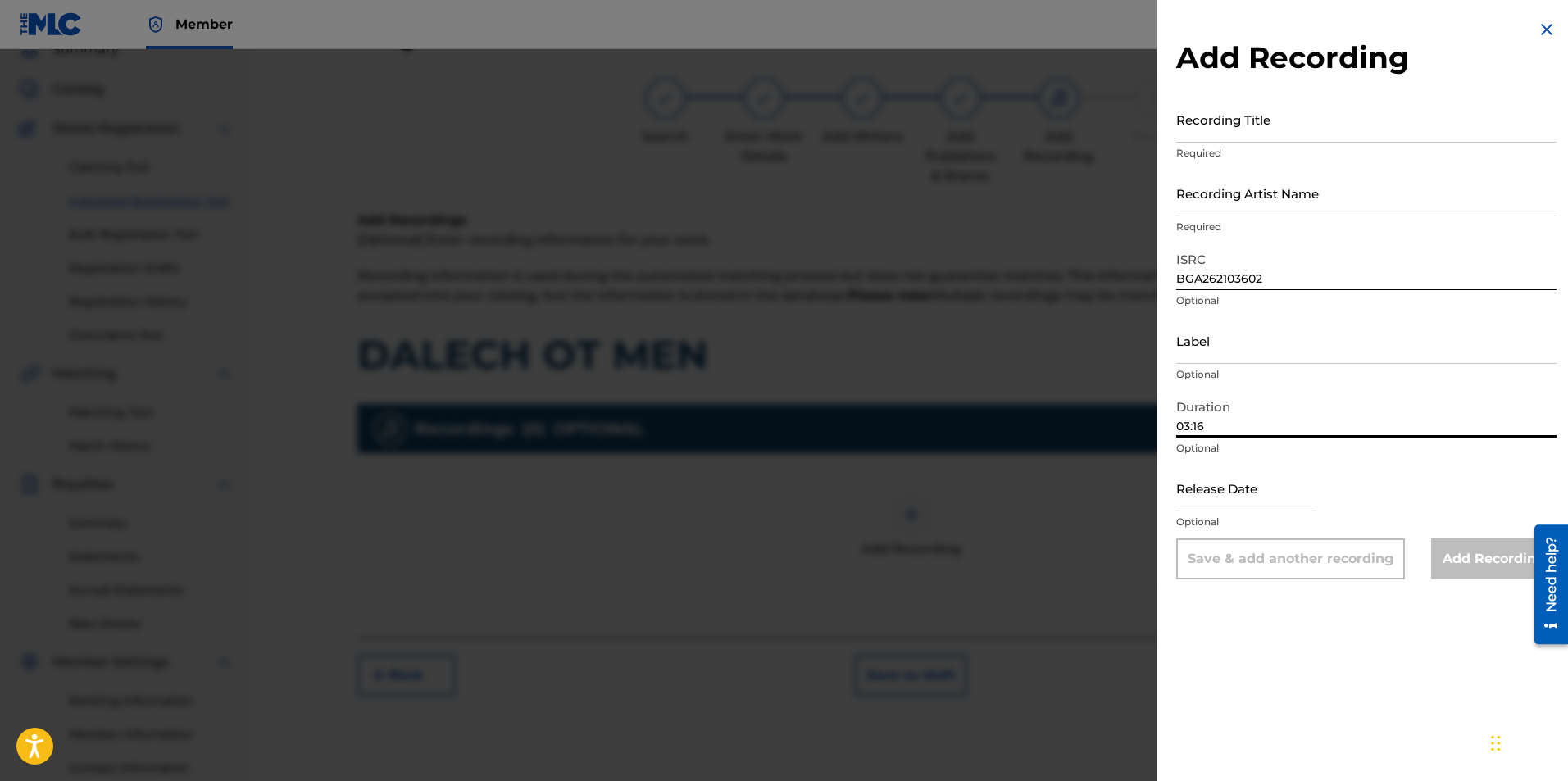
type input "03:16"
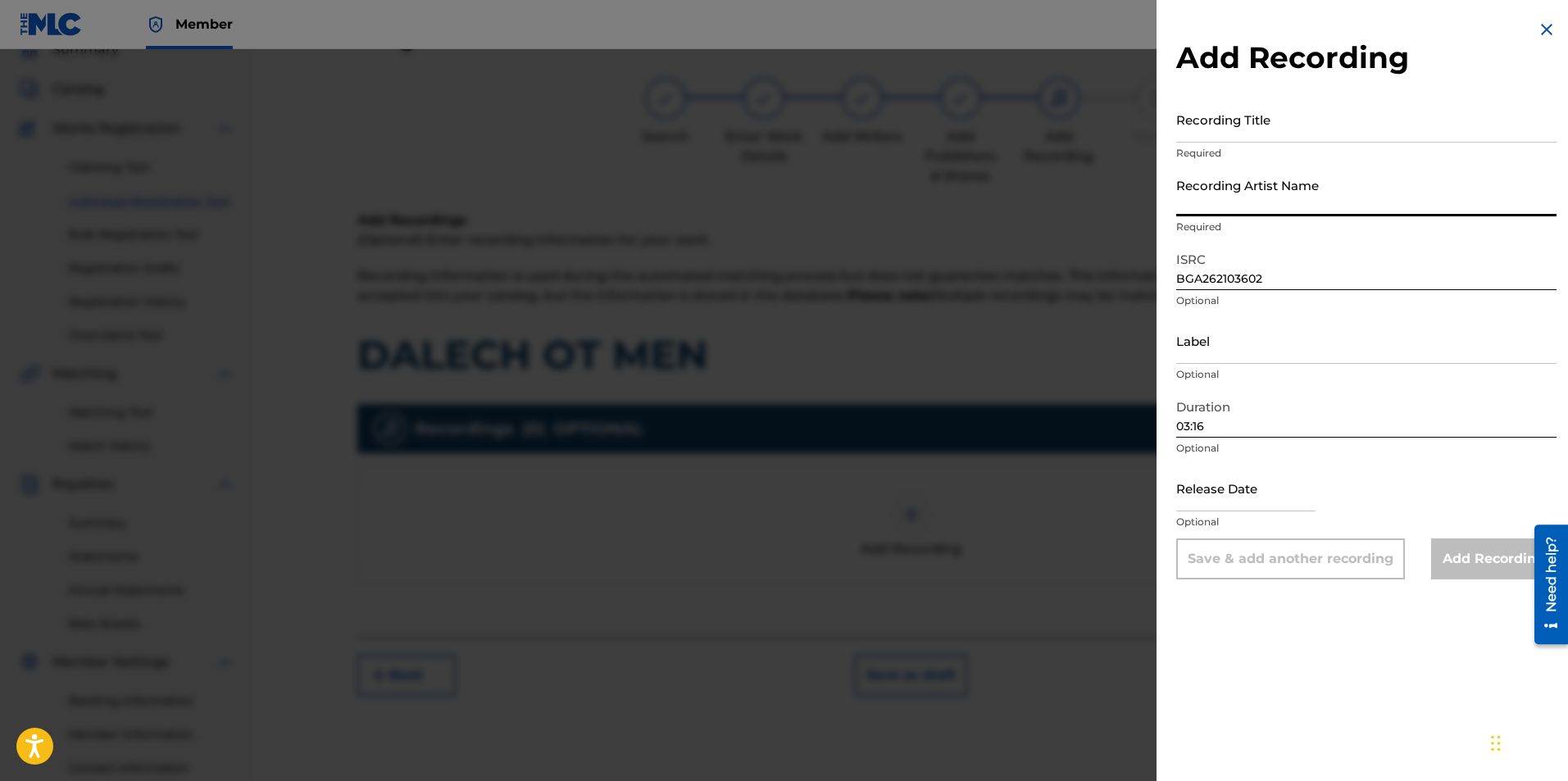
paste input "Orkestar s dirigent [PERSON_NAME], Orkestar s dirigent [PERSON_NAME], Orkestar …"
drag, startPoint x: 1247, startPoint y: 200, endPoint x: 1222, endPoint y: 199, distance: 25.0
click at [1222, 199] on input "Orkestar s dirigent [PERSON_NAME], Orkestar s dirigent [PERSON_NAME], Orkestar …" at bounding box center [1366, 193] width 381 height 47
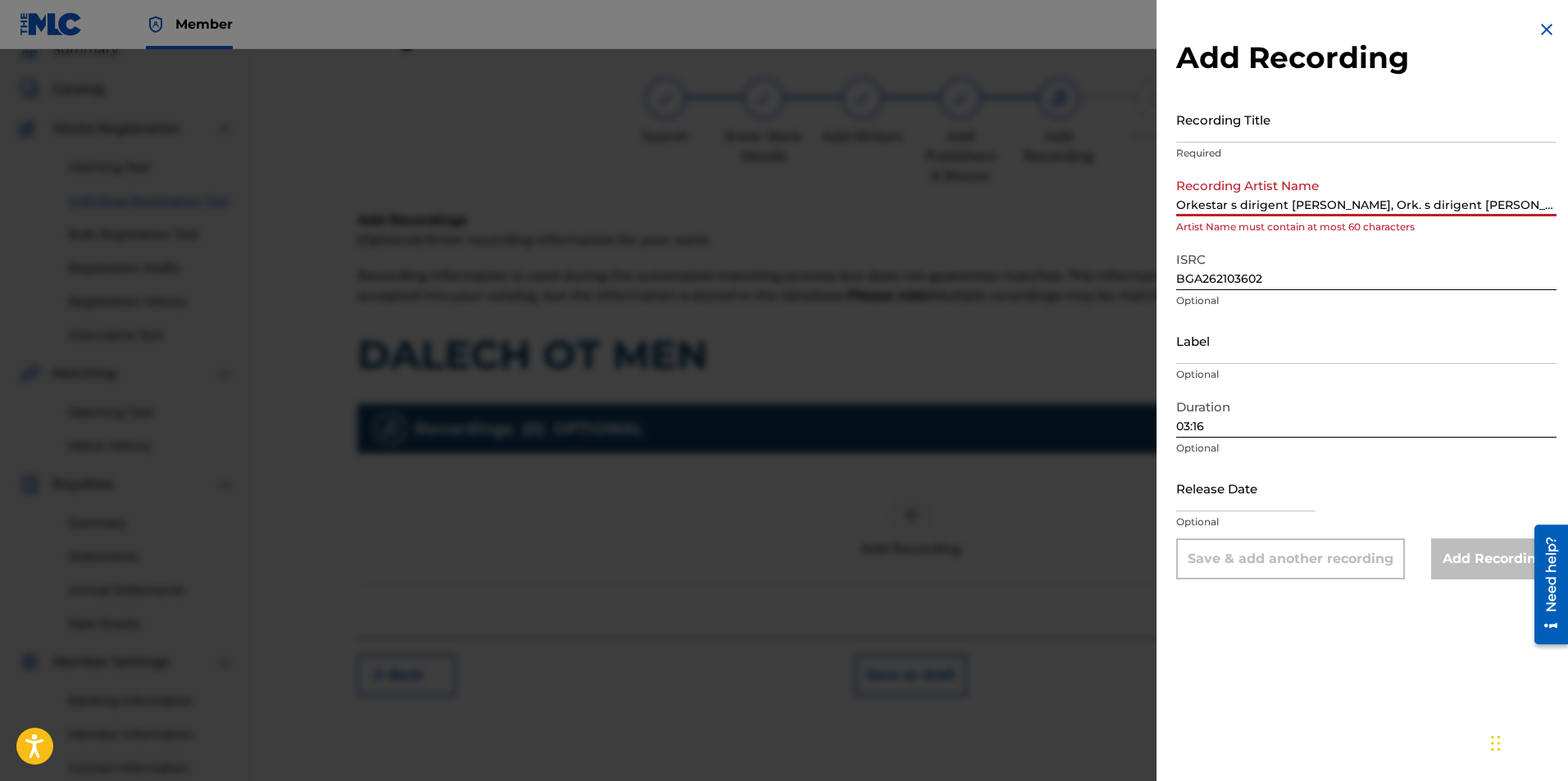
drag, startPoint x: 1227, startPoint y: 203, endPoint x: 1199, endPoint y: 203, distance: 28.0
click at [1199, 203] on input "Orkestar s dirigent [PERSON_NAME], Ork. s dirigent [PERSON_NAME], Orkestar na […" at bounding box center [1366, 193] width 381 height 47
drag, startPoint x: 1445, startPoint y: 201, endPoint x: 1420, endPoint y: 200, distance: 25.0
click at [1420, 200] on input "Ork. s dirigent [PERSON_NAME], Ork. s dirigent [PERSON_NAME], Orkestar na [PERS…" at bounding box center [1366, 193] width 381 height 47
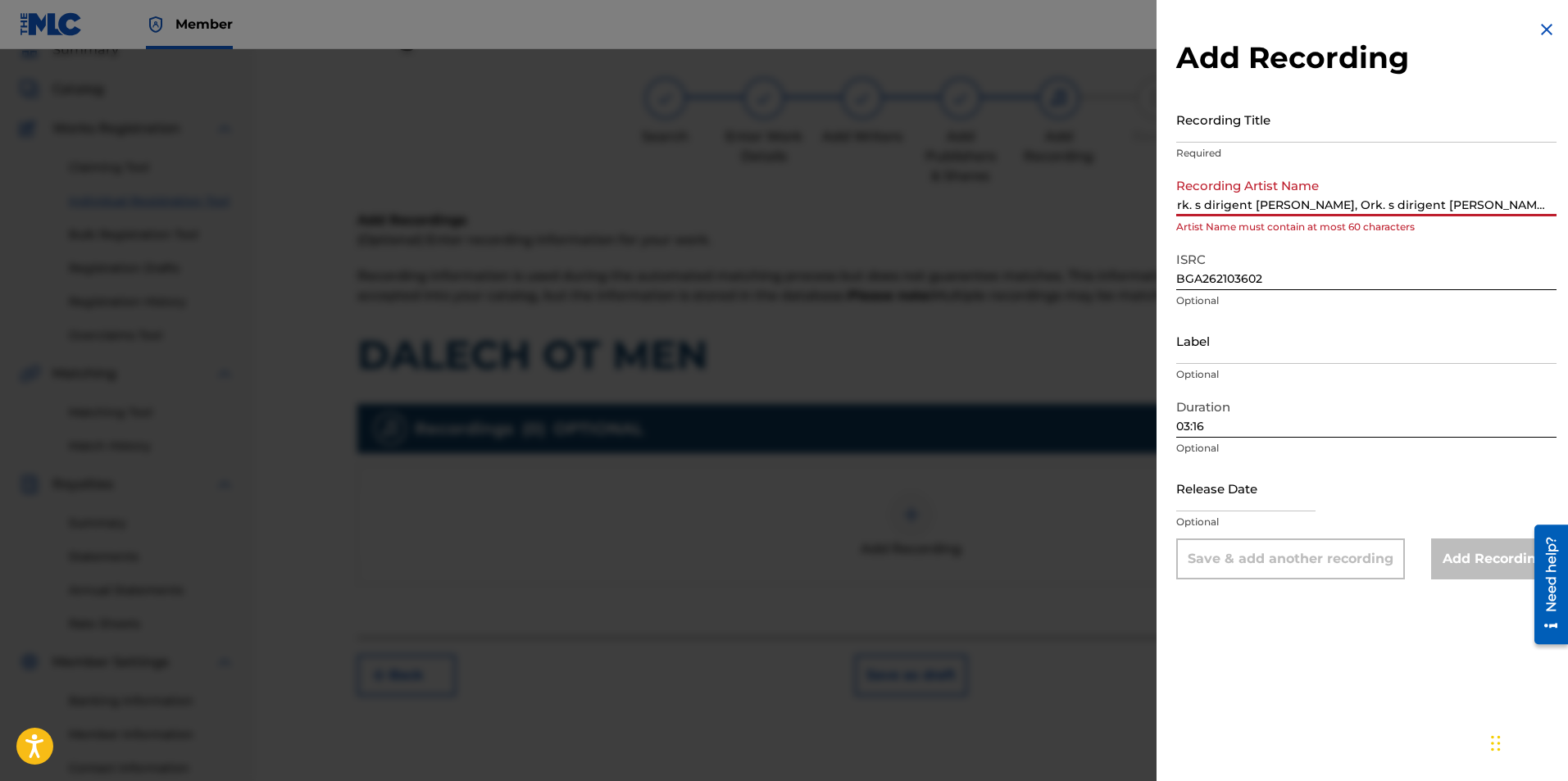
scroll to position [0, 0]
drag, startPoint x: 1258, startPoint y: 204, endPoint x: 1215, endPoint y: 207, distance: 43.1
click at [1215, 207] on input "Ork. s dirigent [PERSON_NAME], Ork. s dirigent [PERSON_NAME], Ork. na [PERSON_N…" at bounding box center [1366, 193] width 381 height 47
click at [1315, 201] on input "[PERSON_NAME], Ork. s dirigent [PERSON_NAME], Ork. na [PERSON_NAME]" at bounding box center [1366, 193] width 381 height 47
type input "rigent [PERSON_NAME], Ork. na [PERSON_NAME]"
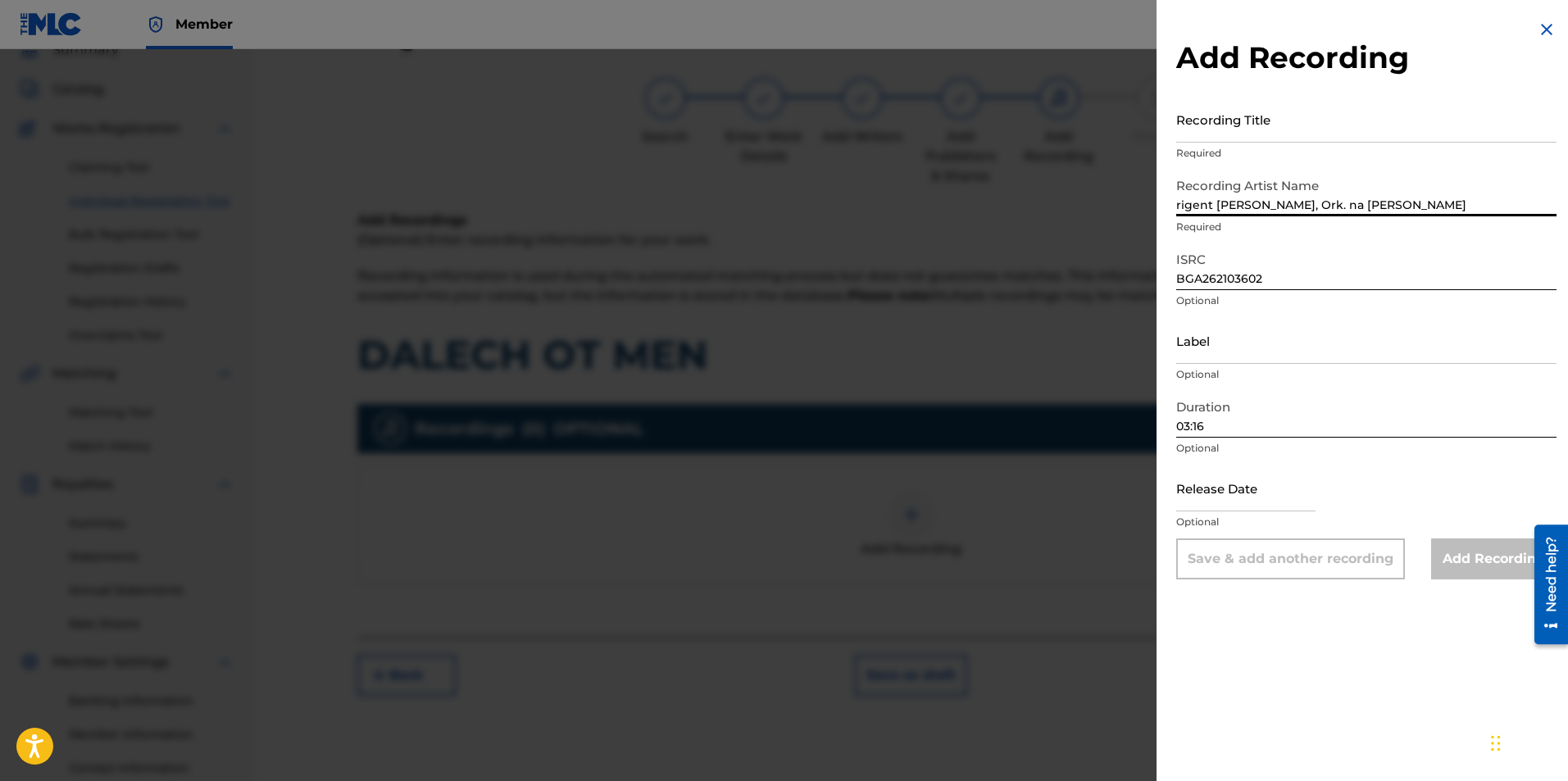
drag, startPoint x: 1482, startPoint y: 203, endPoint x: 1159, endPoint y: 159, distance: 326.0
click at [1159, 159] on div "Add Recording Recording Title Required Recording Artist Name rigent [PERSON_NAM…" at bounding box center [1366, 299] width 419 height 599
paste input "Orkestar s dirigent [PERSON_NAME], Orkestar s dirigent [PERSON_NAME], Orkestar …"
click at [1397, 206] on input "Orkestar s dirigent [PERSON_NAME], Orkestar s dirigent [PERSON_NAME], Orkestar …" at bounding box center [1366, 193] width 381 height 47
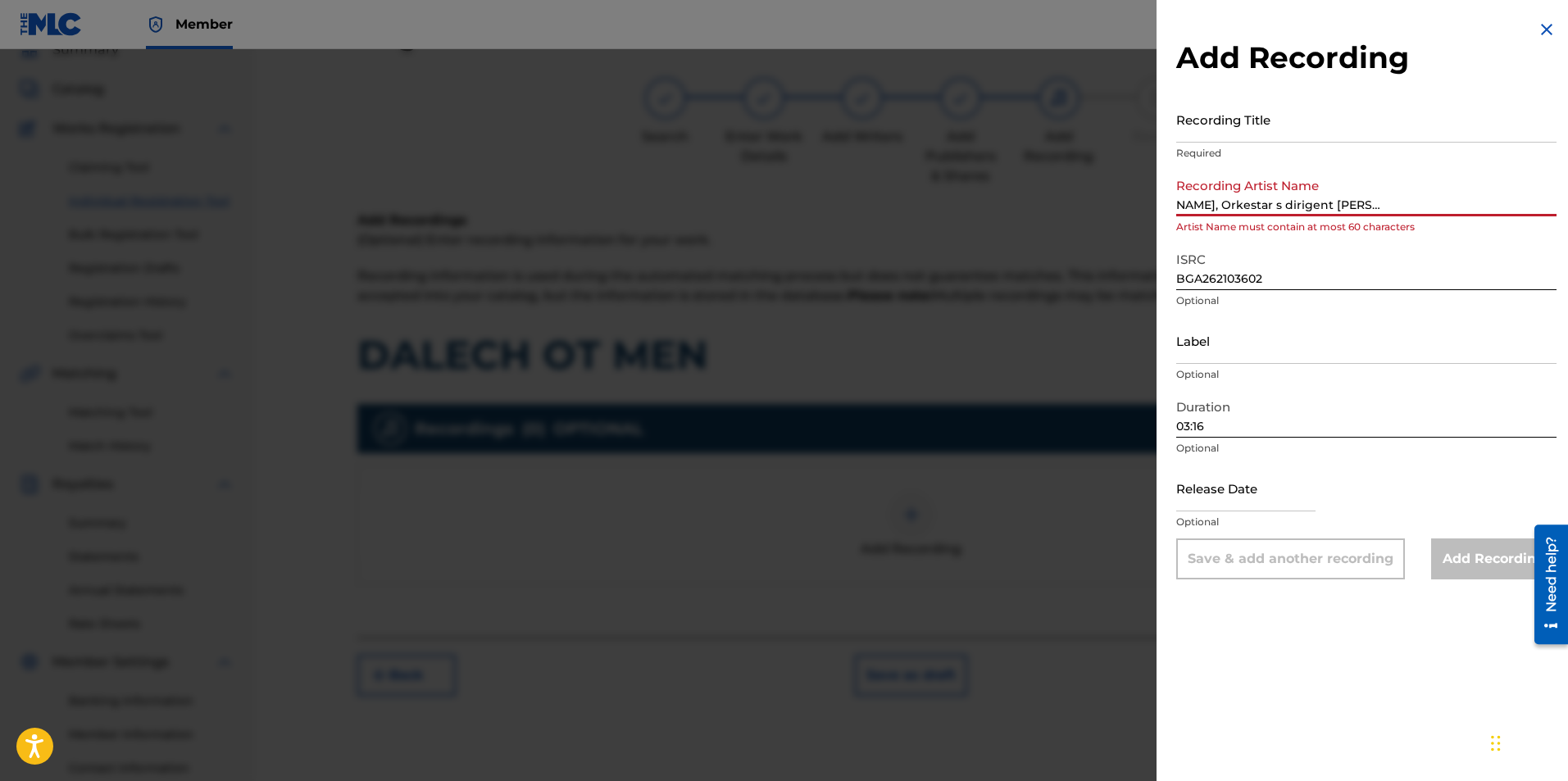
click at [1418, 204] on input "Orkestar s dirigent [PERSON_NAME], Orkestar s dirigent [PERSON_NAME], Orkestar …" at bounding box center [1366, 193] width 381 height 47
drag, startPoint x: 1444, startPoint y: 198, endPoint x: 1423, endPoint y: 197, distance: 21.0
click at [1423, 197] on input "Orkestar s dirigent [PERSON_NAME], Orkestar s dirigent [PERSON_NAME], Orkestar …" at bounding box center [1366, 193] width 381 height 47
click at [1459, 199] on input "Orkestar s dirigent [PERSON_NAME], Orkestar s dirigent [PERSON_NAME], Orkestar …" at bounding box center [1366, 193] width 381 height 47
click at [1441, 201] on input "Orkestar s dirigent [PERSON_NAME], Orkestar s dirigent [PERSON_NAME], Orkestar …" at bounding box center [1366, 193] width 381 height 47
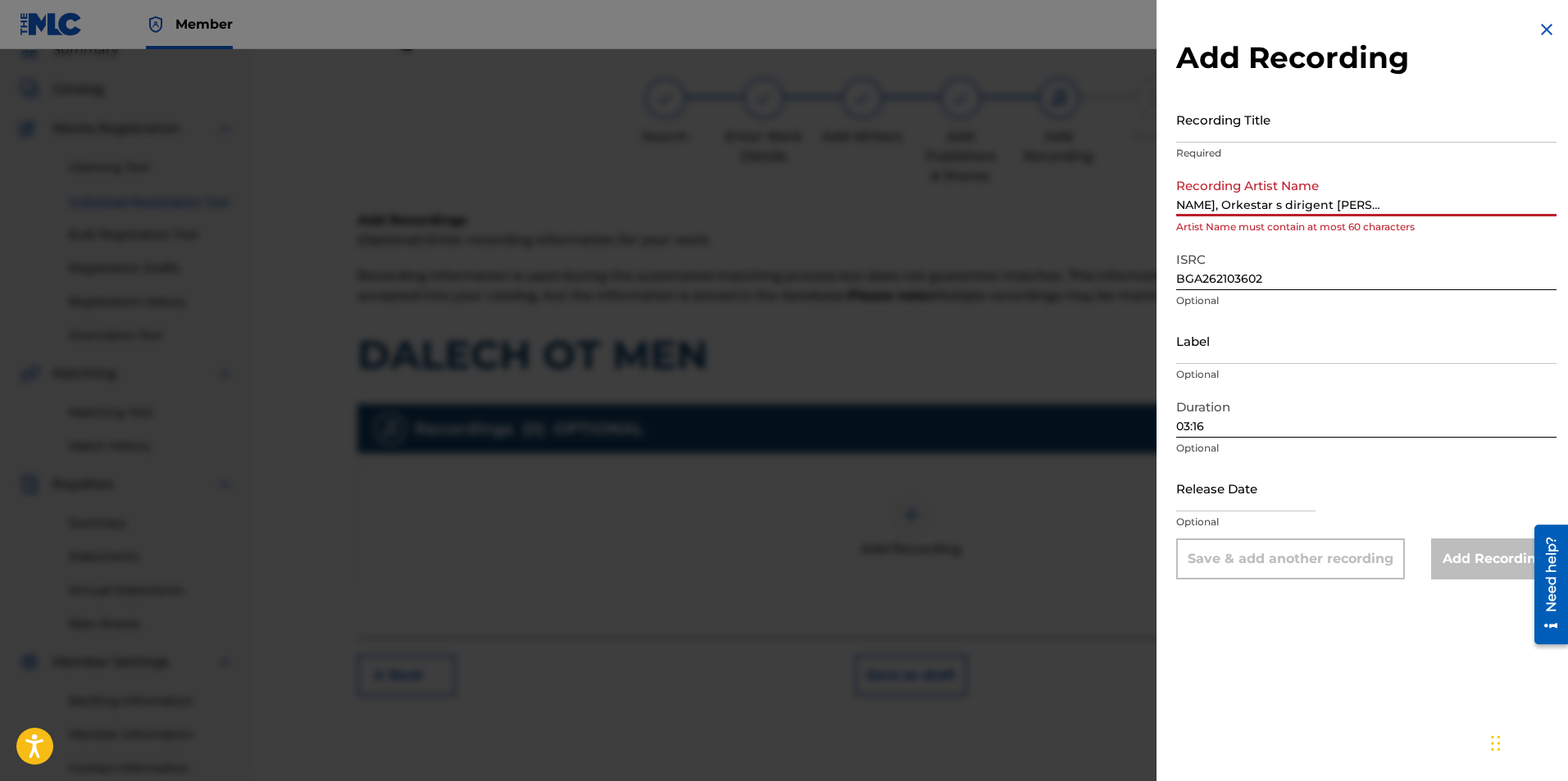
type input "Orkestar s dirigent [PERSON_NAME], Orkestar s dirigent [PERSON_NAME], Orkestar …"
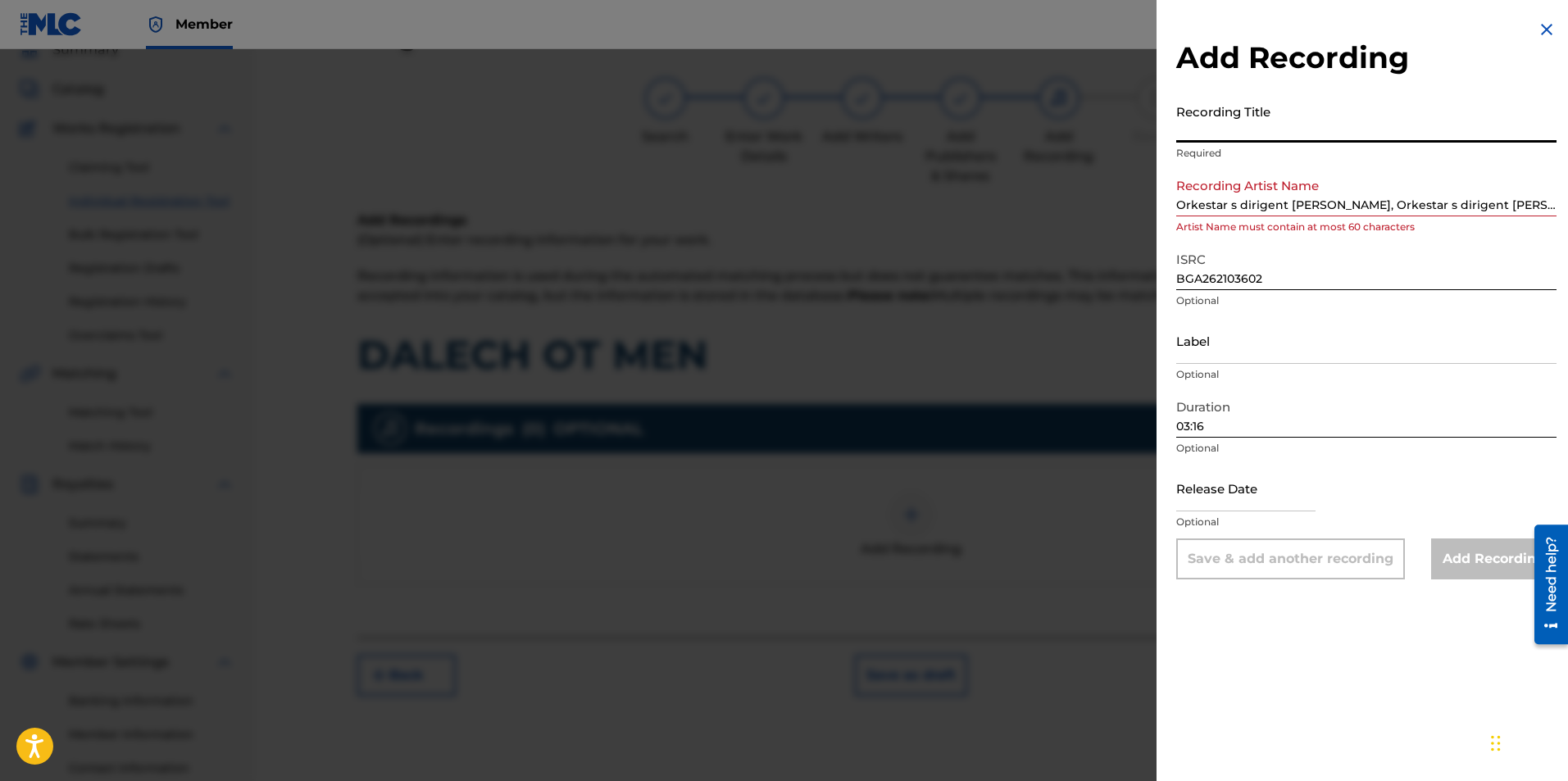
paste input "Dalech ot men - tango"
click at [1182, 124] on input "Dalech ot men - tango" at bounding box center [1366, 119] width 381 height 47
click at [1327, 125] on input "Dalech ot men - tango" at bounding box center [1366, 119] width 381 height 47
type input "Dalech ot men - tango"
drag, startPoint x: 1224, startPoint y: 196, endPoint x: 1199, endPoint y: 199, distance: 25.2
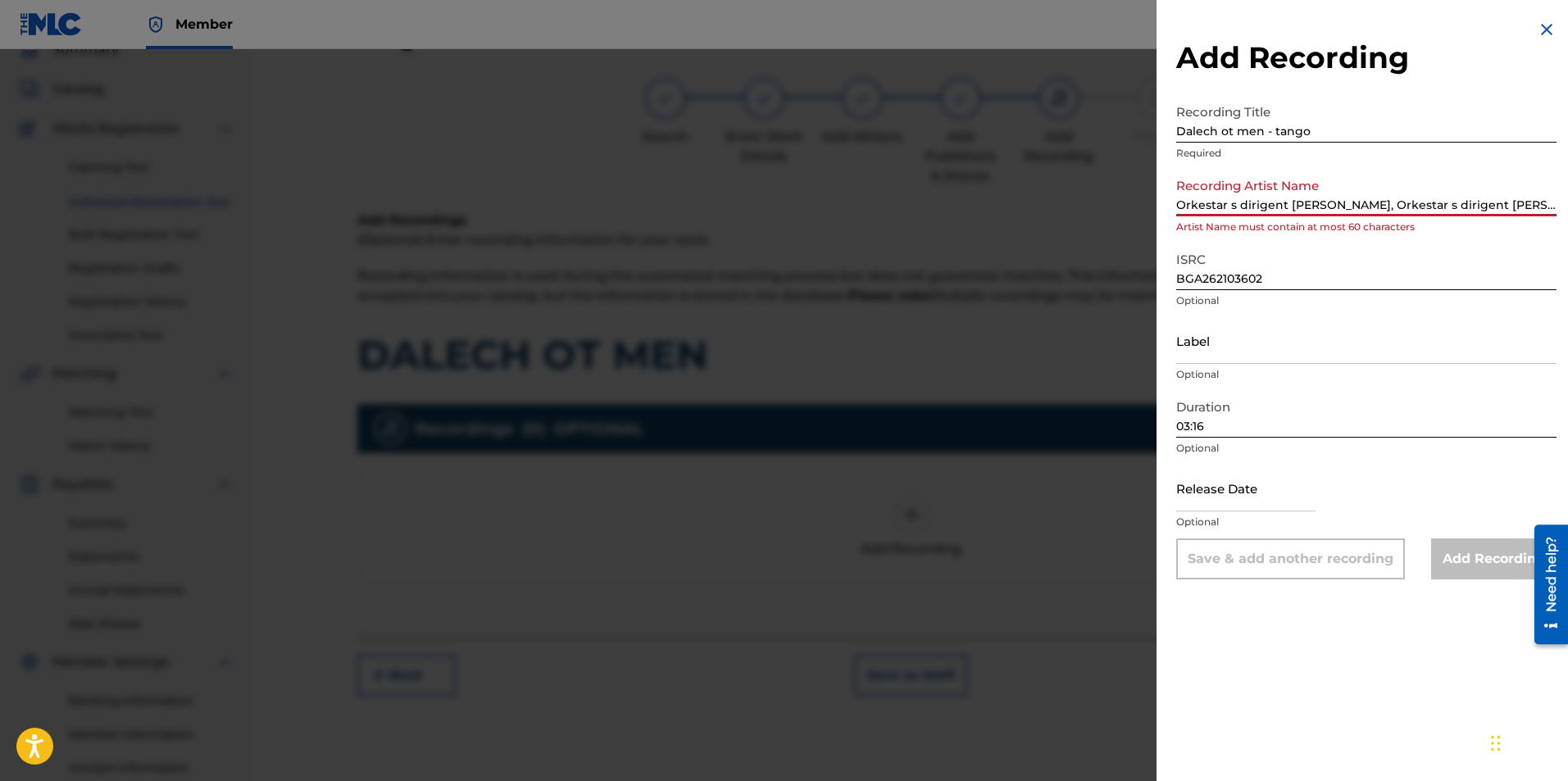
click at [1199, 199] on input "Orkestar s dirigent [PERSON_NAME], Orkestar s dirigent [PERSON_NAME], Orkestar …" at bounding box center [1366, 193] width 381 height 47
drag, startPoint x: 1399, startPoint y: 199, endPoint x: 1372, endPoint y: 206, distance: 27.9
click at [1372, 206] on input "Ork. s dirigent [PERSON_NAME], Orkestar s dirigent [PERSON_NAME], Orkestar na […" at bounding box center [1366, 193] width 381 height 47
click at [1346, 203] on input "Ork. s dirigent [PERSON_NAME], Ork. s dirigent [PERSON_NAME], Orkestar na [PERS…" at bounding box center [1366, 193] width 381 height 47
click at [1352, 197] on input "Ork. s dirigent [PERSON_NAME], Ork. s dirigent [PERSON_NAME], Orkestar na [PERS…" at bounding box center [1366, 193] width 381 height 47
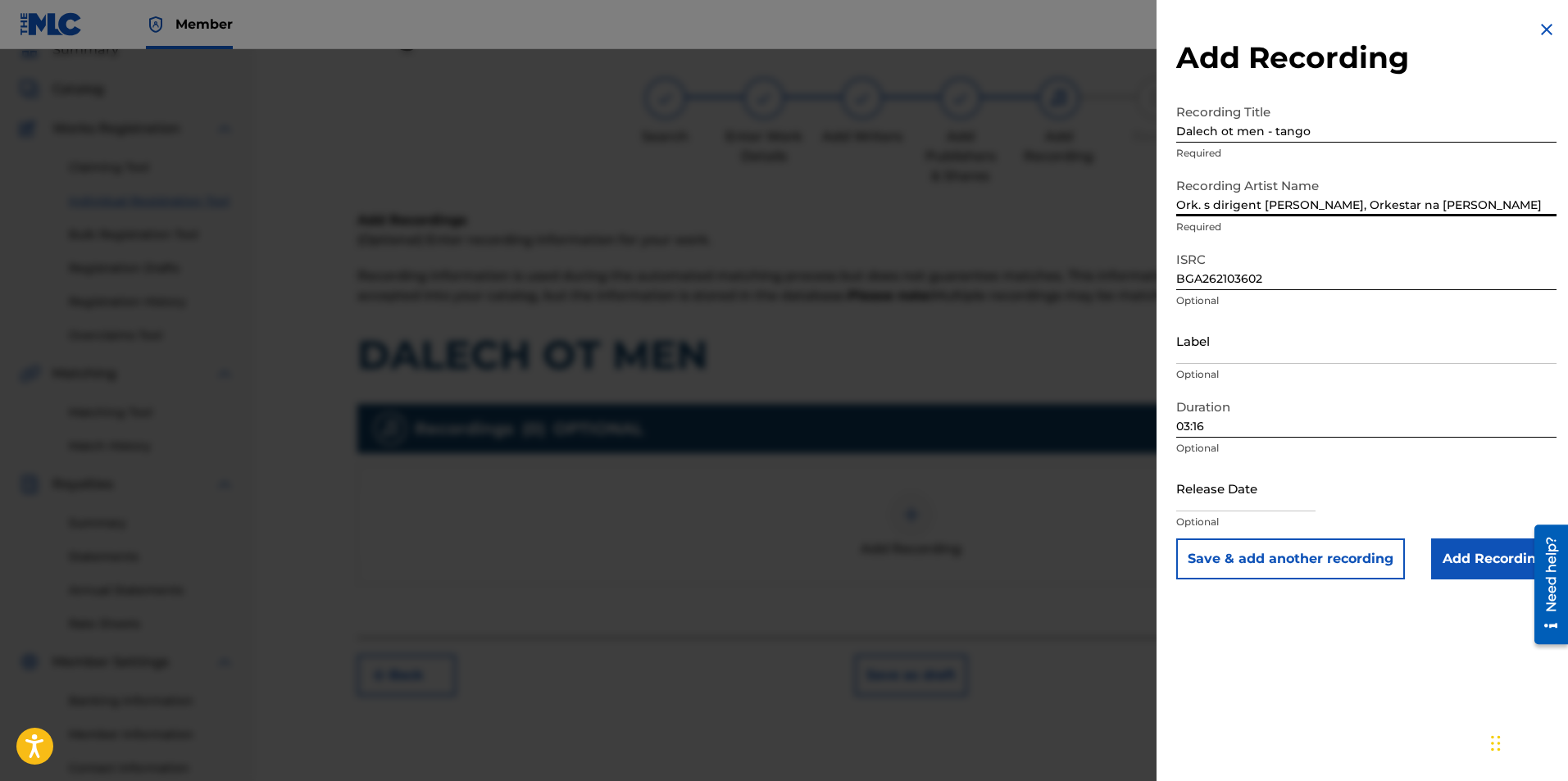
type input "Ork. s dirigent [PERSON_NAME], Orkestar na [PERSON_NAME]"
click at [1470, 555] on input "Add Recording" at bounding box center [1494, 558] width 125 height 41
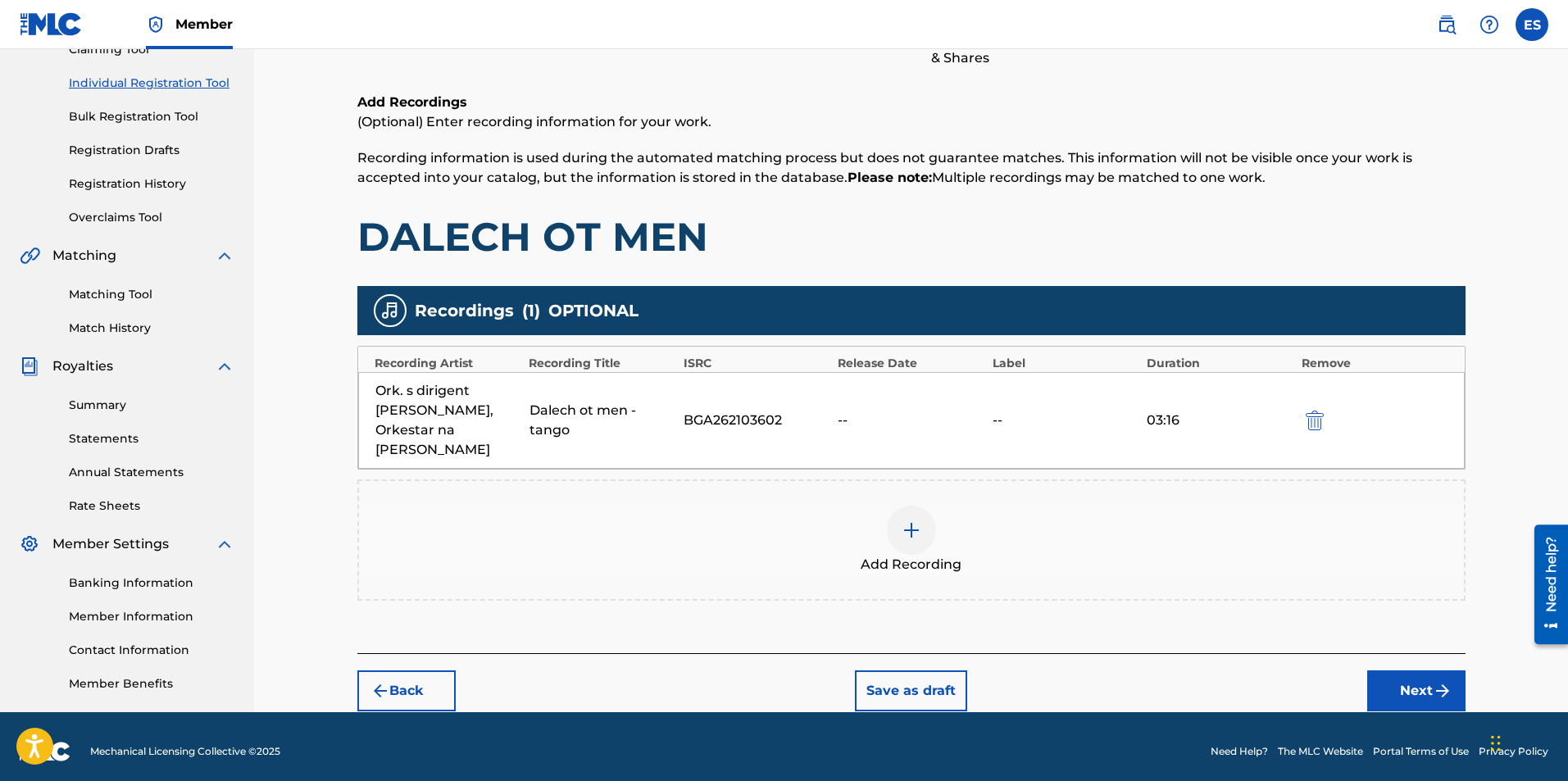
scroll to position [202, 0]
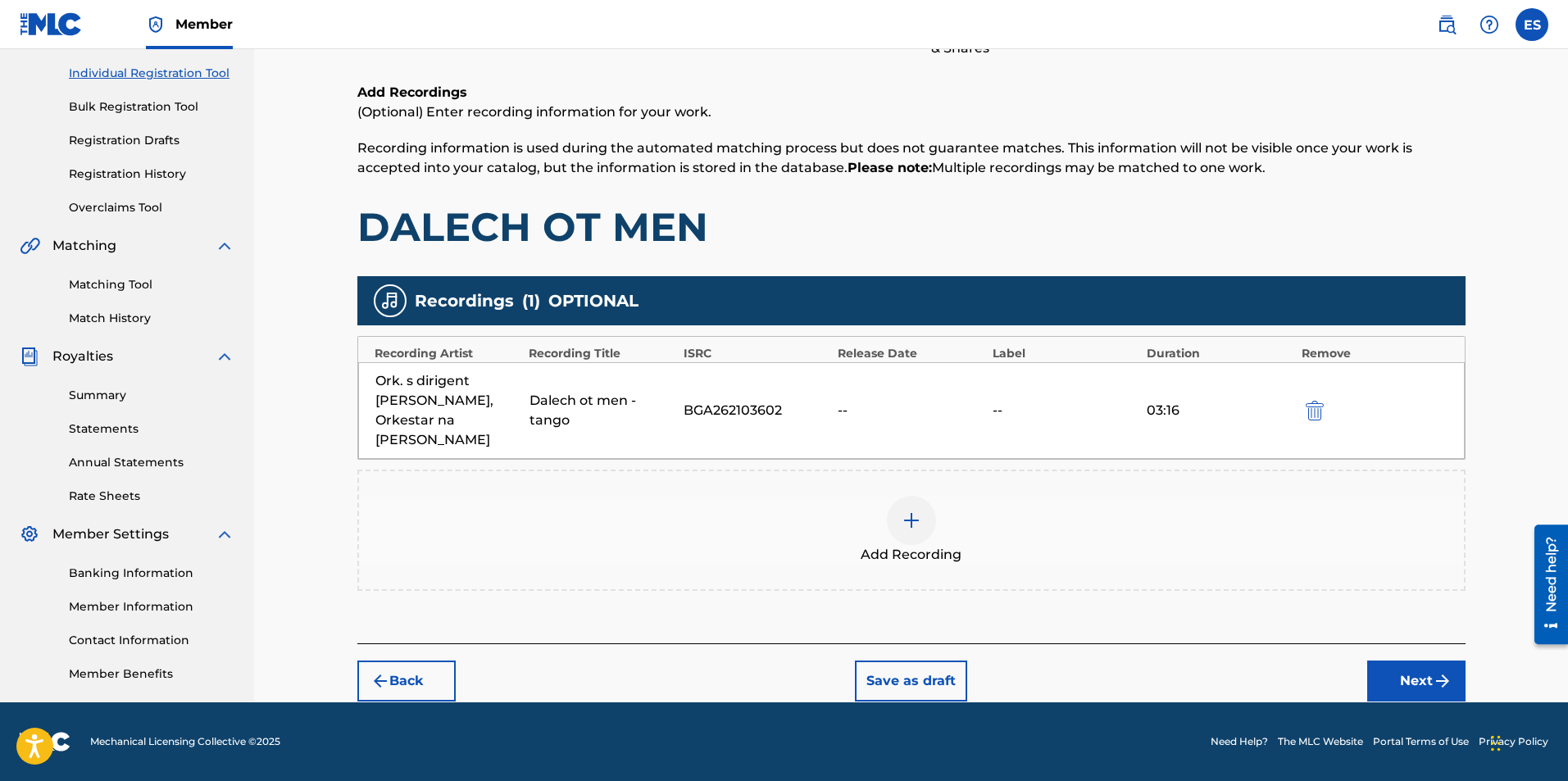
click at [1407, 675] on button "Next" at bounding box center [1416, 681] width 99 height 41
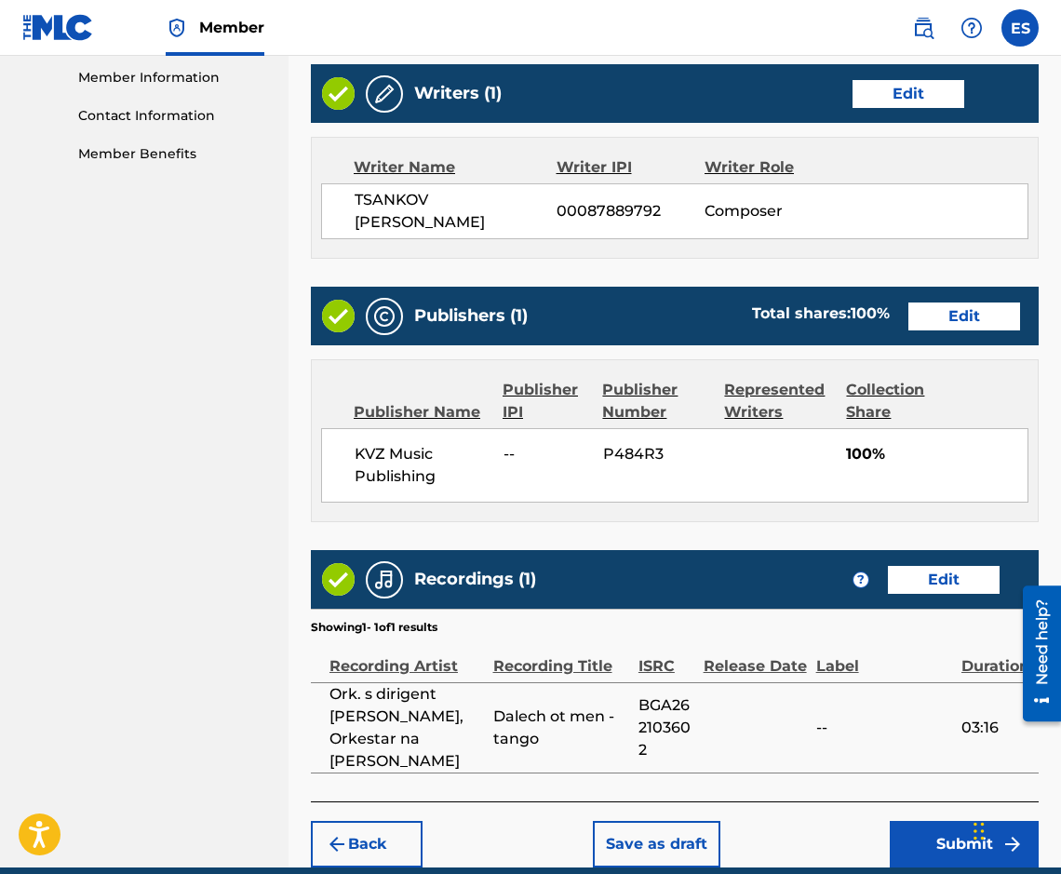
scroll to position [891, 0]
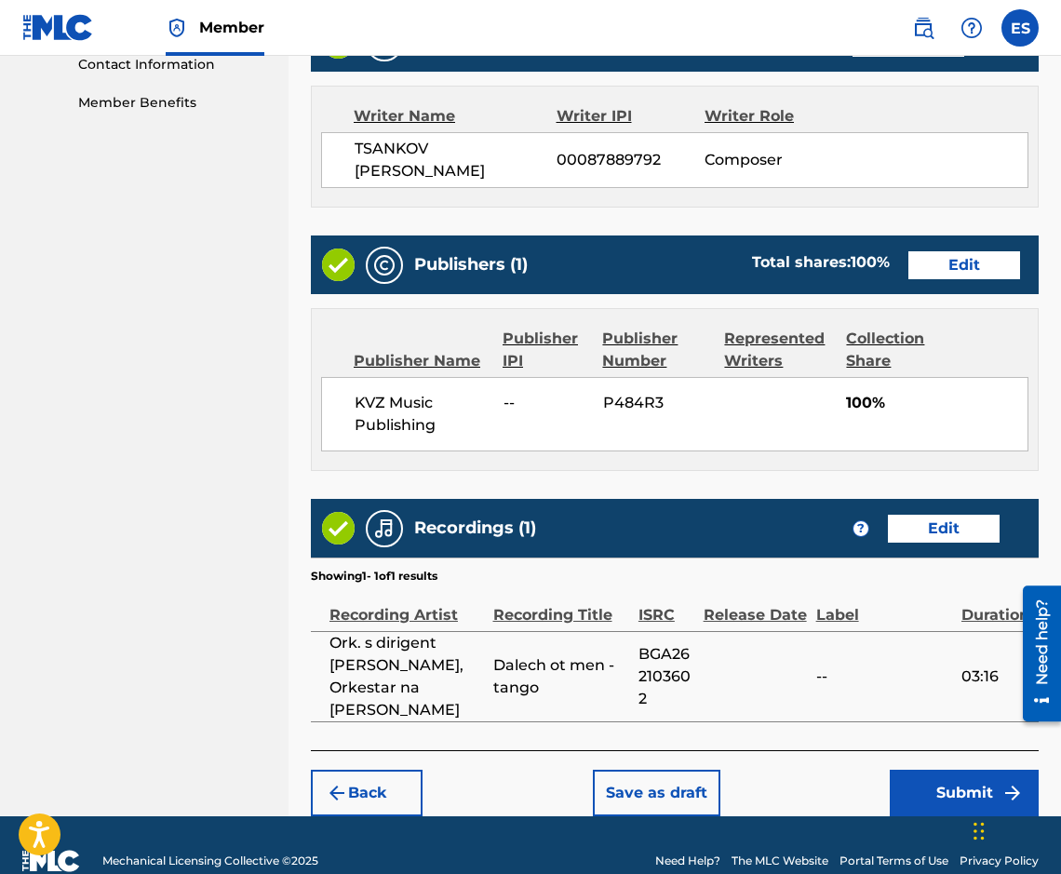
click at [677, 770] on button "Save as draft" at bounding box center [656, 793] width 127 height 47
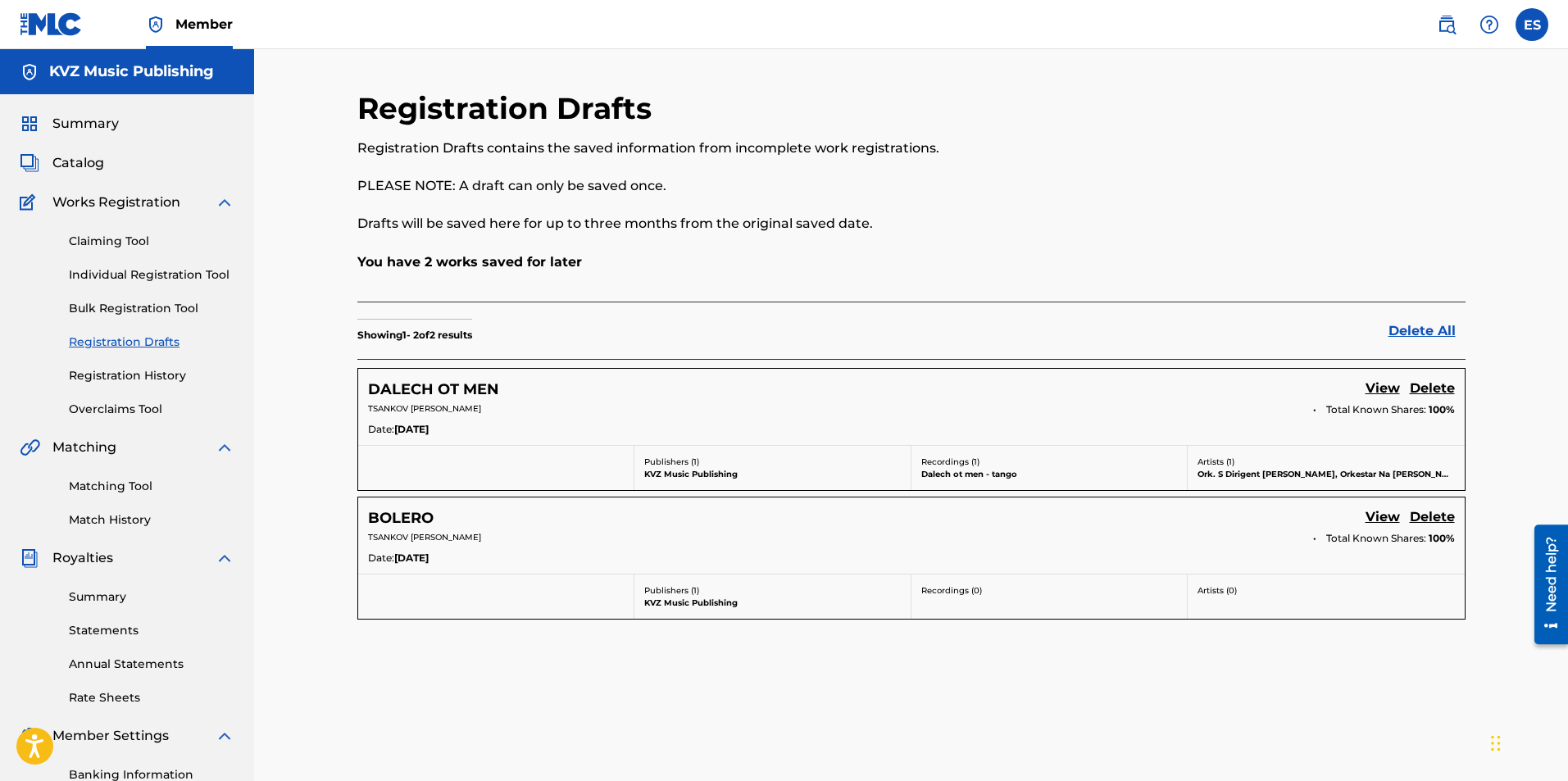
click at [222, 280] on link "Individual Registration Tool" at bounding box center [152, 275] width 166 height 18
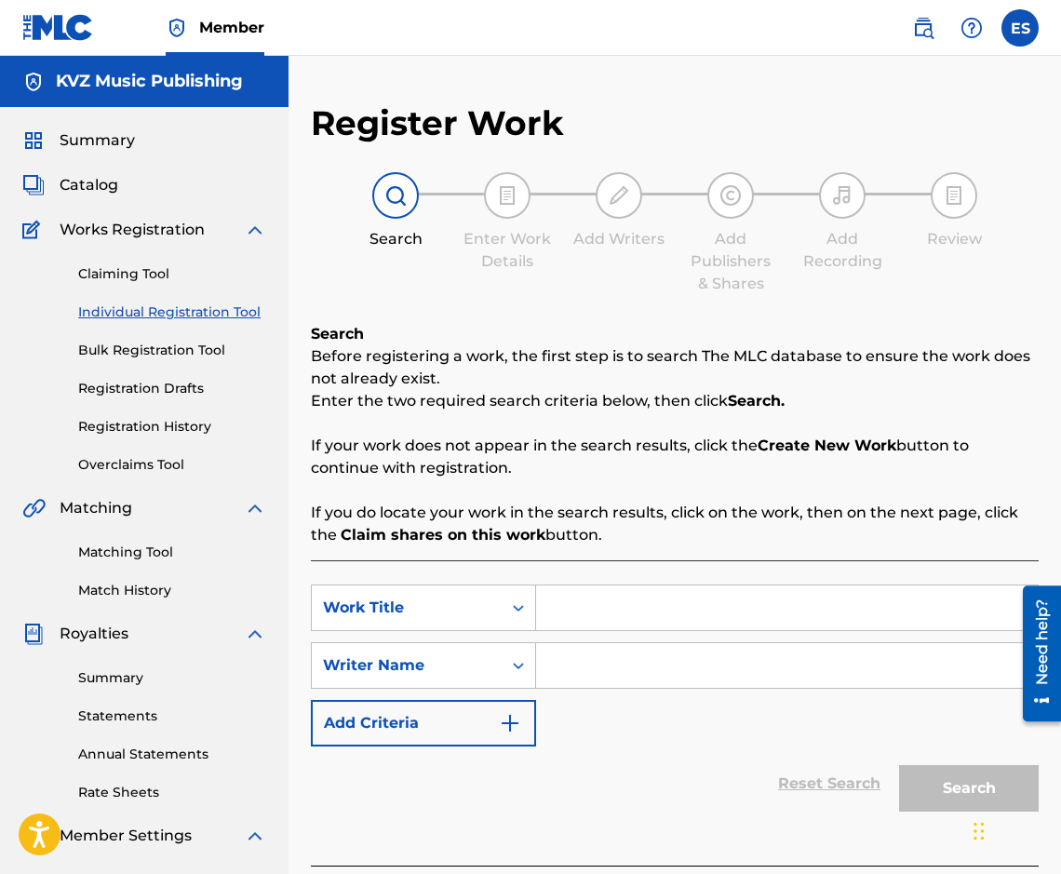
paste input "DEN SLED DEN"
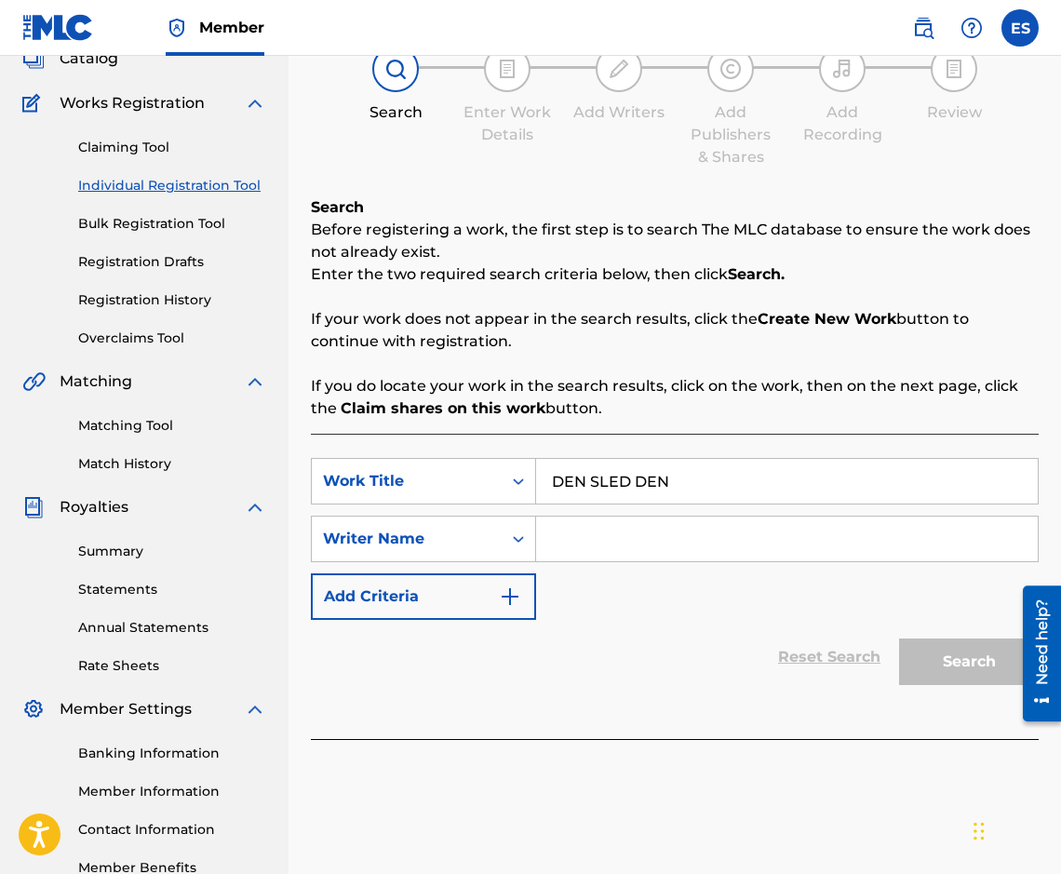
scroll to position [242, 0]
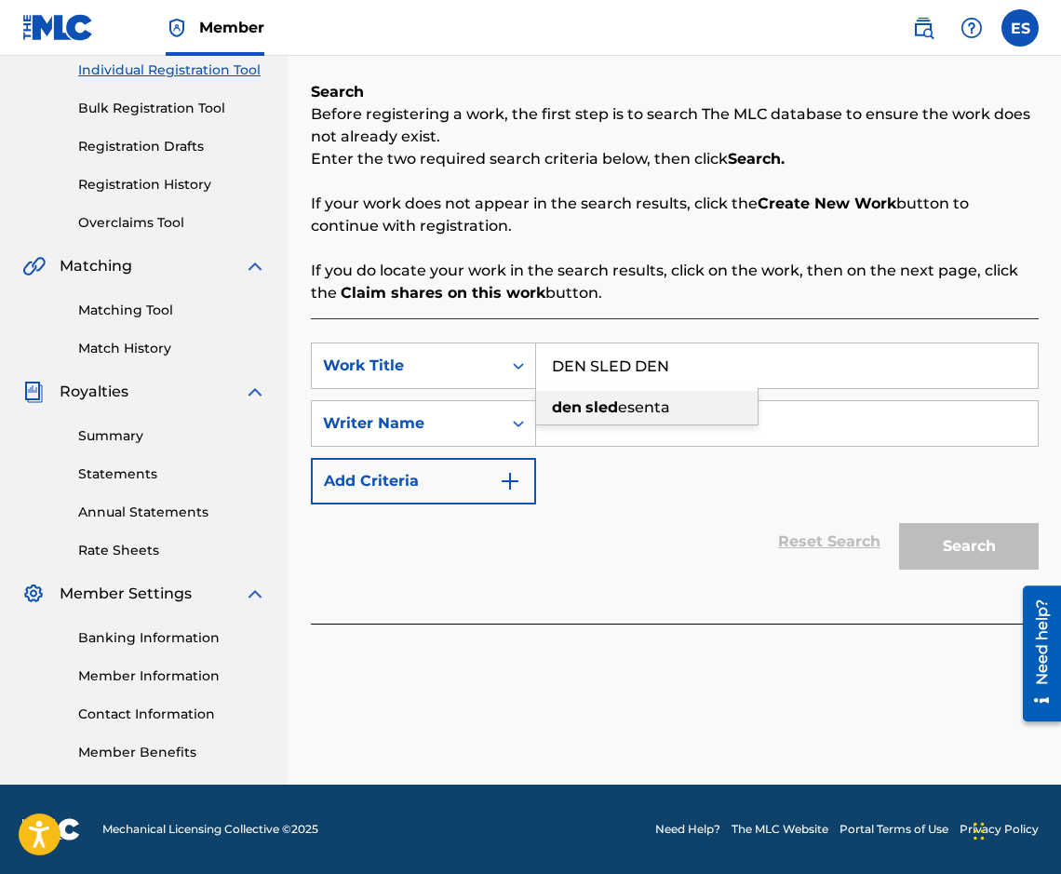
click at [742, 423] on div "den sled esenta" at bounding box center [646, 408] width 221 height 34
type input "den sled esenta"
drag, startPoint x: 794, startPoint y: 370, endPoint x: 453, endPoint y: 349, distance: 341.3
click at [455, 350] on div "SearchWithCriteria02a1f159-47d6-4fef-ad07-cadb33a77124 Work Title den sled esen…" at bounding box center [675, 365] width 728 height 47
paste input "DEN SLED DEN"
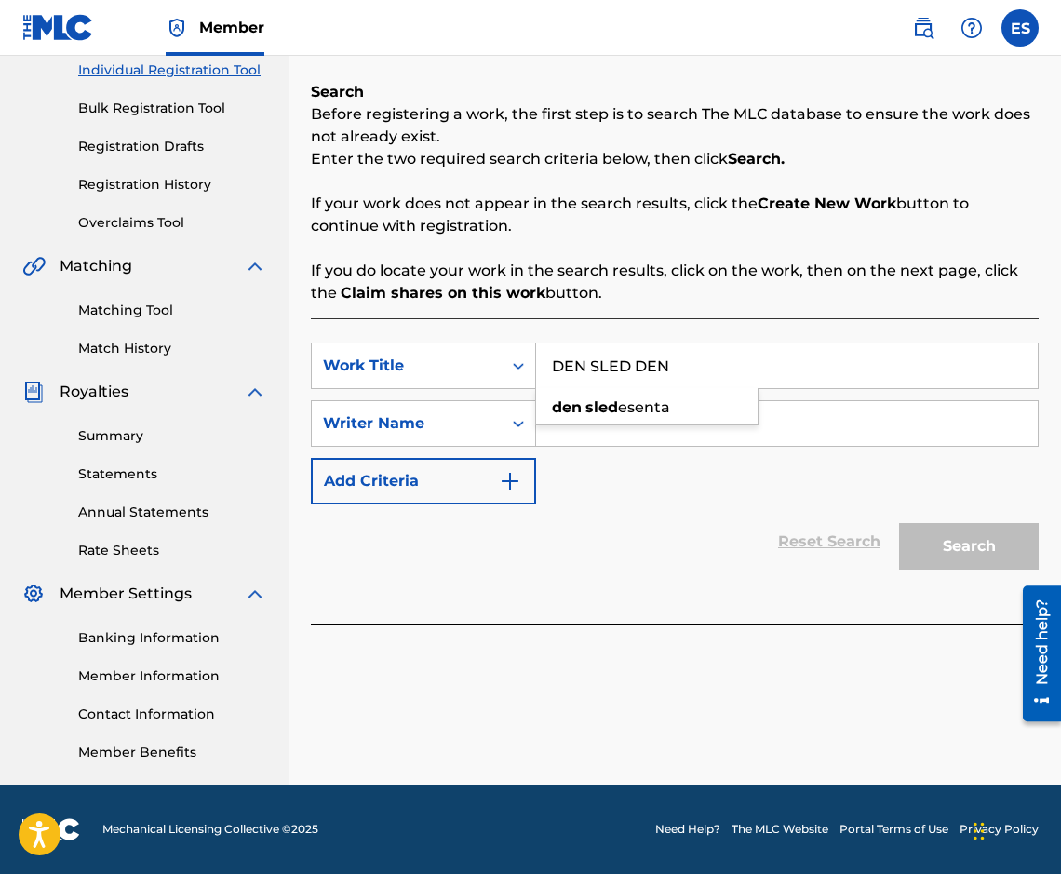
click at [556, 358] on input "DEN SLED DEN" at bounding box center [787, 365] width 502 height 45
type input "DEN SLED DEN"
click at [894, 424] on input "Search Form" at bounding box center [787, 423] width 502 height 45
paste input "[PERSON_NAME]"
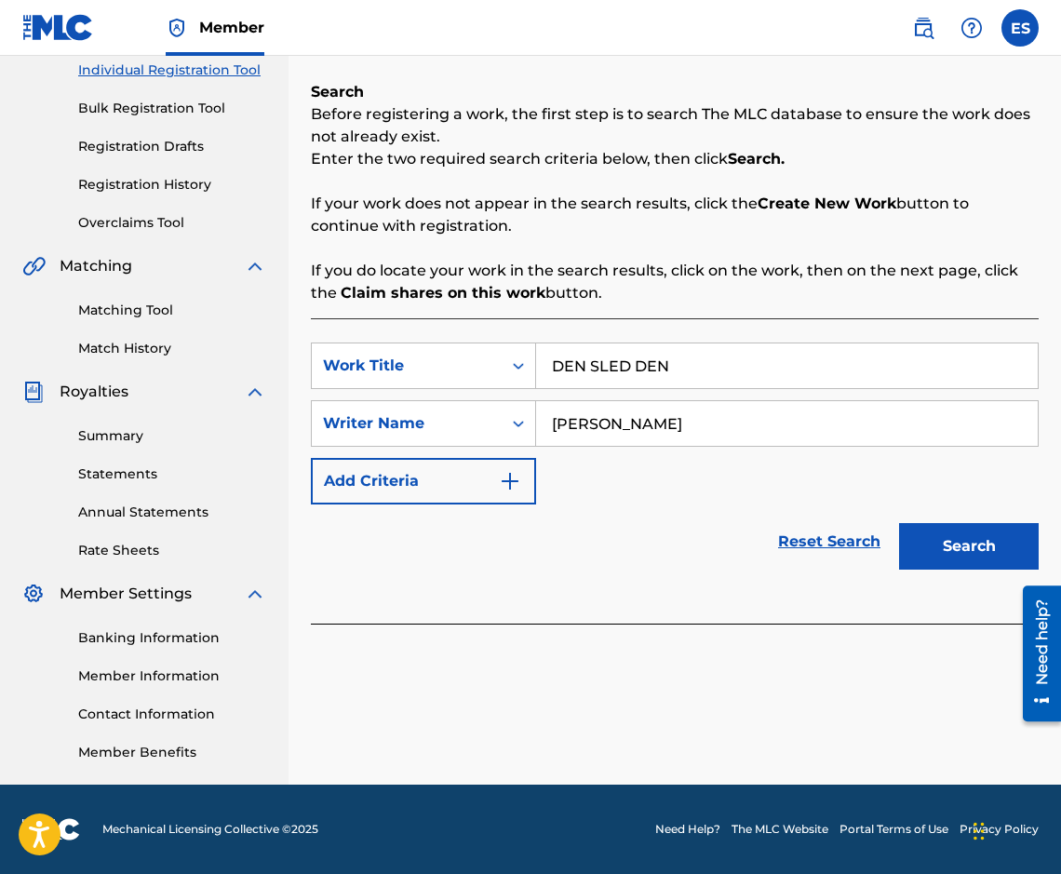
click at [549, 416] on input "[PERSON_NAME]" at bounding box center [787, 423] width 502 height 45
click at [769, 429] on input "[PERSON_NAME]" at bounding box center [787, 423] width 502 height 45
type input "[PERSON_NAME]"
click at [942, 551] on button "Search" at bounding box center [969, 546] width 140 height 47
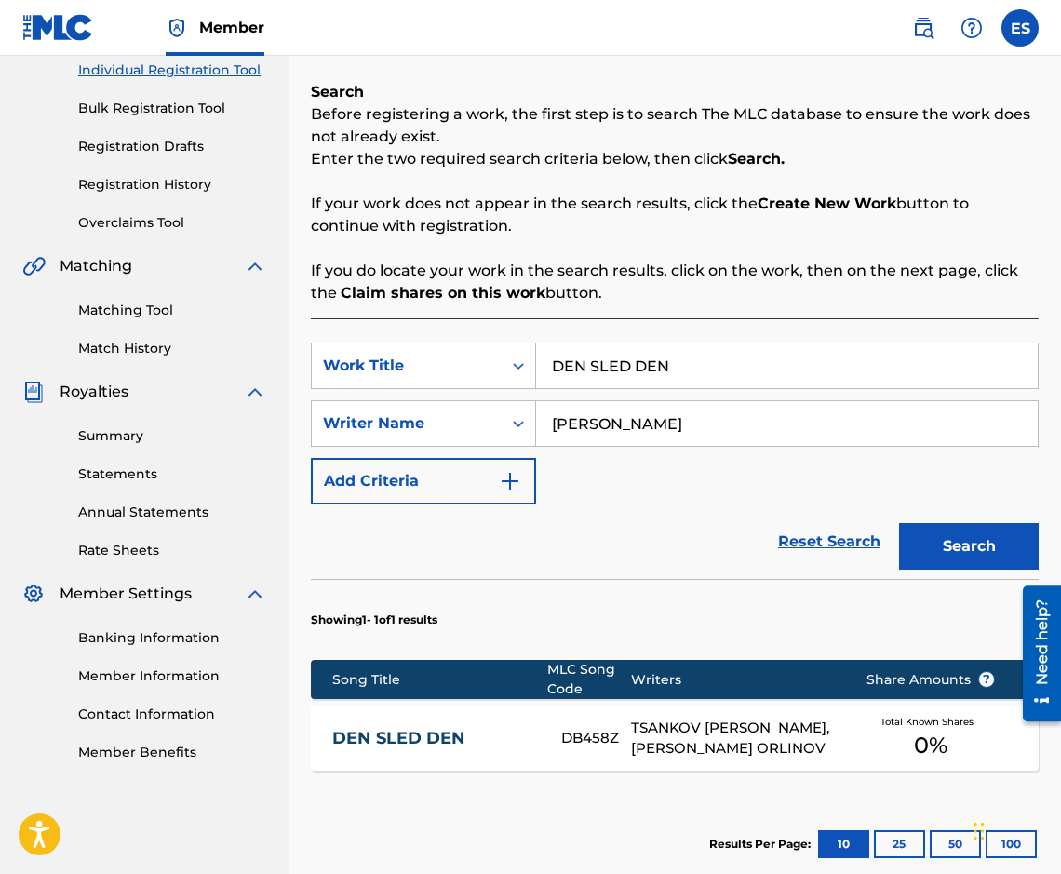
click at [545, 367] on input "DEN SLED DEN" at bounding box center [787, 365] width 502 height 45
click at [964, 541] on button "Search" at bounding box center [969, 546] width 140 height 47
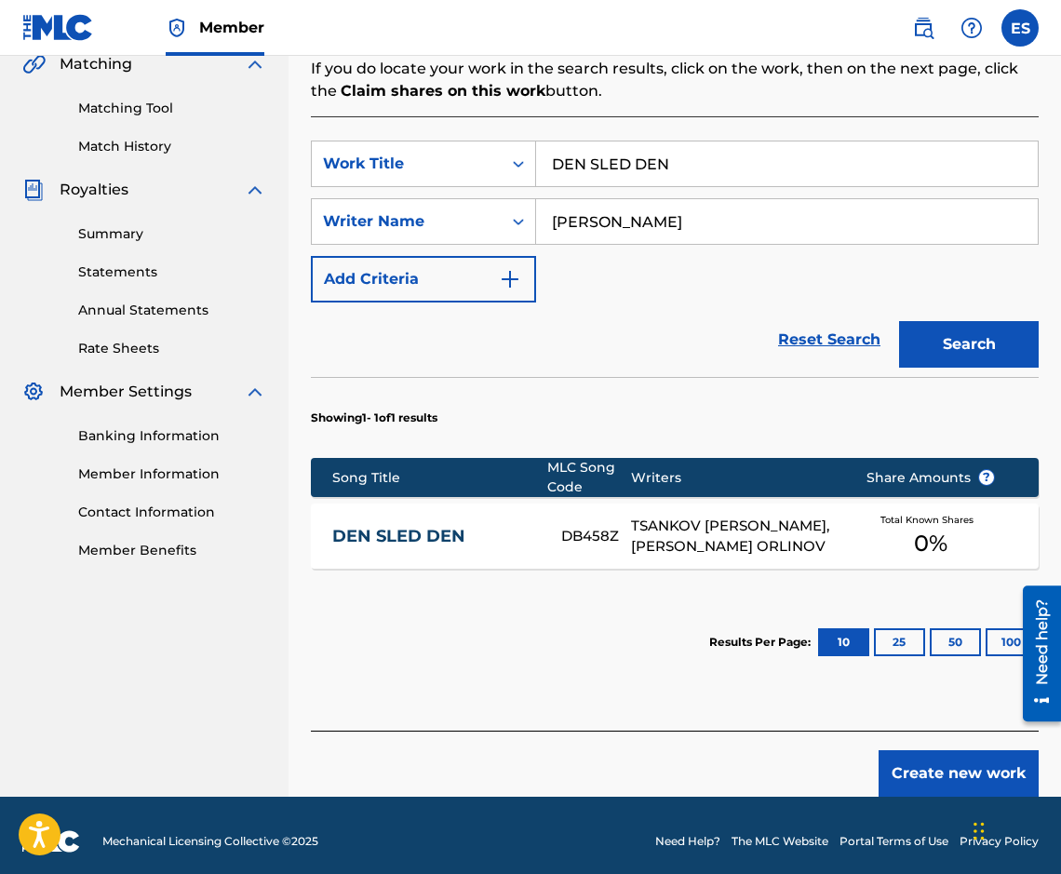
scroll to position [456, 0]
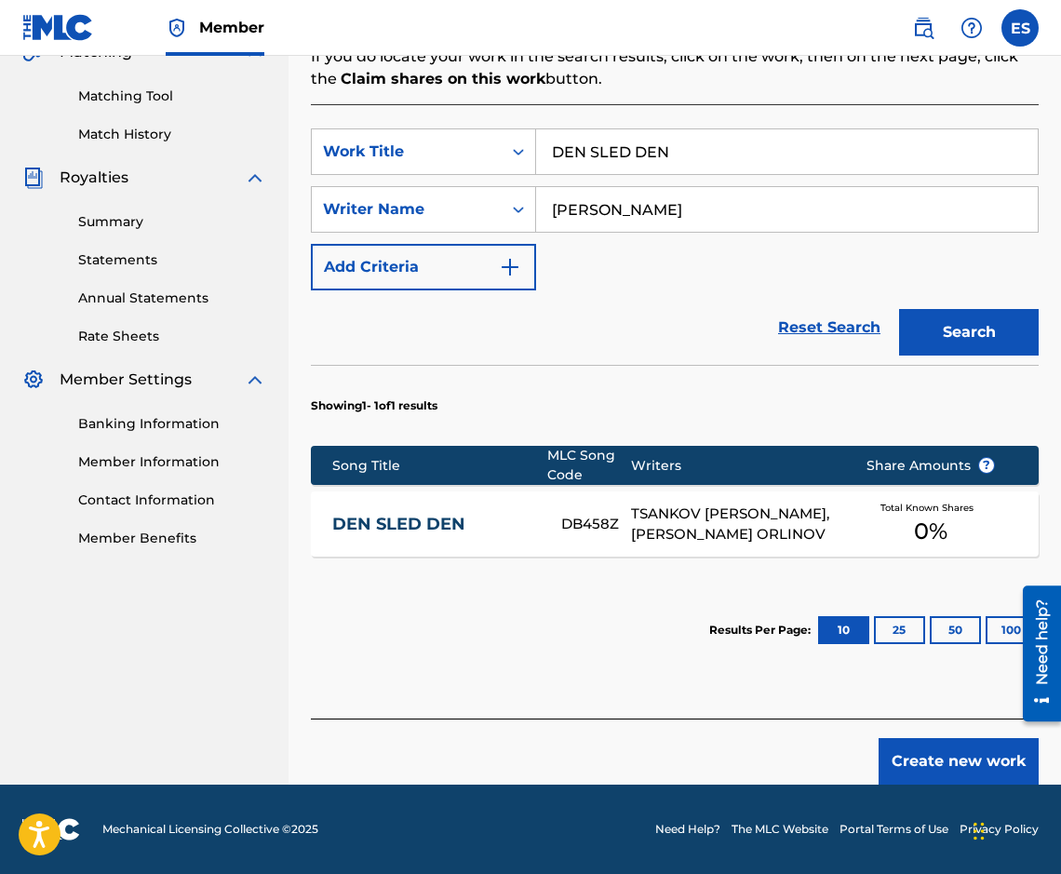
click at [449, 506] on div "DEN SLED DEN DB458Z TSANKOV [PERSON_NAME], [PERSON_NAME] ORLINOV Total Known Sh…" at bounding box center [675, 523] width 728 height 65
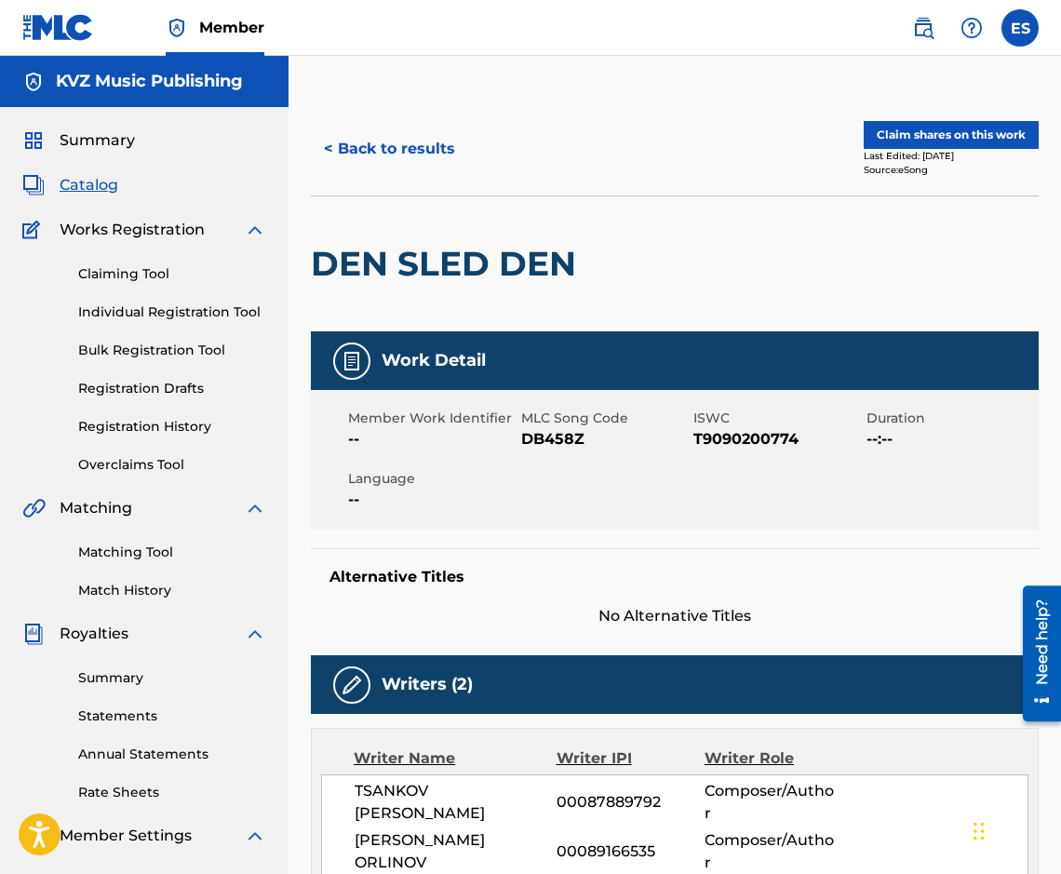
click at [344, 166] on button "< Back to results" at bounding box center [389, 149] width 157 height 47
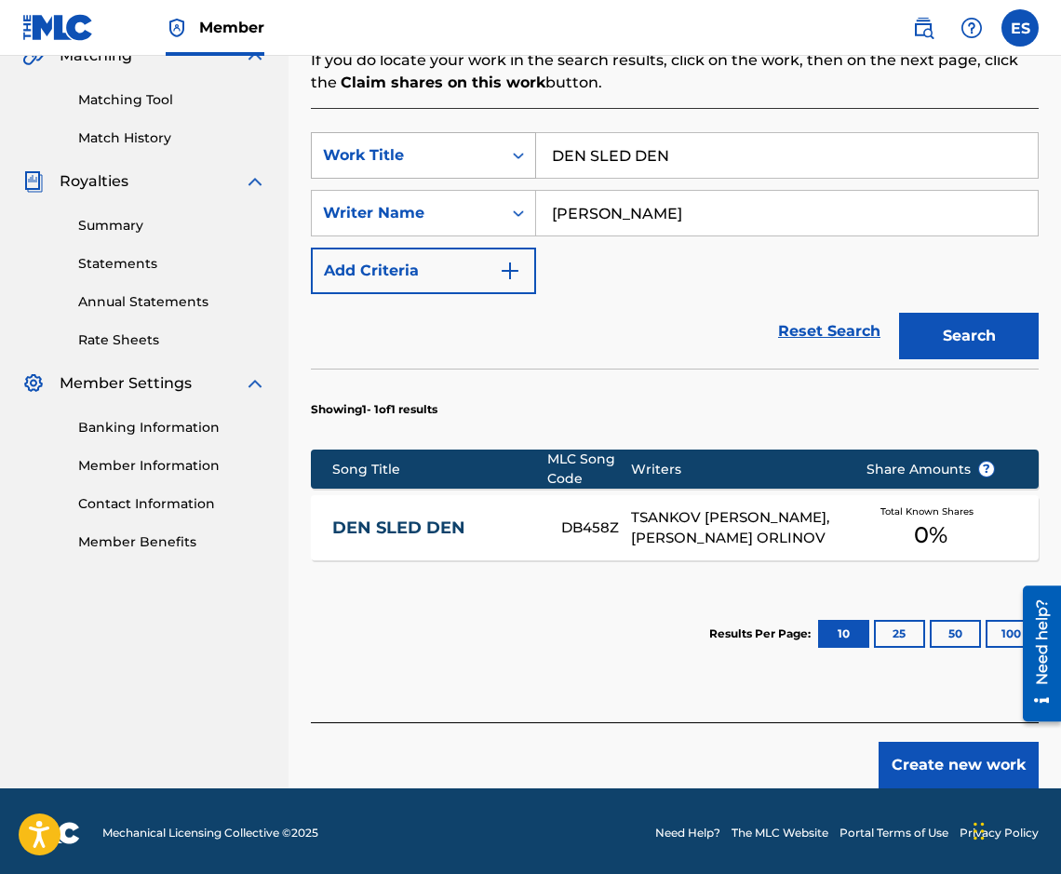
scroll to position [456, 0]
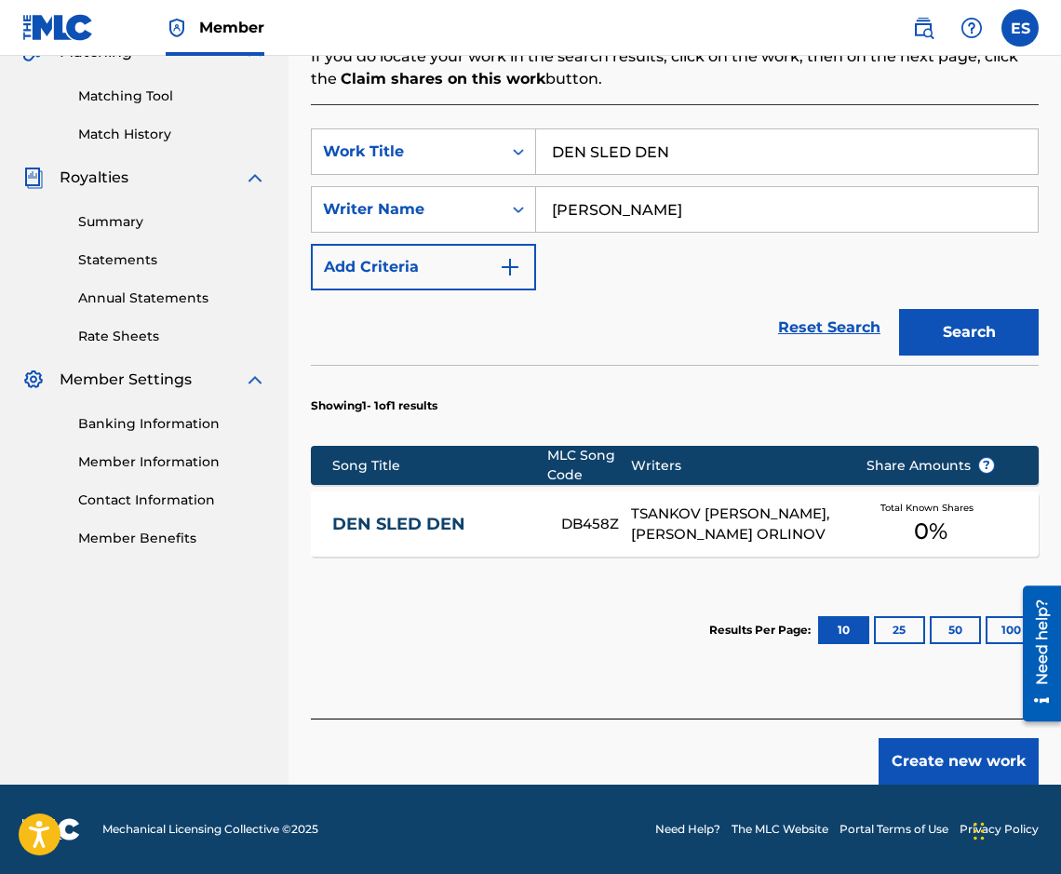
click at [968, 757] on button "Create new work" at bounding box center [958, 761] width 160 height 47
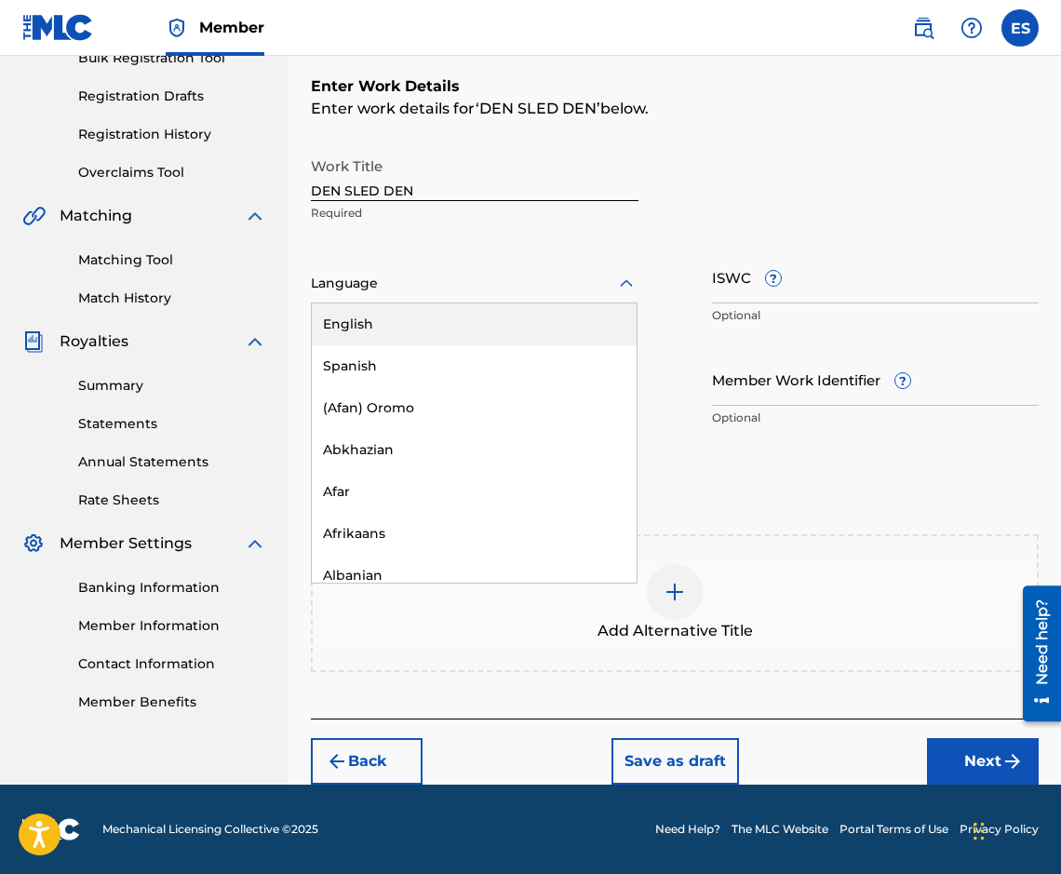
click at [398, 294] on div at bounding box center [474, 283] width 327 height 23
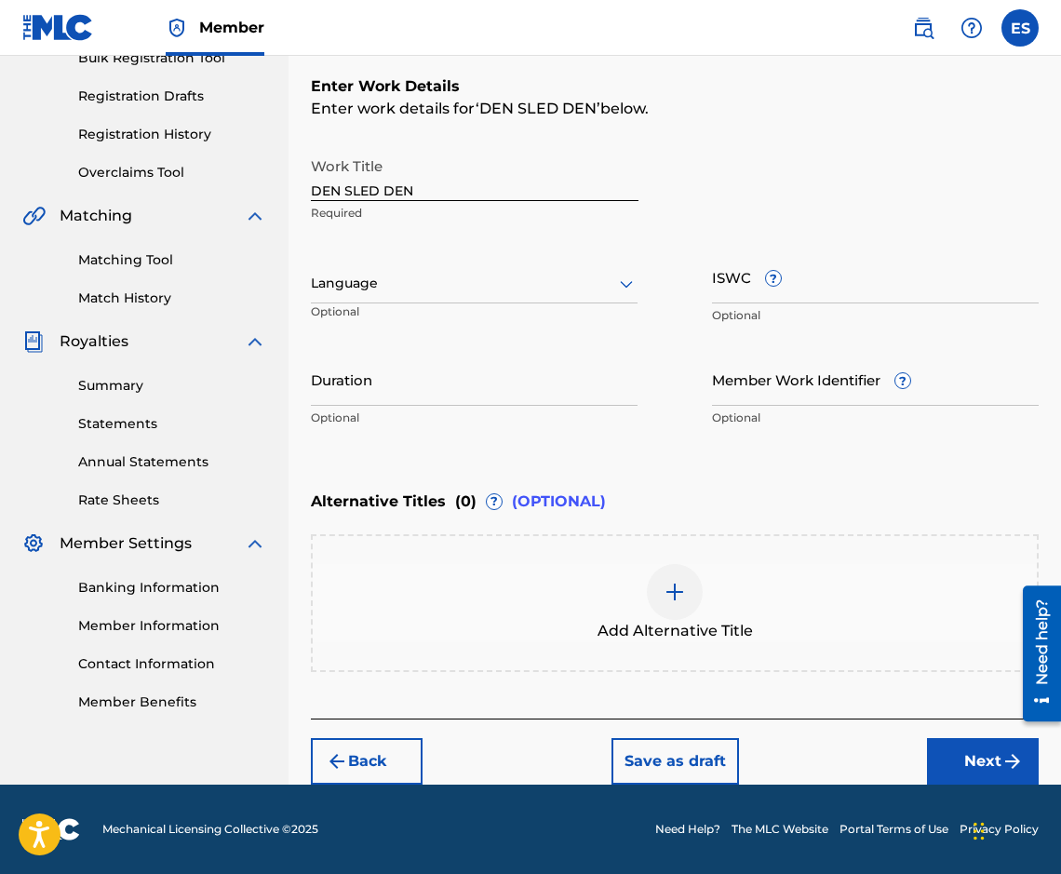
click at [417, 273] on div at bounding box center [474, 283] width 327 height 23
click at [396, 275] on div at bounding box center [474, 283] width 327 height 23
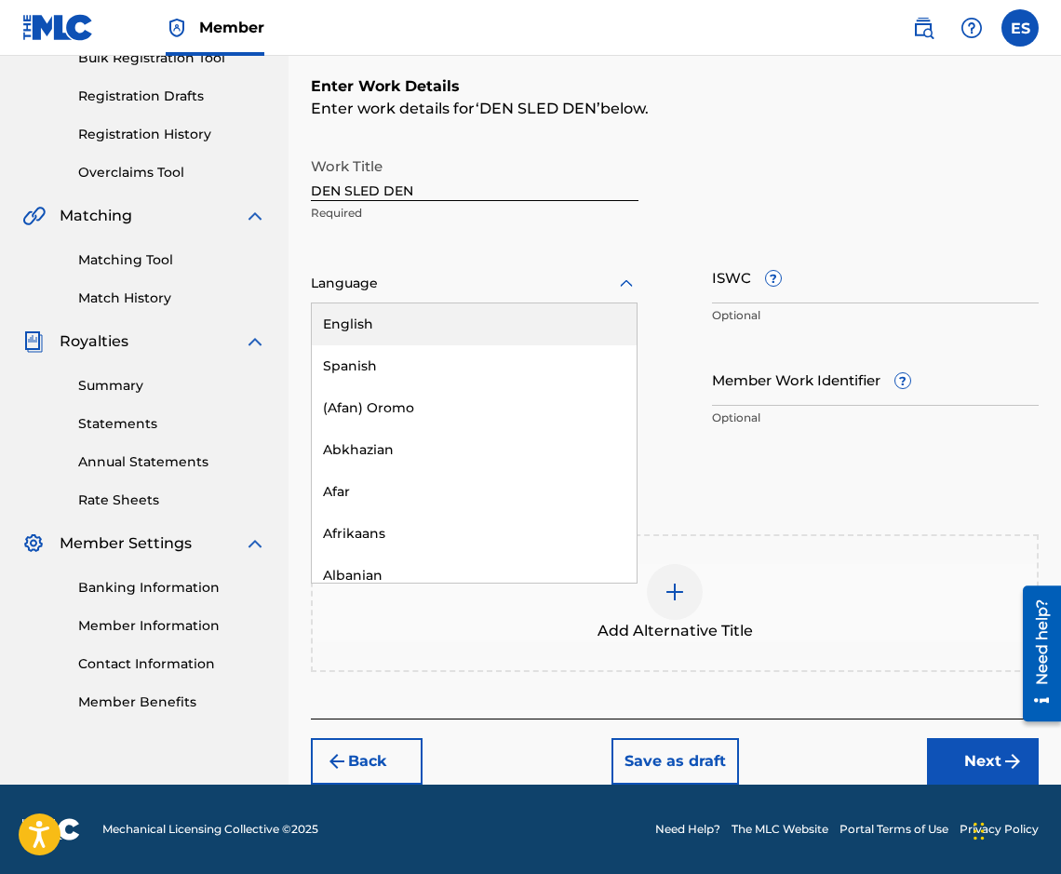
drag, startPoint x: 439, startPoint y: 349, endPoint x: 368, endPoint y: 295, distance: 89.7
click at [368, 295] on div "Language" at bounding box center [474, 283] width 327 height 39
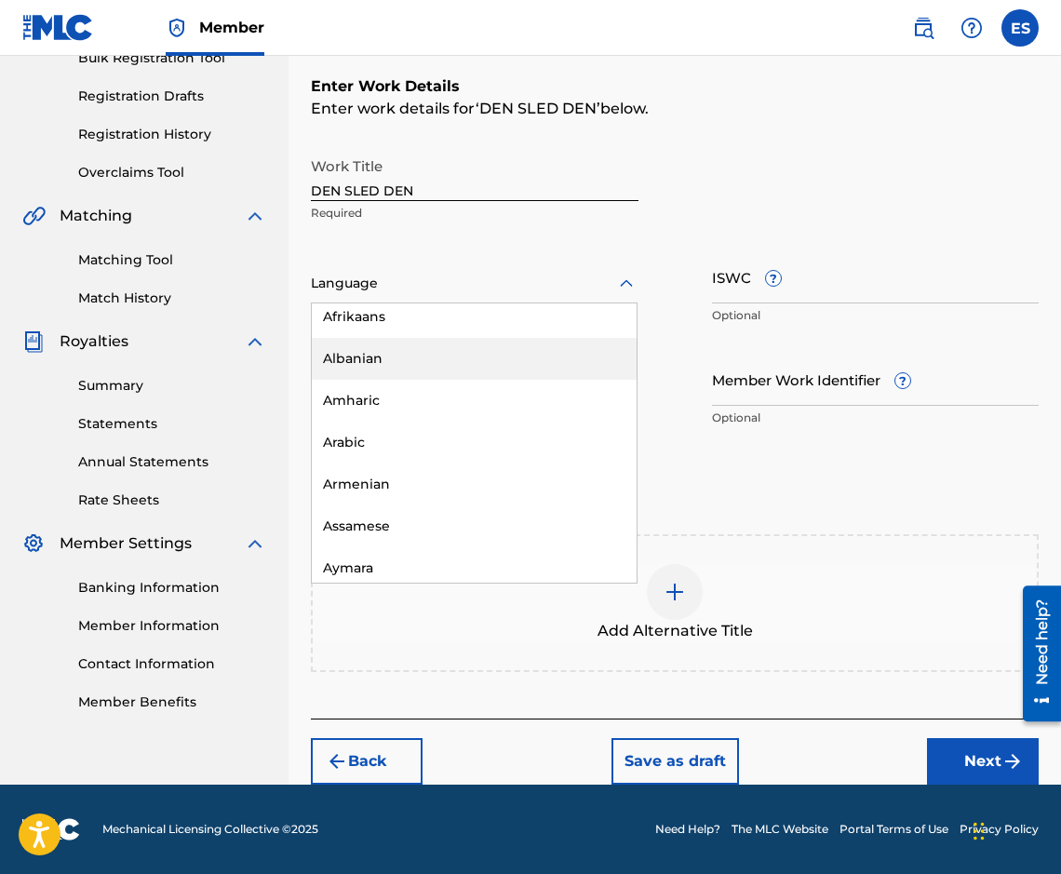
scroll to position [651, 0]
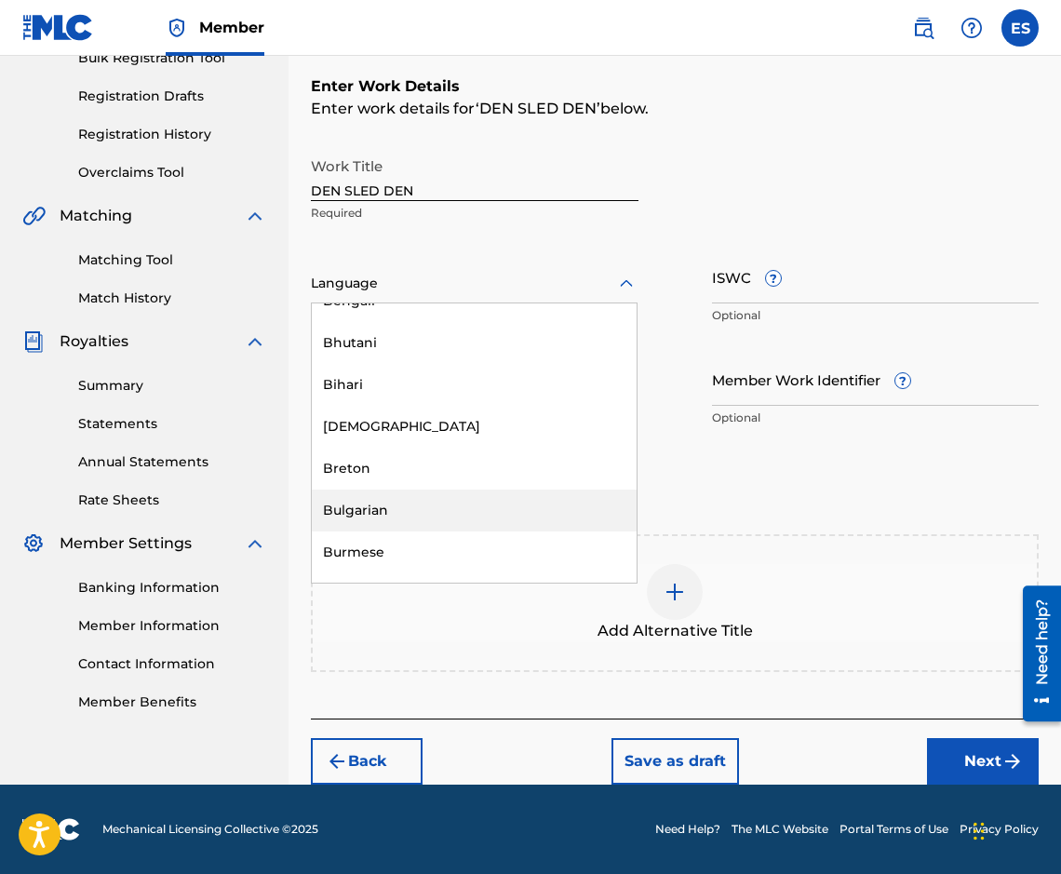
click at [447, 514] on div "Bulgarian" at bounding box center [474, 510] width 325 height 42
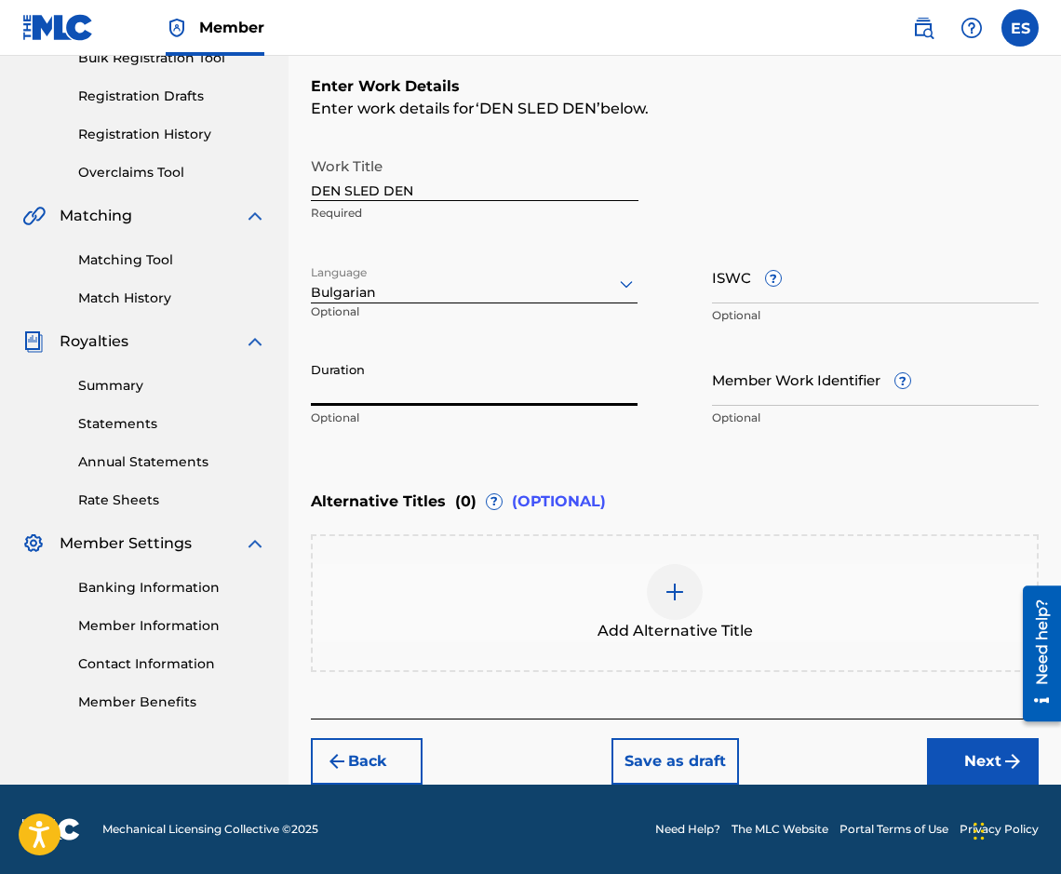
paste input "02:49"
type input "02:49"
click at [543, 615] on div "Add Alternative Title" at bounding box center [675, 603] width 724 height 78
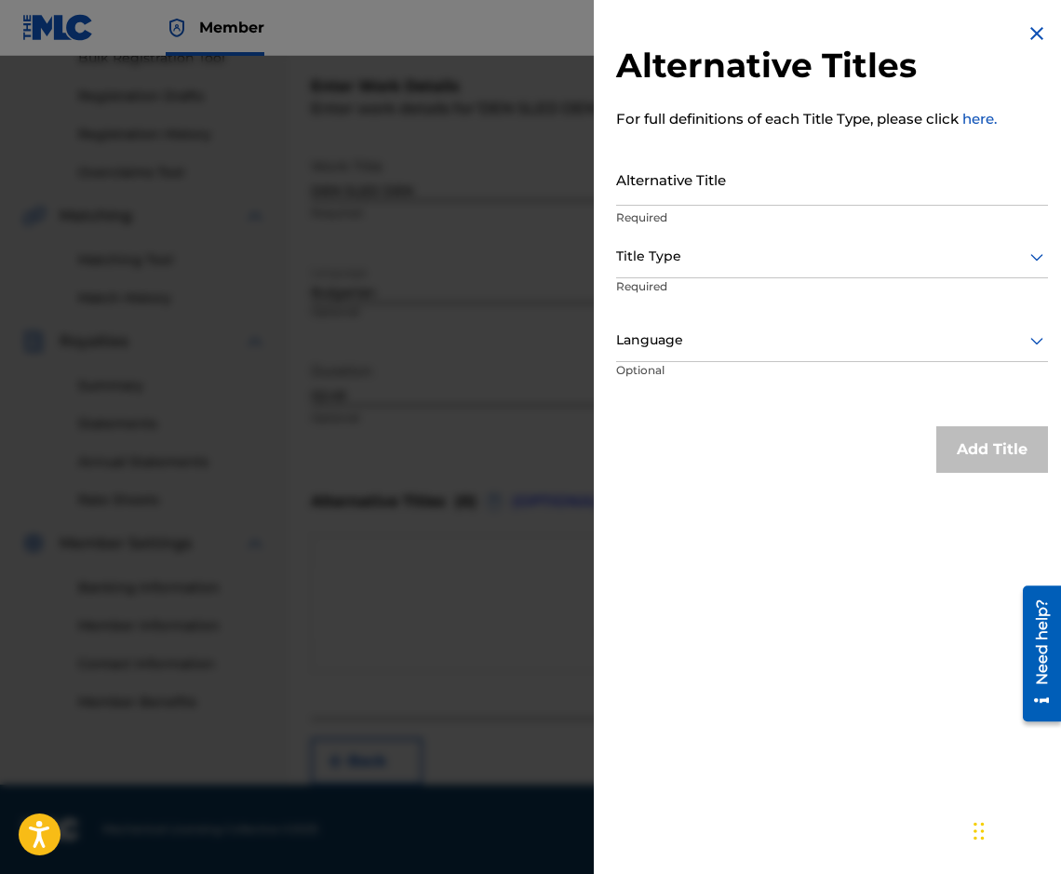
drag, startPoint x: 829, startPoint y: 210, endPoint x: 797, endPoint y: 202, distance: 33.6
drag, startPoint x: 797, startPoint y: 202, endPoint x: 672, endPoint y: 193, distance: 125.0
paste input "ДЕН СЛЕД ДЕН"
type input "ДЕН СЛЕД ДЕН"
click at [661, 238] on div "Title Type" at bounding box center [832, 257] width 432 height 42
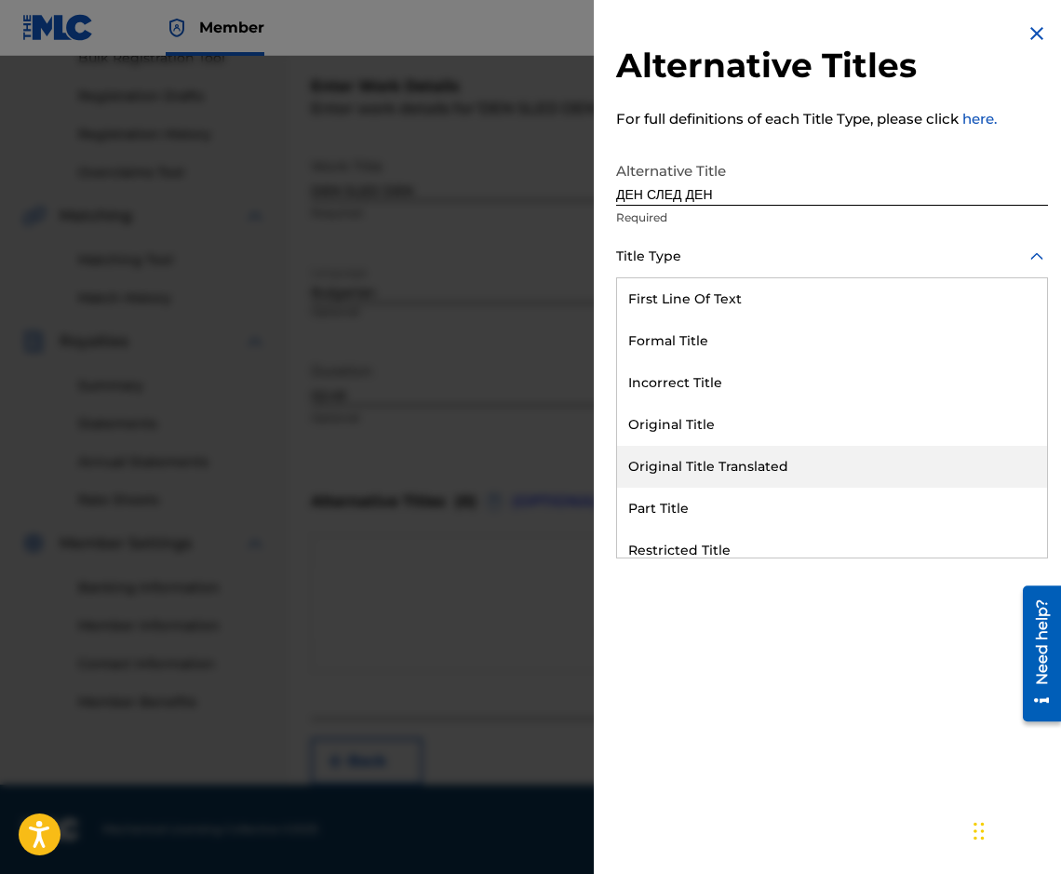
click at [720, 472] on div "Original Title Translated" at bounding box center [832, 467] width 430 height 42
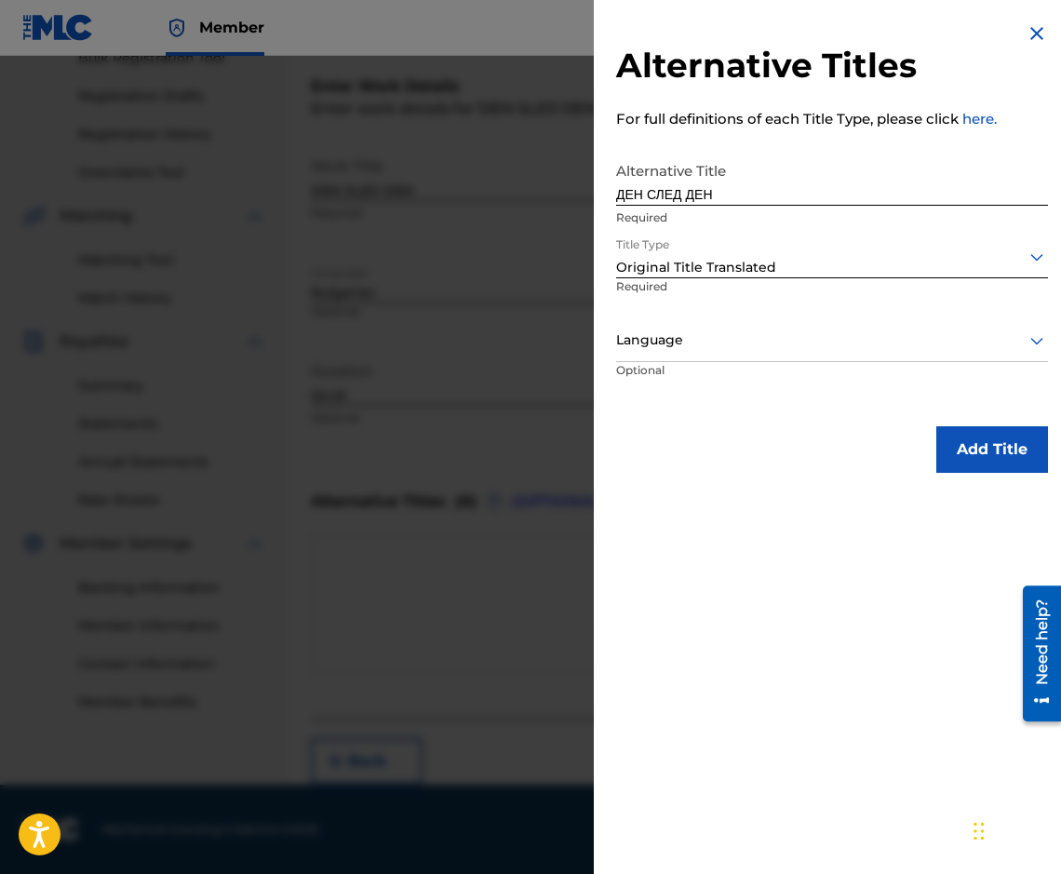
click at [701, 329] on div at bounding box center [832, 339] width 432 height 23
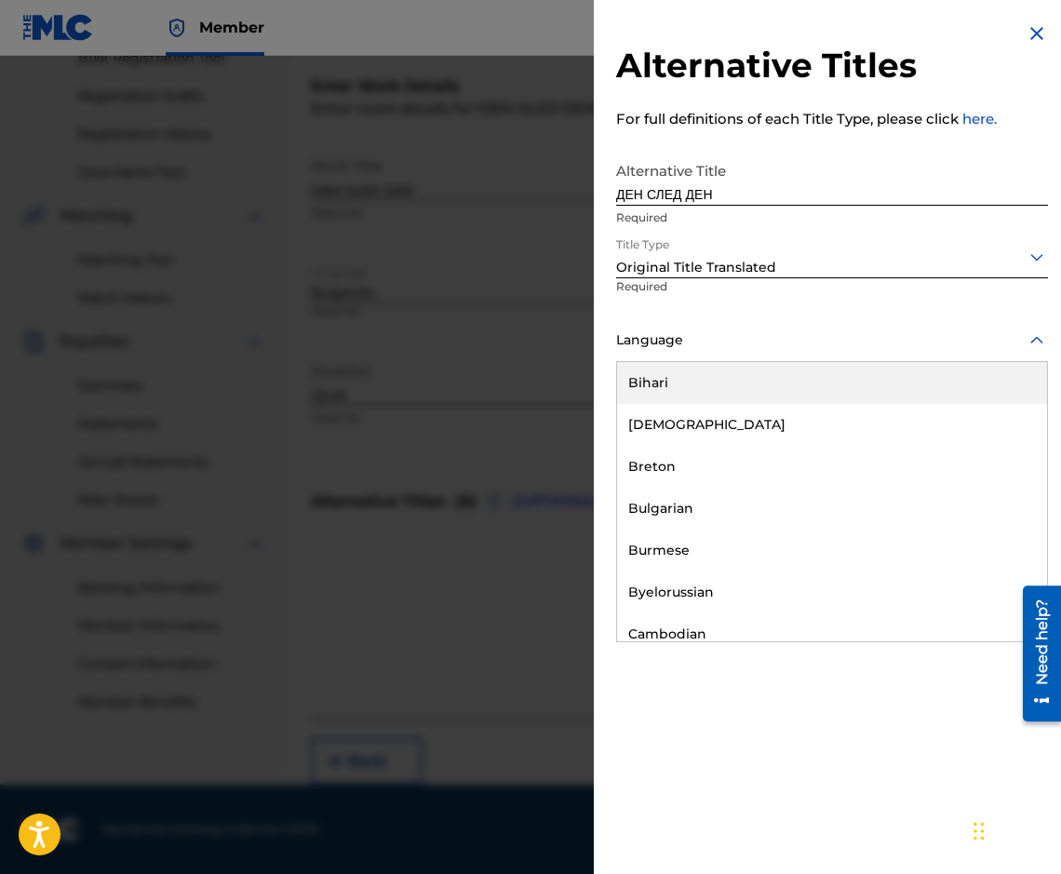
scroll to position [744, 0]
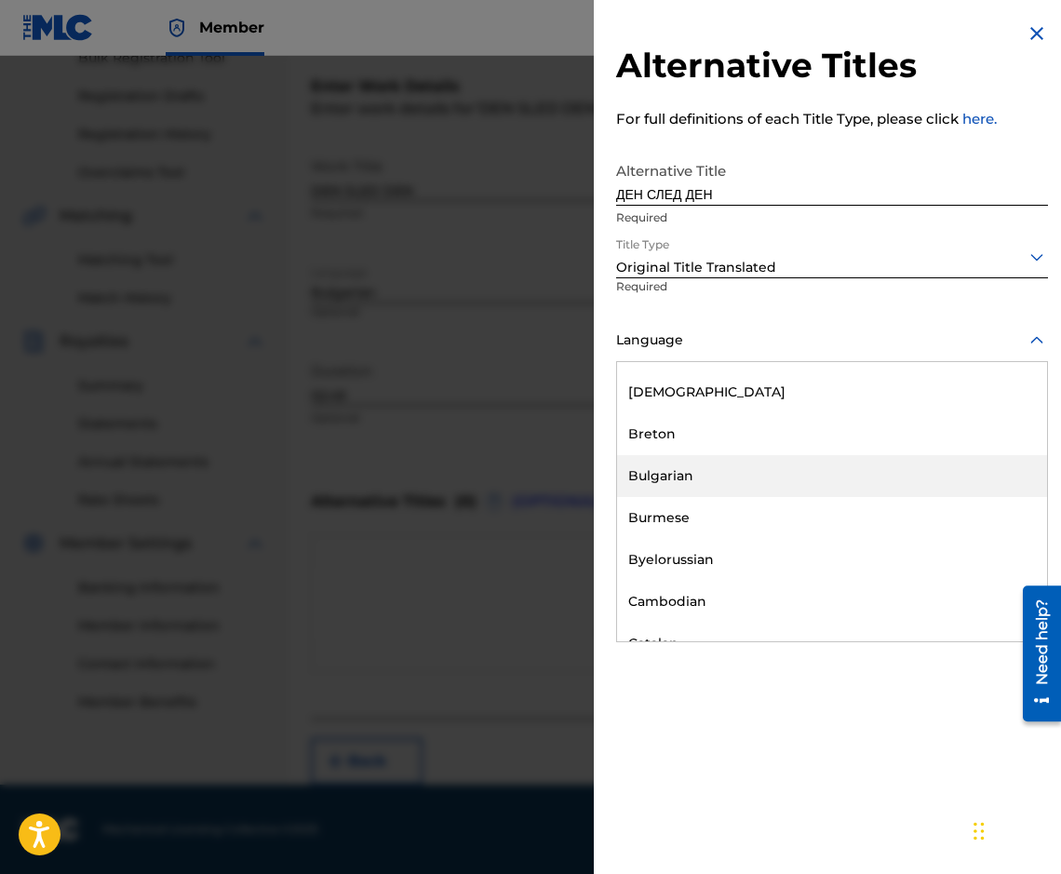
click at [714, 488] on div "Bulgarian" at bounding box center [832, 476] width 430 height 42
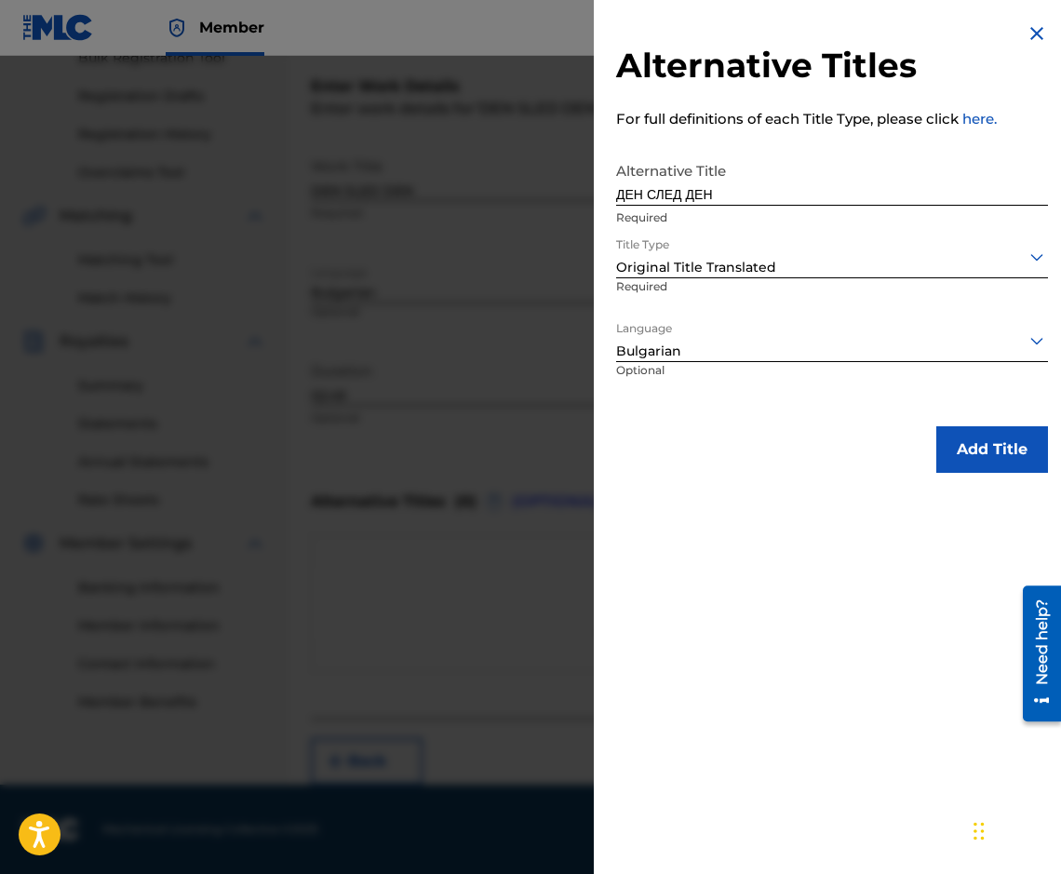
click at [945, 443] on button "Add Title" at bounding box center [992, 449] width 112 height 47
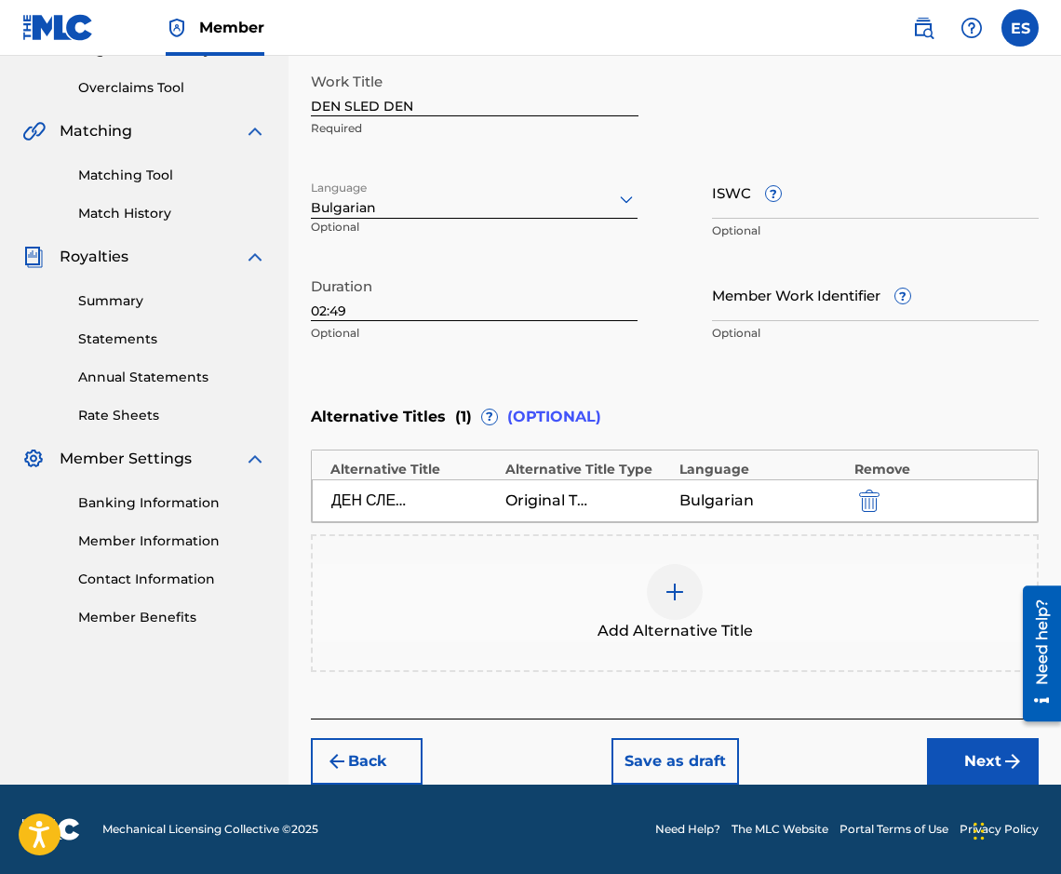
click at [977, 741] on button "Next" at bounding box center [983, 761] width 112 height 47
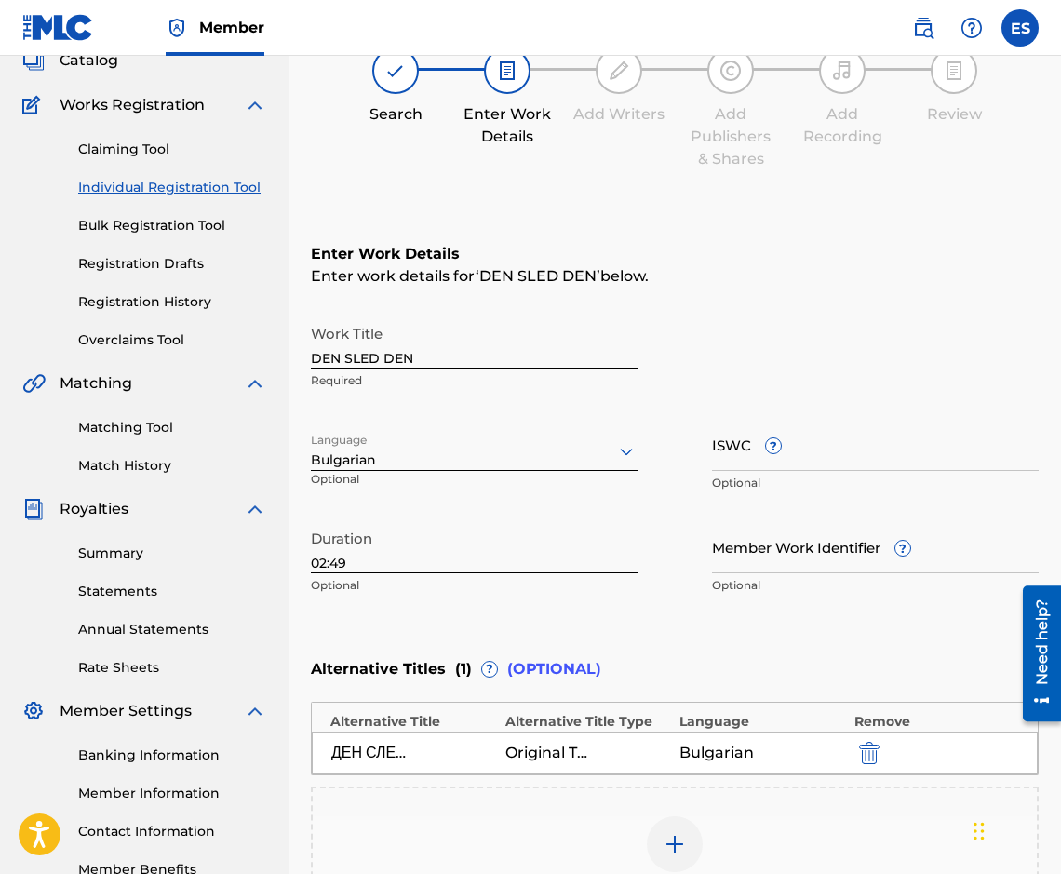
scroll to position [84, 0]
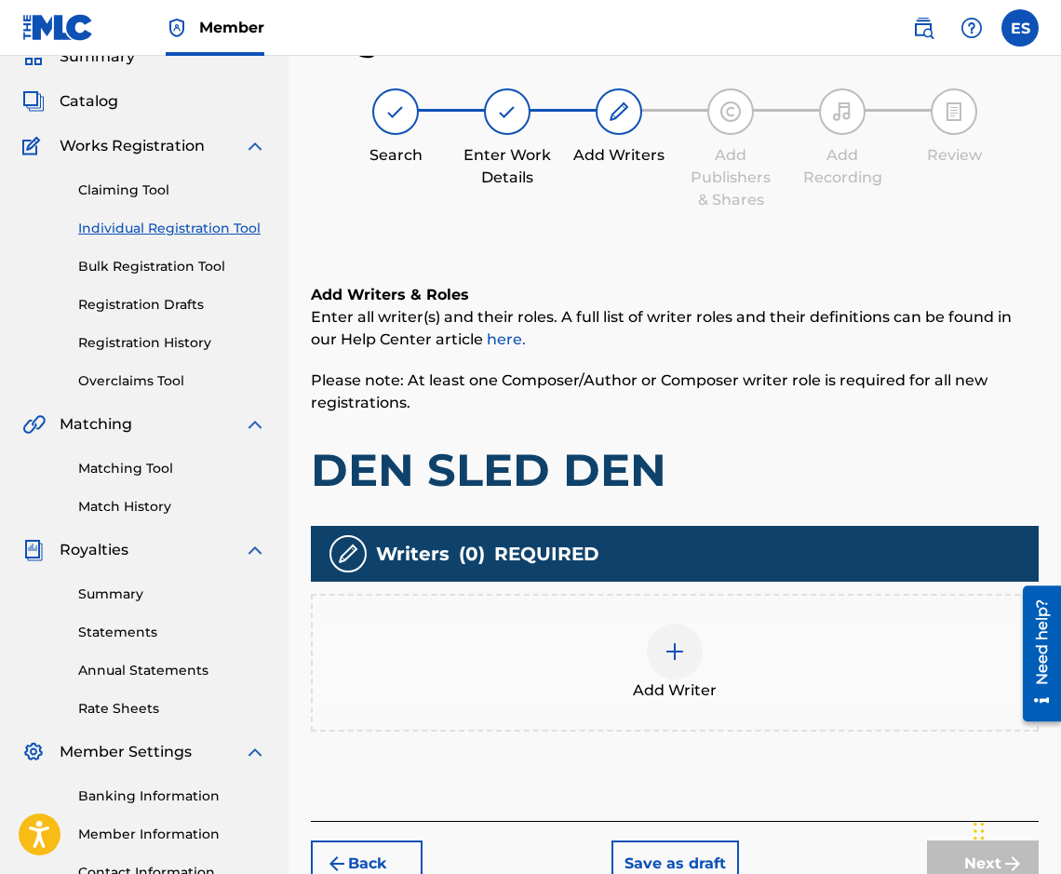
click at [676, 634] on div at bounding box center [675, 651] width 56 height 56
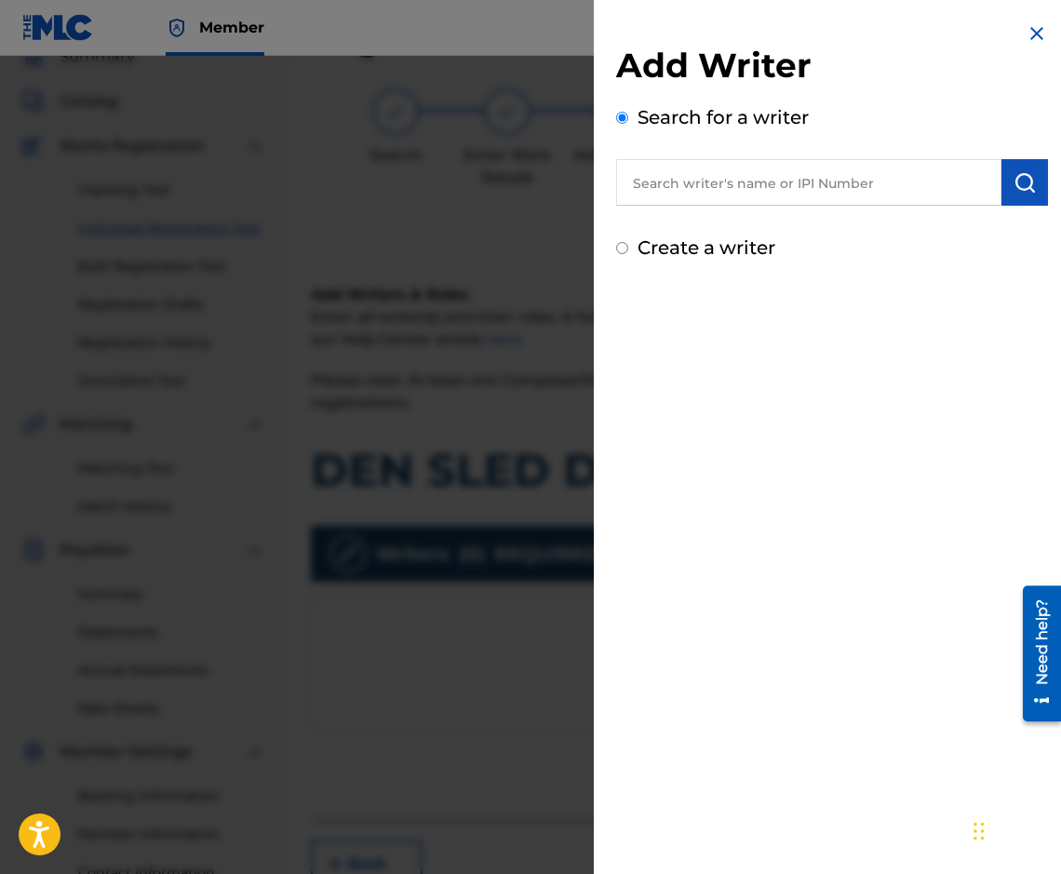
paste input "00087889792"
type input "00087889792"
click at [1014, 170] on button "submit" at bounding box center [1024, 182] width 47 height 47
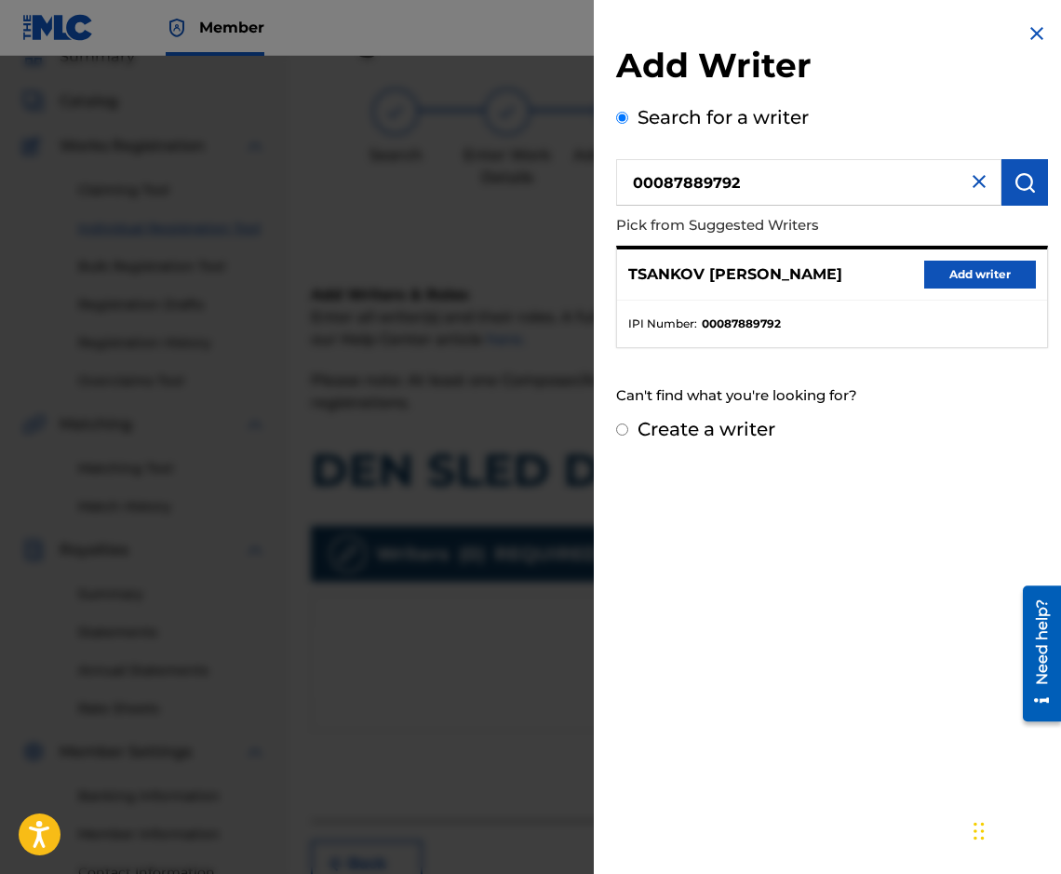
click at [995, 281] on button "Add writer" at bounding box center [980, 275] width 112 height 28
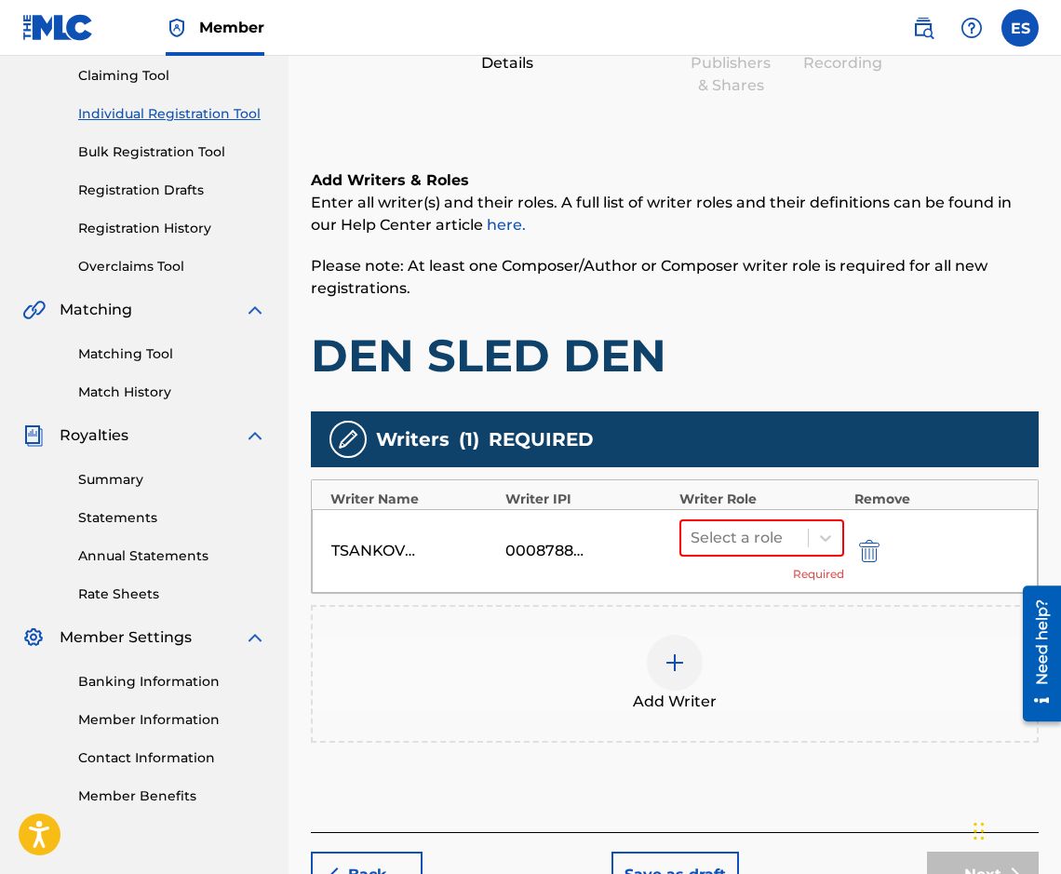
scroll to position [312, 0]
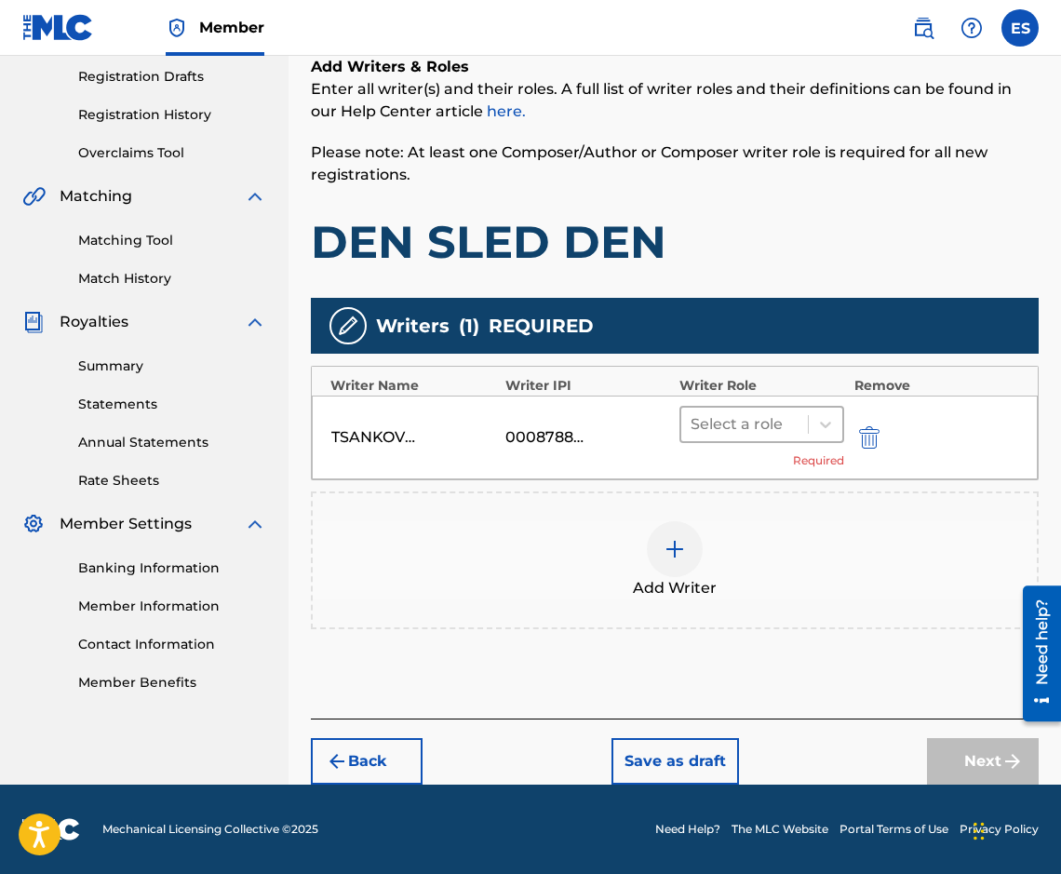
click at [698, 425] on div at bounding box center [744, 424] width 108 height 26
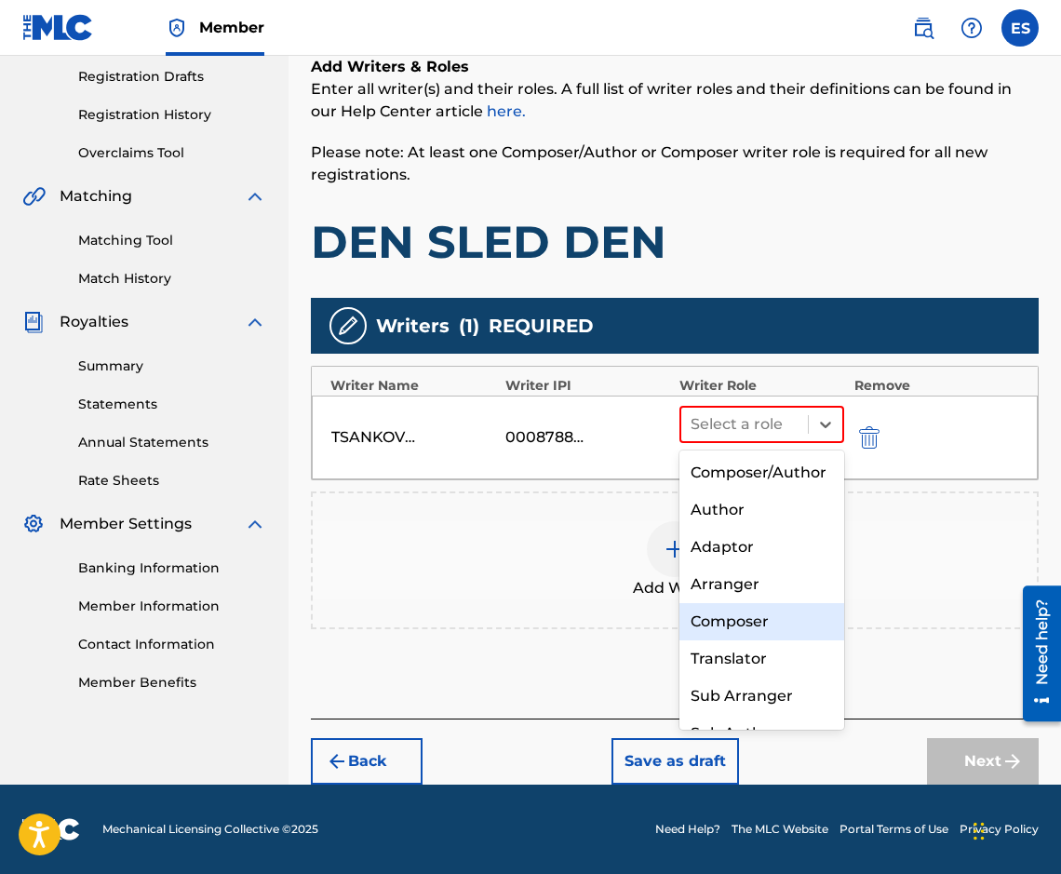
click at [814, 640] on div "Composer" at bounding box center [761, 621] width 165 height 37
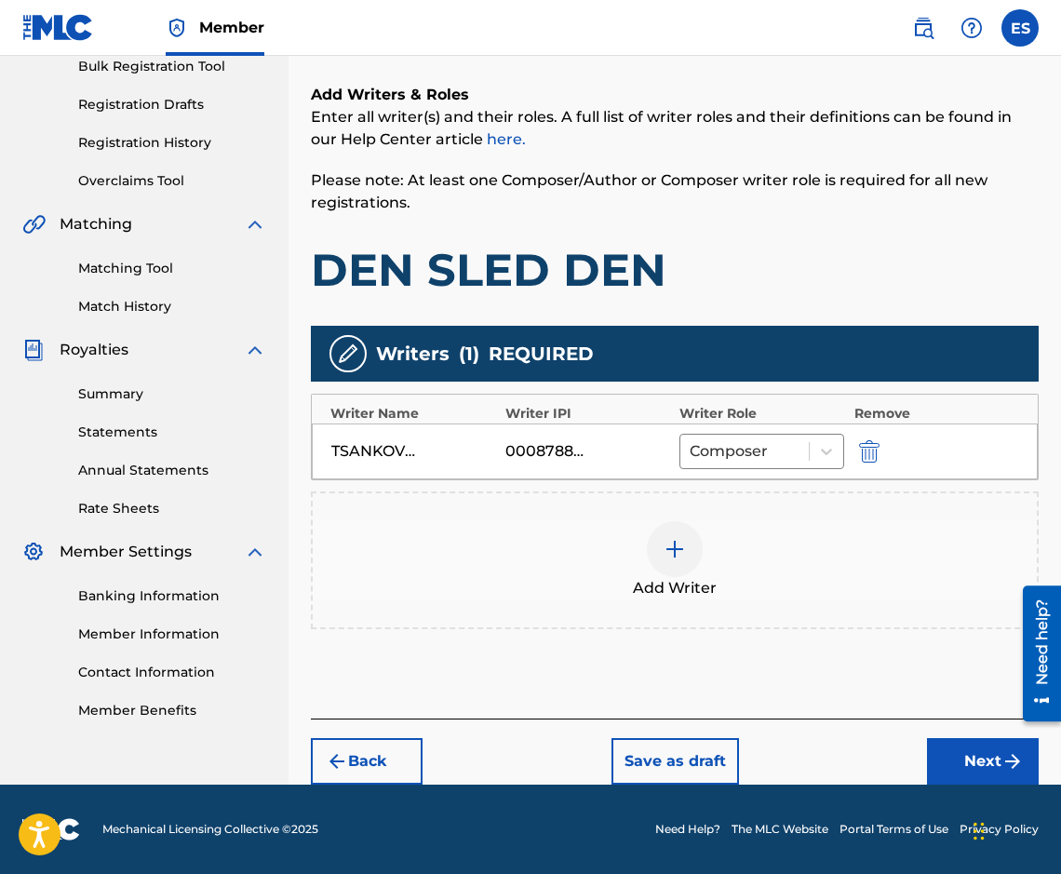
click at [658, 523] on div "Add Writer" at bounding box center [675, 560] width 724 height 78
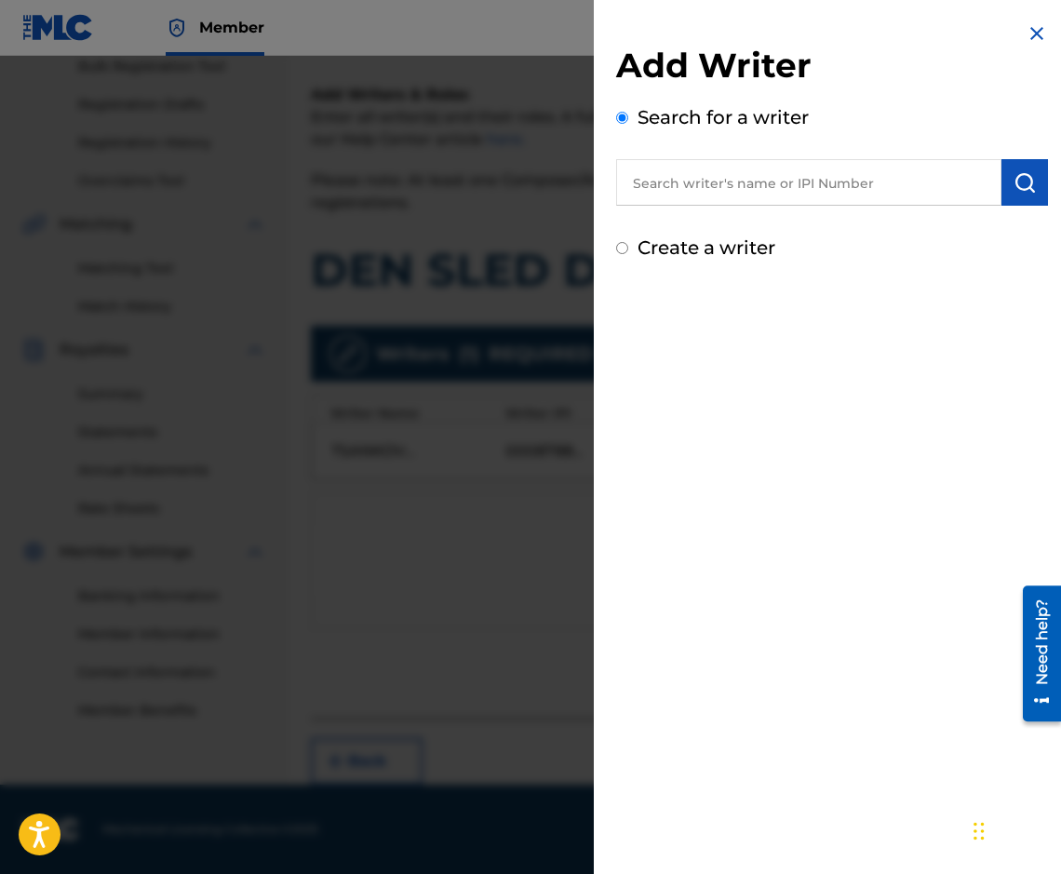
paste input "00089 16 65 35"
click at [686, 183] on input "00089 16 65 35" at bounding box center [808, 182] width 385 height 47
click at [708, 181] on input "0008916 65 35" at bounding box center [808, 182] width 385 height 47
click at [704, 182] on input "0008916 65 35" at bounding box center [808, 182] width 385 height 47
click at [727, 181] on input "000891665 35" at bounding box center [808, 182] width 385 height 47
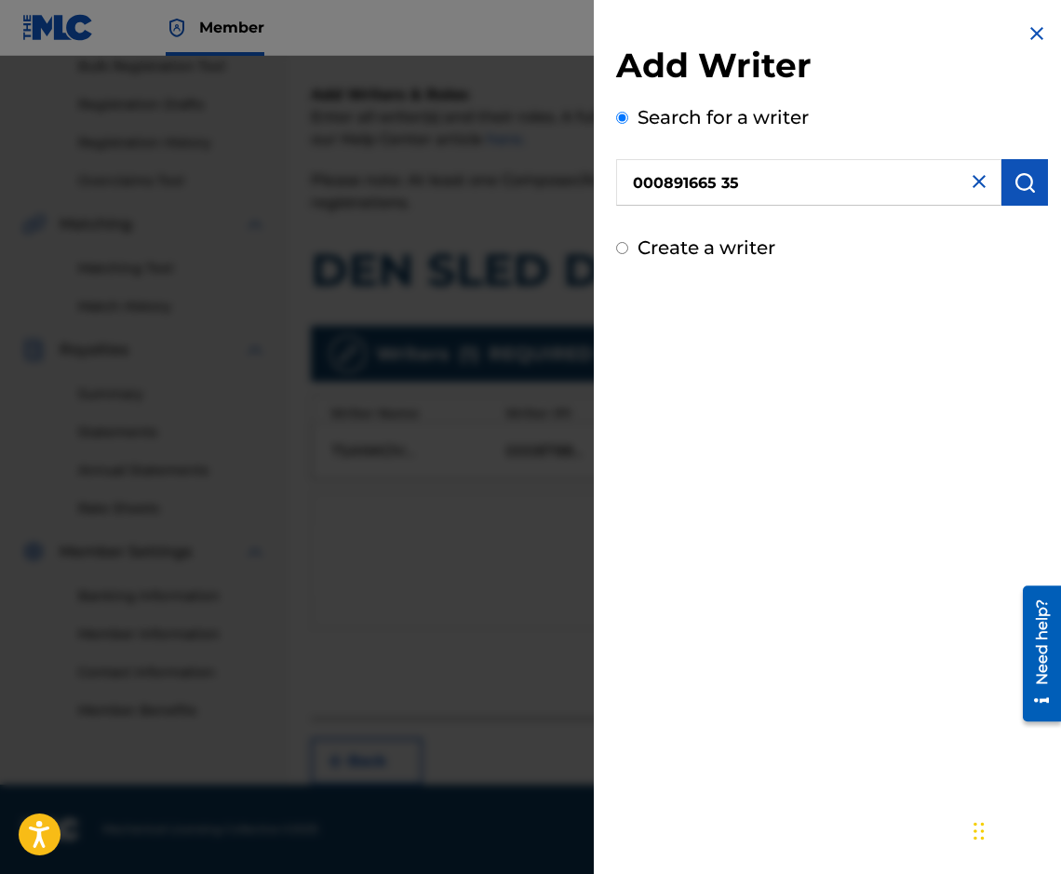
click at [722, 183] on input "000891665 35" at bounding box center [808, 182] width 385 height 47
type input "00089166535"
click at [1035, 194] on button "submit" at bounding box center [1024, 182] width 47 height 47
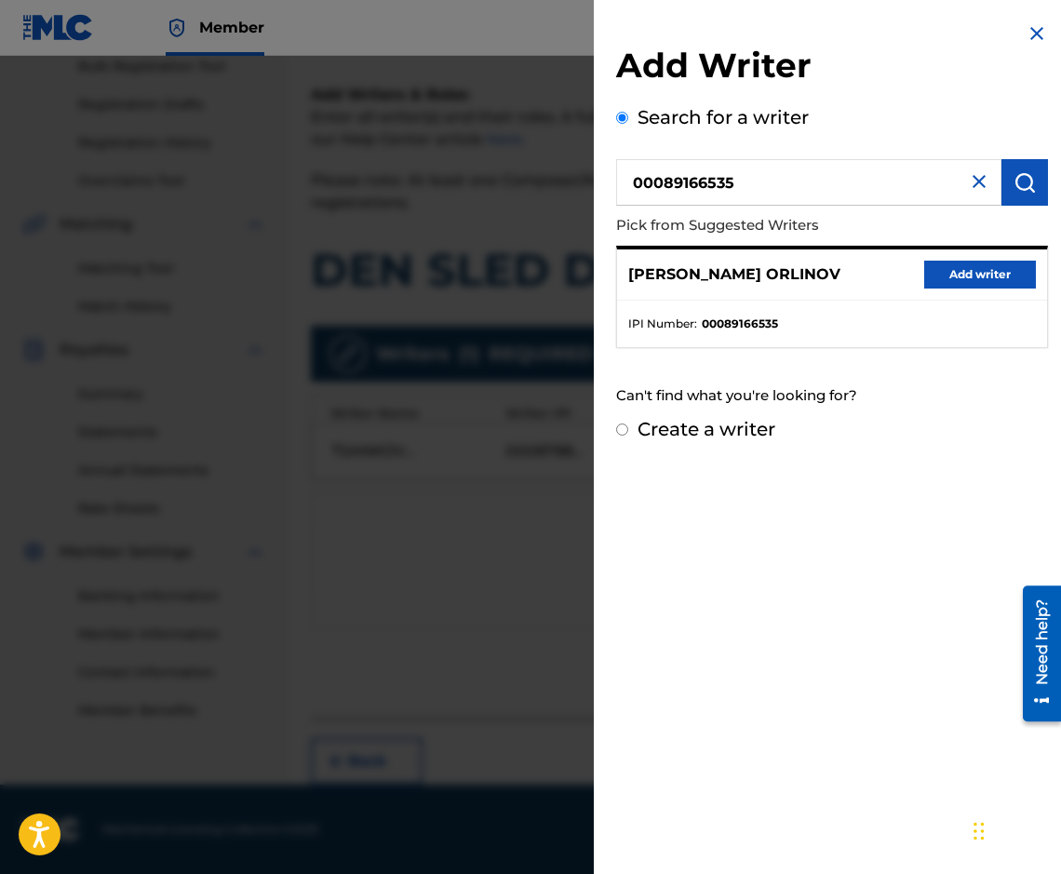
click at [959, 266] on button "Add writer" at bounding box center [980, 275] width 112 height 28
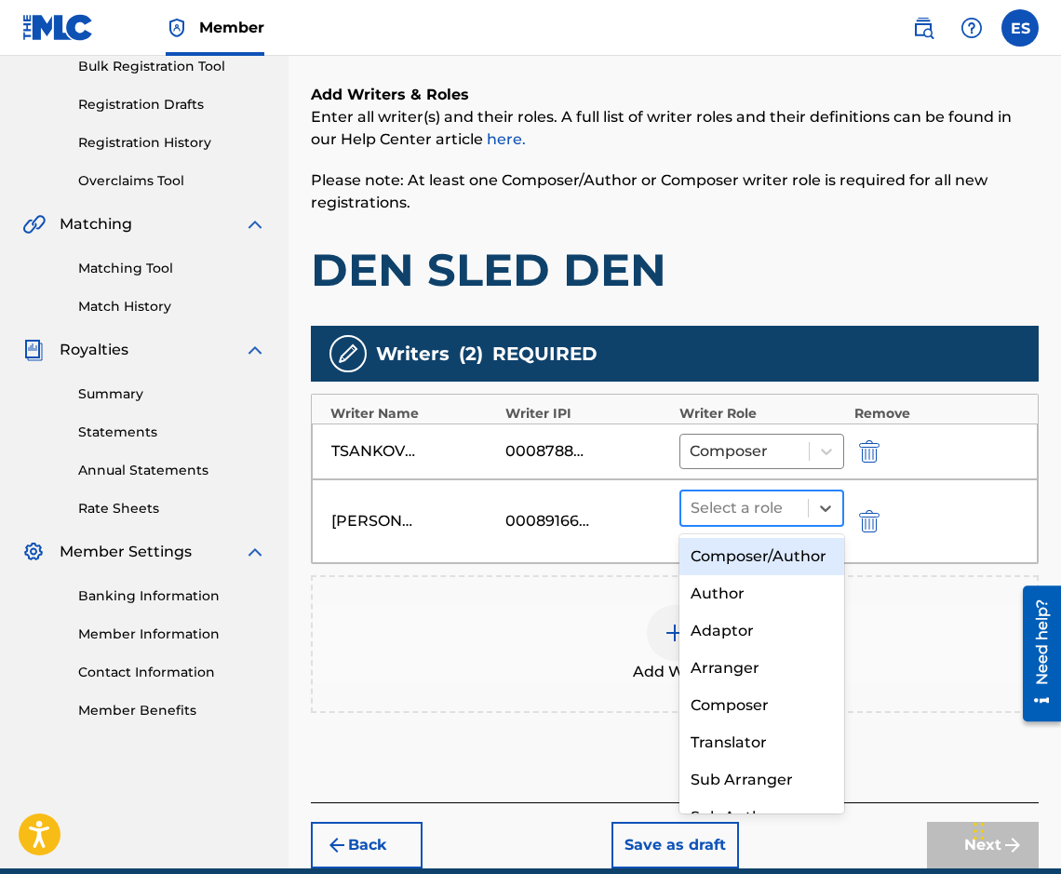
click at [801, 504] on div "Select a role" at bounding box center [744, 508] width 127 height 34
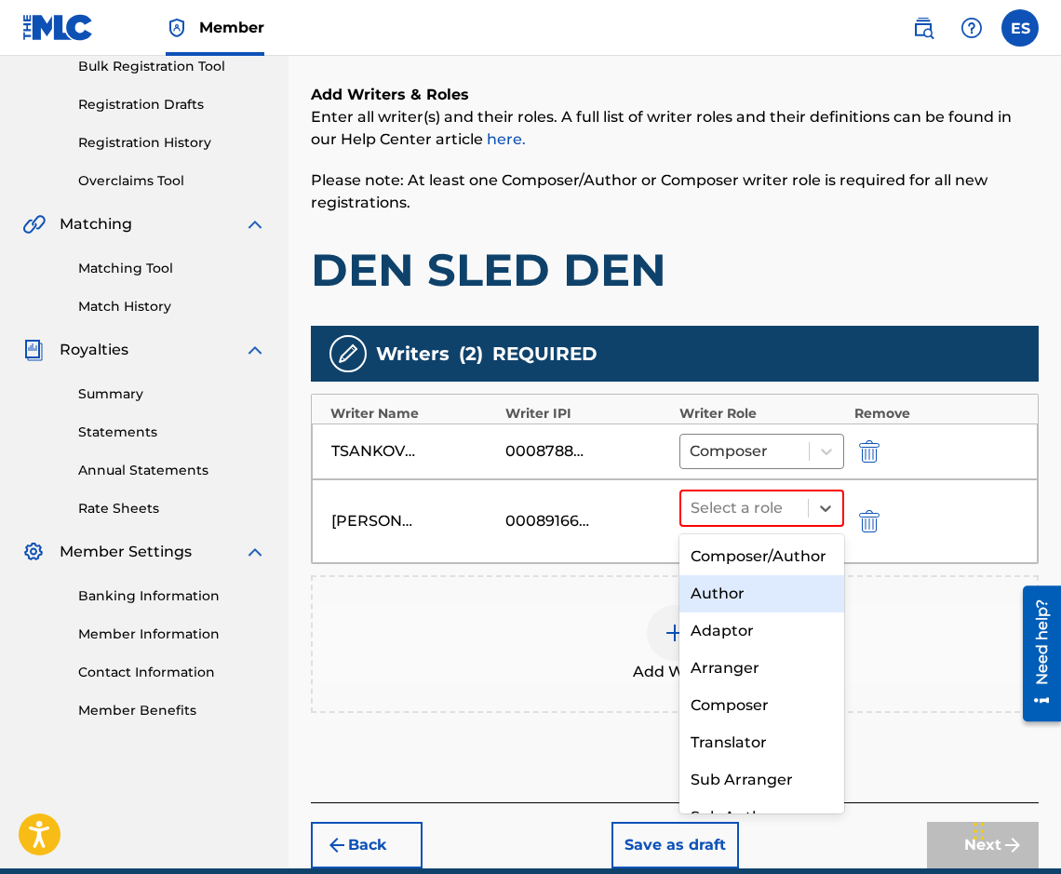
click at [751, 612] on div "Author" at bounding box center [761, 593] width 165 height 37
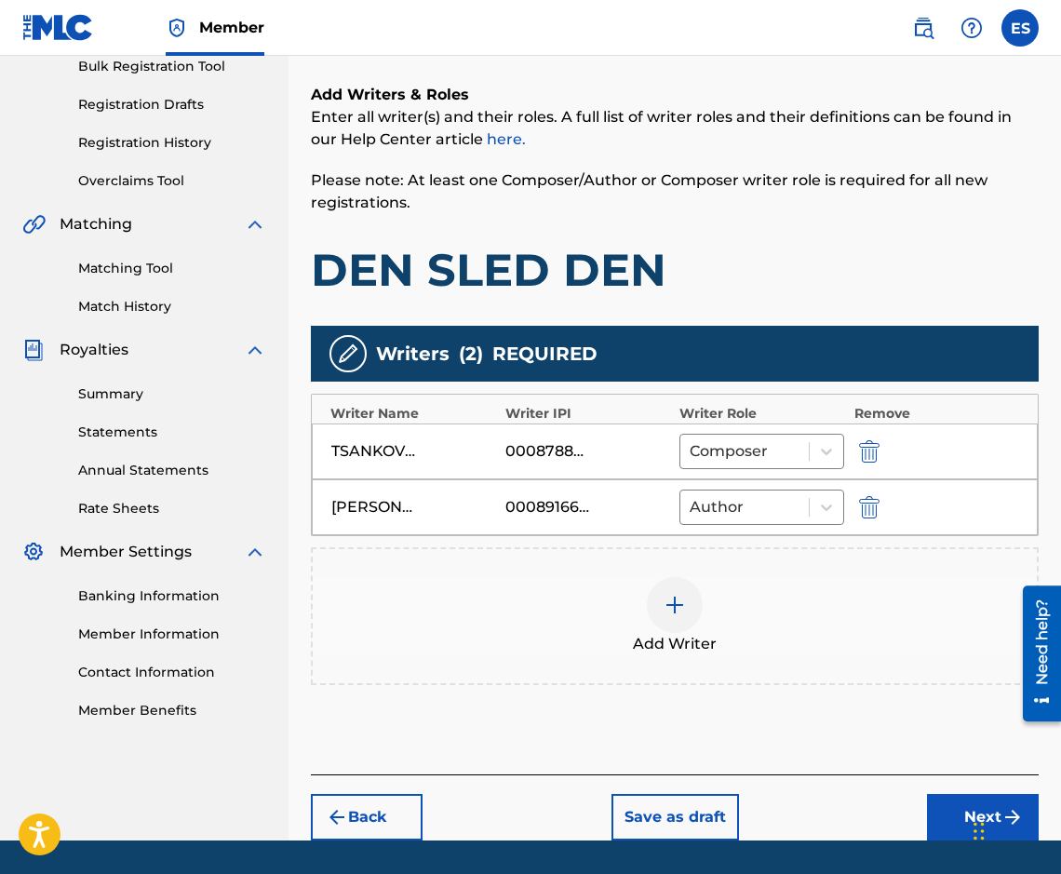
click at [941, 820] on button "Next" at bounding box center [983, 817] width 112 height 47
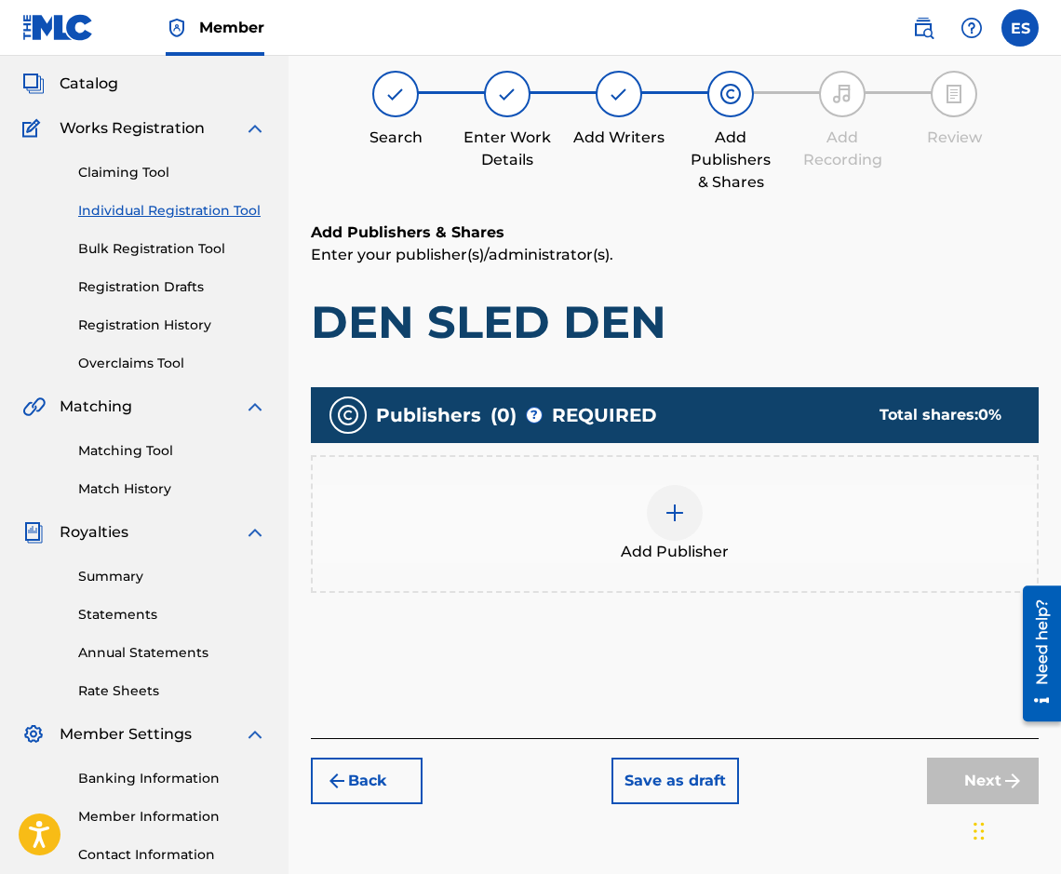
scroll to position [84, 0]
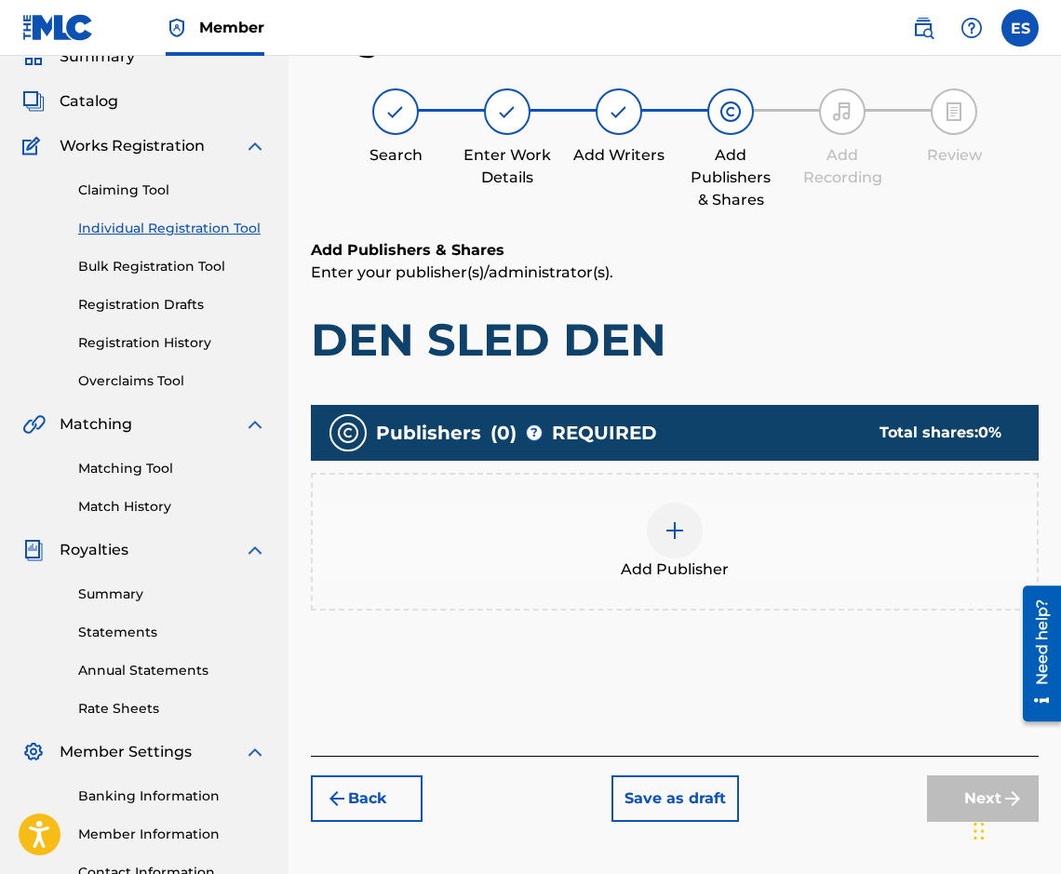
click at [568, 537] on div "Add Publisher" at bounding box center [675, 542] width 724 height 78
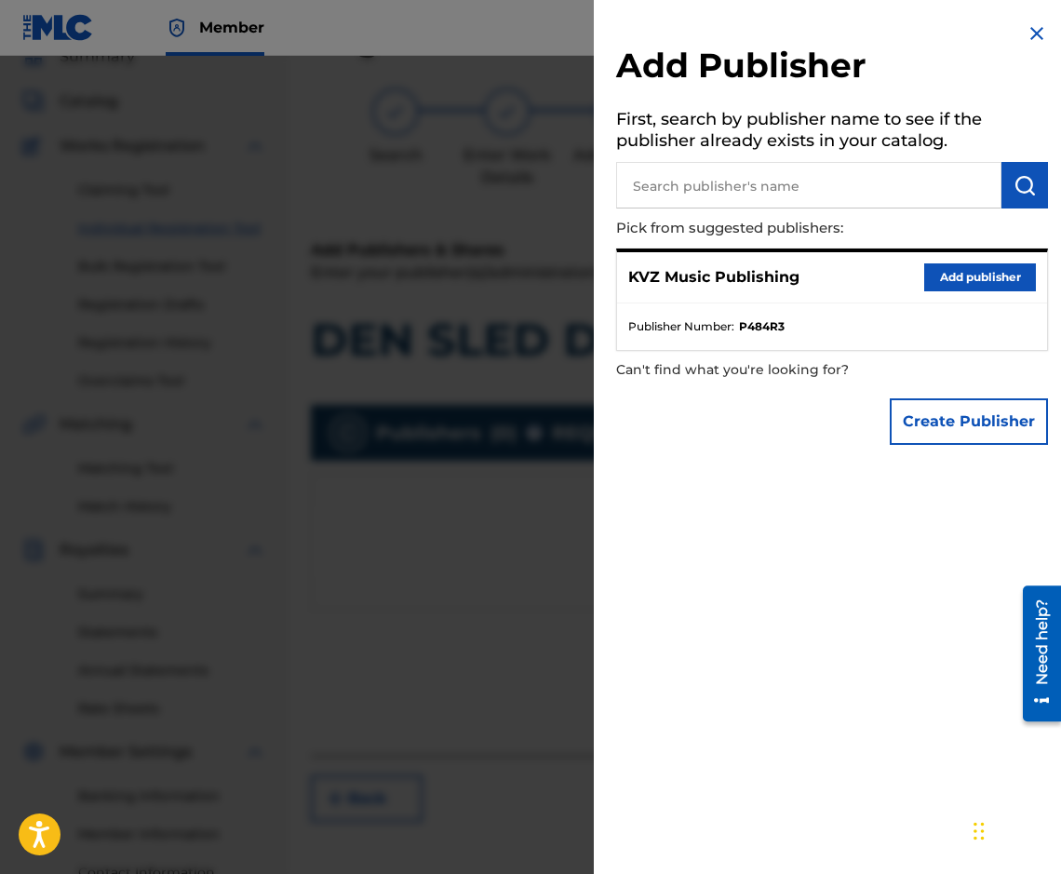
click at [945, 269] on button "Add publisher" at bounding box center [980, 277] width 112 height 28
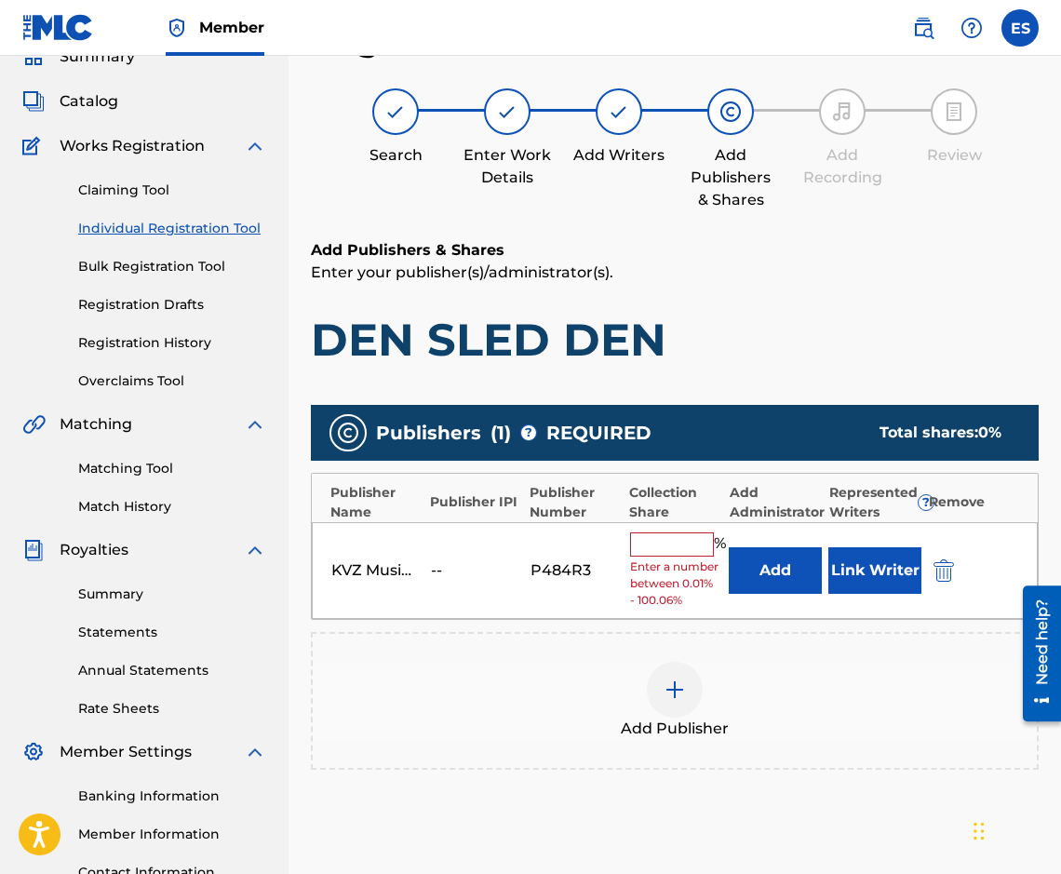
click at [651, 543] on input "text" at bounding box center [672, 544] width 84 height 24
type input "66.67"
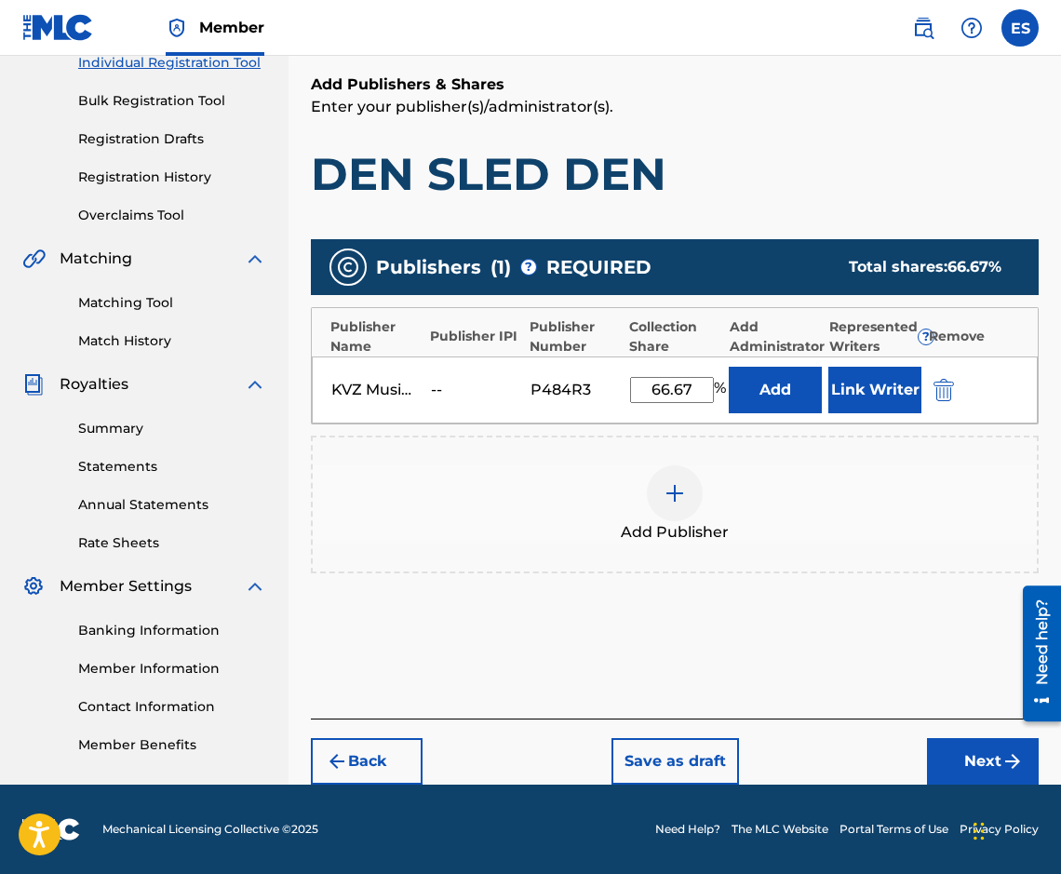
click at [979, 752] on button "Next" at bounding box center [983, 761] width 112 height 47
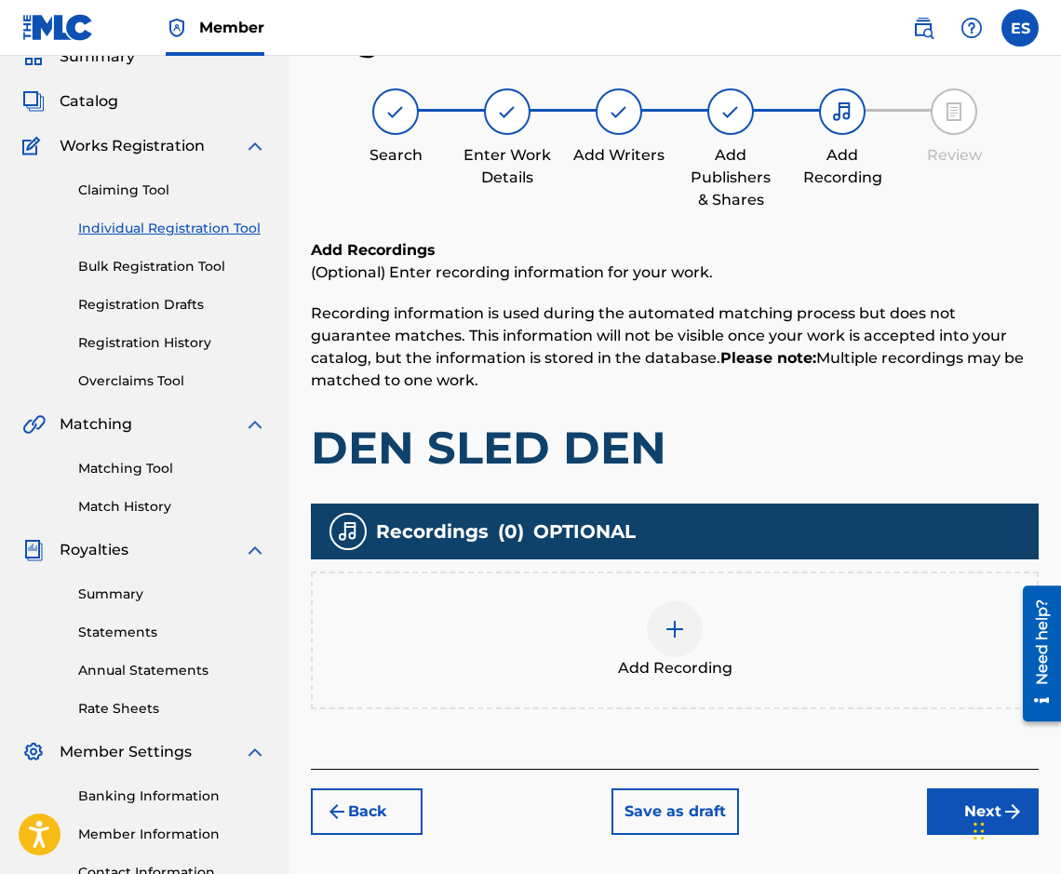
click at [670, 675] on span "Add Recording" at bounding box center [675, 668] width 114 height 22
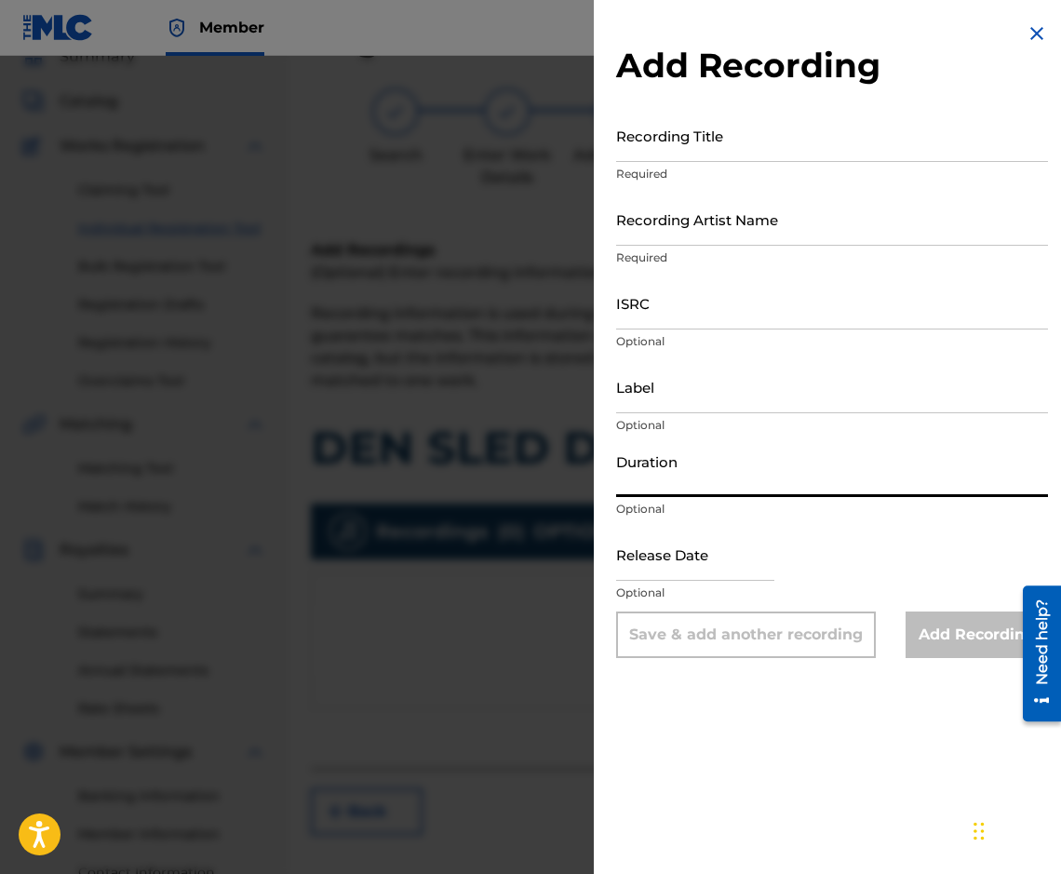
paste
type input "02:49"
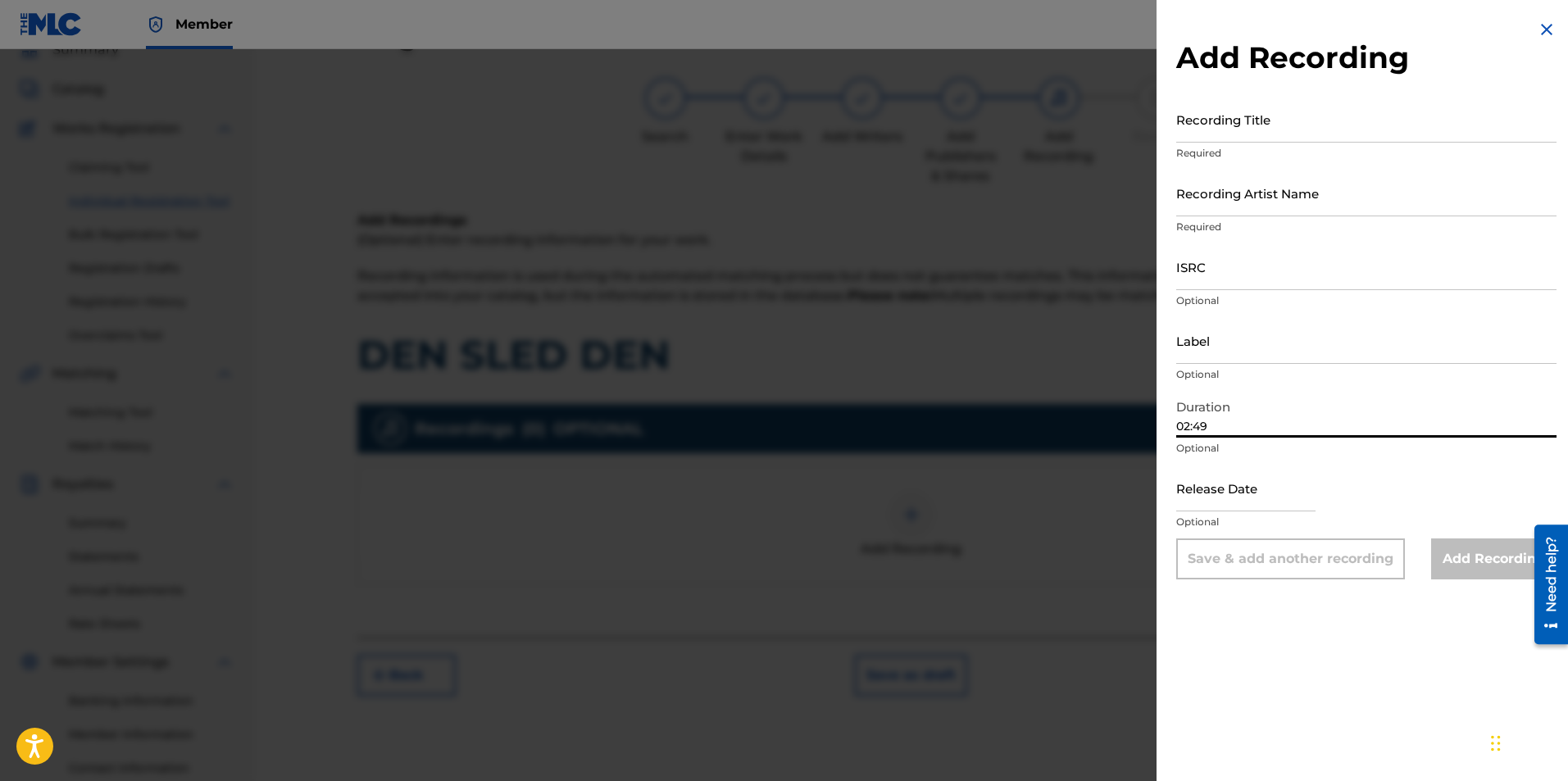
click at [1210, 324] on input "Label" at bounding box center [1366, 340] width 381 height 47
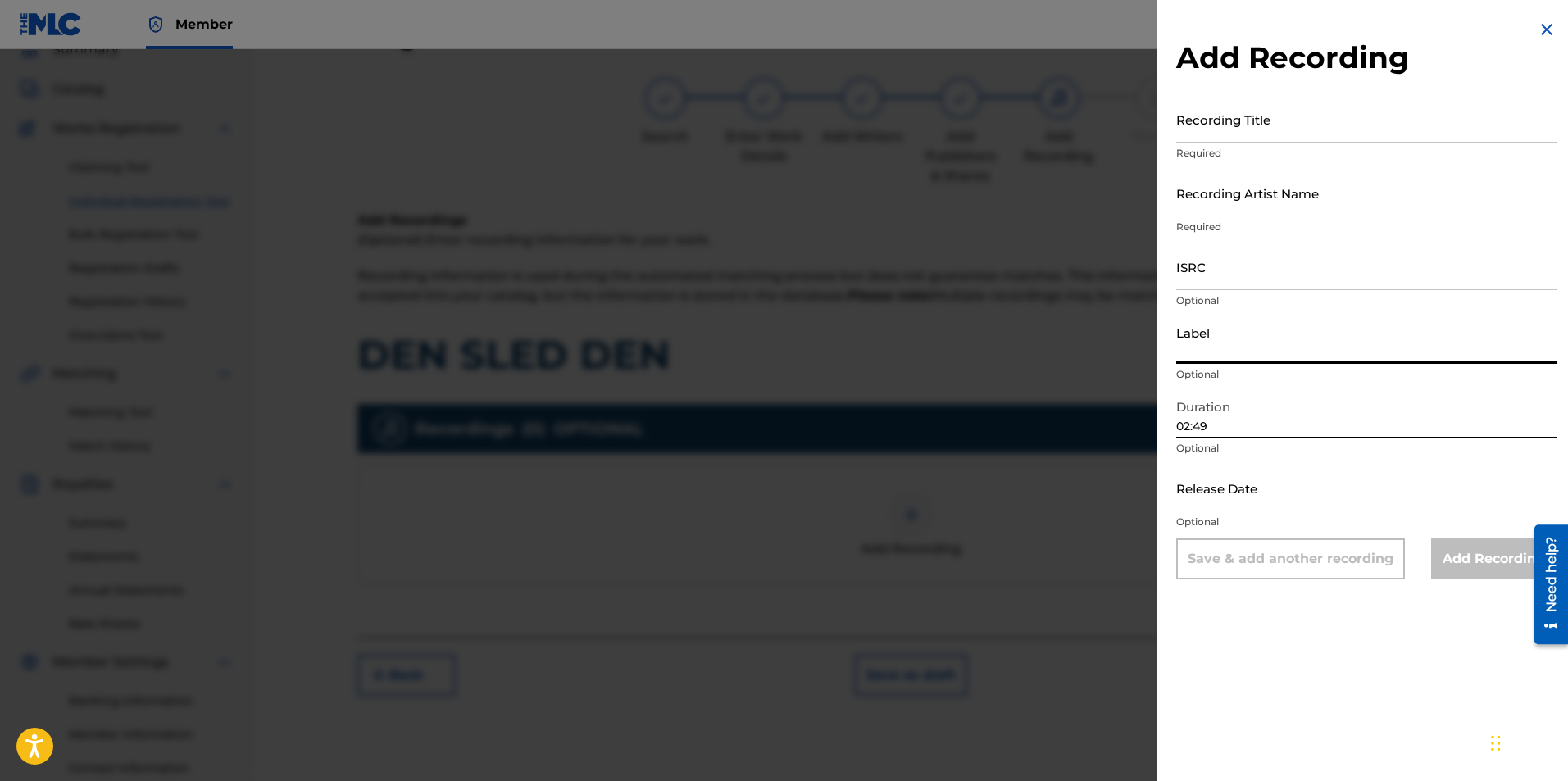
type input "BALKANTON AD"
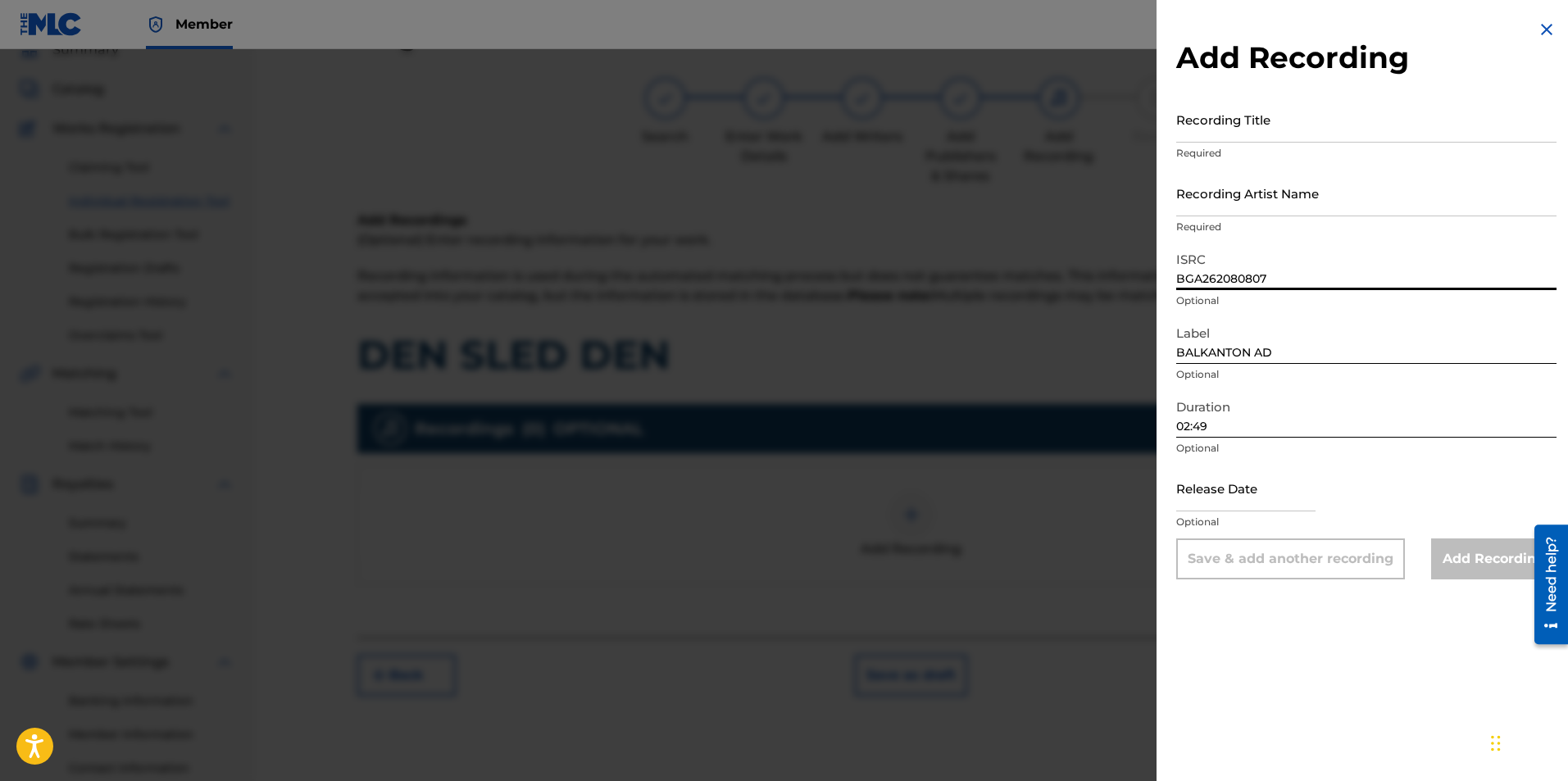
type input "BGA262080807"
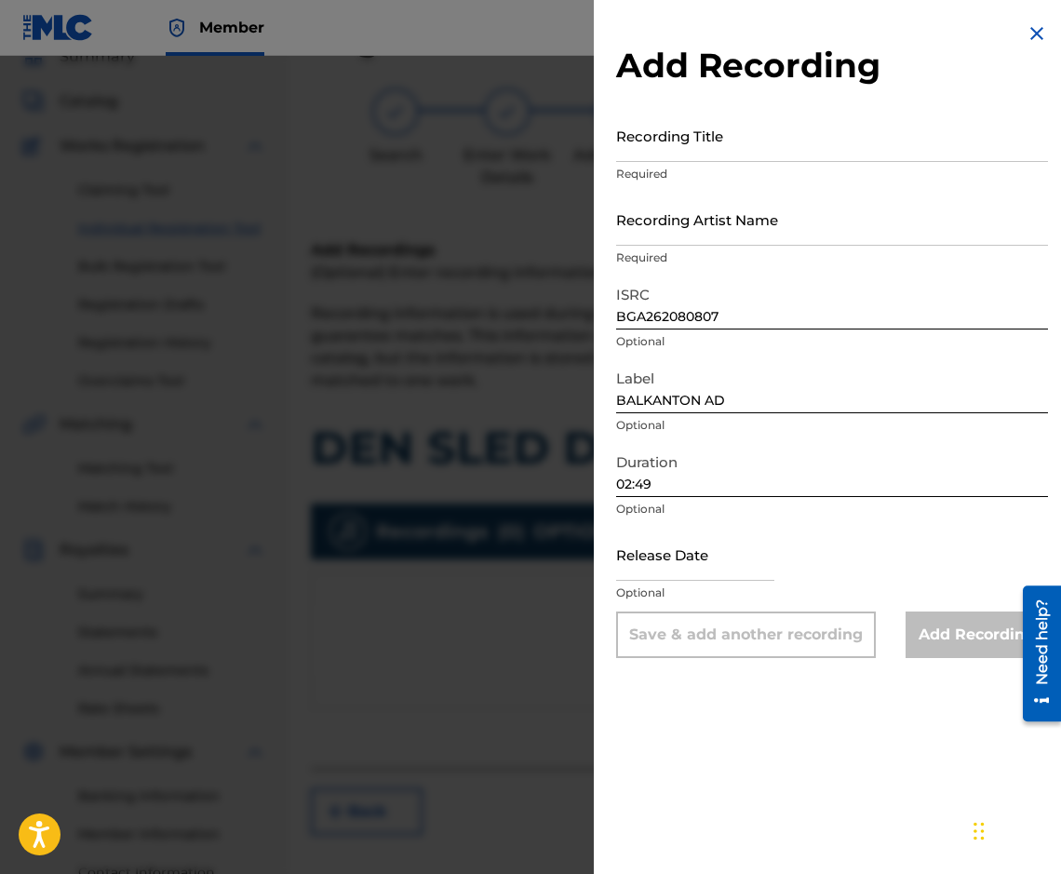
drag, startPoint x: 751, startPoint y: 248, endPoint x: 726, endPoint y: 235, distance: 28.7
drag, startPoint x: 726, startPoint y: 235, endPoint x: 715, endPoint y: 229, distance: 12.5
type input "STUDIO V"
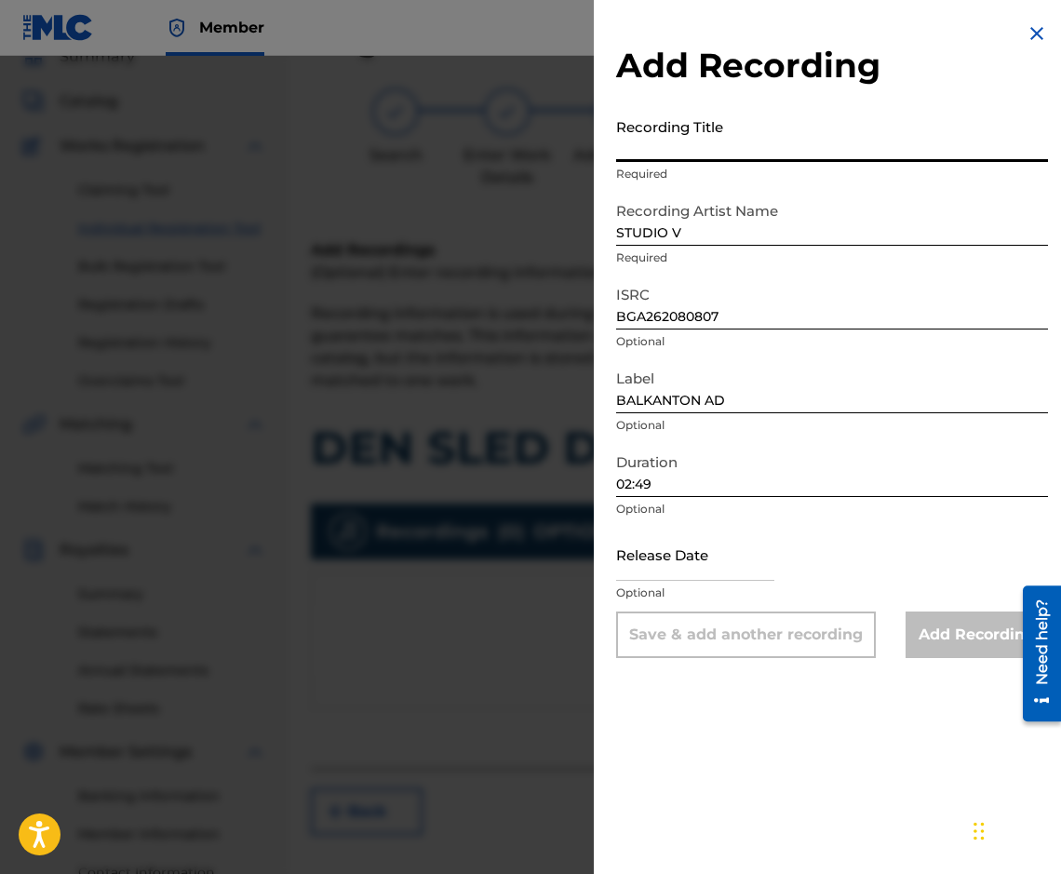
drag, startPoint x: 644, startPoint y: 105, endPoint x: 638, endPoint y: 132, distance: 27.6
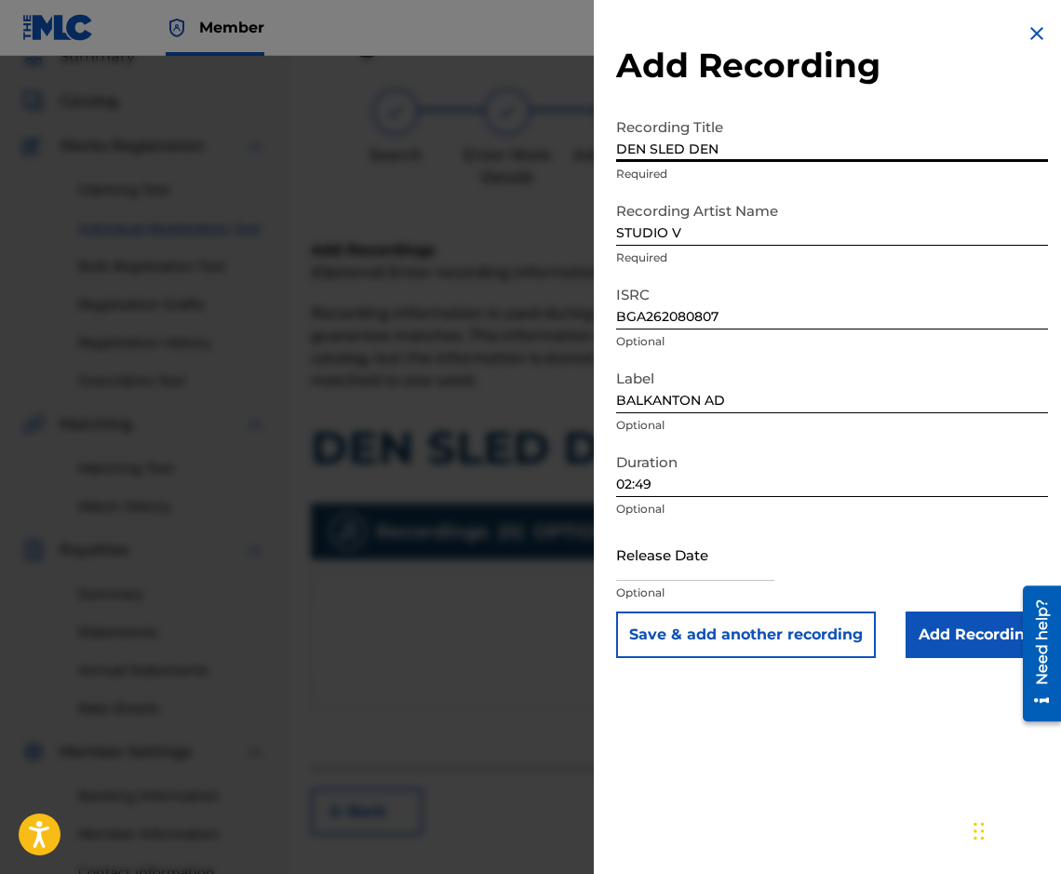
type input "DEN SLED DEN"
click at [990, 624] on input "Add Recording" at bounding box center [976, 634] width 142 height 47
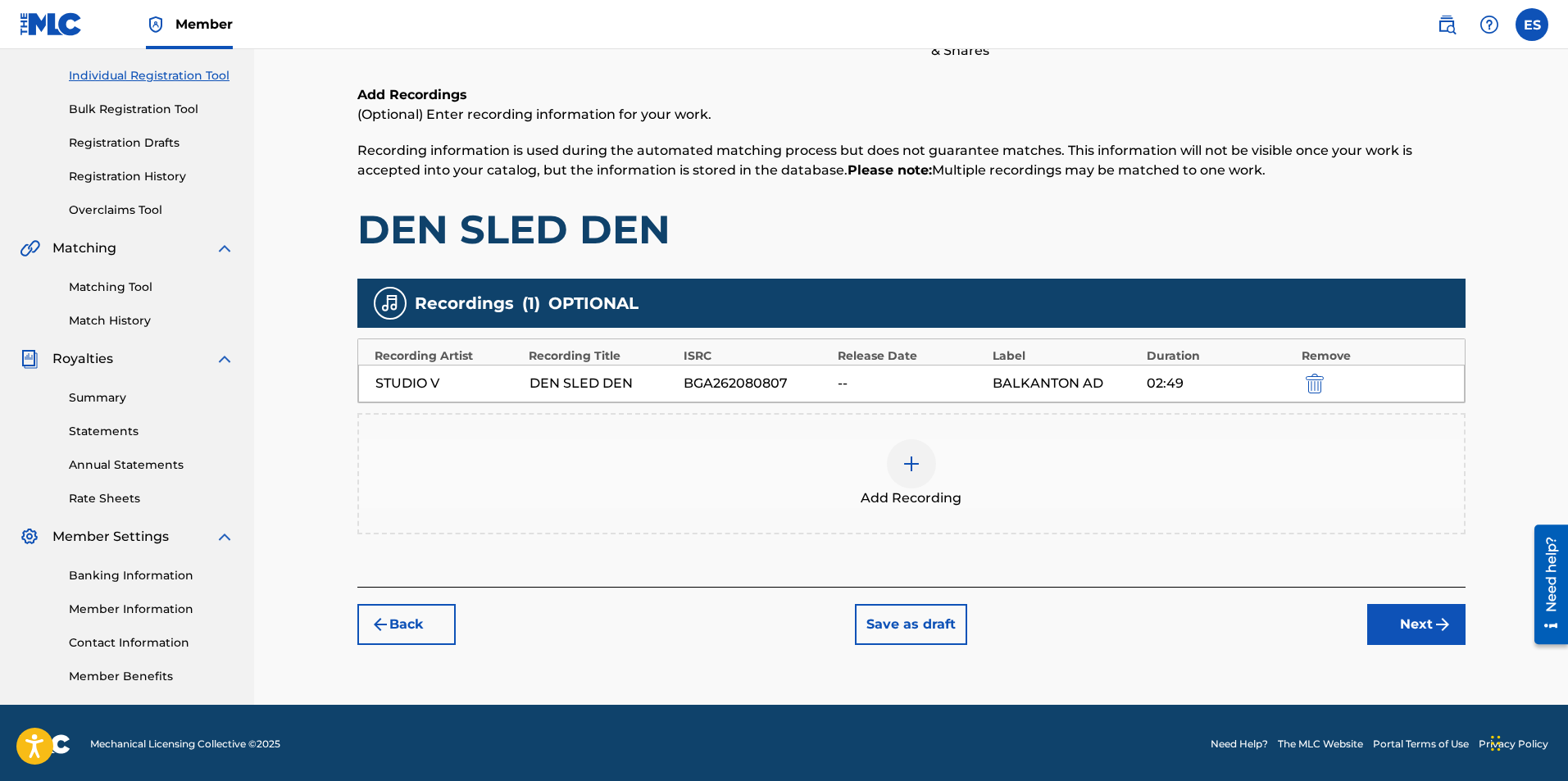
scroll to position [202, 0]
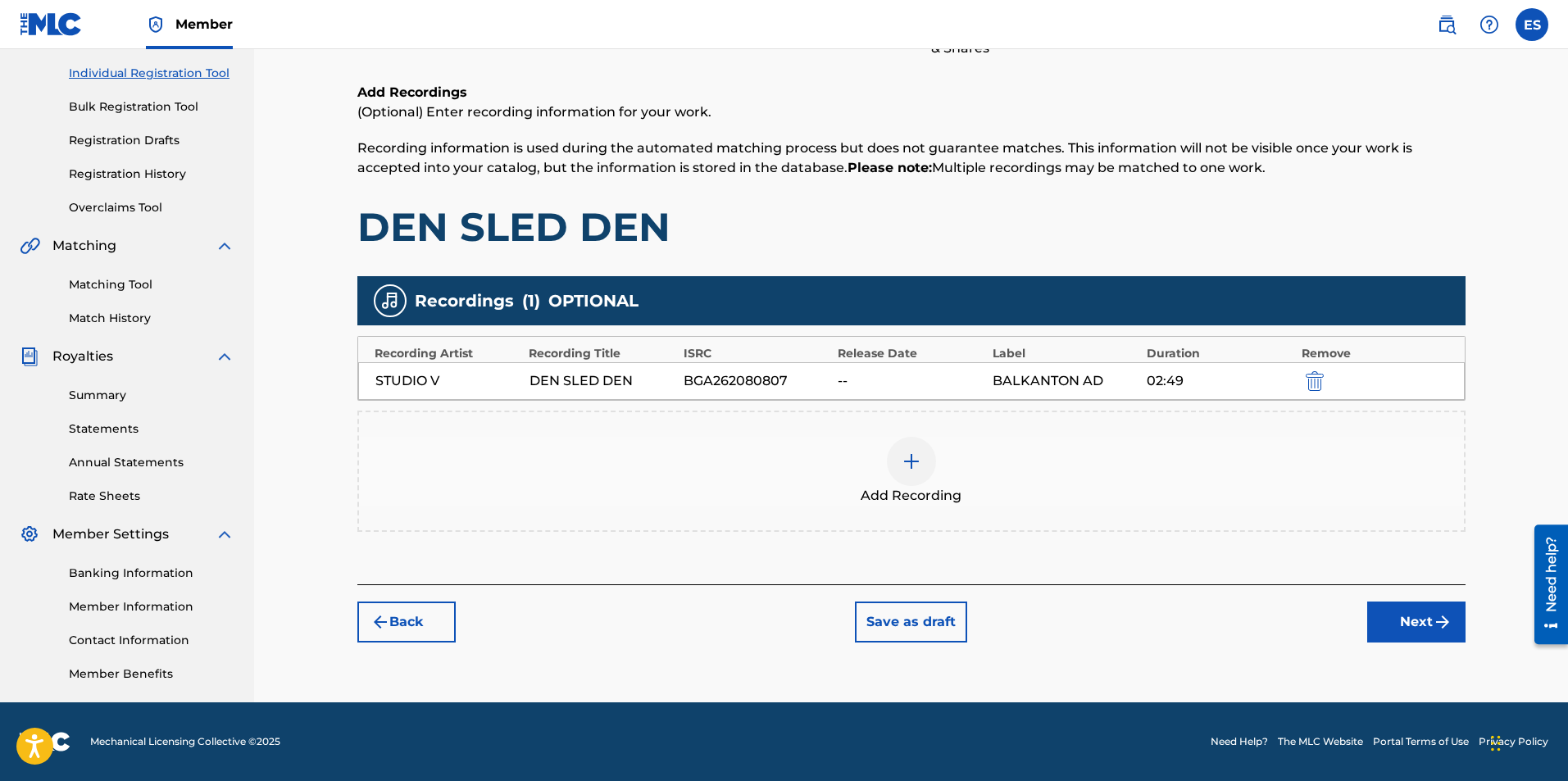
click at [1393, 615] on button "Next" at bounding box center [1416, 622] width 99 height 41
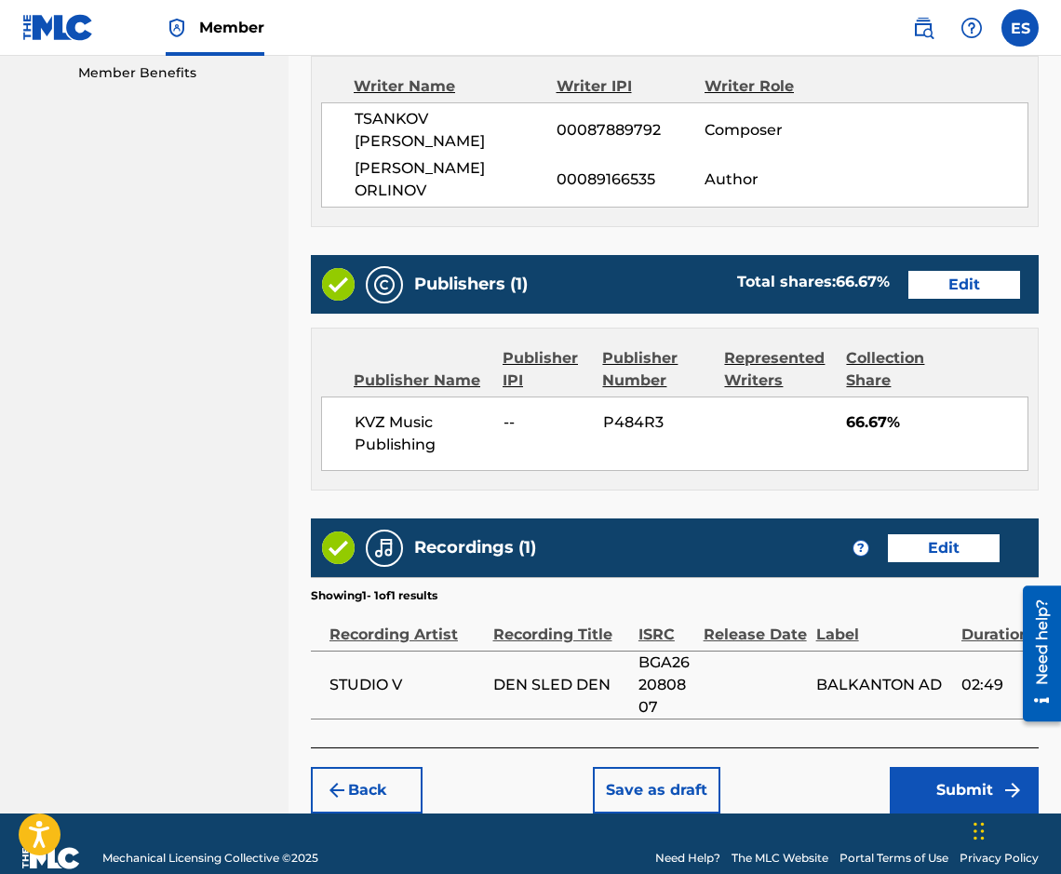
scroll to position [928, 0]
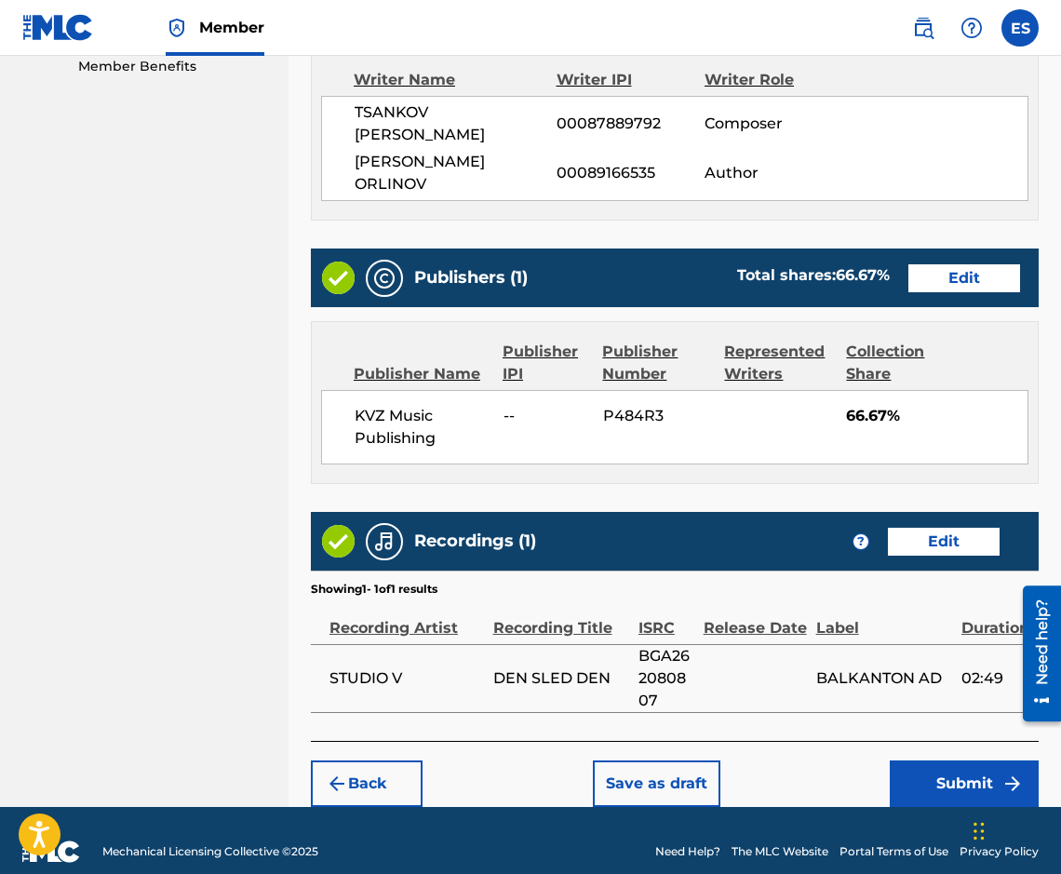
click at [932, 765] on button "Submit" at bounding box center [964, 783] width 149 height 47
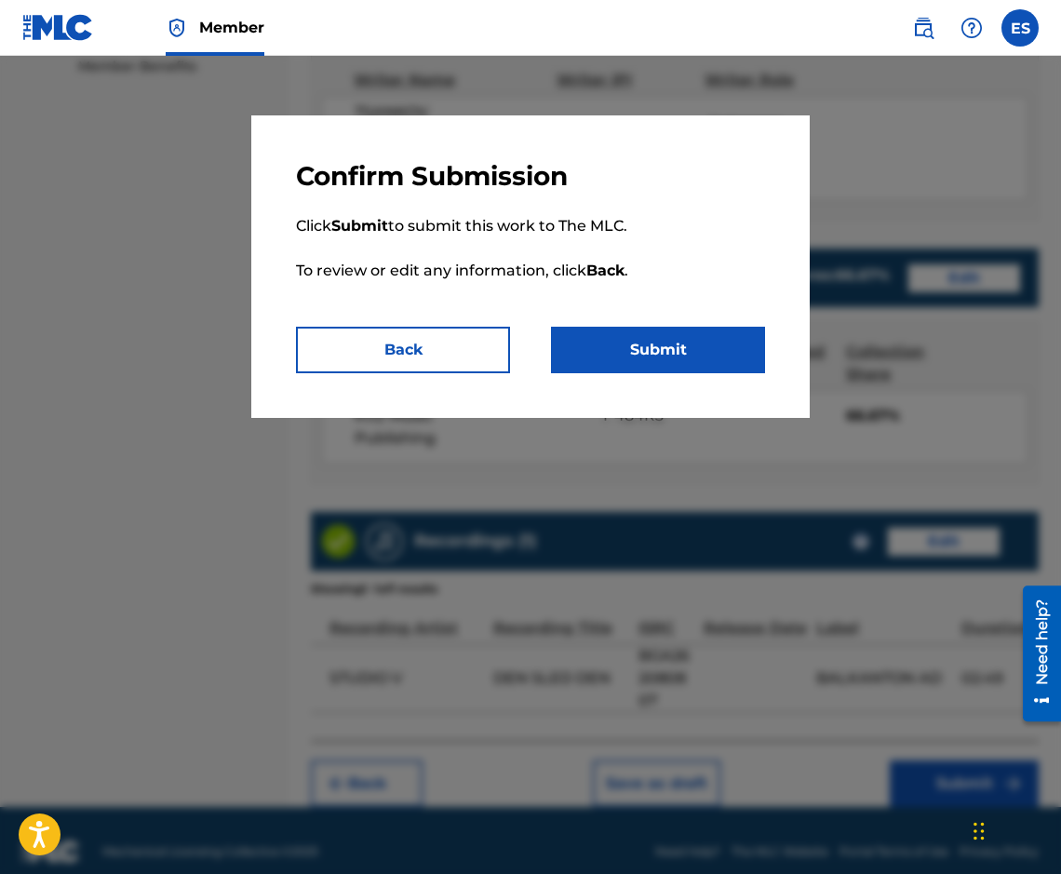
click at [615, 340] on button "Submit" at bounding box center [658, 350] width 214 height 47
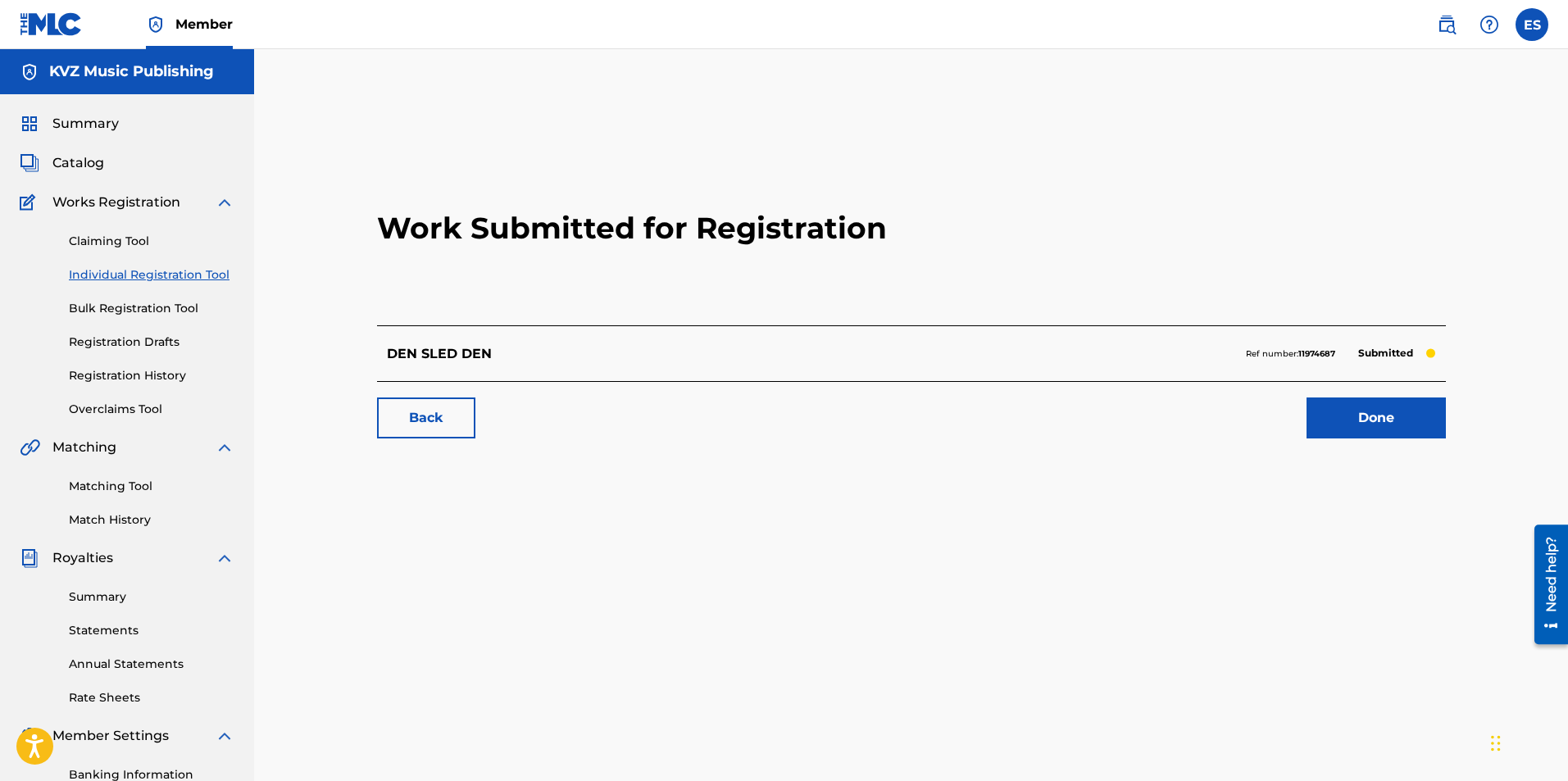
click at [224, 284] on div "Claiming Tool Individual Registration Tool Bulk Registration Tool Registration …" at bounding box center [127, 315] width 215 height 206
click at [224, 272] on link "Individual Registration Tool" at bounding box center [152, 275] width 166 height 18
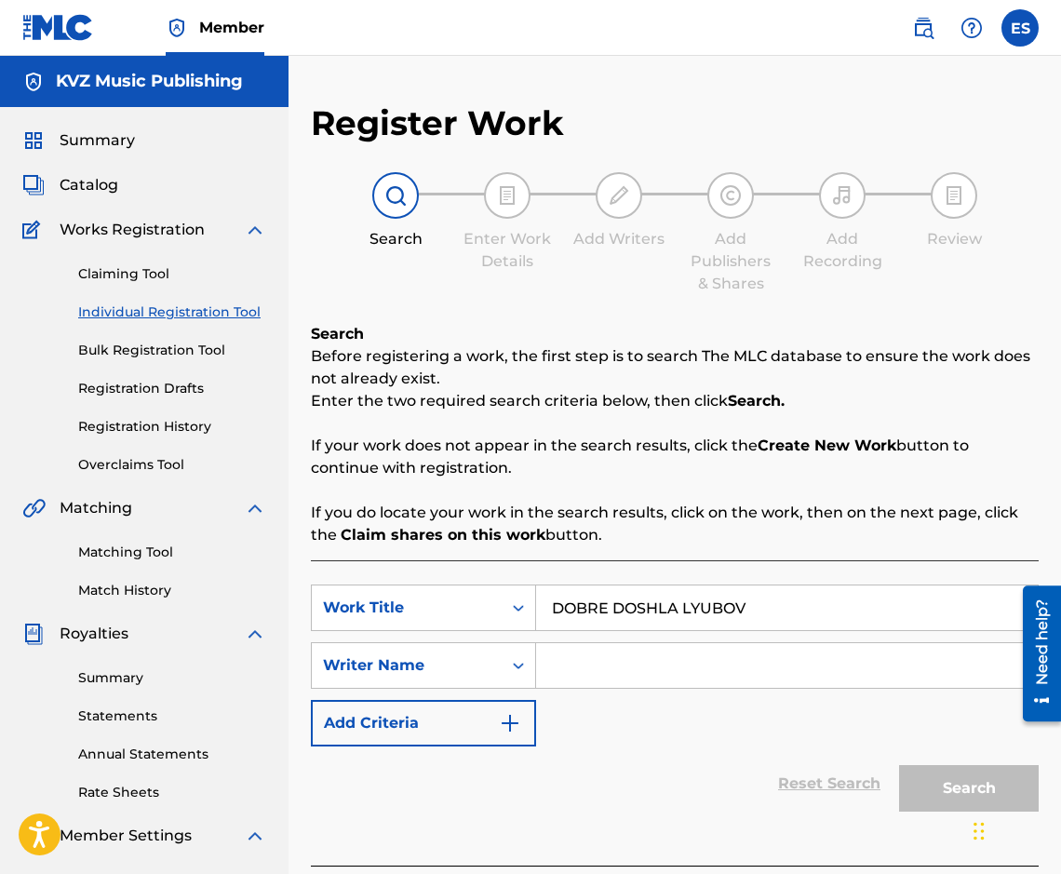
type input "DOBRE DOSHLA LYUBOV"
click at [682, 644] on input "Search Form" at bounding box center [787, 665] width 502 height 45
click at [550, 609] on input "DOBRE DOSHLA LYUBOV" at bounding box center [787, 607] width 502 height 45
click at [845, 704] on div "SearchWithCriteria02a1f159-47d6-4fef-ad07-cadb33a77124 Work Title DOBRE DOSHLA …" at bounding box center [675, 665] width 728 height 162
click at [834, 679] on input "Search Form" at bounding box center [787, 665] width 502 height 45
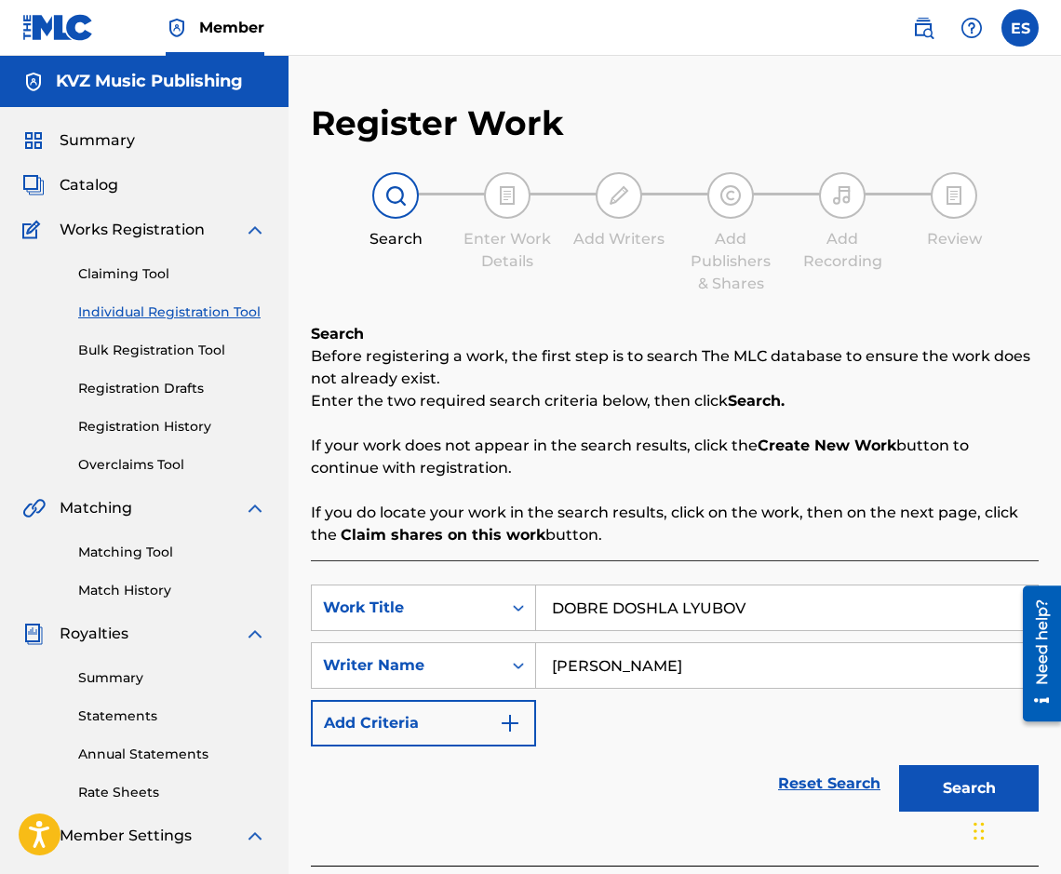
click at [555, 669] on input "[PERSON_NAME]" at bounding box center [787, 665] width 502 height 45
type input "[PERSON_NAME]"
click at [933, 784] on button "Search" at bounding box center [969, 788] width 140 height 47
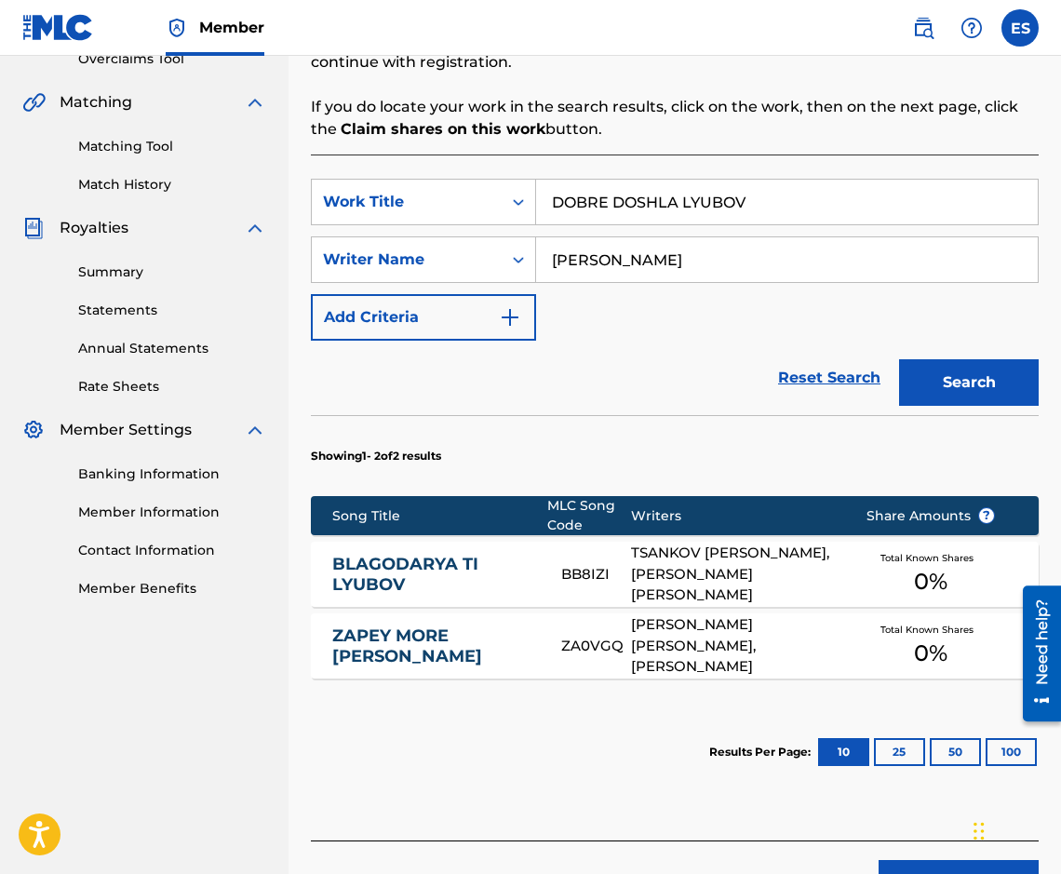
scroll to position [528, 0]
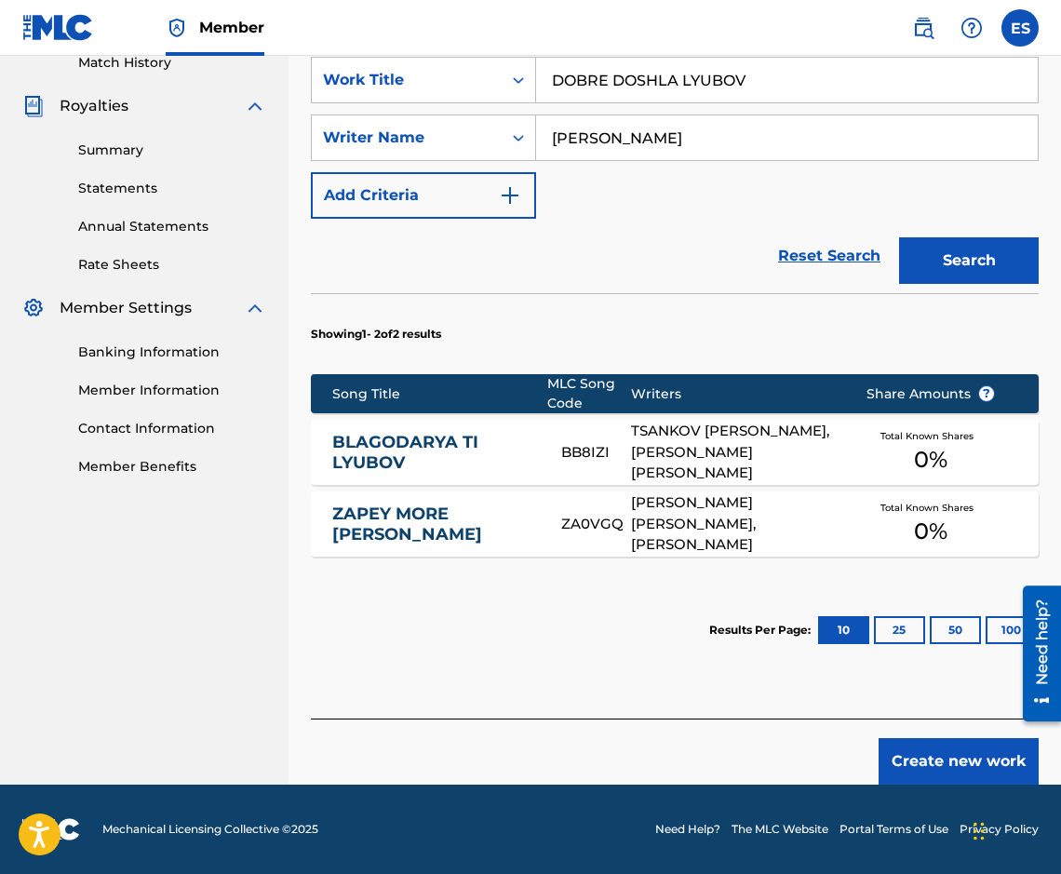
click at [944, 766] on button "Create new work" at bounding box center [958, 761] width 160 height 47
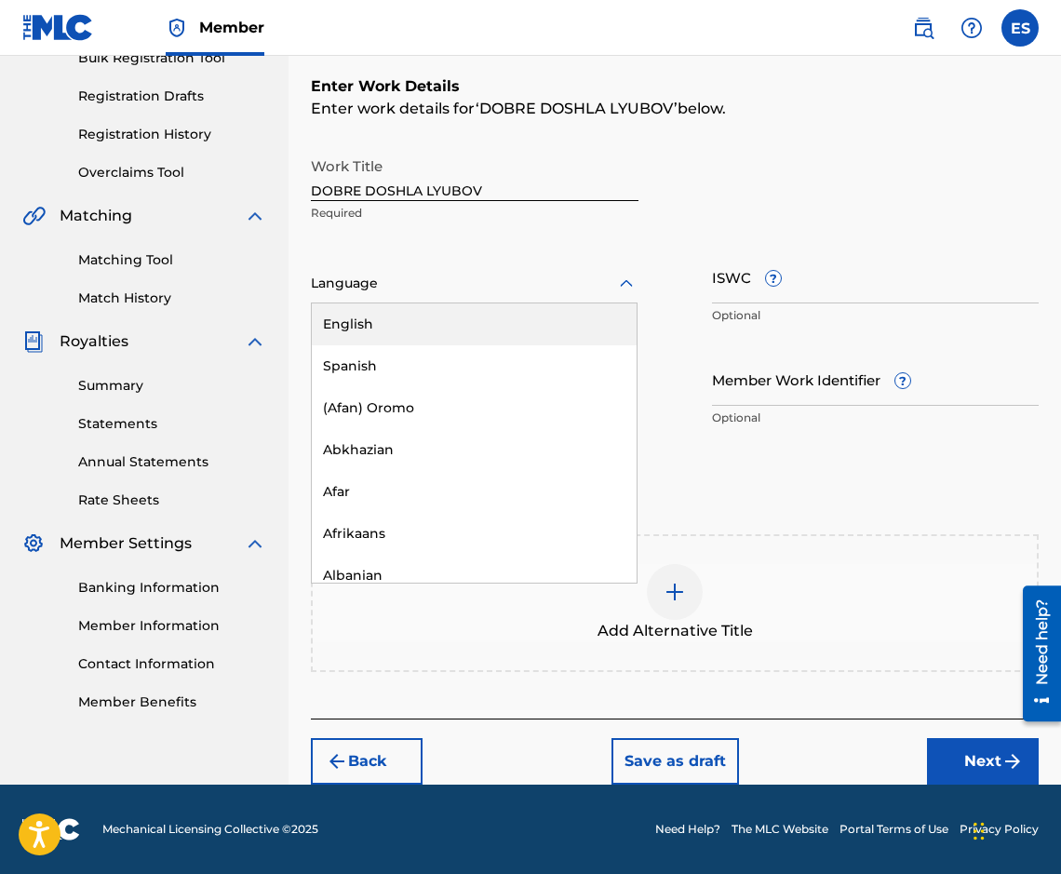
click at [409, 284] on div at bounding box center [474, 283] width 327 height 23
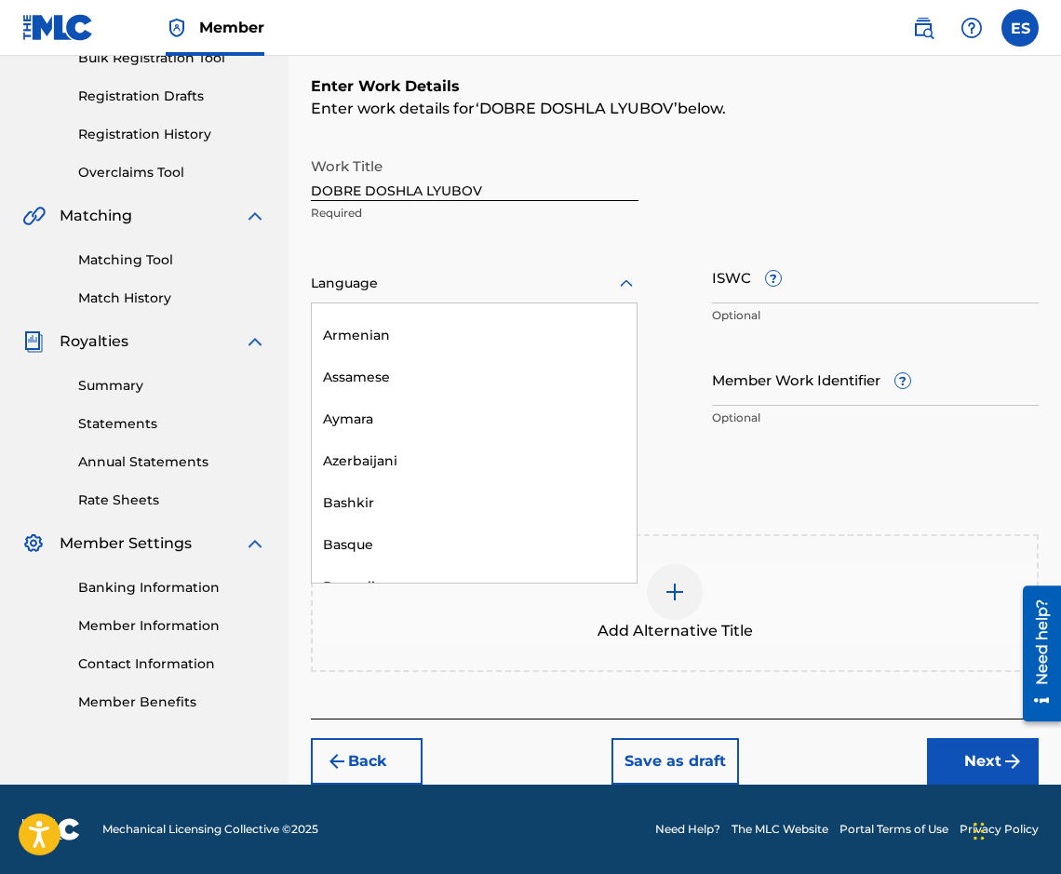
scroll to position [372, 0]
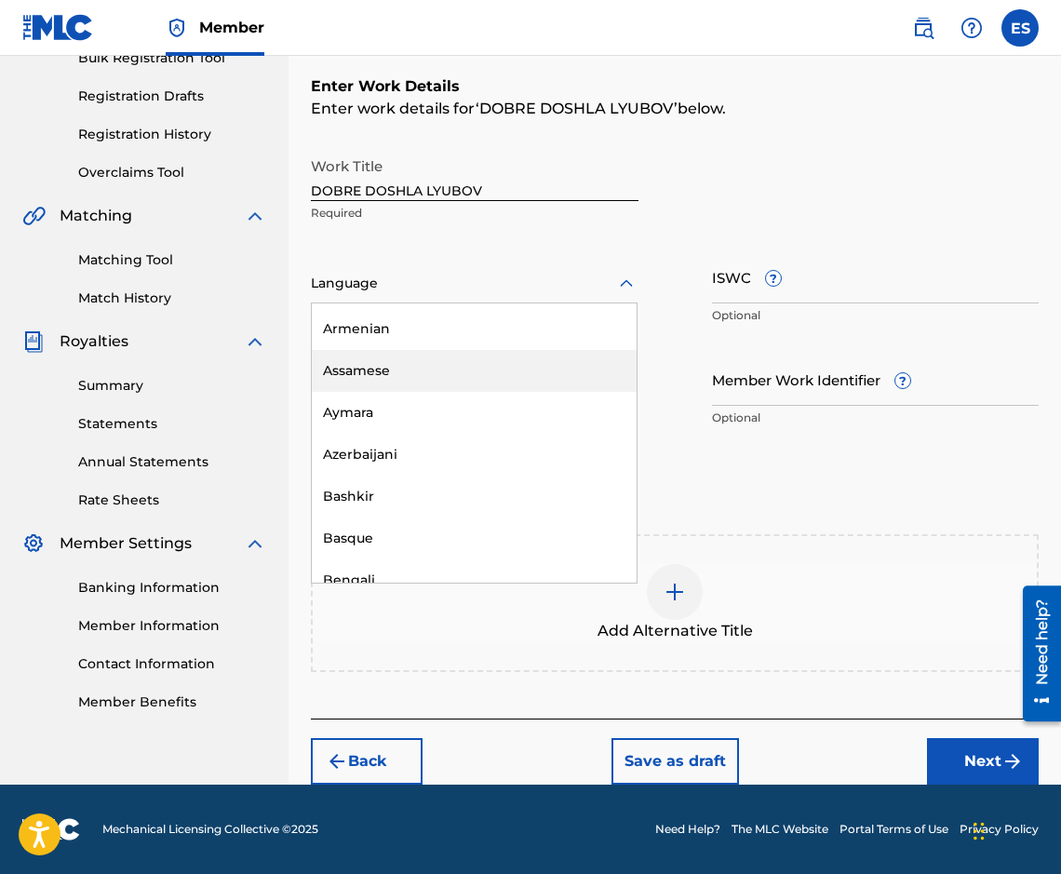
click at [615, 280] on icon at bounding box center [626, 284] width 22 height 22
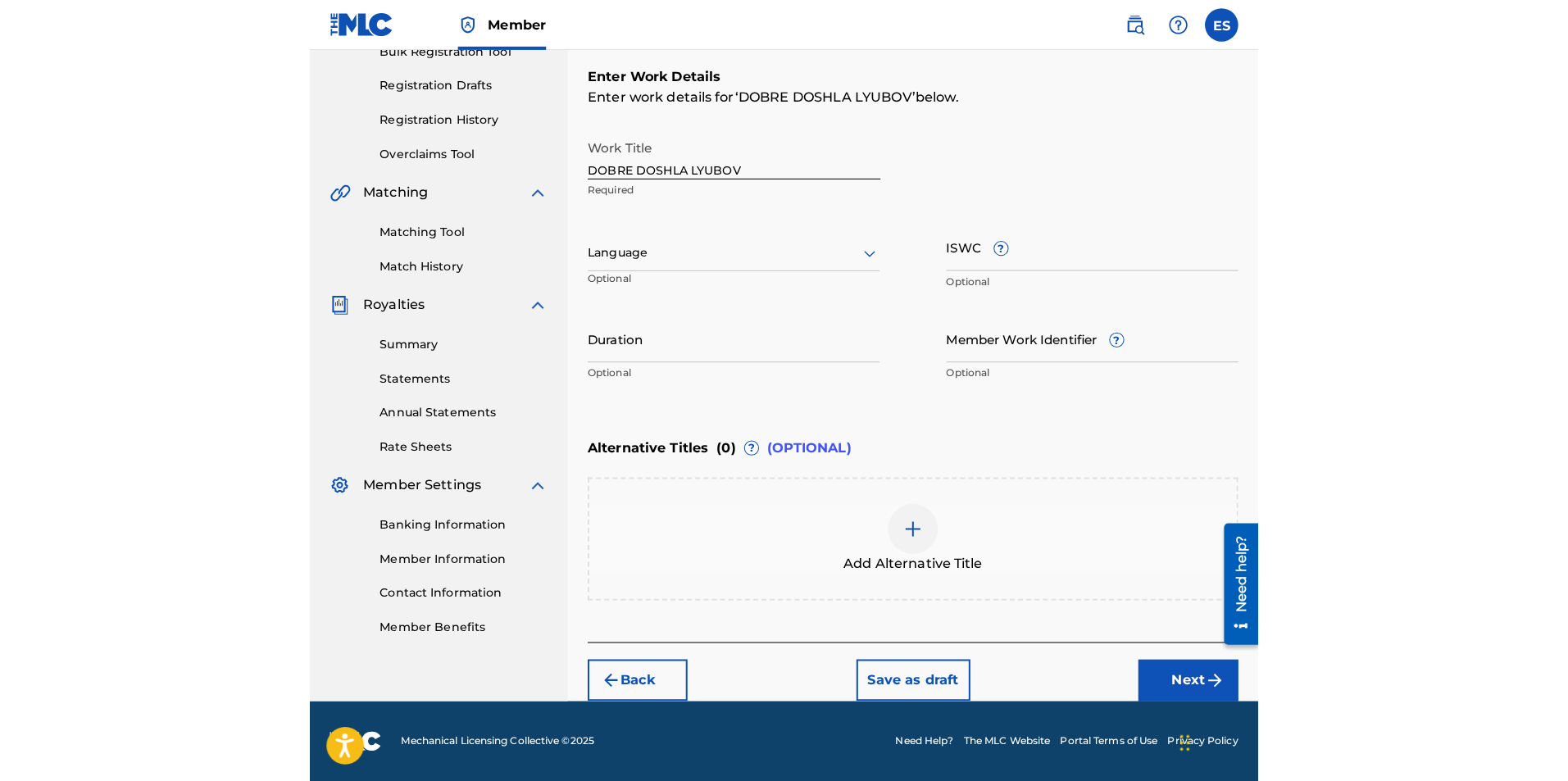
scroll to position [246, 0]
